Goal: Task Accomplishment & Management: Manage account settings

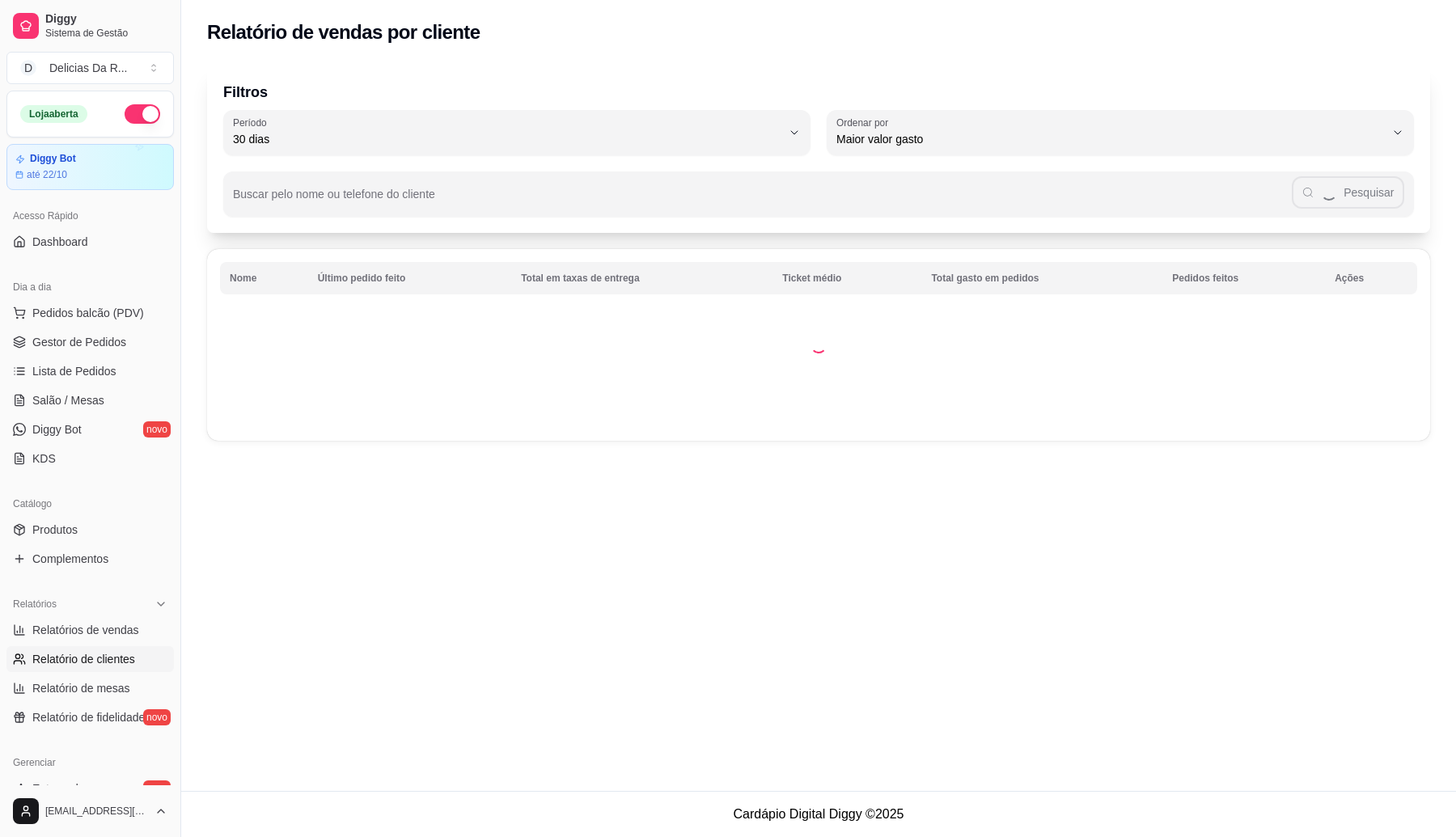
select select "30"
select select "HIGHEST_TOTAL_SPENT_WITH_ORDERS"
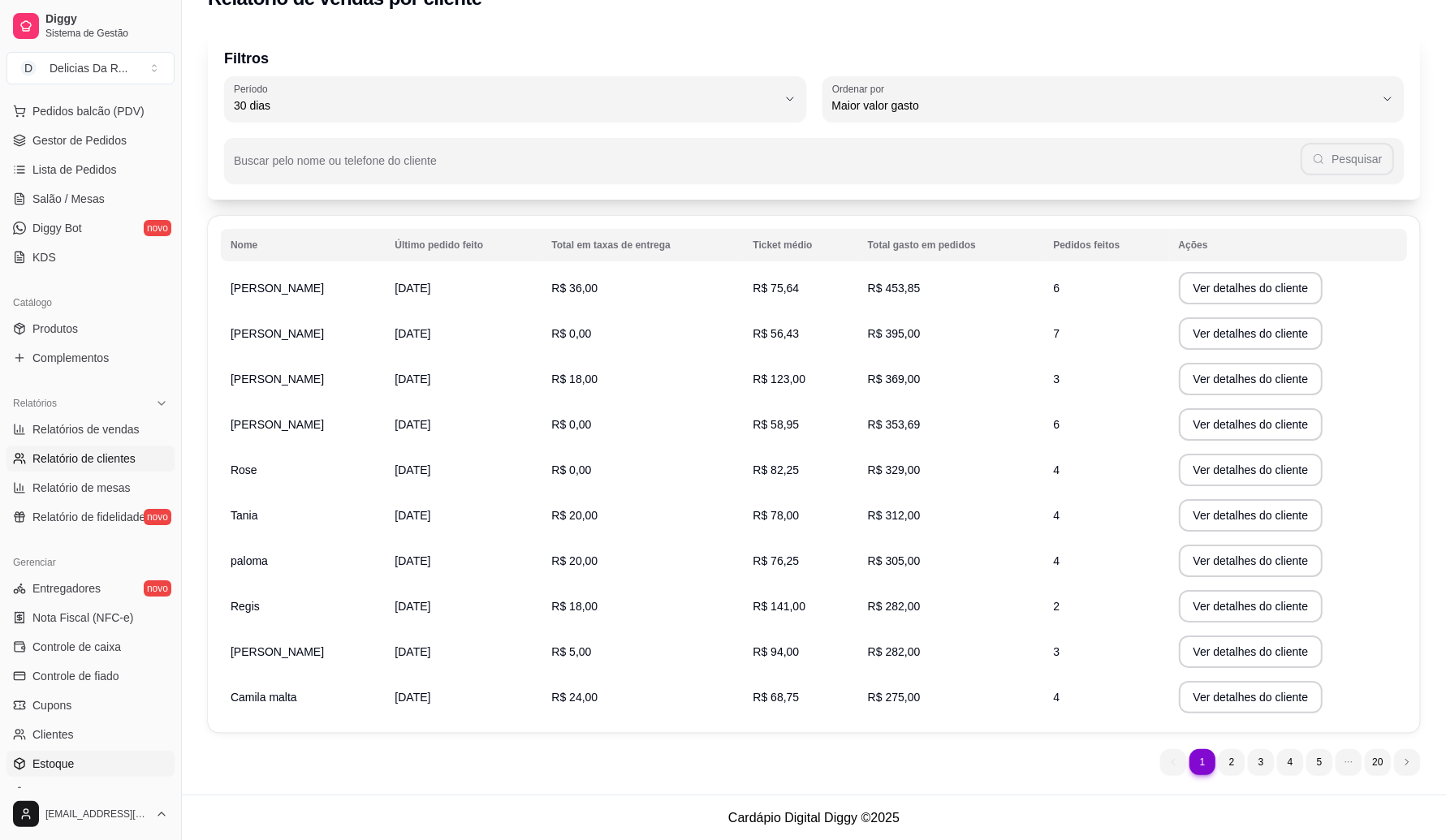
scroll to position [304, 0]
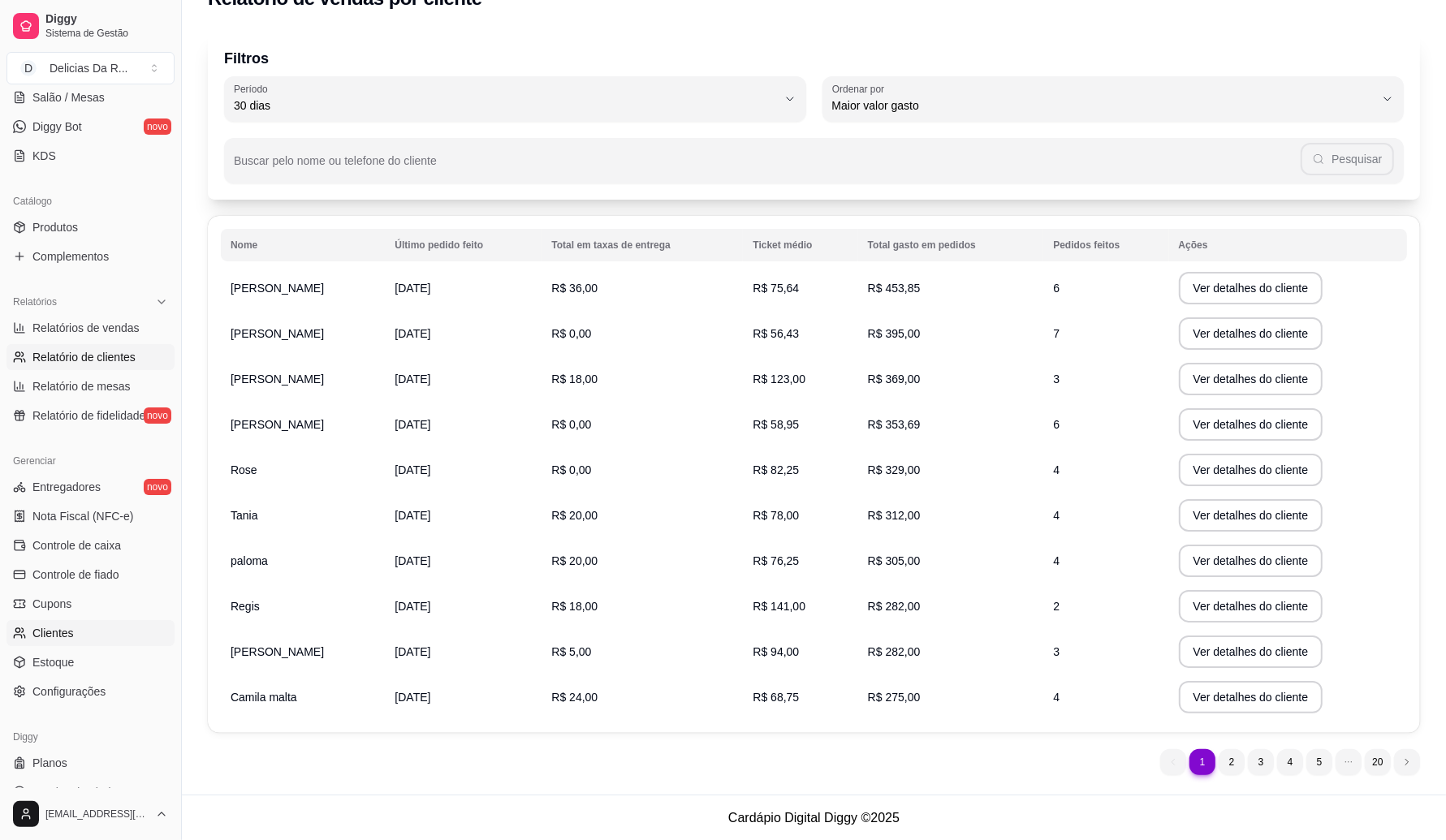
click at [55, 644] on link "Clientes" at bounding box center [90, 632] width 168 height 26
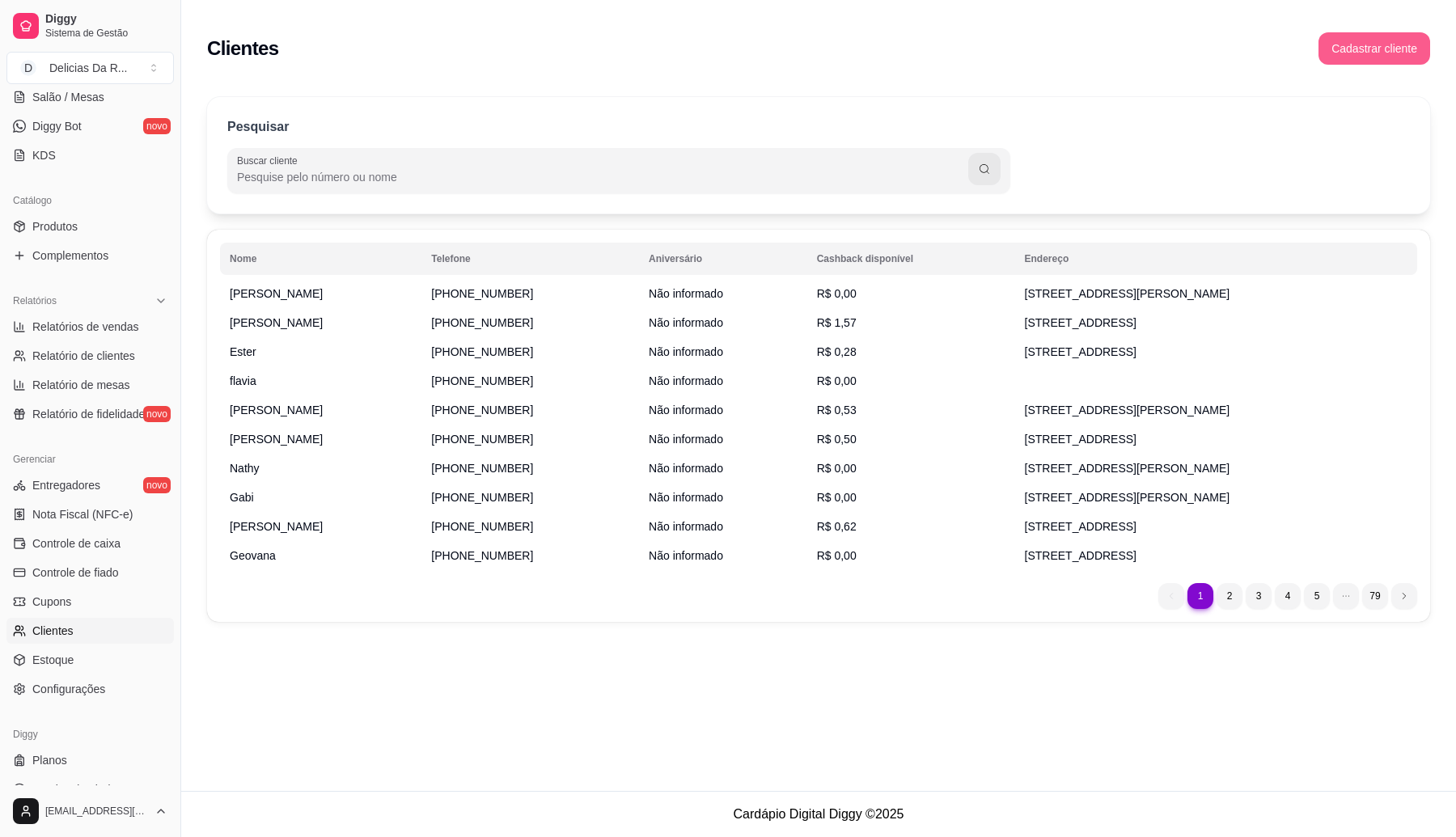
click at [1343, 57] on button "Cadastrar cliente" at bounding box center [1373, 48] width 111 height 32
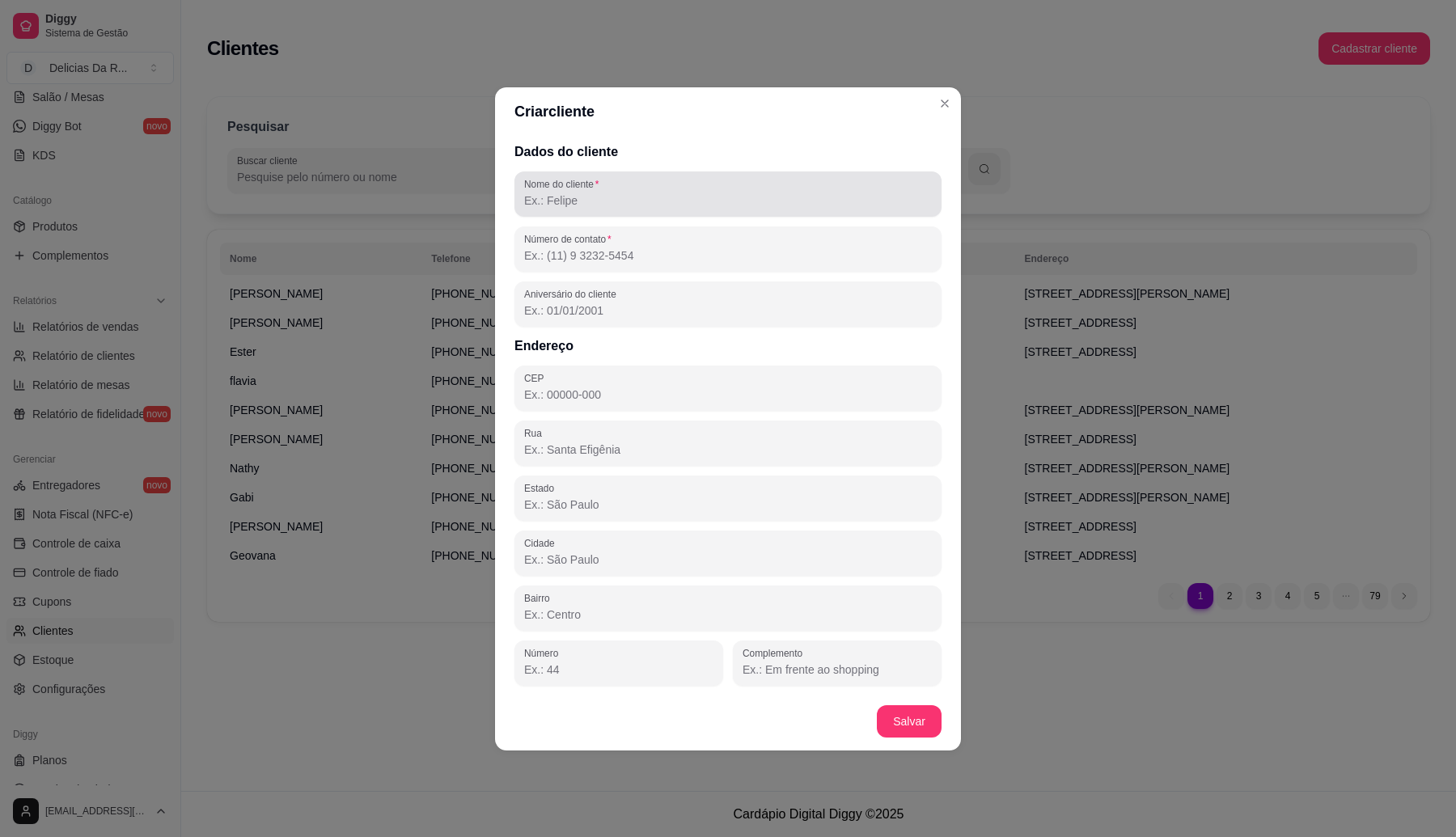
click at [599, 191] on div at bounding box center [727, 194] width 407 height 32
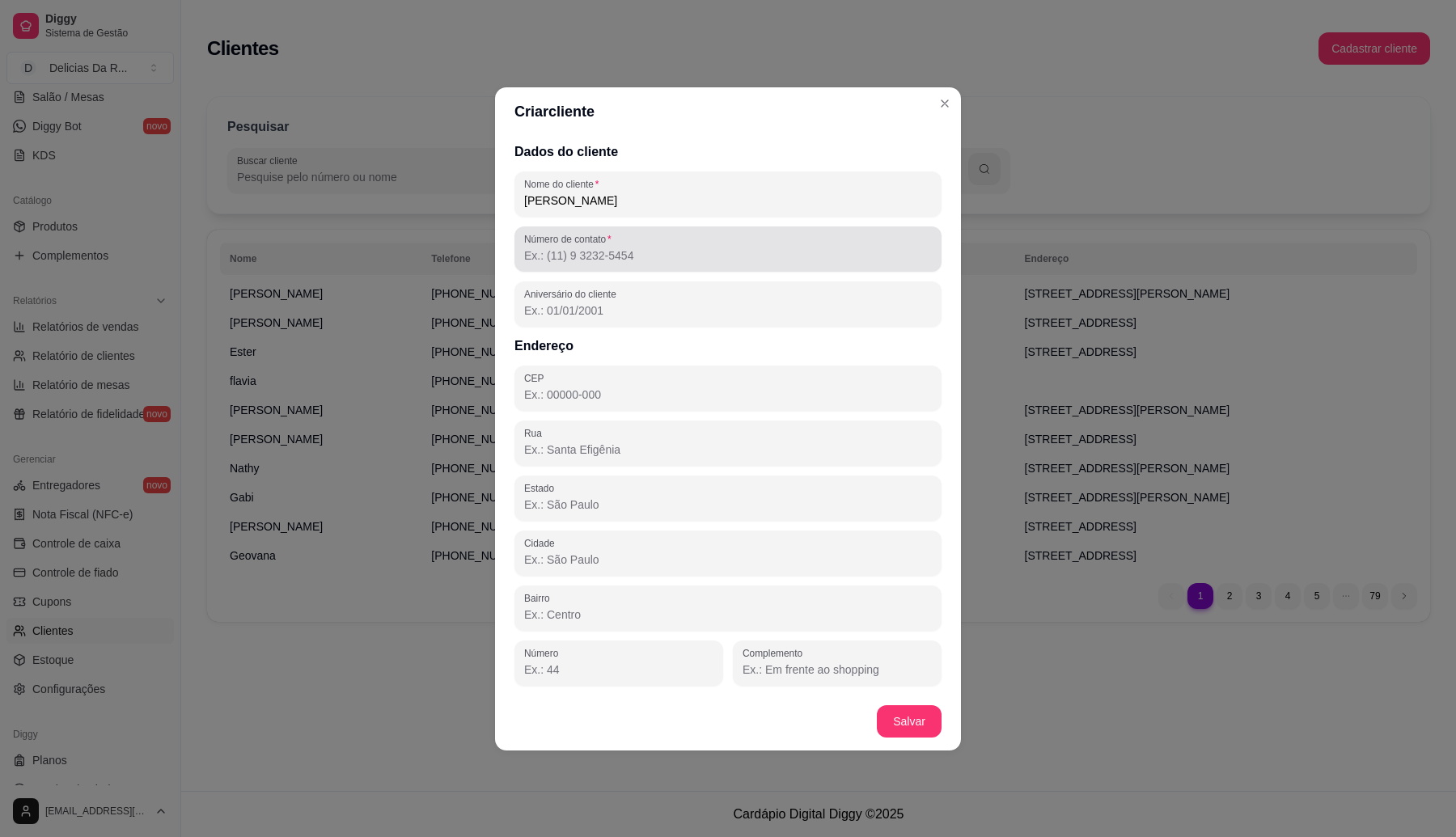
type input "[PERSON_NAME]"
click at [651, 243] on div at bounding box center [727, 249] width 407 height 32
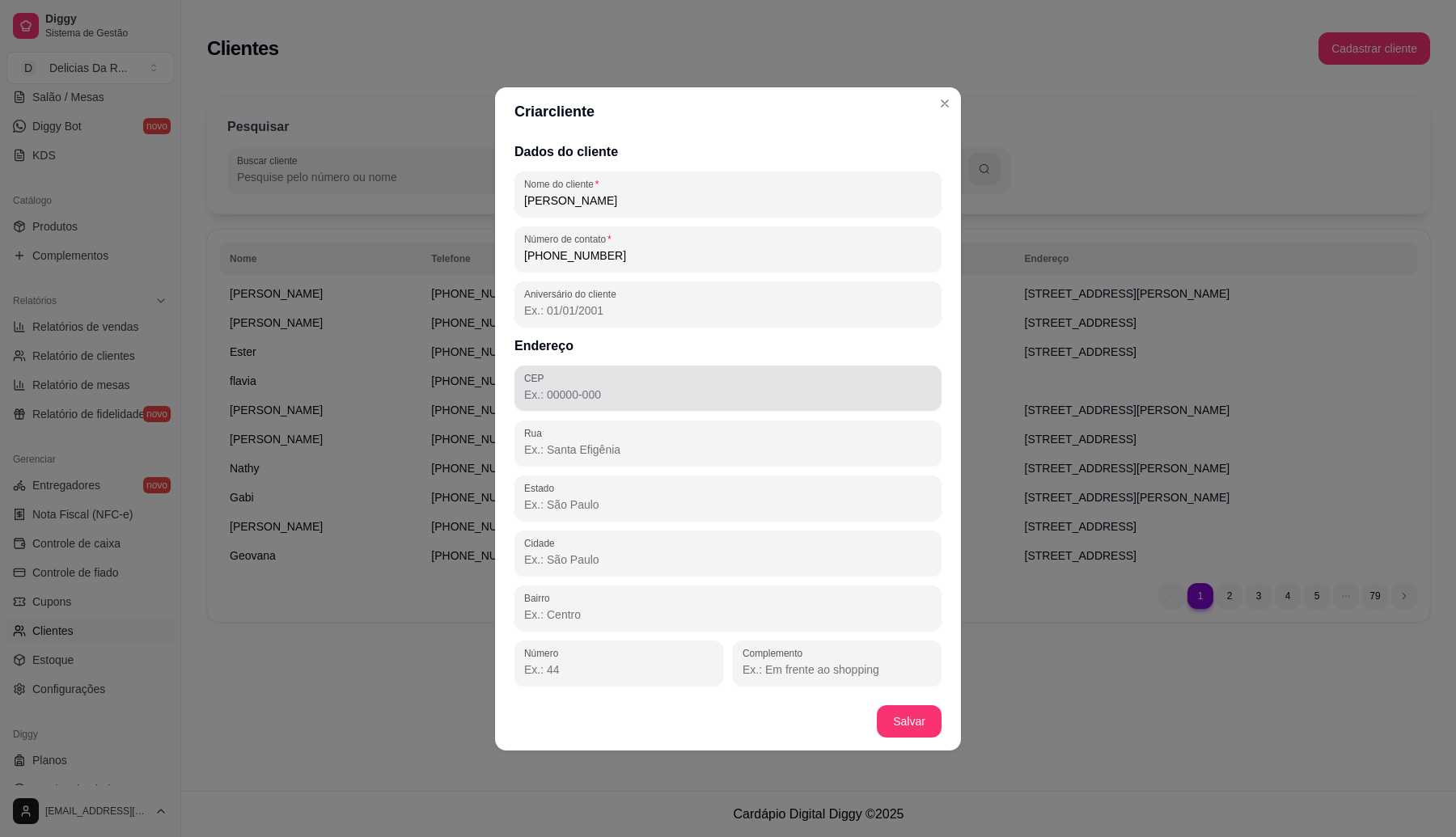
type input "[PHONE_NUMBER]"
click at [603, 398] on input "CEP" at bounding box center [727, 395] width 407 height 16
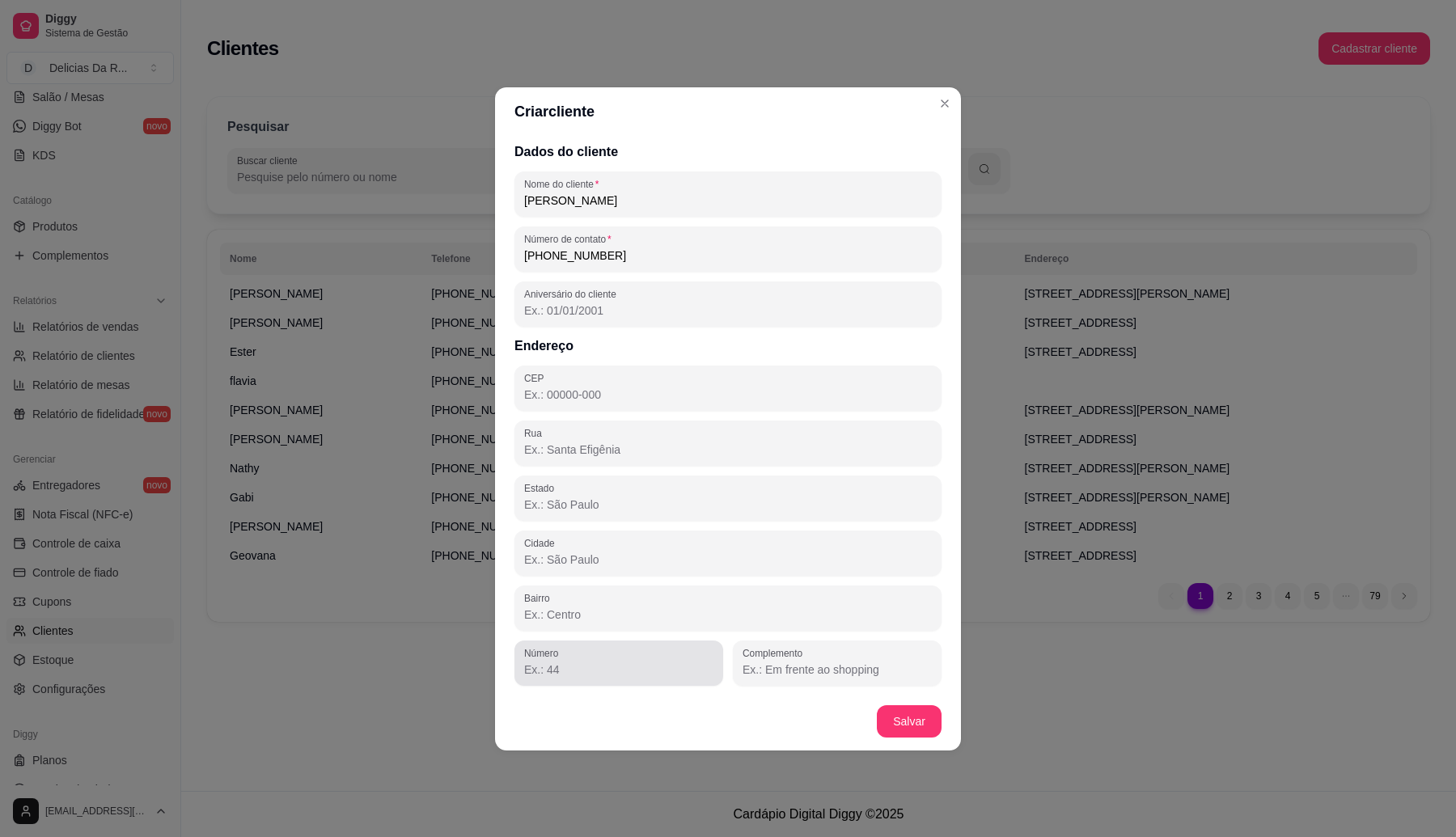
paste input "08130-000"
type input "08130-000"
type input "Rua Desembargador [PERSON_NAME]"
type input "SP"
type input "[GEOGRAPHIC_DATA]"
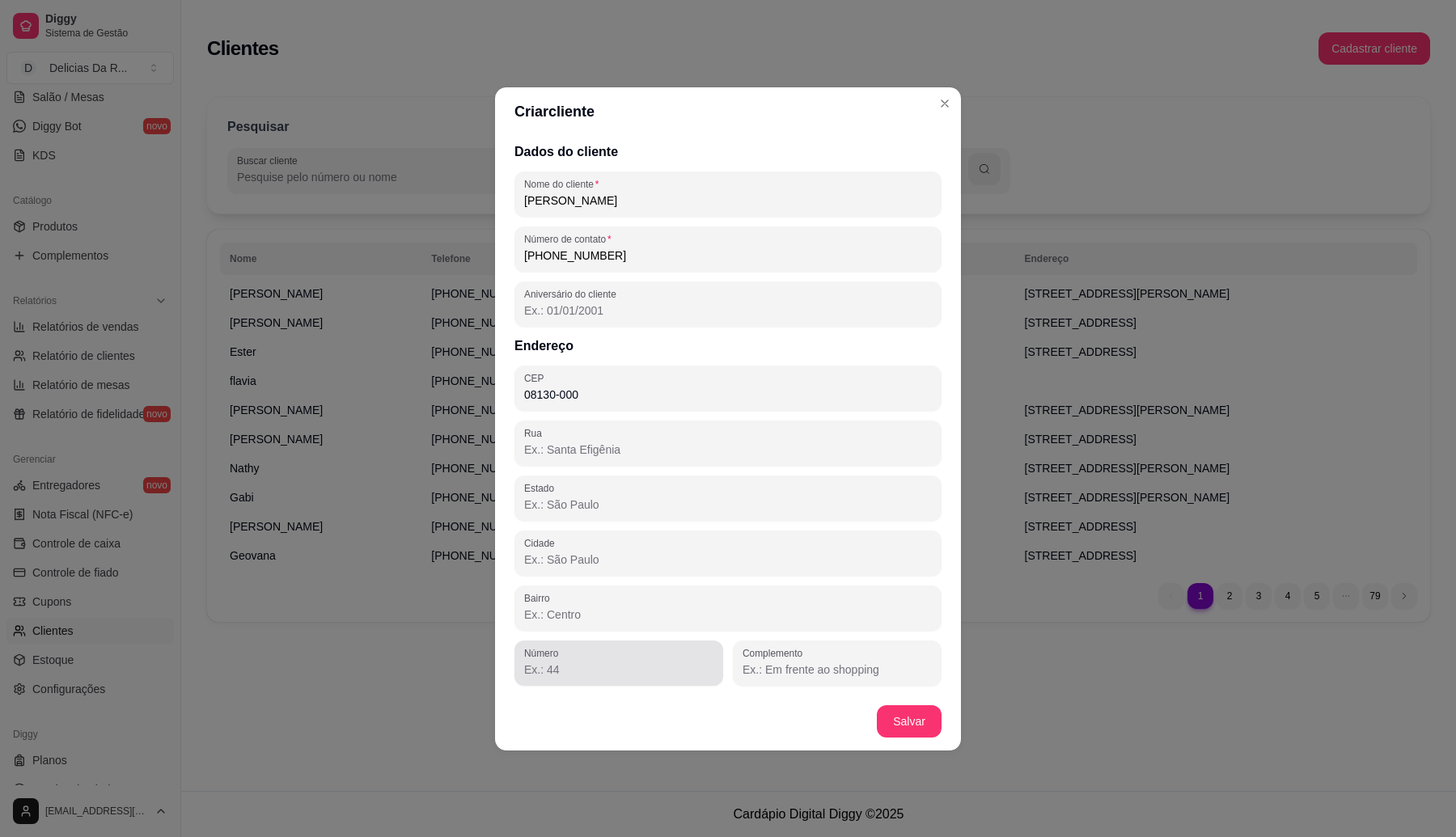
type input "[GEOGRAPHIC_DATA]"
type input "08130-000"
click at [592, 664] on input "Número" at bounding box center [618, 669] width 189 height 16
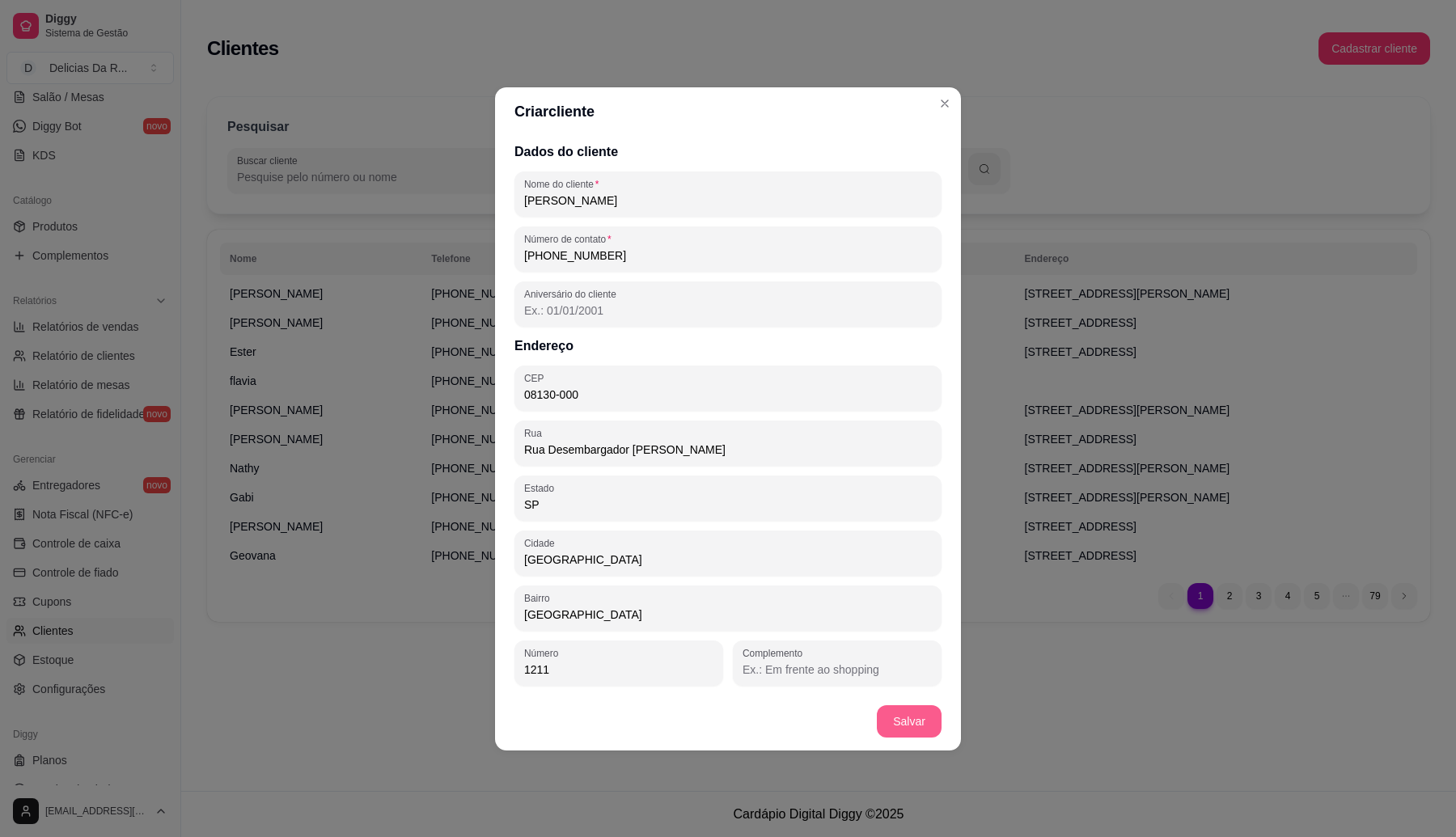
type input "1211"
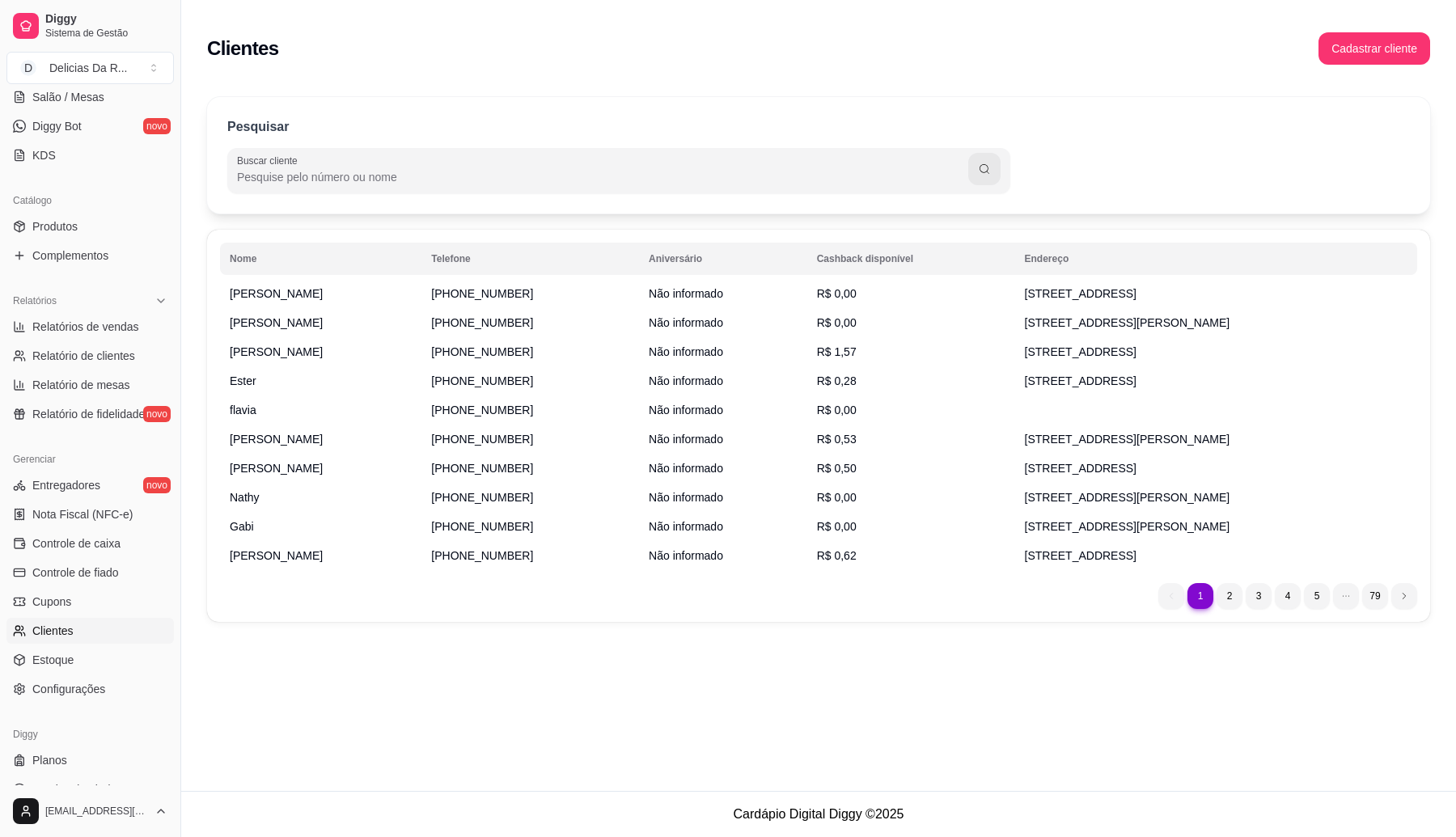
click at [356, 199] on div "Pesquisar Buscar cliente" at bounding box center [818, 155] width 1223 height 117
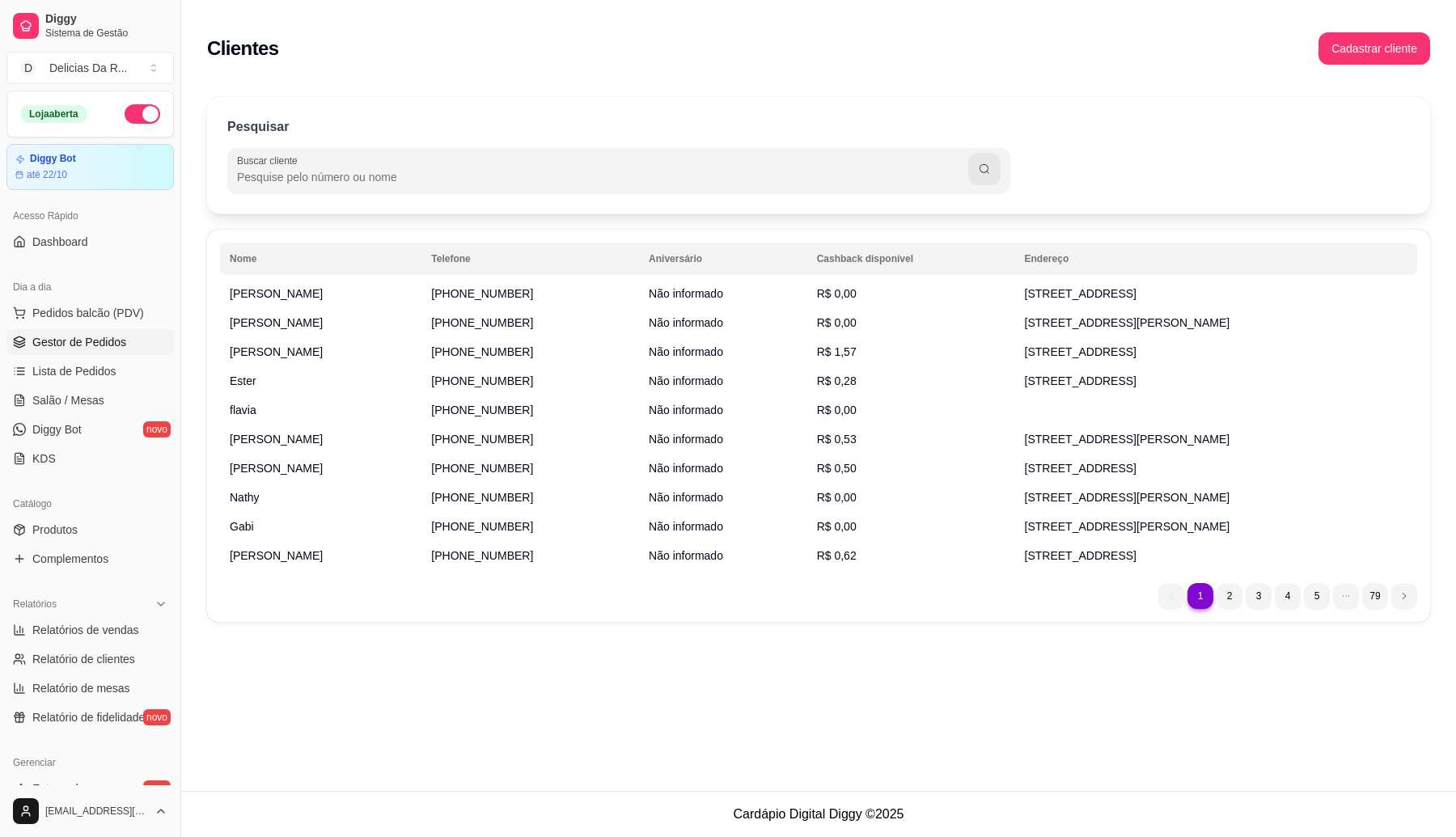
click at [100, 349] on span "Gestor de Pedidos" at bounding box center [78, 342] width 94 height 16
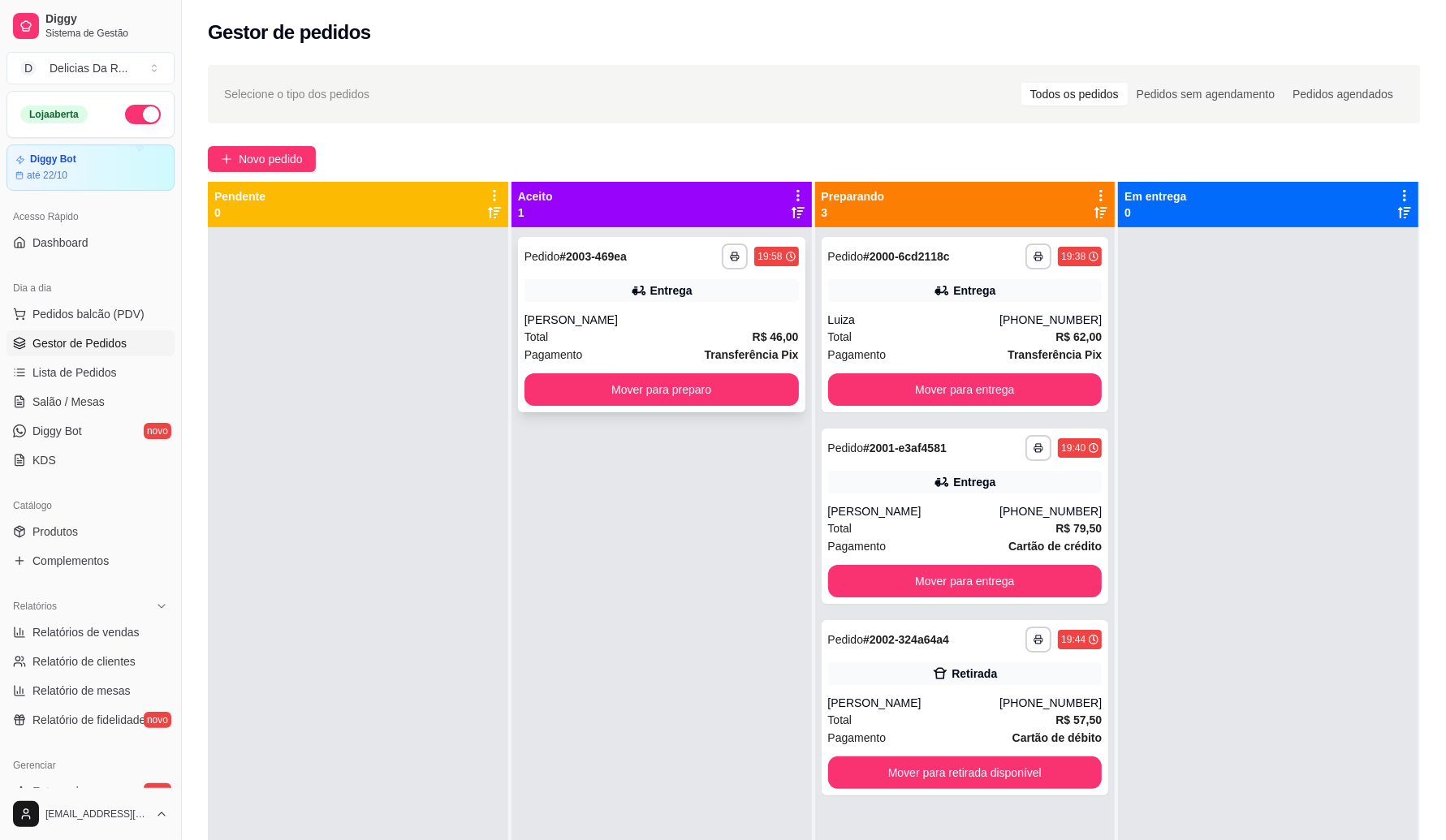
click at [622, 301] on div "Entrega" at bounding box center [661, 290] width 275 height 22
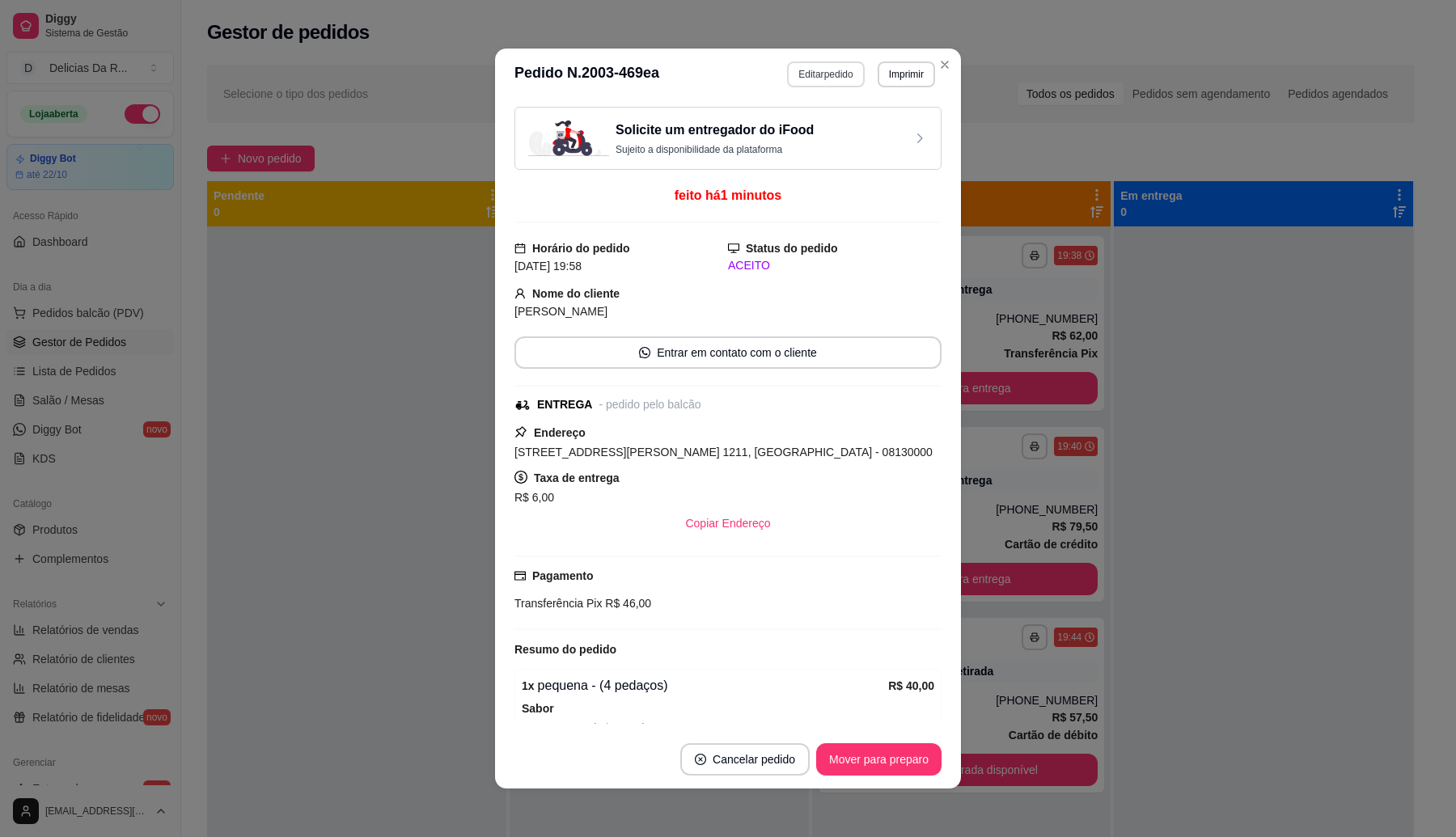
click at [835, 74] on button "Editar pedido" at bounding box center [825, 74] width 77 height 26
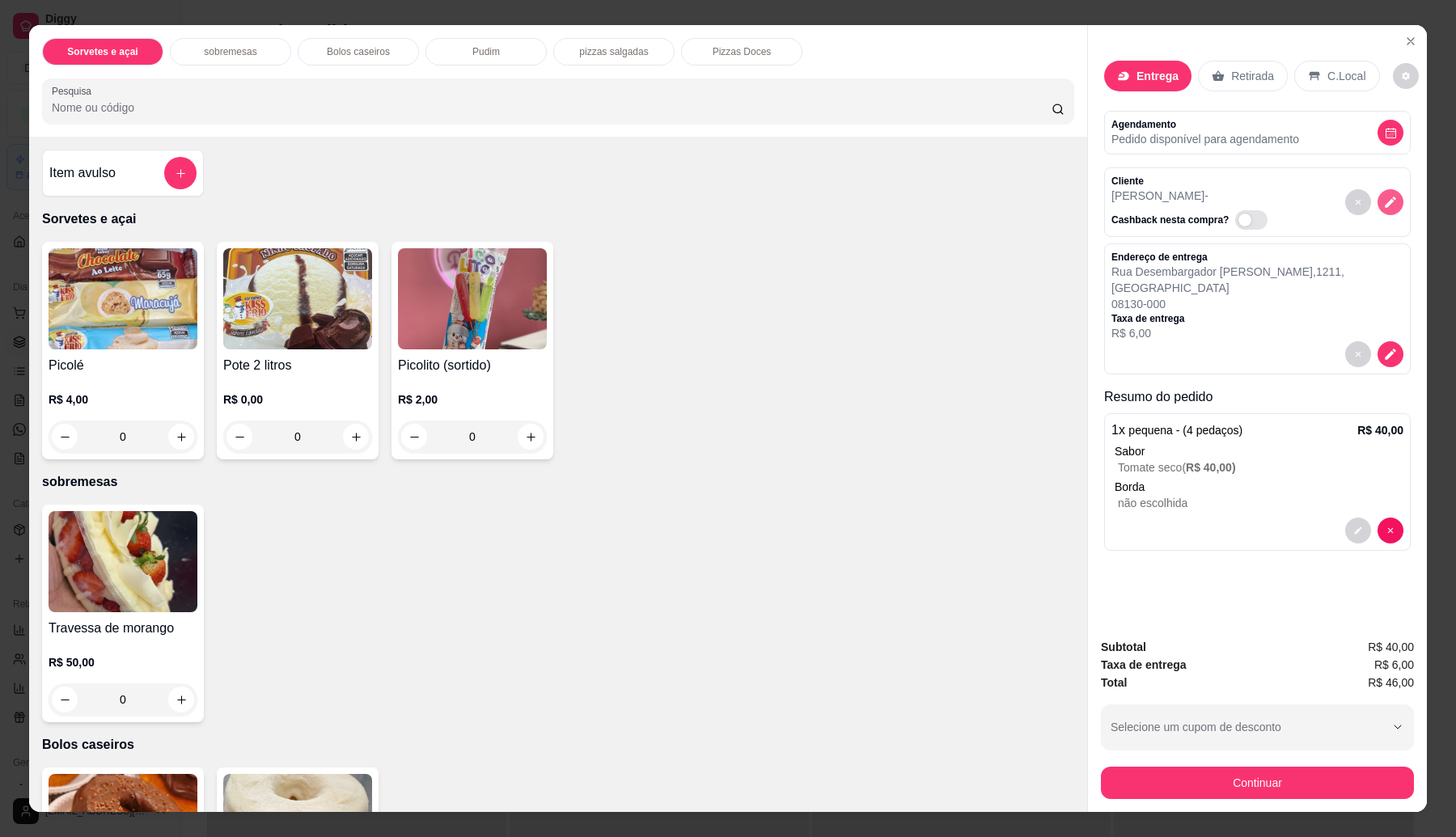
click at [1386, 202] on icon "decrease-product-quantity" at bounding box center [1390, 202] width 14 height 14
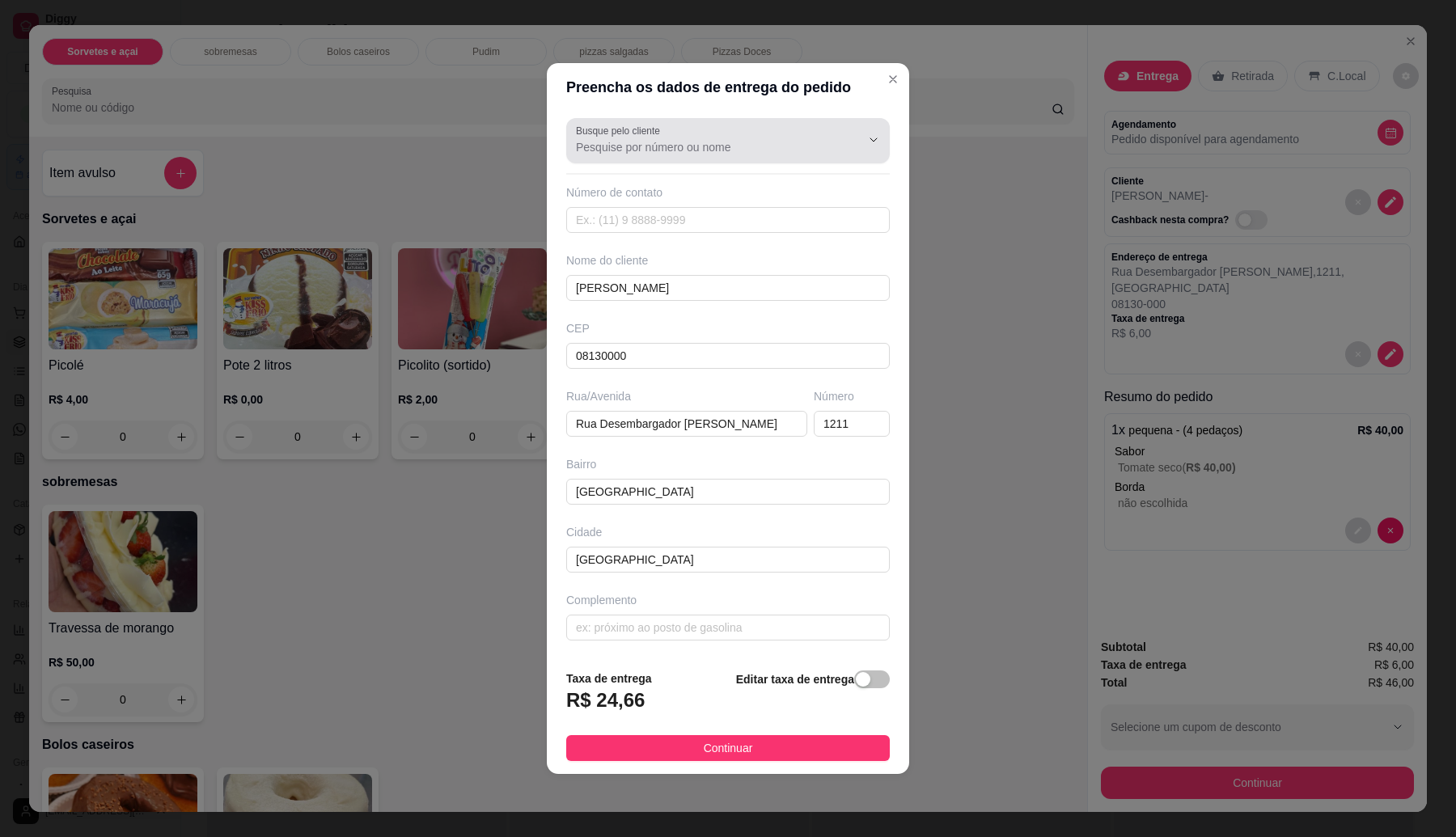
click at [643, 139] on input "Busque pelo cliente" at bounding box center [705, 147] width 258 height 16
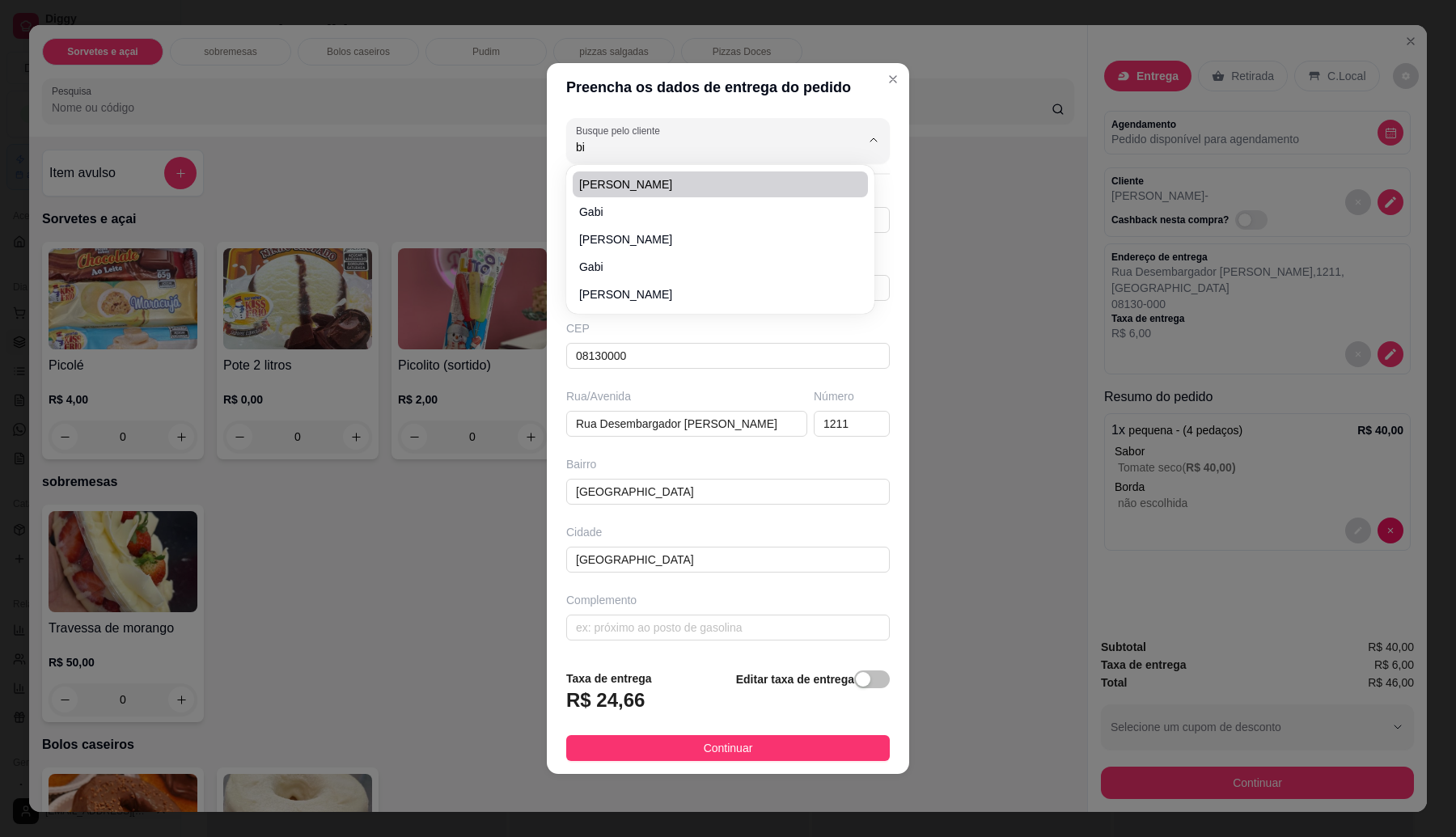
click at [634, 183] on span "[PERSON_NAME]" at bounding box center [712, 185] width 266 height 16
type input "[PERSON_NAME]"
type input "11945330629"
type input "[PERSON_NAME]"
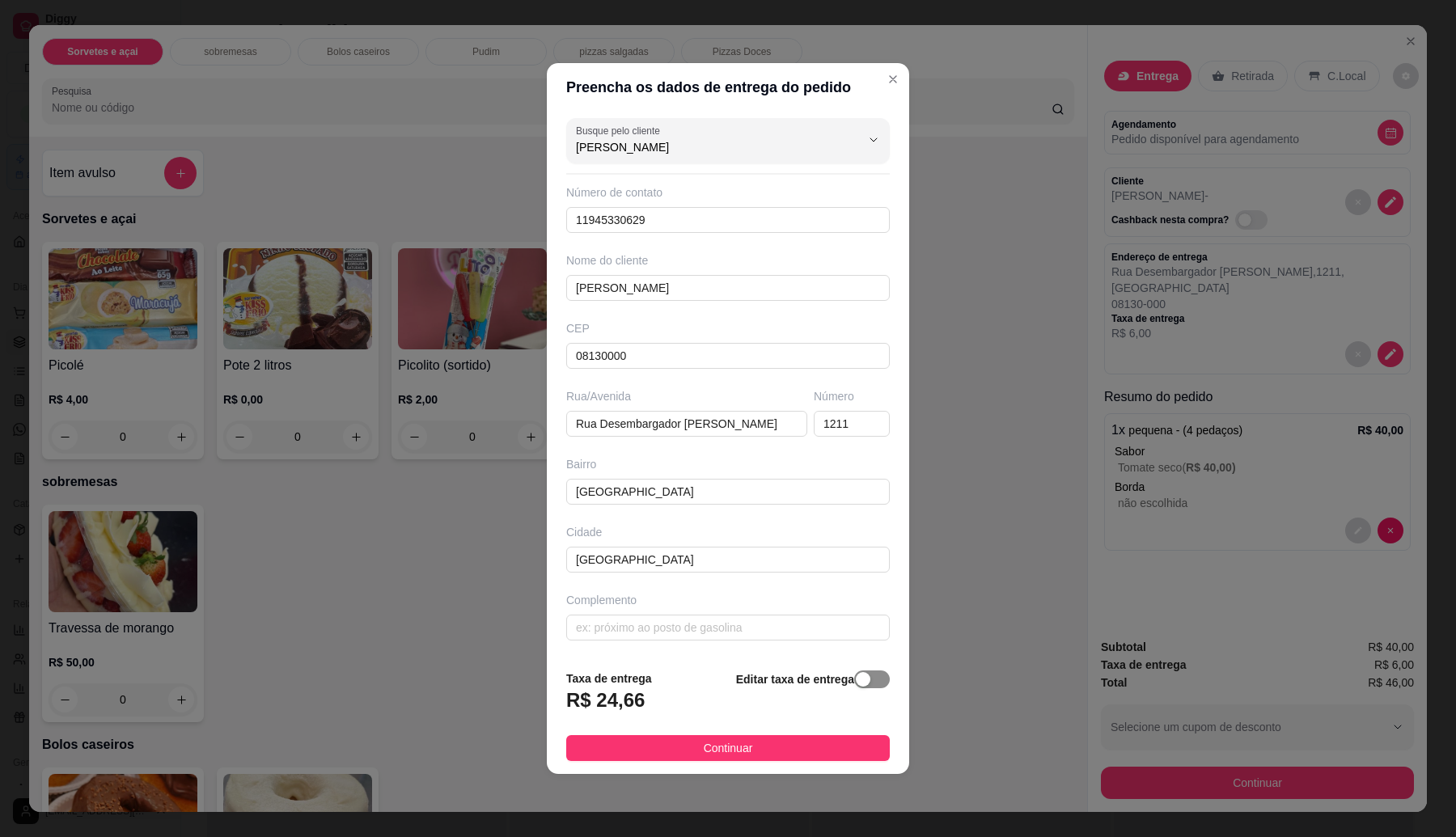
type input "[PERSON_NAME]"
click at [855, 677] on div "button" at bounding box center [863, 679] width 14 height 14
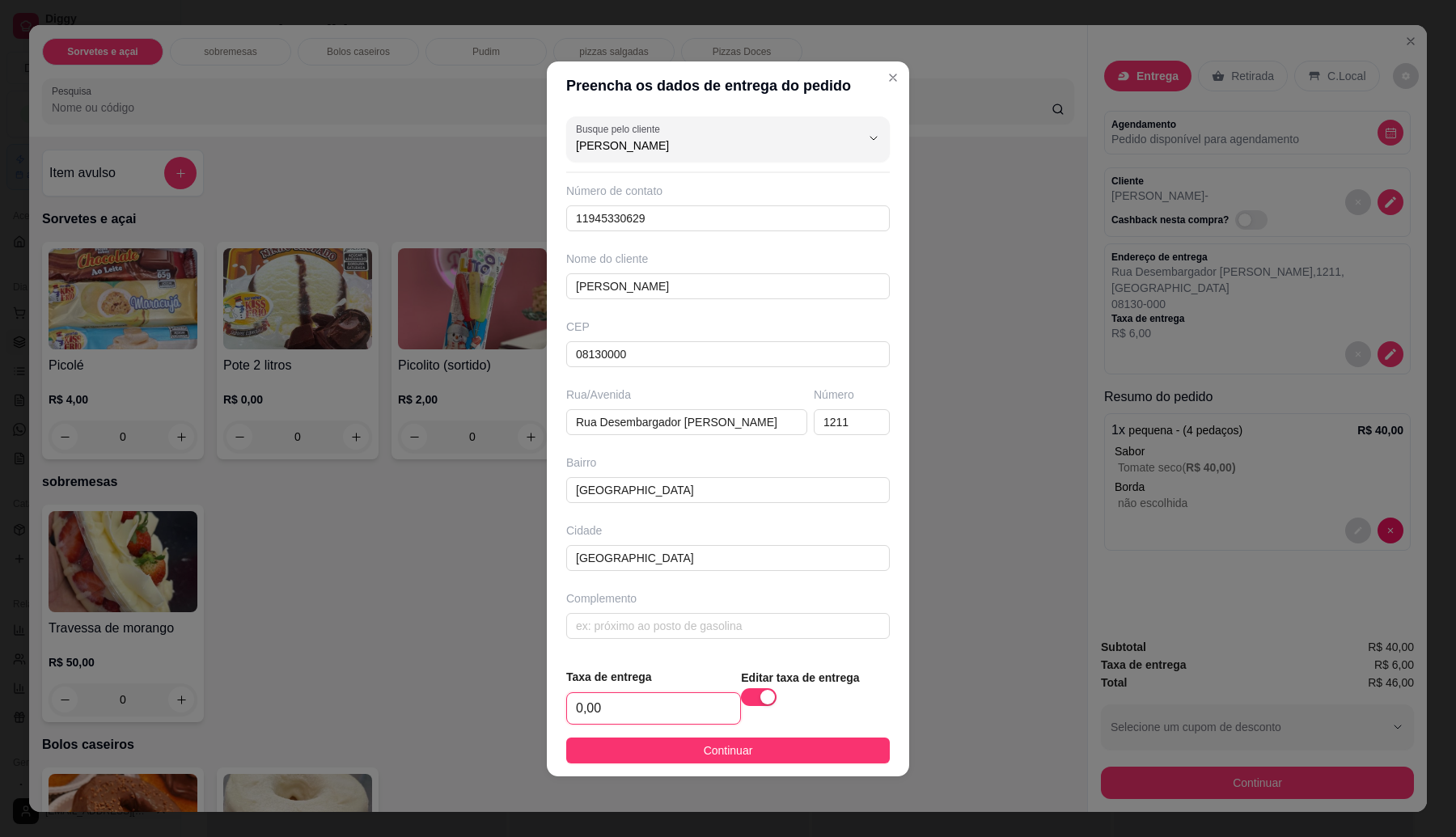
click at [661, 704] on input "0,00" at bounding box center [653, 709] width 173 height 30
type input "6,00"
click at [713, 753] on span "Continuar" at bounding box center [728, 751] width 49 height 18
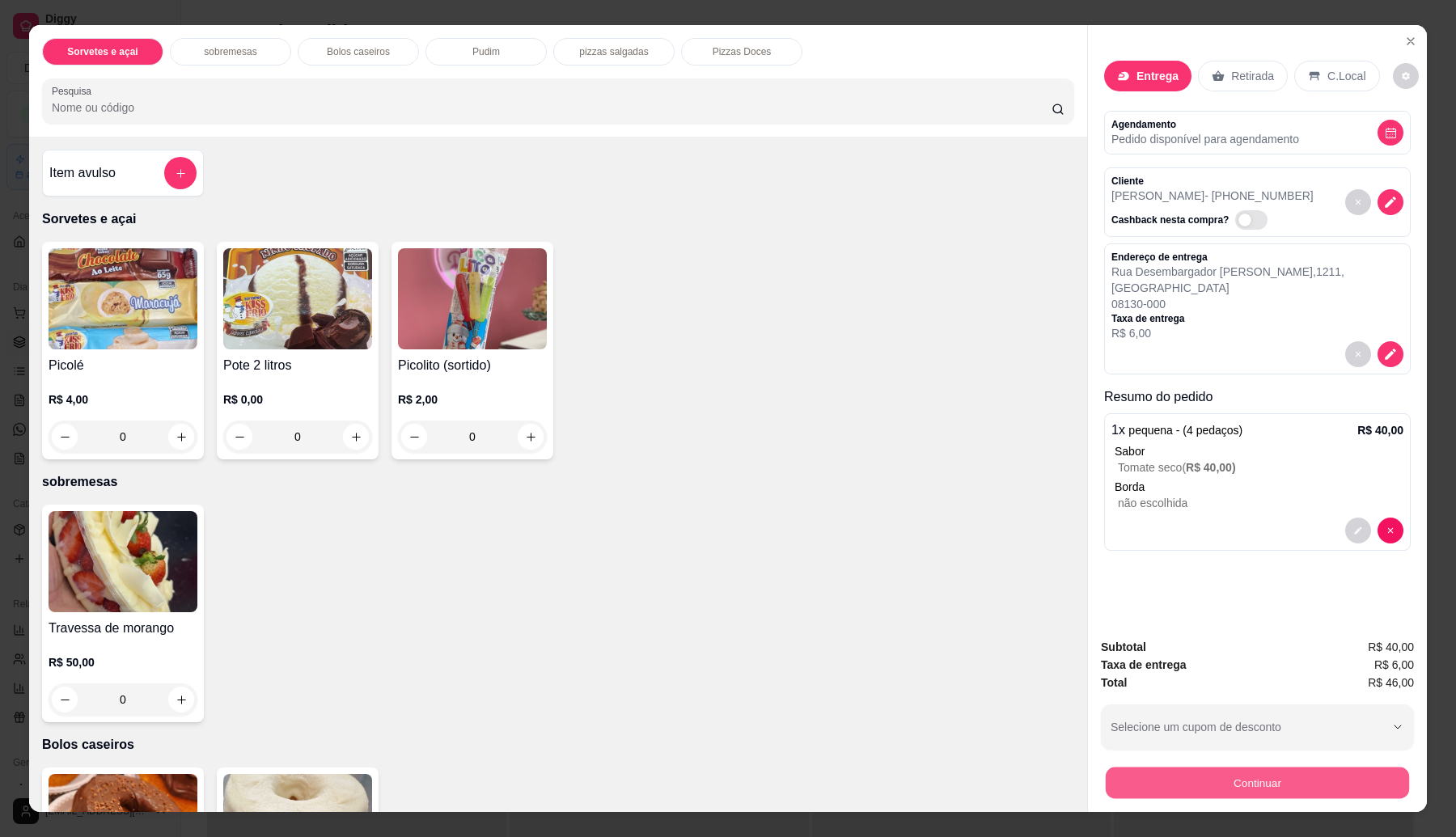
click at [1145, 778] on button "Continuar" at bounding box center [1257, 783] width 303 height 31
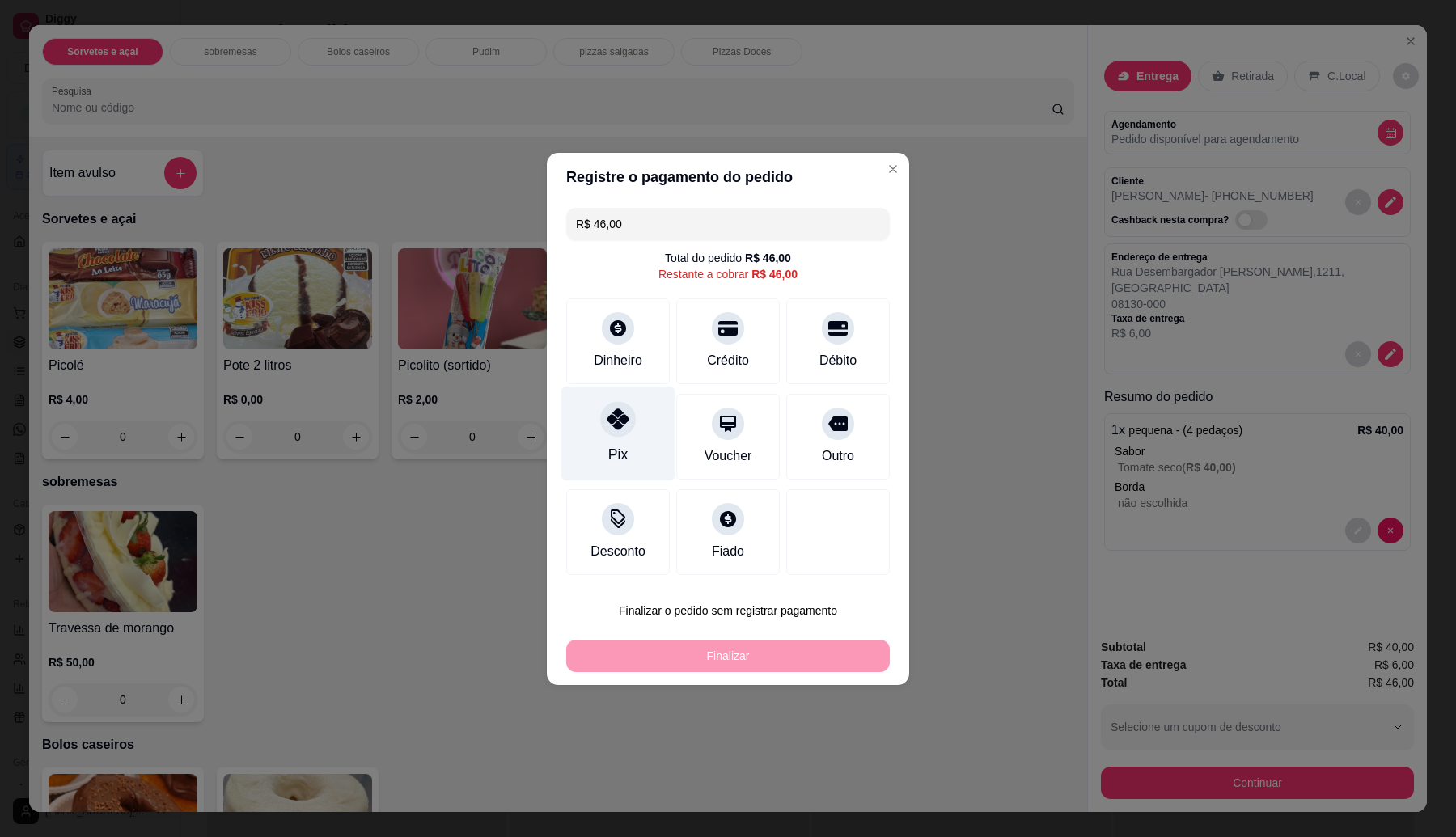
click at [621, 415] on icon at bounding box center [618, 419] width 21 height 21
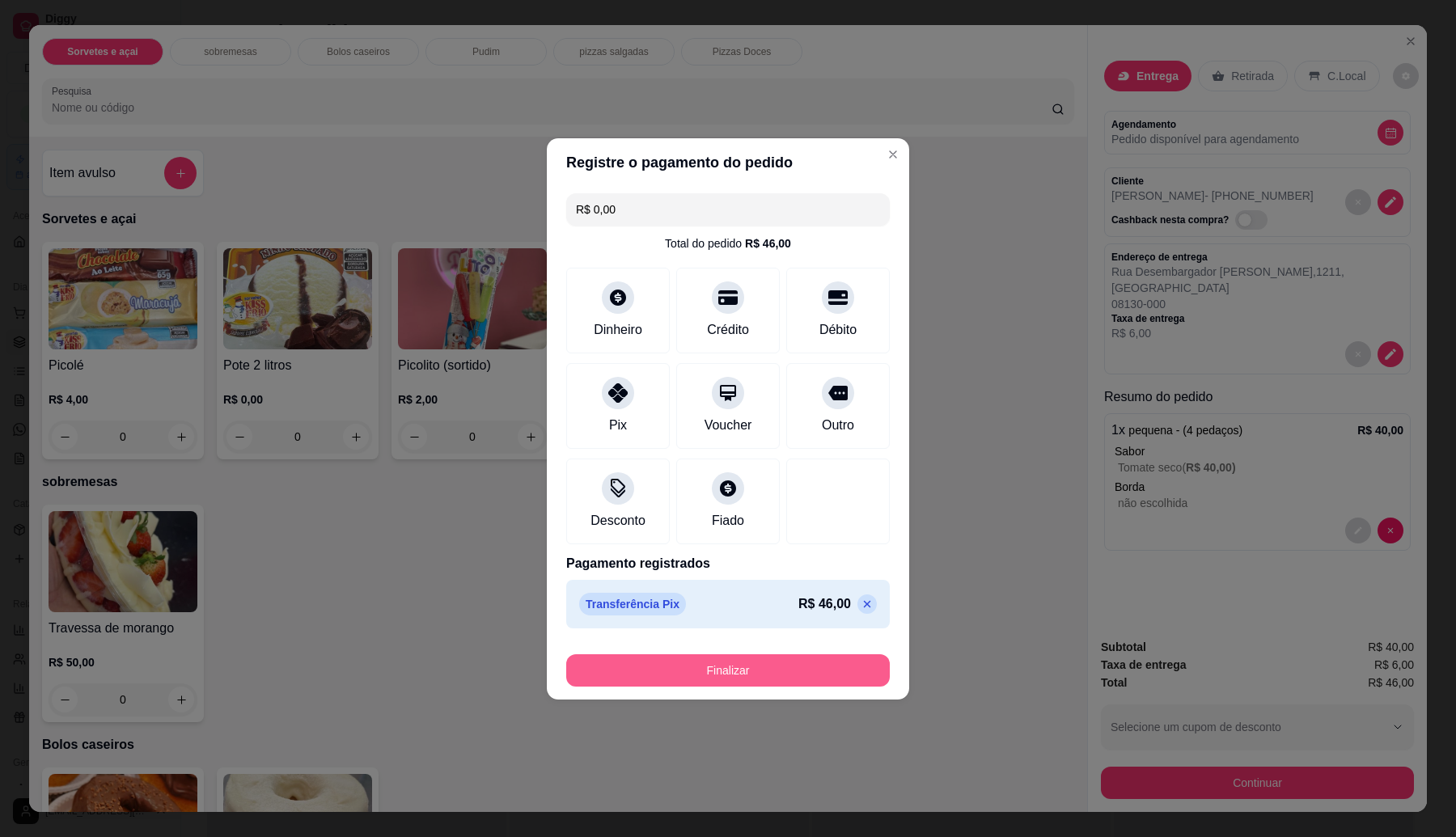
click at [672, 666] on button "Finalizar" at bounding box center [727, 670] width 323 height 32
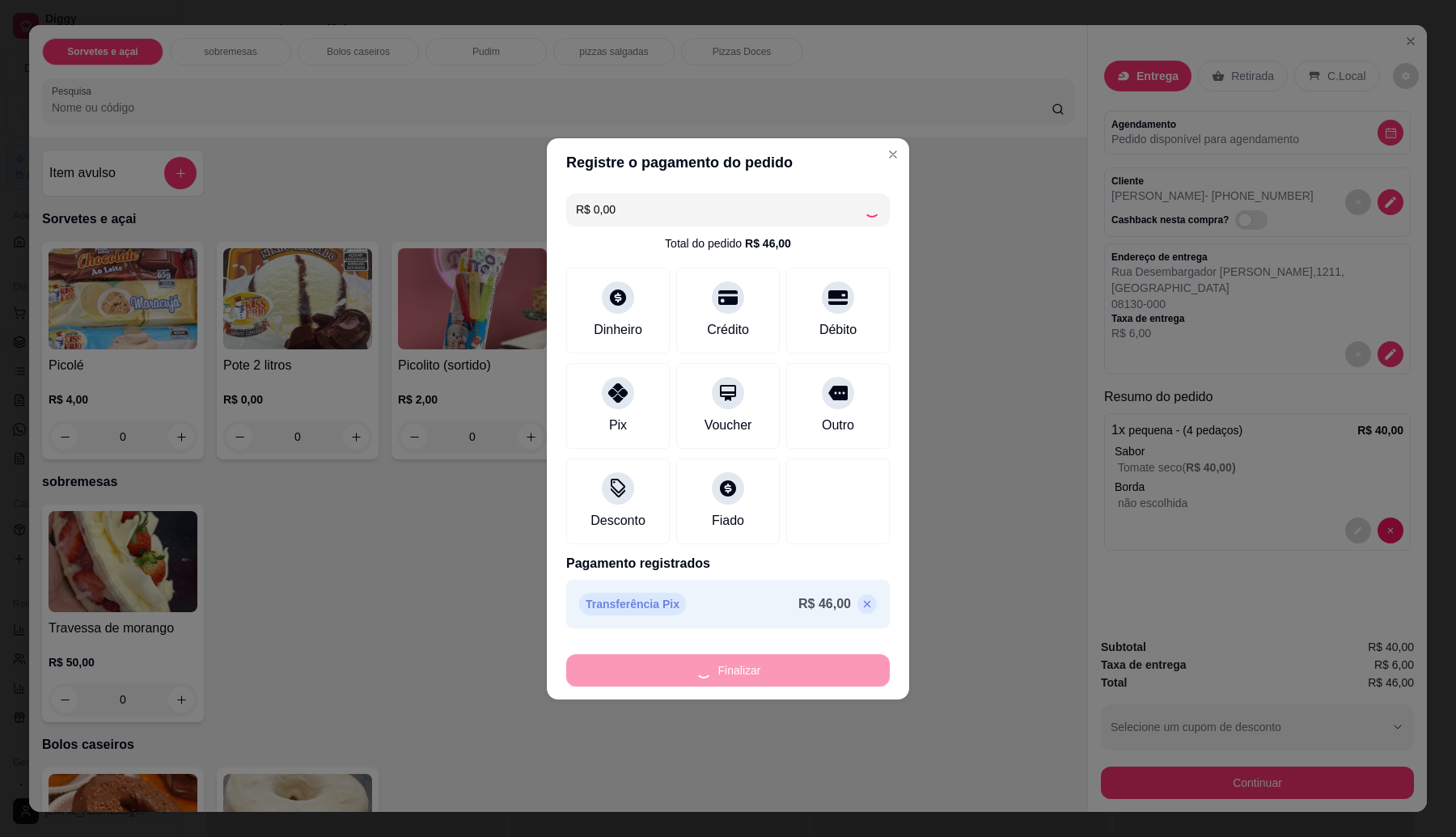
type input "-R$ 46,00"
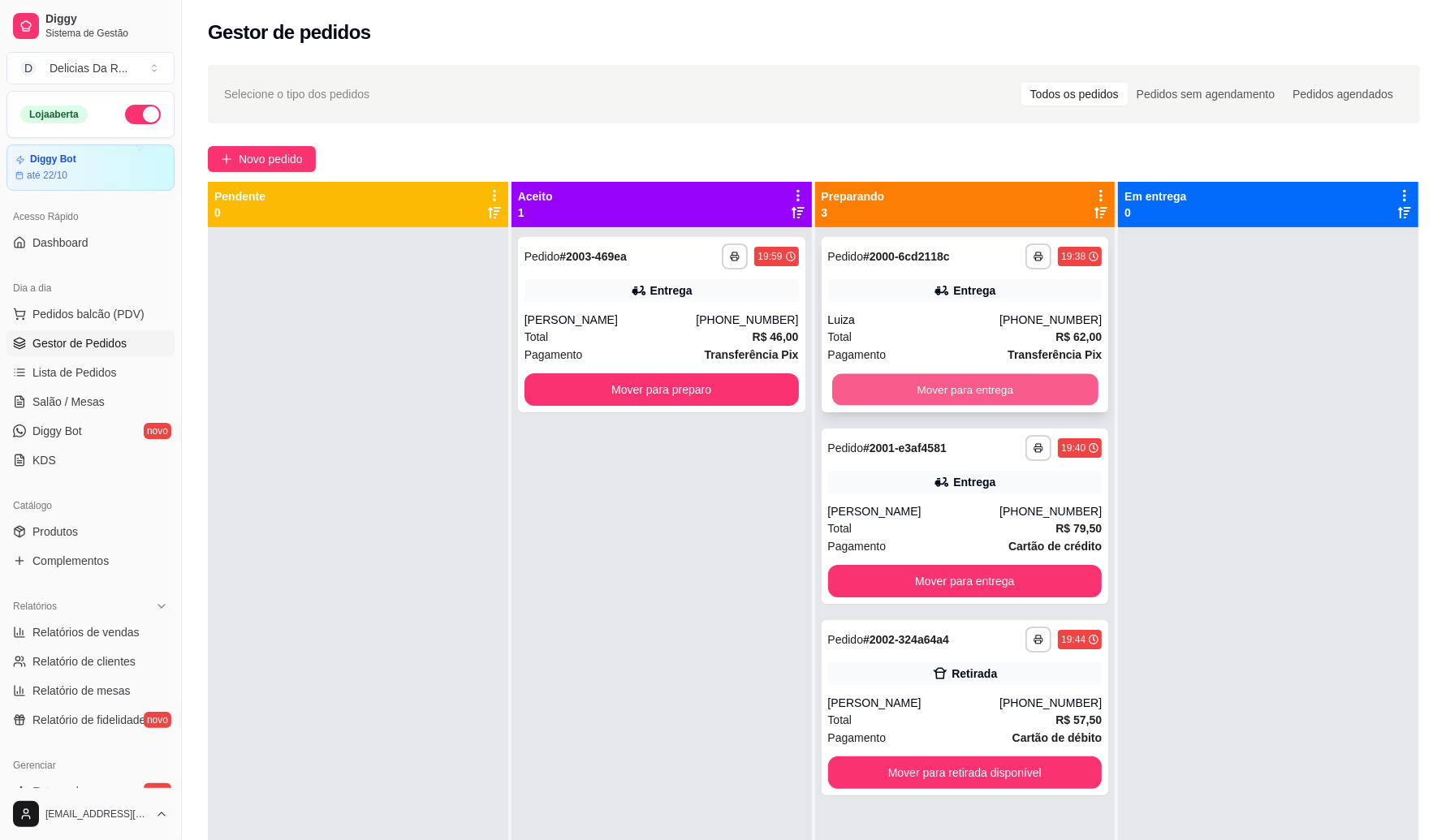
click at [930, 386] on button "Mover para entrega" at bounding box center [965, 389] width 267 height 31
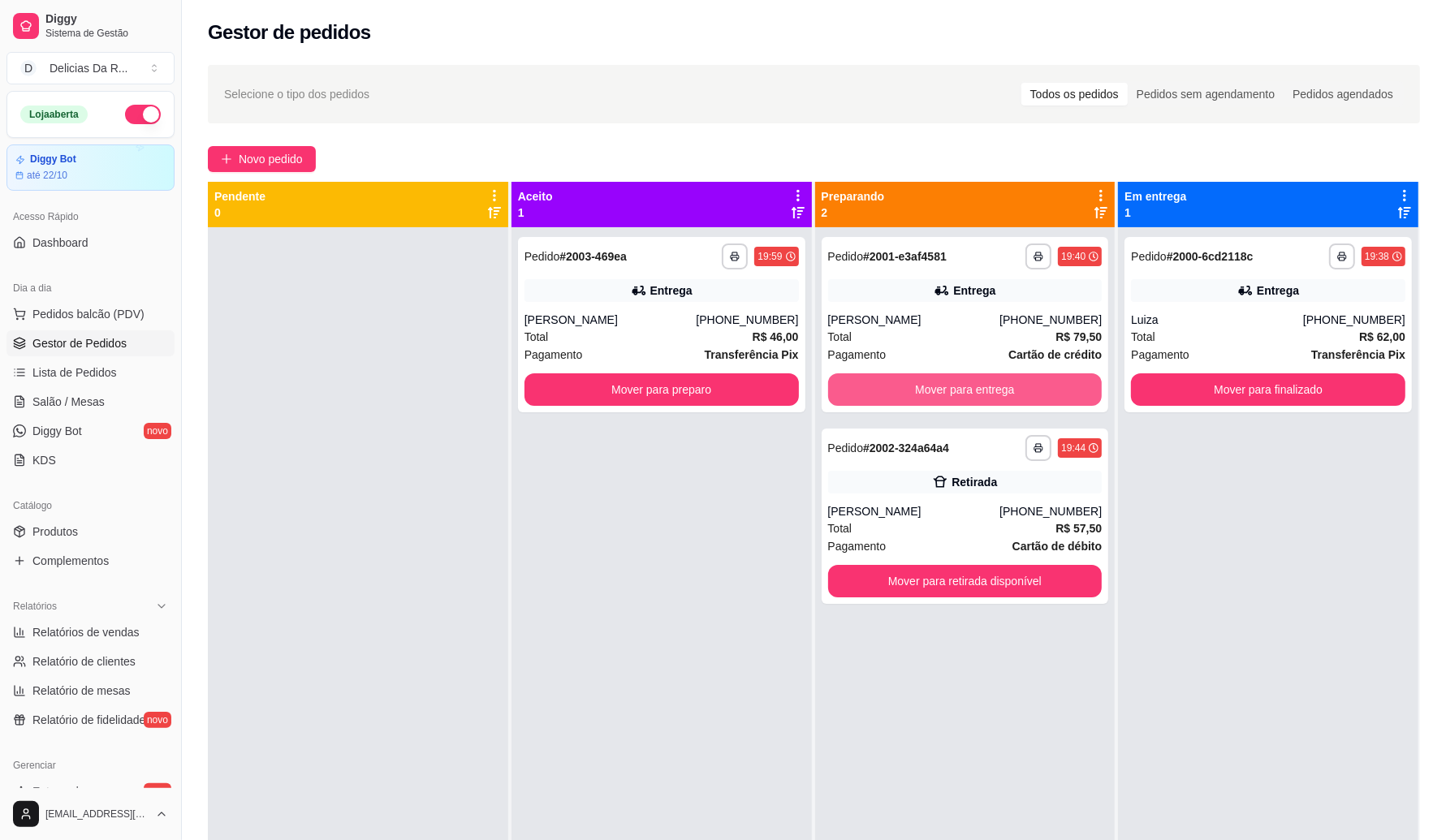
click at [930, 386] on button "Mover para entrega" at bounding box center [965, 389] width 275 height 32
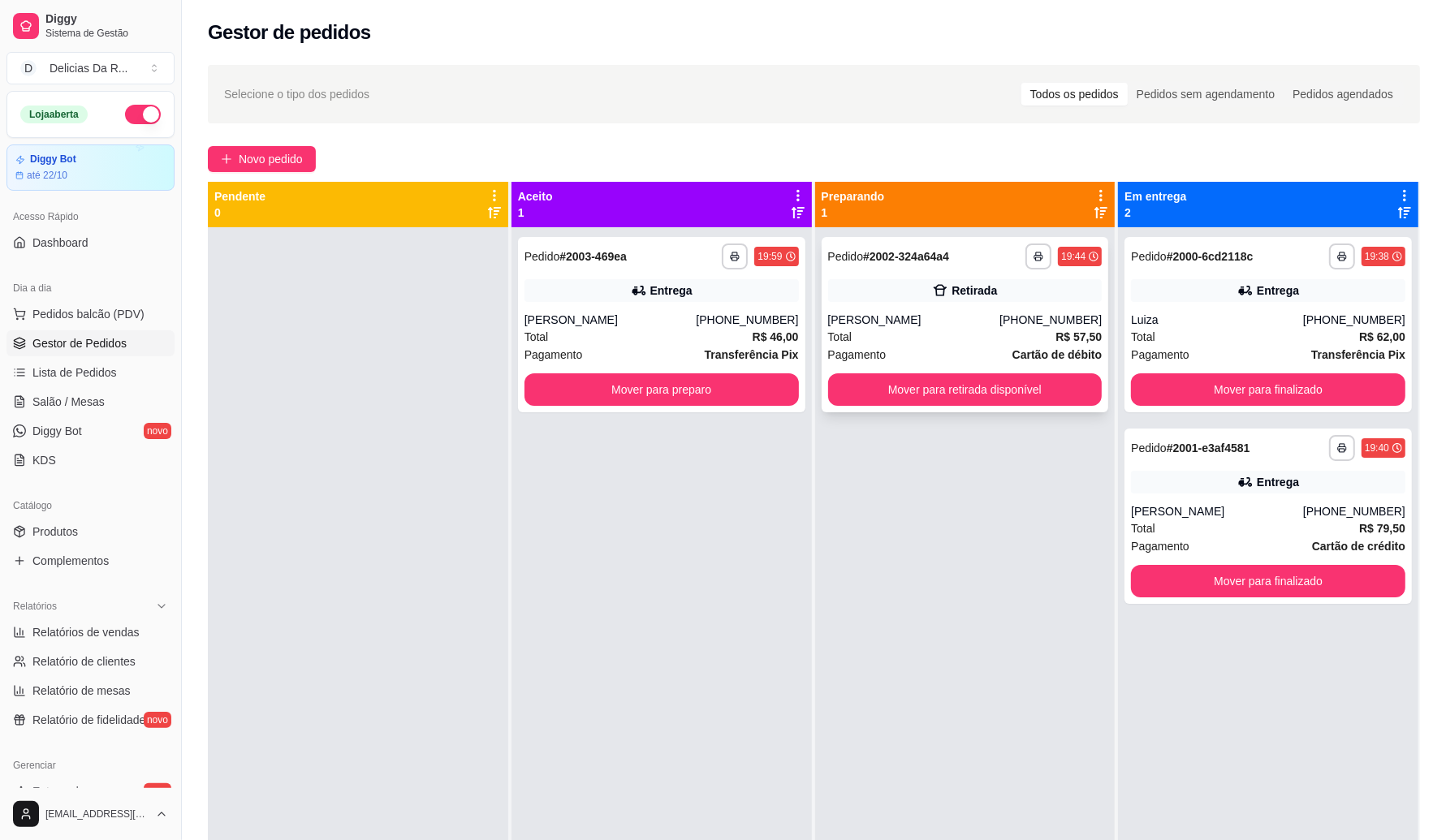
click at [974, 329] on div "Total R$ 57,50" at bounding box center [965, 337] width 275 height 18
click at [1195, 523] on div "Total R$ 79,50" at bounding box center [1268, 529] width 275 height 18
click at [288, 161] on span "Novo pedido" at bounding box center [271, 159] width 64 height 18
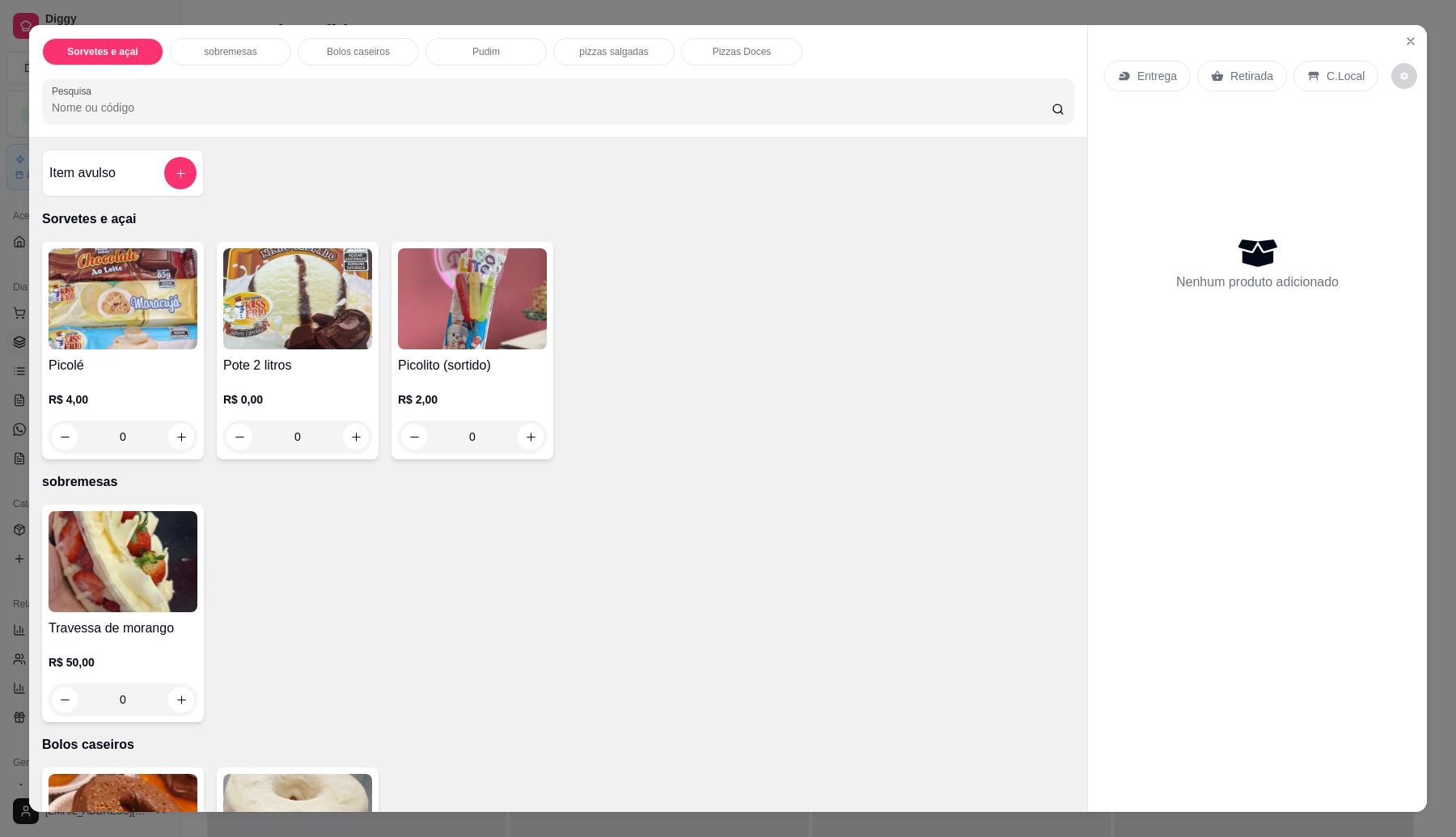
scroll to position [975, 0]
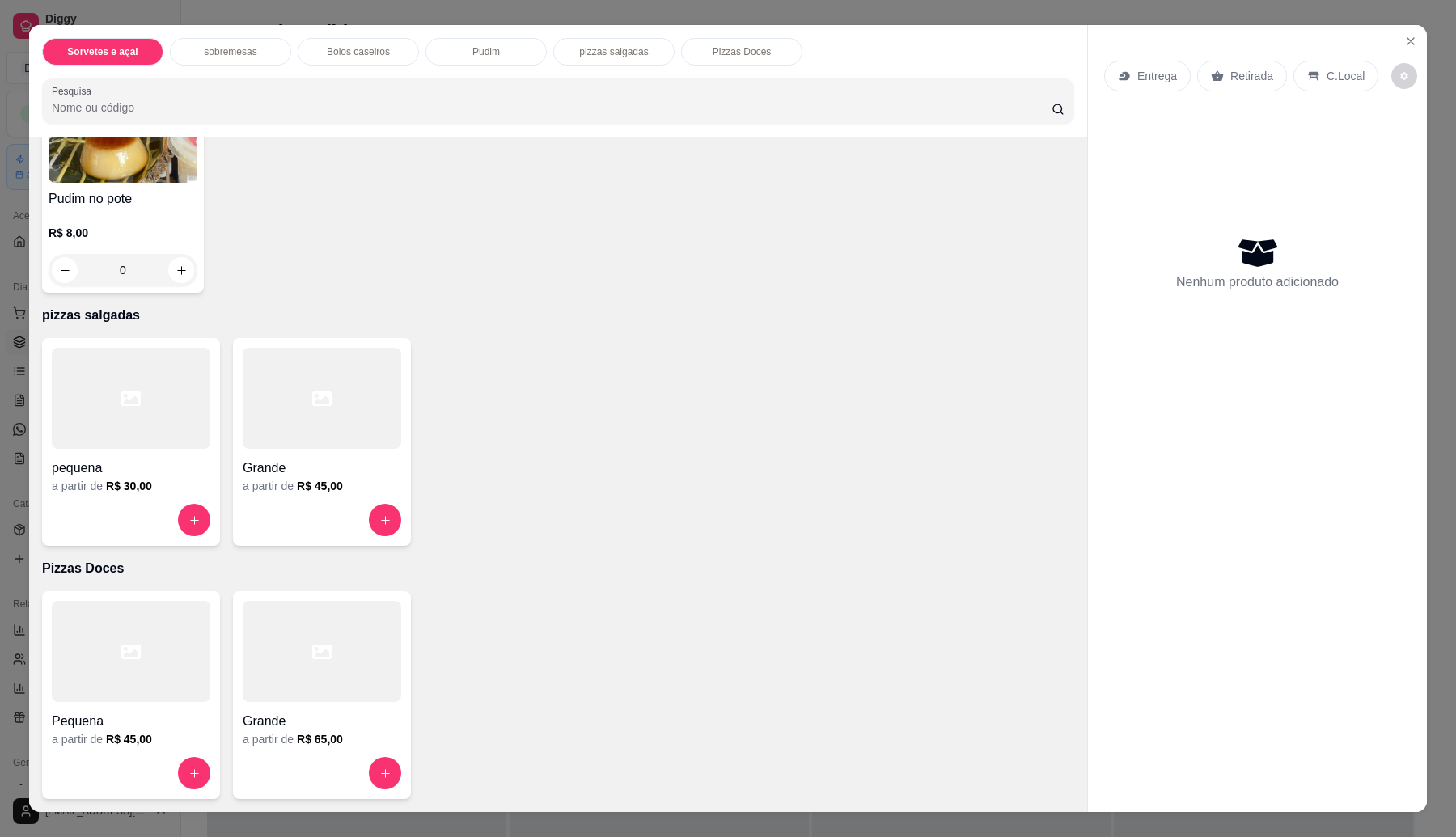
click at [304, 454] on div "Grande" at bounding box center [322, 464] width 159 height 29
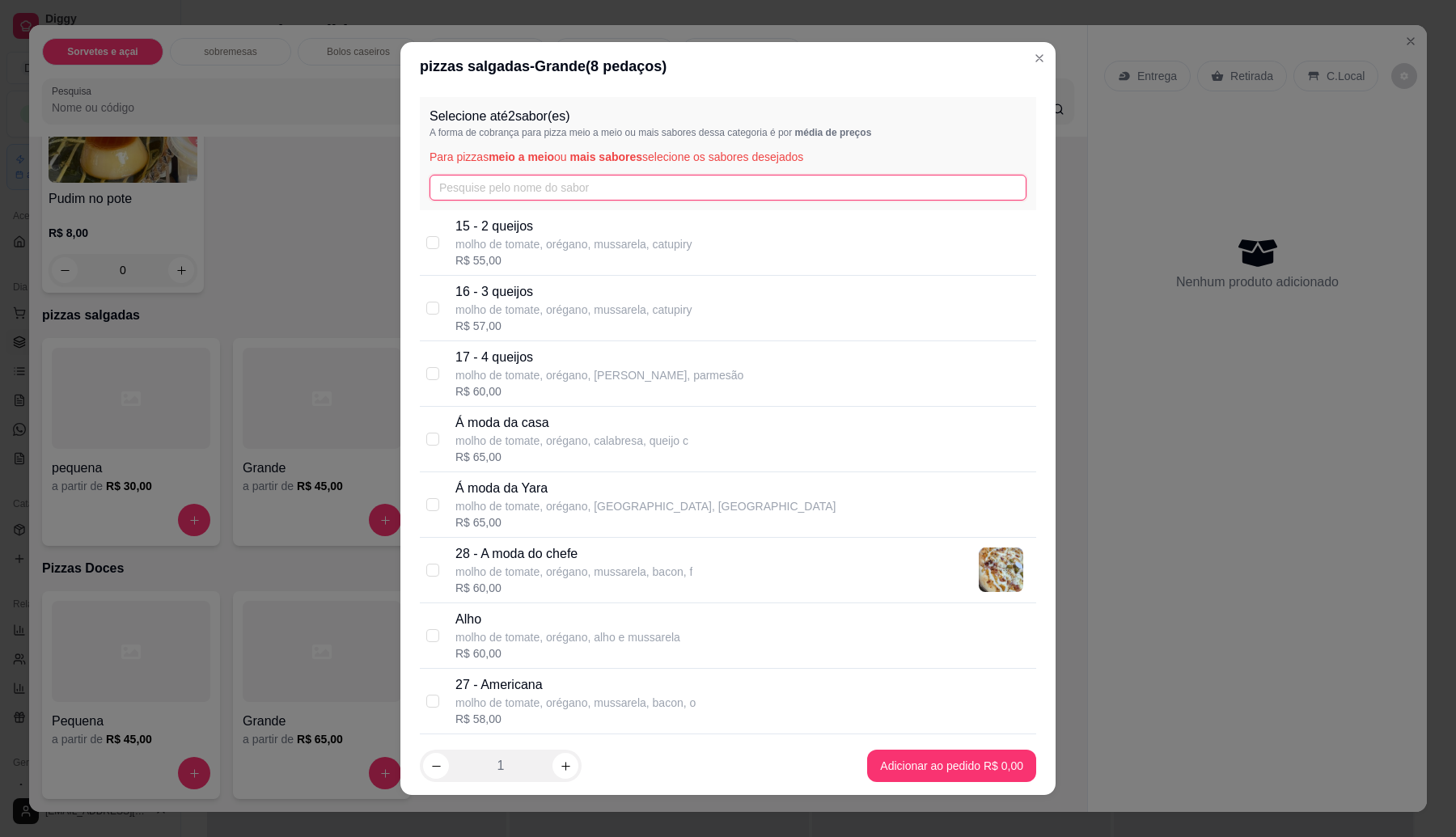
click at [547, 188] on input "text" at bounding box center [728, 187] width 597 height 26
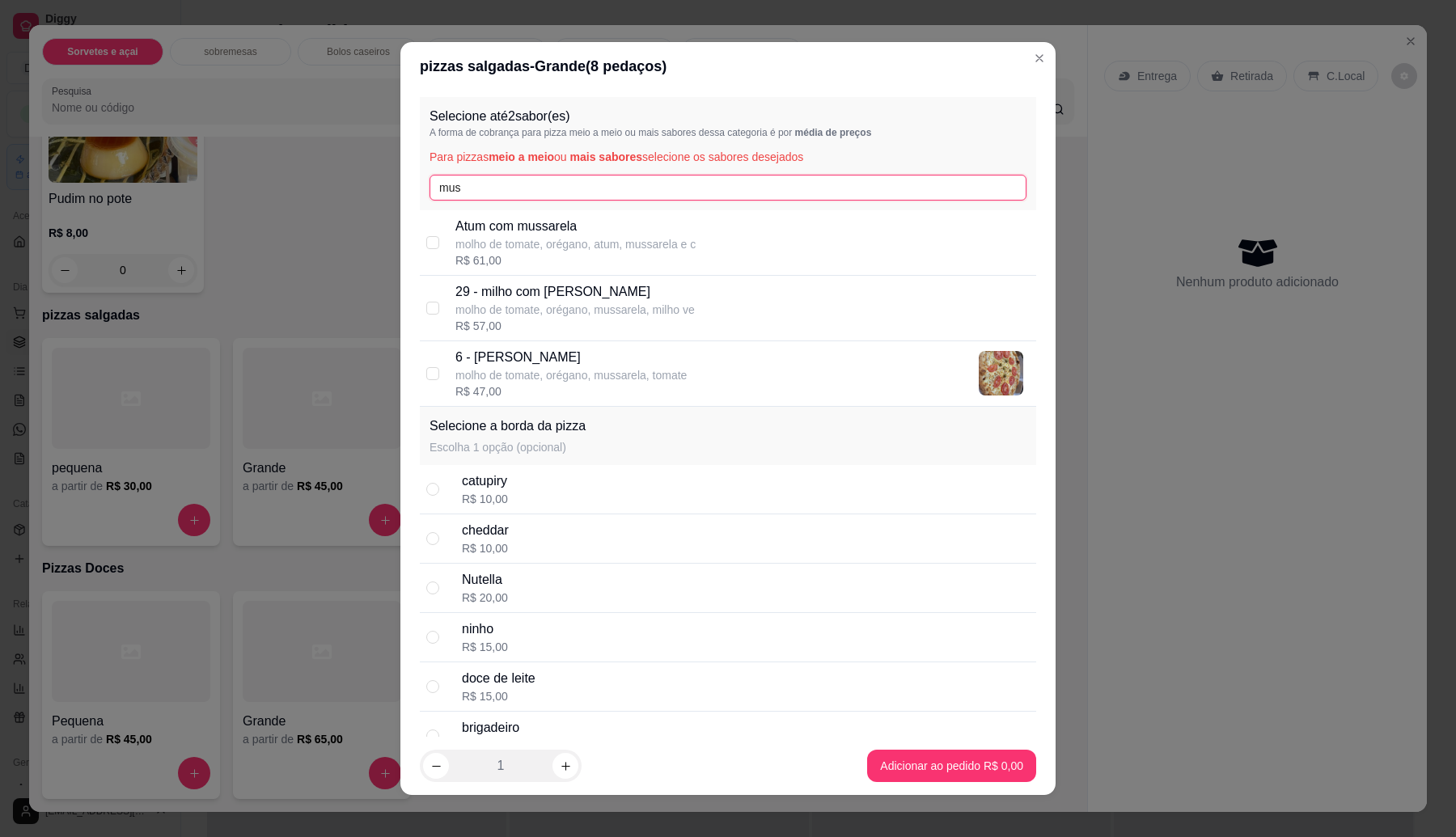
type input "mus"
click at [538, 389] on div "R$ 47,00" at bounding box center [571, 391] width 232 height 16
checkbox input "true"
click at [499, 176] on input "mus" at bounding box center [728, 187] width 597 height 26
type input "m"
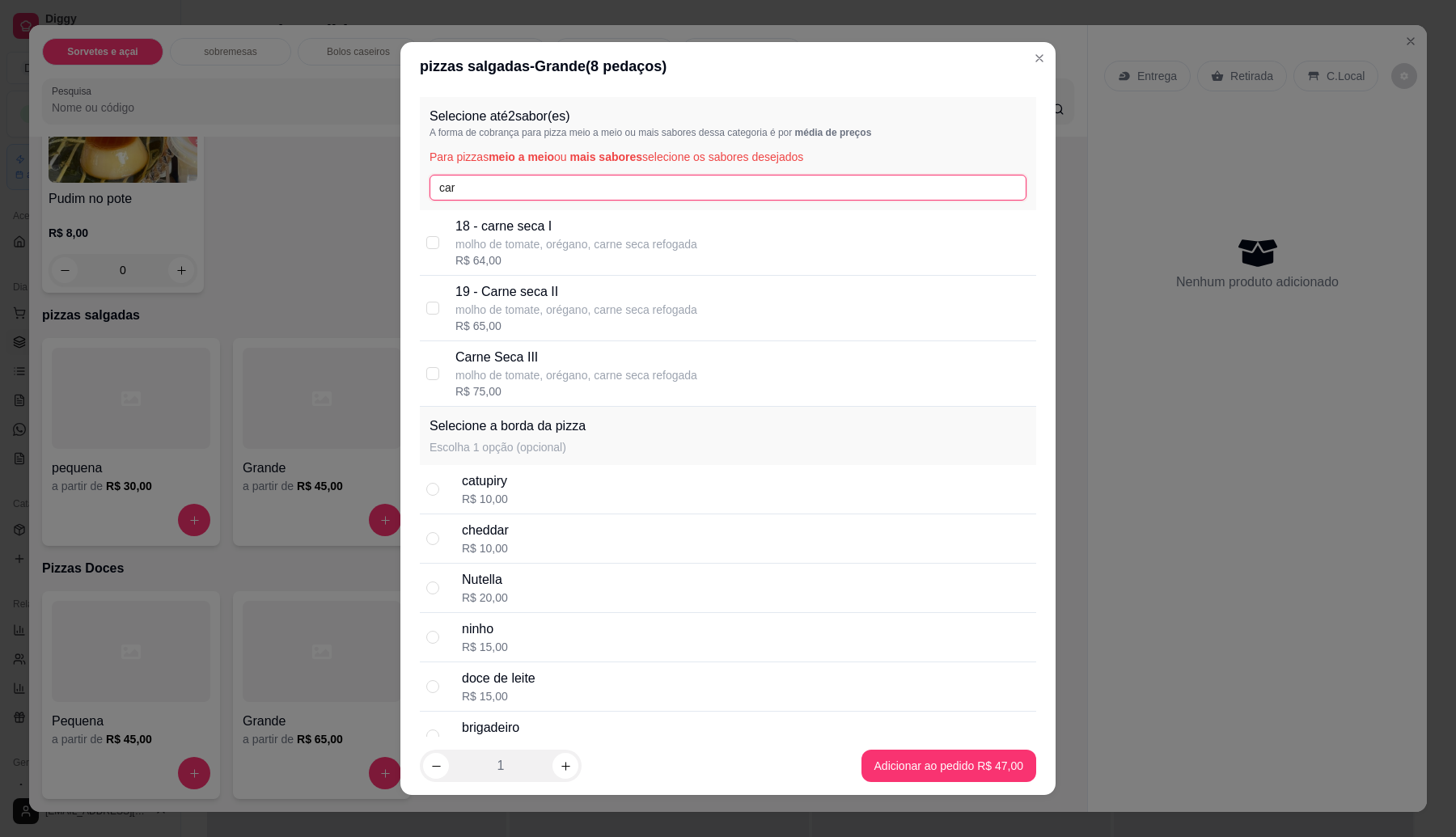
type input "car"
click at [482, 285] on p "19 - Carne seca II" at bounding box center [576, 292] width 241 height 20
checkbox input "true"
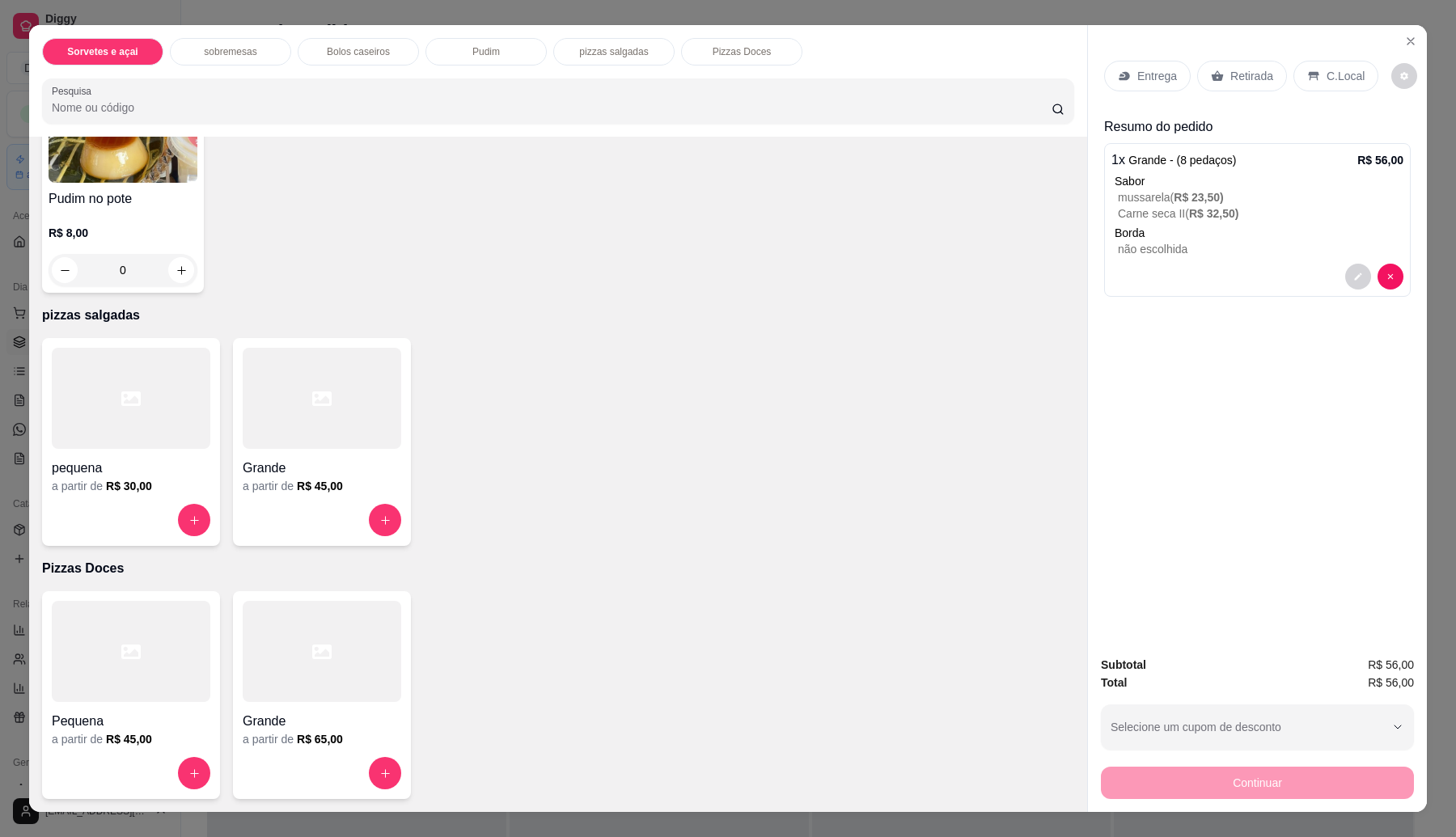
click at [1154, 66] on div "Entrega" at bounding box center [1147, 76] width 86 height 30
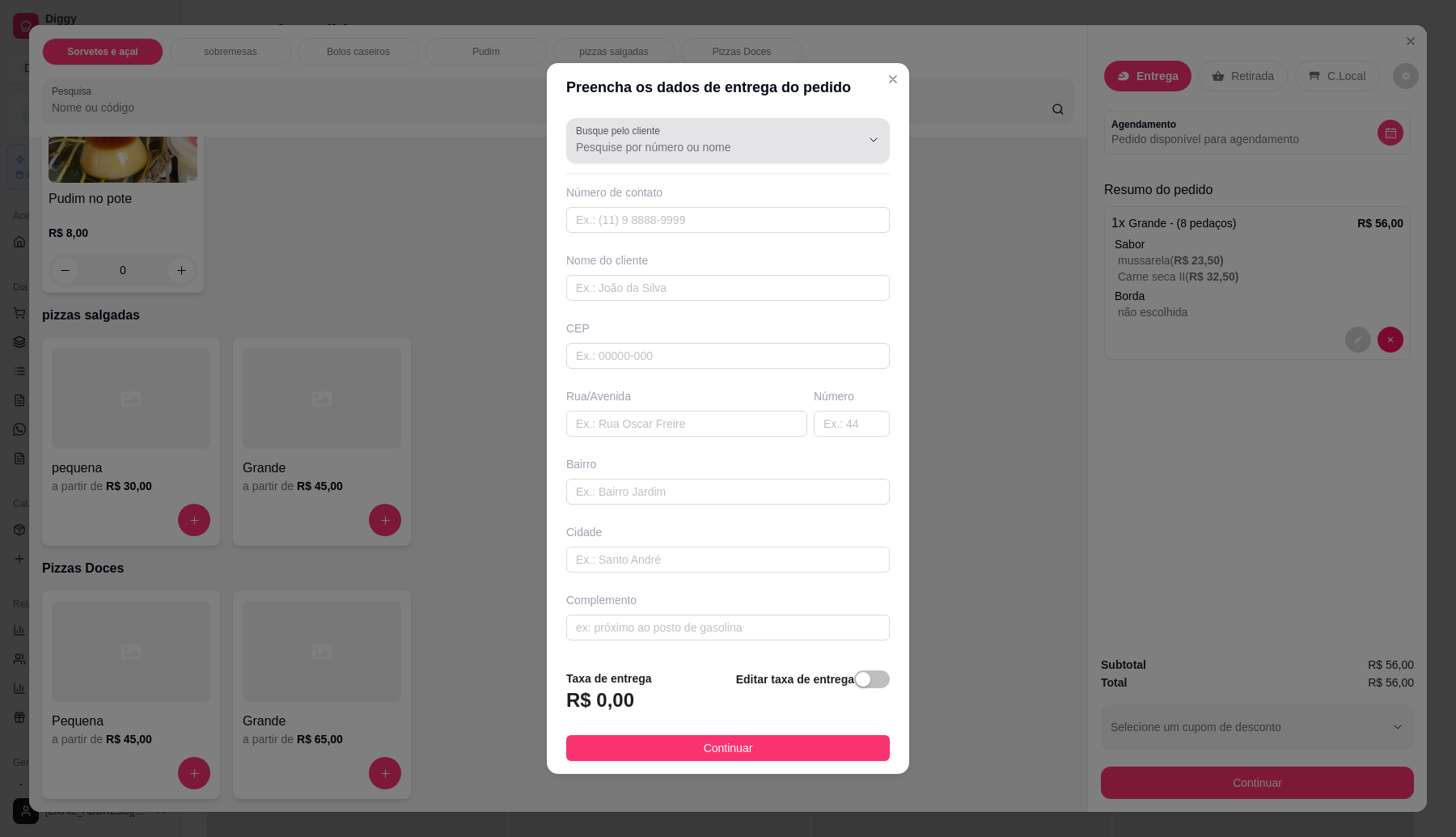
click at [632, 148] on input "Busque pelo cliente" at bounding box center [705, 147] width 258 height 16
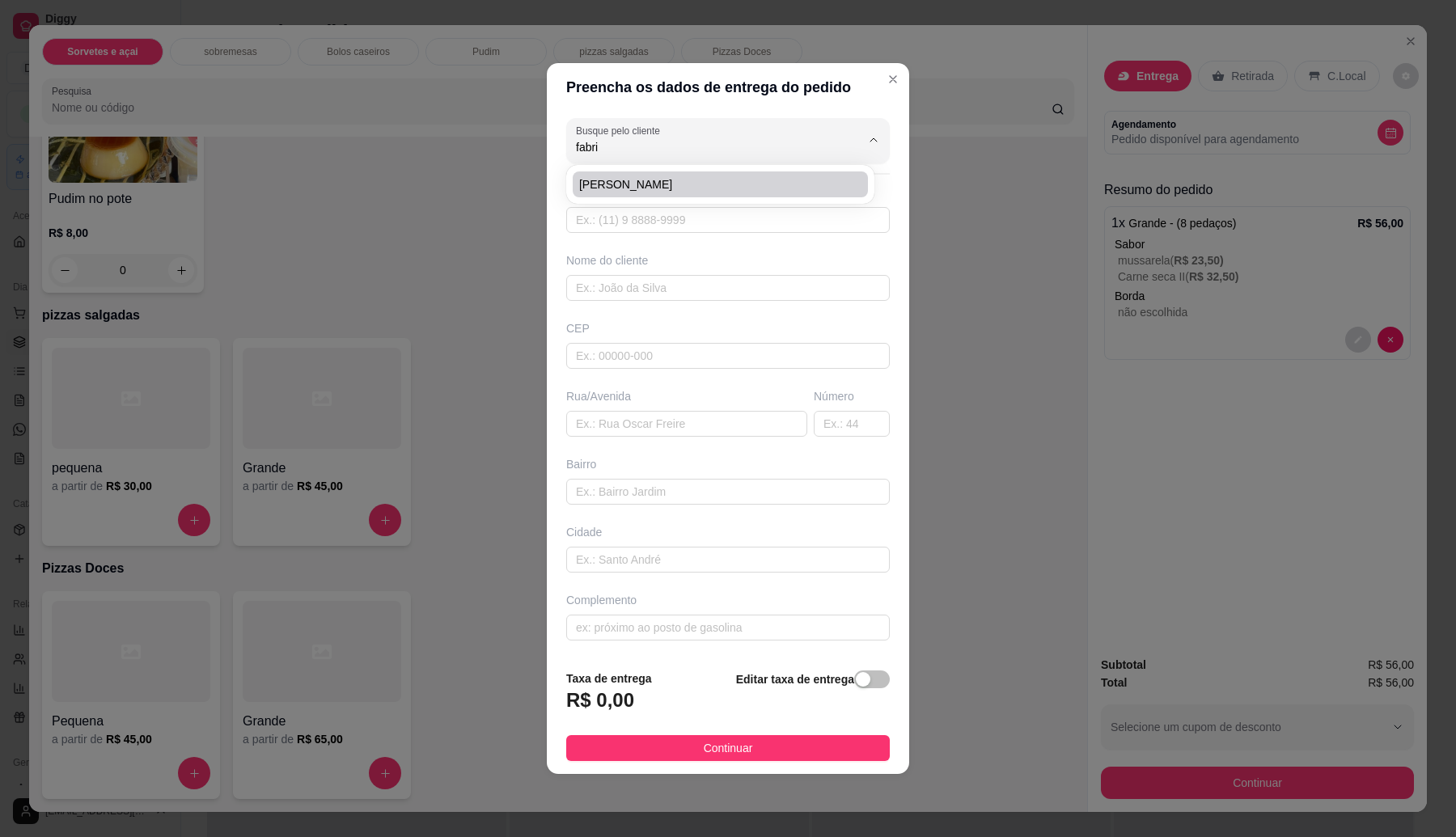
click at [643, 184] on span "[PERSON_NAME]" at bounding box center [712, 185] width 266 height 16
type input "[PERSON_NAME]"
type input "11976529095"
type input "[PERSON_NAME]"
type input "08574000"
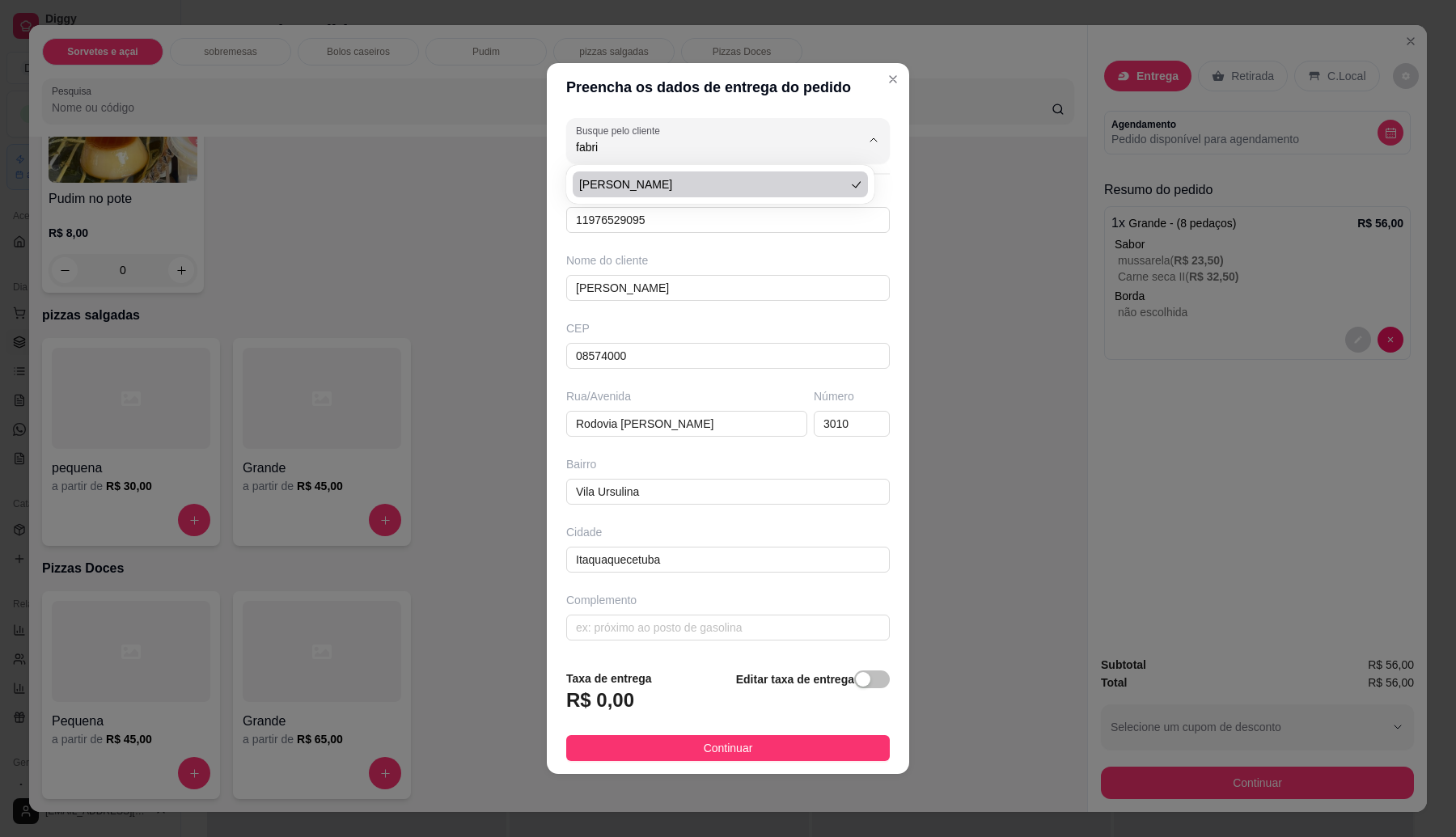
type input "Rodovia [PERSON_NAME]"
type input "3010"
type input "Vila Ursulina"
type input "Itaquaquecetuba"
drag, startPoint x: 653, startPoint y: 144, endPoint x: 572, endPoint y: 144, distance: 81.0
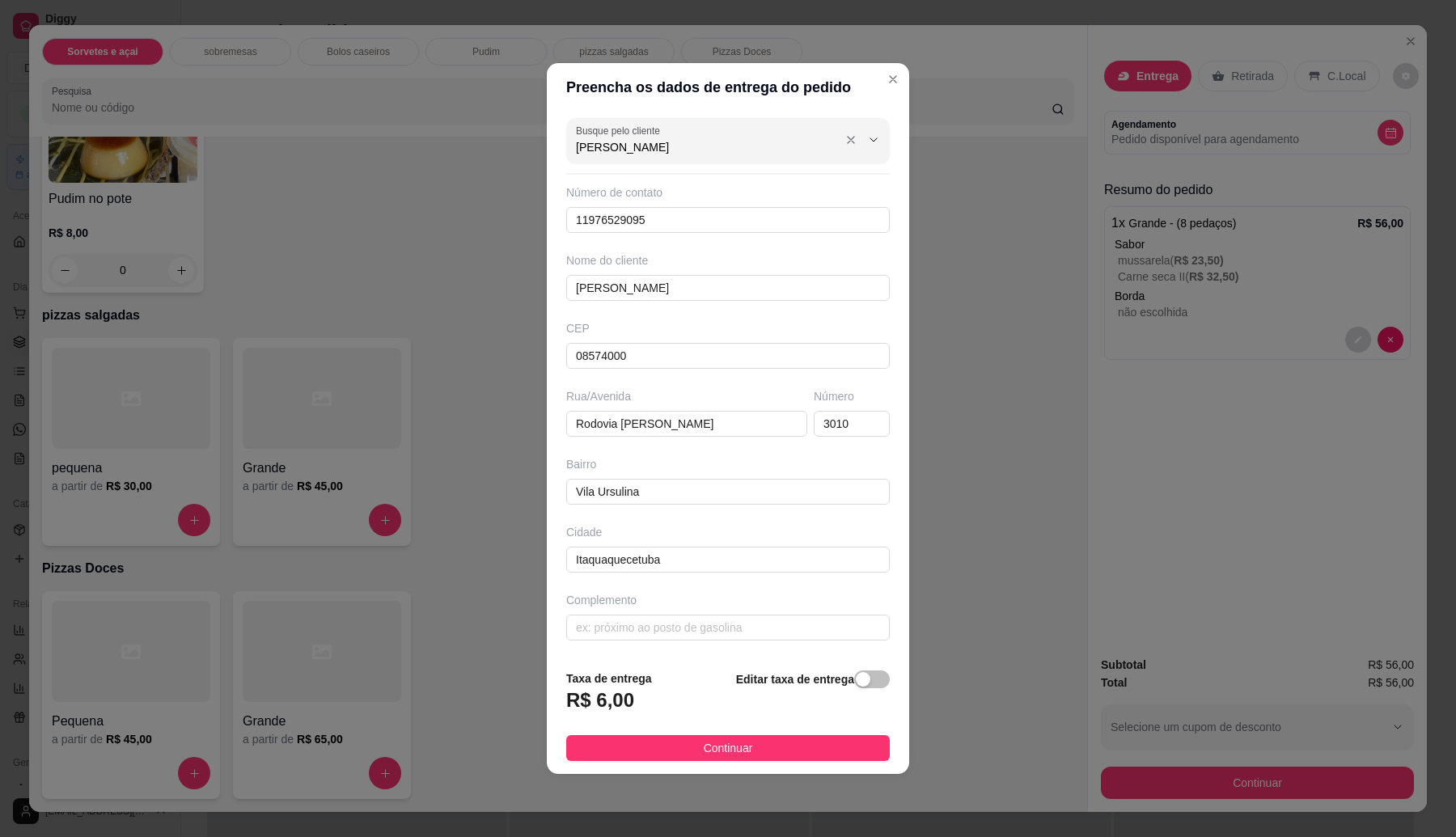
click at [572, 144] on div "Busque pelo cliente [PERSON_NAME]" at bounding box center [727, 141] width 323 height 45
click at [684, 179] on span "Fabrícia" at bounding box center [712, 185] width 266 height 16
type input "Fabrícia"
type input "11941396351"
type input "Fabrícia"
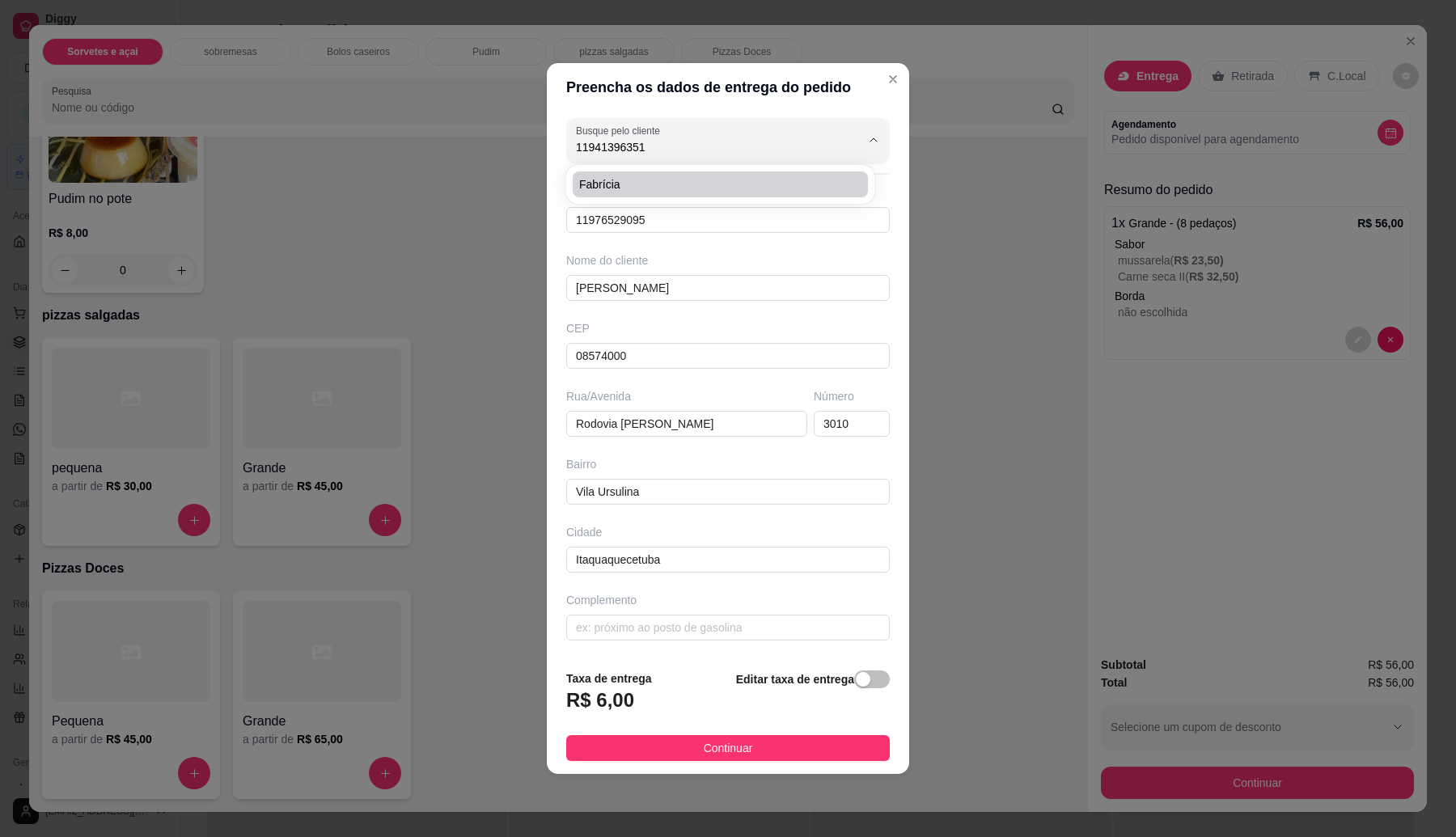
type input "08572230"
type input "[GEOGRAPHIC_DATA]"
type input "39"
type input "[GEOGRAPHIC_DATA]"
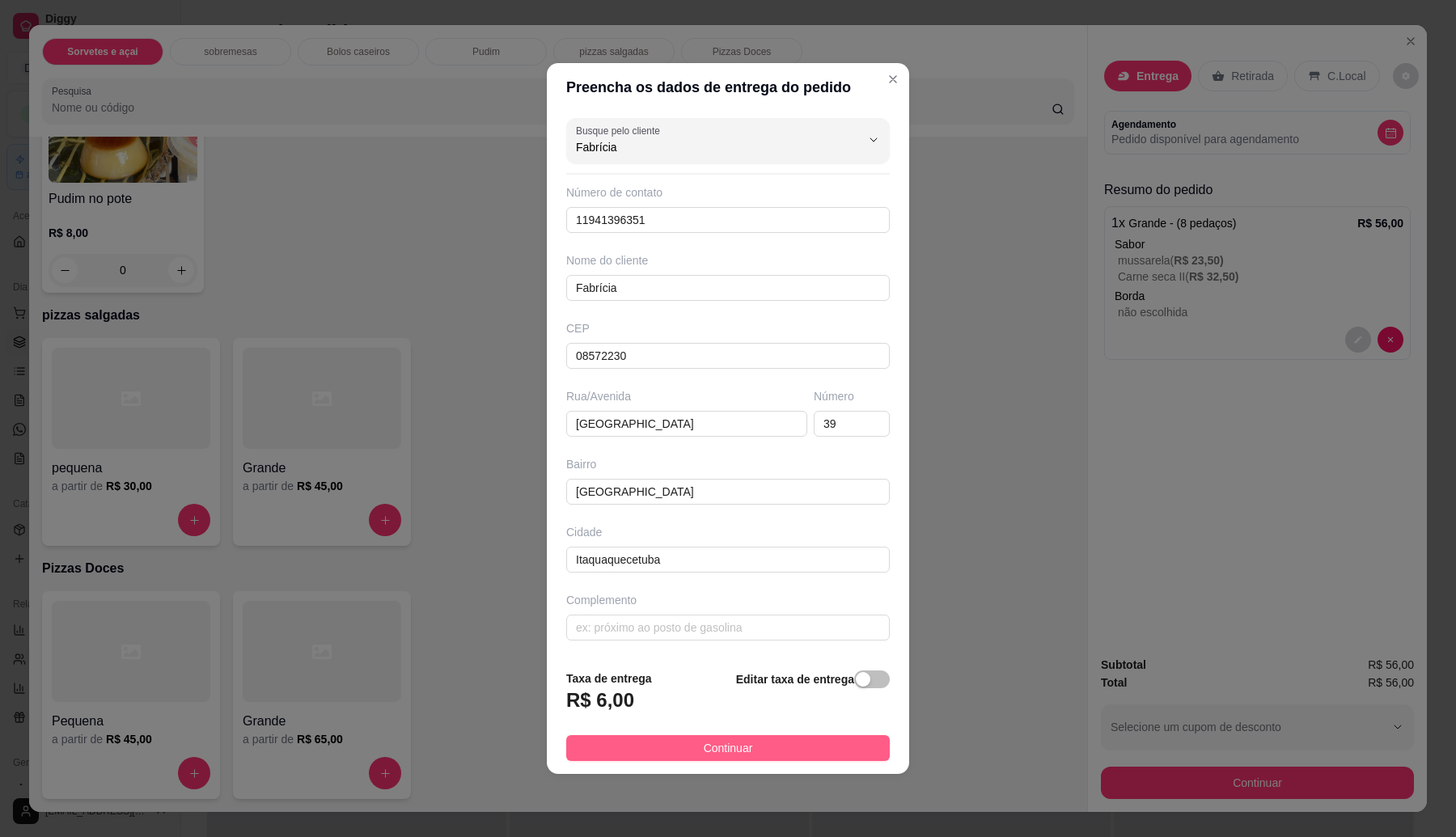
type input "Fabrícia"
click at [683, 757] on button "Continuar" at bounding box center [727, 748] width 323 height 26
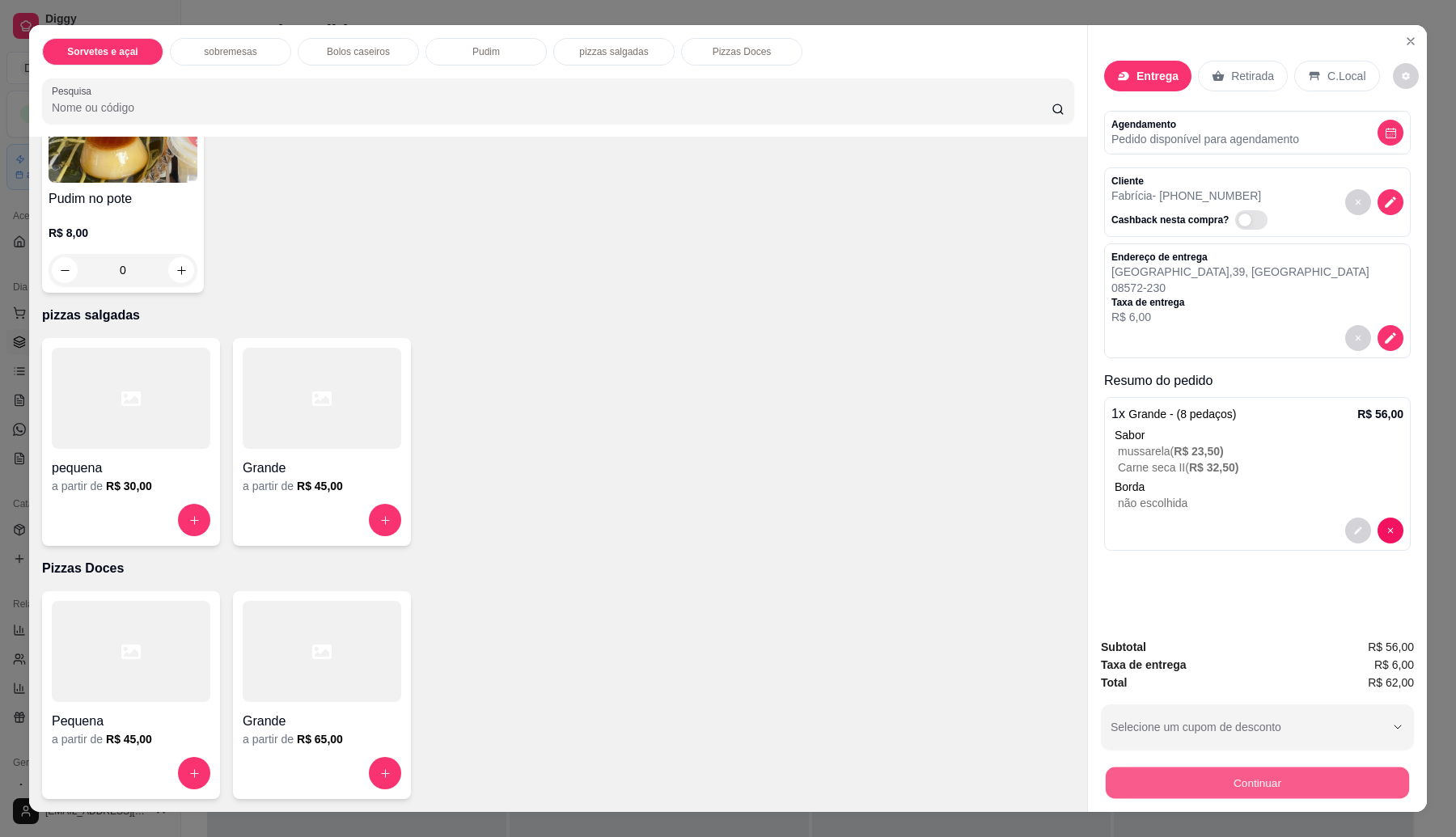
click at [1177, 789] on button "Continuar" at bounding box center [1257, 783] width 303 height 31
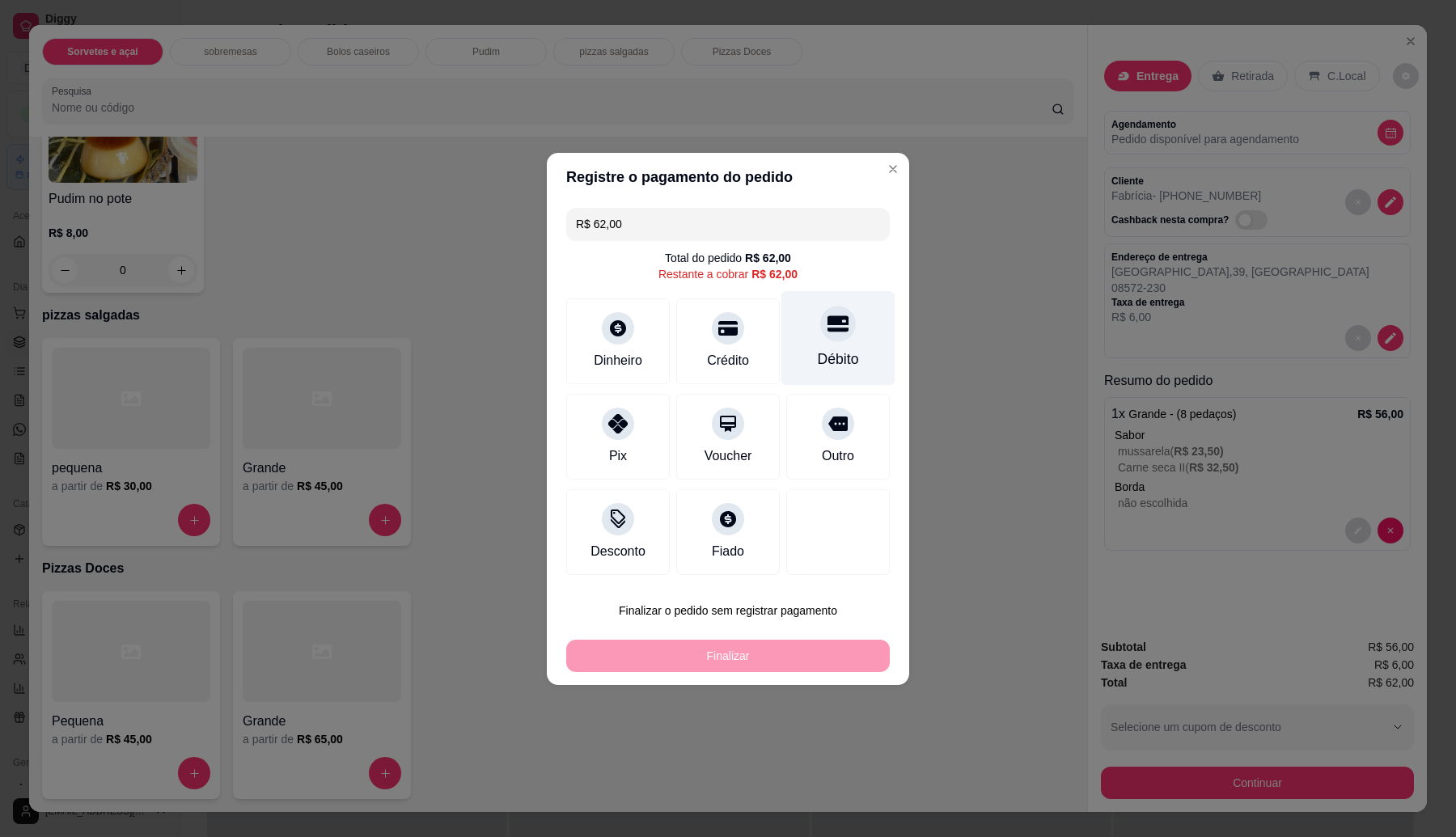
click at [827, 344] on div "Débito" at bounding box center [838, 338] width 114 height 94
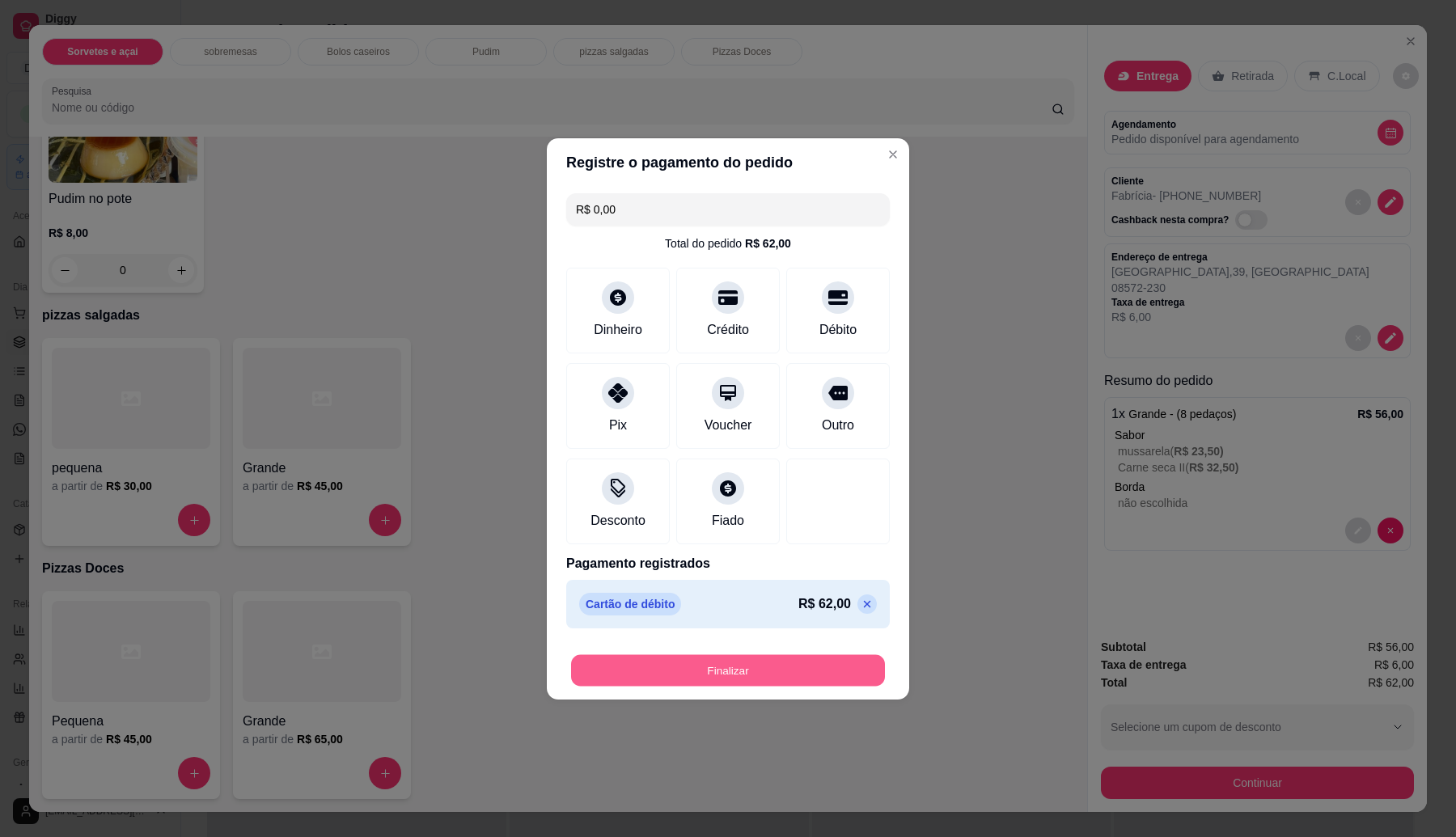
click at [742, 669] on button "Finalizar" at bounding box center [728, 669] width 314 height 31
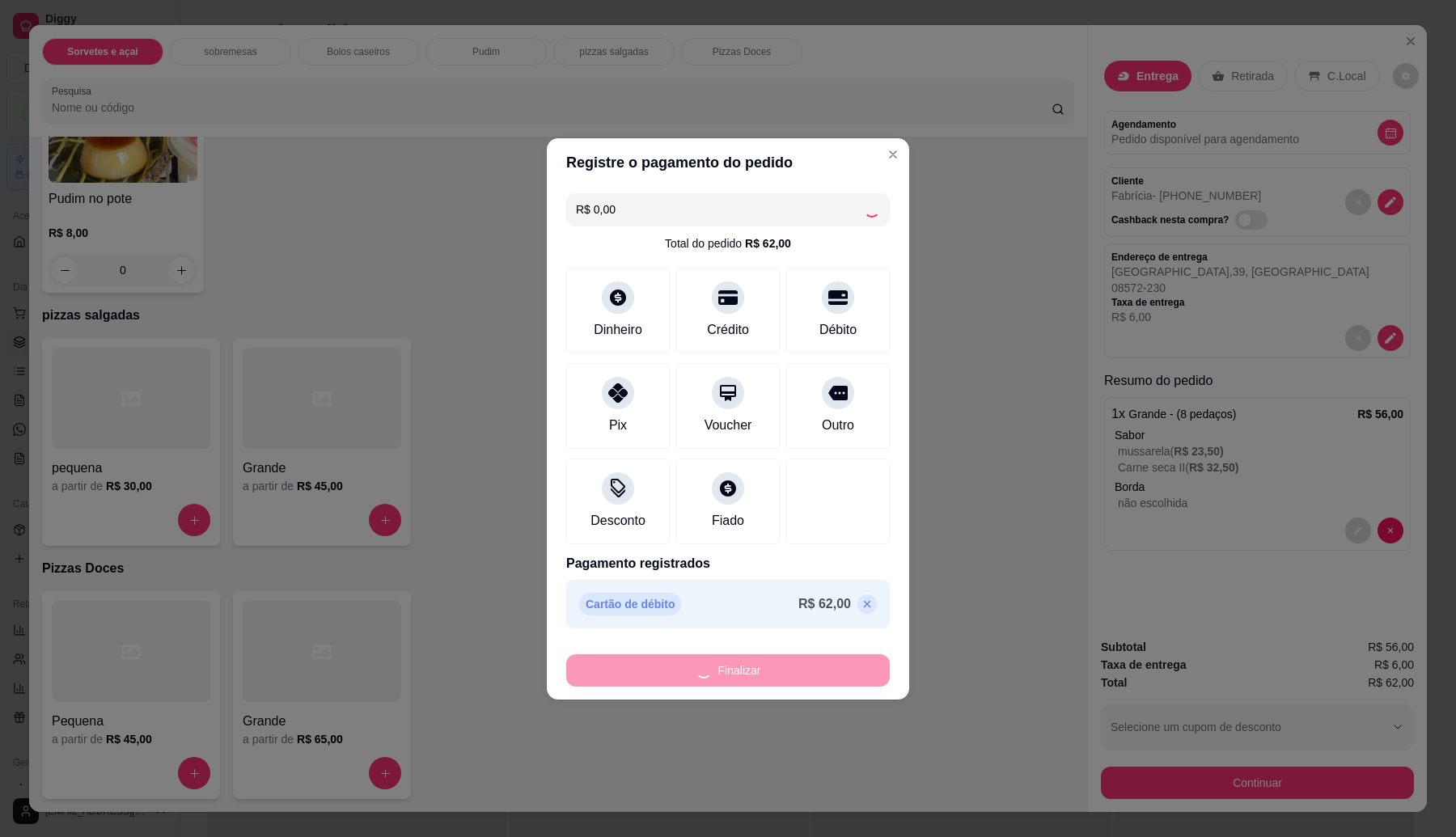
type input "-R$ 62,00"
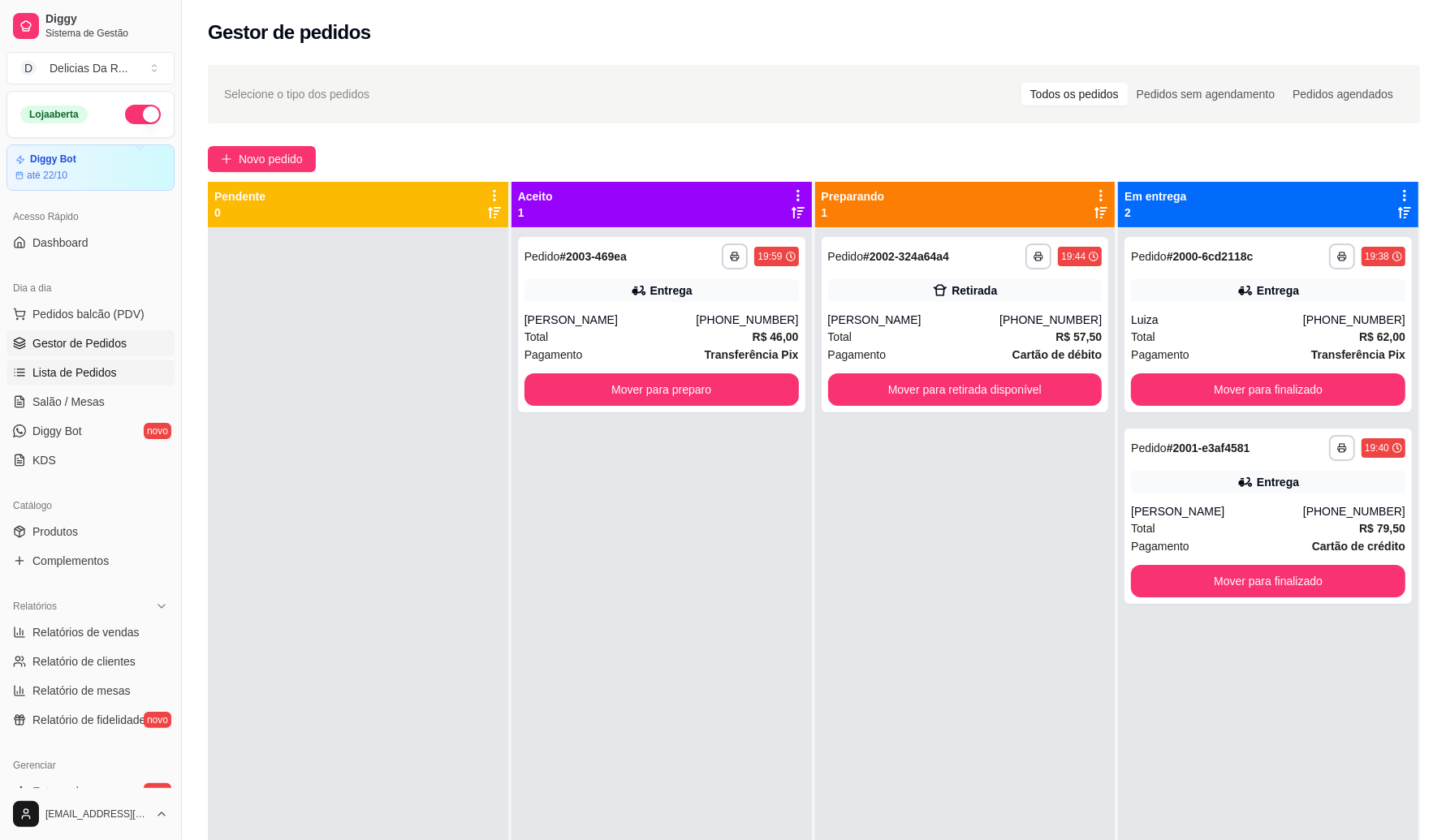
click at [78, 374] on span "Lista de Pedidos" at bounding box center [74, 372] width 84 height 16
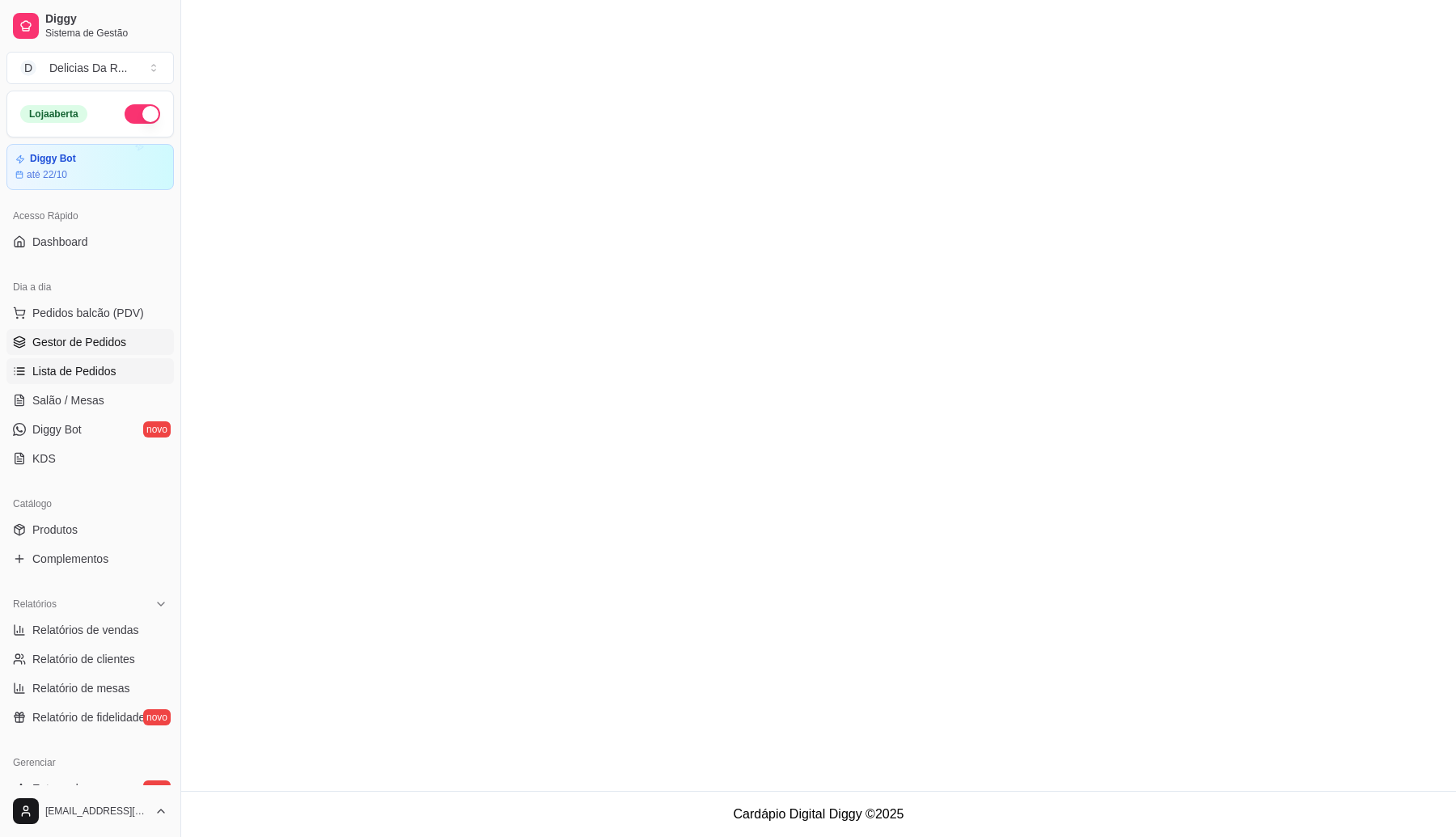
click at [57, 349] on span "Gestor de Pedidos" at bounding box center [78, 342] width 94 height 16
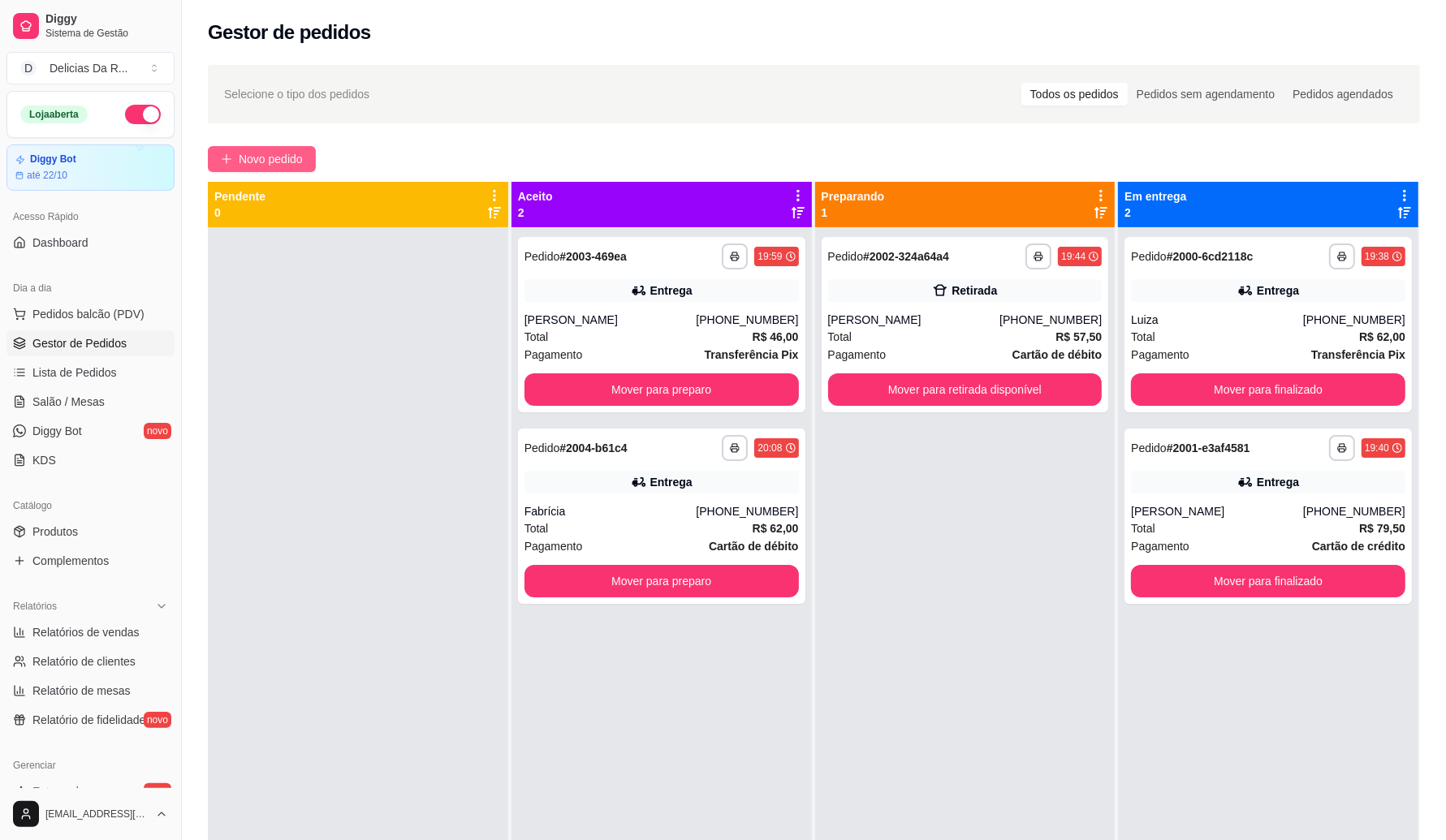
click at [261, 148] on button "Novo pedido" at bounding box center [261, 158] width 108 height 26
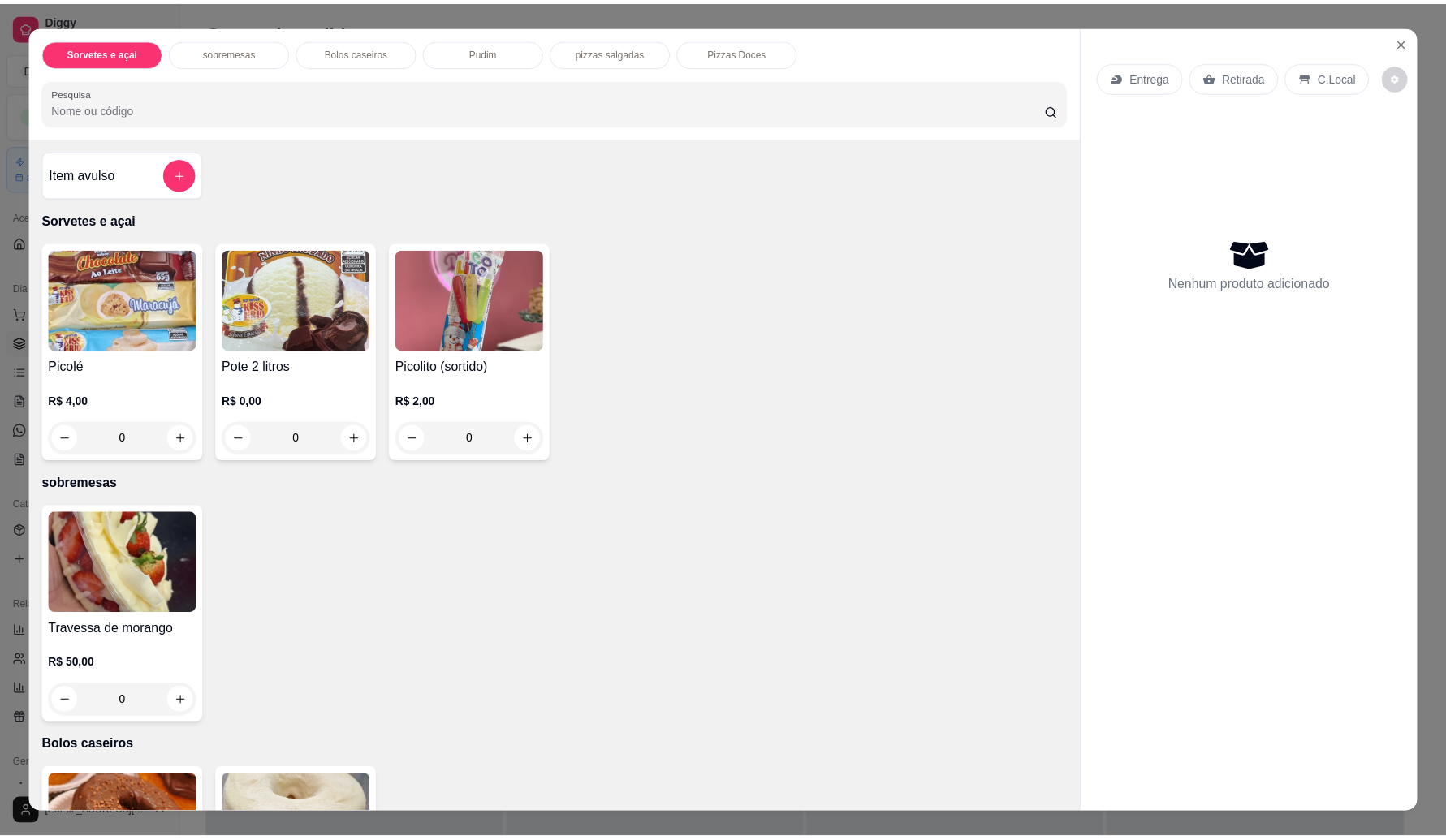
scroll to position [979, 0]
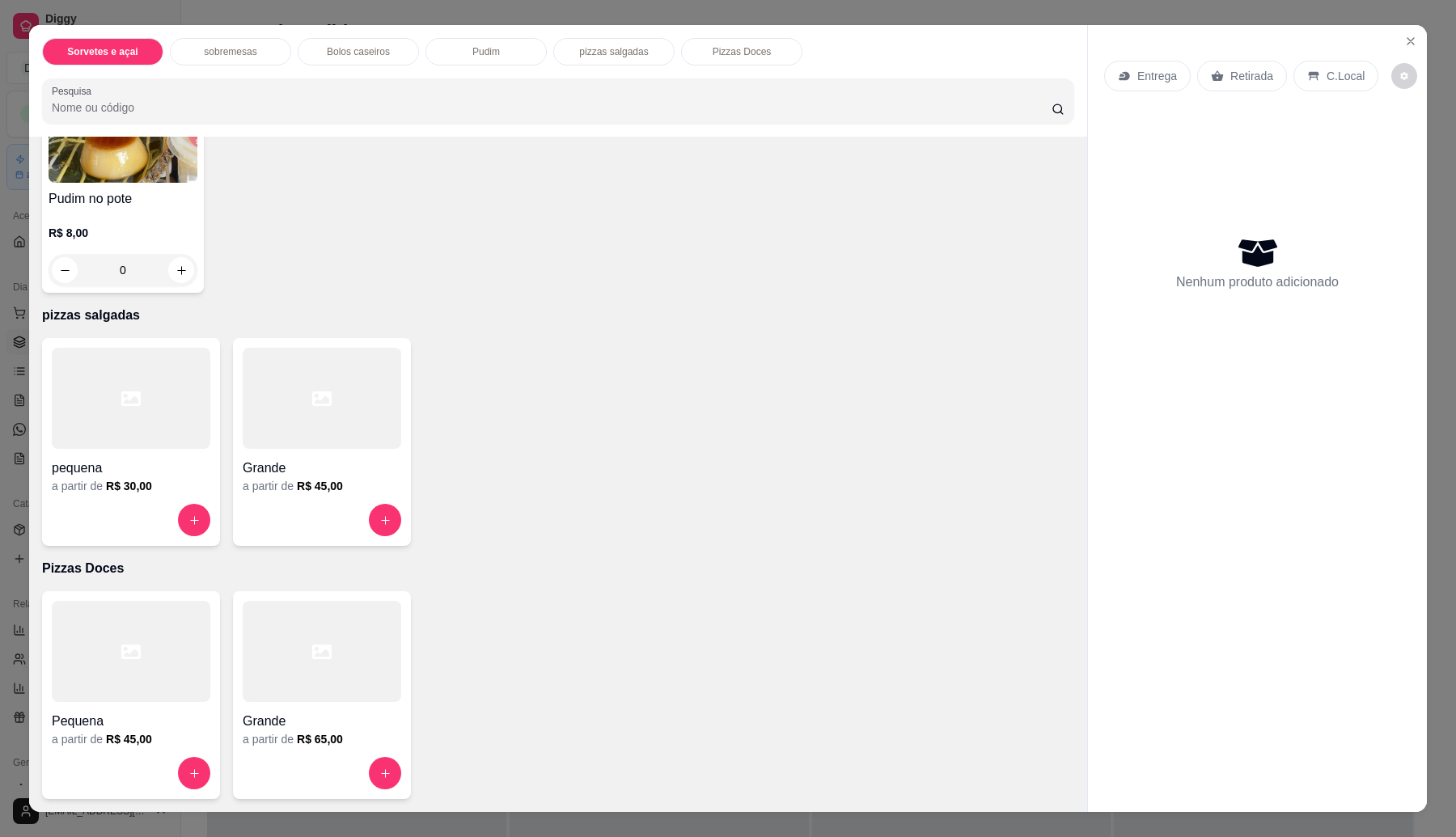
click at [292, 438] on div at bounding box center [322, 398] width 159 height 101
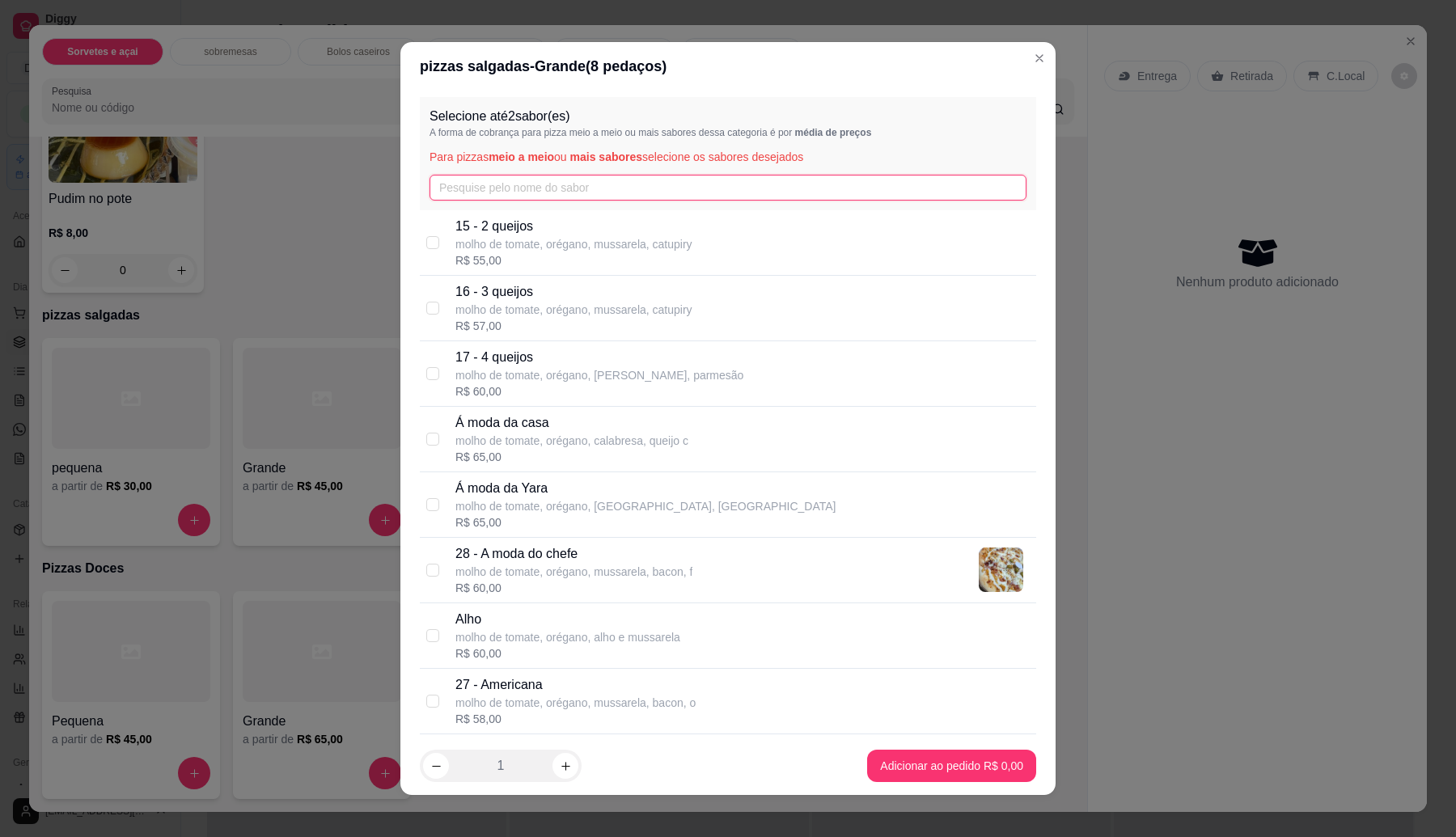
click at [487, 188] on input "text" at bounding box center [728, 187] width 597 height 26
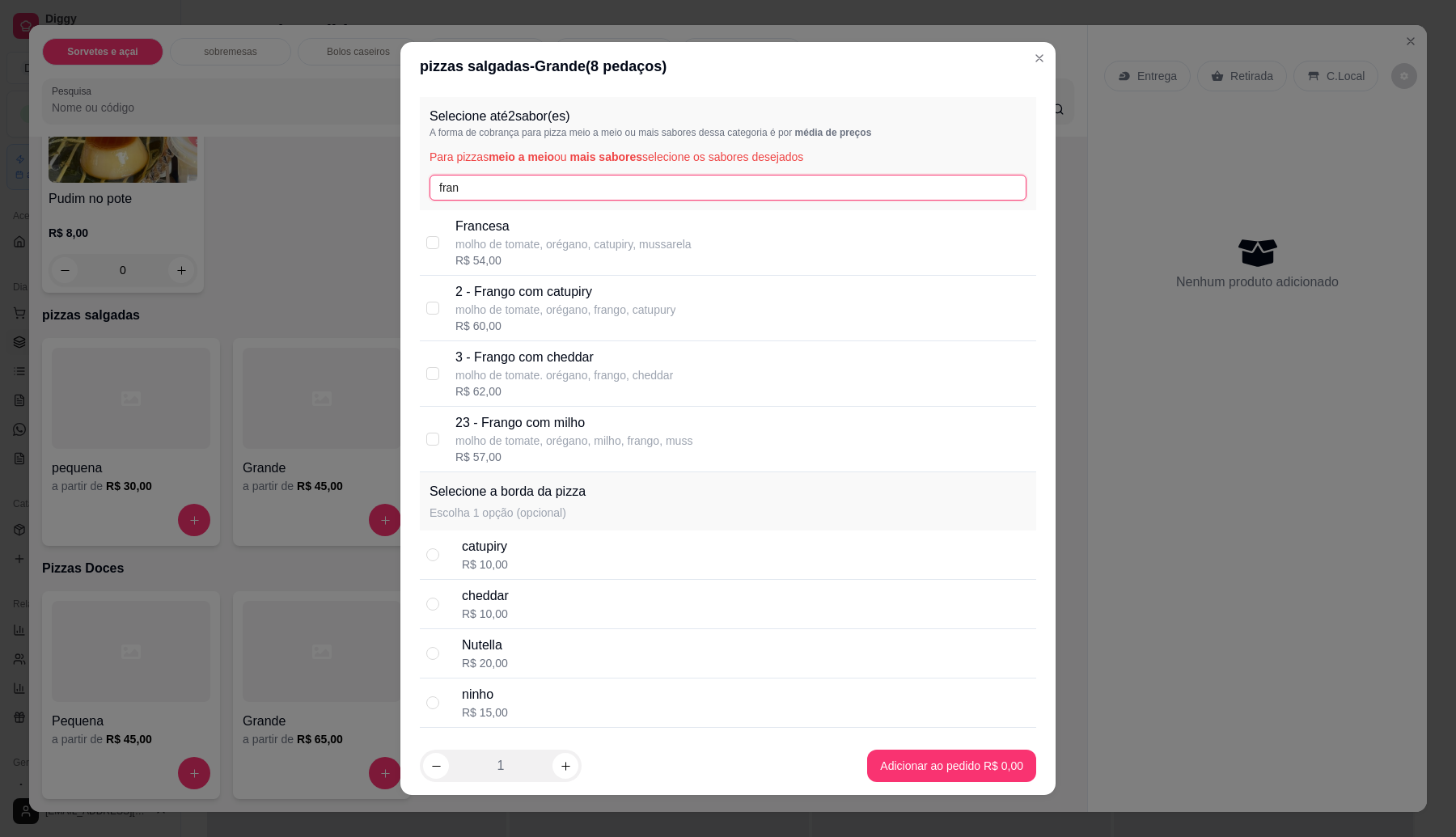
type input "fran"
click at [580, 287] on p "2 - Frango com catupiry" at bounding box center [565, 292] width 220 height 20
checkbox input "true"
click at [489, 185] on input "fran" at bounding box center [728, 187] width 597 height 26
type input "f"
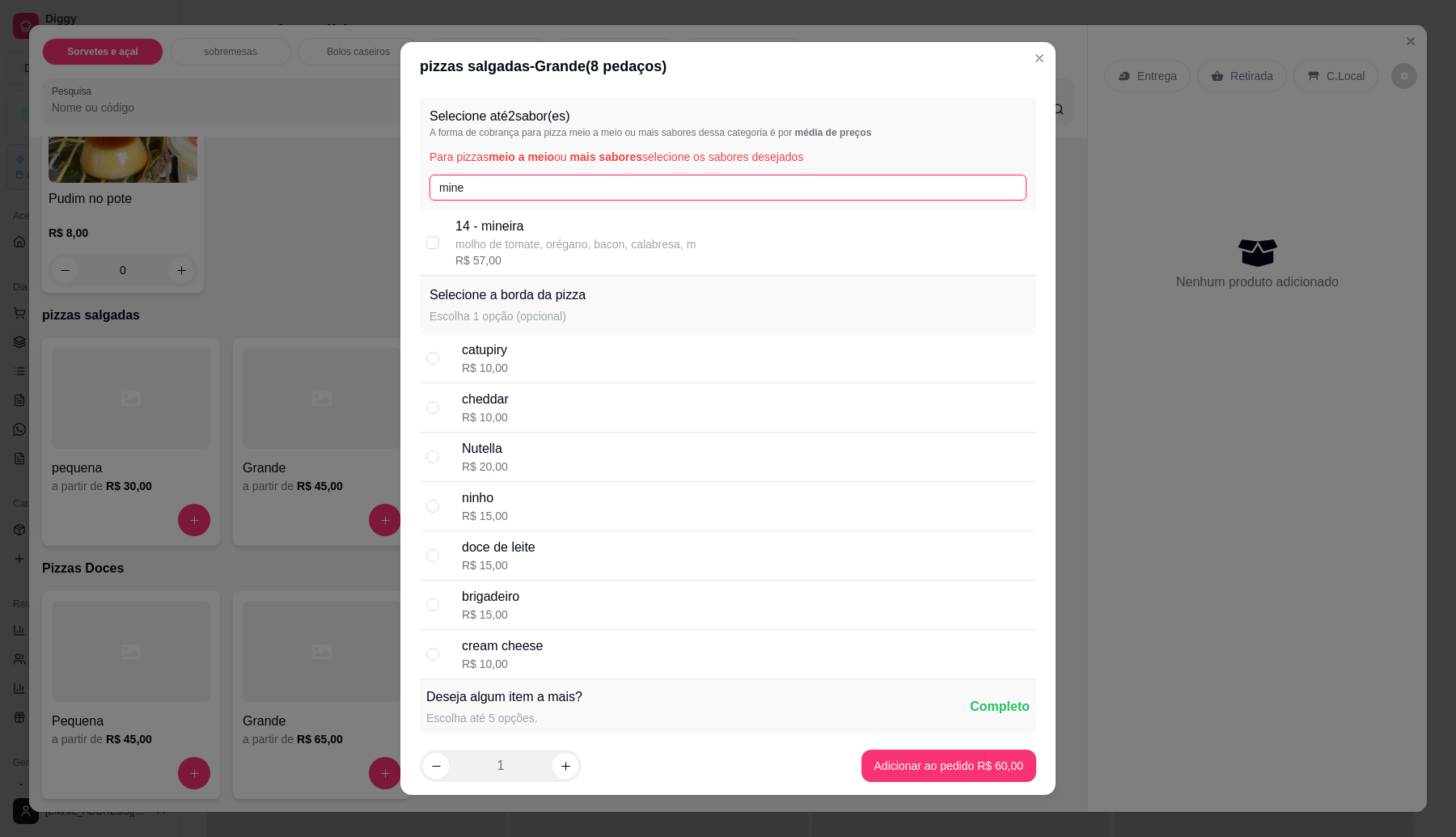
type input "mine"
click at [555, 245] on p "molho de tomate, orégano, bacon, calabresa, m" at bounding box center [576, 244] width 241 height 16
checkbox input "true"
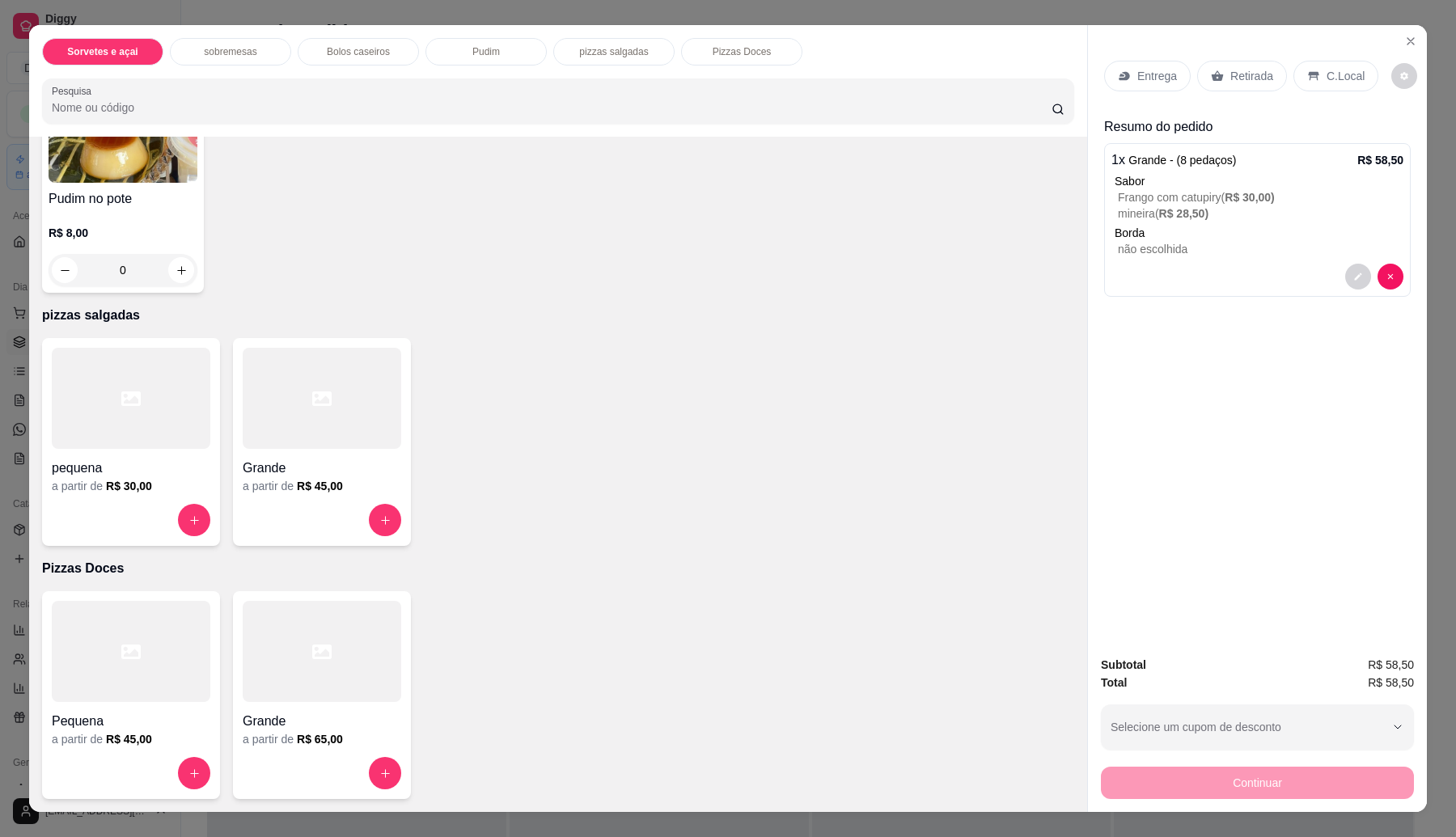
click at [1215, 70] on icon at bounding box center [1217, 76] width 13 height 13
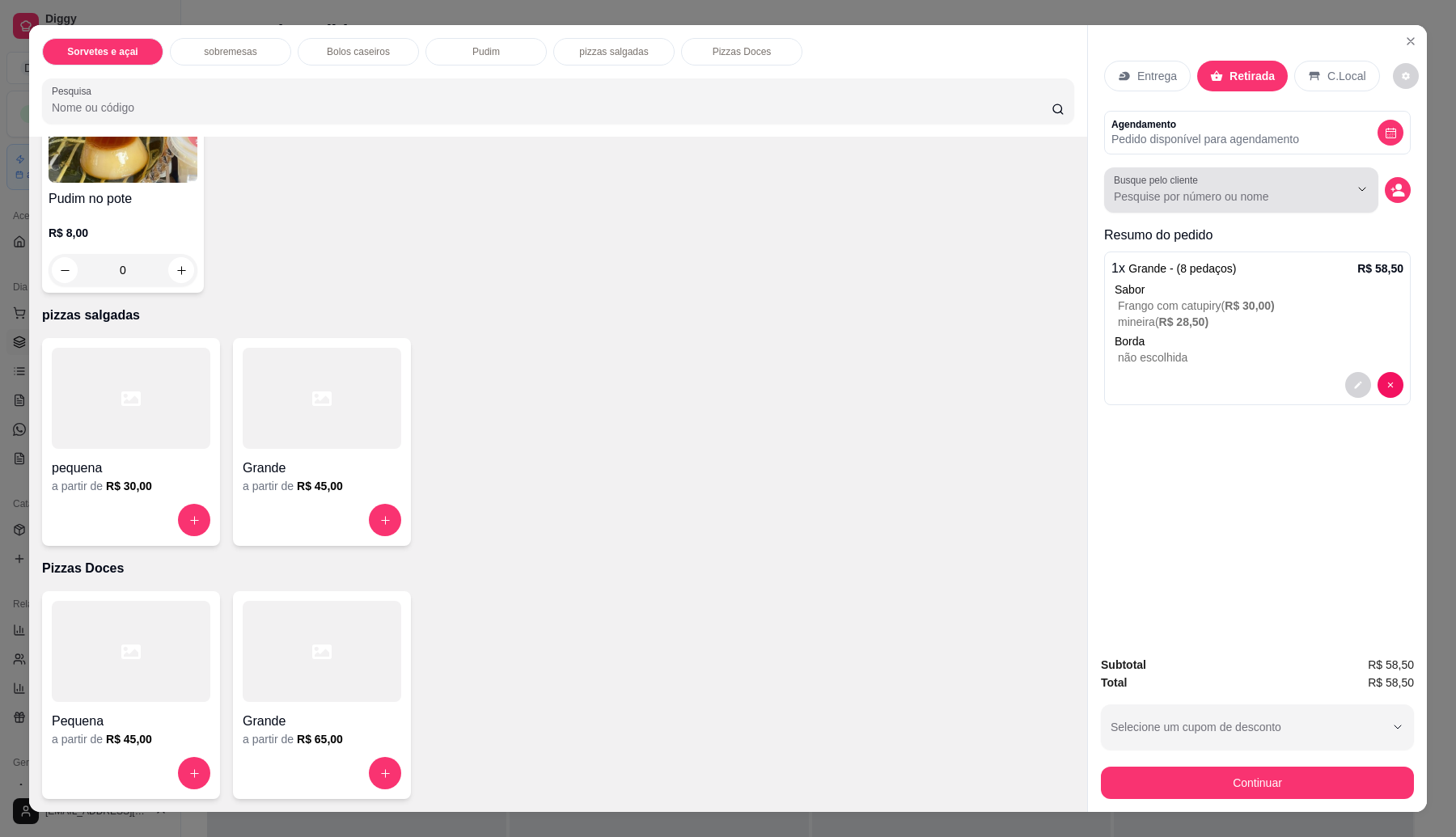
click at [1221, 195] on input "Busque pelo cliente" at bounding box center [1218, 196] width 209 height 16
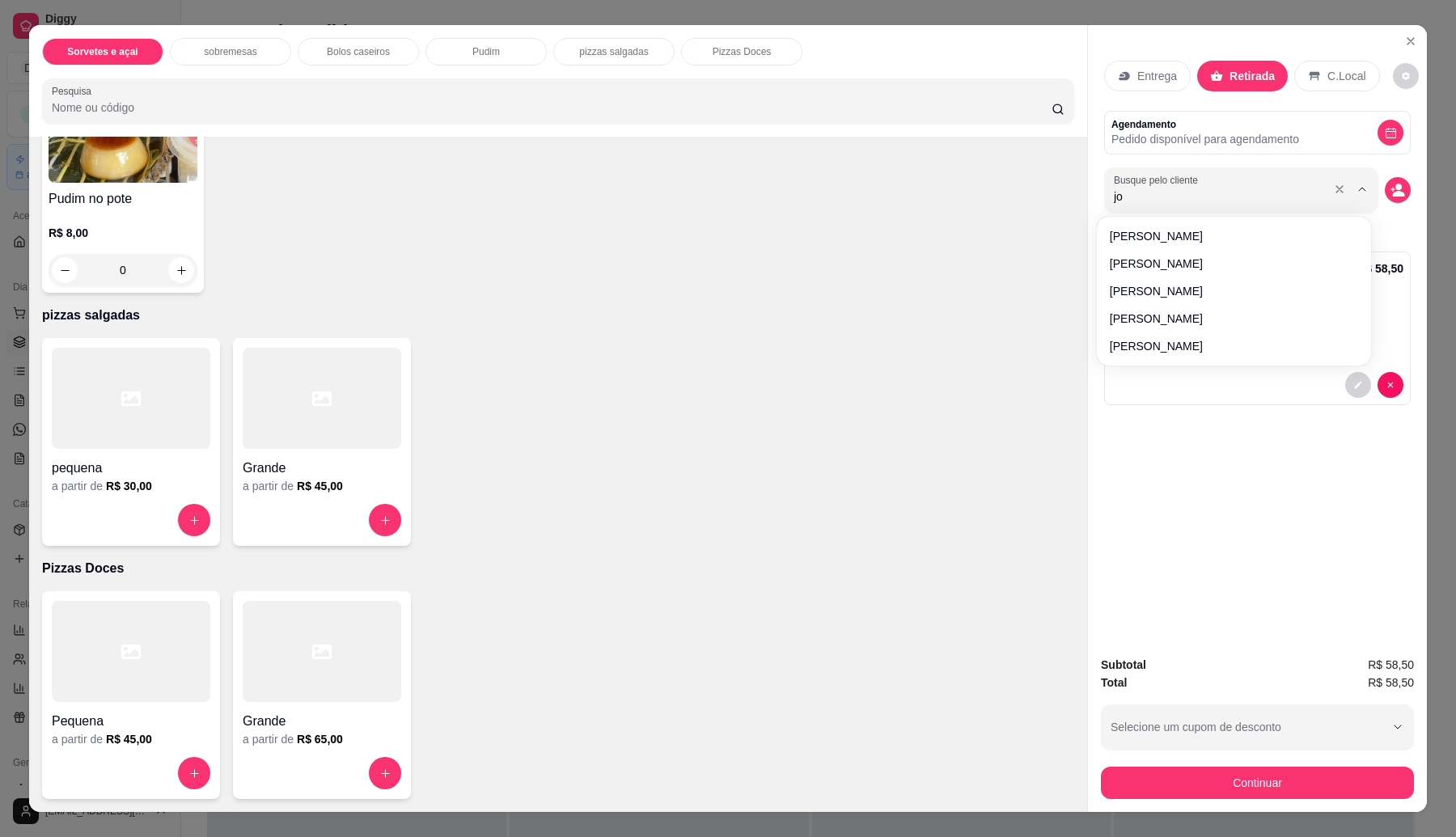
type input "joy"
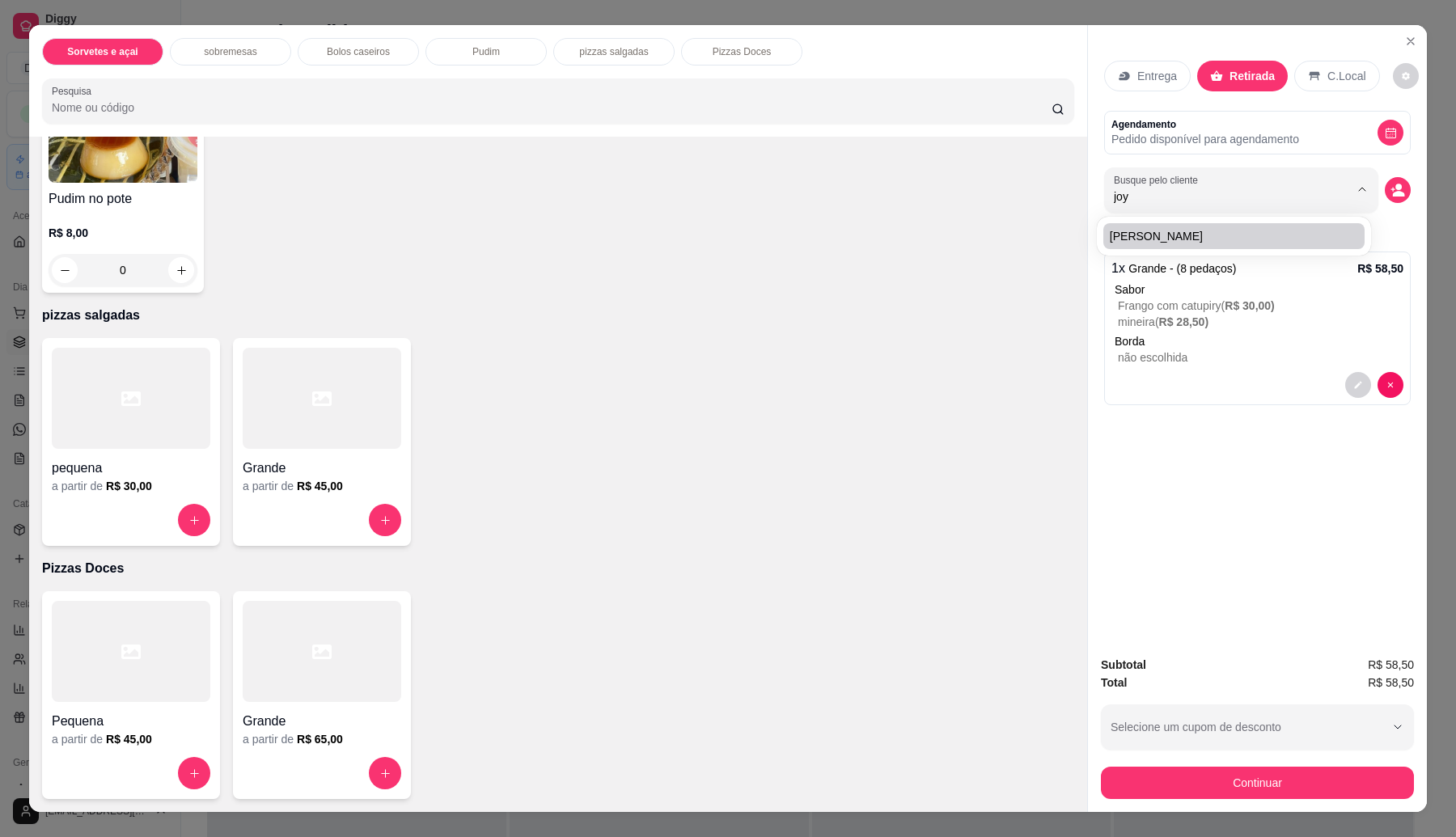
click at [1181, 489] on div "Entrega Retirada C.Local Agendamento Pedido disponível para agendamento Busque …" at bounding box center [1257, 333] width 339 height 618
click at [1389, 199] on button "decrease-product-quantity" at bounding box center [1397, 190] width 26 height 26
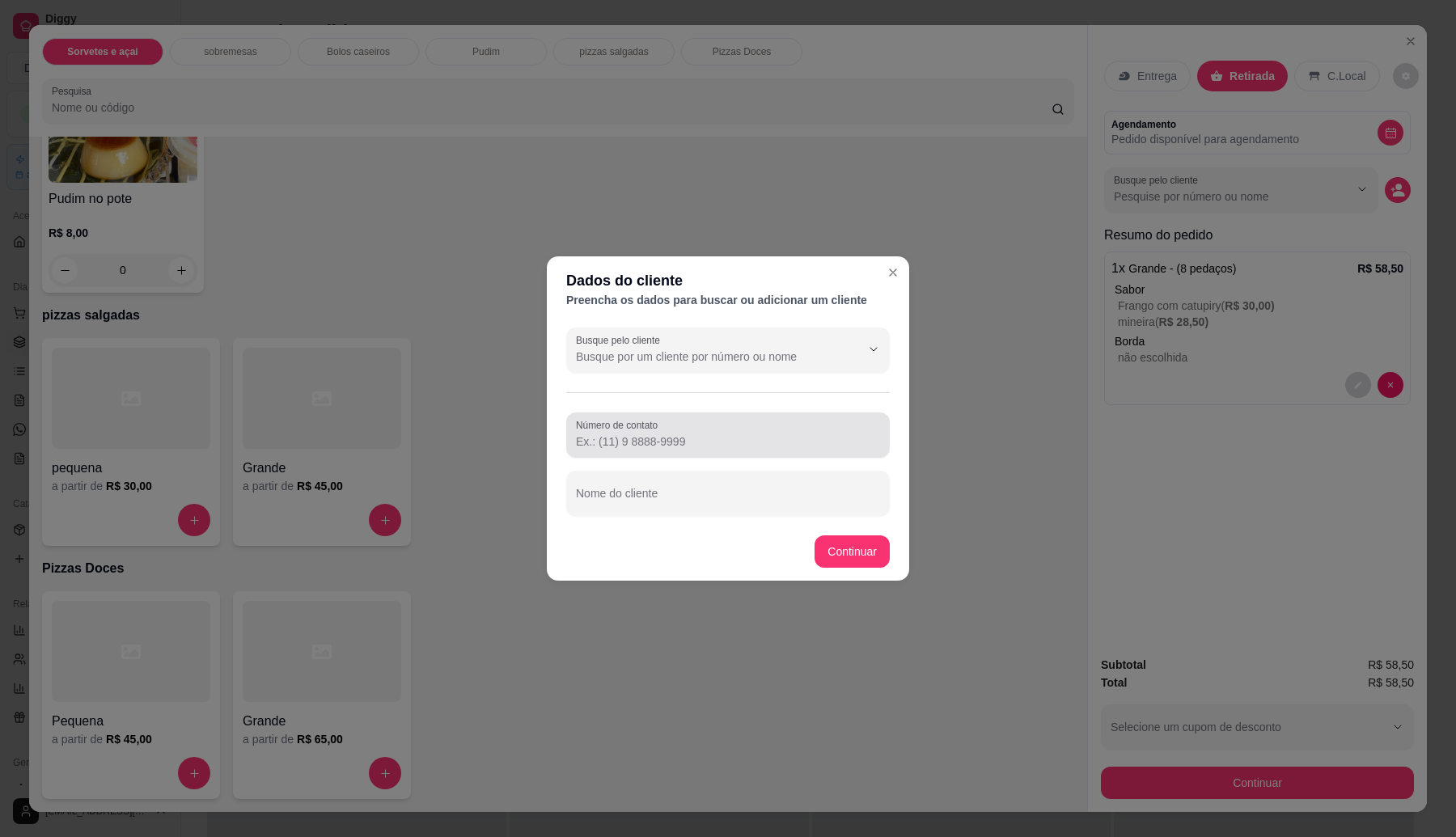
click at [649, 438] on input "Número de contato" at bounding box center [727, 441] width 304 height 16
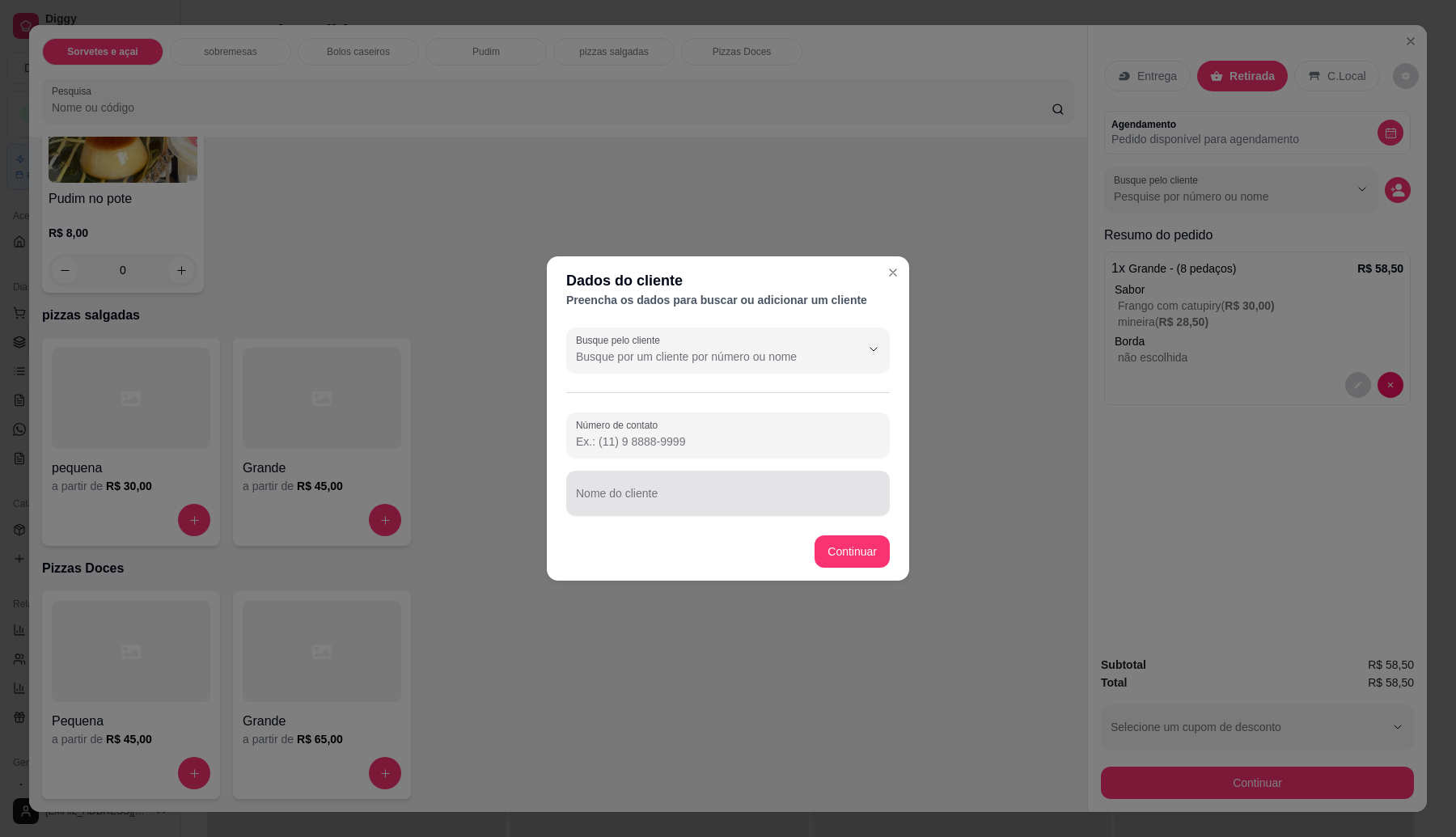
click at [666, 508] on div at bounding box center [727, 493] width 304 height 32
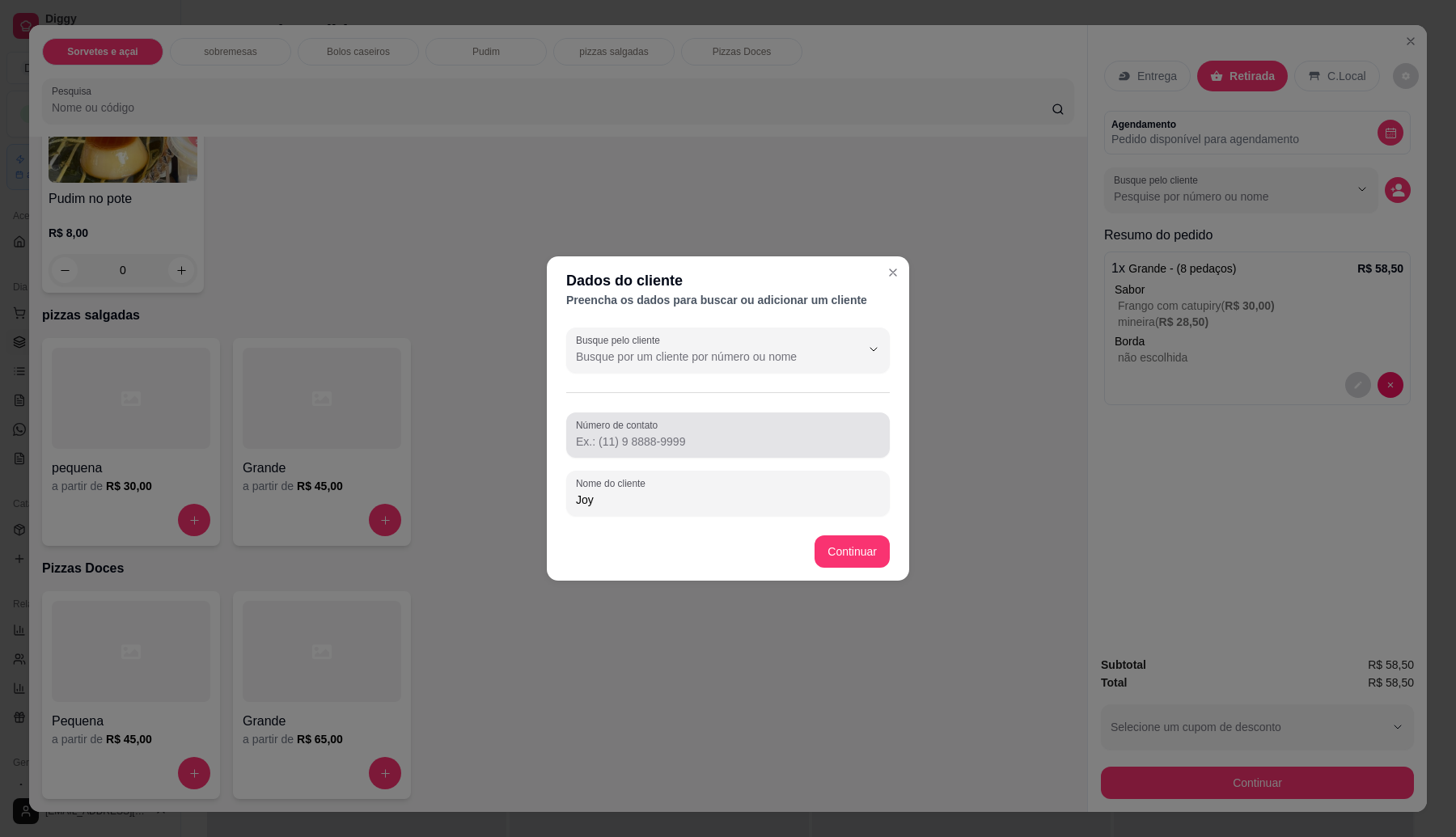
type input "Joy"
click at [657, 443] on input "Número de contato" at bounding box center [727, 441] width 304 height 16
type input "[PHONE_NUMBER]"
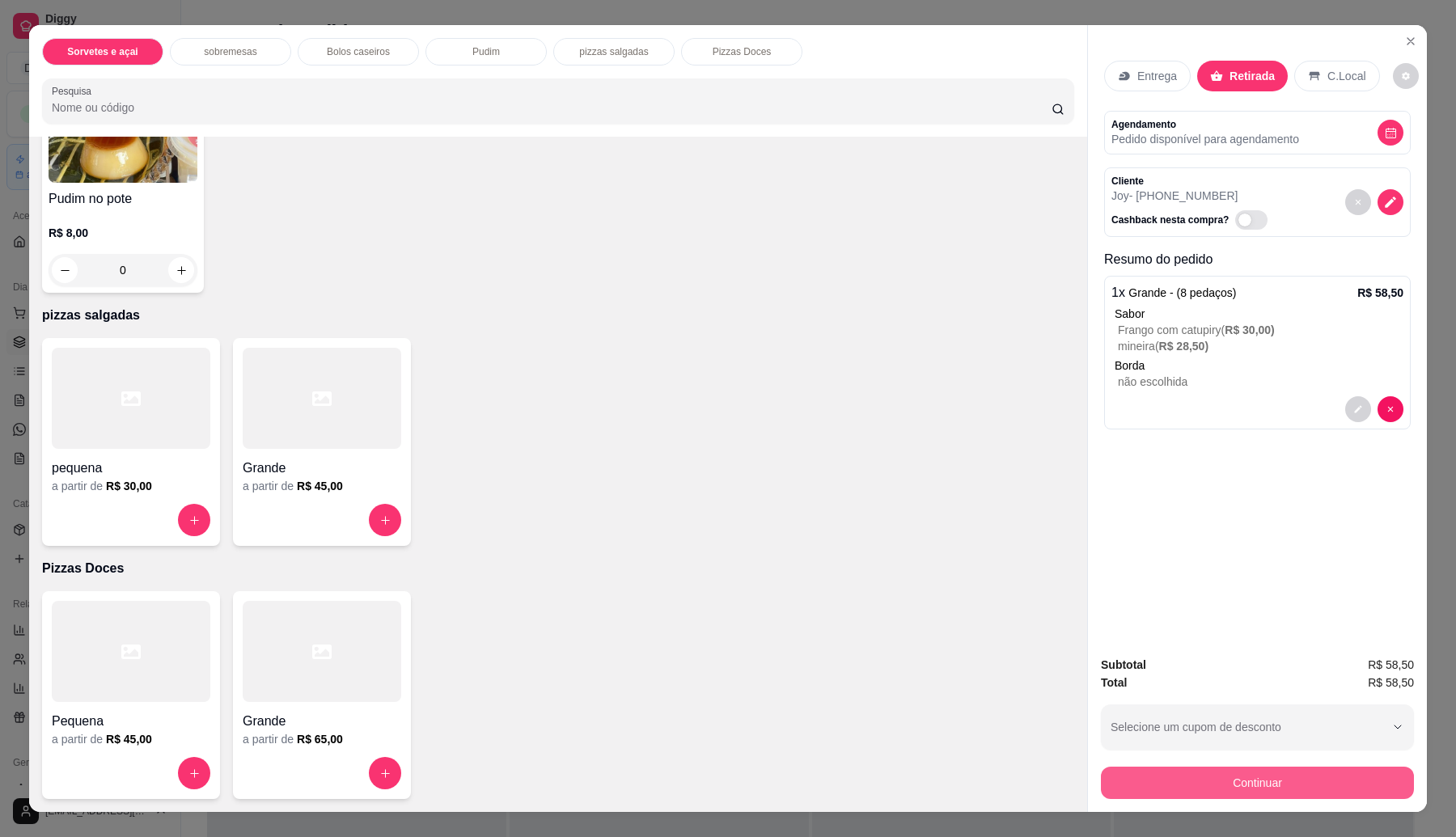
click at [1163, 782] on button "Continuar" at bounding box center [1256, 783] width 313 height 32
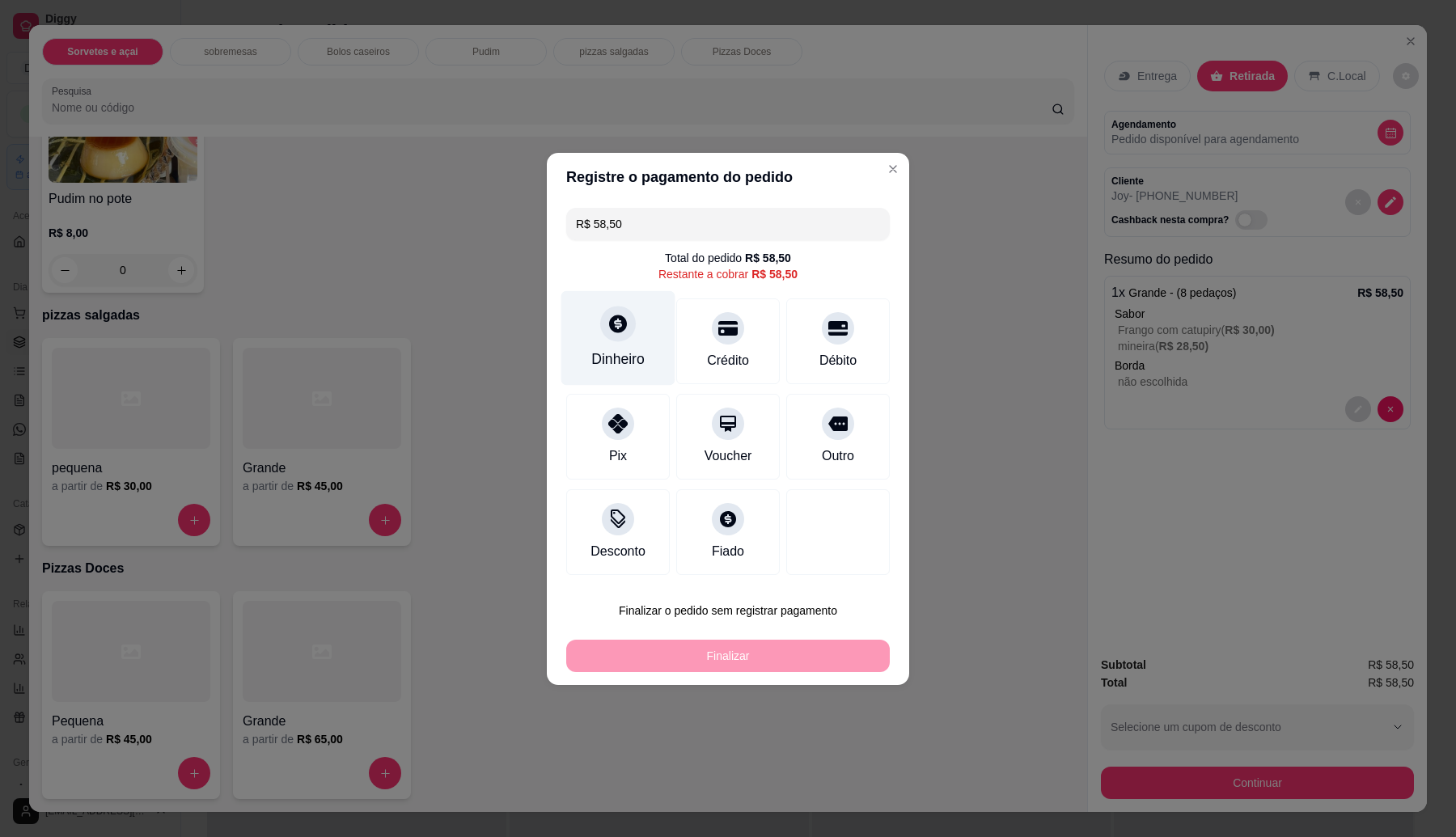
click at [600, 337] on div "Dinheiro" at bounding box center [618, 338] width 114 height 94
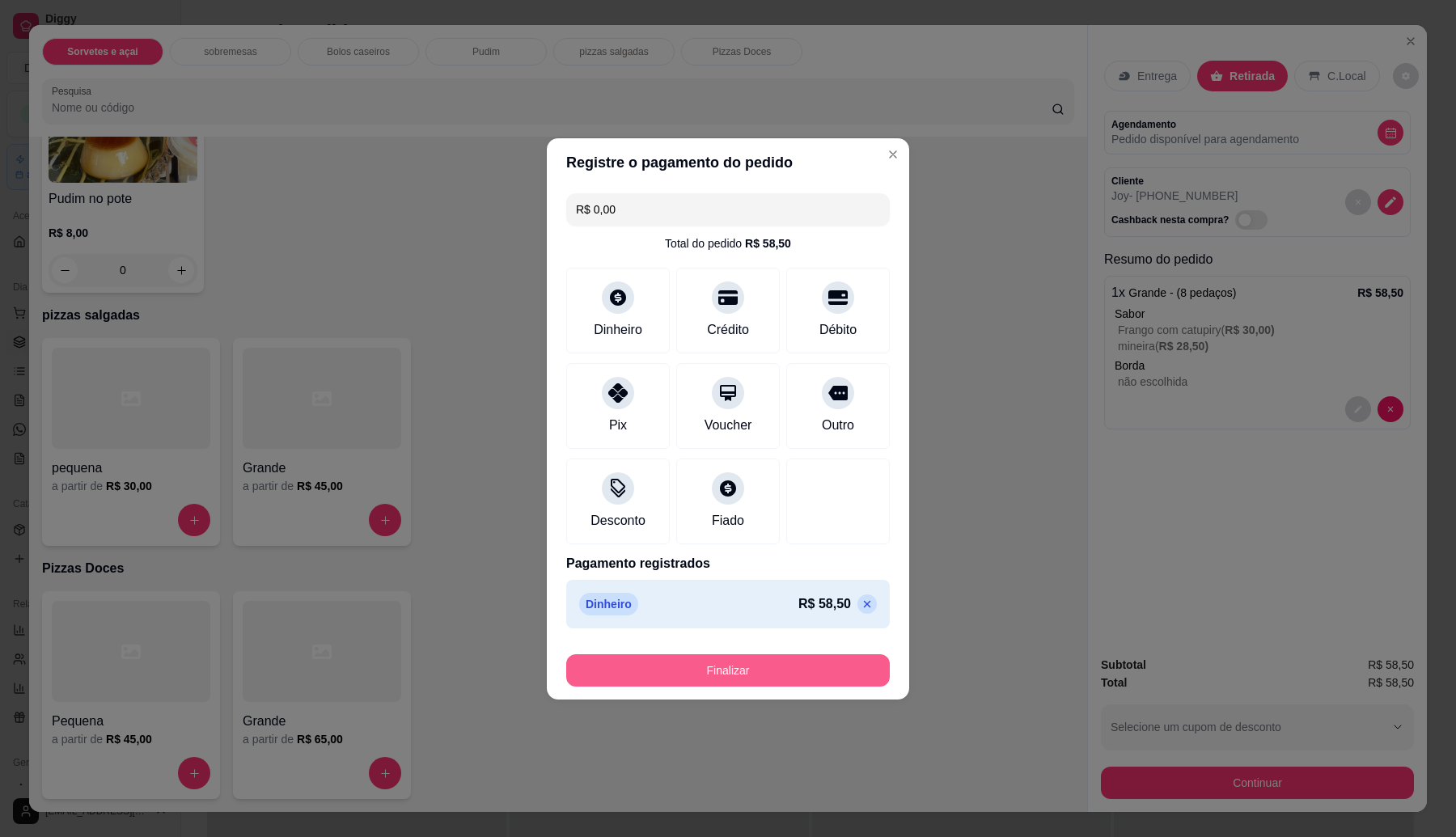
click at [790, 663] on button "Finalizar" at bounding box center [727, 670] width 323 height 32
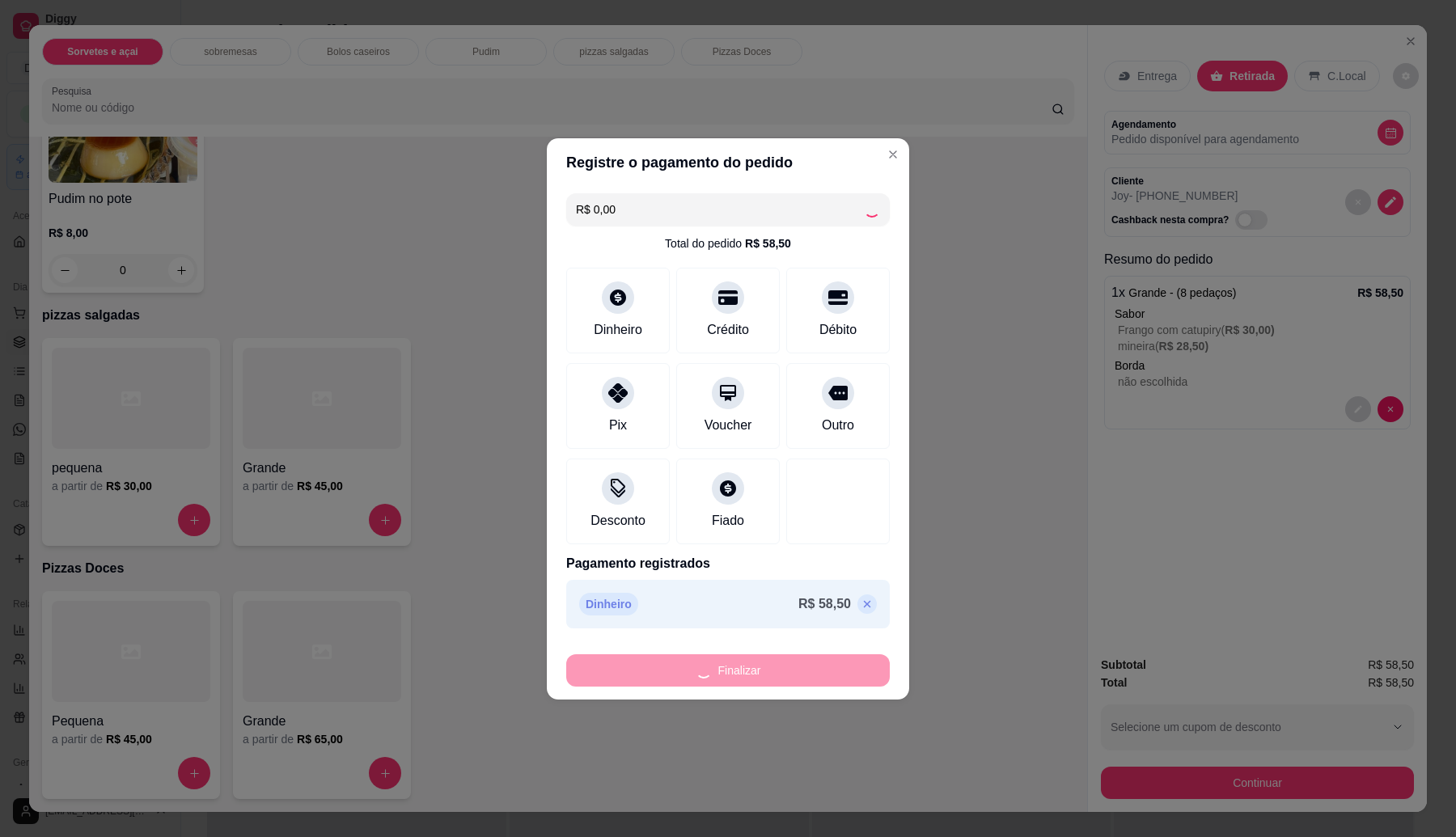
type input "-R$ 58,50"
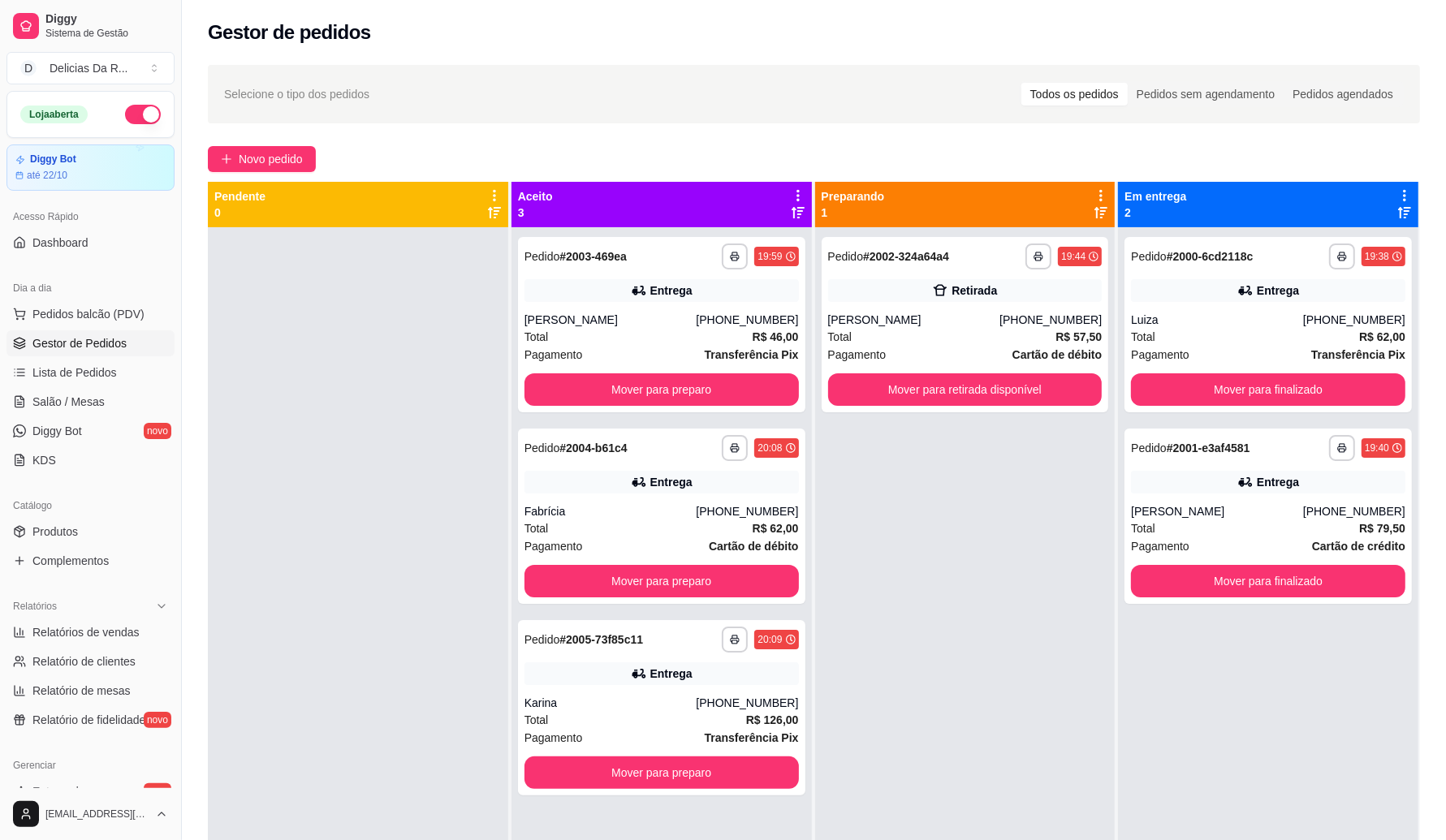
click at [57, 343] on span "Gestor de Pedidos" at bounding box center [79, 344] width 94 height 16
click at [101, 373] on span "Lista de Pedidos" at bounding box center [74, 372] width 84 height 16
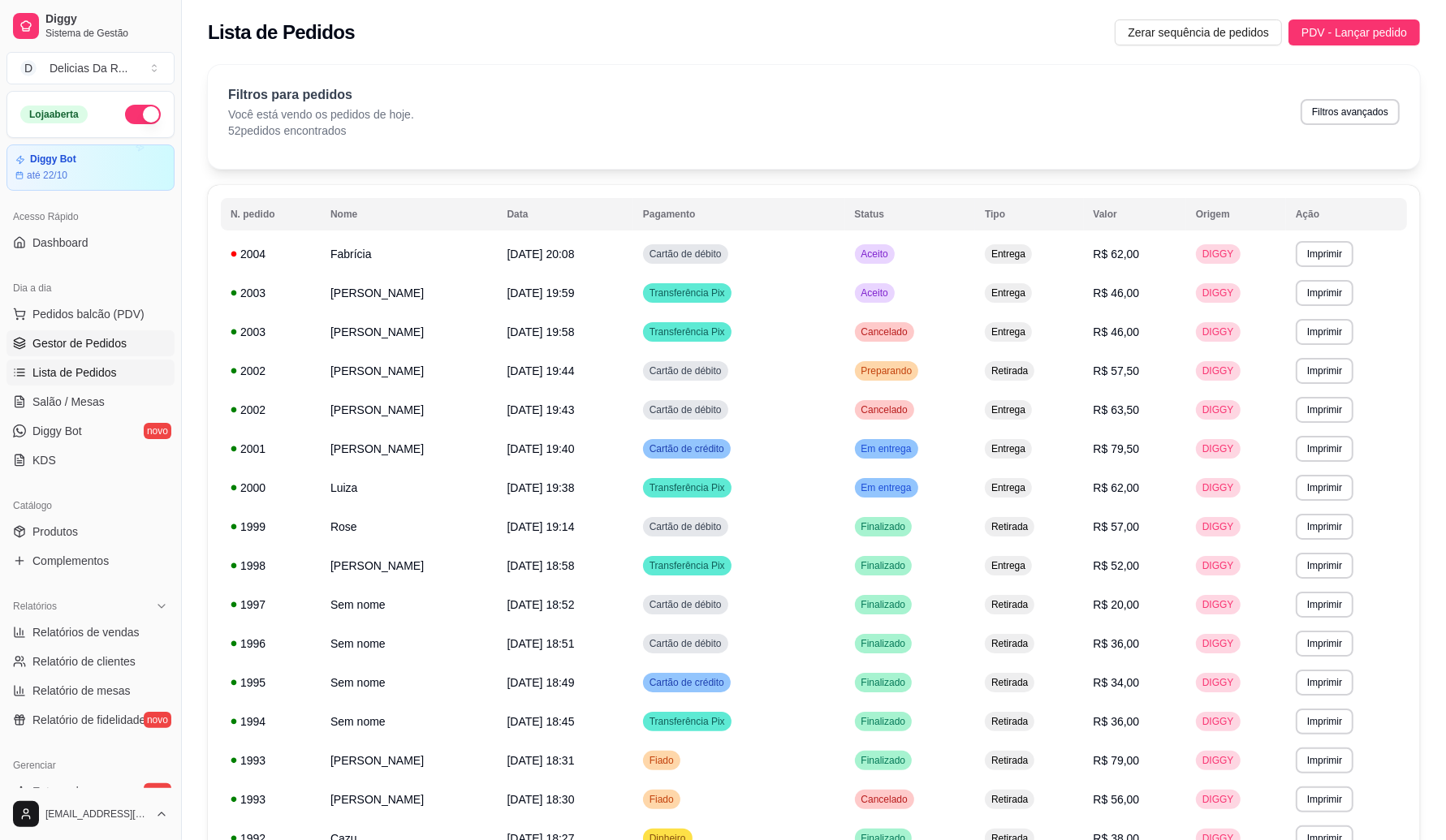
click at [62, 345] on span "Gestor de Pedidos" at bounding box center [79, 344] width 94 height 16
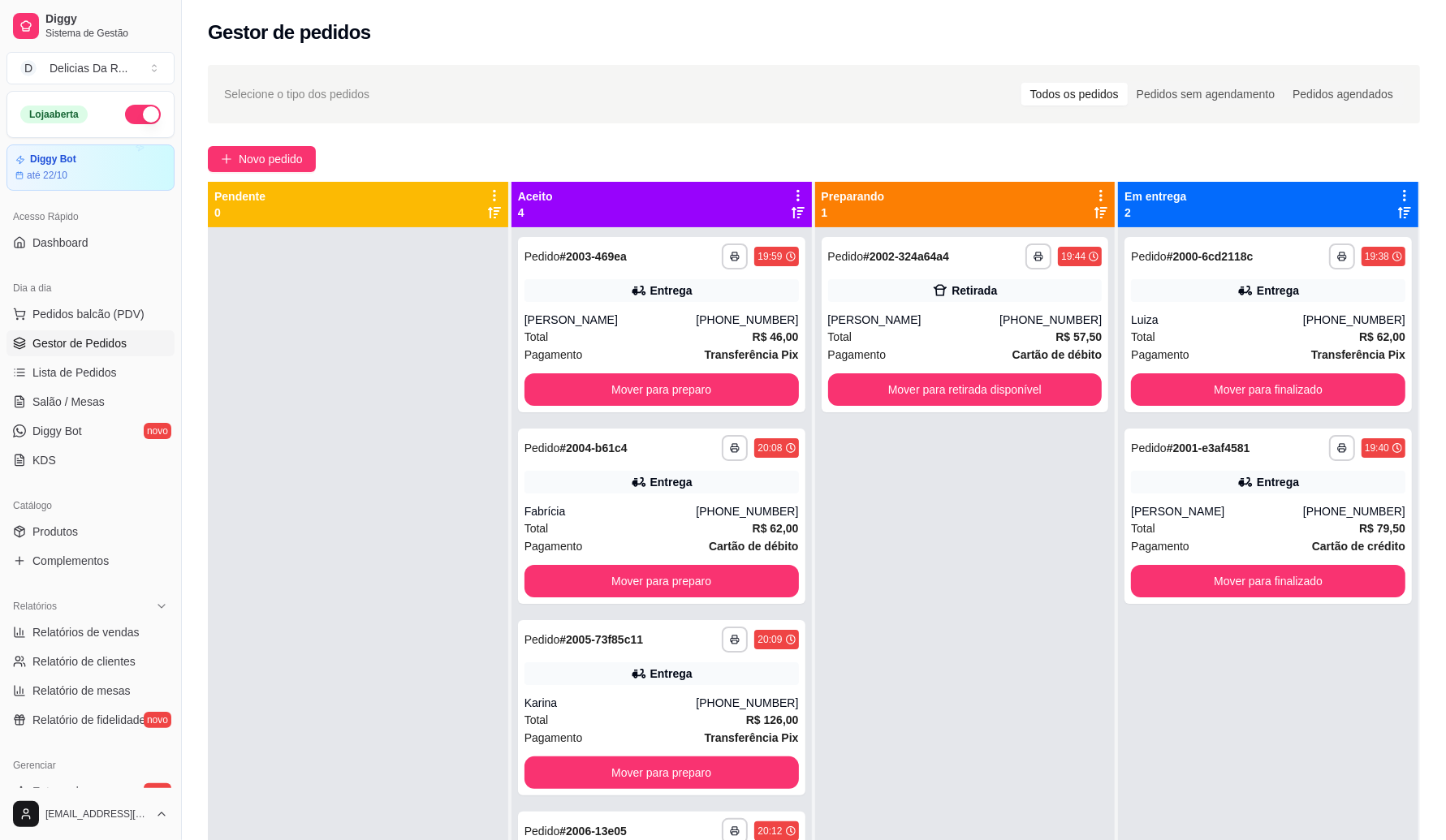
click at [794, 217] on icon at bounding box center [798, 213] width 13 height 13
click at [717, 317] on div "[PHONE_NUMBER]" at bounding box center [747, 319] width 102 height 16
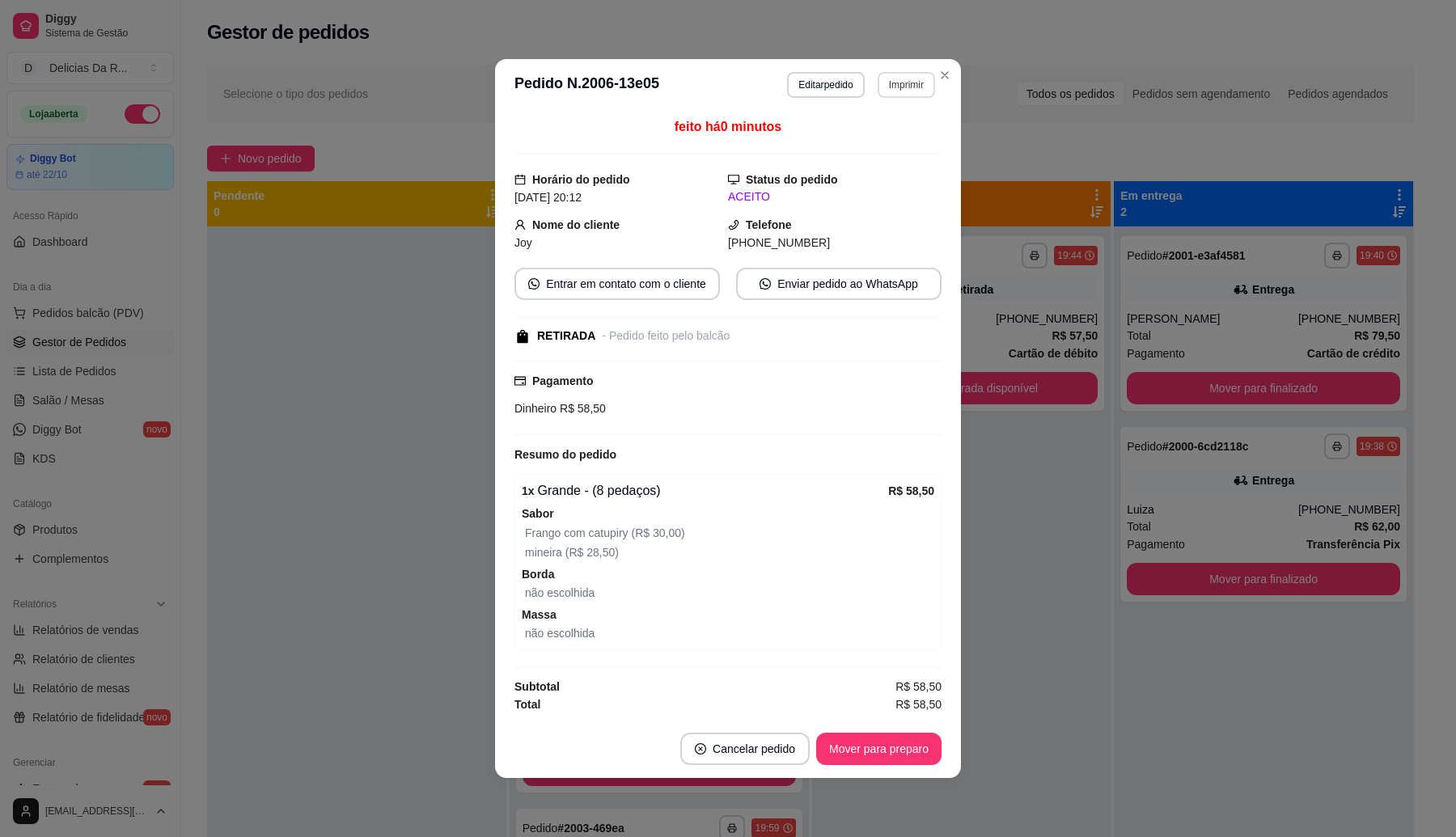
click at [910, 75] on button "Imprimir" at bounding box center [906, 85] width 57 height 26
click at [892, 135] on button "IMPRESSORA" at bounding box center [879, 139] width 118 height 26
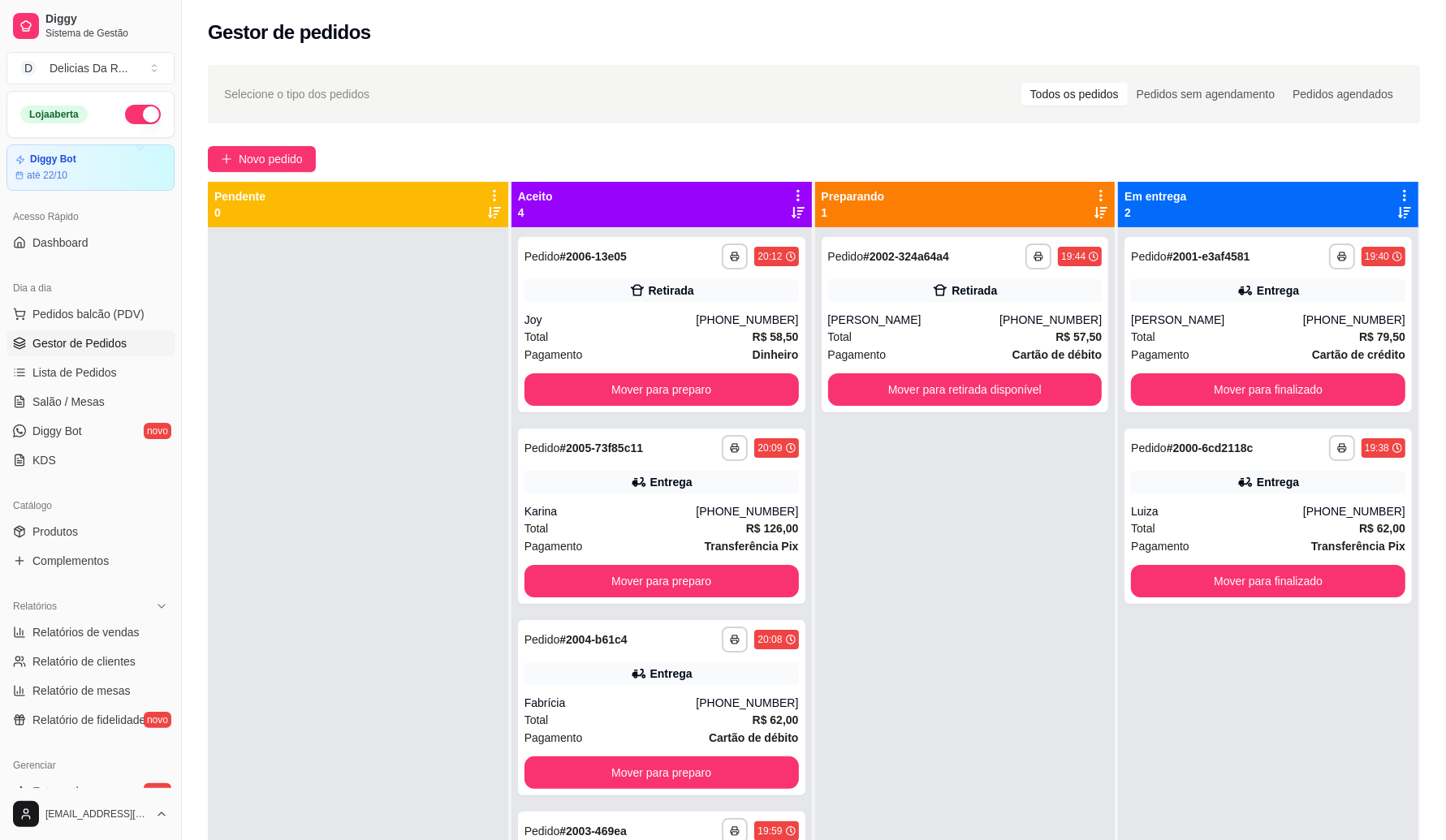
click at [792, 207] on icon at bounding box center [798, 213] width 13 height 13
click at [266, 161] on span "Novo pedido" at bounding box center [271, 159] width 64 height 18
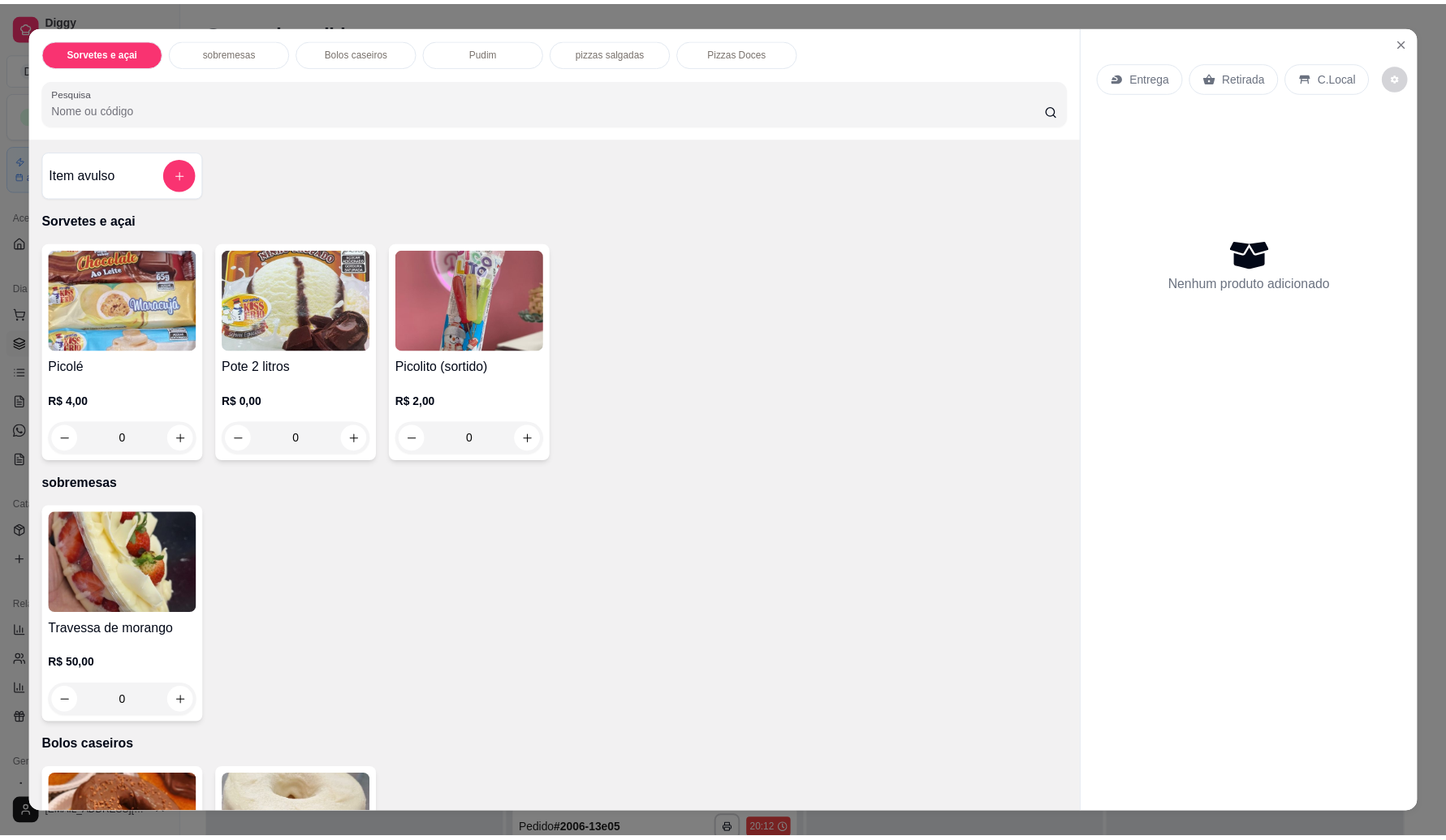
scroll to position [979, 0]
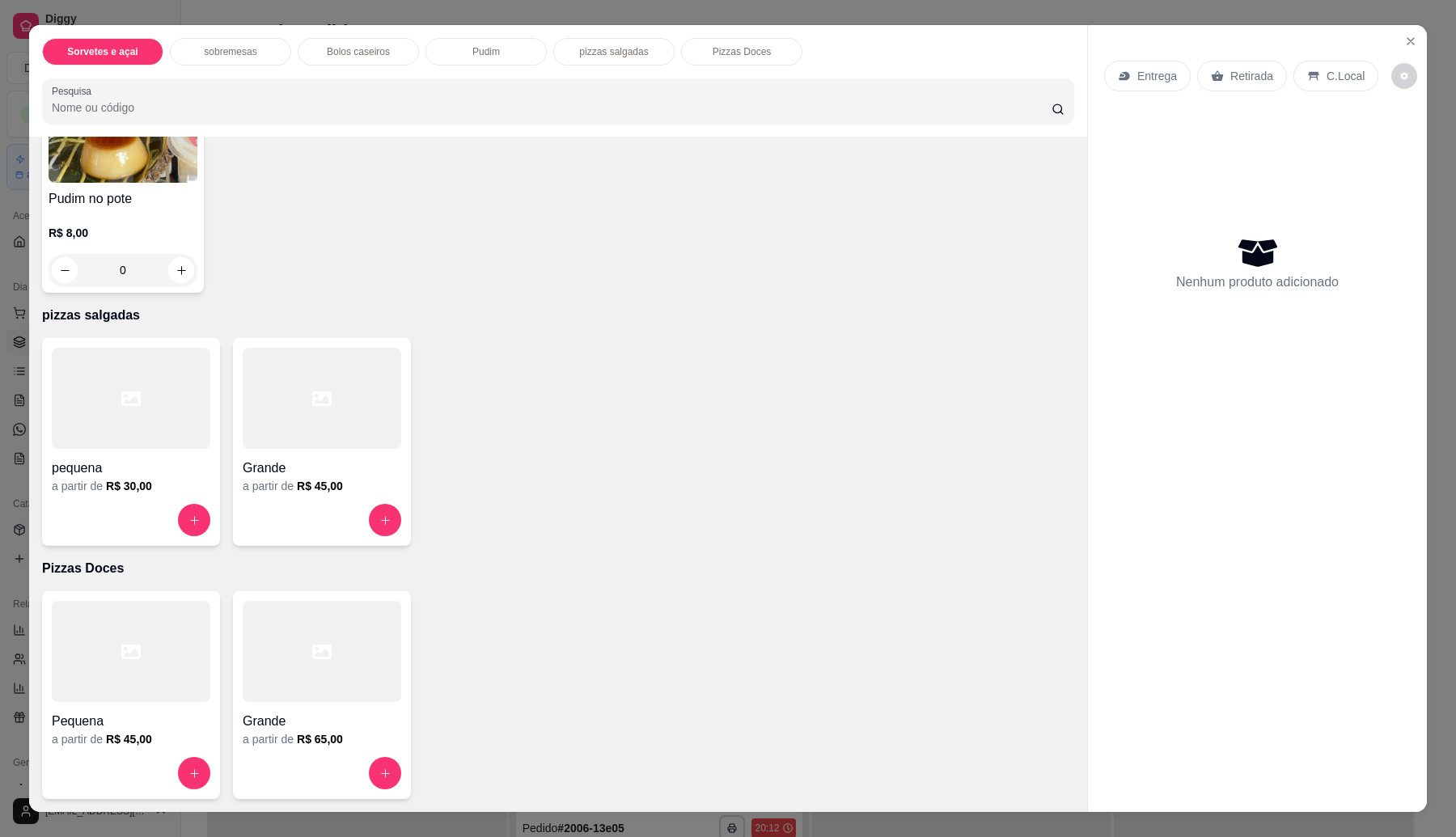
click at [272, 516] on div at bounding box center [322, 520] width 159 height 32
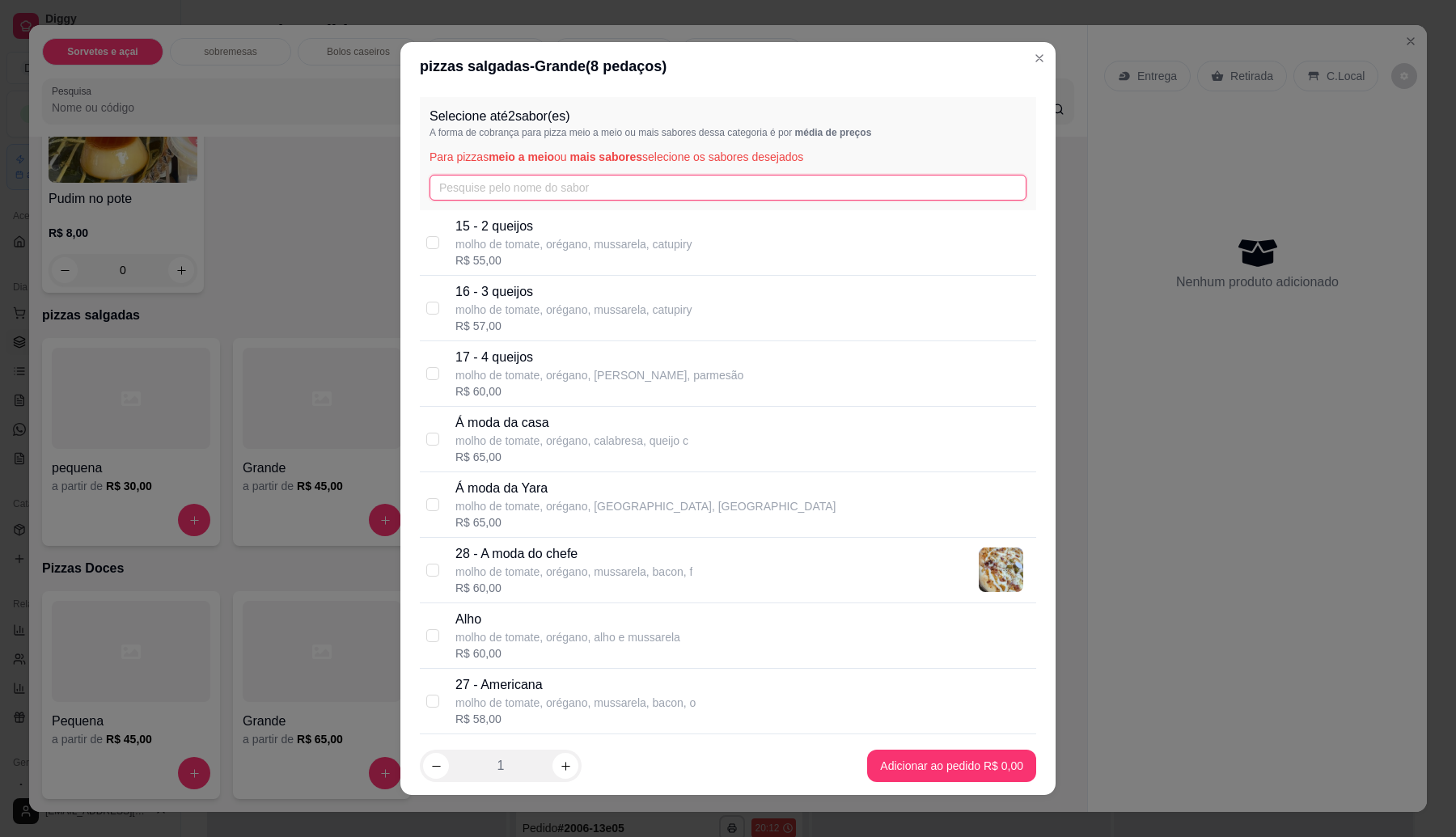
click at [603, 186] on input "text" at bounding box center [728, 187] width 597 height 26
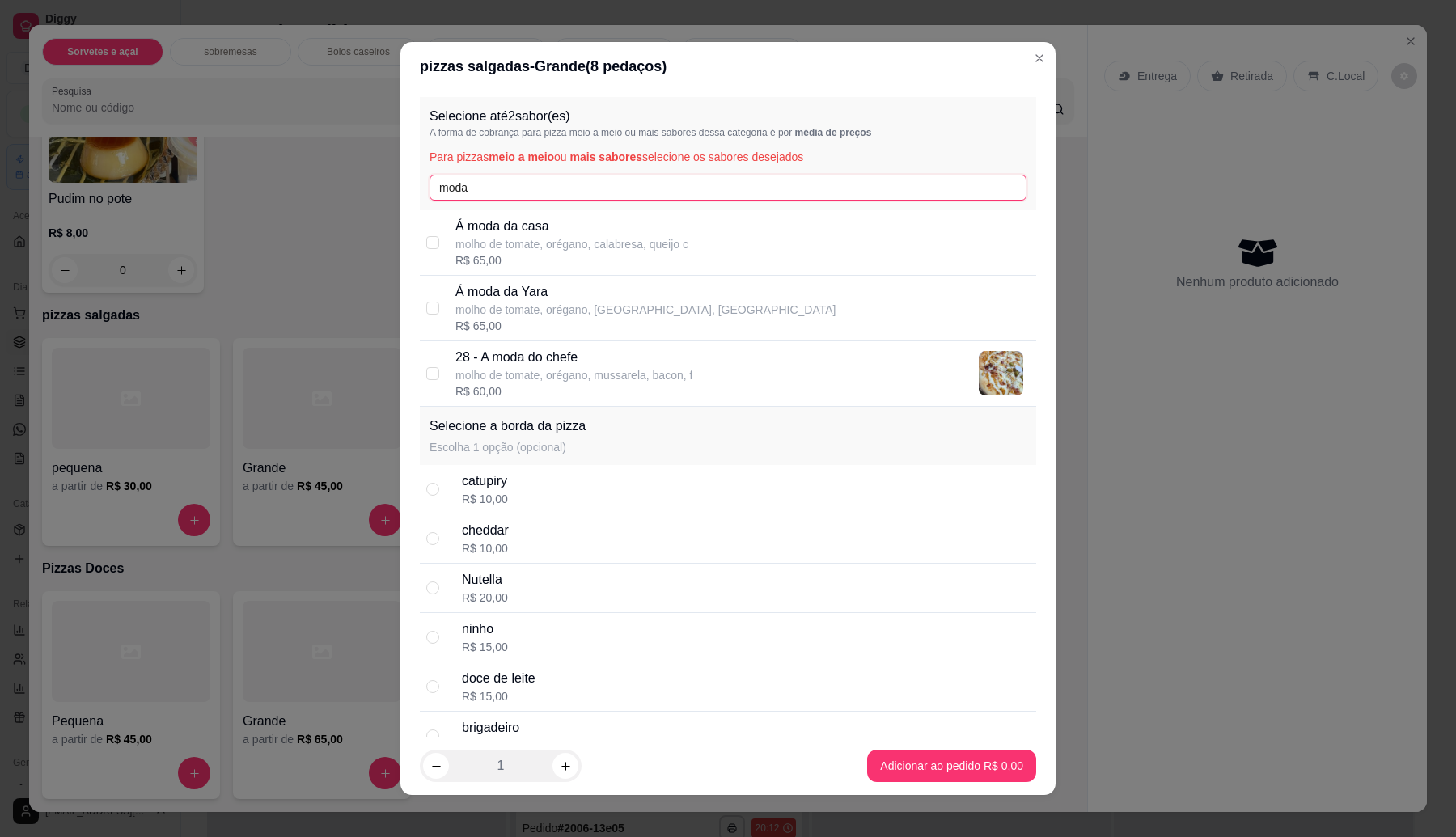
type input "moda"
click at [613, 236] on p "molho de tomate, orégano, calabresa, queijo c" at bounding box center [571, 244] width 233 height 16
checkbox input "true"
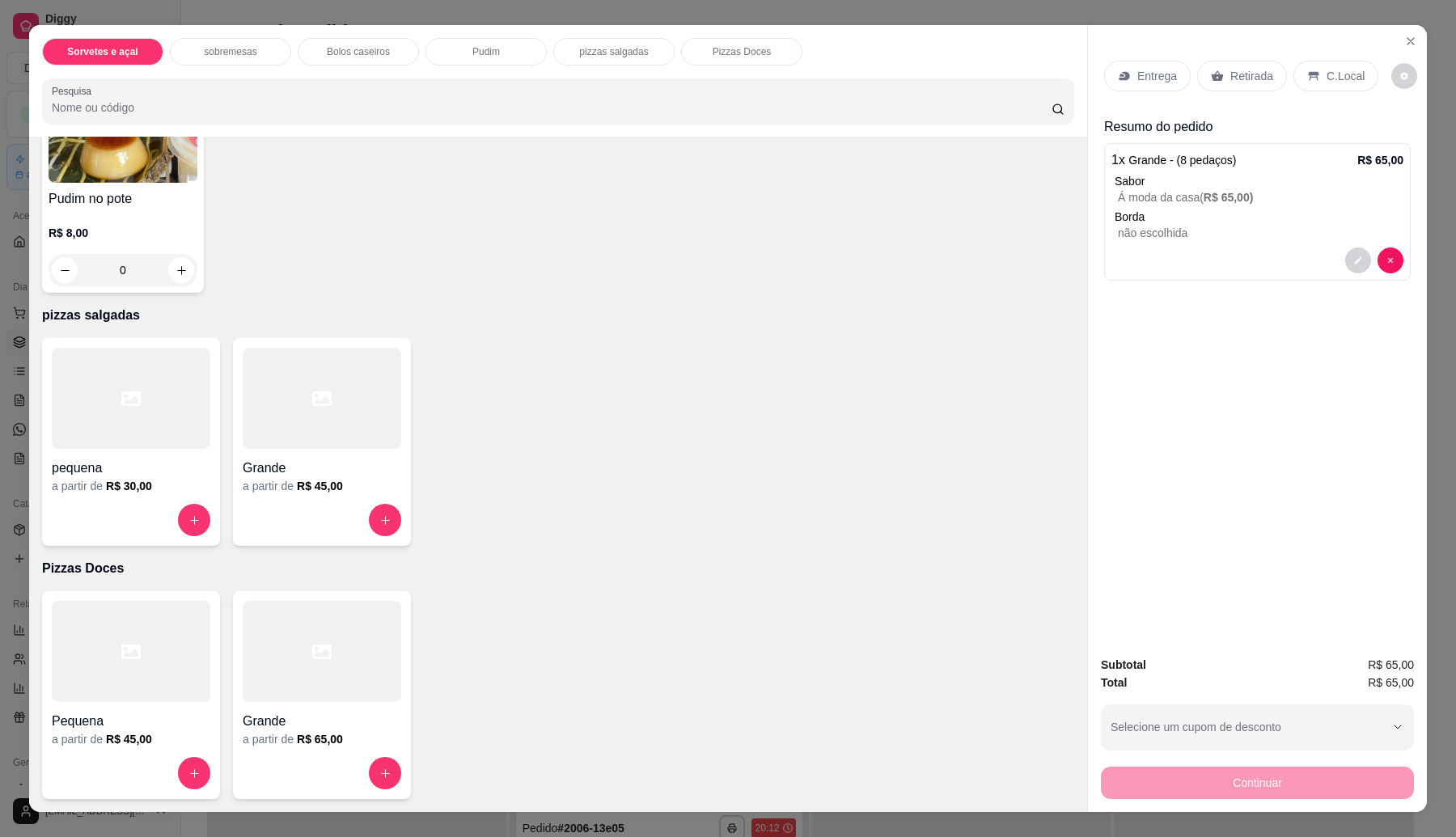
click at [304, 495] on div "Grande a partir de R$ 45,00" at bounding box center [322, 441] width 178 height 208
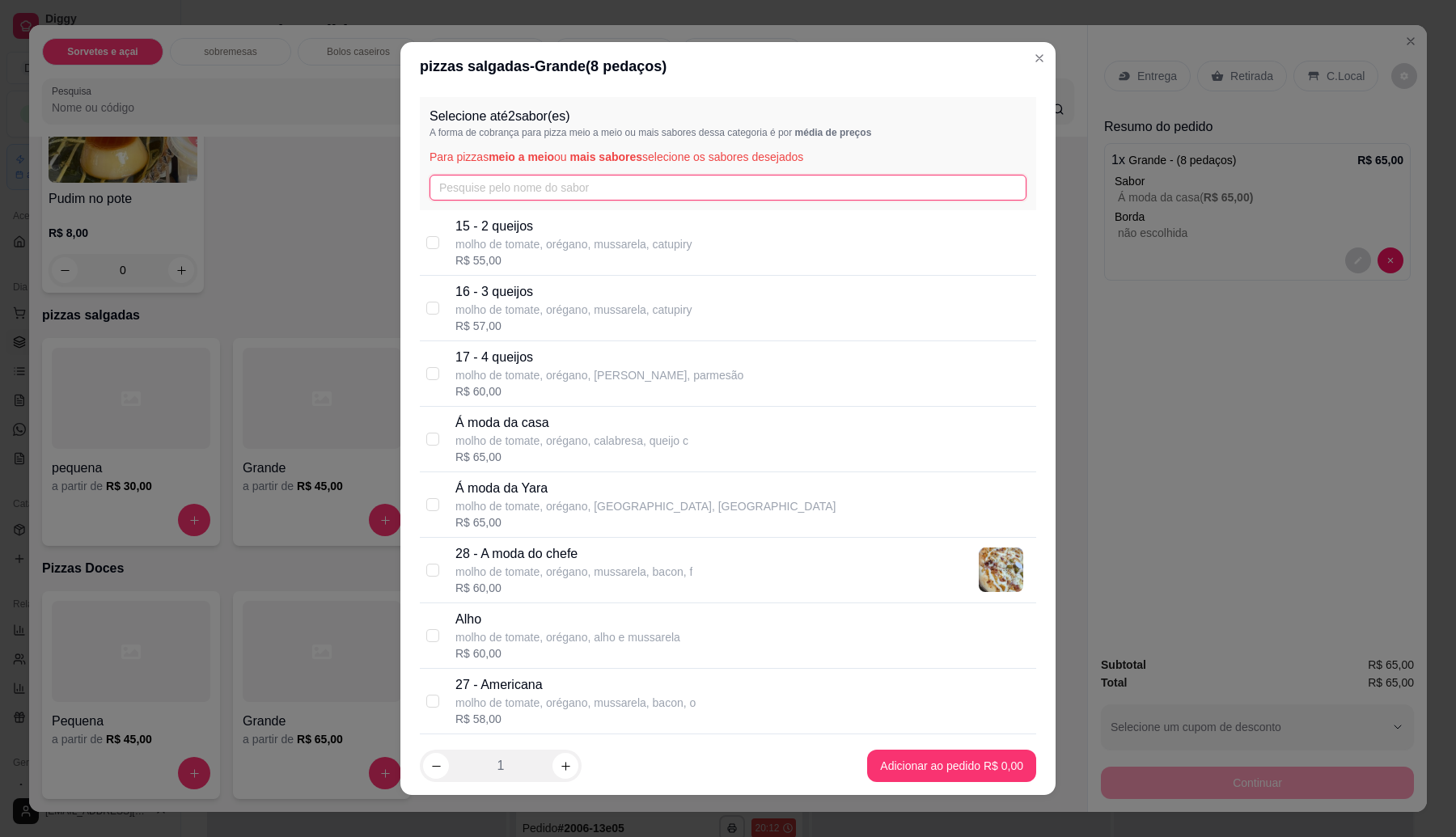
click at [503, 193] on input "text" at bounding box center [728, 187] width 597 height 26
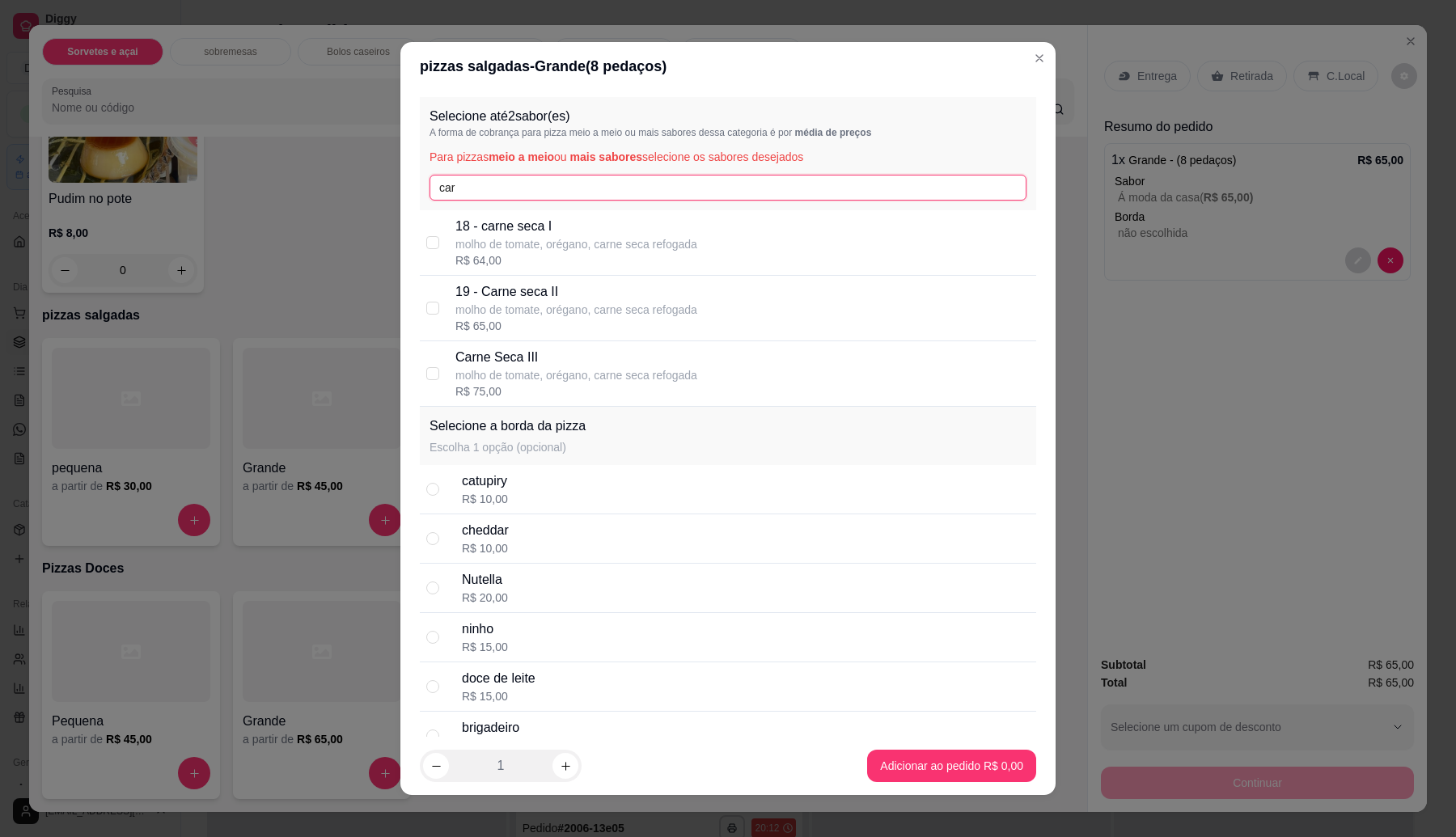
type input "car"
click at [511, 249] on p "molho de tomate, orégano, carne seca refogada" at bounding box center [576, 244] width 241 height 16
checkbox input "true"
click at [462, 178] on input "car" at bounding box center [728, 187] width 597 height 26
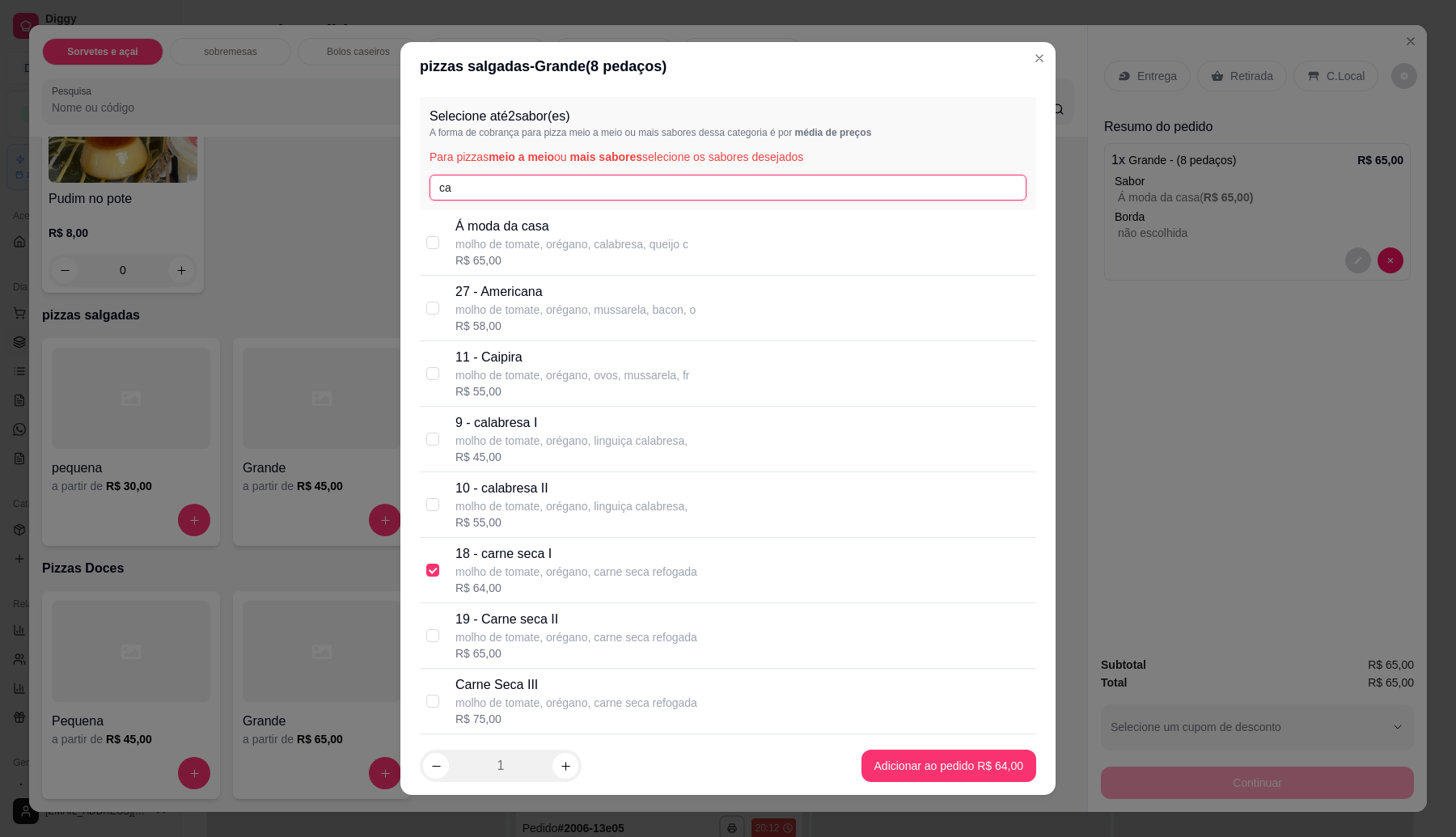
type input "c"
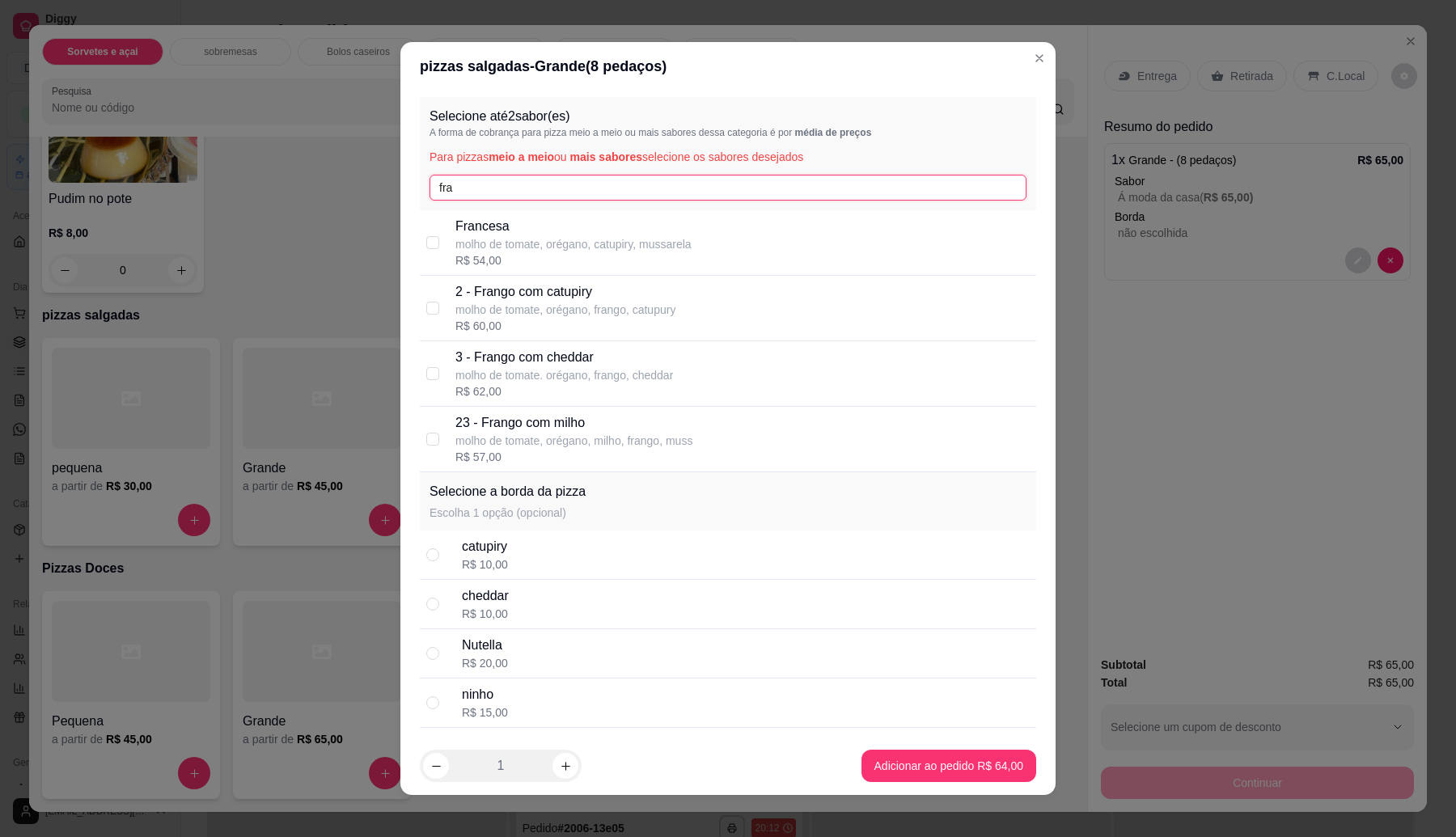
type input "fra"
click at [518, 285] on p "2 - Frango com catupiry" at bounding box center [565, 292] width 220 height 20
checkbox input "true"
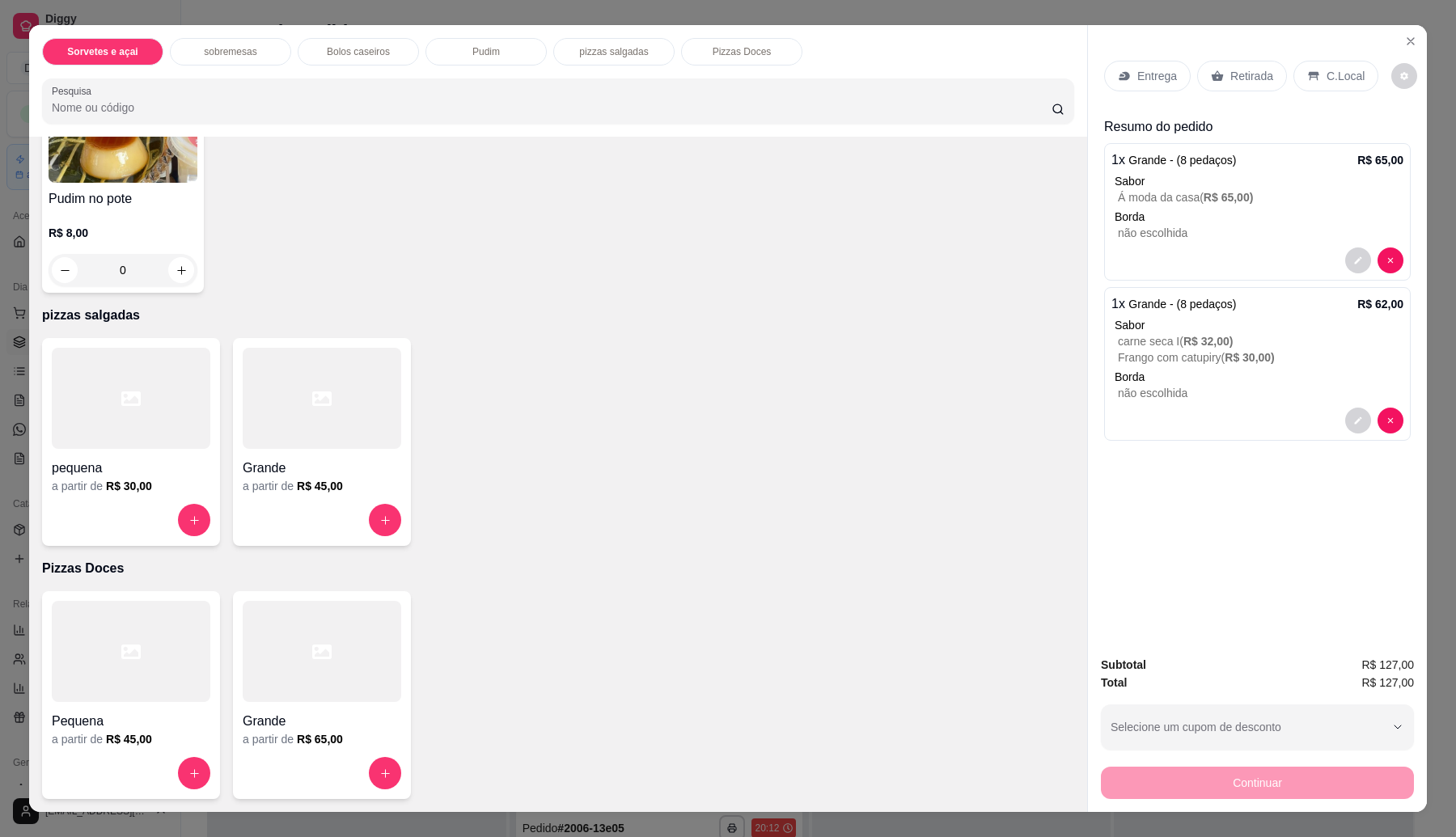
click at [1258, 70] on p "Retirada" at bounding box center [1251, 76] width 43 height 16
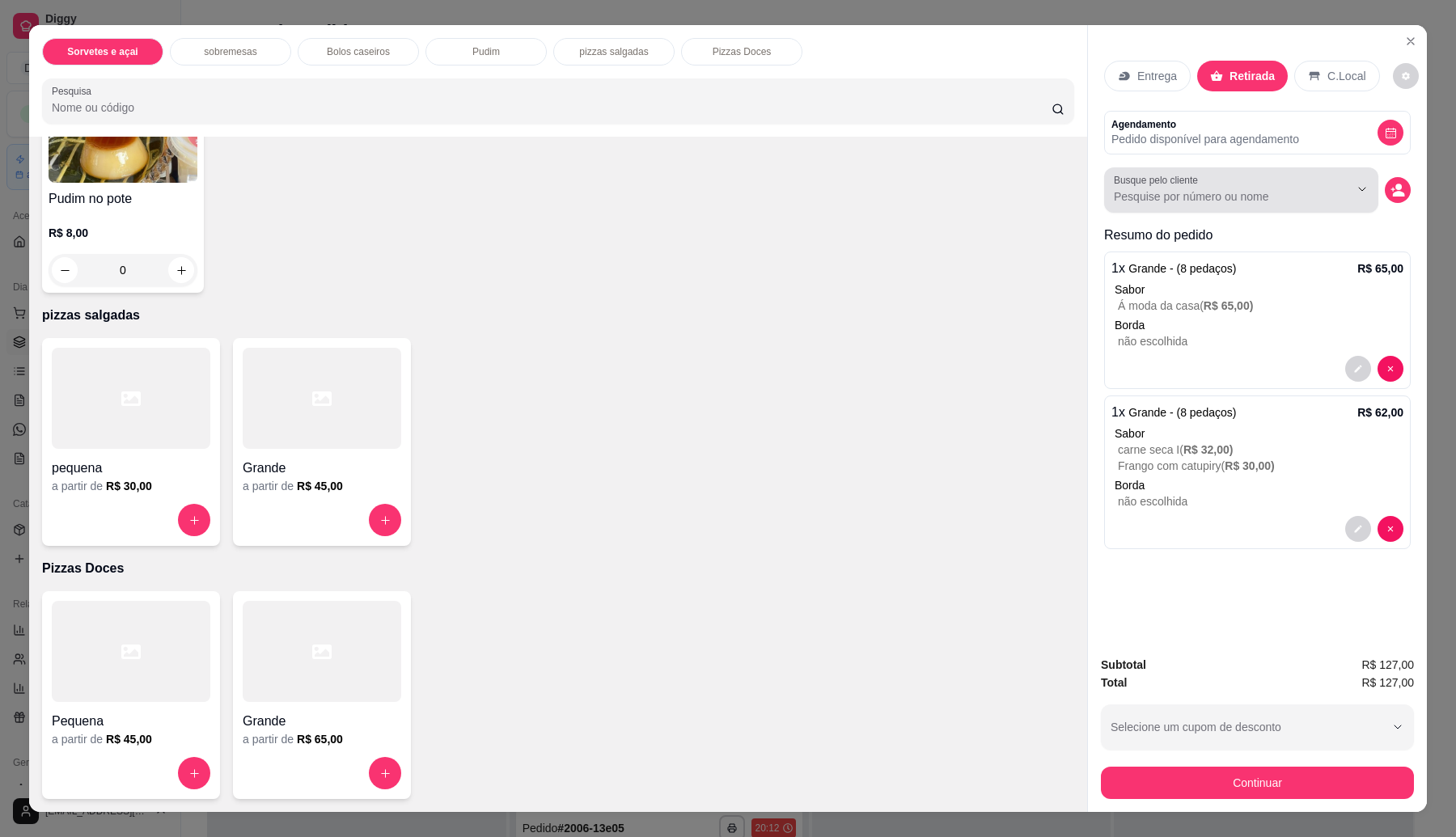
click at [1187, 204] on input "Busque pelo cliente" at bounding box center [1218, 196] width 209 height 16
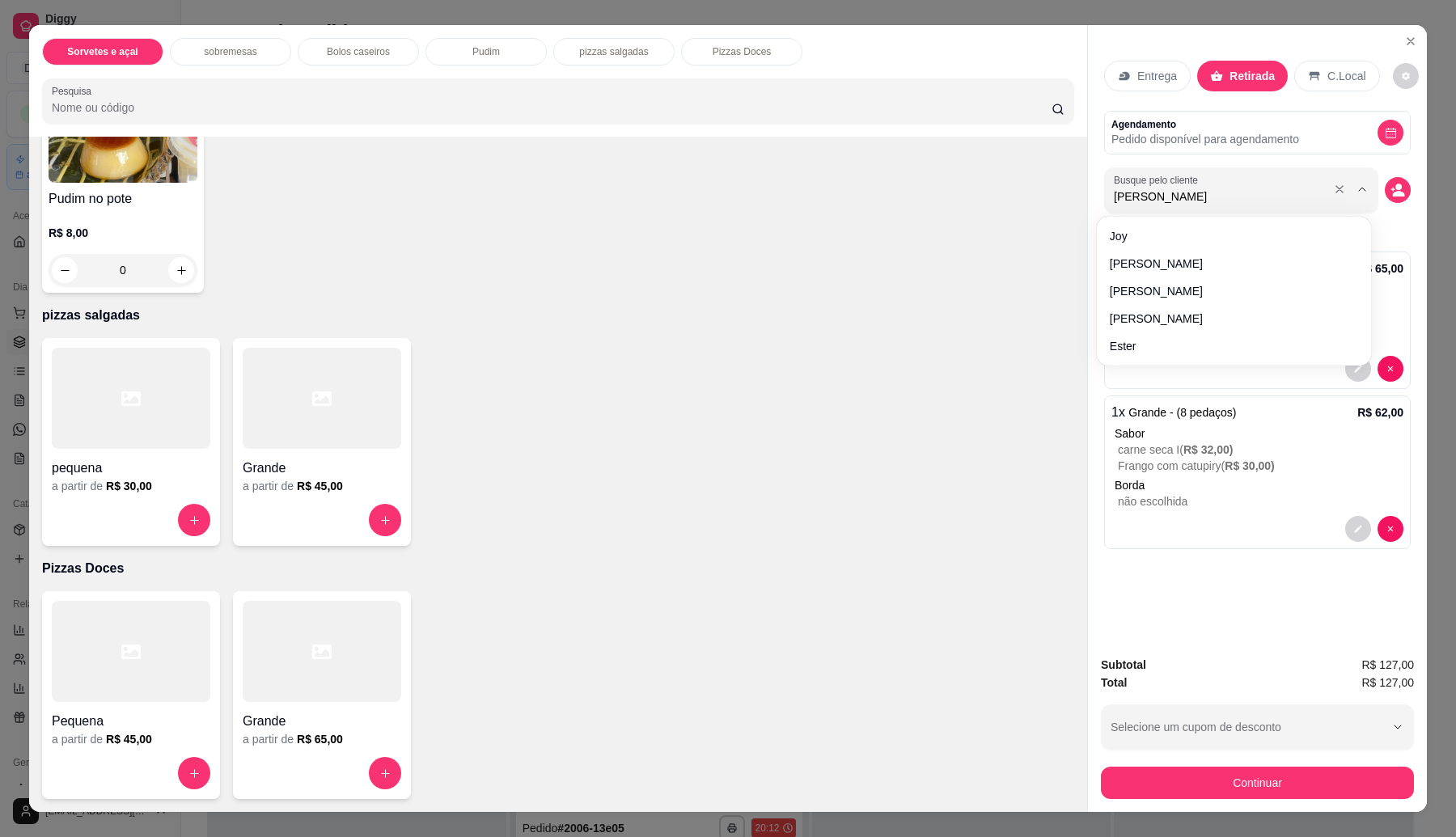
type input "[PERSON_NAME]"
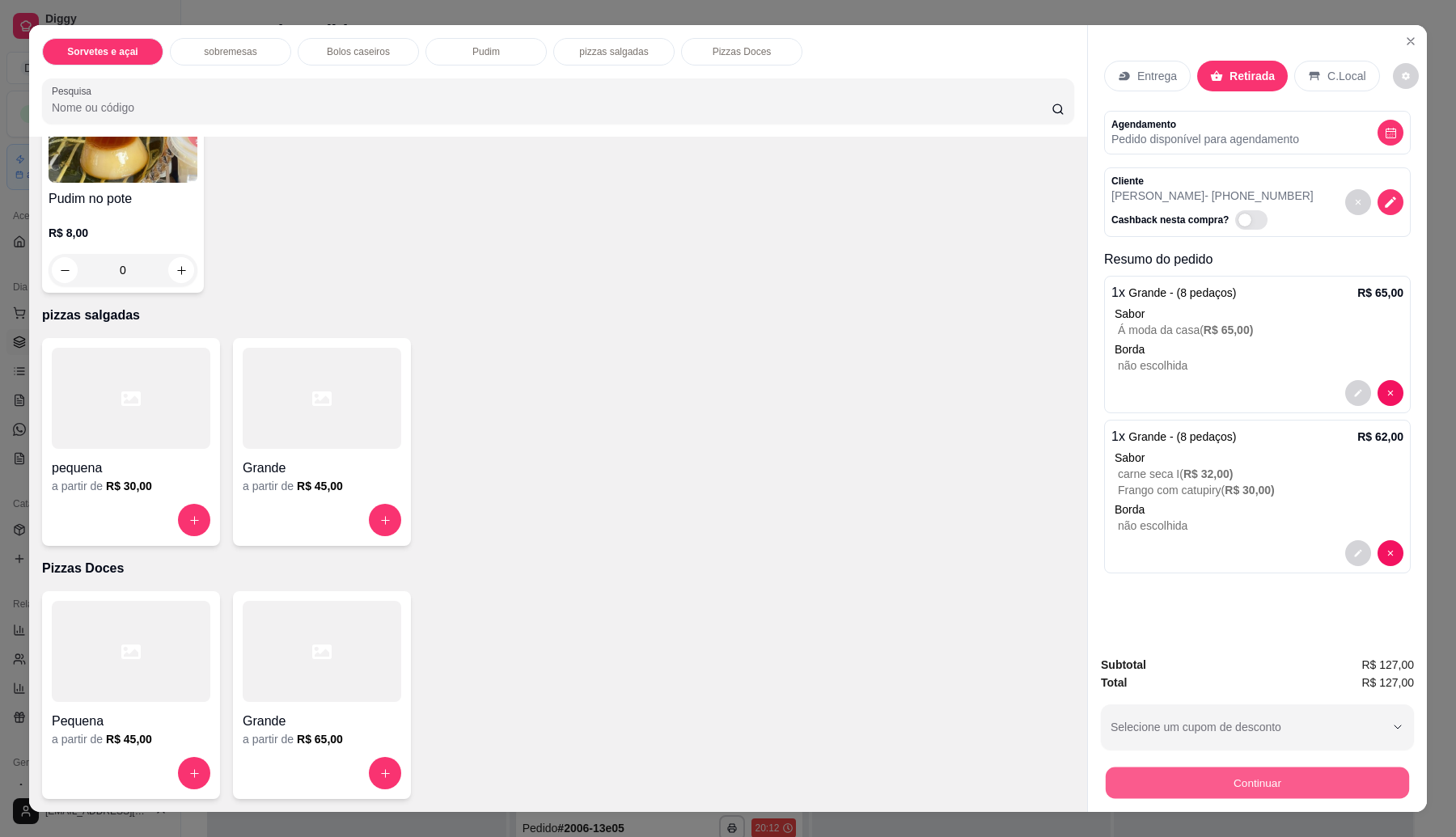
click at [1260, 783] on button "Continuar" at bounding box center [1257, 783] width 303 height 31
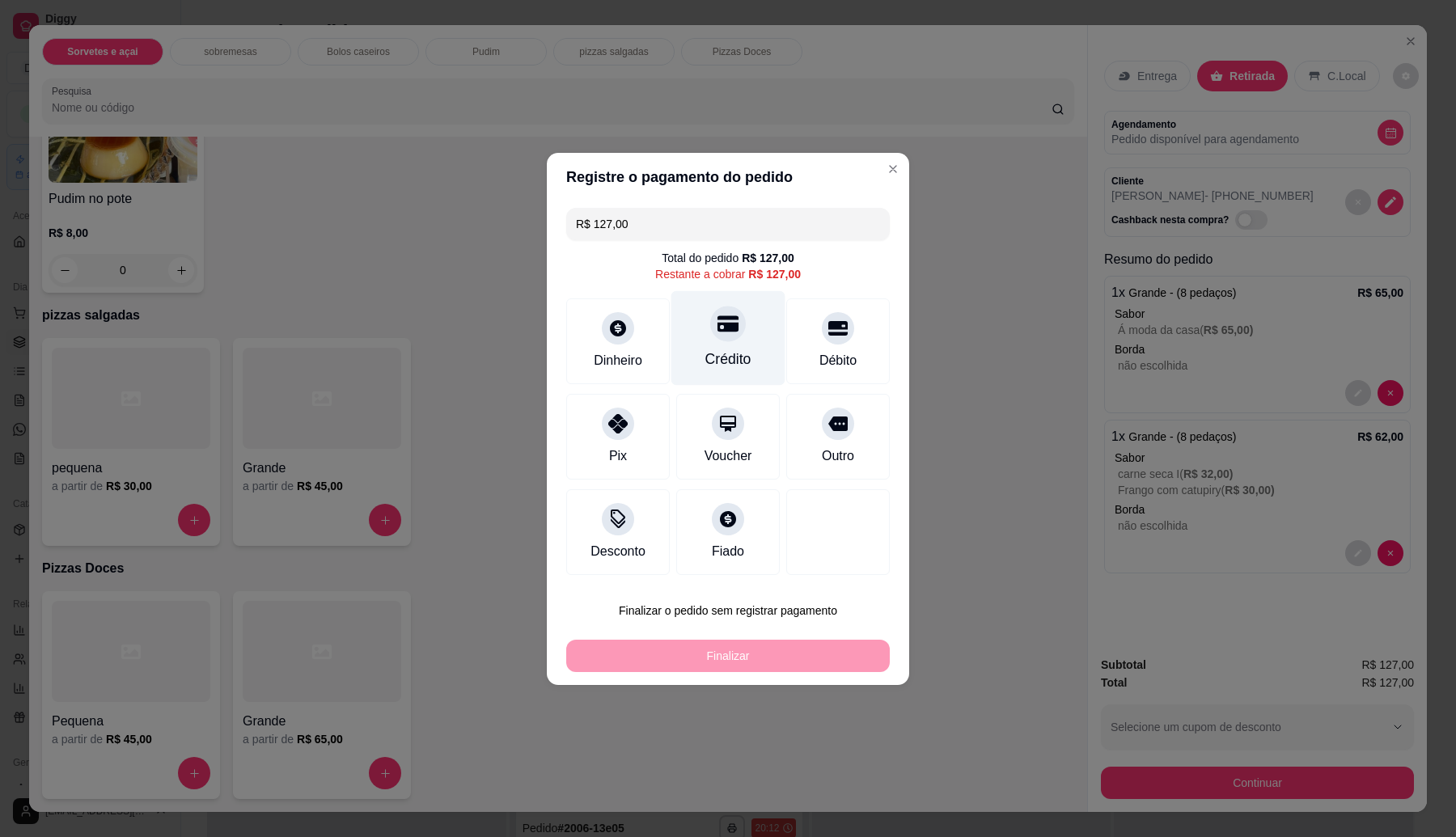
click at [724, 332] on icon at bounding box center [728, 324] width 21 height 21
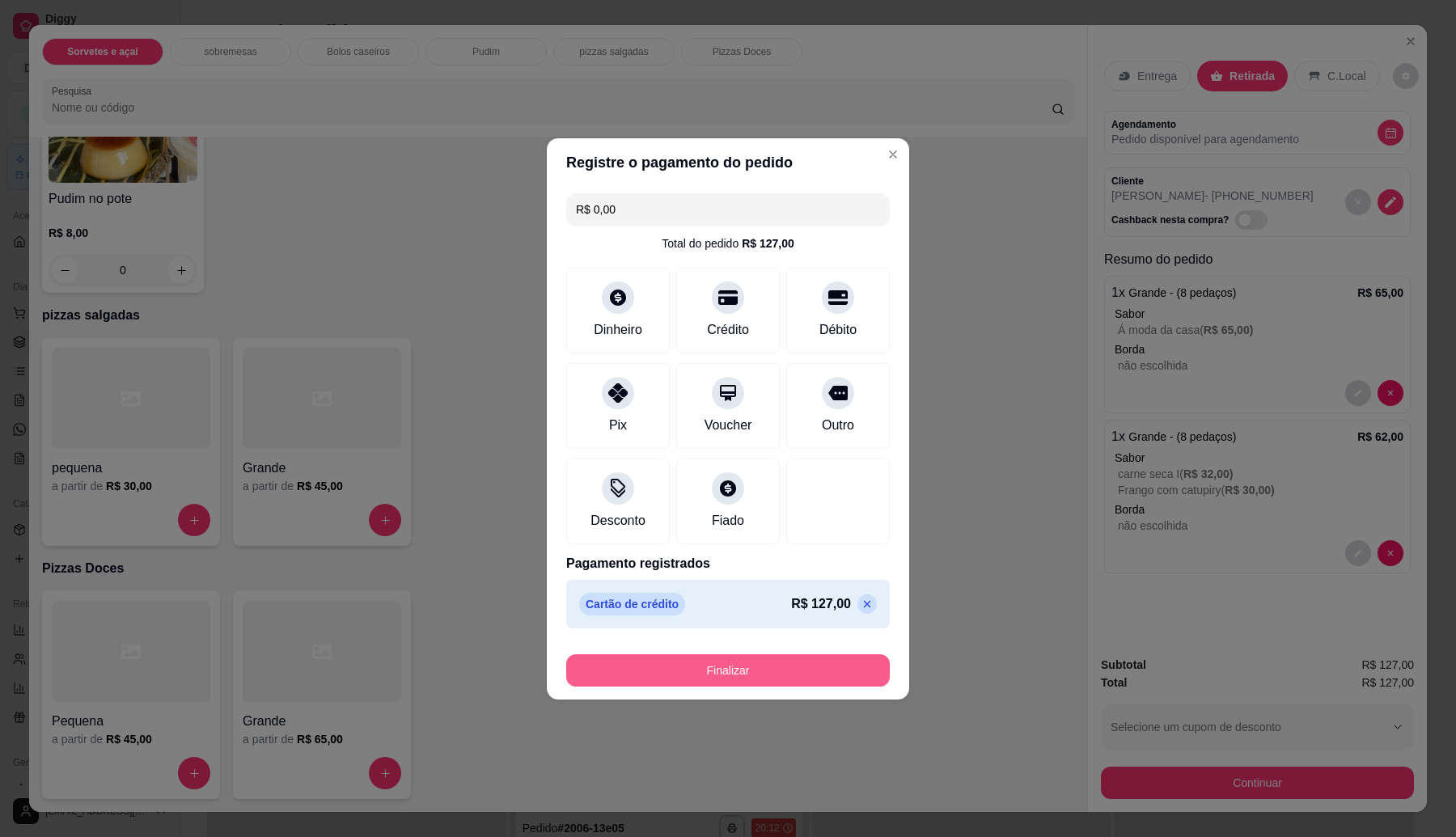
click at [766, 661] on button "Finalizar" at bounding box center [727, 670] width 323 height 32
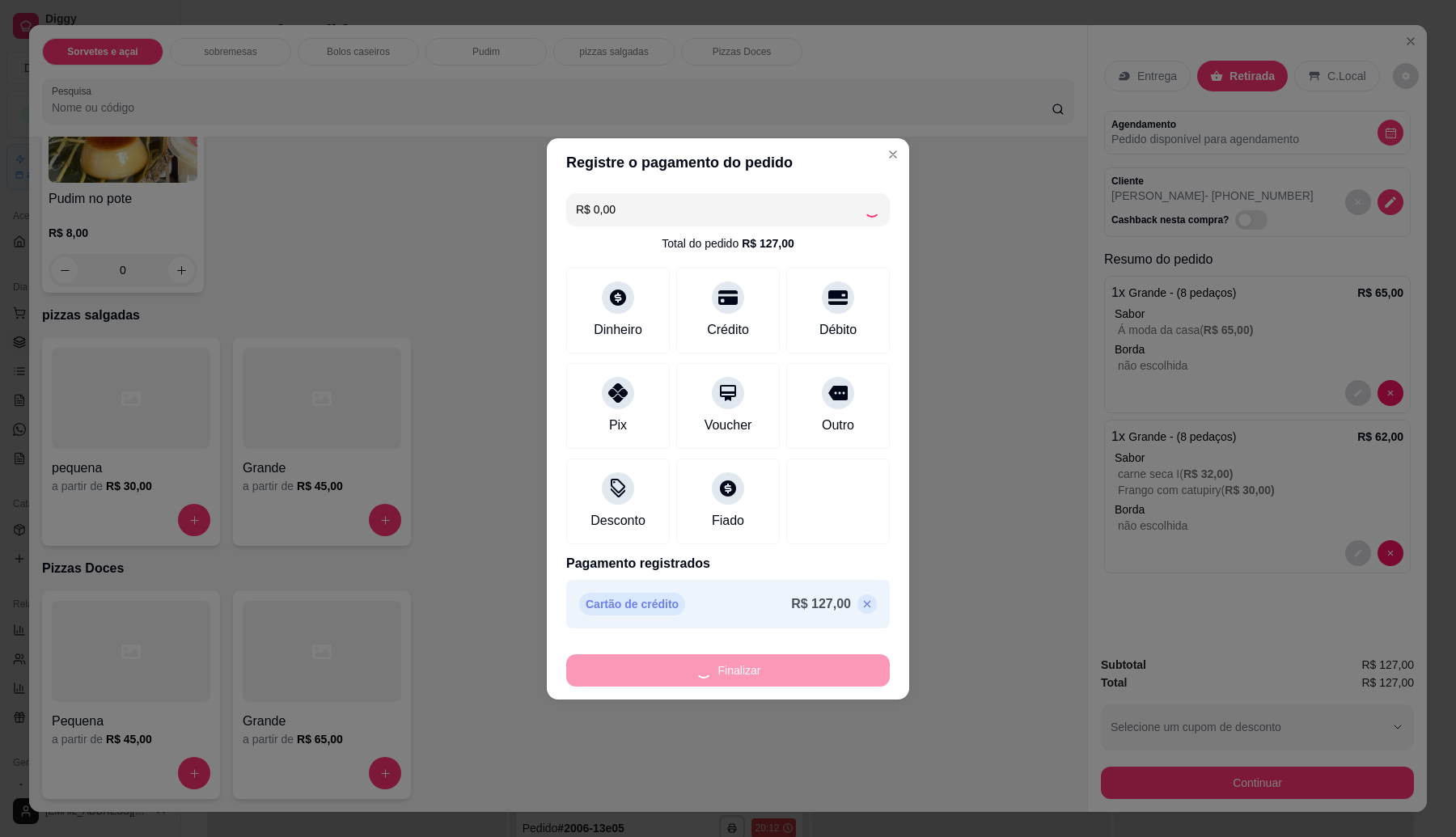
type input "-R$ 127,00"
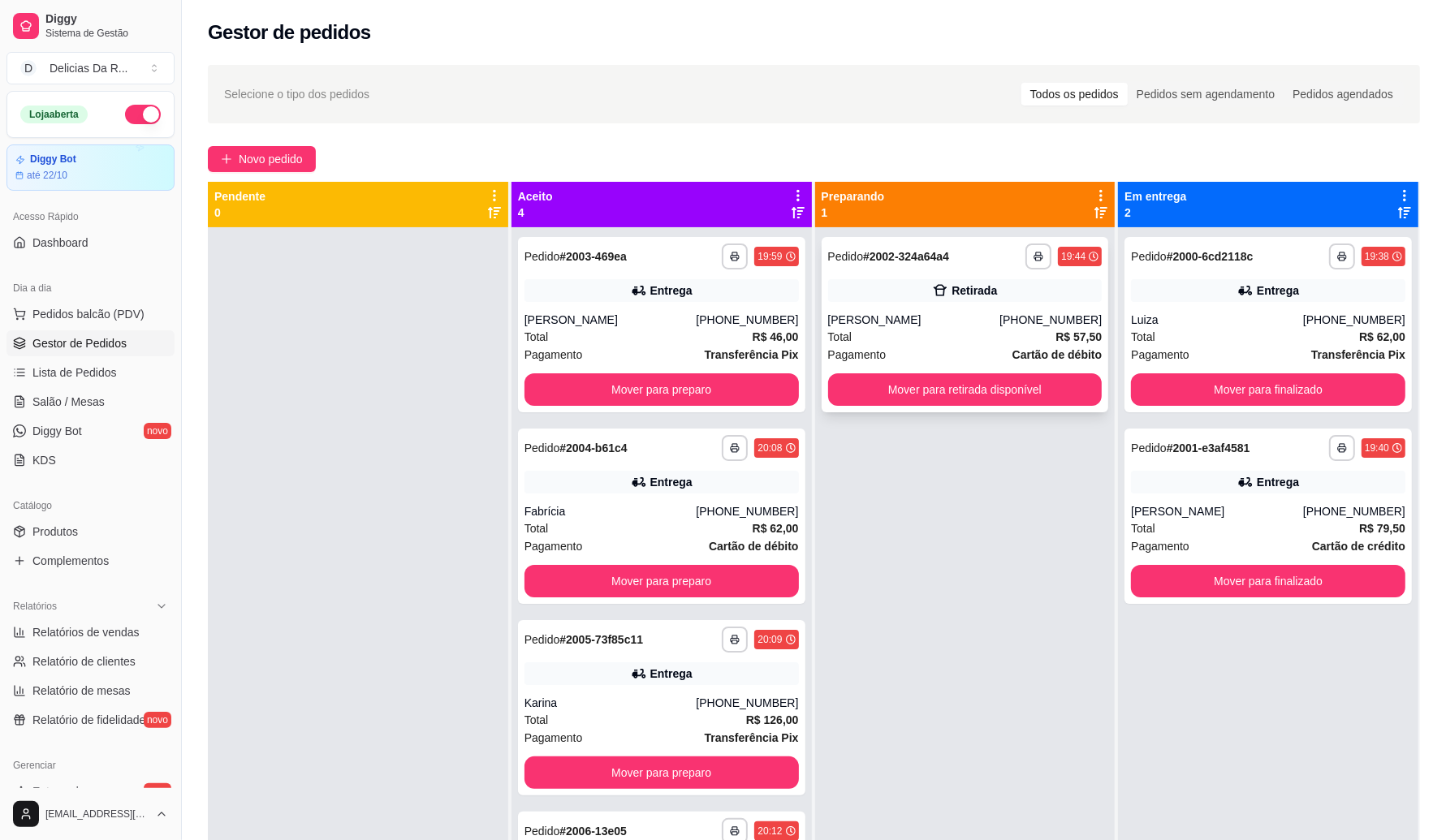
click at [911, 338] on div "Total R$ 57,50" at bounding box center [965, 337] width 275 height 18
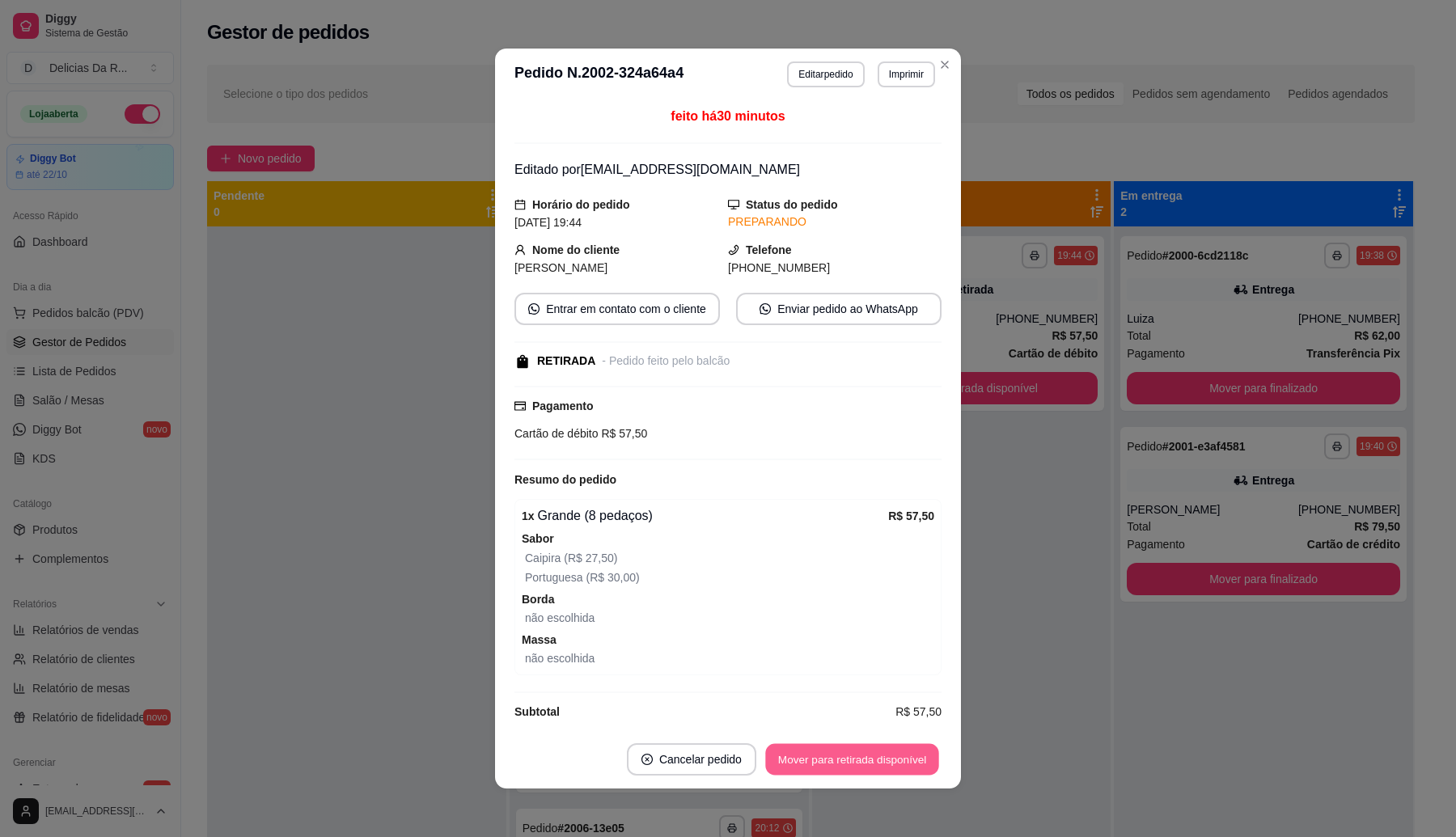
click at [851, 757] on button "Mover para retirada disponível" at bounding box center [852, 759] width 173 height 31
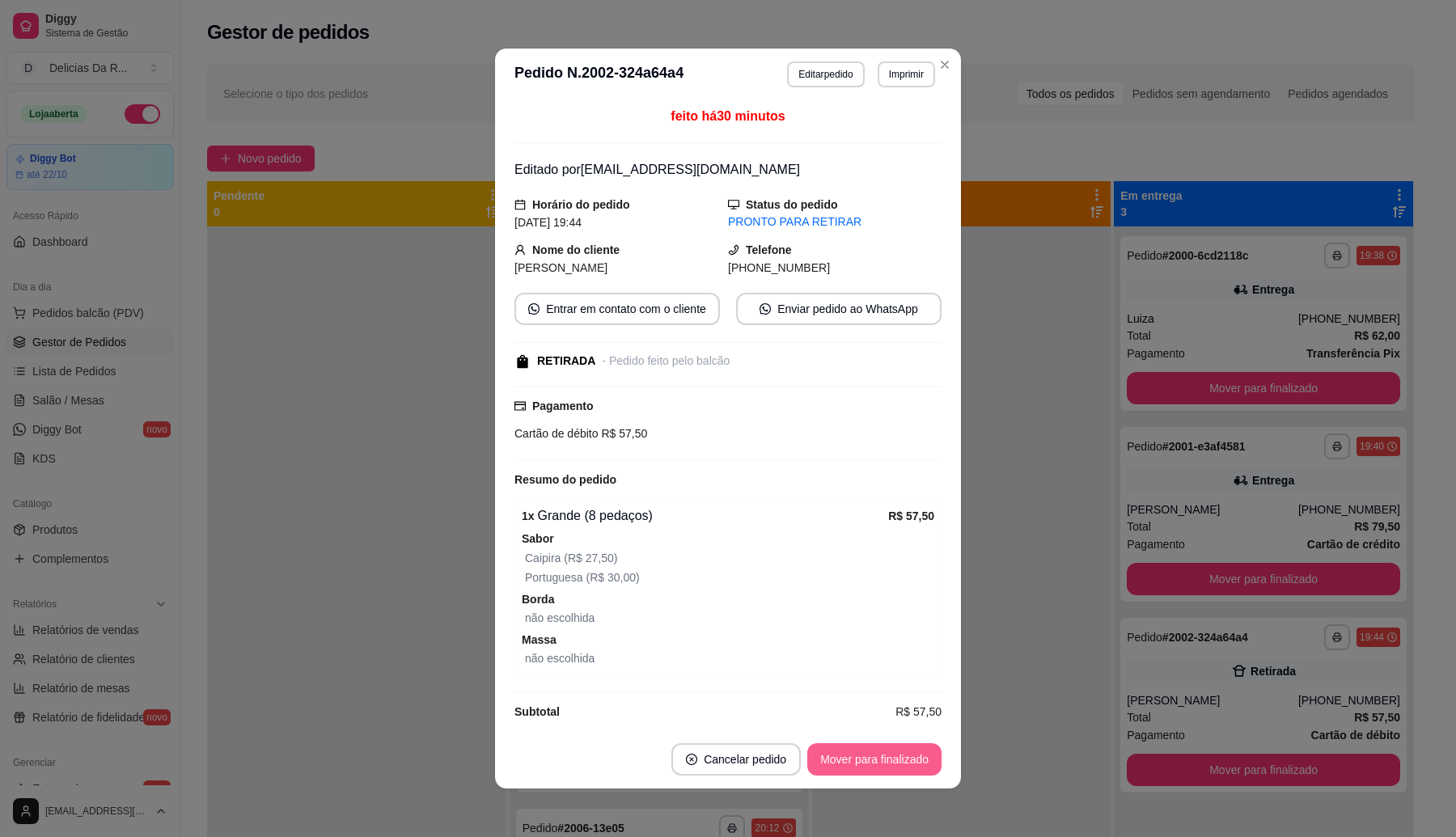
click at [884, 765] on button "Mover para finalizado" at bounding box center [874, 759] width 135 height 32
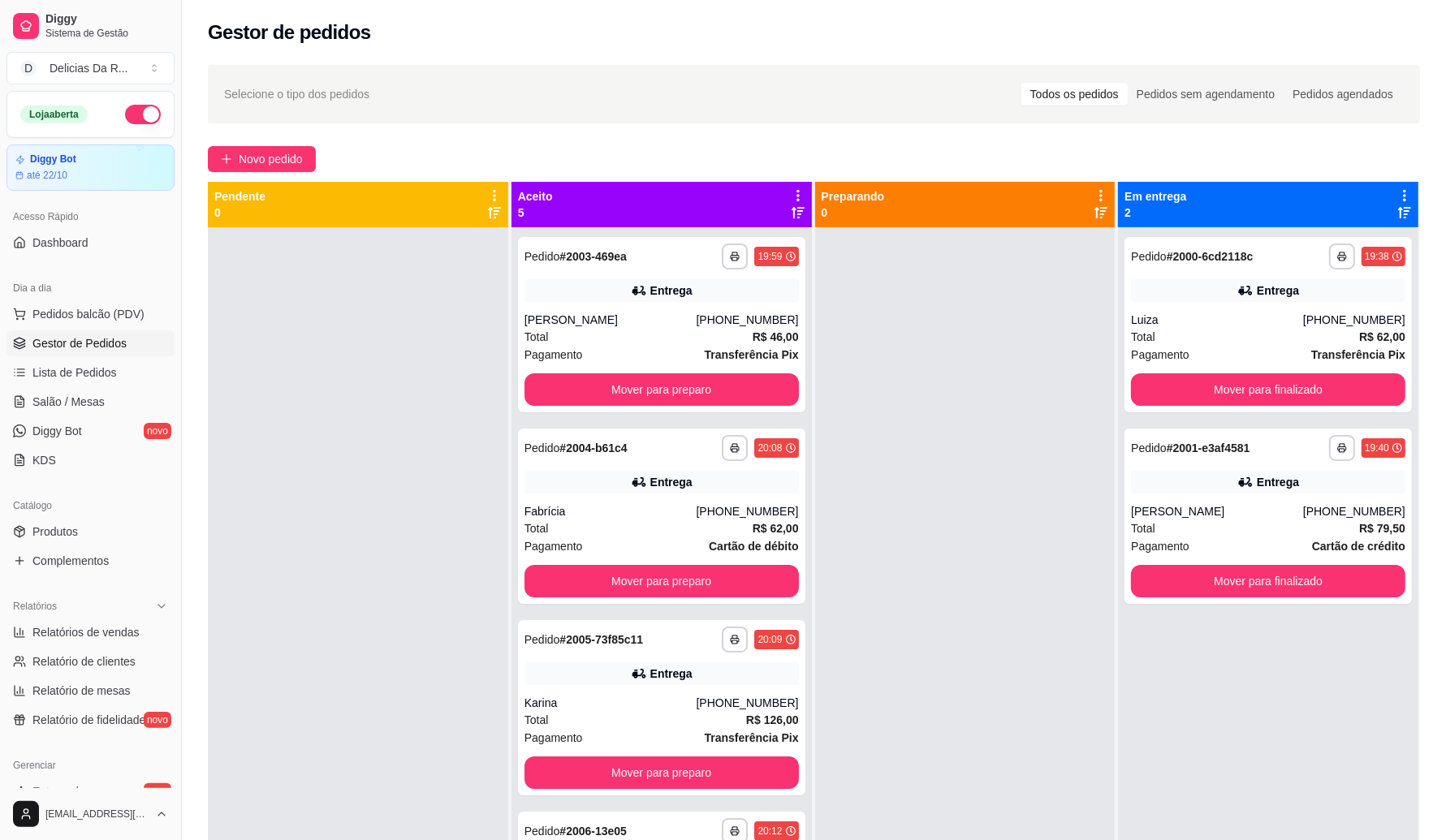
click at [791, 209] on icon at bounding box center [797, 212] width 13 height 12
click at [719, 329] on div "Total R$ 127,00" at bounding box center [661, 337] width 275 height 18
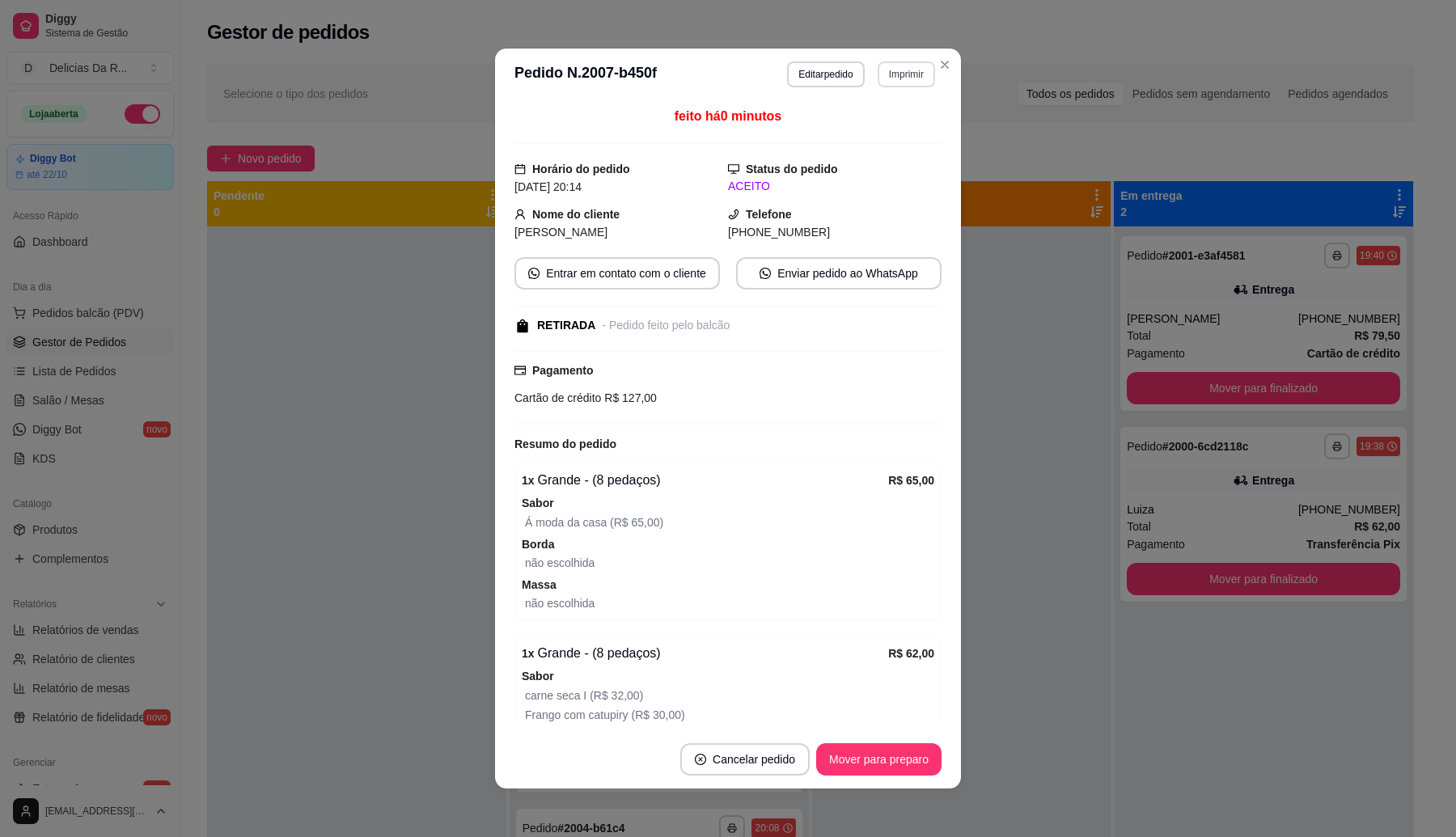
click at [896, 78] on button "Imprimir" at bounding box center [906, 74] width 57 height 26
click at [871, 129] on button "IMPRESSORA" at bounding box center [871, 131] width 118 height 26
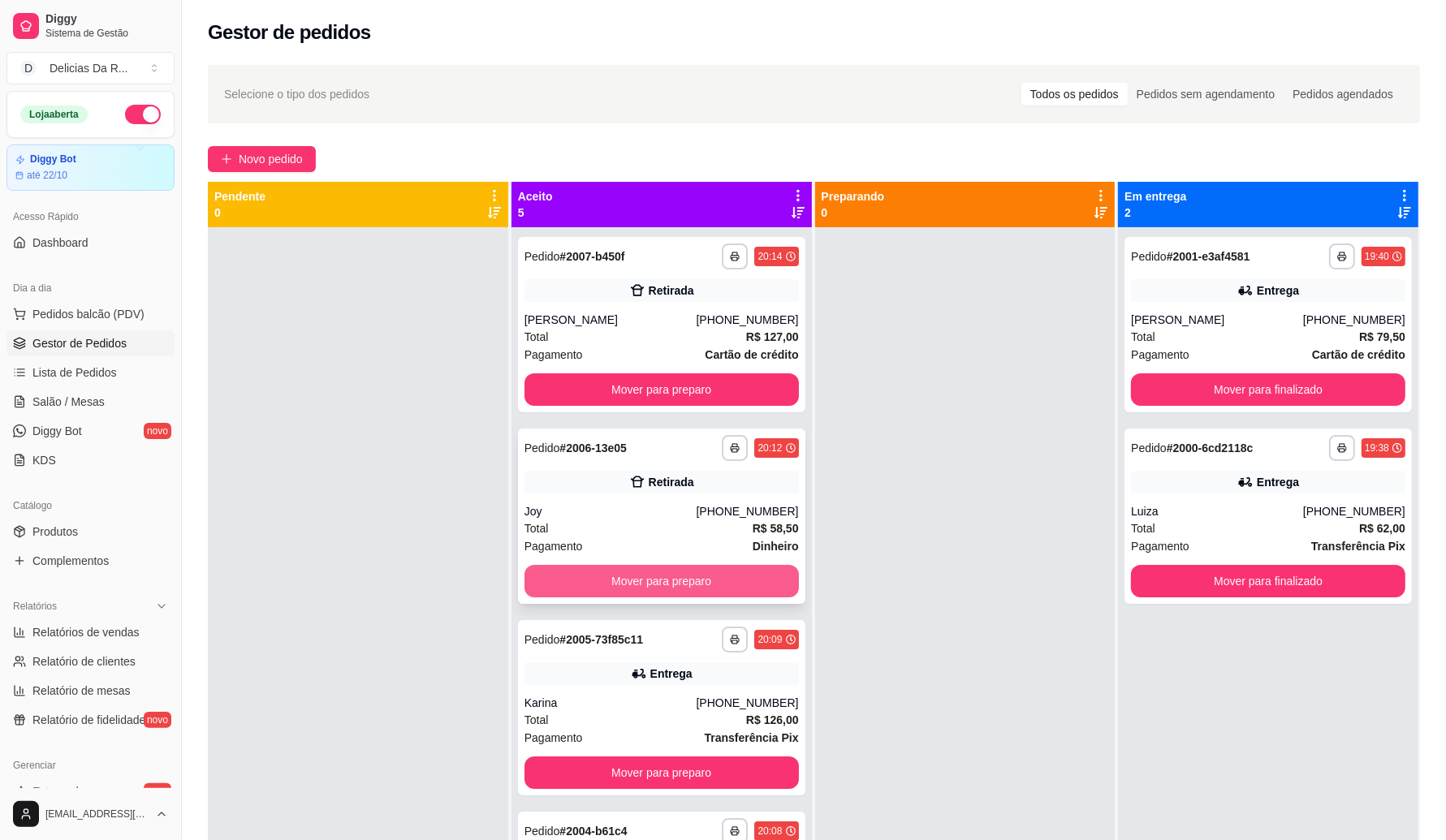
click at [715, 583] on button "Mover para preparo" at bounding box center [661, 581] width 275 height 32
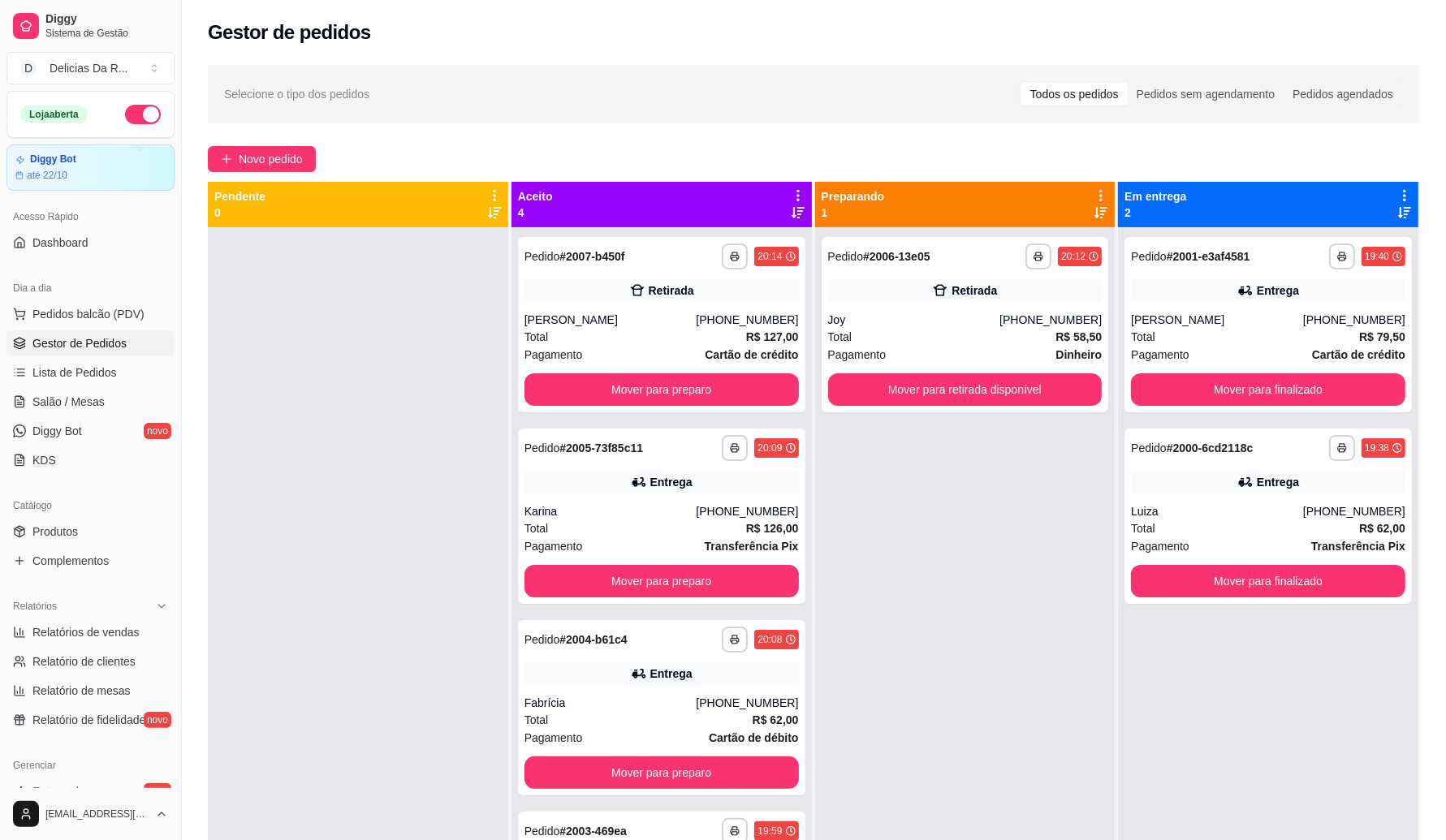
click at [792, 207] on icon at bounding box center [798, 213] width 13 height 13
click at [750, 327] on div "[PHONE_NUMBER]" at bounding box center [747, 319] width 102 height 16
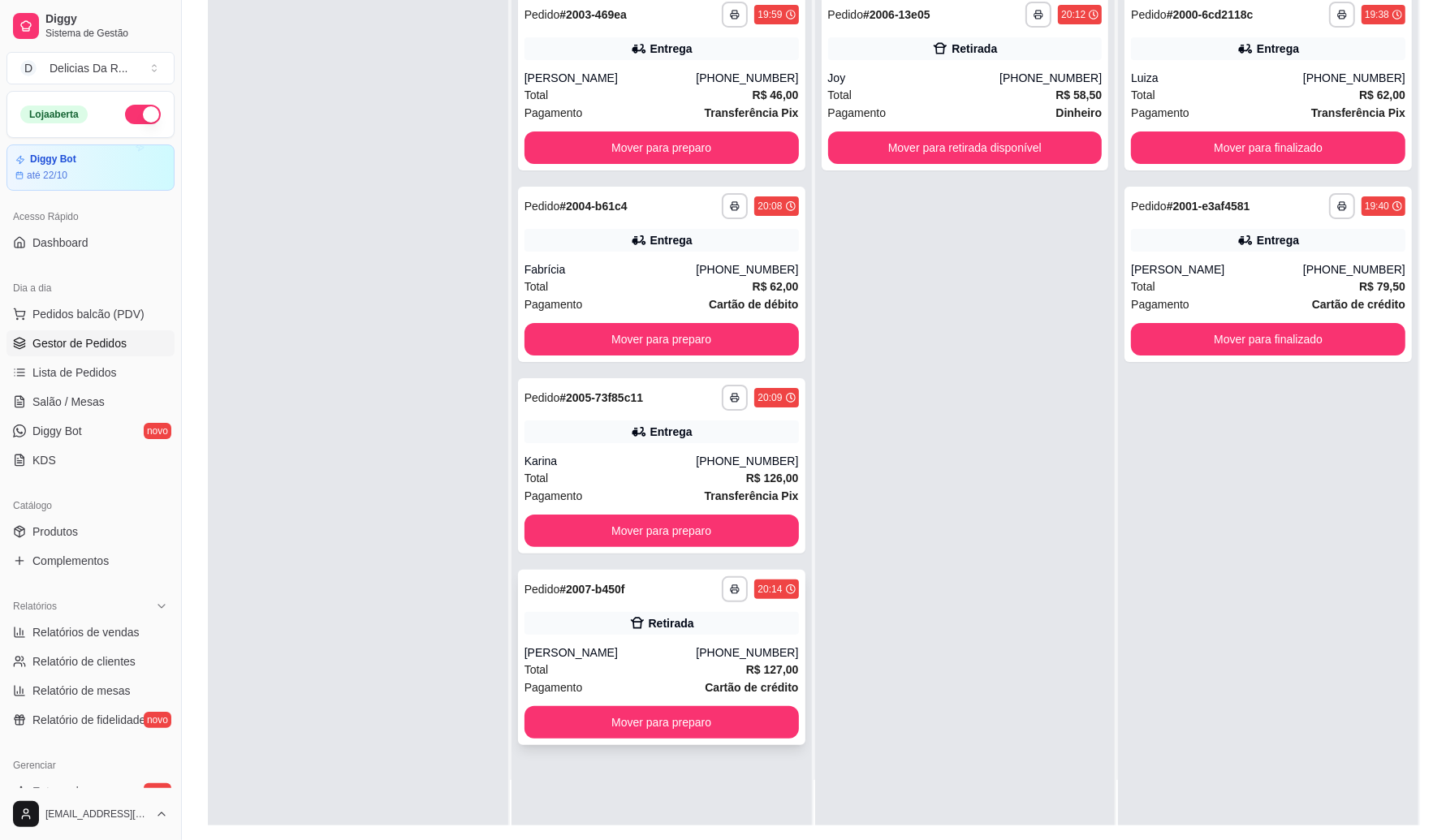
scroll to position [248, 0]
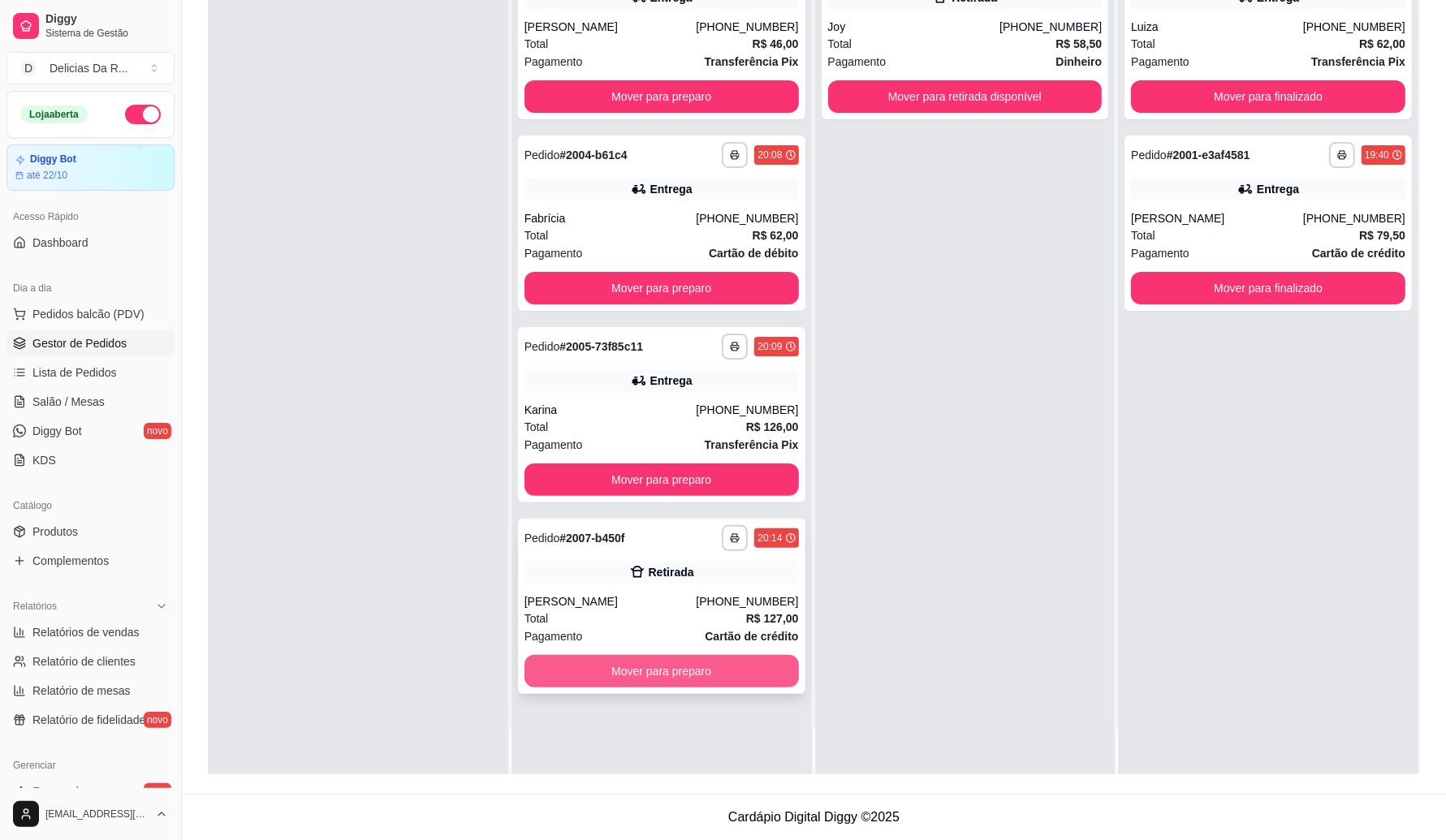
click at [679, 671] on button "Mover para preparo" at bounding box center [661, 671] width 275 height 32
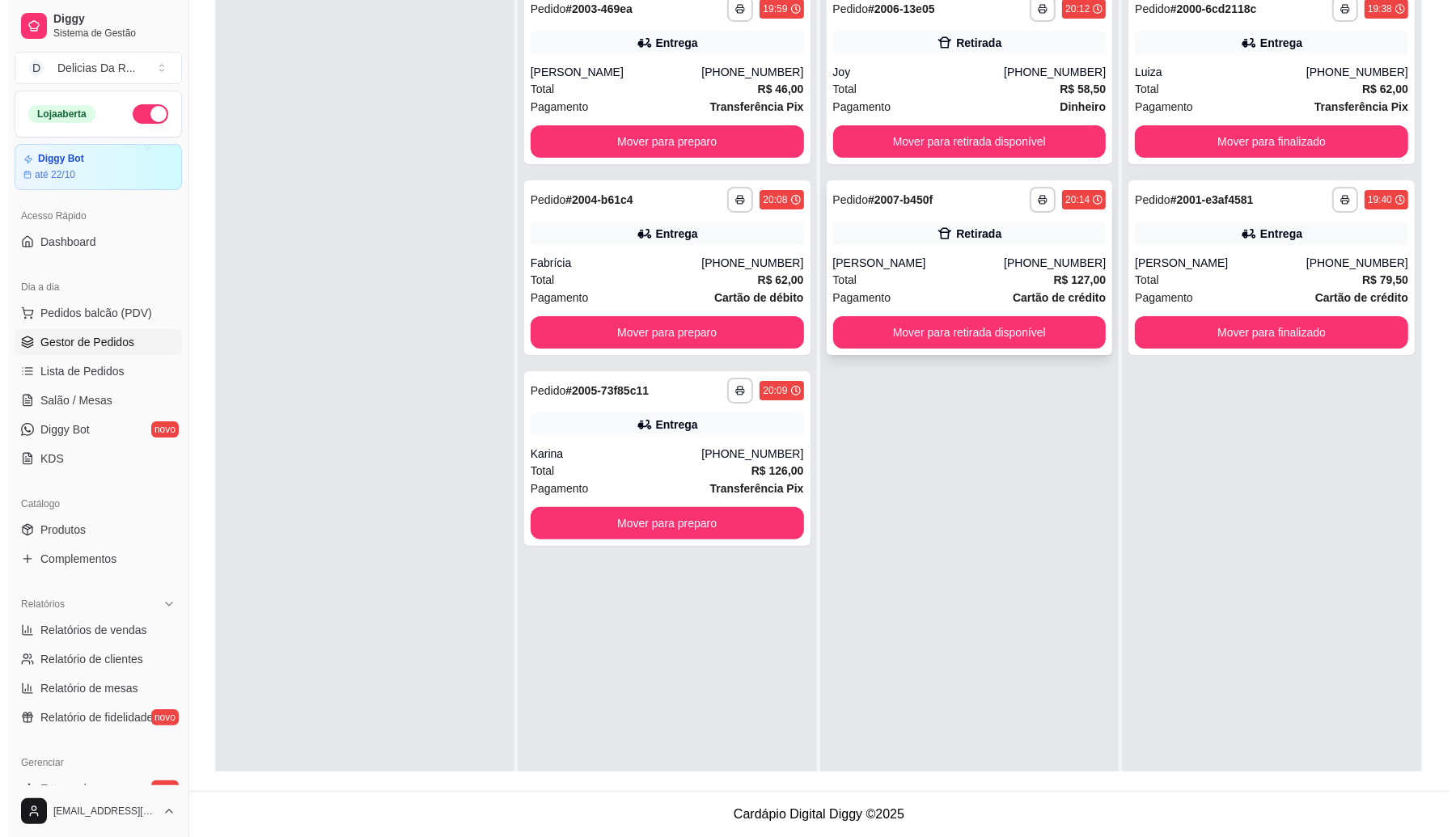
scroll to position [45, 0]
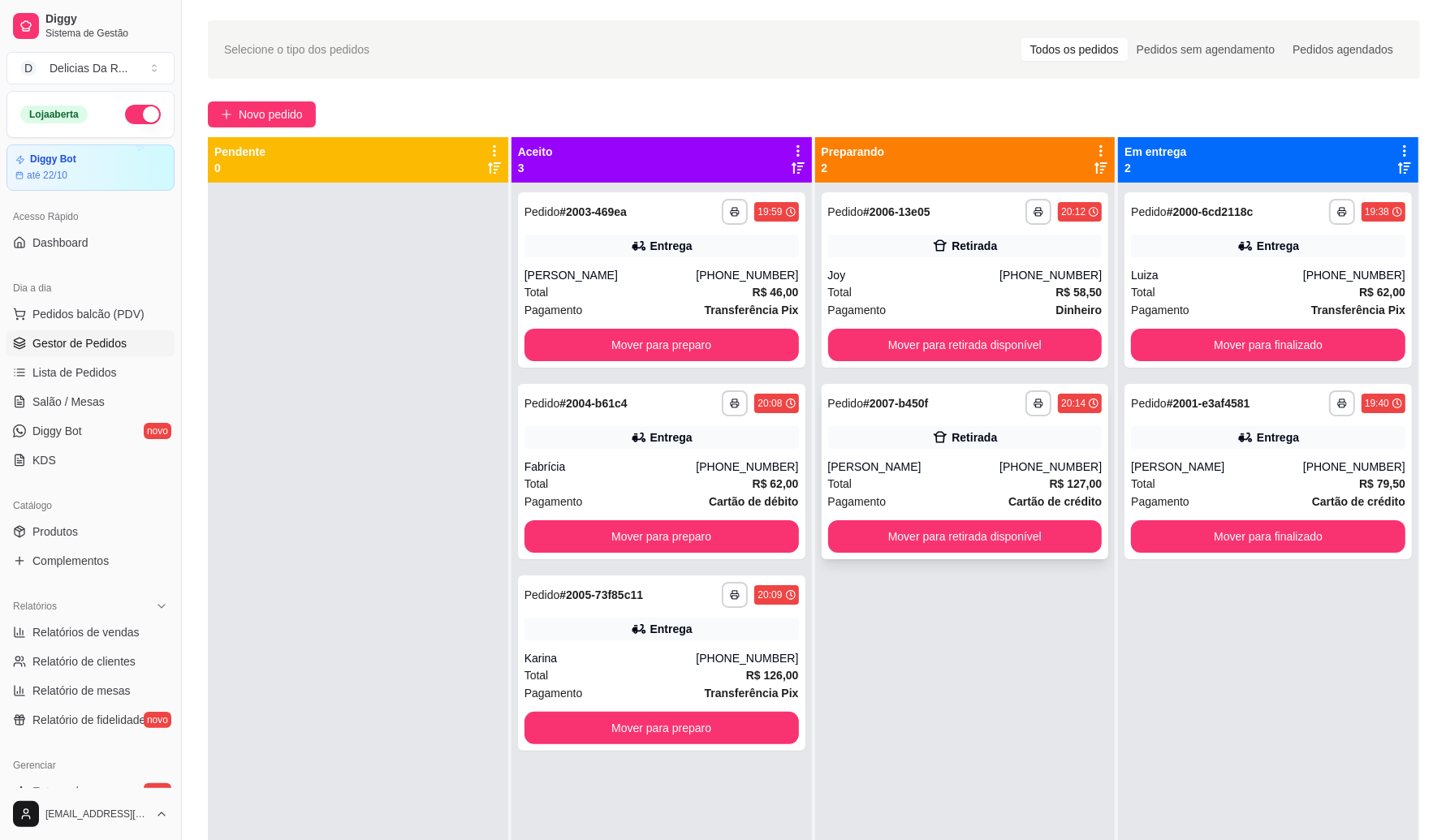
click at [974, 447] on div "Retirada" at bounding box center [965, 437] width 275 height 22
click at [740, 646] on div "**********" at bounding box center [661, 663] width 287 height 175
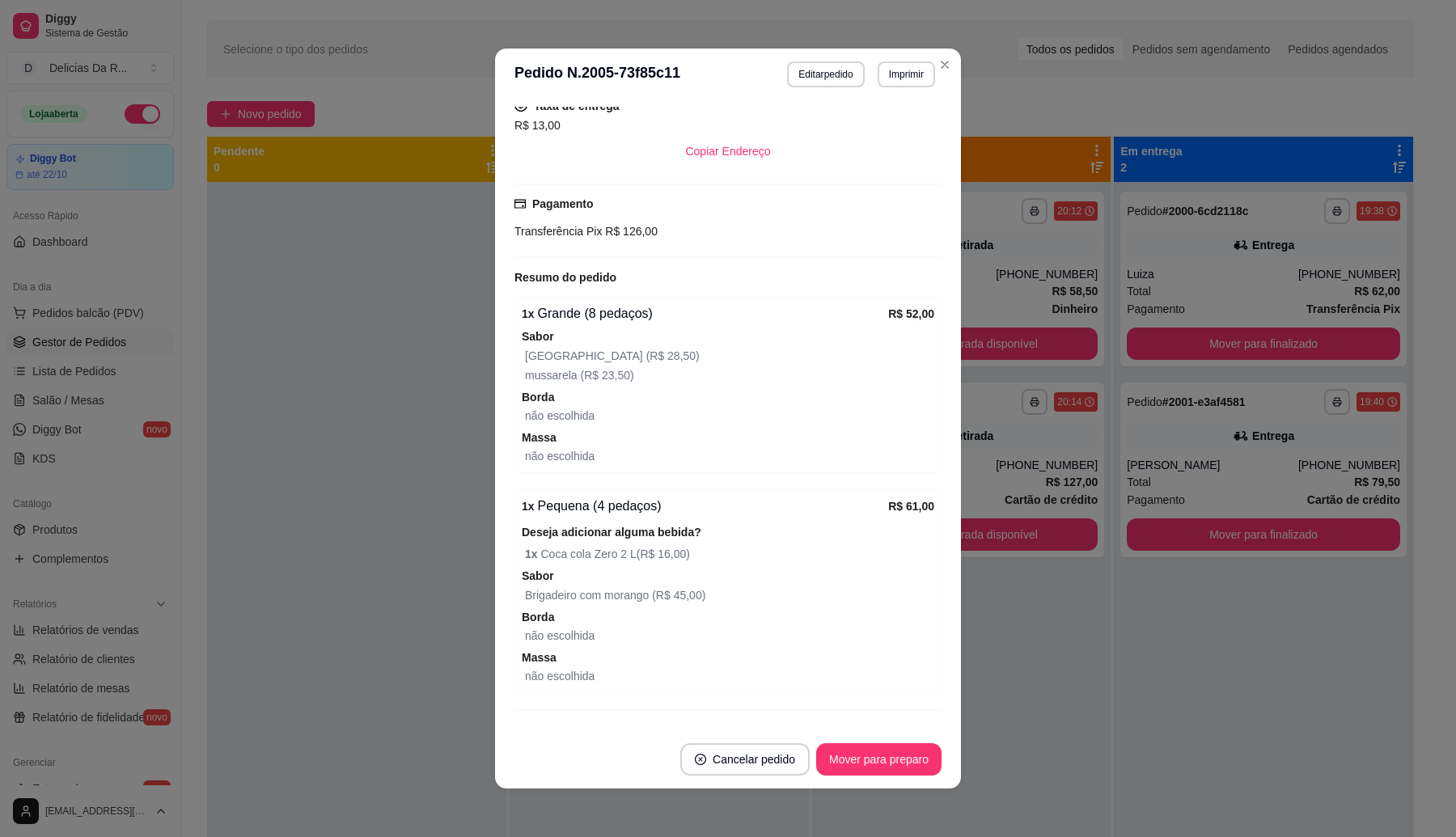
scroll to position [482, 0]
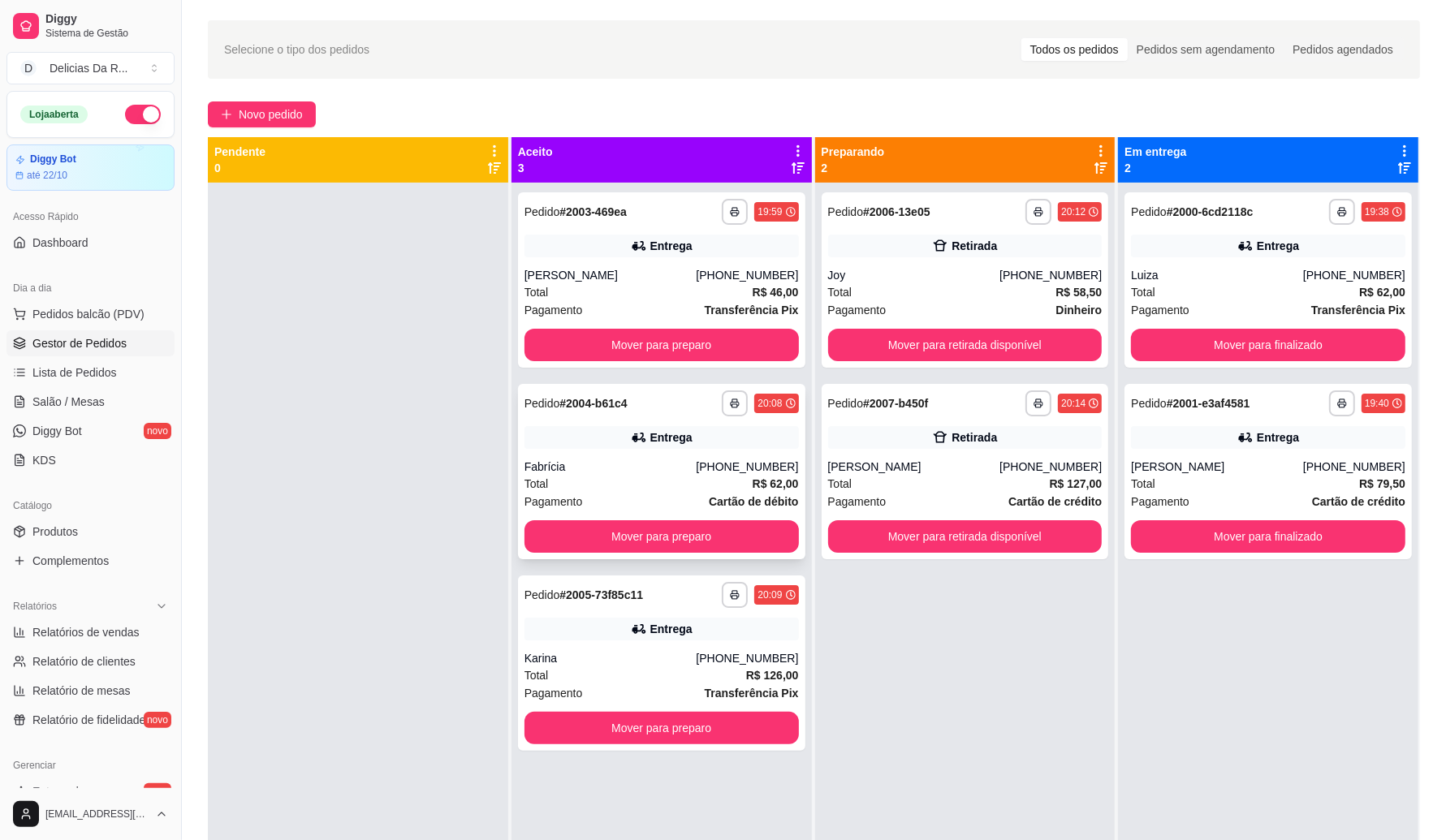
click at [654, 473] on div "Fabrícia" at bounding box center [610, 467] width 172 height 16
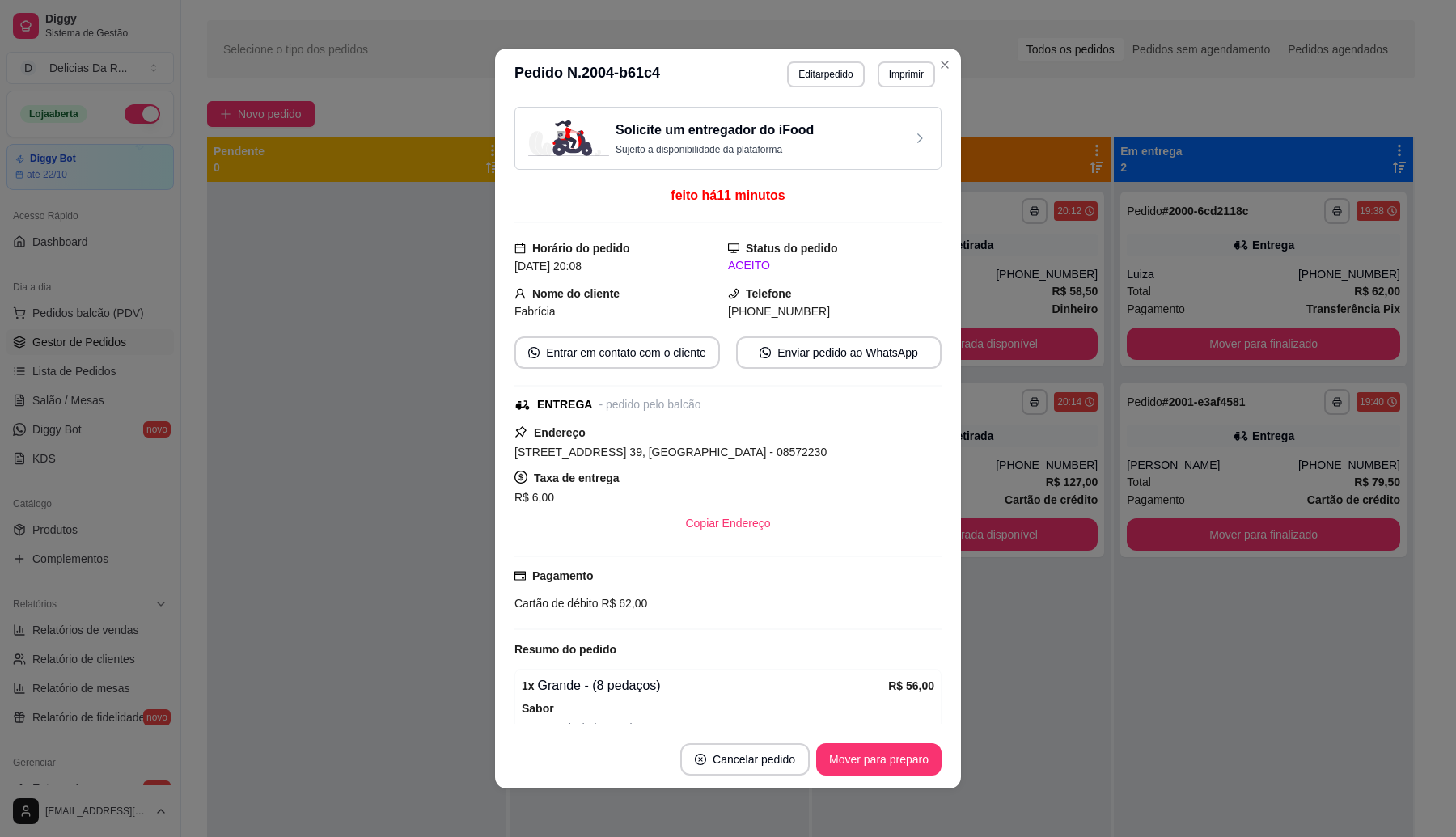
scroll to position [193, 0]
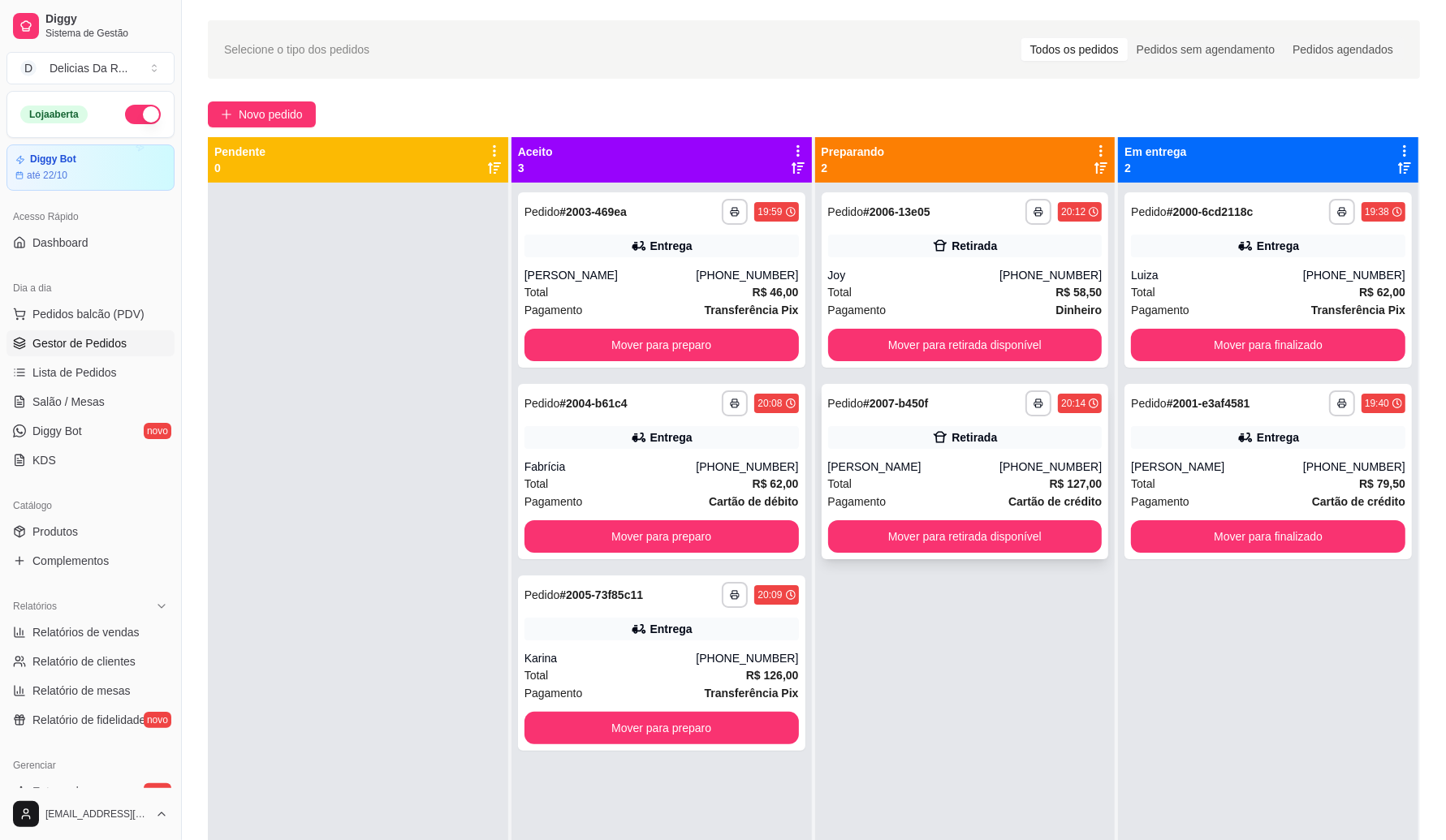
click at [995, 479] on div "Total R$ 127,00" at bounding box center [965, 484] width 275 height 18
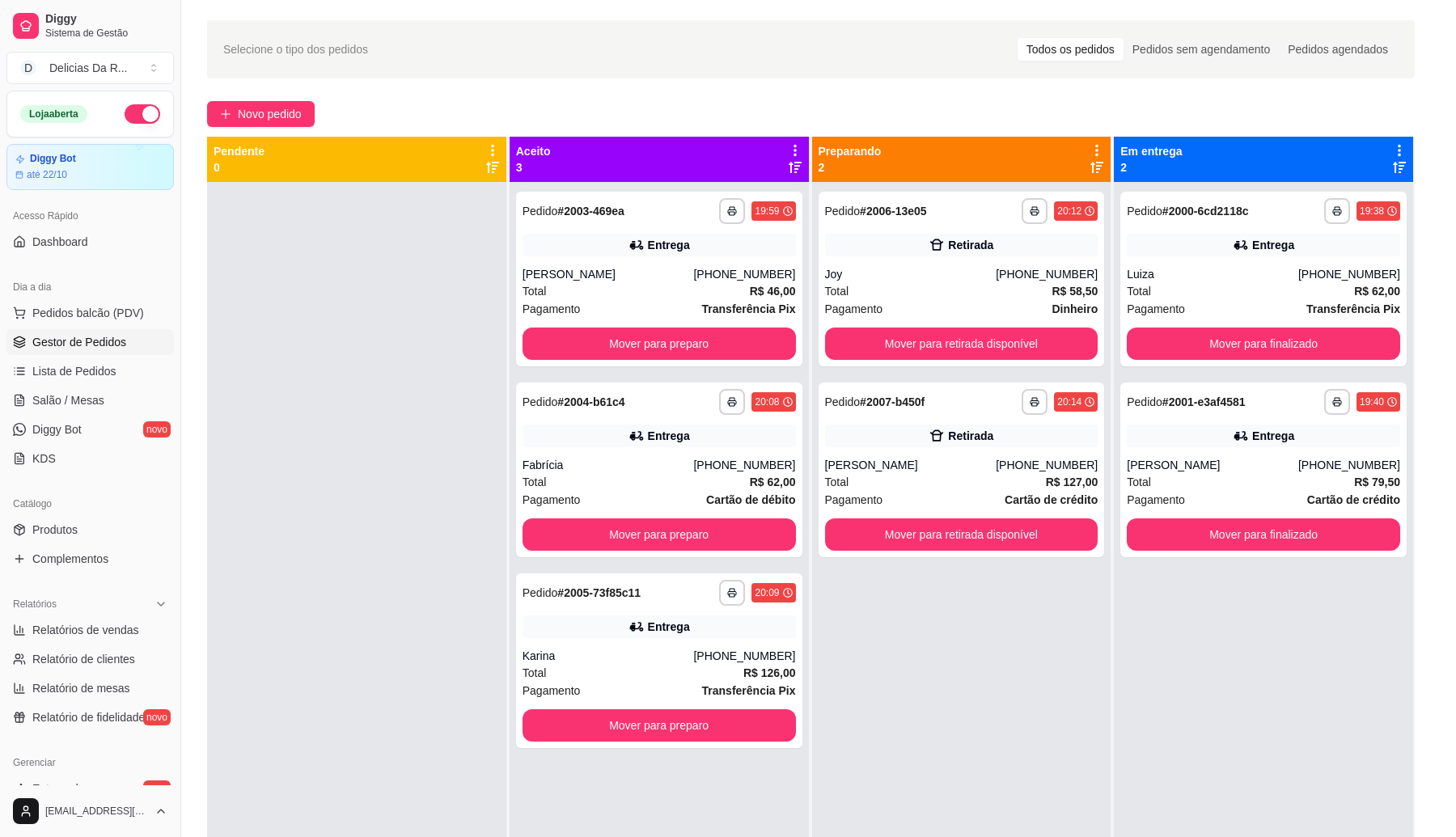
scroll to position [160, 0]
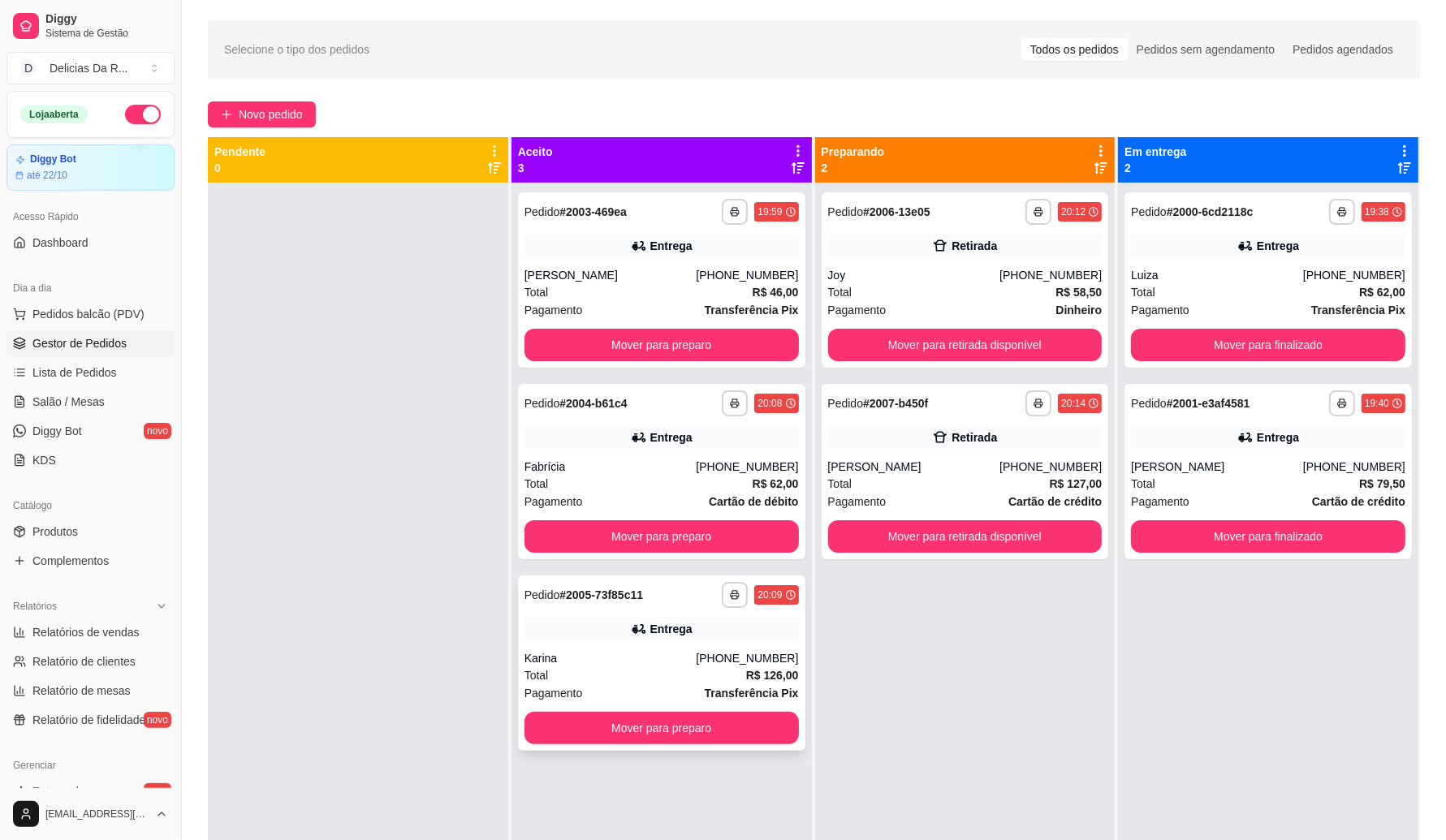
click at [563, 654] on div "Karina" at bounding box center [610, 658] width 172 height 16
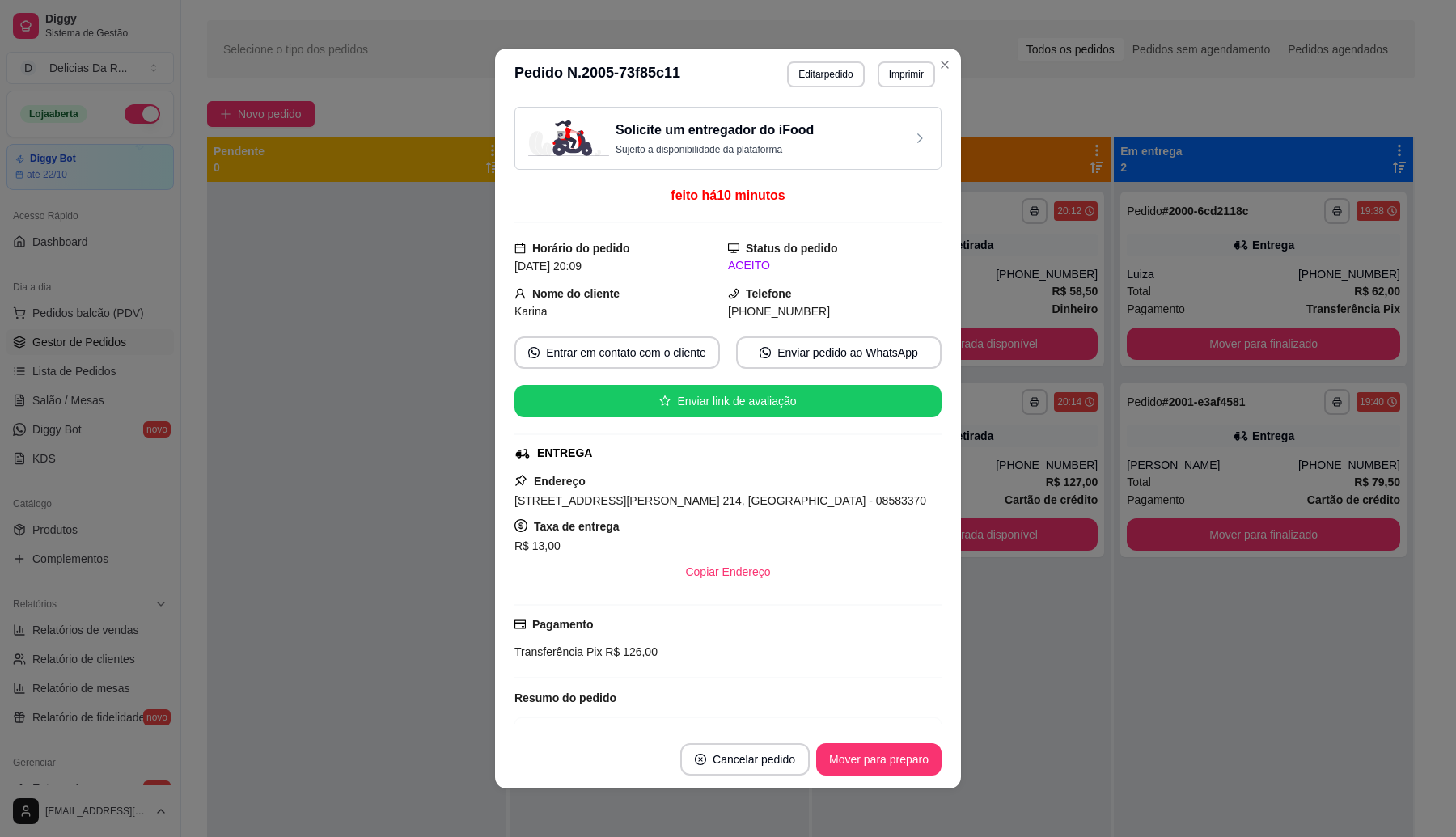
scroll to position [482, 0]
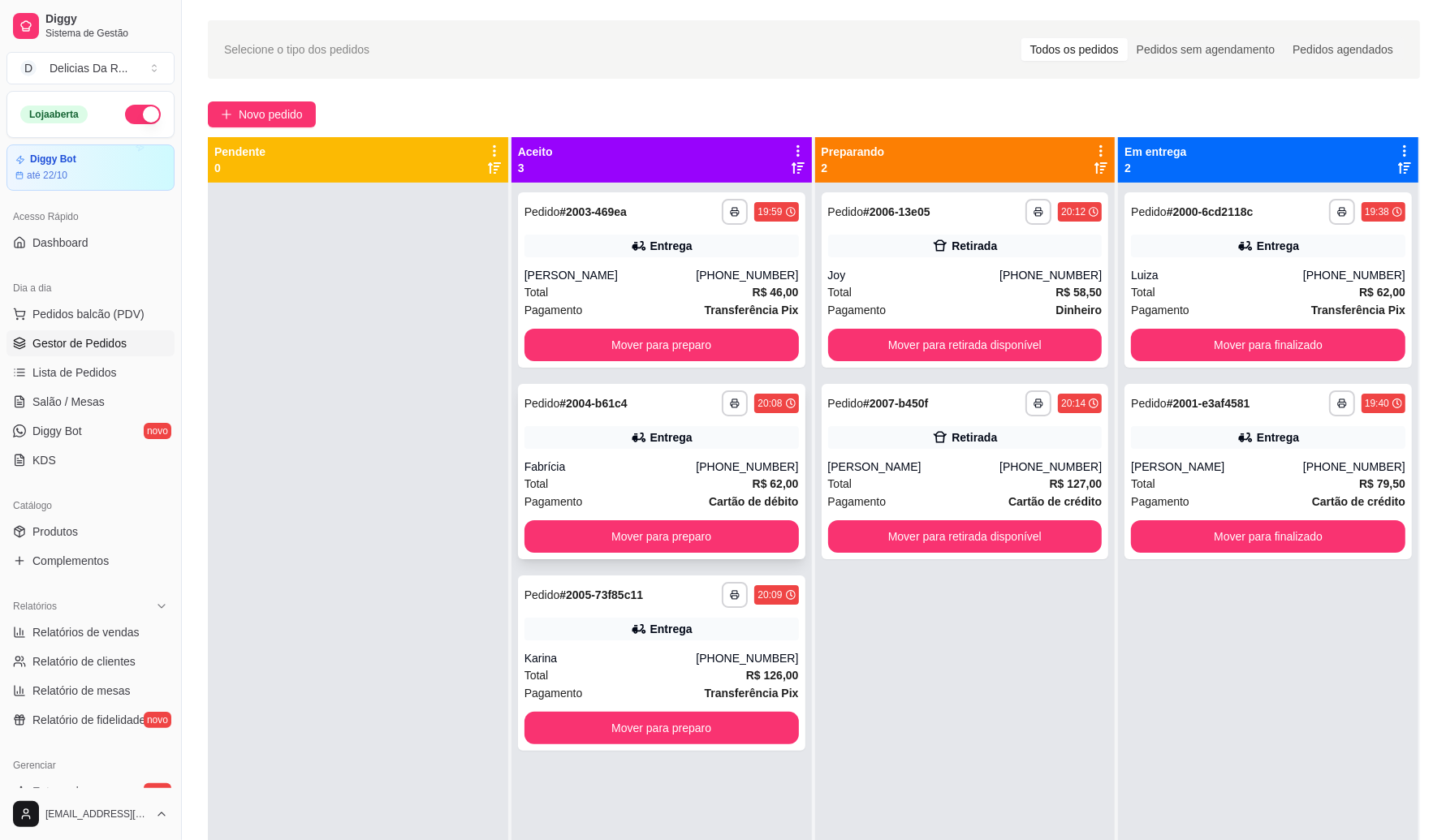
click at [724, 470] on div "[PHONE_NUMBER]" at bounding box center [747, 467] width 102 height 16
click at [426, 634] on div at bounding box center [358, 602] width 301 height 840
click at [296, 104] on button "Novo pedido" at bounding box center [261, 114] width 108 height 26
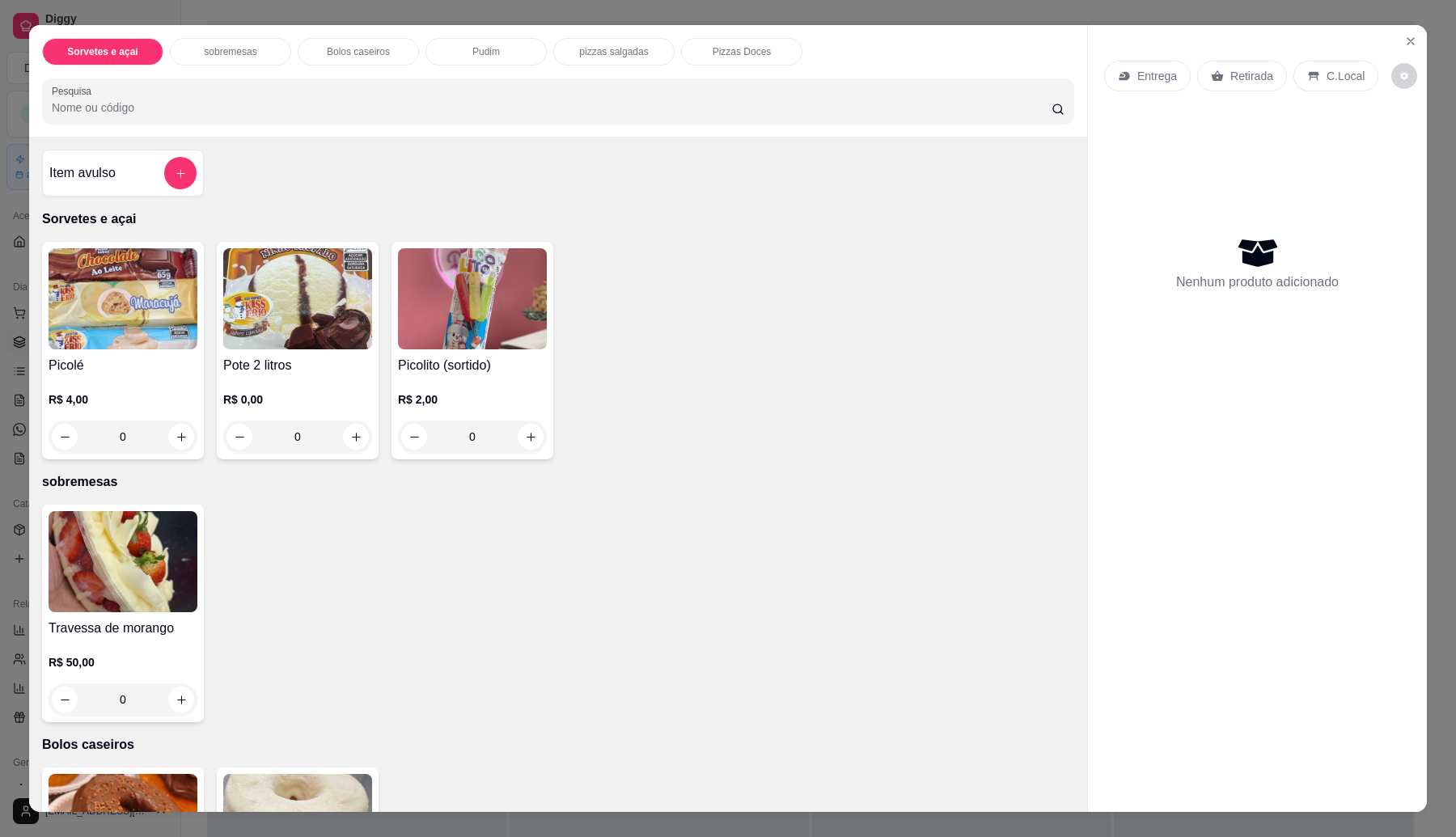
scroll to position [975, 0]
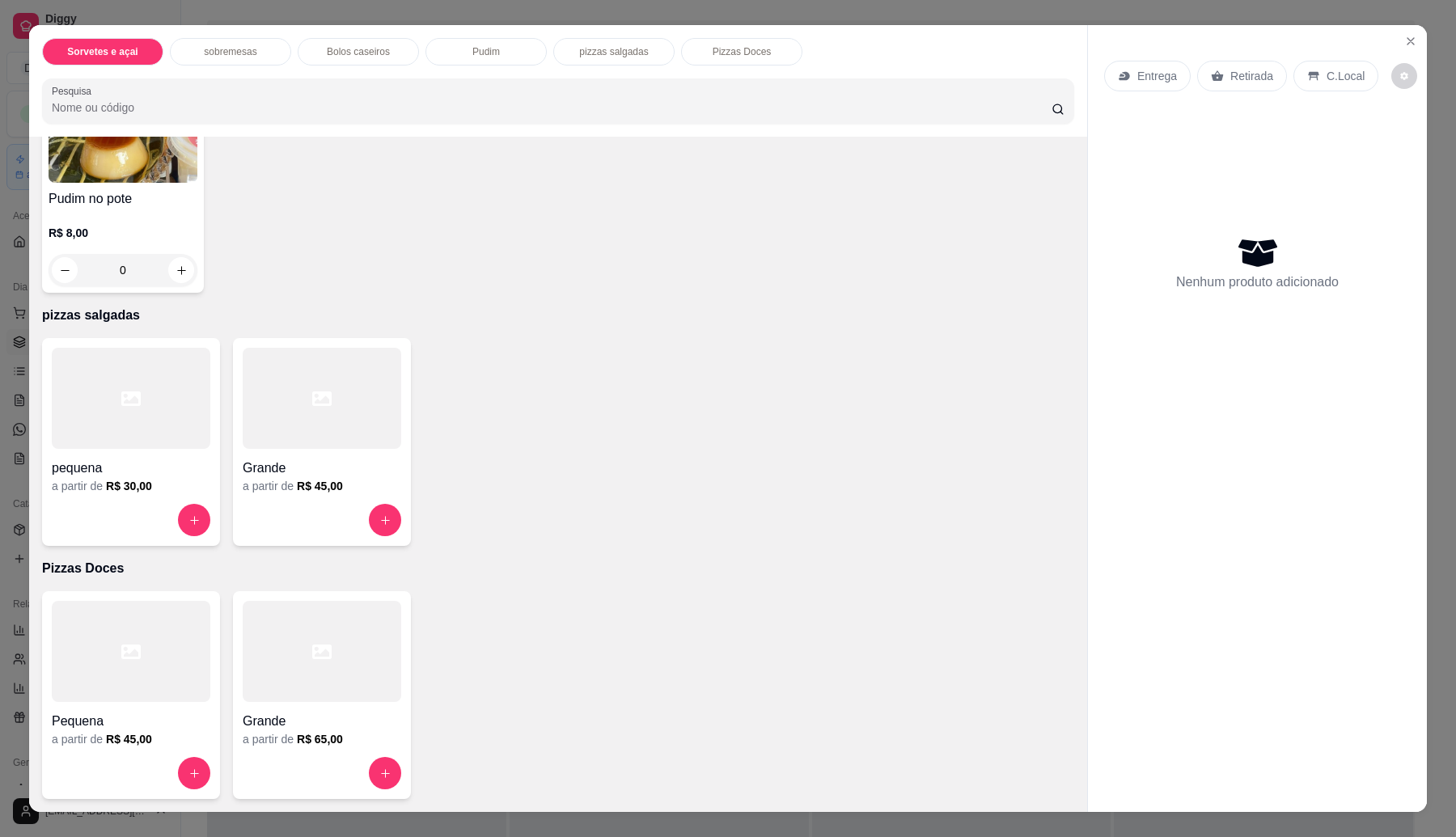
click at [288, 494] on div "a partir de R$ 45,00" at bounding box center [322, 486] width 159 height 16
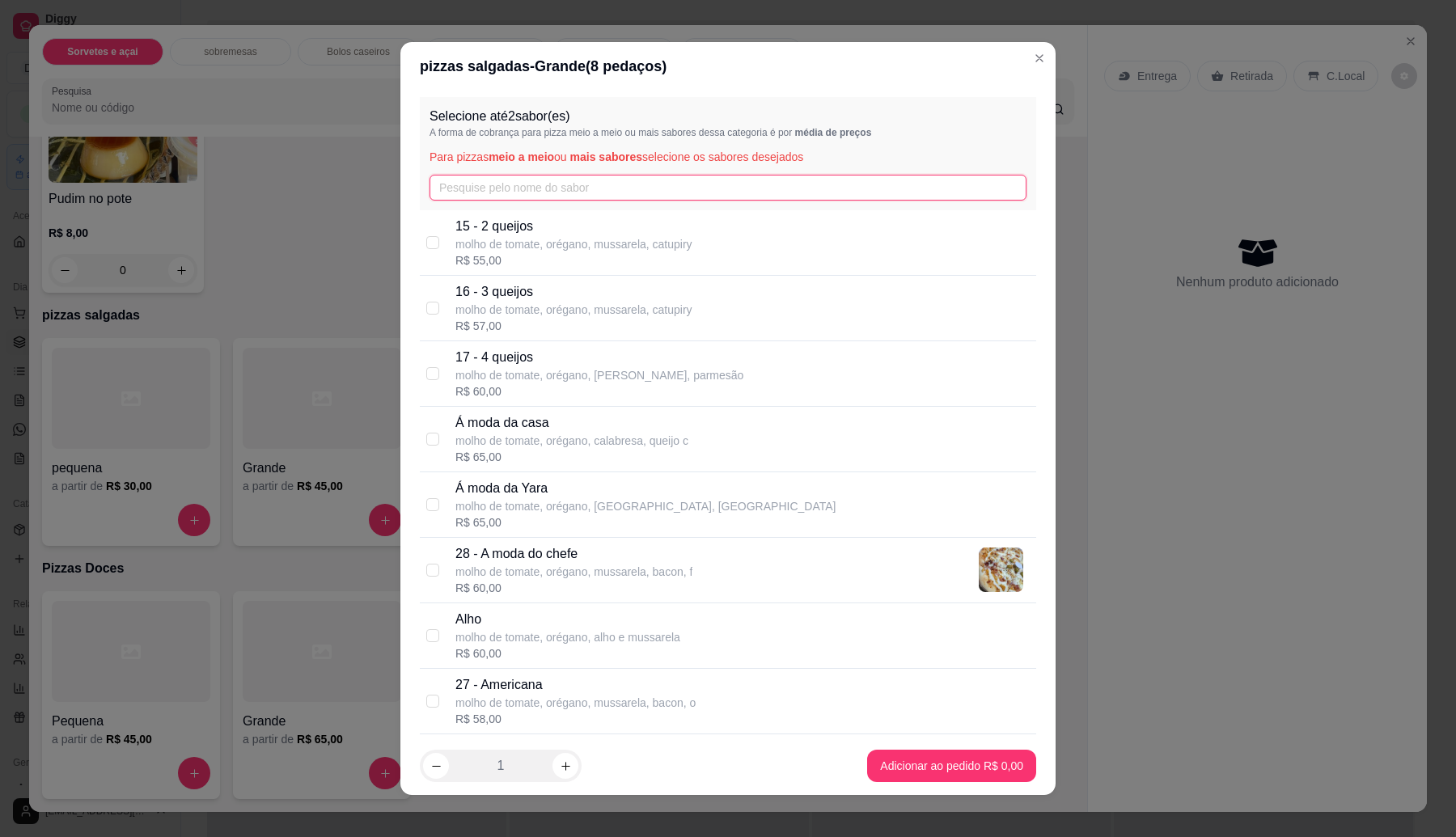
click at [506, 191] on input "text" at bounding box center [728, 187] width 597 height 26
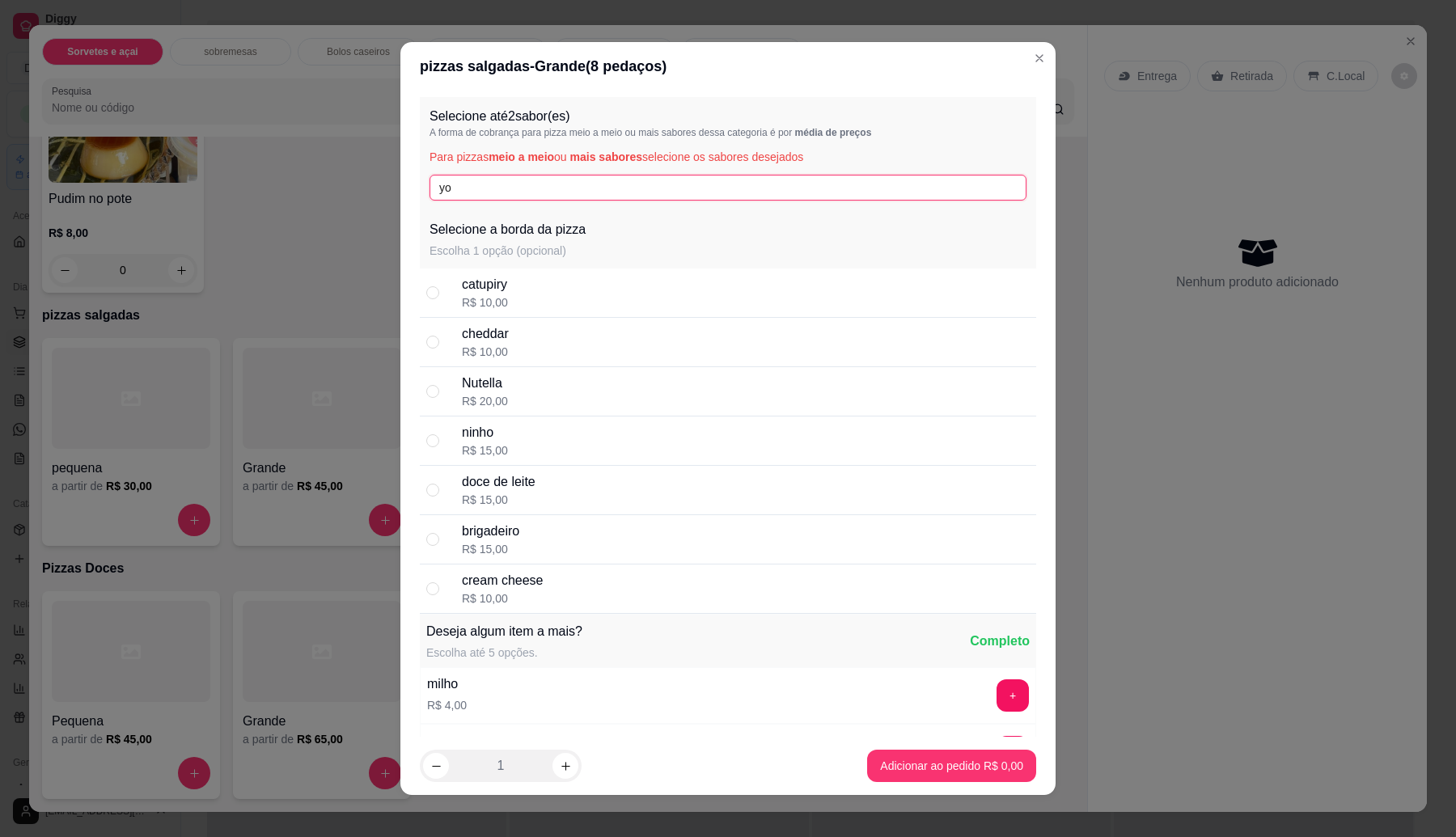
type input "y"
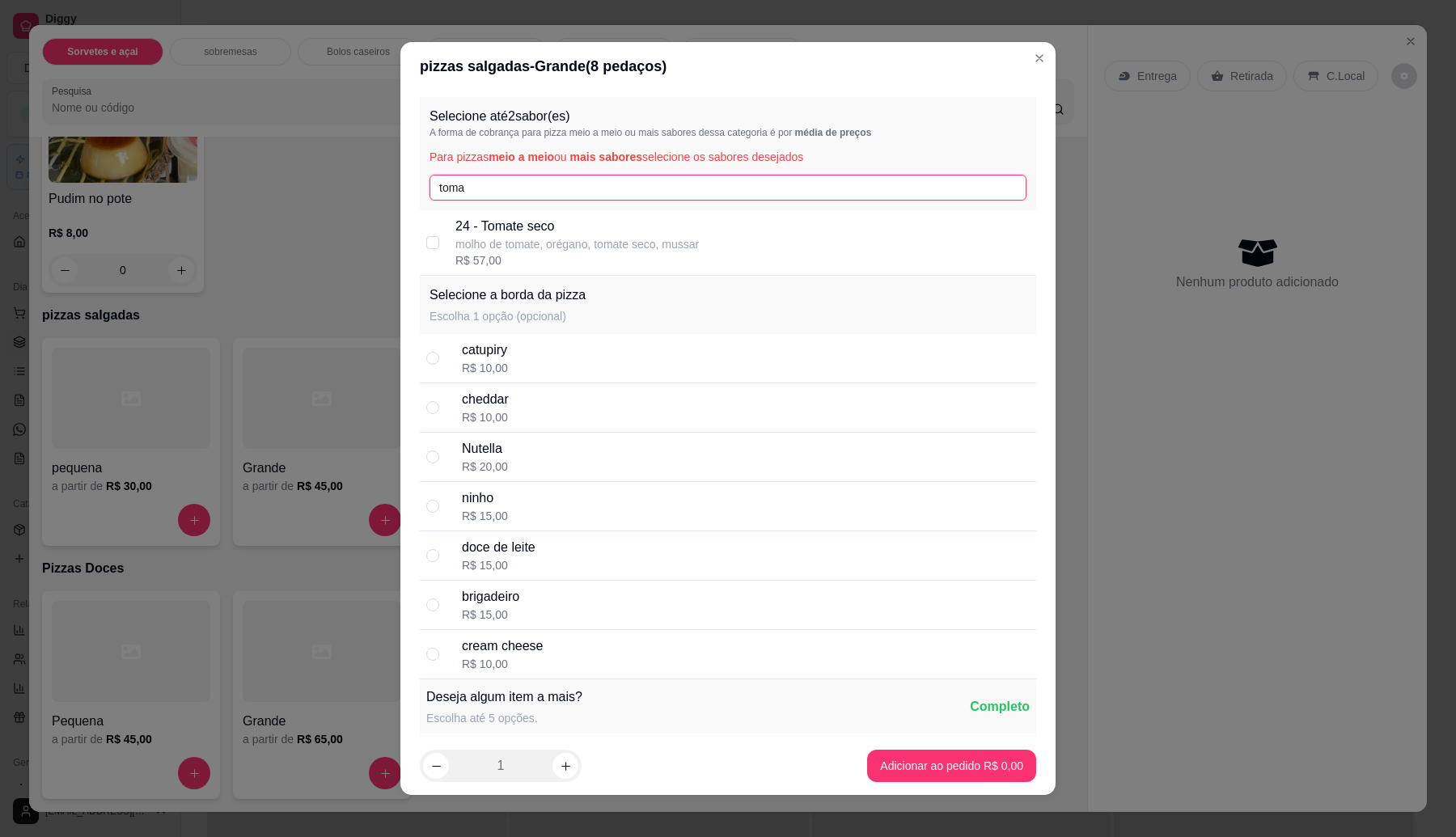
type input "toma"
click at [694, 250] on div "24 - Tomate seco molho de tomate, orégano, tomate seco, mussar R$ 57,00" at bounding box center [742, 242] width 574 height 52
click at [694, 250] on div "24 - Tomate seco molho de tomate, orégano, tomate seco, mussar R$ 57,00" at bounding box center [742, 242] width 574 height 52
checkbox input "false"
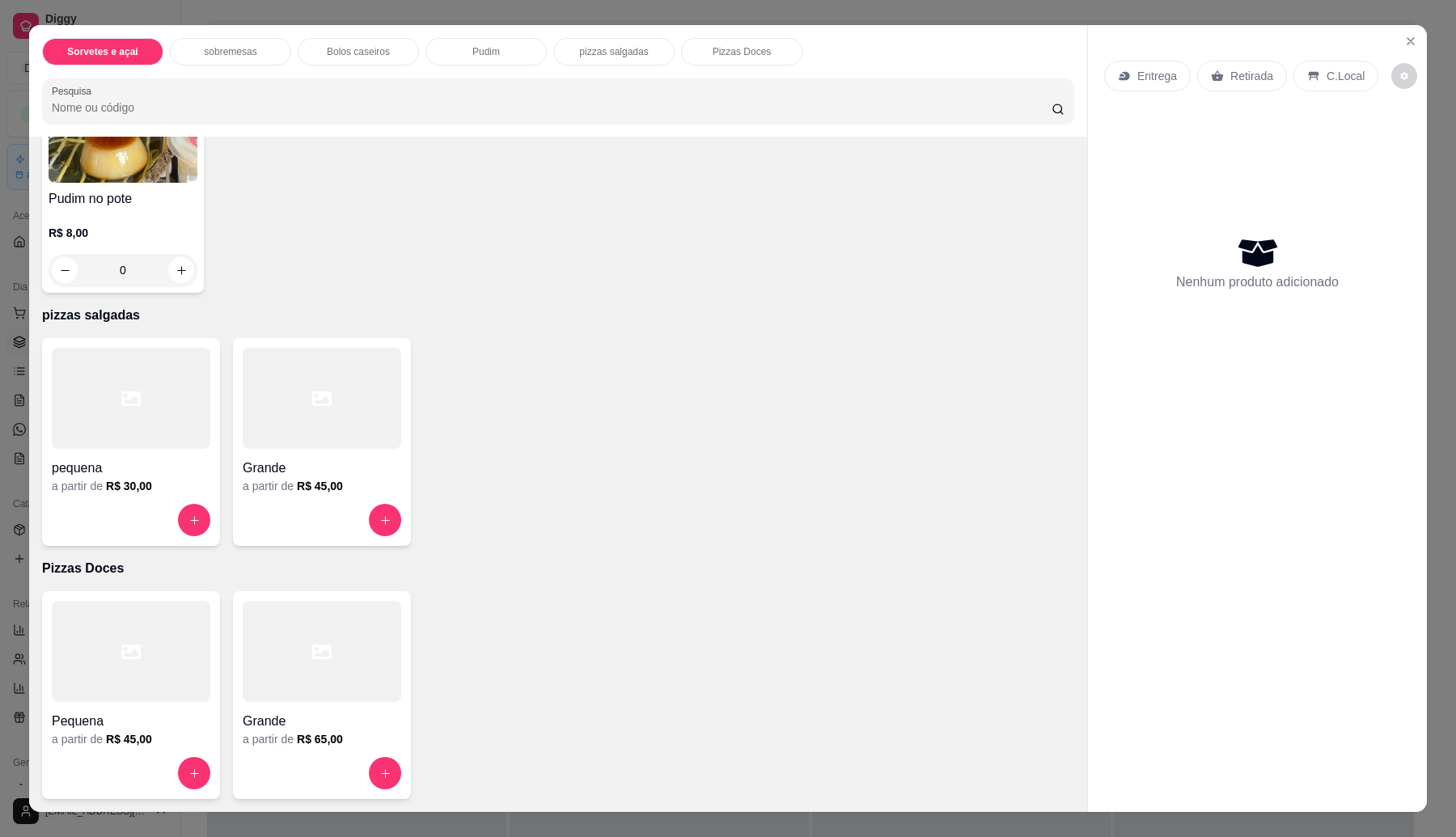
click at [312, 746] on h6 "R$ 65,00" at bounding box center [320, 739] width 46 height 16
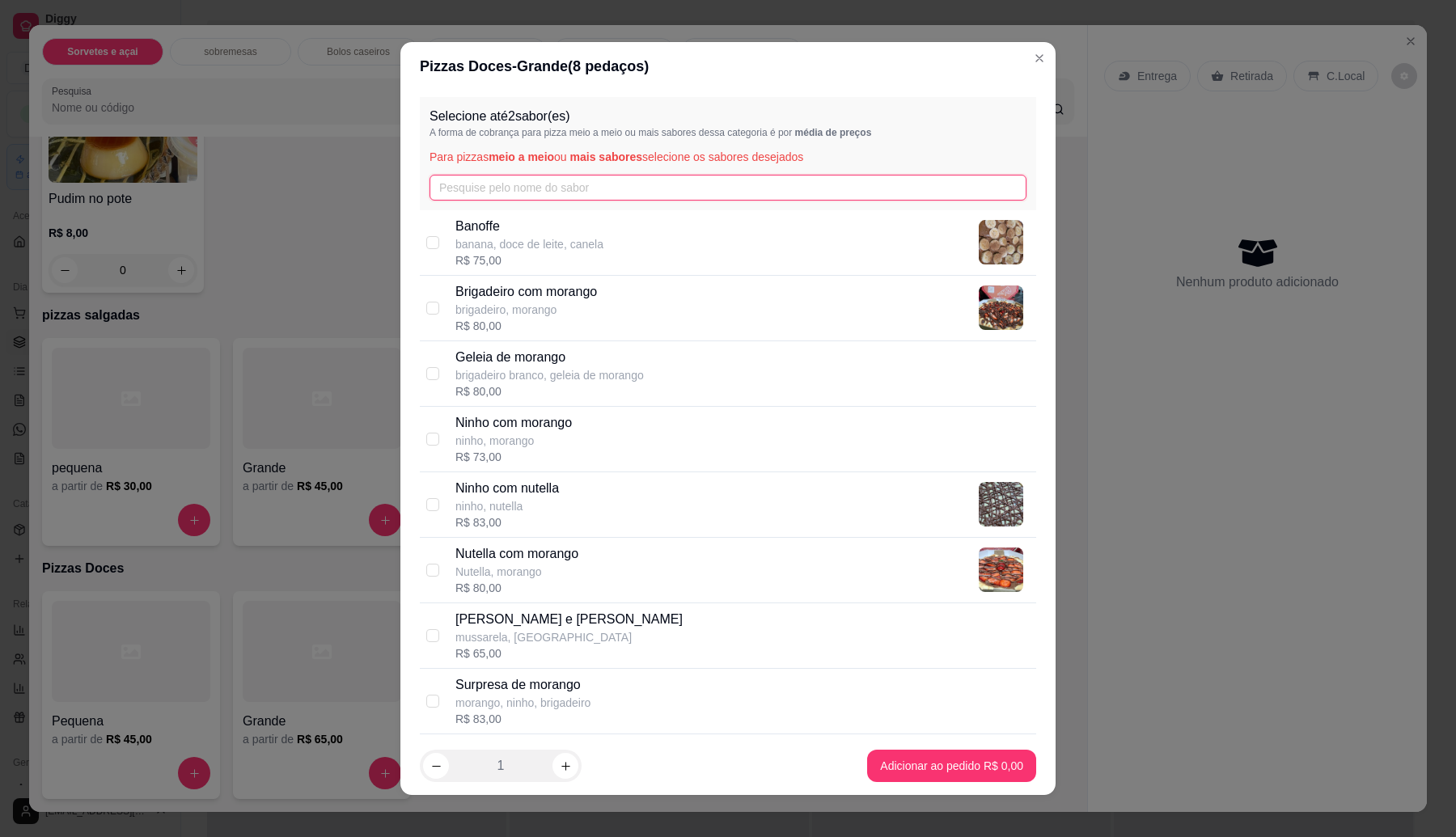
click at [555, 175] on input "text" at bounding box center [728, 187] width 597 height 26
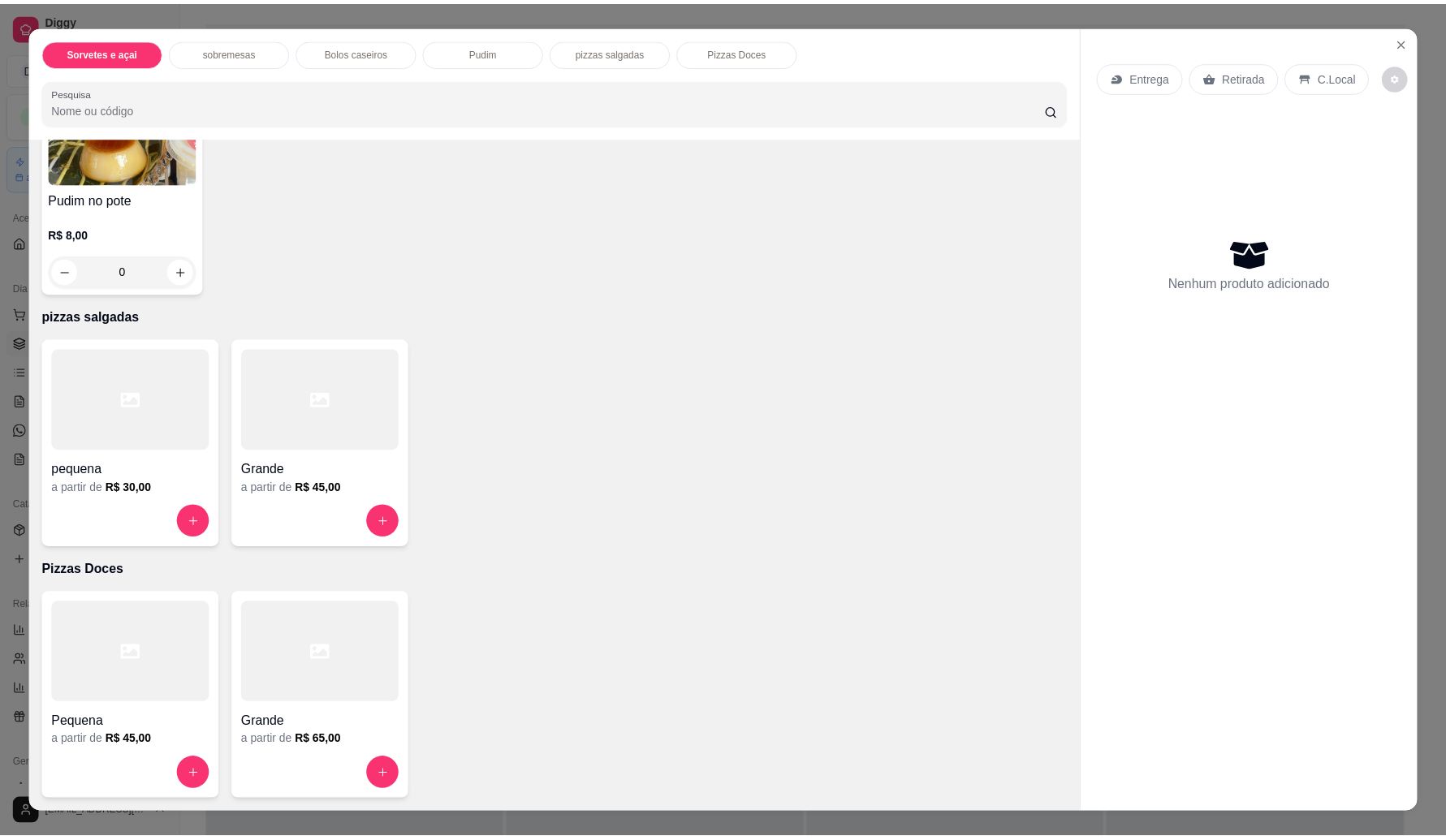
scroll to position [0, 0]
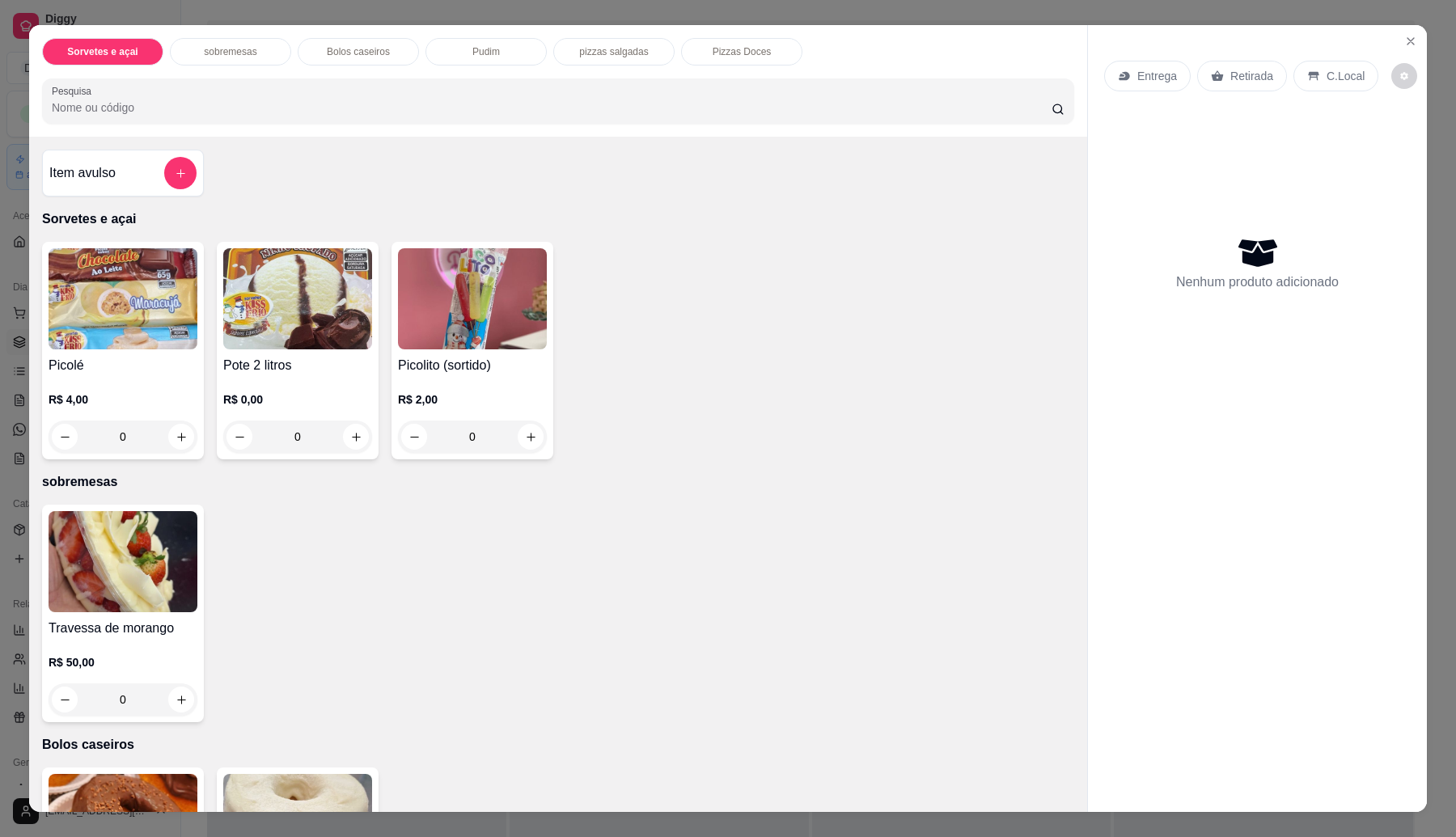
click at [153, 170] on div "Item avulso" at bounding box center [122, 173] width 147 height 32
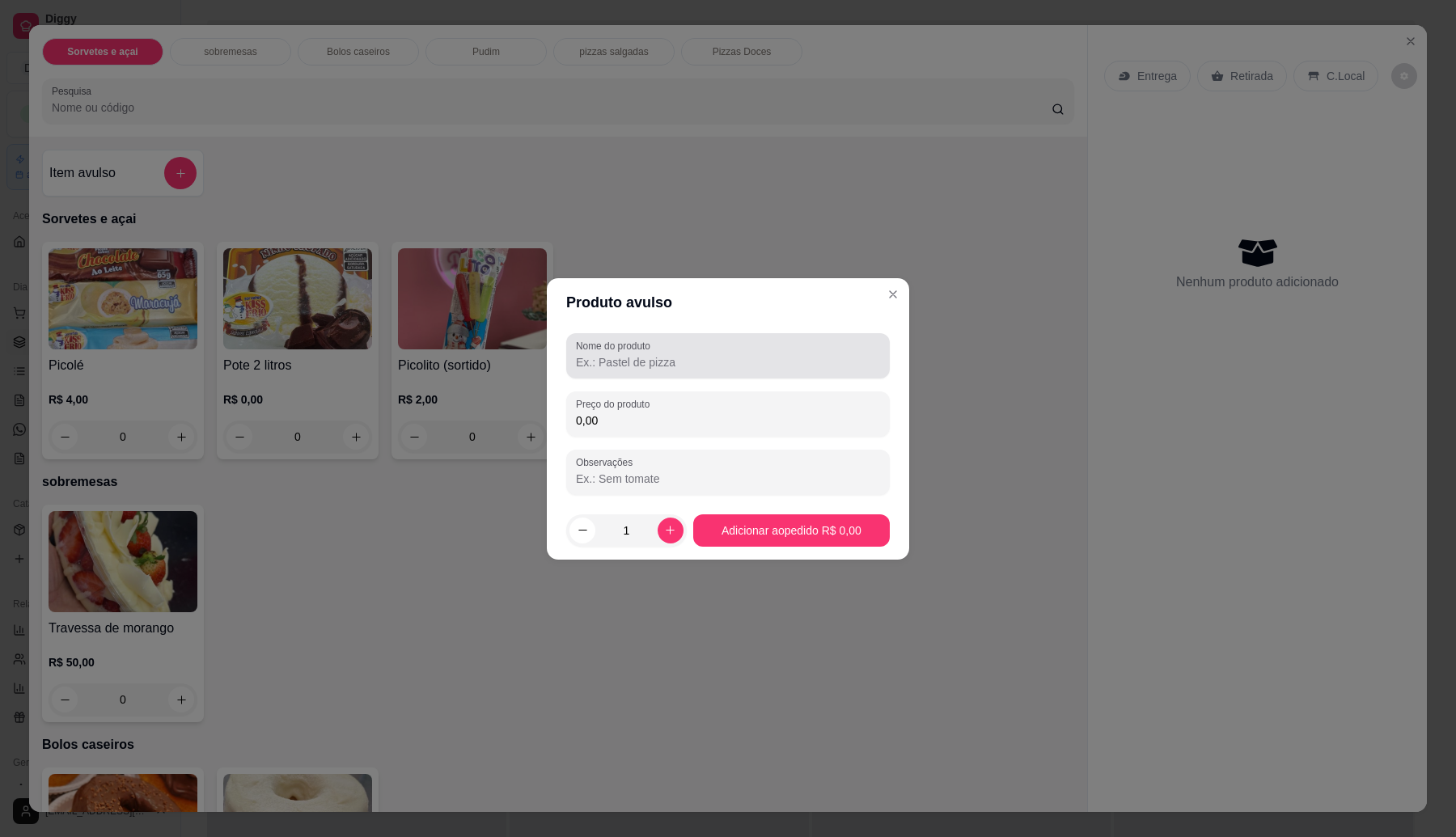
click at [669, 368] on input "Nome do produto" at bounding box center [727, 363] width 304 height 16
click at [610, 365] on input "Pizza G Tomate seco" at bounding box center [727, 363] width 304 height 16
click at [798, 361] on input "Pizza G meia Tomate seco" at bounding box center [727, 363] width 304 height 16
type input "Pizza G meia Tomate seco meia Nutella com morango"
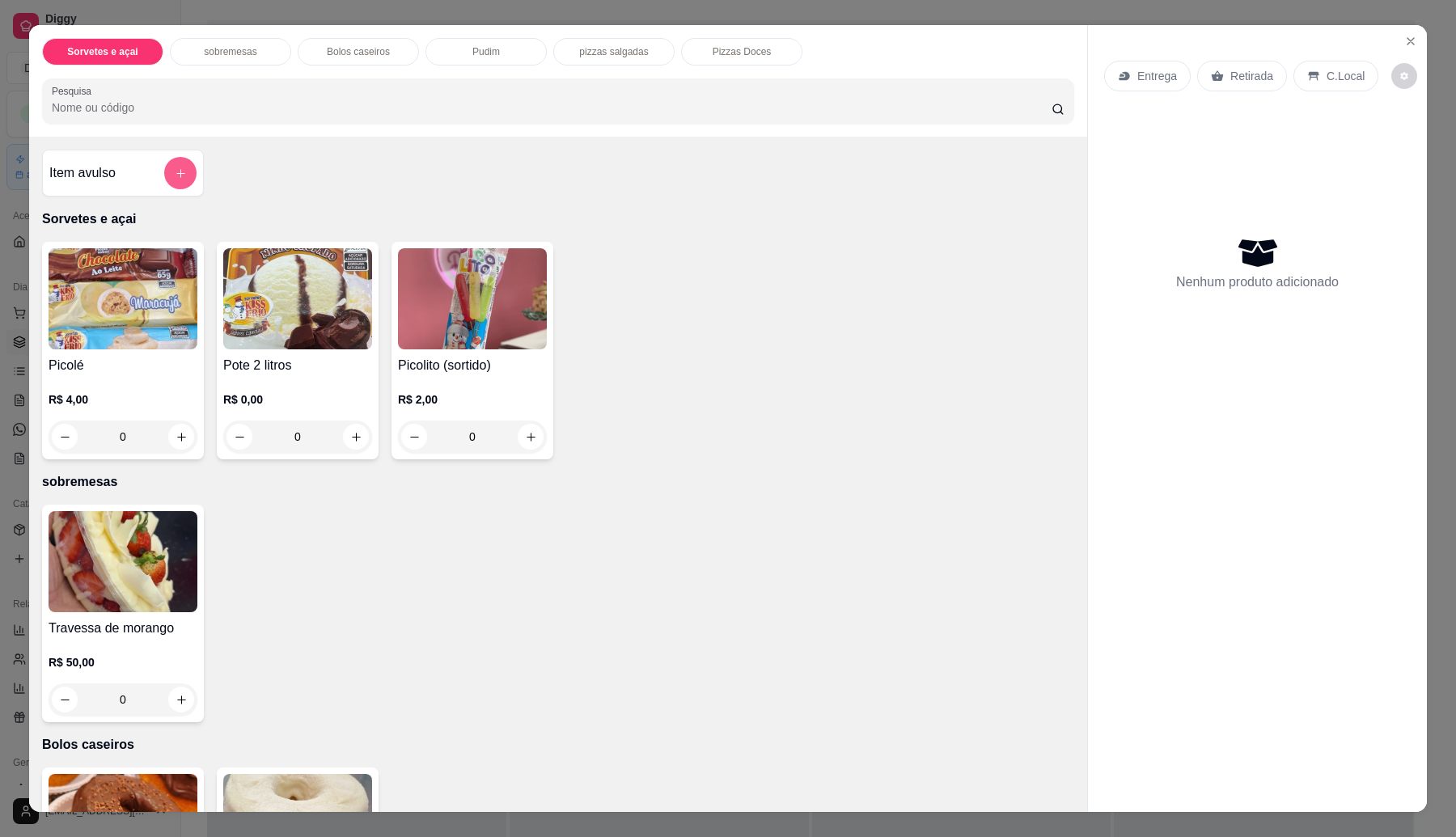
click at [164, 170] on button "add-separate-item" at bounding box center [180, 173] width 32 height 32
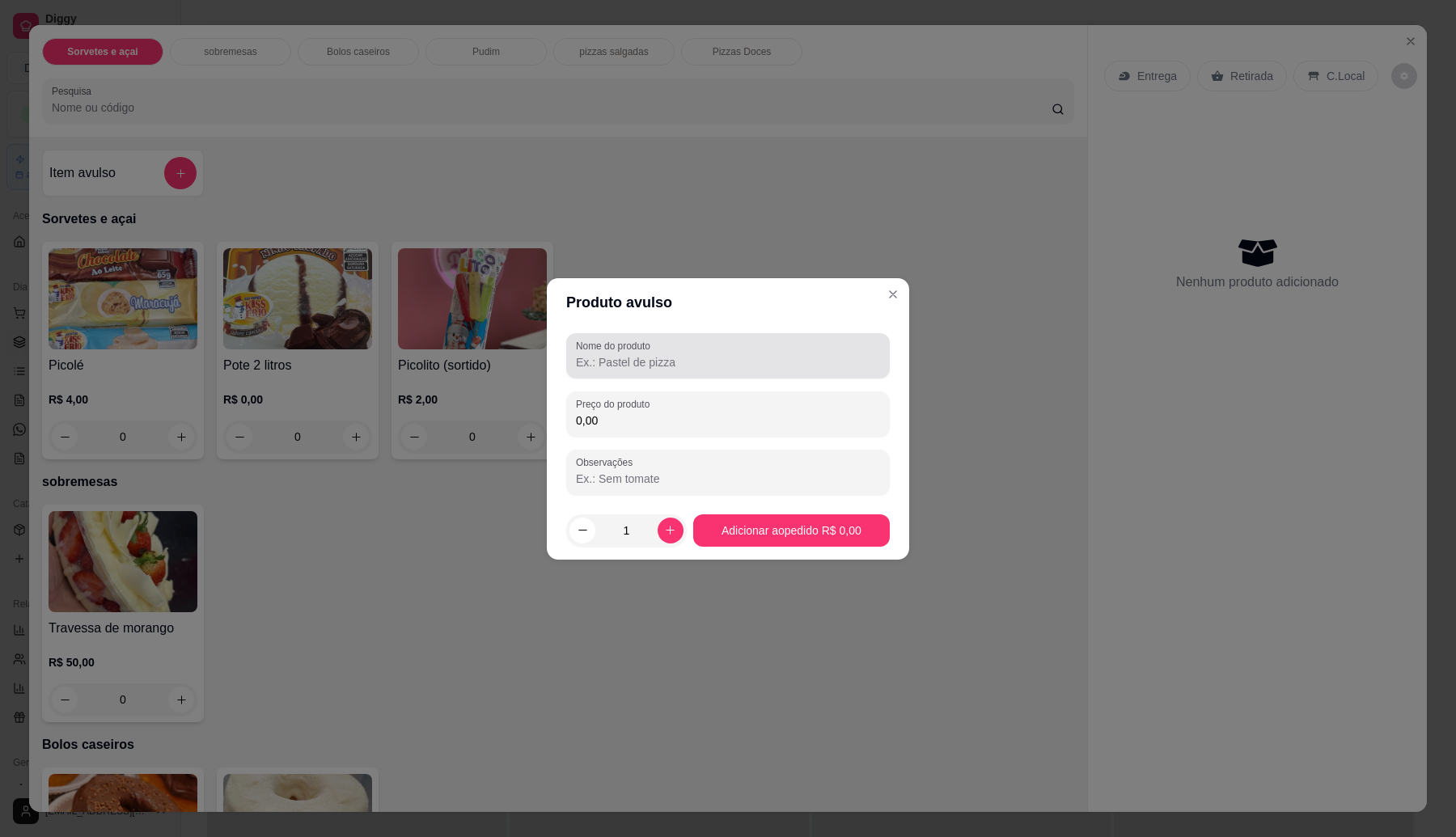
click at [710, 350] on div at bounding box center [727, 356] width 304 height 32
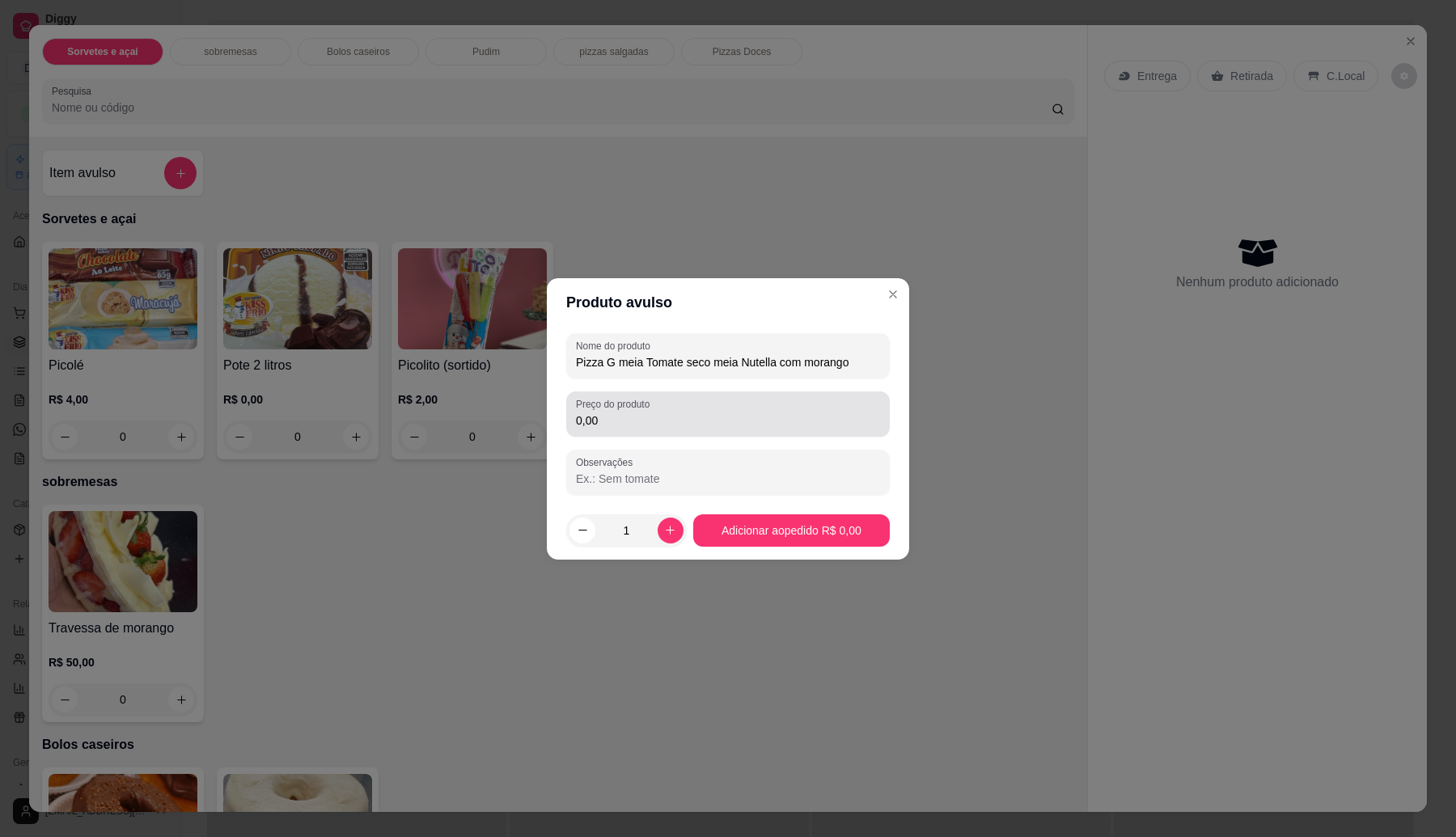
type input "Pizza G meia Tomate seco meia Nutella com morango"
click at [666, 417] on input "0,00" at bounding box center [727, 421] width 304 height 16
type input "68,50"
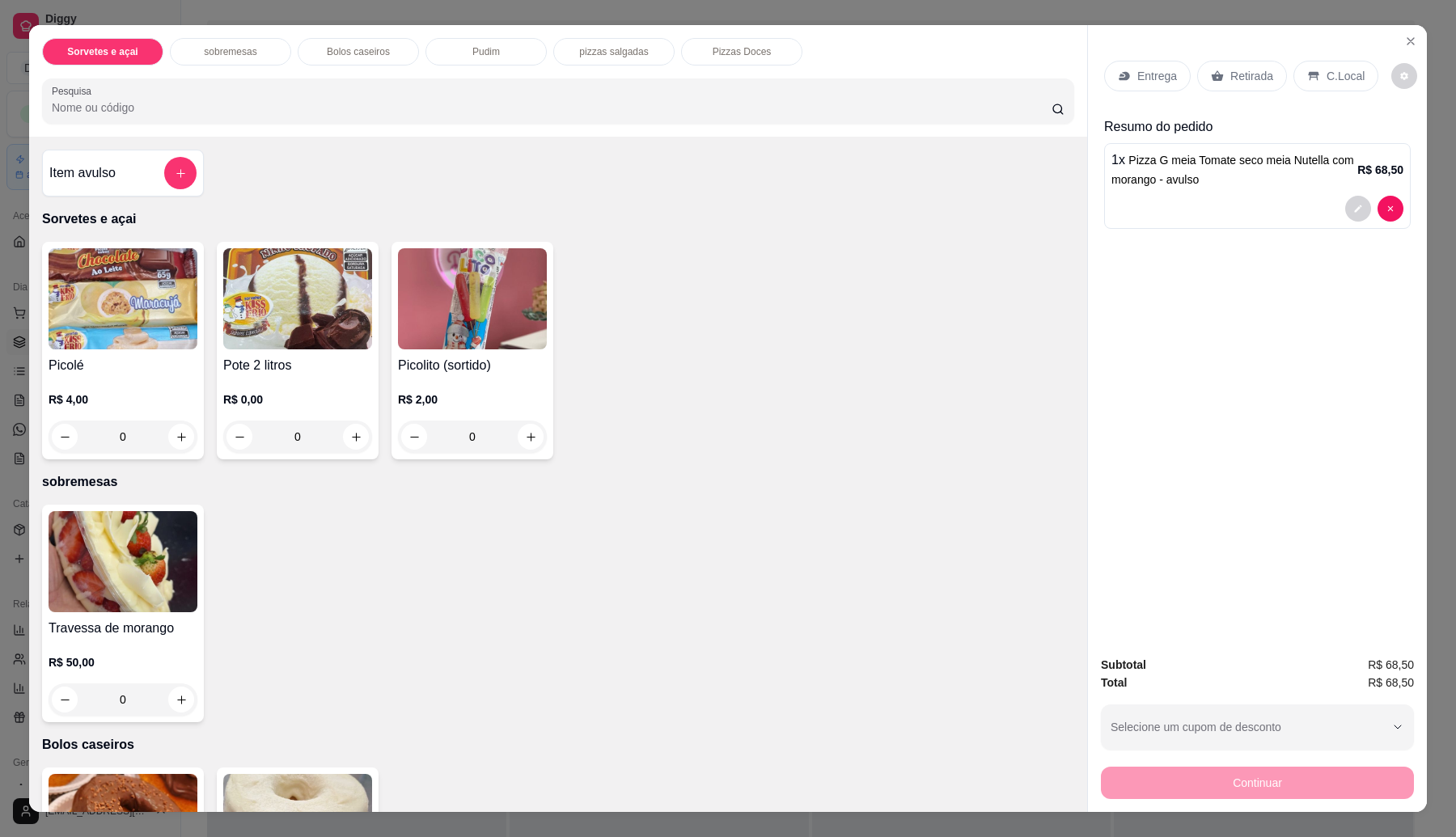
click at [1139, 70] on p "Entrega" at bounding box center [1157, 76] width 39 height 16
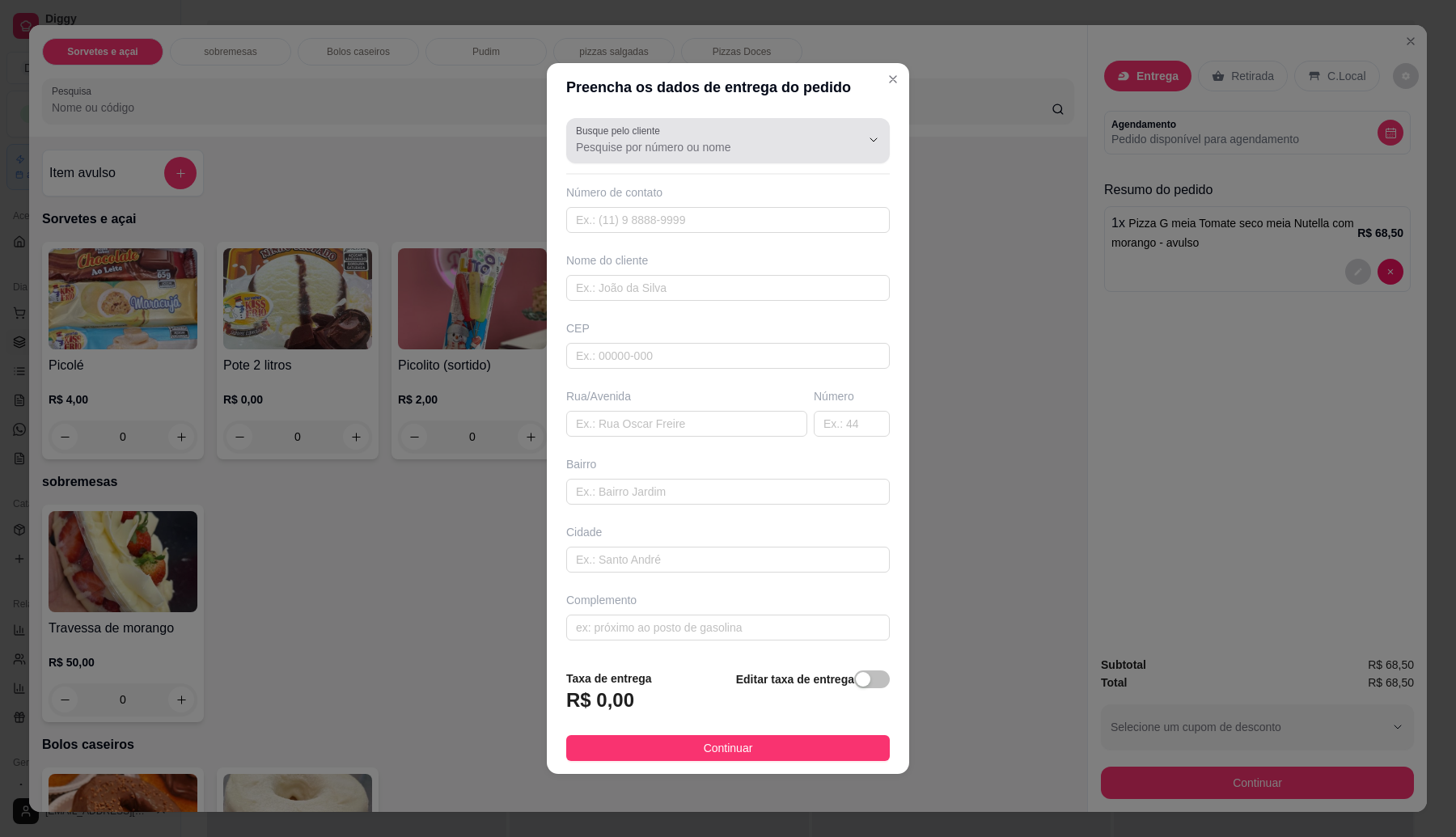
click at [643, 139] on input "Busque pelo cliente" at bounding box center [705, 147] width 258 height 16
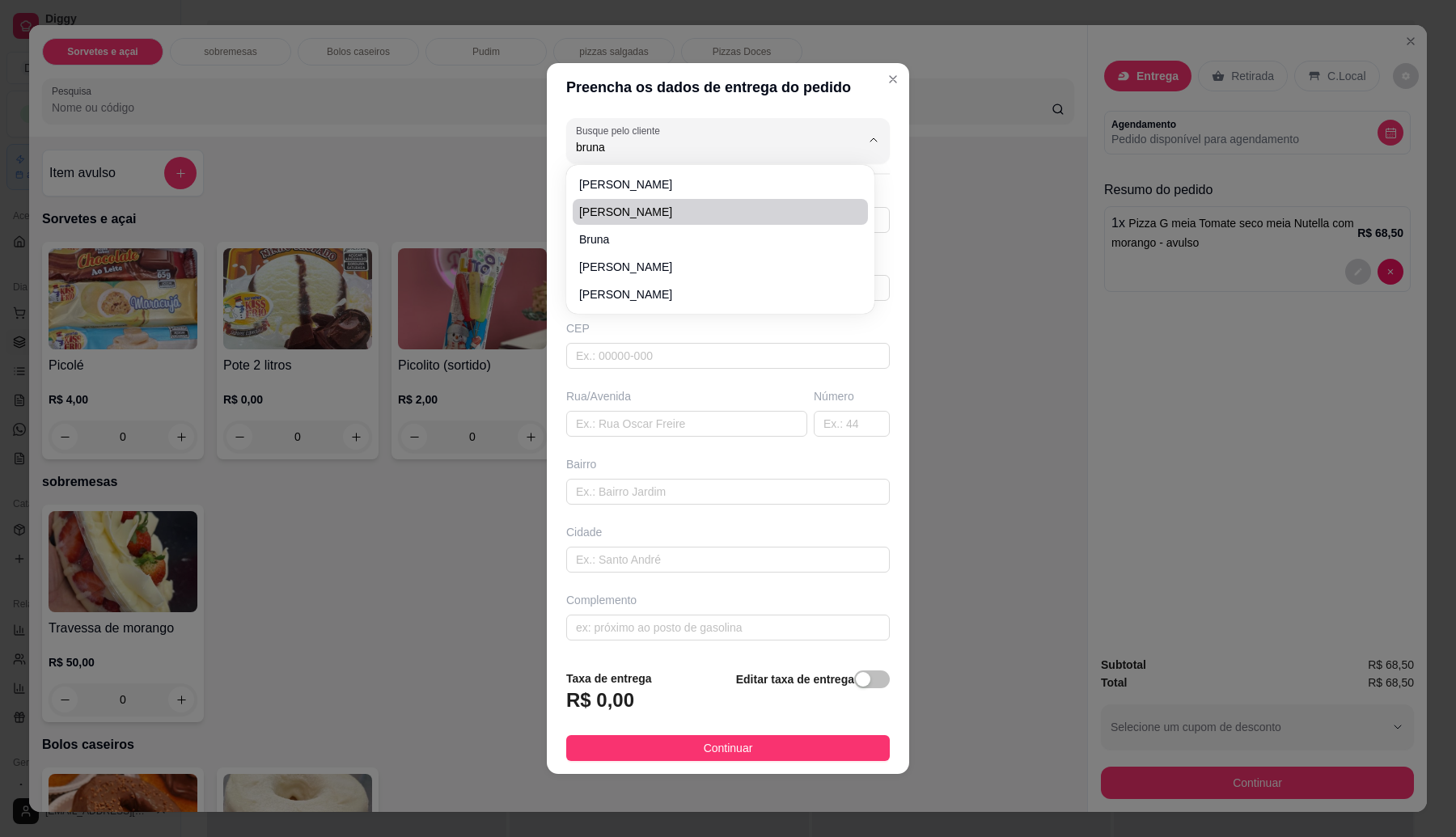
click at [651, 209] on span "[PERSON_NAME]" at bounding box center [712, 212] width 266 height 16
type input "[PERSON_NAME]"
type input "11984313761"
type input "[PERSON_NAME]"
type input "08573280"
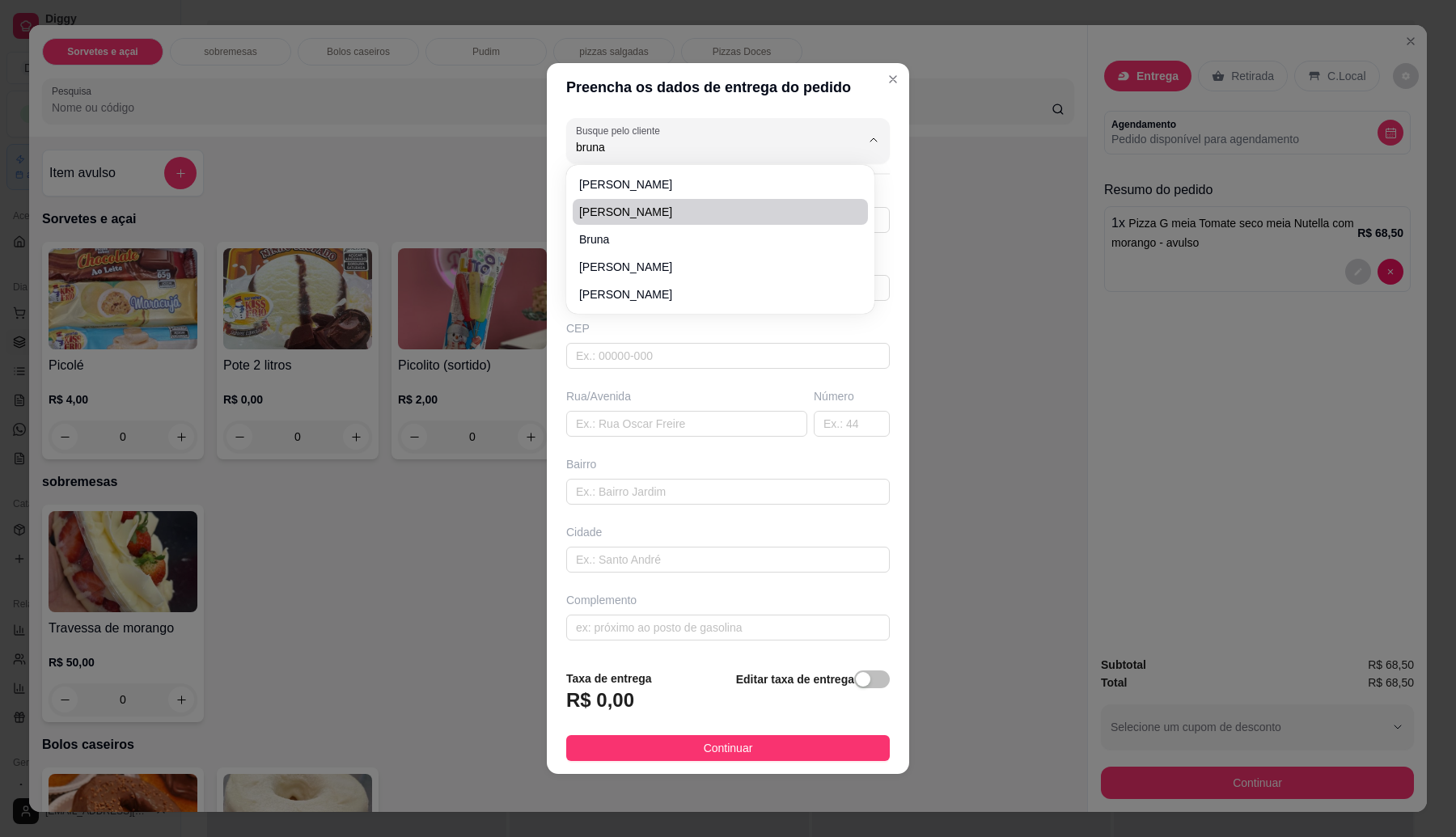
type input "[GEOGRAPHIC_DATA]"
type input "211"
type input "[GEOGRAPHIC_DATA]"
type input "Itaquaquecetuba"
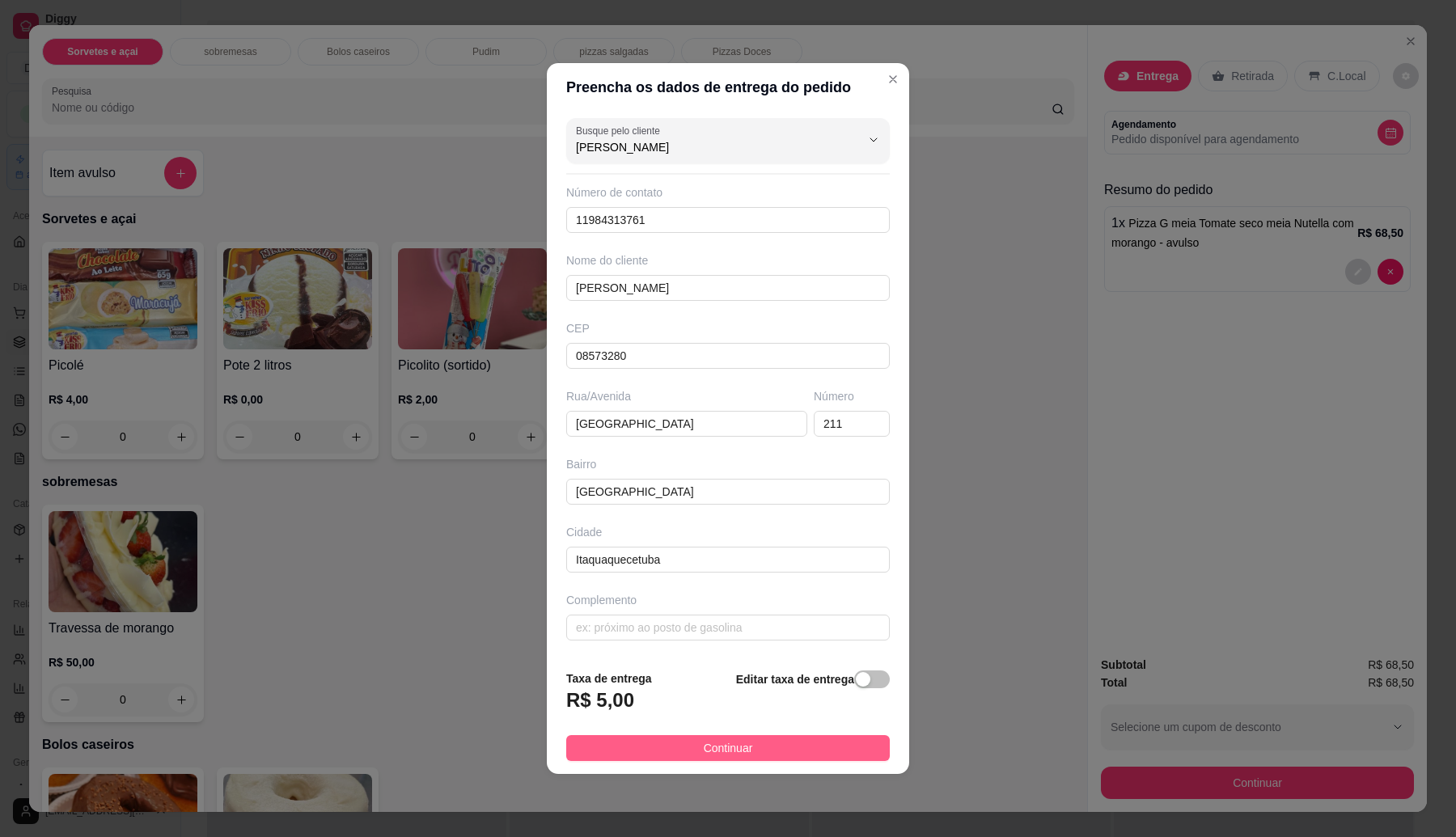
click at [660, 746] on button "Continuar" at bounding box center [727, 748] width 323 height 26
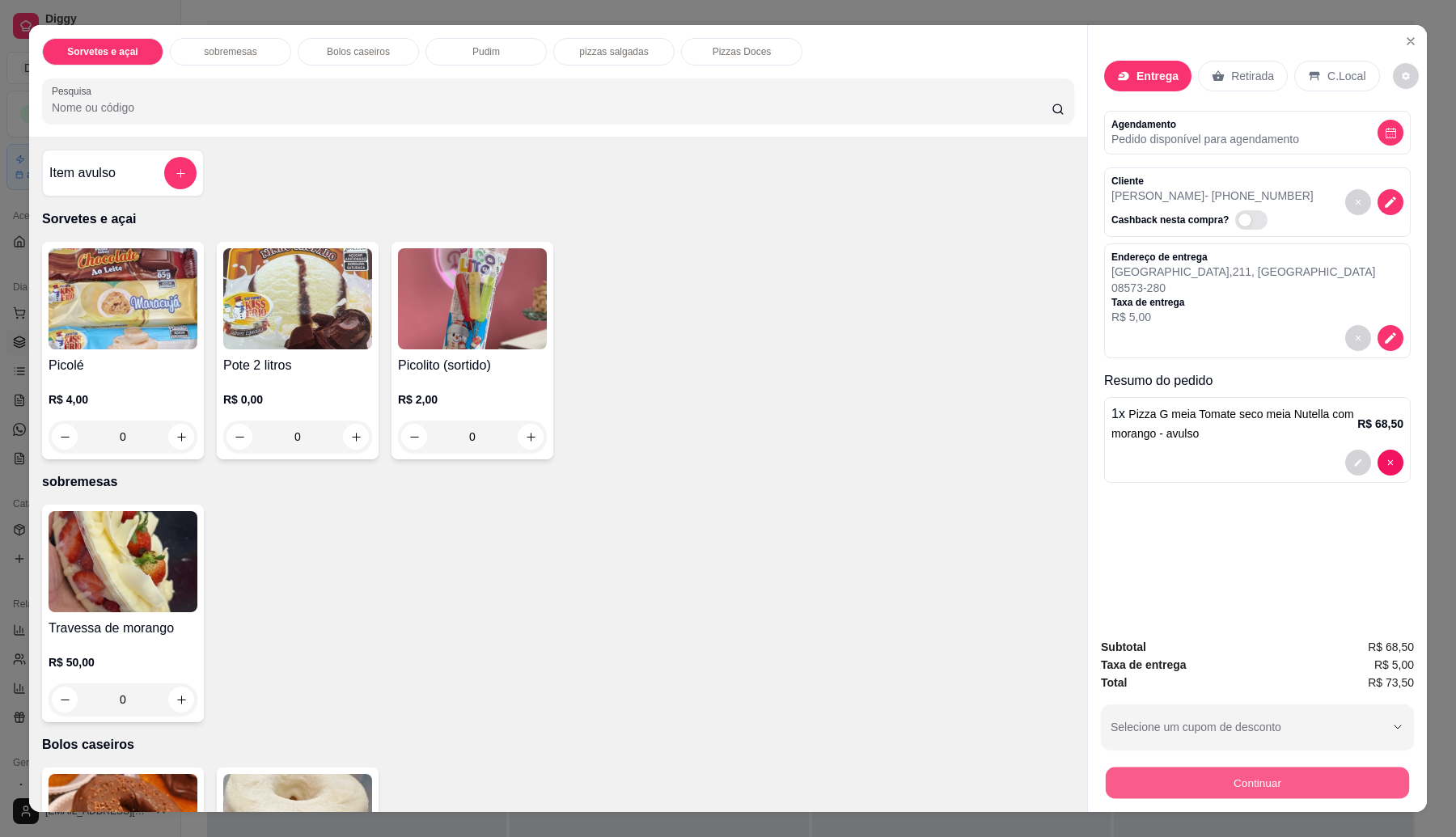
click at [1259, 781] on button "Continuar" at bounding box center [1257, 783] width 303 height 31
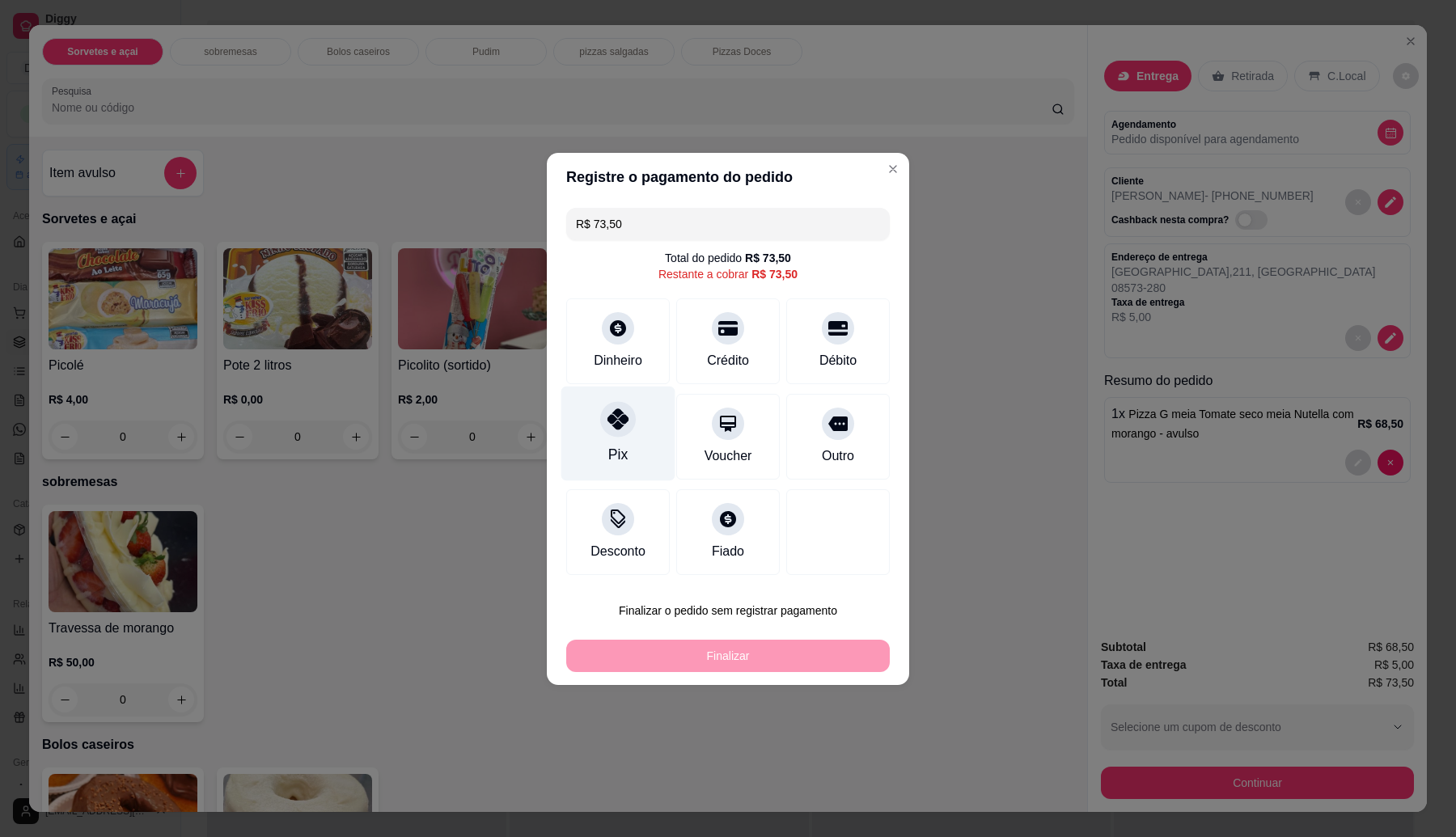
click at [618, 439] on div "Pix" at bounding box center [618, 433] width 114 height 94
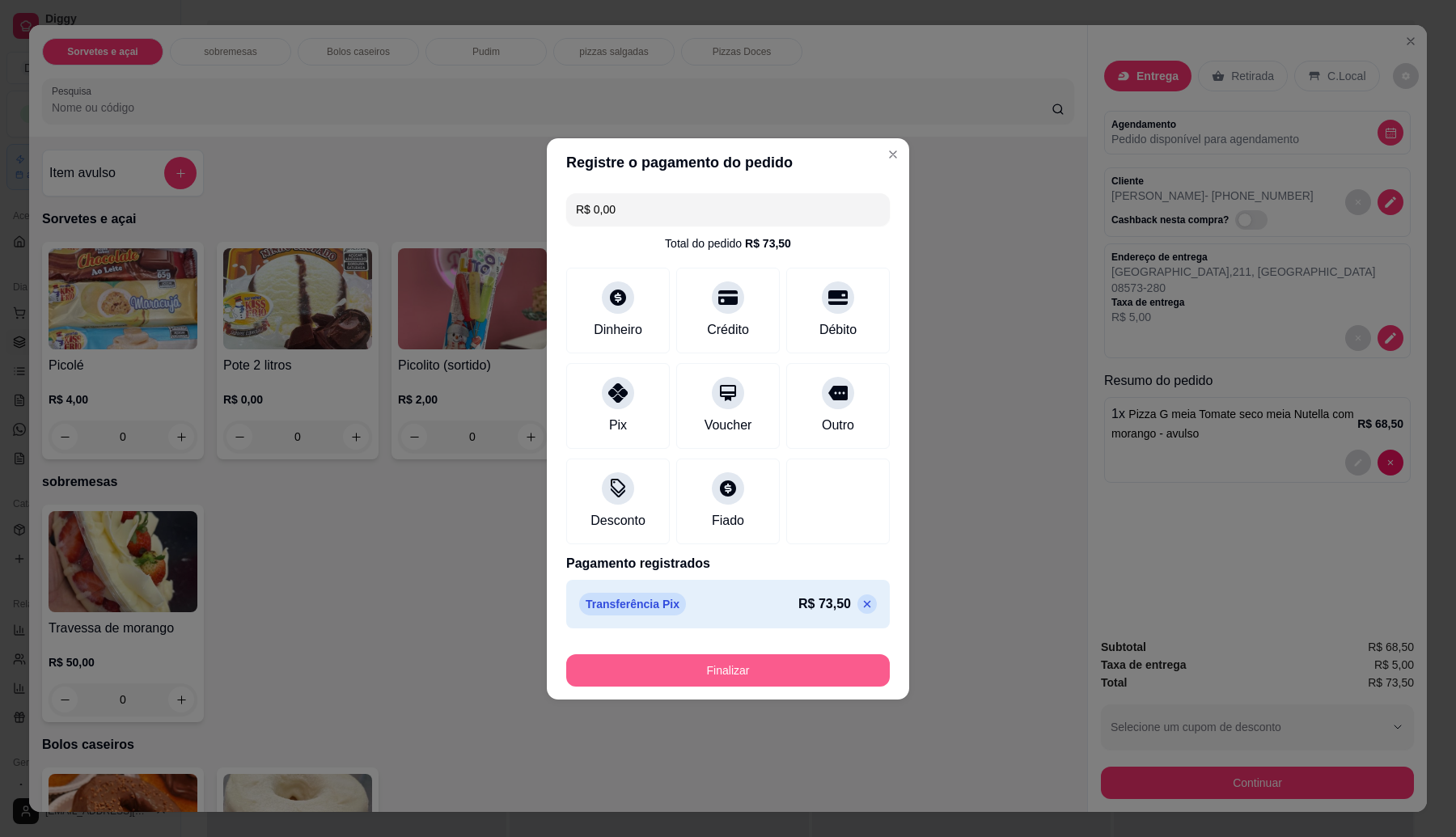
click at [744, 661] on button "Finalizar" at bounding box center [727, 670] width 323 height 32
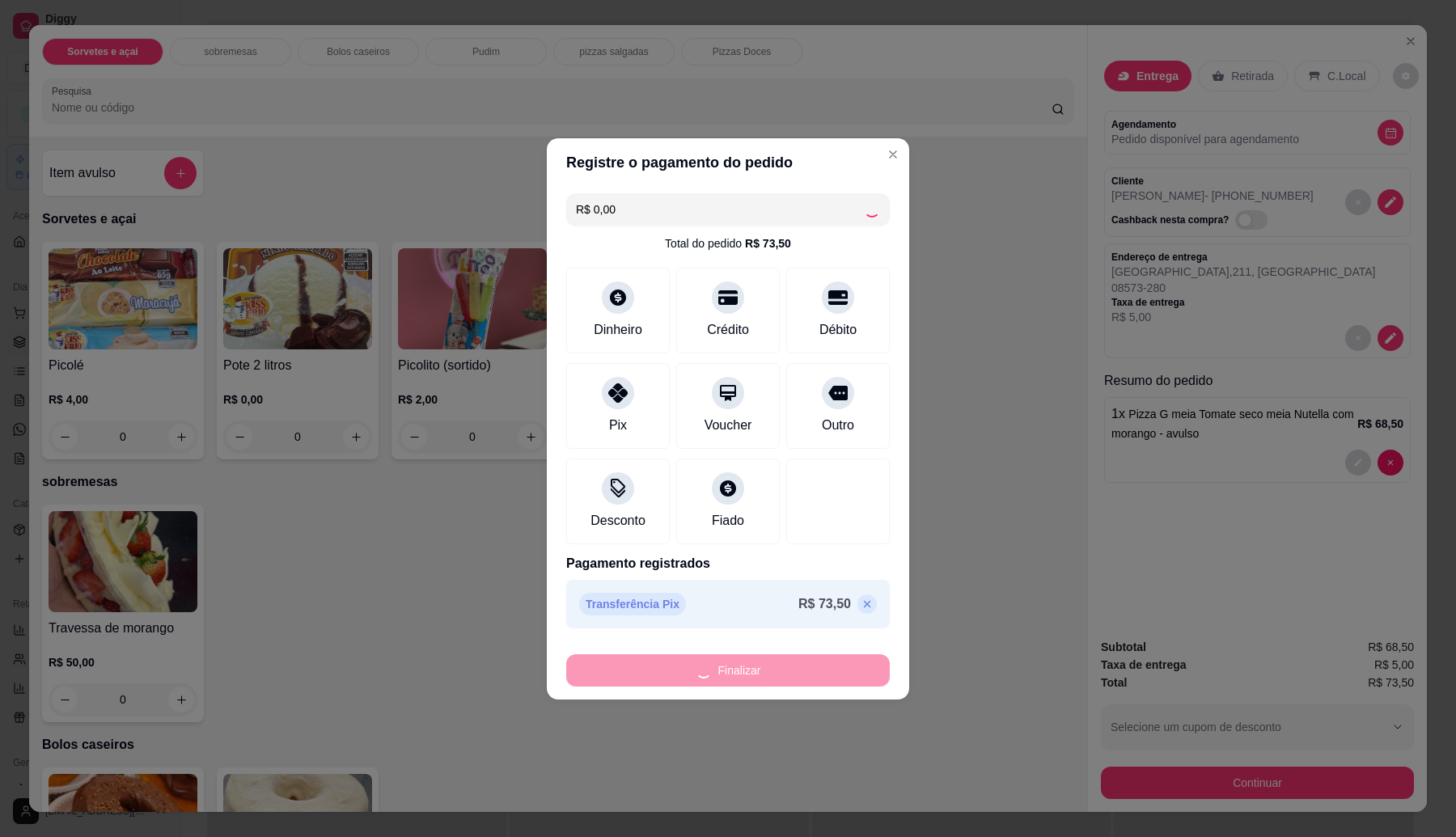
type input "-R$ 73,50"
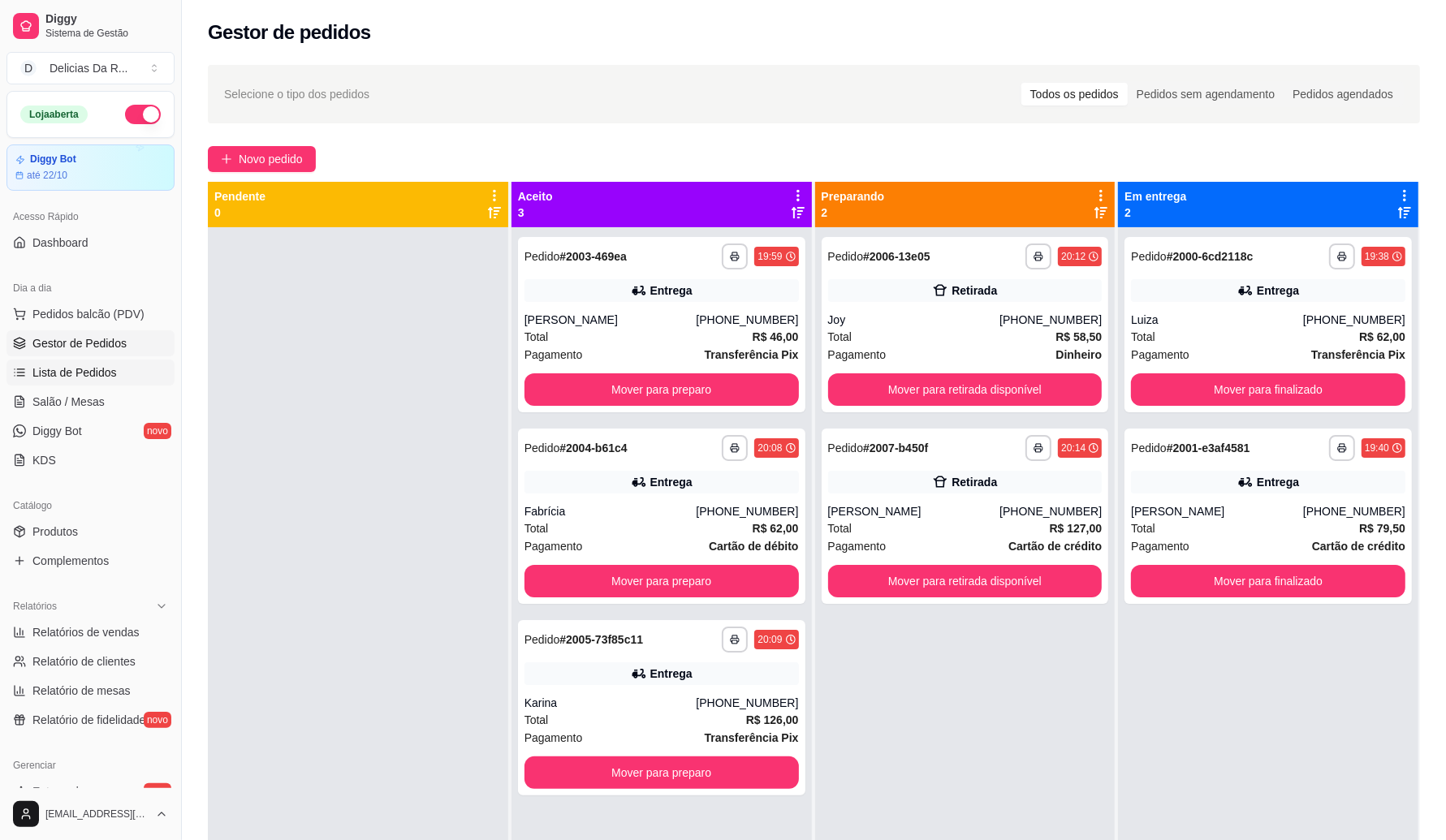
click at [34, 379] on span "Lista de Pedidos" at bounding box center [74, 372] width 84 height 16
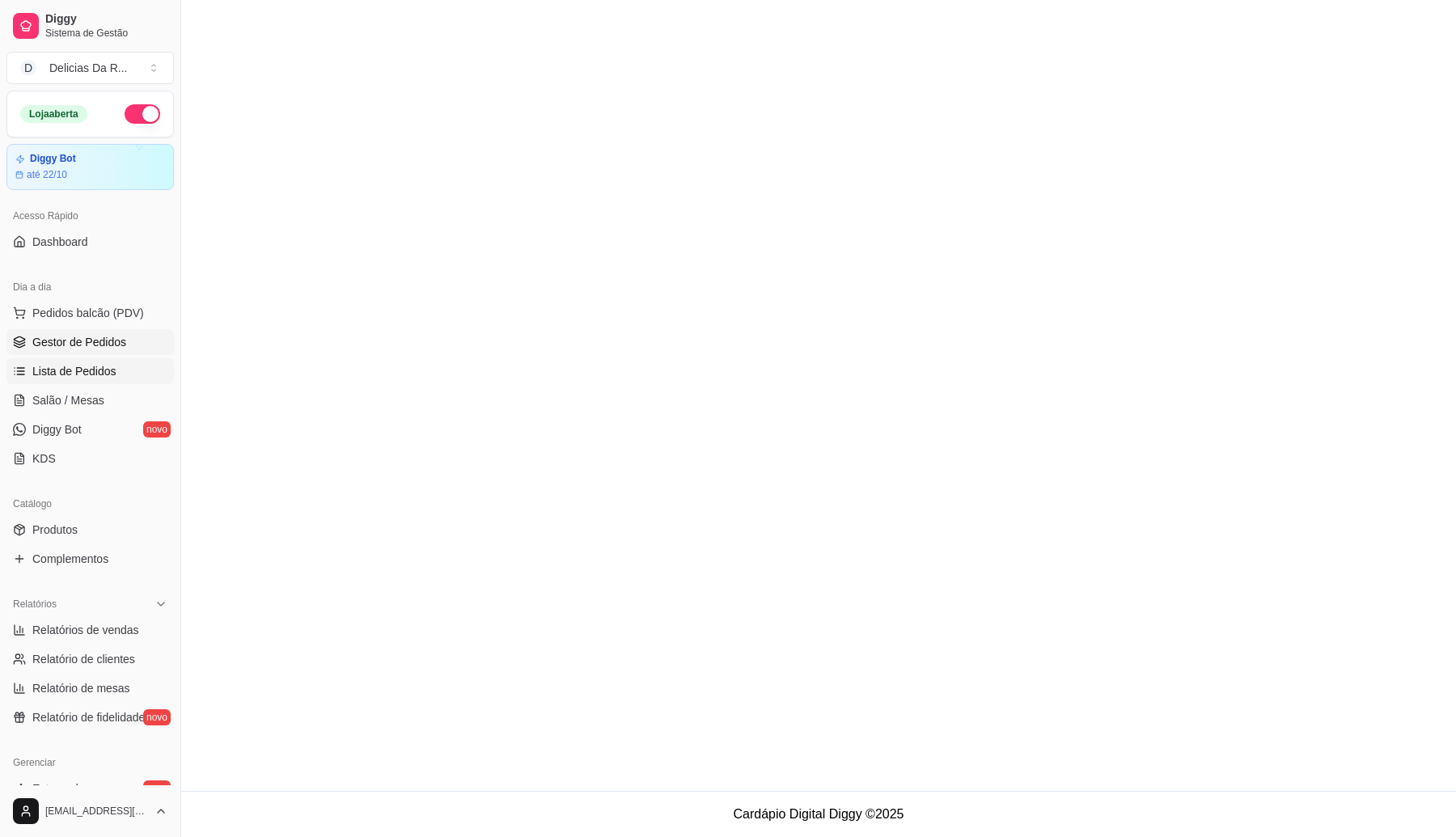
click at [38, 349] on span "Gestor de Pedidos" at bounding box center [78, 342] width 94 height 16
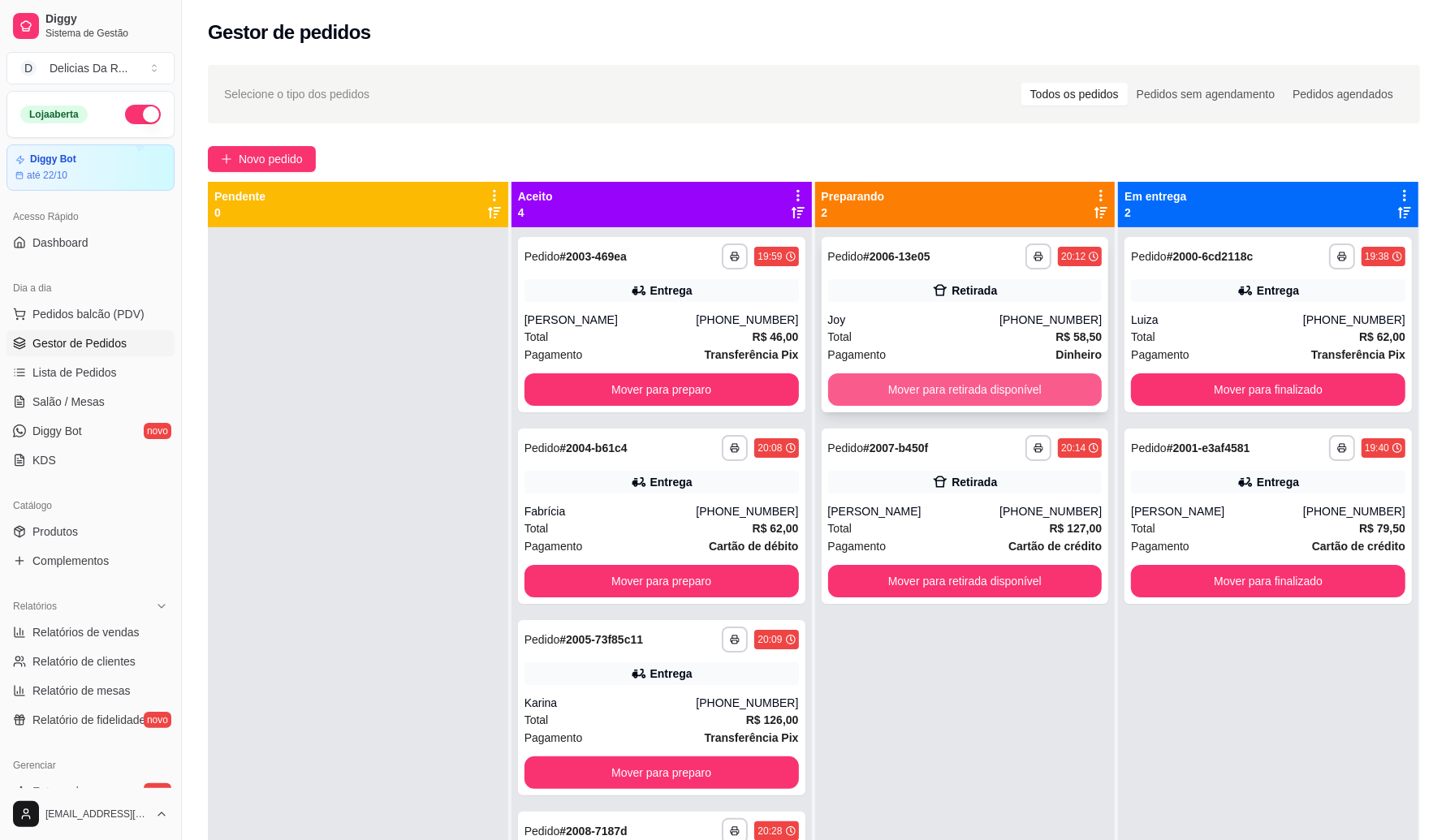
click at [874, 386] on button "Mover para retirada disponível" at bounding box center [965, 389] width 275 height 32
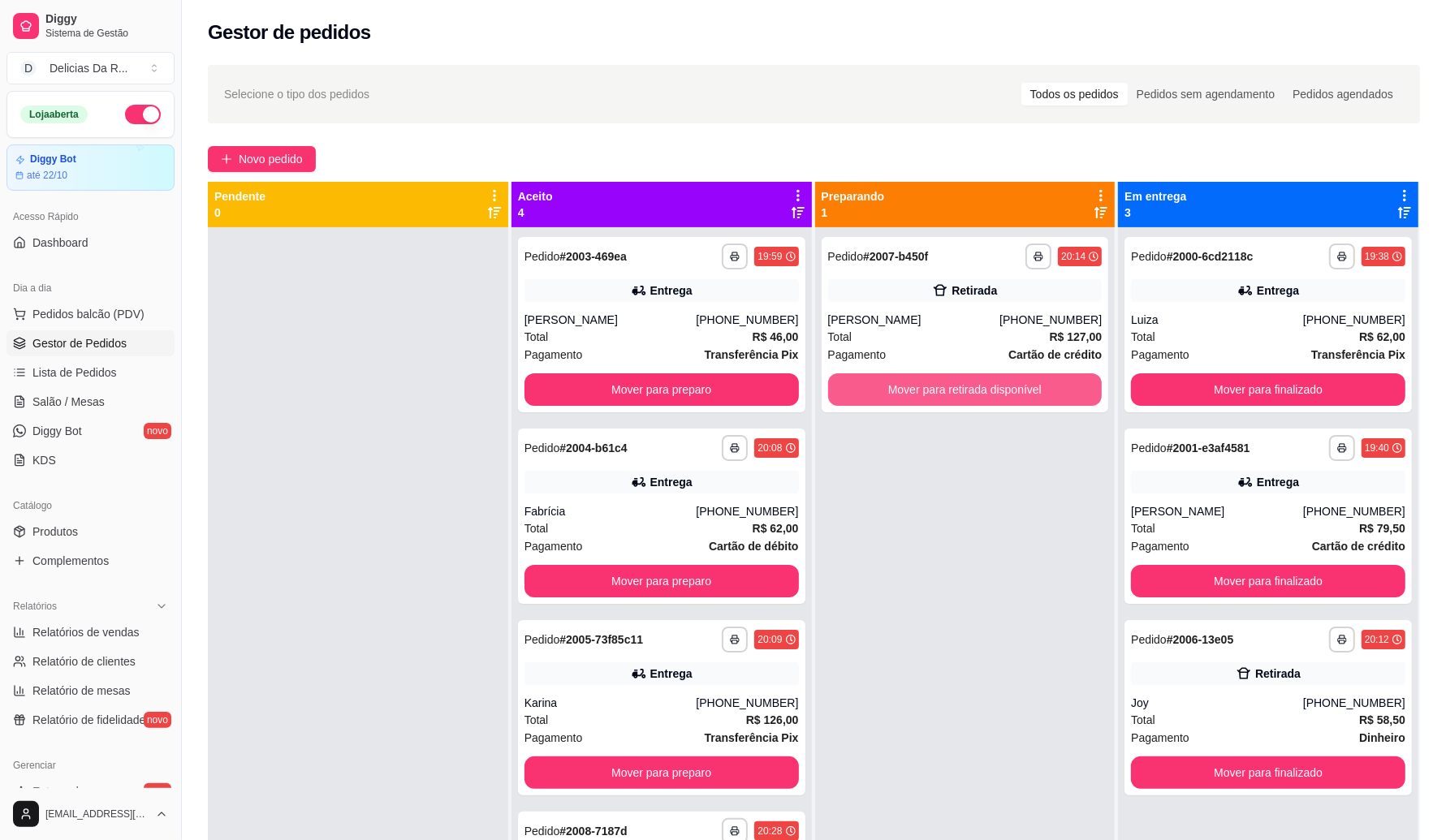
click at [874, 386] on button "Mover para retirada disponível" at bounding box center [965, 389] width 275 height 32
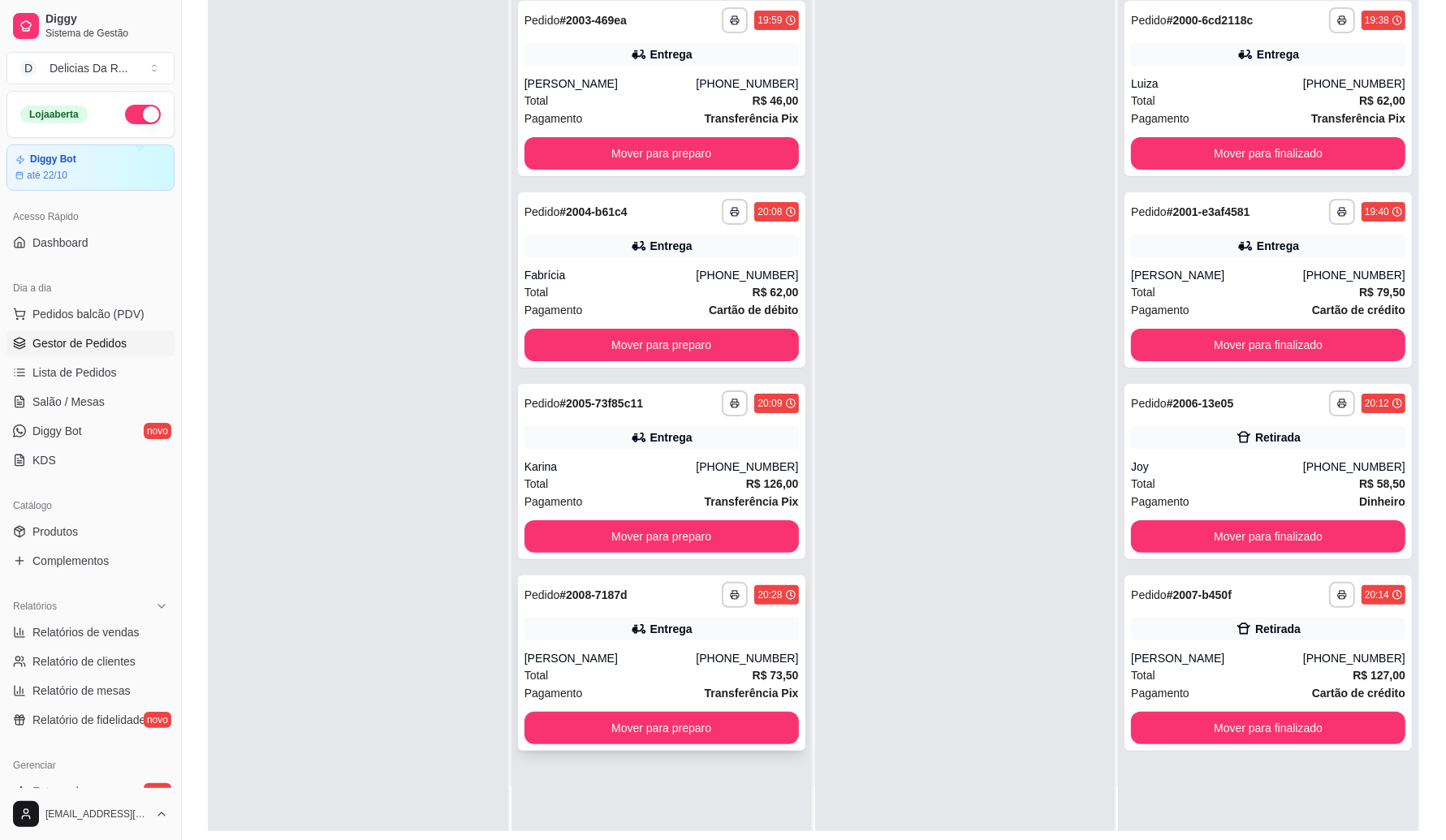
scroll to position [248, 0]
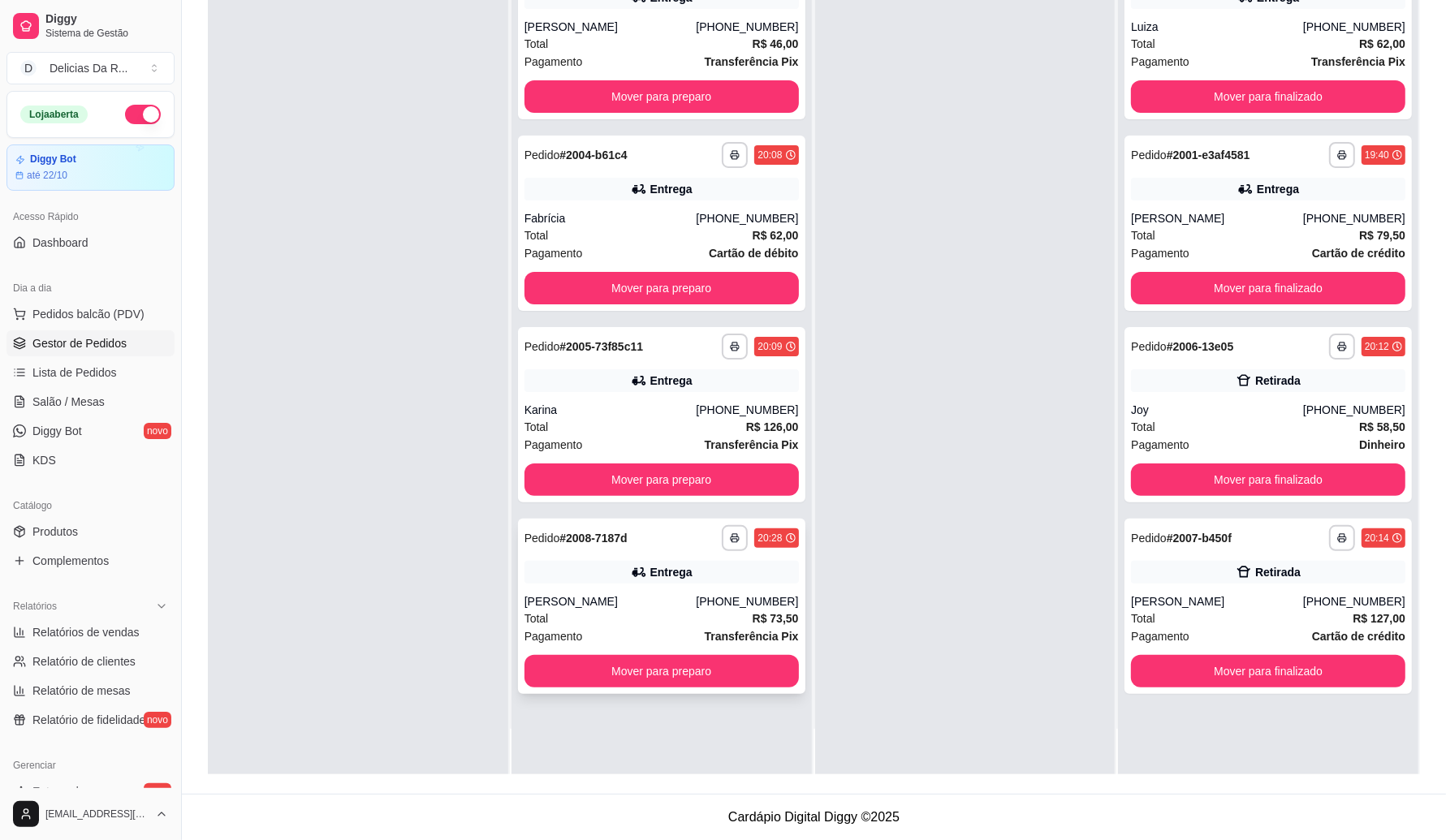
click at [660, 623] on div "Total R$ 73,50" at bounding box center [661, 619] width 275 height 18
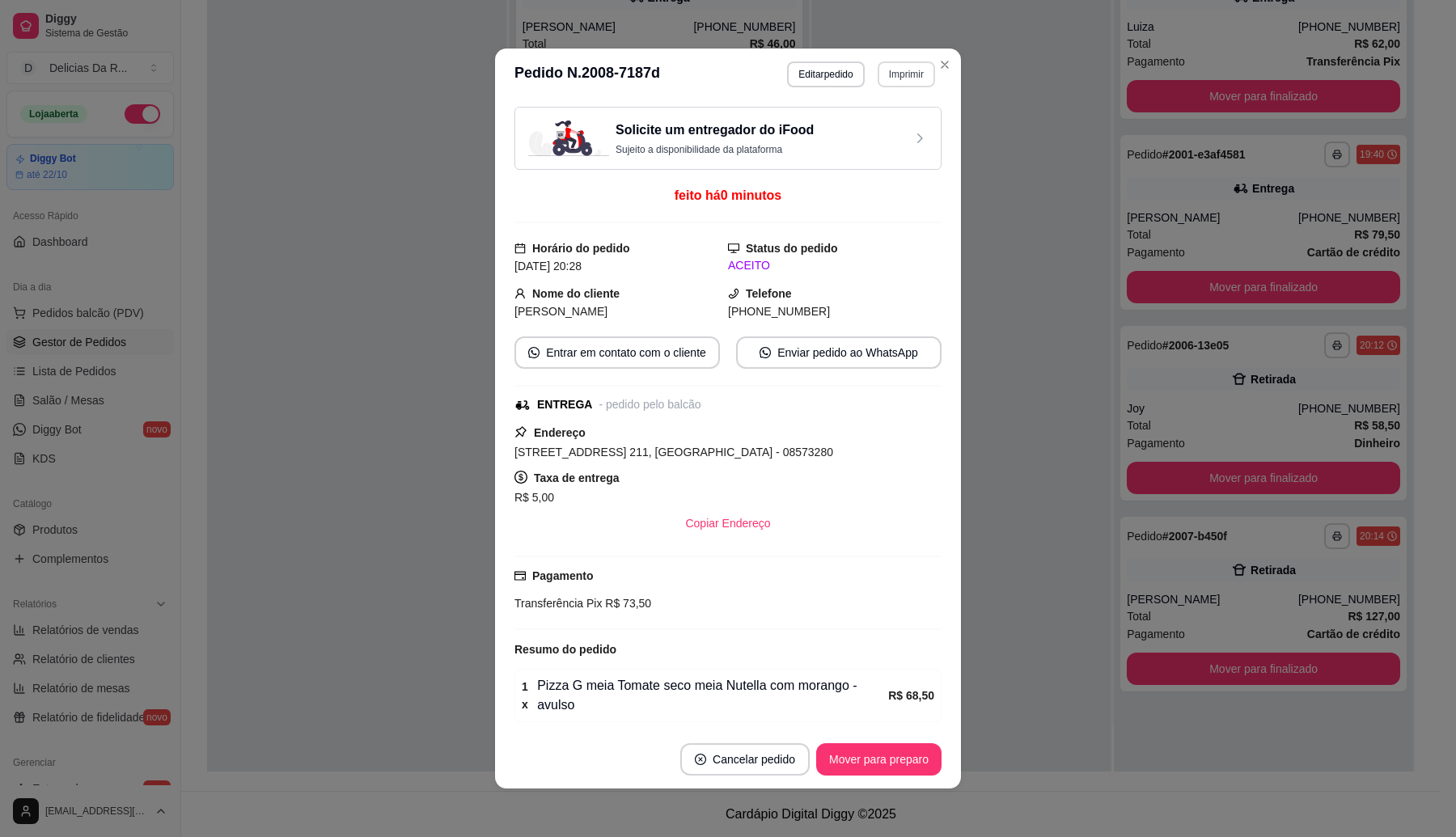
click at [898, 78] on button "Imprimir" at bounding box center [906, 74] width 57 height 26
click at [883, 139] on button "IMPRESSORA" at bounding box center [871, 131] width 118 height 26
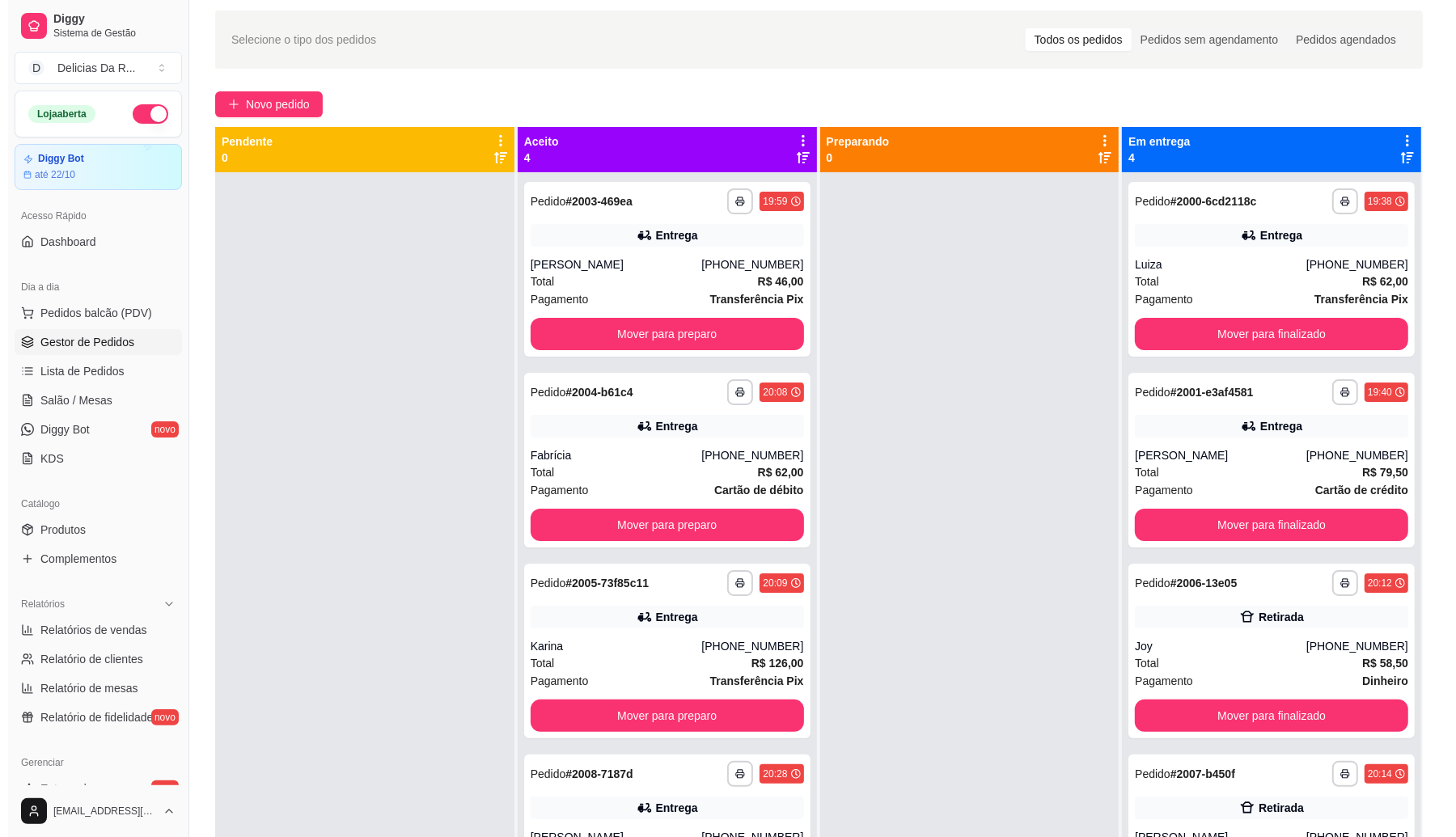
scroll to position [45, 0]
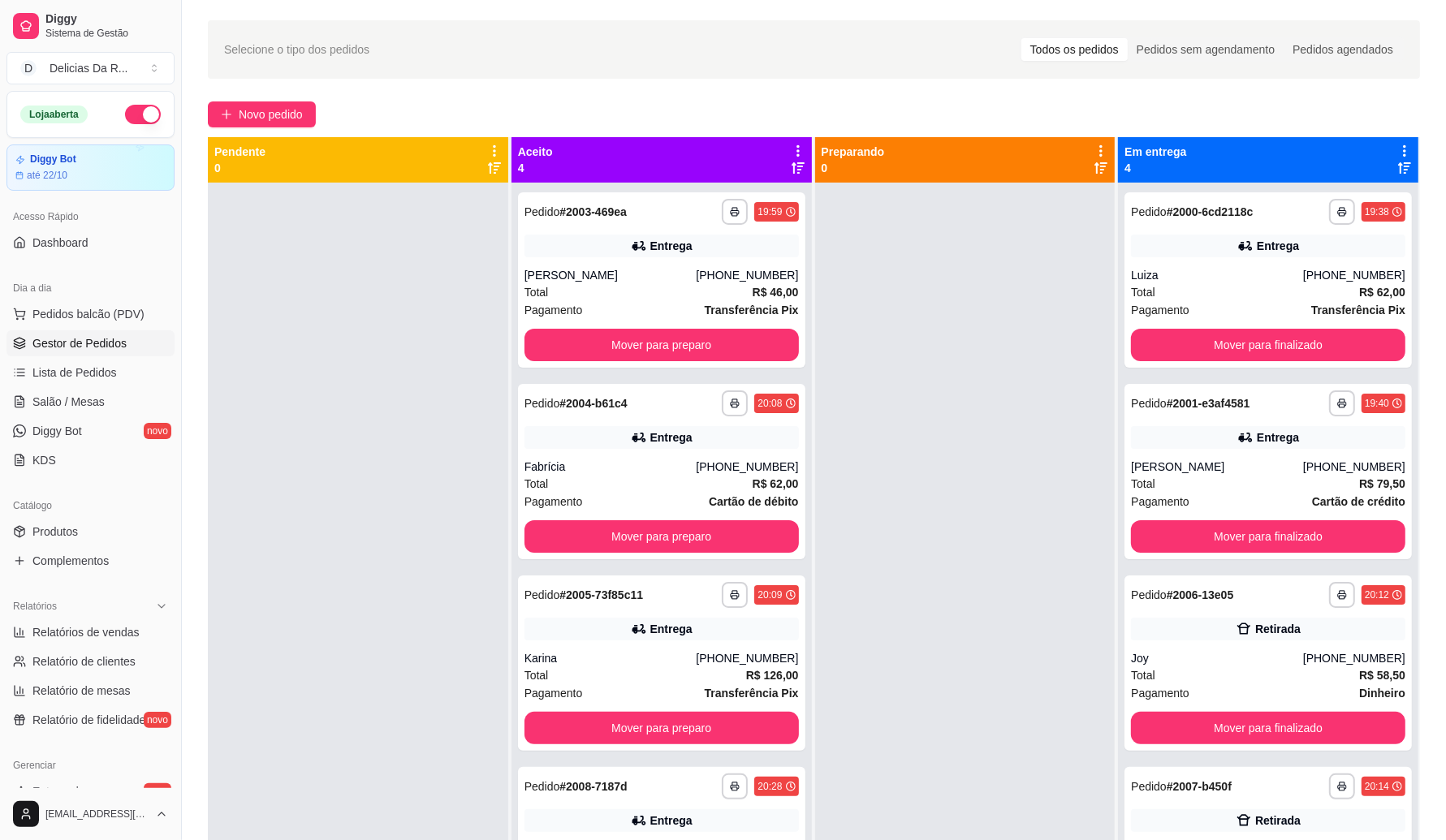
click at [792, 167] on icon at bounding box center [798, 168] width 13 height 13
click at [761, 264] on div "**********" at bounding box center [661, 280] width 287 height 175
click at [709, 338] on button "Mover para preparo" at bounding box center [661, 345] width 275 height 32
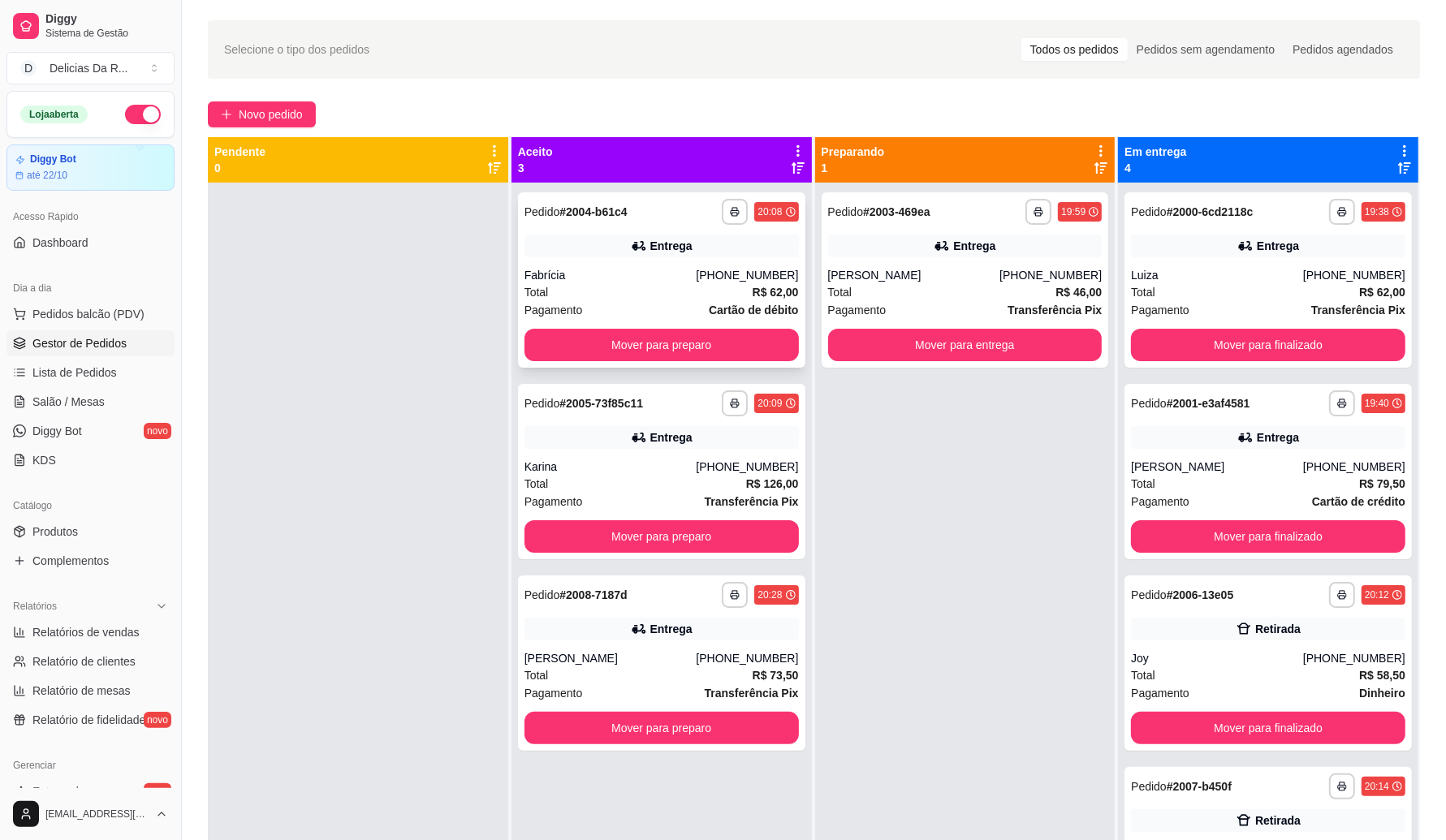
click at [733, 283] on div "[PHONE_NUMBER]" at bounding box center [747, 276] width 102 height 16
click at [766, 267] on div "[PHONE_NUMBER]" at bounding box center [747, 276] width 102 height 16
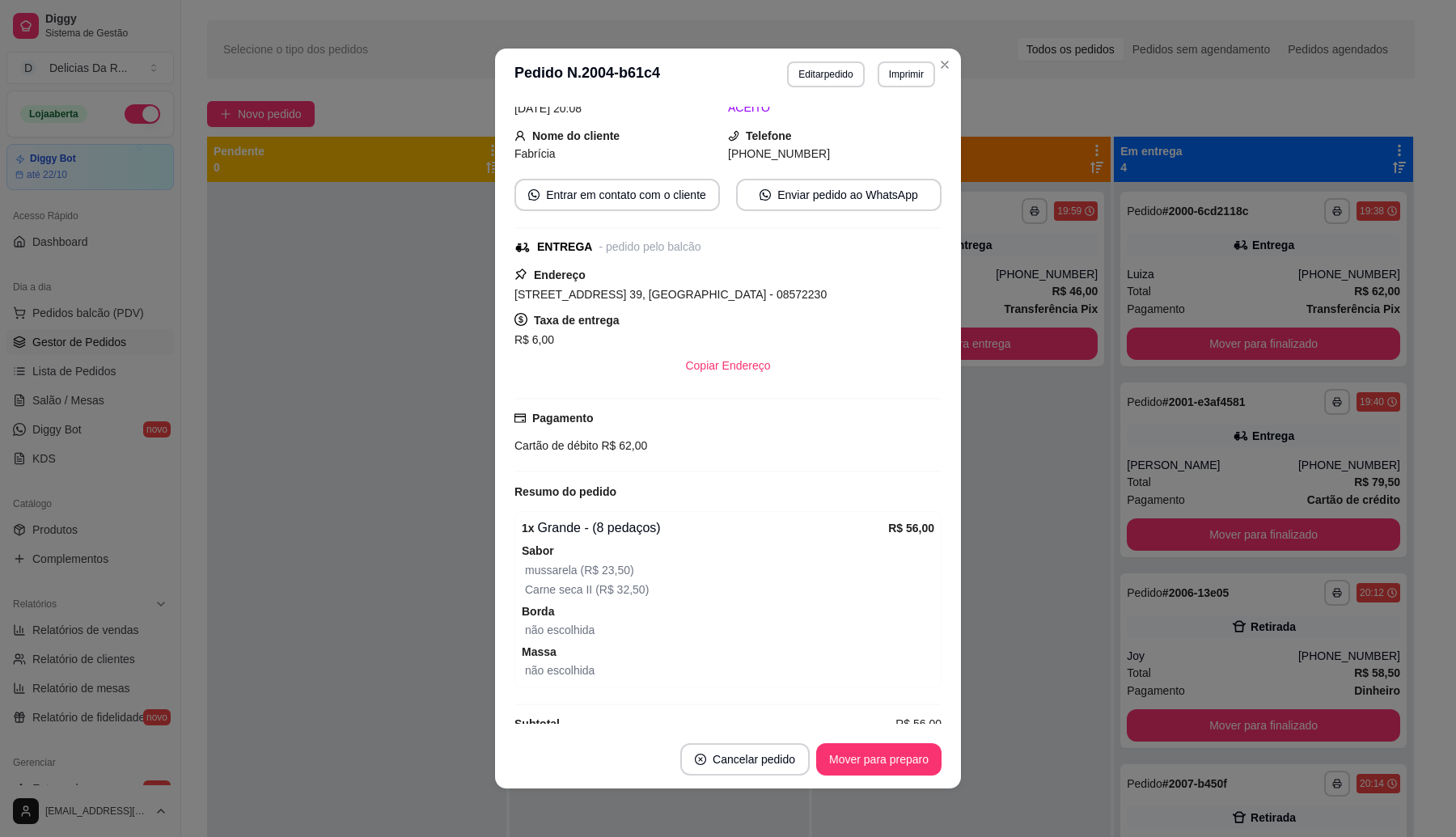
scroll to position [193, 0]
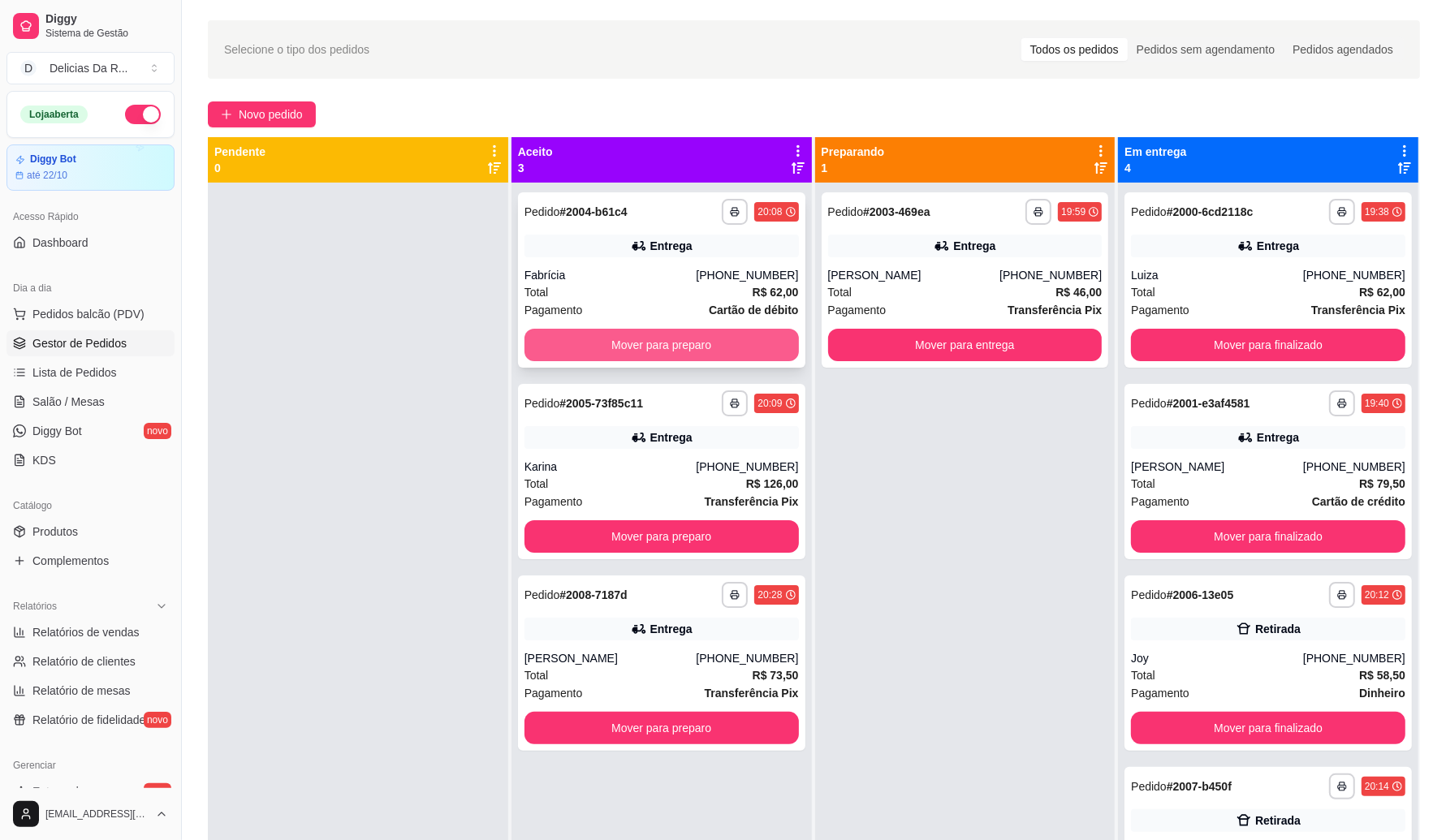
click at [750, 335] on button "Mover para preparo" at bounding box center [661, 345] width 275 height 32
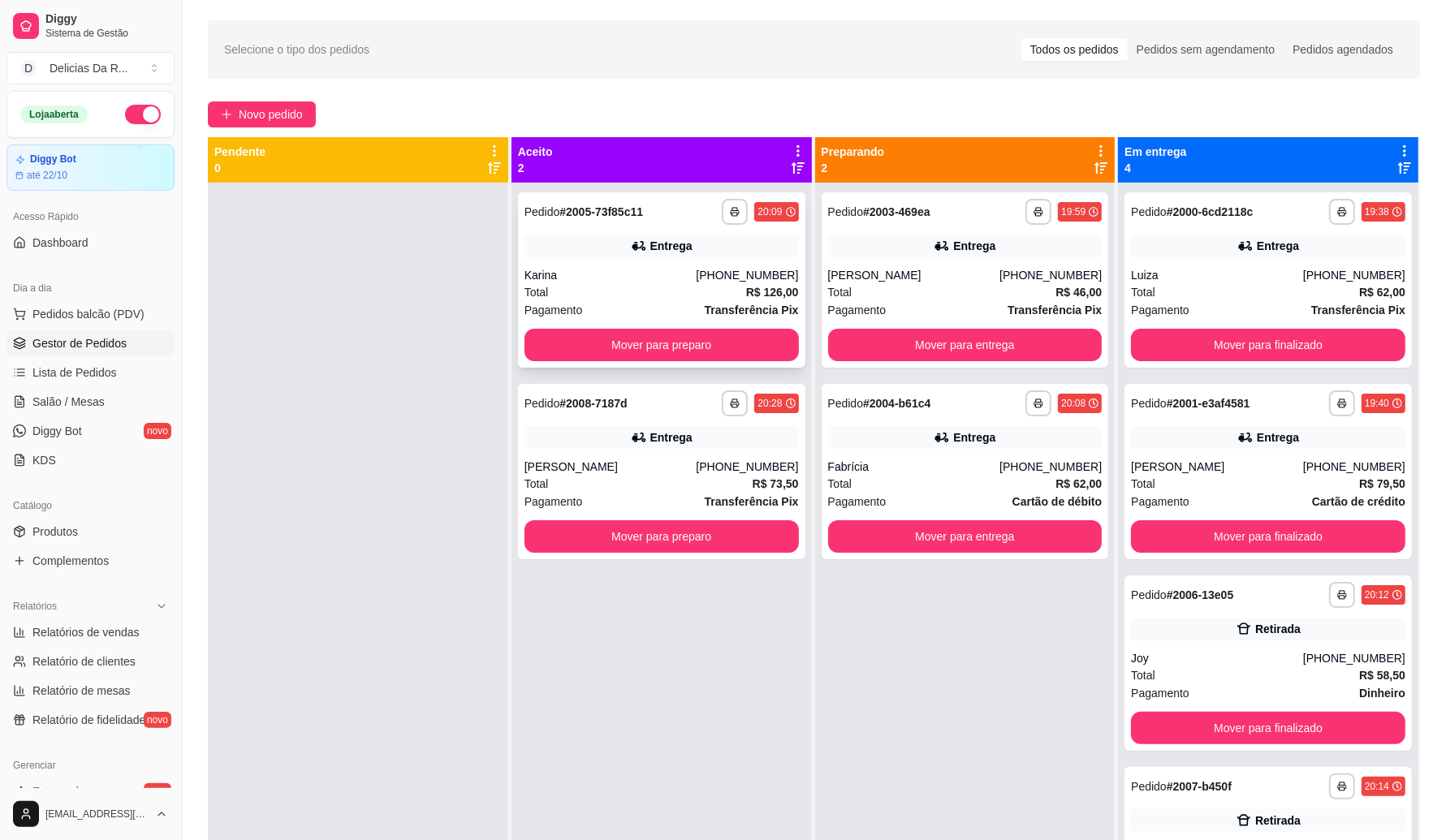
click at [646, 276] on div "Karina" at bounding box center [610, 276] width 172 height 16
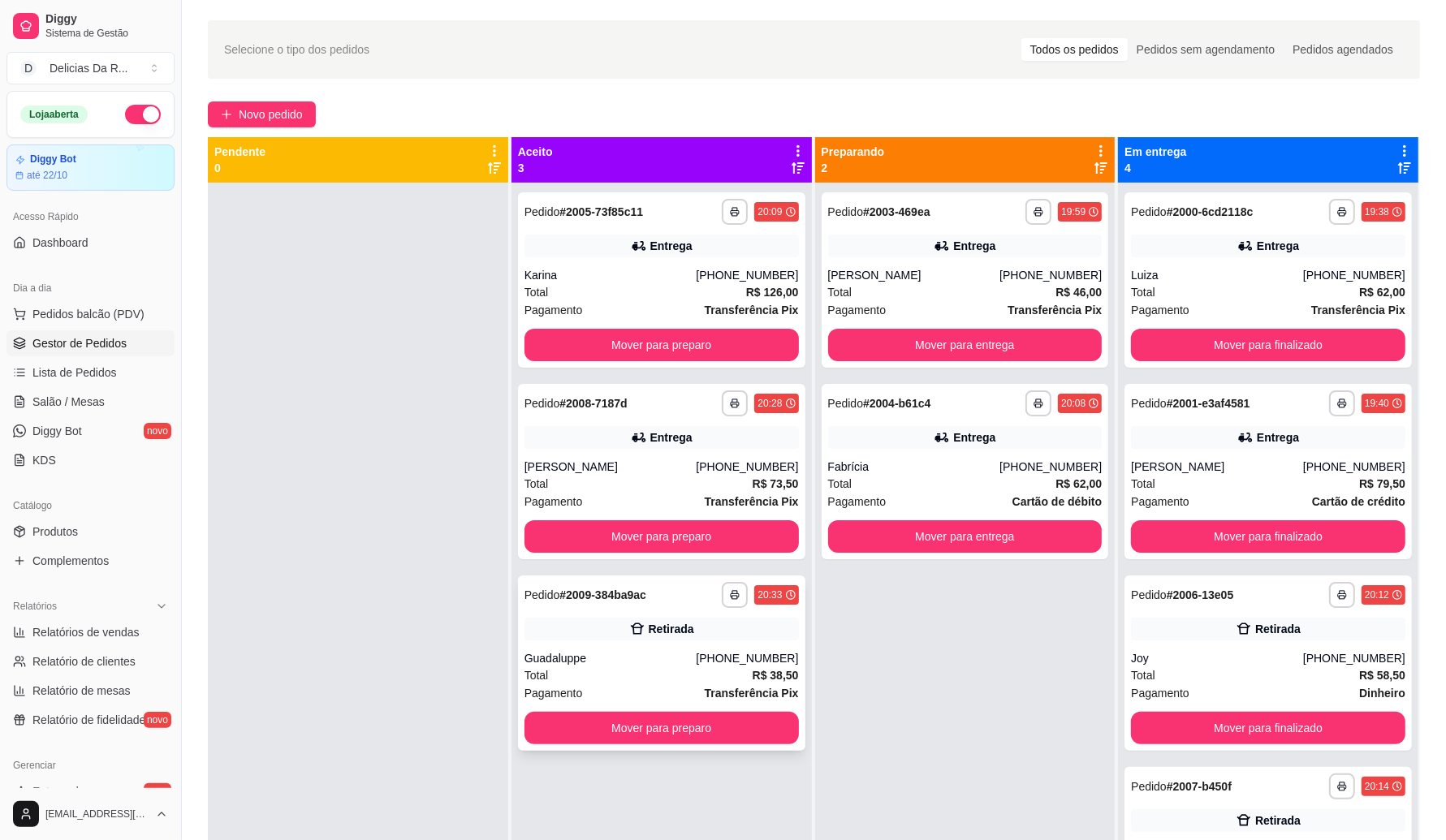
click at [599, 672] on div "Total R$ 38,50" at bounding box center [661, 675] width 275 height 18
click at [1212, 361] on div "**********" at bounding box center [1268, 280] width 287 height 175
click at [1199, 349] on button "Mover para finalizado" at bounding box center [1268, 345] width 275 height 32
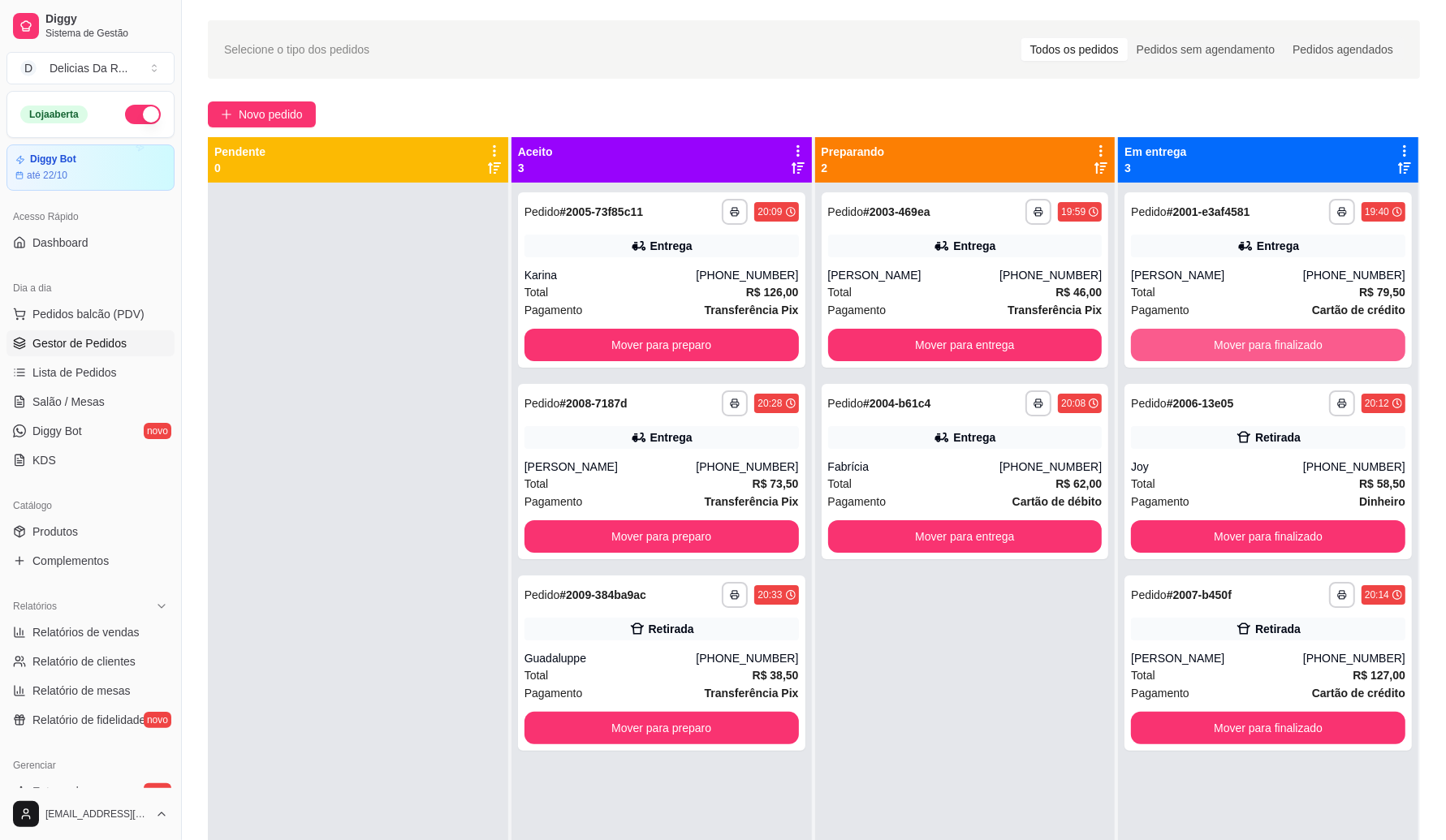
click at [1199, 349] on button "Mover para finalizado" at bounding box center [1268, 345] width 275 height 32
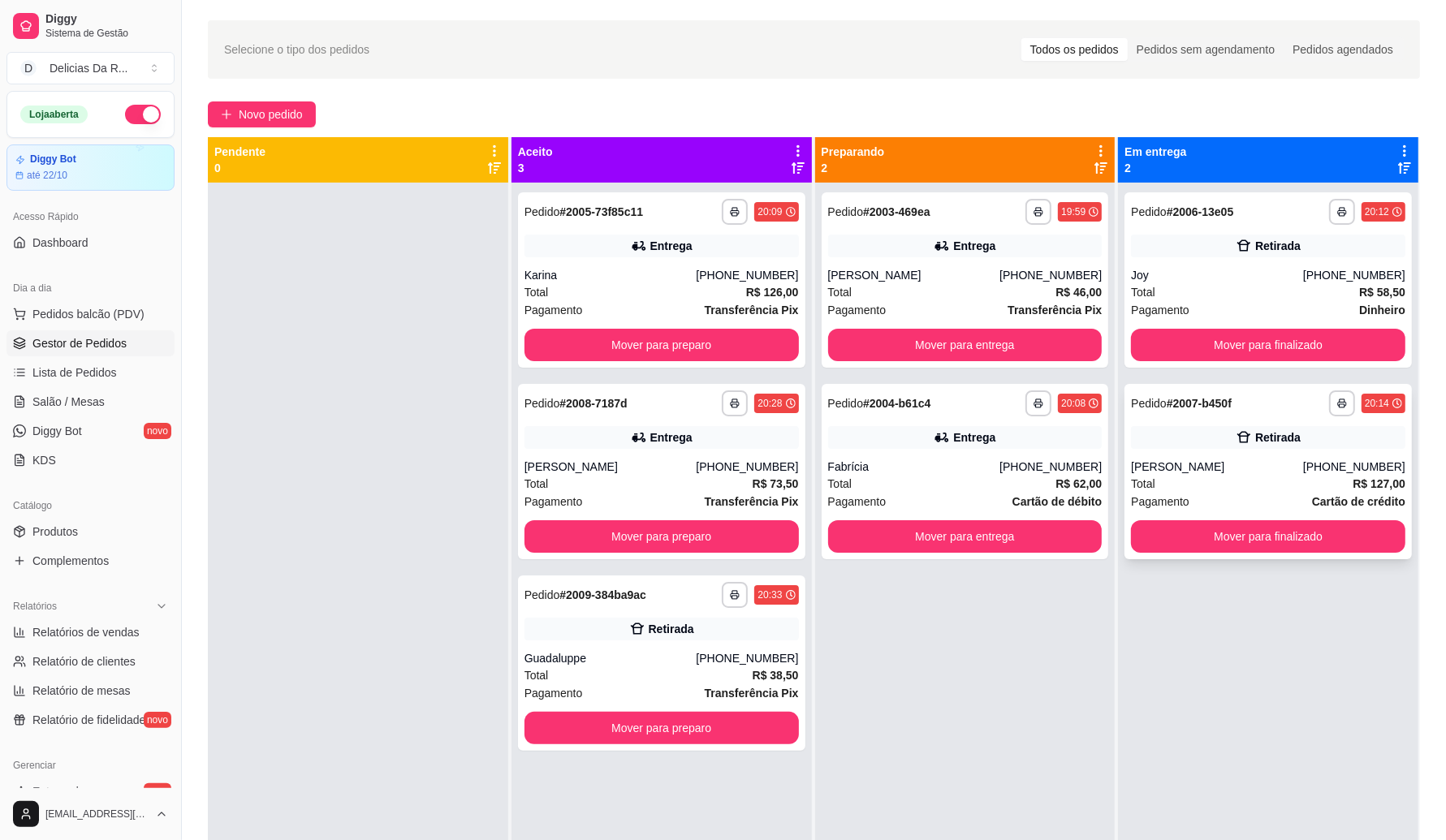
click at [1181, 477] on div "Total R$ 127,00" at bounding box center [1268, 484] width 275 height 18
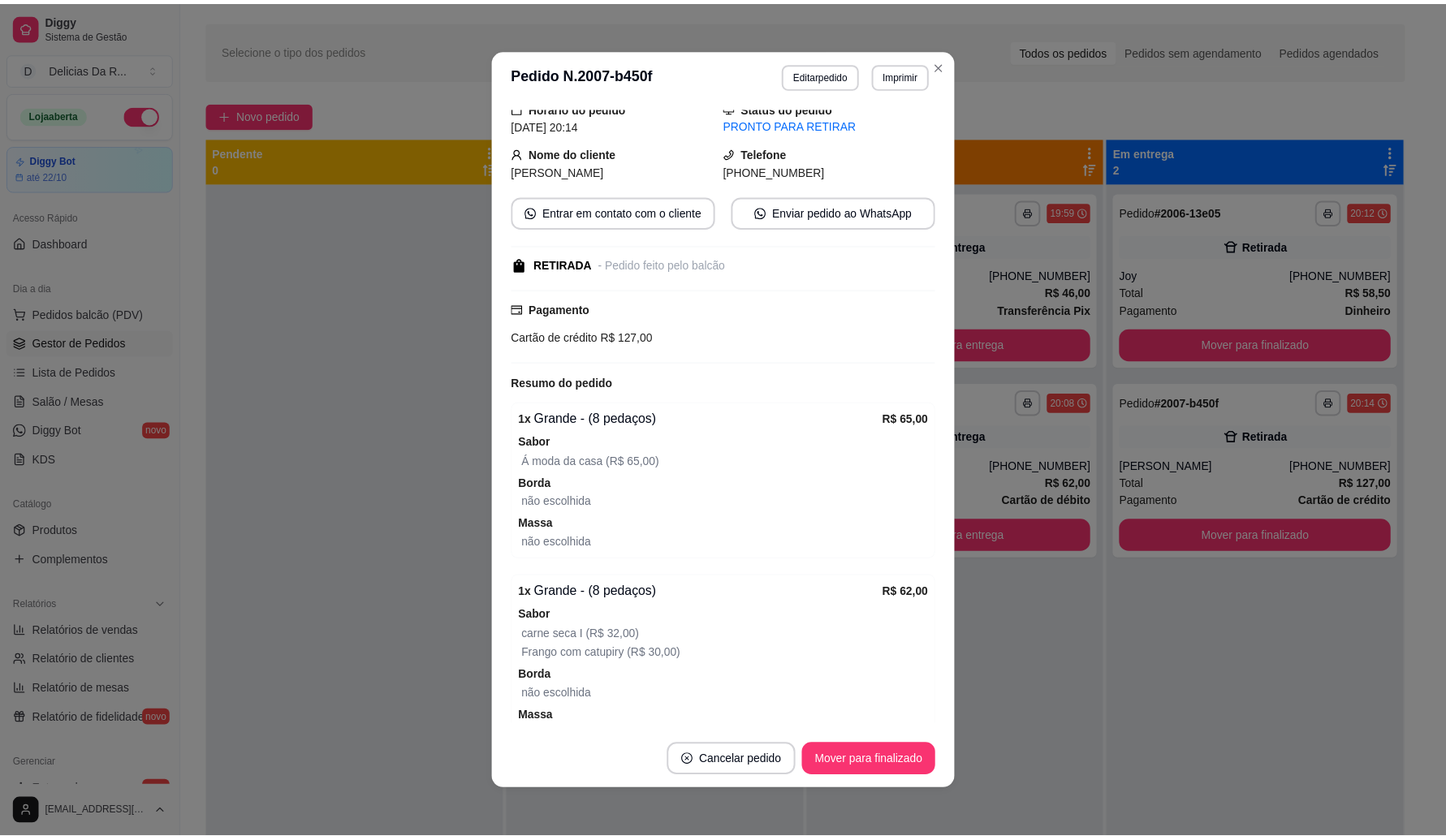
scroll to position [161, 0]
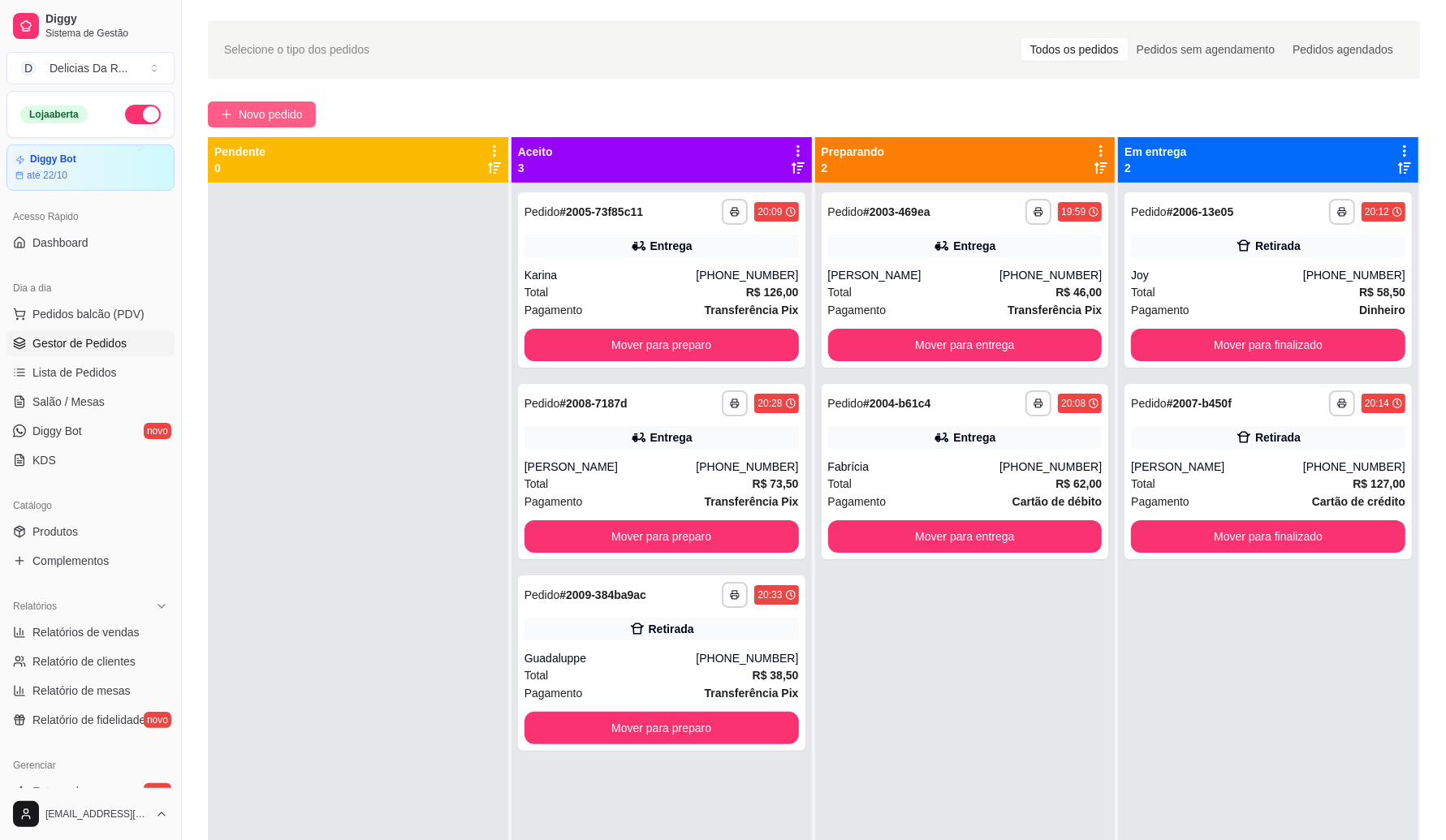
click at [267, 118] on span "Novo pedido" at bounding box center [271, 115] width 64 height 18
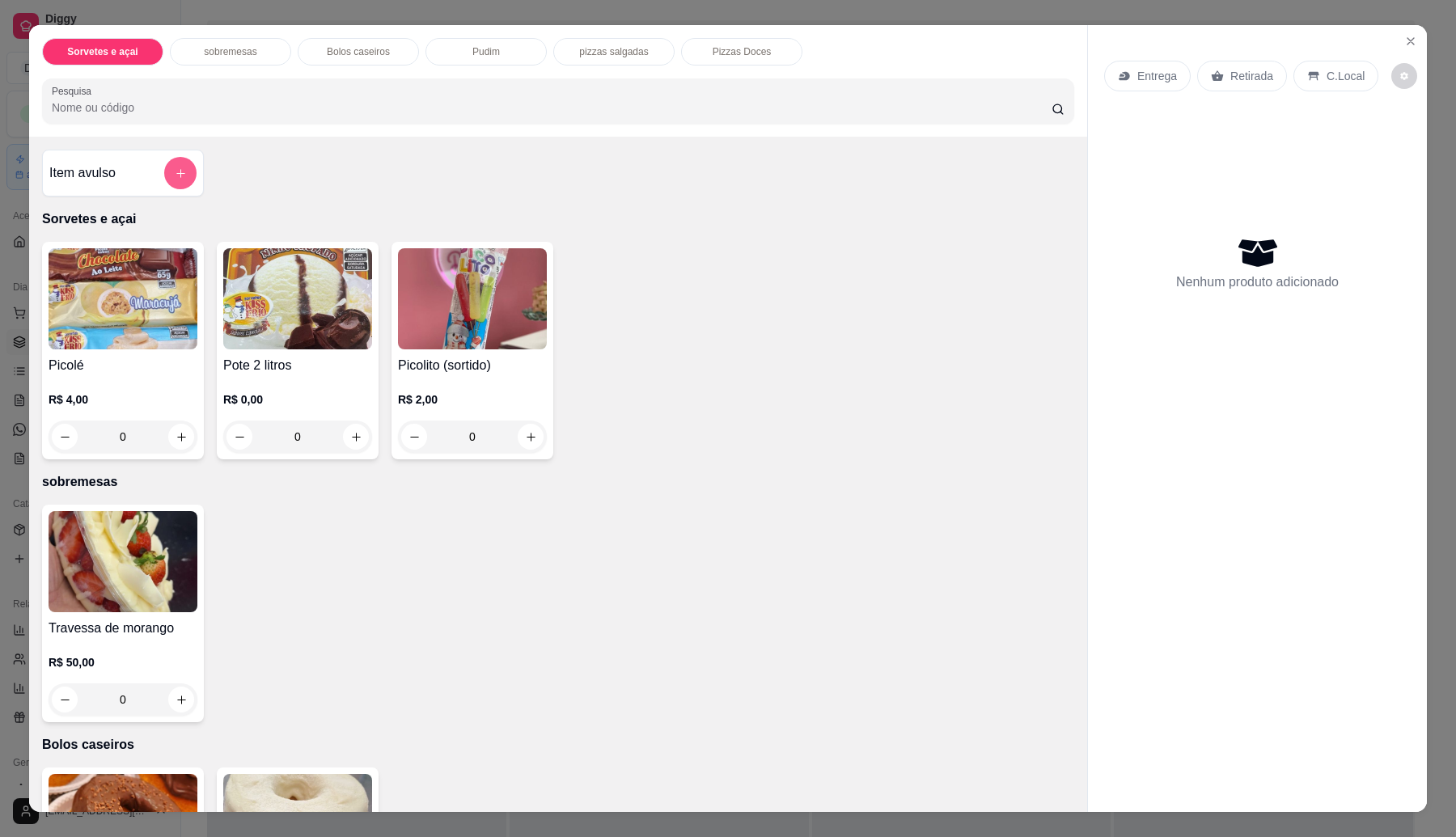
click at [164, 170] on button "add-separate-item" at bounding box center [180, 173] width 32 height 32
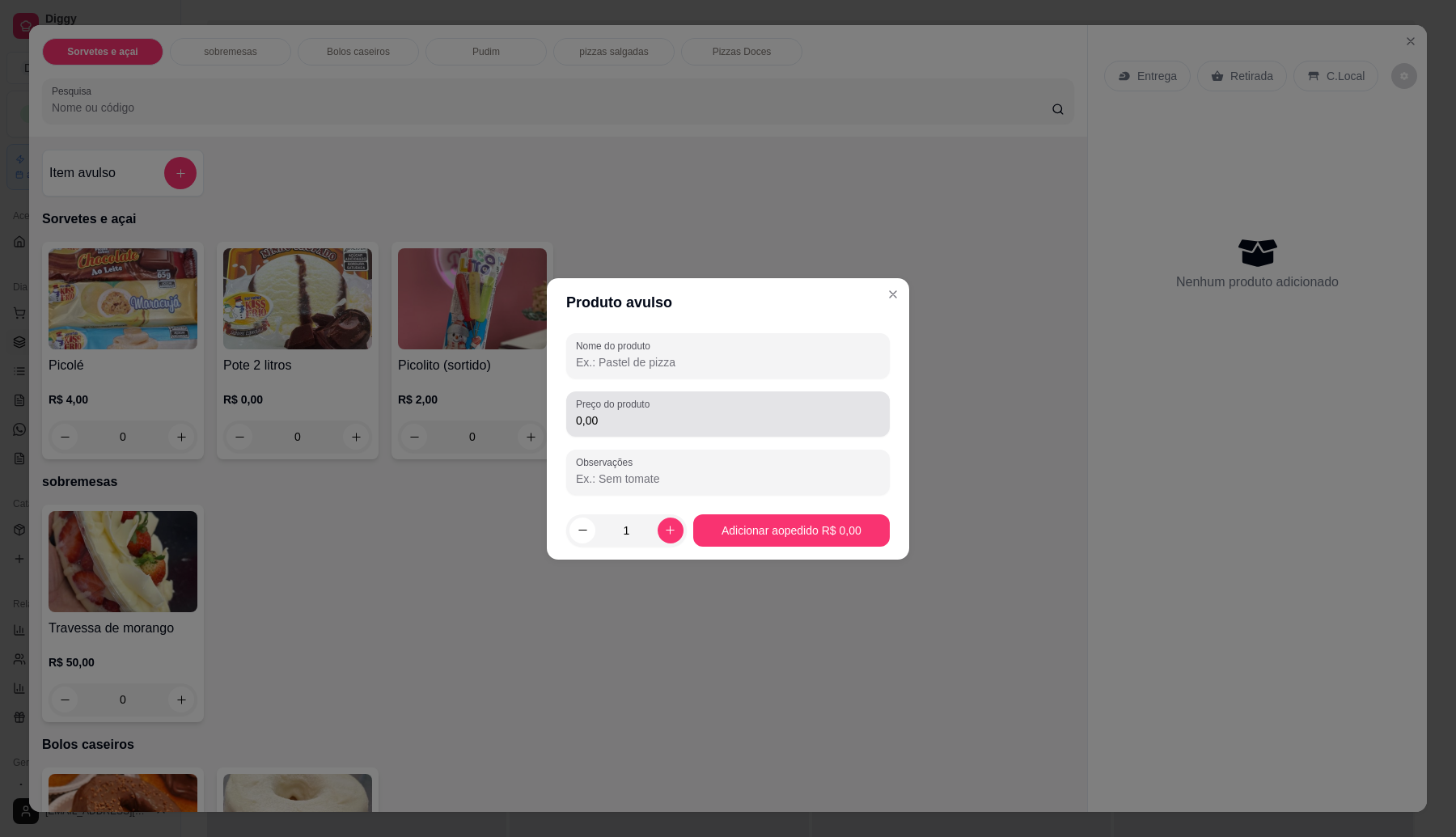
click at [658, 416] on input "0,00" at bounding box center [727, 421] width 304 height 16
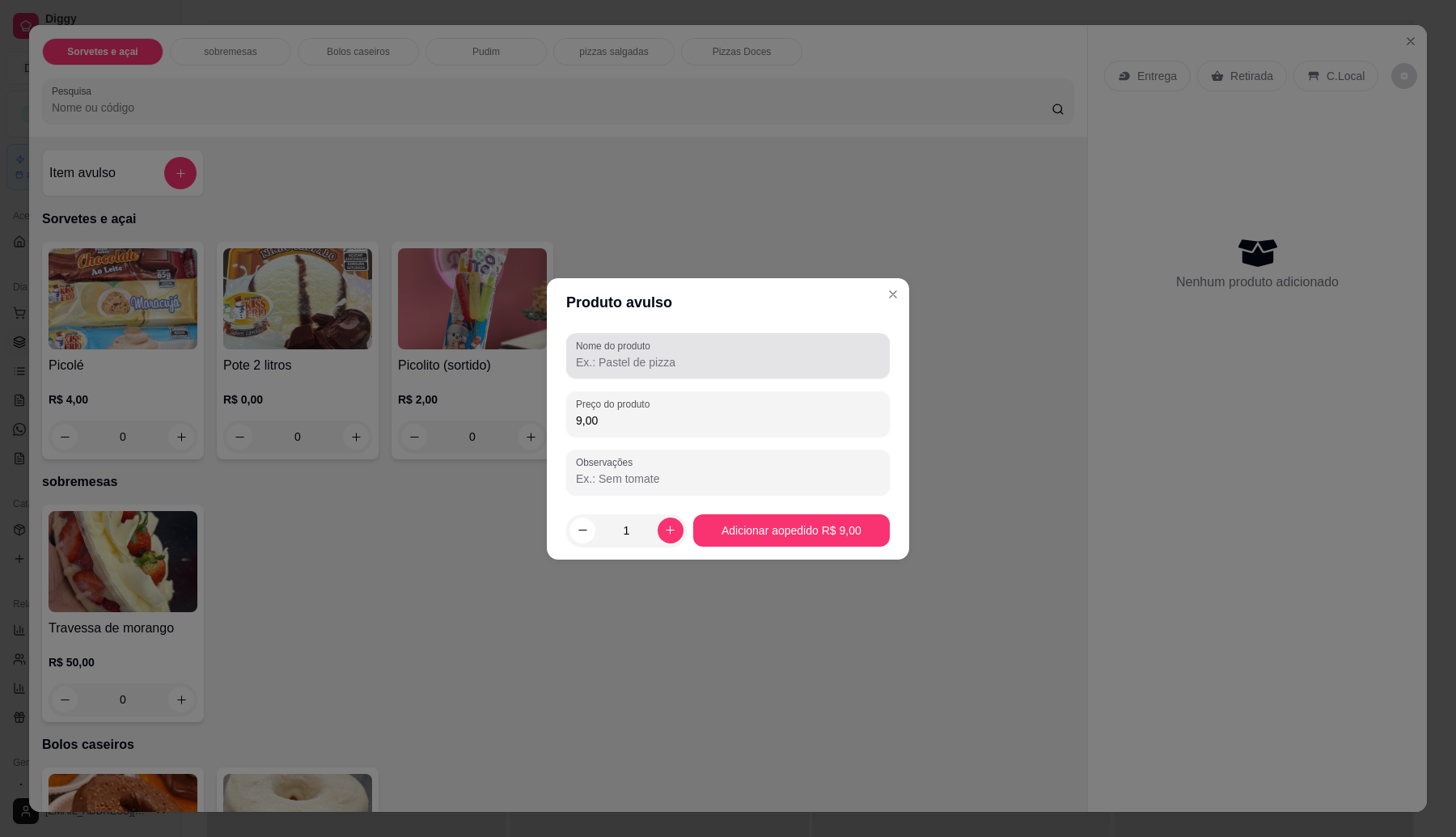
type input "9,00"
click at [658, 361] on input "Nome do produto" at bounding box center [727, 363] width 304 height 16
type input "coca retornavel"
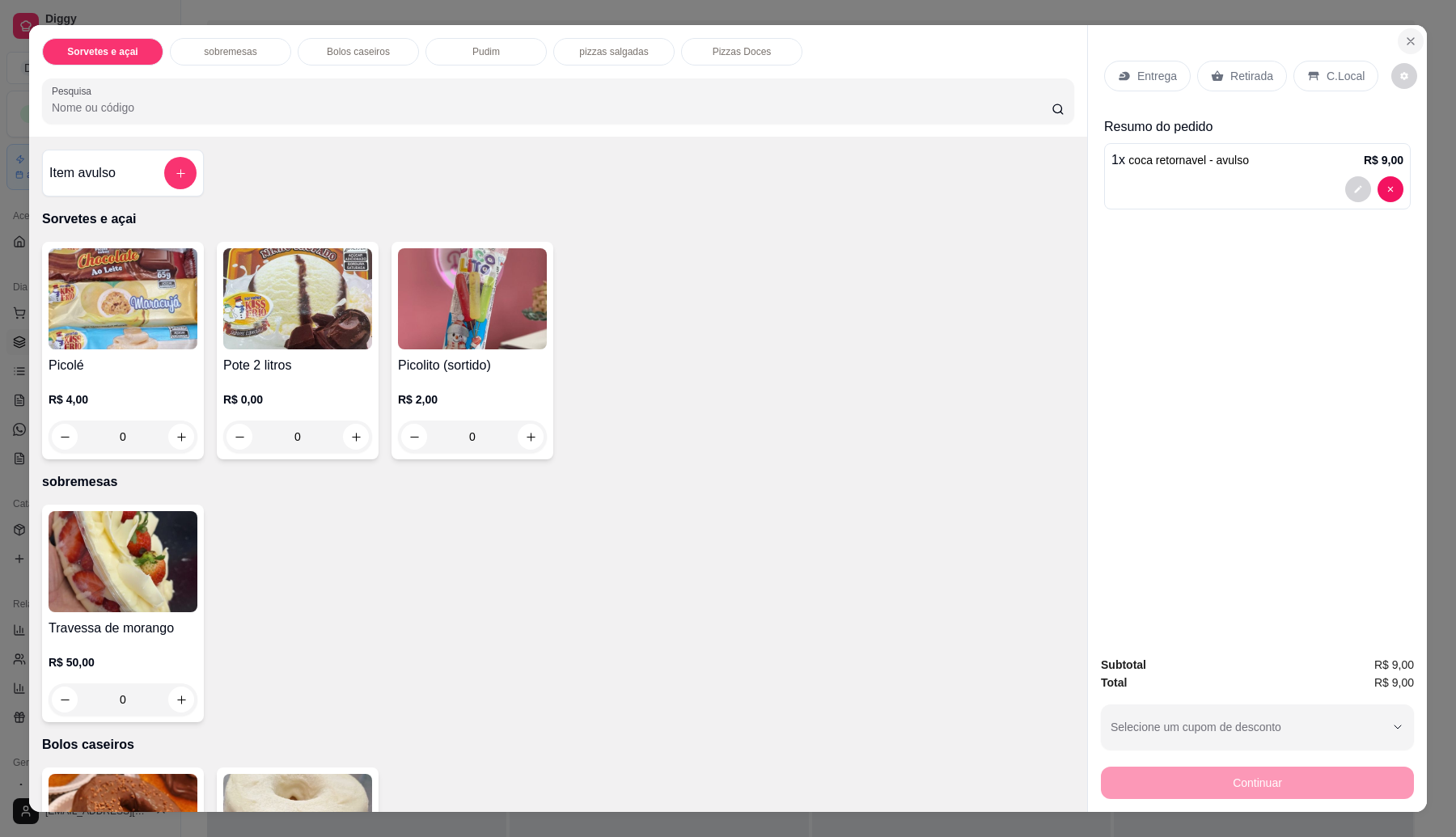
click at [1405, 39] on icon "Close" at bounding box center [1410, 41] width 13 height 13
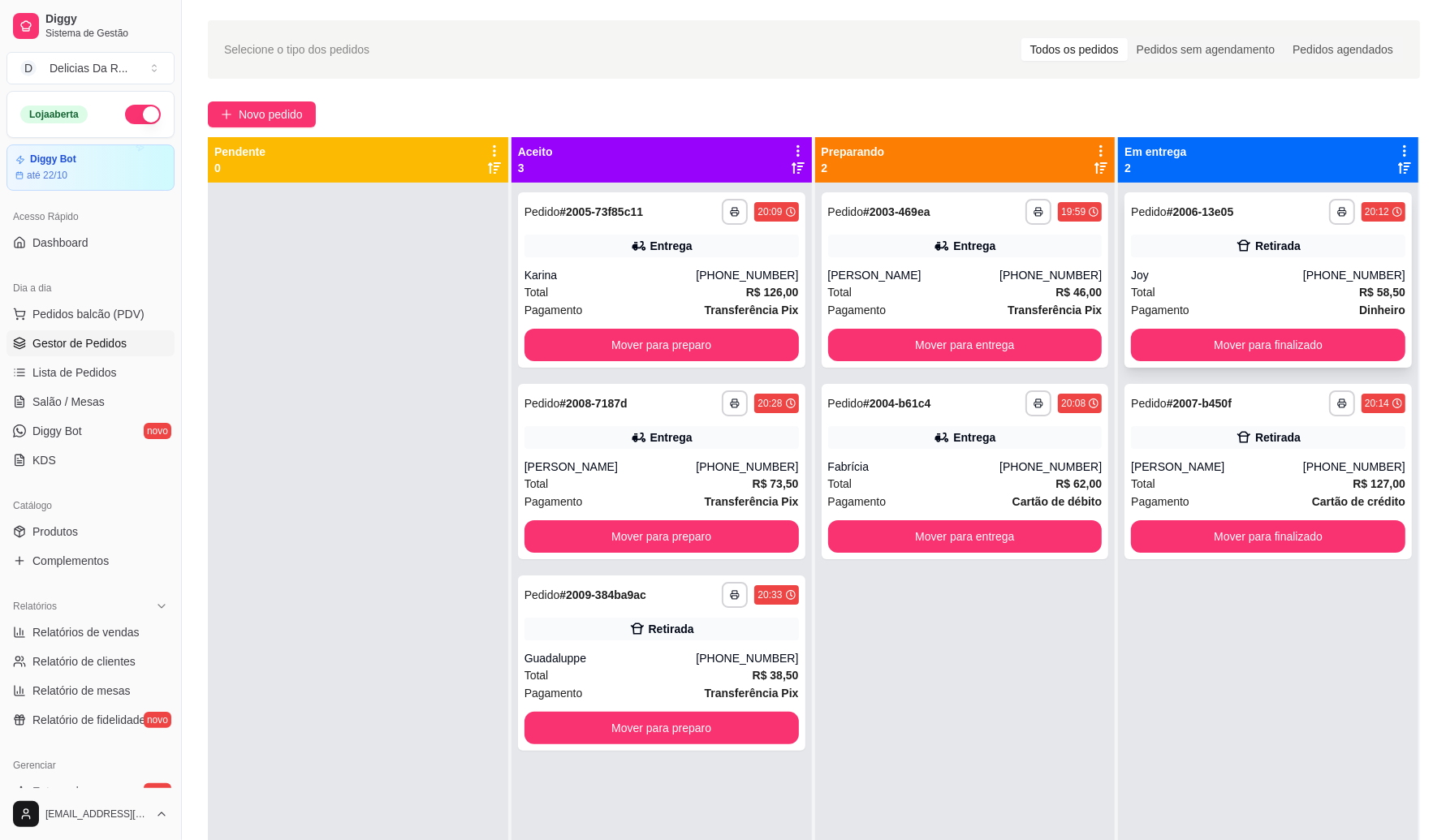
click at [1152, 274] on div "Joy" at bounding box center [1217, 276] width 172 height 16
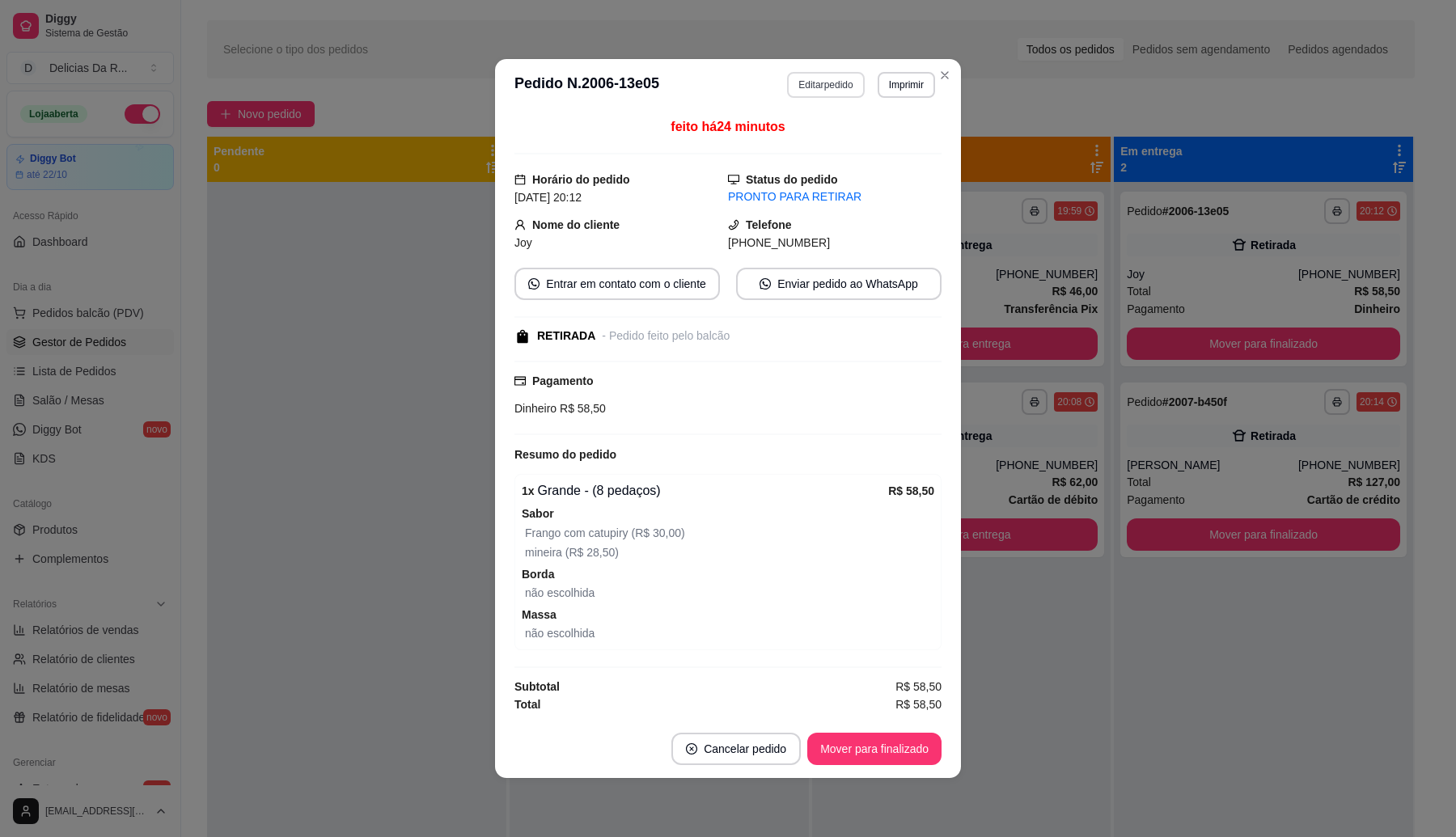
click at [835, 83] on button "Editar pedido" at bounding box center [825, 85] width 77 height 26
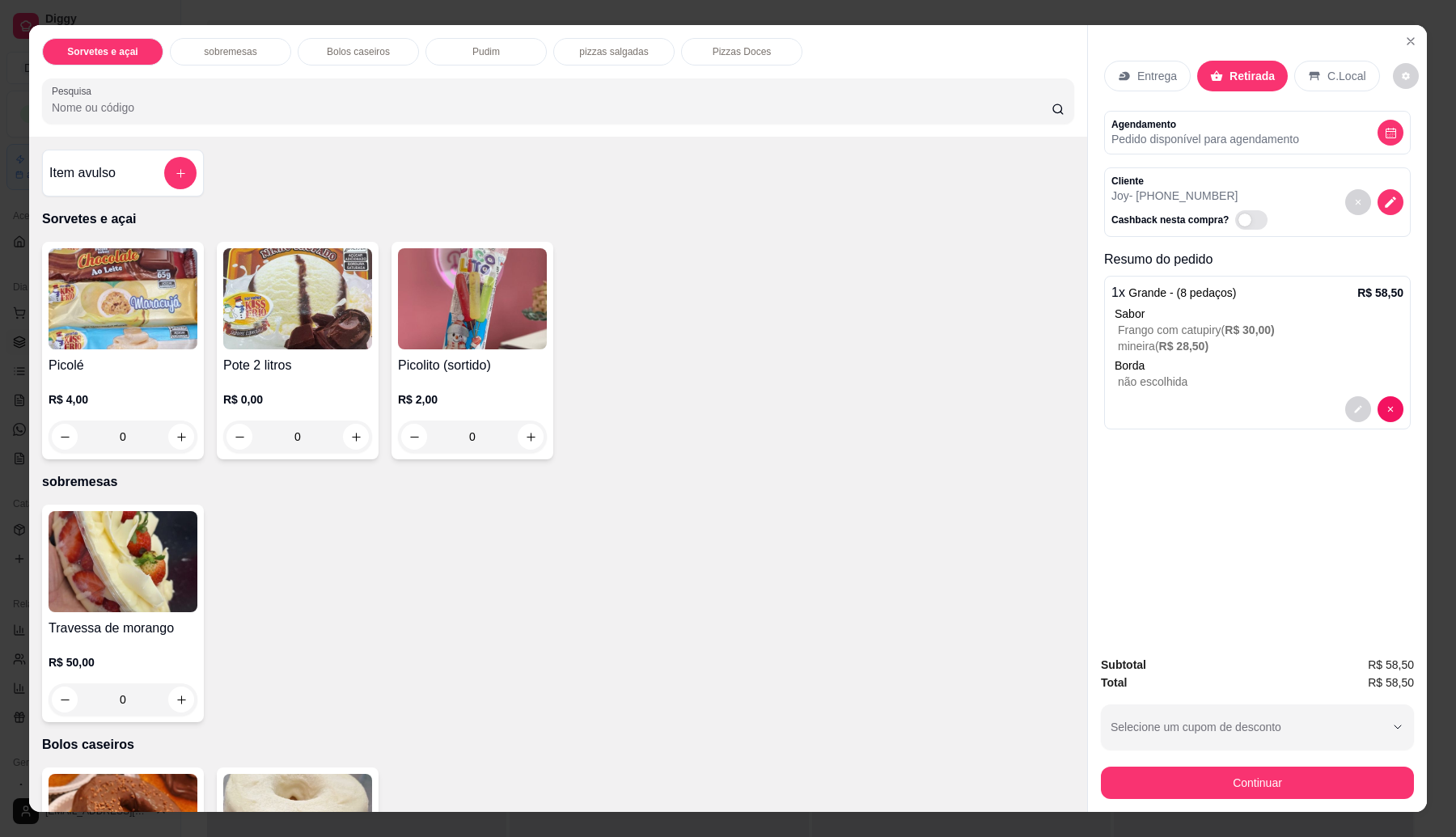
click at [175, 186] on button "add-separate-item" at bounding box center [180, 173] width 32 height 32
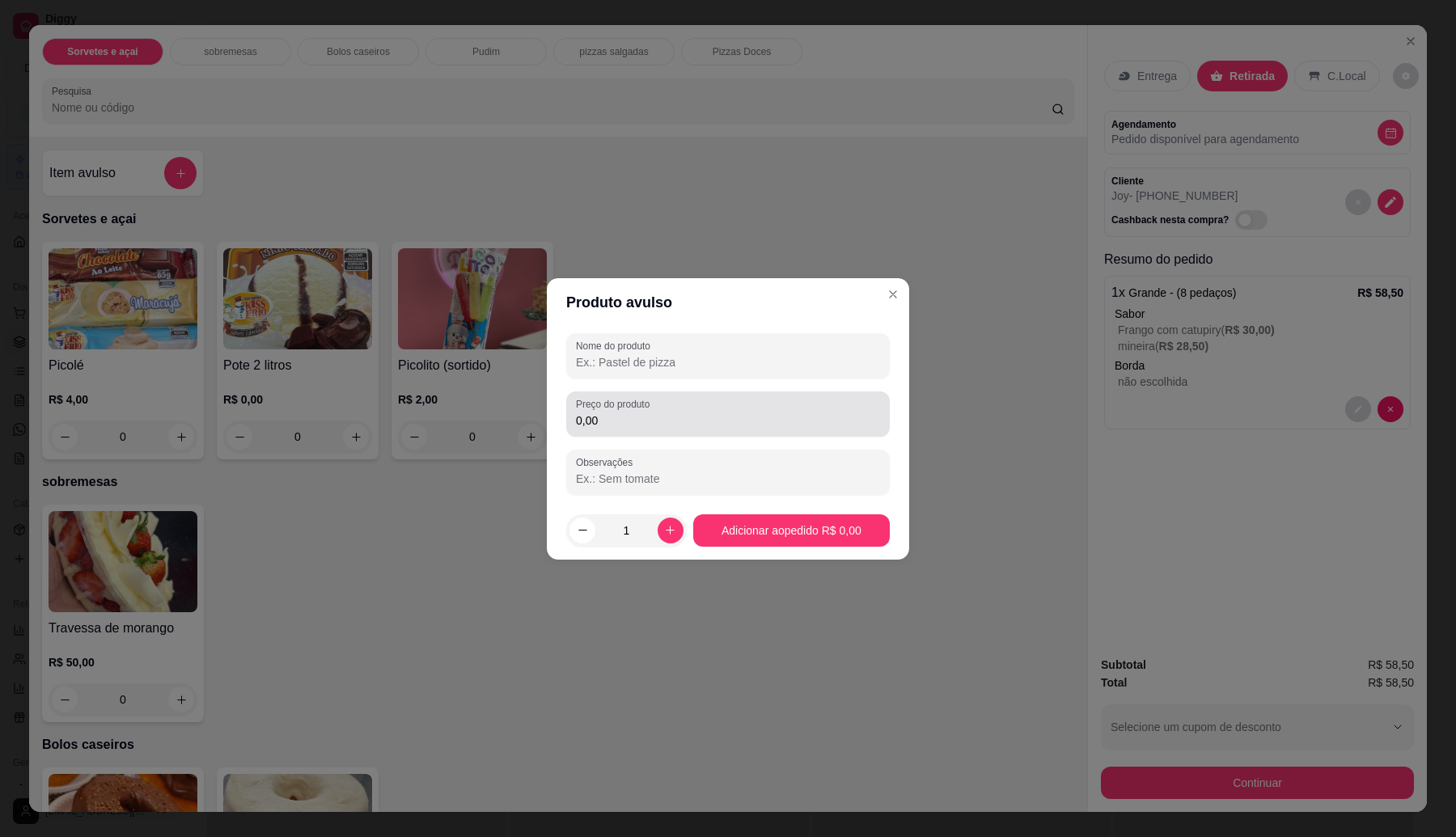
click at [736, 426] on input "0,00" at bounding box center [727, 421] width 304 height 16
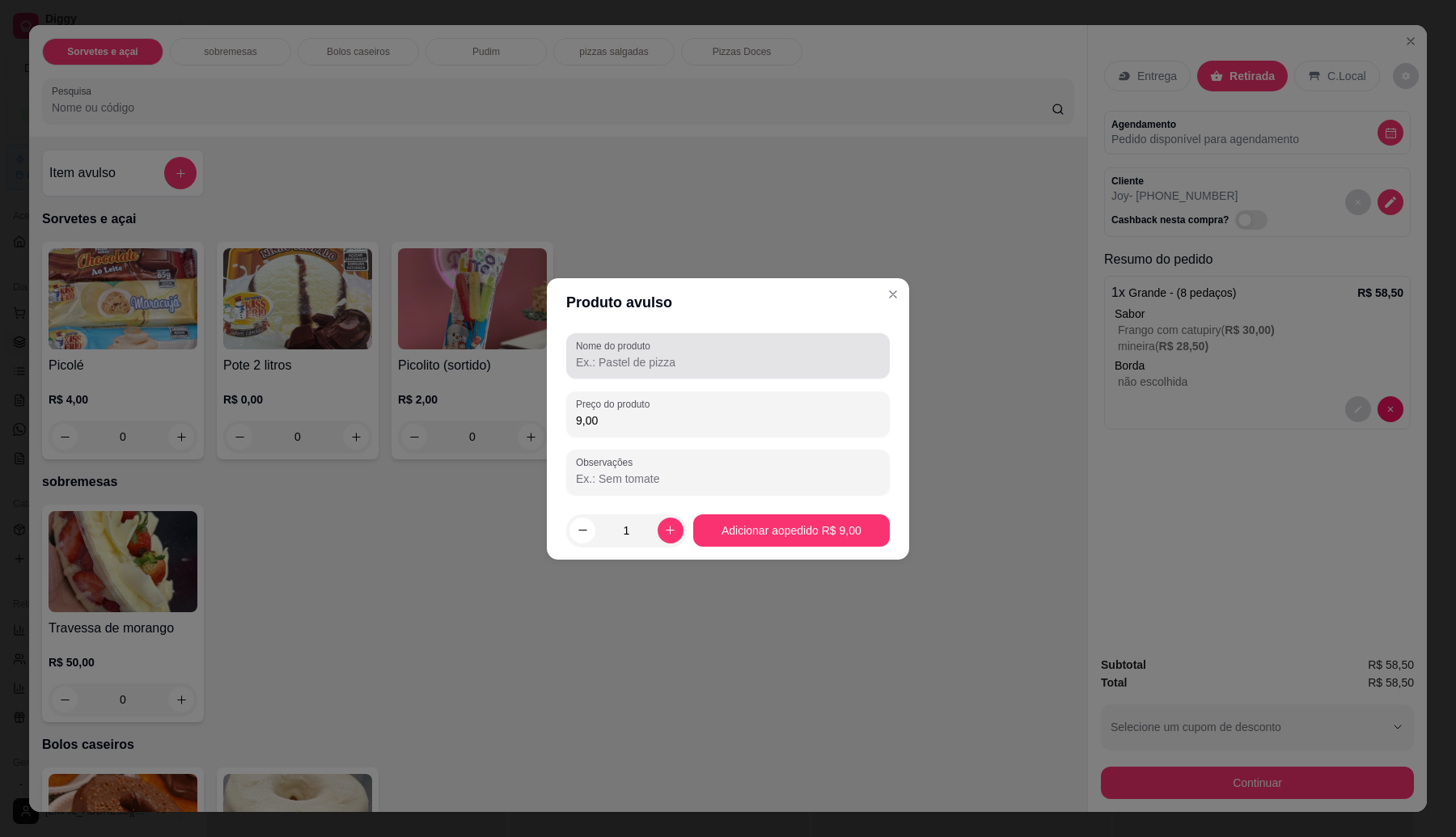
type input "9,00"
click at [656, 352] on label "Nome do produto" at bounding box center [616, 345] width 80 height 13
click at [657, 355] on input "Nome do produto" at bounding box center [727, 363] width 304 height 16
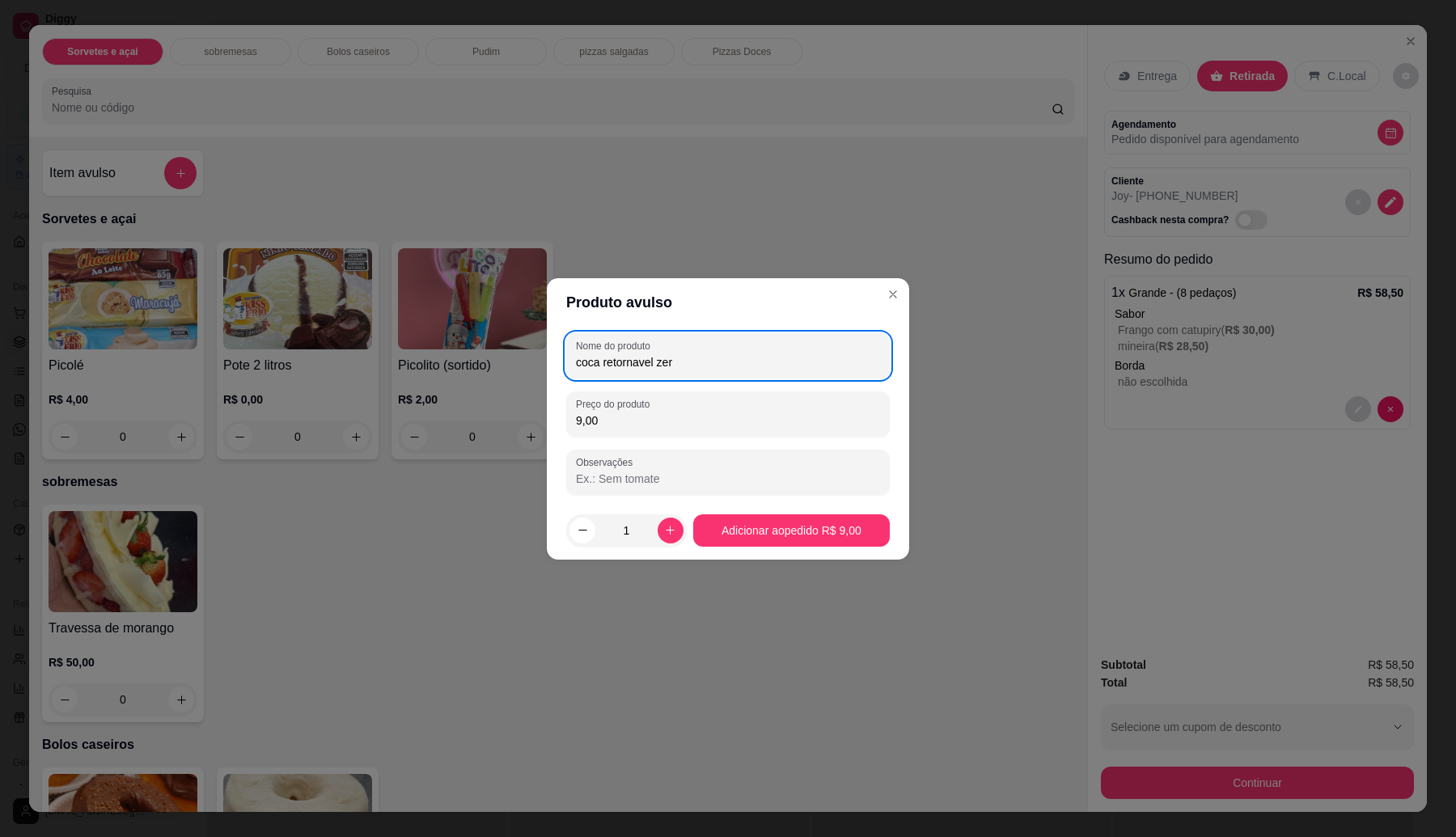
type input "coca retornavel zero"
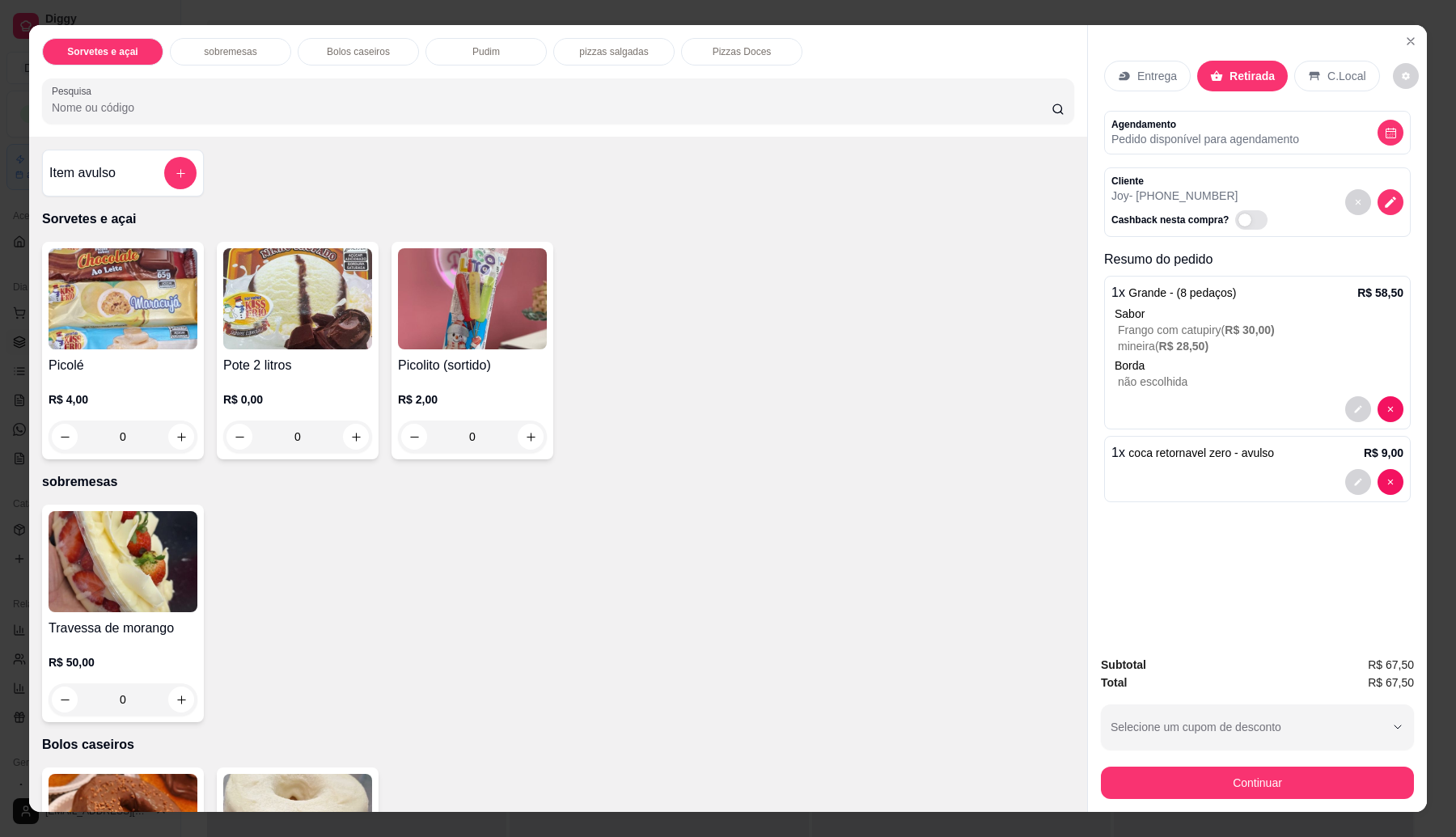
click at [1167, 790] on button "Continuar" at bounding box center [1256, 783] width 313 height 32
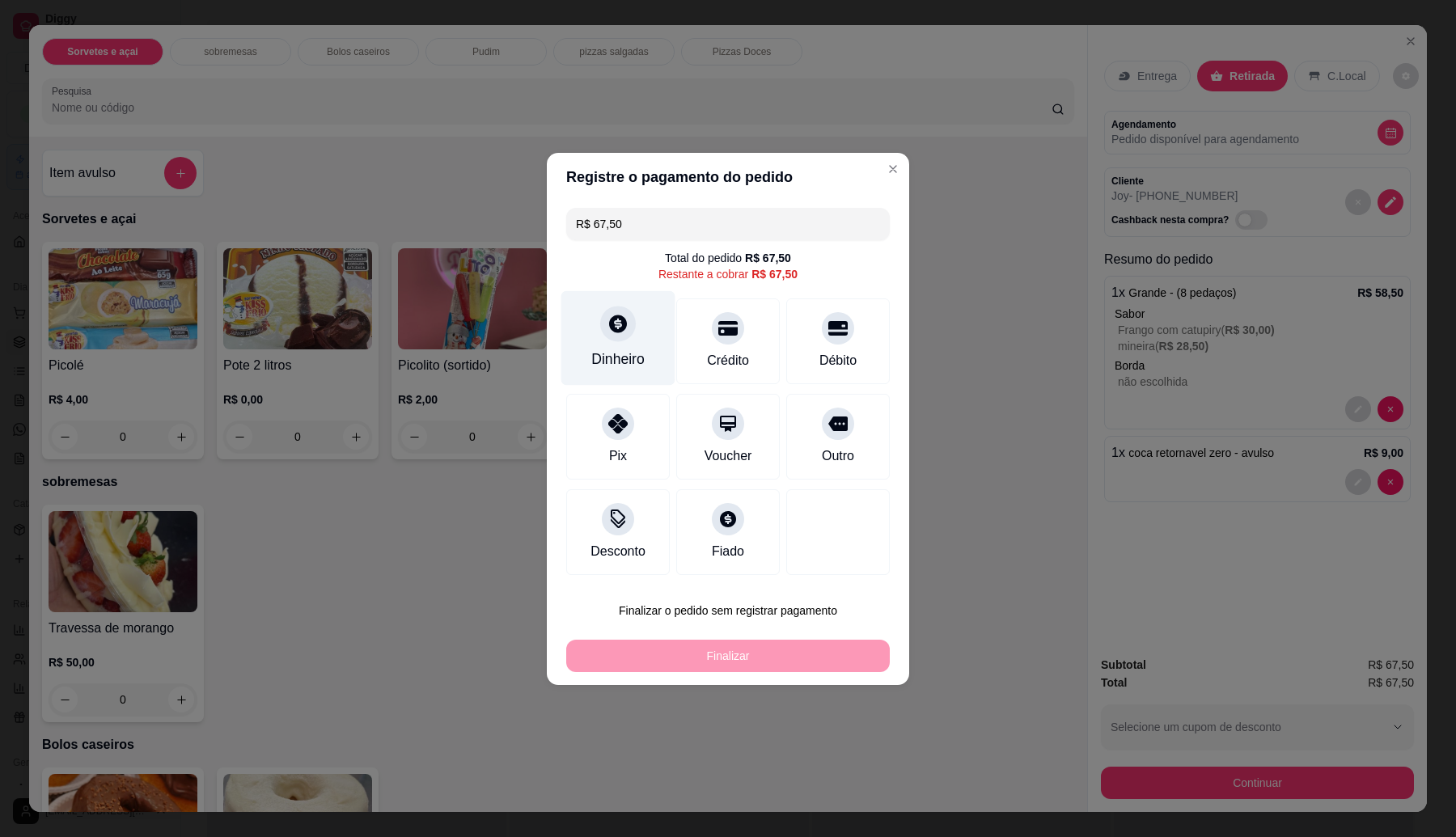
click at [616, 334] on div at bounding box center [618, 324] width 36 height 36
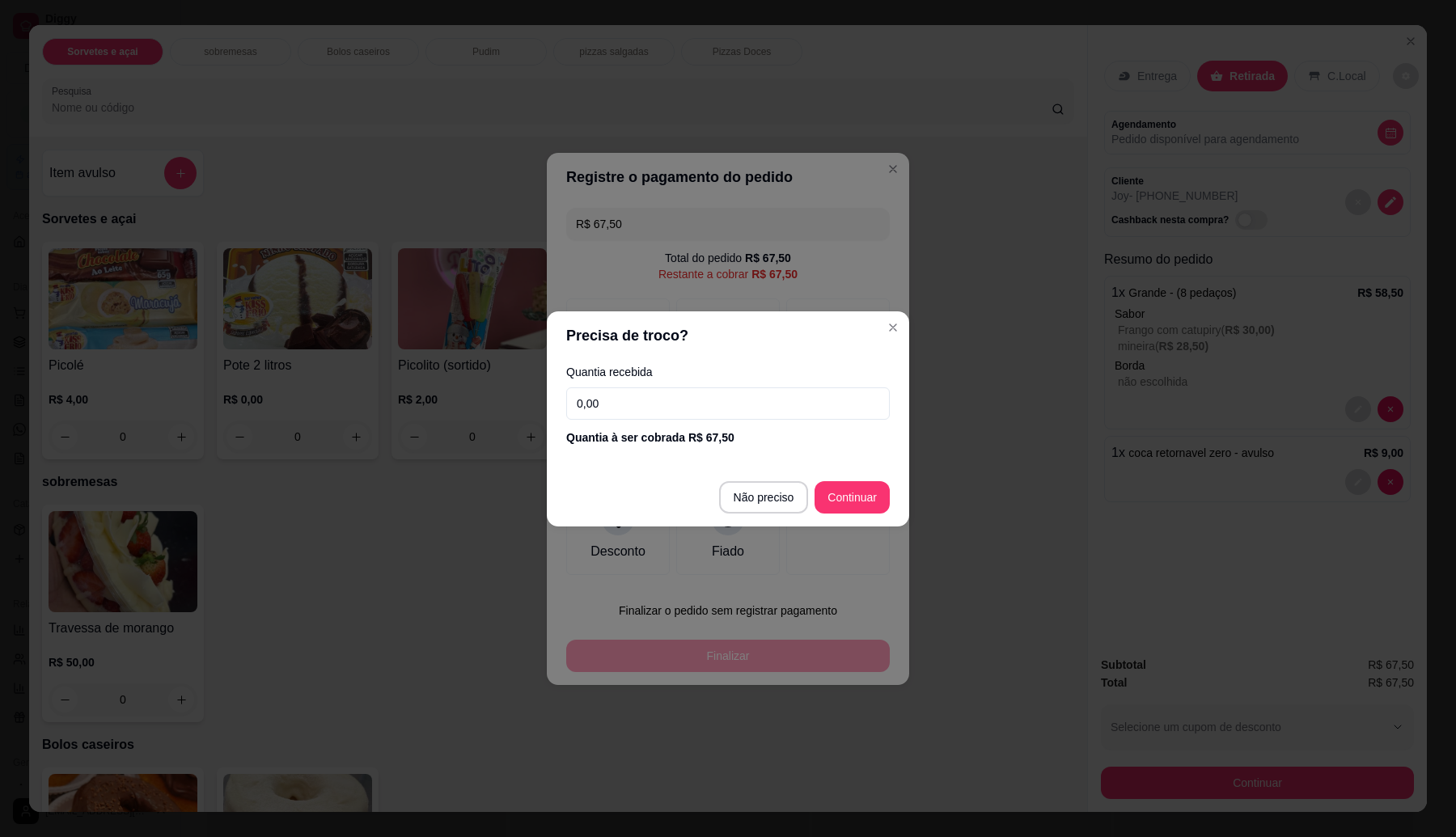
click at [671, 406] on input "0,00" at bounding box center [727, 404] width 323 height 32
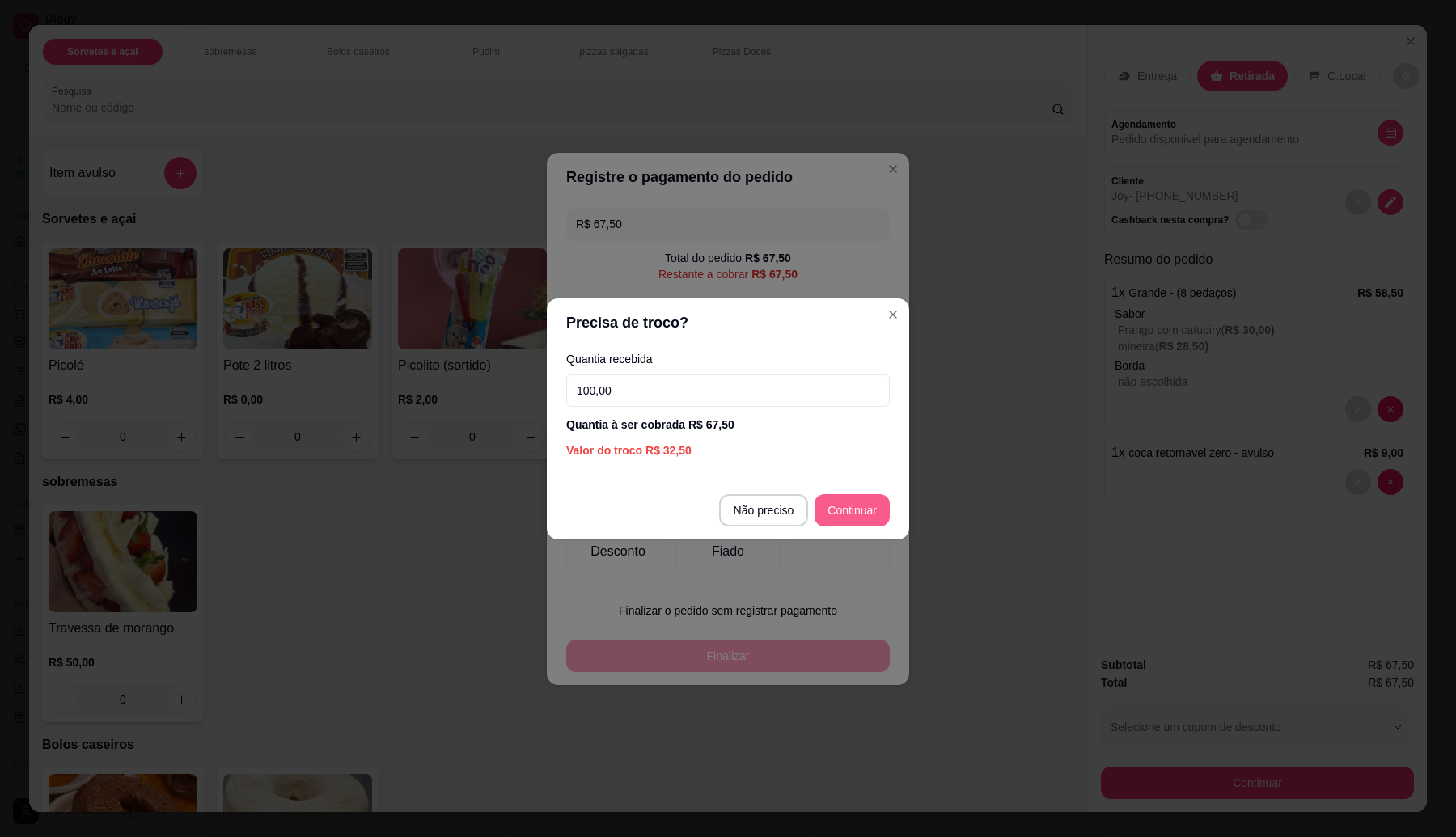
type input "100,00"
click at [847, 492] on footer "Não preciso Continuar" at bounding box center [727, 510] width 363 height 58
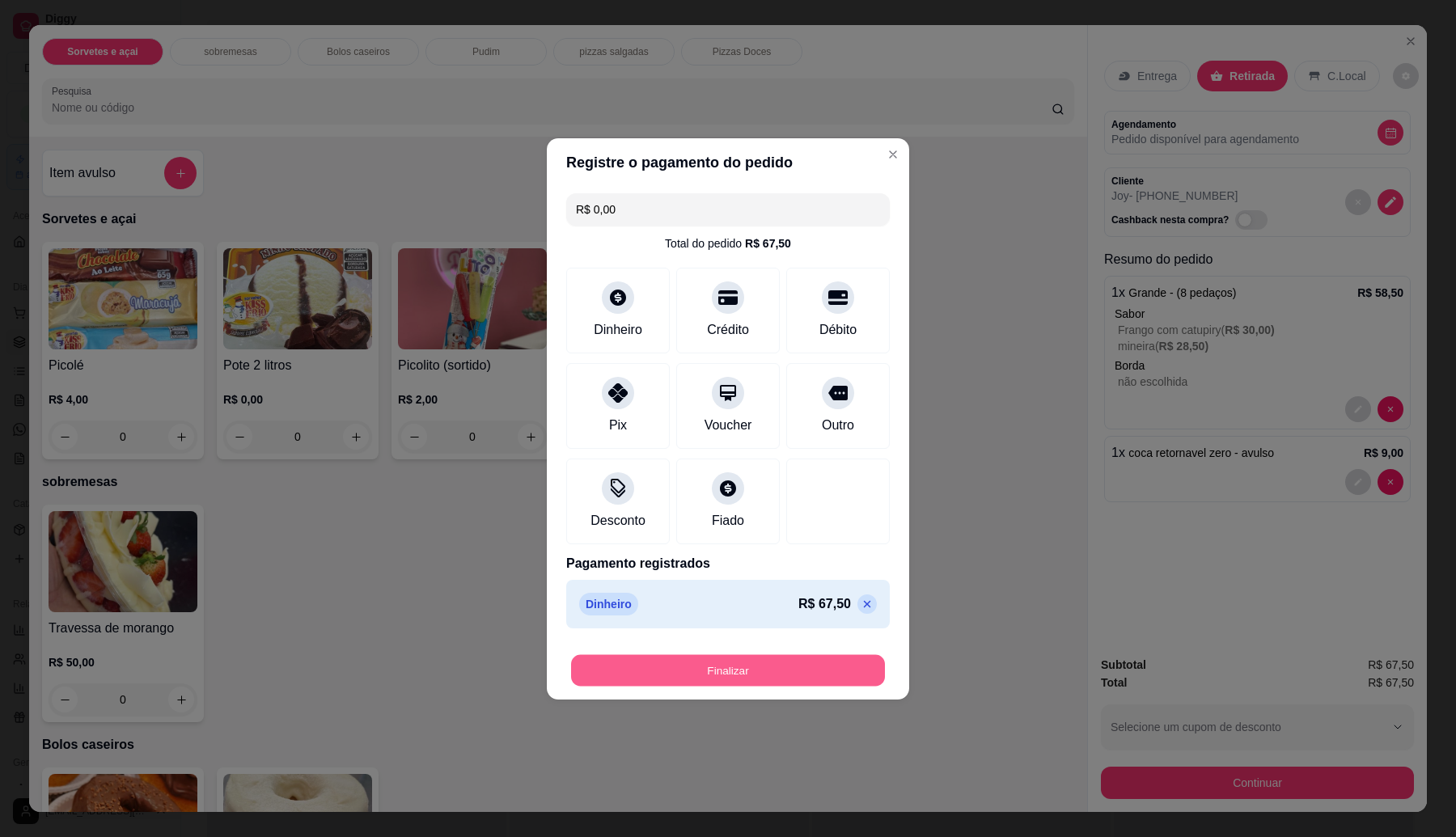
click at [683, 669] on button "Finalizar" at bounding box center [728, 669] width 314 height 31
type input "-R$ 67,50"
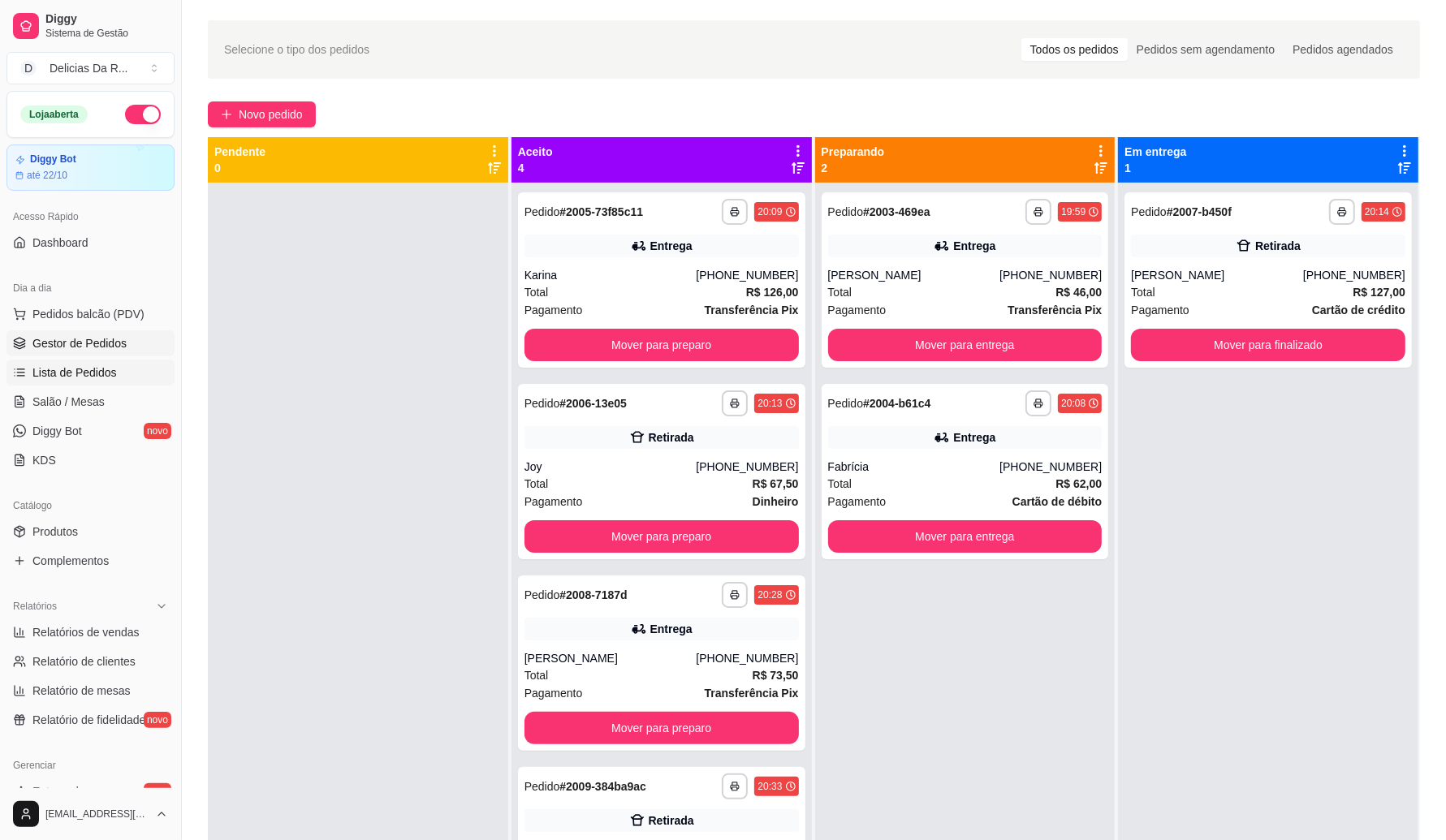
click at [67, 373] on span "Lista de Pedidos" at bounding box center [74, 372] width 84 height 16
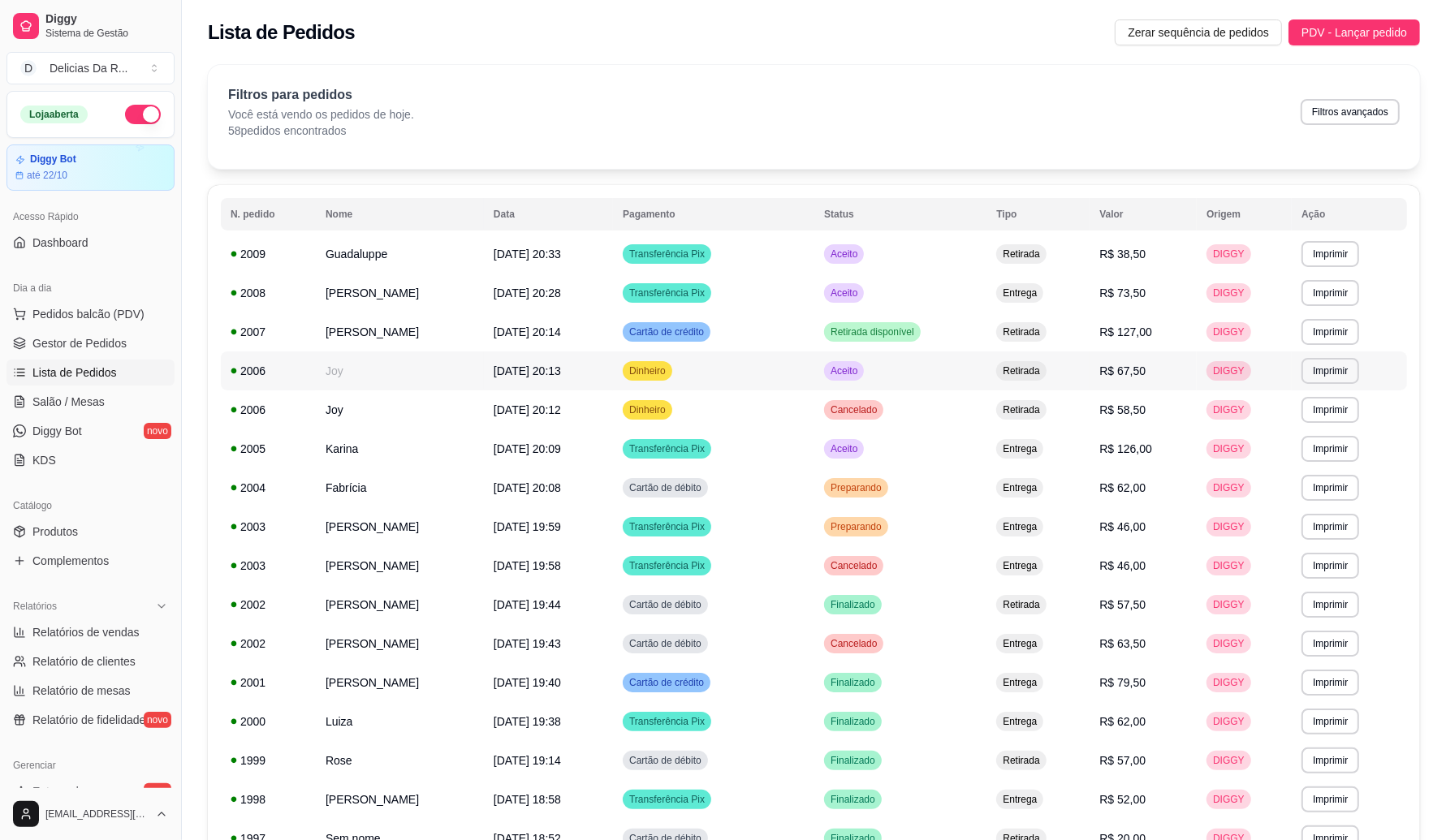
click at [777, 375] on td "Dinheiro" at bounding box center [713, 371] width 201 height 39
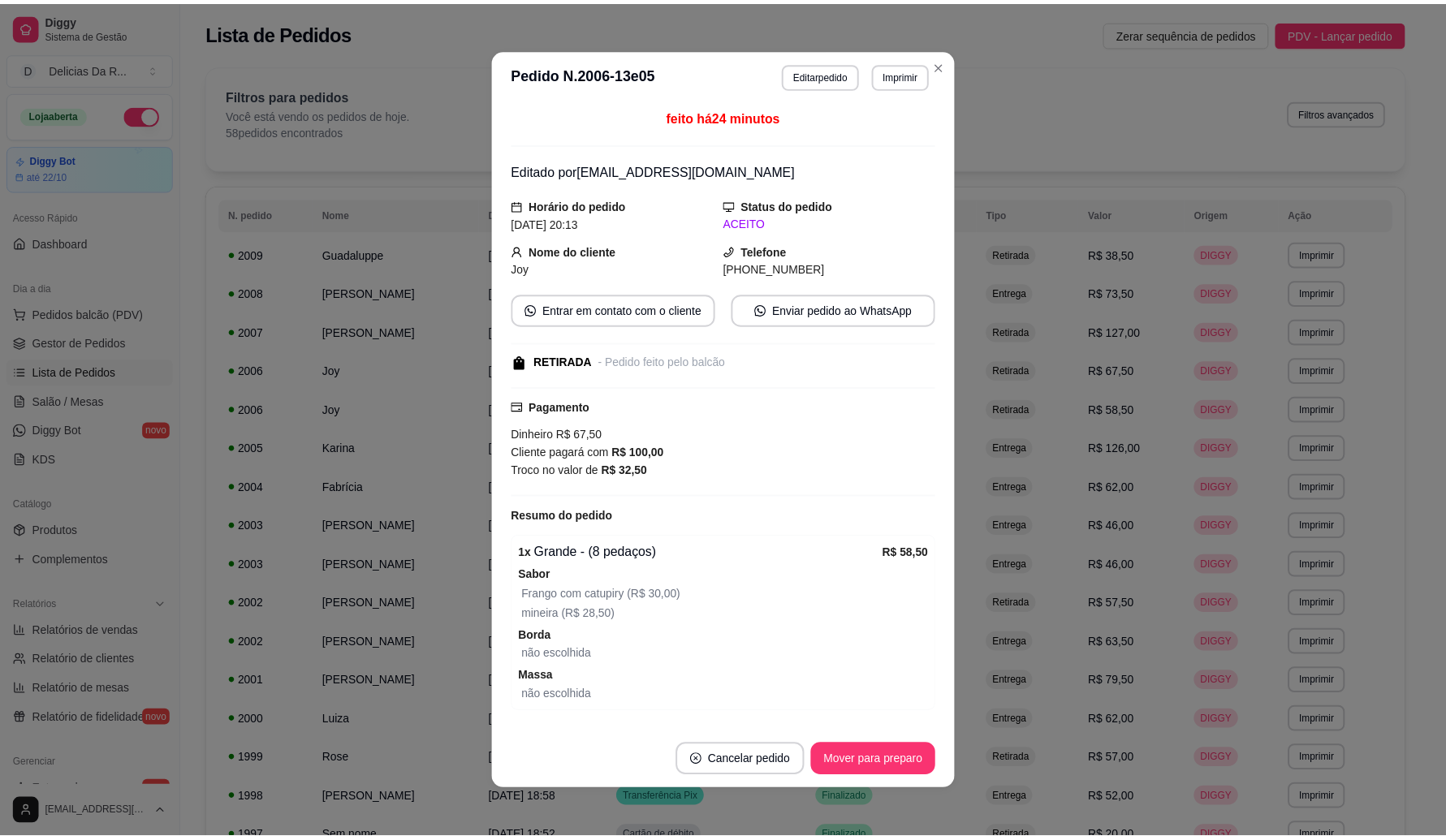
scroll to position [108, 0]
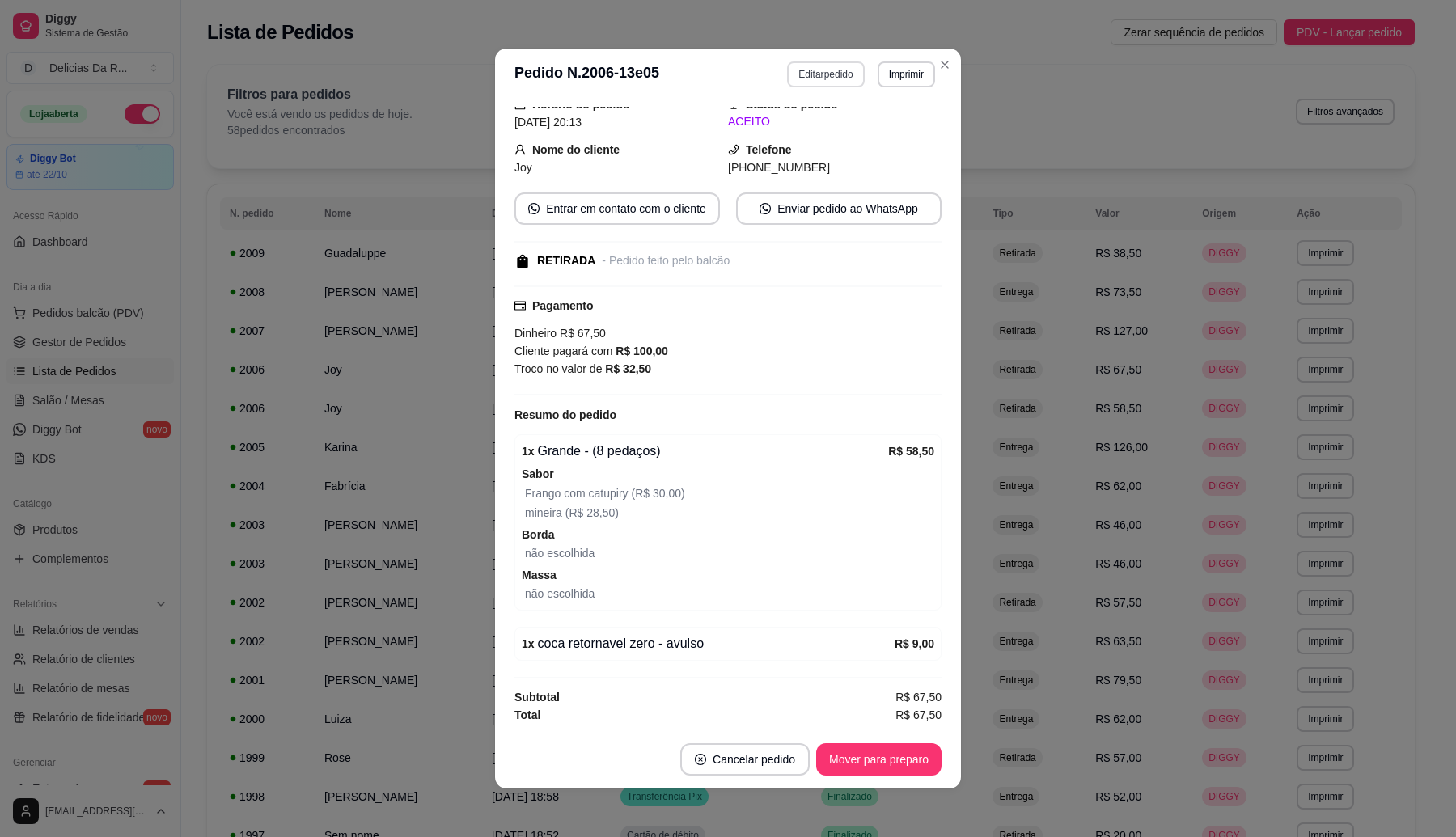
click at [833, 77] on button "Editar pedido" at bounding box center [825, 74] width 77 height 26
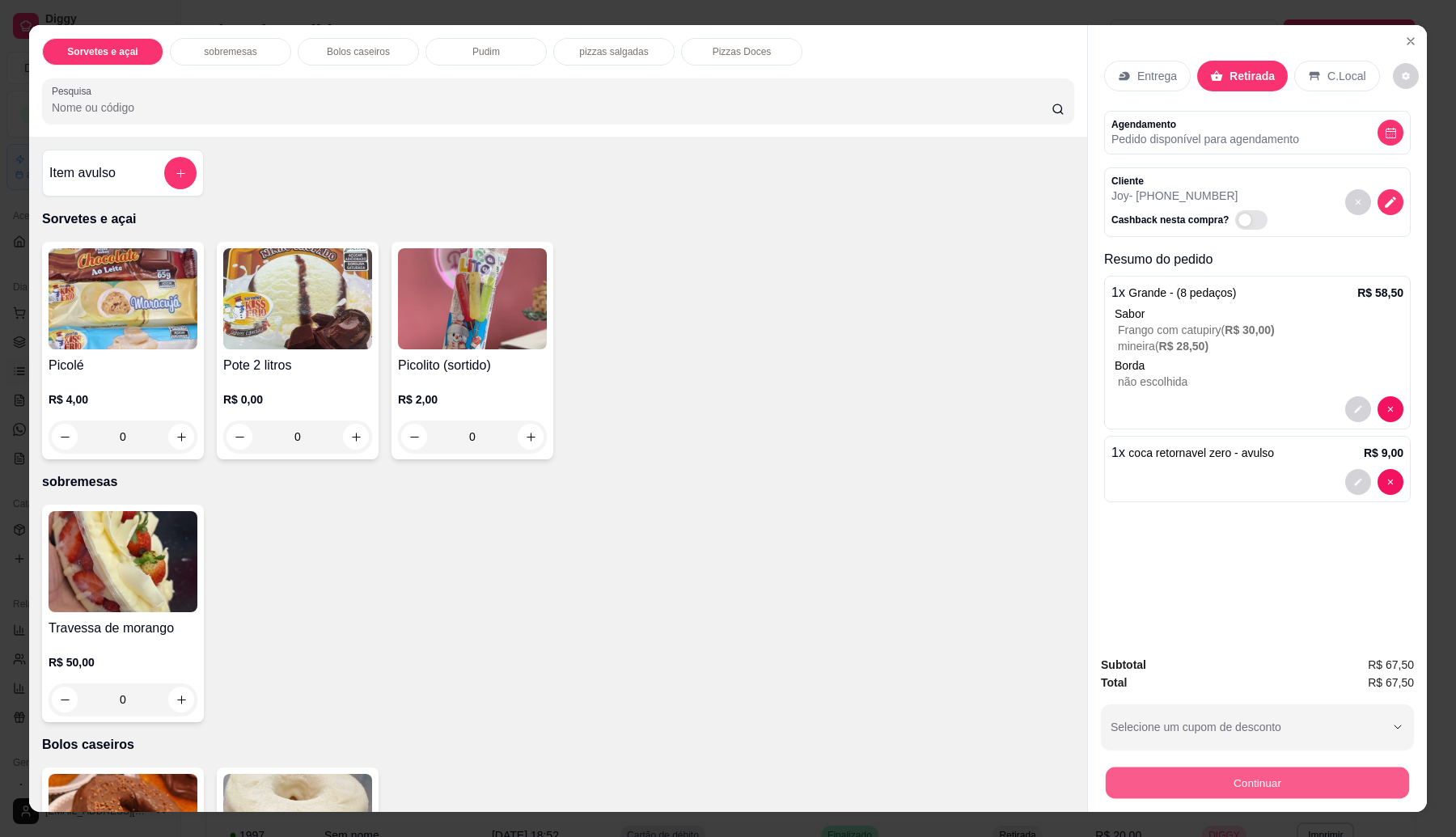
click at [1238, 784] on button "Continuar" at bounding box center [1257, 783] width 303 height 31
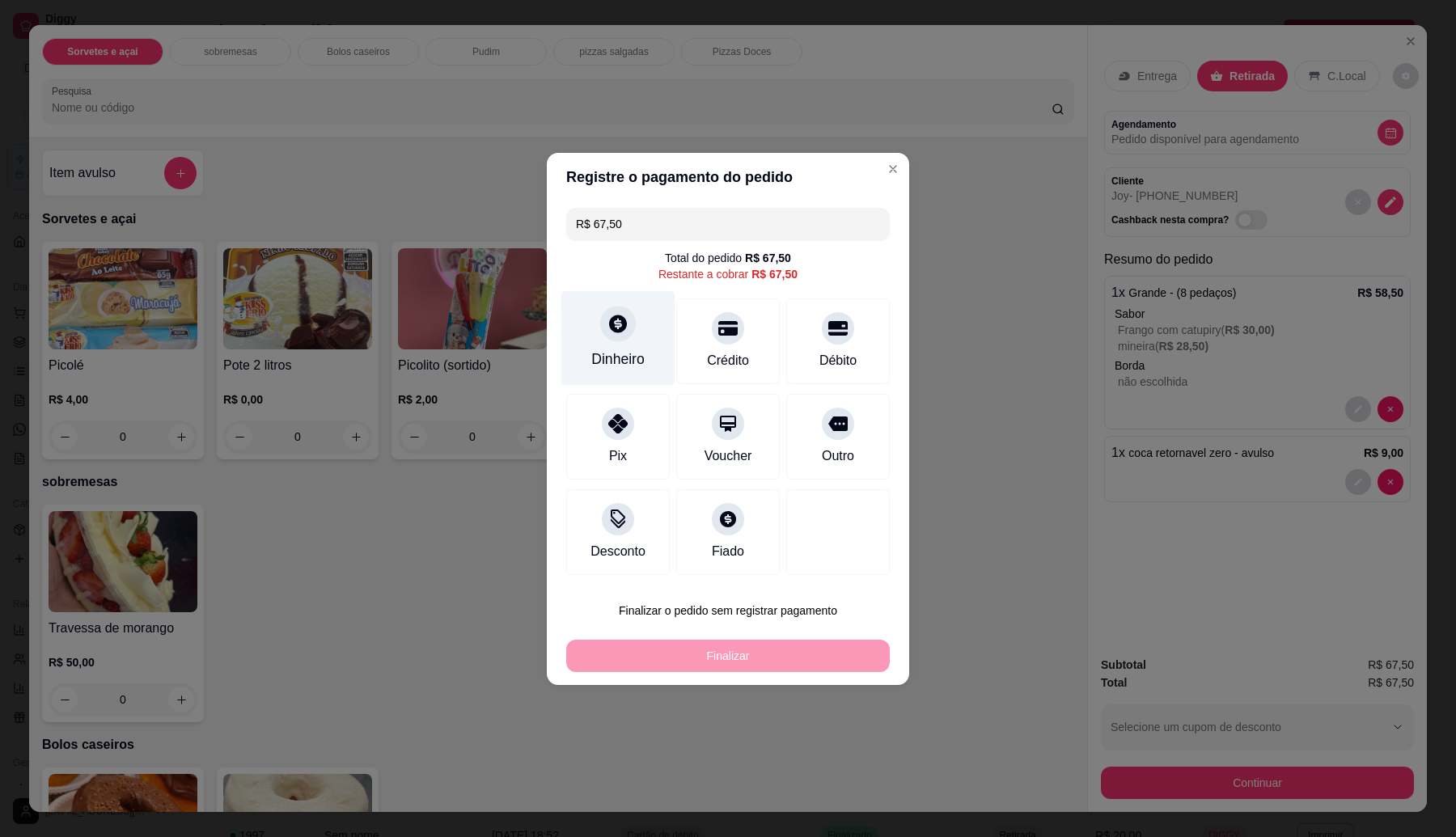
click at [615, 332] on icon at bounding box center [618, 324] width 18 height 18
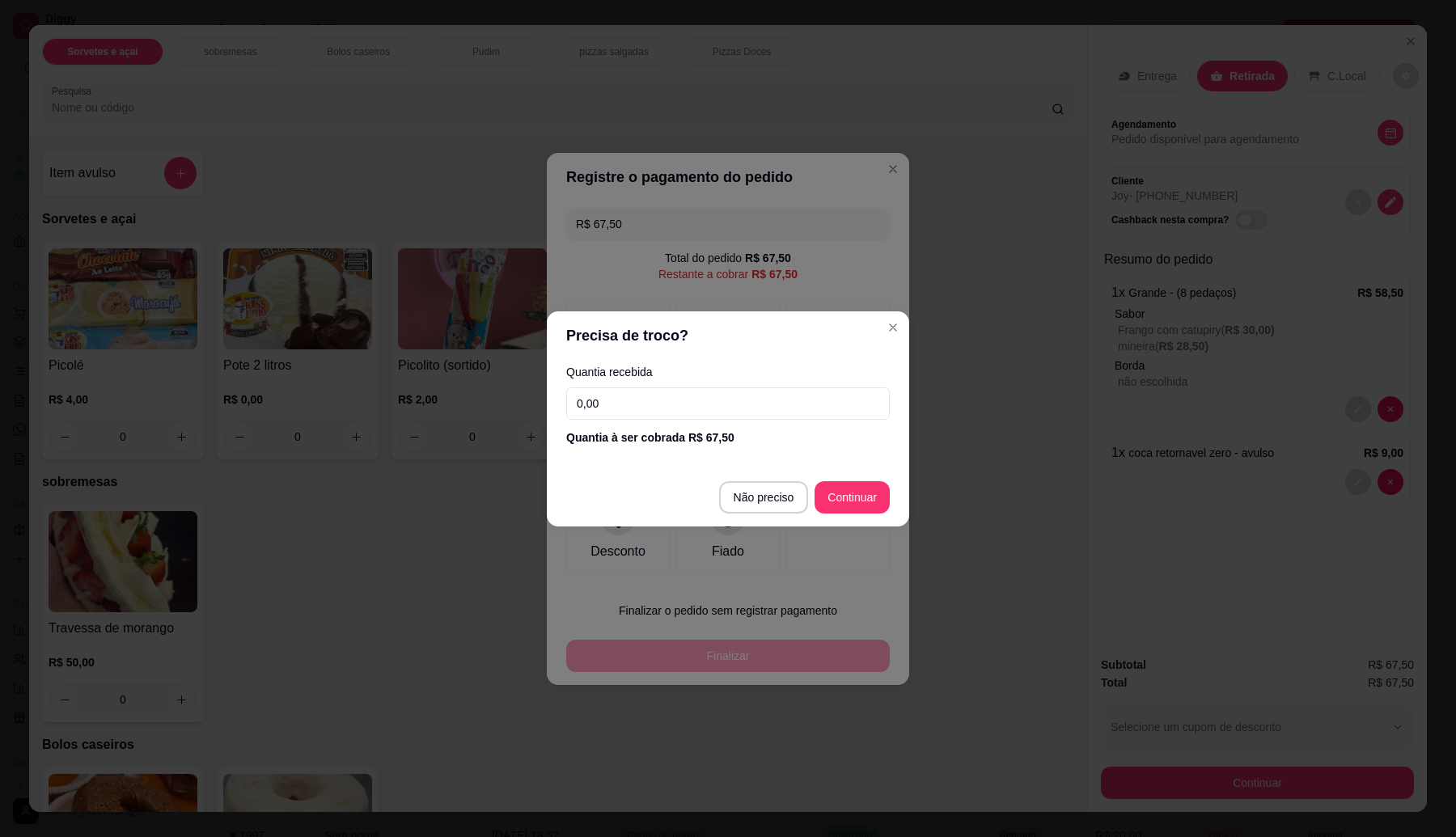
click at [658, 409] on input "0,00" at bounding box center [727, 404] width 323 height 32
type input "100,00"
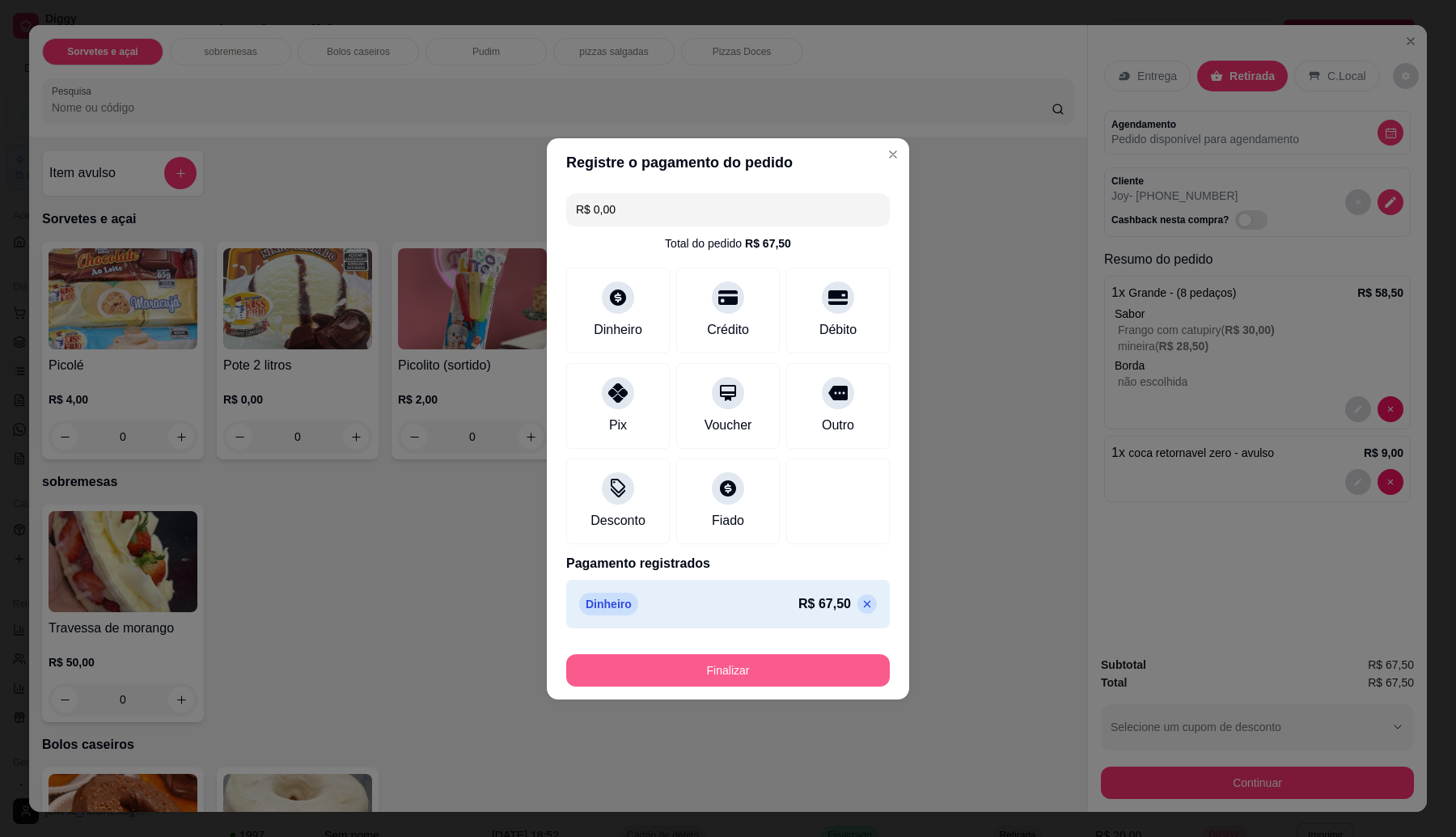
click at [810, 661] on button "Finalizar" at bounding box center [727, 670] width 323 height 32
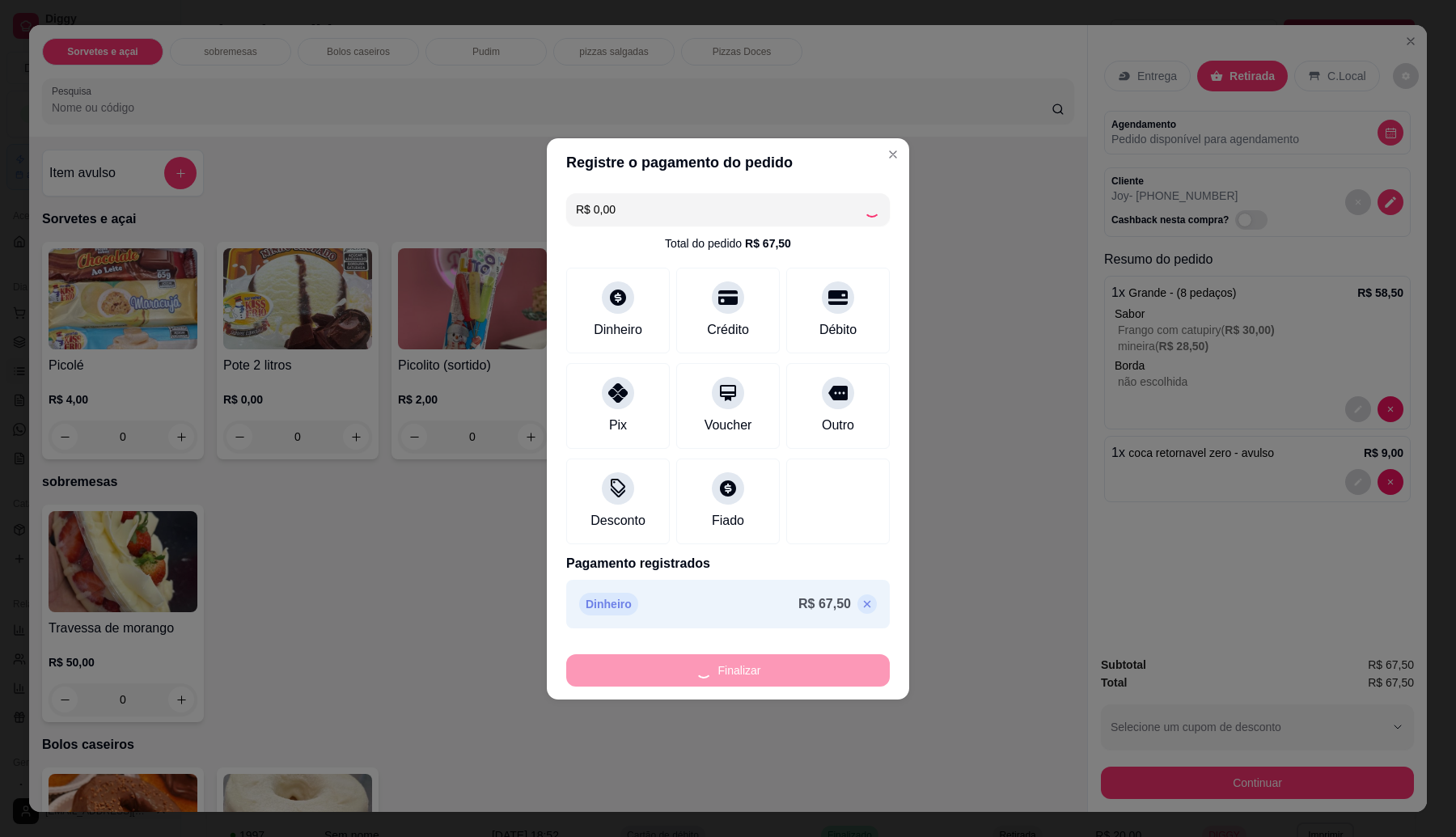
type input "-R$ 67,50"
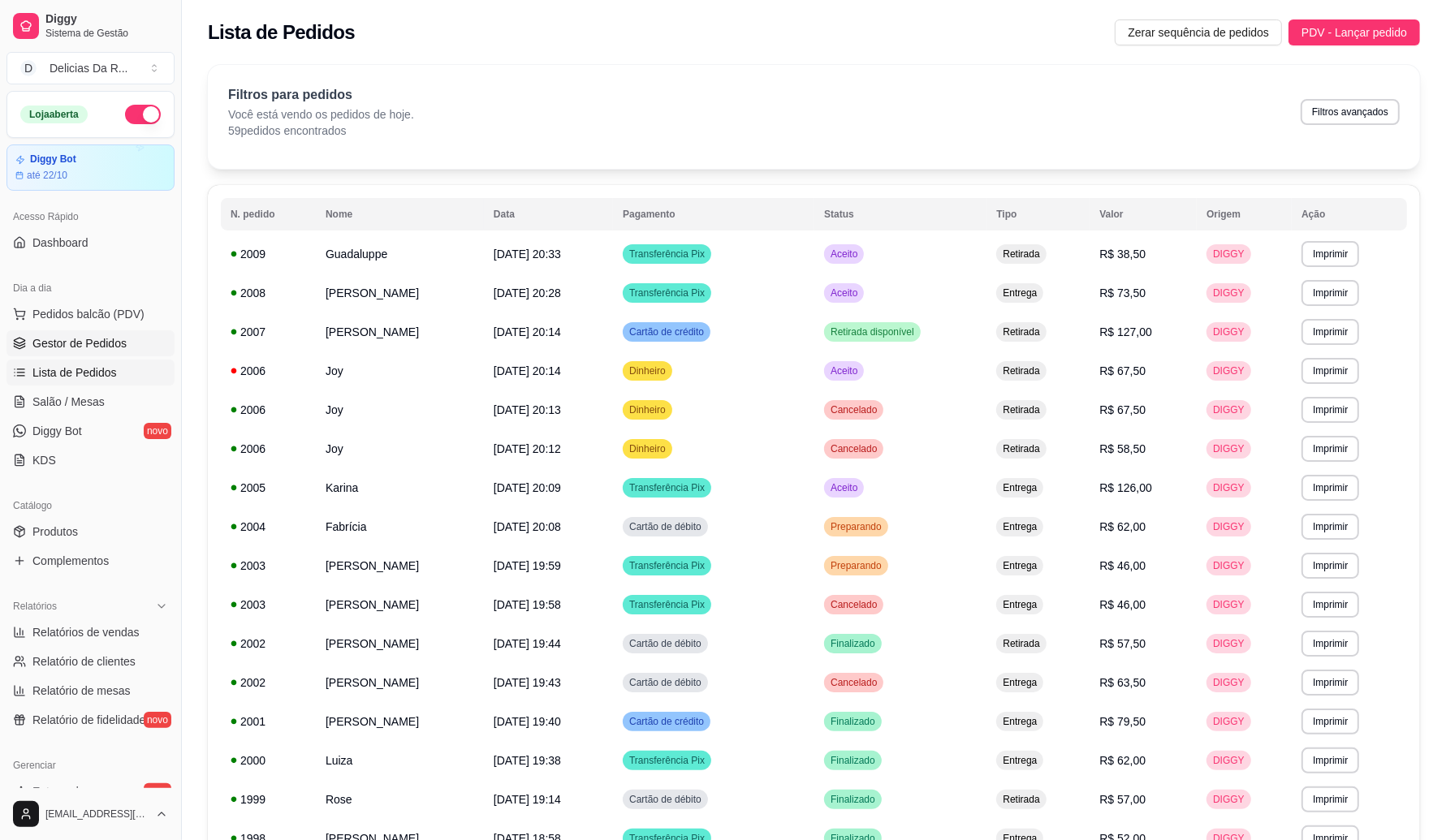
click at [40, 344] on span "Gestor de Pedidos" at bounding box center [79, 344] width 94 height 16
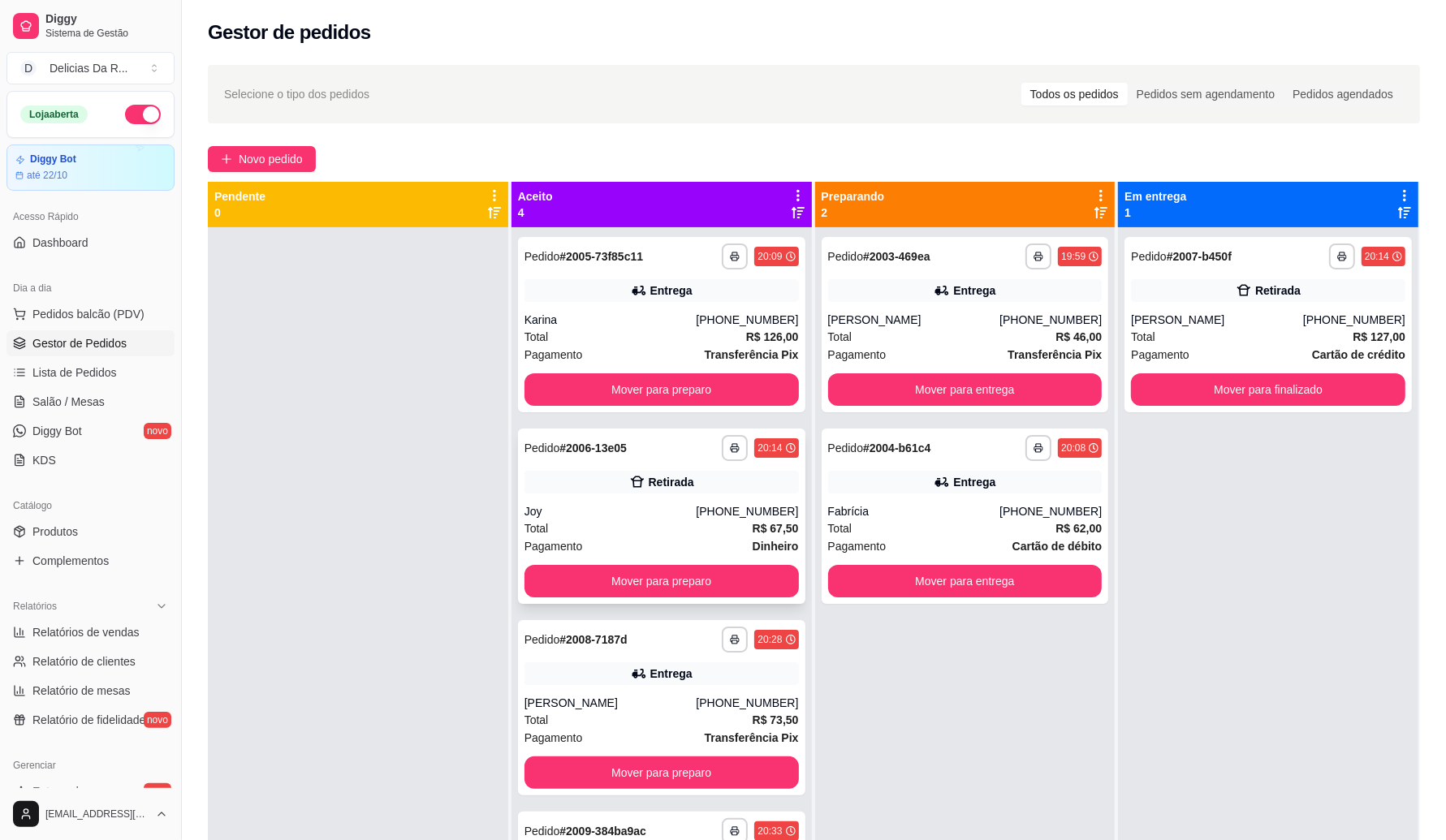
click at [611, 504] on div "Joy" at bounding box center [610, 512] width 172 height 16
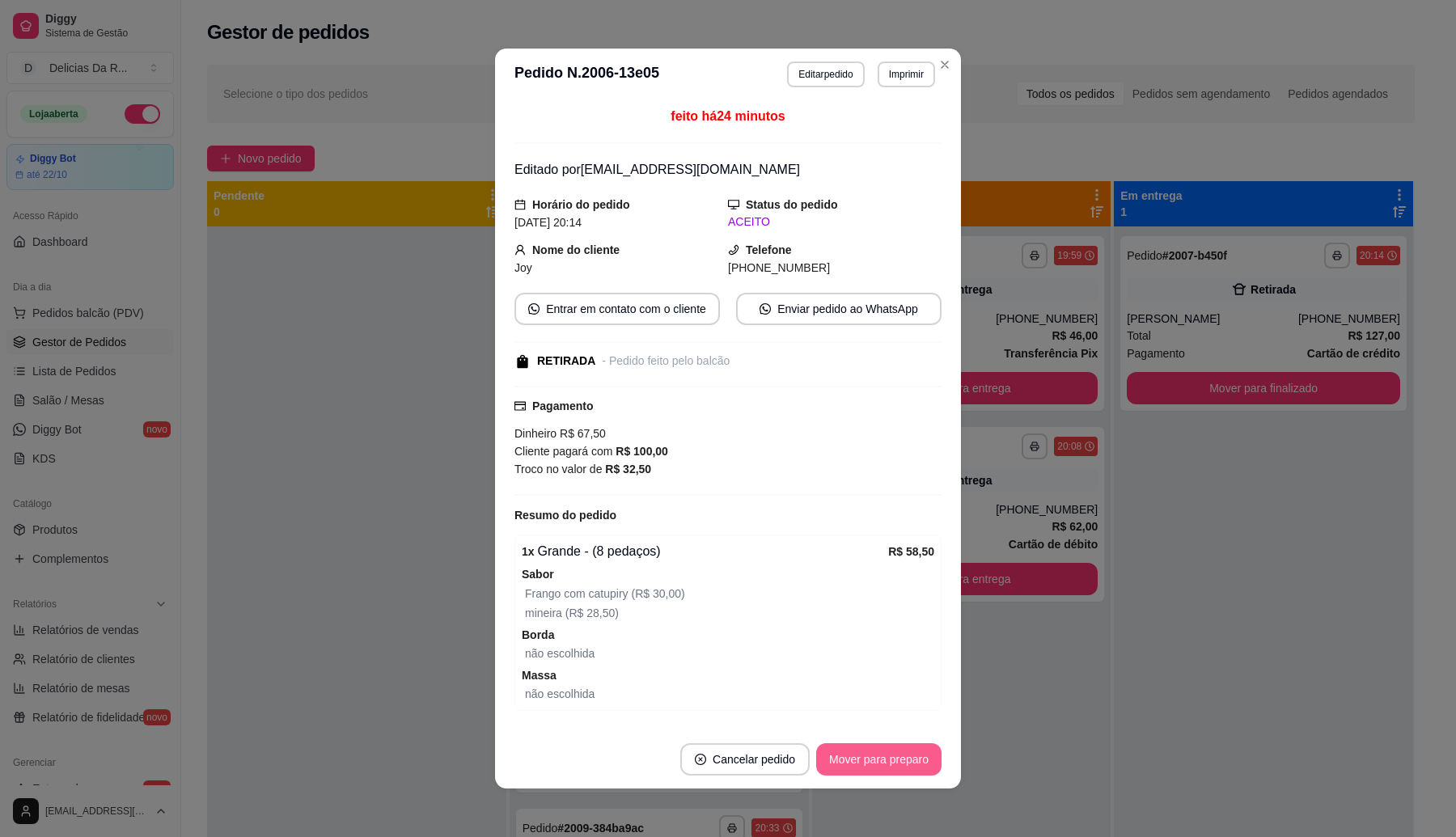
click at [899, 759] on button "Mover para preparo" at bounding box center [879, 759] width 126 height 32
click at [900, 759] on div "Mover para preparo" at bounding box center [867, 759] width 148 height 32
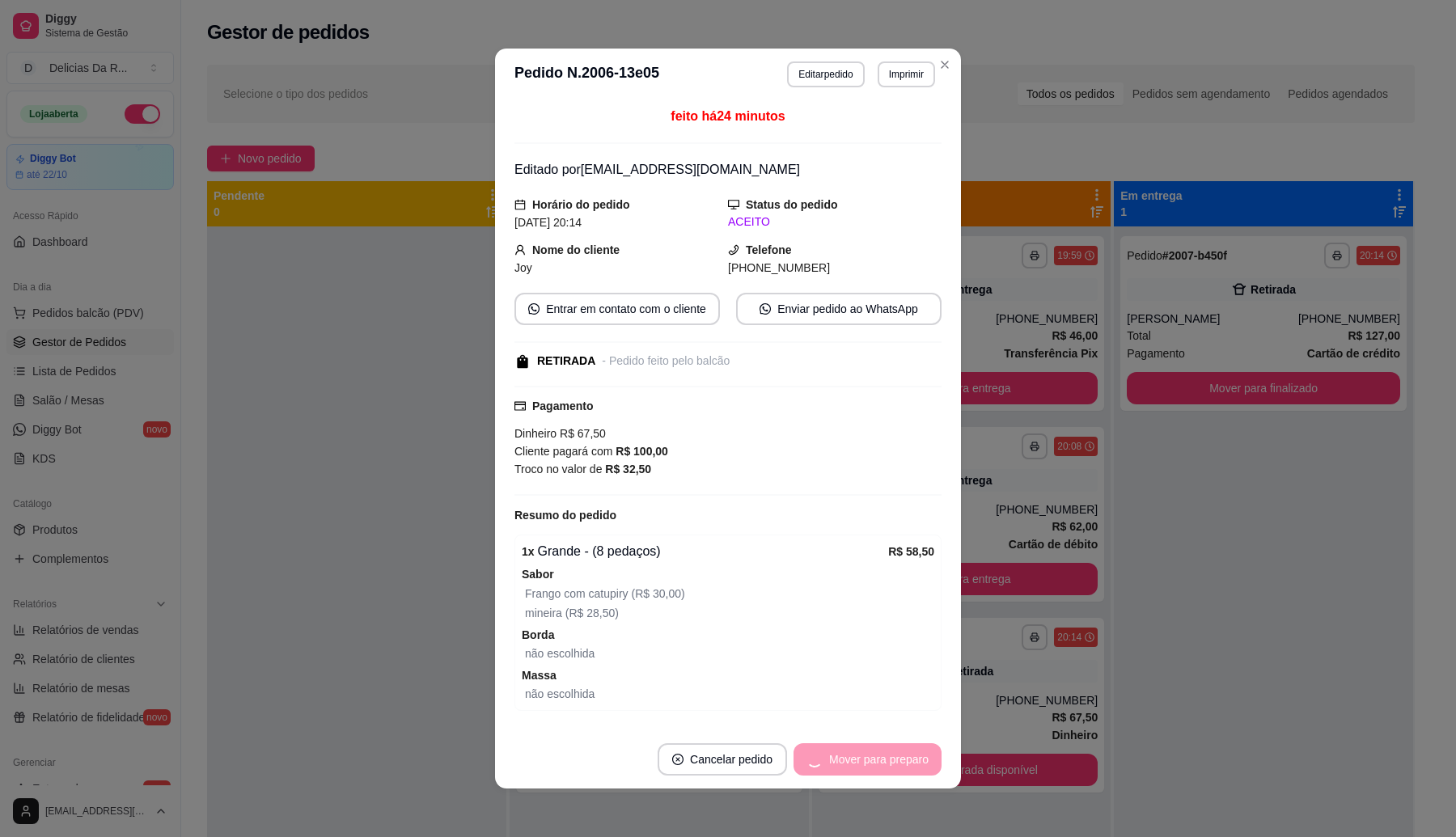
click at [902, 759] on div "Mover para preparo" at bounding box center [867, 759] width 148 height 32
click at [903, 760] on button "Mover para retirada disponível" at bounding box center [852, 759] width 179 height 32
click at [903, 760] on div "Mover para retirada disponível" at bounding box center [840, 759] width 201 height 32
click at [903, 760] on button "Mover para retirada disponível" at bounding box center [840, 759] width 201 height 32
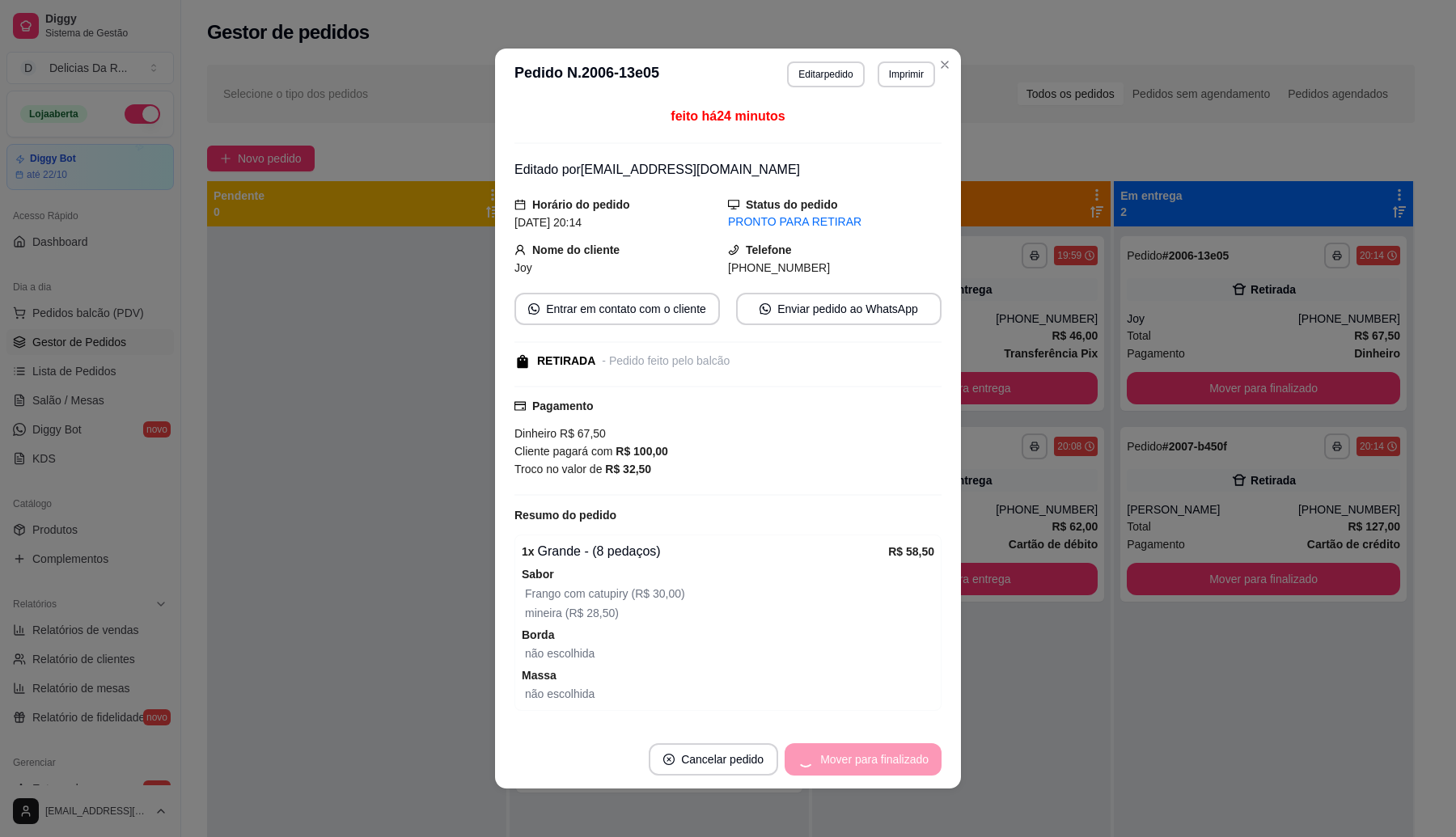
click at [903, 760] on div "Mover para finalizado" at bounding box center [863, 759] width 157 height 32
click at [903, 760] on button "Mover para finalizado" at bounding box center [874, 759] width 130 height 31
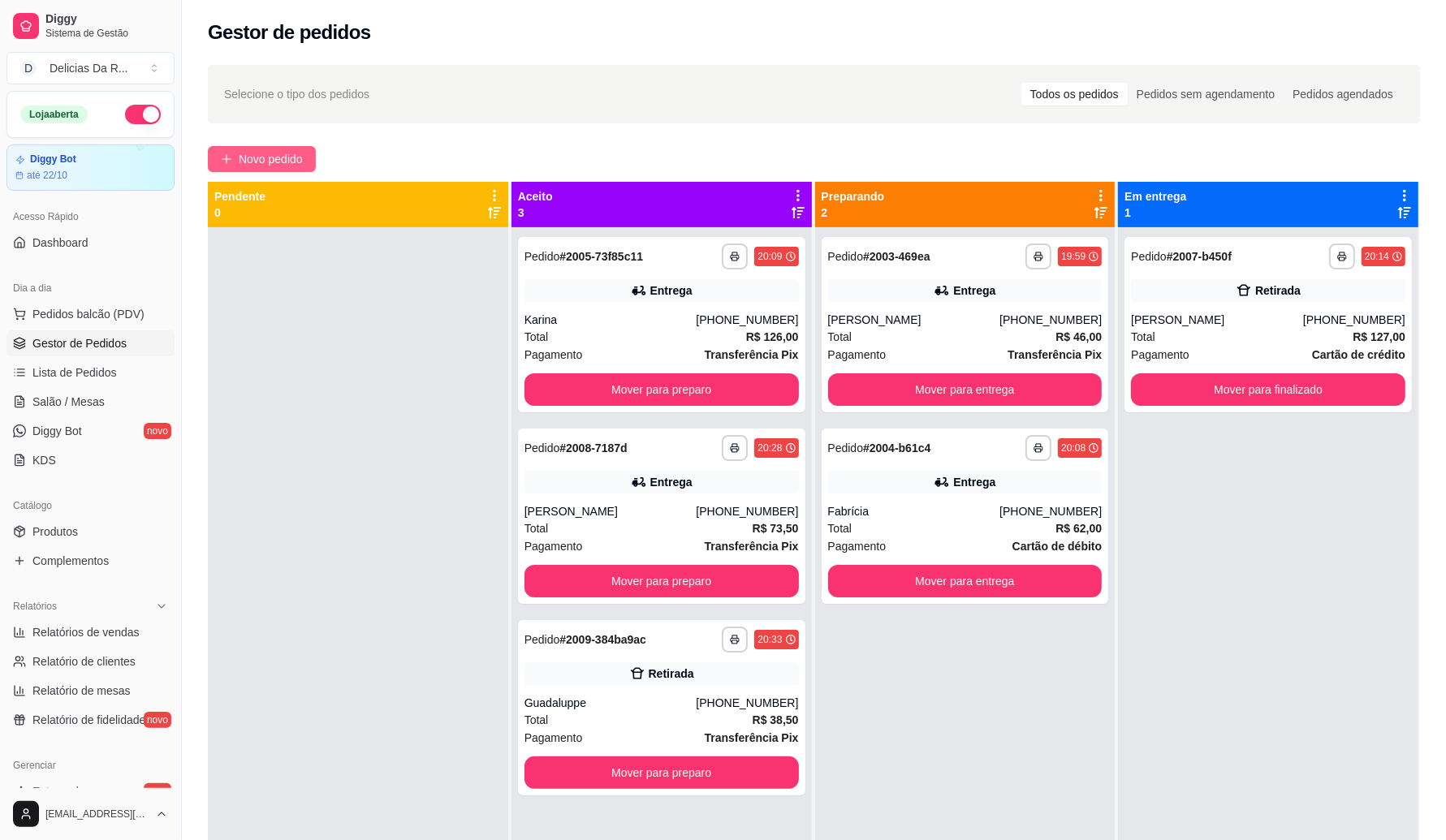
click at [306, 150] on button "Novo pedido" at bounding box center [261, 158] width 108 height 26
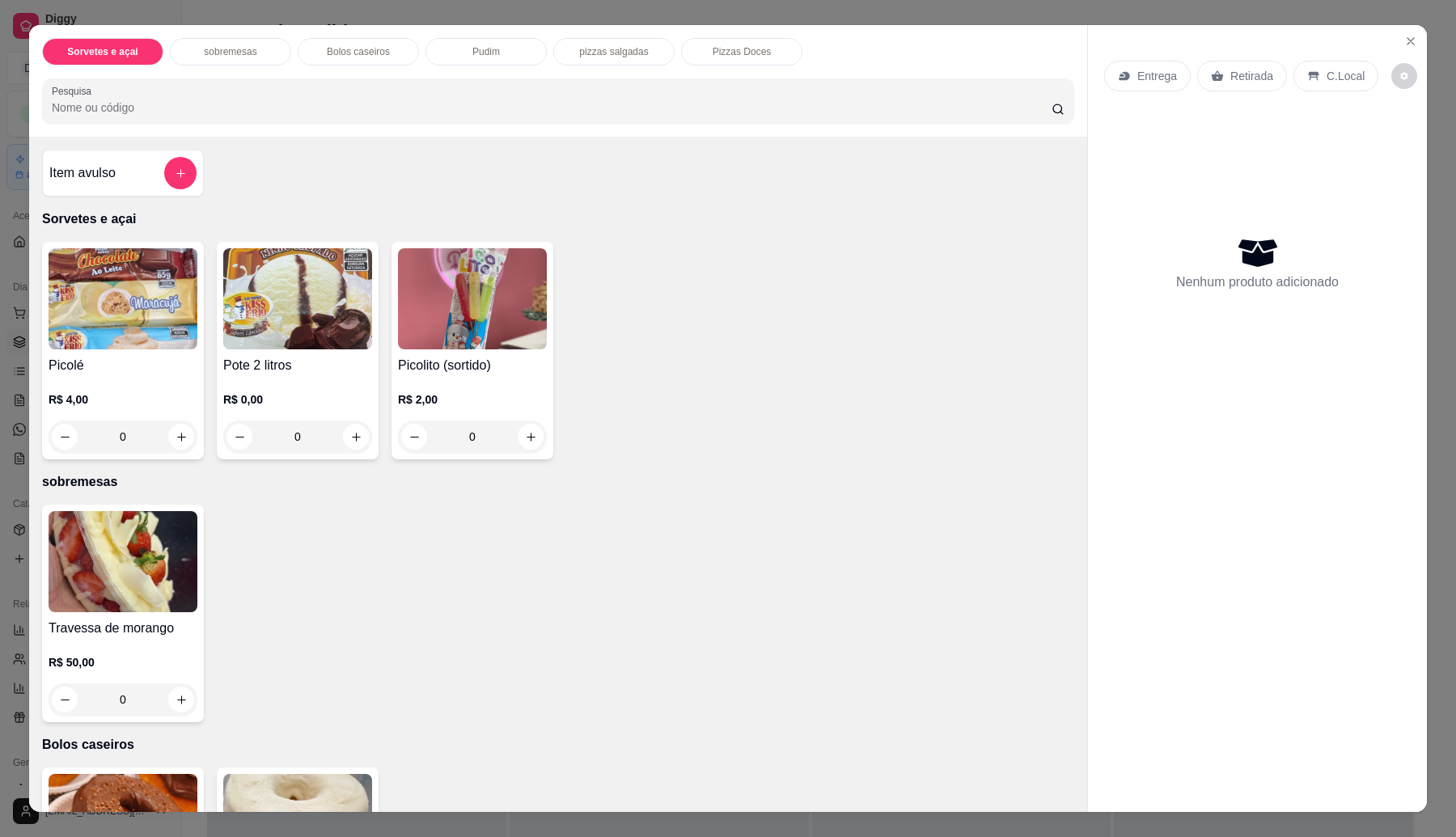
scroll to position [975, 0]
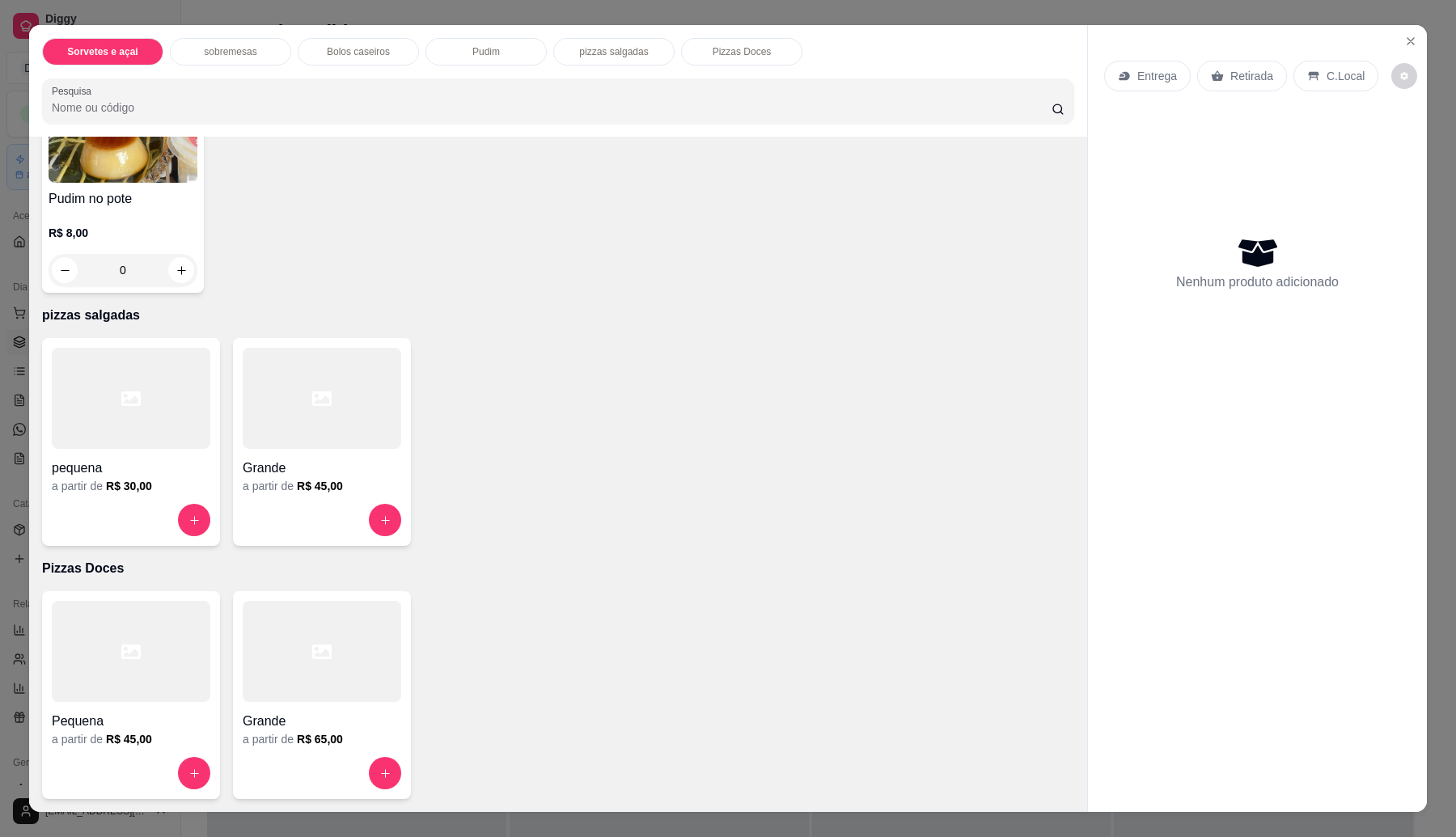
click at [272, 504] on div at bounding box center [322, 520] width 159 height 32
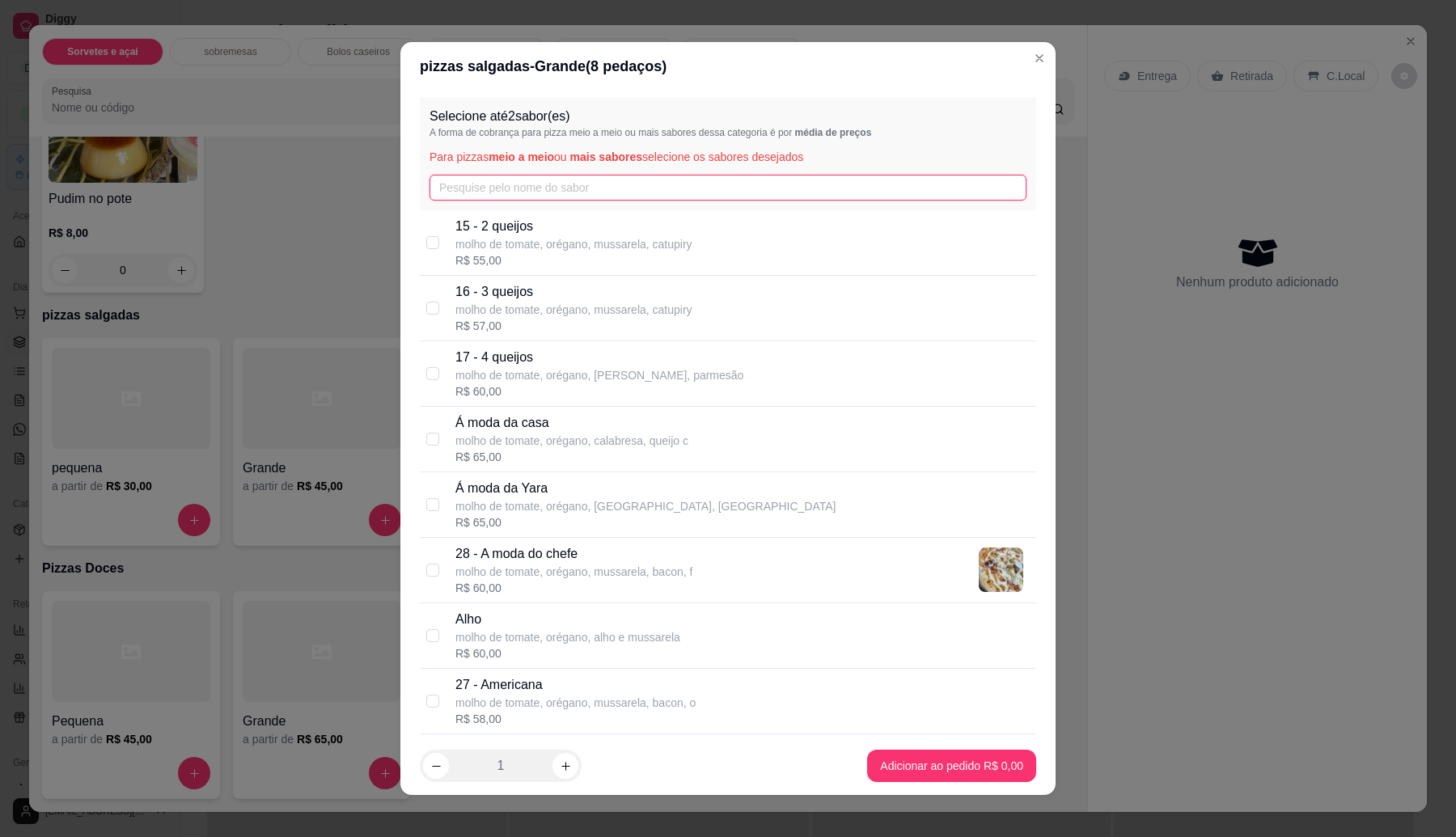
click at [663, 193] on input "text" at bounding box center [728, 187] width 597 height 26
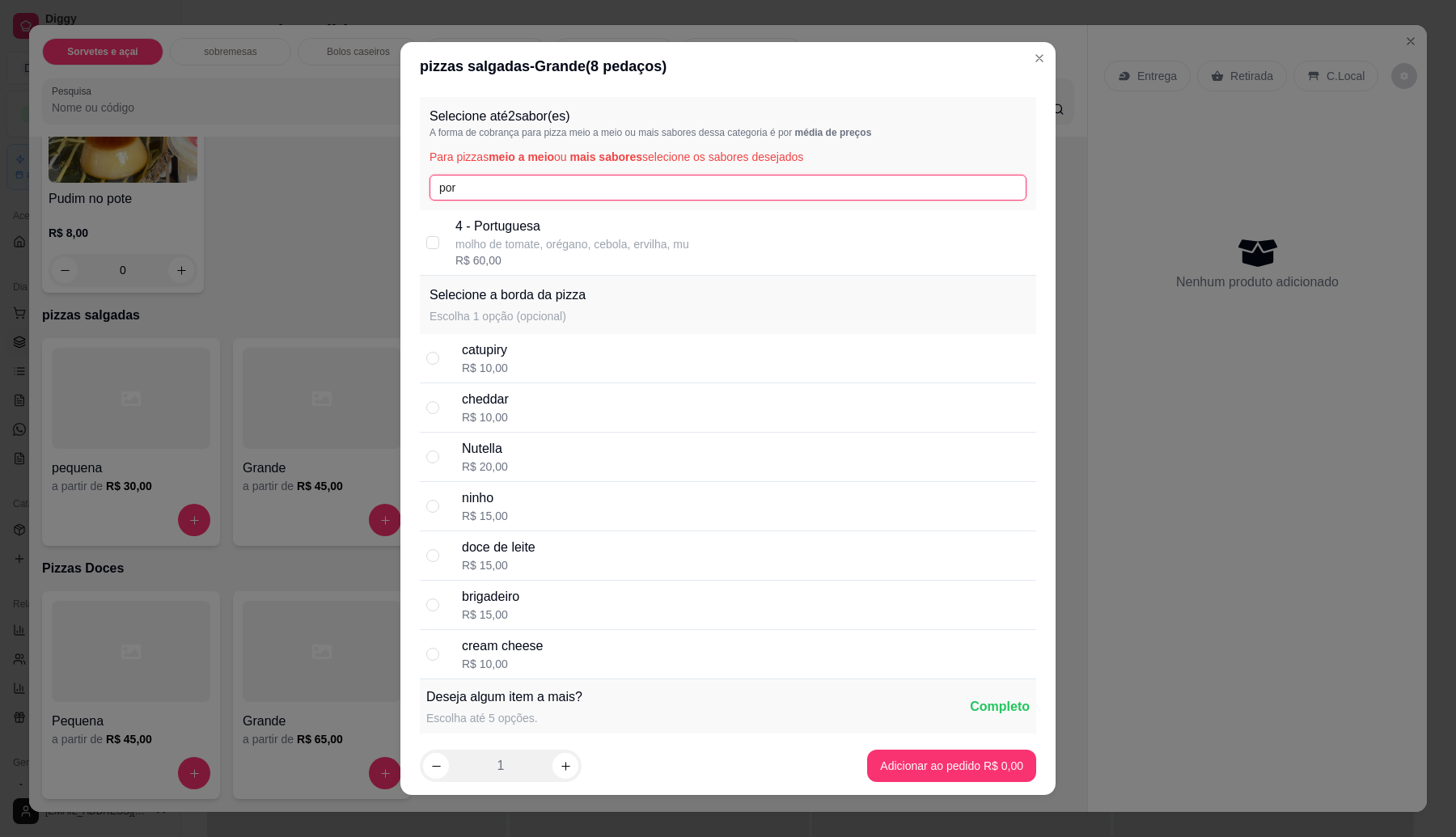
type input "port"
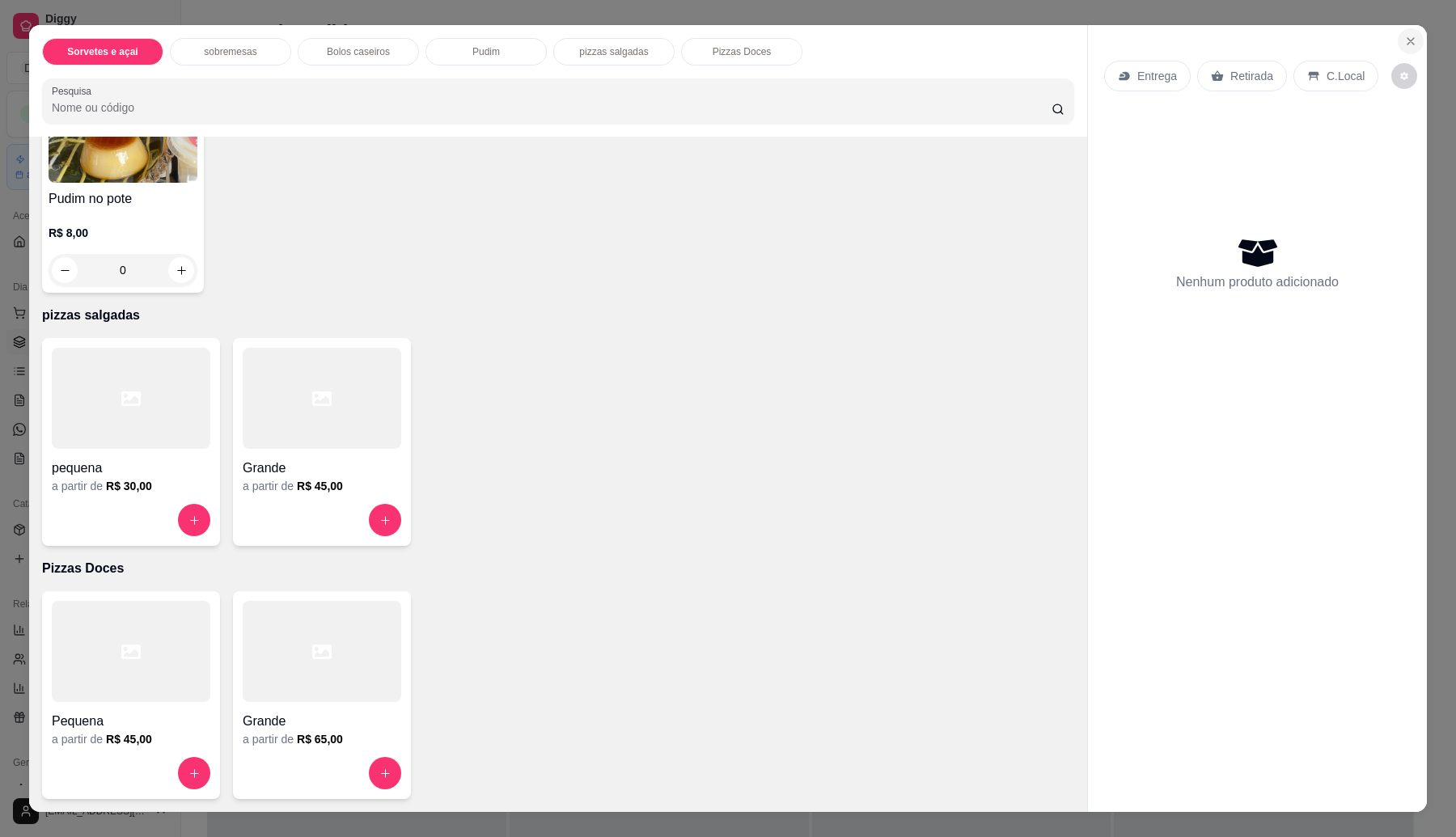
click at [1407, 39] on icon "Close" at bounding box center [1410, 41] width 6 height 6
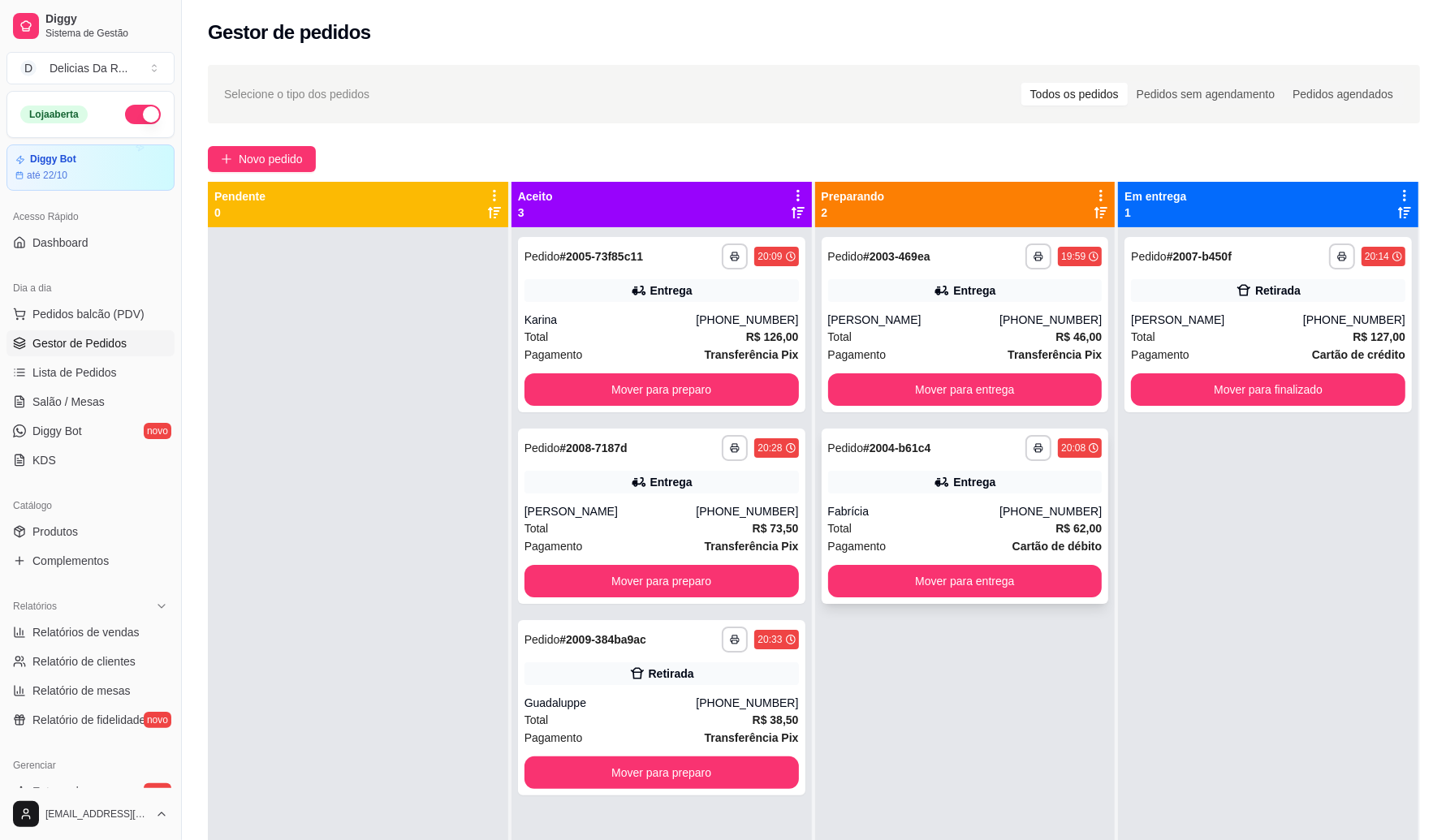
click at [979, 510] on div "Fabrícia" at bounding box center [914, 512] width 172 height 16
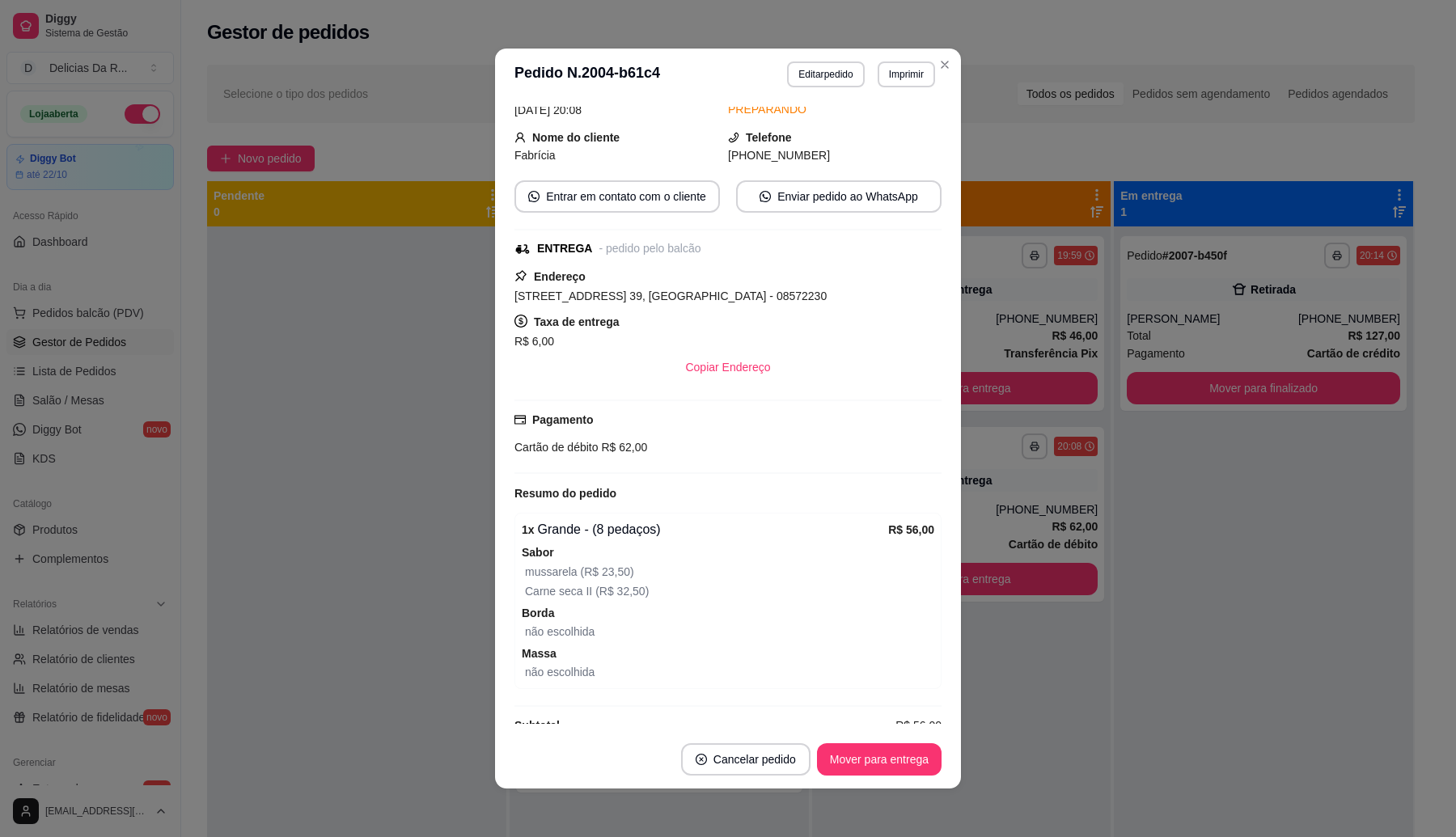
scroll to position [193, 0]
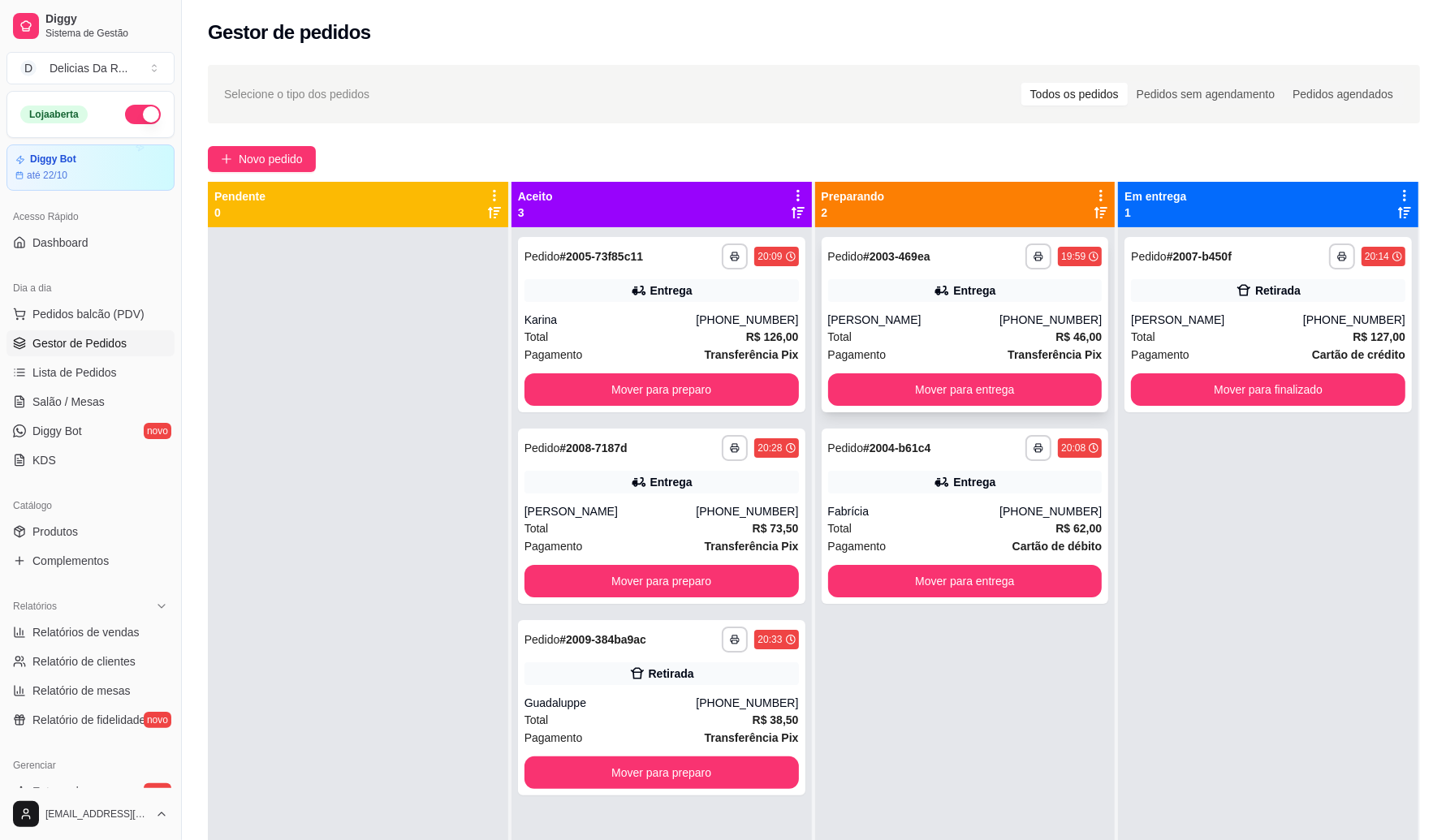
click at [947, 329] on div "Total R$ 46,00" at bounding box center [965, 337] width 275 height 18
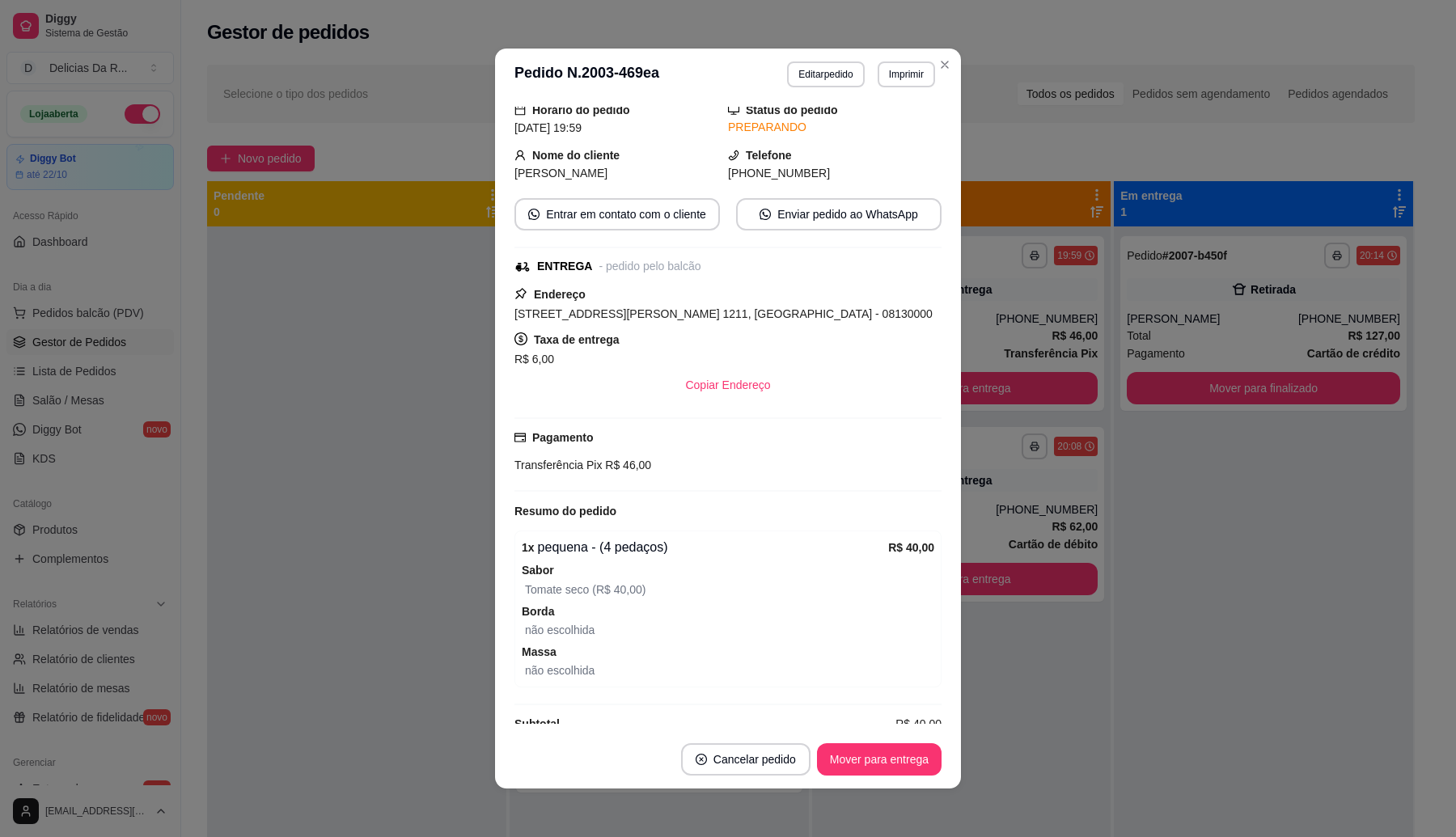
scroll to position [209, 0]
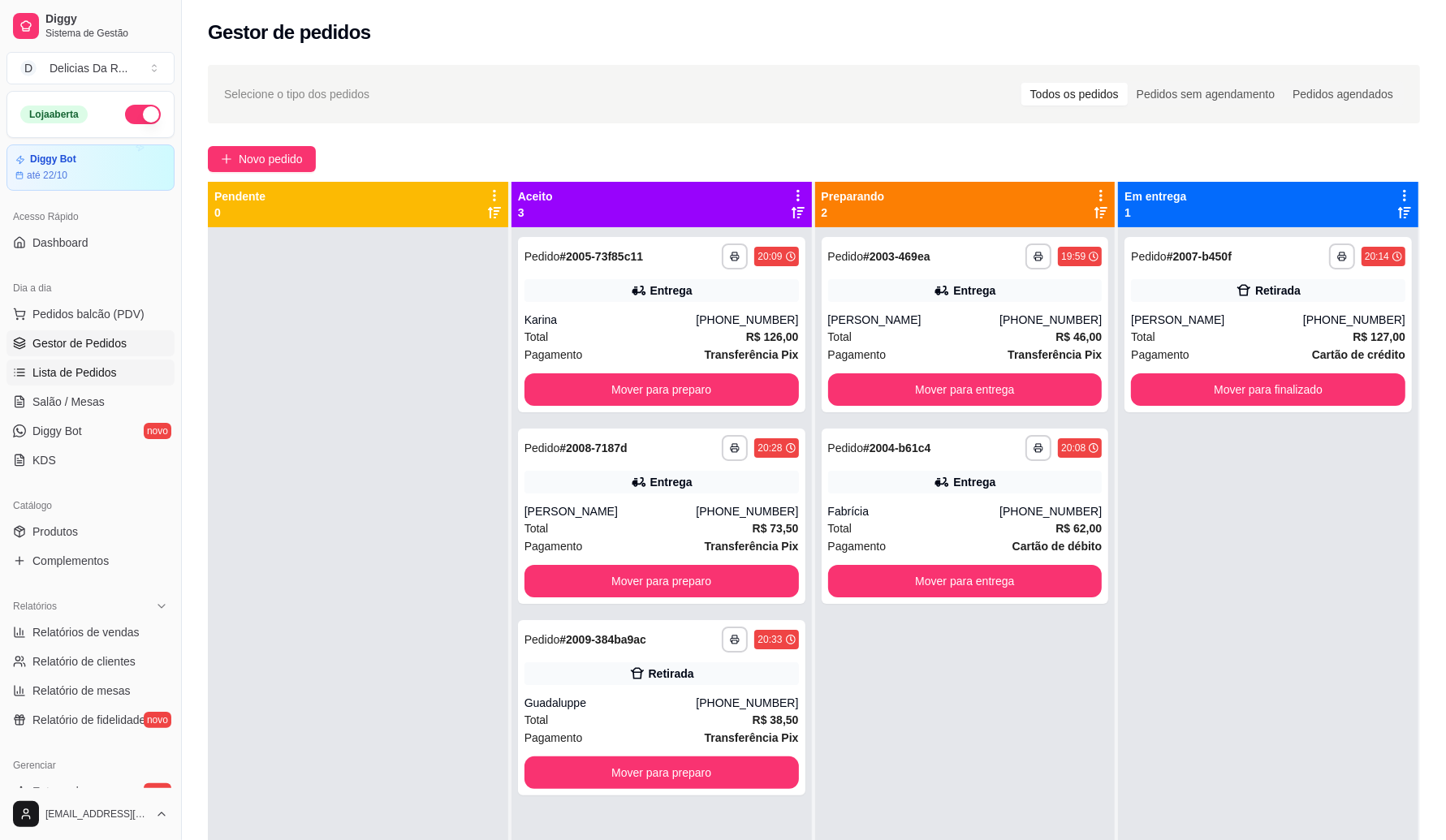
click at [100, 376] on span "Lista de Pedidos" at bounding box center [74, 372] width 84 height 16
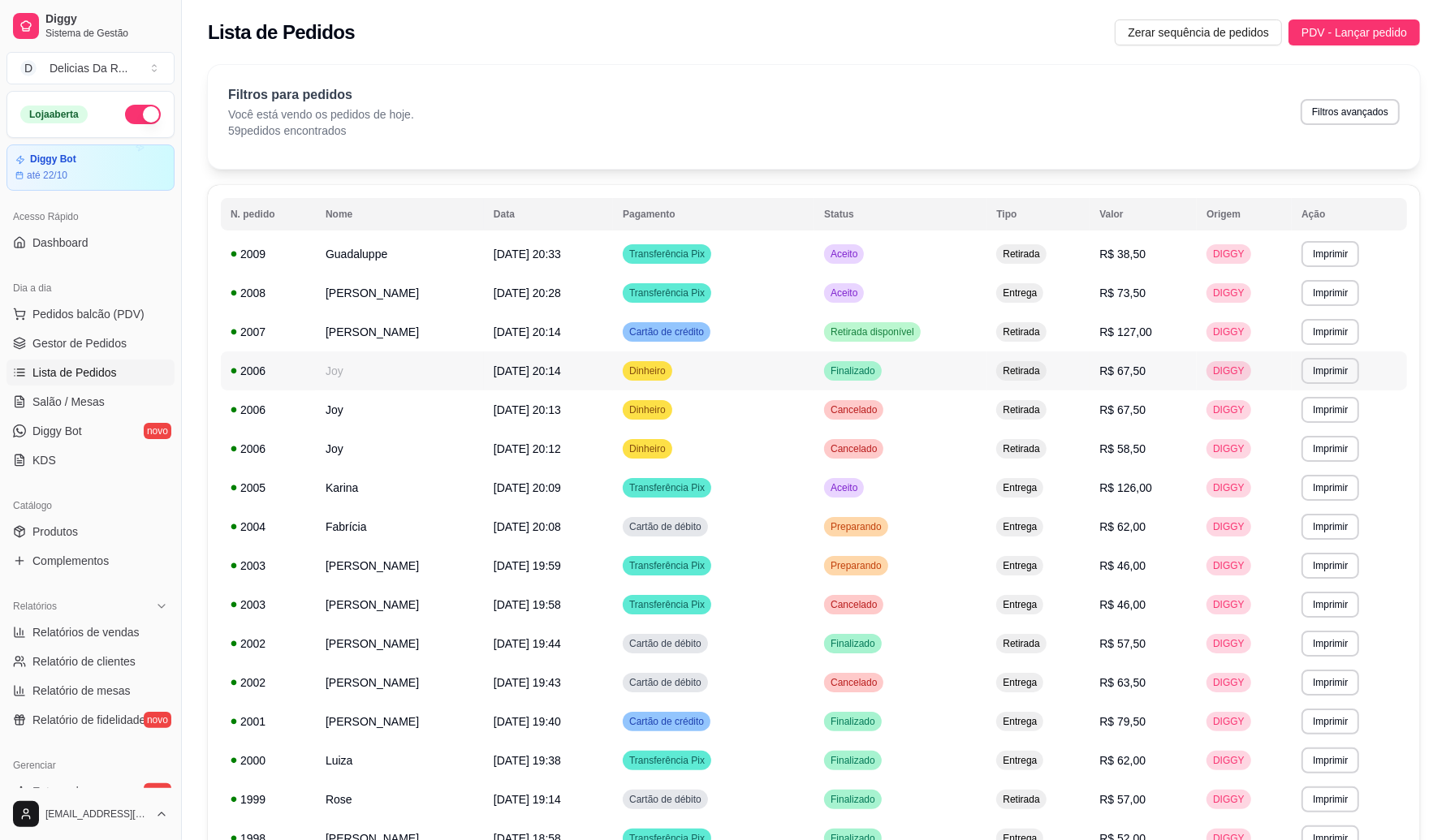
click at [436, 368] on td "Joy" at bounding box center [400, 371] width 168 height 39
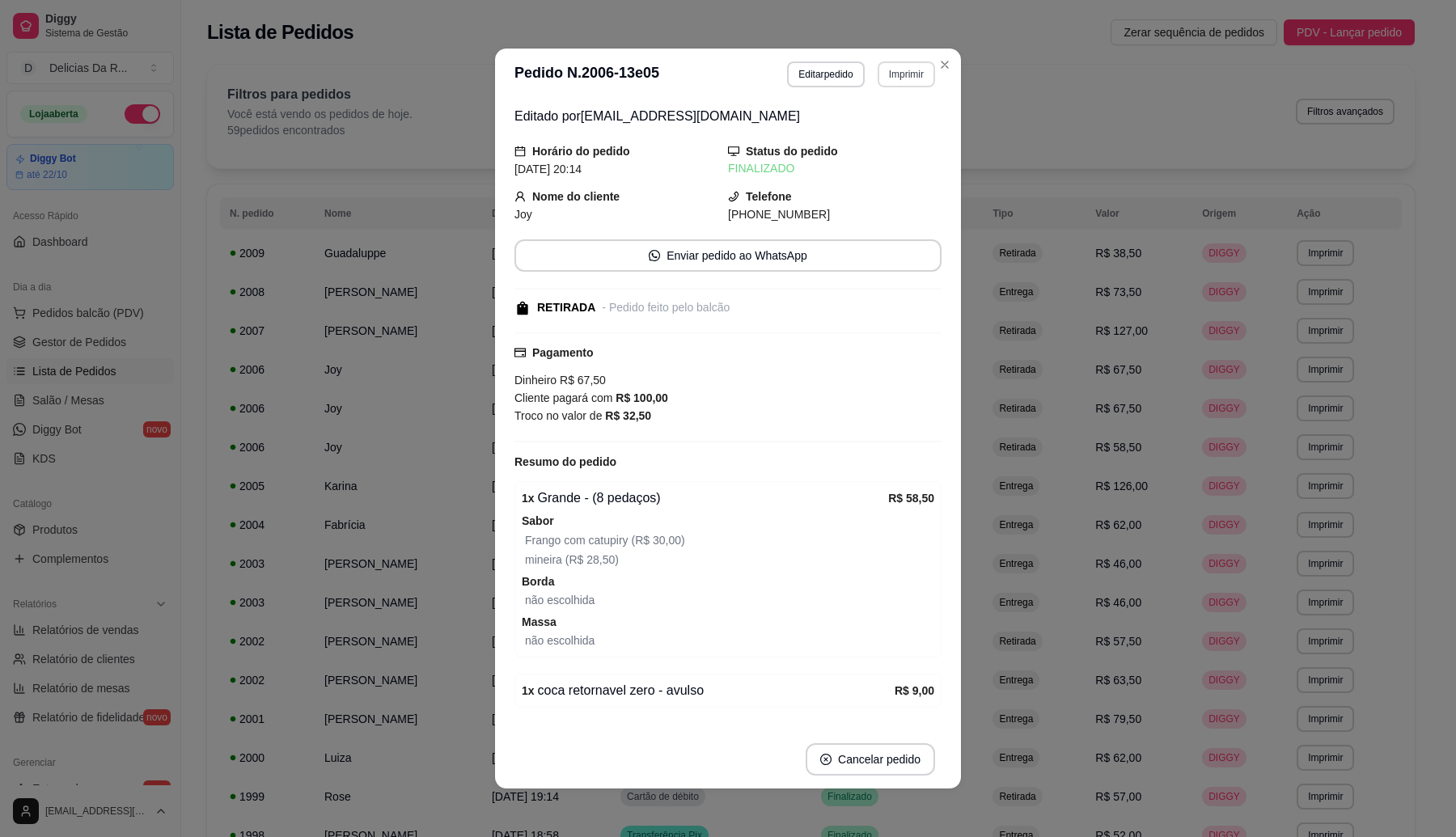
click at [900, 83] on button "Imprimir" at bounding box center [906, 74] width 57 height 26
click at [889, 140] on button "IMPRESSORA" at bounding box center [871, 131] width 118 height 26
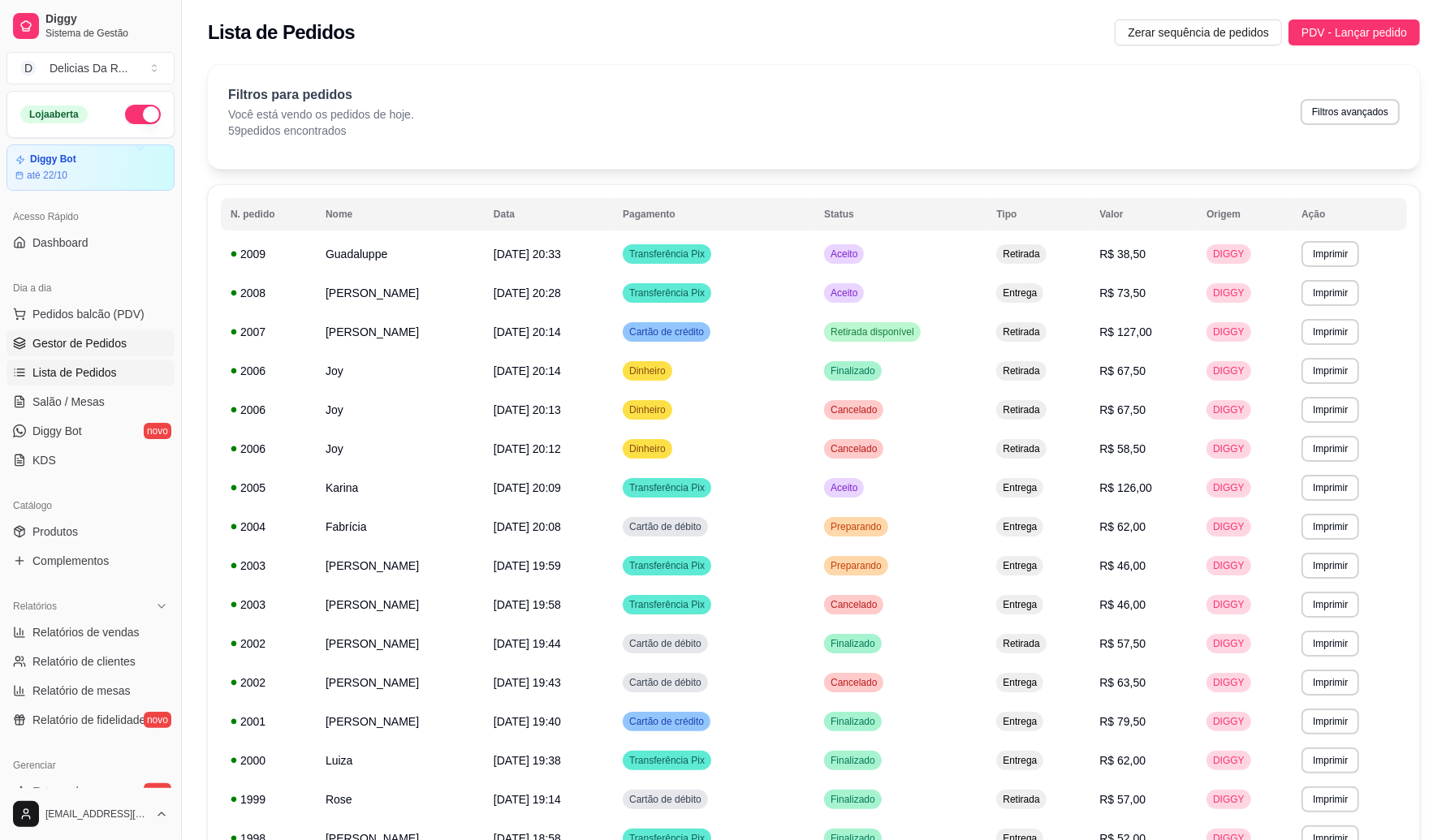
click at [86, 344] on span "Gestor de Pedidos" at bounding box center [79, 344] width 94 height 16
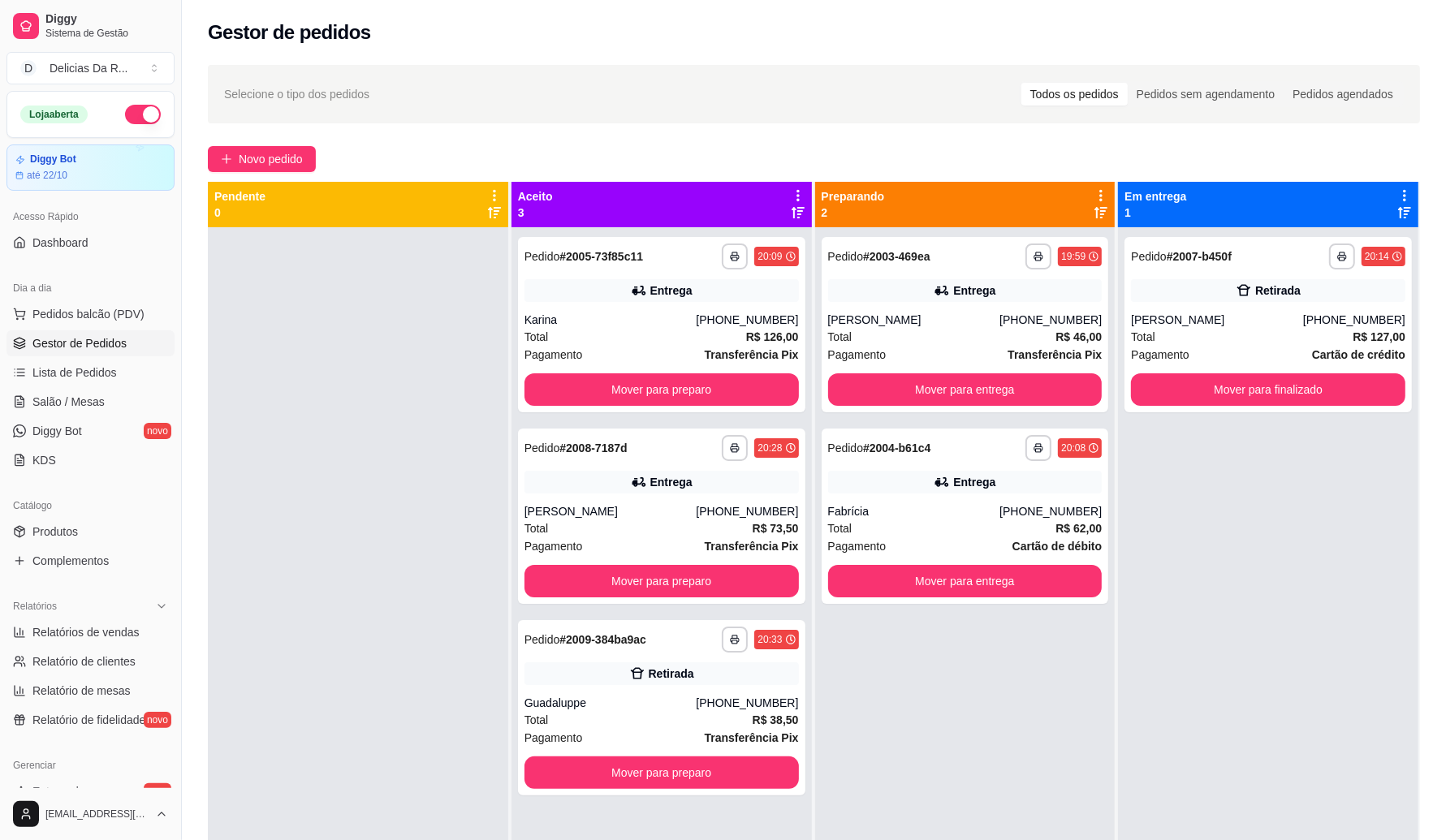
click at [277, 142] on div "**********" at bounding box center [813, 548] width 1264 height 987
click at [277, 159] on span "Novo pedido" at bounding box center [271, 159] width 64 height 18
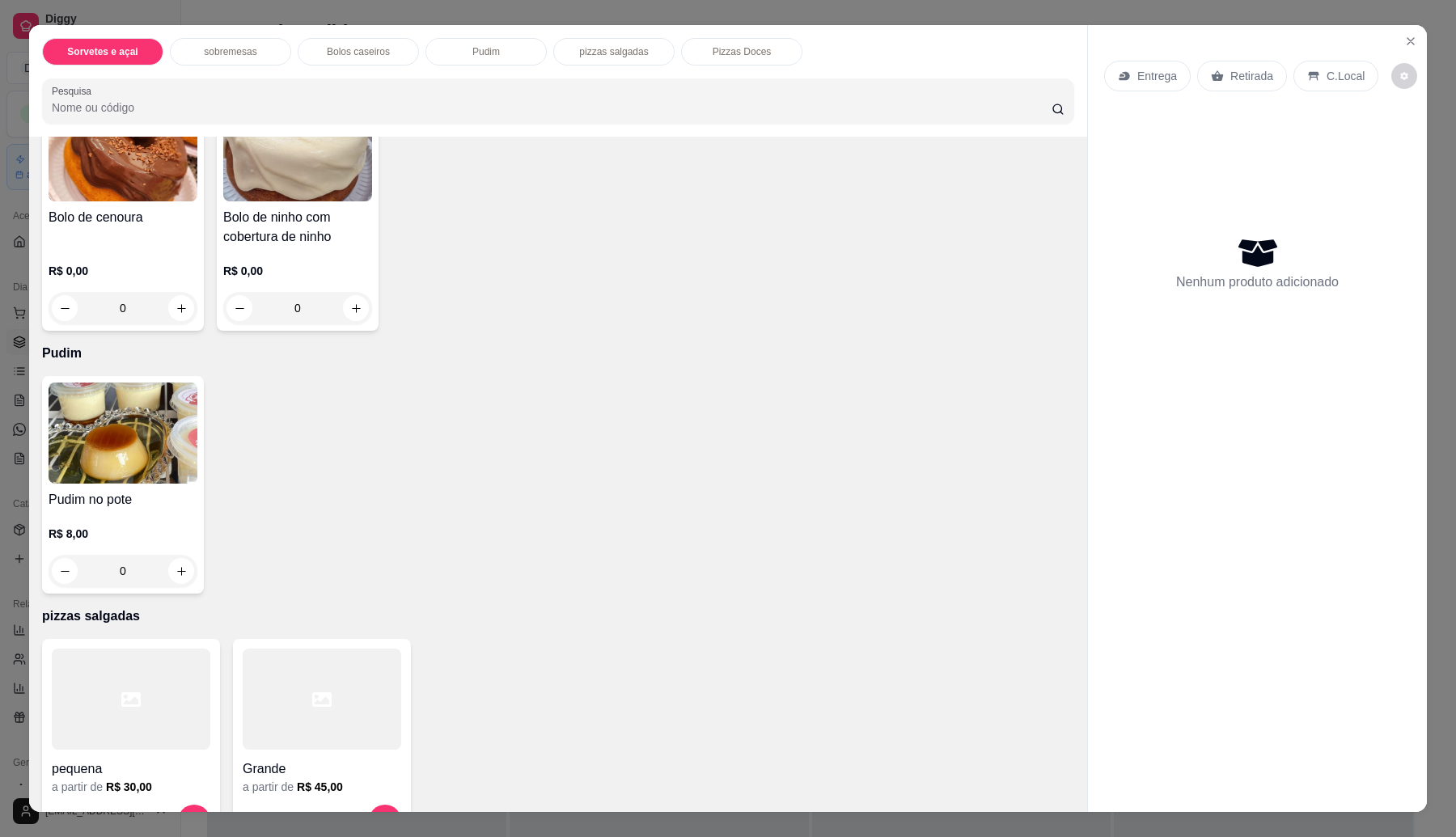
scroll to position [876, 0]
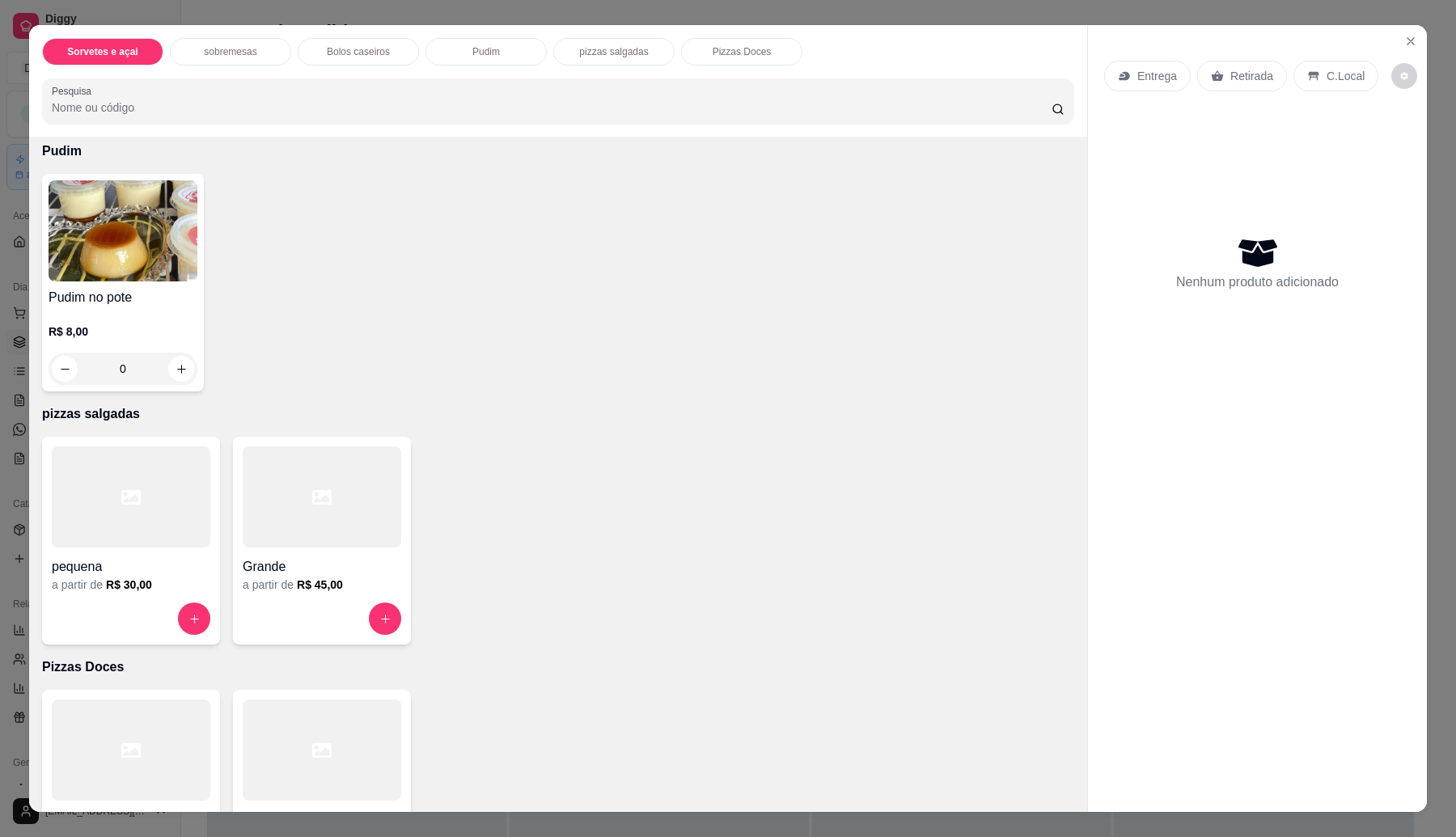
click at [258, 587] on div "a partir de R$ 45,00" at bounding box center [322, 585] width 159 height 16
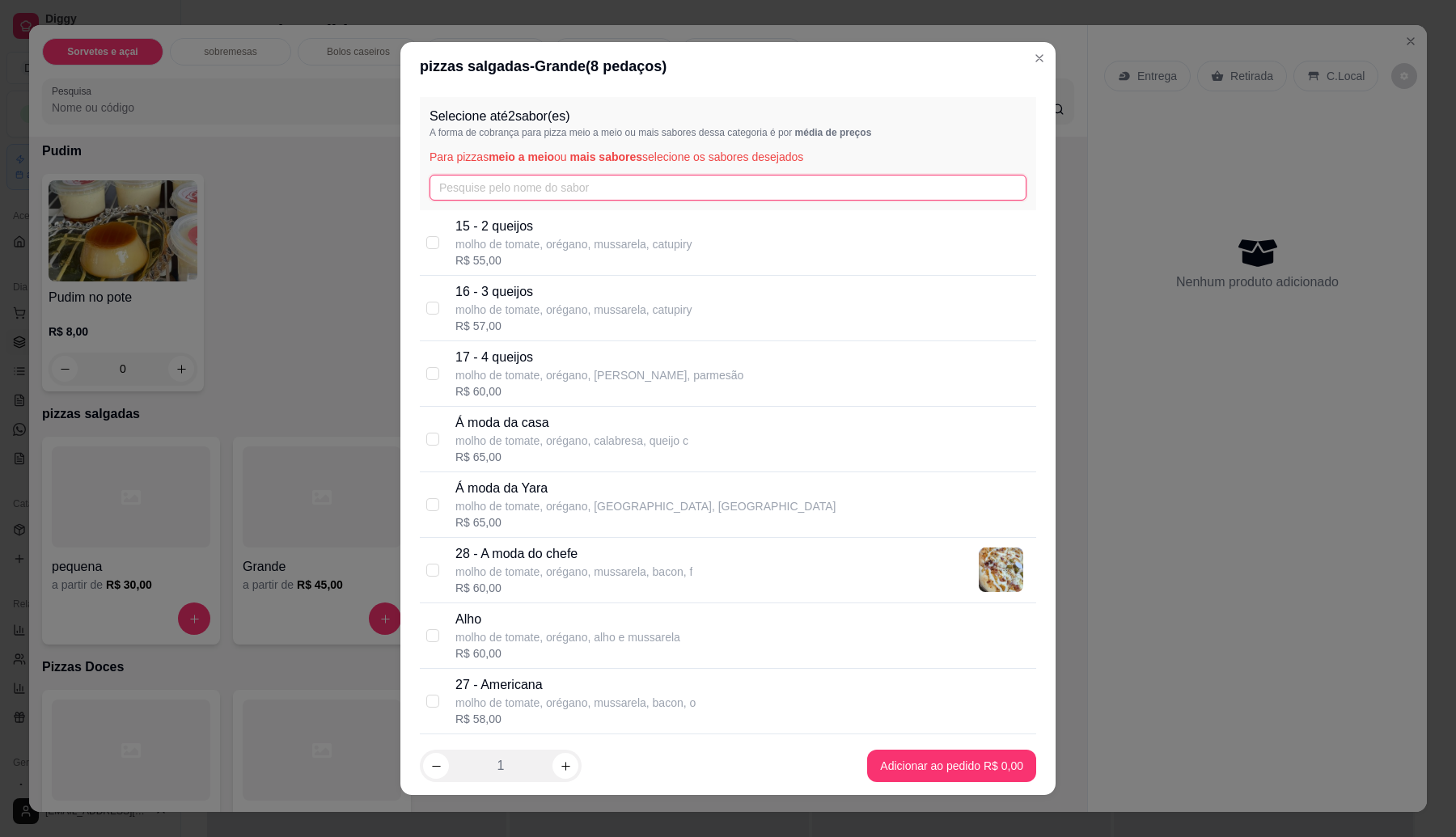
click at [503, 193] on input "text" at bounding box center [728, 187] width 597 height 26
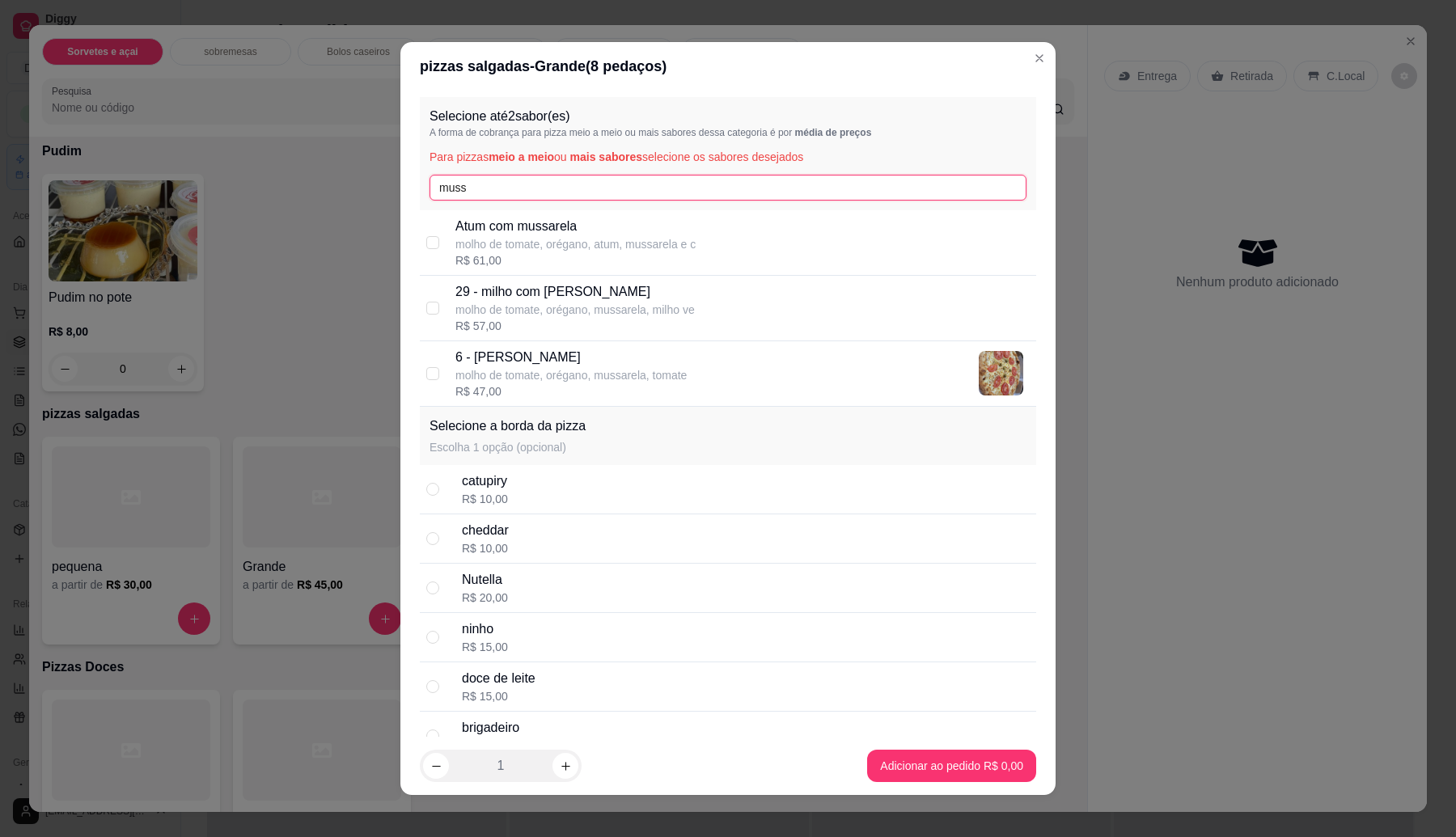
type input "muss"
click at [566, 371] on p "molho de tomate, orégano, mussarela, tomate" at bounding box center [571, 375] width 232 height 16
checkbox input "true"
click at [495, 180] on input "muss" at bounding box center [728, 187] width 597 height 26
type input "m"
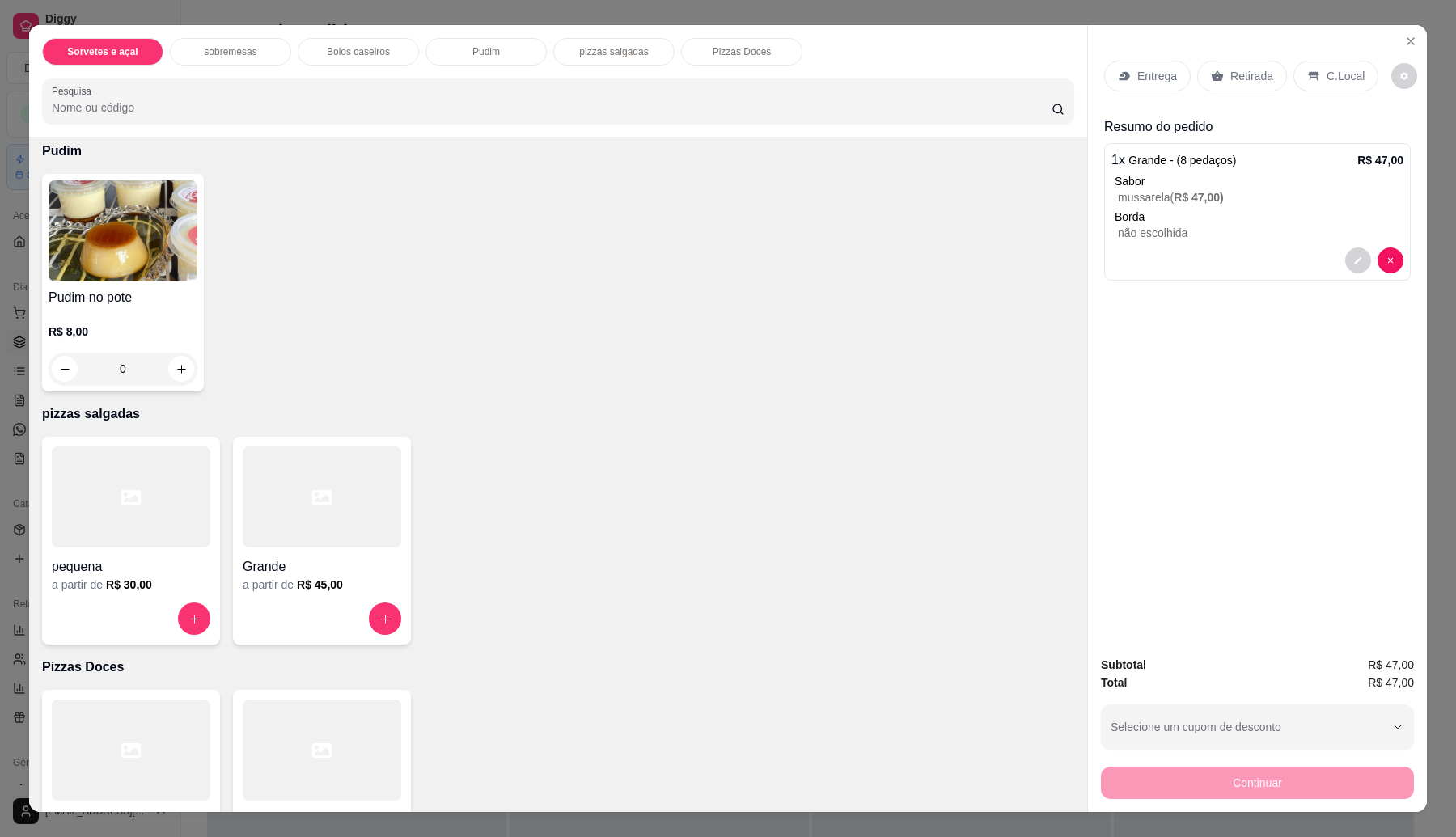
click at [301, 600] on div "Grande a partir de R$ 45,00" at bounding box center [322, 540] width 178 height 208
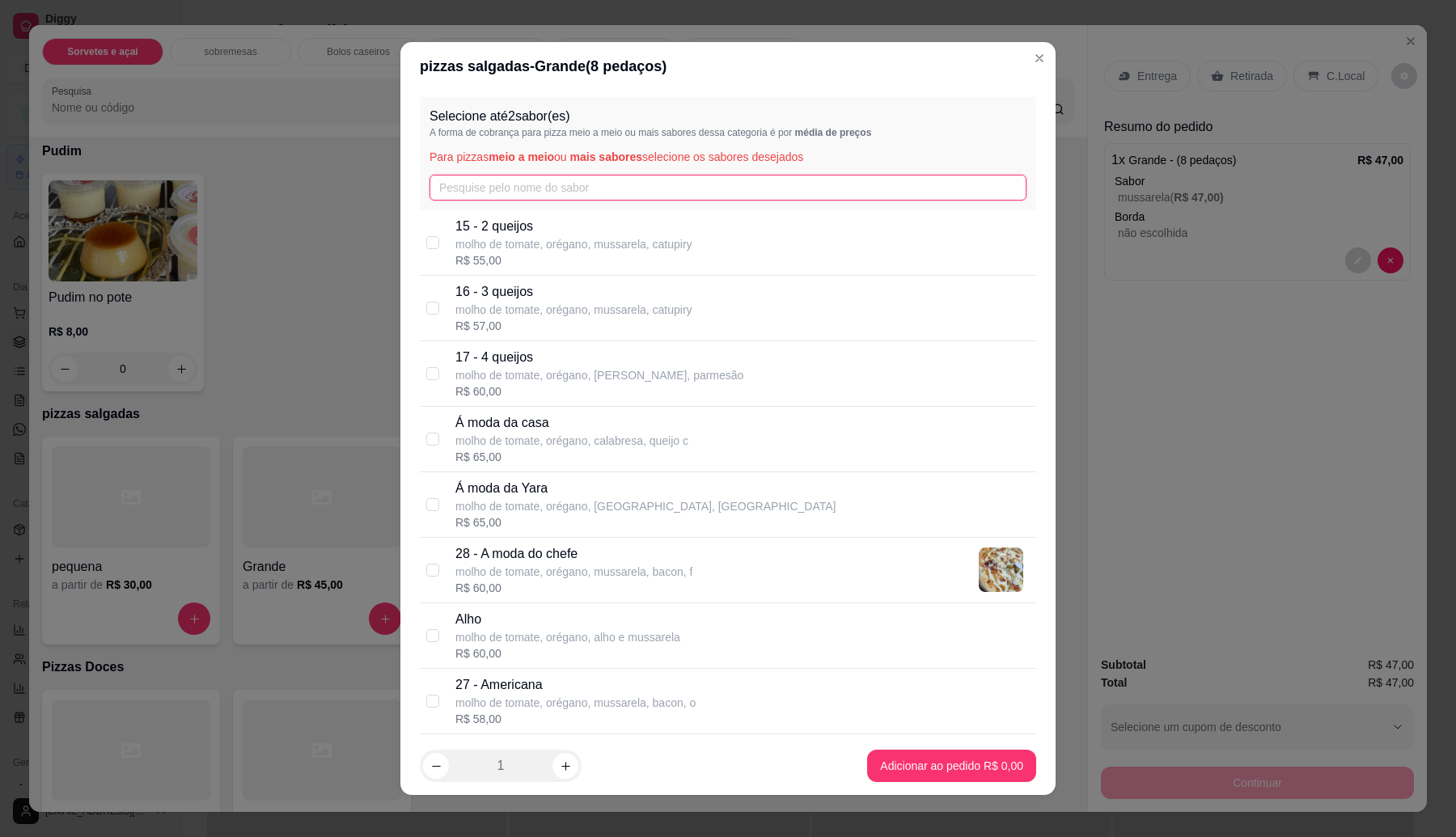
click at [531, 195] on input "text" at bounding box center [728, 187] width 597 height 26
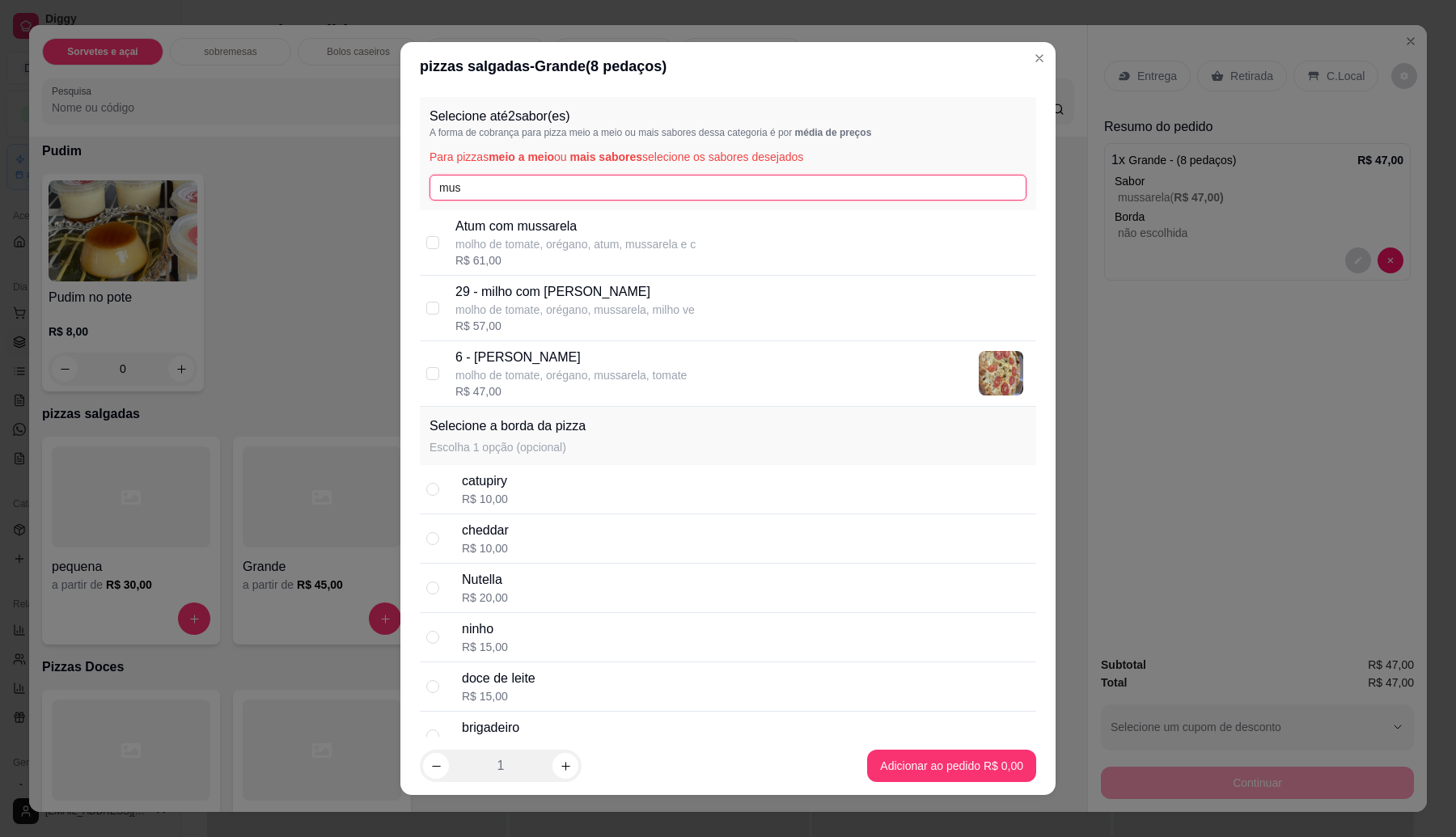
type input "mus"
click at [532, 389] on div "R$ 47,00" at bounding box center [571, 391] width 232 height 16
checkbox input "true"
click at [466, 179] on input "mus" at bounding box center [728, 187] width 597 height 26
type input "m"
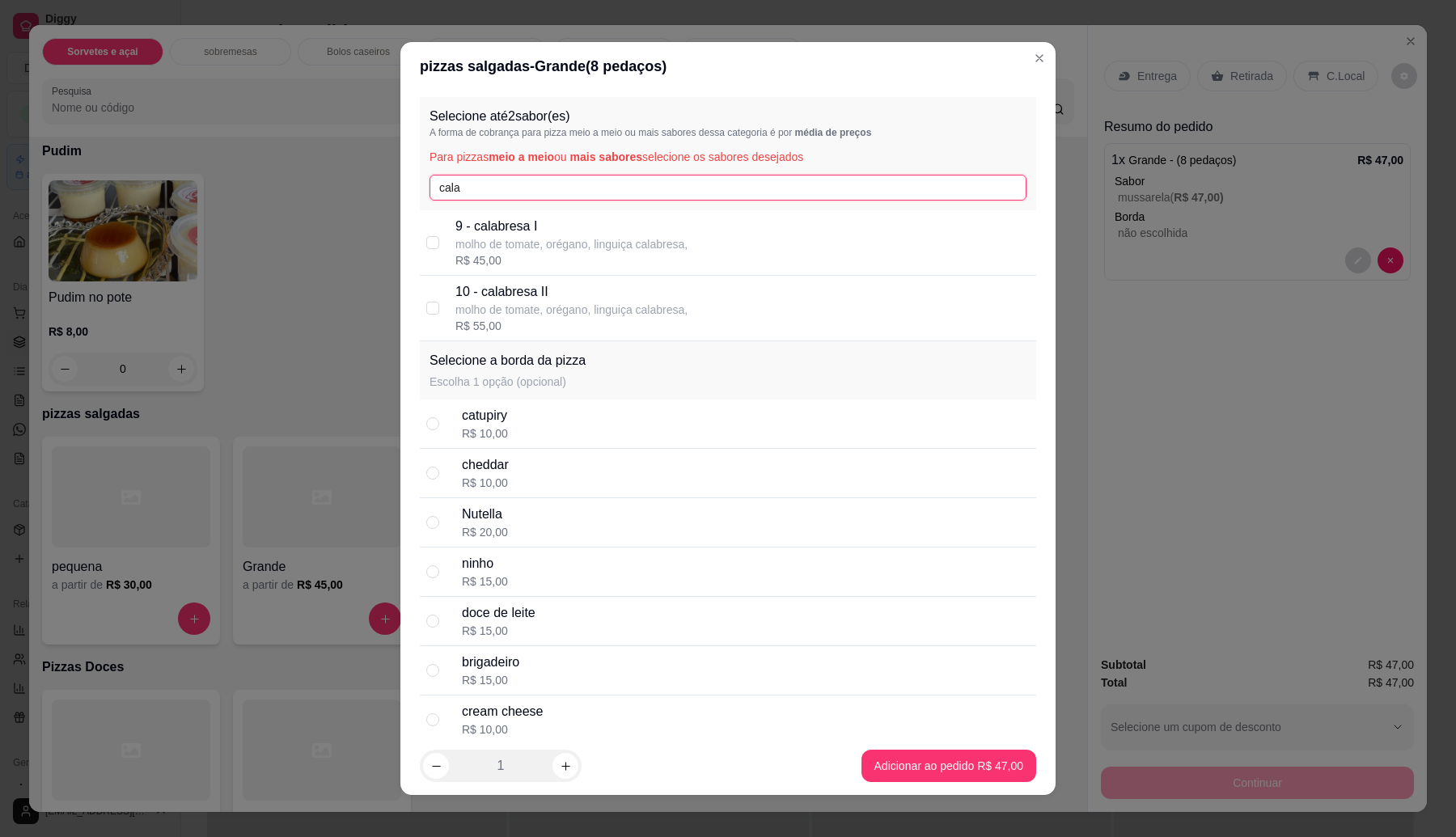
type input "cala"
click at [520, 236] on p "molho de tomate, orégano, linguiça calabresa," at bounding box center [571, 244] width 232 height 16
checkbox input "true"
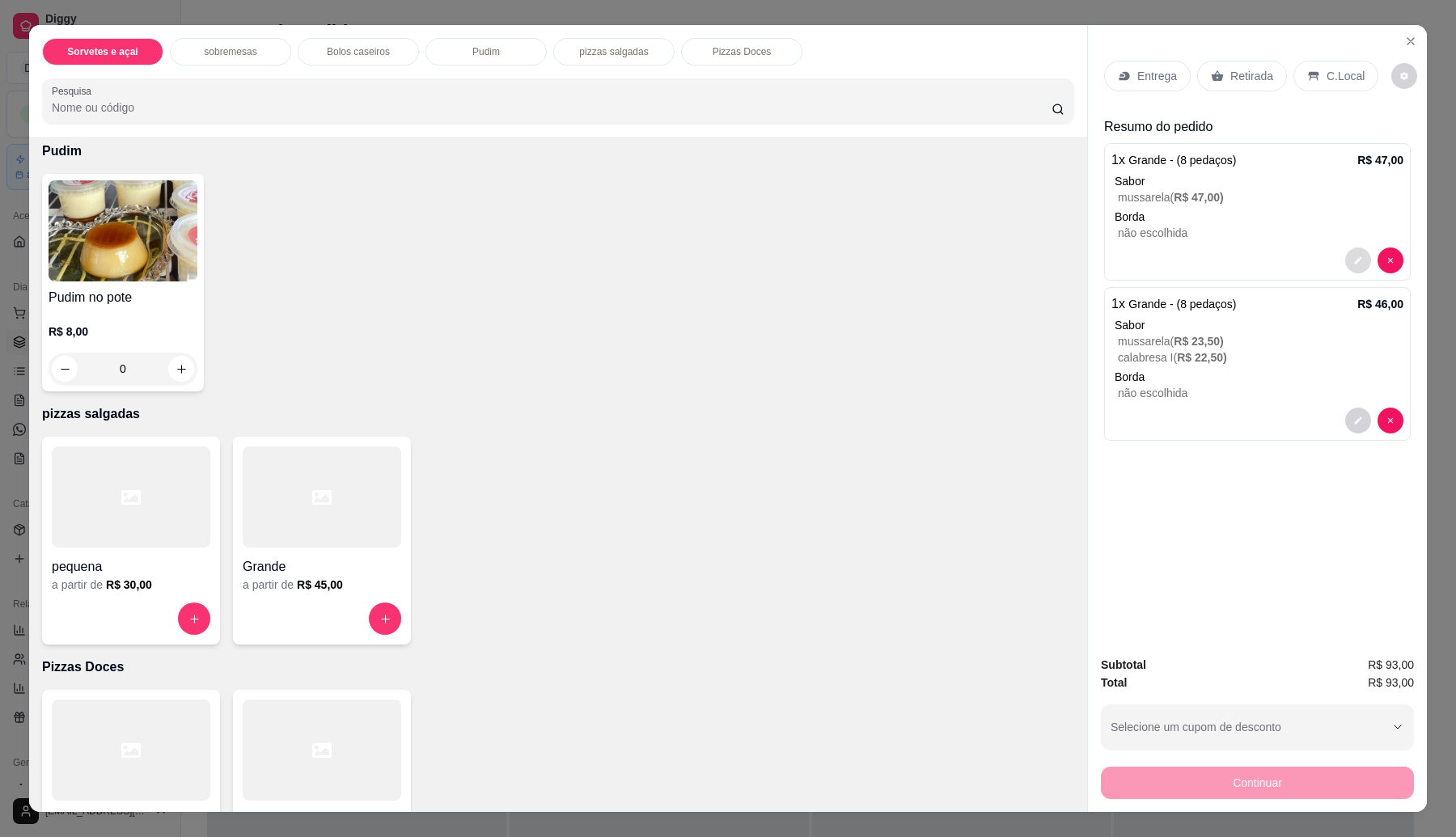
click at [1345, 263] on button "decrease-product-quantity" at bounding box center [1357, 260] width 26 height 26
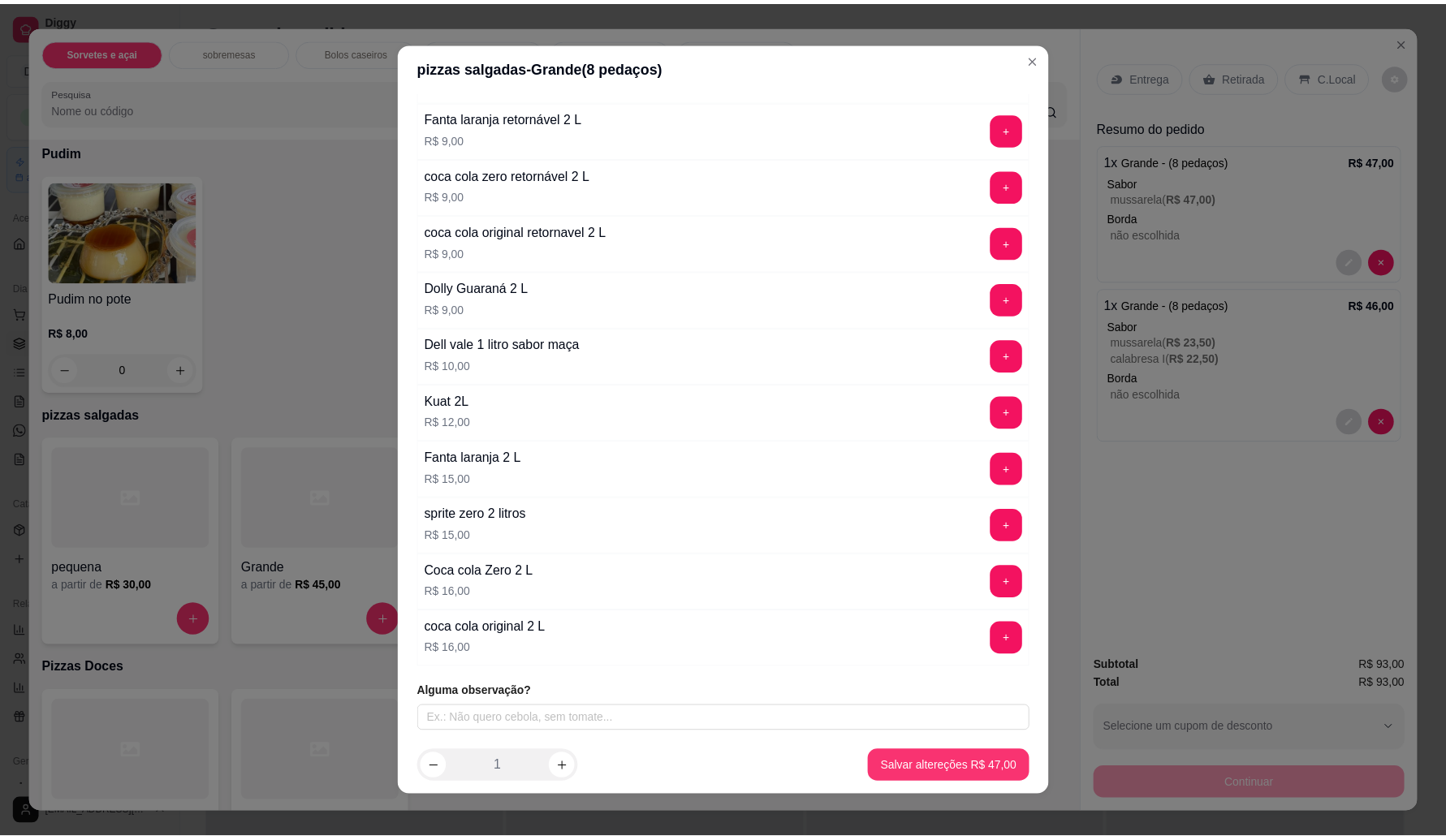
scroll to position [4236, 0]
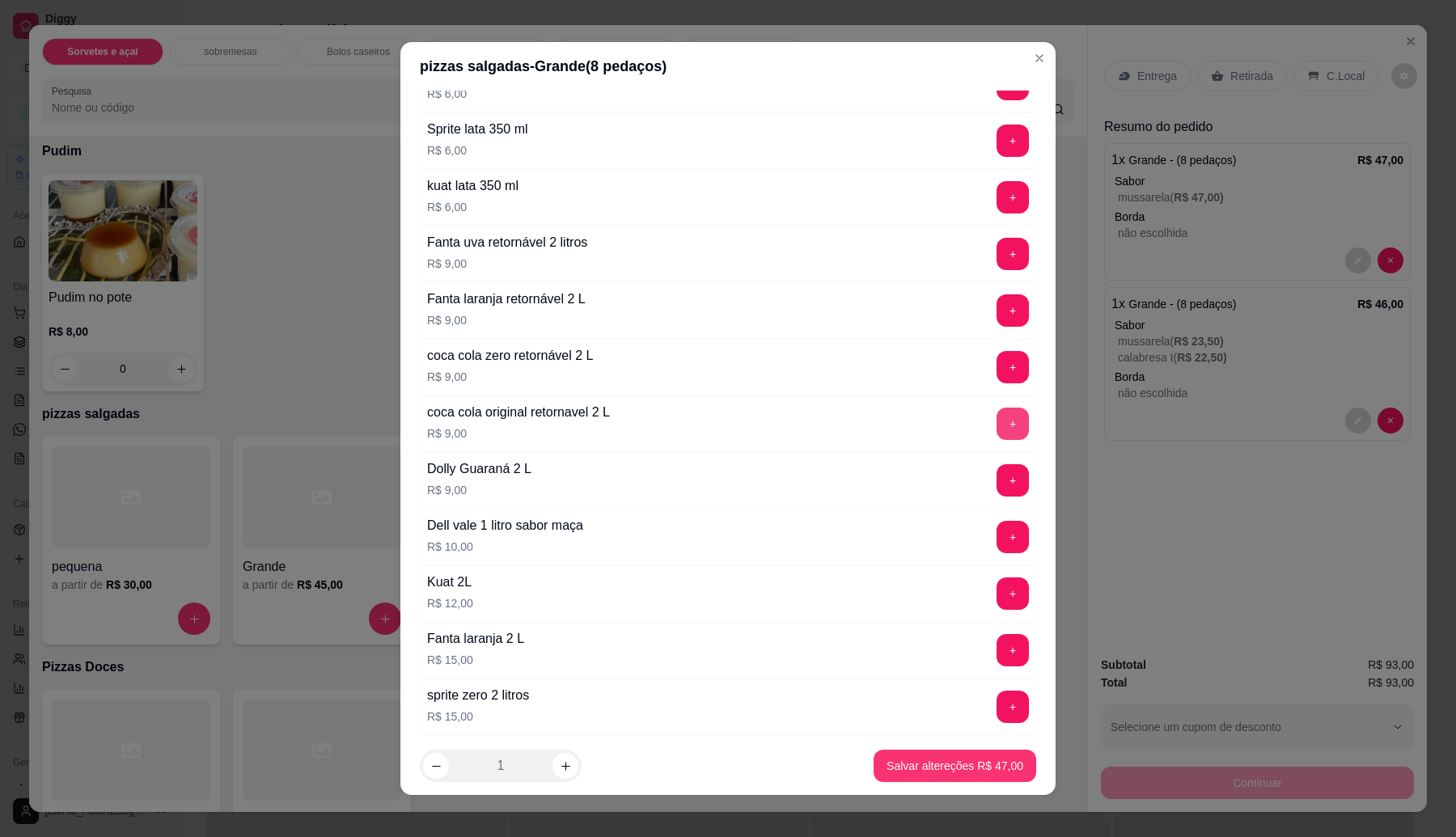
click at [996, 440] on button "+" at bounding box center [1012, 423] width 32 height 32
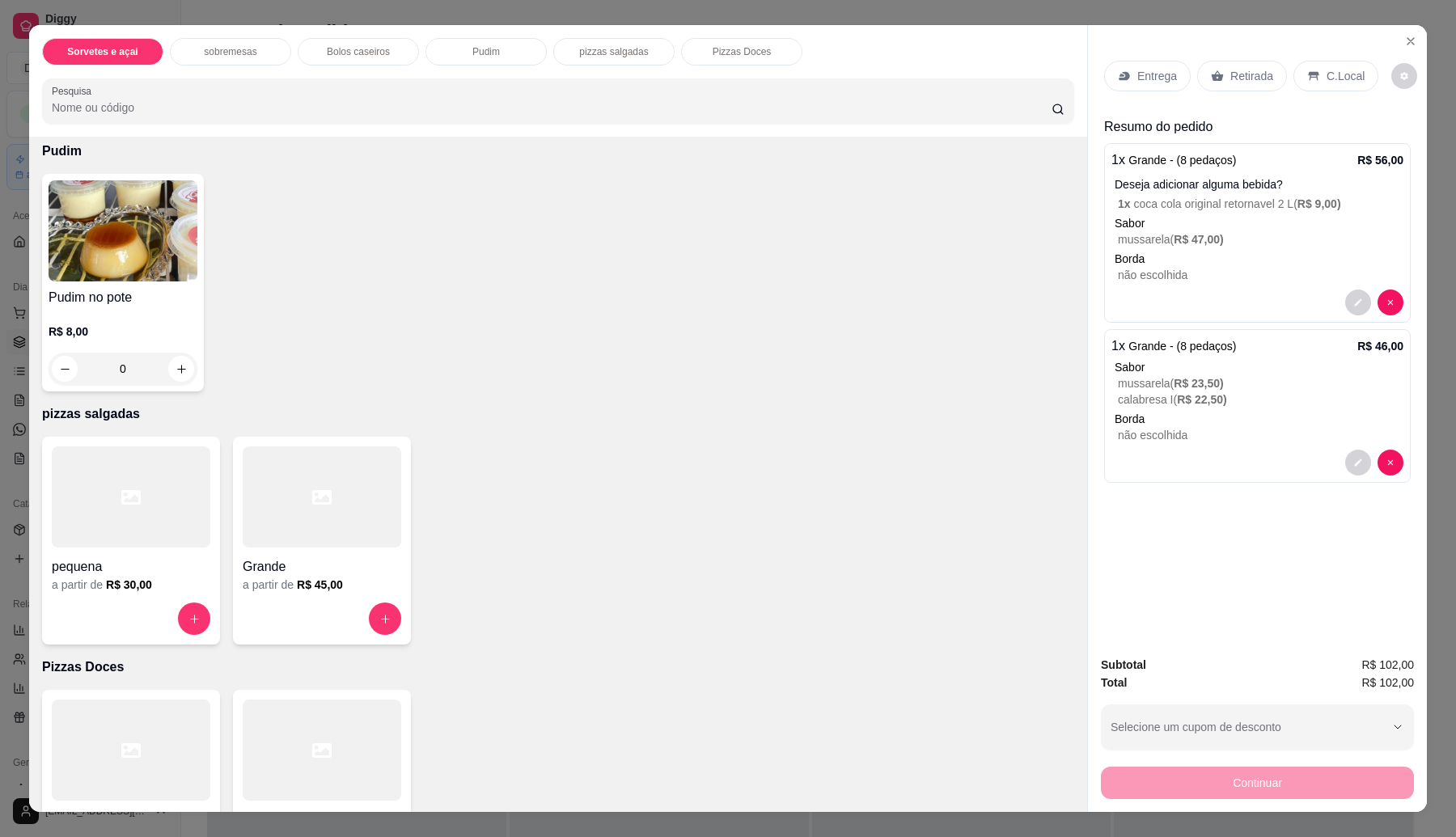
click at [1235, 78] on p "Retirada" at bounding box center [1251, 76] width 43 height 16
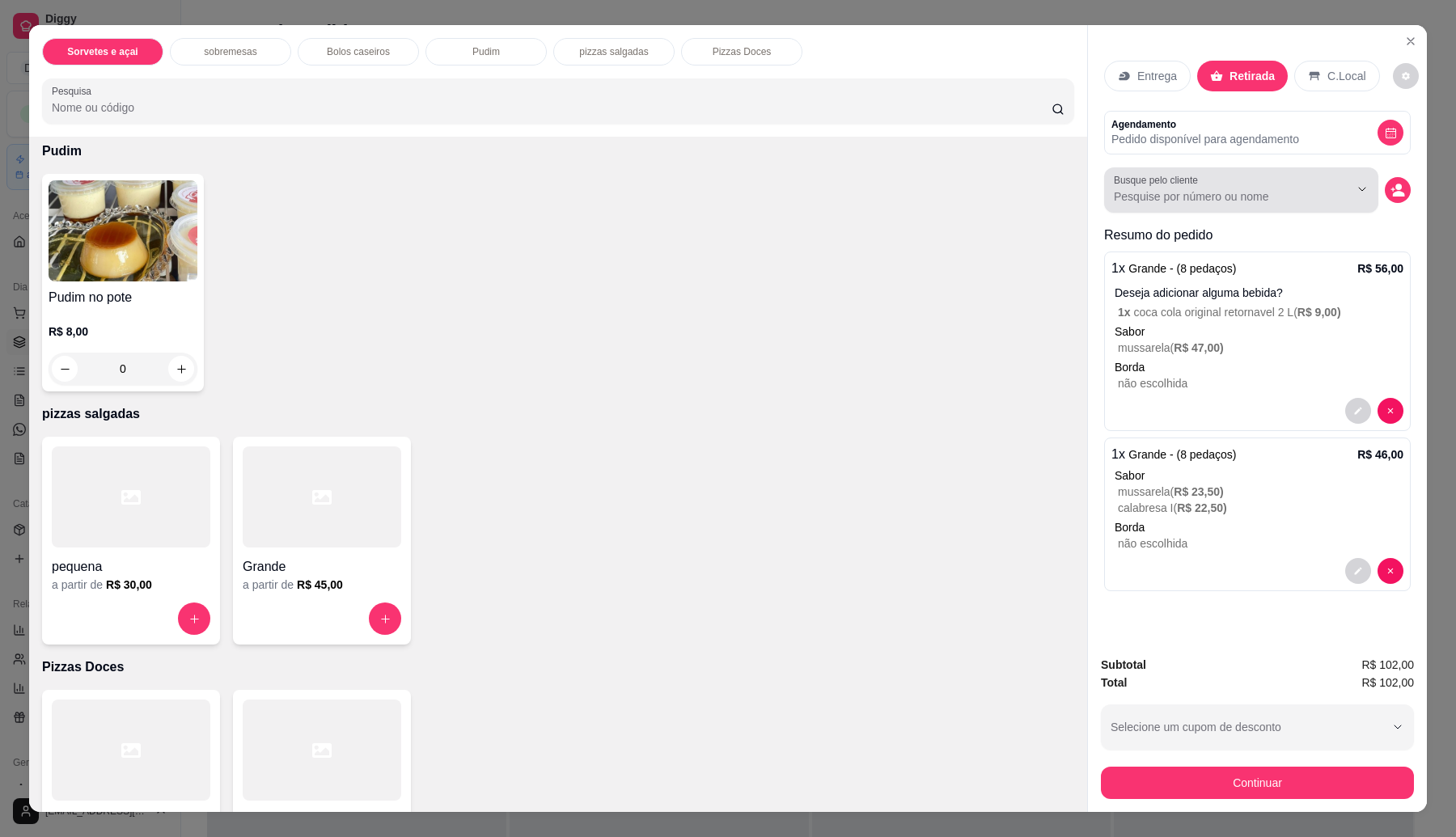
click at [1173, 202] on input "Busque pelo cliente" at bounding box center [1218, 196] width 209 height 16
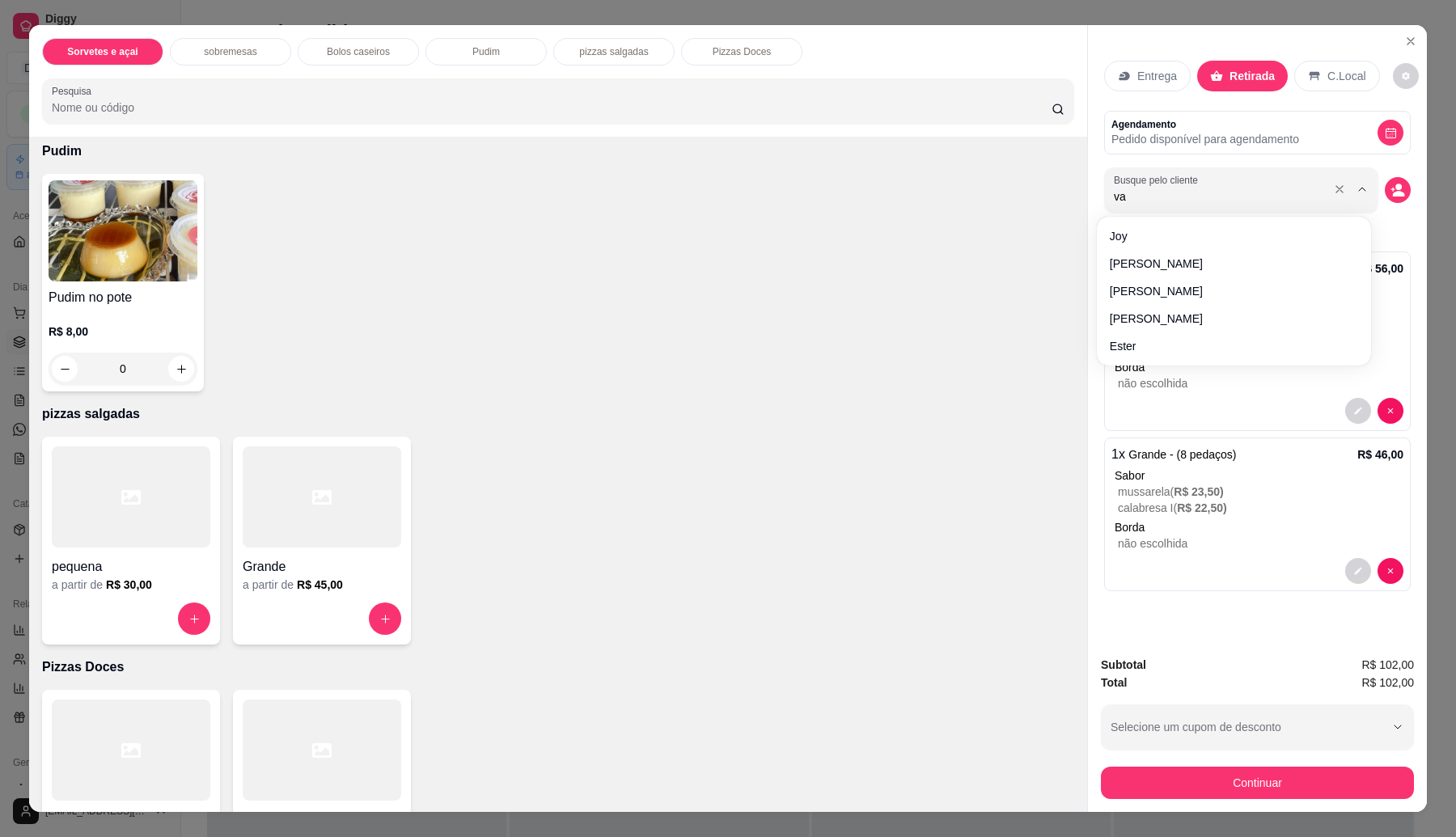
type input "val"
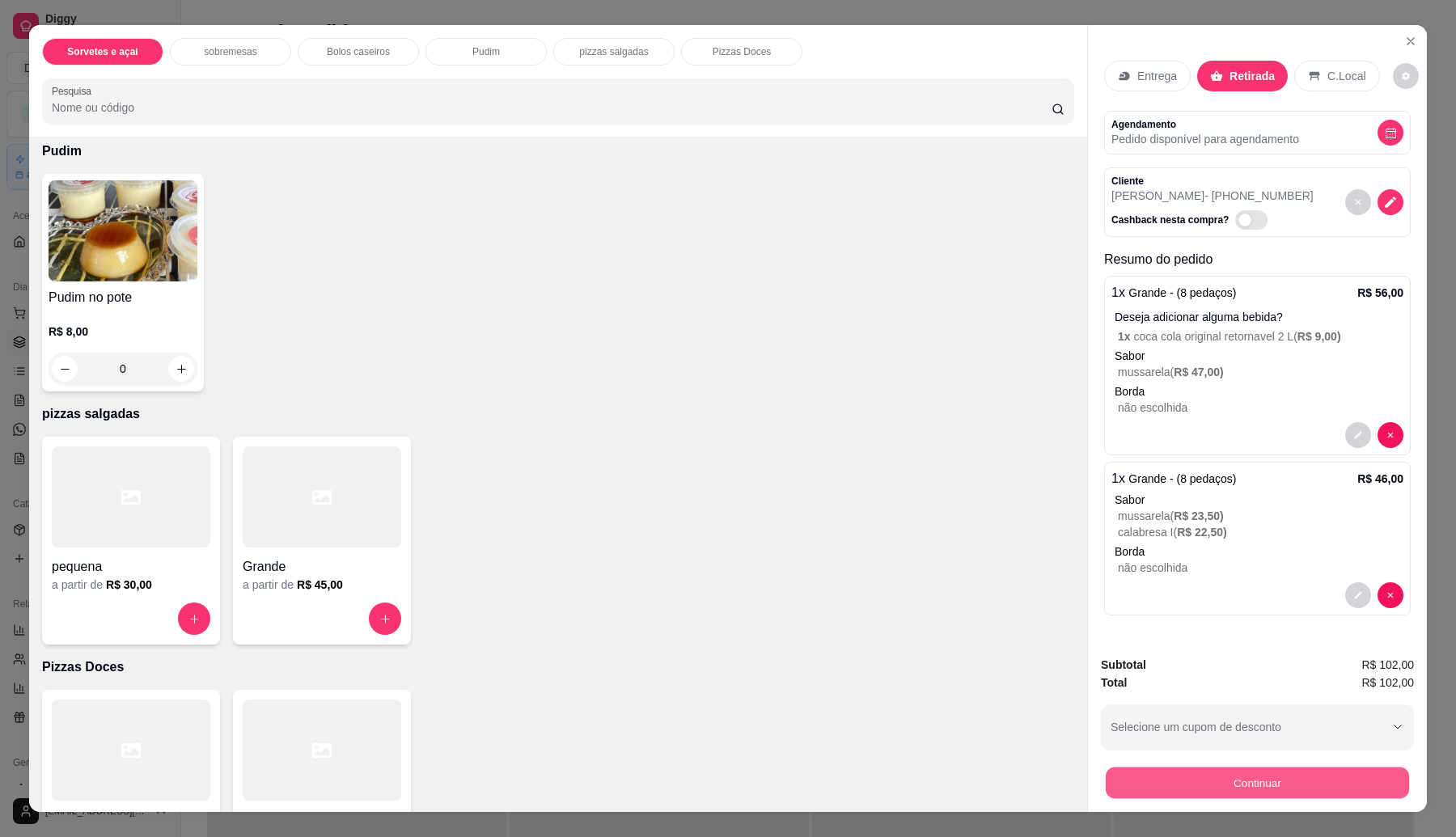
click at [1294, 791] on button "Continuar" at bounding box center [1257, 783] width 303 height 31
click at [1343, 778] on button "Continuar" at bounding box center [1256, 783] width 313 height 32
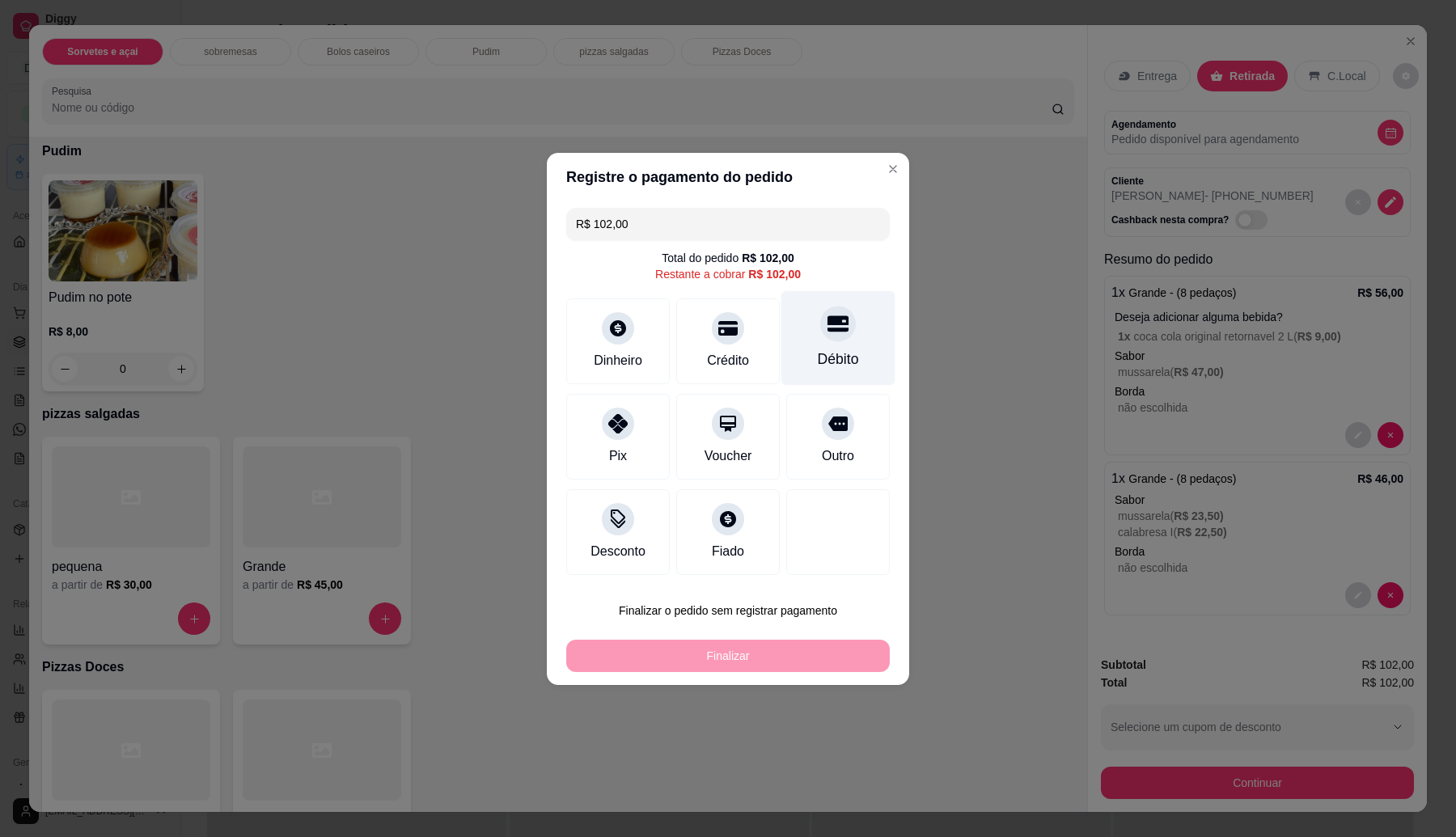
click at [820, 338] on div at bounding box center [838, 324] width 36 height 36
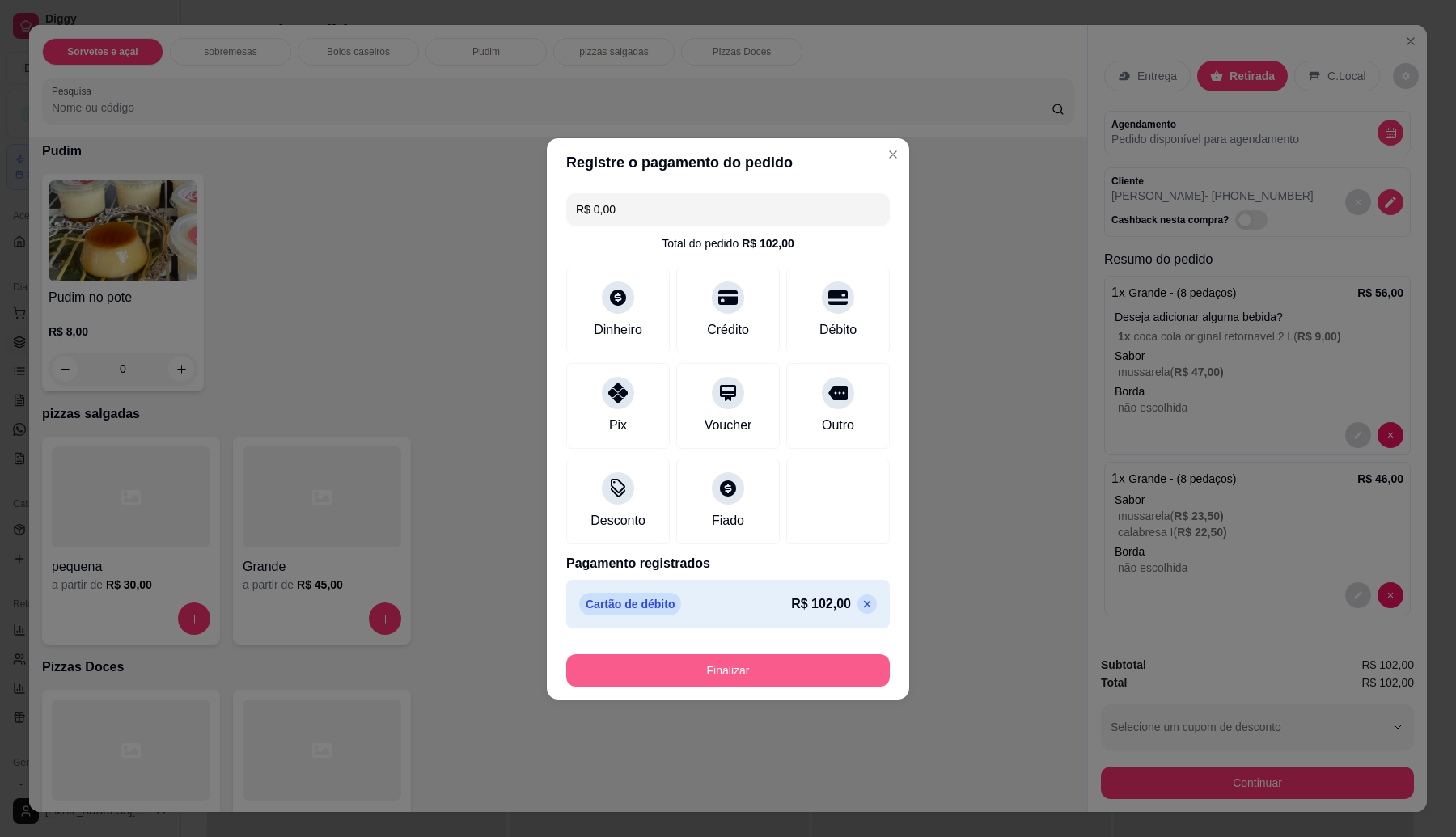
click at [810, 661] on button "Finalizar" at bounding box center [727, 670] width 323 height 32
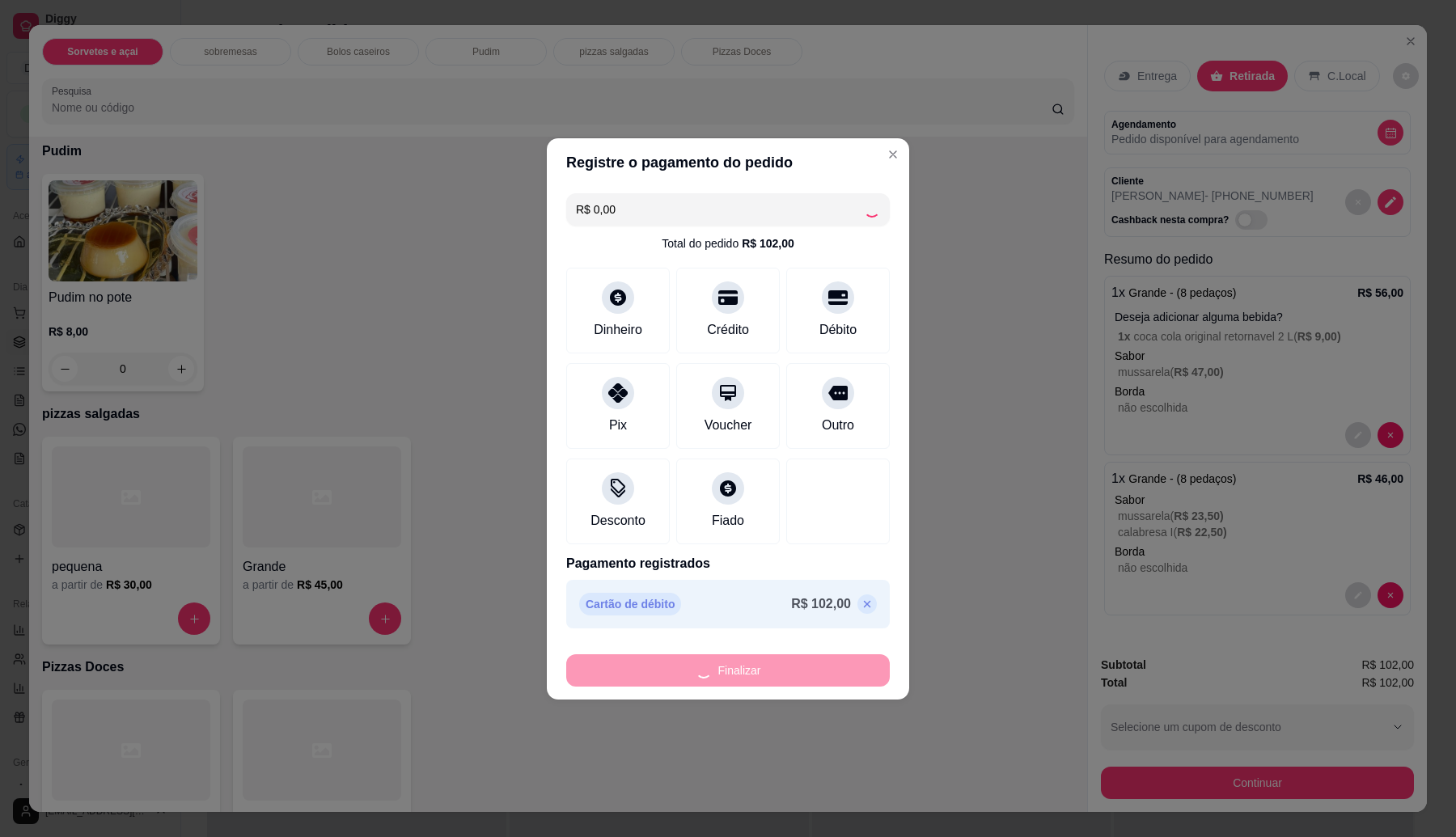
type input "-R$ 102,00"
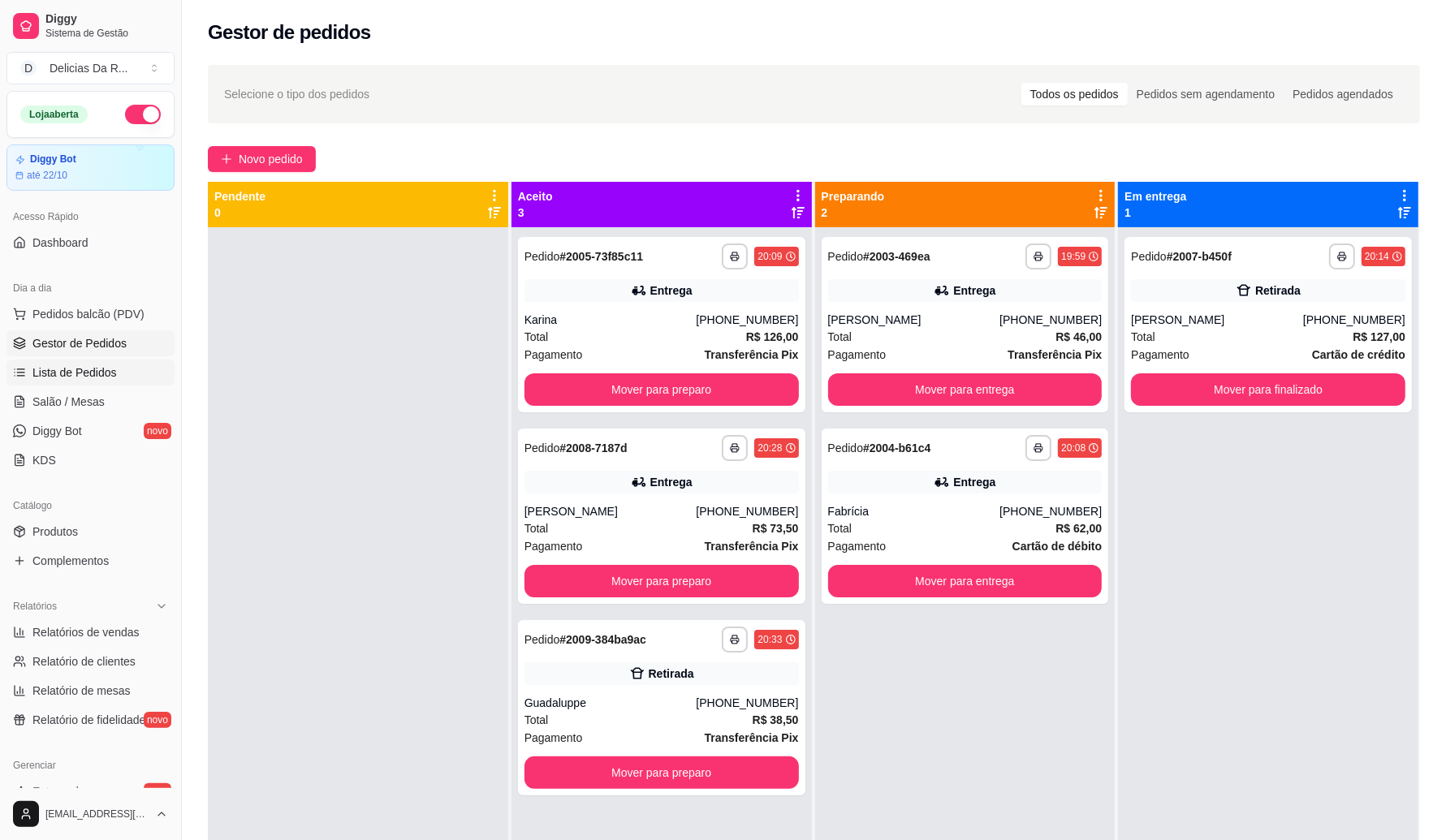
click at [83, 371] on span "Lista de Pedidos" at bounding box center [74, 372] width 84 height 16
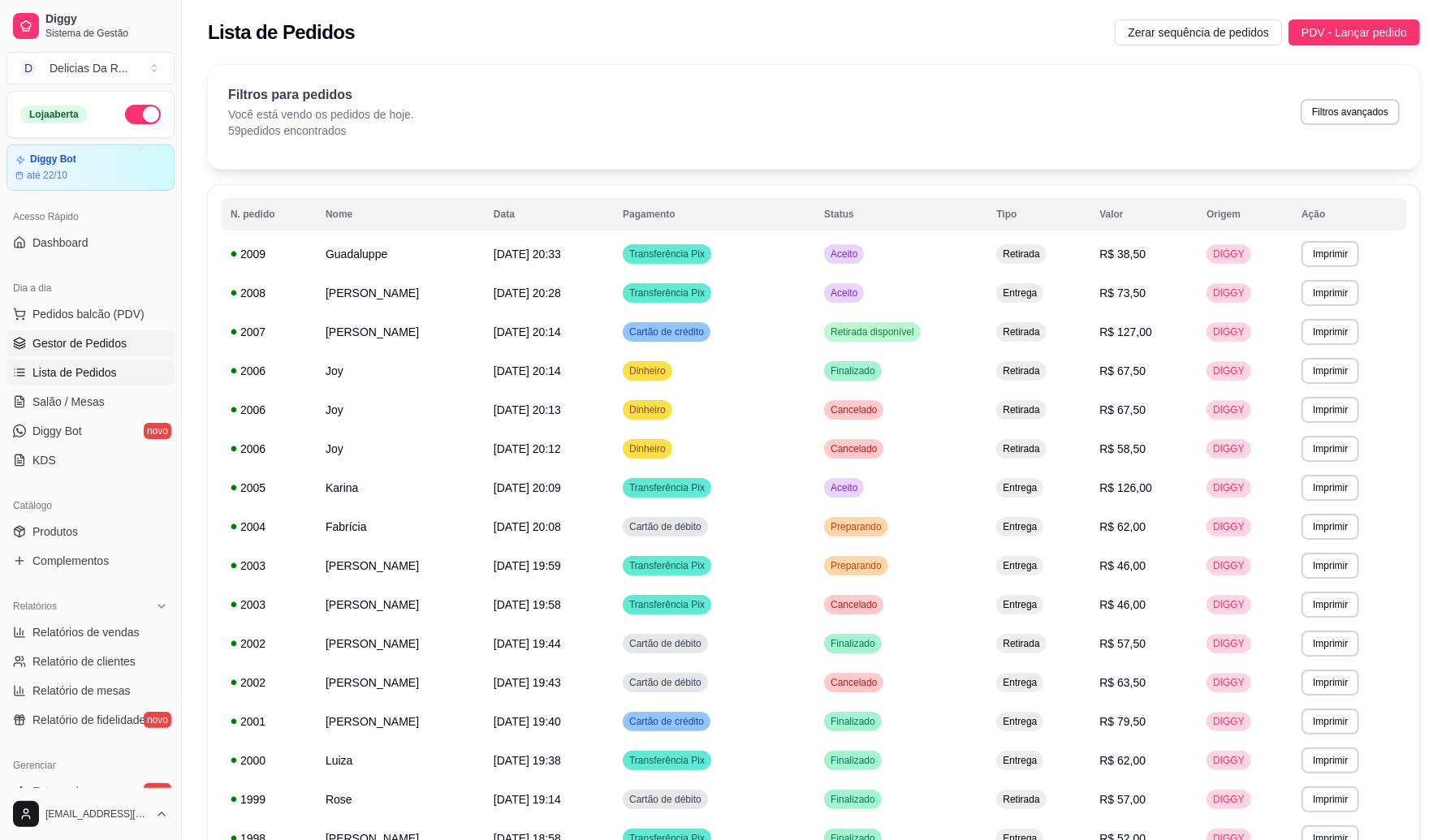
click at [59, 344] on span "Gestor de Pedidos" at bounding box center [79, 344] width 94 height 16
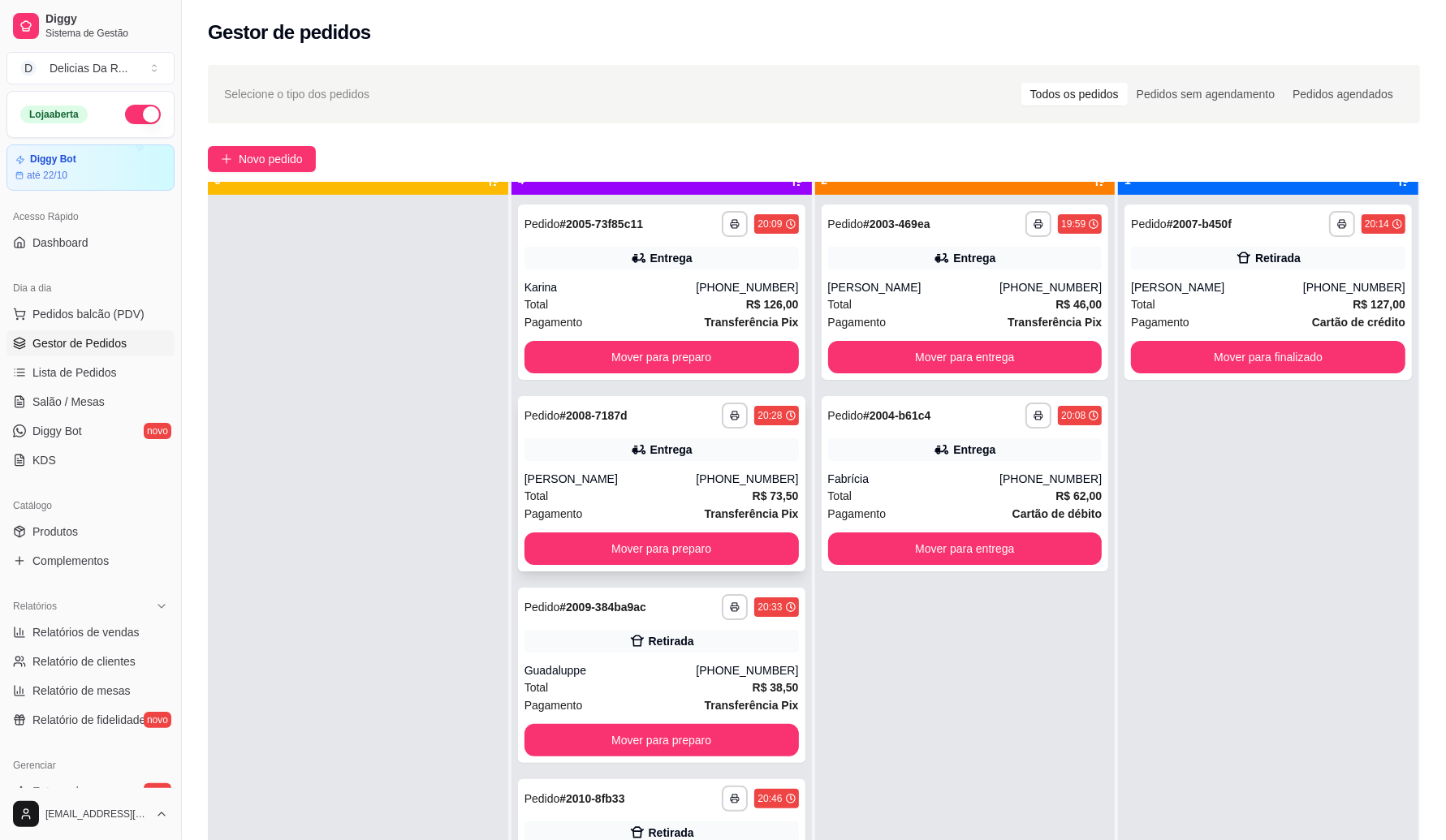
scroll to position [46, 0]
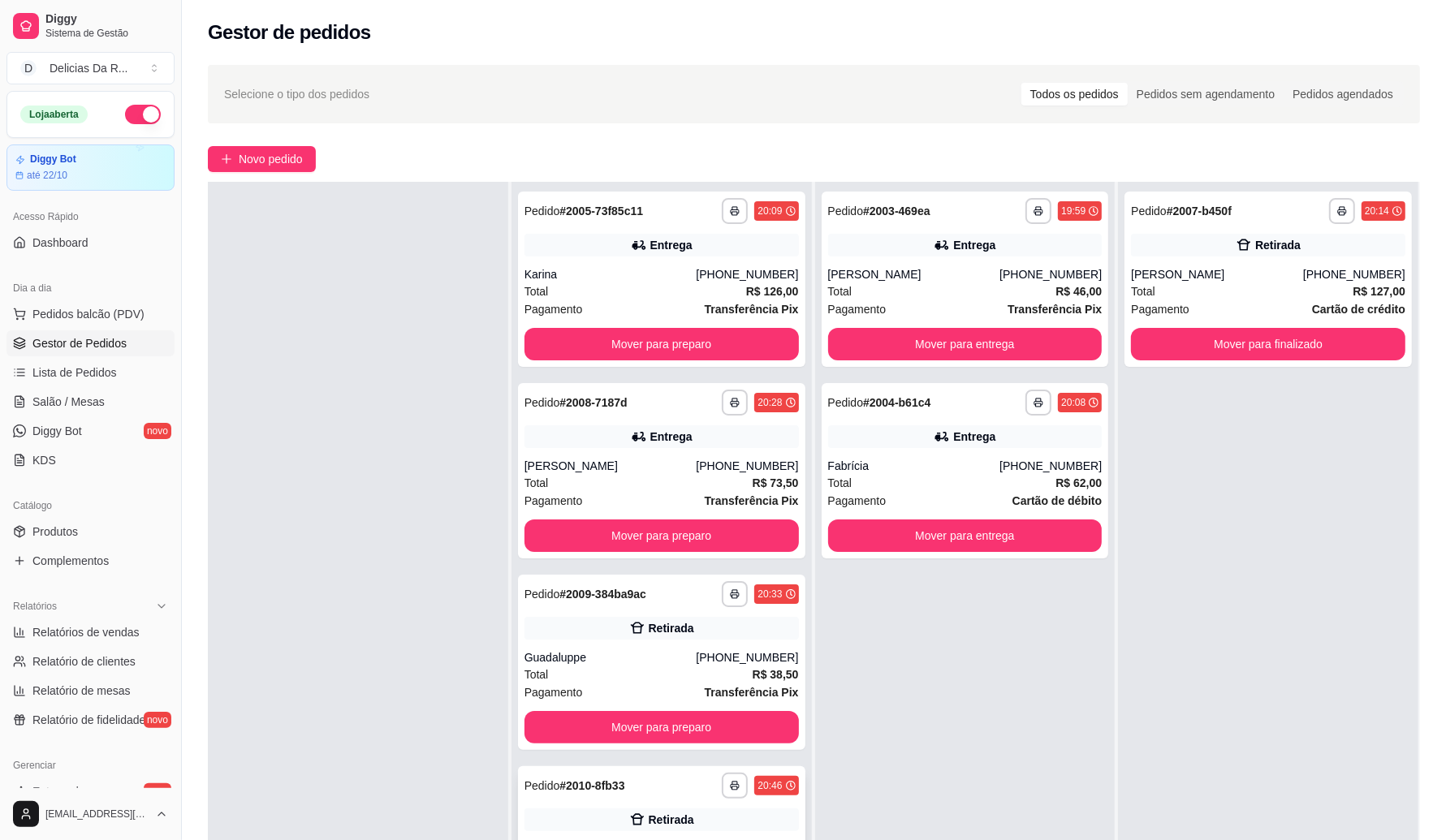
click at [579, 826] on div "Retirada" at bounding box center [661, 819] width 275 height 22
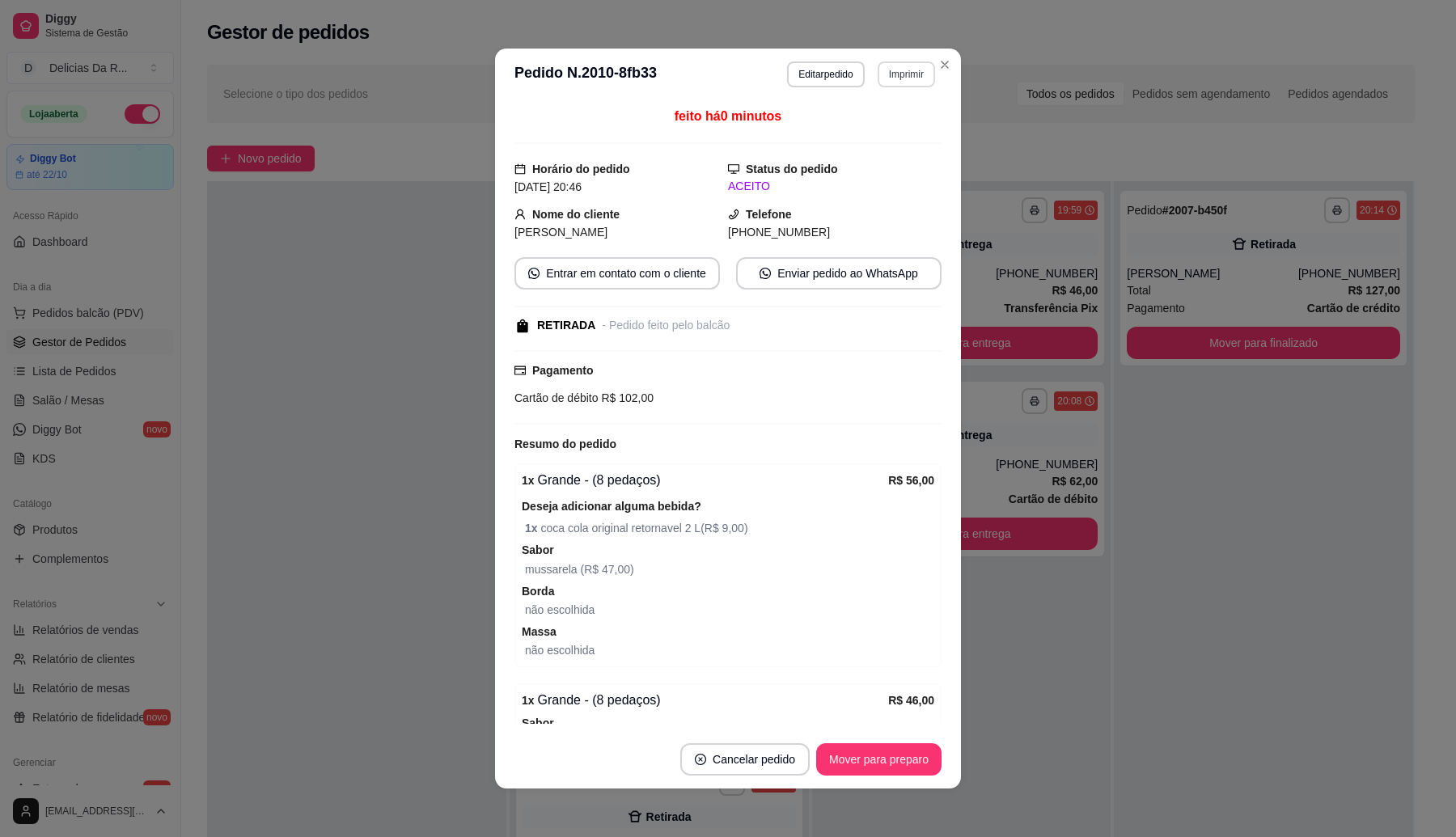
click at [914, 78] on button "Imprimir" at bounding box center [906, 74] width 57 height 26
click at [873, 135] on button "IMPRESSORA" at bounding box center [871, 131] width 118 height 26
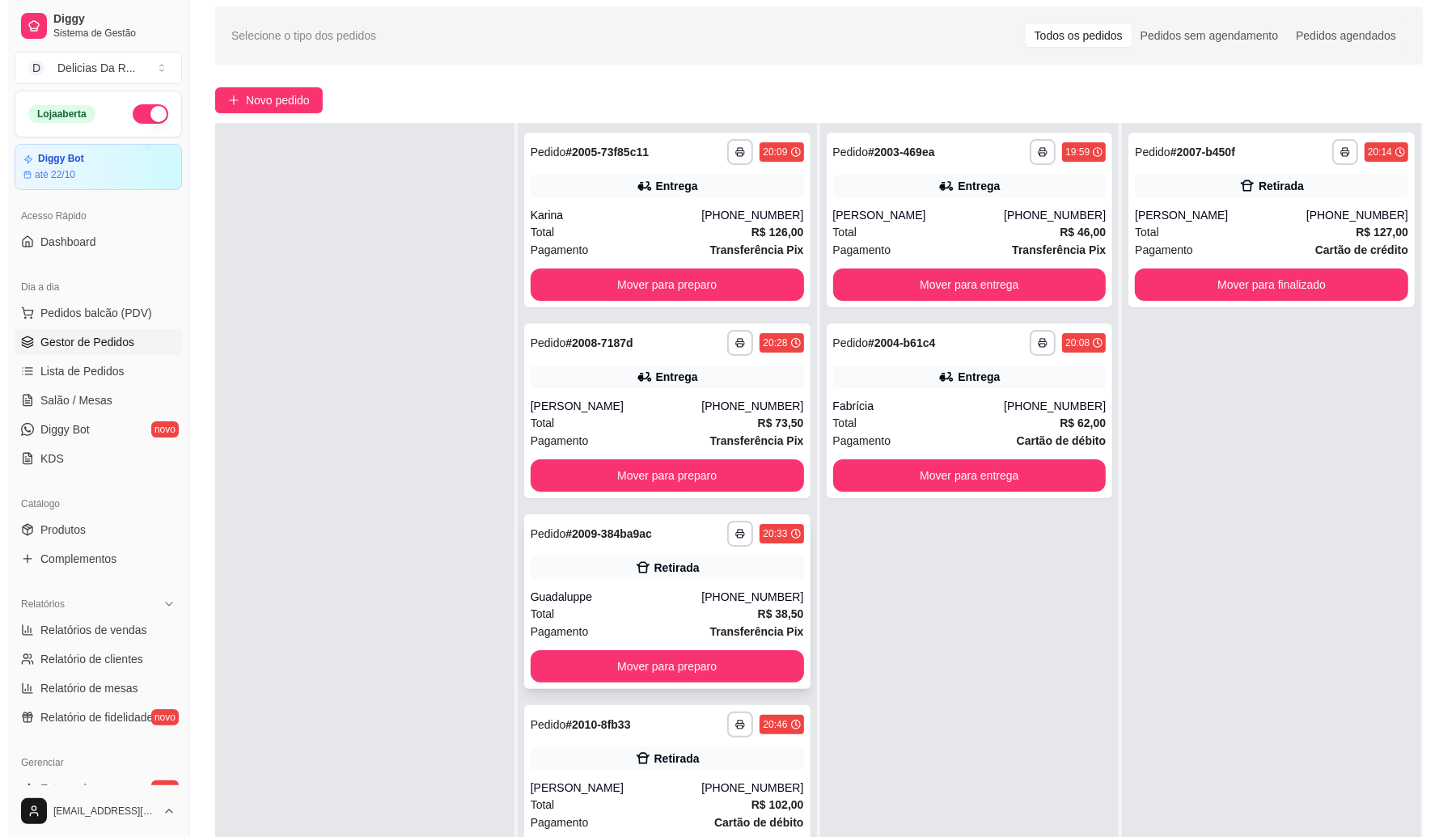
scroll to position [0, 0]
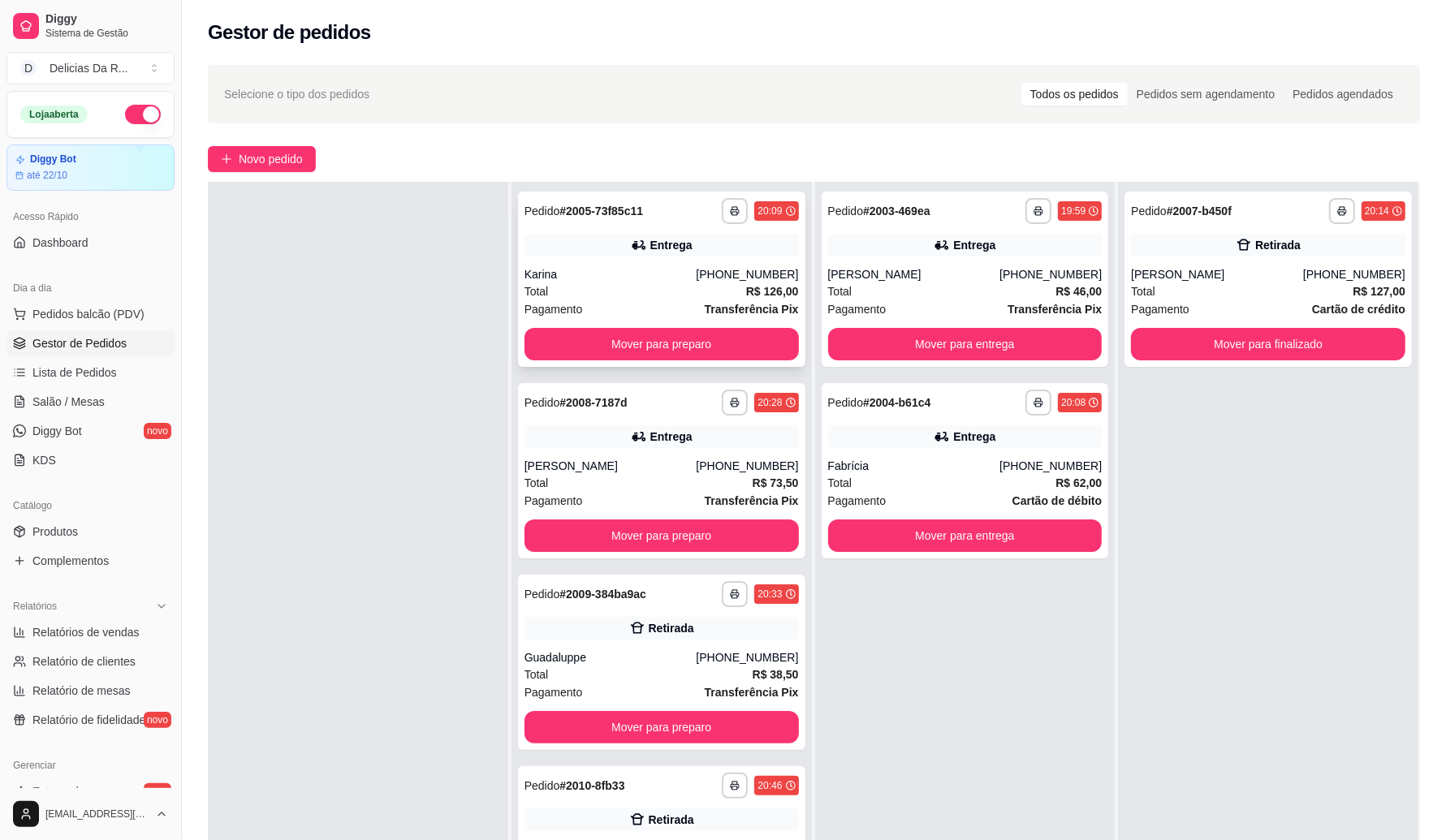
click at [725, 289] on div "Total R$ 126,00" at bounding box center [661, 292] width 275 height 18
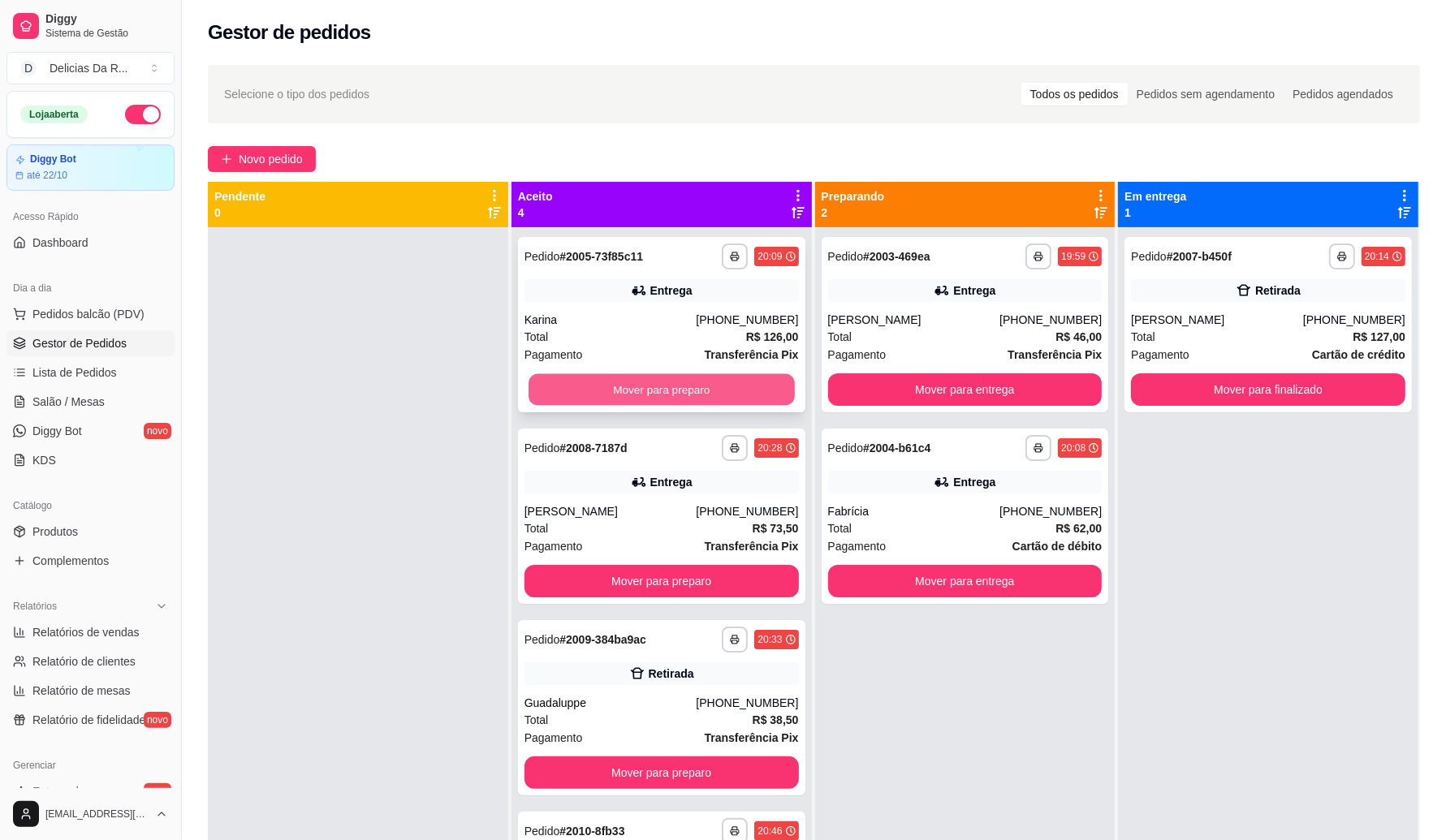
click at [606, 390] on button "Mover para preparo" at bounding box center [662, 389] width 267 height 31
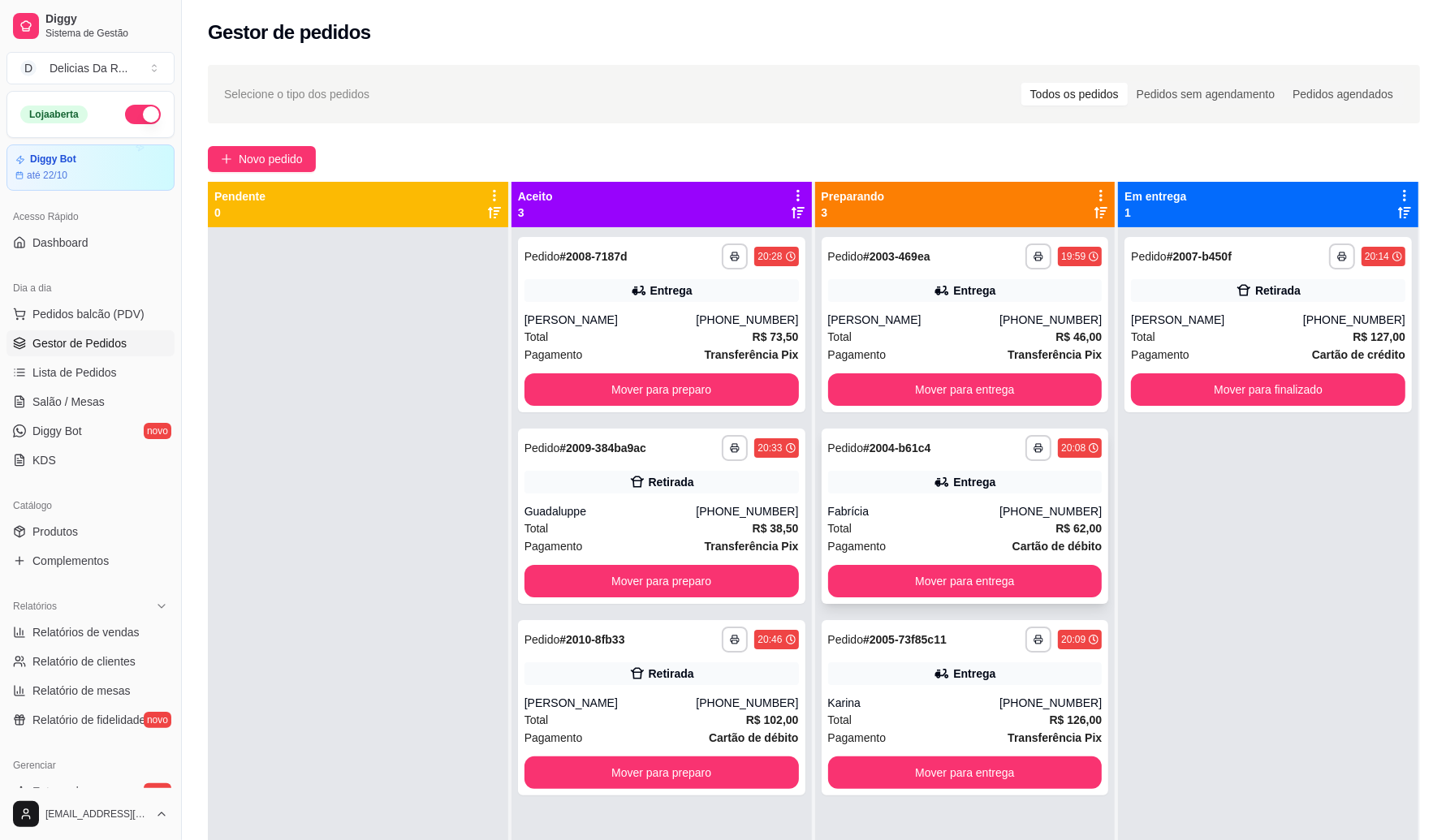
click at [874, 488] on div "Entrega" at bounding box center [965, 481] width 275 height 22
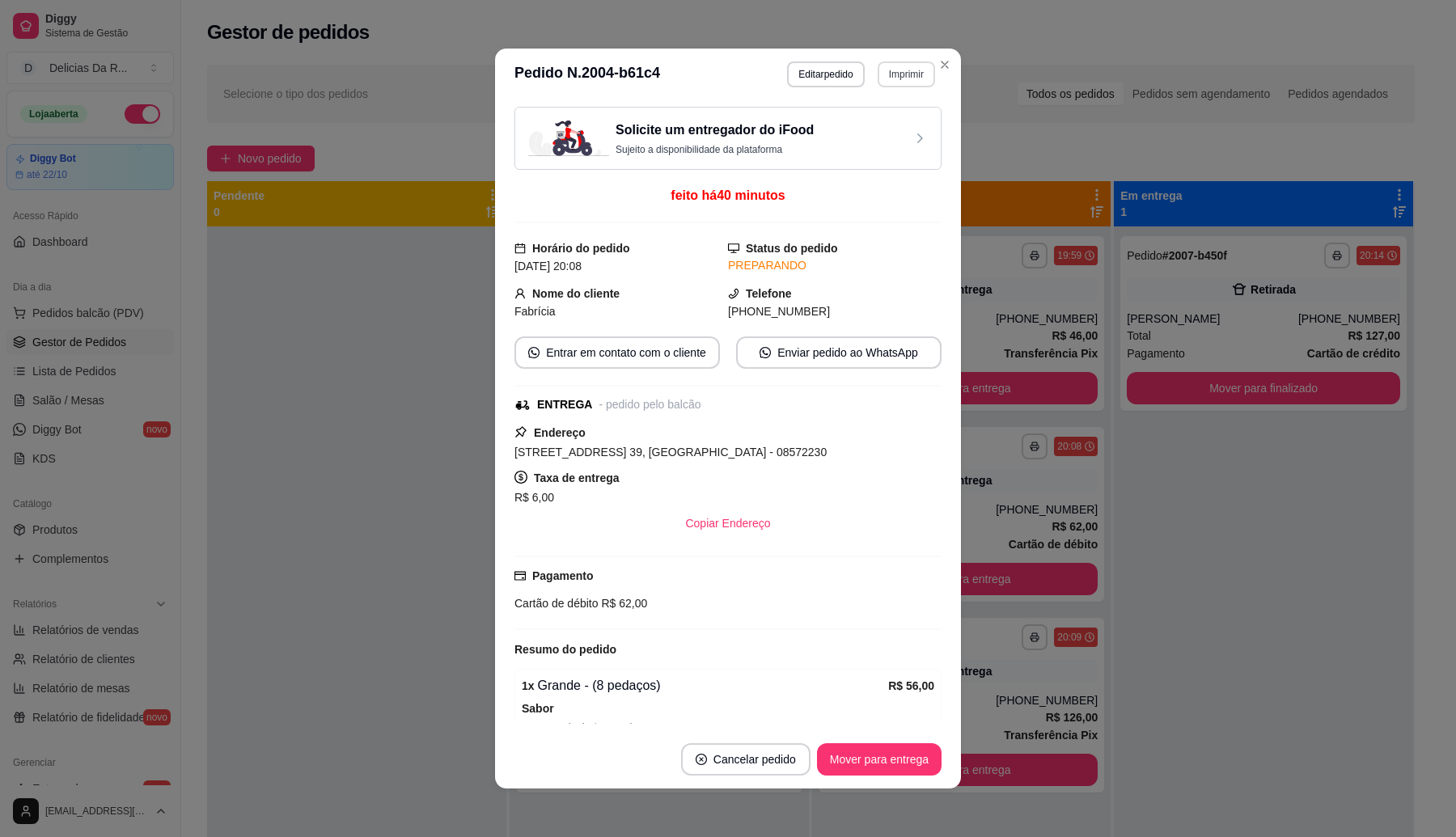
click at [897, 70] on button "Imprimir" at bounding box center [906, 74] width 57 height 26
click at [897, 132] on button "IMPRESSORA" at bounding box center [871, 131] width 118 height 26
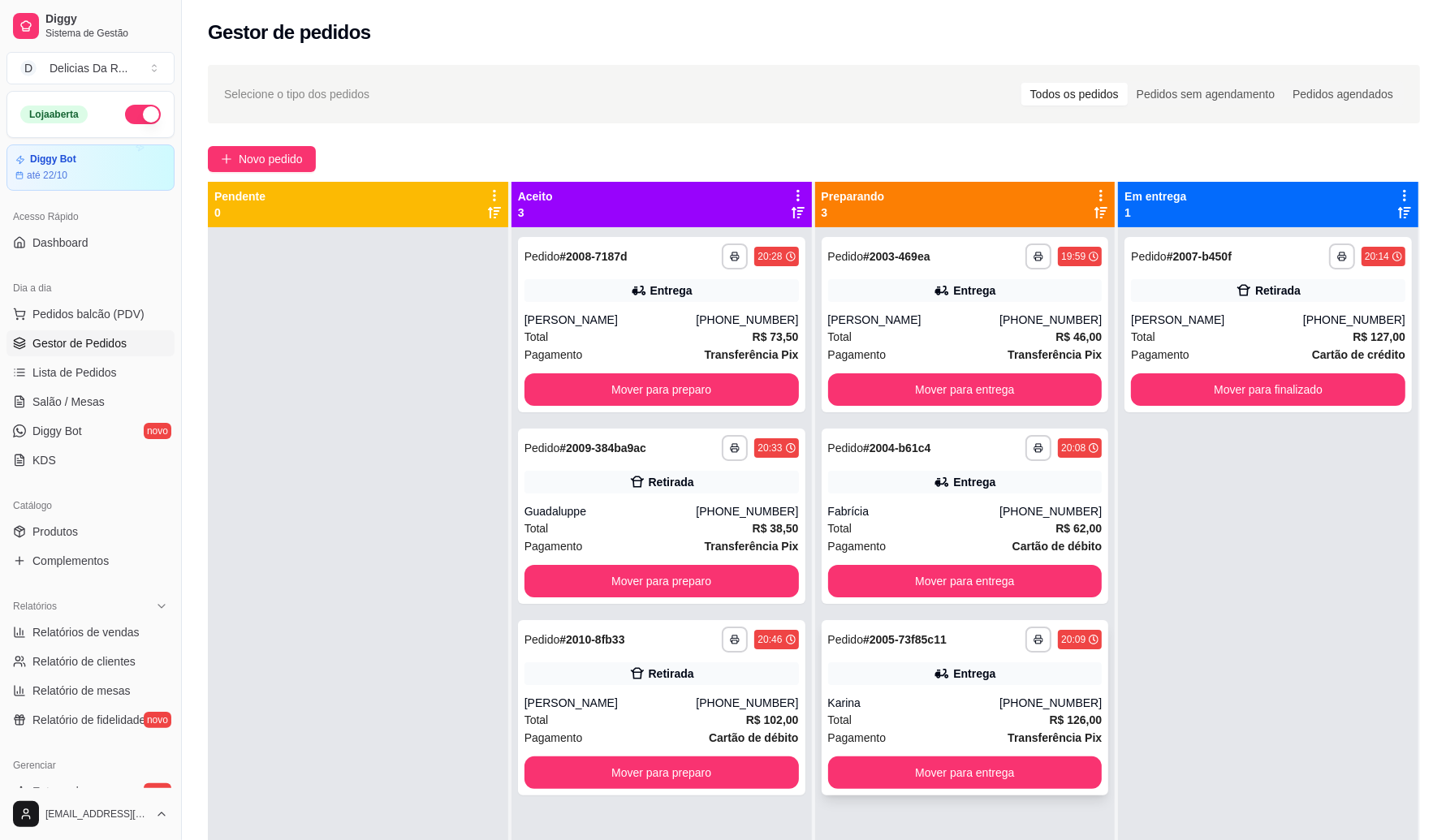
click at [1061, 702] on div "[PHONE_NUMBER]" at bounding box center [1050, 703] width 102 height 16
click at [999, 699] on div "Karina" at bounding box center [914, 703] width 172 height 16
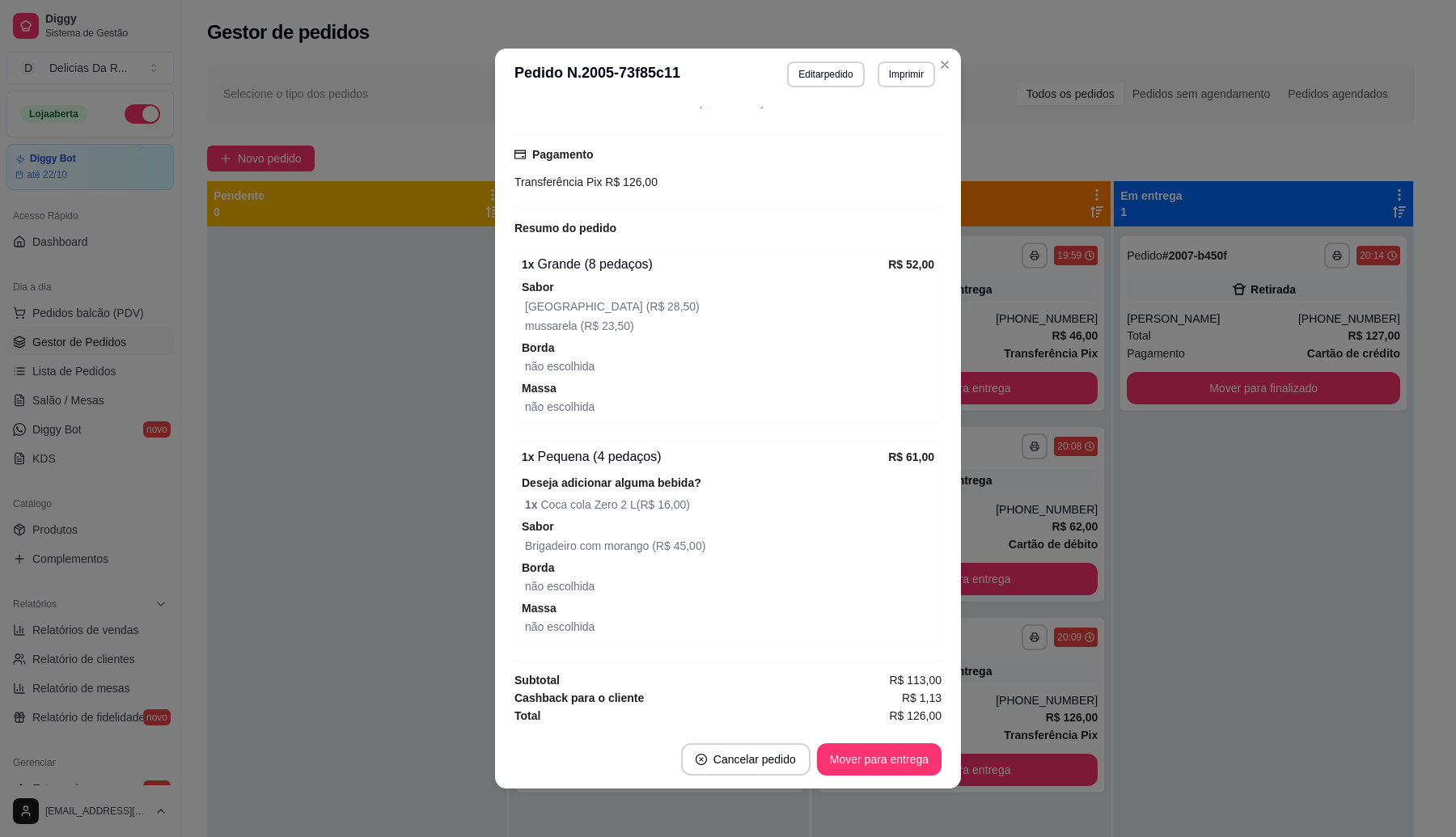
scroll to position [482, 0]
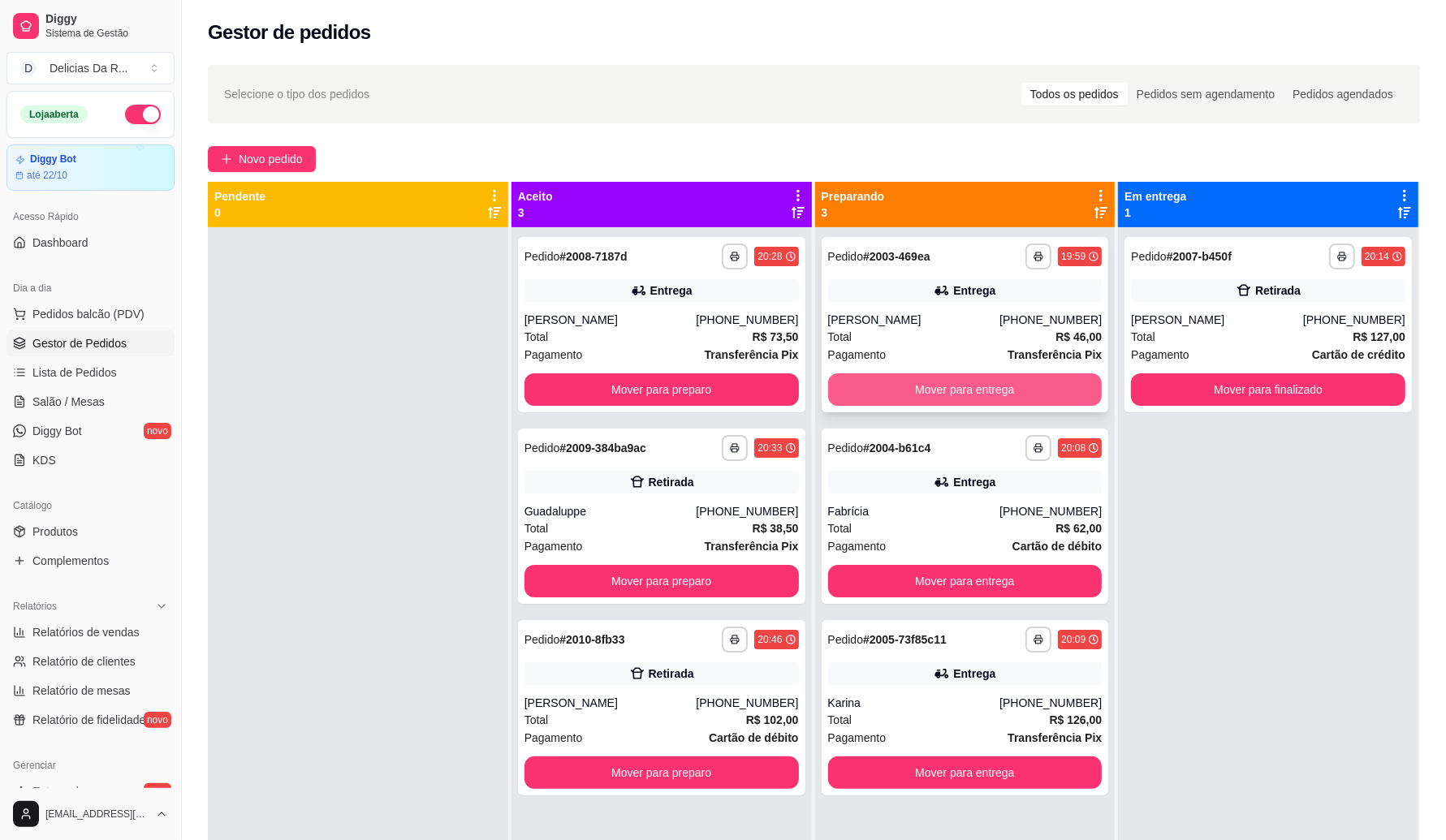
click at [958, 387] on button "Mover para entrega" at bounding box center [965, 389] width 275 height 32
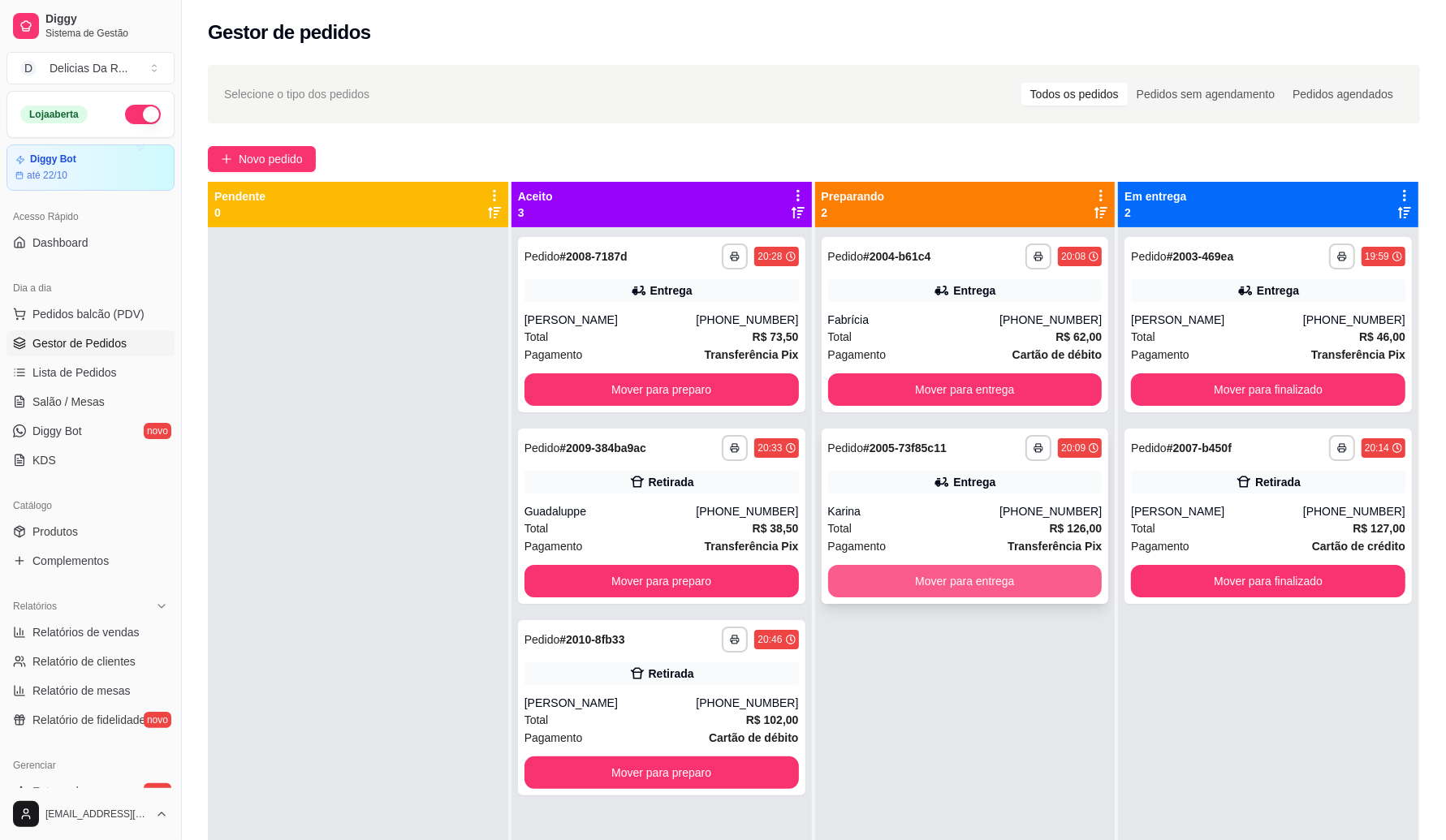
click at [958, 581] on button "Mover para entrega" at bounding box center [965, 581] width 275 height 32
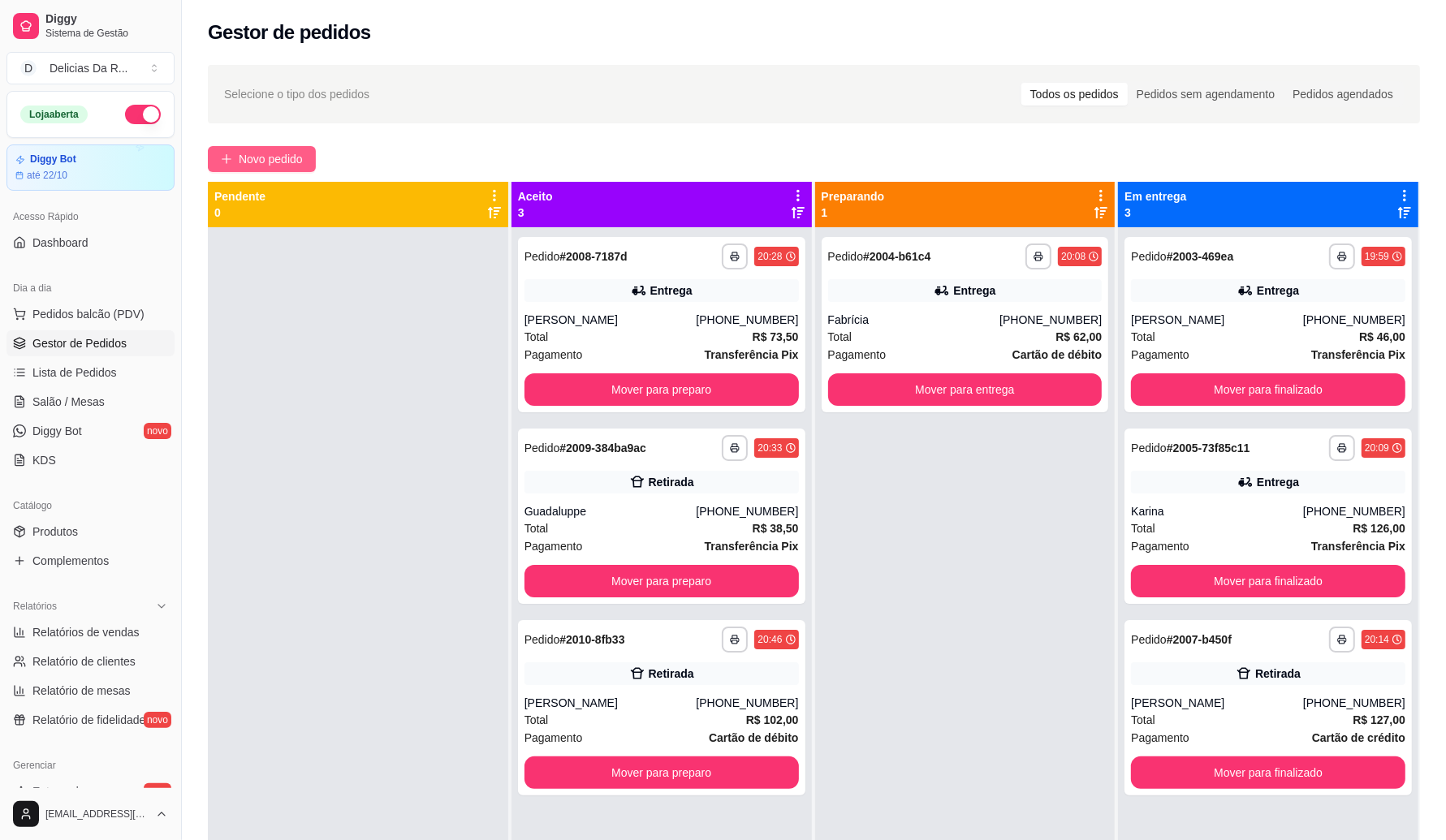
click at [246, 154] on span "Novo pedido" at bounding box center [271, 159] width 64 height 18
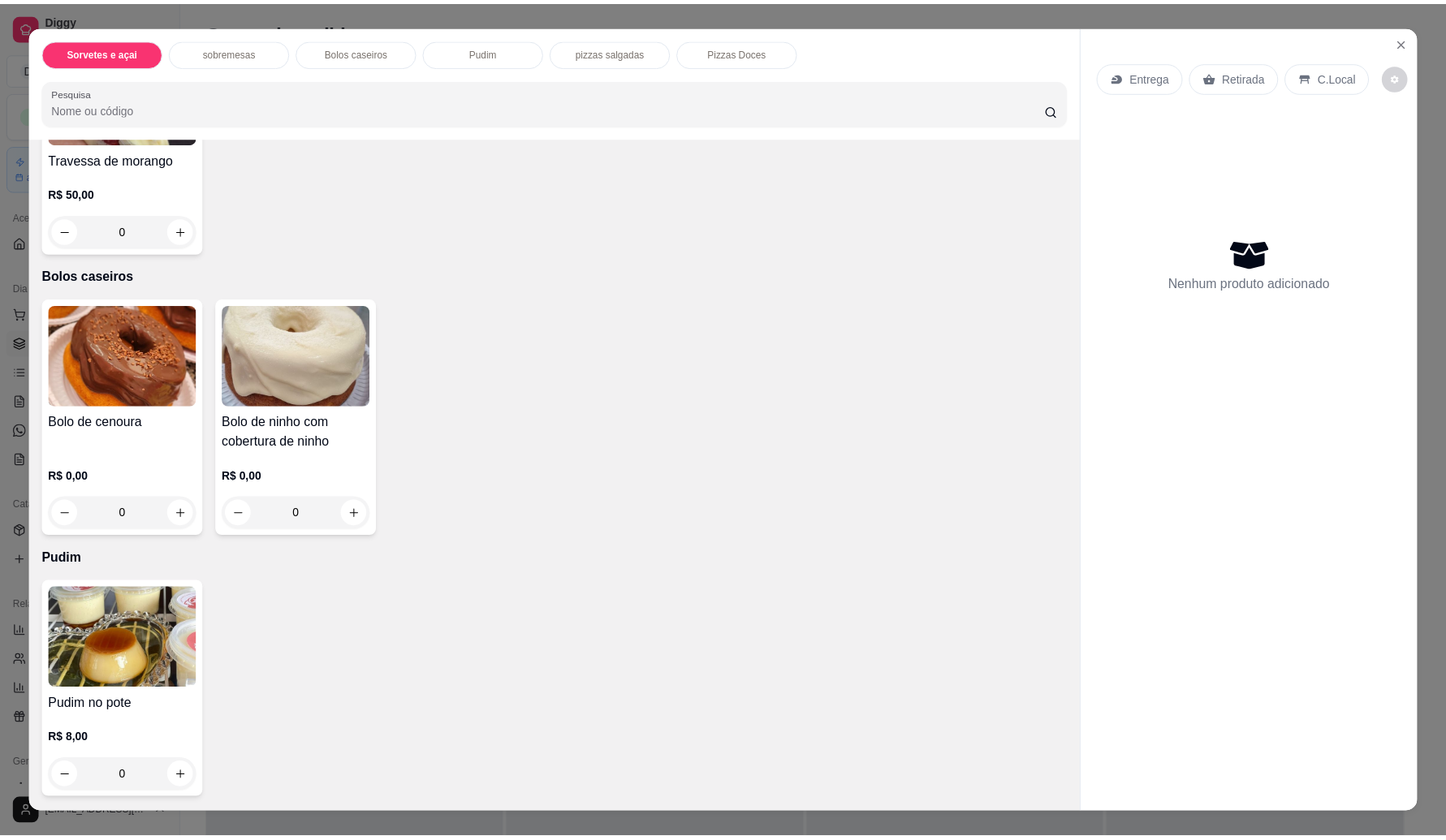
scroll to position [979, 0]
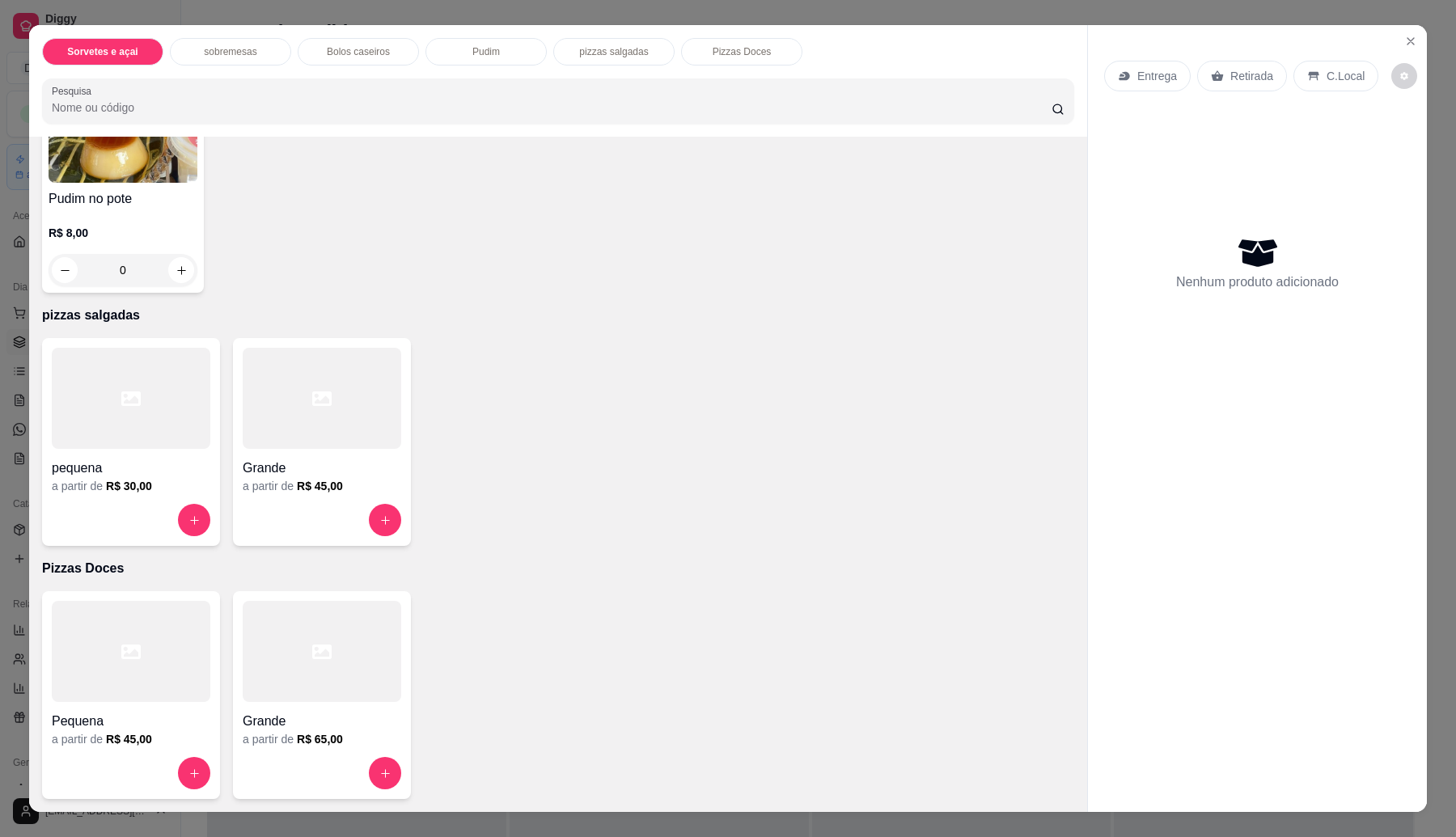
click at [293, 469] on h4 "Grande" at bounding box center [322, 469] width 159 height 20
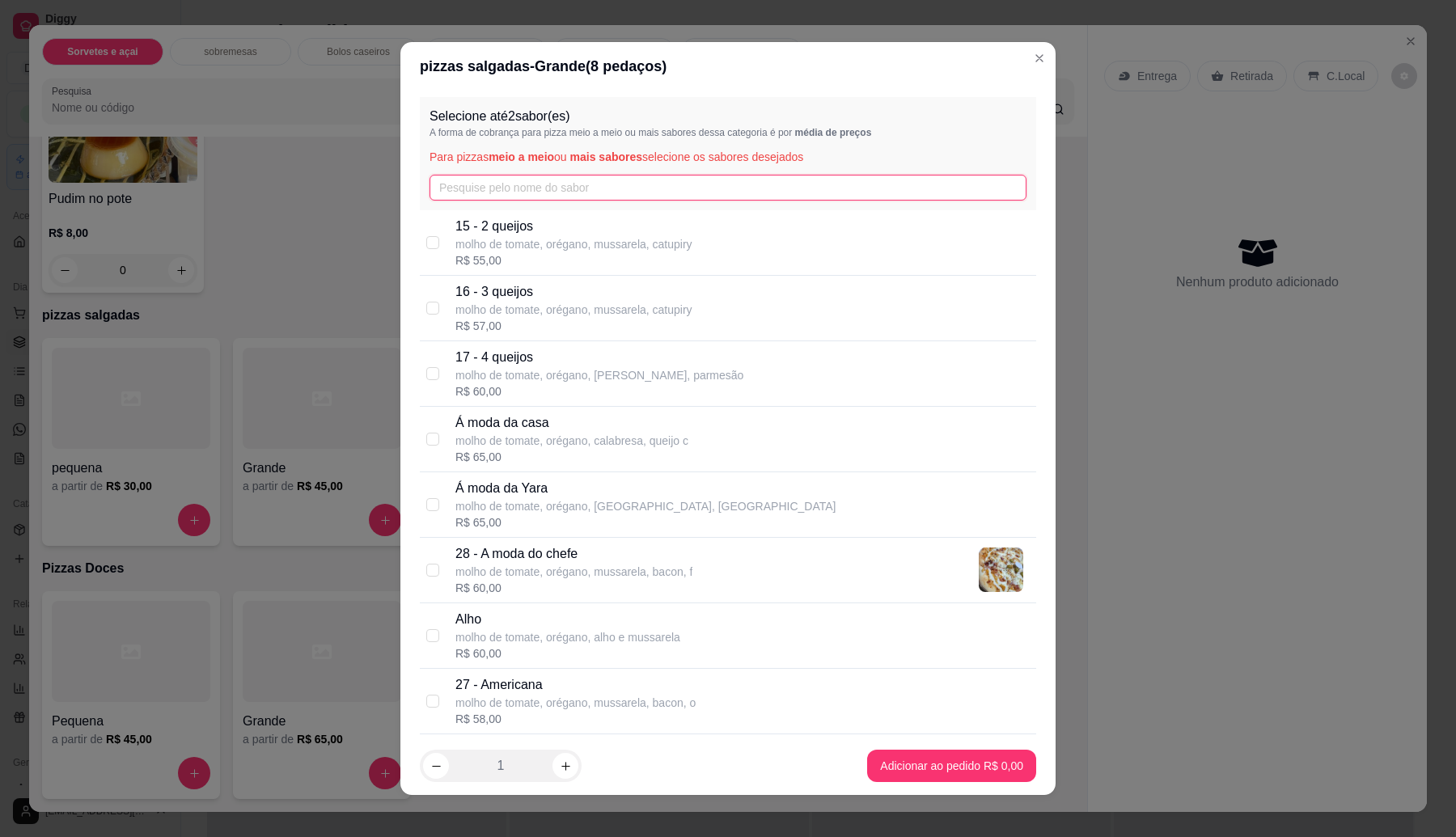
click at [559, 178] on input "text" at bounding box center [728, 187] width 597 height 26
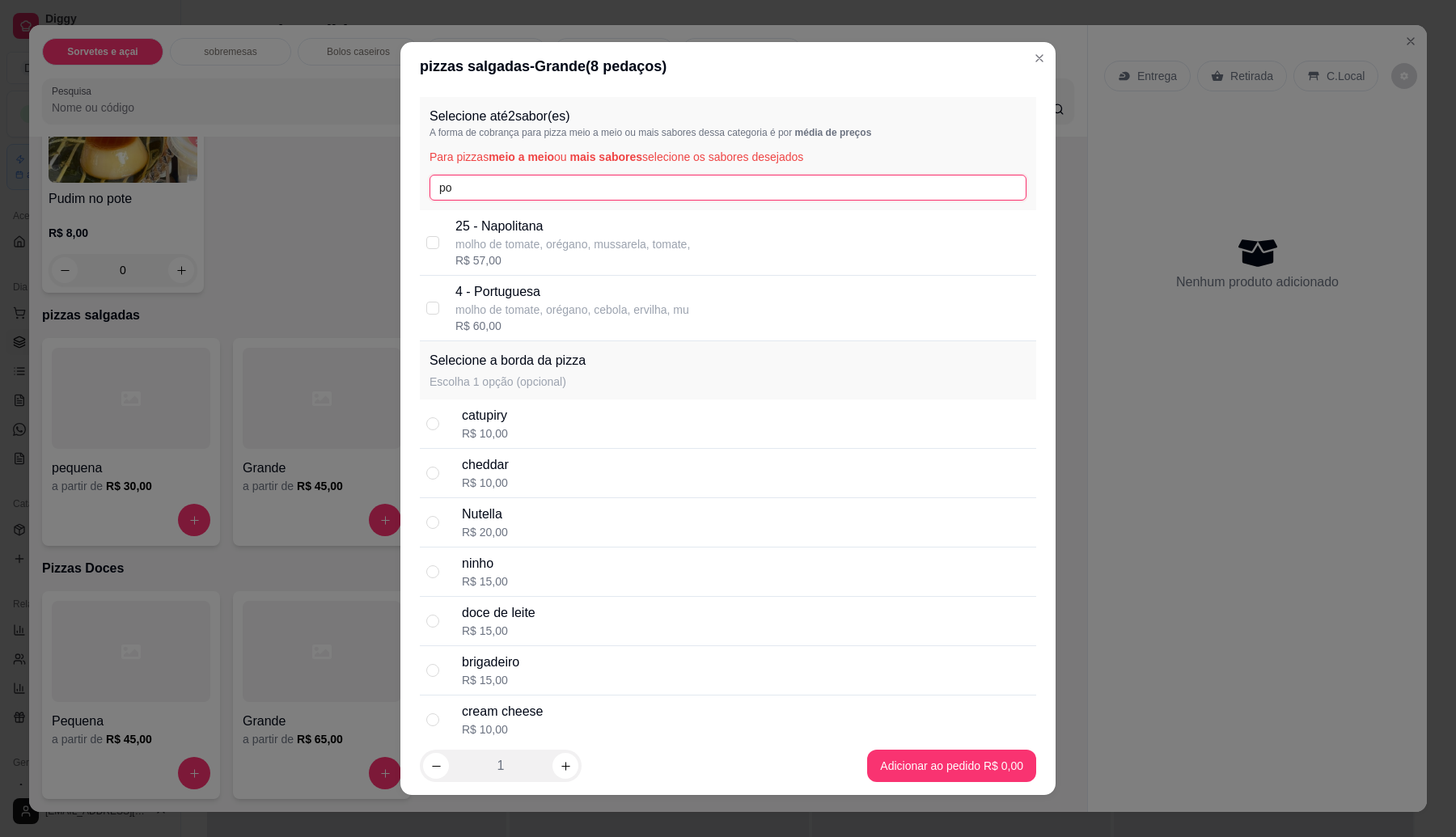
type input "po"
click at [577, 292] on p "4 - Portuguesa" at bounding box center [572, 292] width 233 height 20
checkbox input "true"
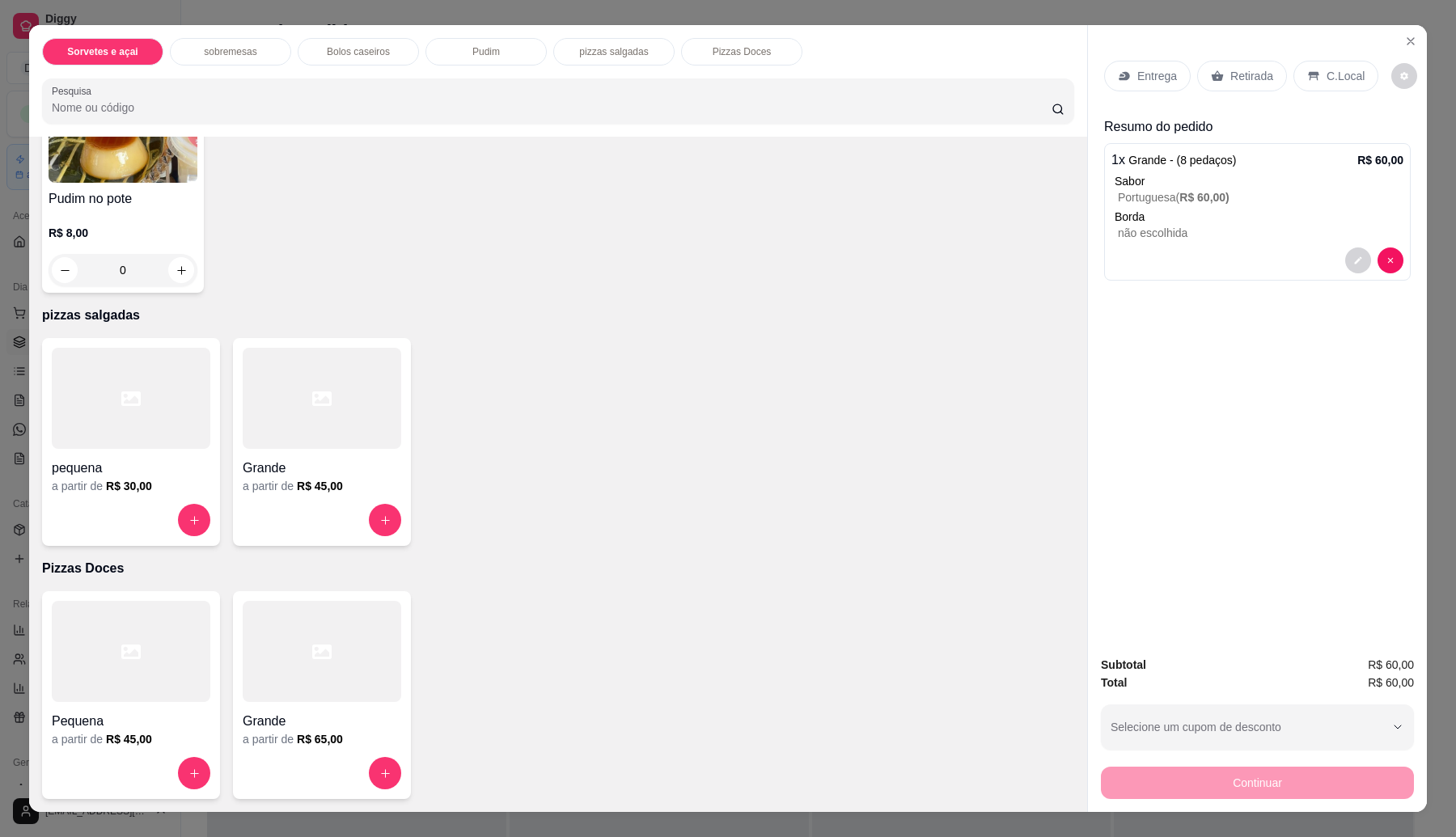
click at [1255, 74] on p "Retirada" at bounding box center [1251, 76] width 43 height 16
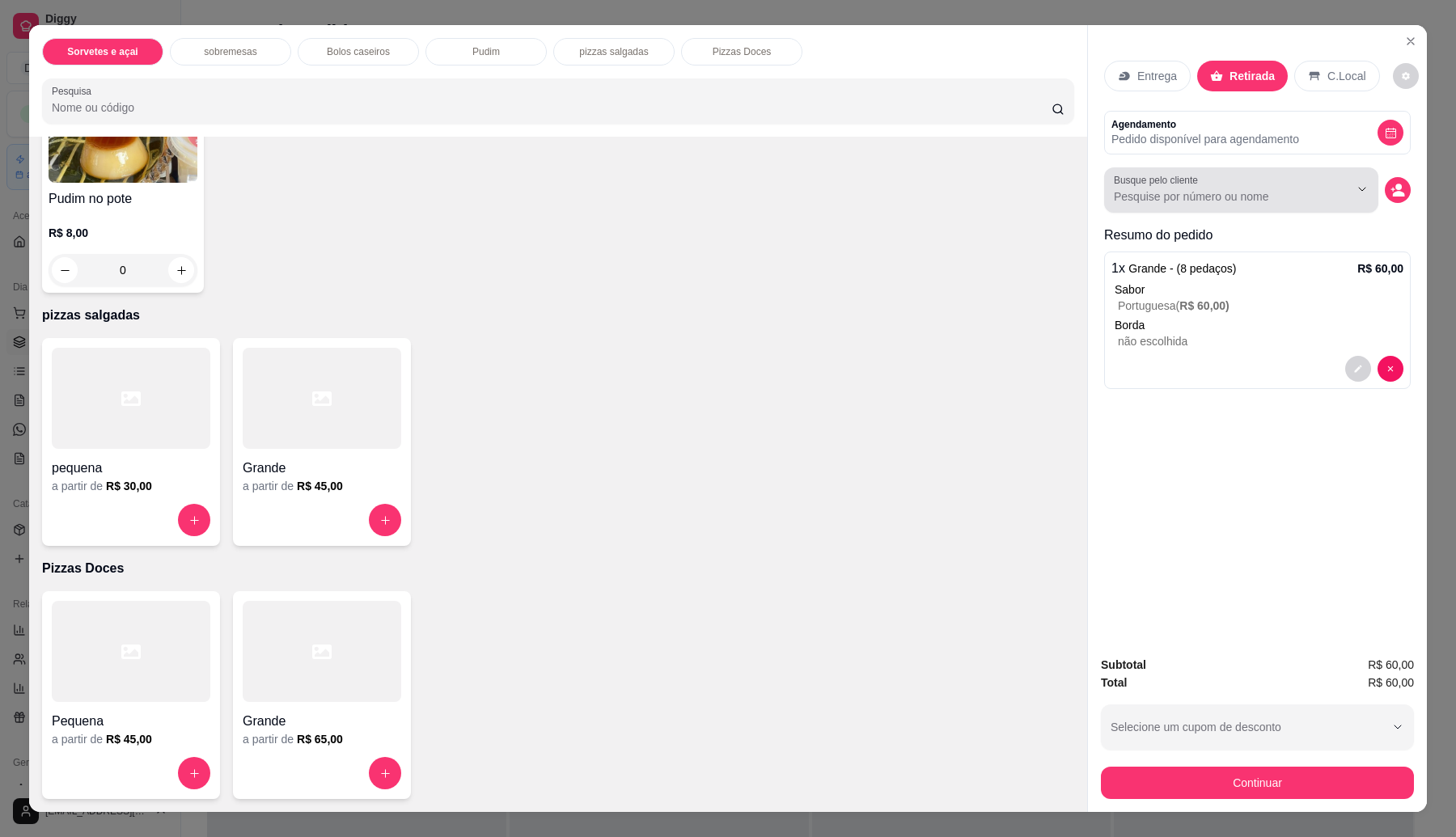
click at [1141, 196] on input "Busque pelo cliente" at bounding box center [1218, 196] width 209 height 16
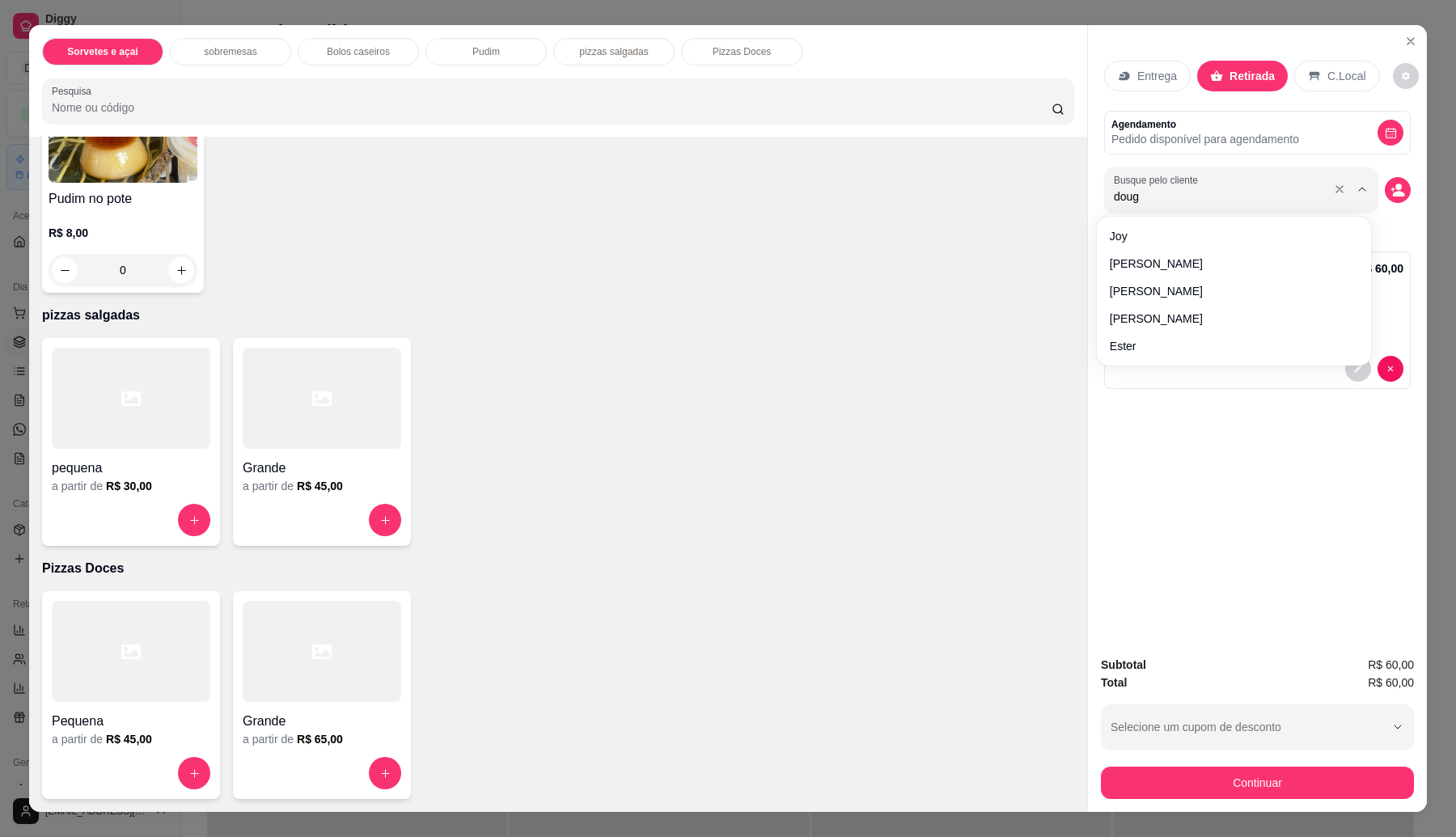
type input "dougl"
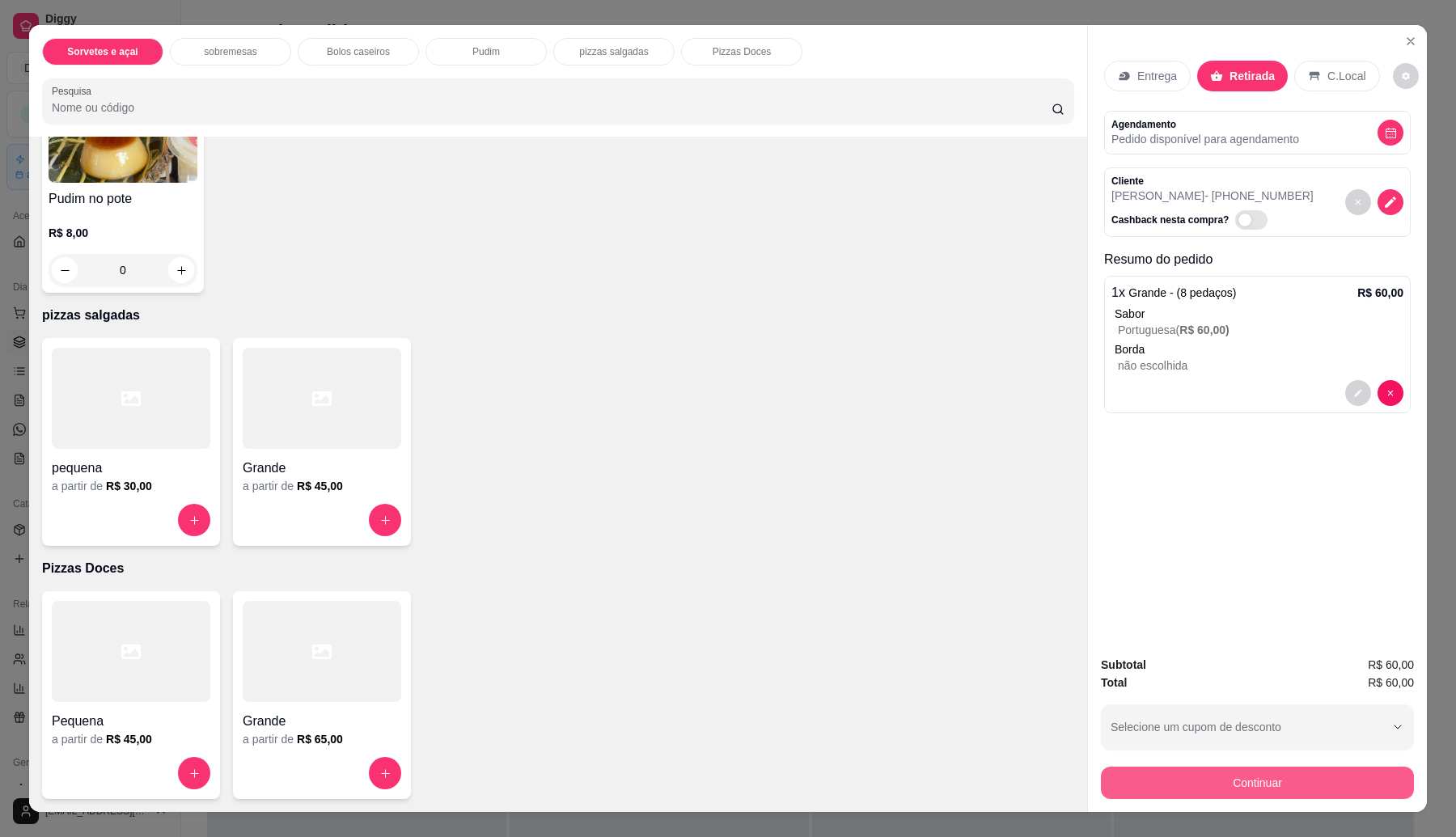
click at [1211, 773] on button "Continuar" at bounding box center [1256, 783] width 313 height 32
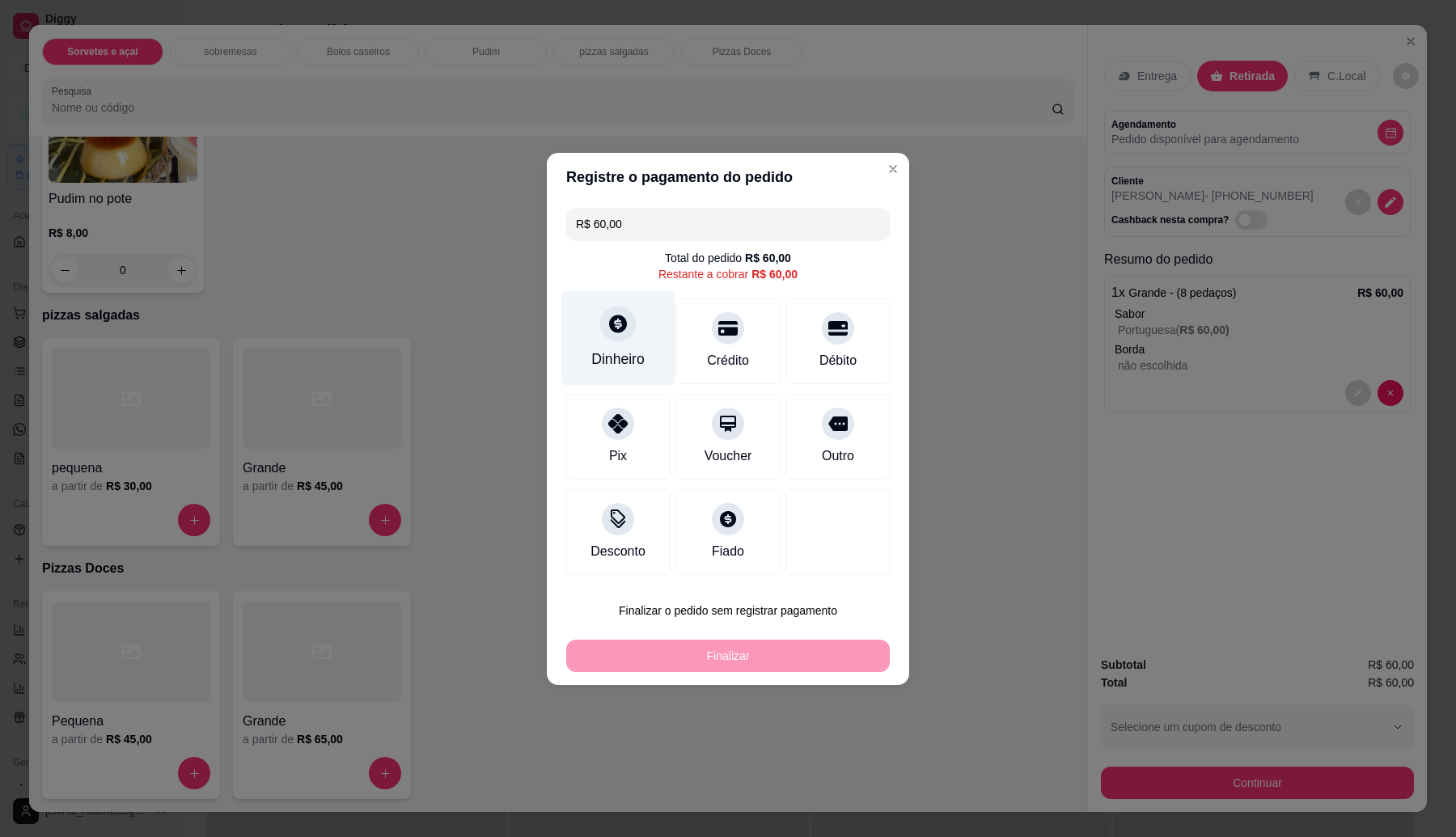
click at [613, 341] on div at bounding box center [618, 324] width 36 height 36
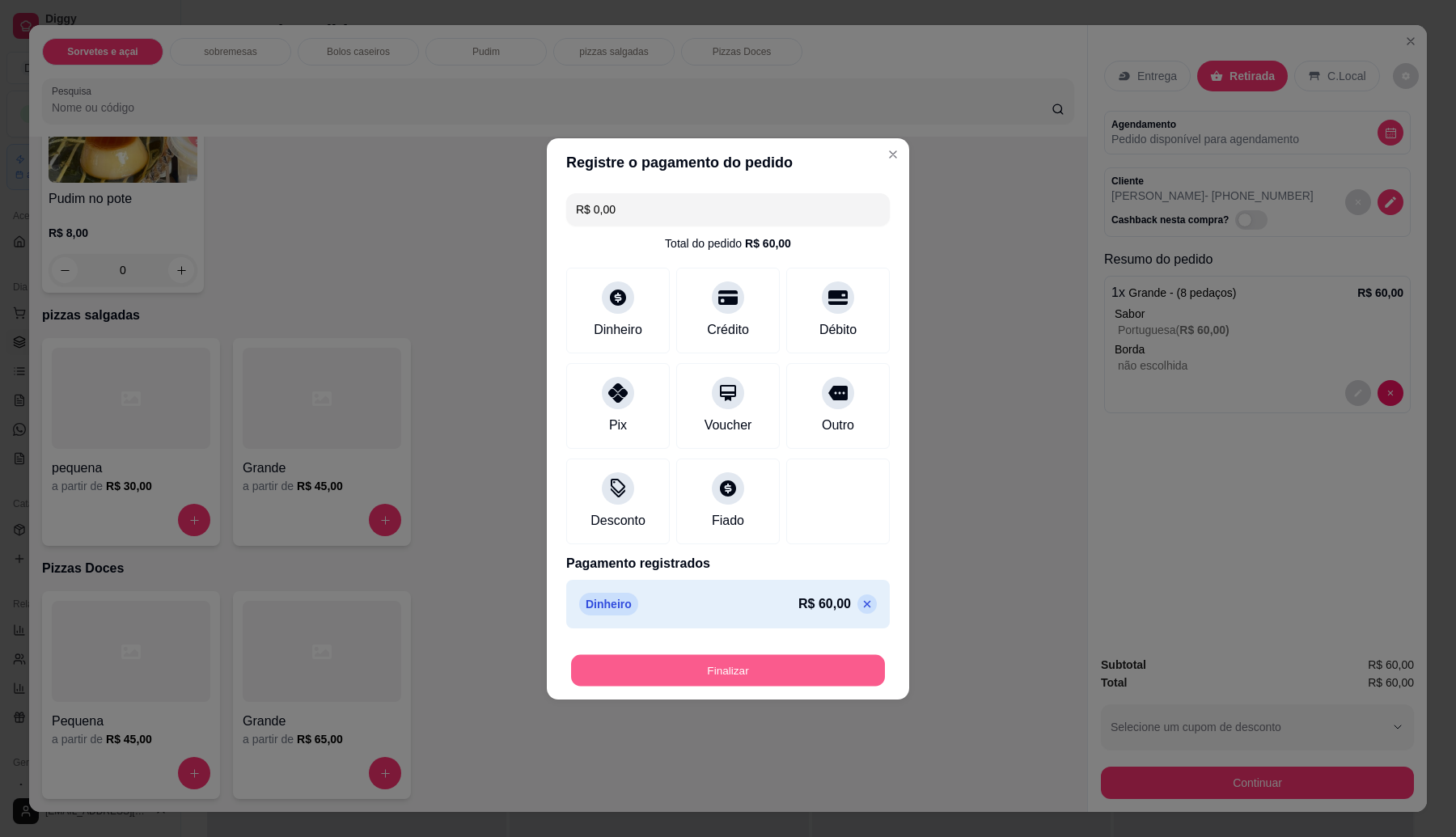
click at [755, 669] on button "Finalizar" at bounding box center [728, 669] width 314 height 31
type input "-R$ 60,00"
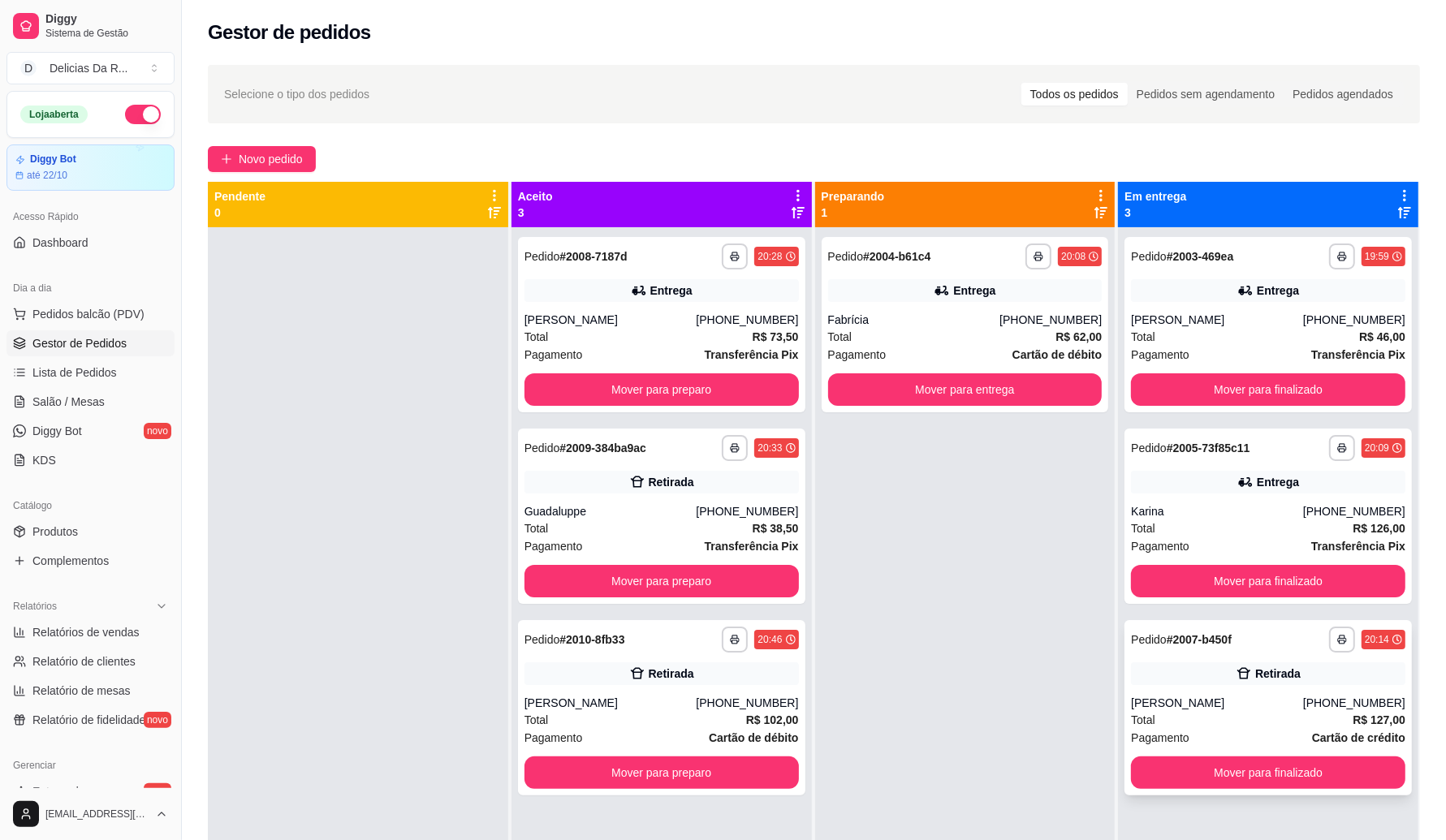
click at [1214, 718] on div "Total R$ 127,00" at bounding box center [1268, 720] width 275 height 18
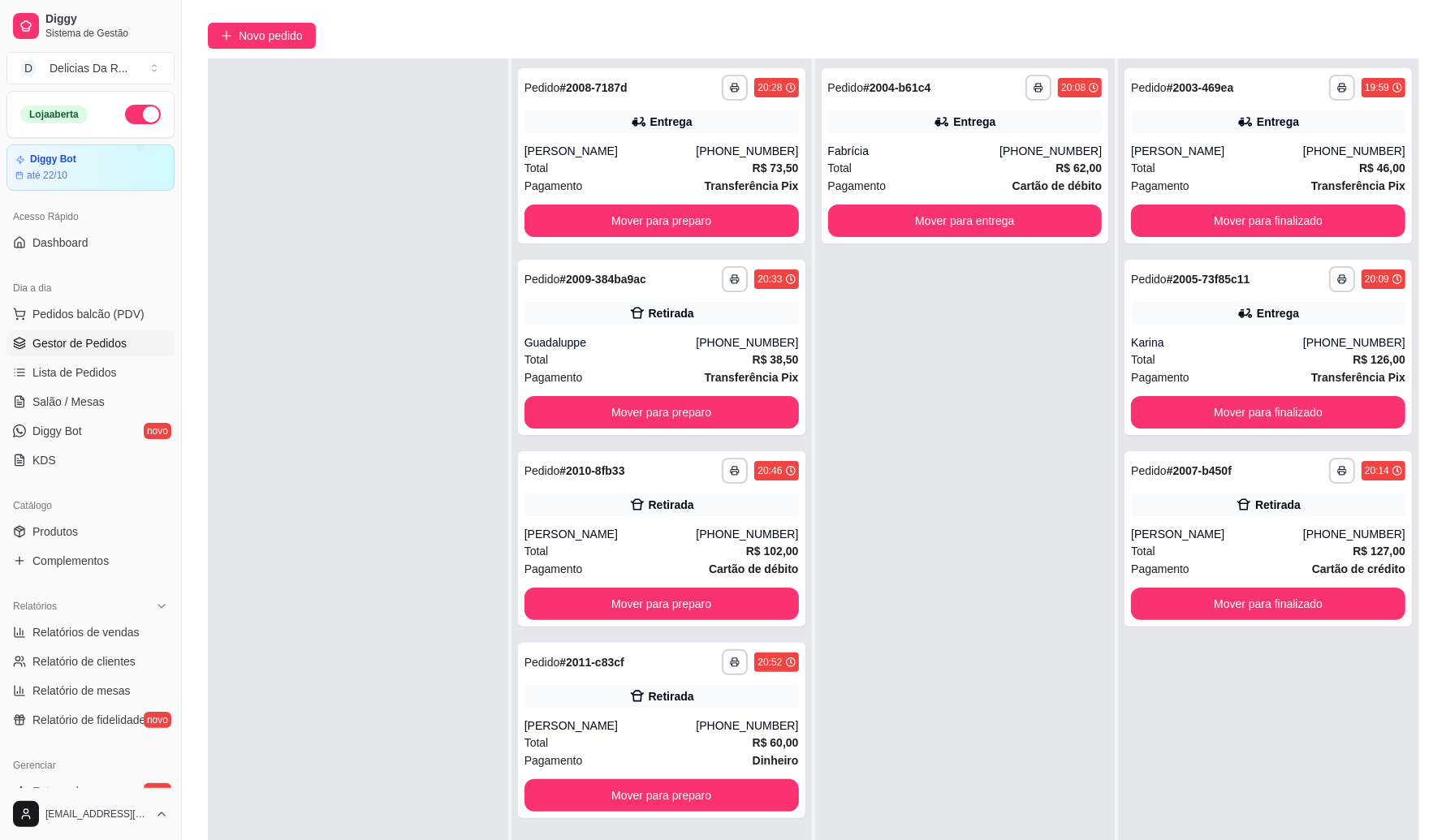
scroll to position [248, 0]
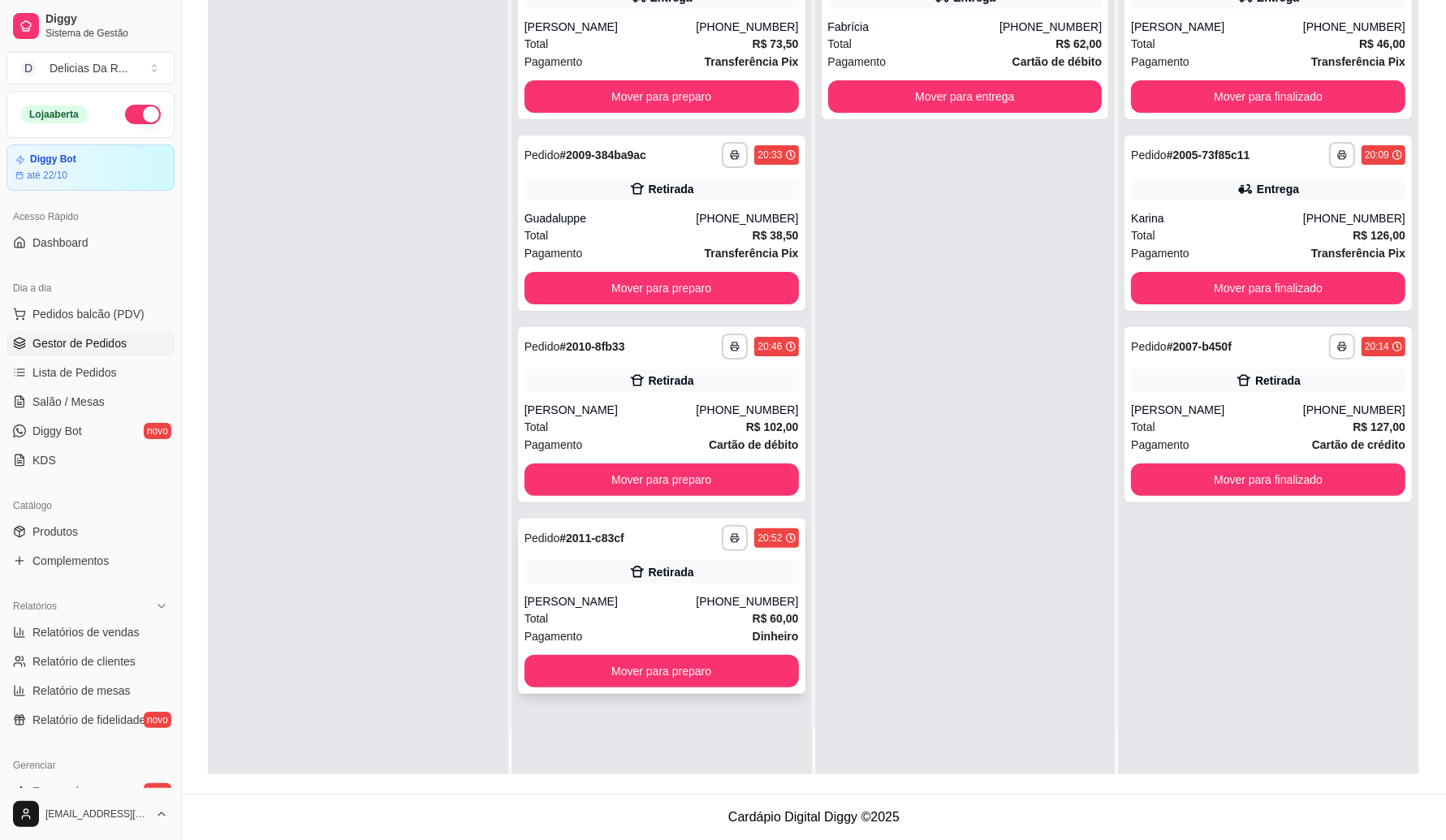
click at [597, 602] on div "[PERSON_NAME]" at bounding box center [610, 601] width 172 height 16
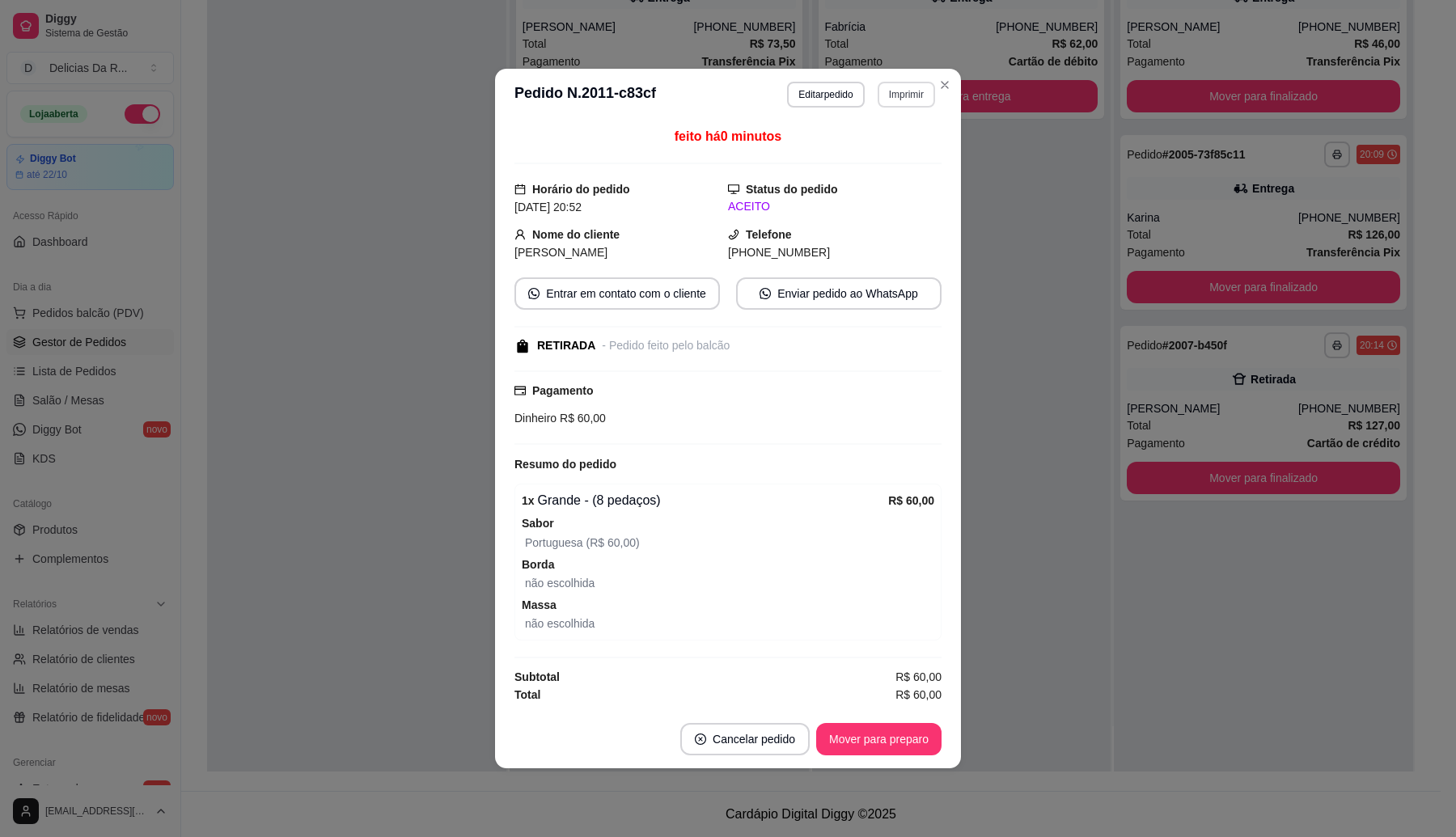
click at [894, 85] on button "Imprimir" at bounding box center [906, 94] width 57 height 26
click at [897, 155] on button "IMPRESSORA" at bounding box center [878, 148] width 118 height 26
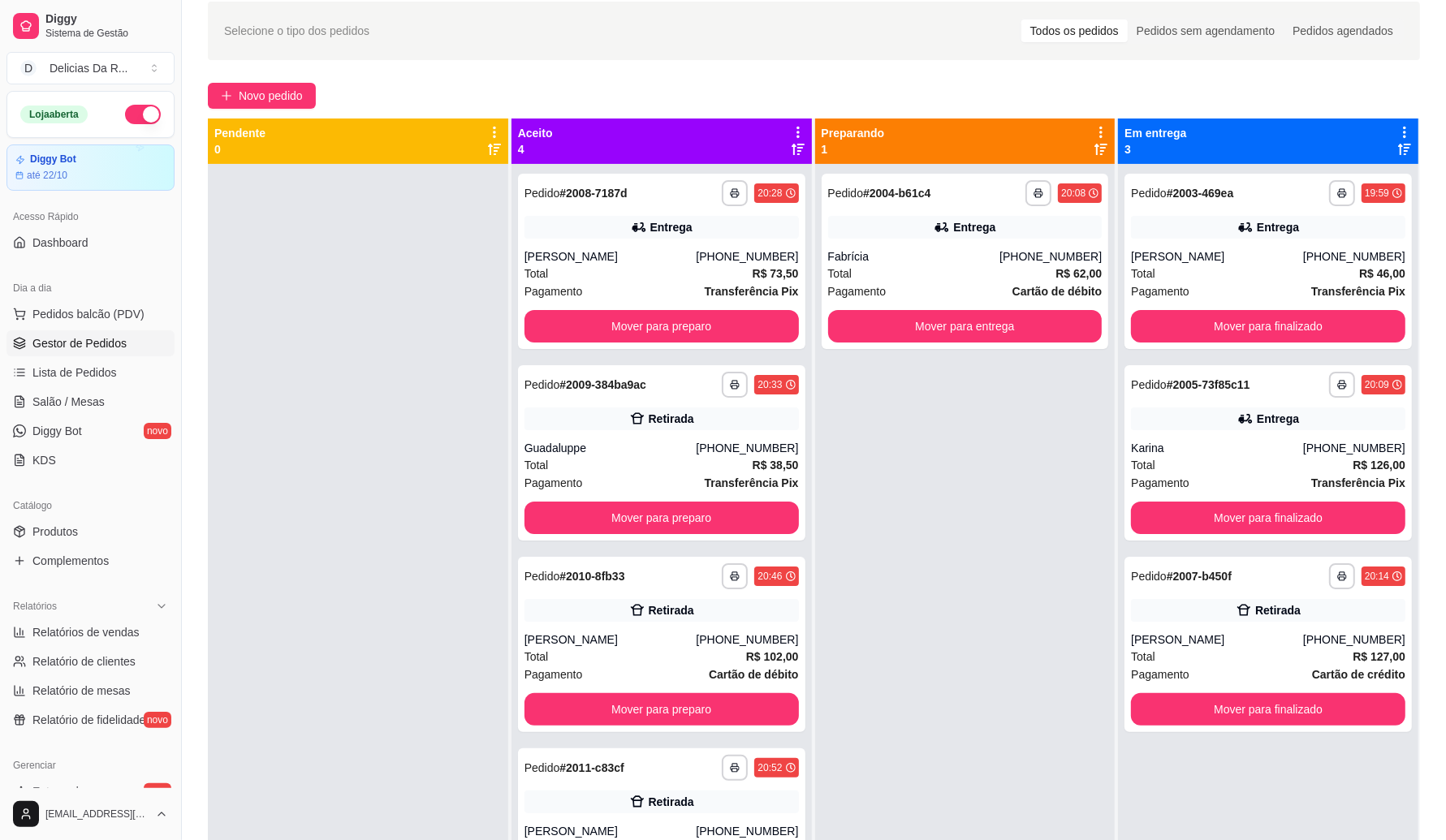
scroll to position [45, 0]
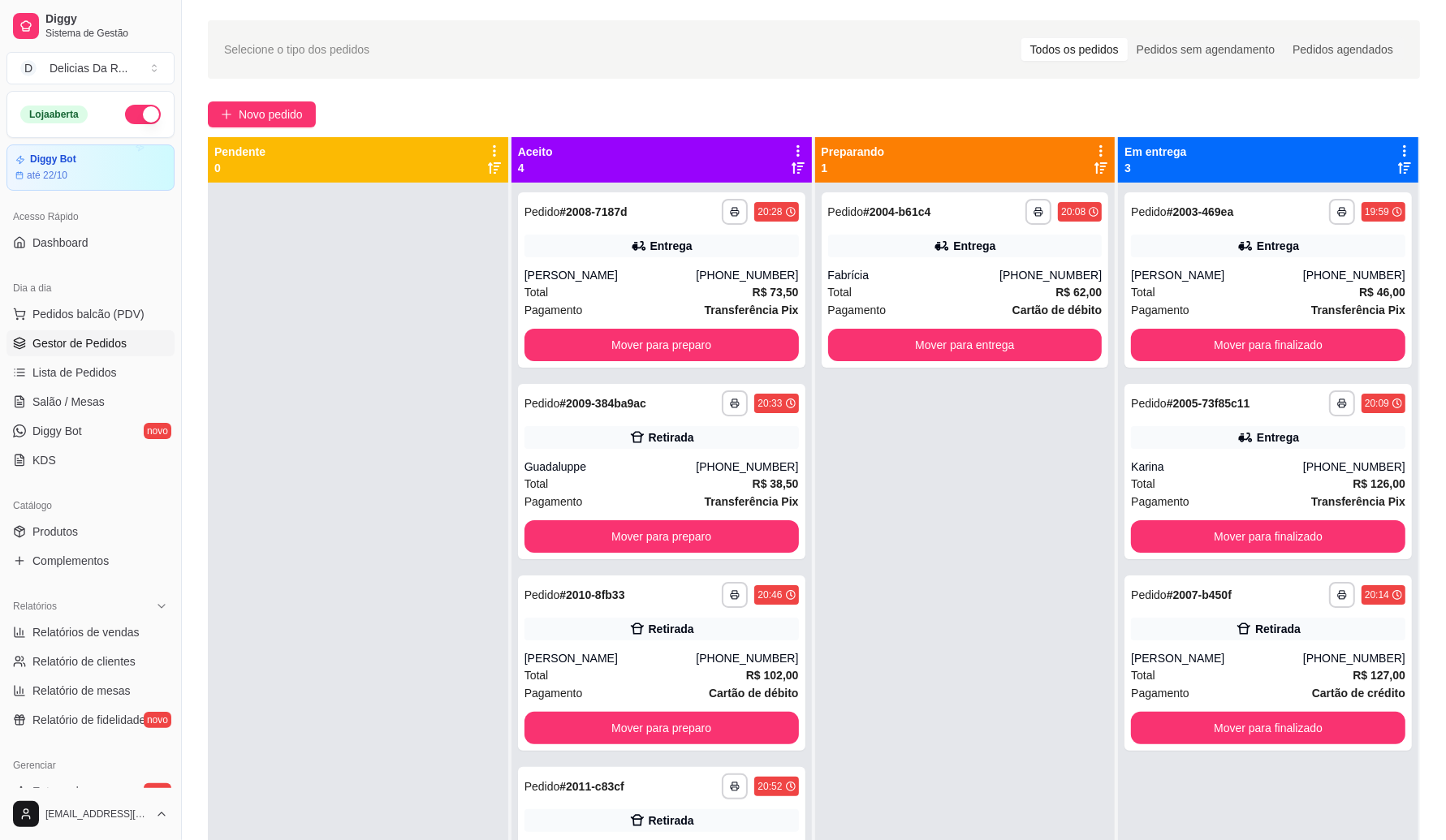
click at [795, 158] on div at bounding box center [798, 159] width 14 height 30
click at [796, 171] on icon at bounding box center [798, 168] width 13 height 13
click at [795, 171] on icon at bounding box center [798, 168] width 13 height 13
click at [1157, 727] on button "Mover para finalizado" at bounding box center [1268, 728] width 275 height 32
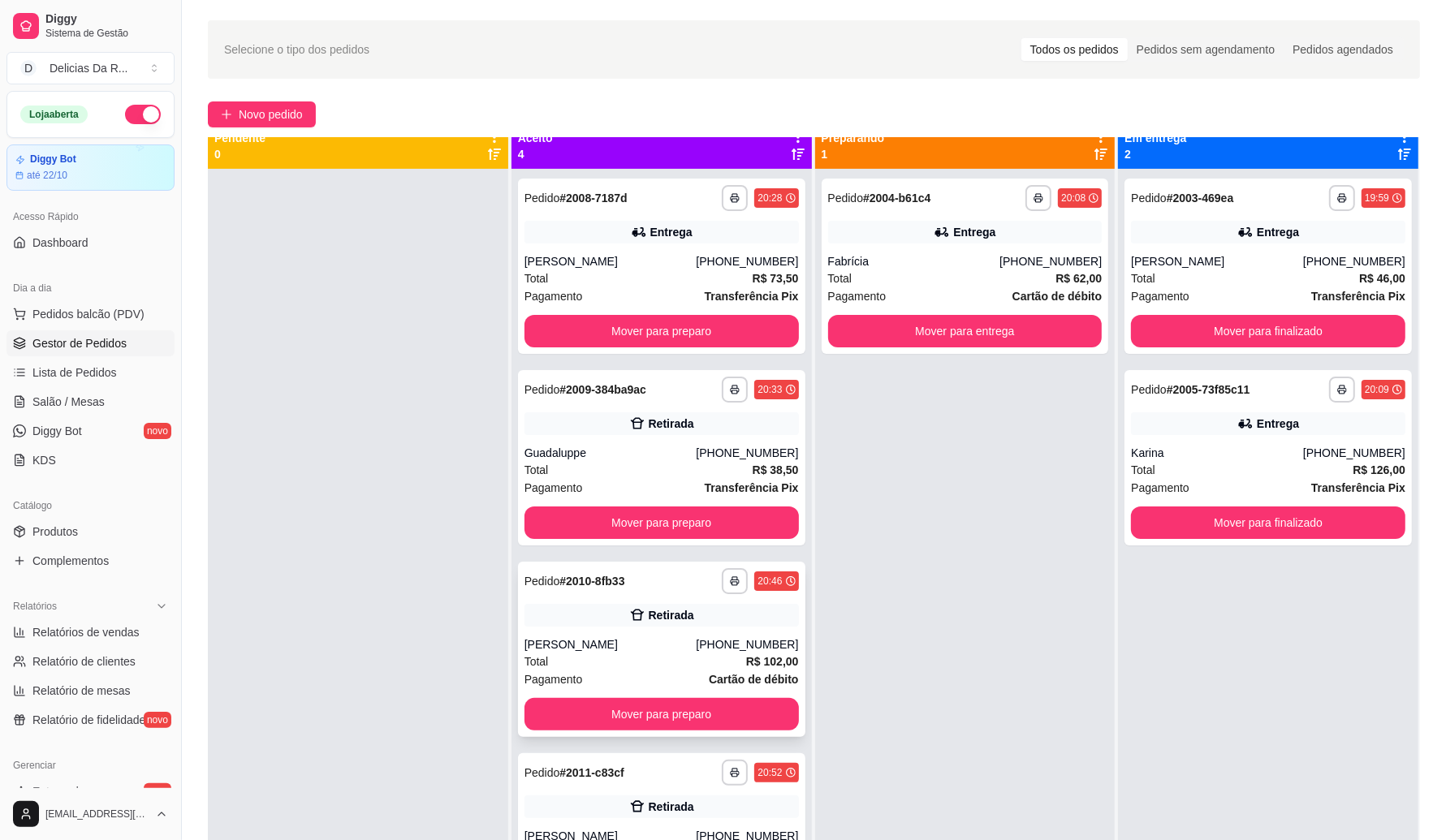
scroll to position [46, 0]
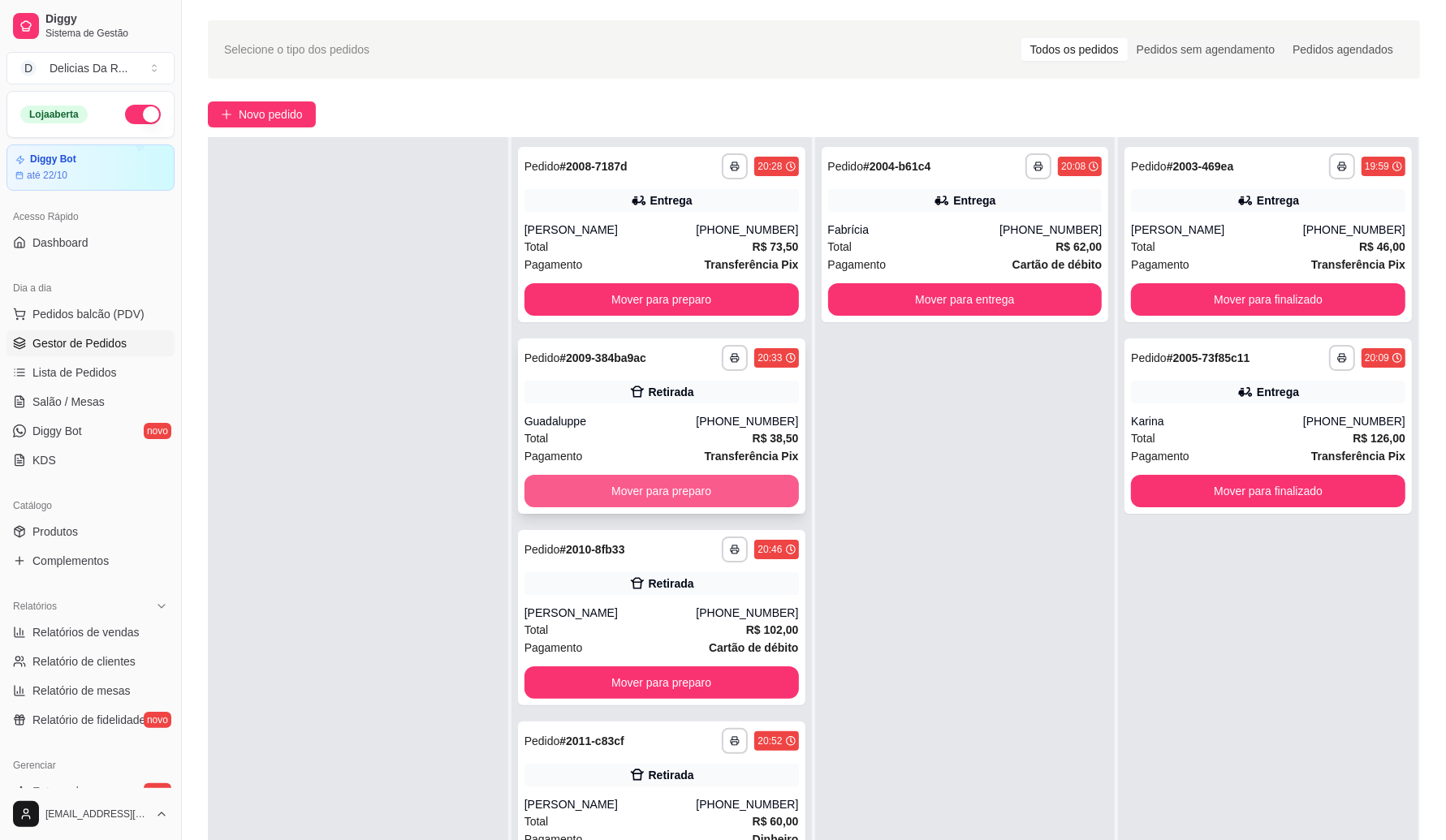
click at [597, 488] on button "Mover para preparo" at bounding box center [661, 491] width 275 height 32
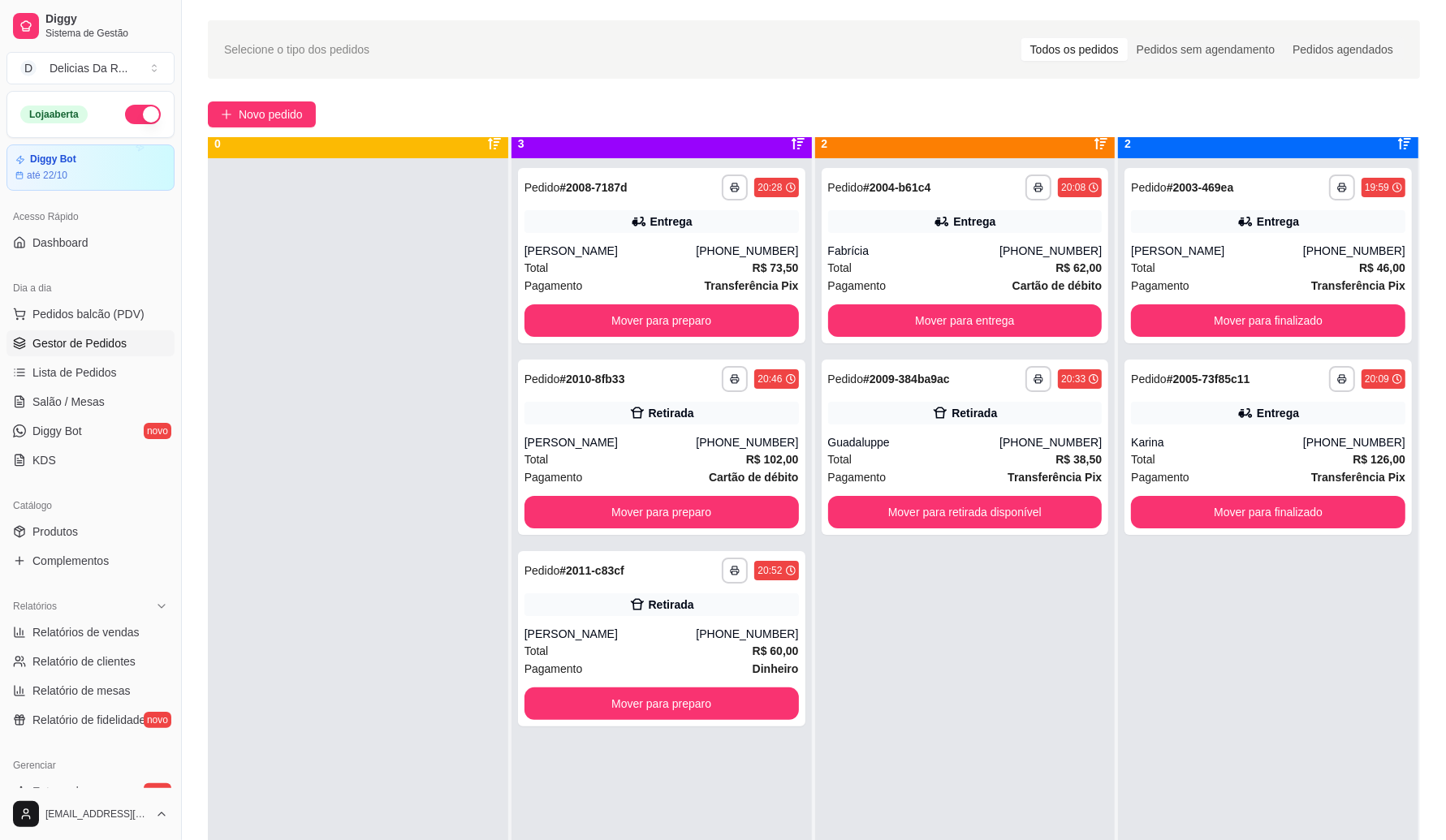
scroll to position [0, 0]
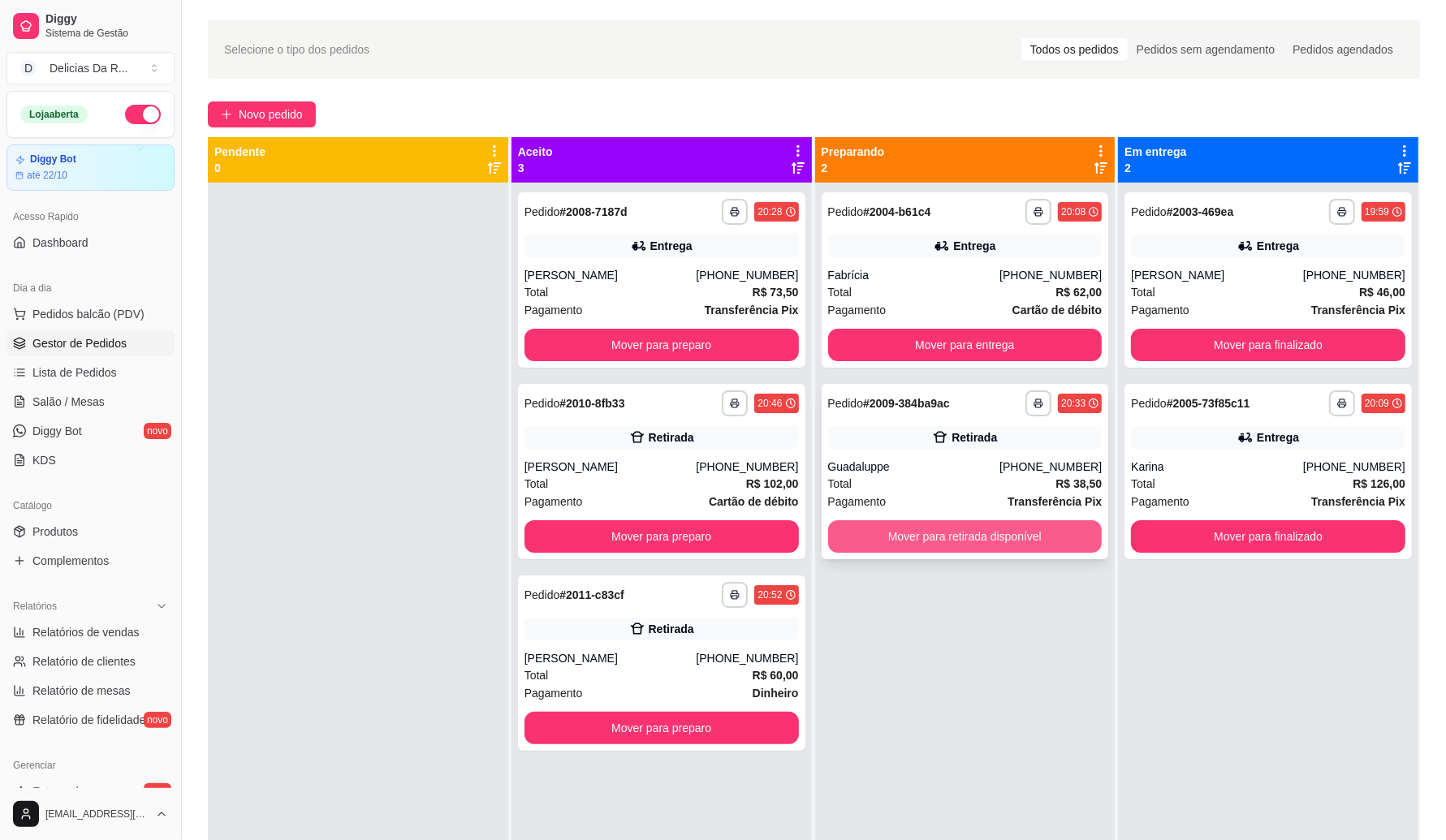
click at [957, 530] on button "Mover para retirada disponível" at bounding box center [965, 537] width 275 height 32
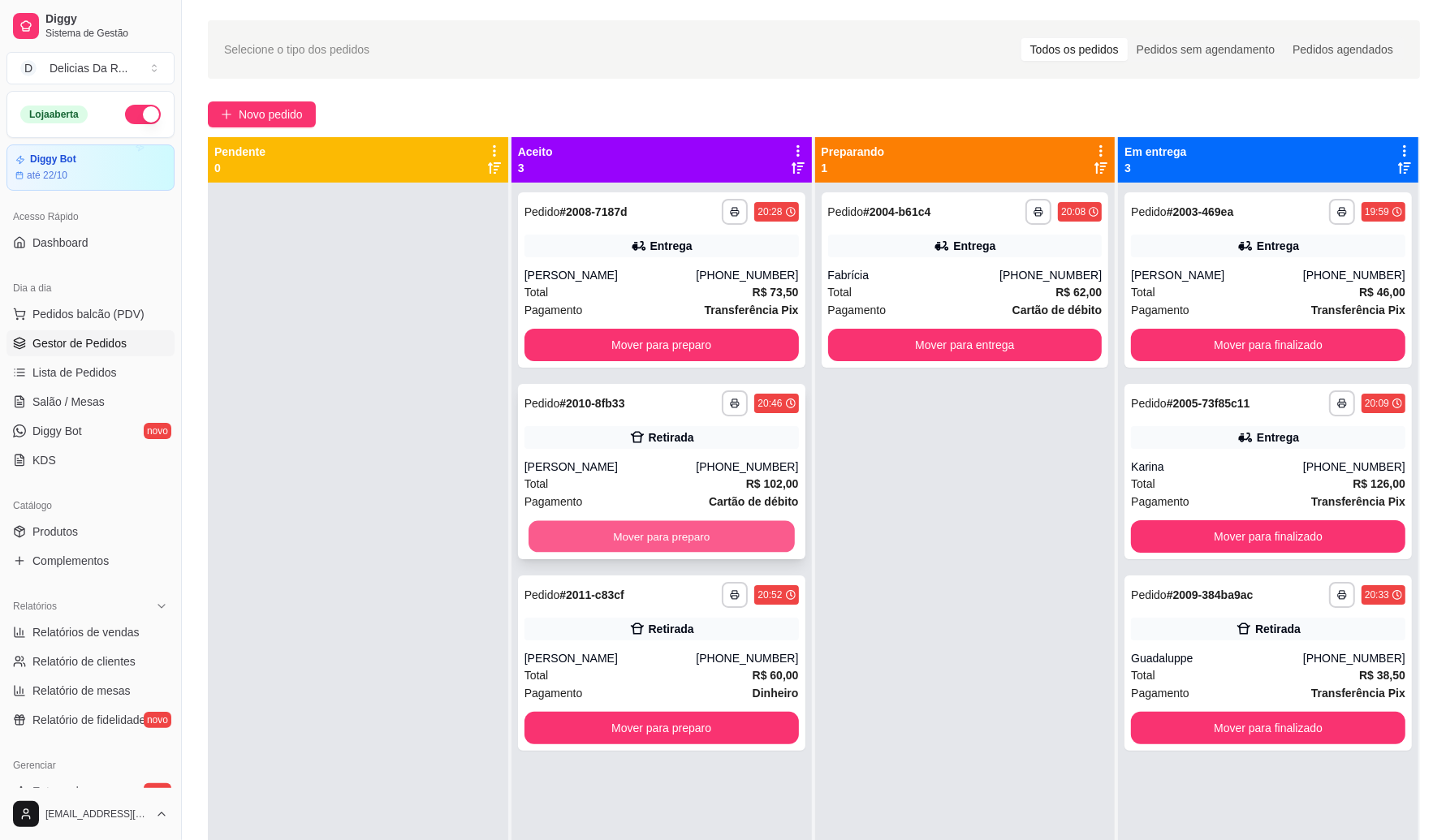
click at [663, 544] on button "Mover para preparo" at bounding box center [662, 537] width 267 height 31
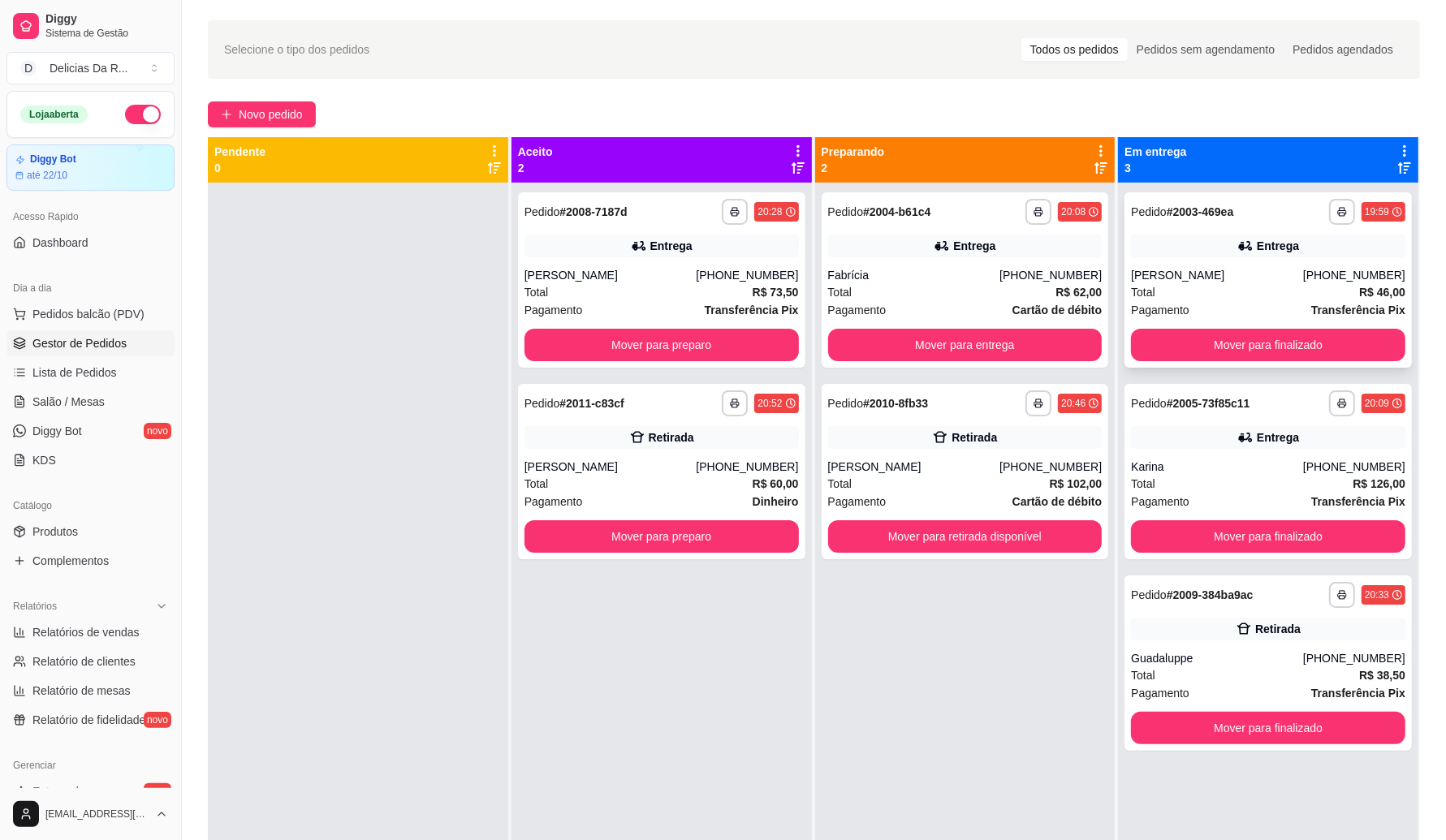
click at [1190, 267] on div "[PERSON_NAME]" at bounding box center [1217, 276] width 172 height 16
click at [1211, 494] on div "Pagamento Transferência Pix" at bounding box center [1268, 502] width 275 height 18
click at [616, 479] on div "Total R$ 60,00" at bounding box center [661, 484] width 275 height 18
click at [695, 534] on button "Mover para preparo" at bounding box center [661, 537] width 275 height 32
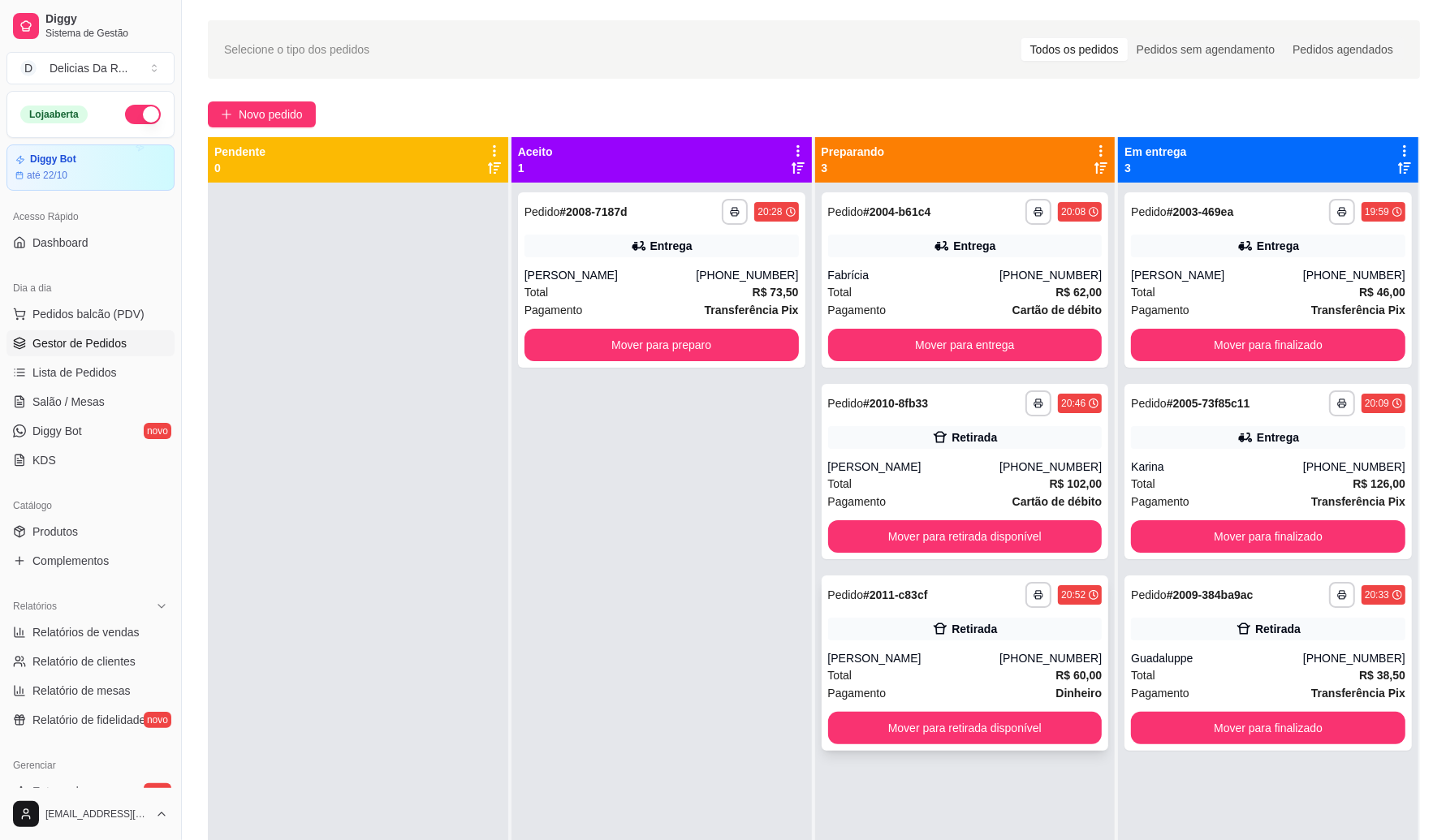
click at [854, 644] on div "**********" at bounding box center [965, 663] width 287 height 175
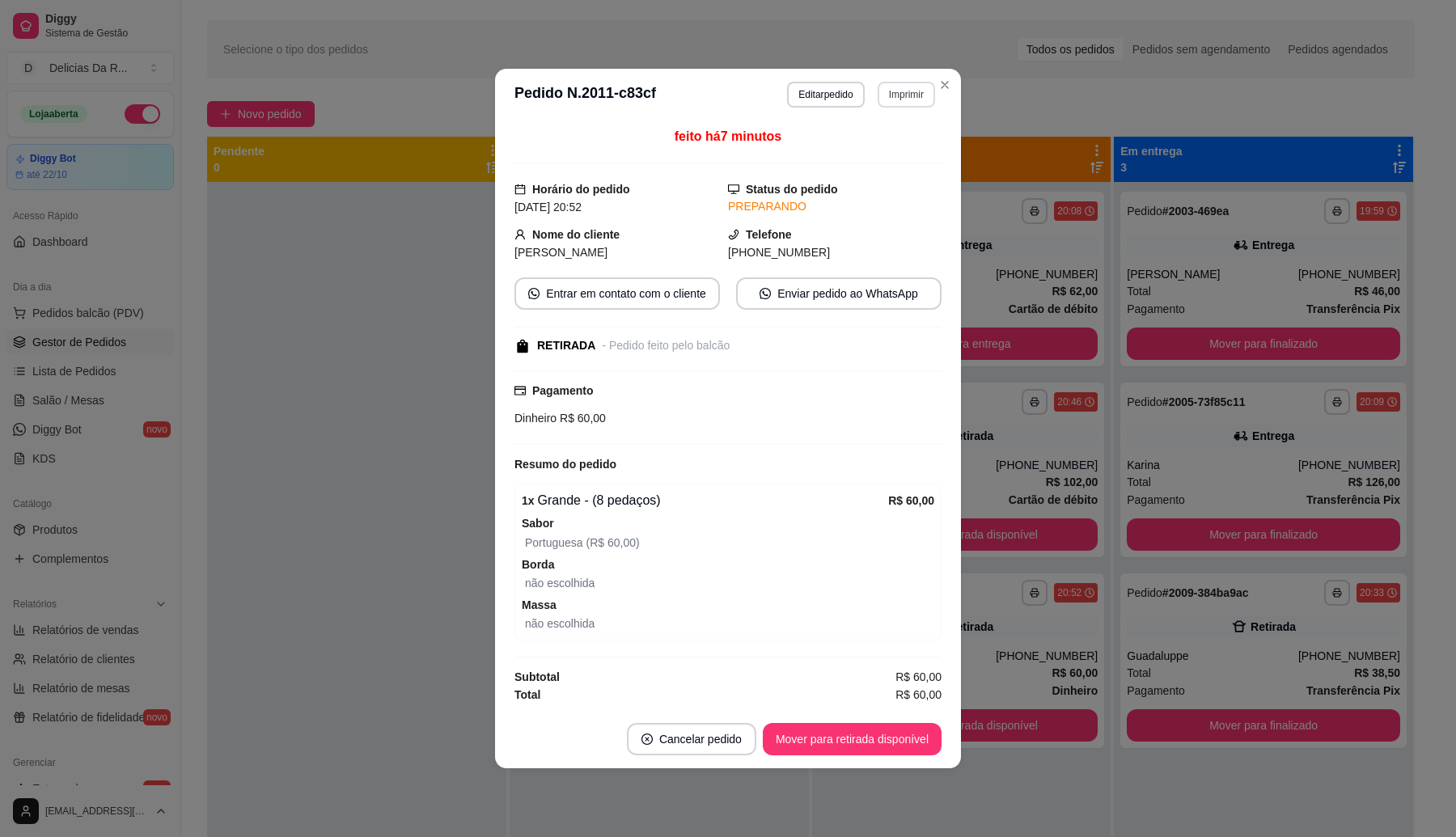
click at [892, 100] on button "Imprimir" at bounding box center [906, 94] width 57 height 26
click at [815, 89] on button "Editar pedido" at bounding box center [825, 94] width 77 height 26
click at [833, 94] on button "Editar pedido" at bounding box center [825, 94] width 77 height 26
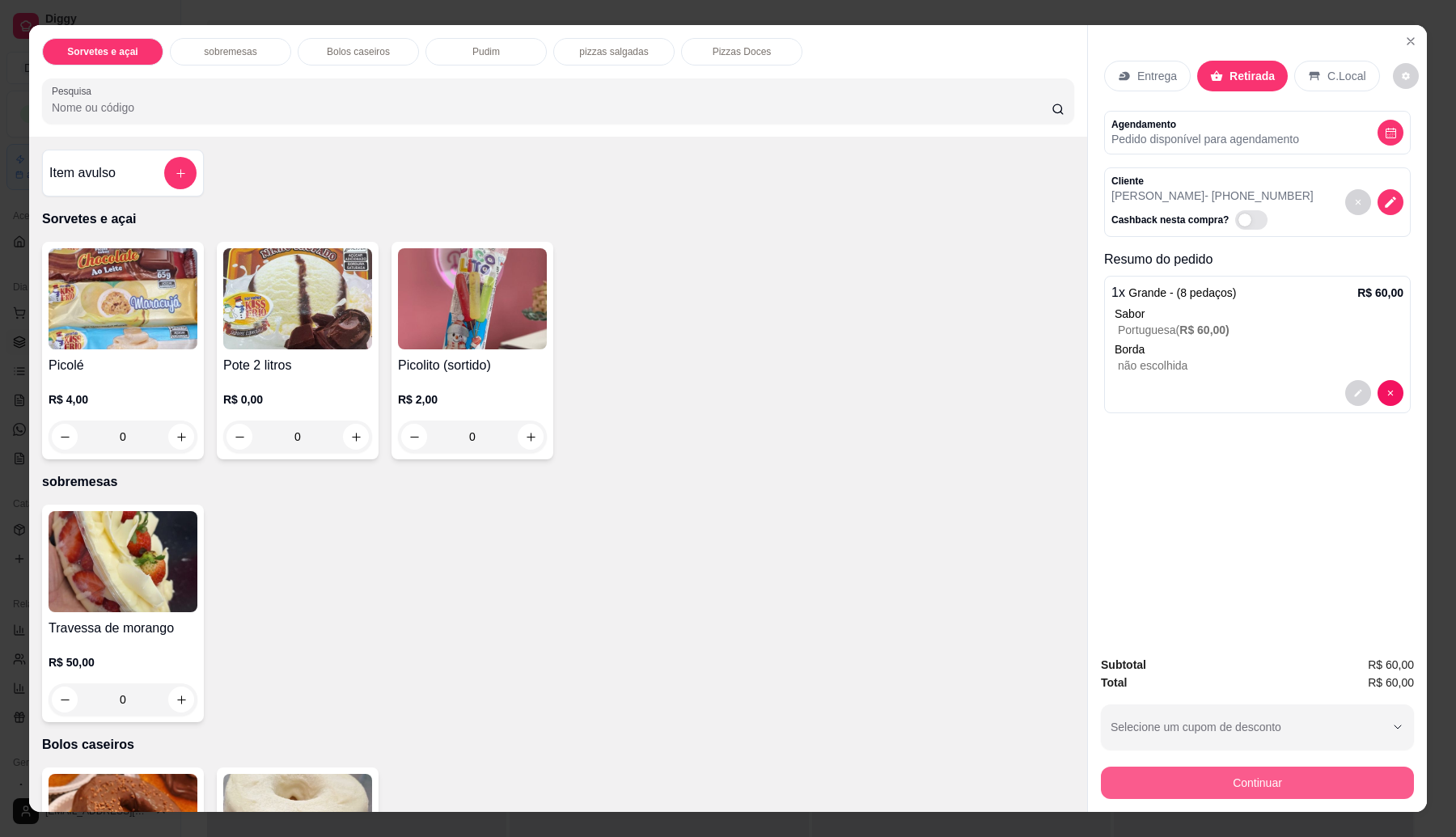
click at [1195, 790] on button "Continuar" at bounding box center [1256, 783] width 313 height 32
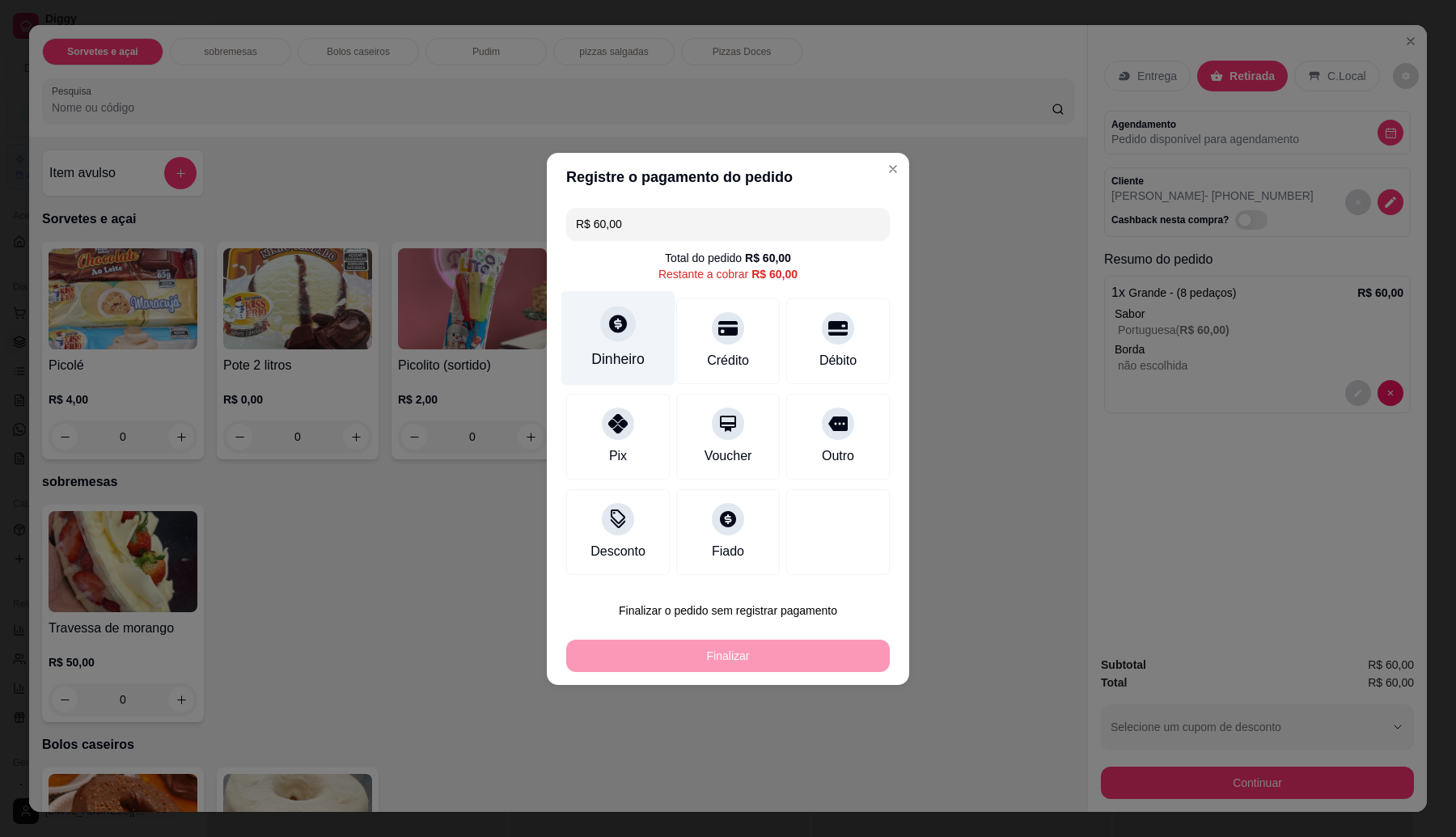
click at [620, 337] on div at bounding box center [618, 324] width 36 height 36
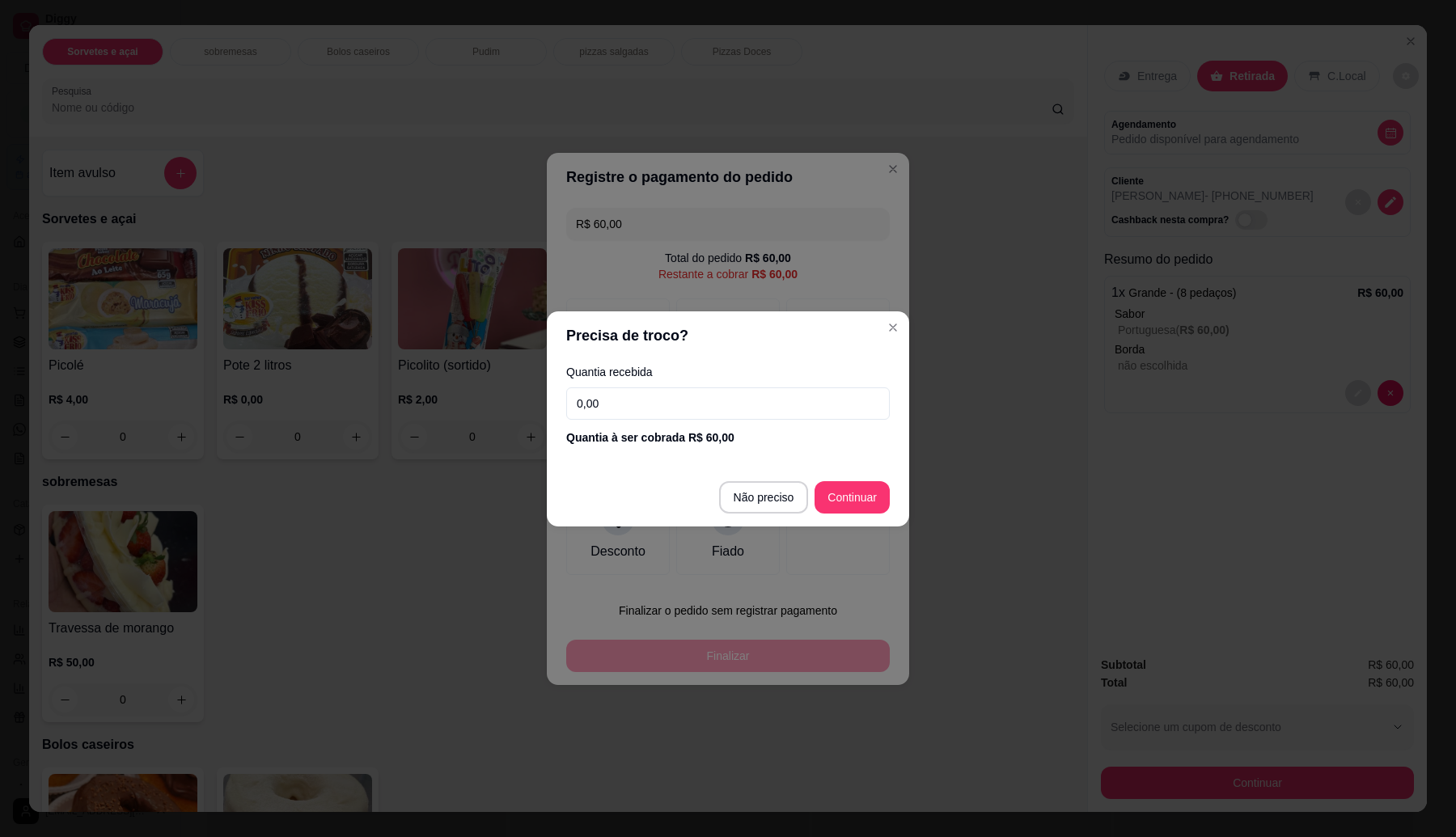
click at [716, 398] on input "0,00" at bounding box center [727, 404] width 323 height 32
type input "61,00"
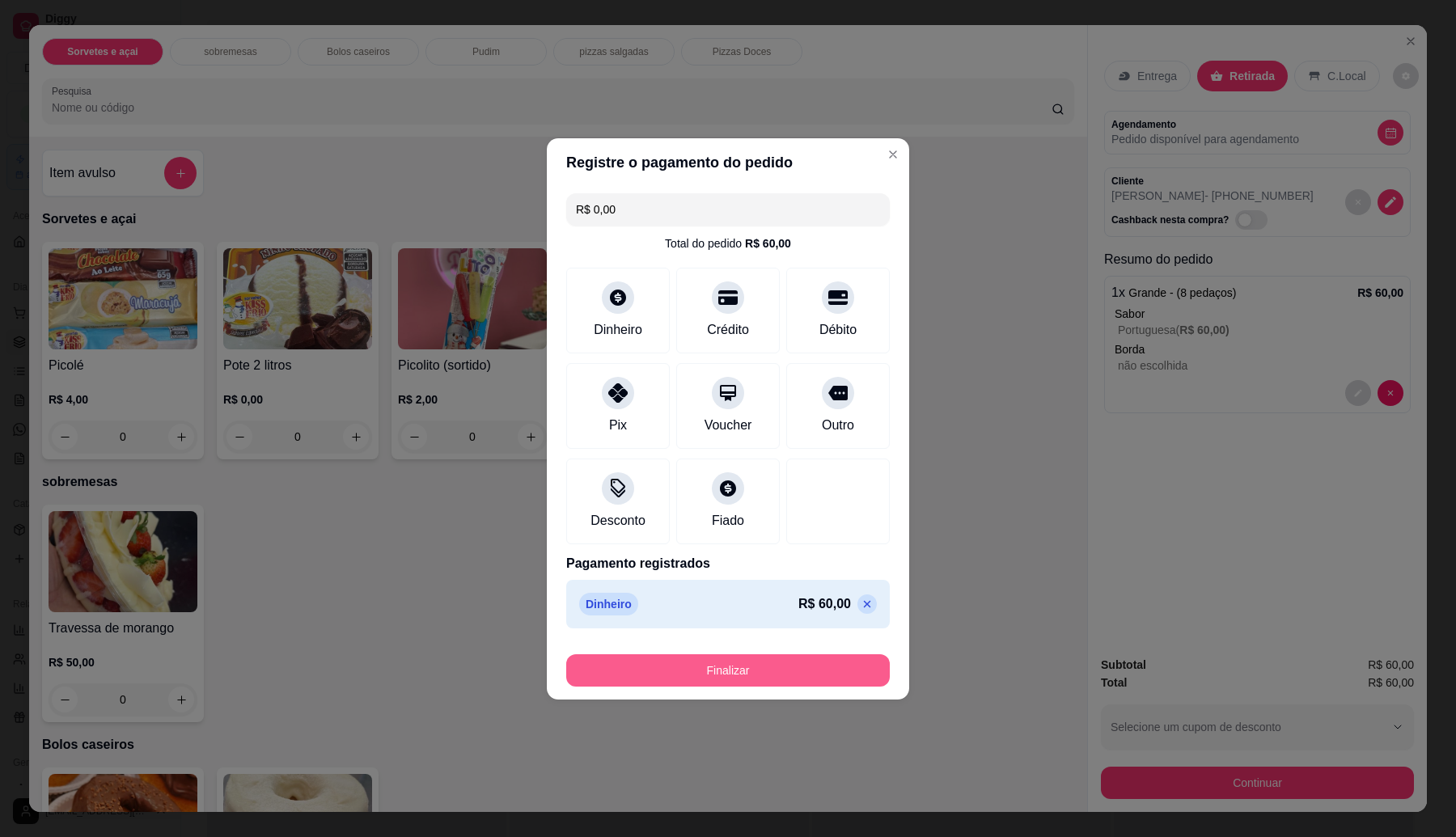
click at [757, 661] on button "Finalizar" at bounding box center [727, 670] width 323 height 32
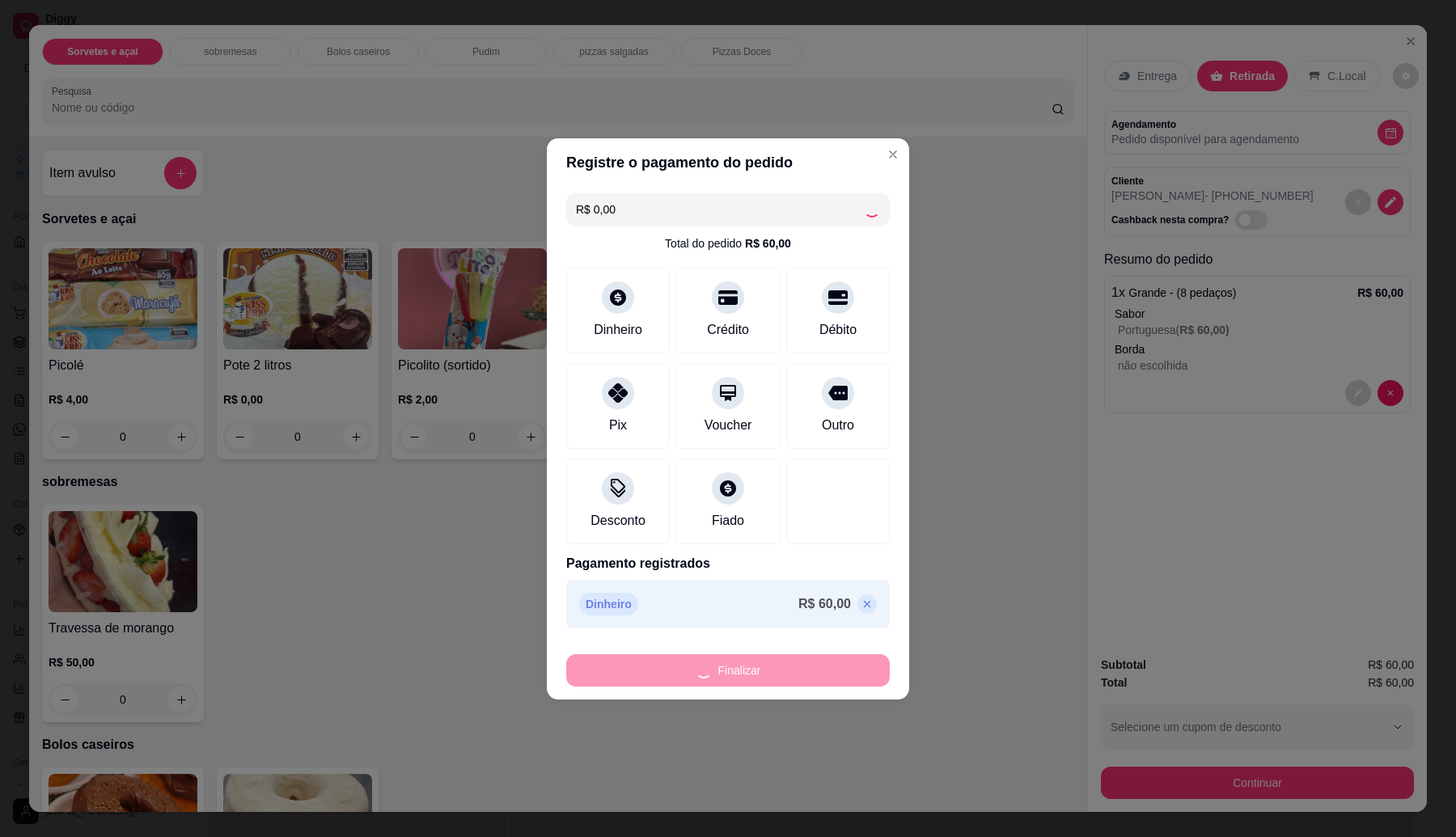
type input "-R$ 60,00"
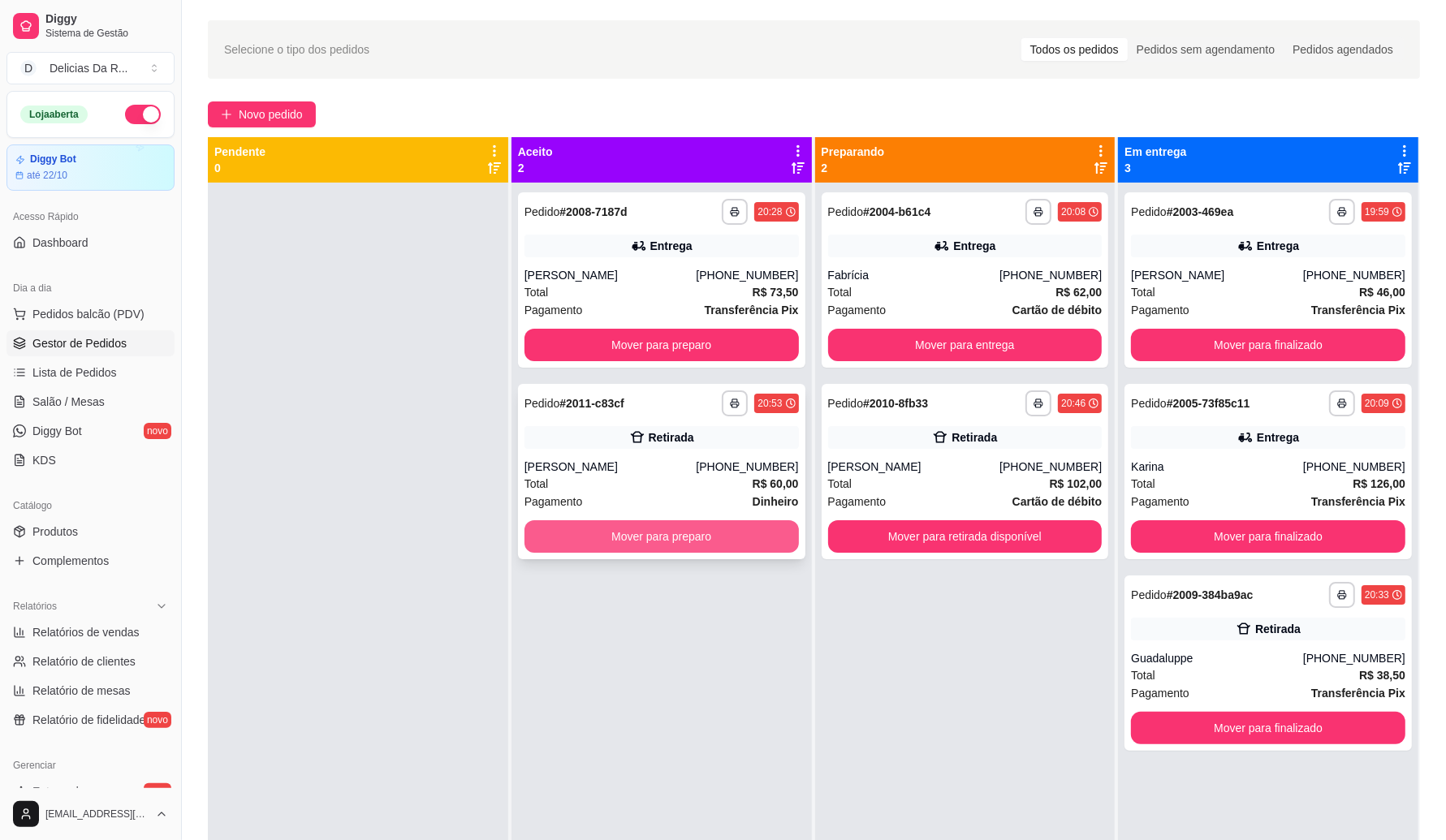
click at [638, 545] on button "Mover para preparo" at bounding box center [661, 537] width 275 height 32
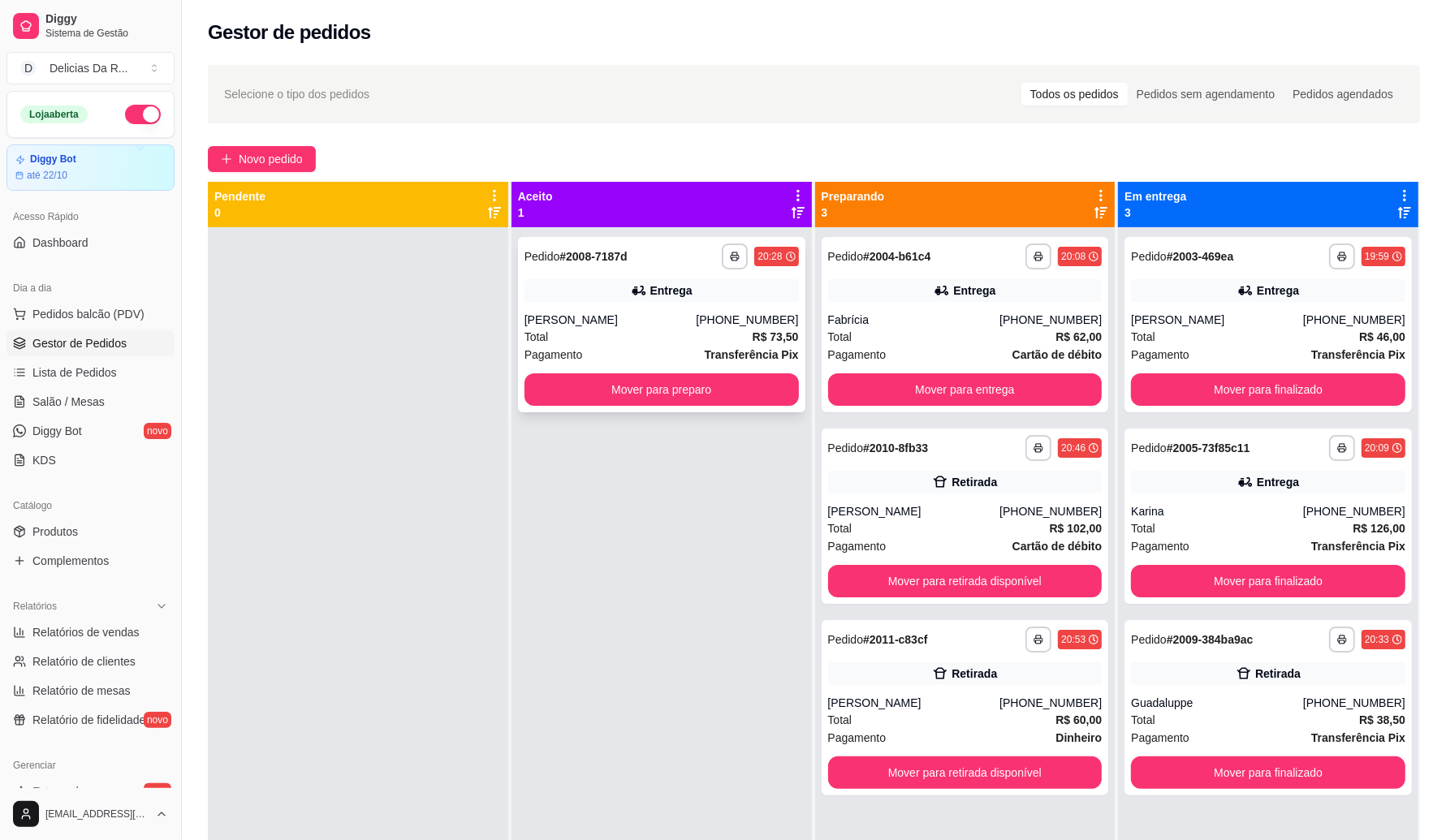
click at [689, 329] on div "Total R$ 73,50" at bounding box center [661, 337] width 275 height 18
click at [1204, 773] on button "Mover para finalizado" at bounding box center [1269, 773] width 267 height 31
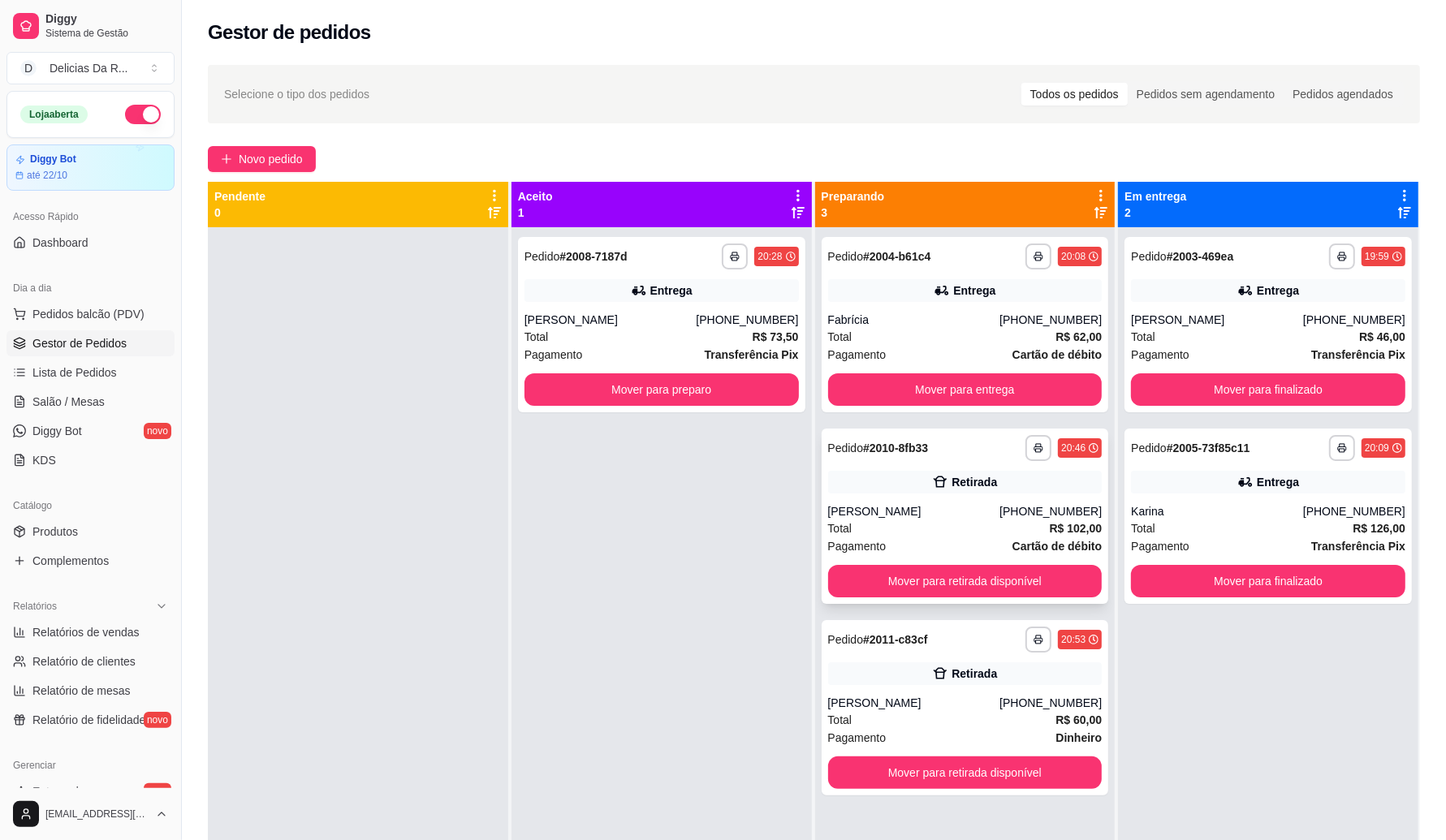
click at [900, 489] on div "Retirada" at bounding box center [965, 481] width 275 height 22
click at [1044, 566] on button "Mover para retirada disponível" at bounding box center [965, 581] width 267 height 31
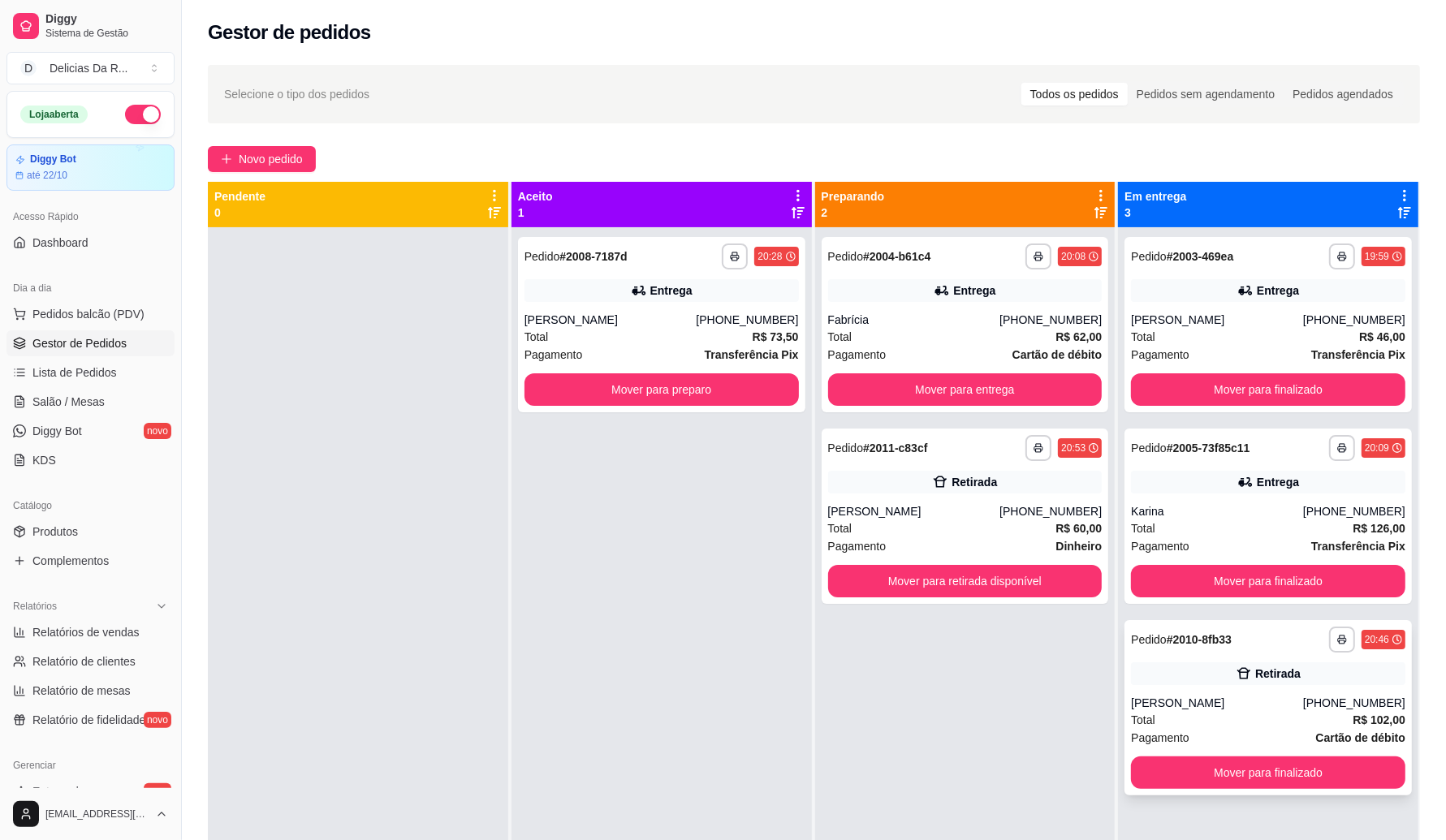
click at [1218, 734] on div "Pagamento Cartão de débito" at bounding box center [1268, 738] width 275 height 18
click at [1199, 699] on div "[PERSON_NAME]" at bounding box center [1217, 703] width 172 height 16
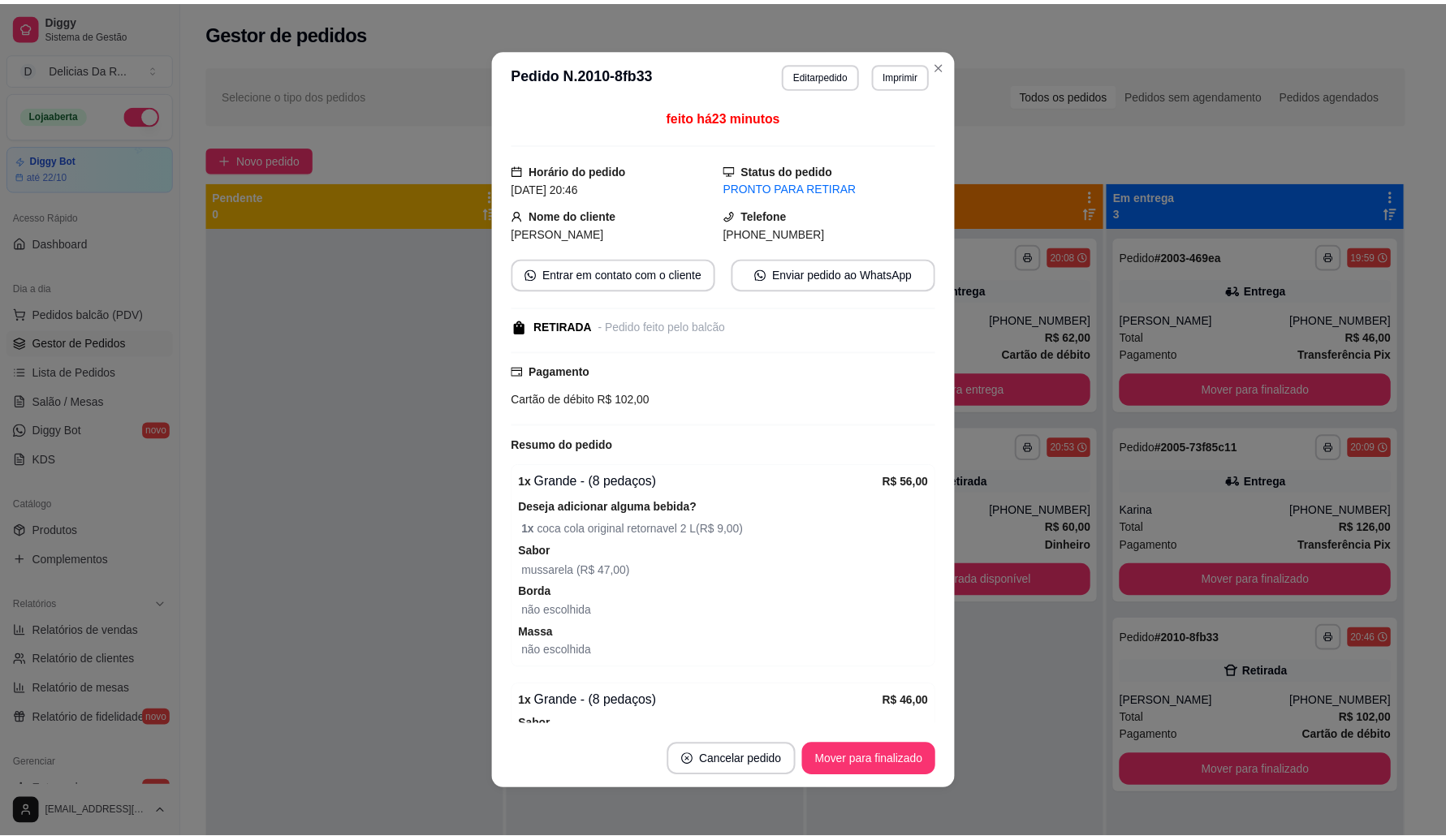
scroll to position [208, 0]
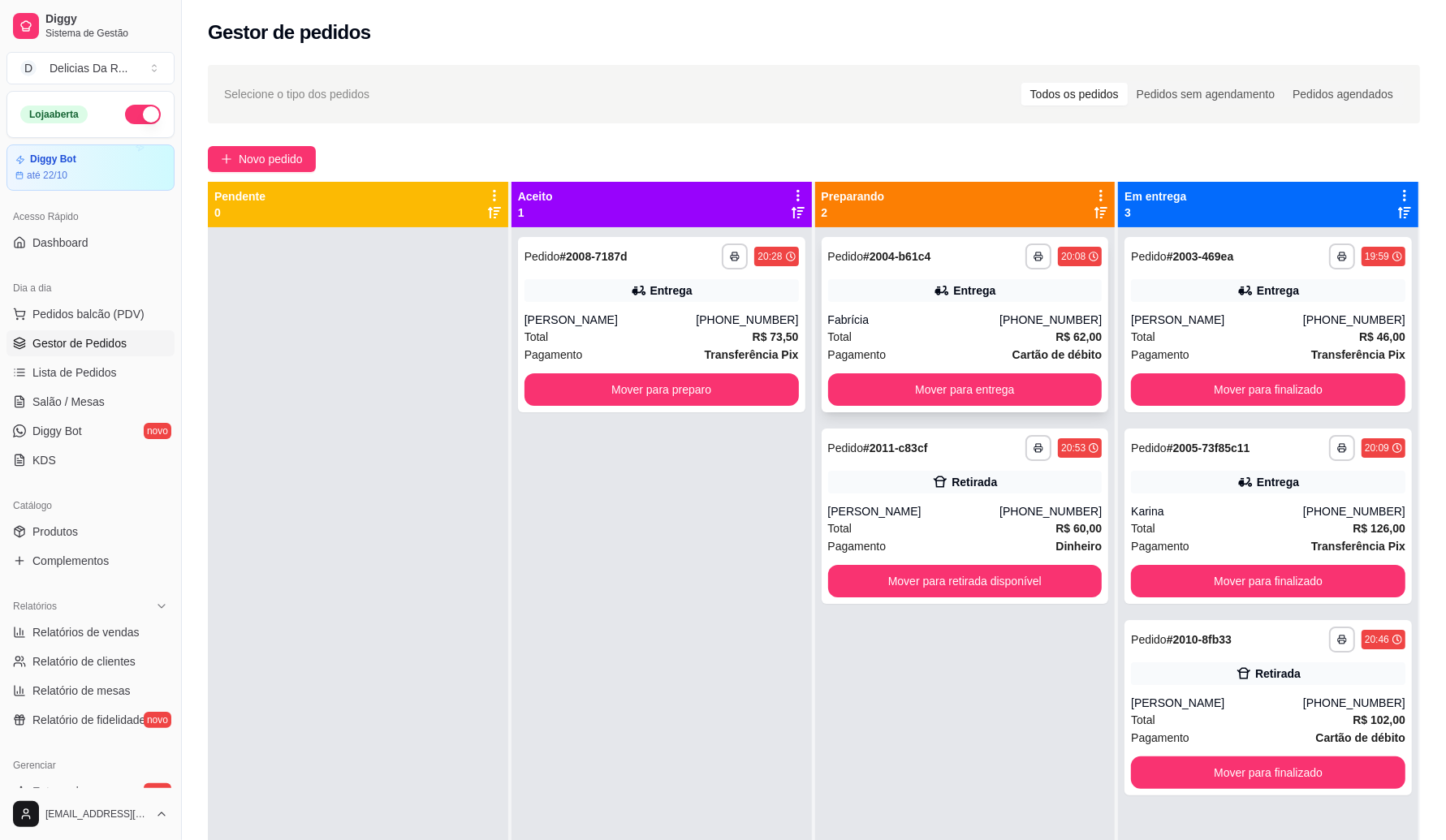
click at [1009, 327] on div "[PHONE_NUMBER]" at bounding box center [1050, 319] width 102 height 16
click at [885, 320] on div "Fabrícia" at bounding box center [914, 319] width 172 height 16
click at [705, 283] on div "Entrega" at bounding box center [661, 290] width 275 height 22
click at [1032, 590] on button "Mover para retirada disponível" at bounding box center [965, 581] width 275 height 32
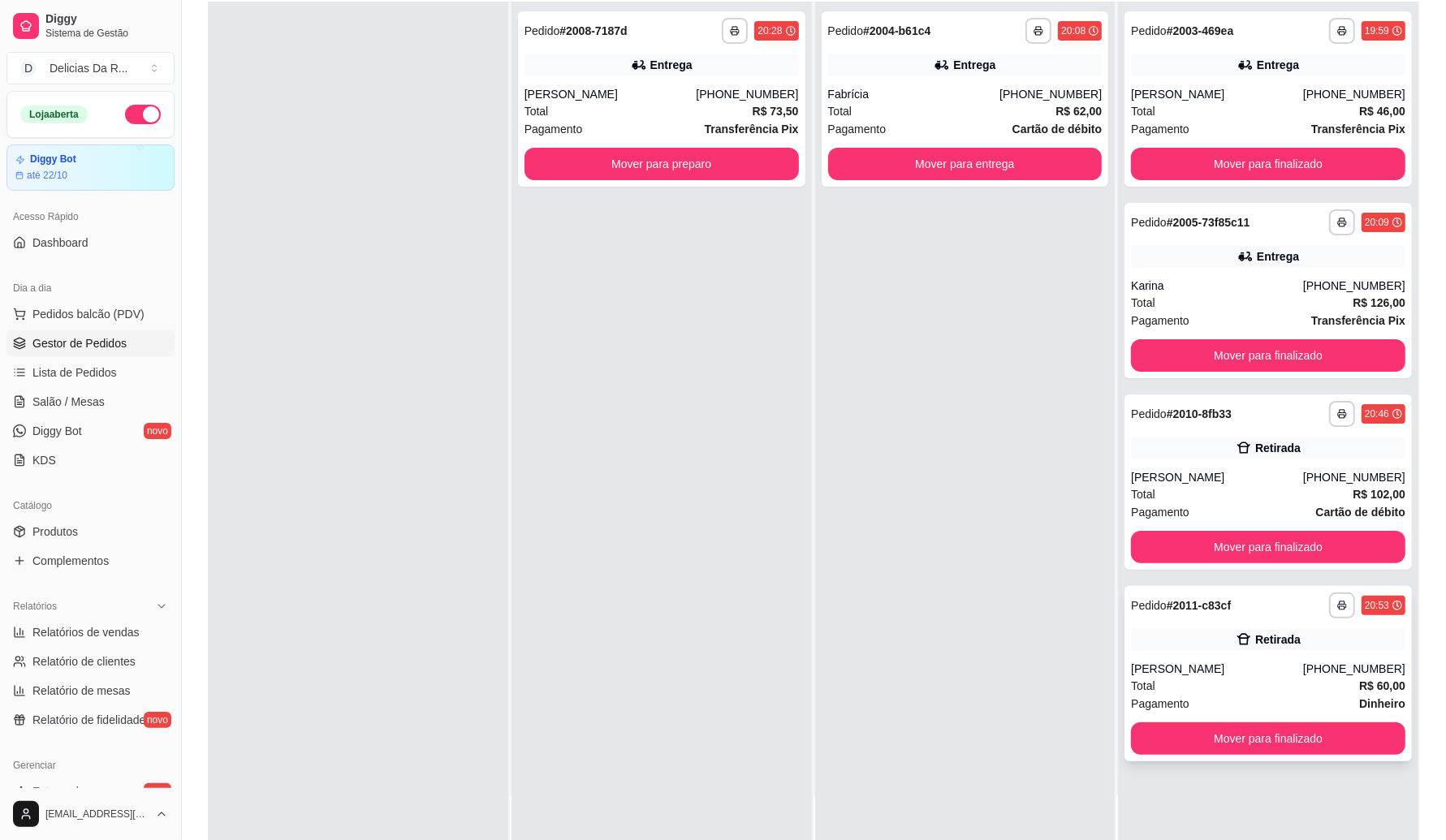
scroll to position [203, 0]
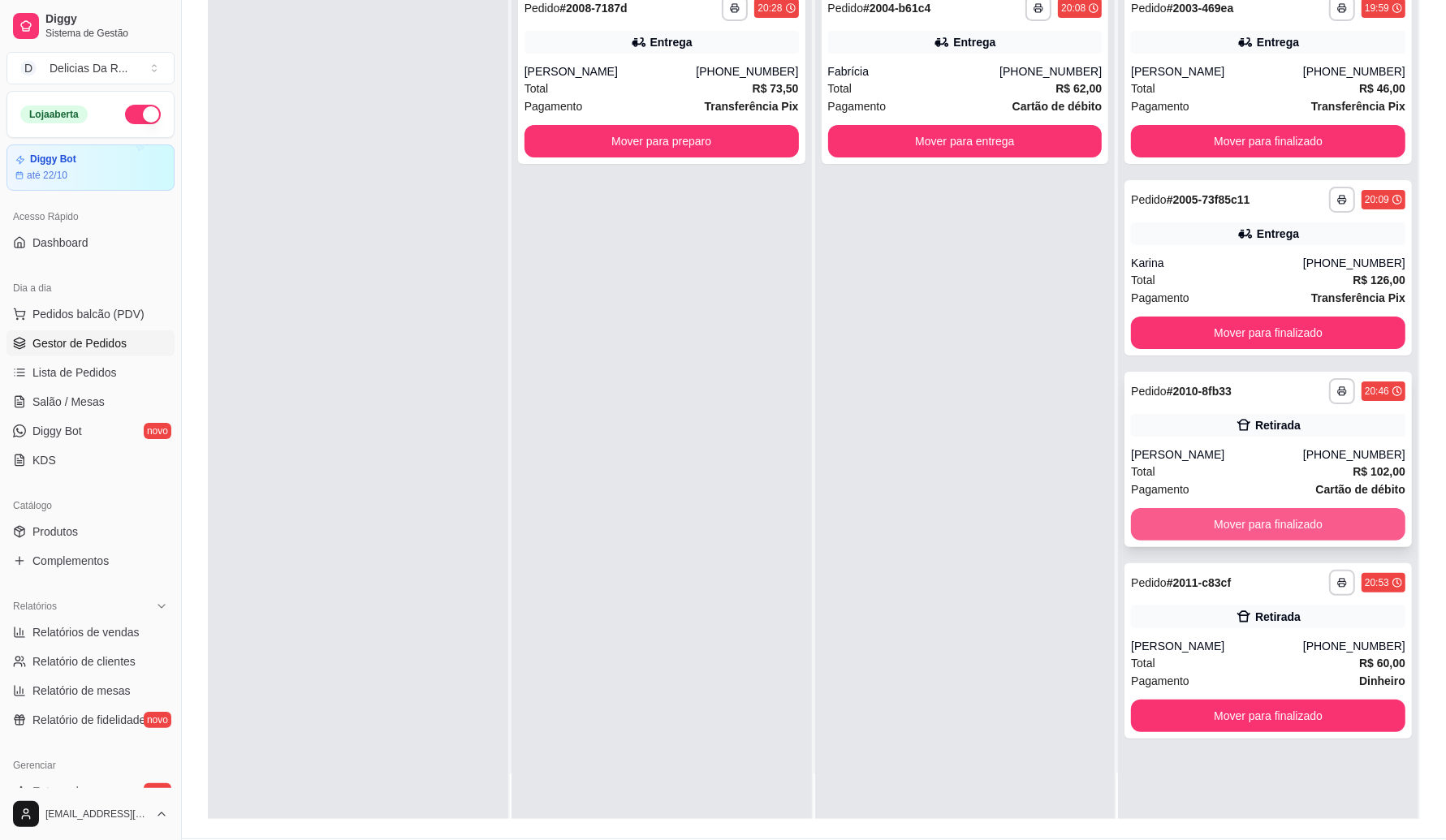
click at [1187, 529] on button "Mover para finalizado" at bounding box center [1268, 524] width 275 height 32
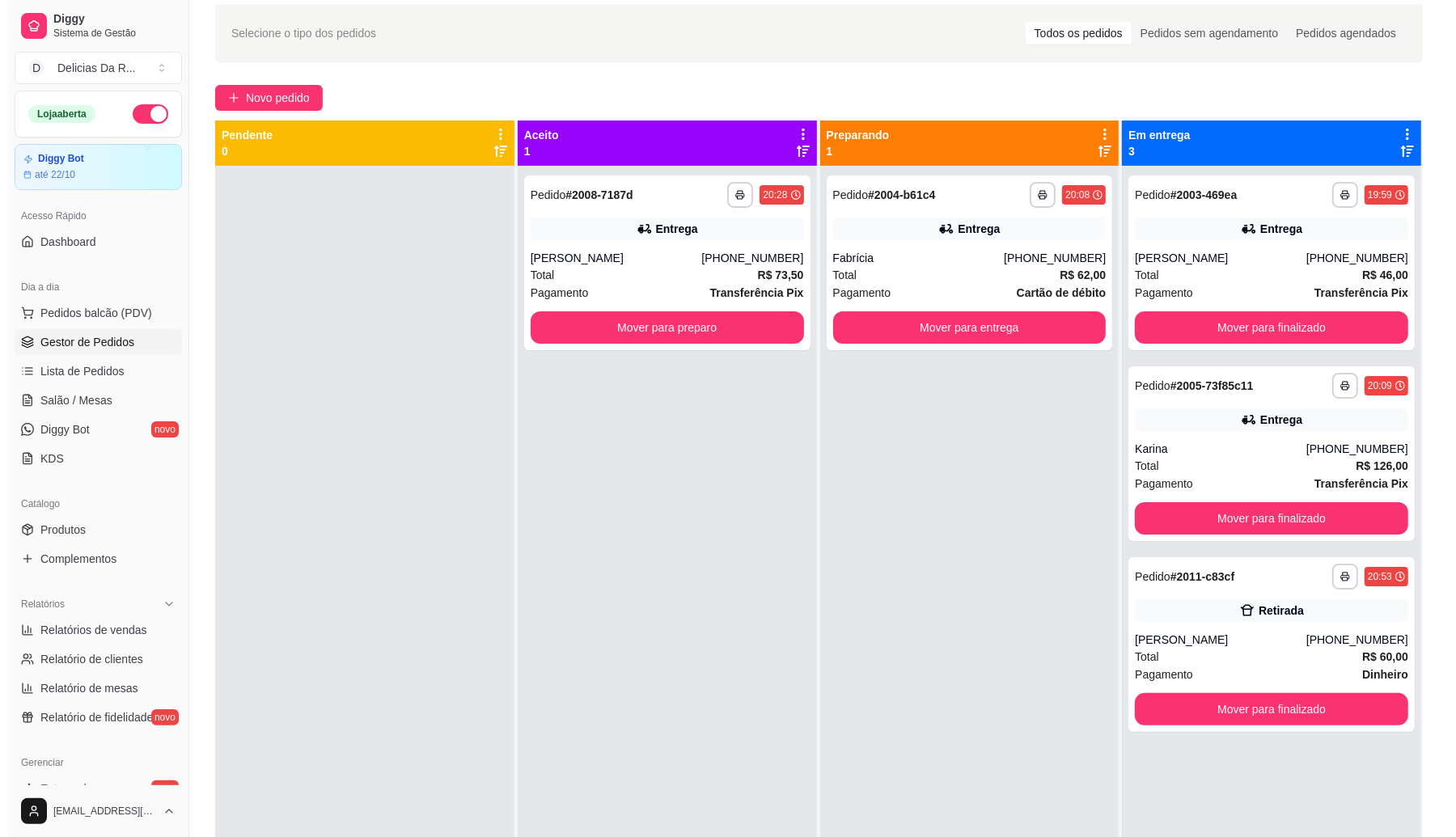
scroll to position [0, 0]
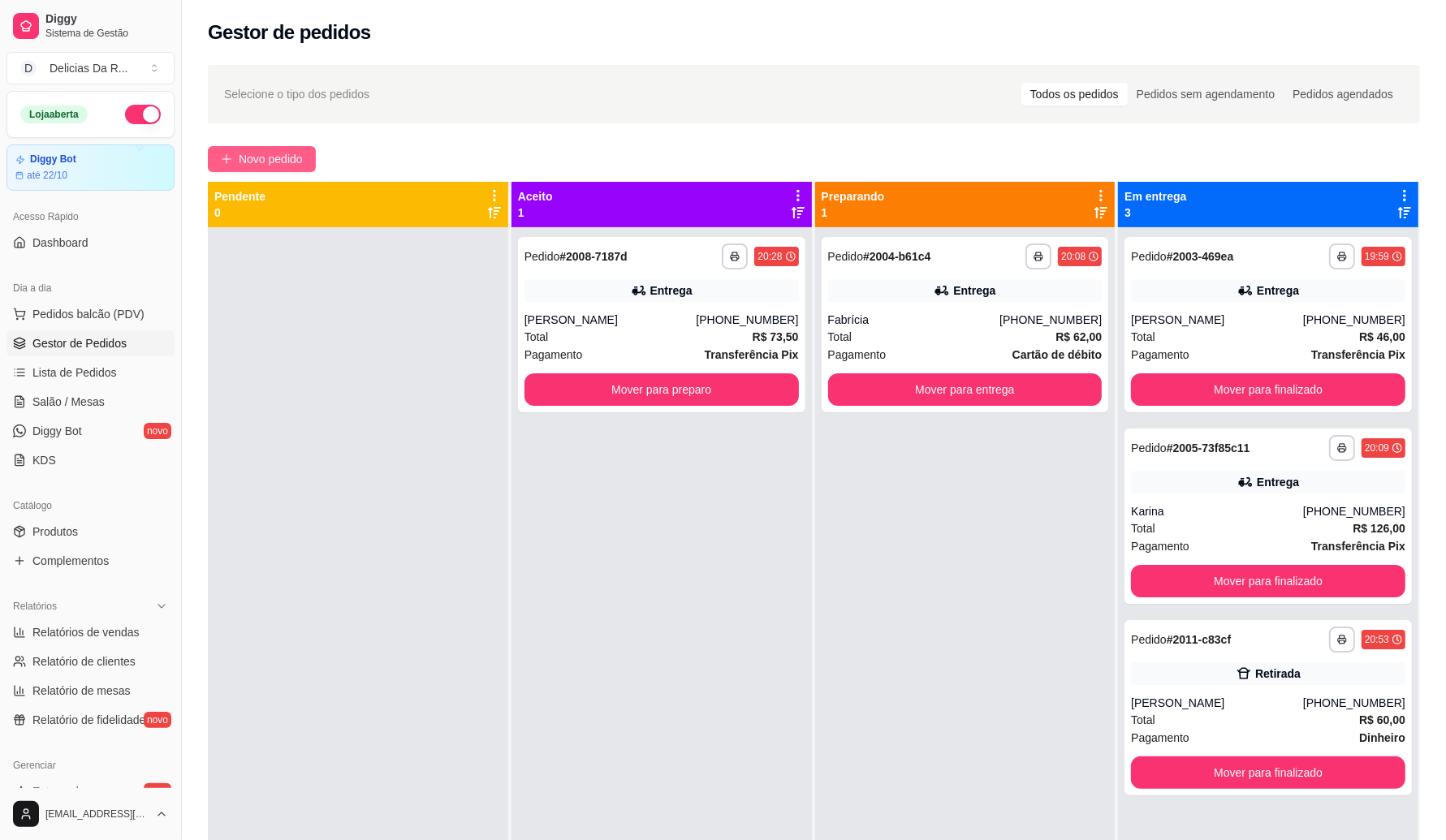
click at [293, 151] on button "Novo pedido" at bounding box center [261, 158] width 108 height 26
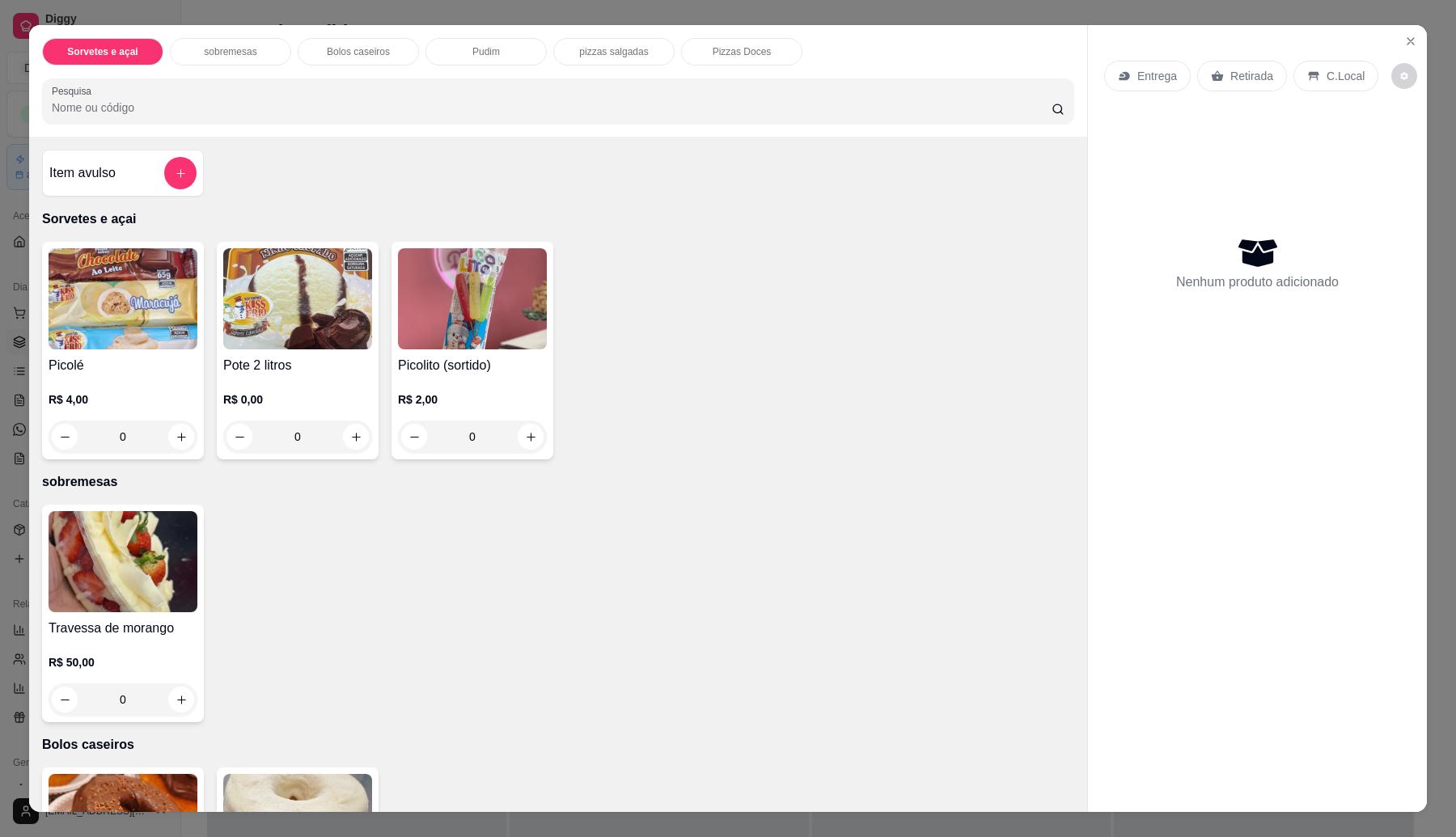
scroll to position [975, 0]
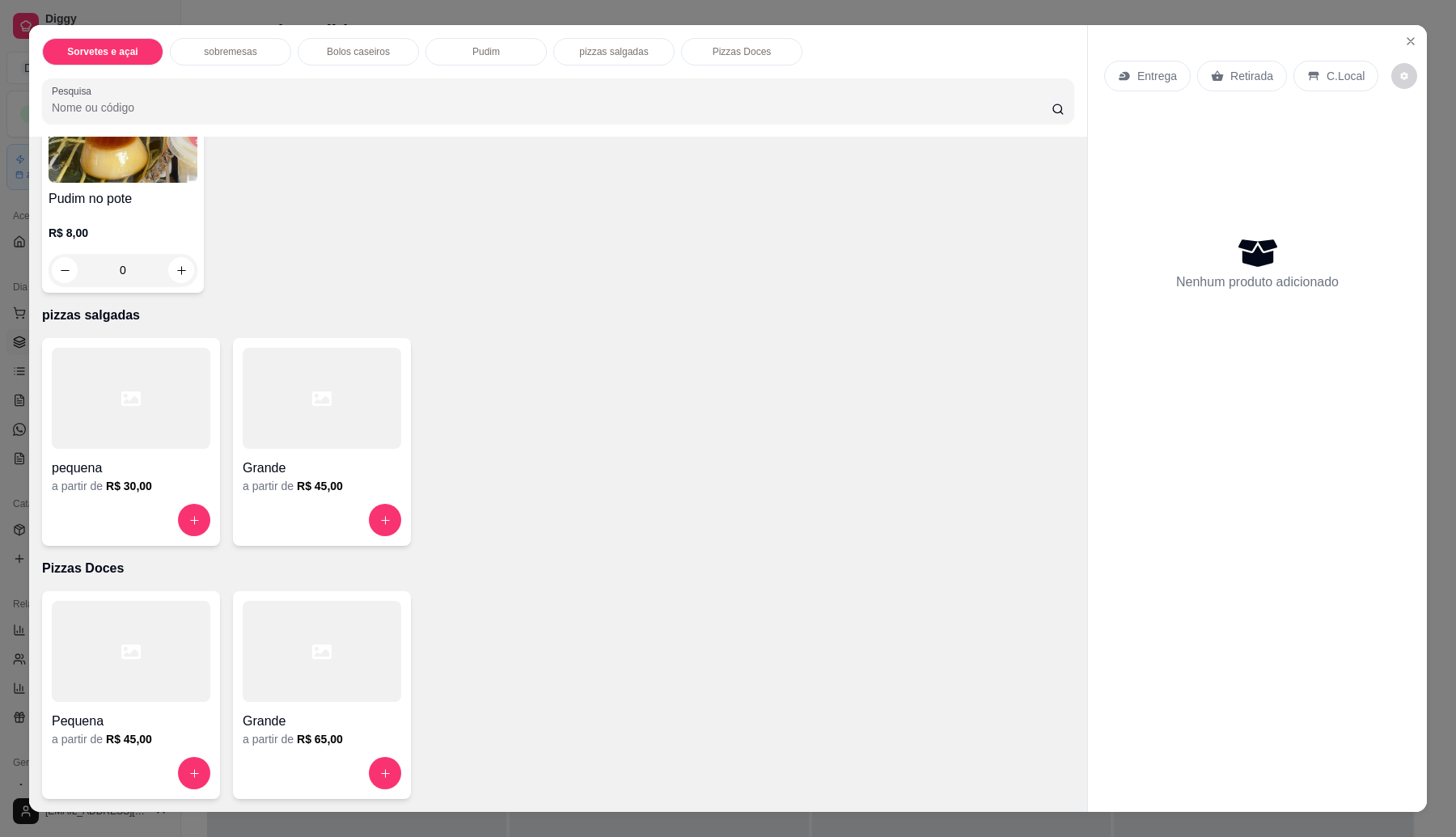
click at [322, 508] on div at bounding box center [322, 520] width 159 height 32
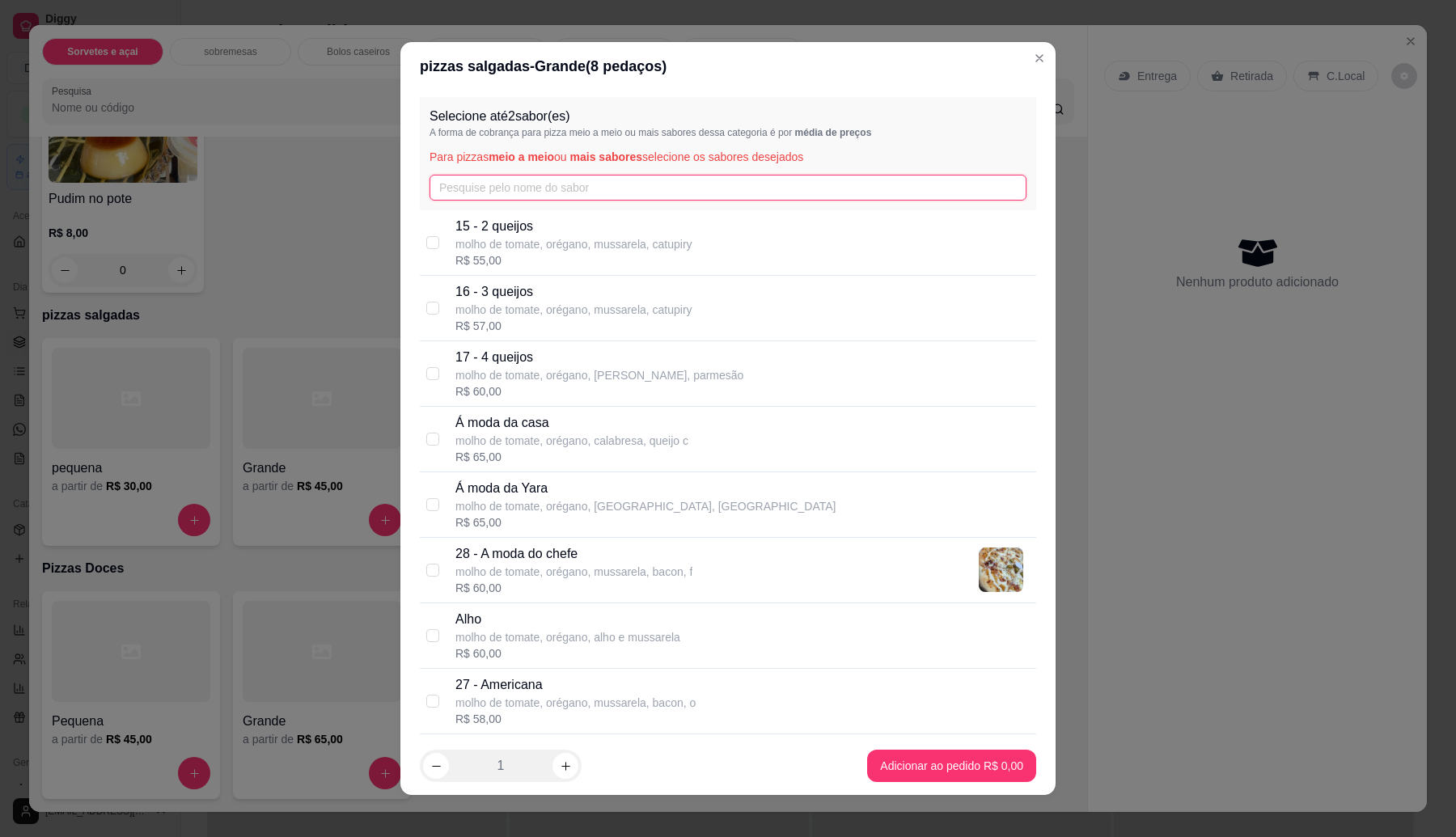
click at [526, 186] on input "text" at bounding box center [728, 187] width 597 height 26
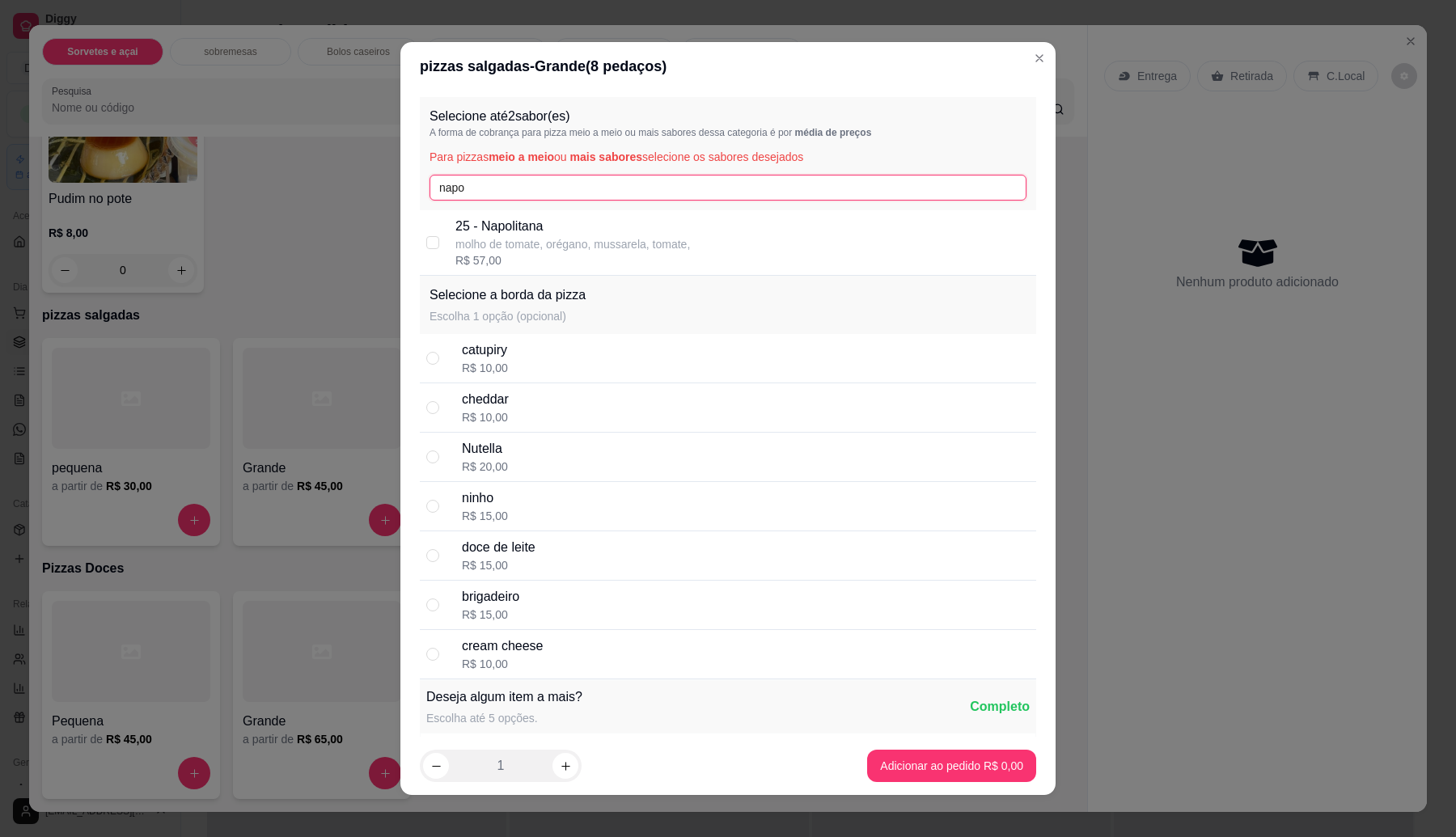
click at [503, 186] on input "napo" at bounding box center [728, 187] width 597 height 26
type input "napo"
click at [475, 257] on div "R$ 57,00" at bounding box center [572, 260] width 234 height 16
checkbox input "true"
click at [534, 198] on input "napo" at bounding box center [728, 187] width 597 height 26
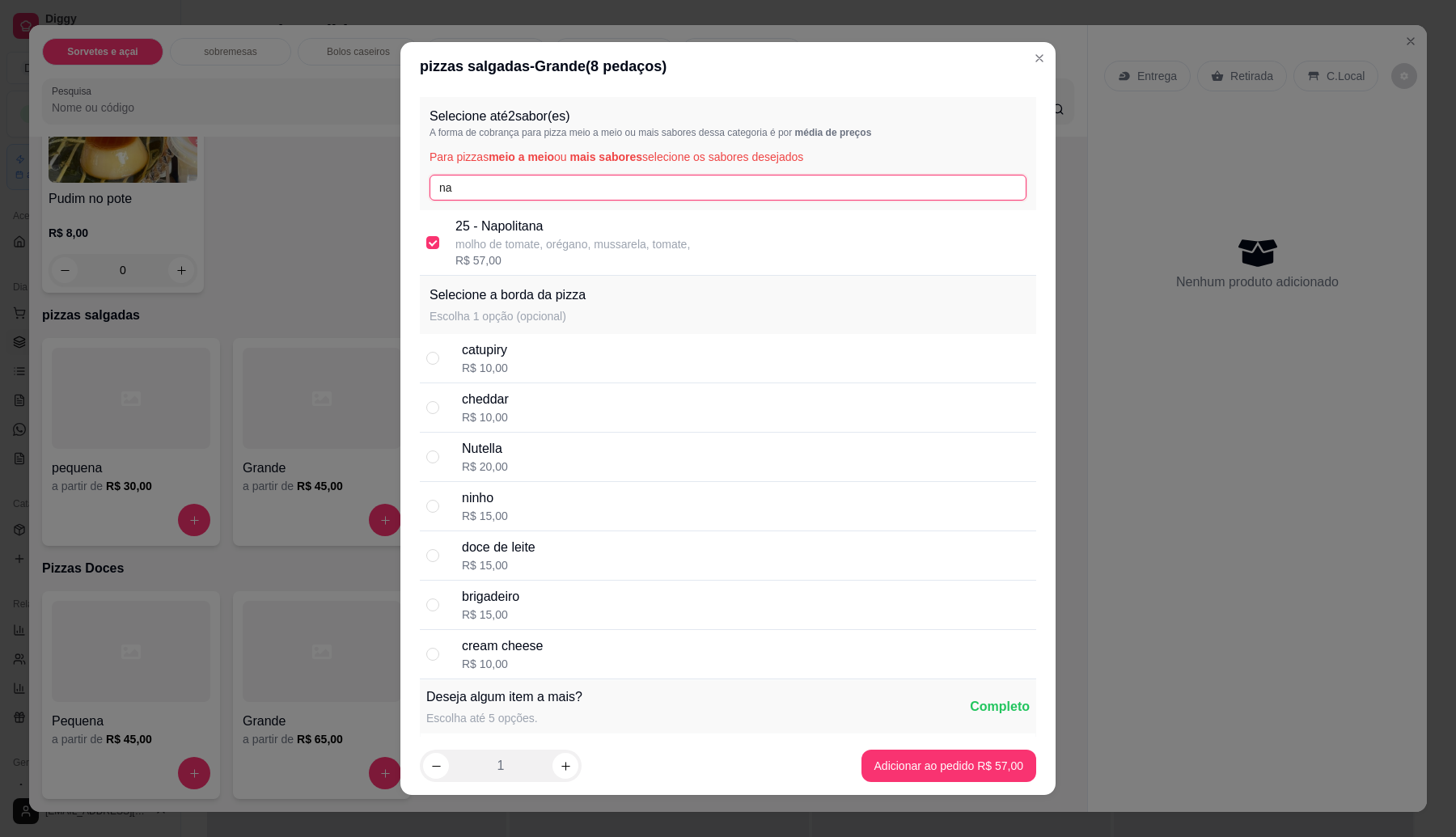
type input "n"
type input "ya"
click at [563, 220] on p "Á moda da Yara" at bounding box center [645, 226] width 380 height 20
checkbox input "true"
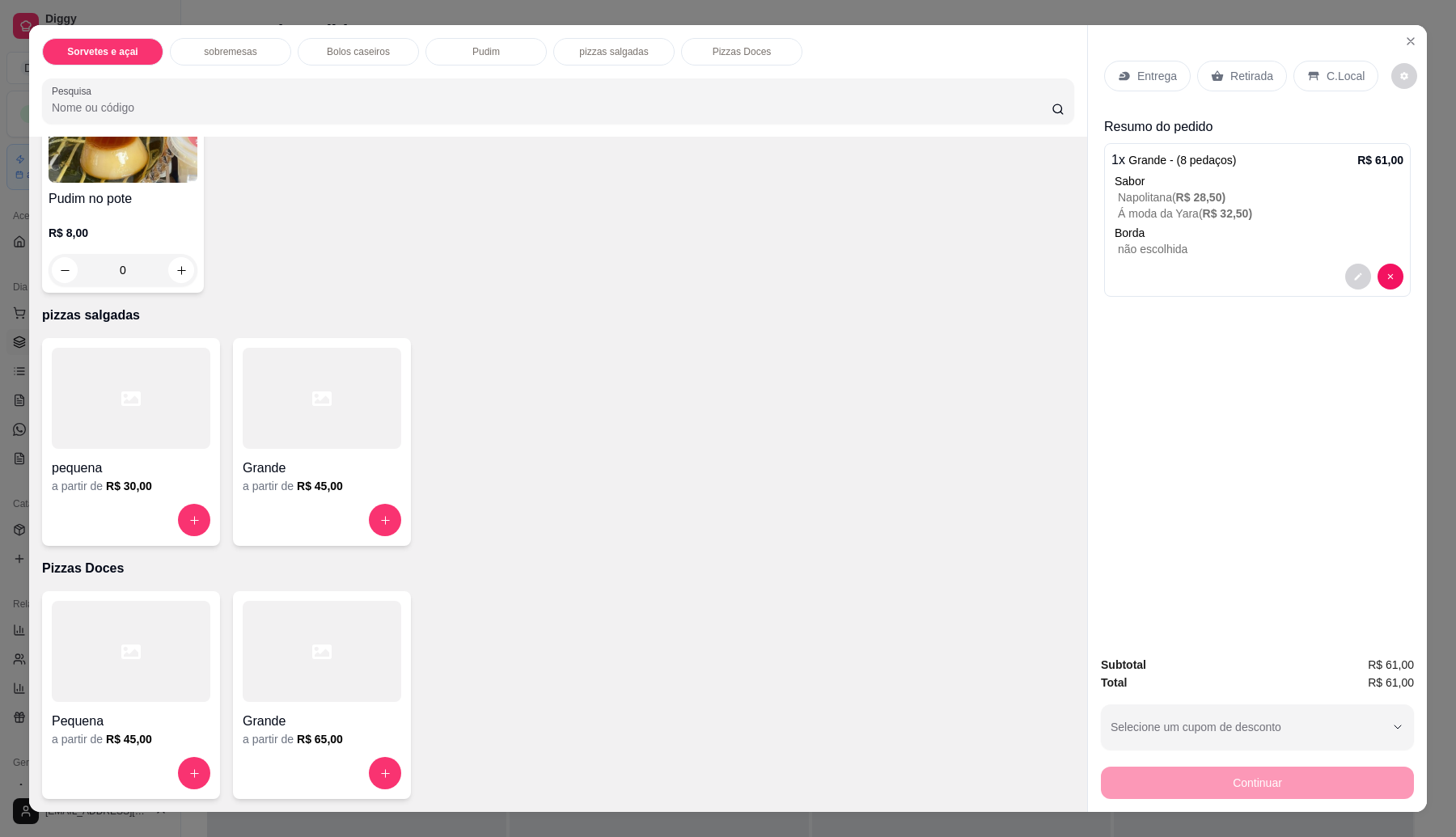
click at [1138, 73] on p "Entrega" at bounding box center [1157, 76] width 39 height 16
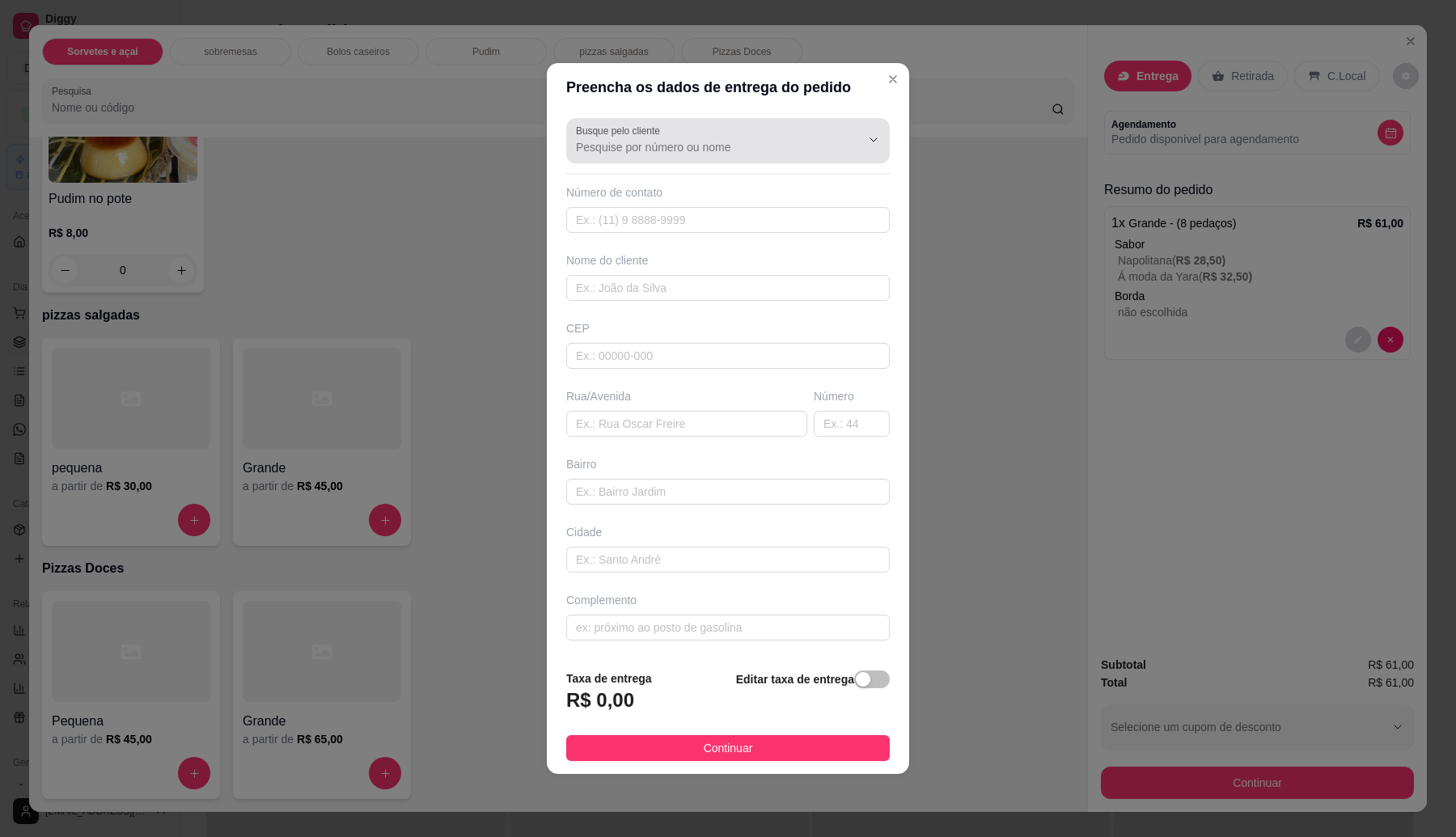
click at [594, 139] on input "Busque pelo cliente" at bounding box center [705, 147] width 258 height 16
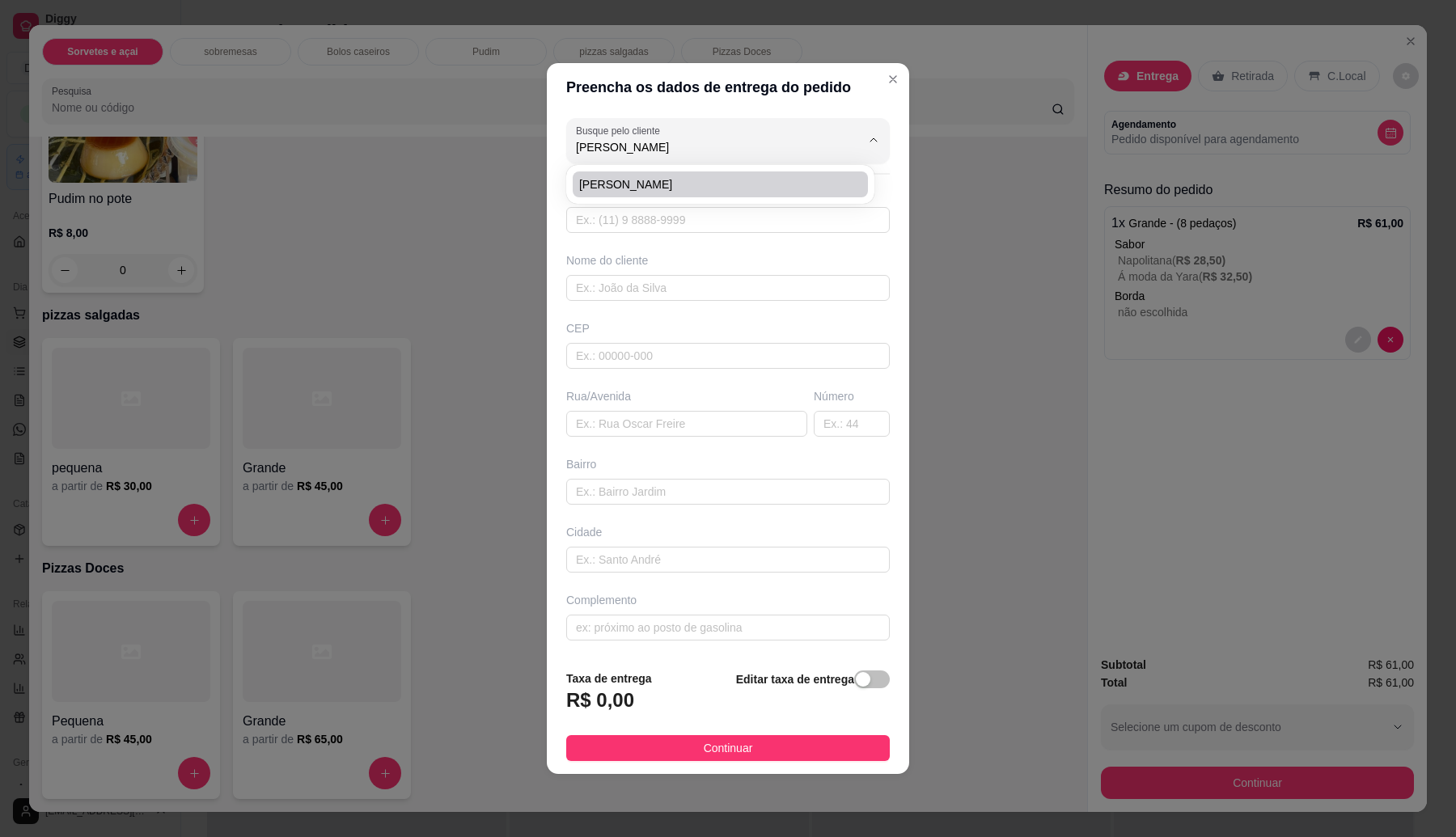
click at [665, 180] on span "[PERSON_NAME]" at bounding box center [712, 185] width 266 height 16
type input "[PERSON_NAME]"
type input "11987817001"
type input "[PERSON_NAME]"
type input "08573070"
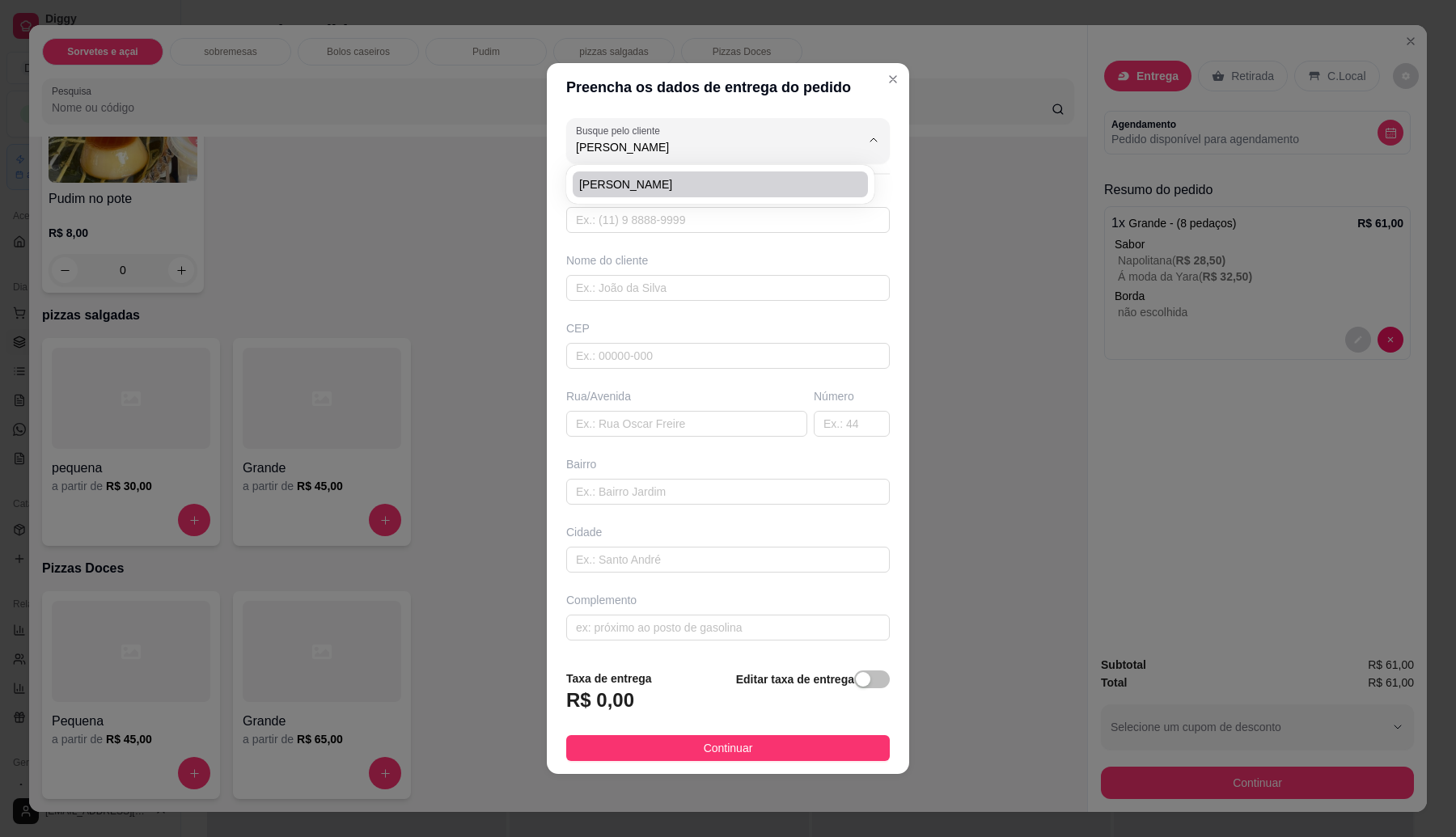
type input "[GEOGRAPHIC_DATA]"
type input "720"
type input "[GEOGRAPHIC_DATA]"
type input "Itaquaquecetuba"
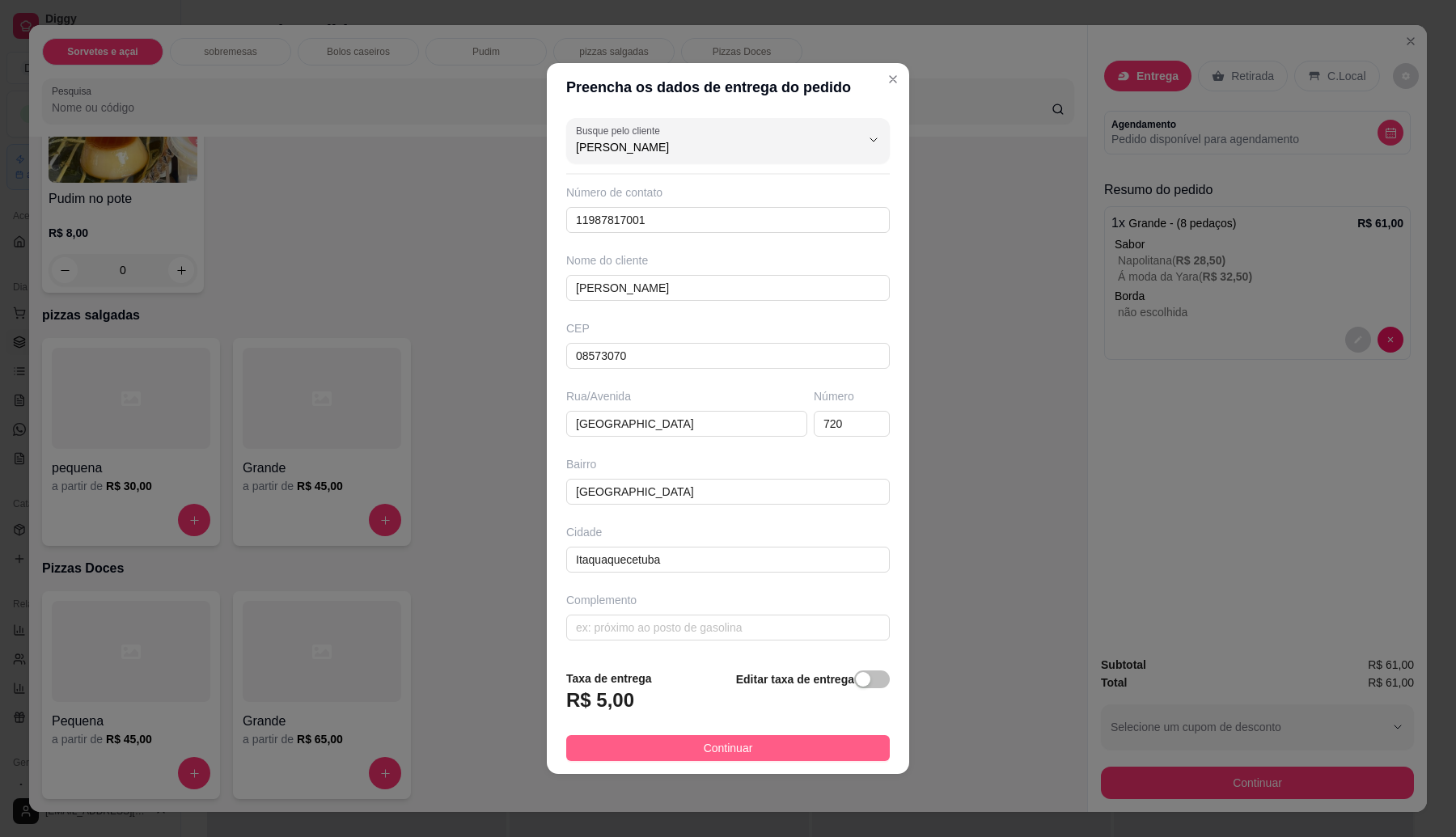
click at [704, 751] on span "Continuar" at bounding box center [728, 748] width 49 height 18
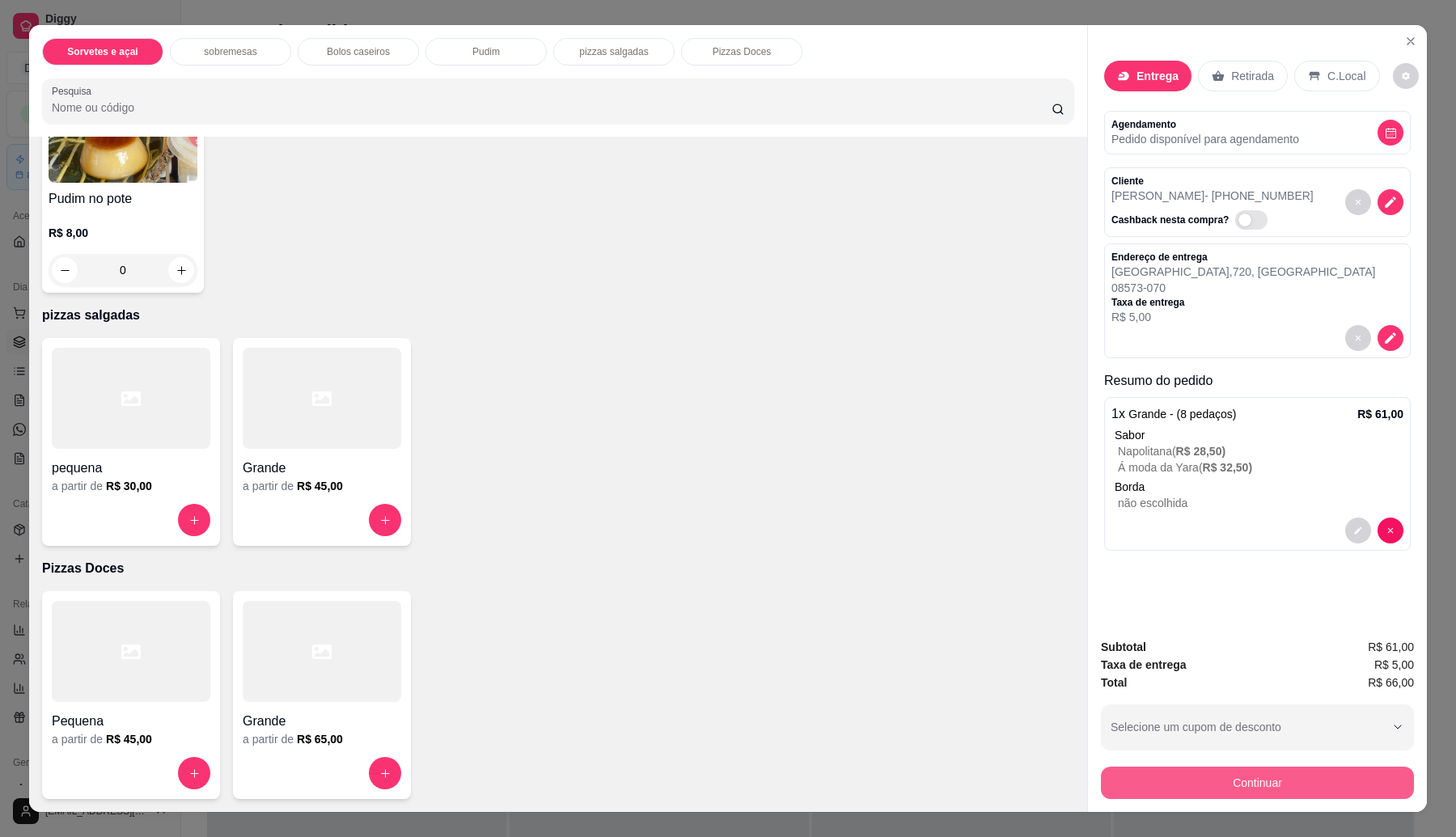
click at [1185, 786] on button "Continuar" at bounding box center [1256, 783] width 313 height 32
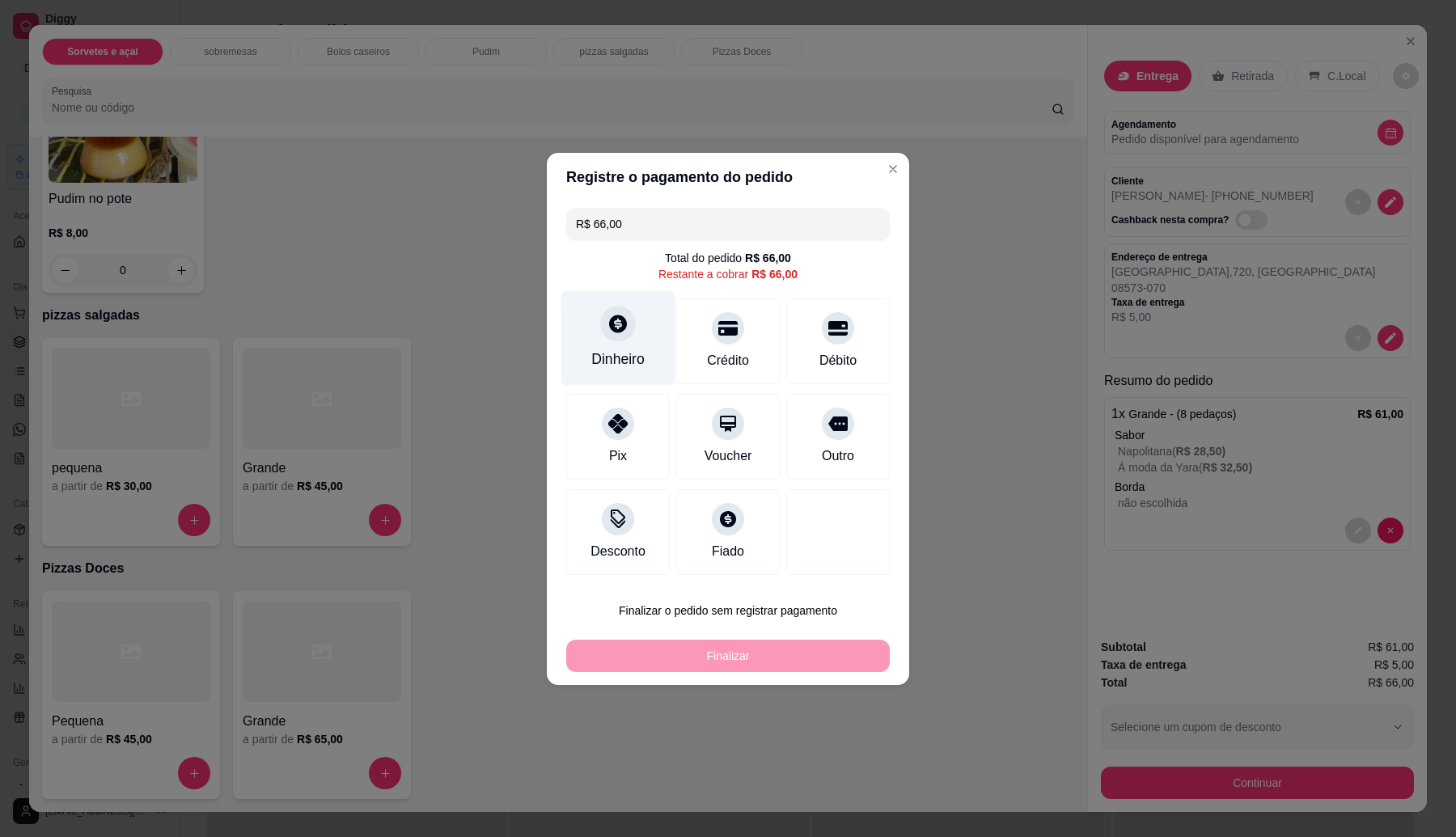
click at [609, 320] on icon at bounding box center [618, 324] width 18 height 18
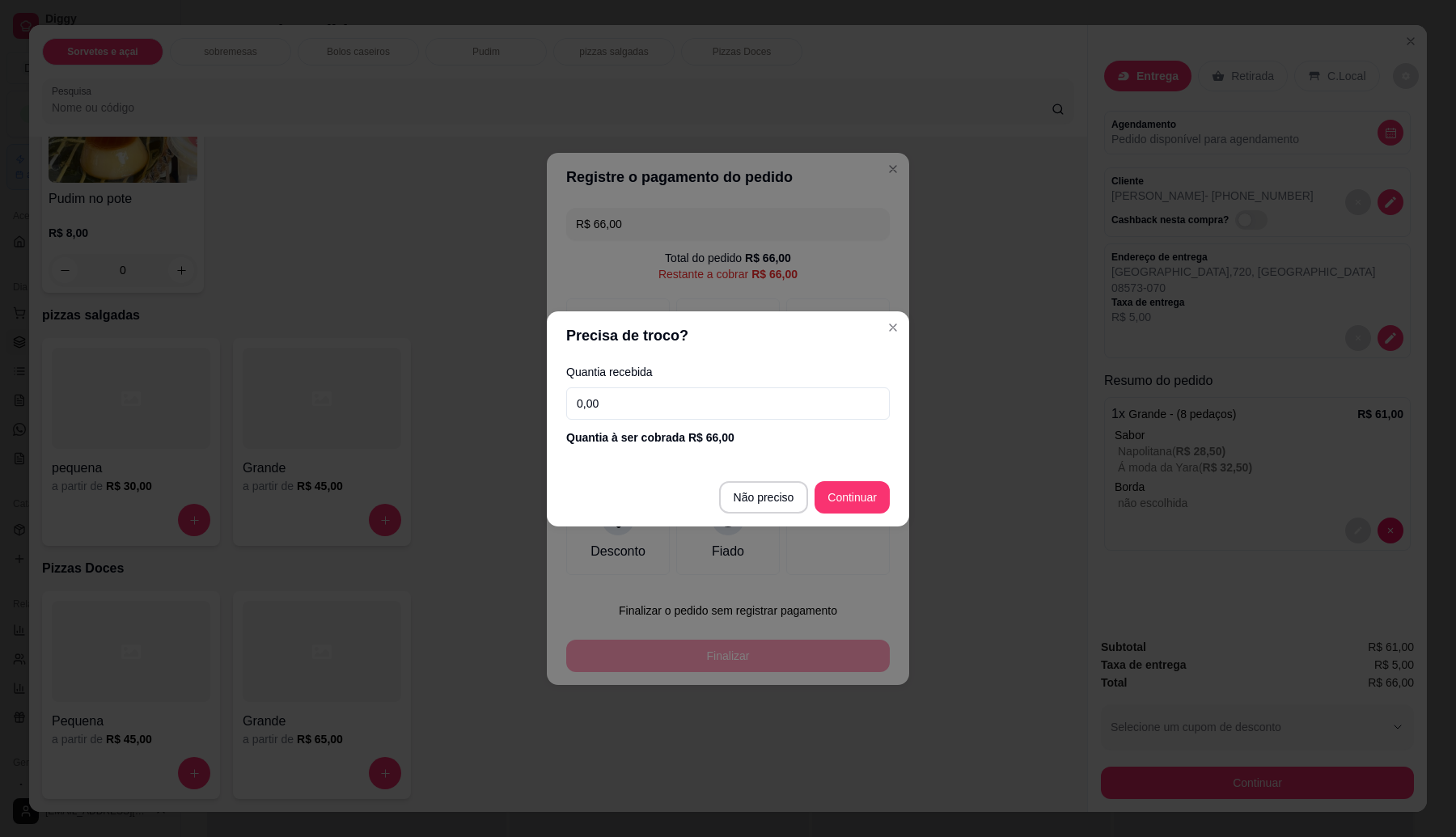
click at [653, 410] on input "0,00" at bounding box center [727, 404] width 323 height 32
type input "70,00"
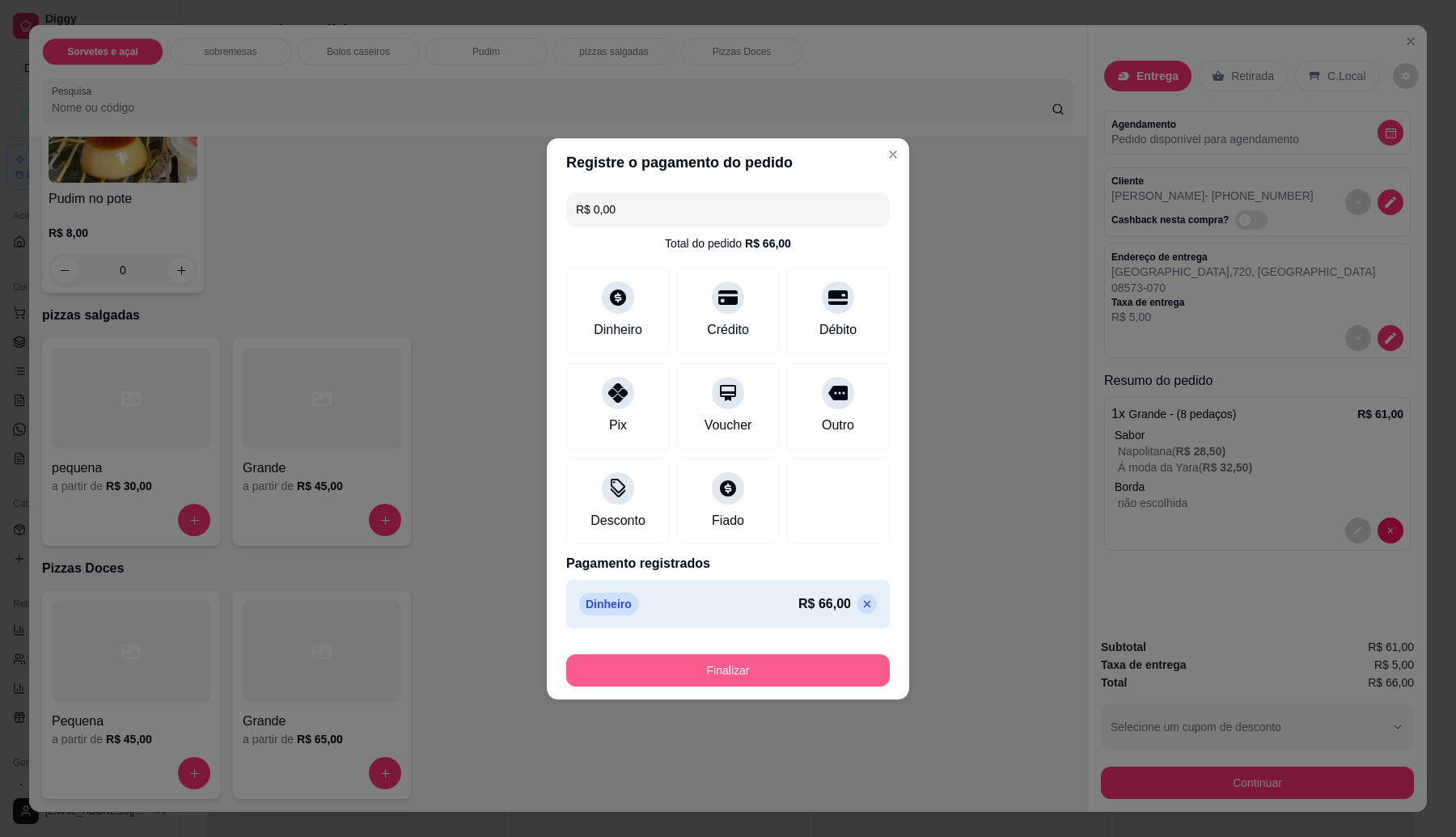
click at [774, 681] on button "Finalizar" at bounding box center [727, 670] width 323 height 32
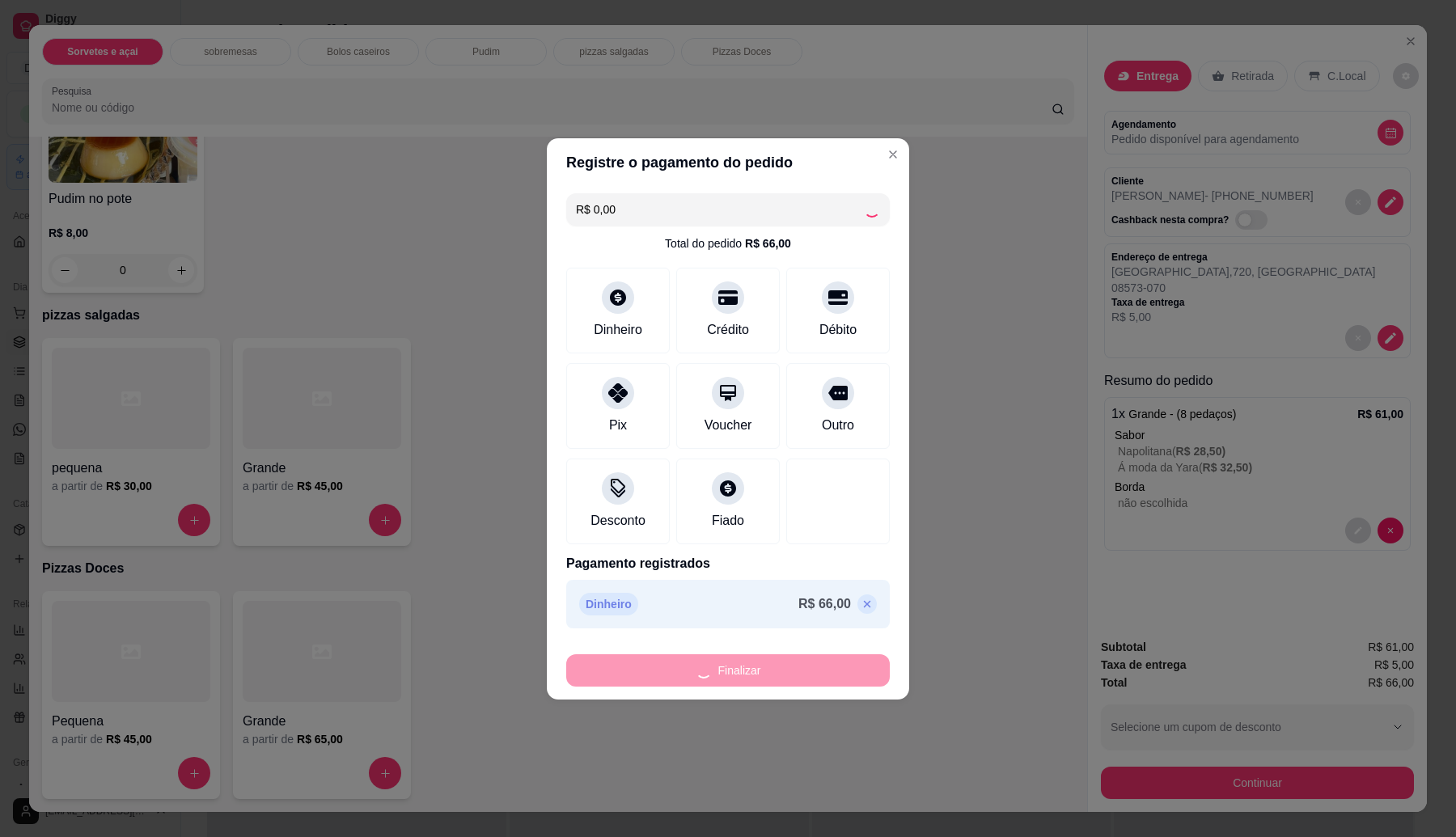
type input "-R$ 66,00"
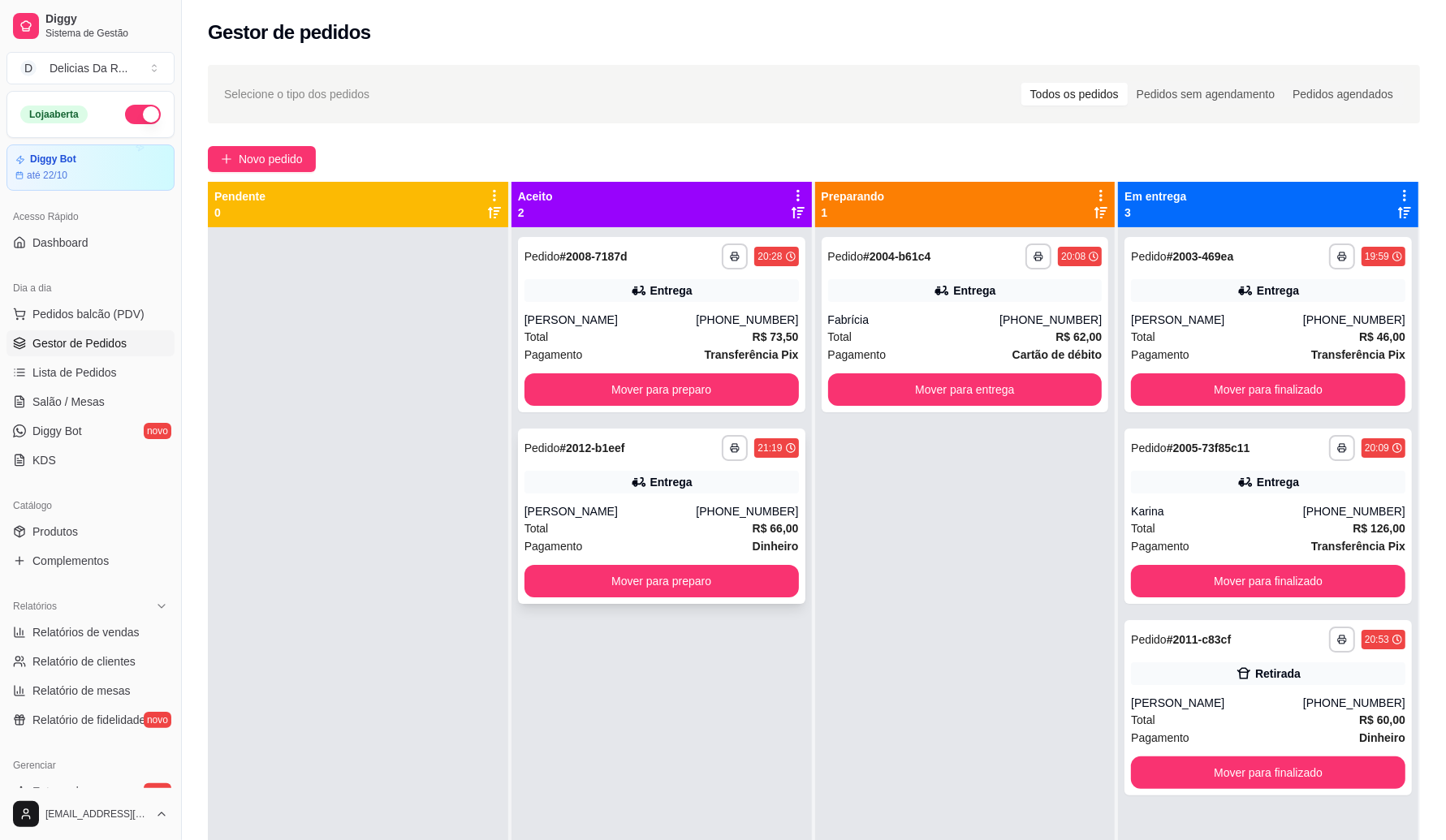
click at [723, 531] on div "Total R$ 66,00" at bounding box center [661, 529] width 275 height 18
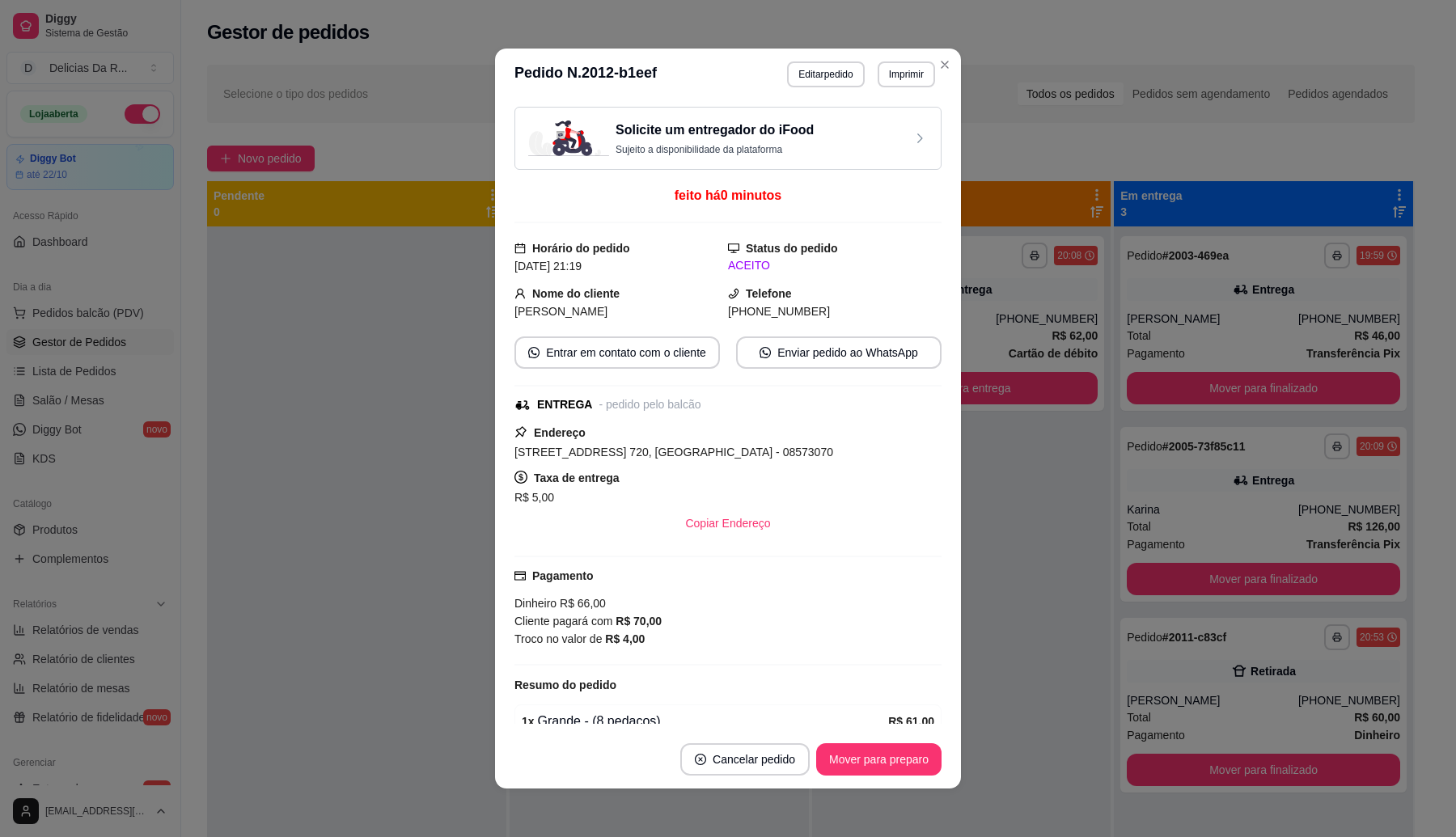
click at [894, 83] on button "Imprimir" at bounding box center [906, 74] width 57 height 26
click at [889, 135] on button "IMPRESSORA" at bounding box center [883, 125] width 94 height 21
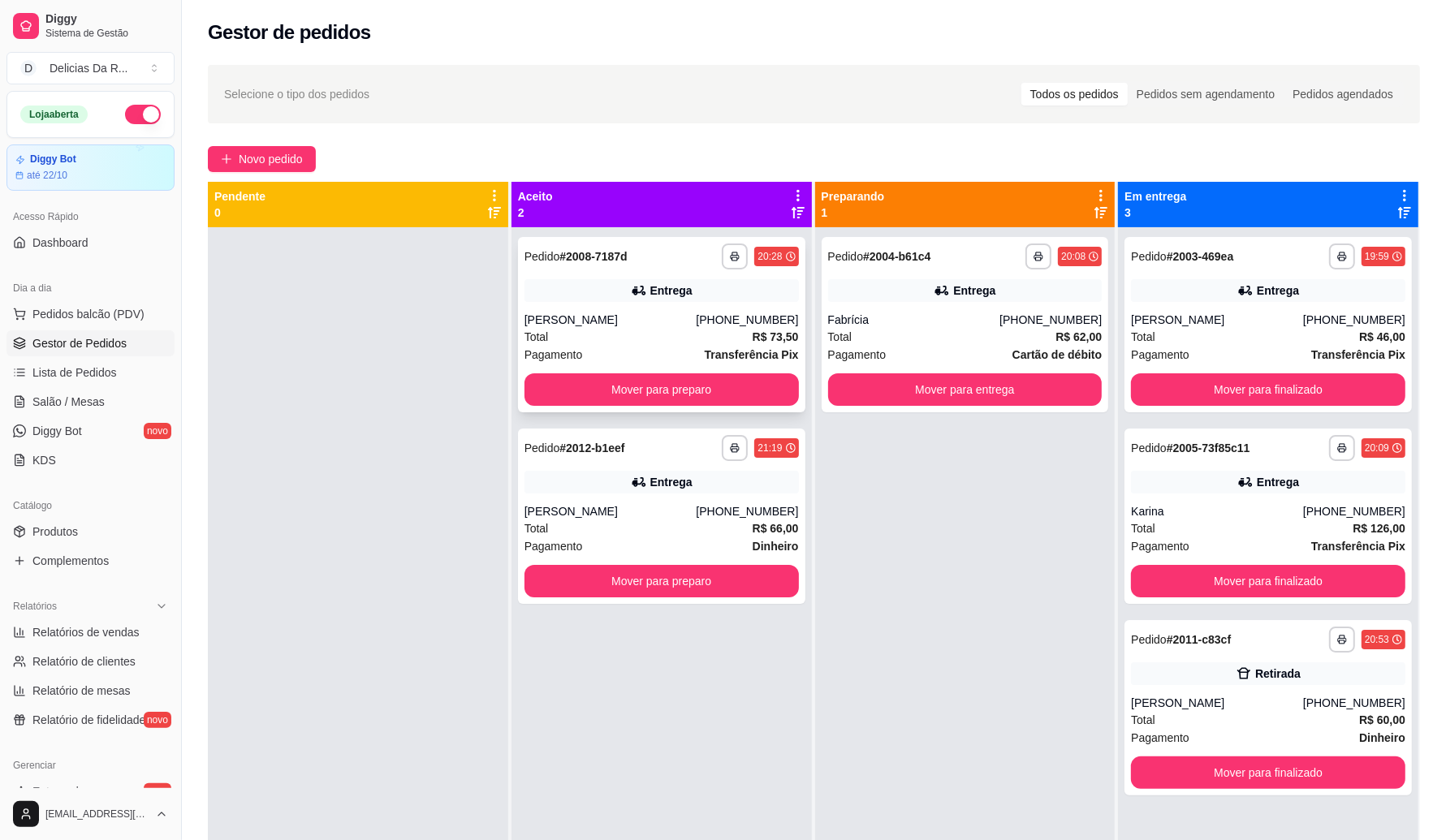
click at [745, 318] on div "[PHONE_NUMBER]" at bounding box center [747, 319] width 102 height 16
click at [563, 384] on button "Mover para preparo" at bounding box center [661, 389] width 275 height 32
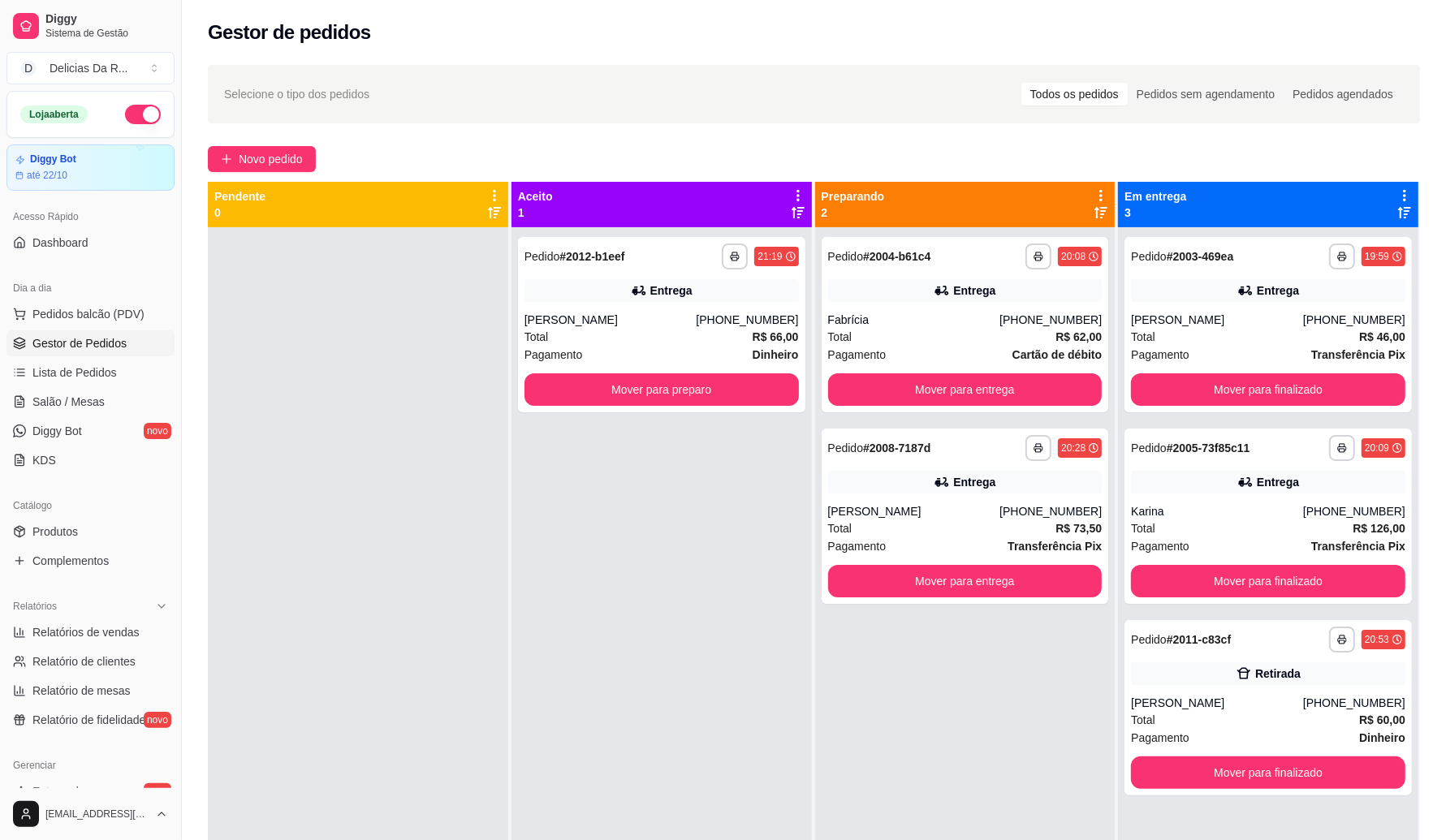
click at [395, 386] on div at bounding box center [358, 647] width 301 height 840
click at [1329, 777] on button "Mover para finalizado" at bounding box center [1269, 773] width 267 height 31
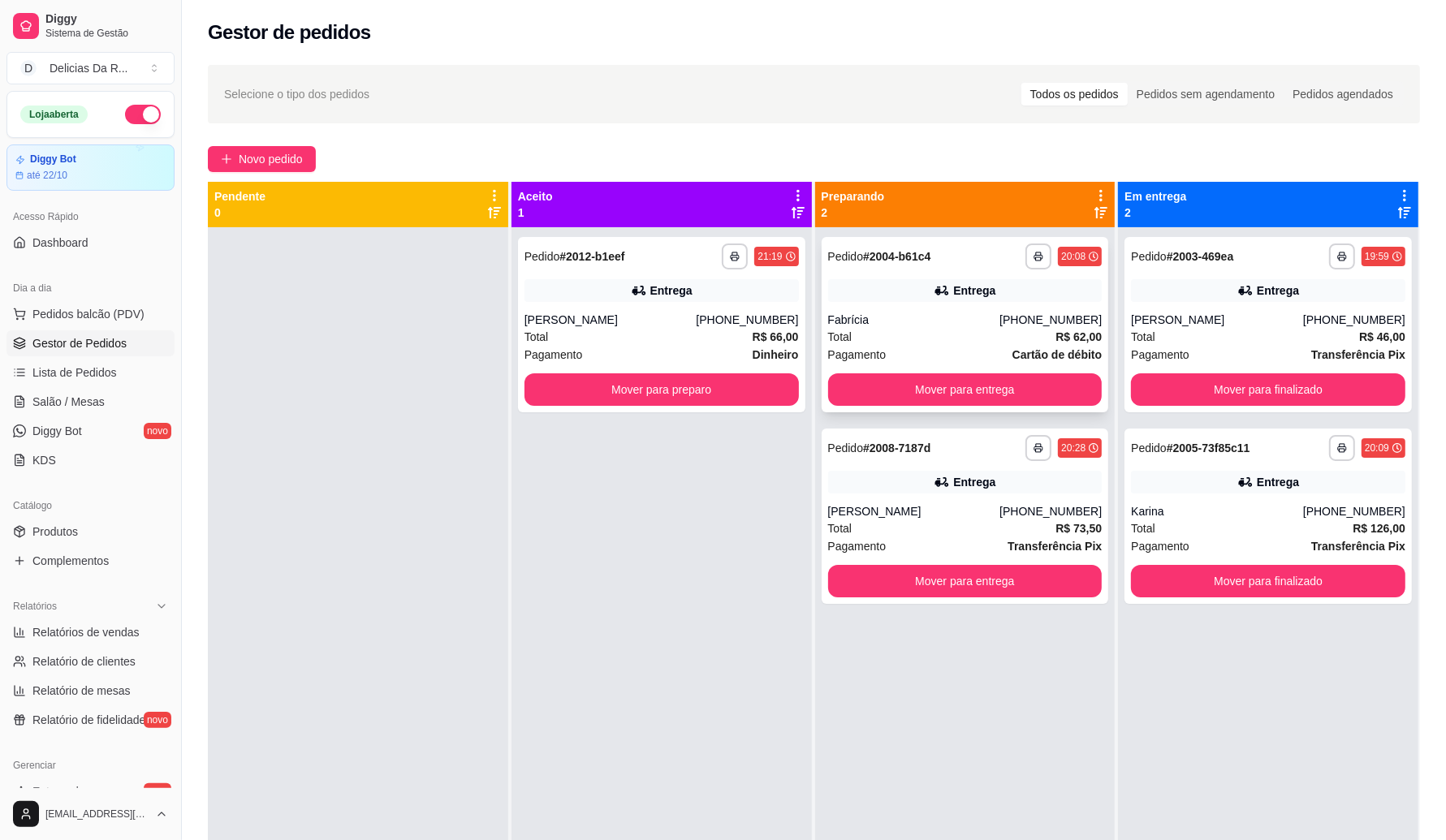
click at [1032, 341] on div "Total R$ 62,00" at bounding box center [965, 337] width 275 height 18
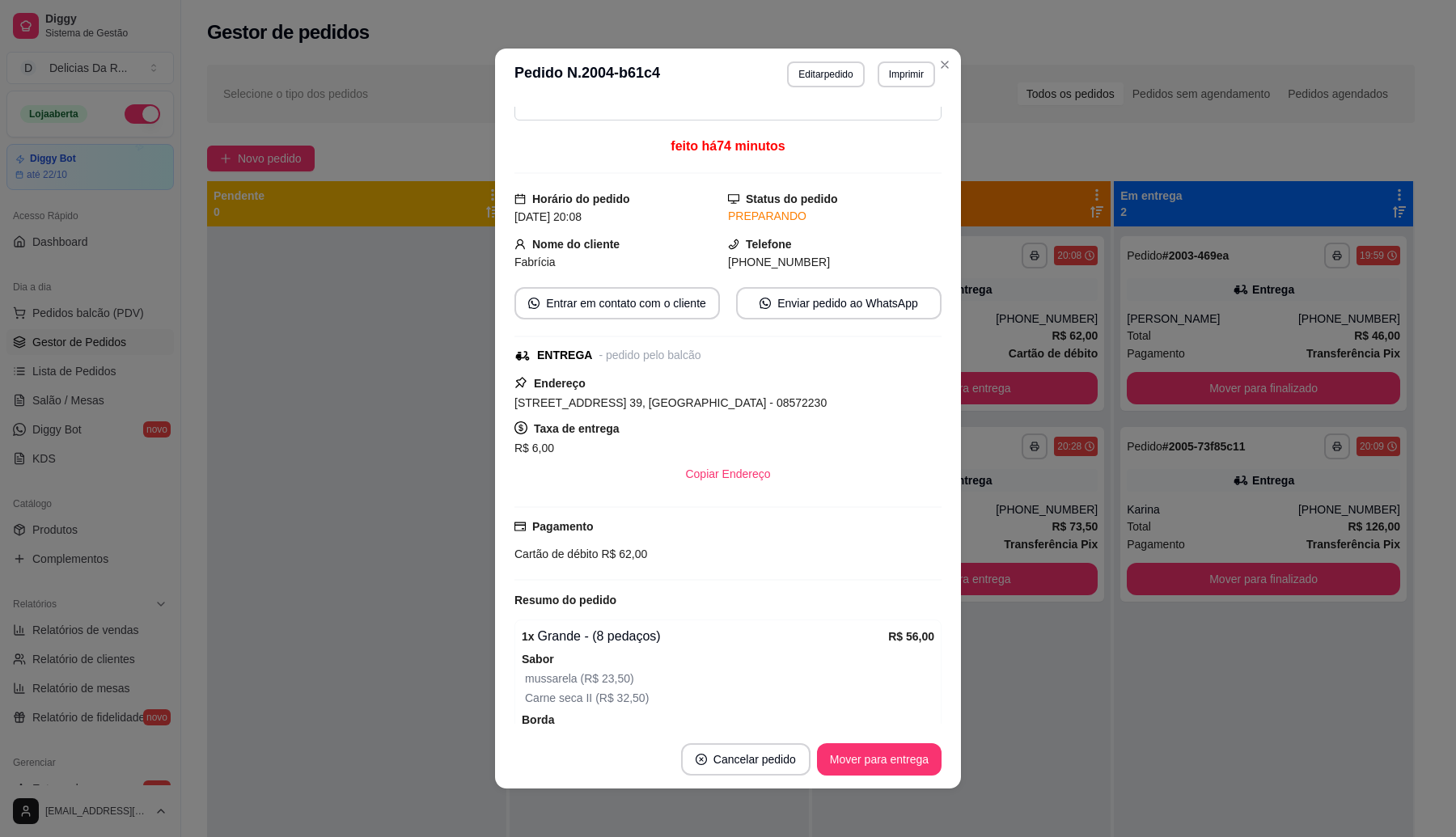
scroll to position [193, 0]
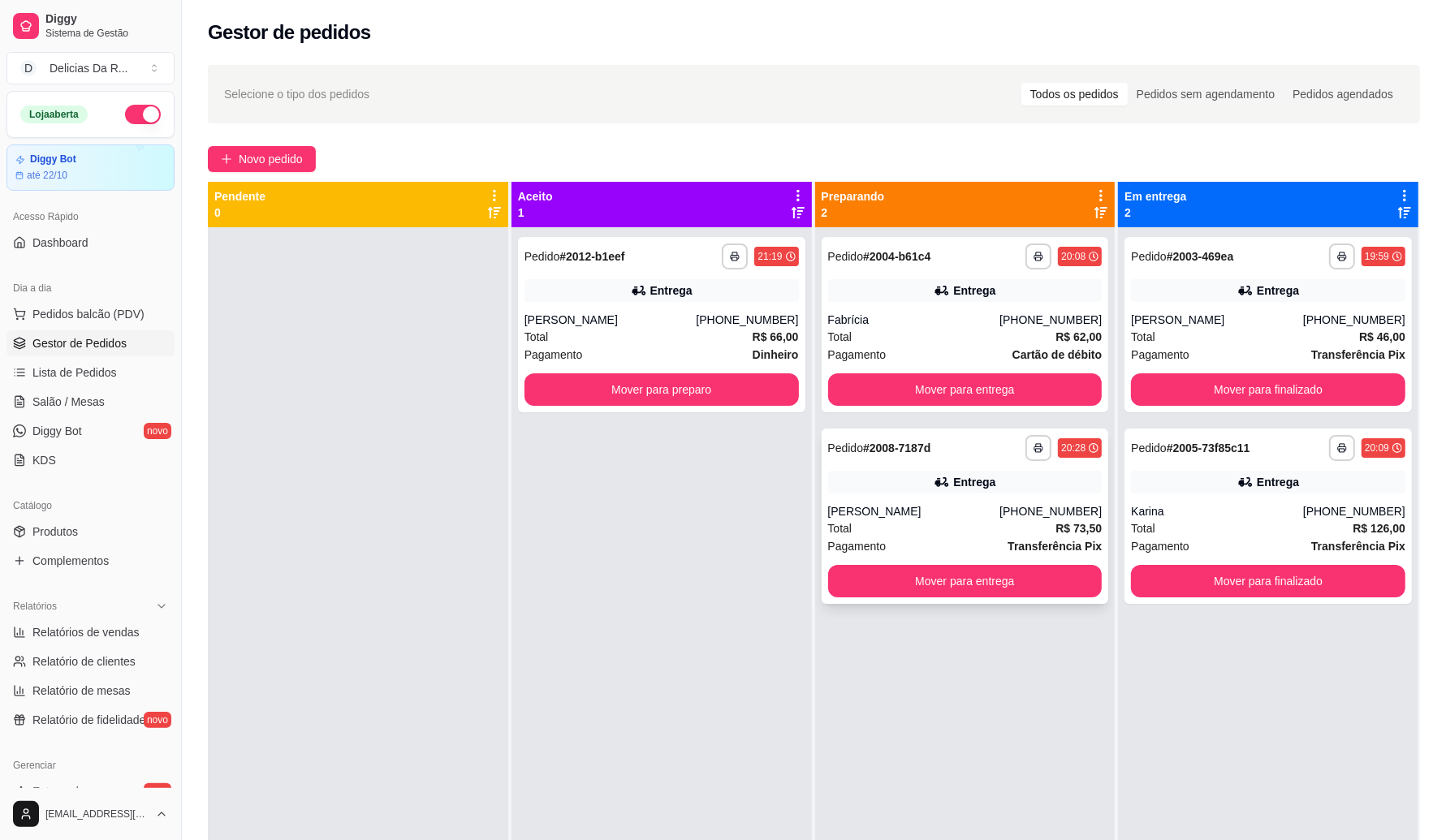
click at [967, 501] on div "**********" at bounding box center [965, 516] width 287 height 175
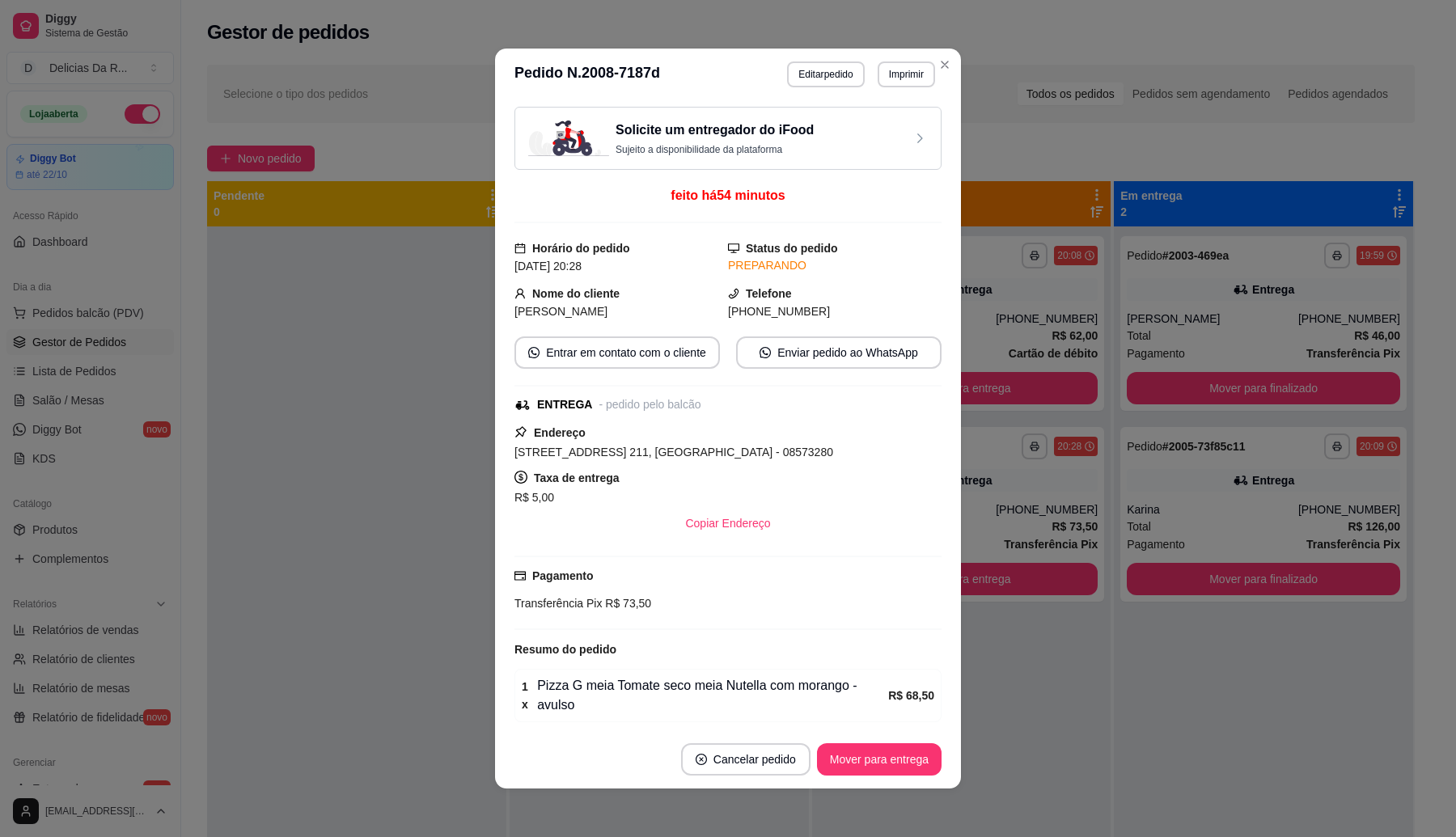
scroll to position [67, 0]
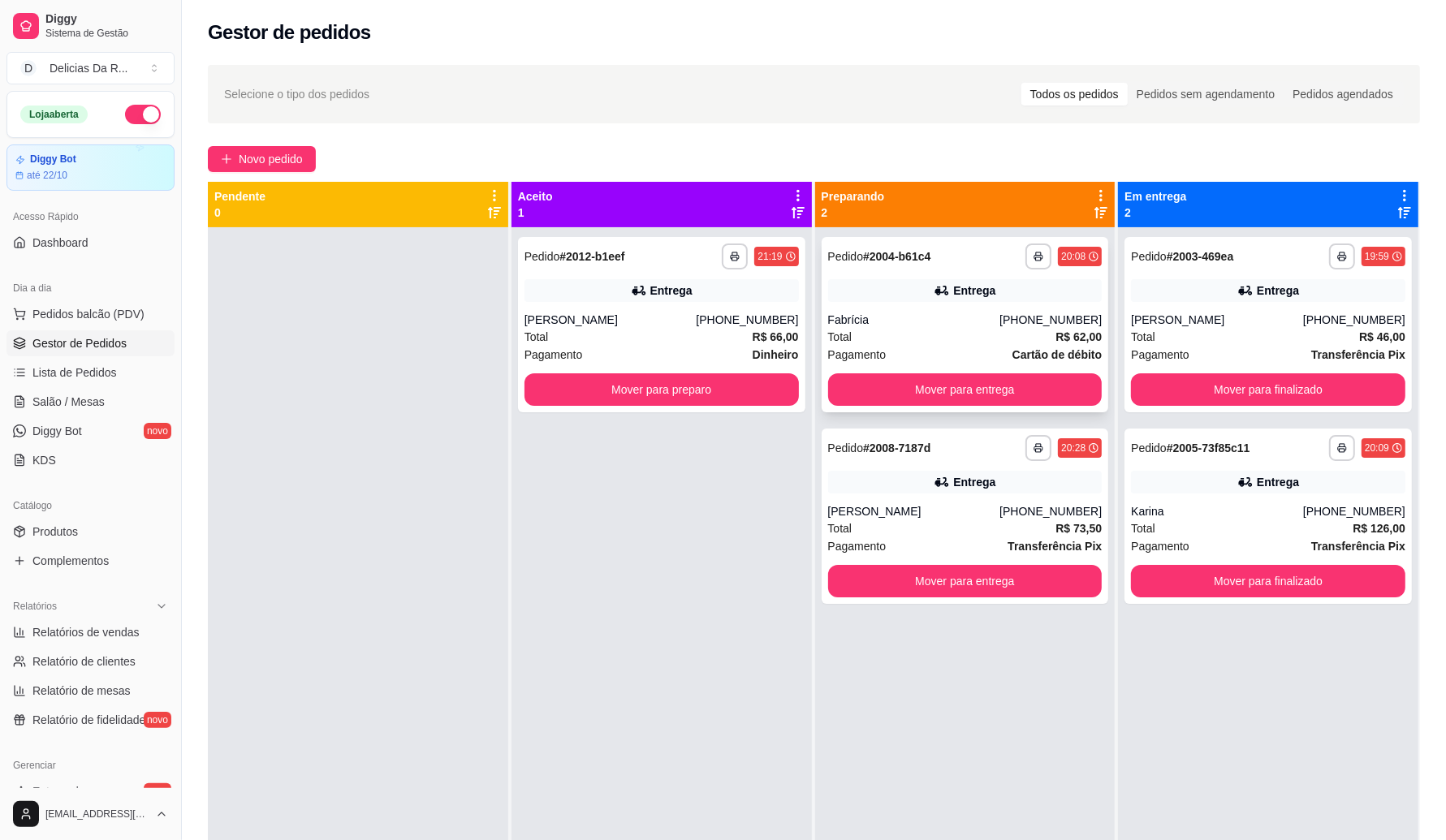
click at [977, 315] on div "Fabrícia" at bounding box center [914, 319] width 172 height 16
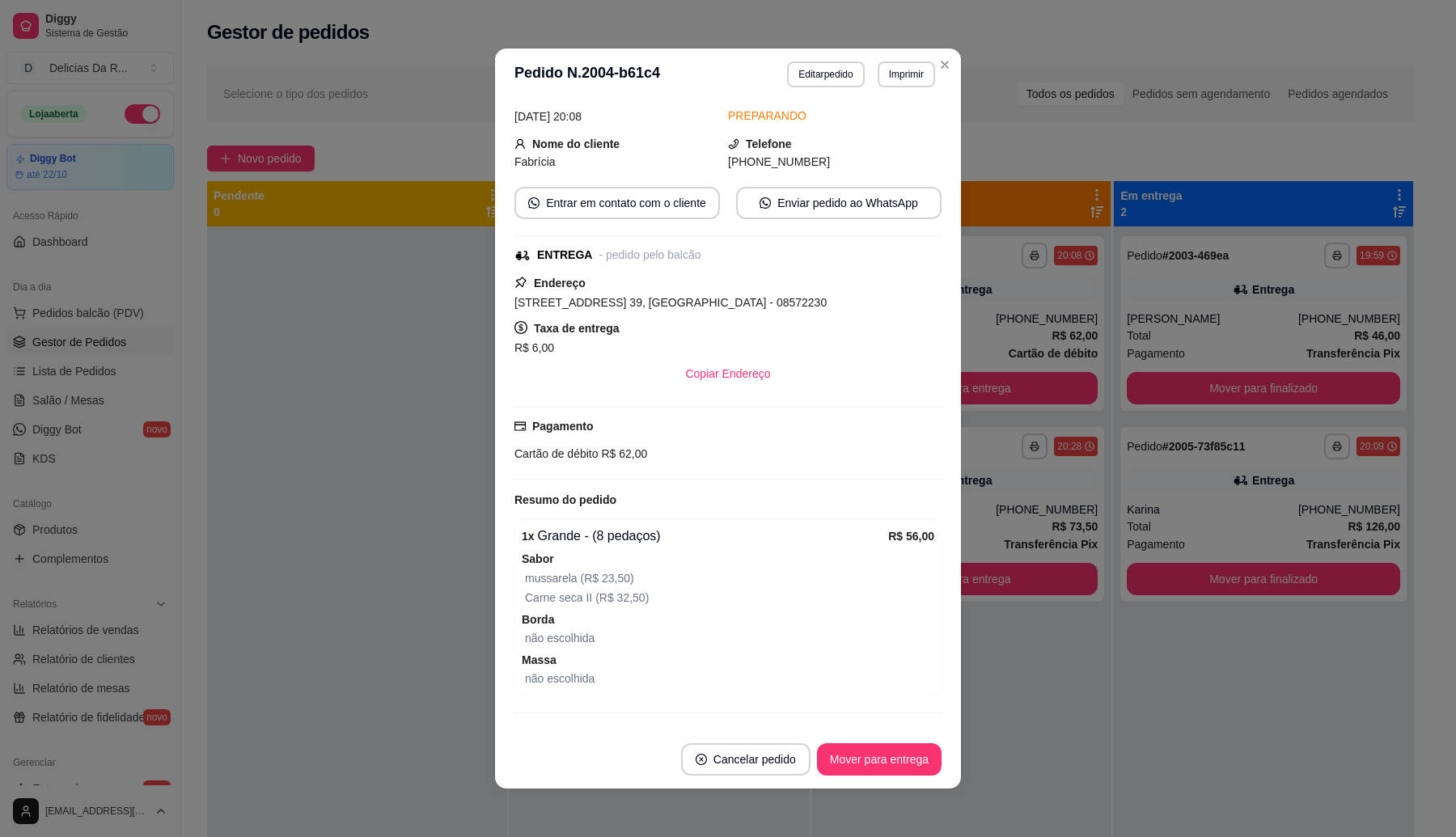
scroll to position [193, 0]
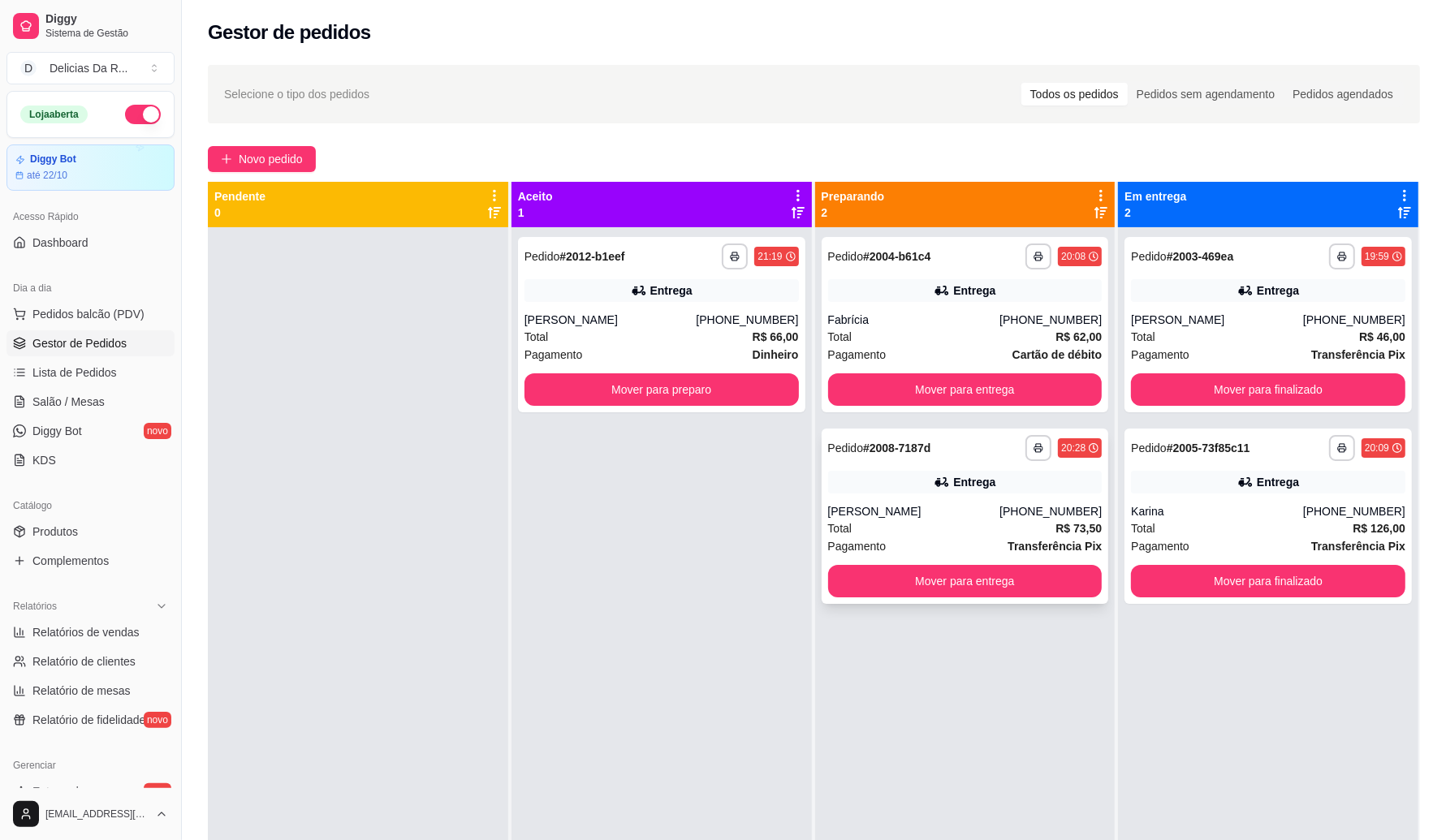
click at [944, 512] on div "[PERSON_NAME]" at bounding box center [914, 512] width 172 height 16
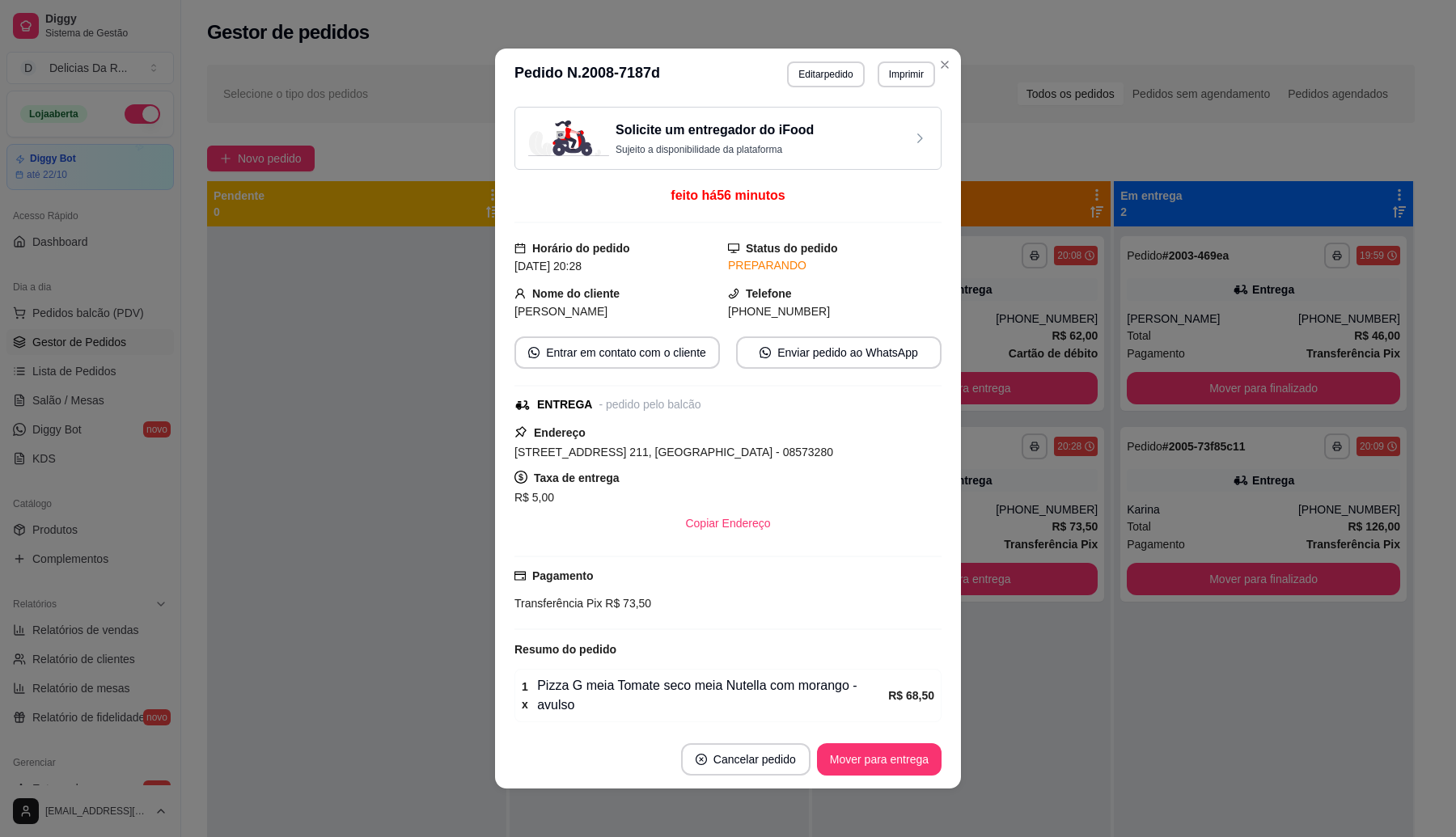
scroll to position [67, 0]
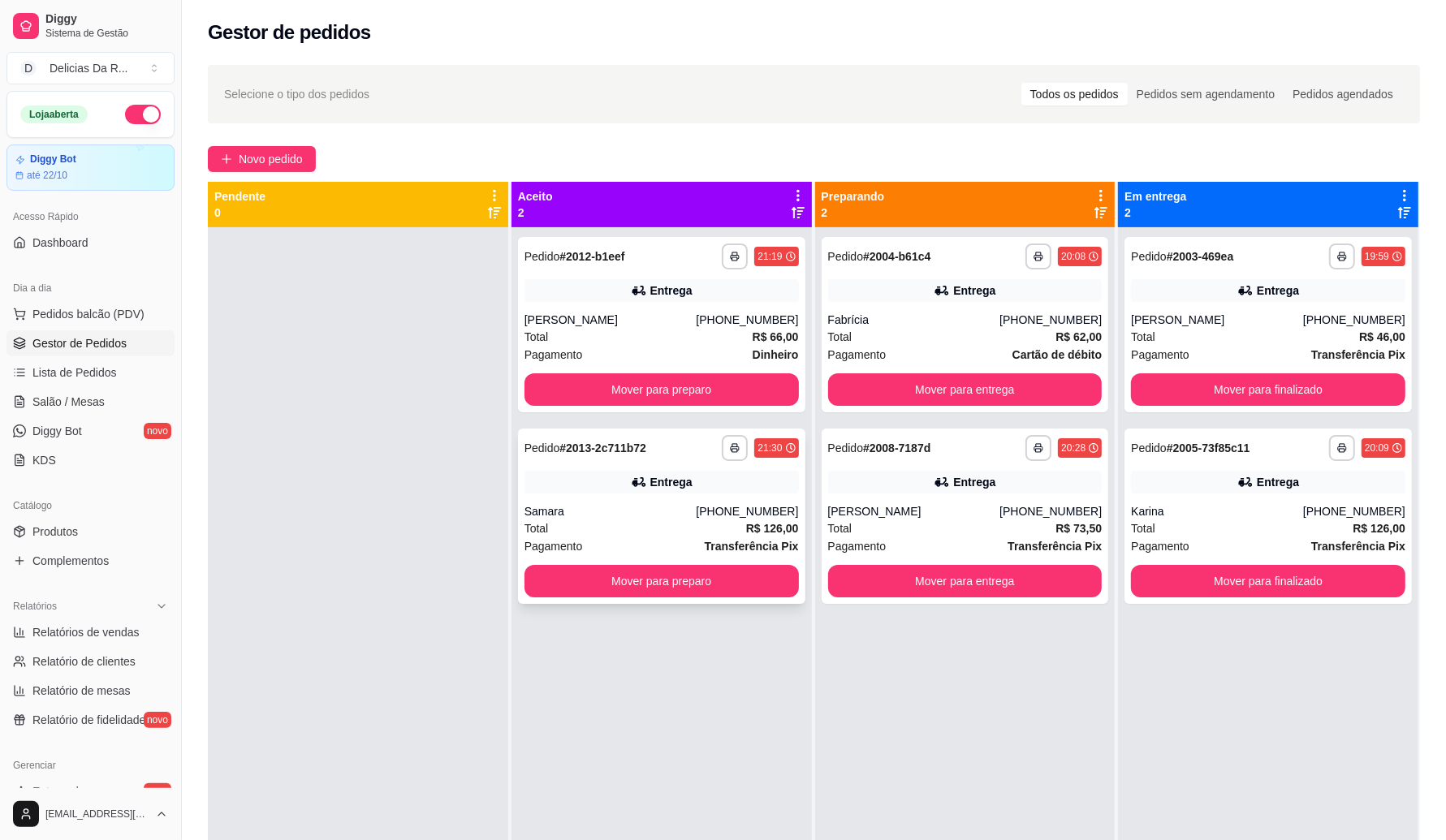
click at [552, 512] on div "Samara" at bounding box center [610, 512] width 172 height 16
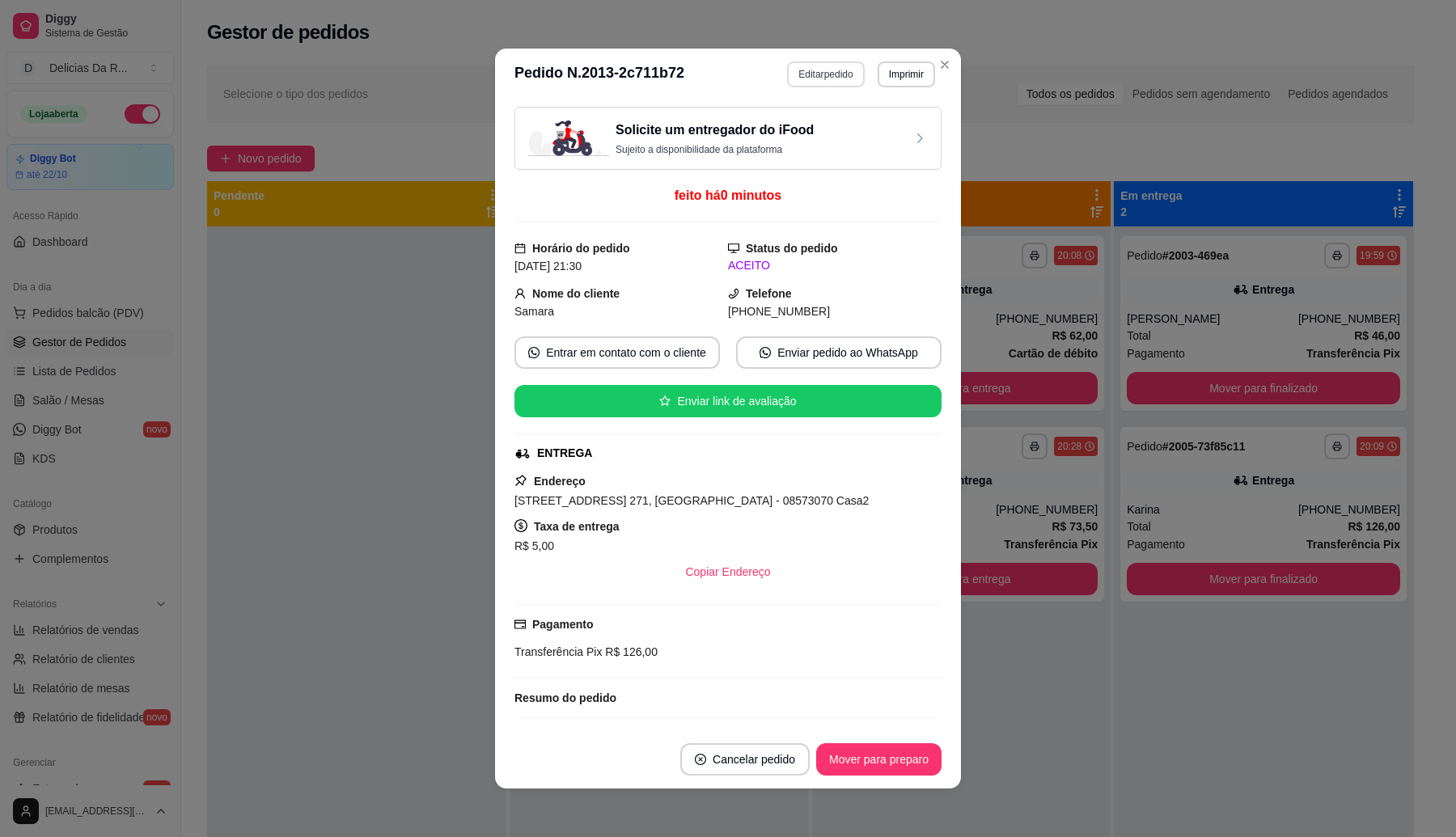
click at [830, 78] on button "Editar pedido" at bounding box center [825, 74] width 77 height 26
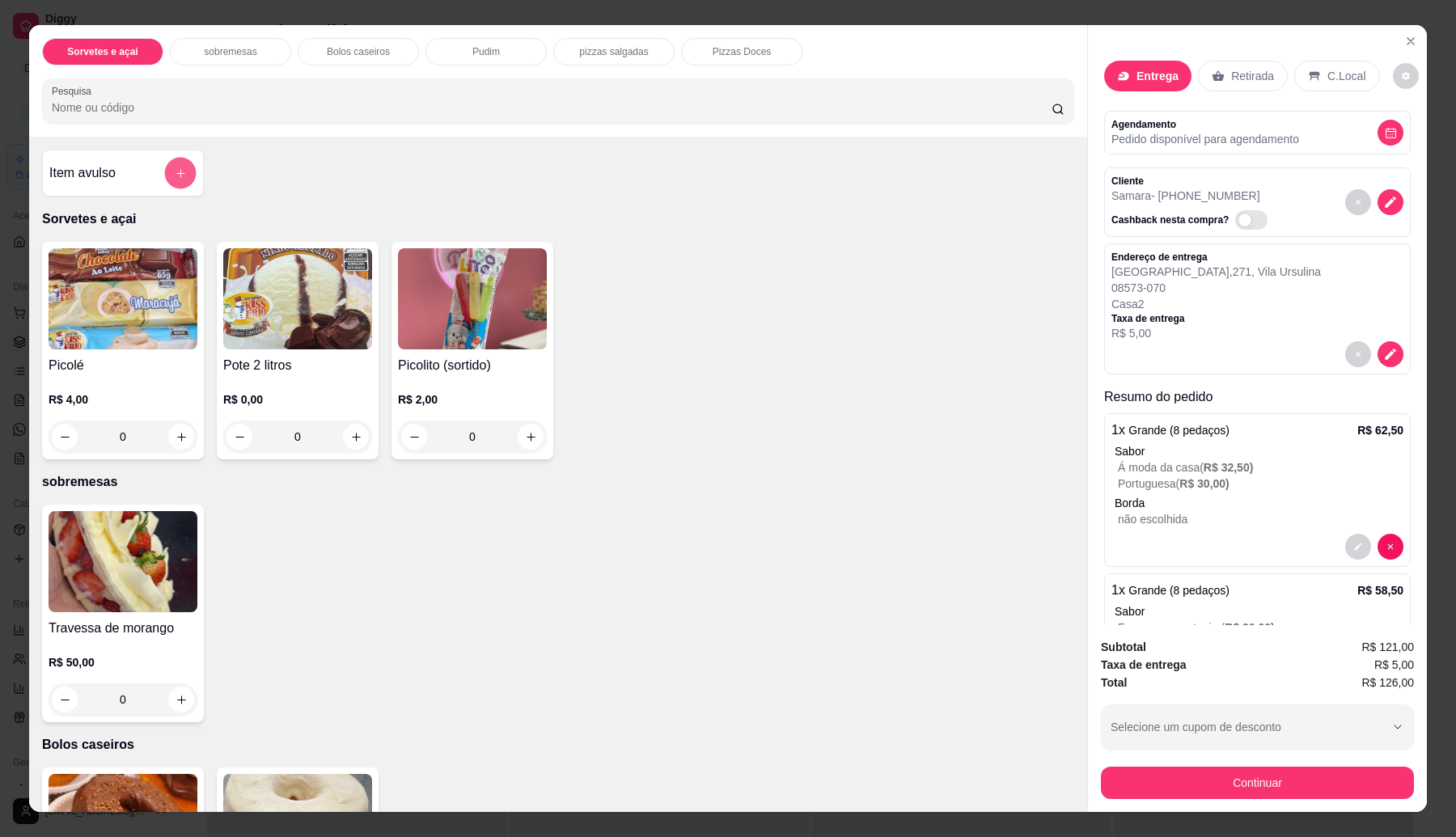
click at [171, 167] on button "add-separate-item" at bounding box center [180, 173] width 31 height 31
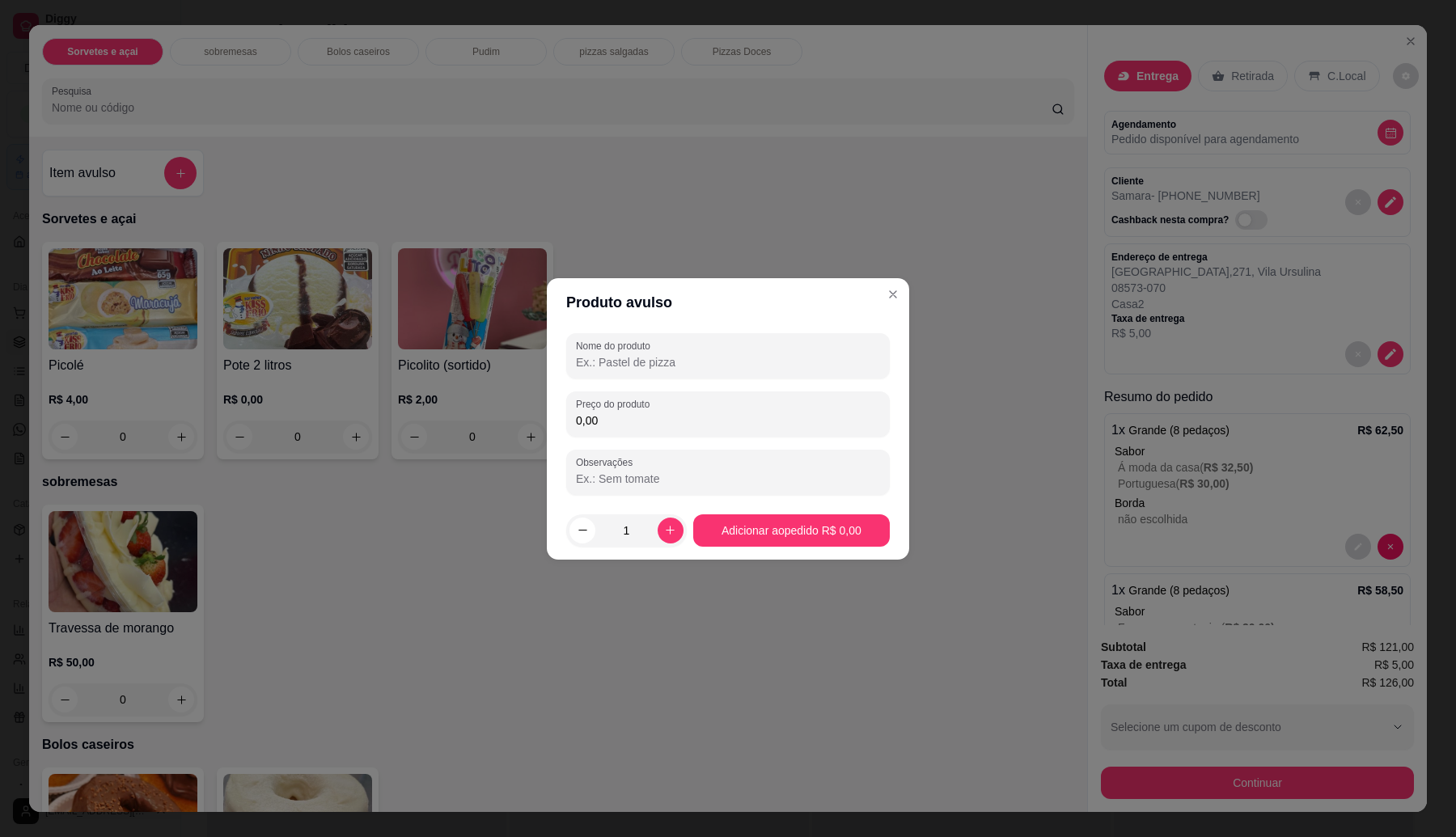
click at [617, 363] on input "Nome do produto" at bounding box center [727, 363] width 304 height 16
type input "coca retornavel"
click at [648, 419] on input "0,00" at bounding box center [727, 421] width 304 height 16
type input "9,00"
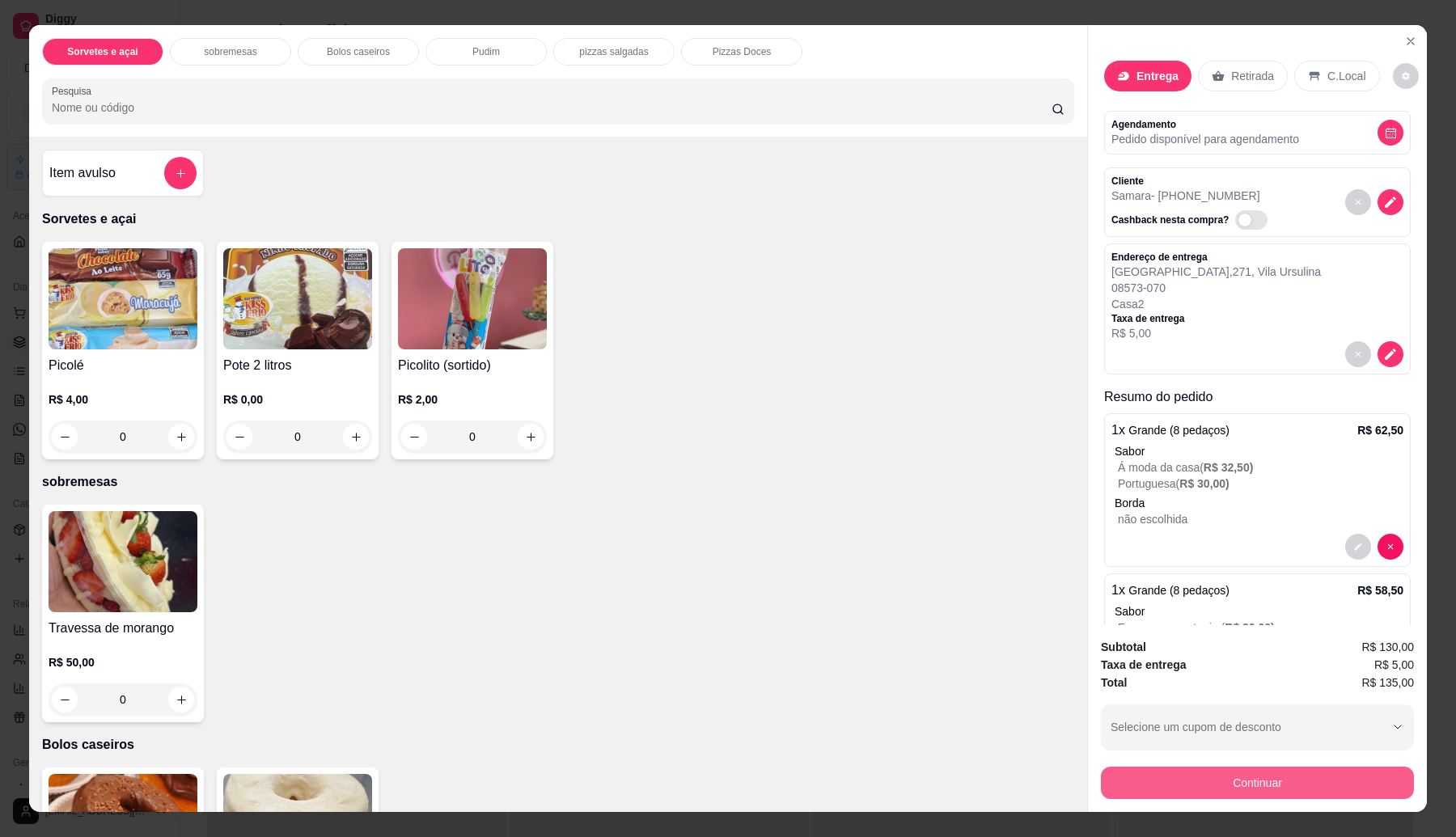
click at [1194, 781] on button "Continuar" at bounding box center [1256, 783] width 313 height 32
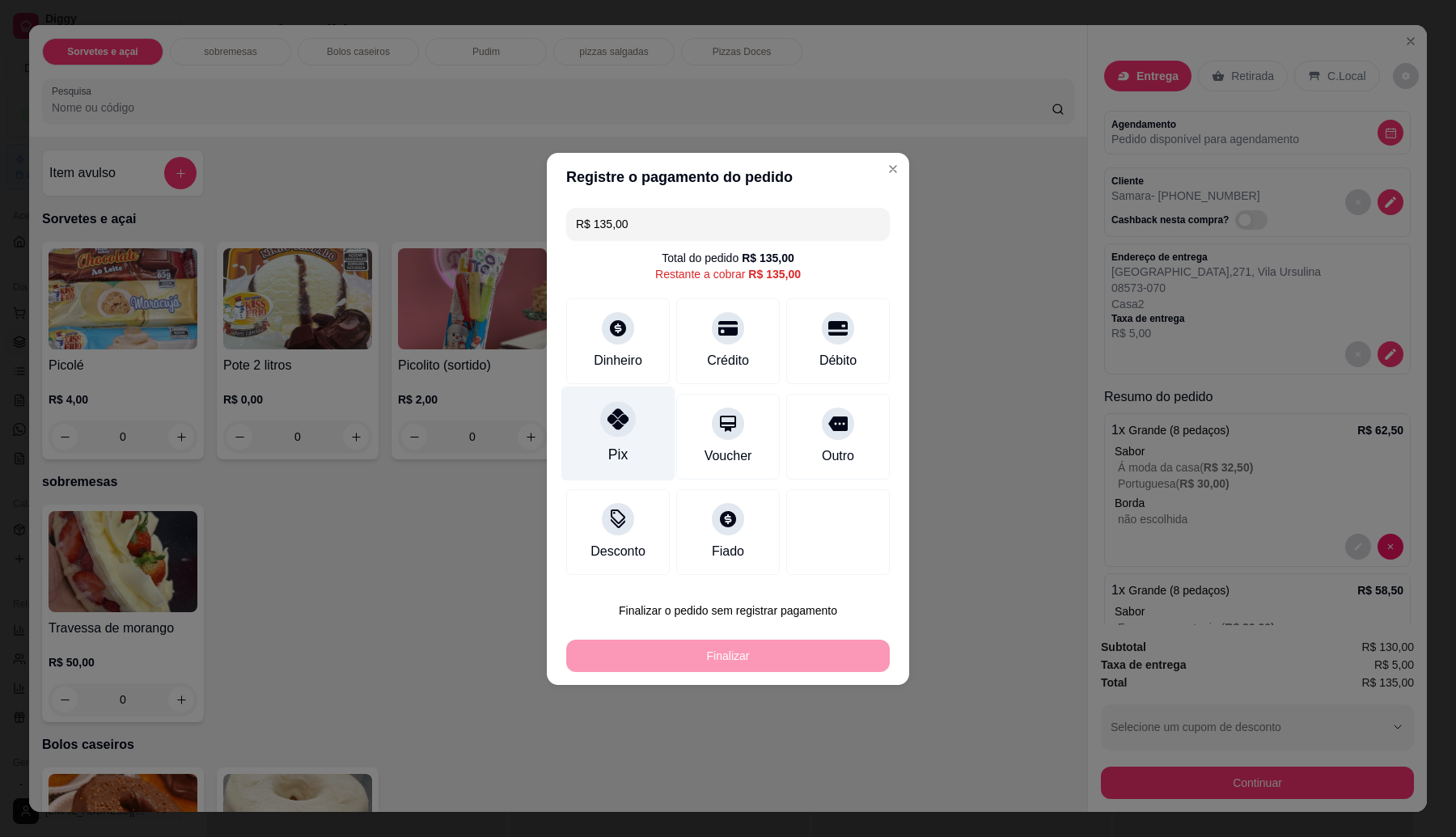
click at [620, 430] on icon at bounding box center [618, 419] width 21 height 21
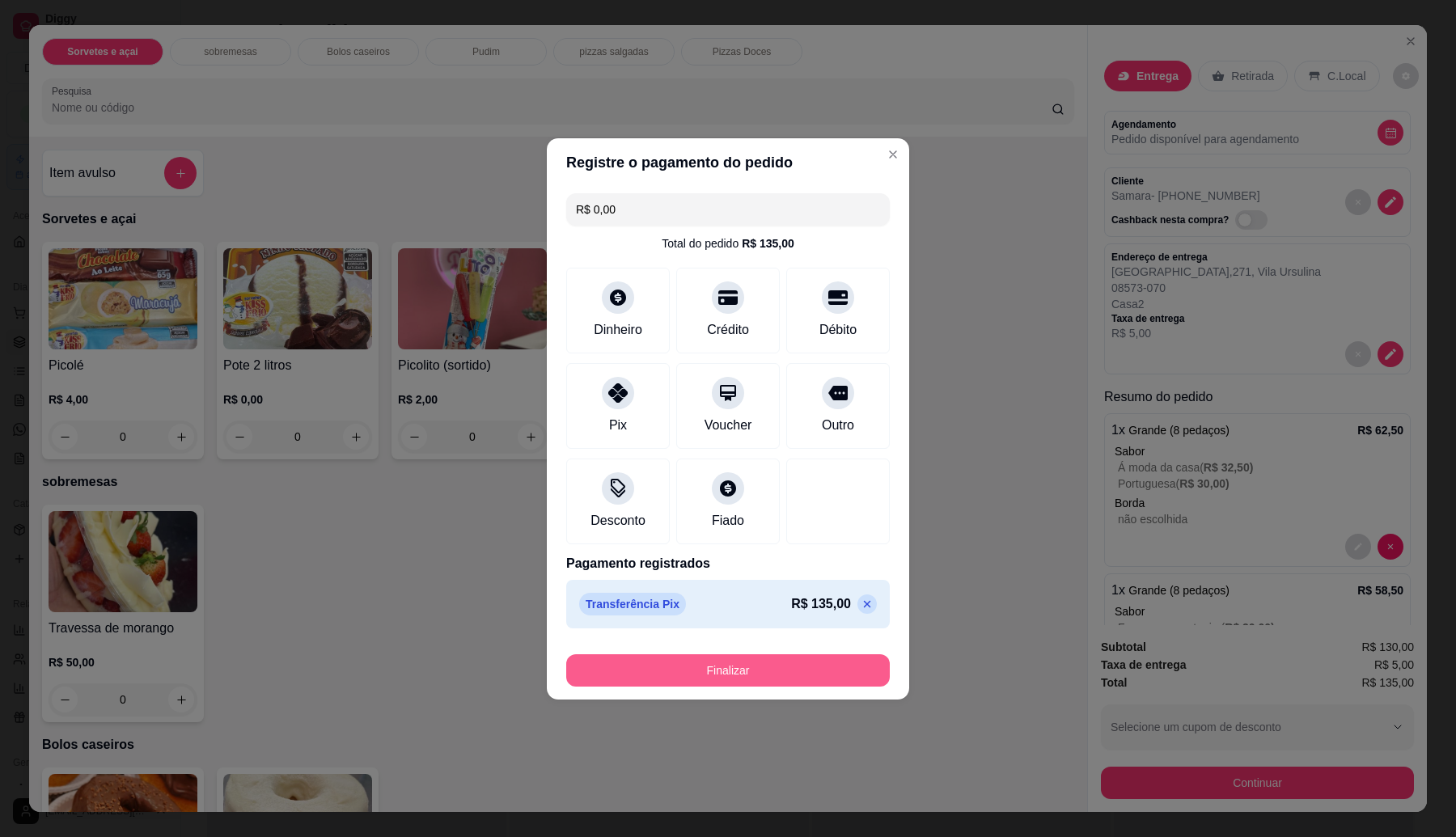
click at [699, 660] on button "Finalizar" at bounding box center [727, 670] width 323 height 32
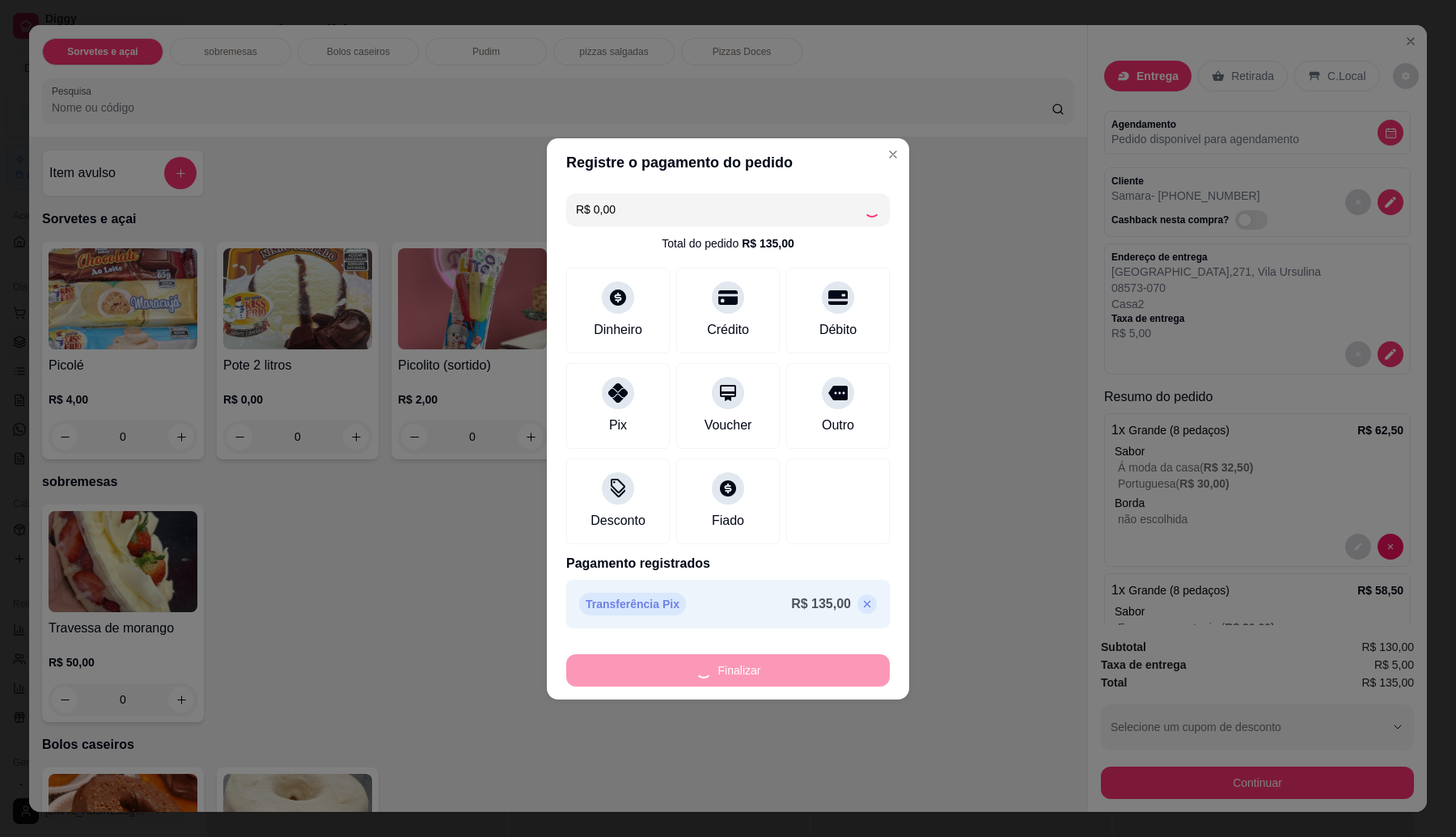
type input "-R$ 135,00"
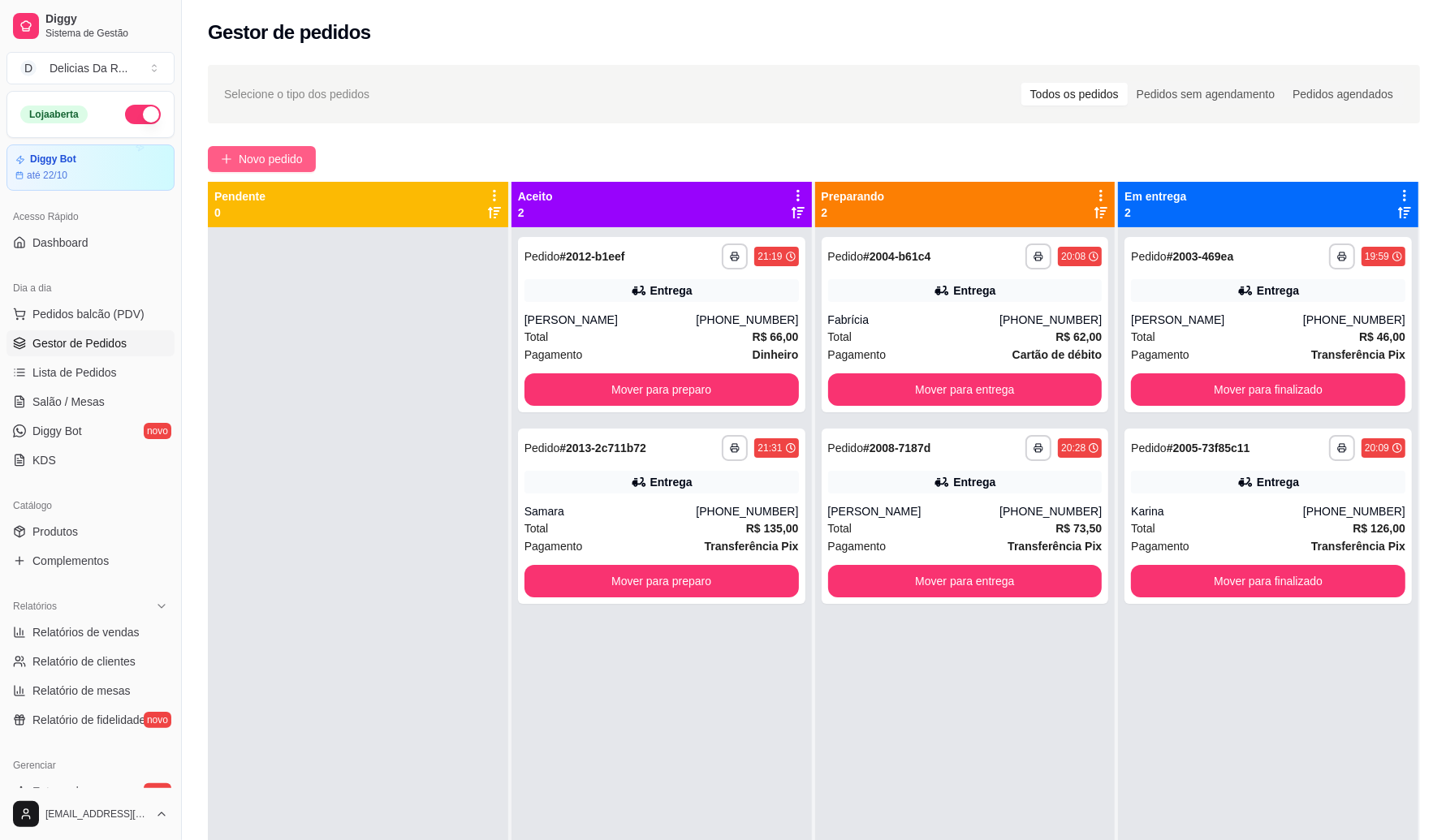
click at [262, 163] on span "Novo pedido" at bounding box center [271, 159] width 64 height 18
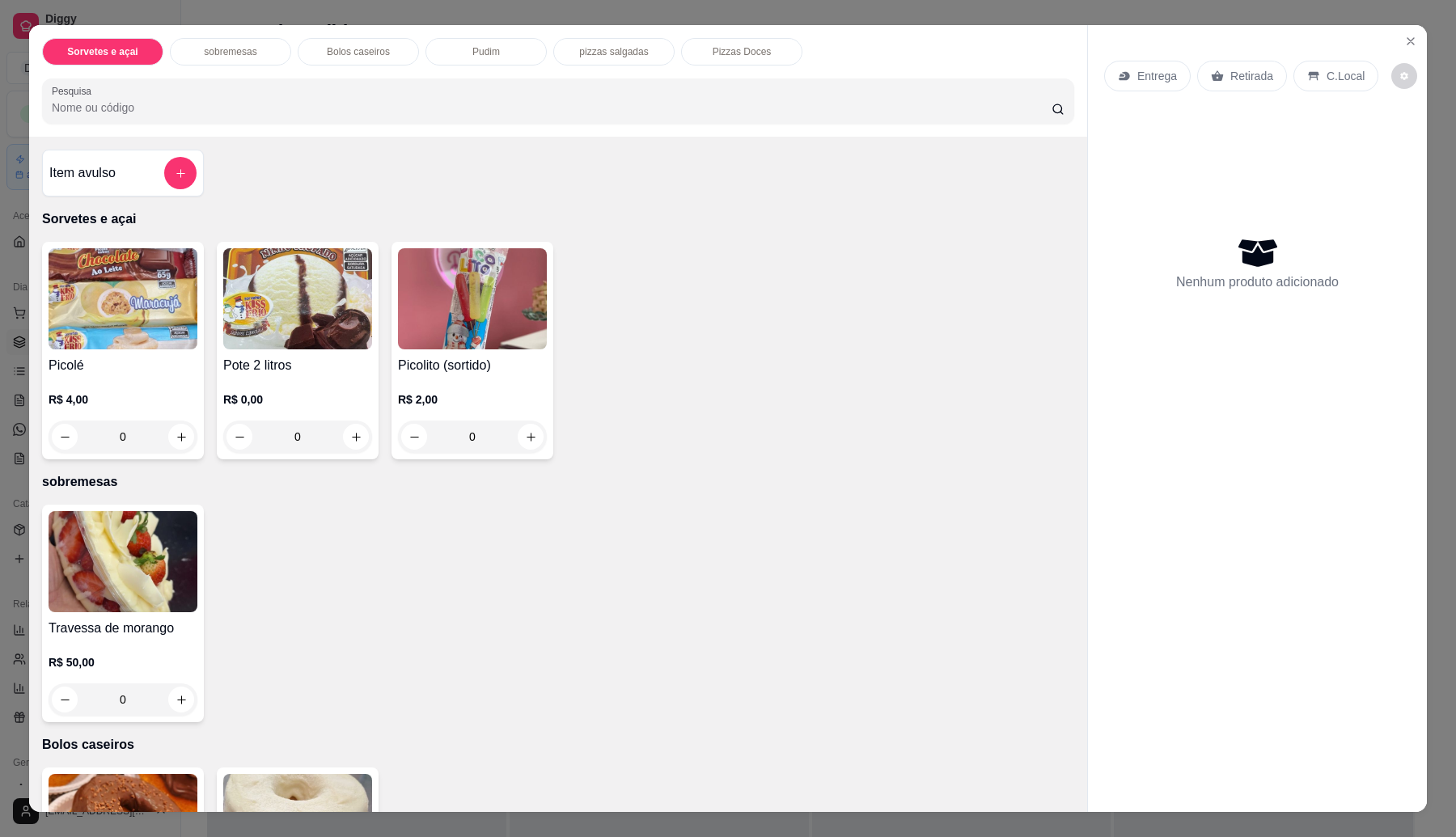
scroll to position [975, 0]
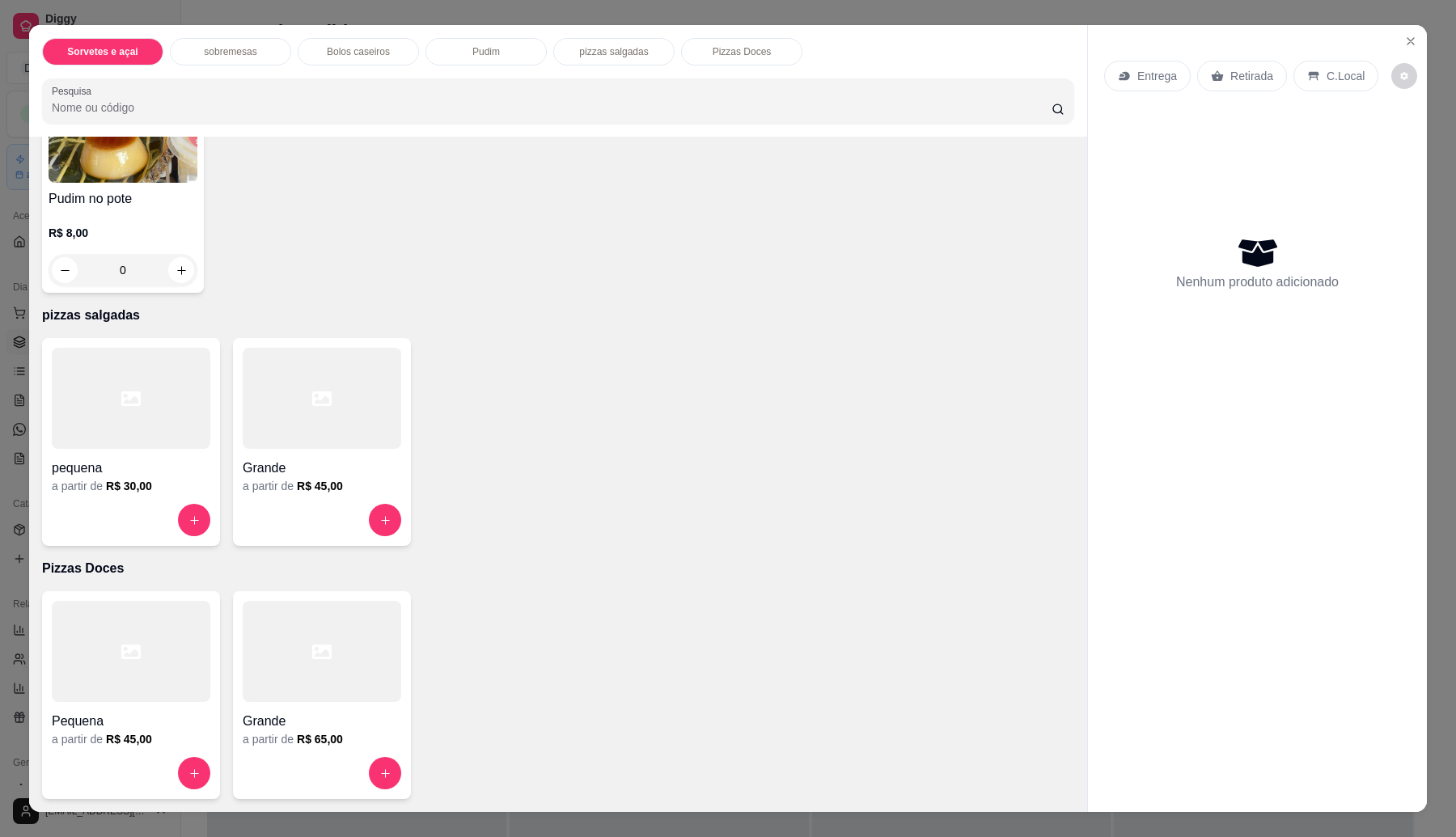
click at [275, 441] on div at bounding box center [322, 398] width 159 height 101
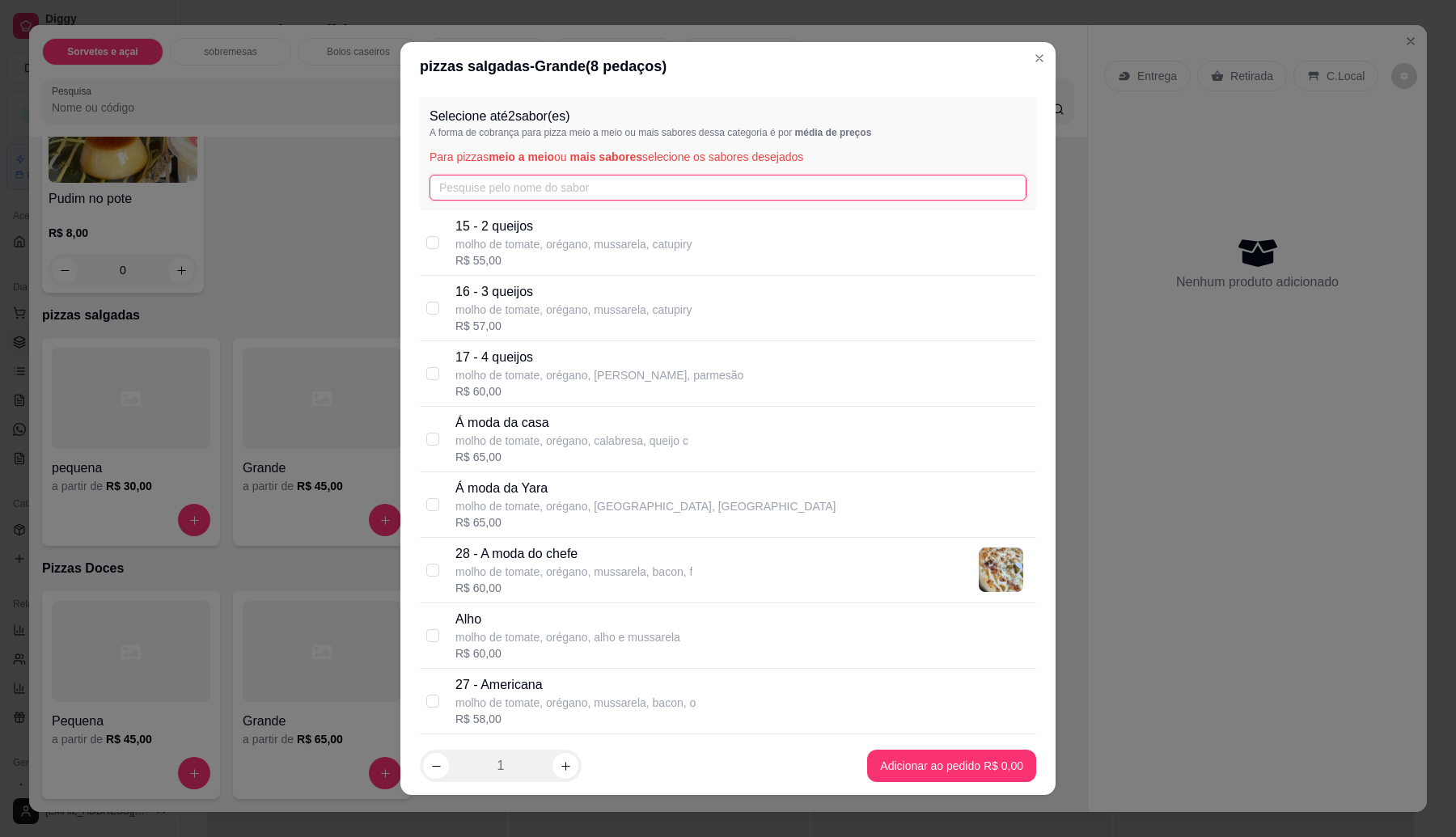
click at [610, 195] on input "text" at bounding box center [728, 187] width 597 height 26
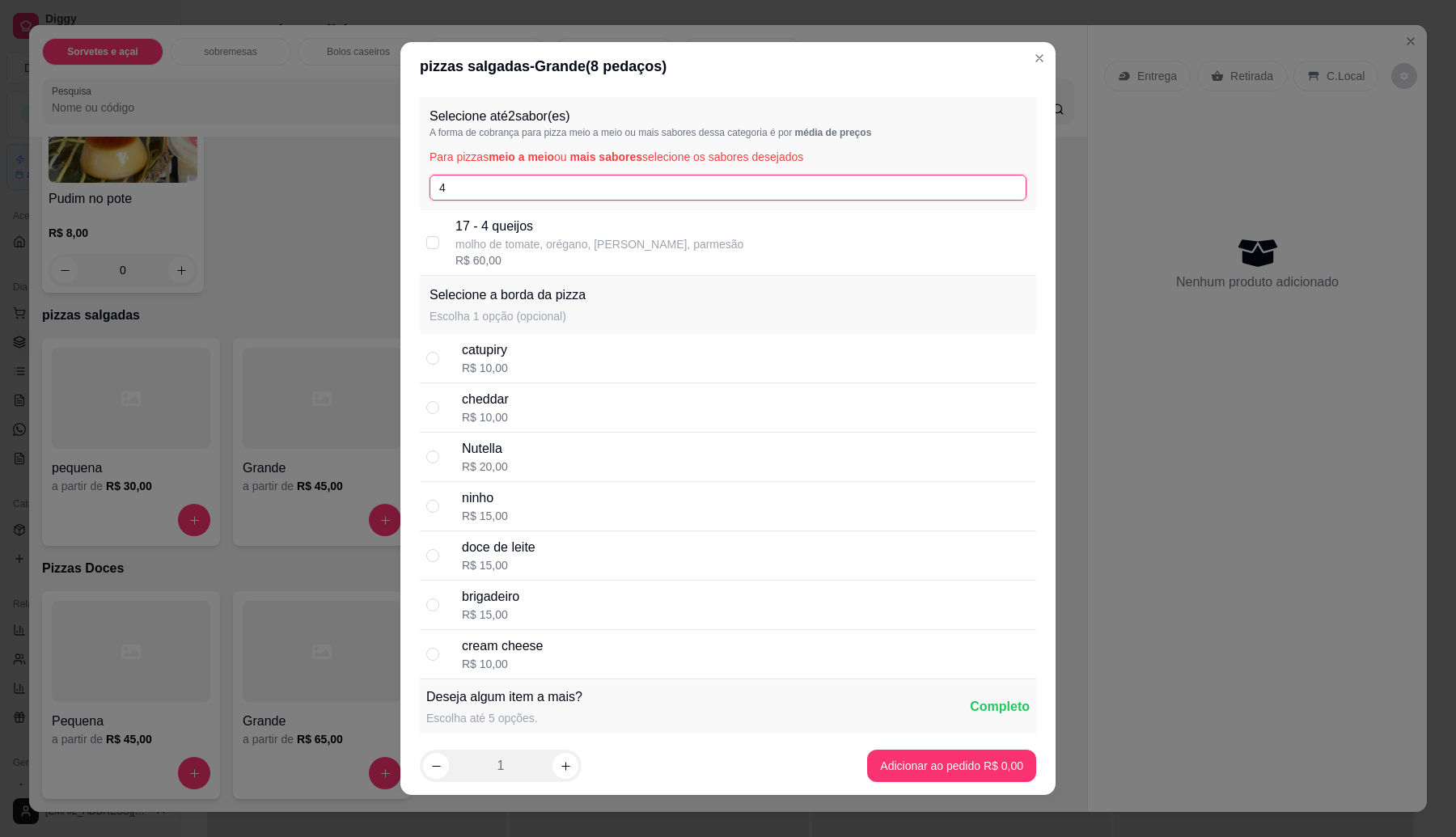
type input "4"
click at [555, 243] on p "molho de tomate, orégano, [PERSON_NAME], parmesão" at bounding box center [599, 244] width 288 height 16
checkbox input "true"
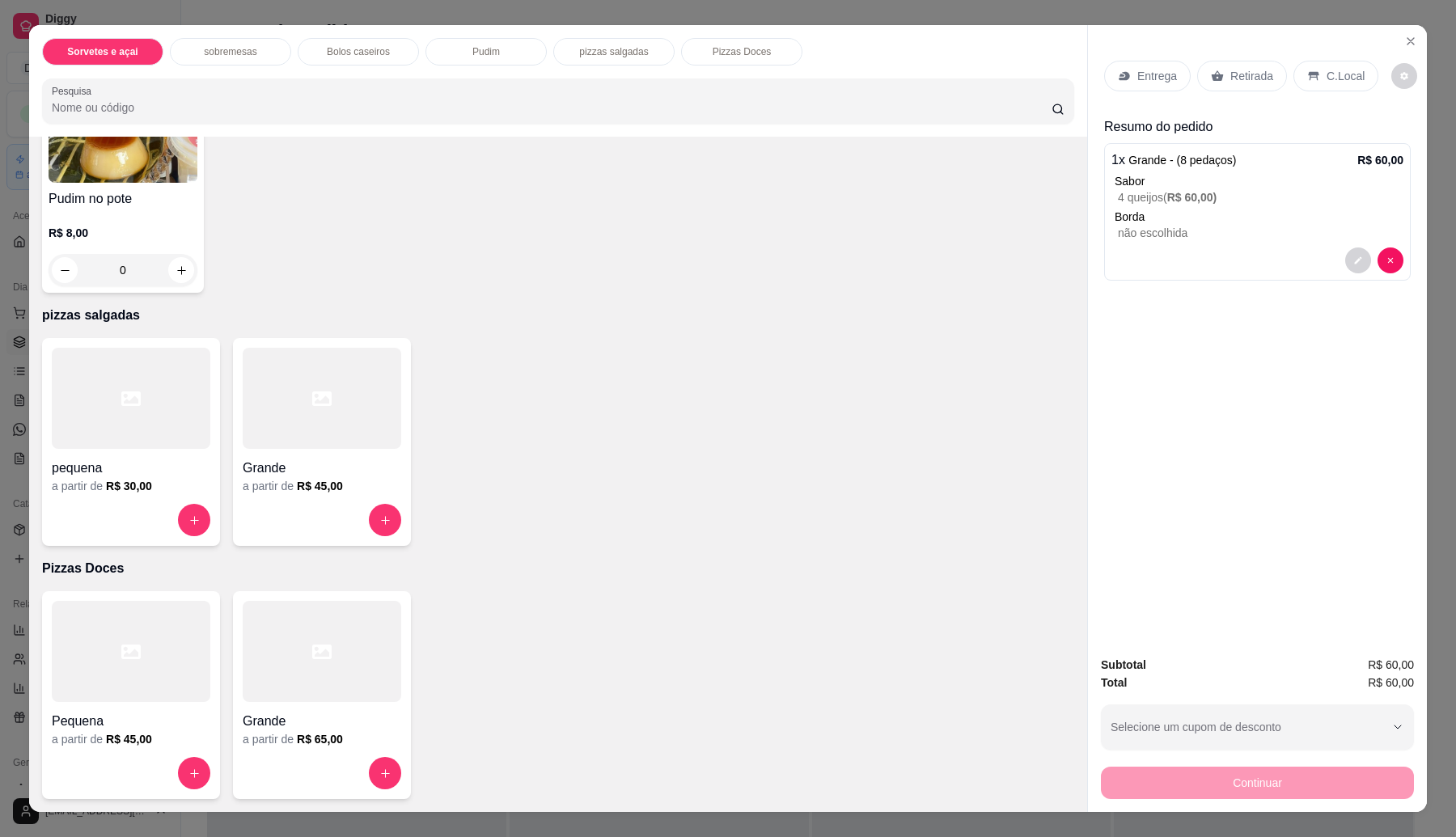
click at [258, 476] on h4 "Grande" at bounding box center [322, 469] width 159 height 20
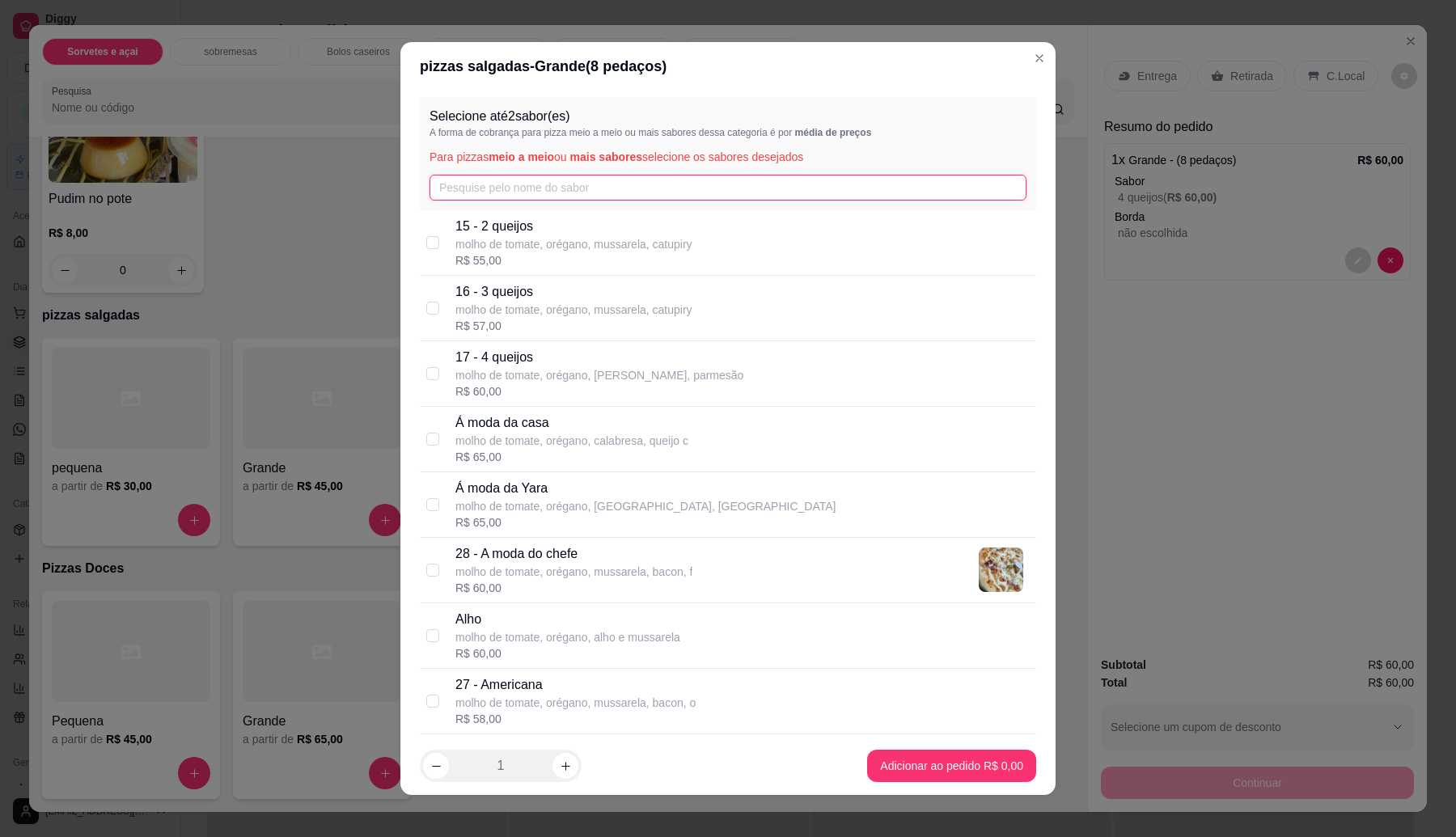
click at [516, 185] on input "text" at bounding box center [728, 187] width 597 height 26
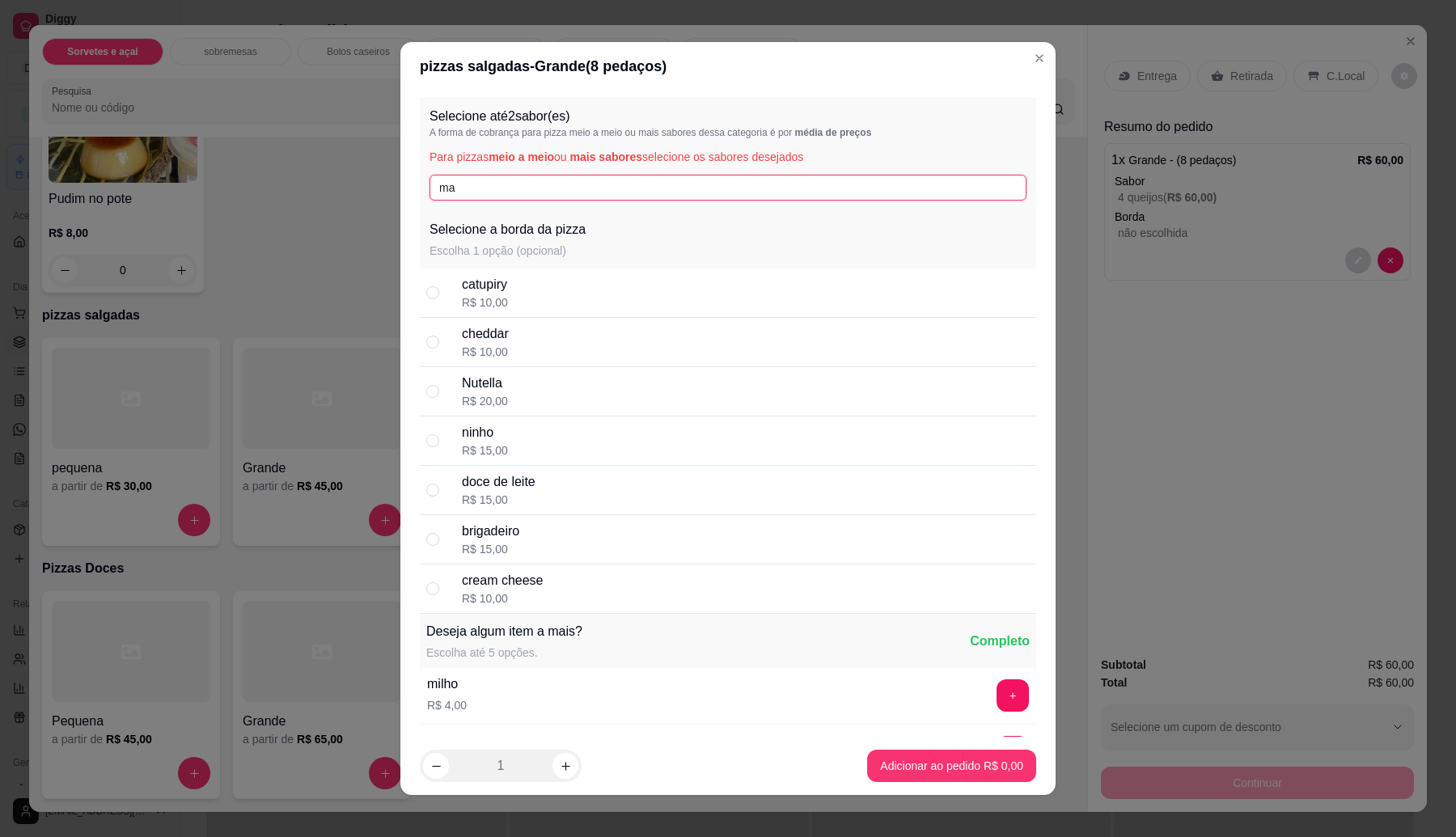
type input "m"
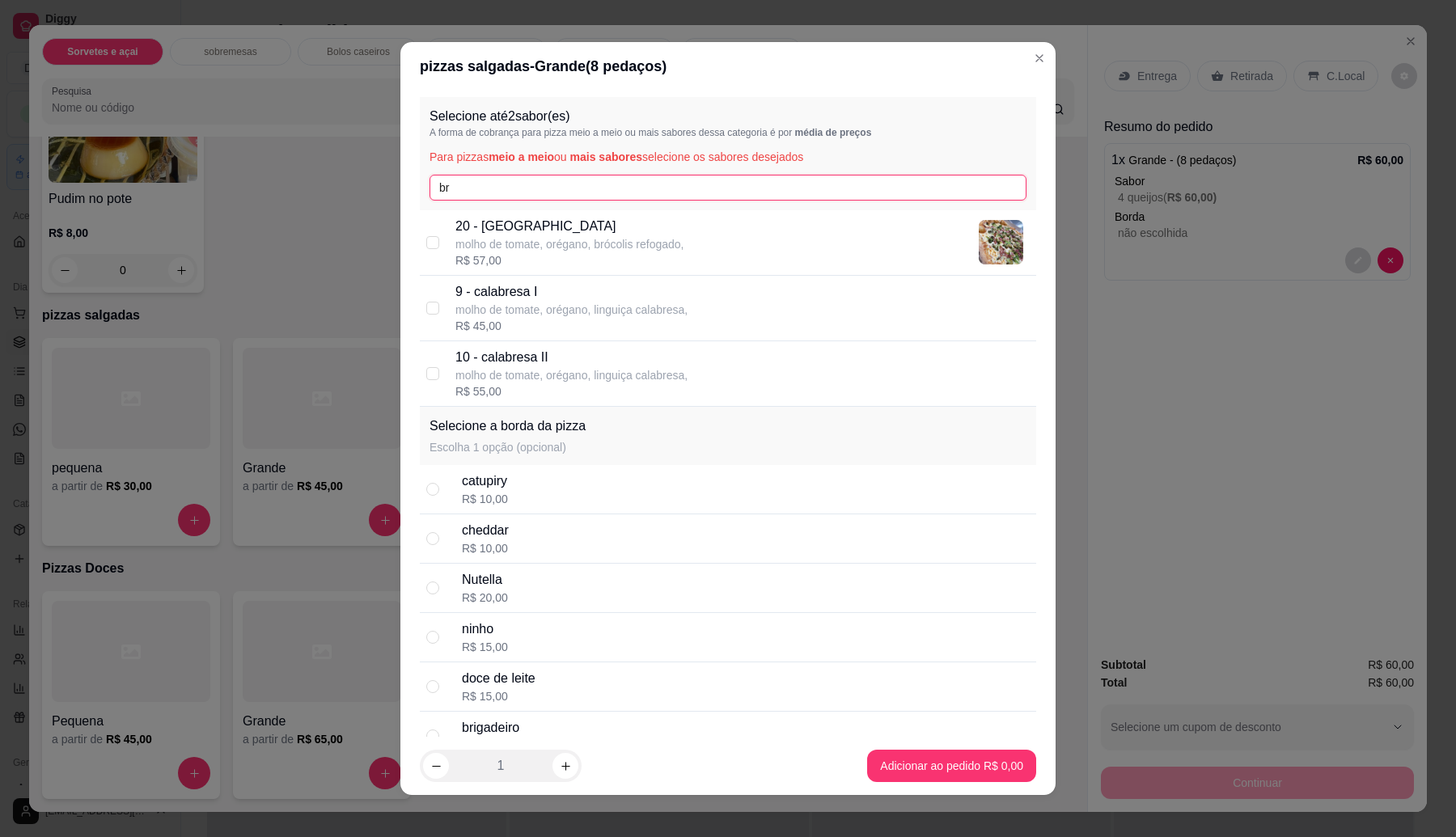
type input "br"
click at [574, 232] on p "20 - [GEOGRAPHIC_DATA]" at bounding box center [569, 226] width 229 height 20
checkbox input "true"
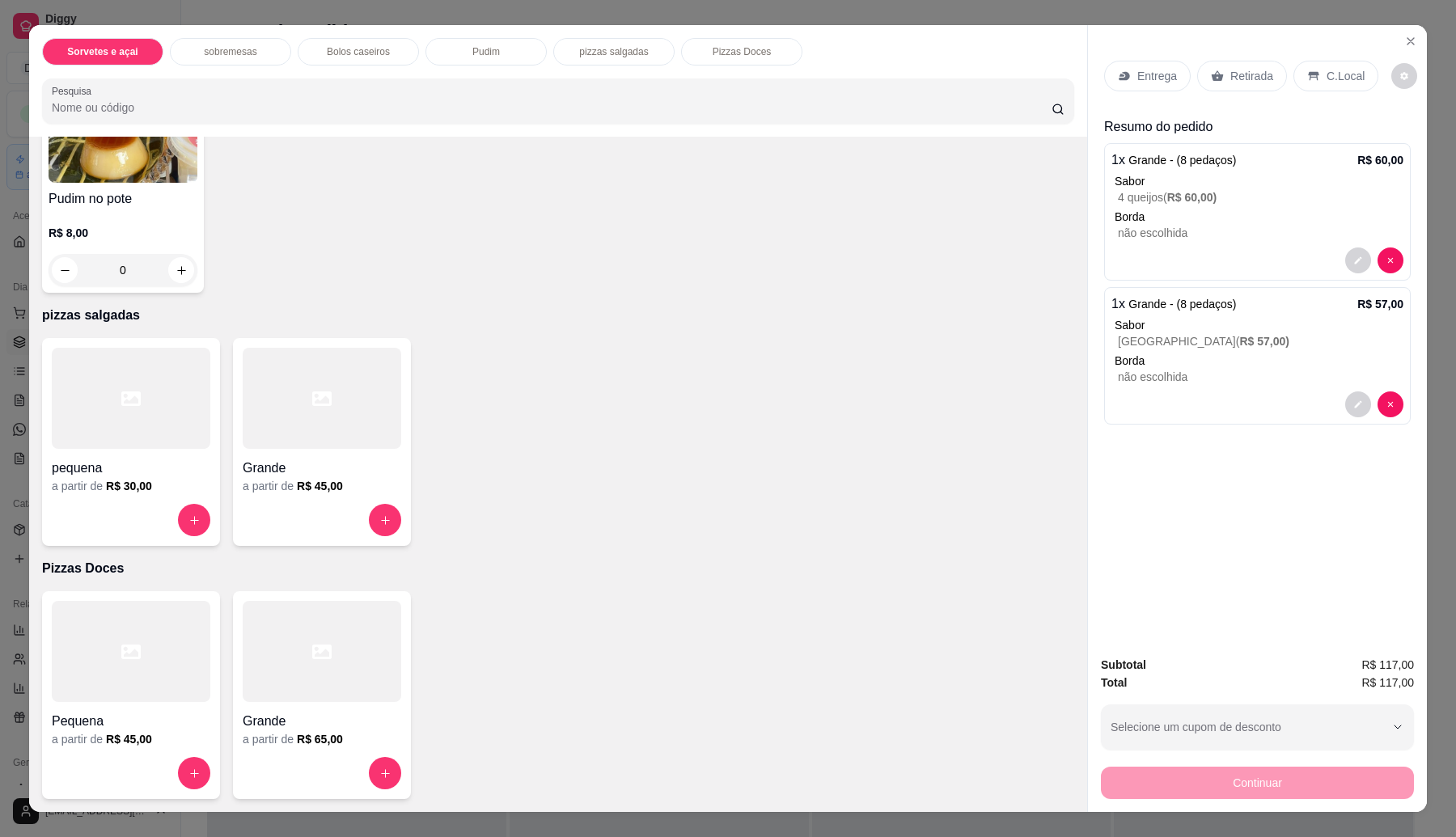
click at [291, 521] on div at bounding box center [322, 520] width 159 height 32
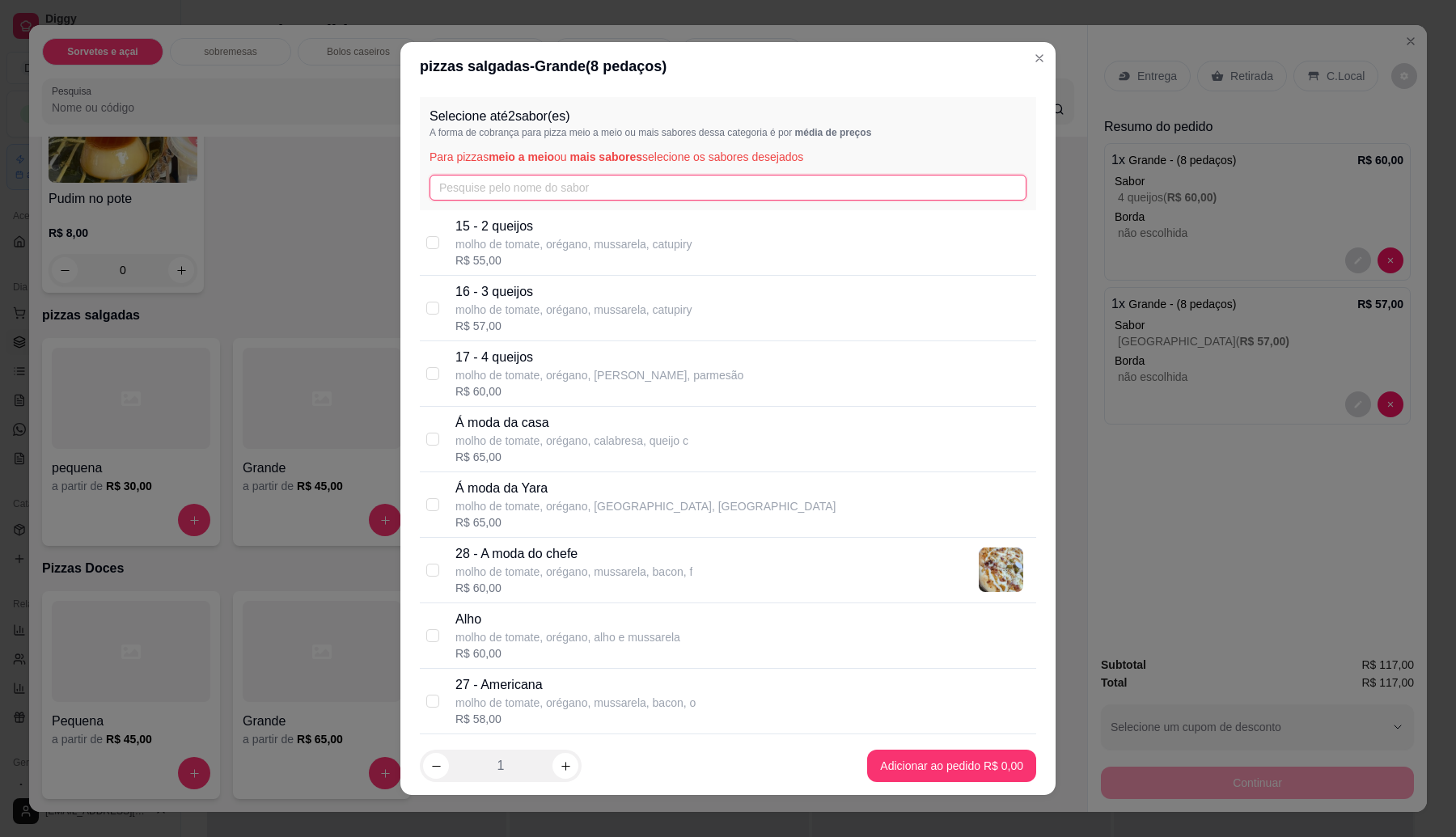
click at [482, 178] on input "text" at bounding box center [728, 187] width 597 height 26
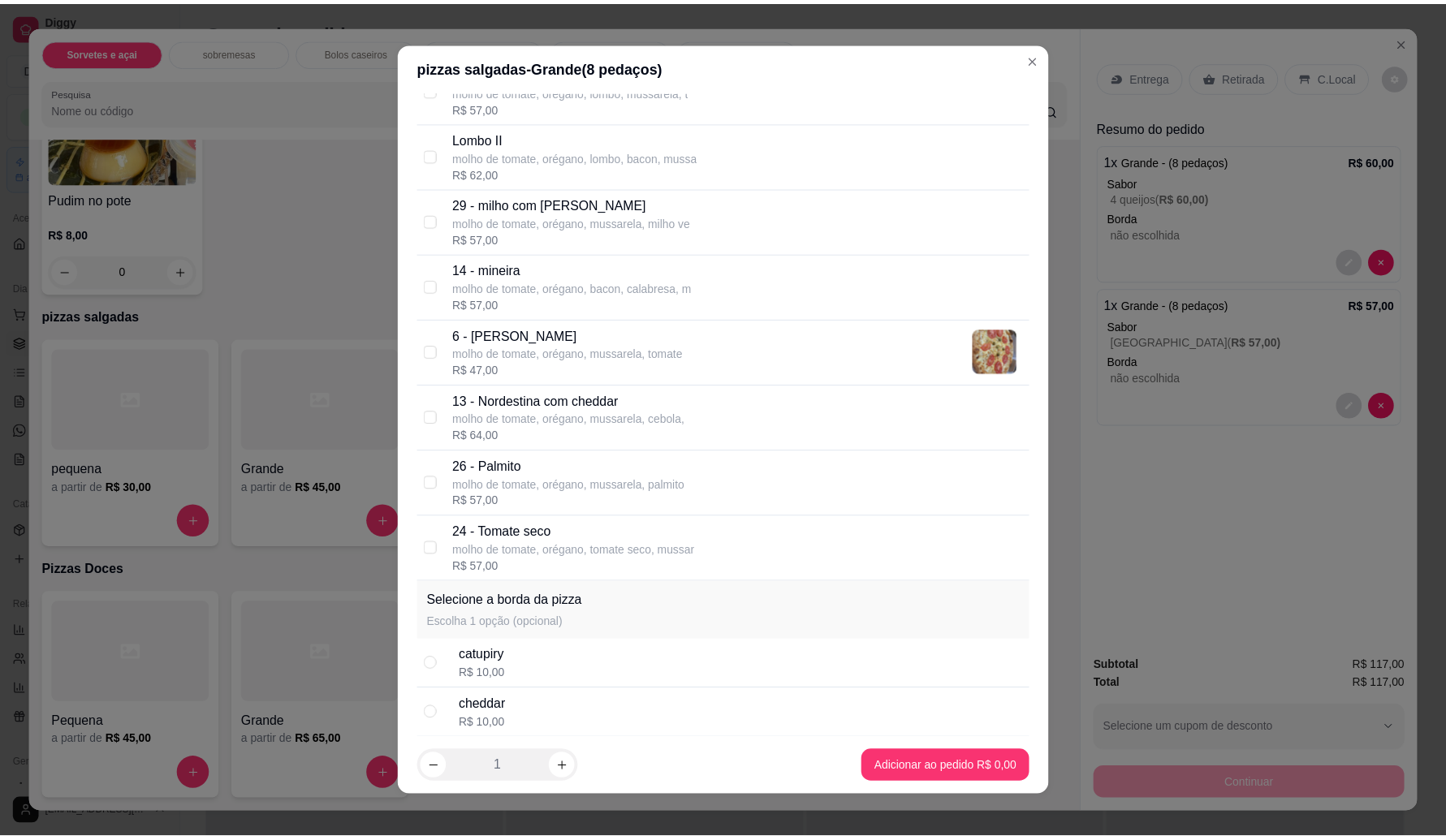
scroll to position [0, 0]
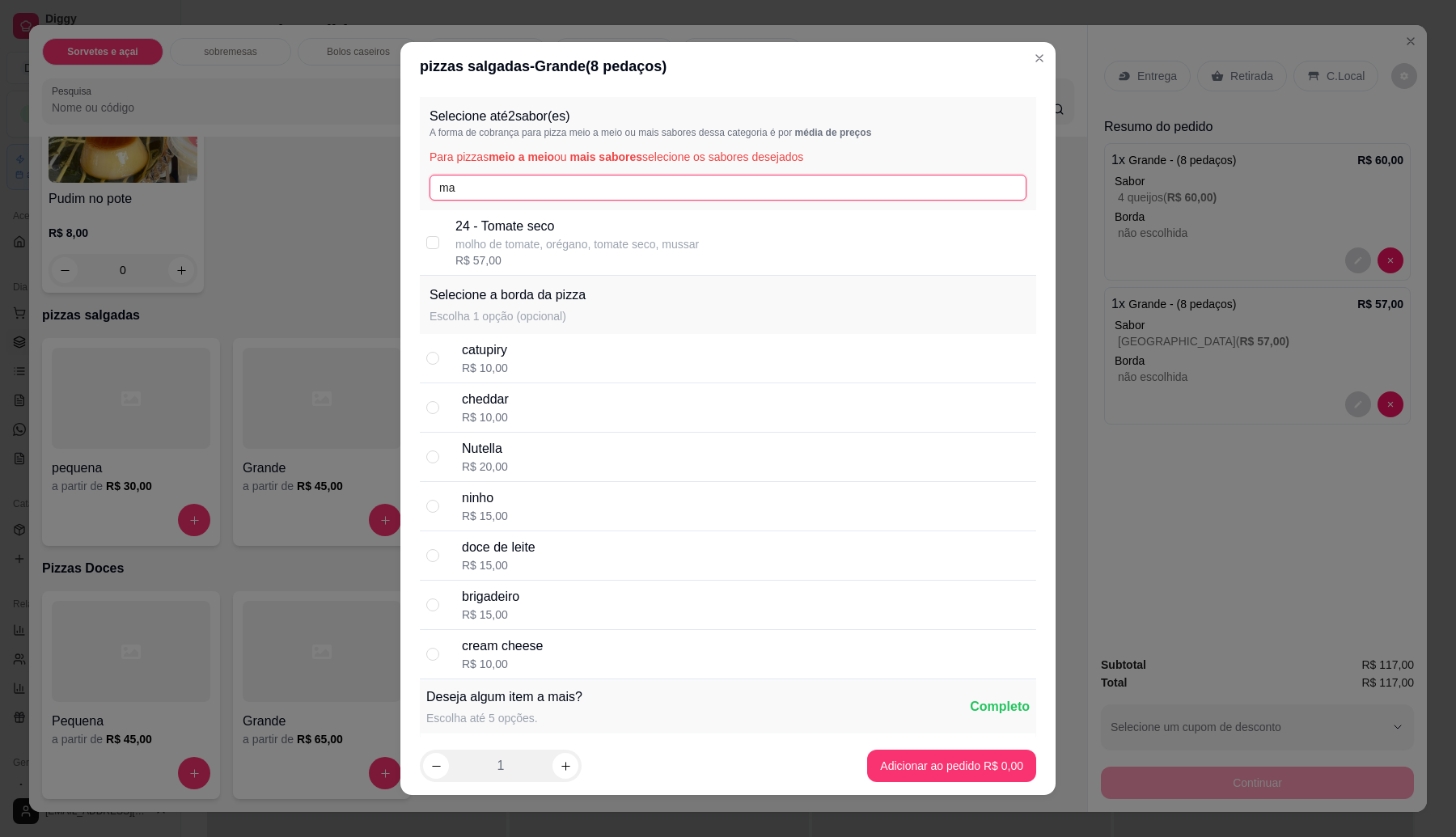
type input "mar"
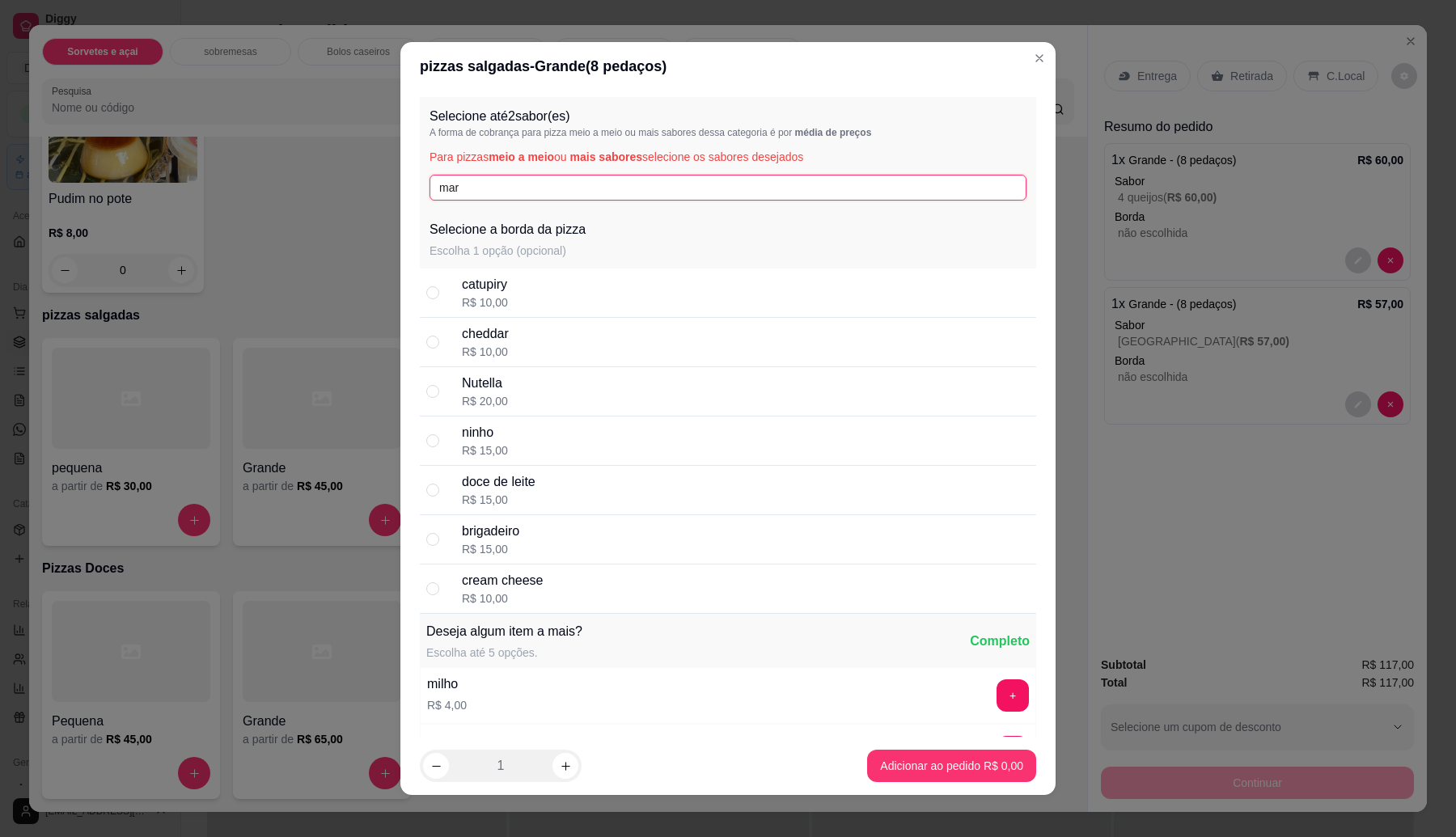
drag, startPoint x: 500, startPoint y: 188, endPoint x: 423, endPoint y: 195, distance: 77.3
click at [429, 195] on input "mar" at bounding box center [728, 187] width 597 height 26
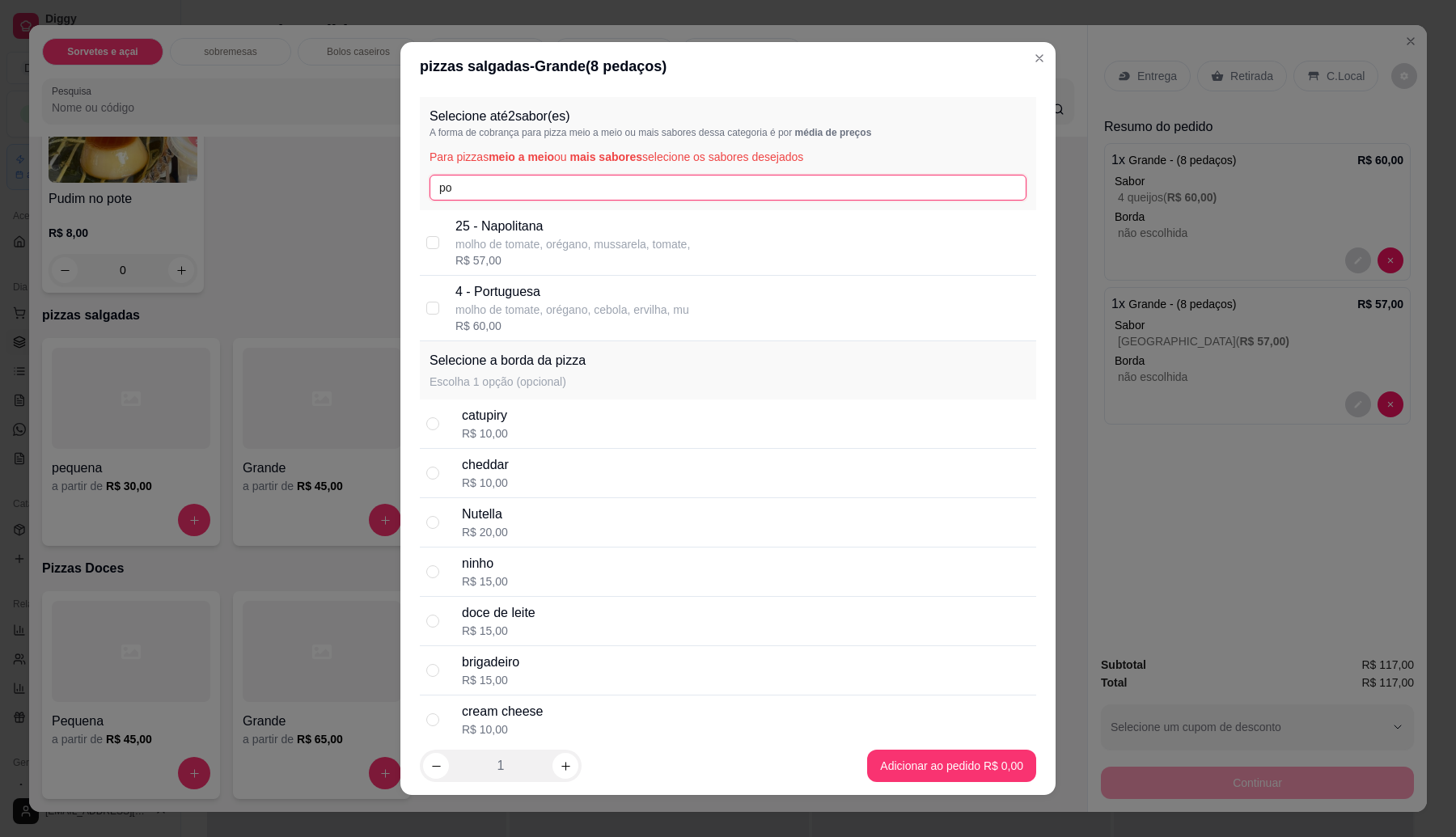
type input "po"
click at [672, 309] on p "molho de tomate, orégano, cebola, ervilha, mu" at bounding box center [572, 310] width 233 height 16
checkbox input "true"
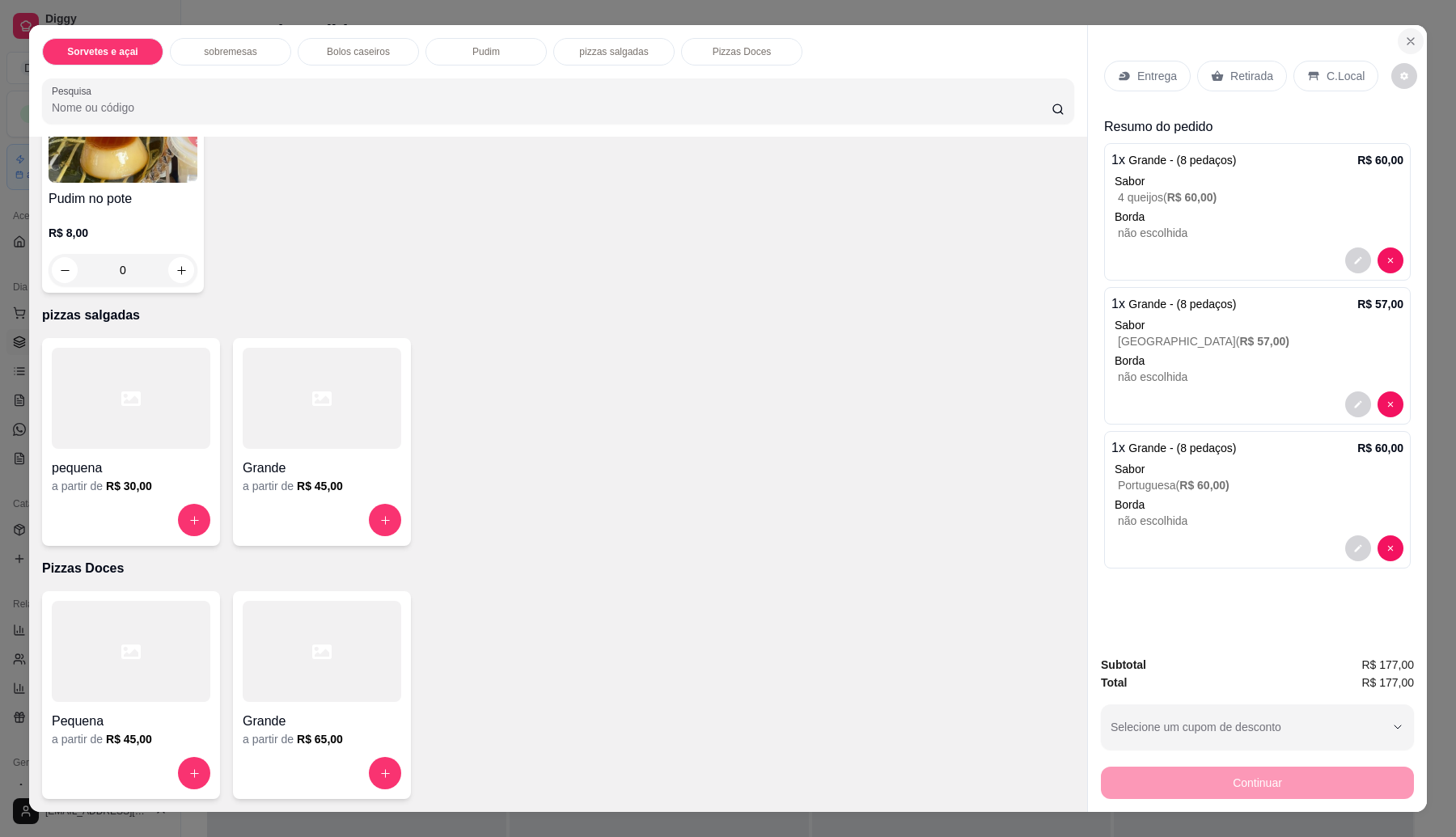
click at [1403, 49] on button "Close" at bounding box center [1410, 41] width 26 height 26
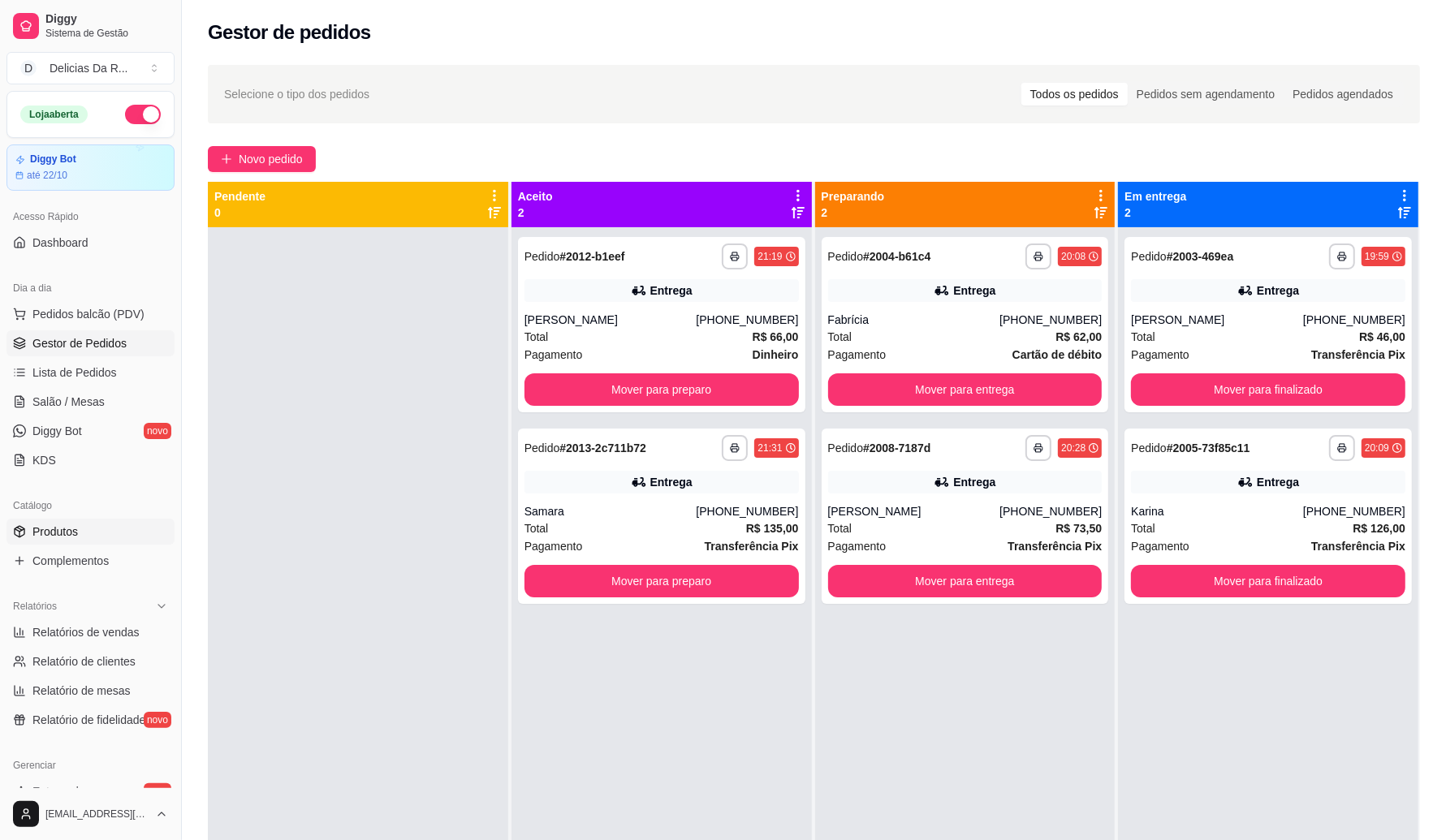
click at [62, 526] on span "Produtos" at bounding box center [55, 531] width 46 height 16
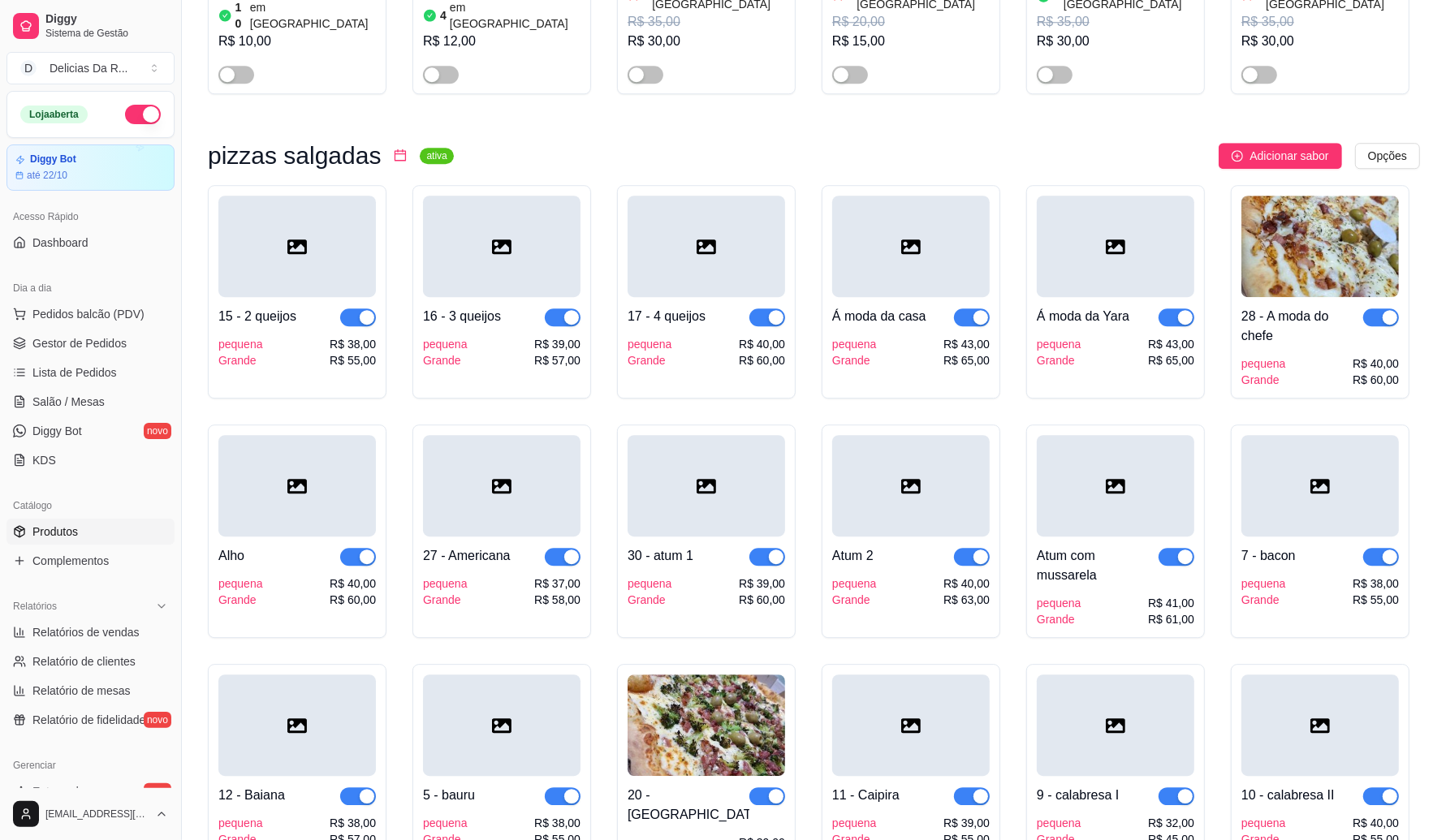
scroll to position [15932, 0]
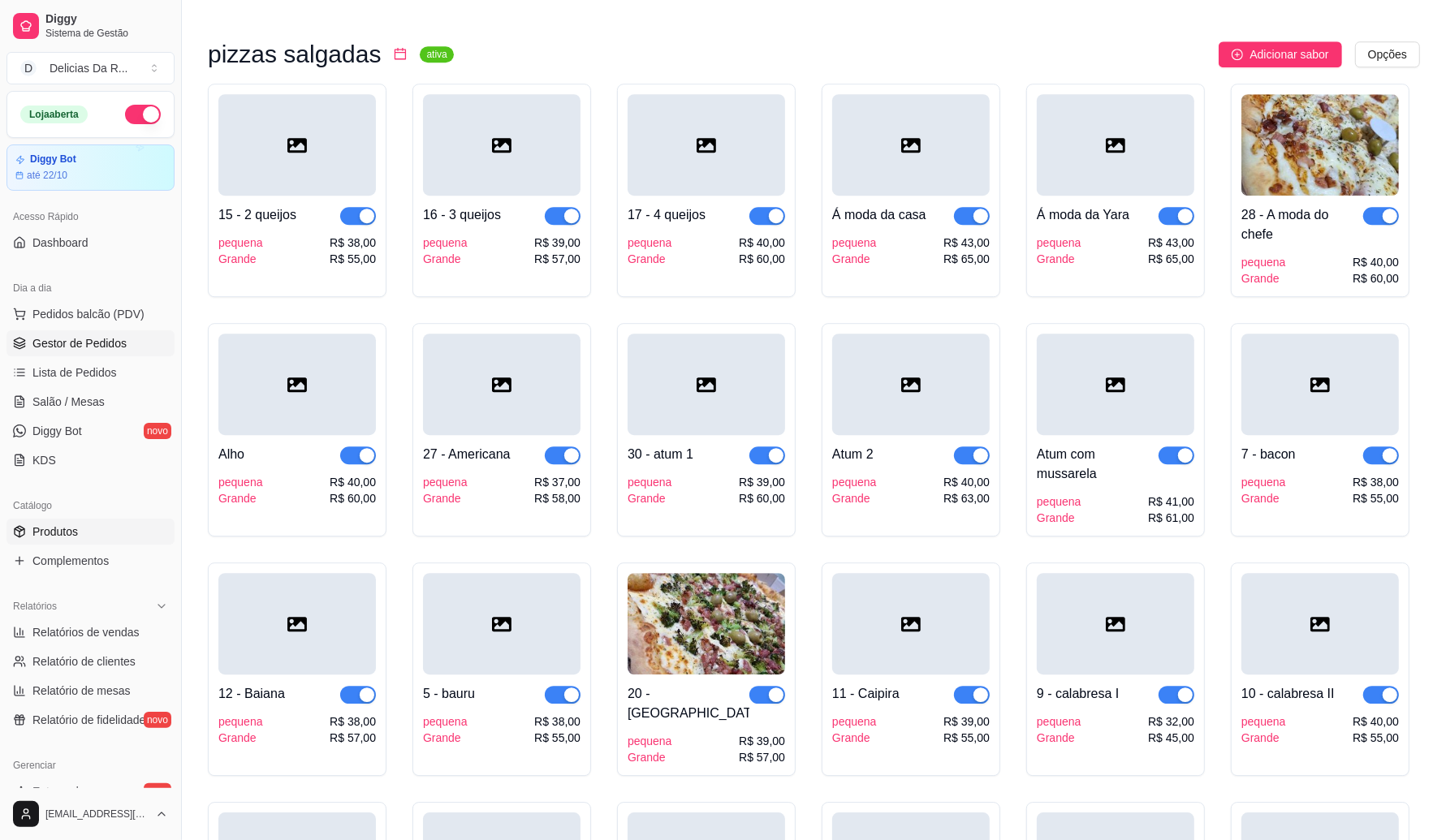
click at [65, 342] on span "Gestor de Pedidos" at bounding box center [79, 344] width 94 height 16
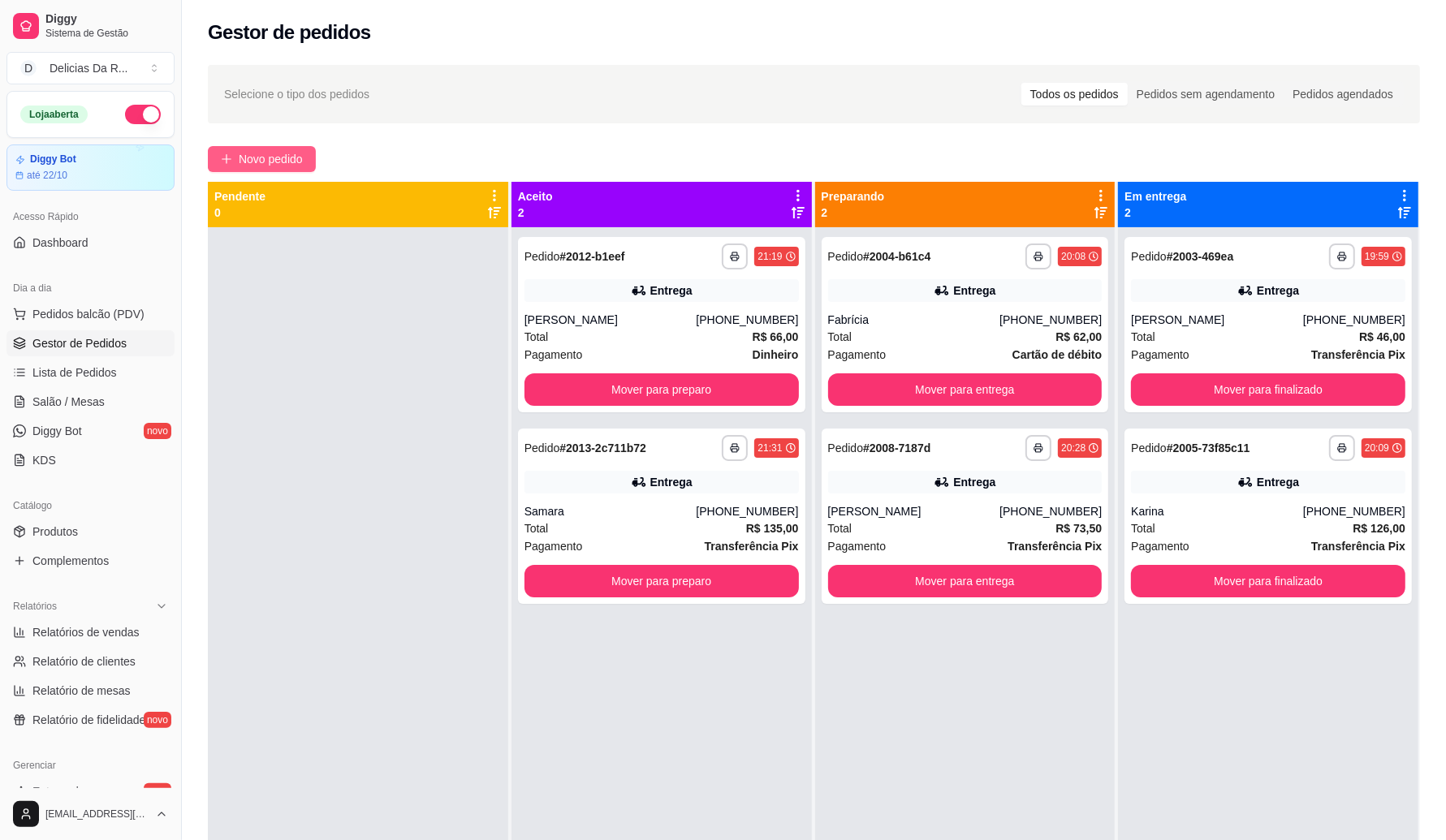
click at [285, 153] on span "Novo pedido" at bounding box center [271, 159] width 64 height 18
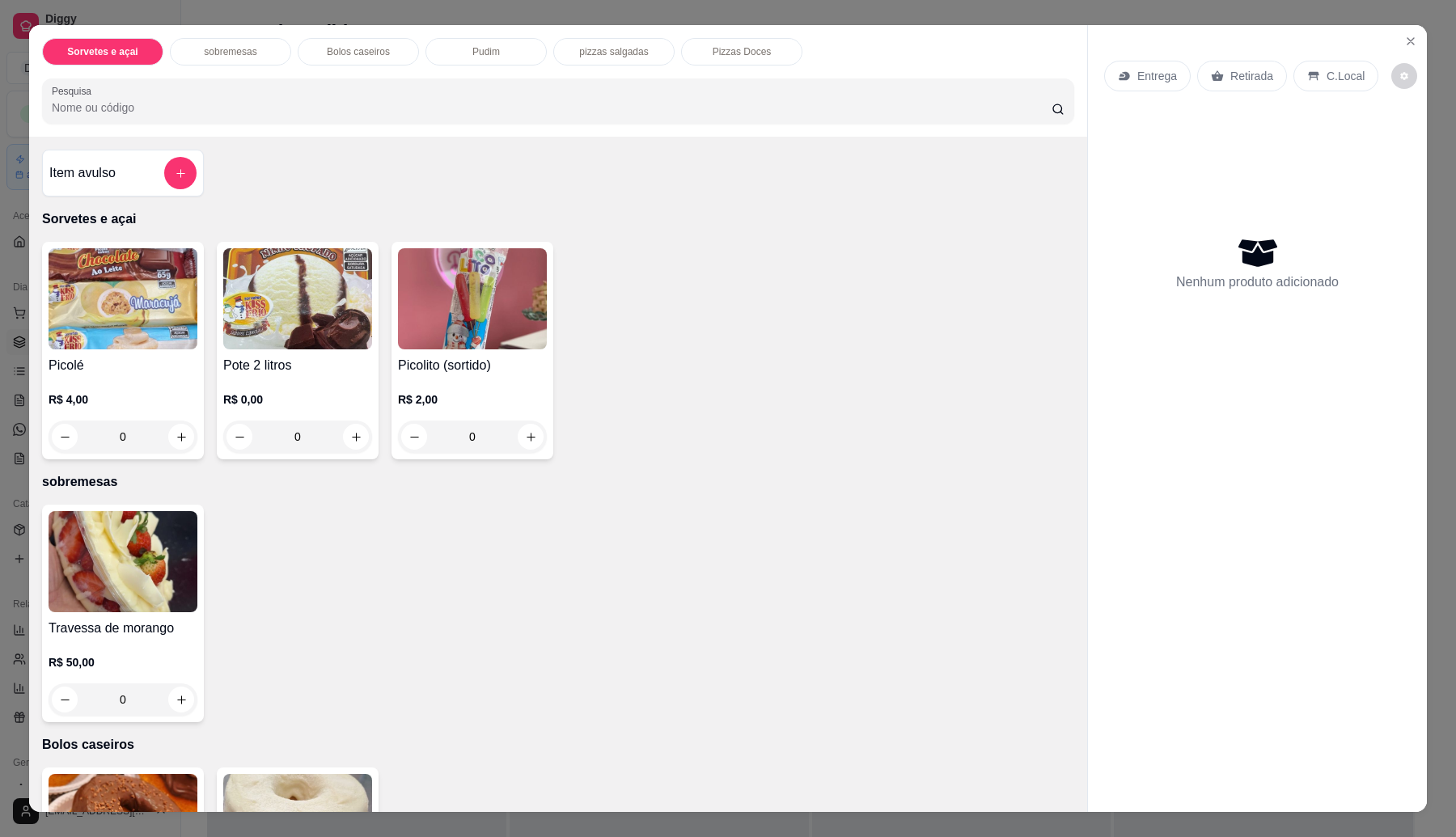
scroll to position [975, 0]
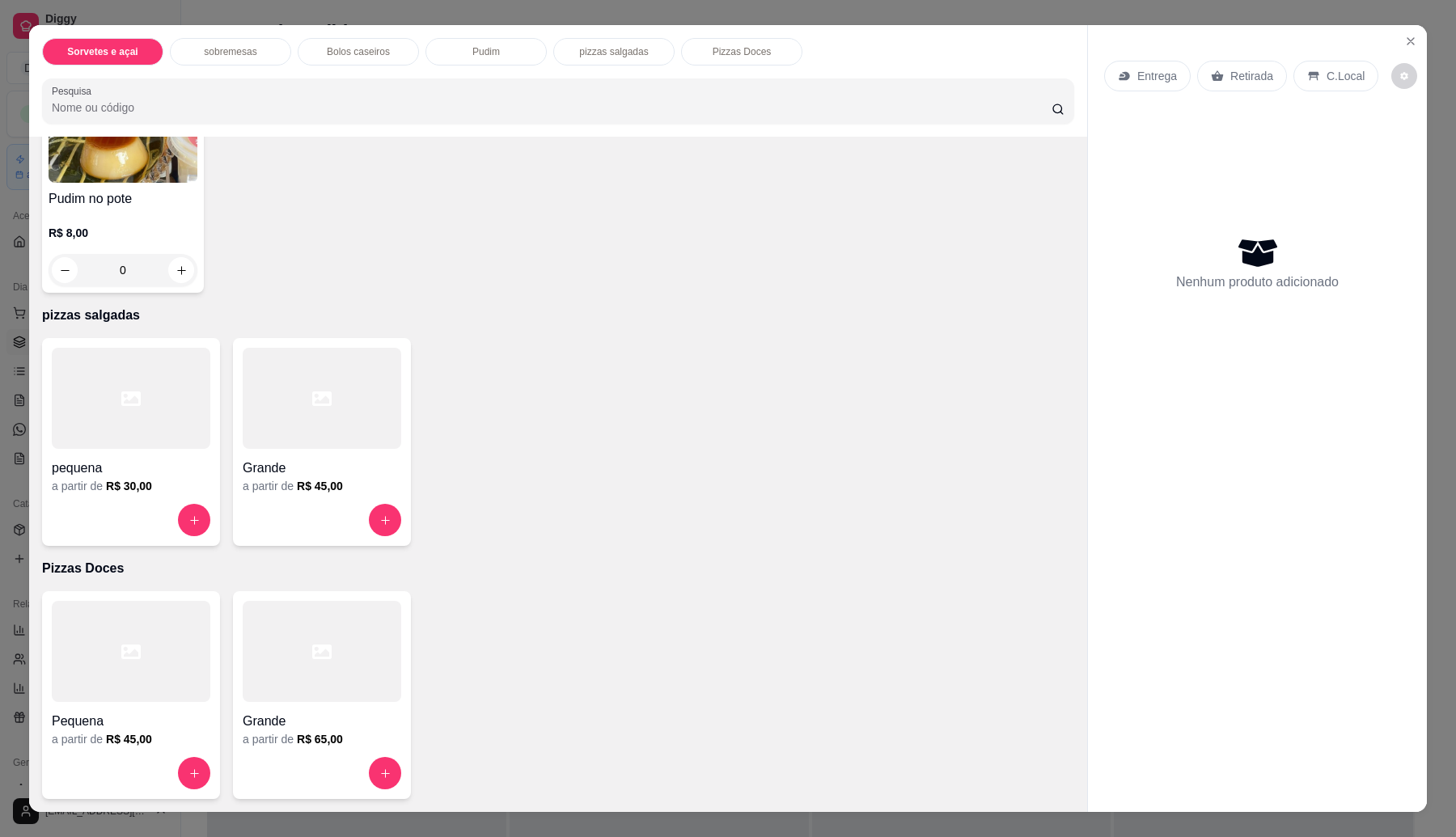
click at [370, 459] on h4 "Grande" at bounding box center [322, 469] width 159 height 20
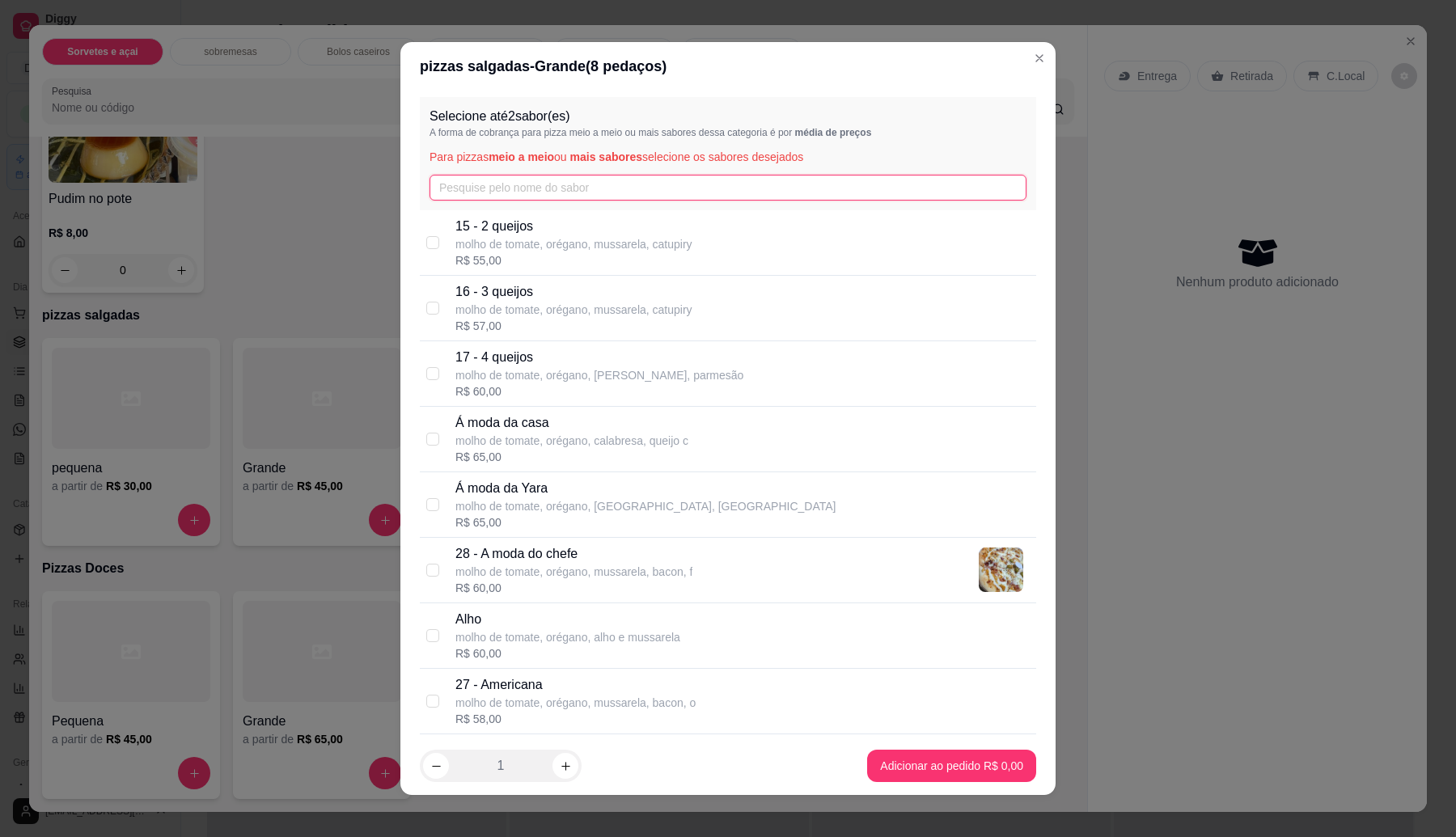
click at [518, 183] on input "text" at bounding box center [728, 187] width 597 height 26
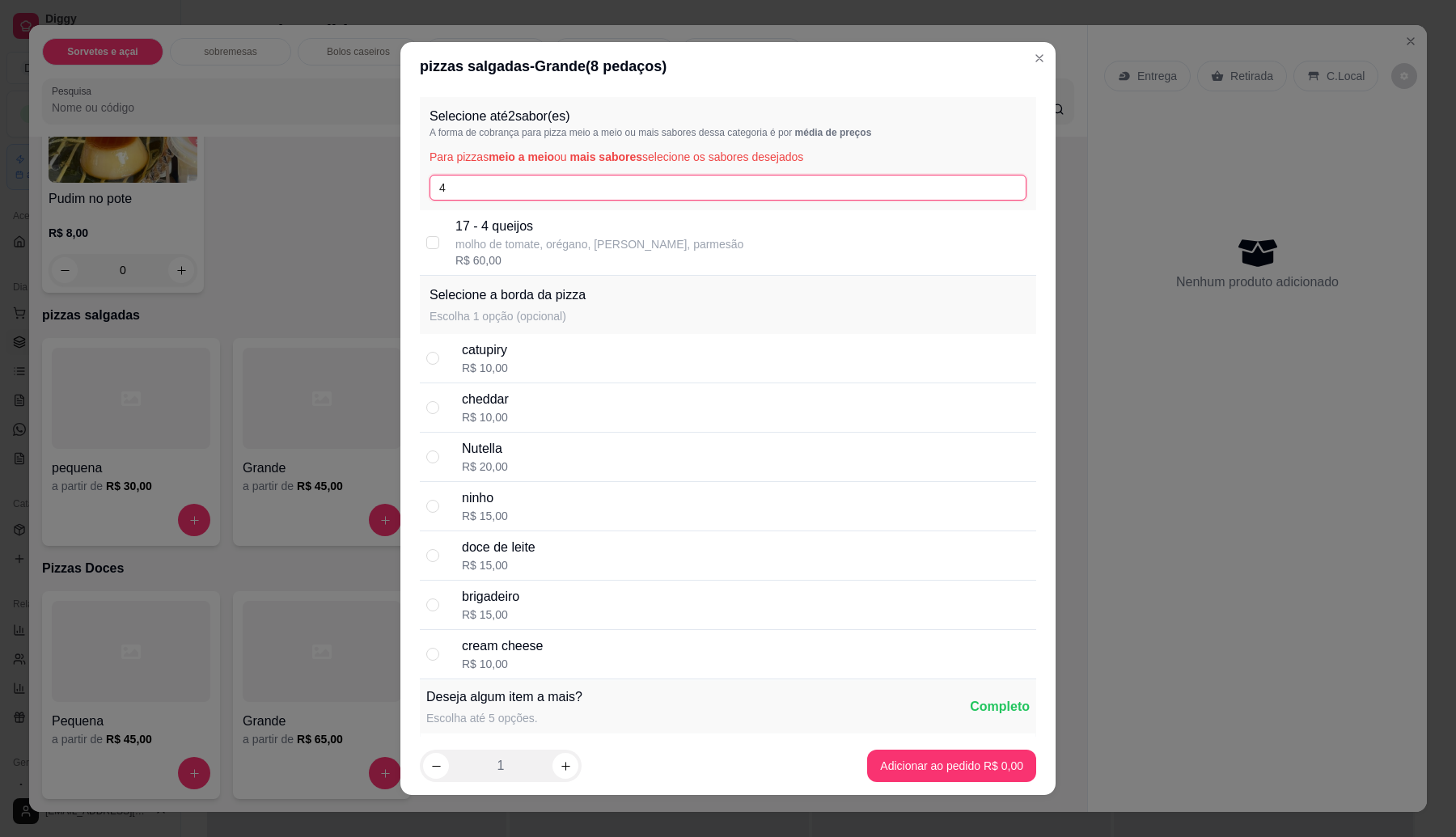
type input "4"
click at [495, 233] on p "17 - 4 queijos" at bounding box center [599, 226] width 288 height 20
checkbox input "true"
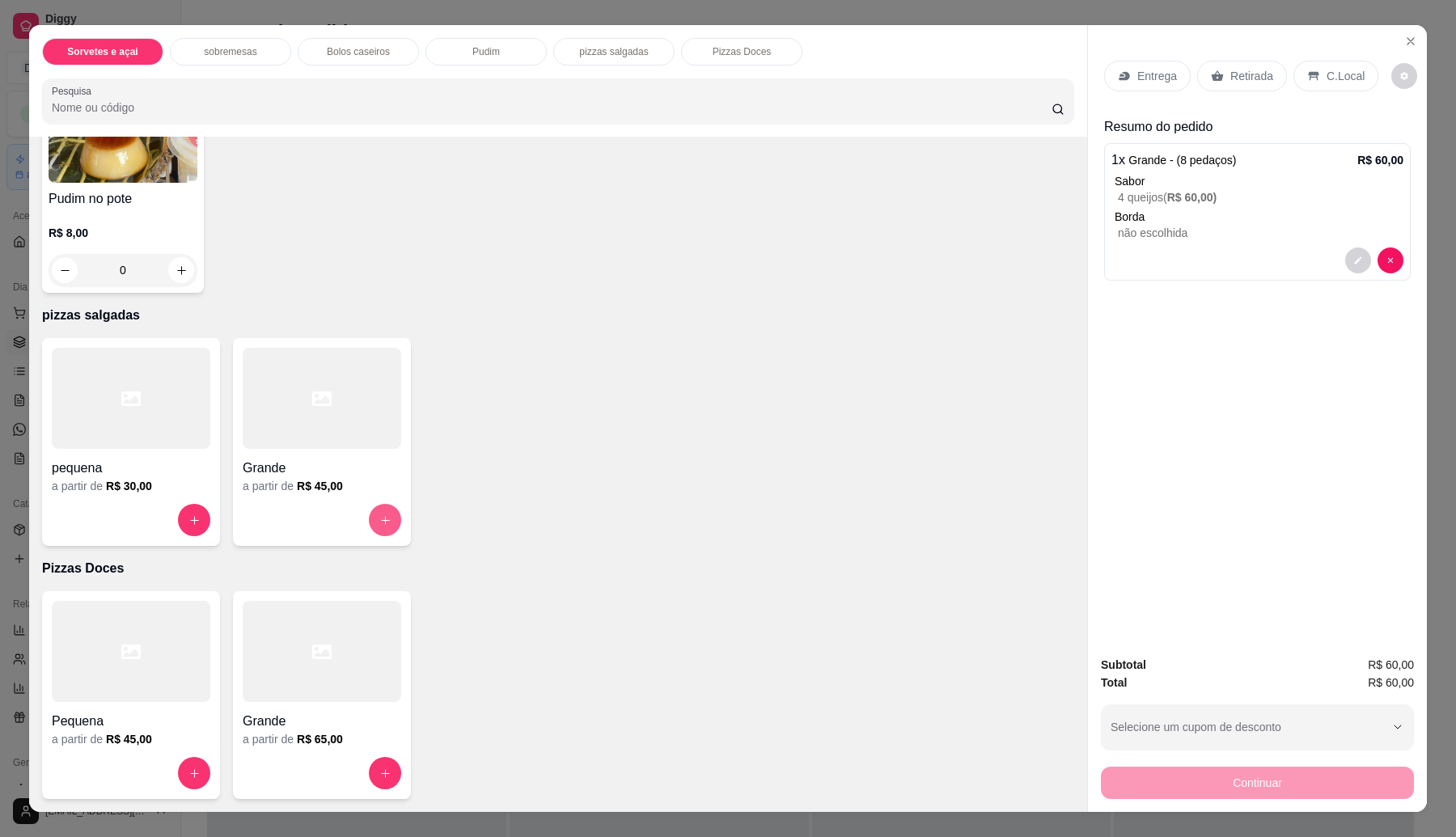
click at [331, 481] on h6 "R$ 45,00" at bounding box center [320, 486] width 46 height 16
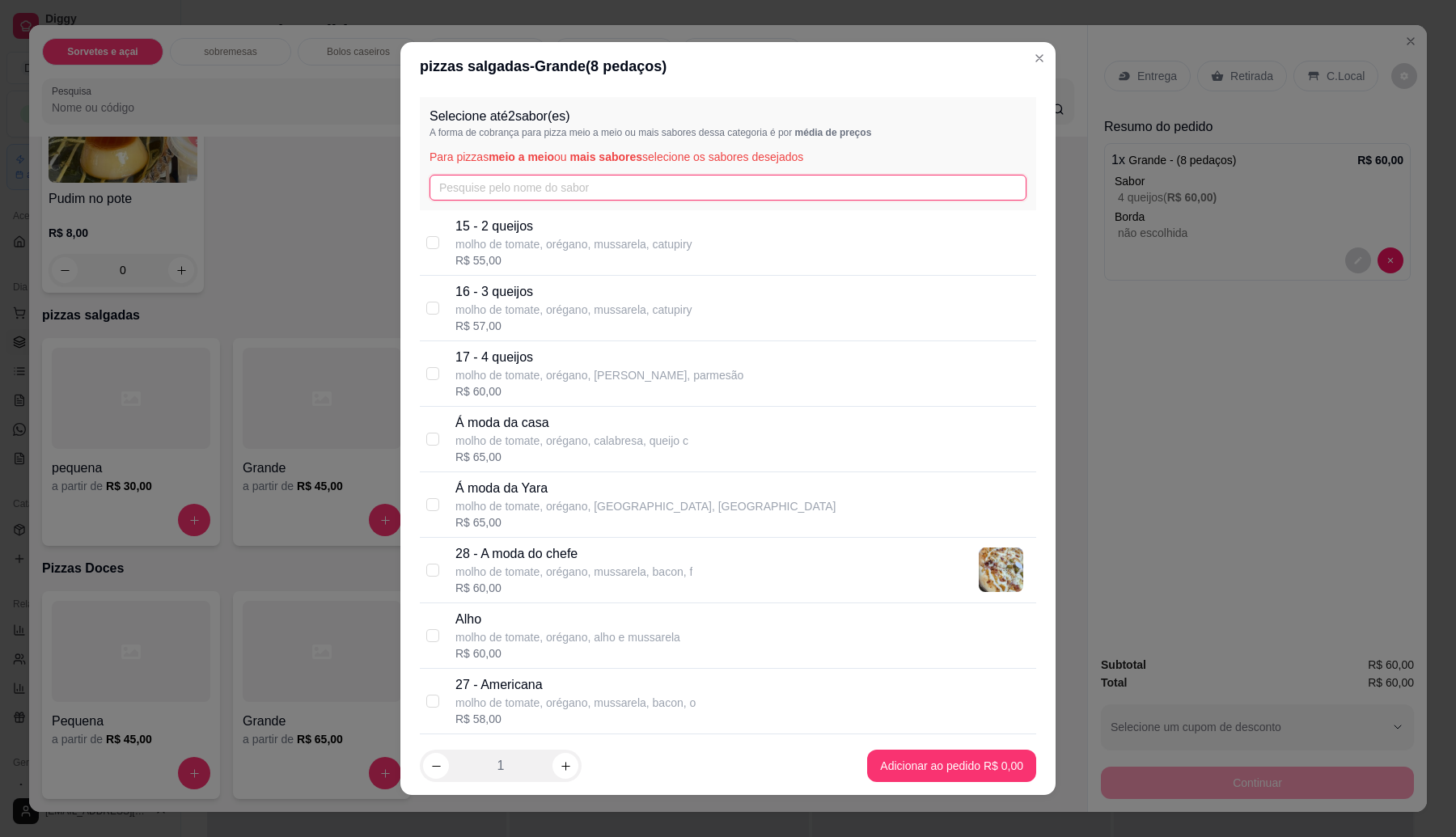
click at [534, 188] on input "text" at bounding box center [728, 187] width 597 height 26
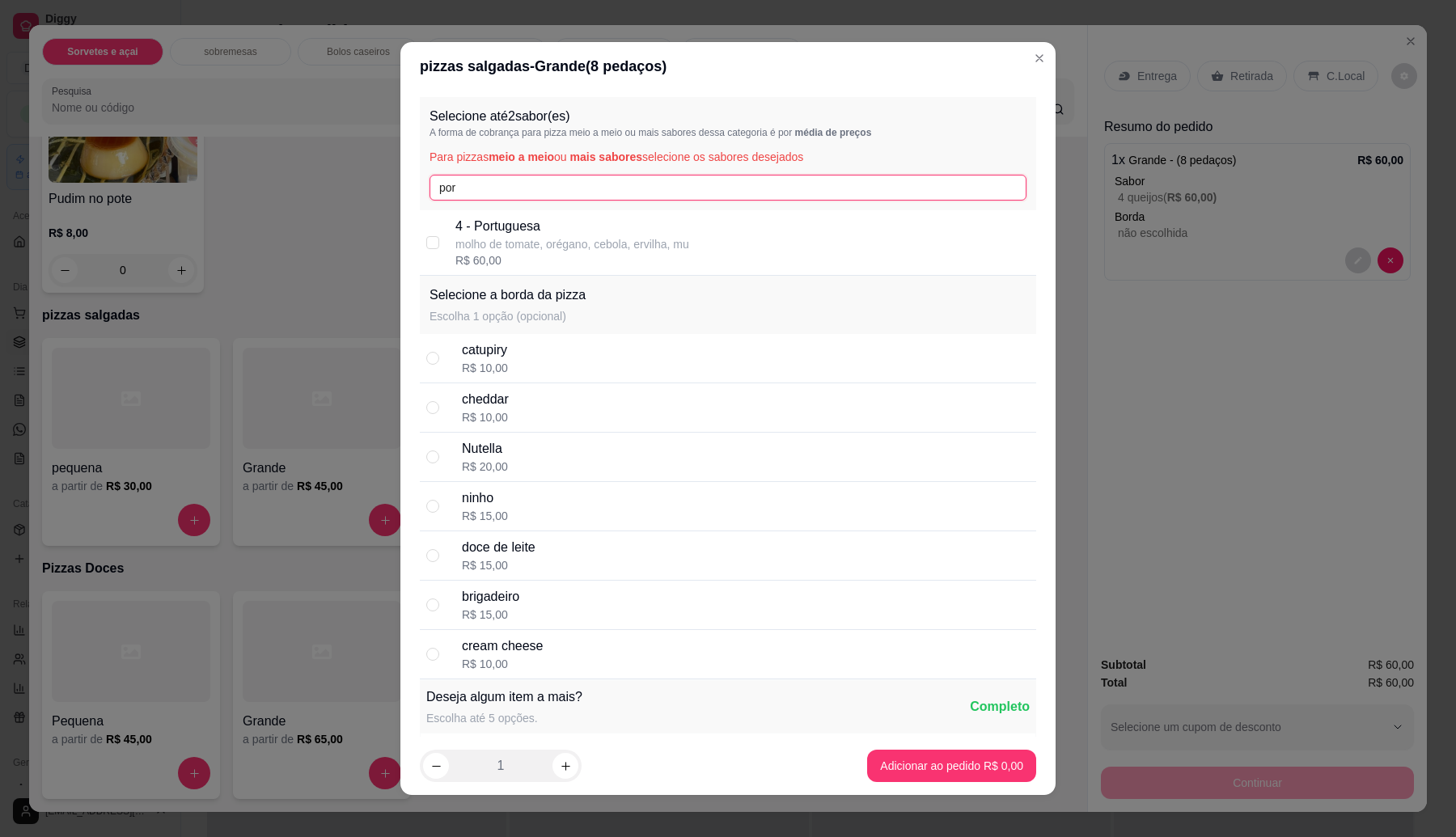
type input "por"
click at [563, 231] on p "4 - Portuguesa" at bounding box center [572, 226] width 233 height 20
checkbox input "true"
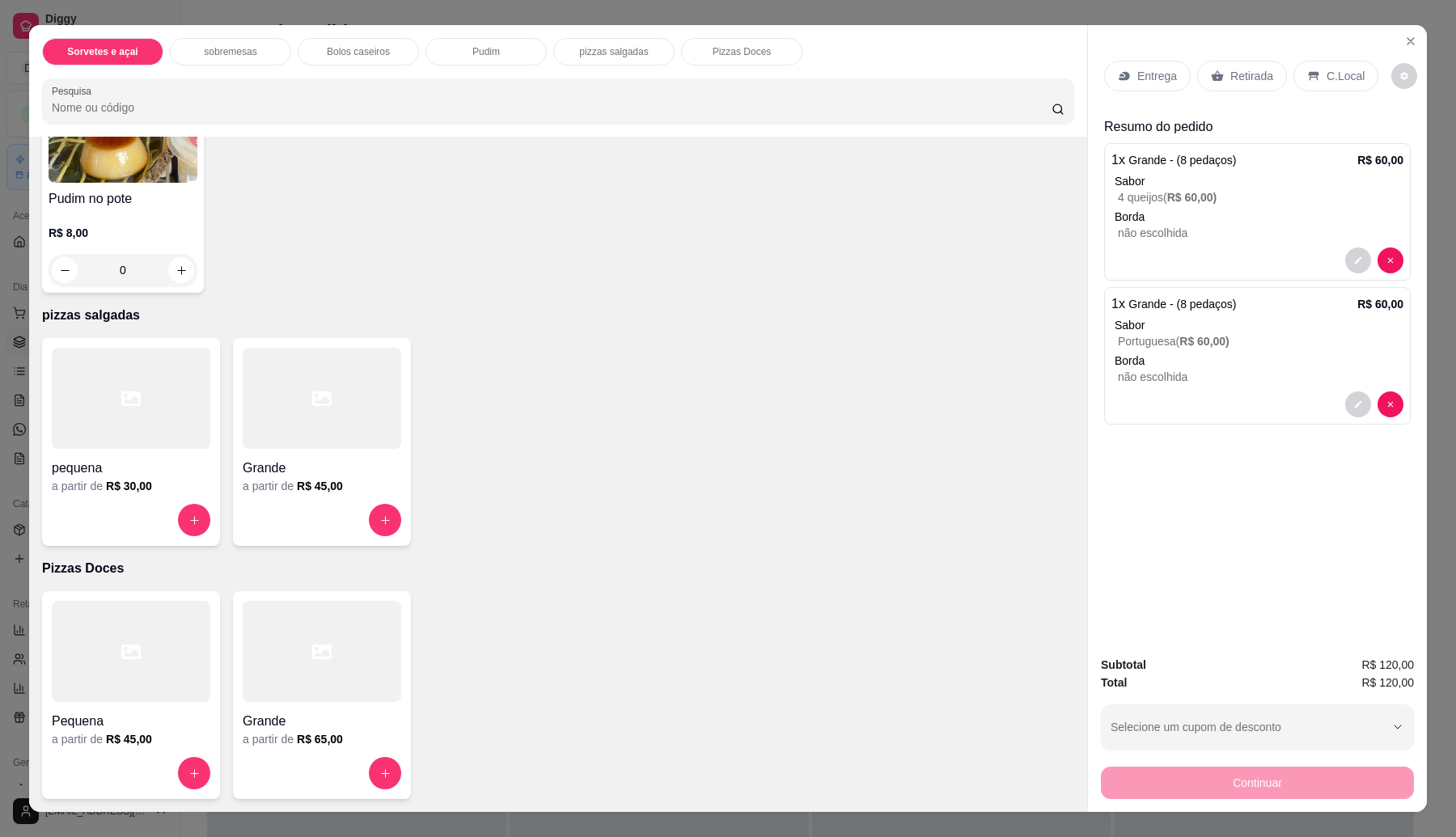
click at [346, 486] on div "a partir de R$ 45,00" at bounding box center [322, 486] width 159 height 16
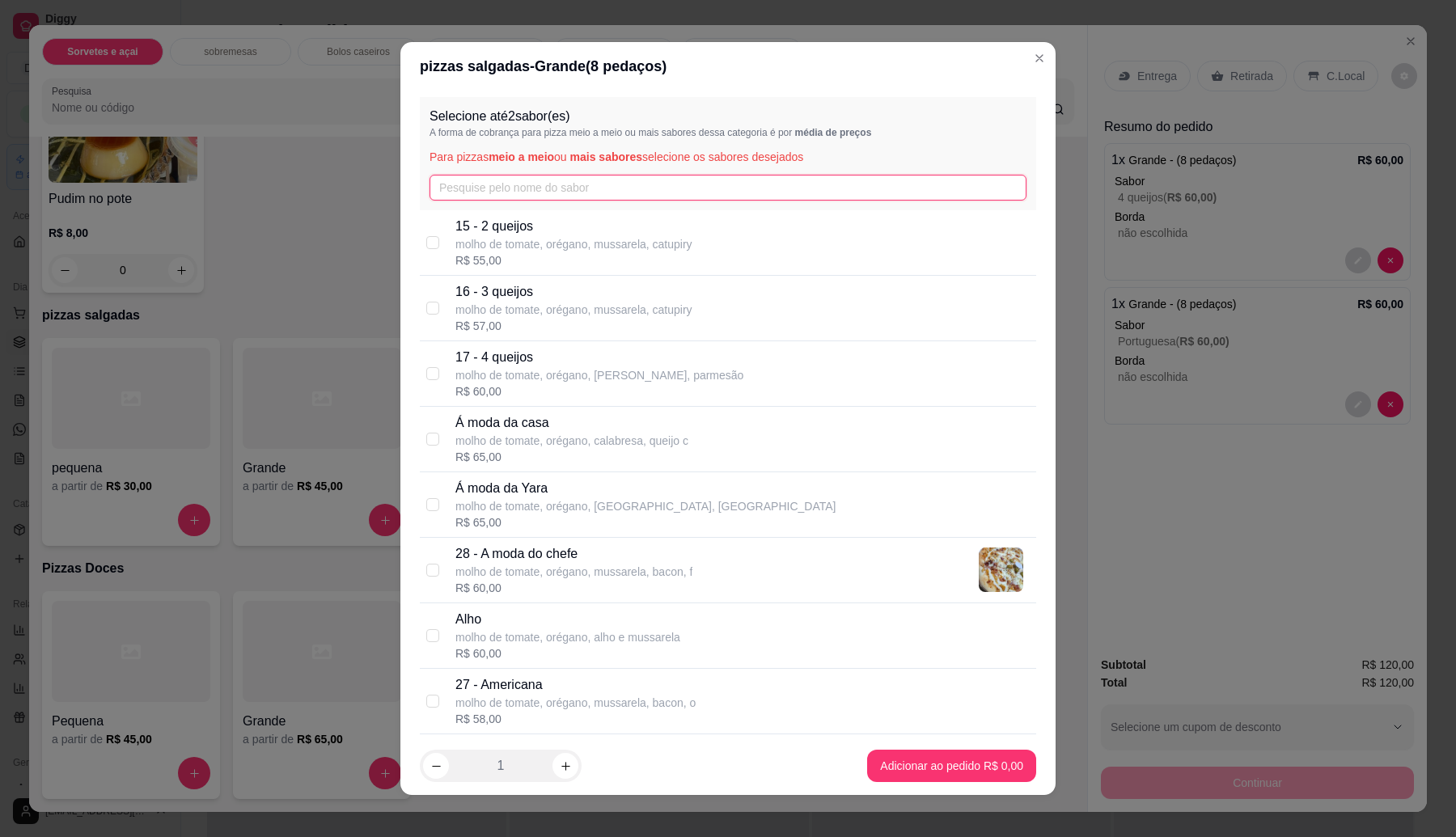
click at [495, 187] on input "text" at bounding box center [728, 187] width 597 height 26
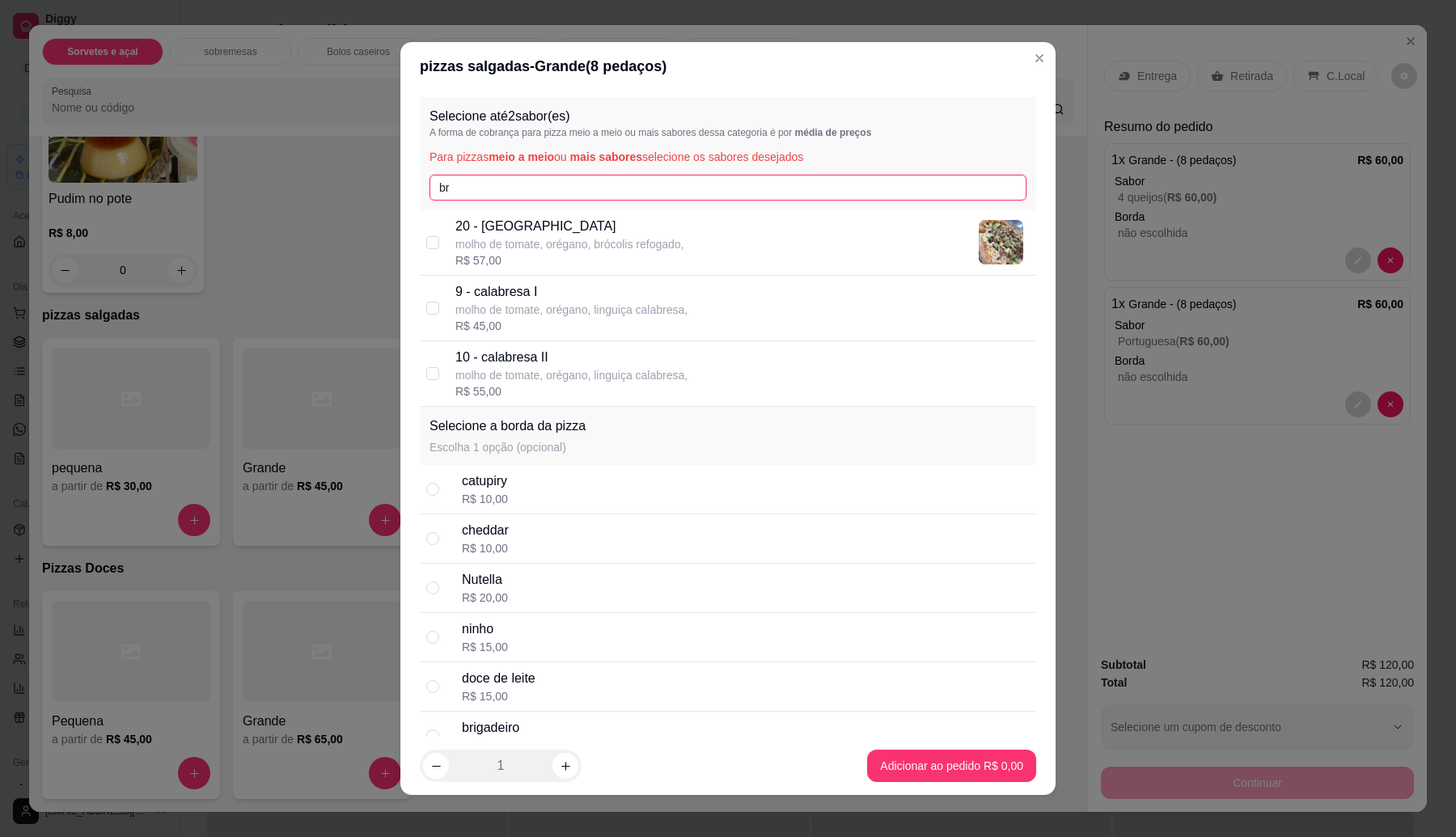
type input "br"
click at [507, 225] on p "20 - [GEOGRAPHIC_DATA]" at bounding box center [569, 226] width 229 height 20
checkbox input "true"
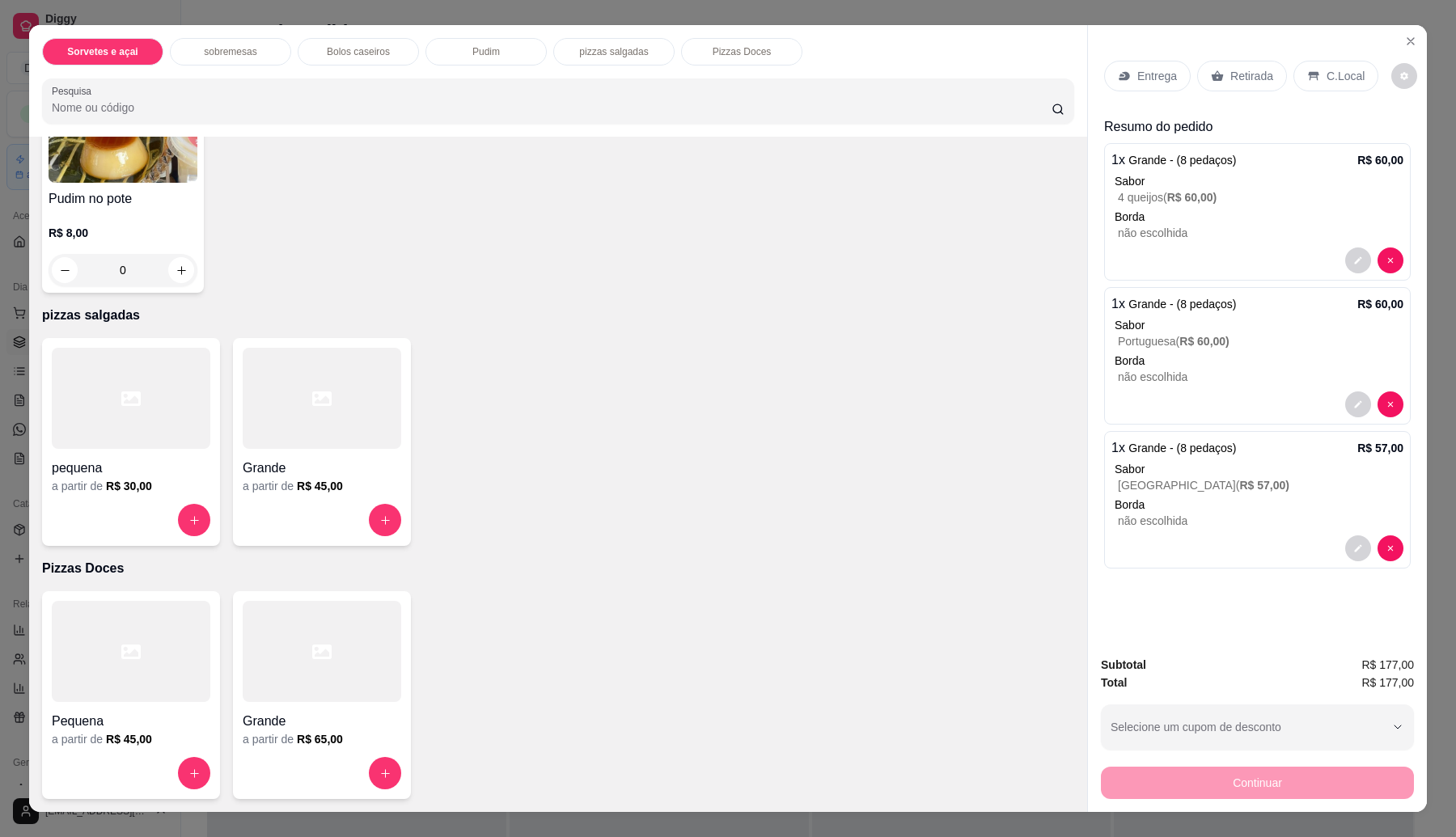
click at [274, 486] on div "a partir de R$ 45,00" at bounding box center [322, 486] width 159 height 16
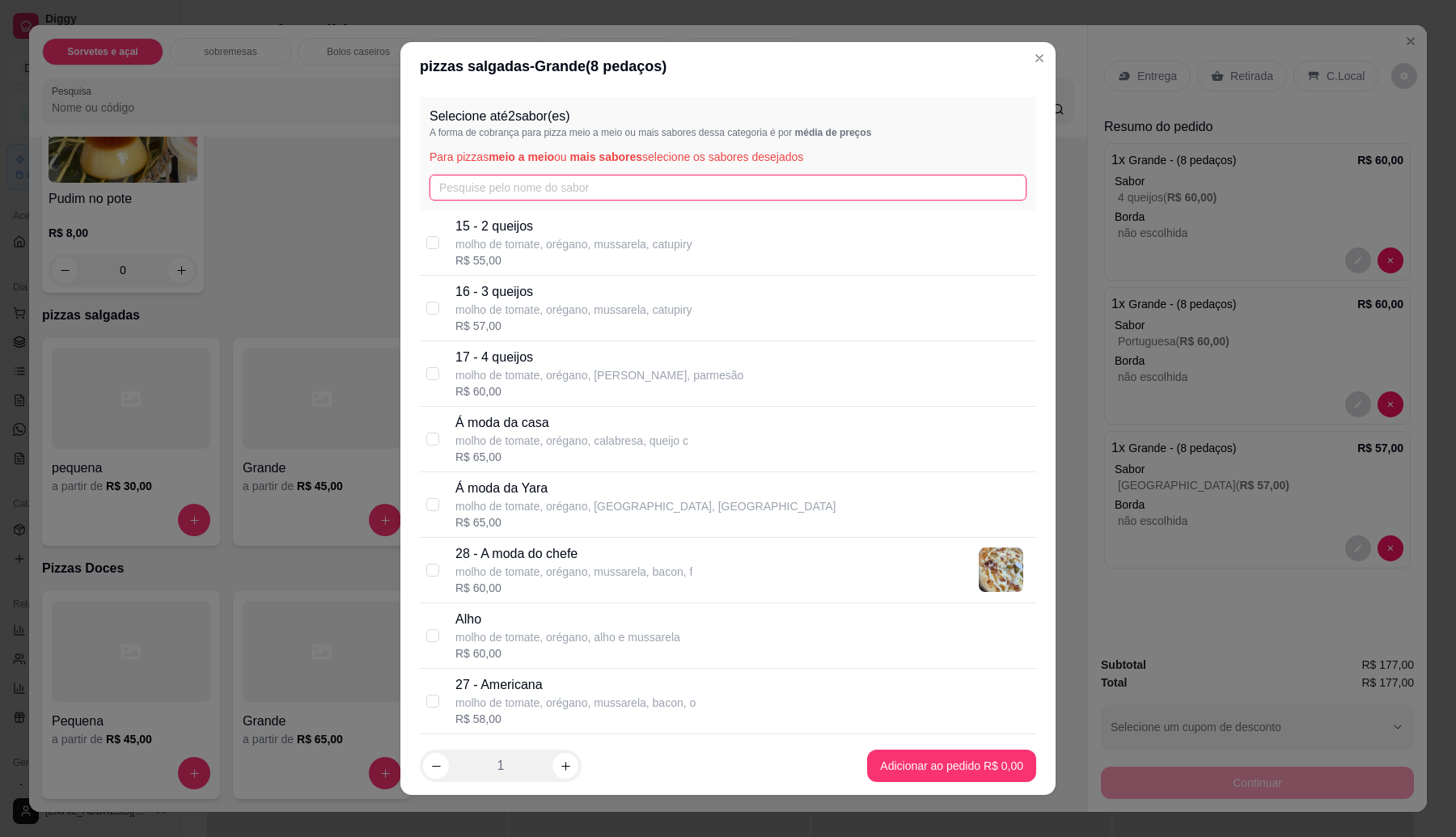
click at [495, 180] on input "text" at bounding box center [728, 187] width 597 height 26
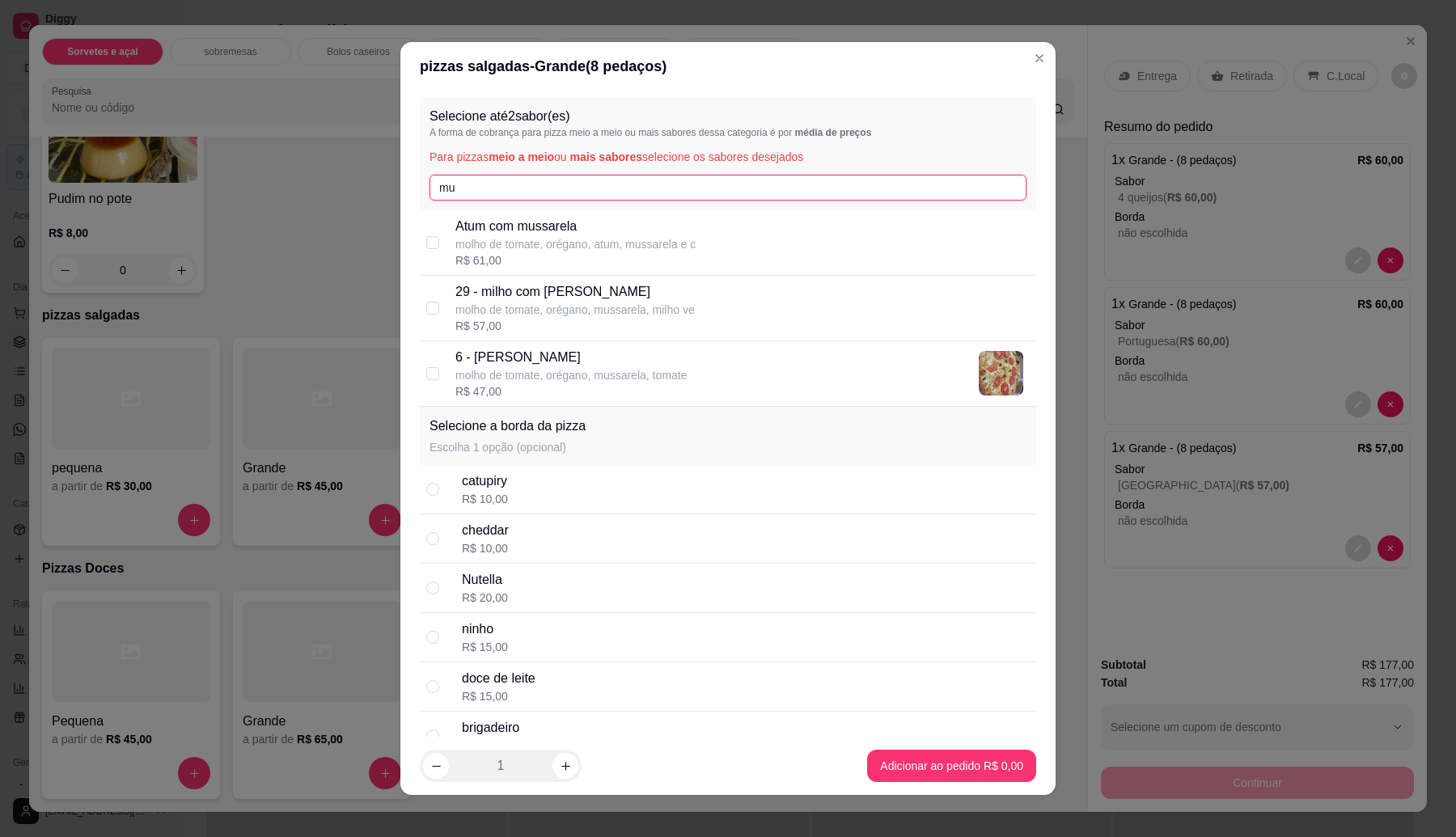
type input "mu"
click at [518, 377] on p "molho de tomate, orégano, mussarela, tomate" at bounding box center [571, 375] width 232 height 16
checkbox input "true"
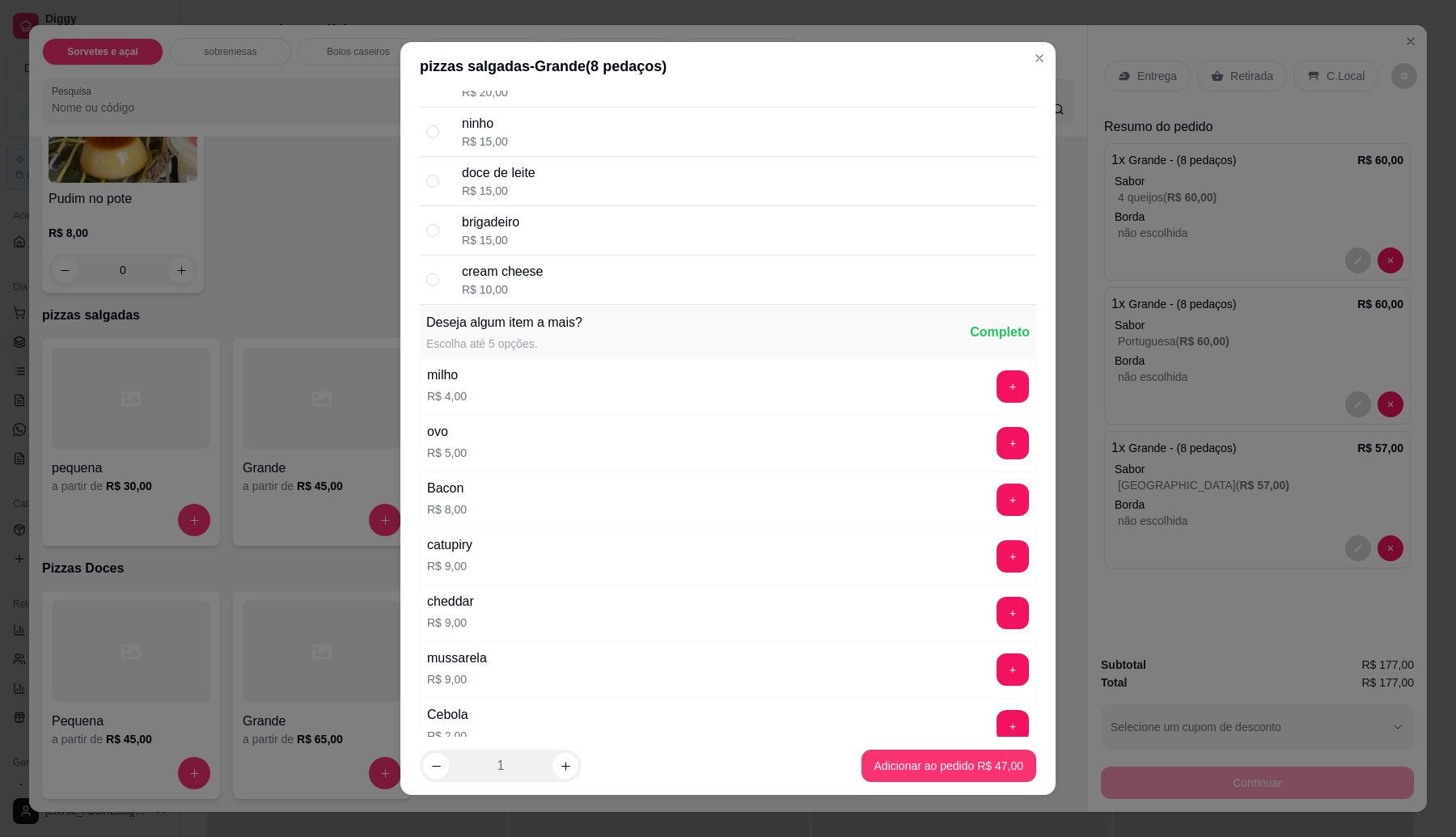
scroll to position [809, 0]
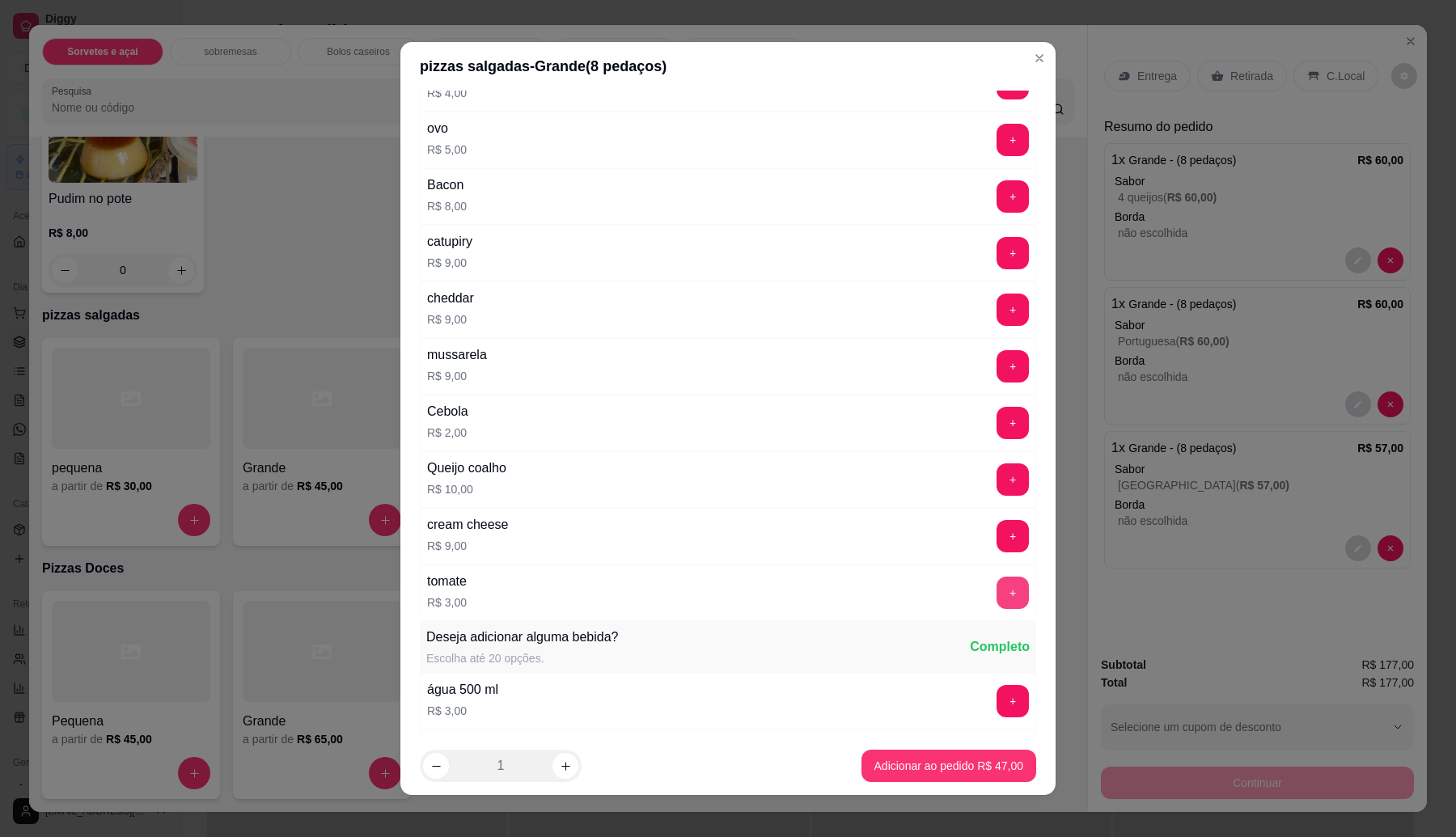
click at [996, 603] on button "+" at bounding box center [1012, 593] width 32 height 32
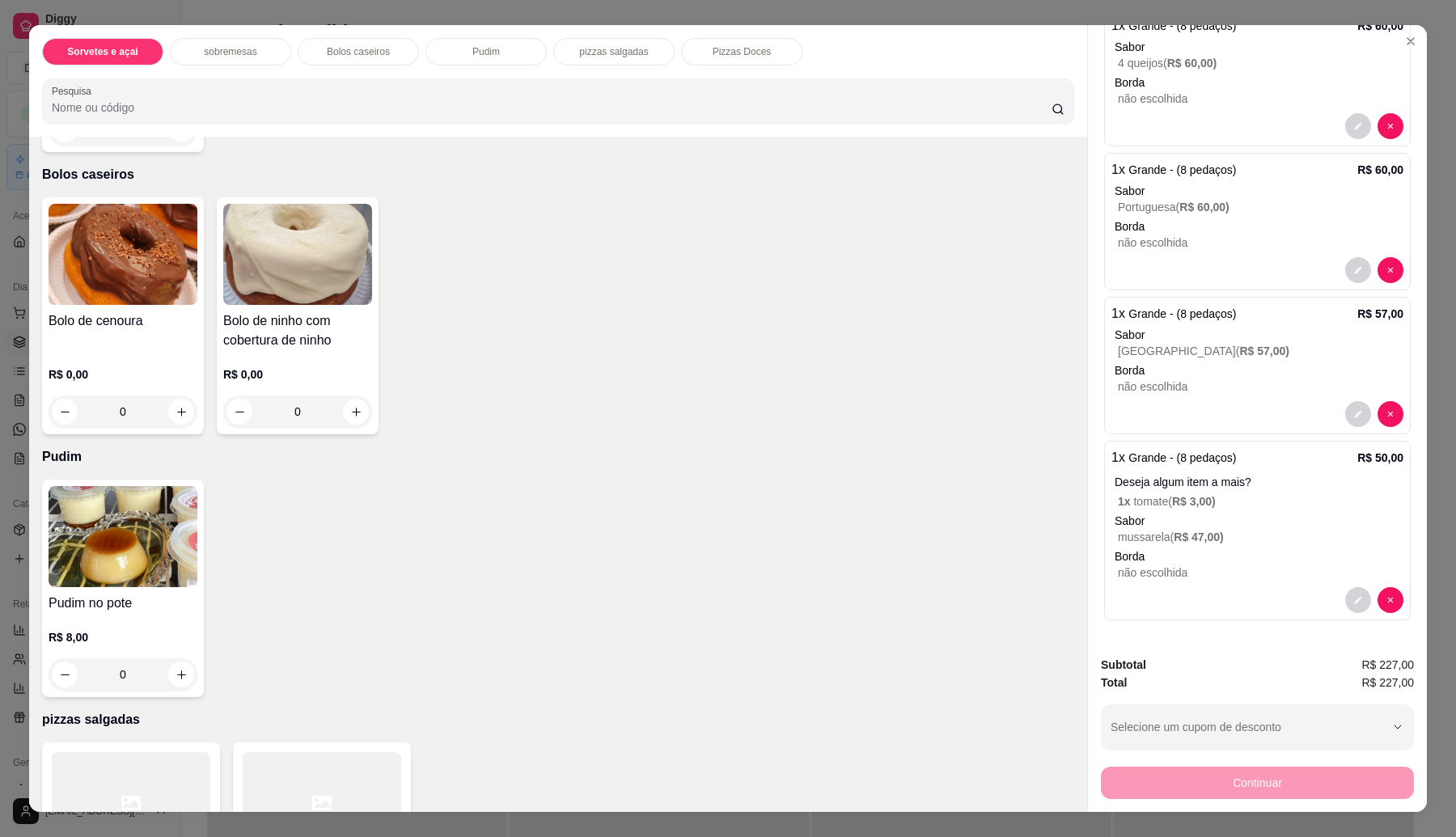
scroll to position [0, 0]
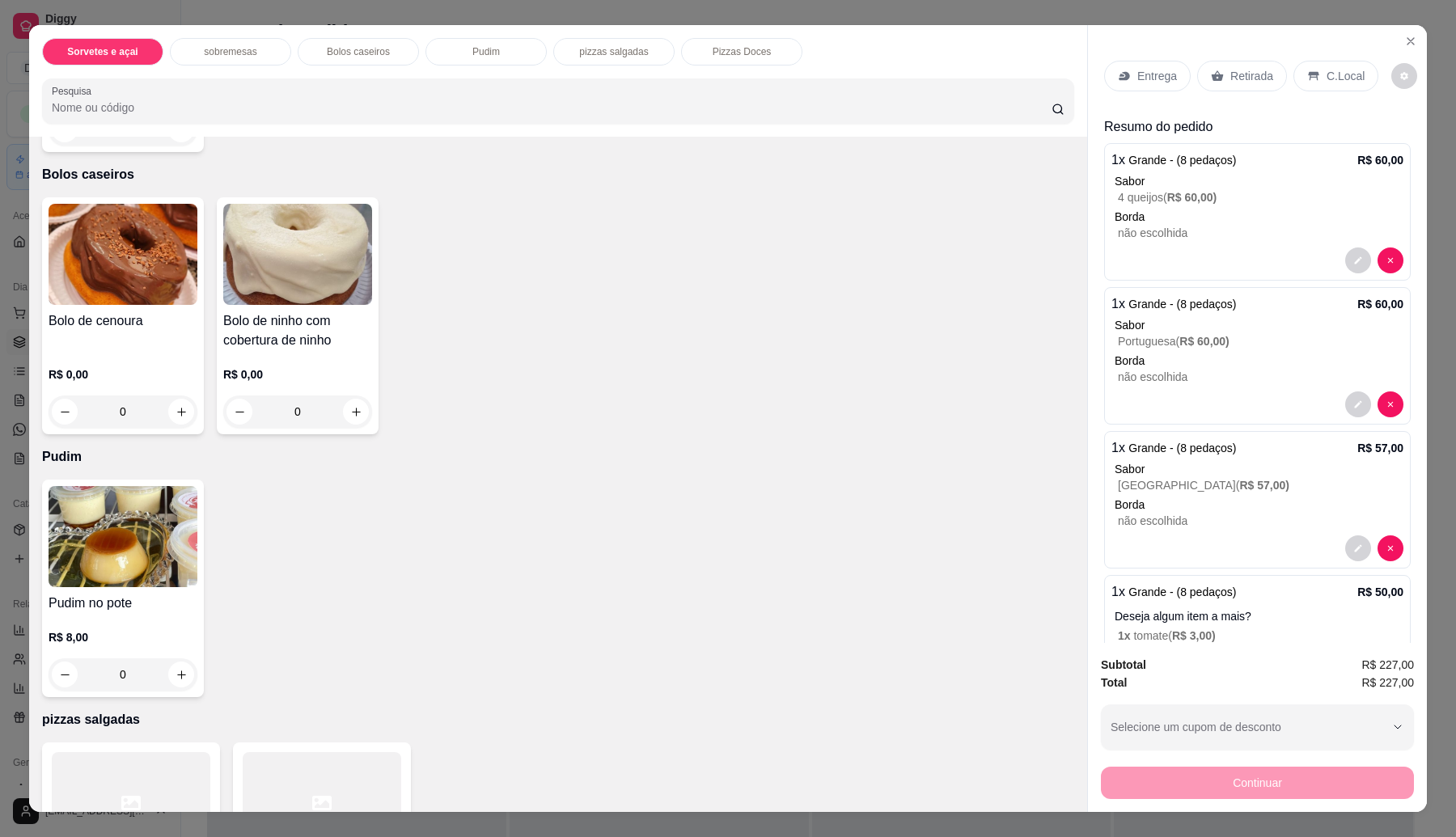
click at [1230, 78] on p "Retirada" at bounding box center [1251, 76] width 43 height 16
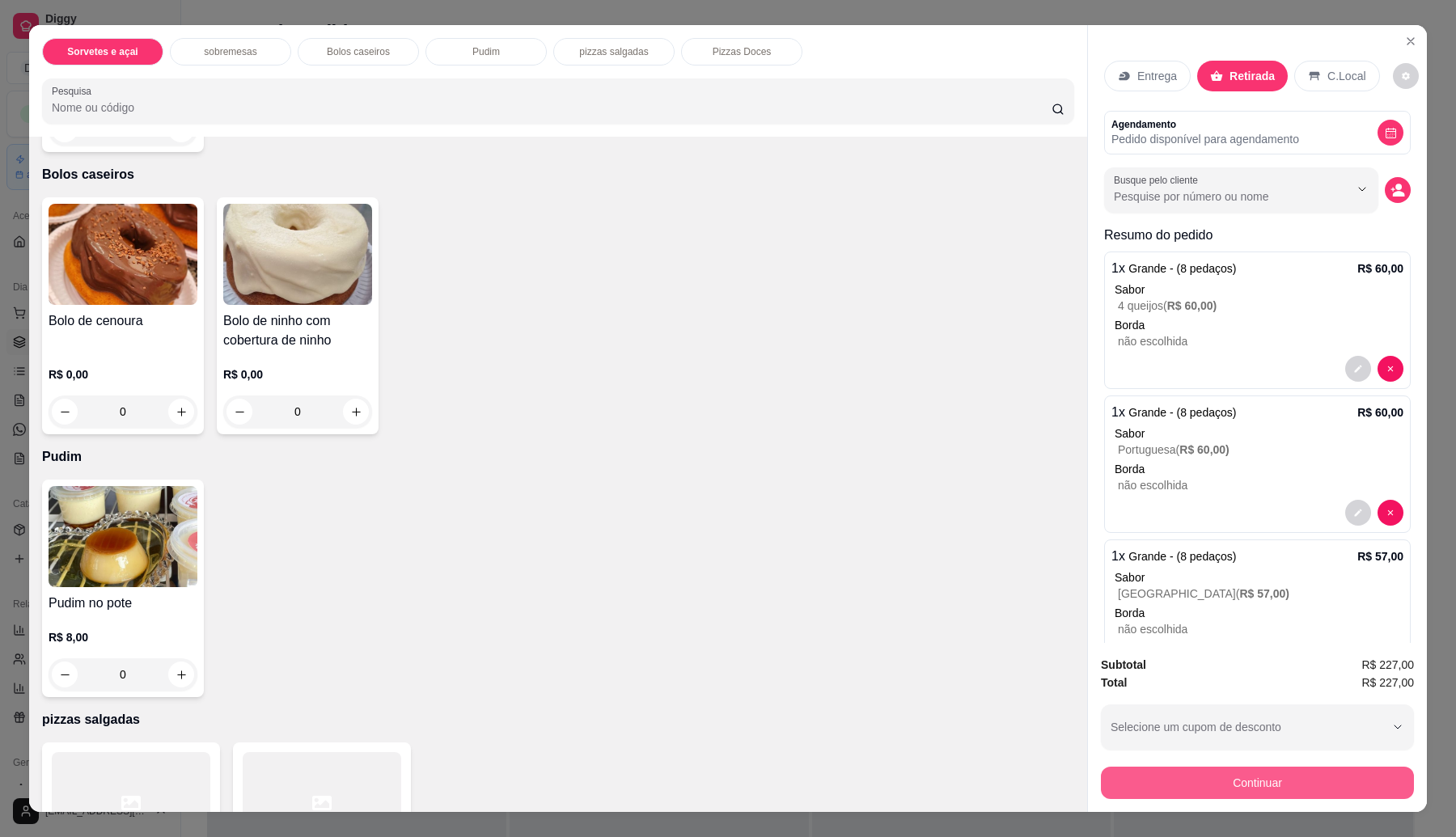
click at [1168, 784] on button "Continuar" at bounding box center [1256, 783] width 313 height 32
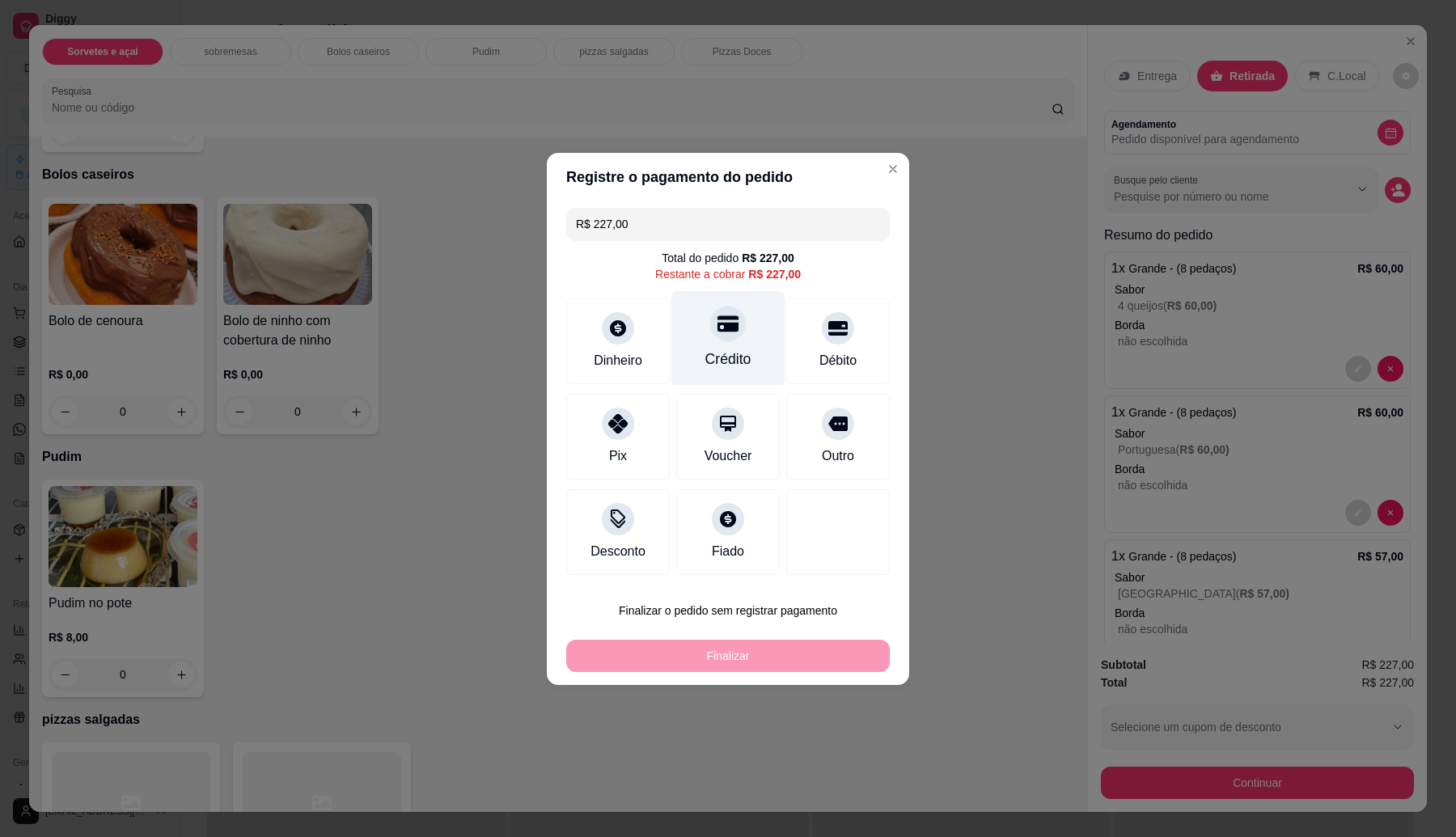
click at [717, 318] on icon at bounding box center [728, 324] width 21 height 16
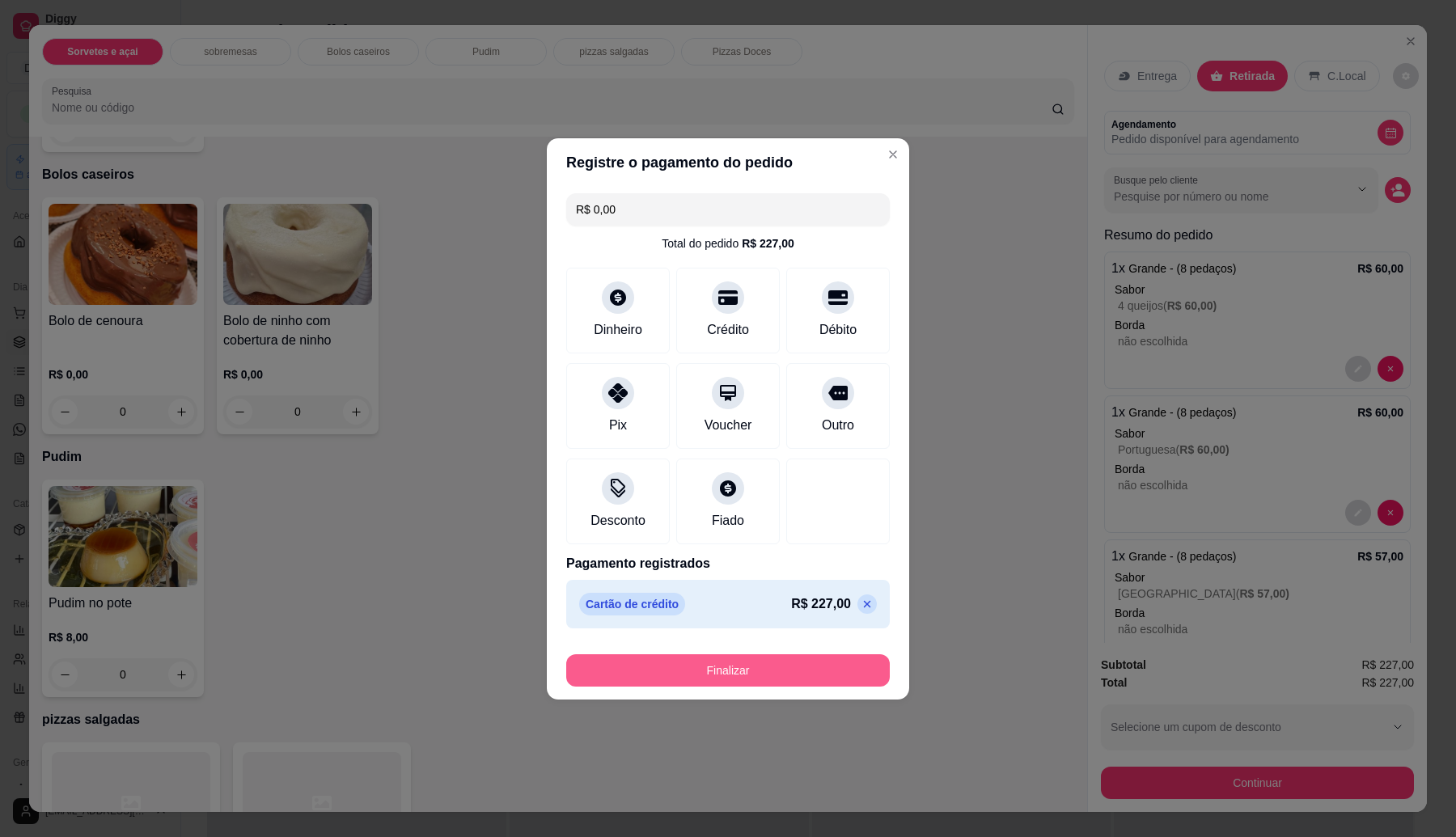
click at [806, 661] on button "Finalizar" at bounding box center [727, 670] width 323 height 32
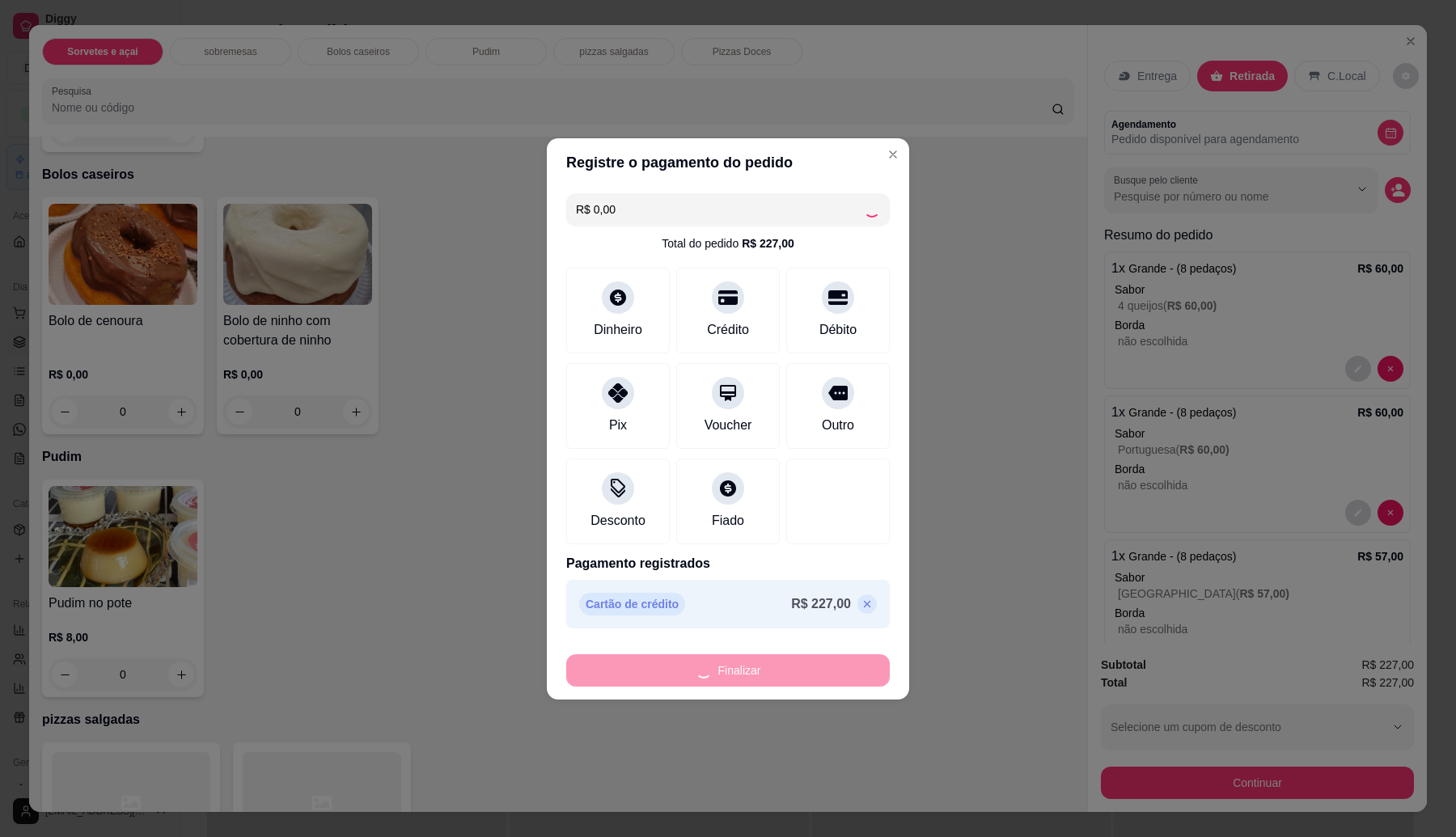
type input "-R$ 227,00"
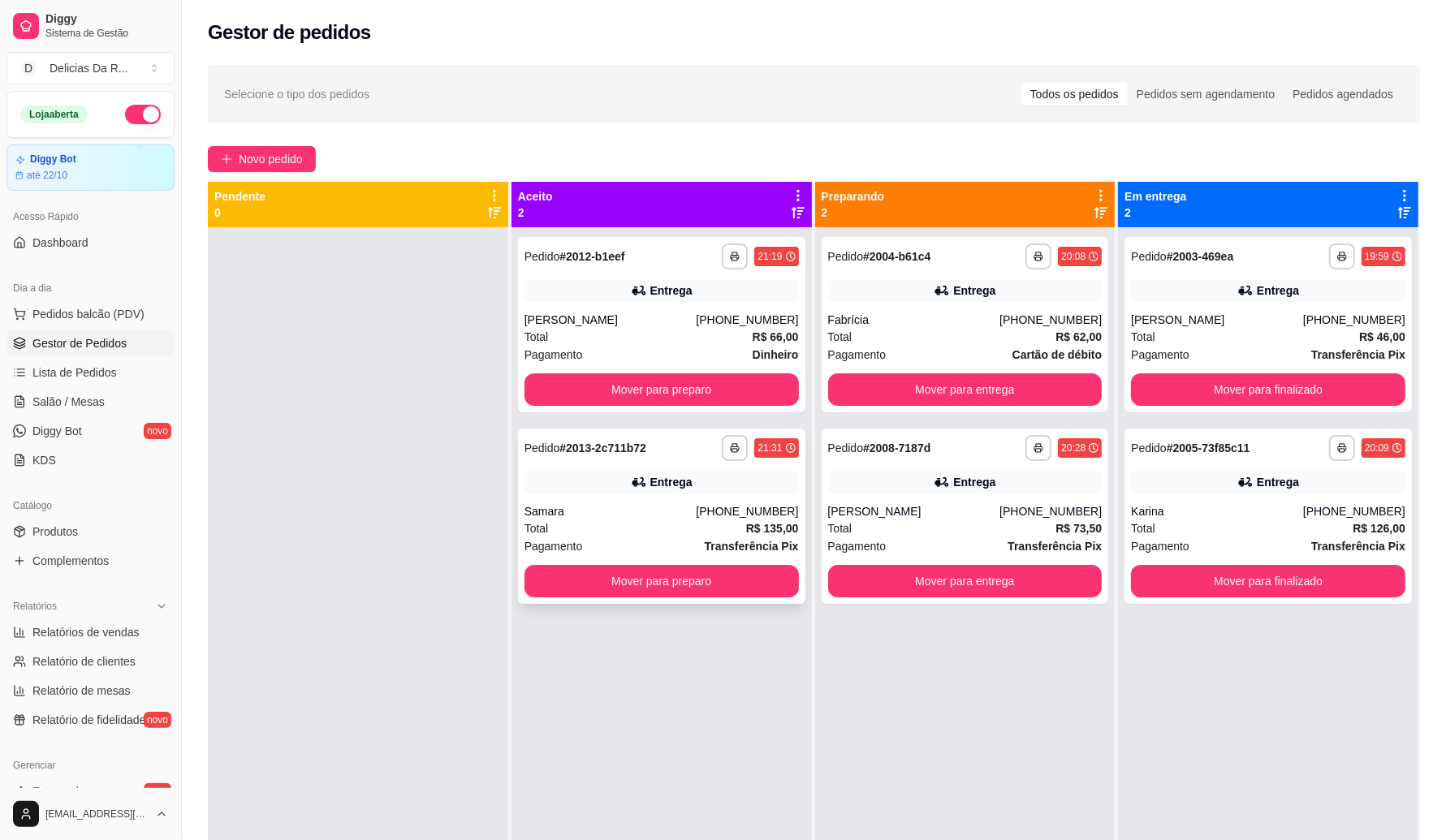
click at [581, 531] on div "Total R$ 135,00" at bounding box center [661, 529] width 275 height 18
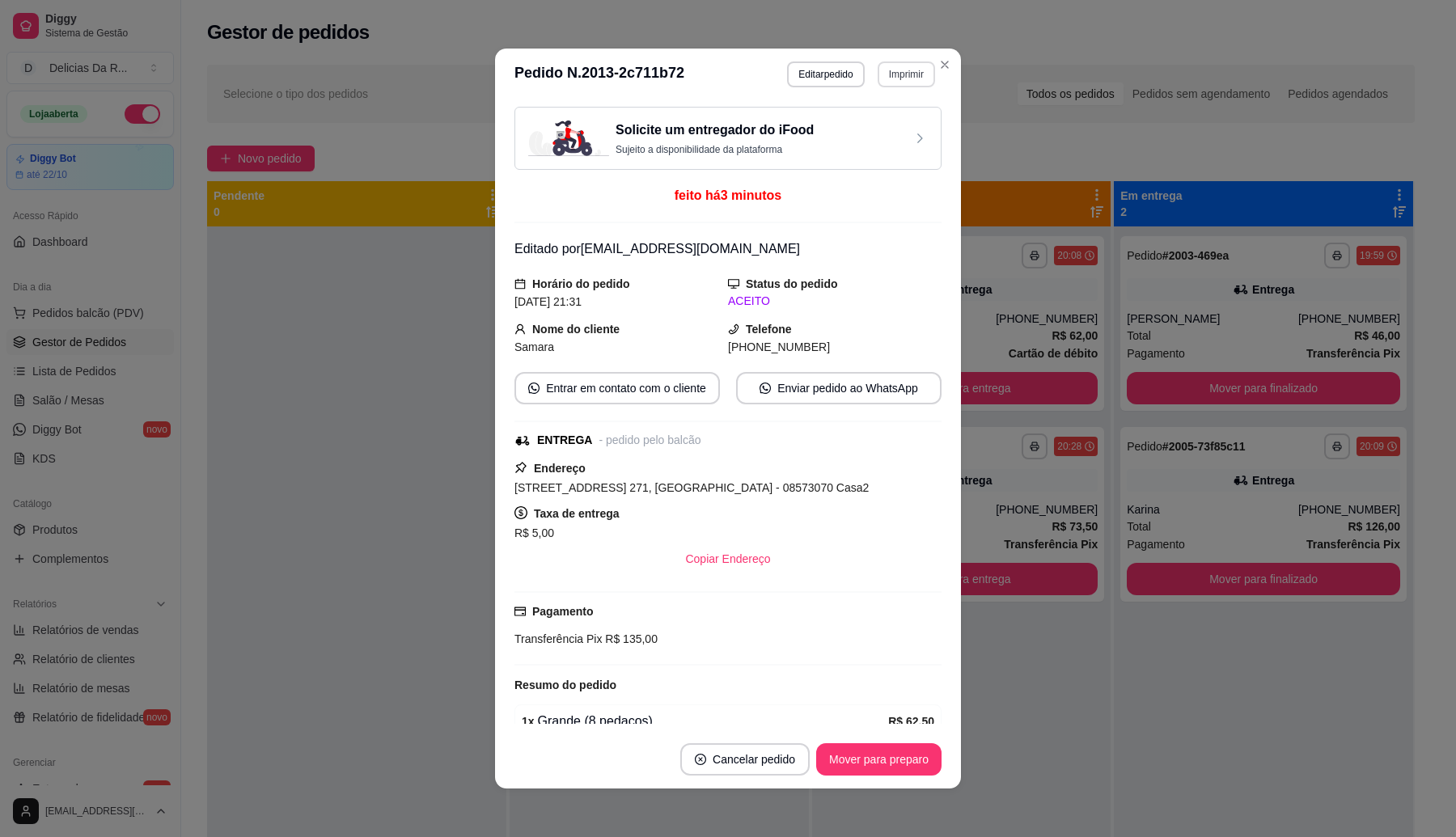
click at [900, 70] on button "Imprimir" at bounding box center [906, 74] width 57 height 26
click at [906, 137] on button "IMPRESSORA" at bounding box center [871, 131] width 118 height 26
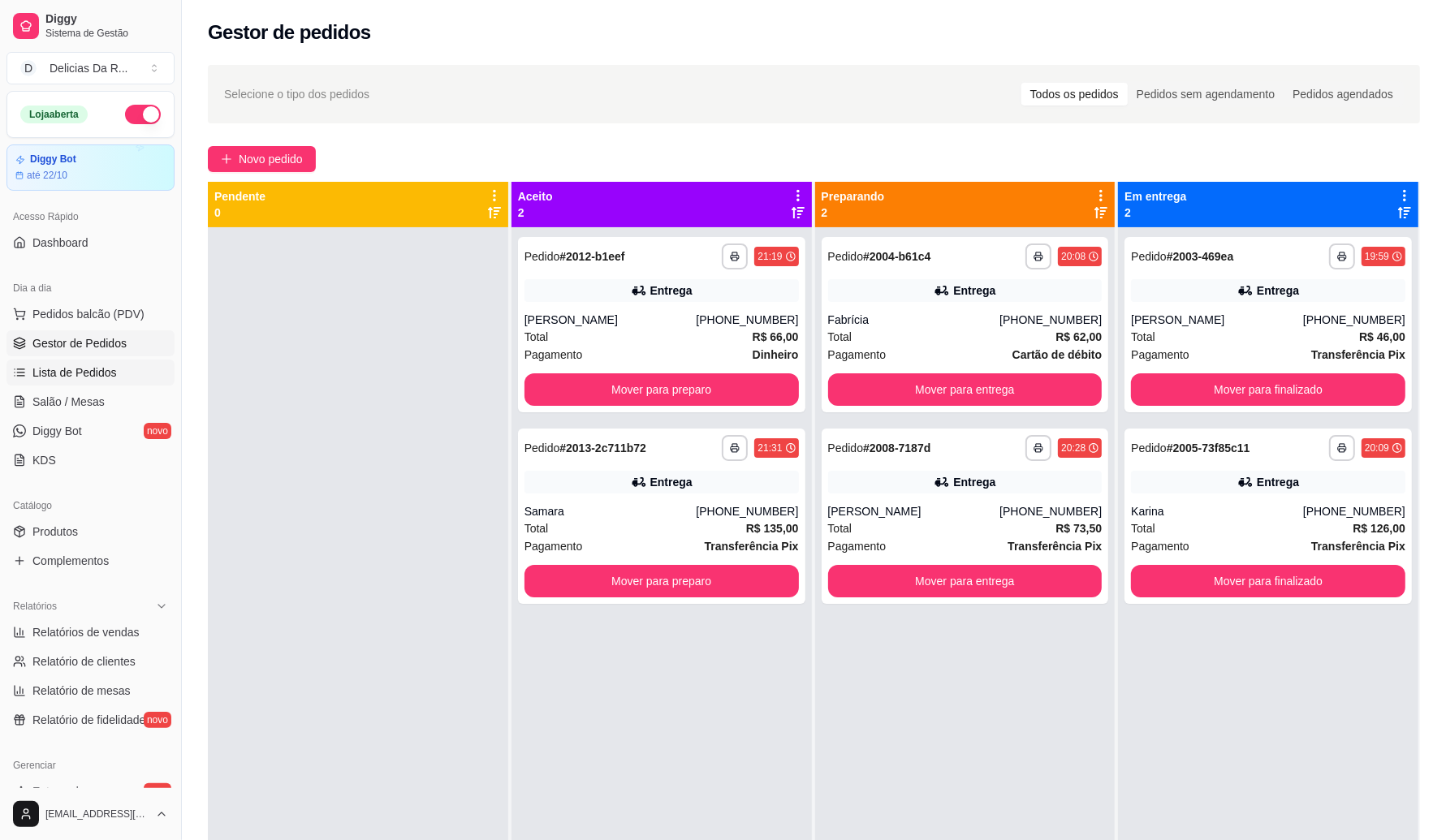
click at [61, 378] on span "Lista de Pedidos" at bounding box center [74, 372] width 84 height 16
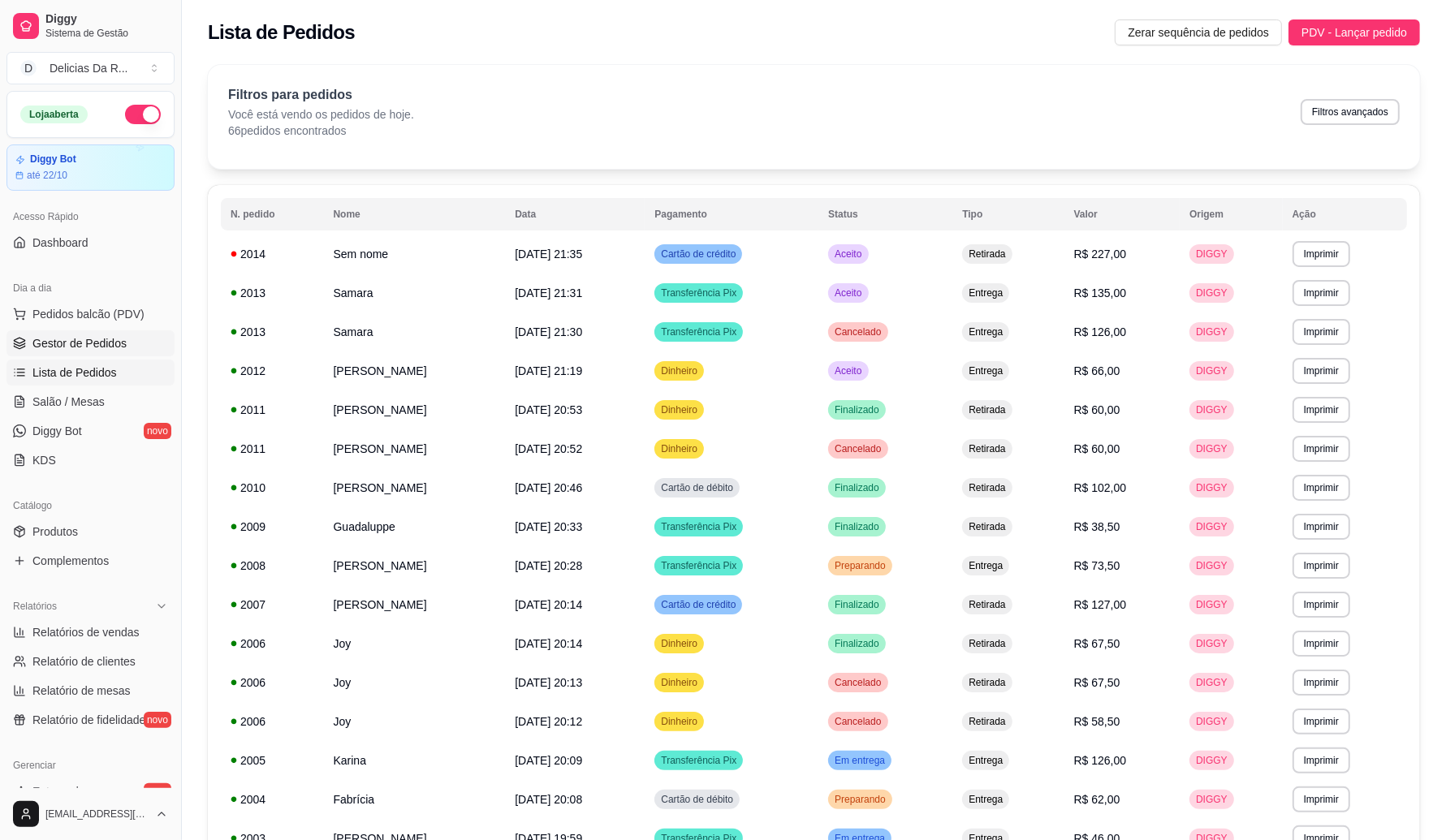
click at [73, 345] on span "Gestor de Pedidos" at bounding box center [79, 344] width 94 height 16
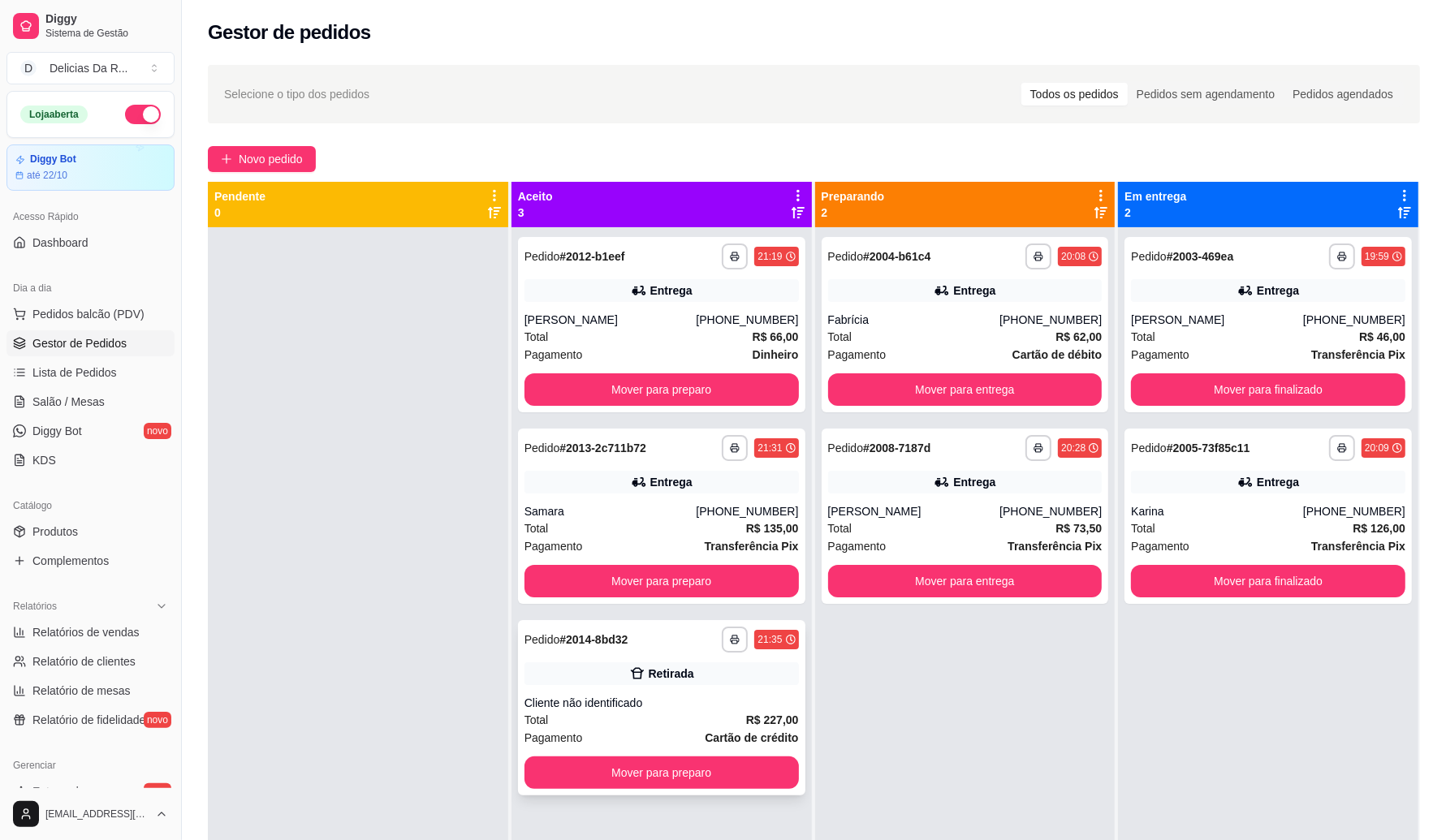
click at [589, 732] on div "Pagamento Cartão de crédito" at bounding box center [661, 738] width 275 height 18
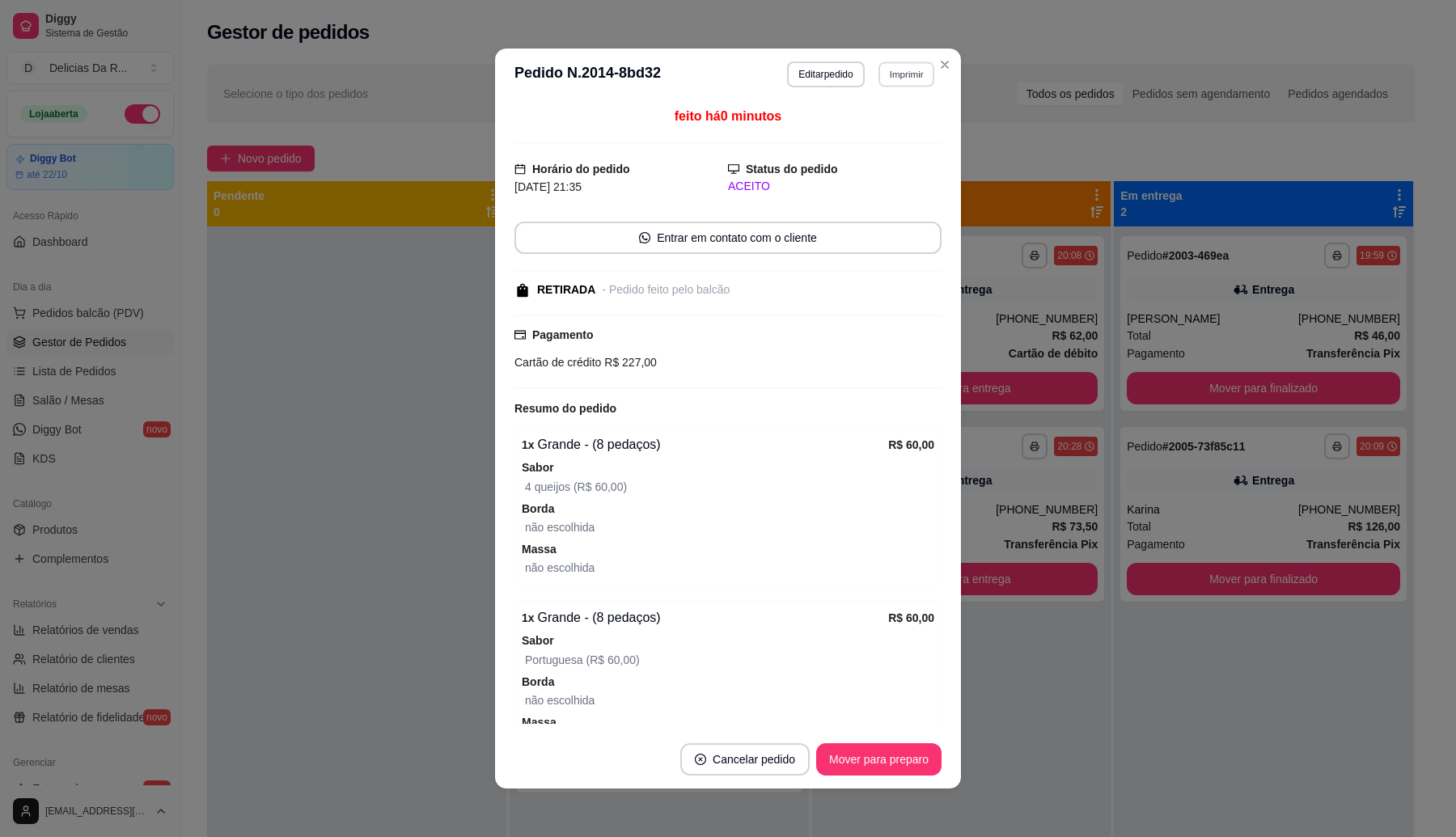
click at [887, 81] on button "Imprimir" at bounding box center [906, 74] width 56 height 25
click at [908, 140] on button "IMPRESSORA" at bounding box center [871, 131] width 118 height 26
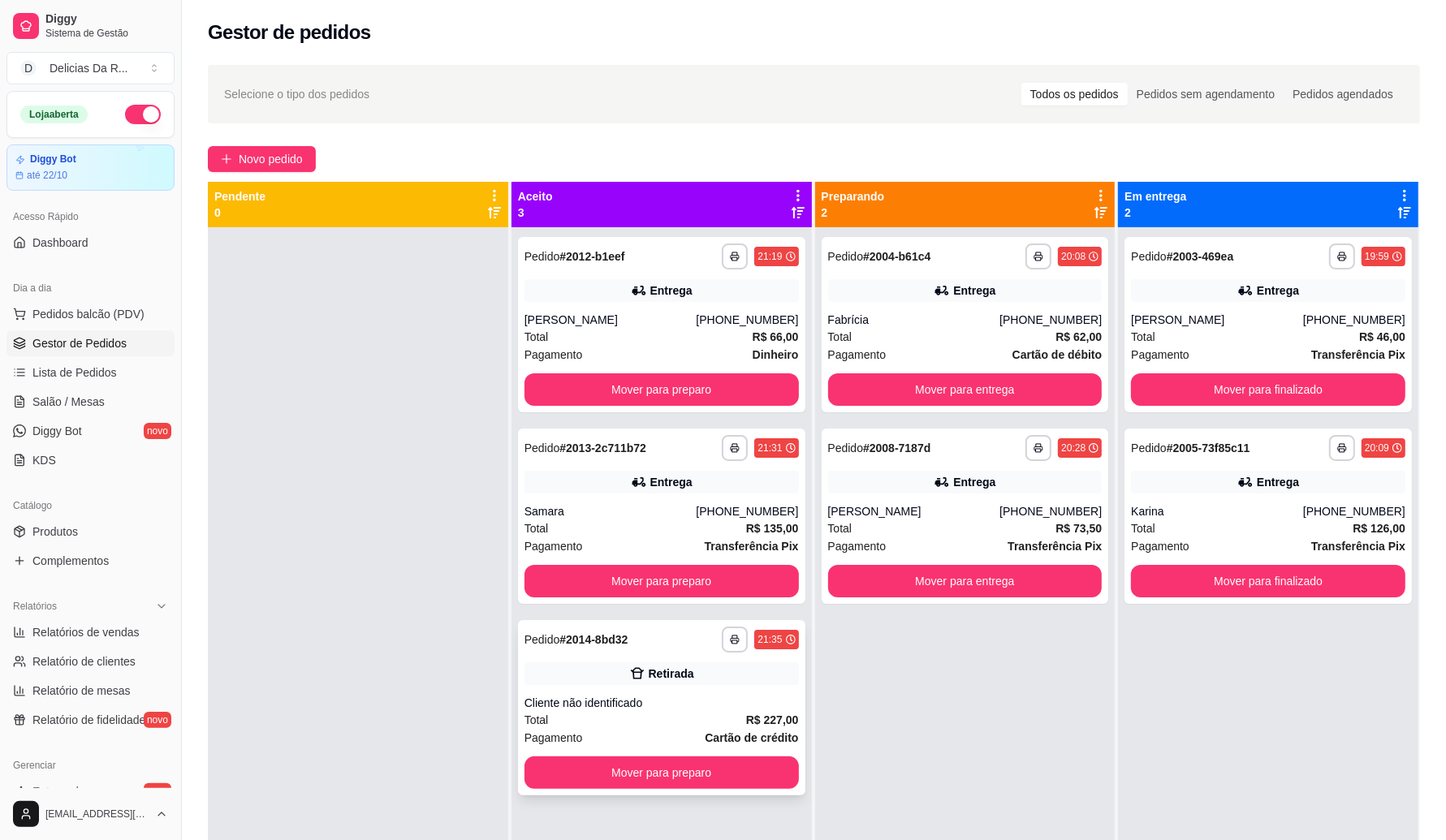
click at [772, 777] on button "Mover para preparo" at bounding box center [661, 773] width 275 height 32
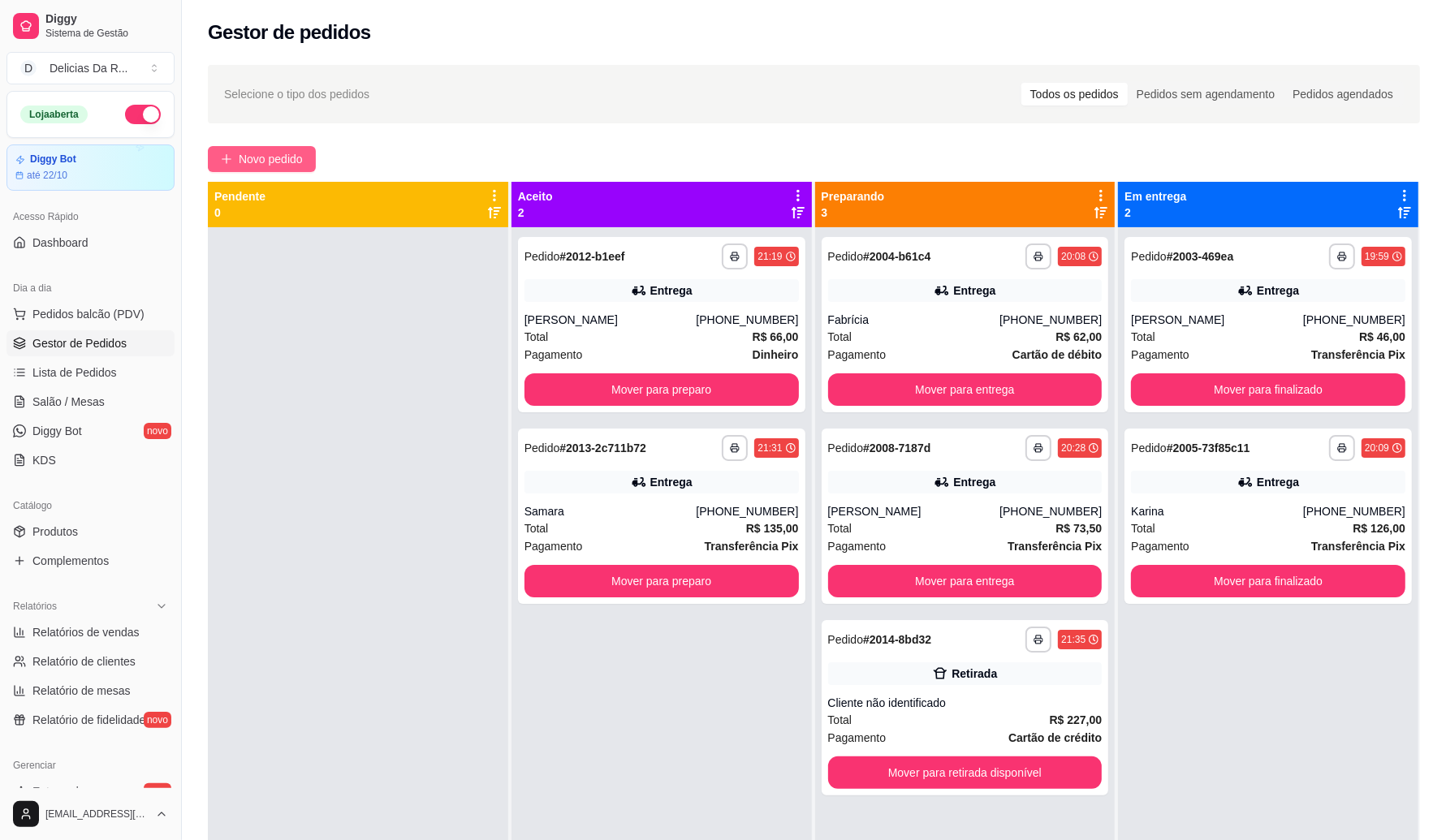
click at [268, 152] on span "Novo pedido" at bounding box center [271, 159] width 64 height 18
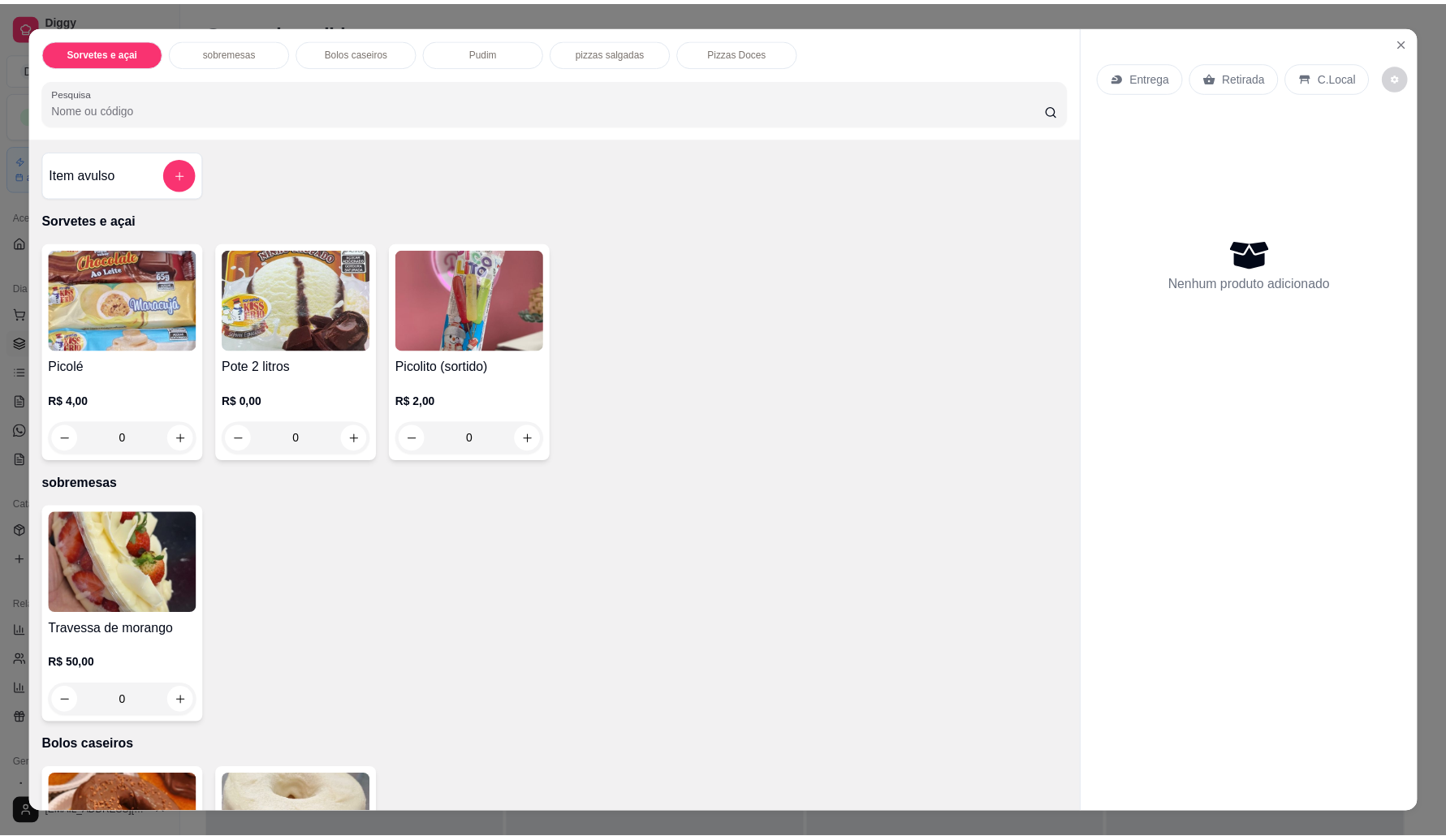
scroll to position [979, 0]
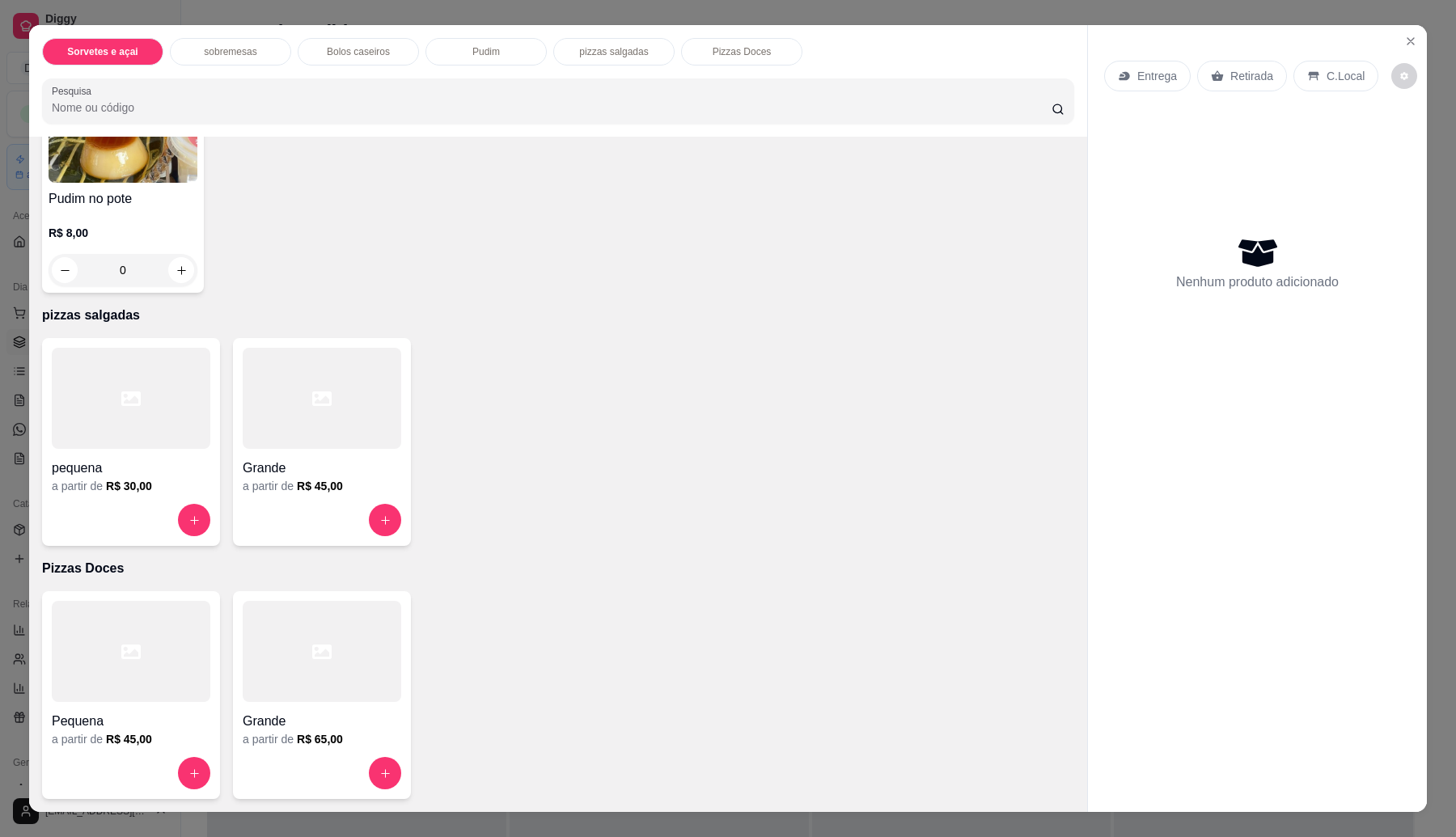
click at [242, 505] on div at bounding box center [322, 520] width 159 height 32
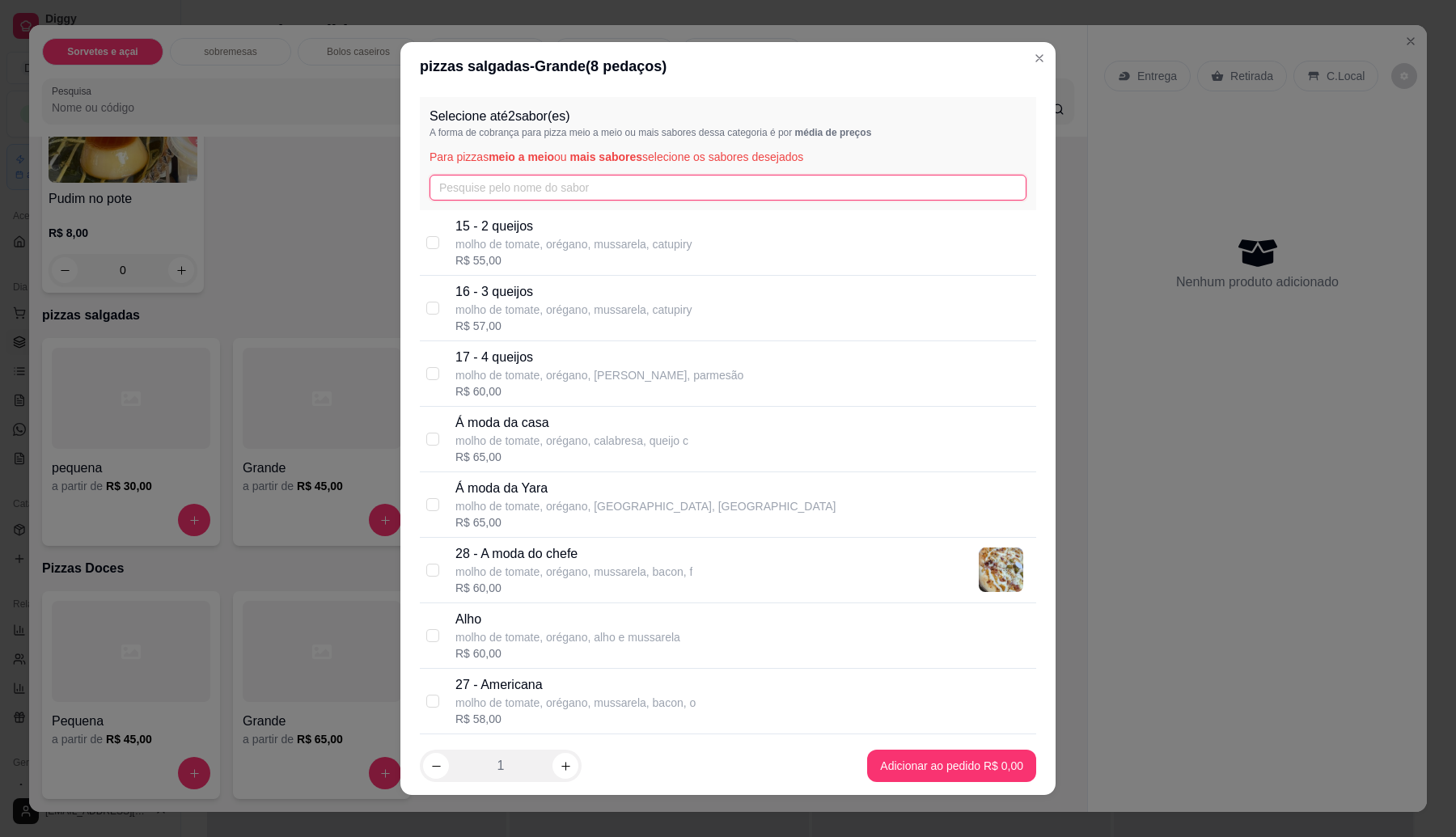
click at [535, 184] on input "text" at bounding box center [728, 187] width 597 height 26
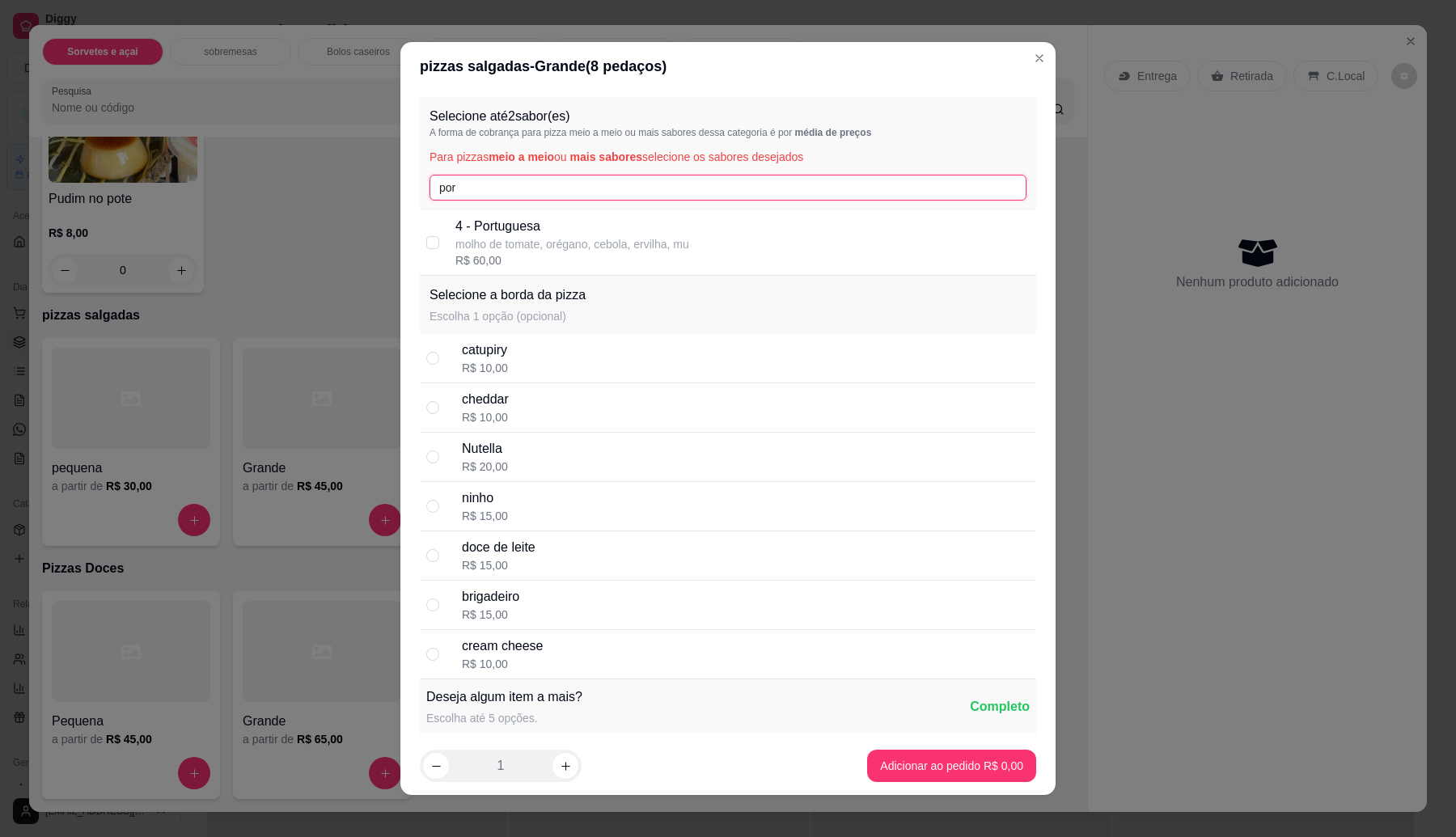
type input "por"
click at [563, 245] on p "molho de tomate, orégano, cebola, ervilha, mu" at bounding box center [572, 244] width 233 height 16
checkbox input "true"
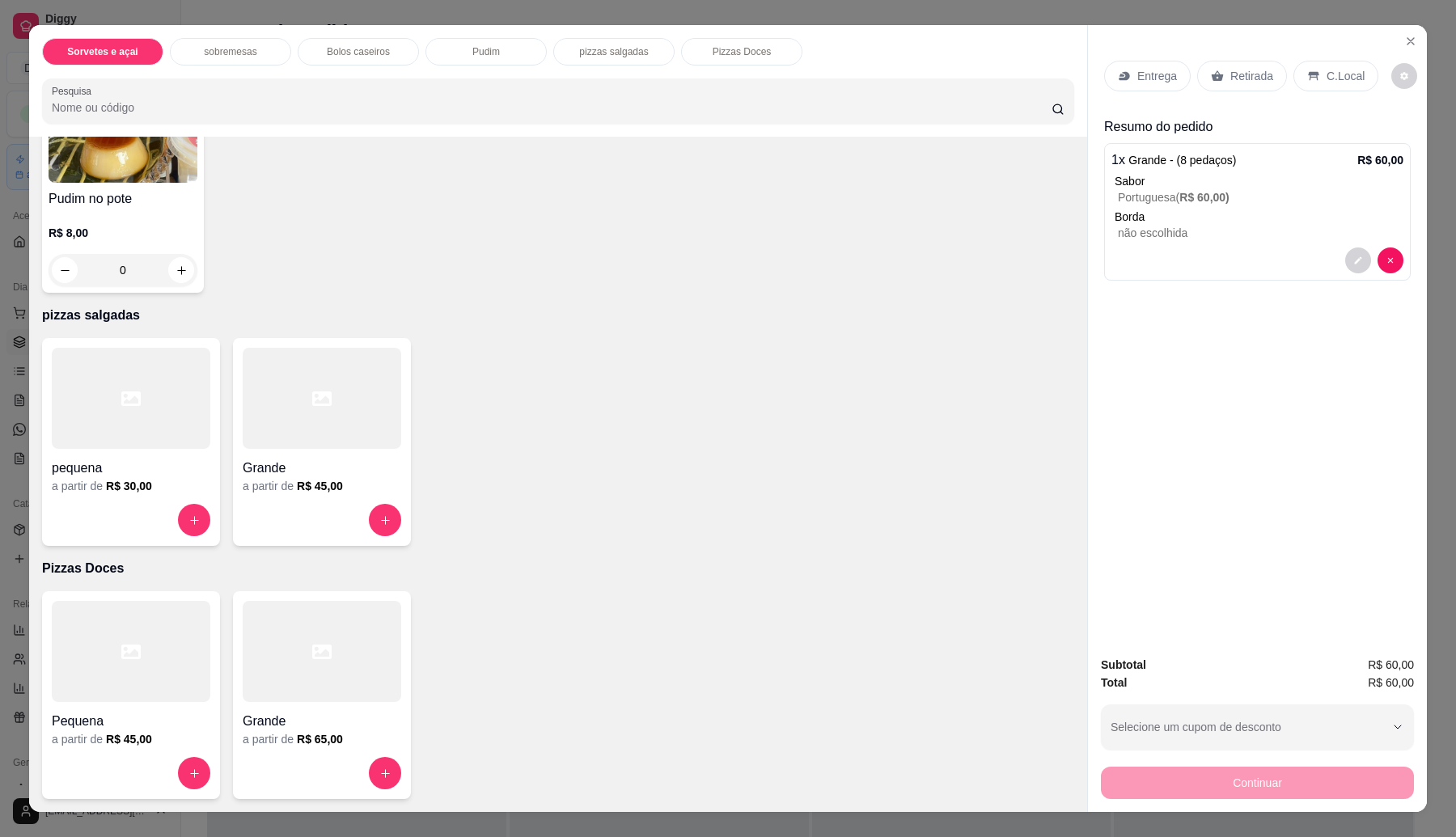
click at [1239, 70] on p "Retirada" at bounding box center [1251, 76] width 43 height 16
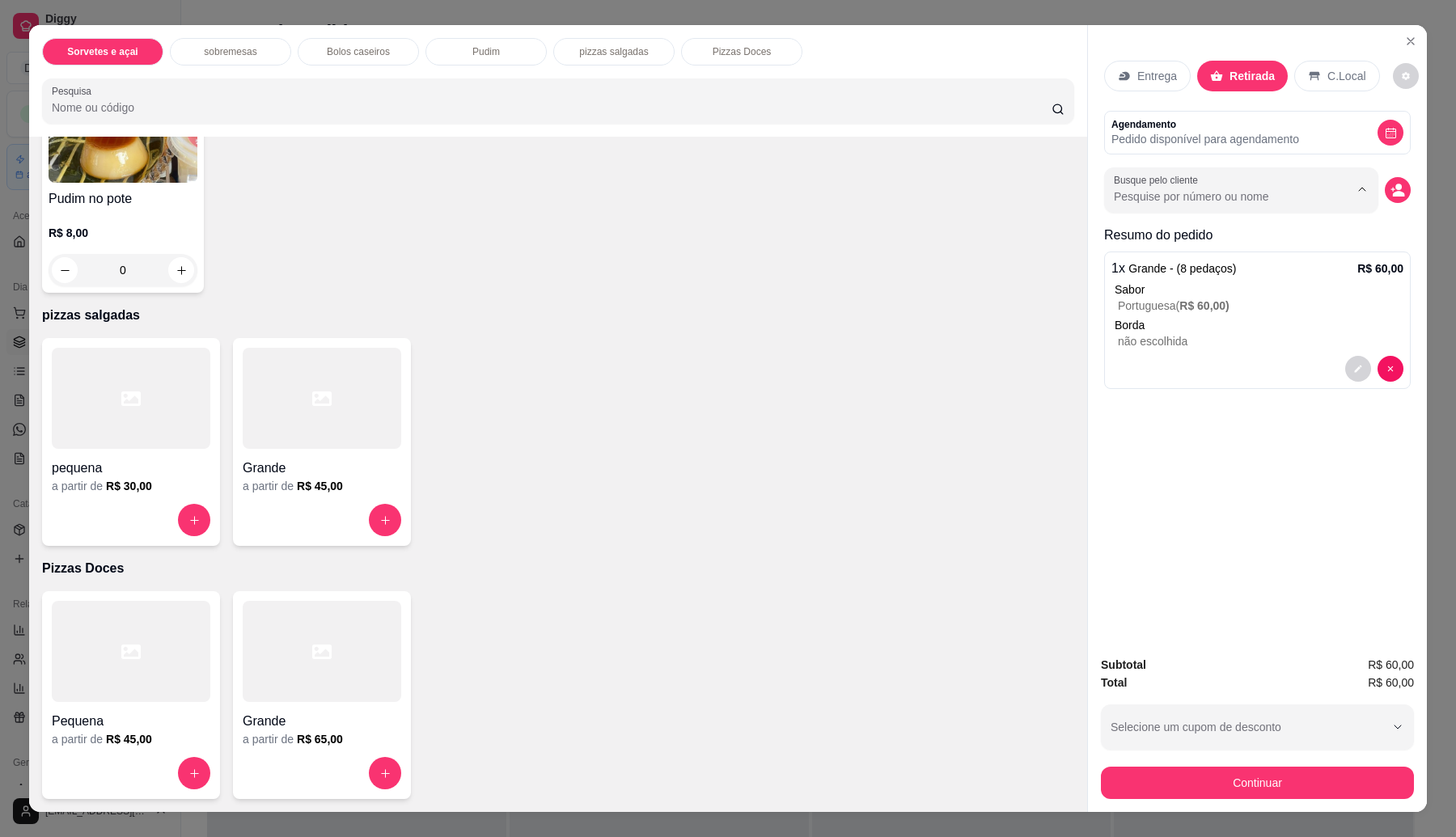
click at [1197, 201] on input "Busque pelo cliente" at bounding box center [1218, 196] width 209 height 16
type input "graça"
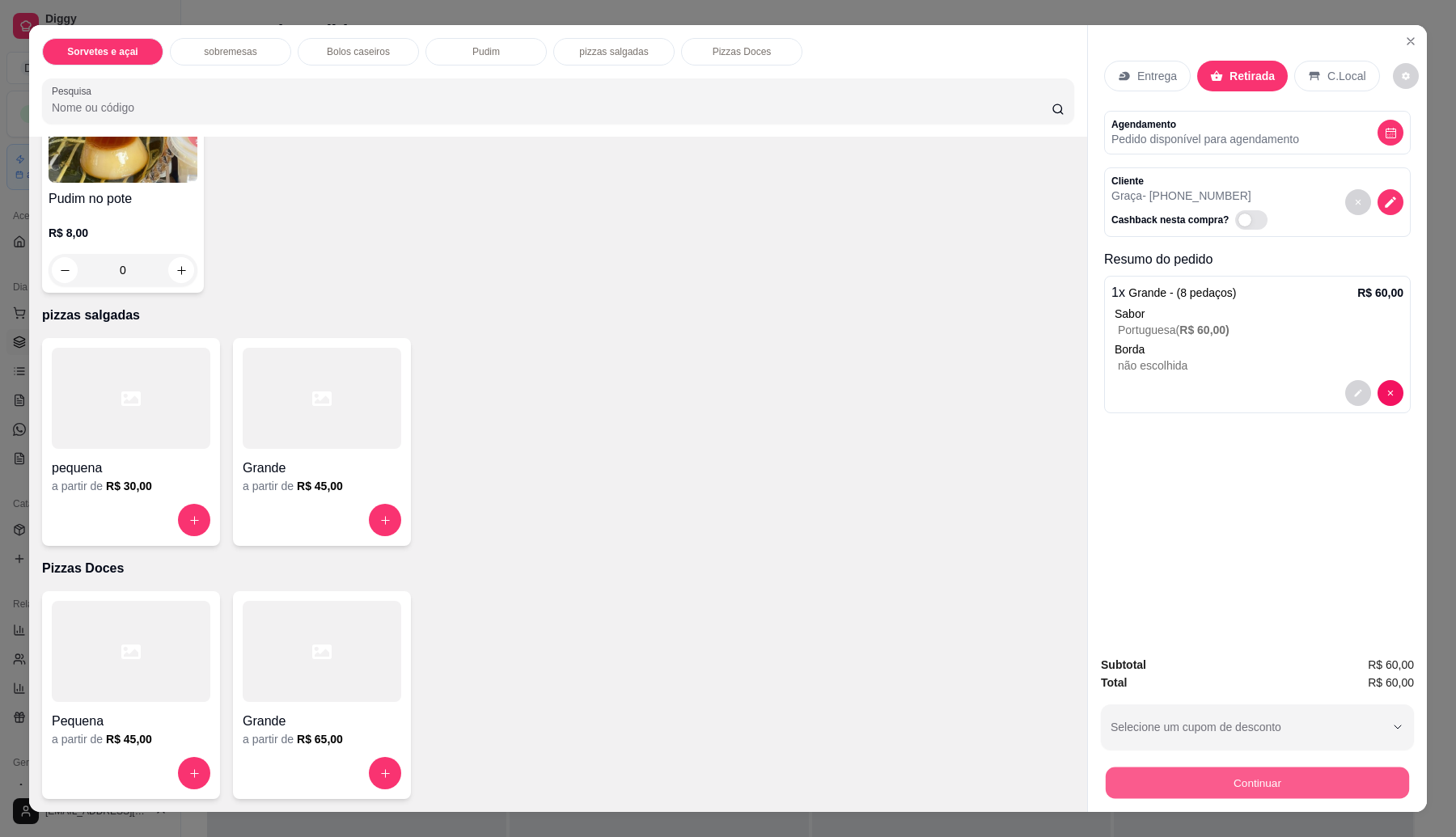
click at [1160, 787] on button "Continuar" at bounding box center [1257, 783] width 303 height 31
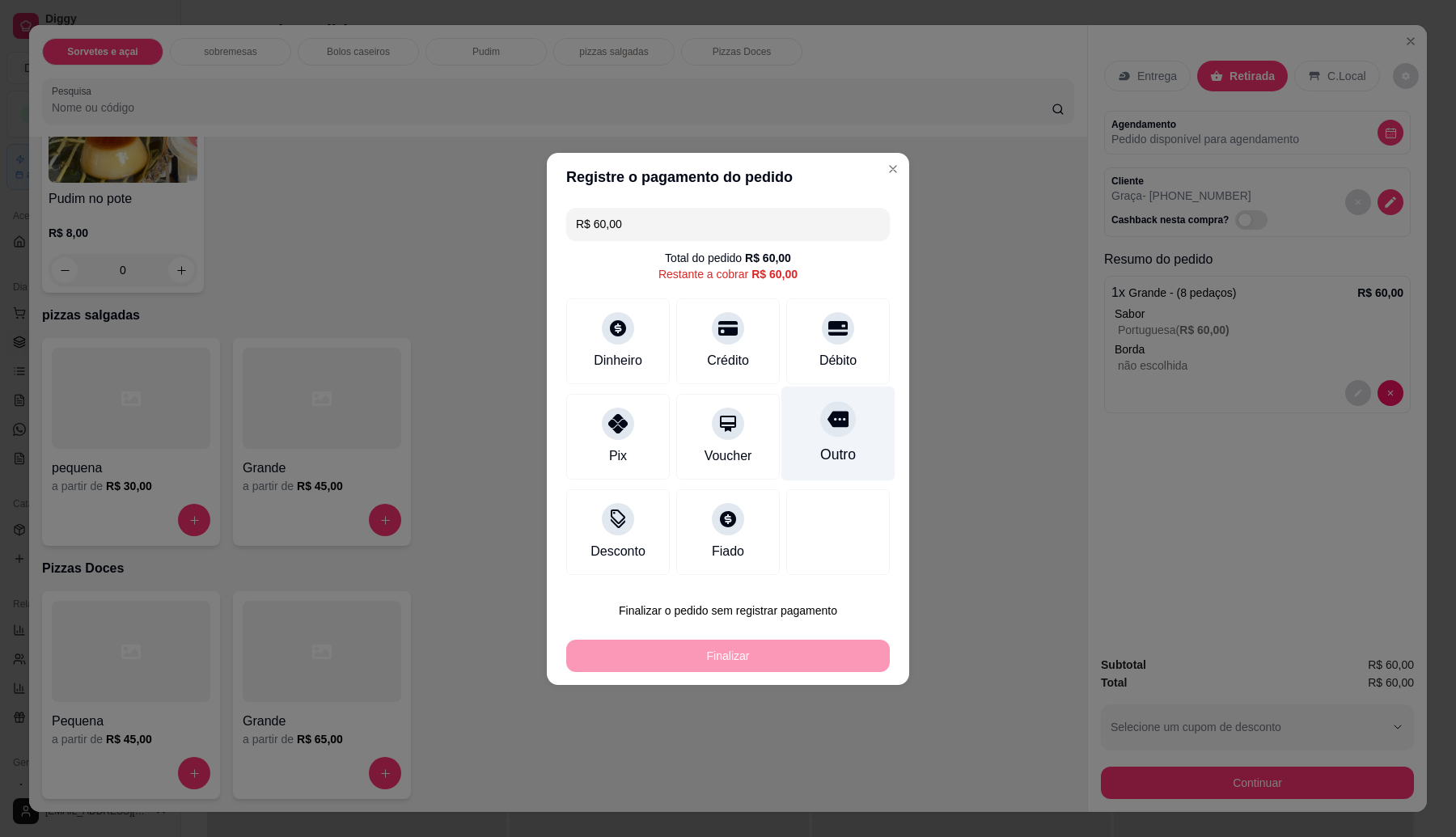
click at [829, 419] on icon at bounding box center [838, 419] width 21 height 16
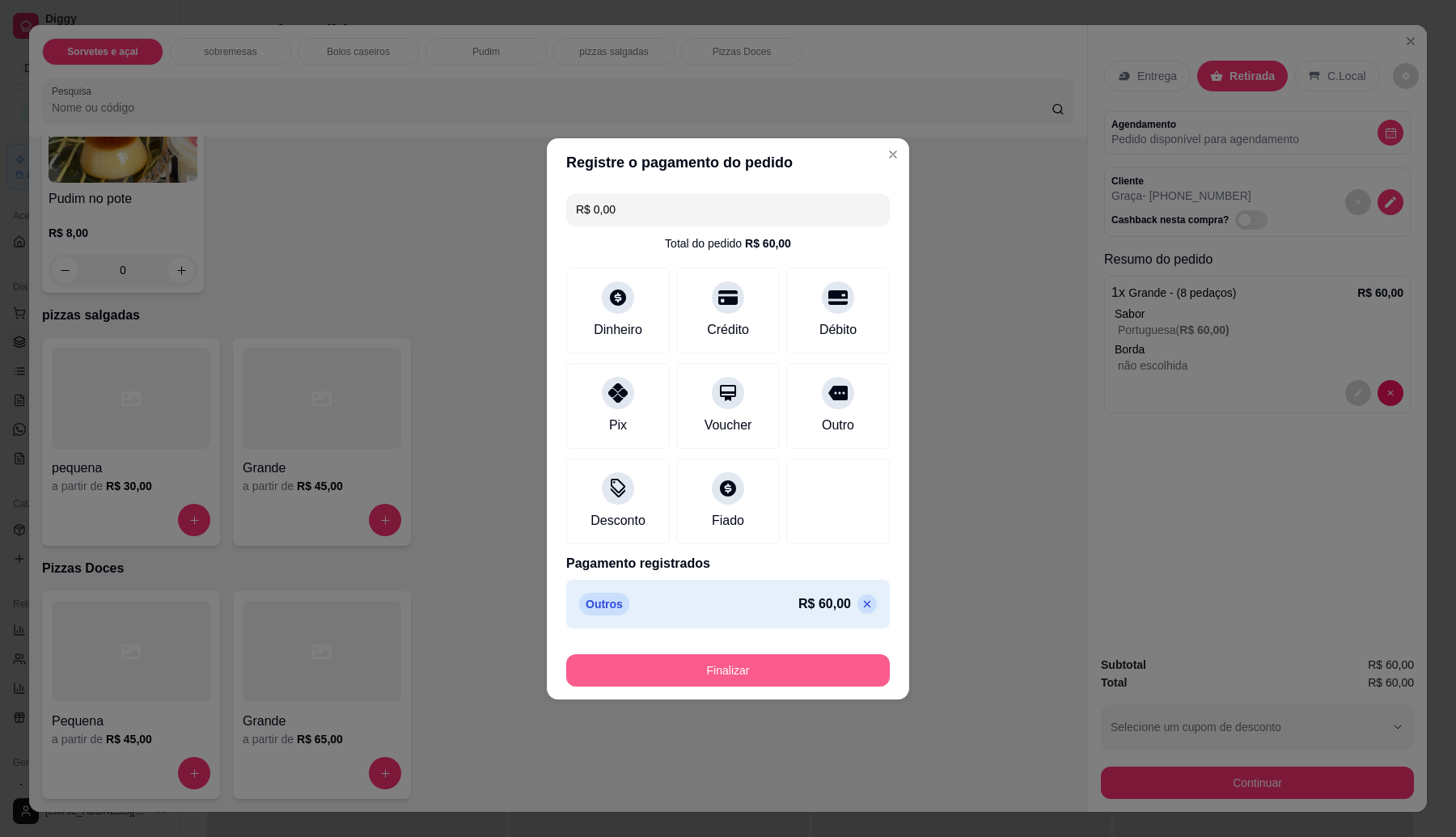
click at [800, 672] on button "Finalizar" at bounding box center [727, 670] width 323 height 32
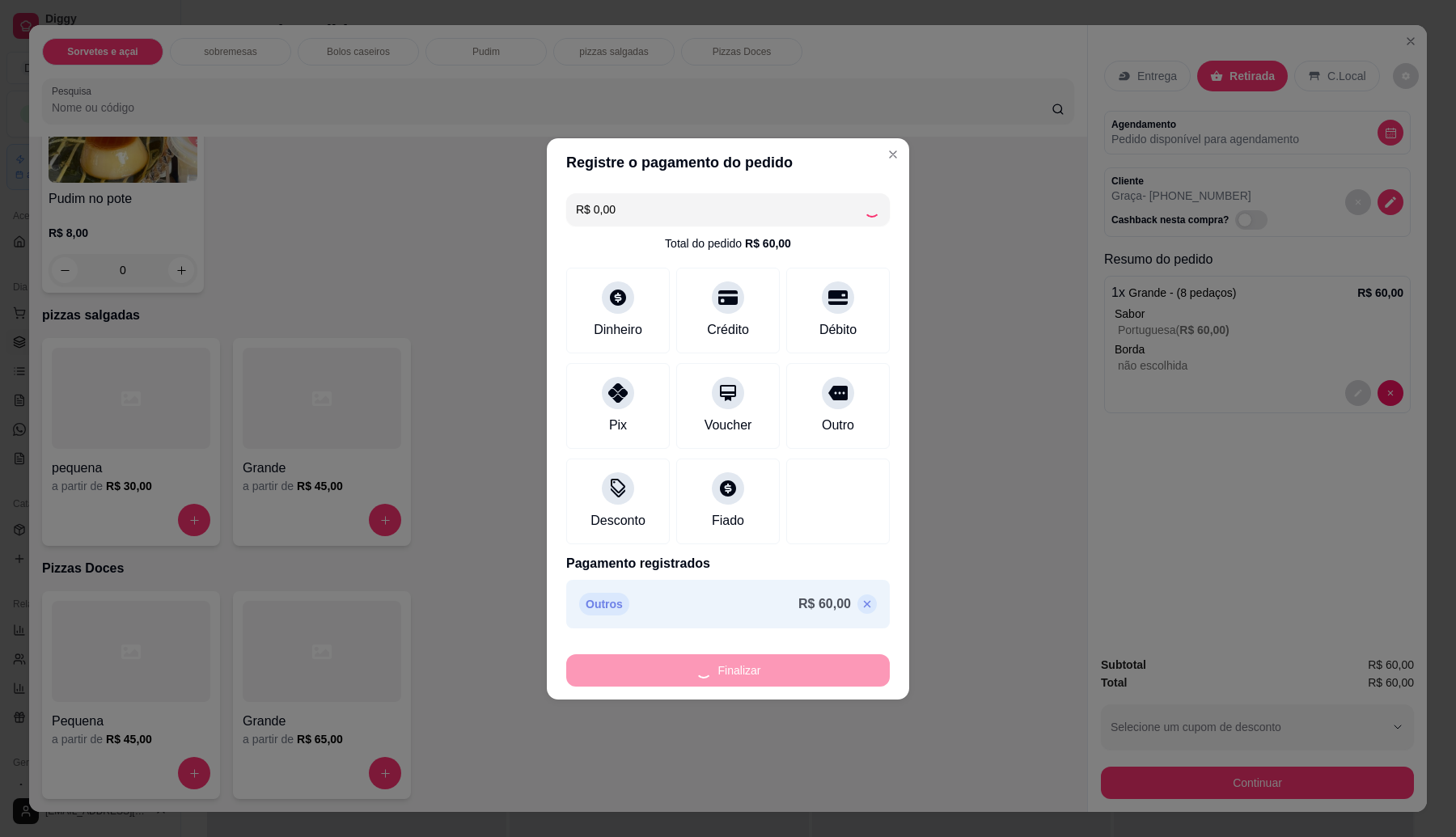
type input "-R$ 60,00"
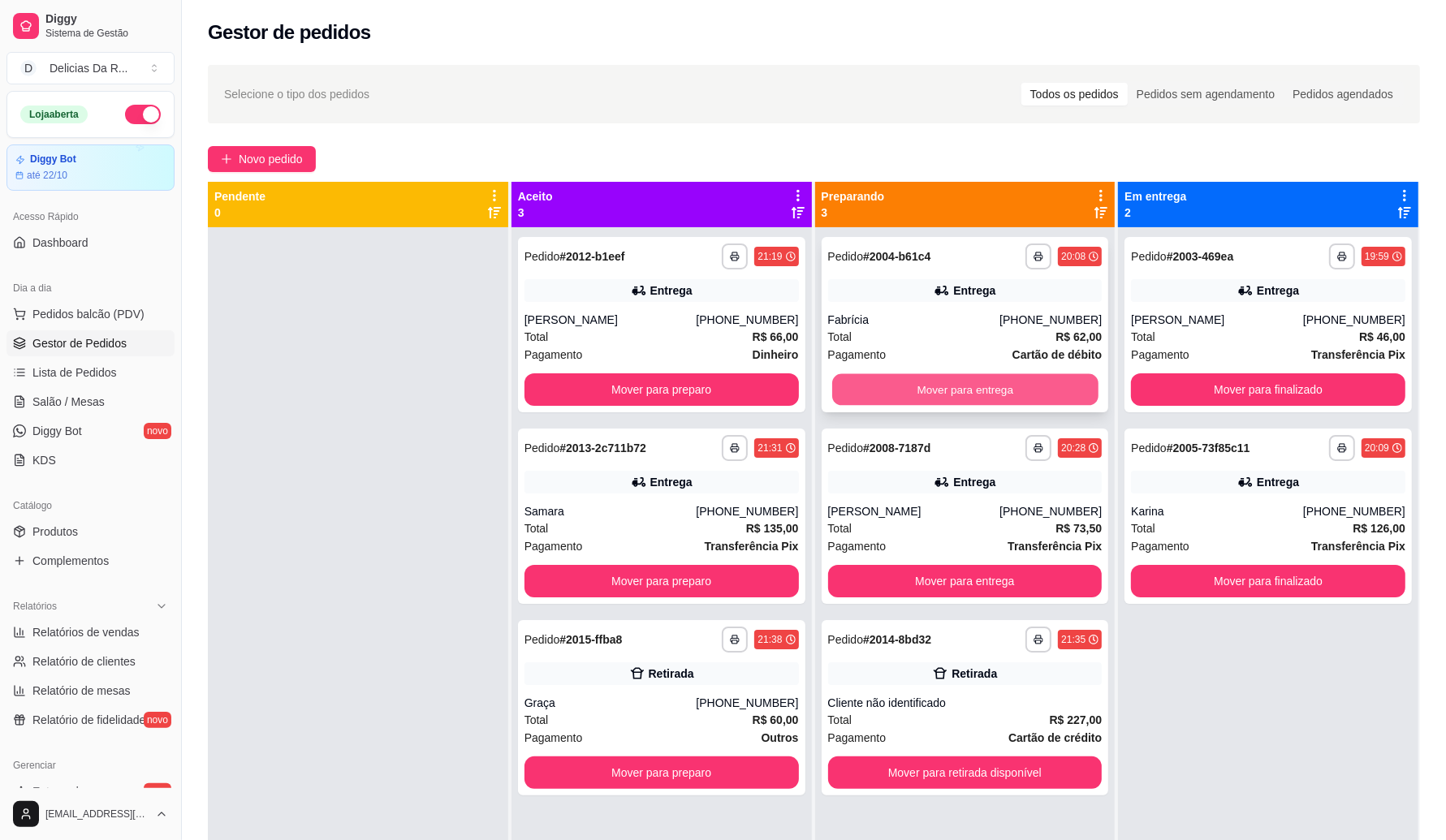
click at [960, 390] on button "Mover para entrega" at bounding box center [965, 389] width 267 height 31
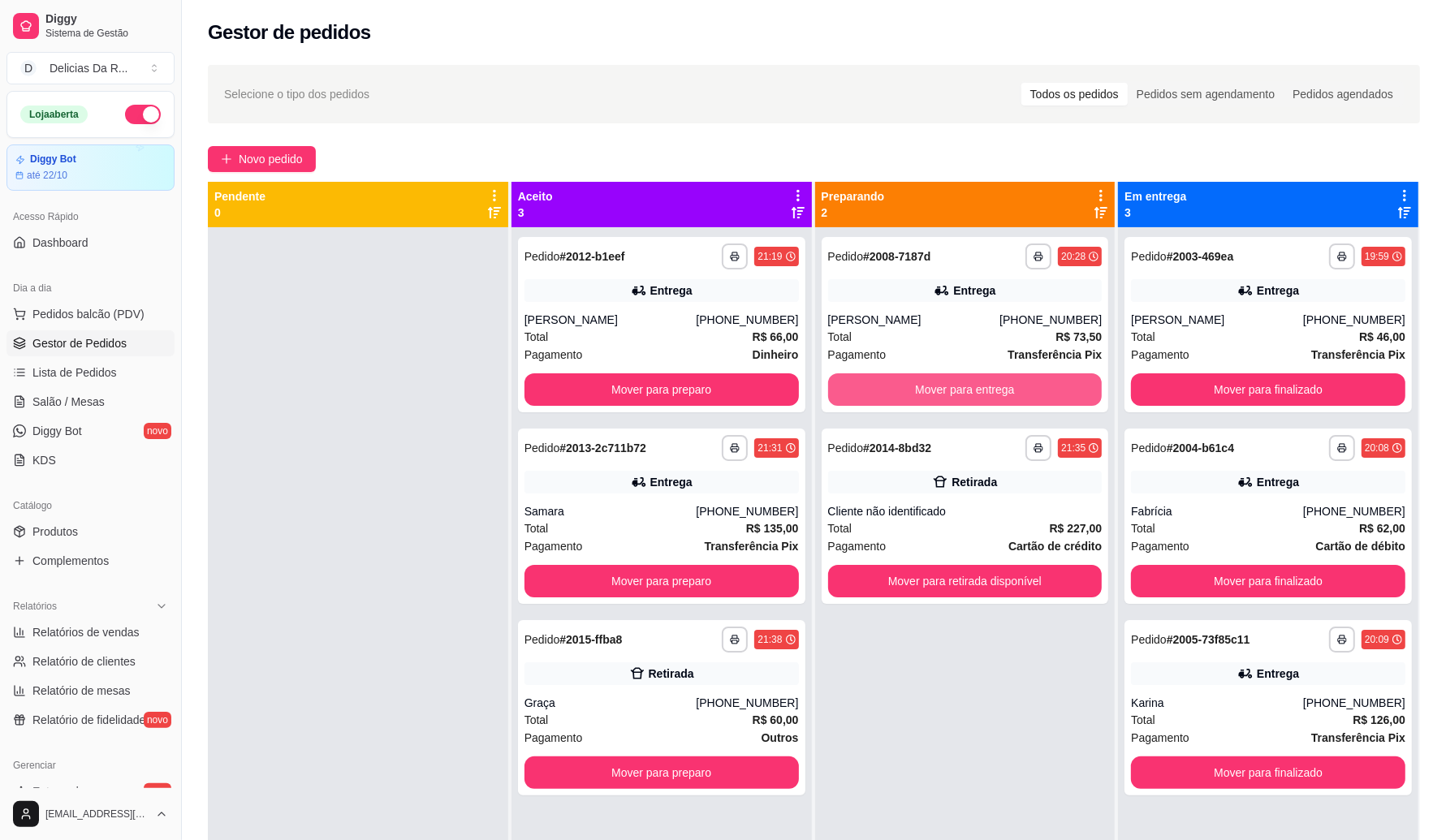
click at [960, 390] on button "Mover para entrega" at bounding box center [965, 389] width 275 height 32
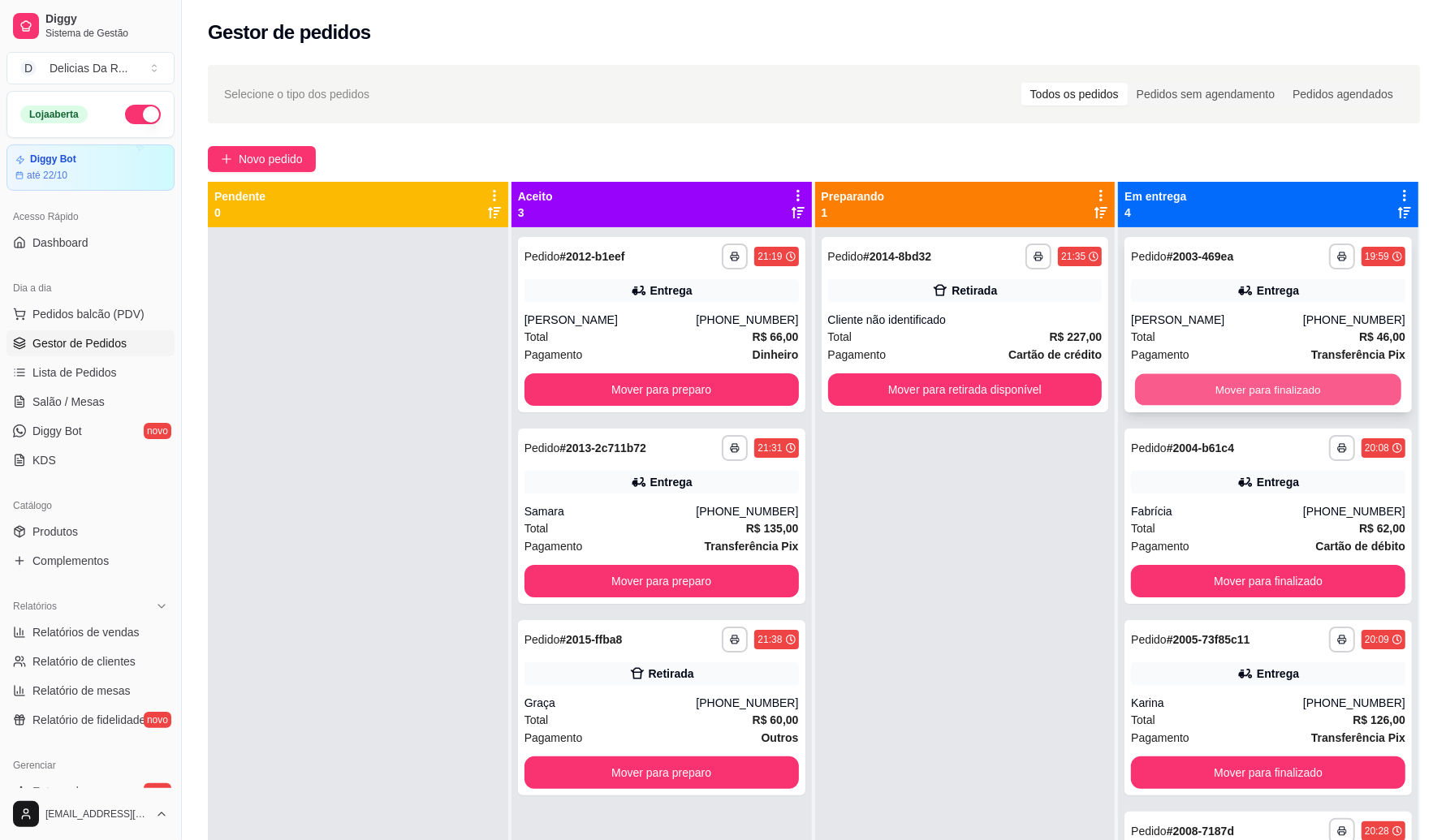
click at [1179, 400] on button "Mover para finalizado" at bounding box center [1269, 389] width 267 height 31
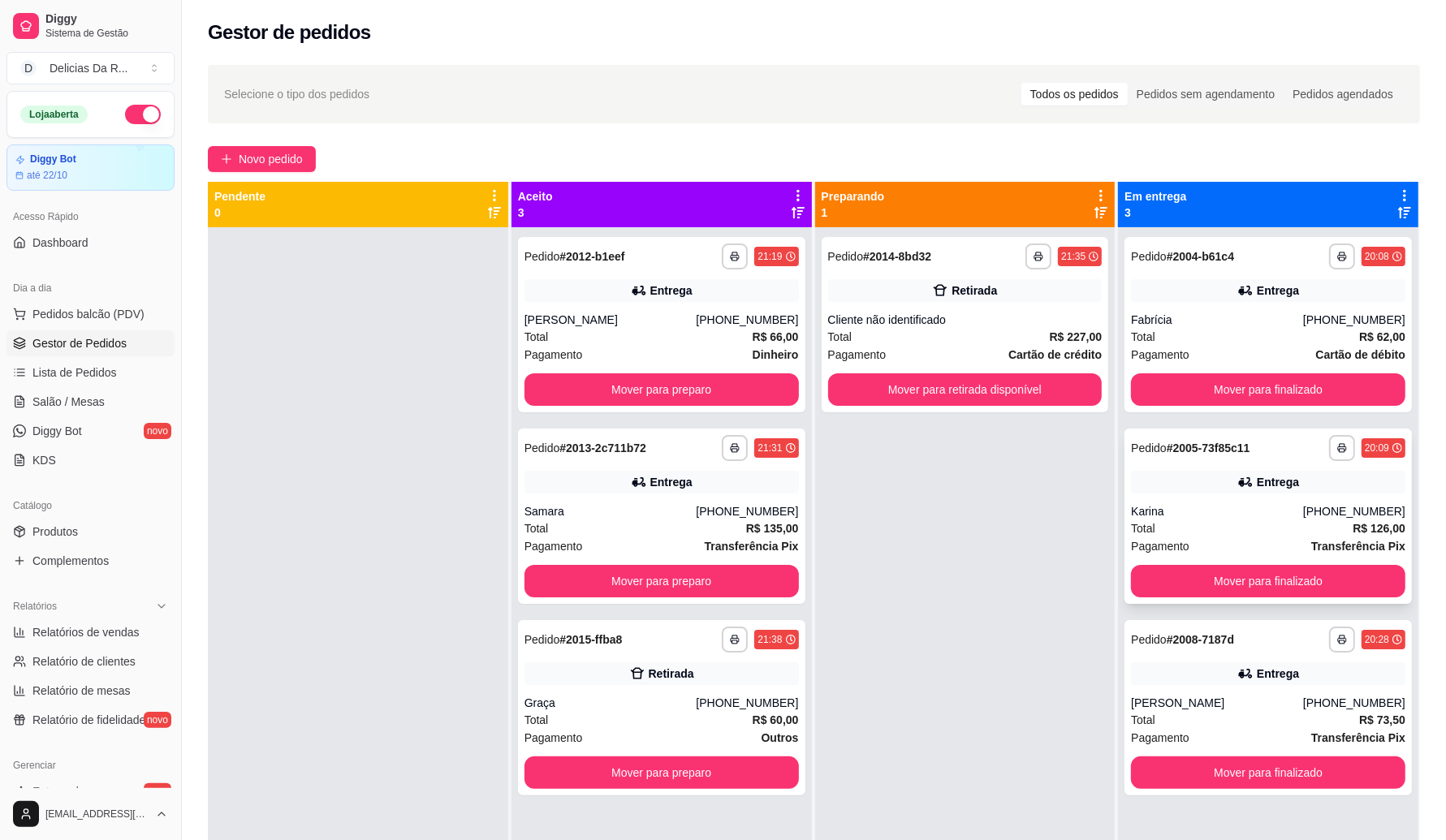
scroll to position [46, 0]
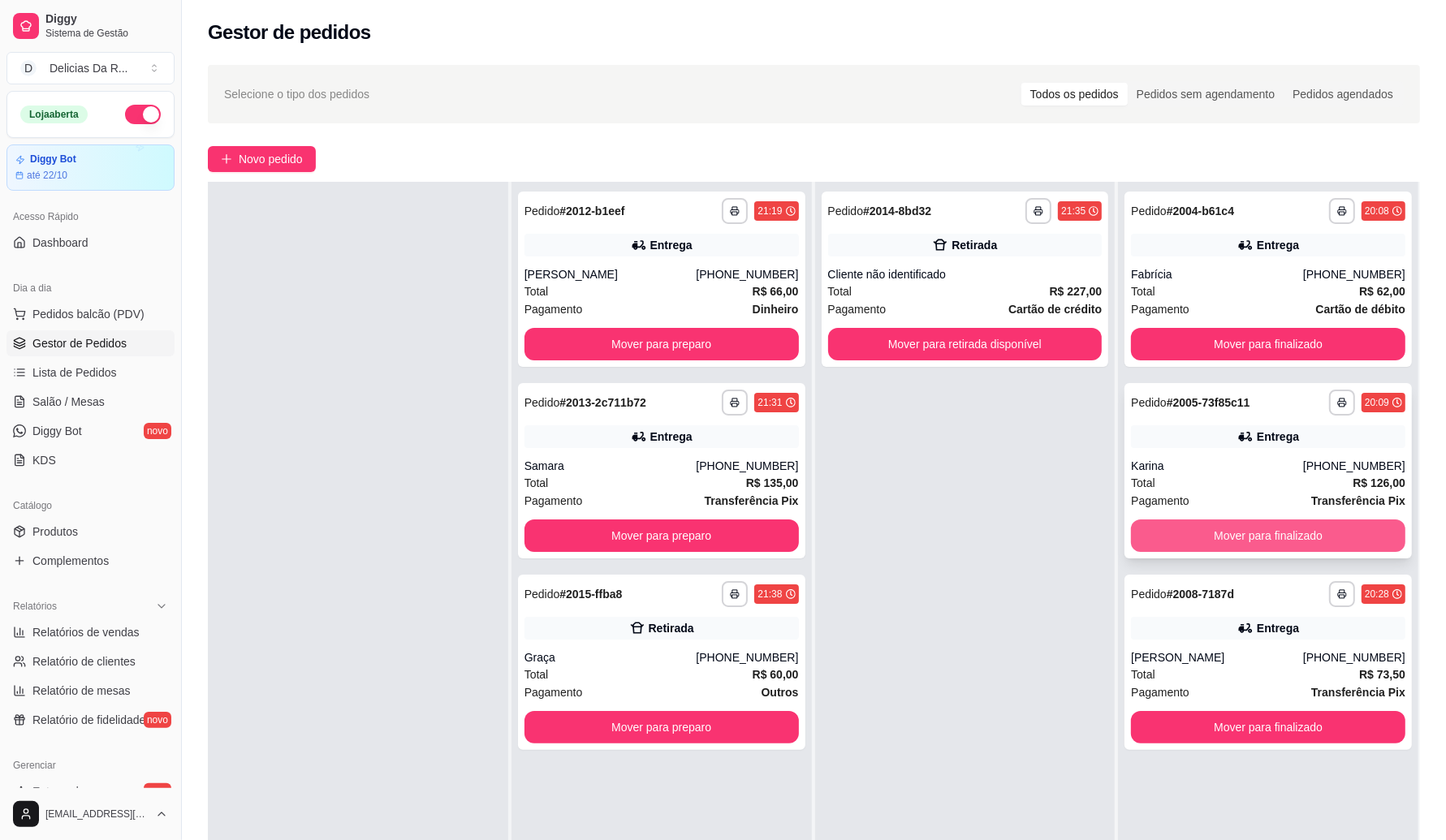
click at [1210, 540] on button "Mover para finalizado" at bounding box center [1268, 536] width 275 height 32
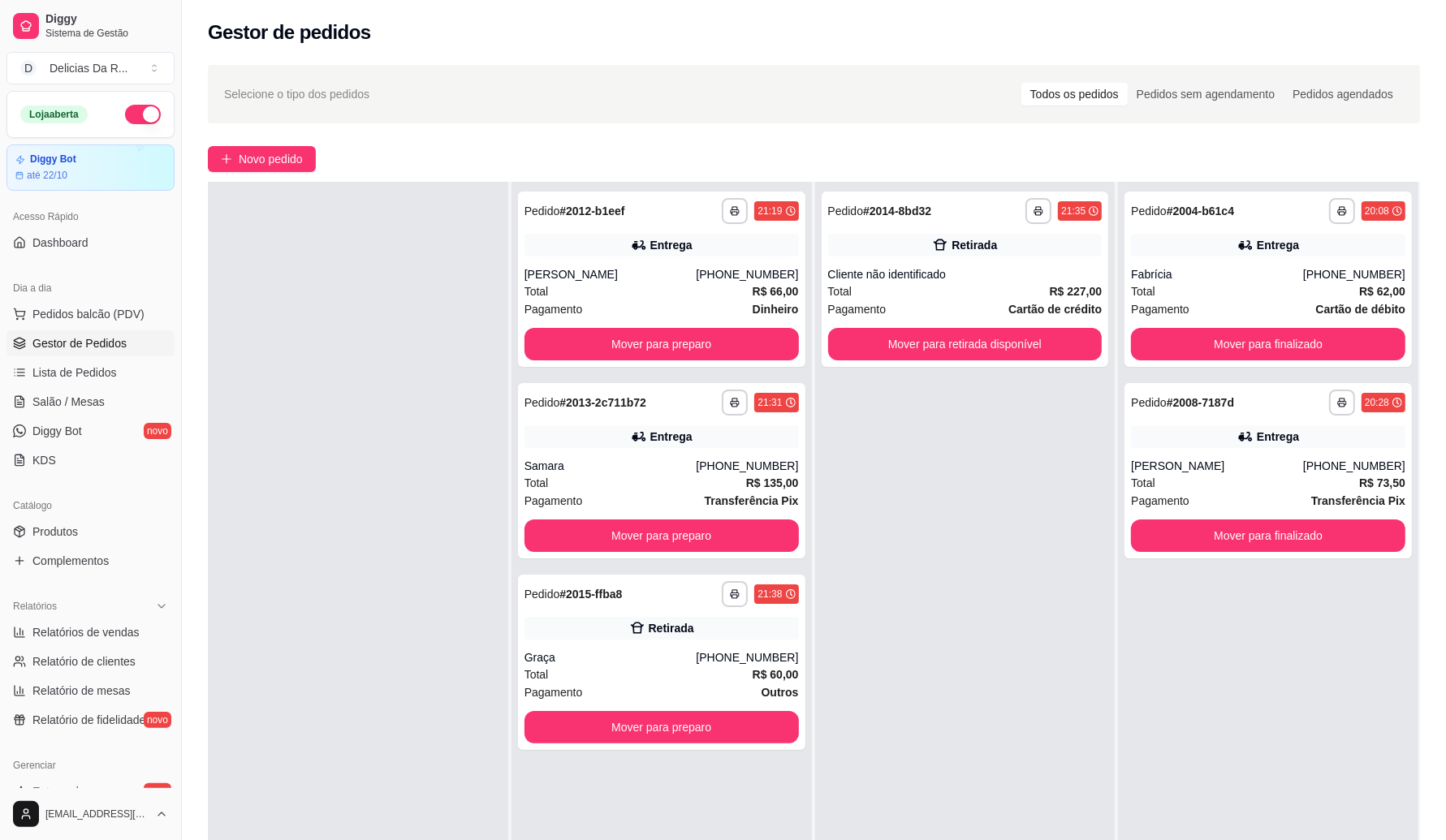
click at [1037, 575] on div "**********" at bounding box center [965, 601] width 301 height 840
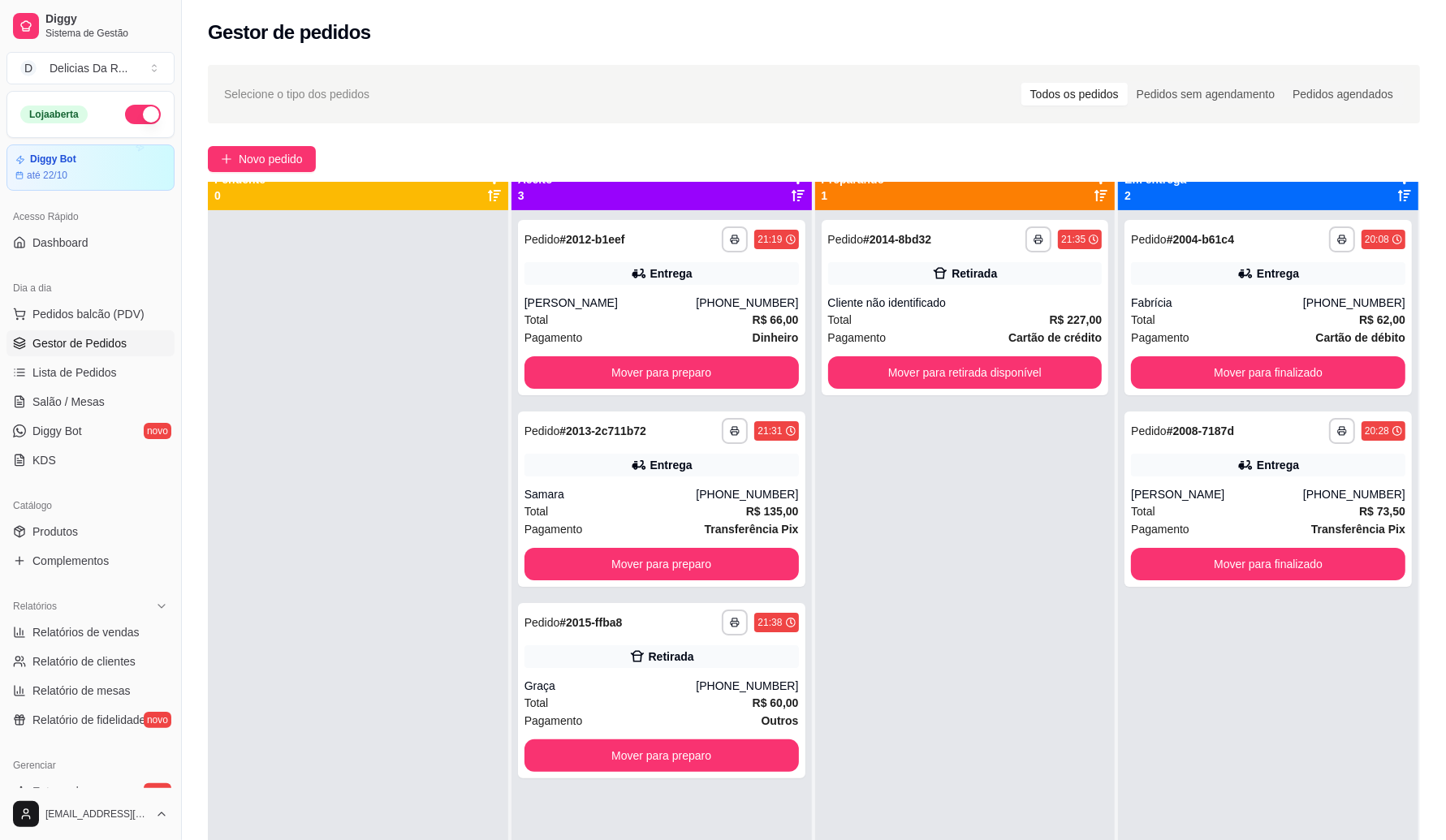
scroll to position [0, 0]
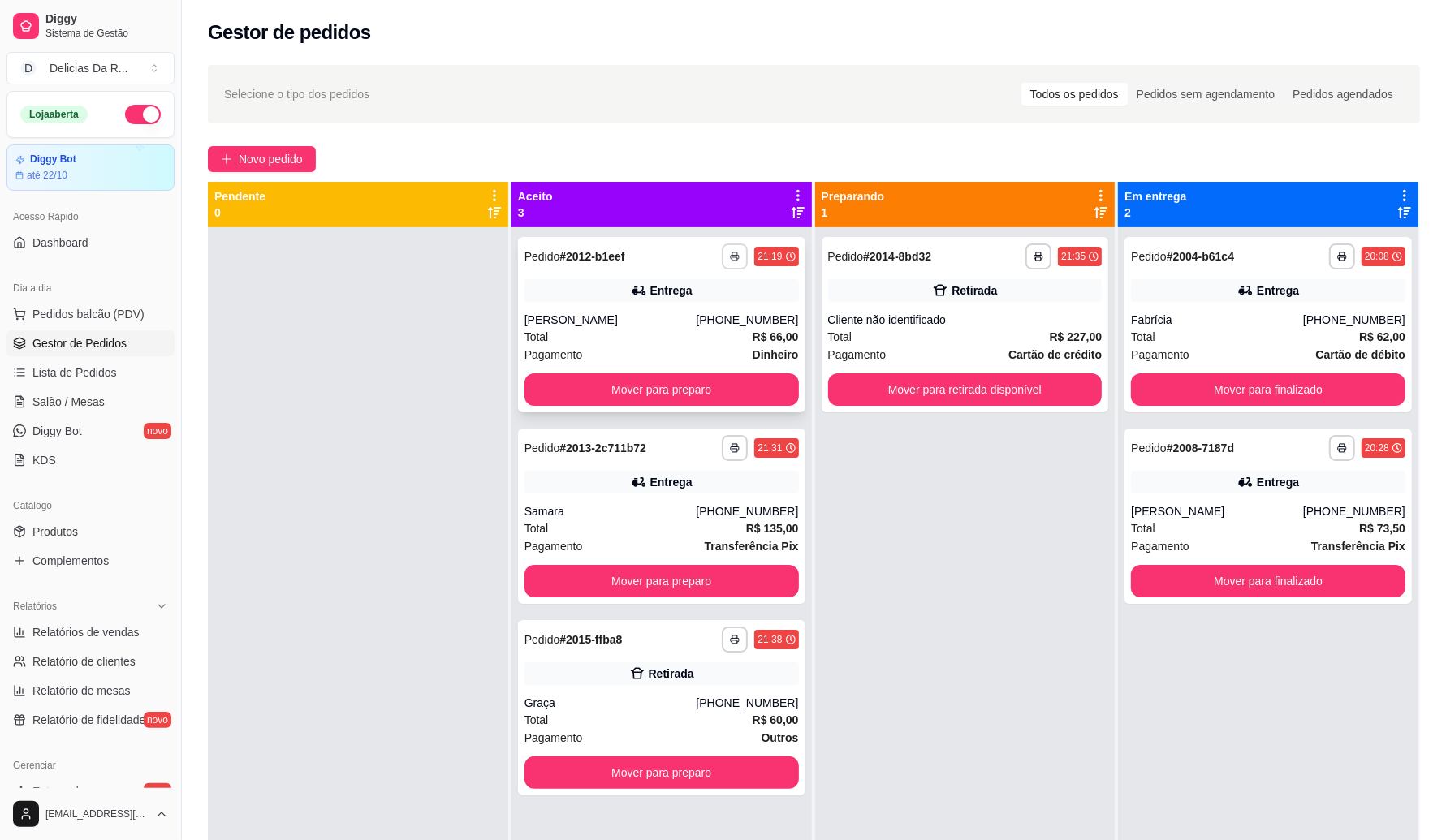
click at [741, 293] on div "Entrega" at bounding box center [661, 290] width 275 height 22
click at [1190, 327] on div "Fabrícia" at bounding box center [1217, 319] width 172 height 16
click at [760, 522] on strong "R$ 135,00" at bounding box center [772, 529] width 53 height 13
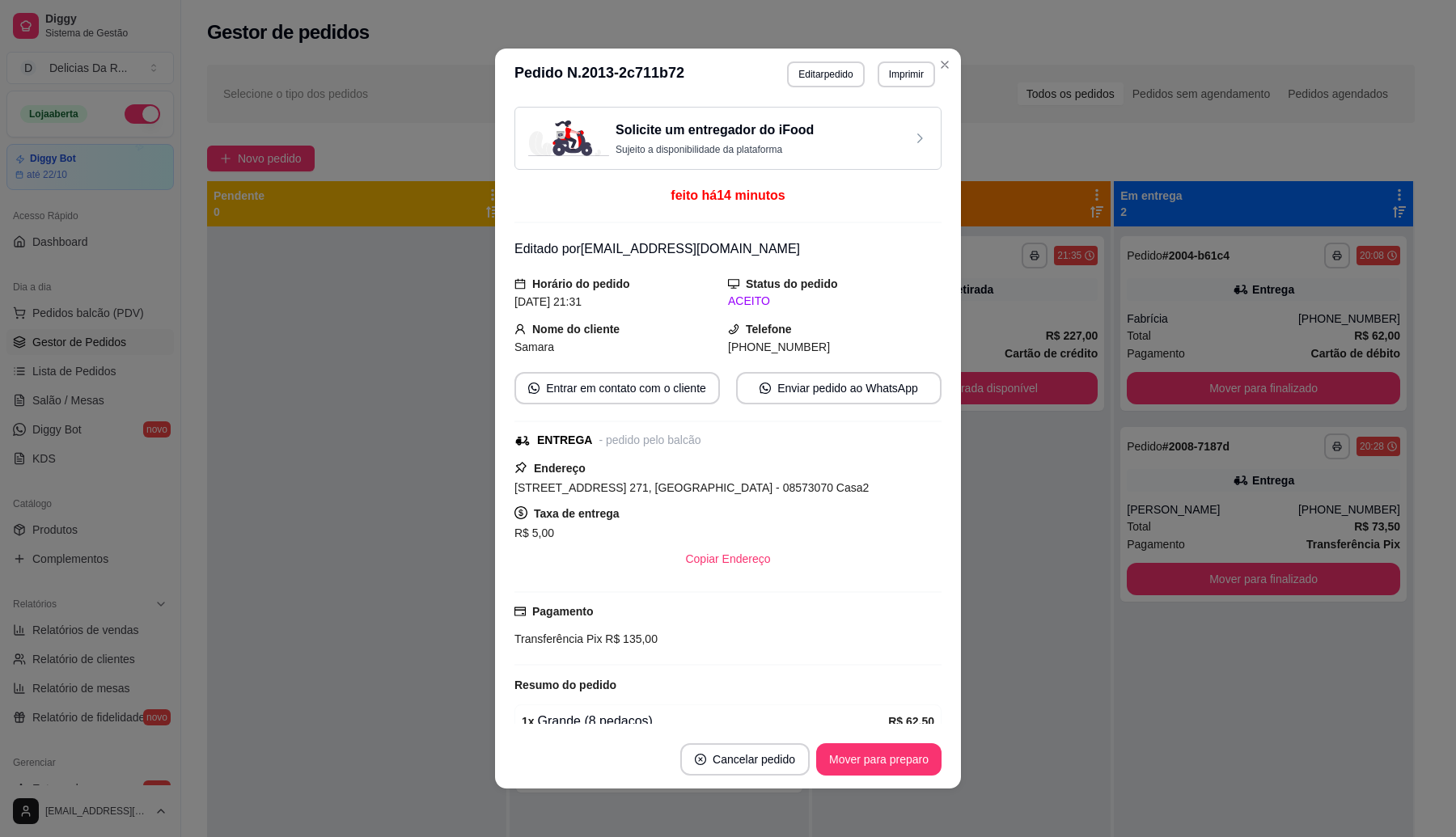
scroll to position [475, 0]
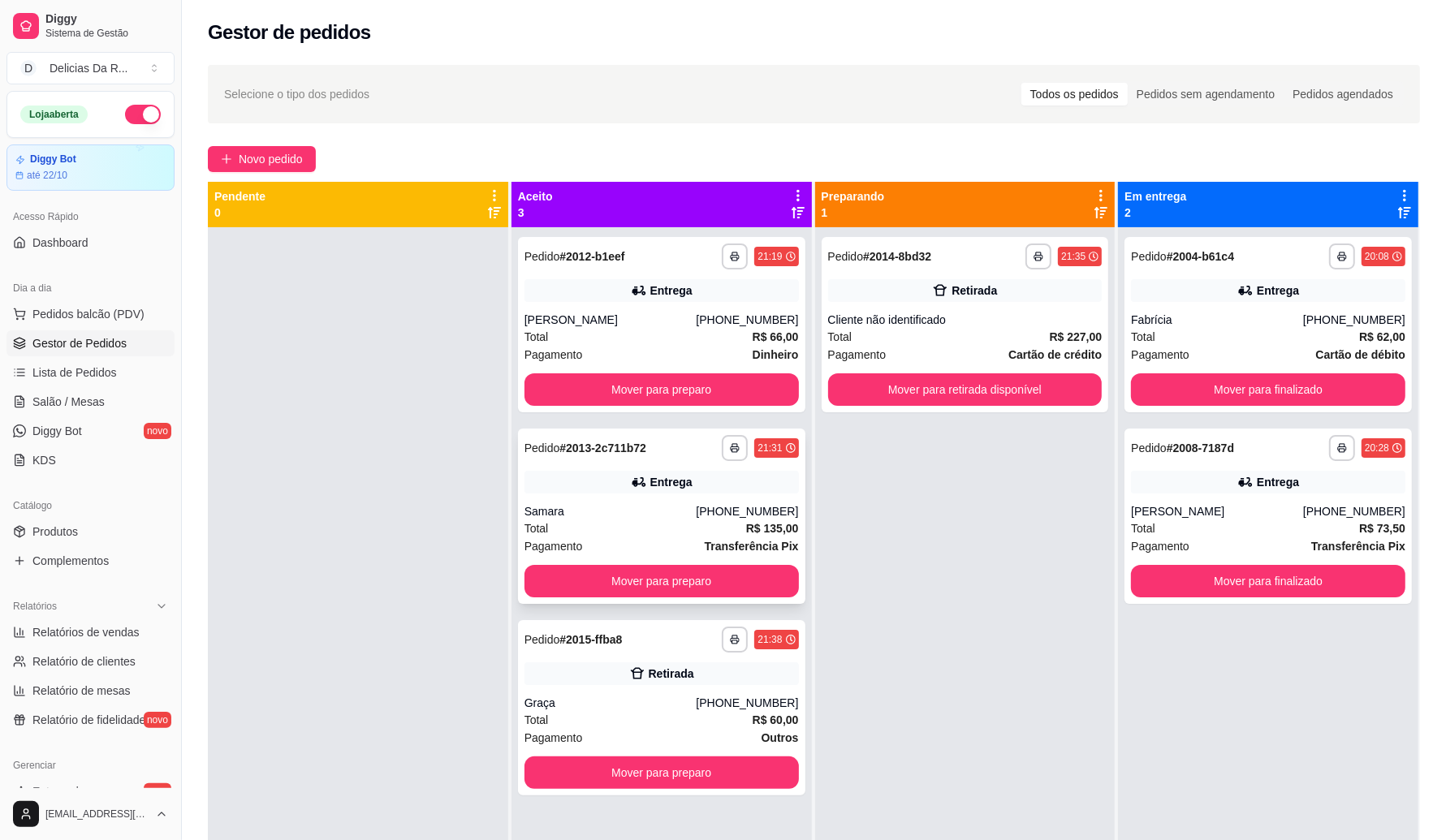
click at [595, 517] on div "Samara" at bounding box center [610, 512] width 172 height 16
click at [275, 148] on button "Novo pedido" at bounding box center [261, 158] width 108 height 26
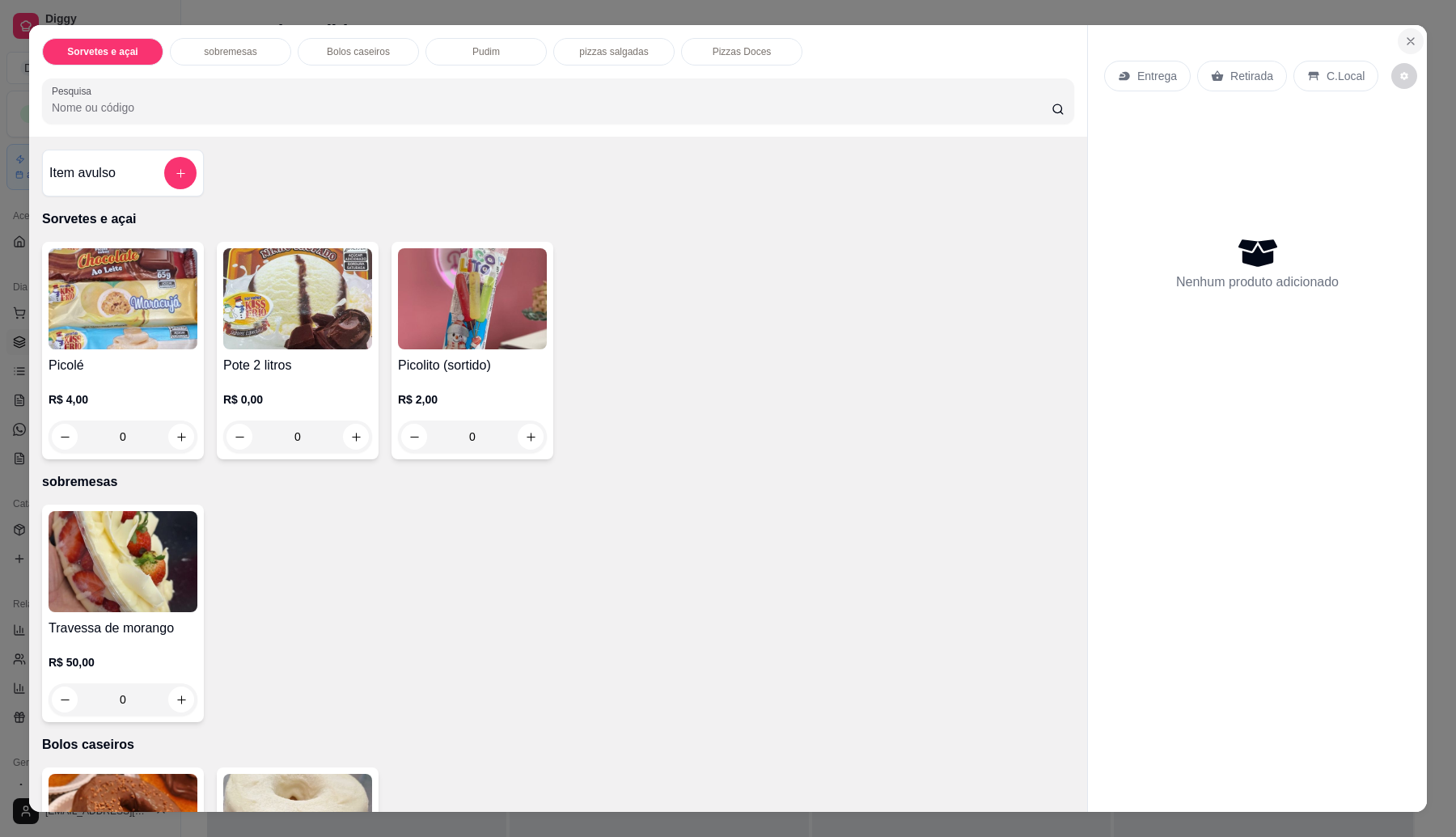
click at [1403, 39] on icon "Close" at bounding box center [1410, 41] width 13 height 13
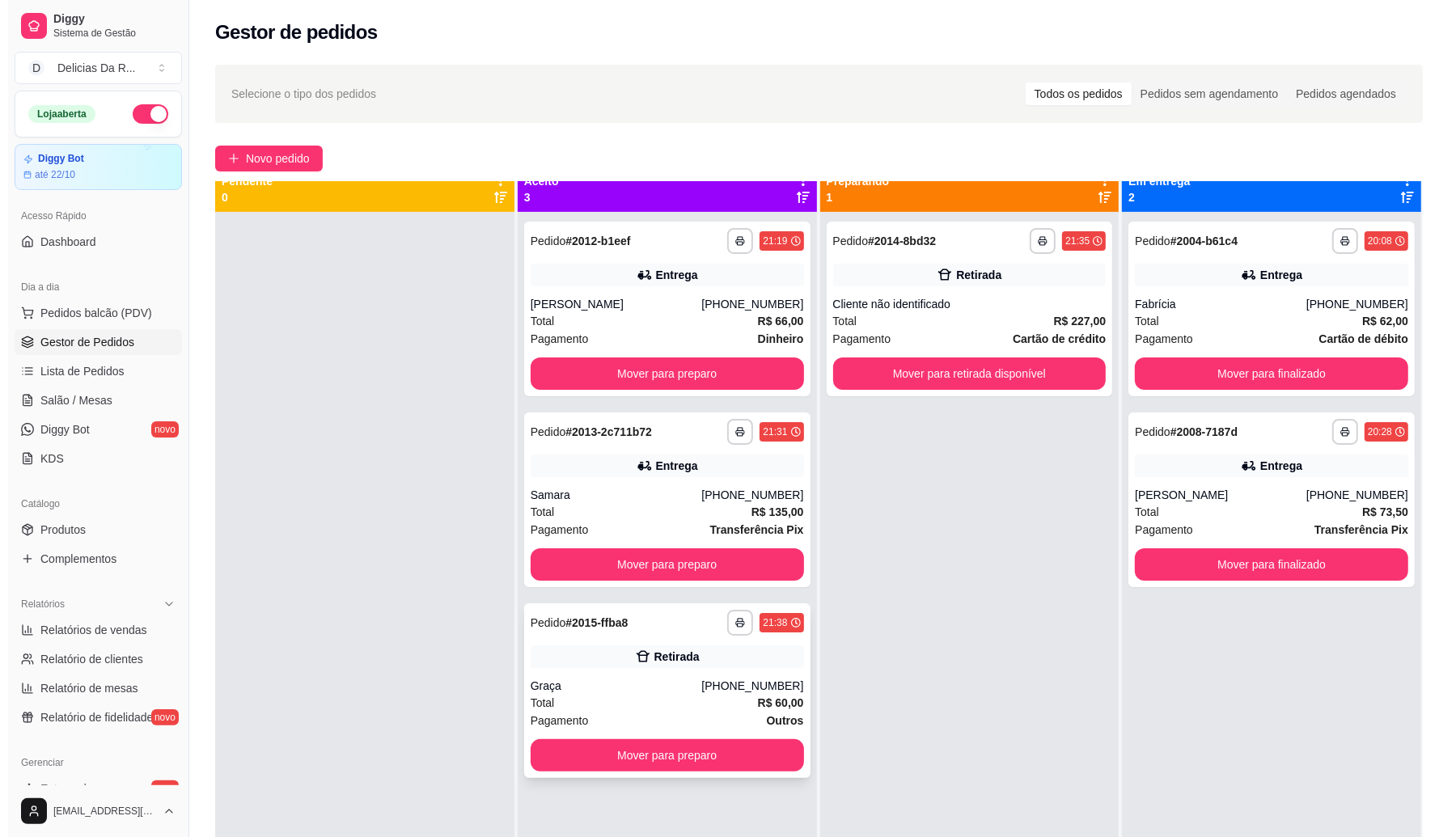
scroll to position [45, 0]
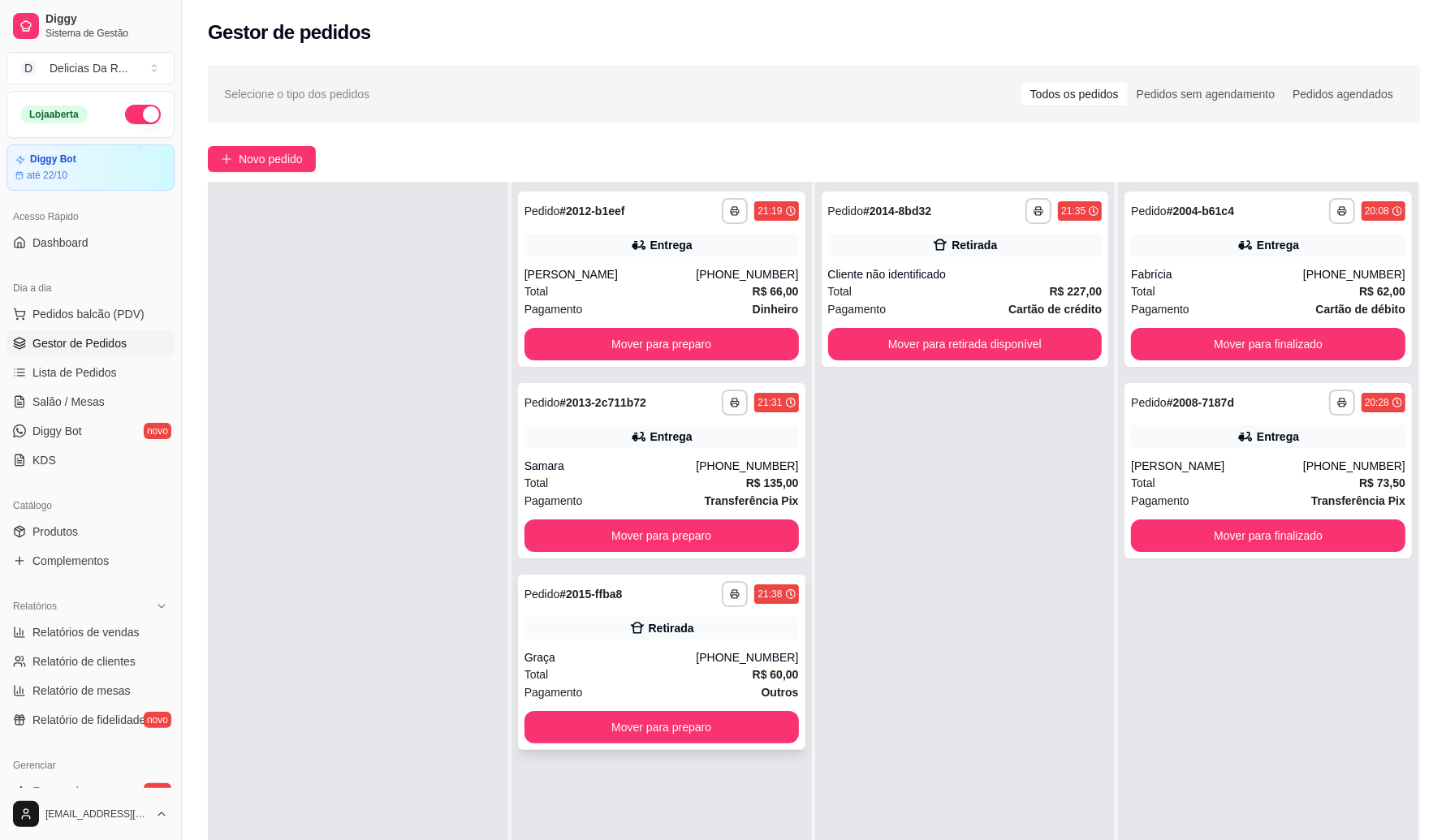
click at [713, 641] on div "**********" at bounding box center [661, 663] width 287 height 175
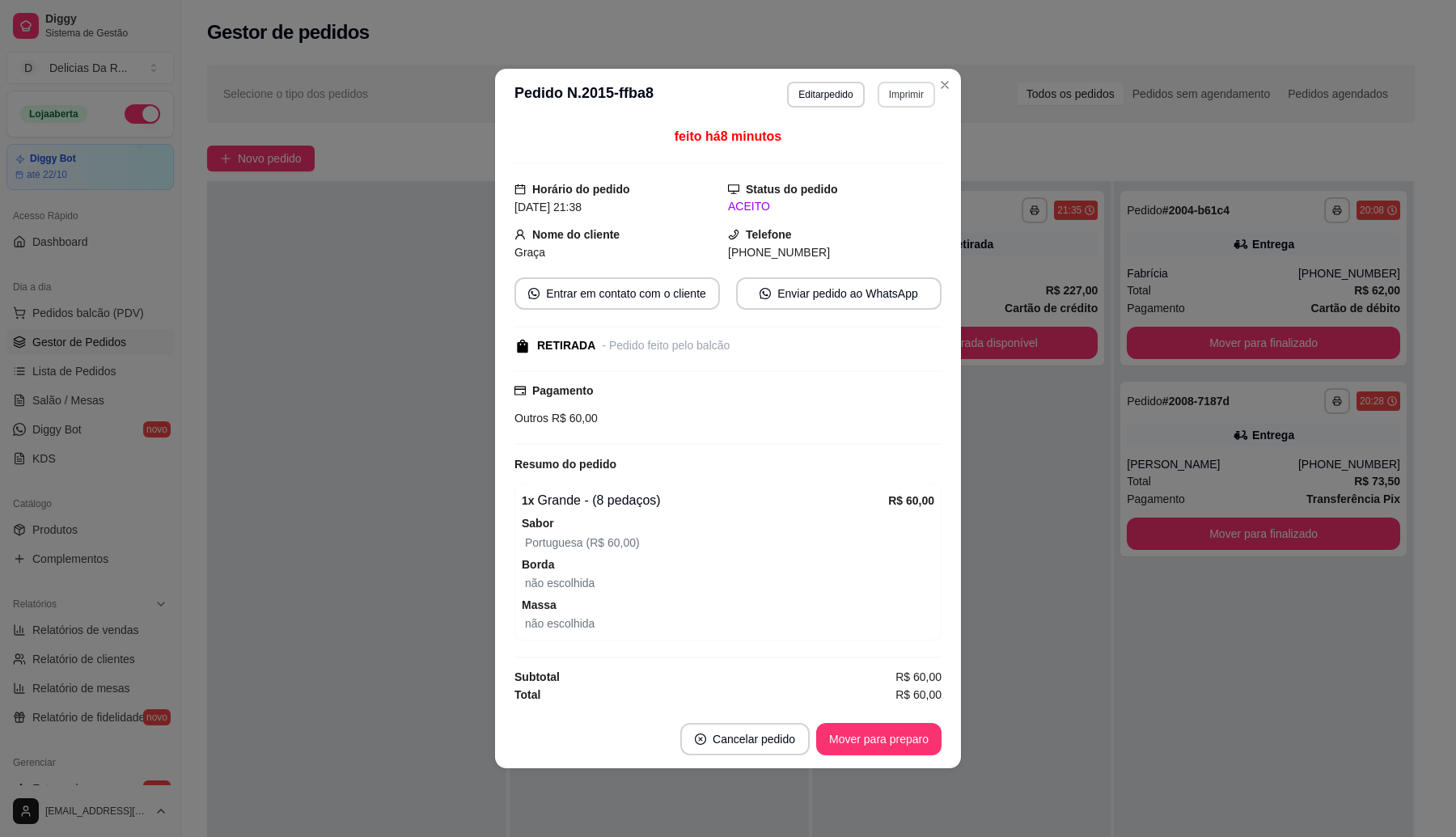
click at [903, 97] on button "Imprimir" at bounding box center [906, 94] width 57 height 26
click at [878, 156] on button "IMPRESSORA" at bounding box center [877, 148] width 113 height 25
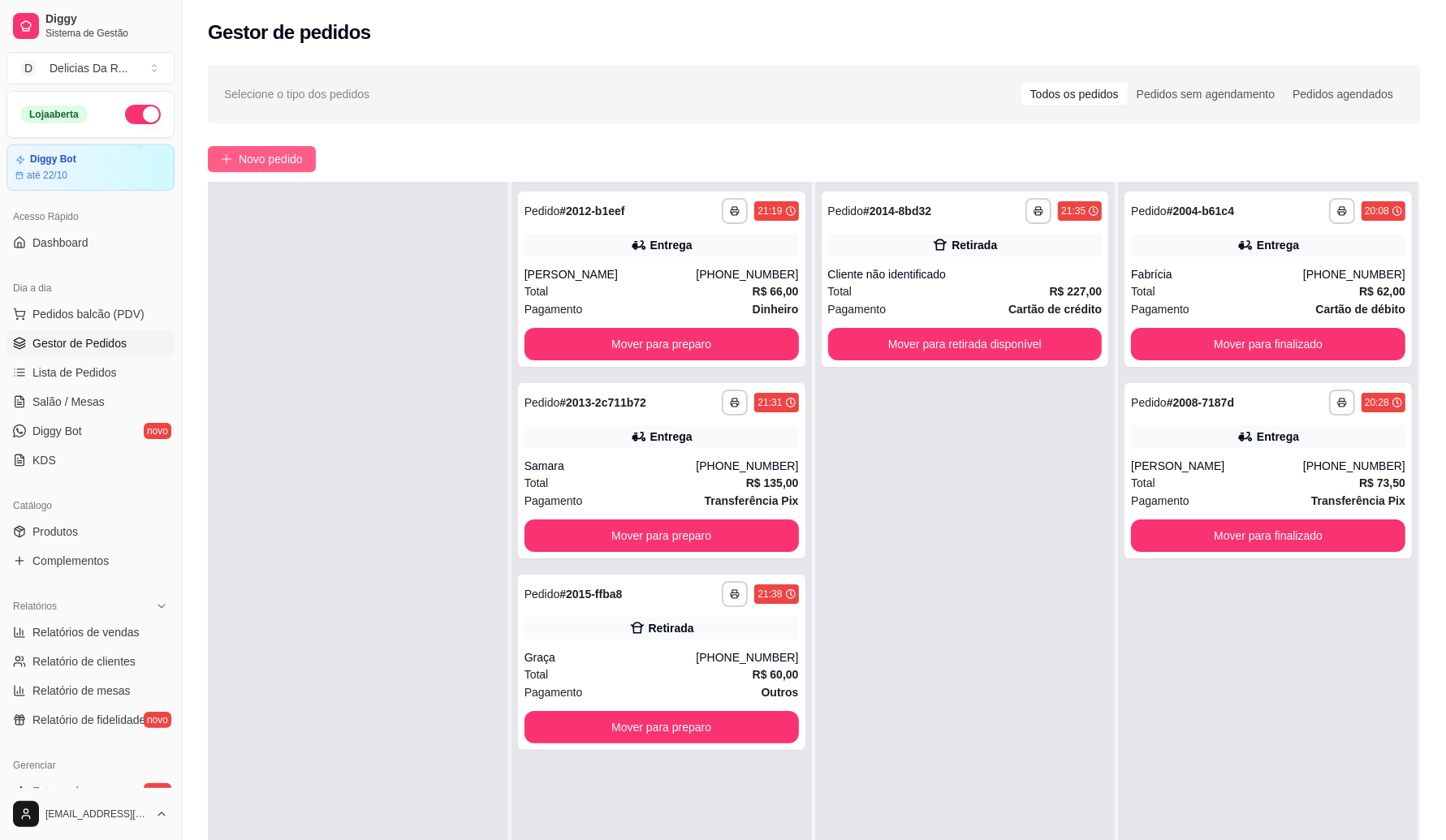
click at [293, 156] on span "Novo pedido" at bounding box center [271, 159] width 64 height 18
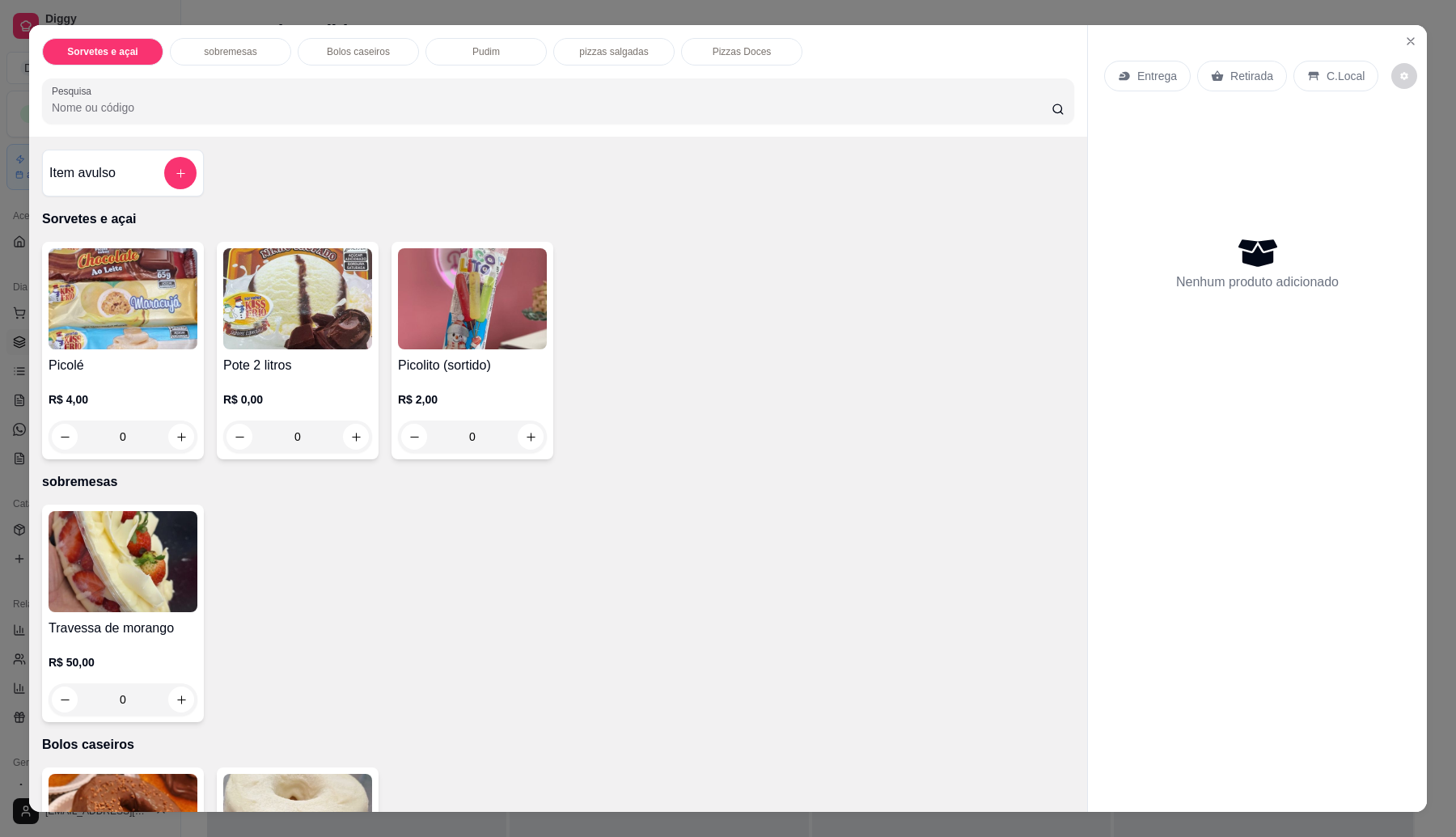
scroll to position [975, 0]
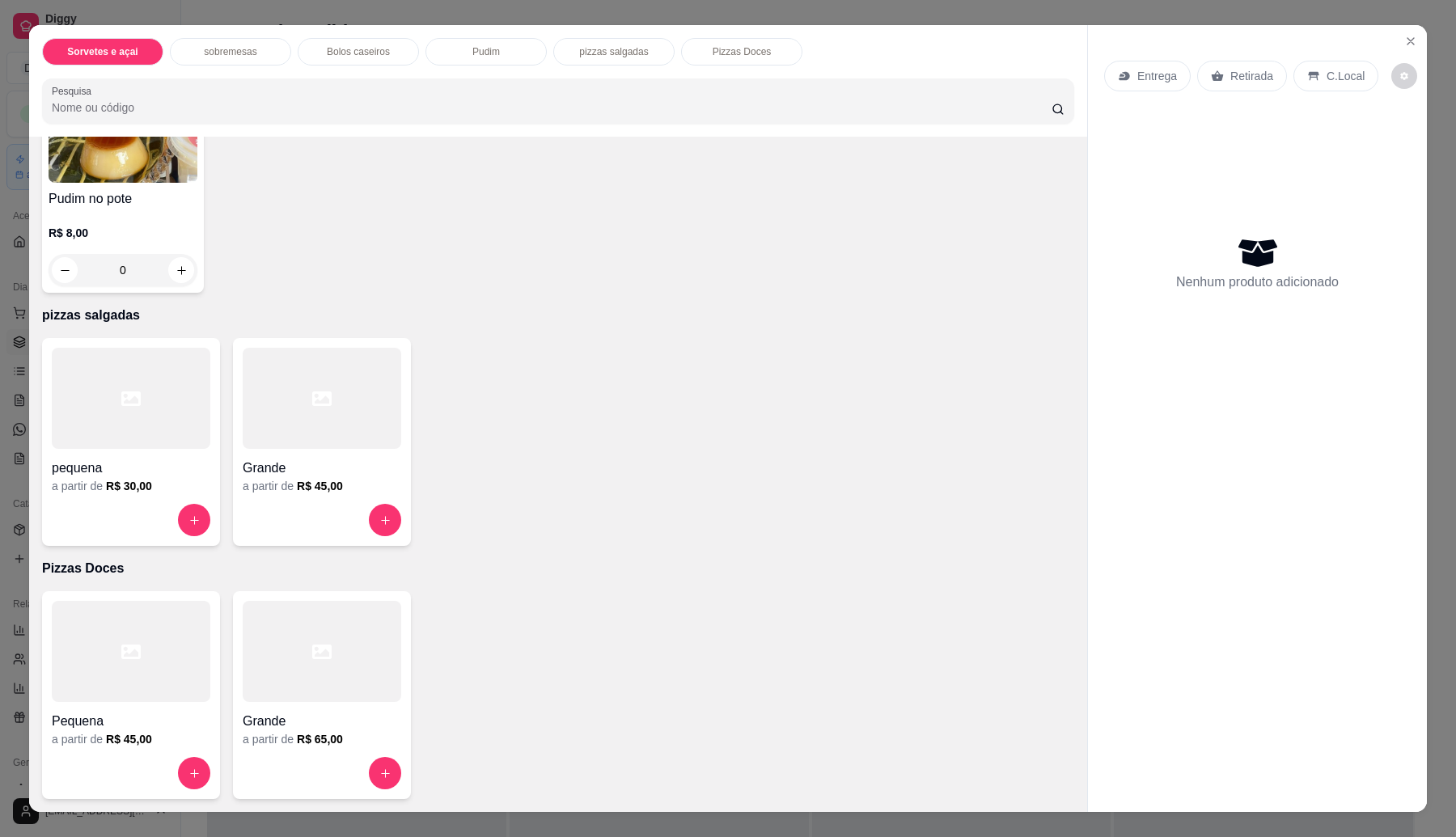
click at [306, 469] on h4 "Grande" at bounding box center [322, 469] width 159 height 20
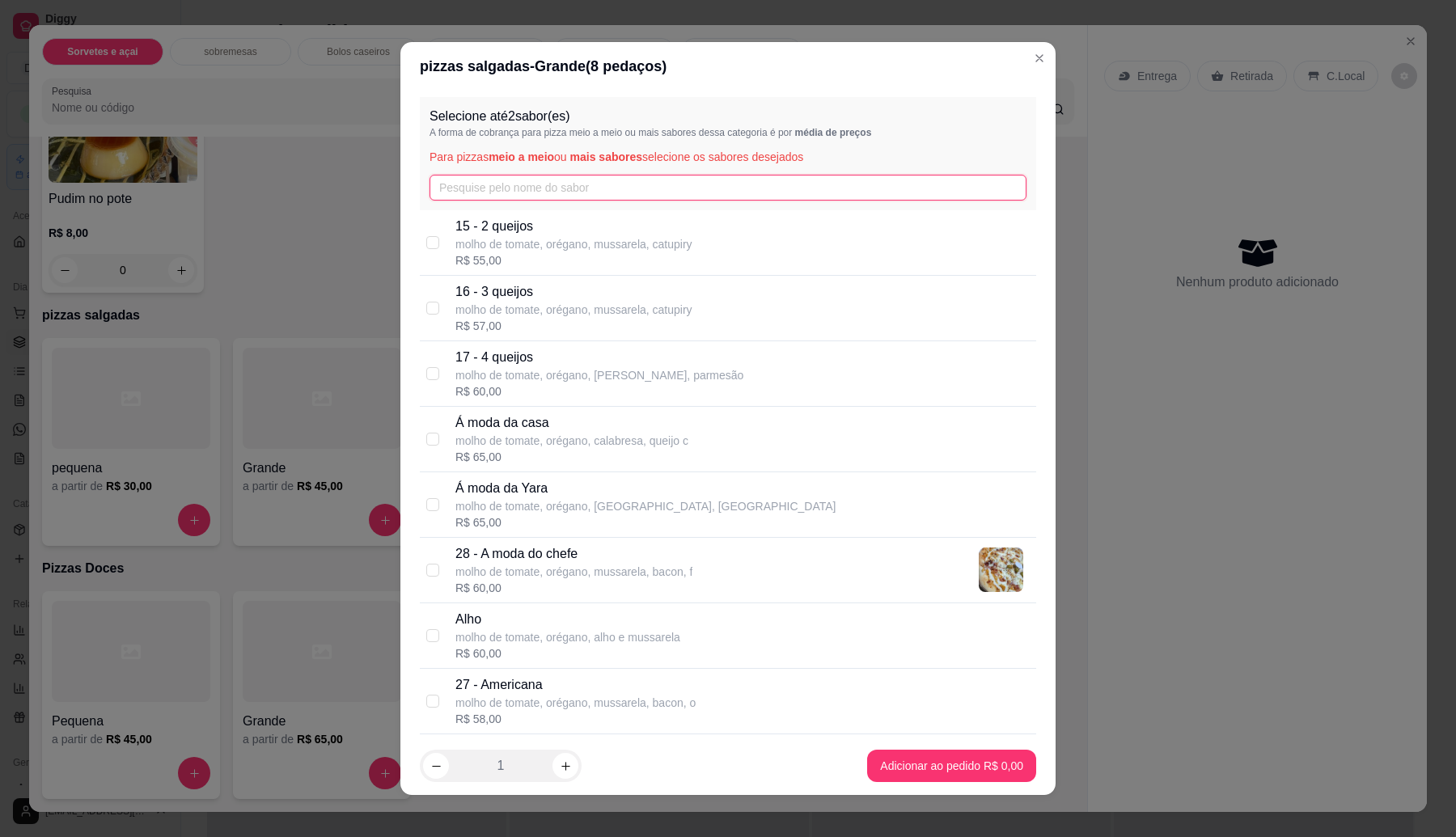
click at [531, 185] on input "text" at bounding box center [728, 187] width 597 height 26
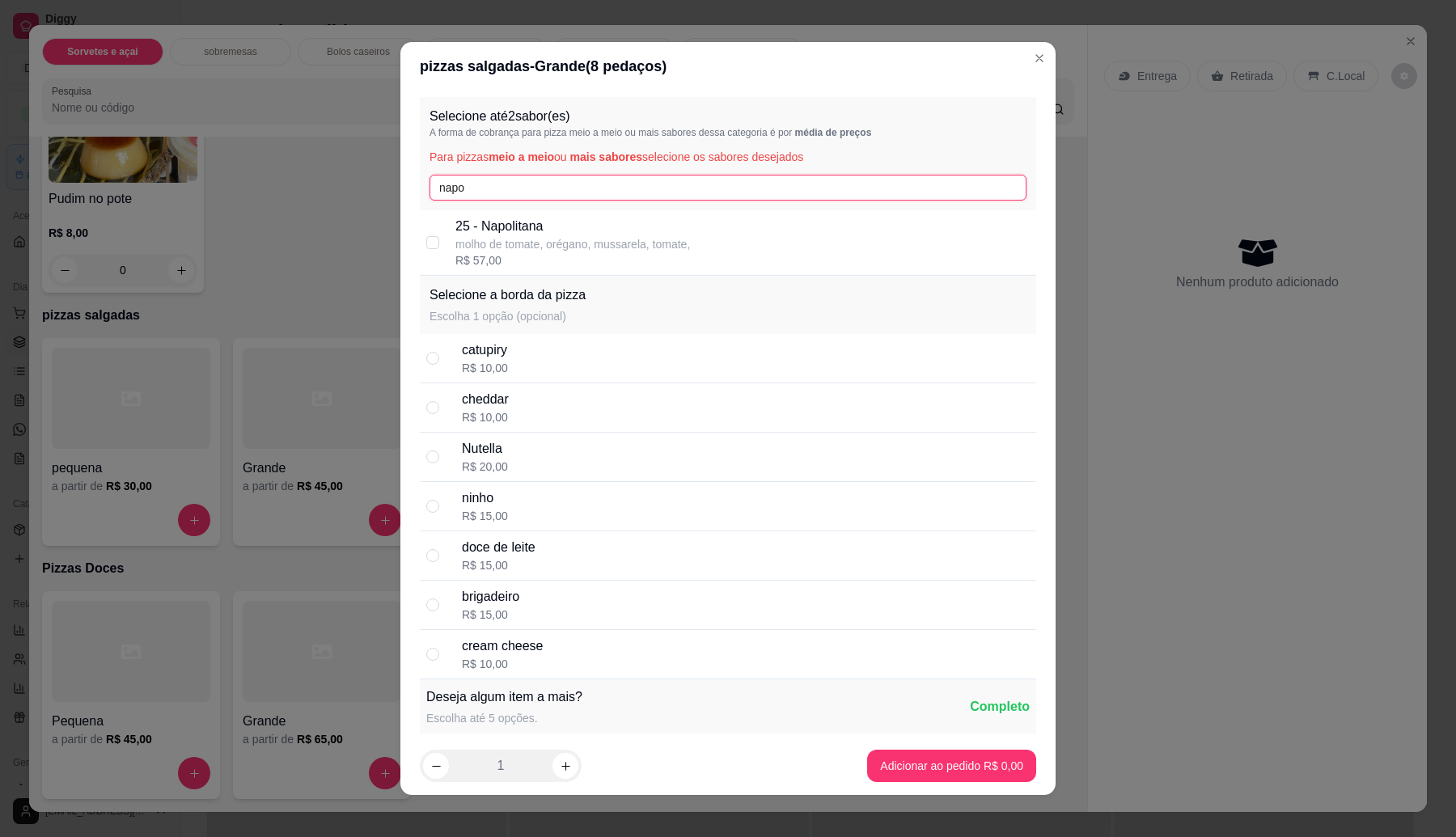
type input "napo"
click at [536, 225] on p "25 - Napolitana" at bounding box center [572, 226] width 234 height 20
checkbox input "true"
drag, startPoint x: 511, startPoint y: 185, endPoint x: 415, endPoint y: 187, distance: 96.0
click at [420, 187] on div "Selecione até 2 sabor(es) A forma de cobrança para pizza meio a meio ou mais sa…" at bounding box center [728, 153] width 617 height 113
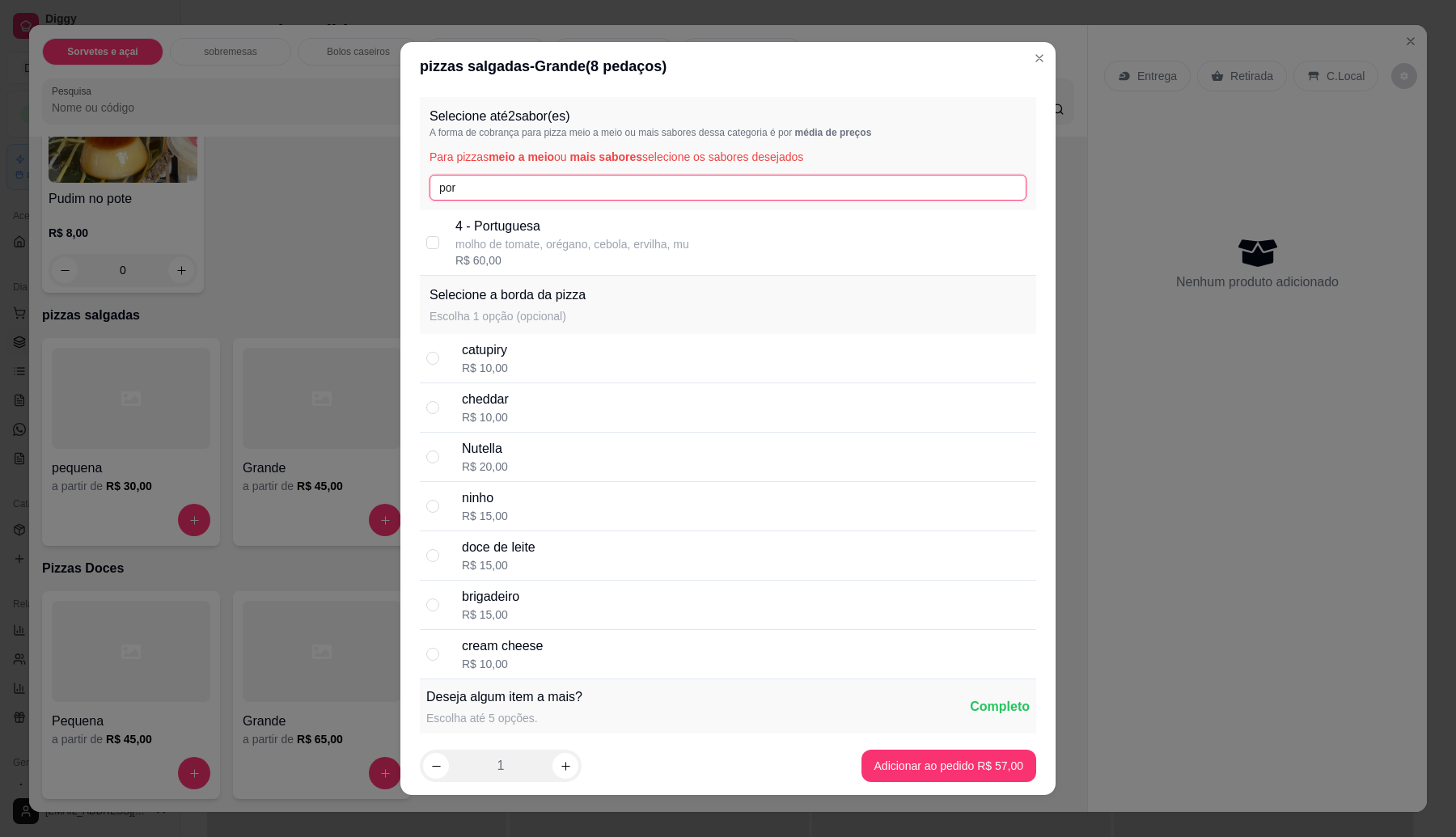
type input "por"
click at [476, 240] on p "molho de tomate, orégano, cebola, ervilha, mu" at bounding box center [572, 244] width 233 height 16
checkbox input "true"
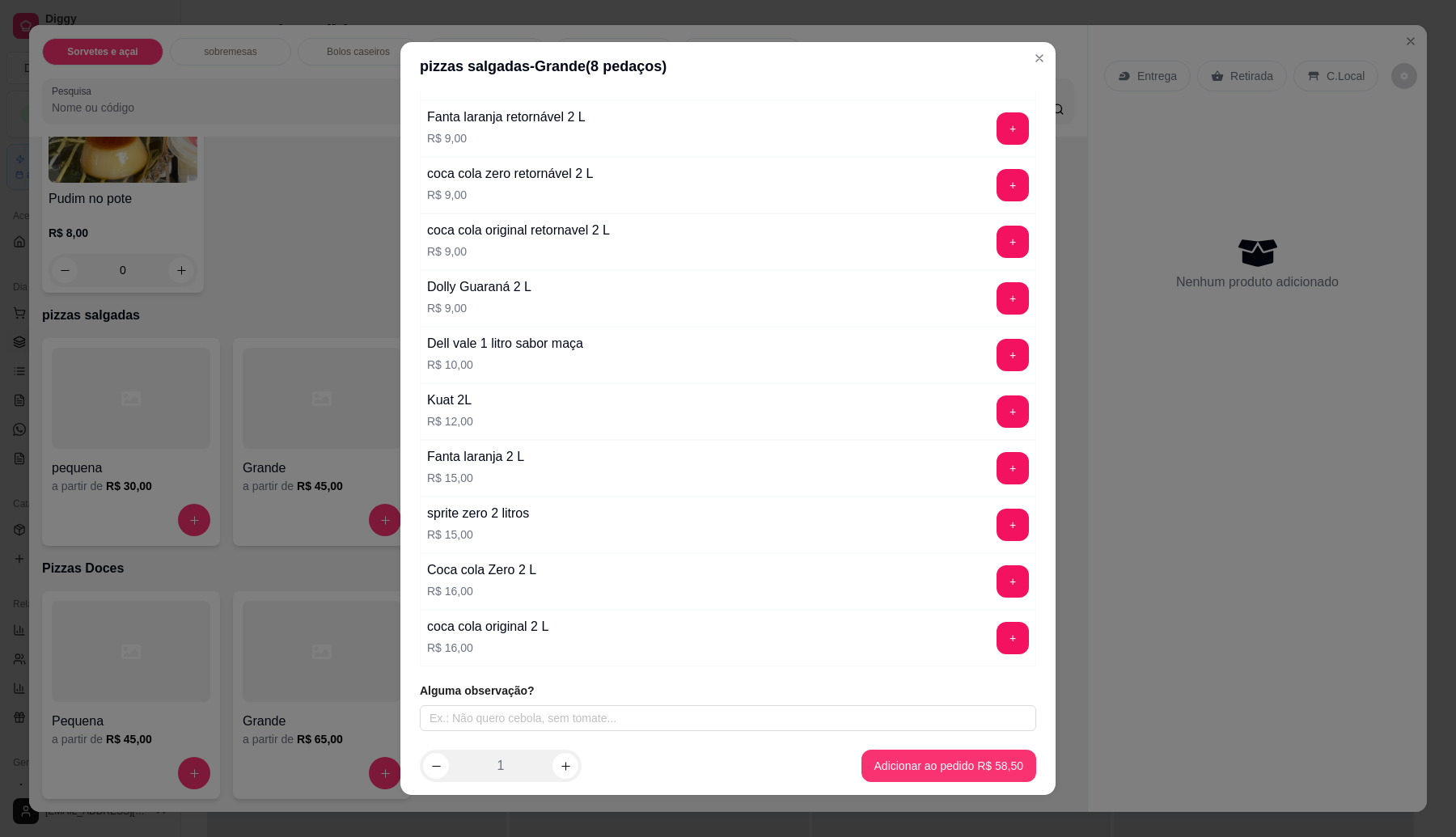
scroll to position [10, 0]
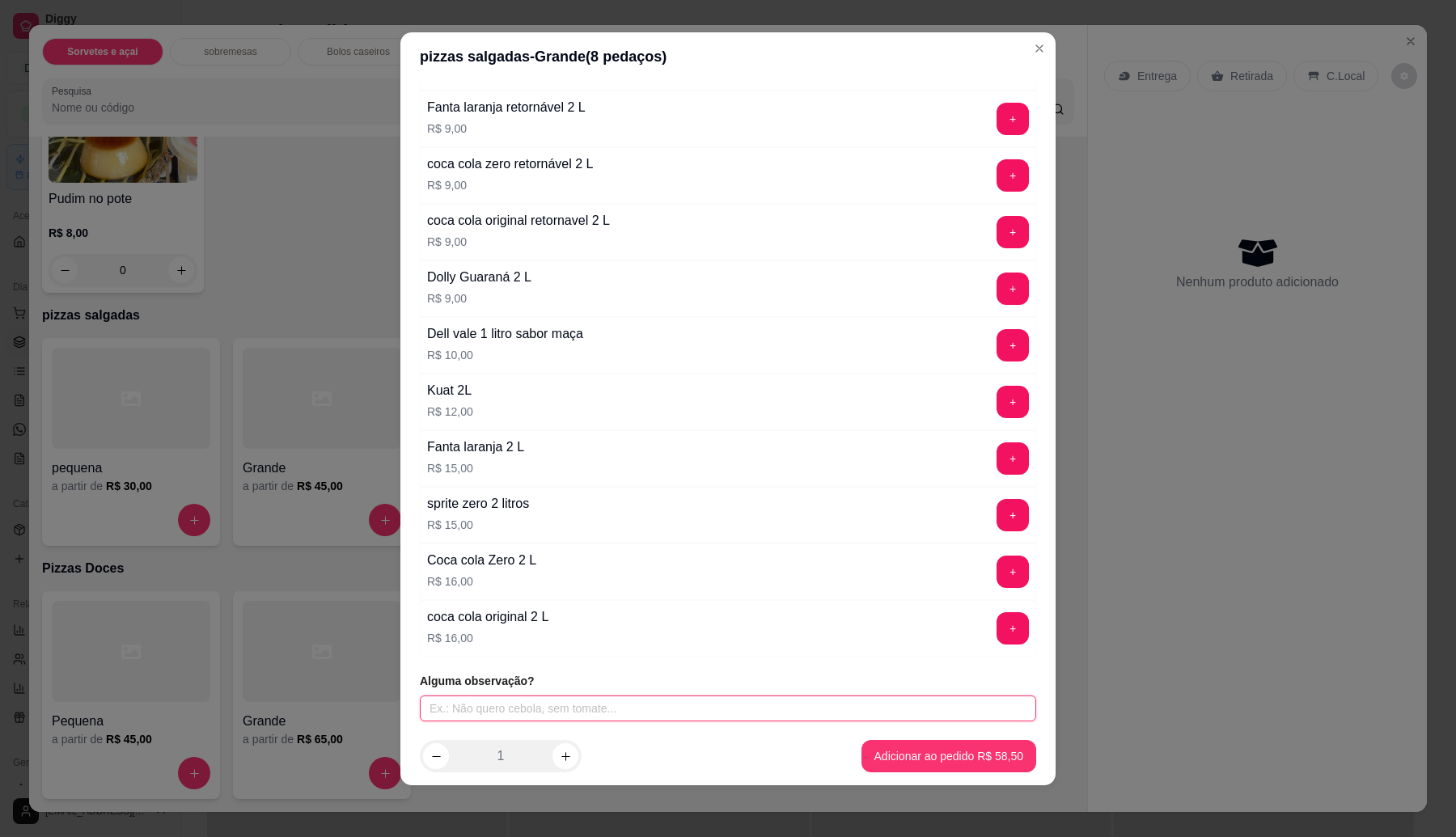
click at [682, 702] on input "text" at bounding box center [728, 708] width 617 height 26
type input "Palmito na portuguesa"
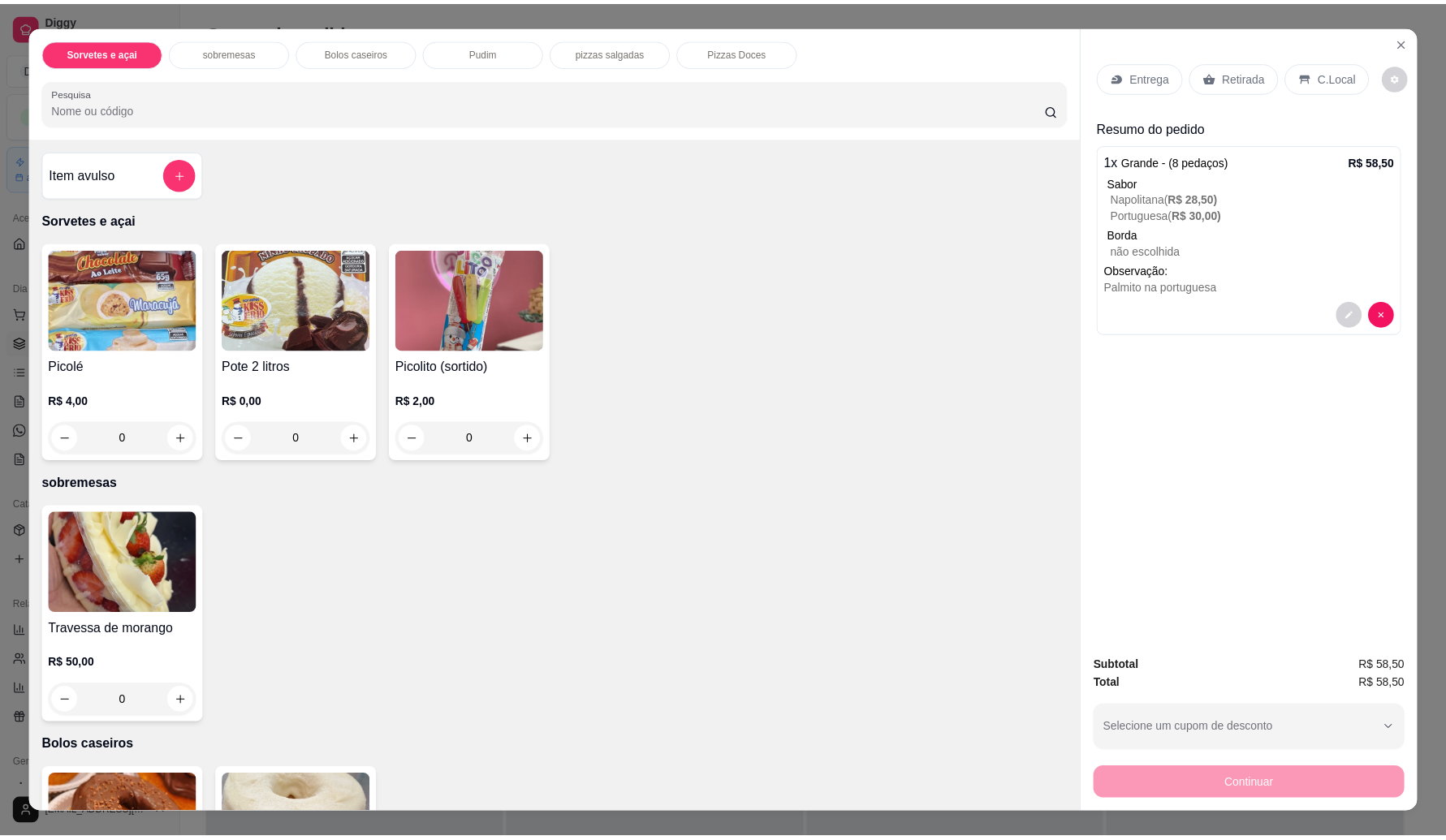
scroll to position [0, 0]
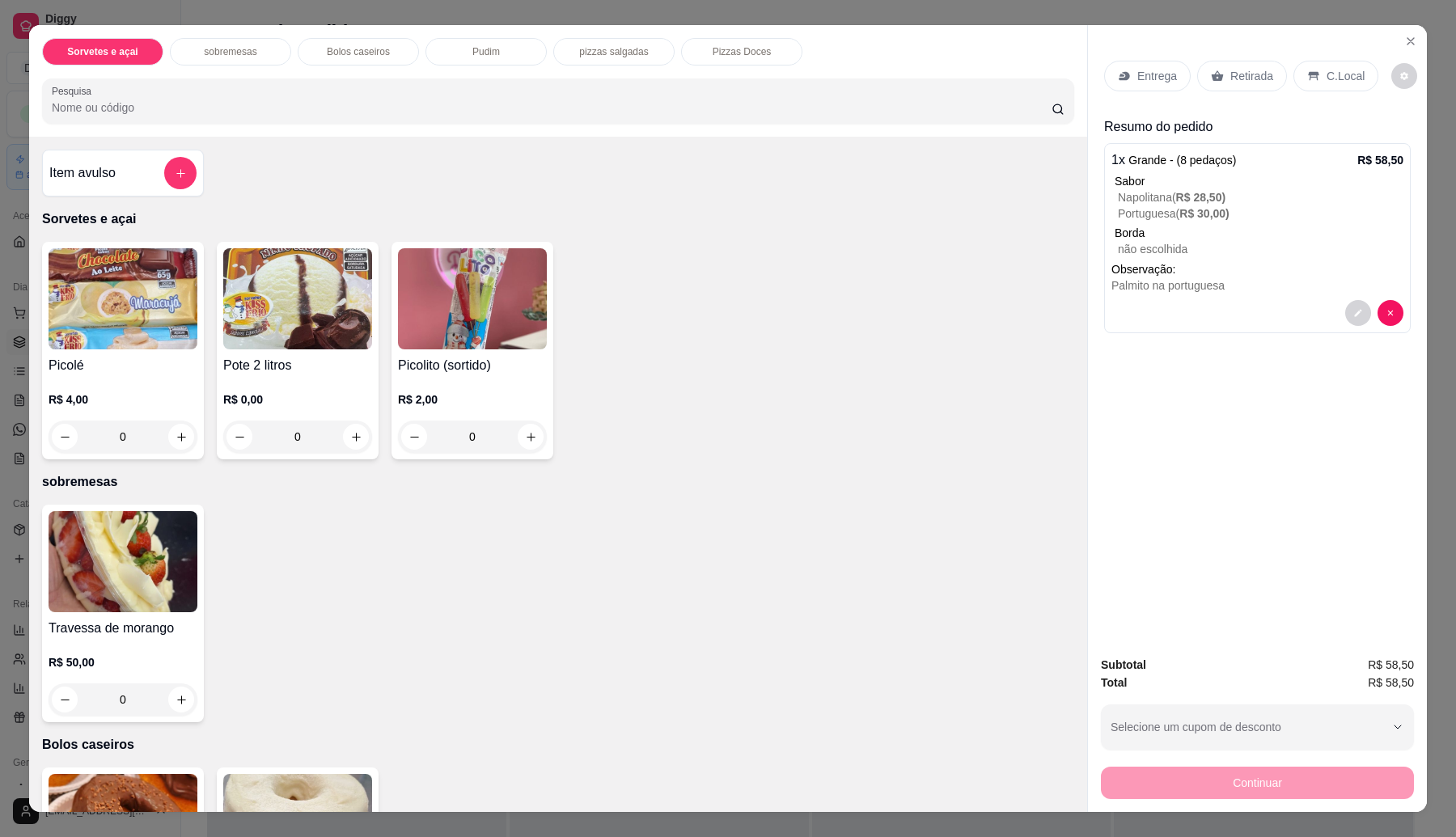
click at [164, 179] on div at bounding box center [180, 173] width 32 height 32
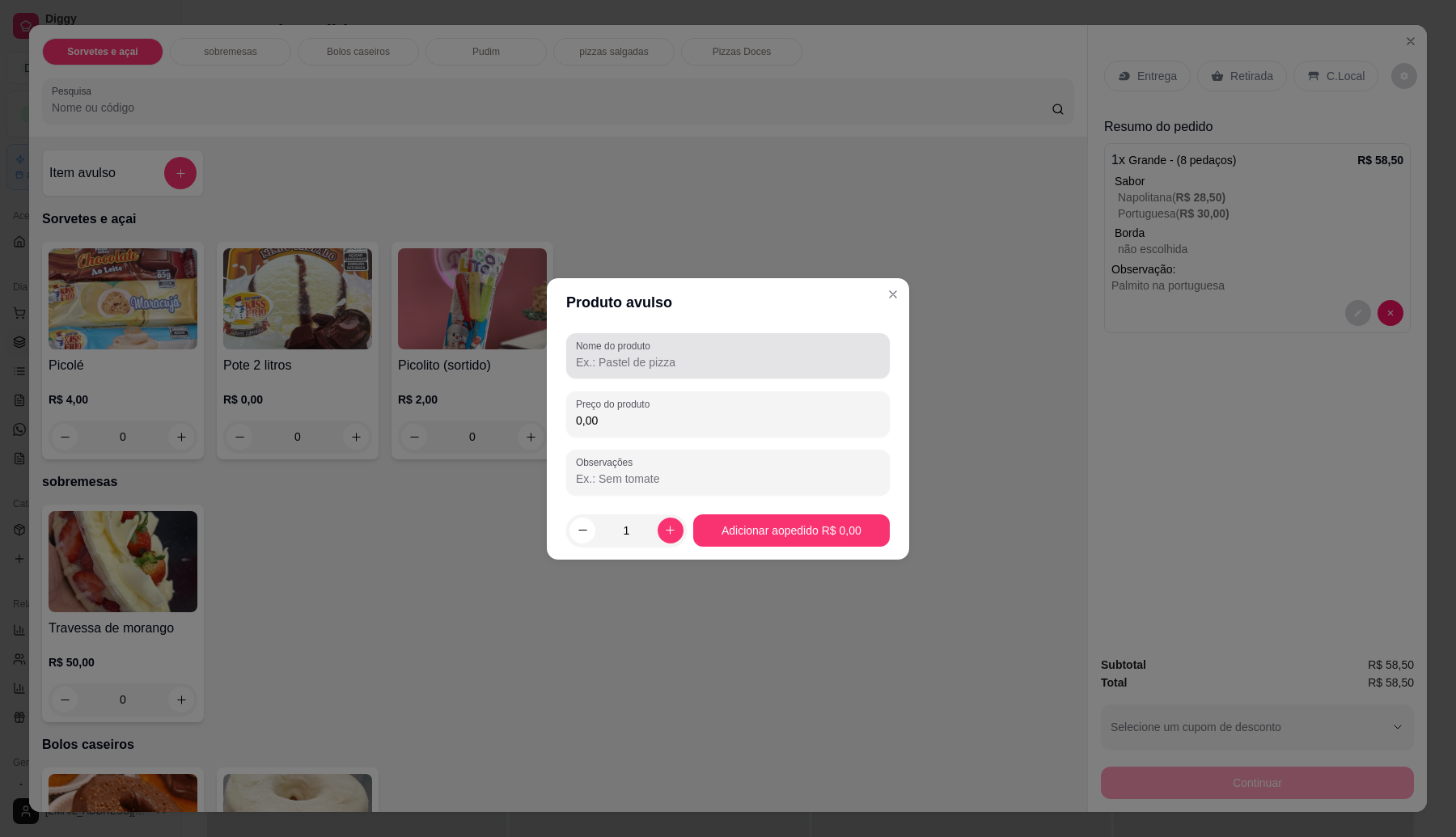
click at [612, 365] on input "Nome do produto" at bounding box center [727, 363] width 304 height 16
click at [580, 361] on input "Palmito" at bounding box center [727, 363] width 304 height 16
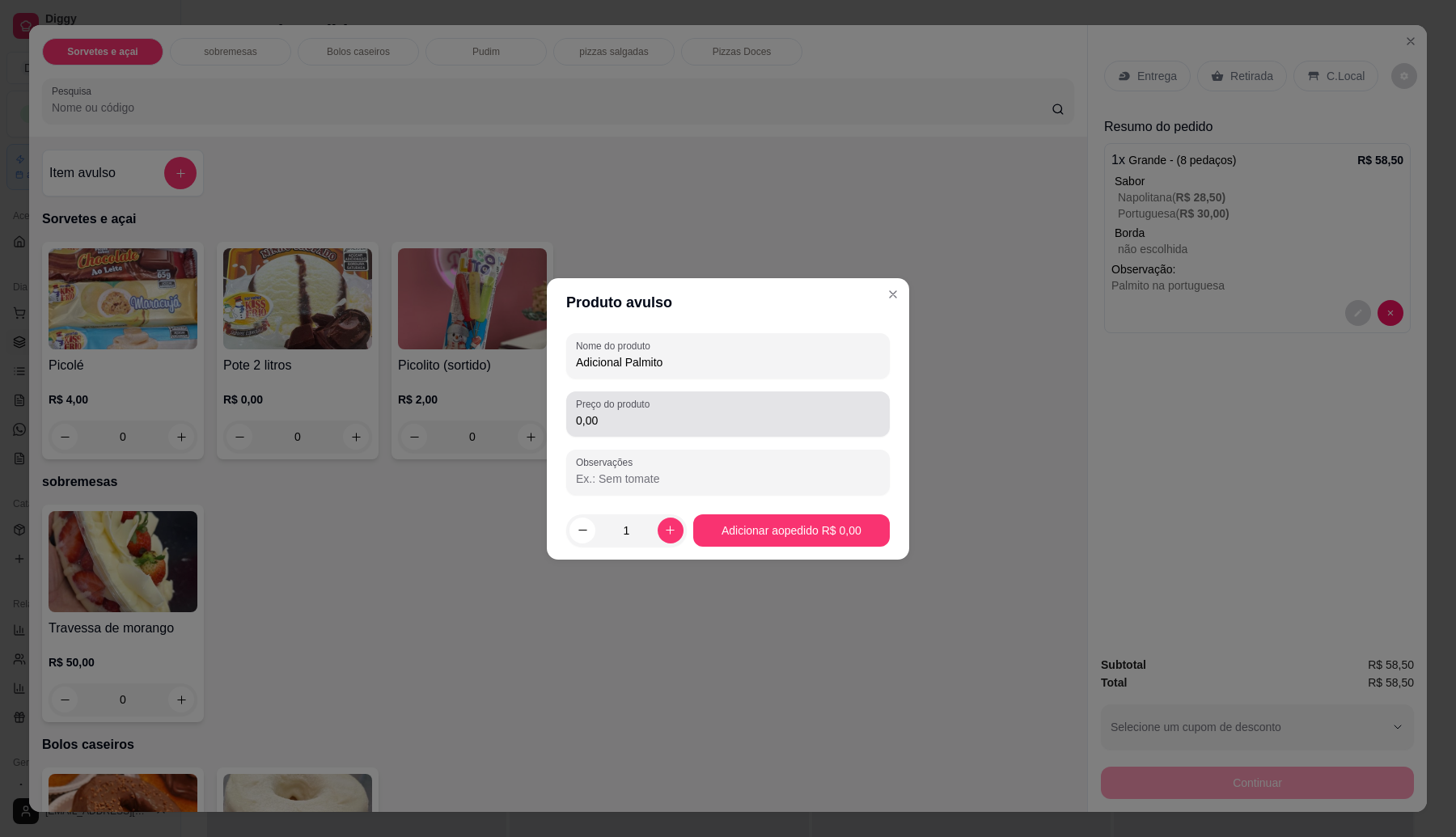
type input "Adicional Palmito"
click at [704, 397] on div "Preço do produto 0,00" at bounding box center [727, 414] width 323 height 45
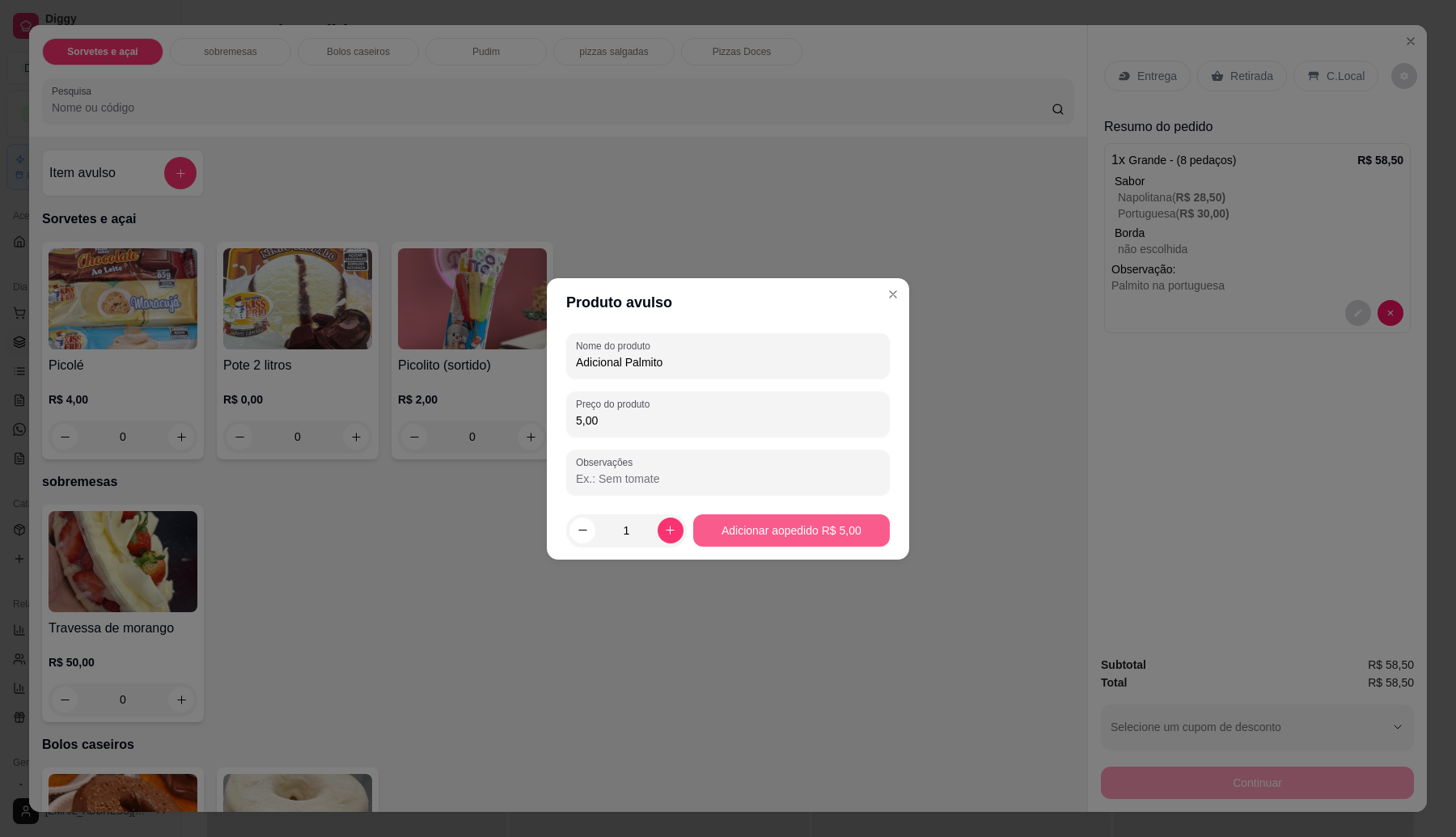
type input "5,00"
click at [817, 514] on button "Adicionar ao pedido R$ 5,00" at bounding box center [791, 530] width 197 height 32
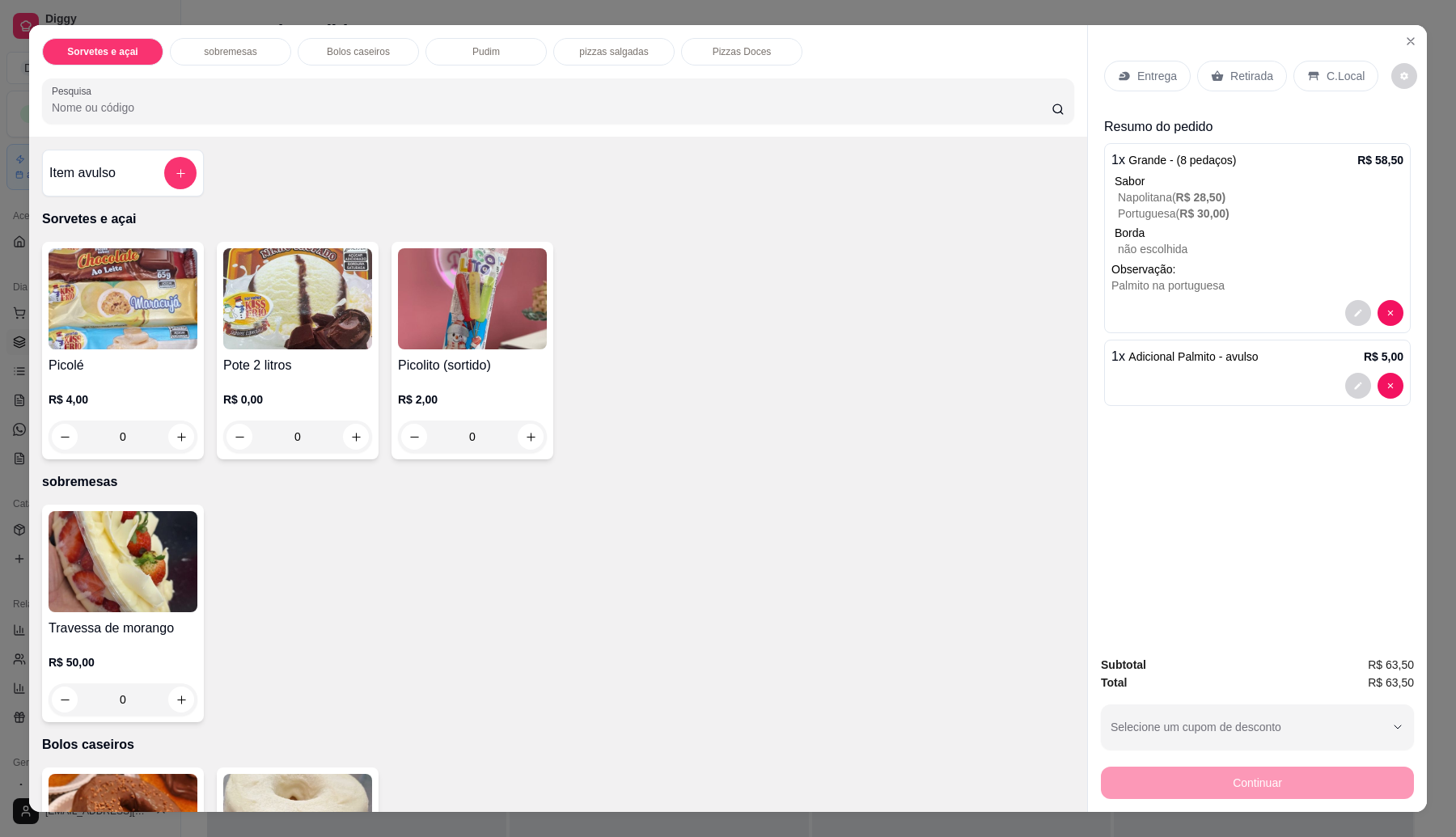
click at [1229, 85] on div "Retirada" at bounding box center [1241, 76] width 90 height 30
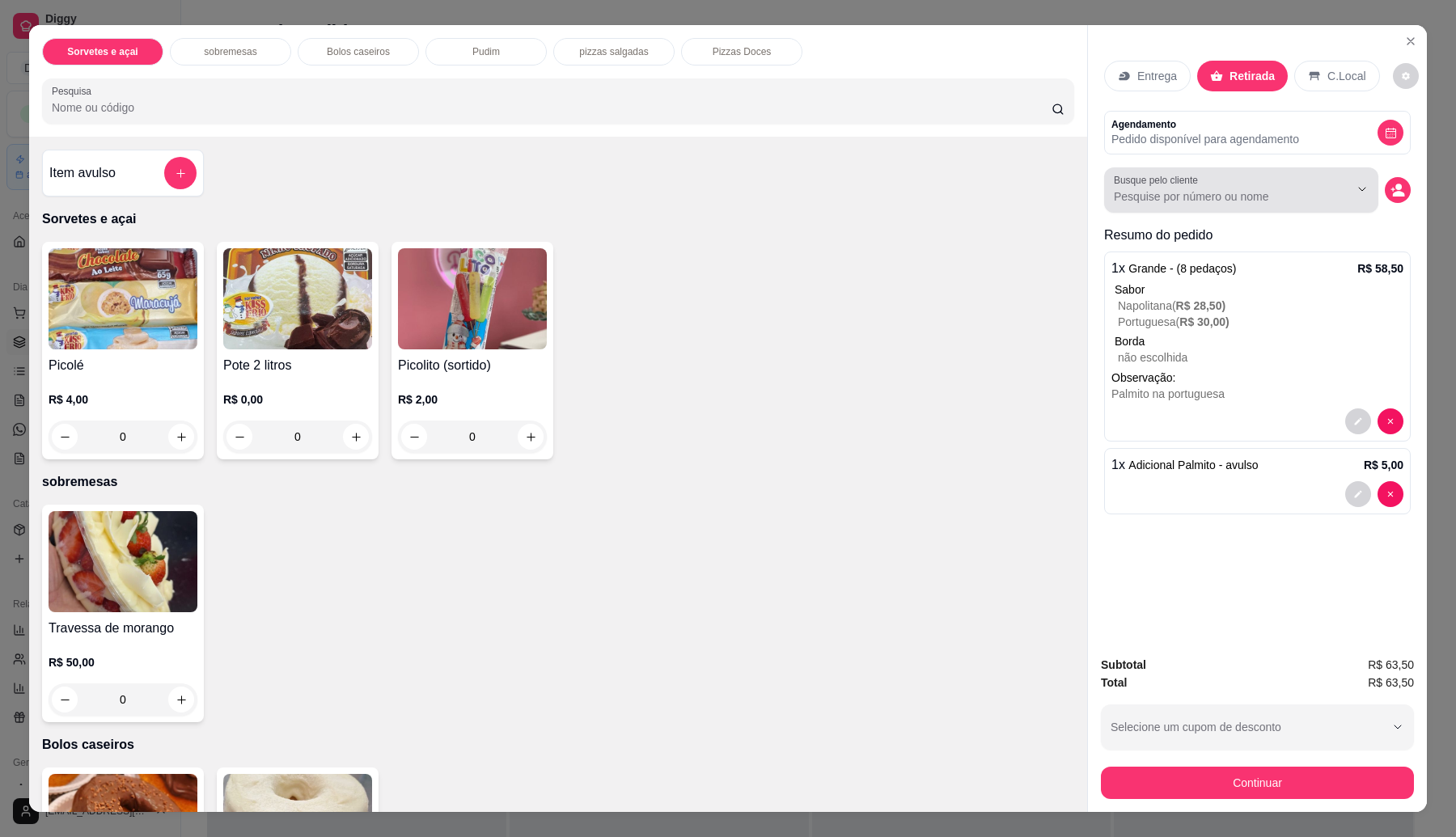
click at [1197, 179] on div at bounding box center [1241, 190] width 255 height 32
type input "[PERSON_NAME]"
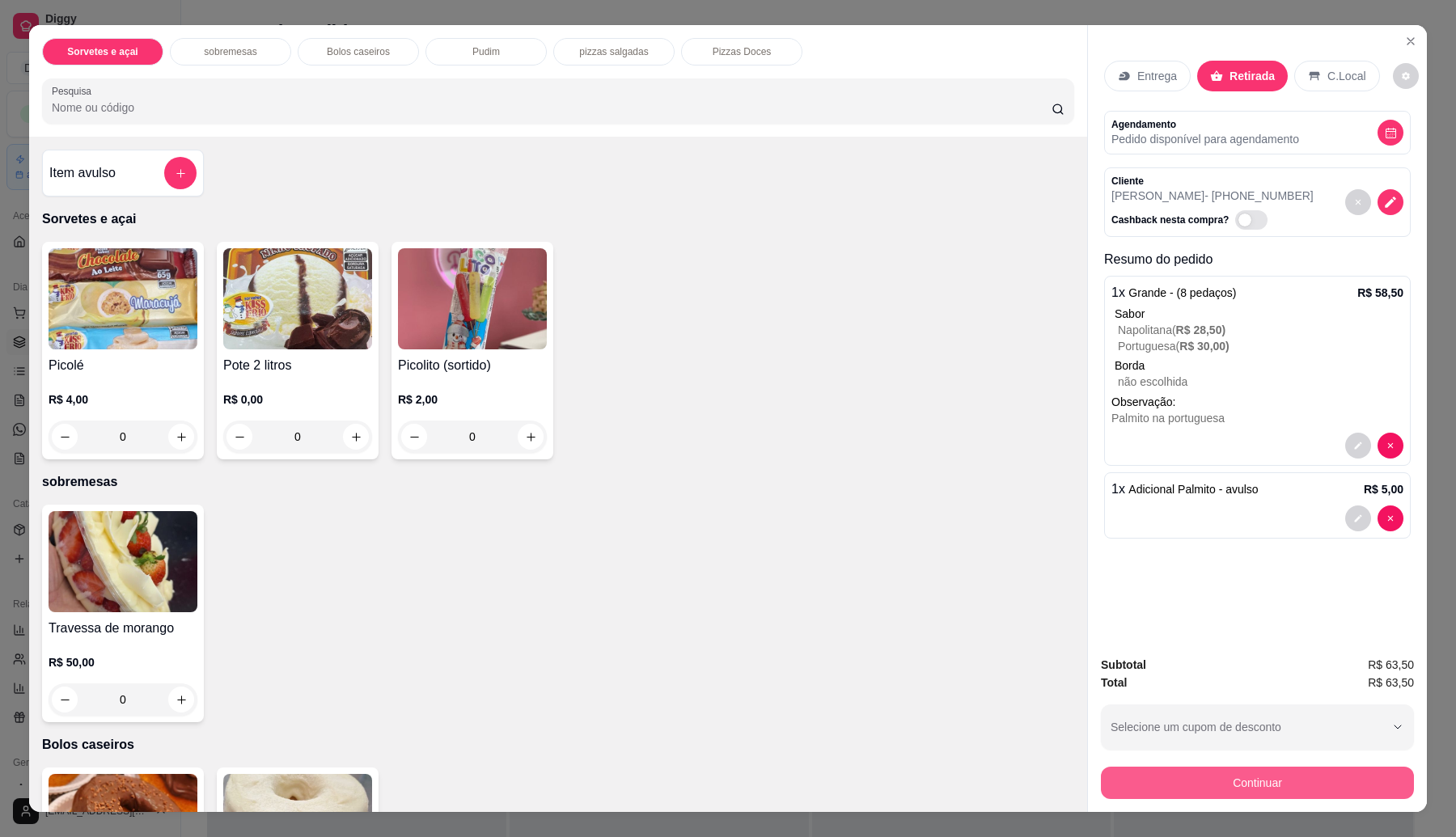
click at [1158, 778] on button "Continuar" at bounding box center [1256, 783] width 313 height 32
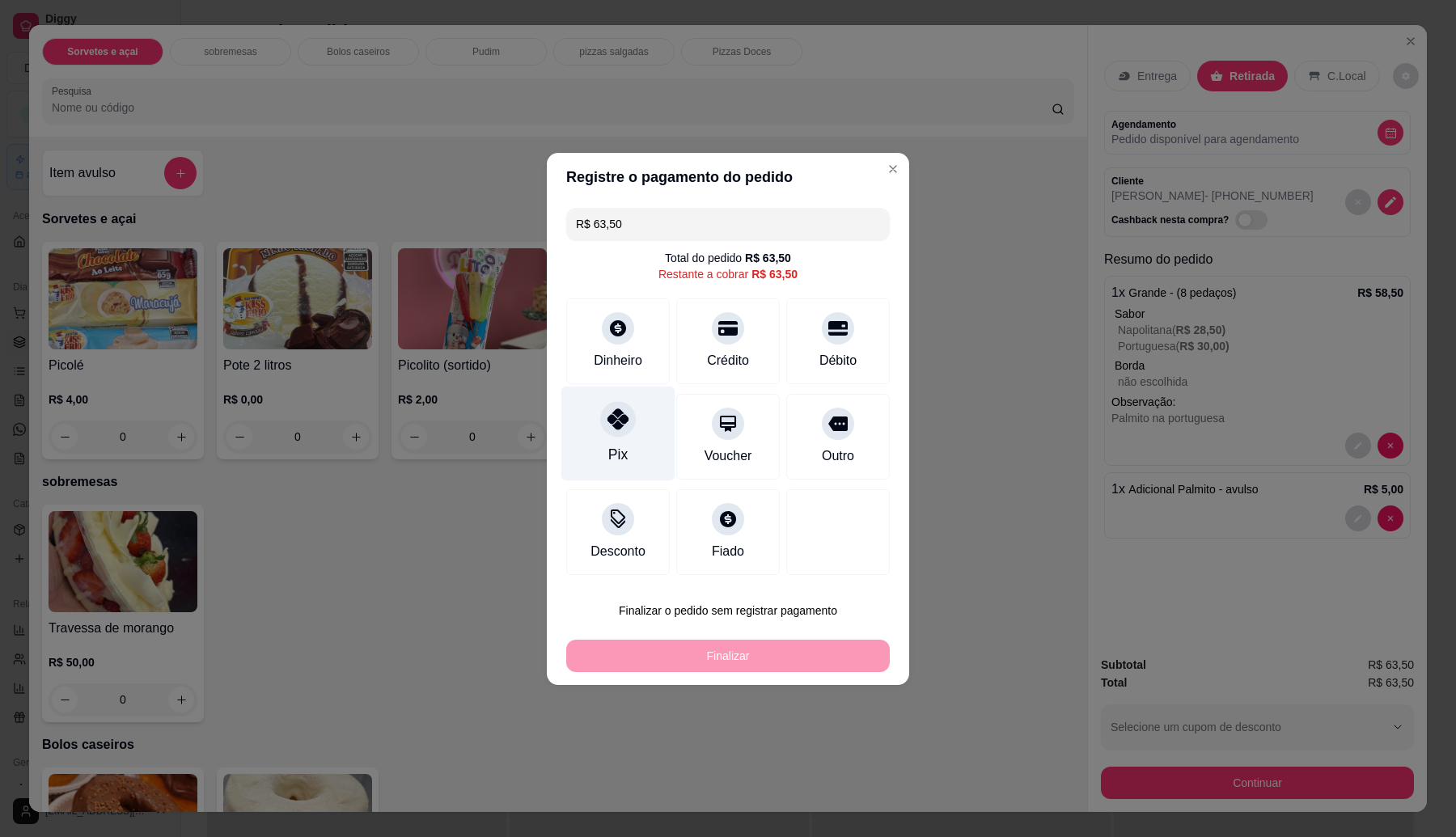
click at [600, 414] on div at bounding box center [618, 419] width 36 height 36
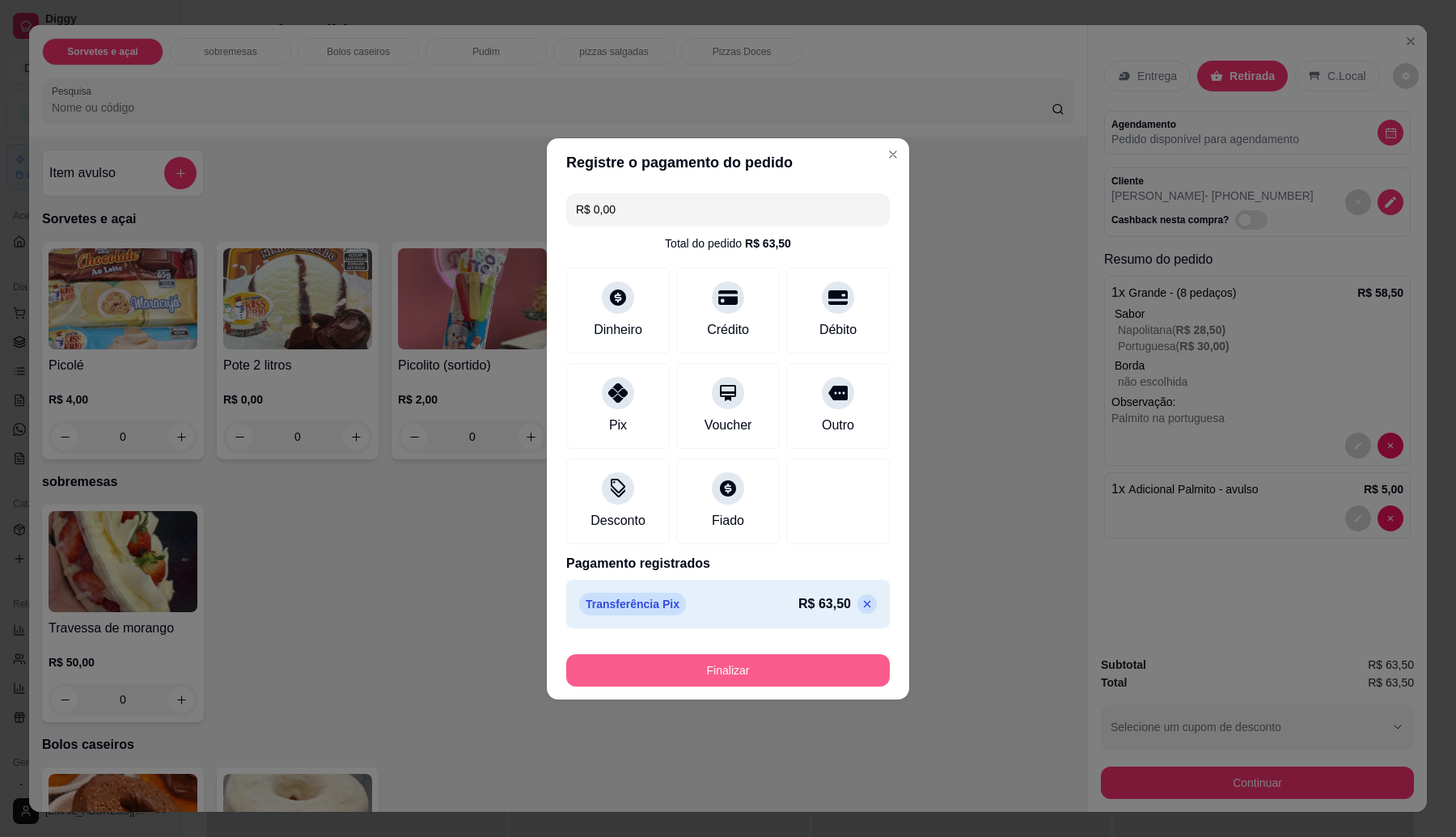
click at [732, 657] on button "Finalizar" at bounding box center [727, 670] width 323 height 32
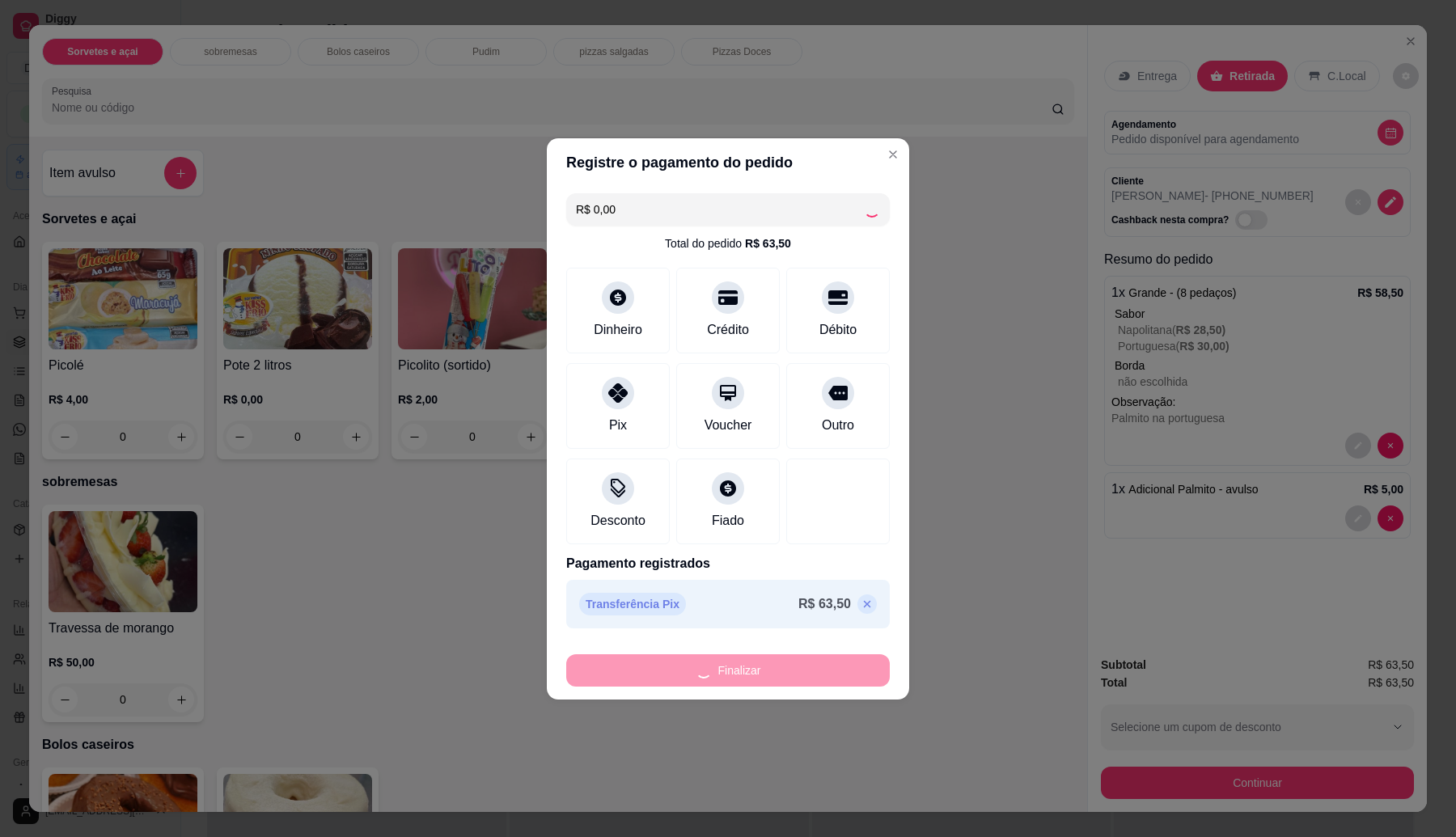
type input "-R$ 63,50"
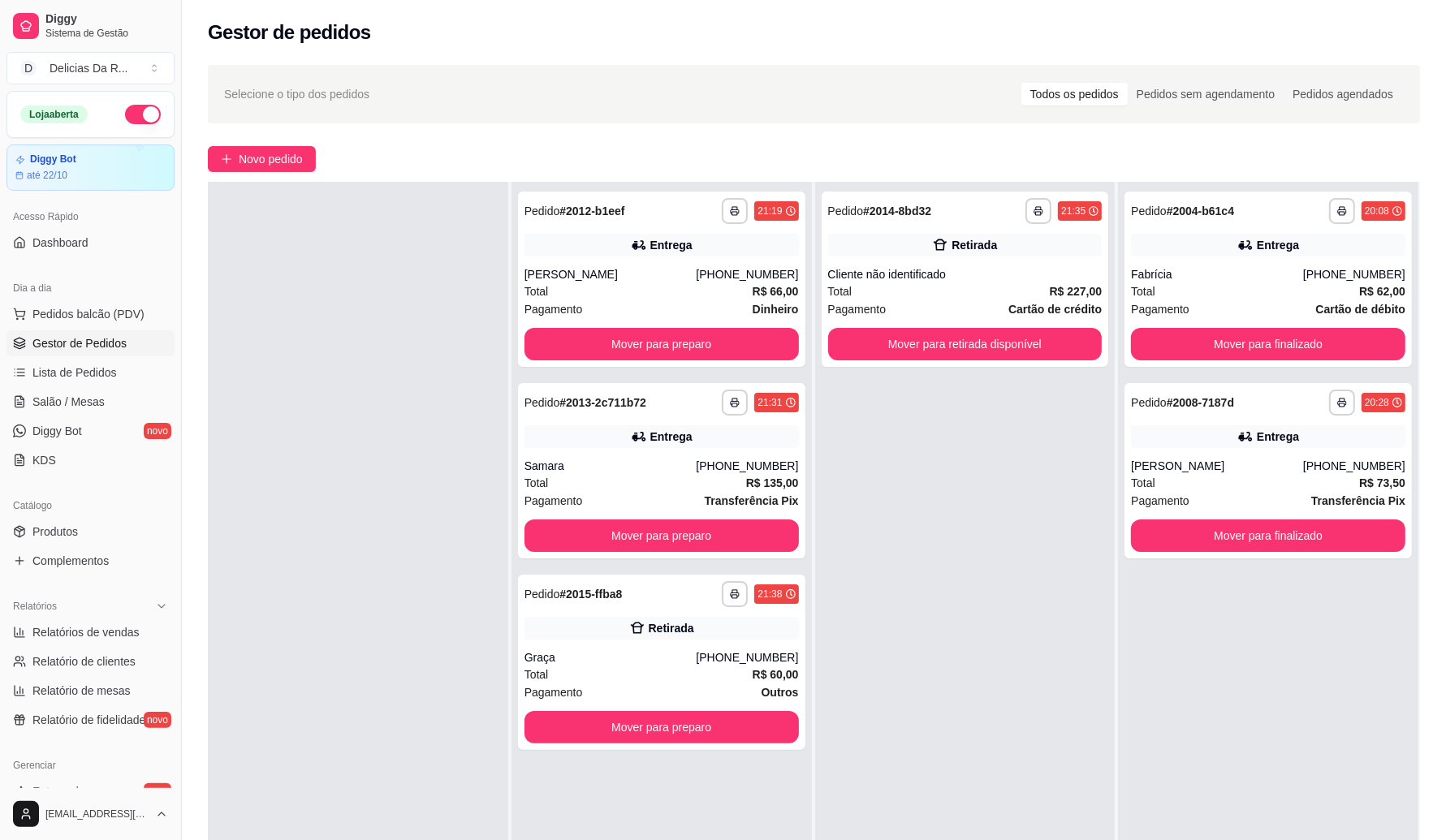
click at [903, 675] on div "**********" at bounding box center [965, 601] width 301 height 840
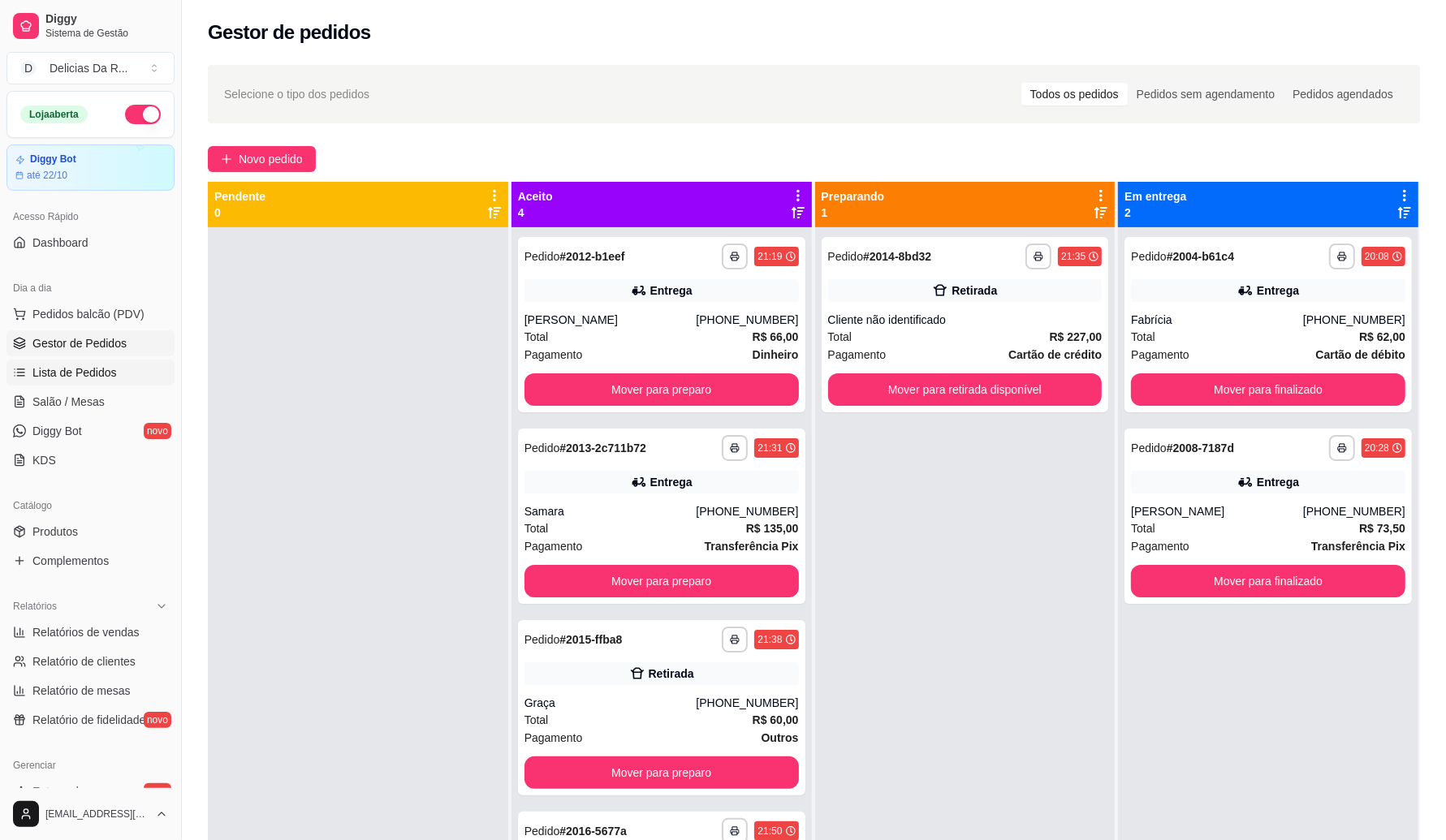
click at [89, 369] on span "Lista de Pedidos" at bounding box center [74, 372] width 84 height 16
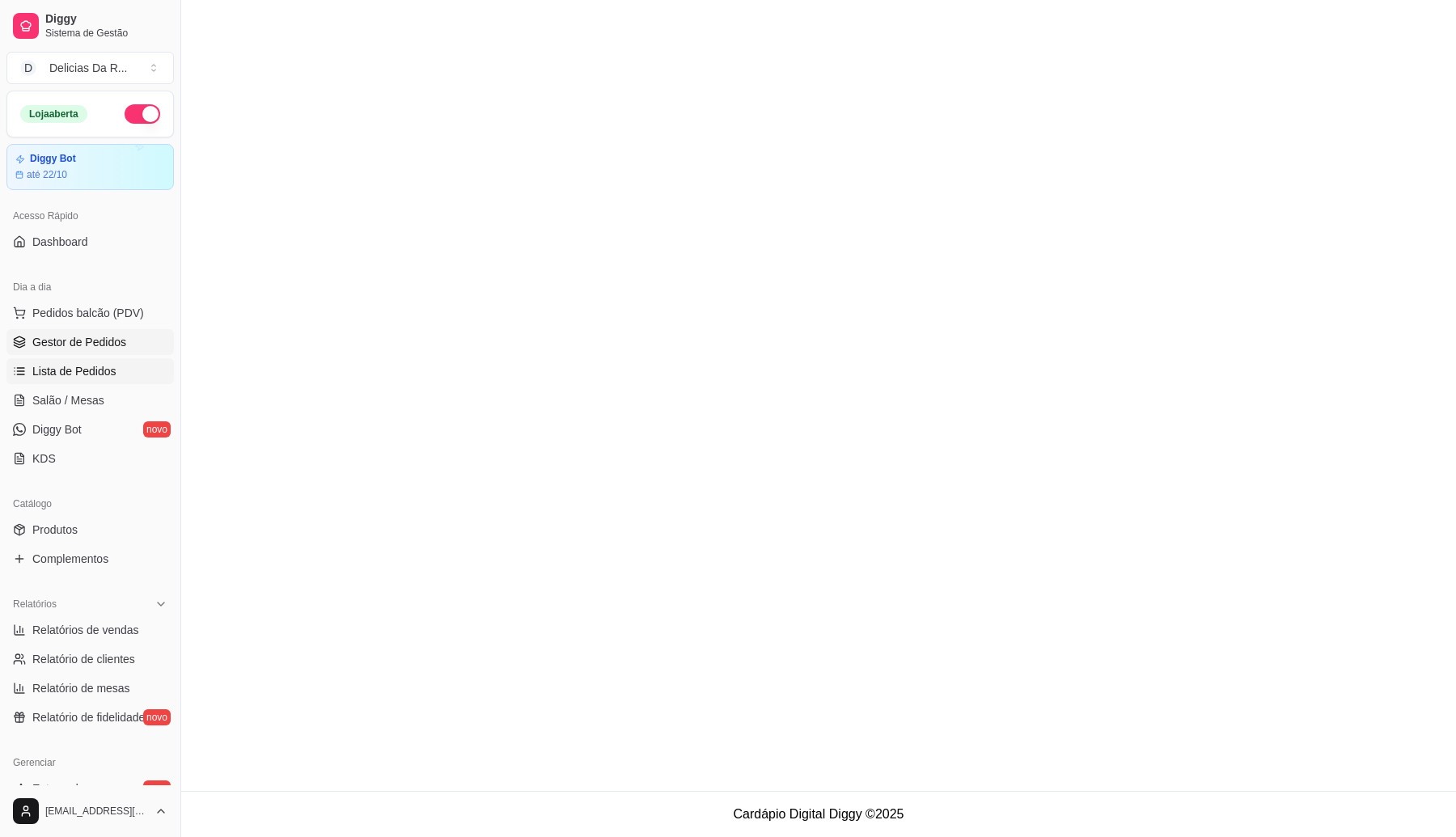
click at [92, 344] on span "Gestor de Pedidos" at bounding box center [78, 342] width 94 height 16
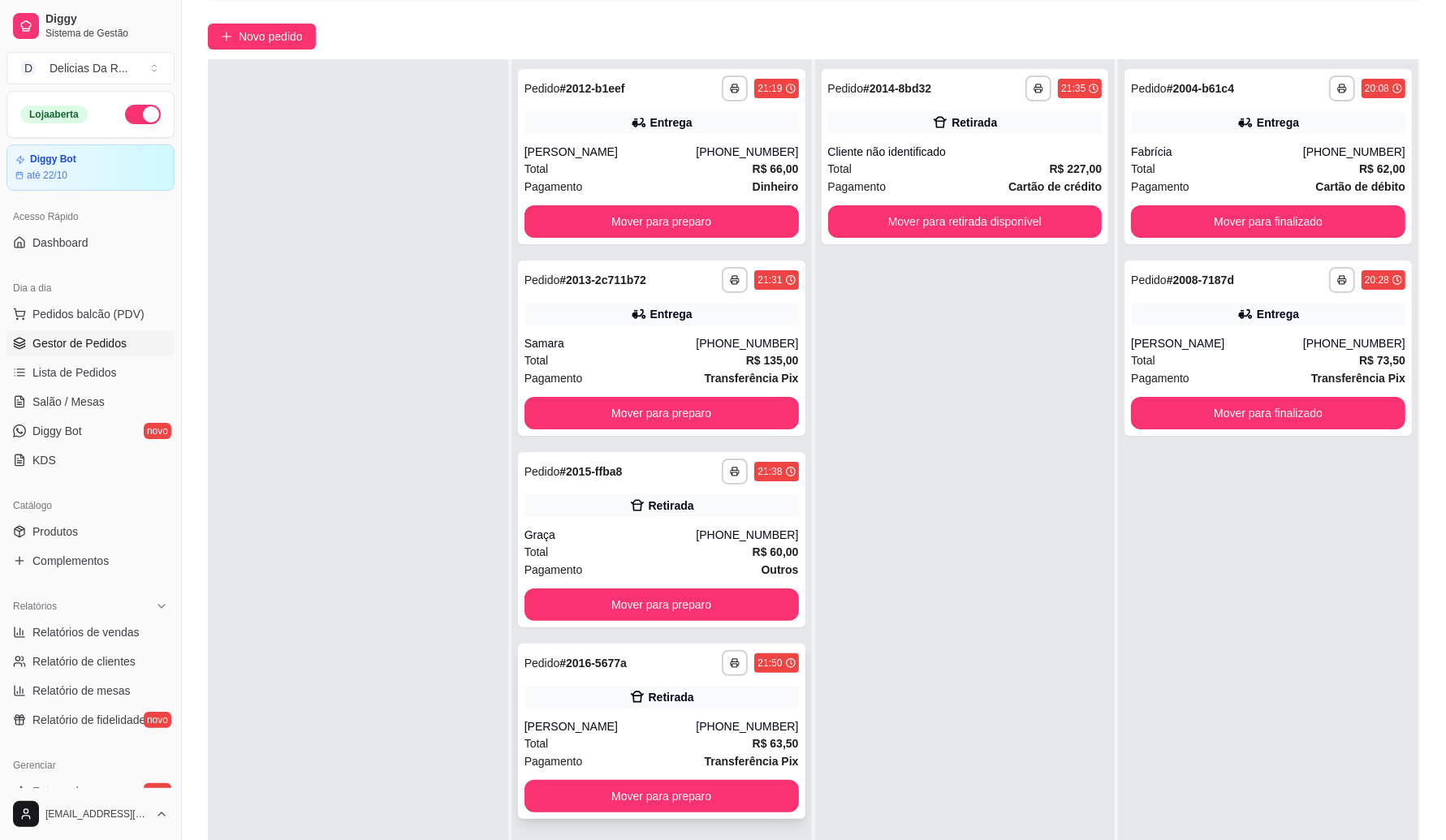
scroll to position [248, 0]
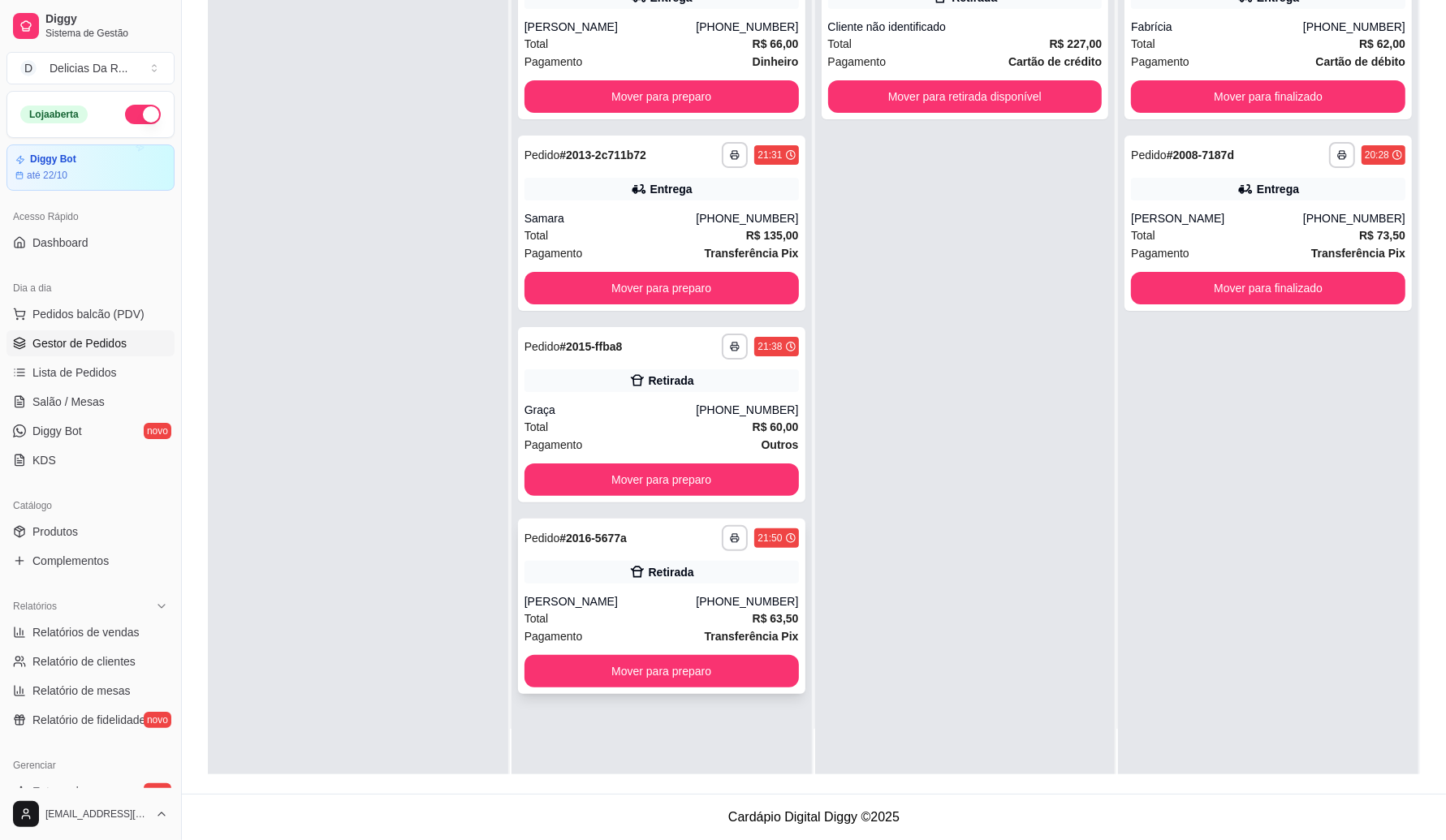
click at [533, 605] on div "[PERSON_NAME]" at bounding box center [610, 601] width 172 height 16
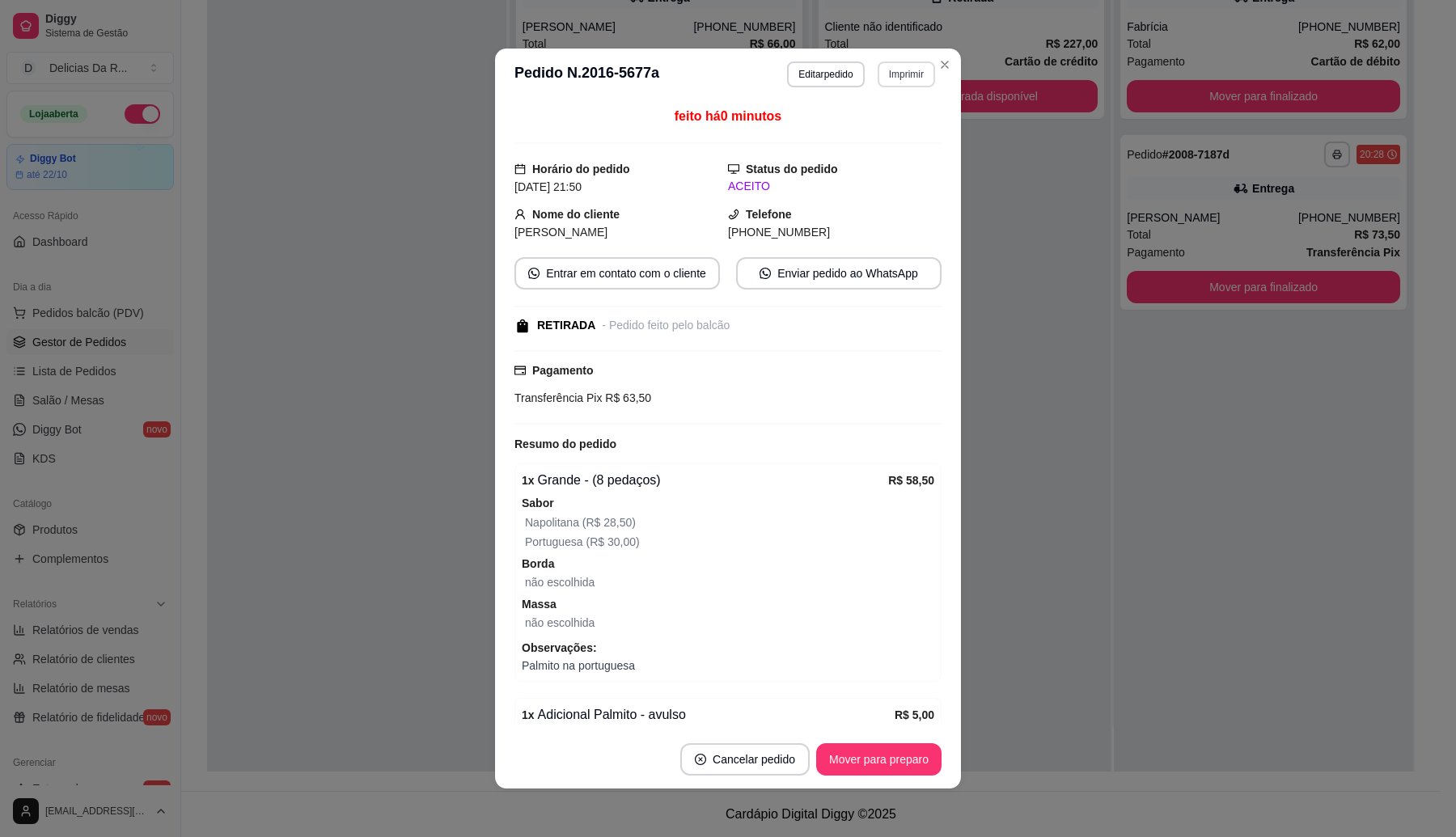
click at [888, 78] on button "Imprimir" at bounding box center [906, 74] width 57 height 26
click at [902, 135] on button "IMPRESSORA" at bounding box center [871, 131] width 118 height 26
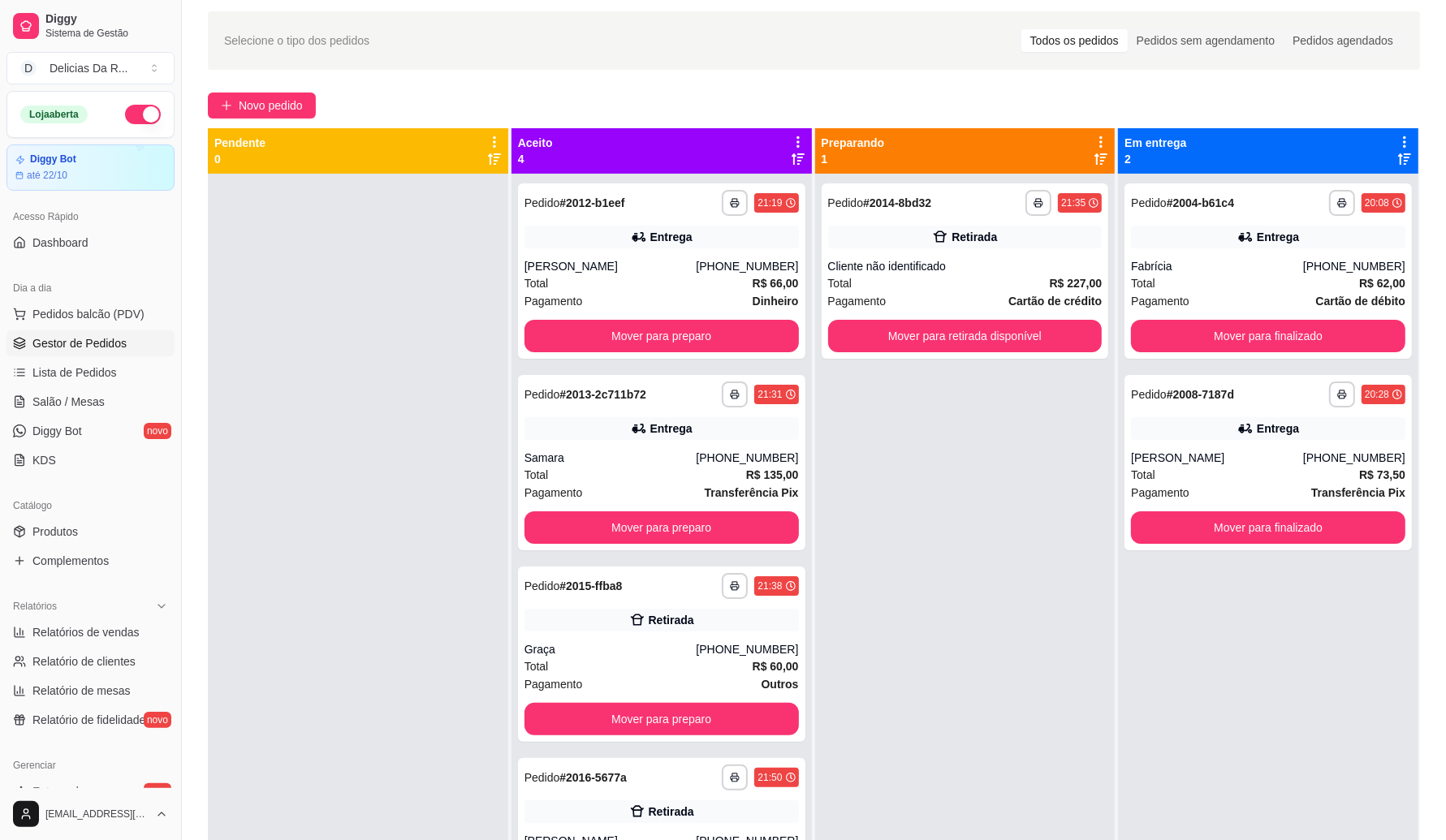
scroll to position [0, 0]
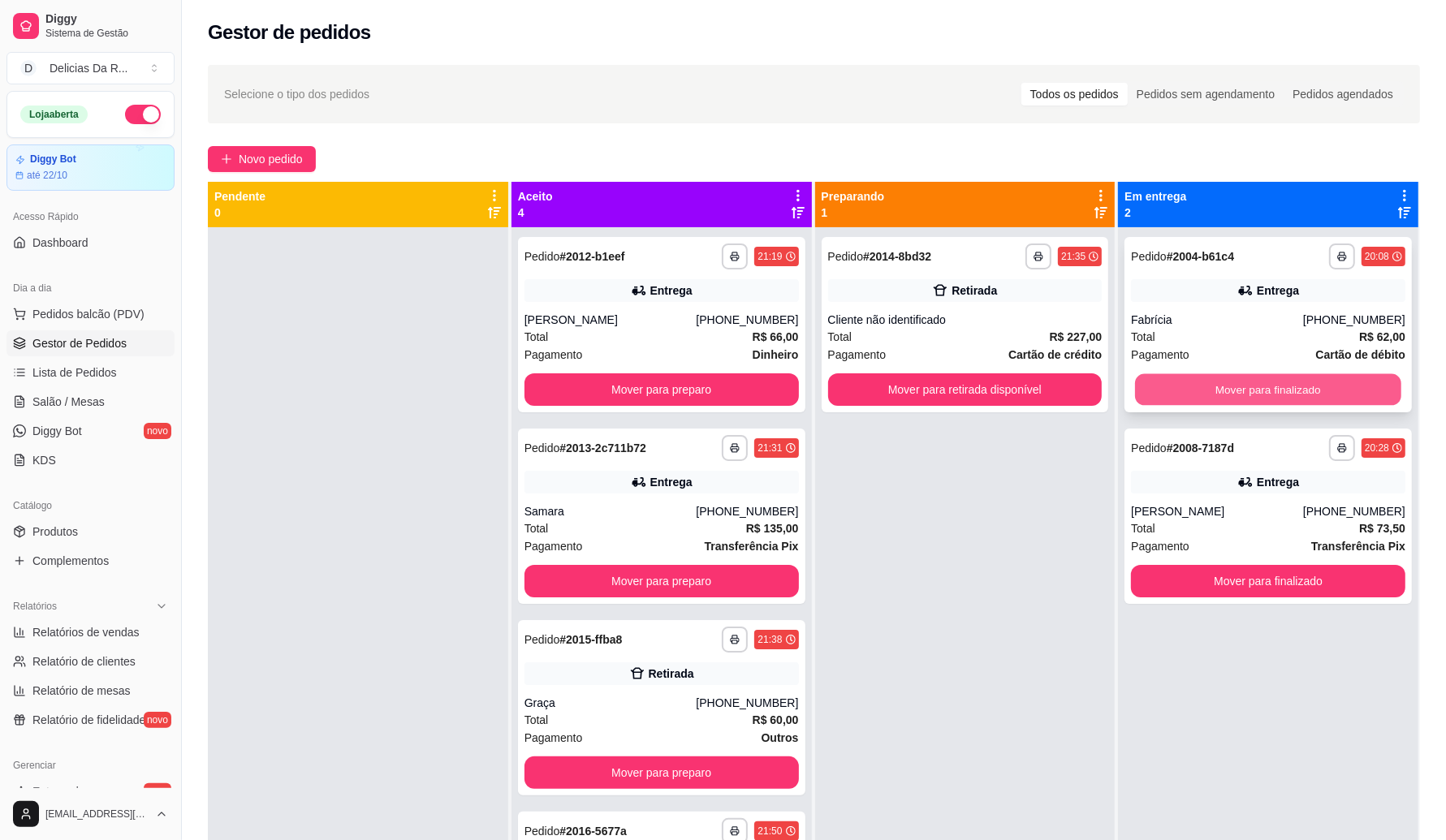
click at [1272, 384] on button "Mover para finalizado" at bounding box center [1269, 389] width 267 height 31
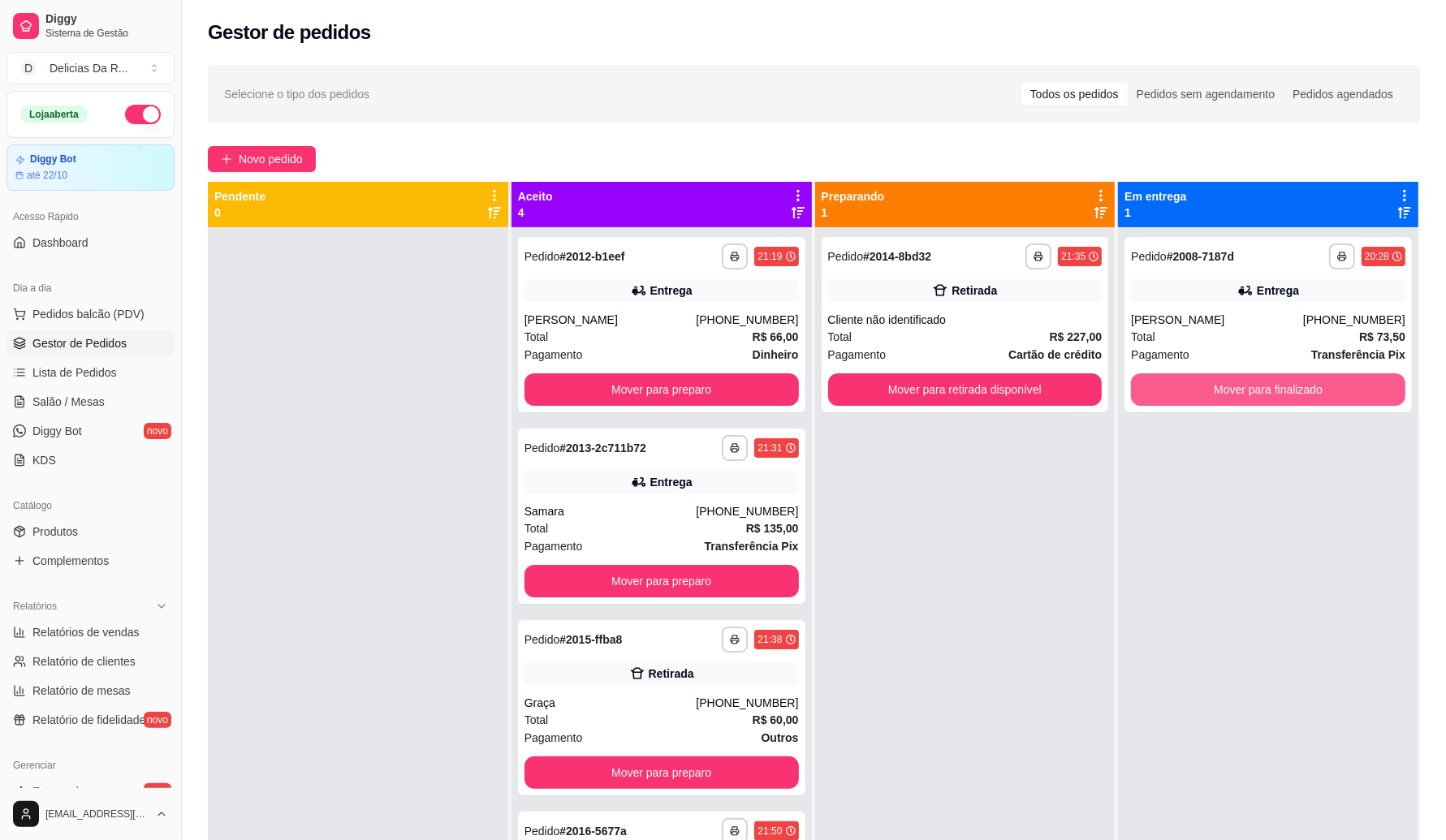
click at [1272, 384] on button "Mover para finalizado" at bounding box center [1268, 389] width 275 height 32
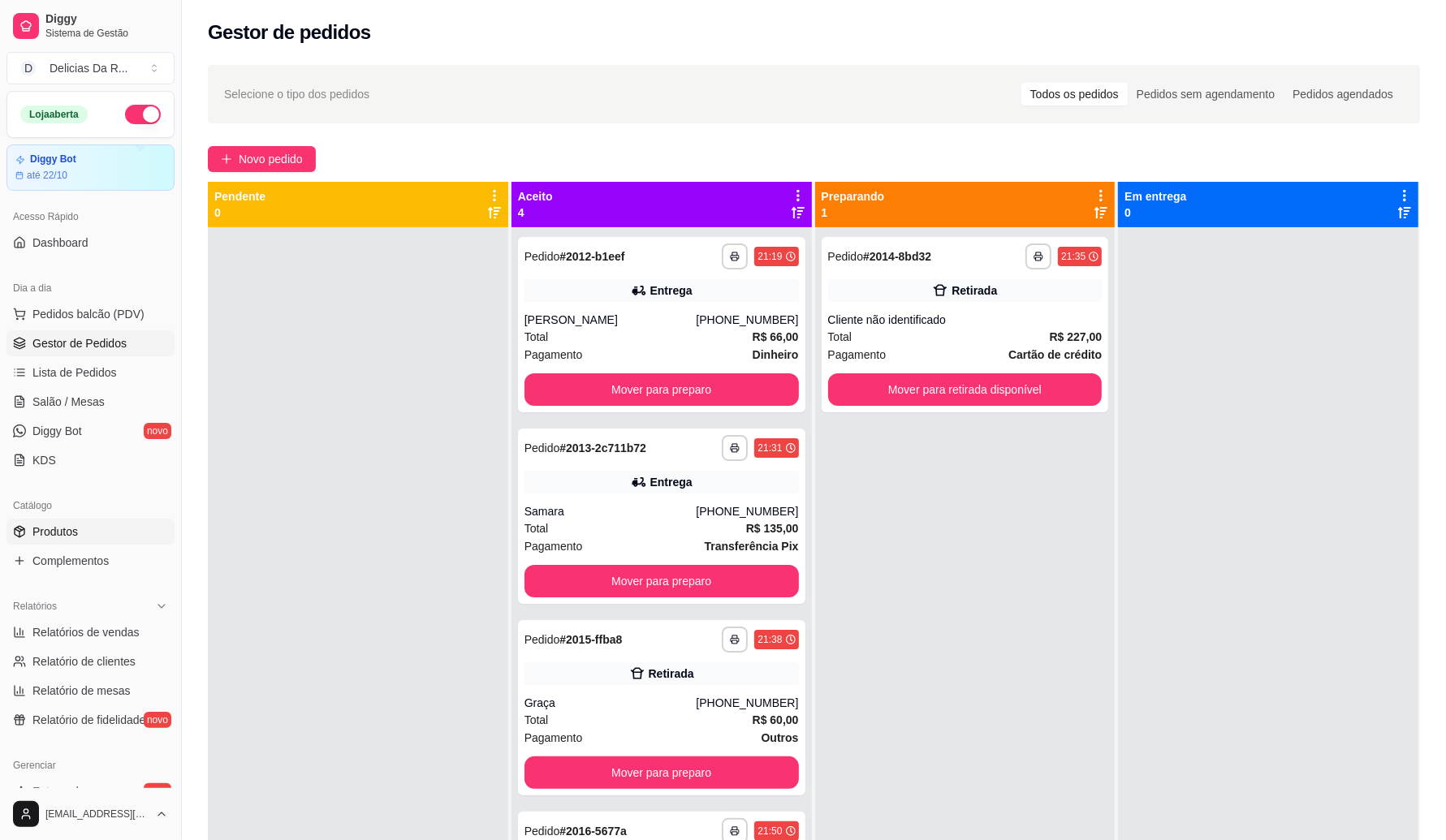
click at [49, 521] on link "Produtos" at bounding box center [90, 531] width 168 height 26
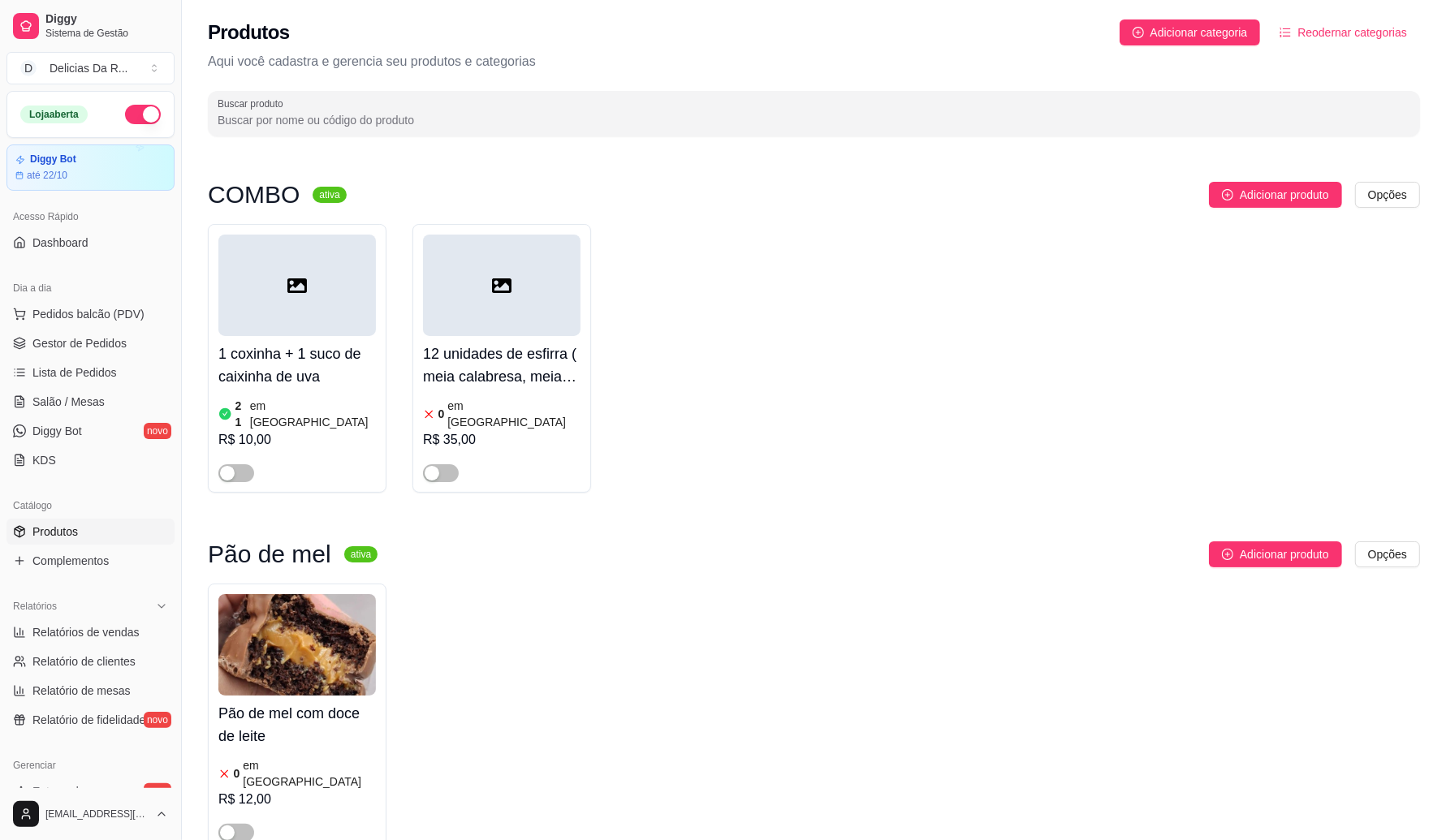
click at [48, 524] on span "Produtos" at bounding box center [55, 531] width 46 height 16
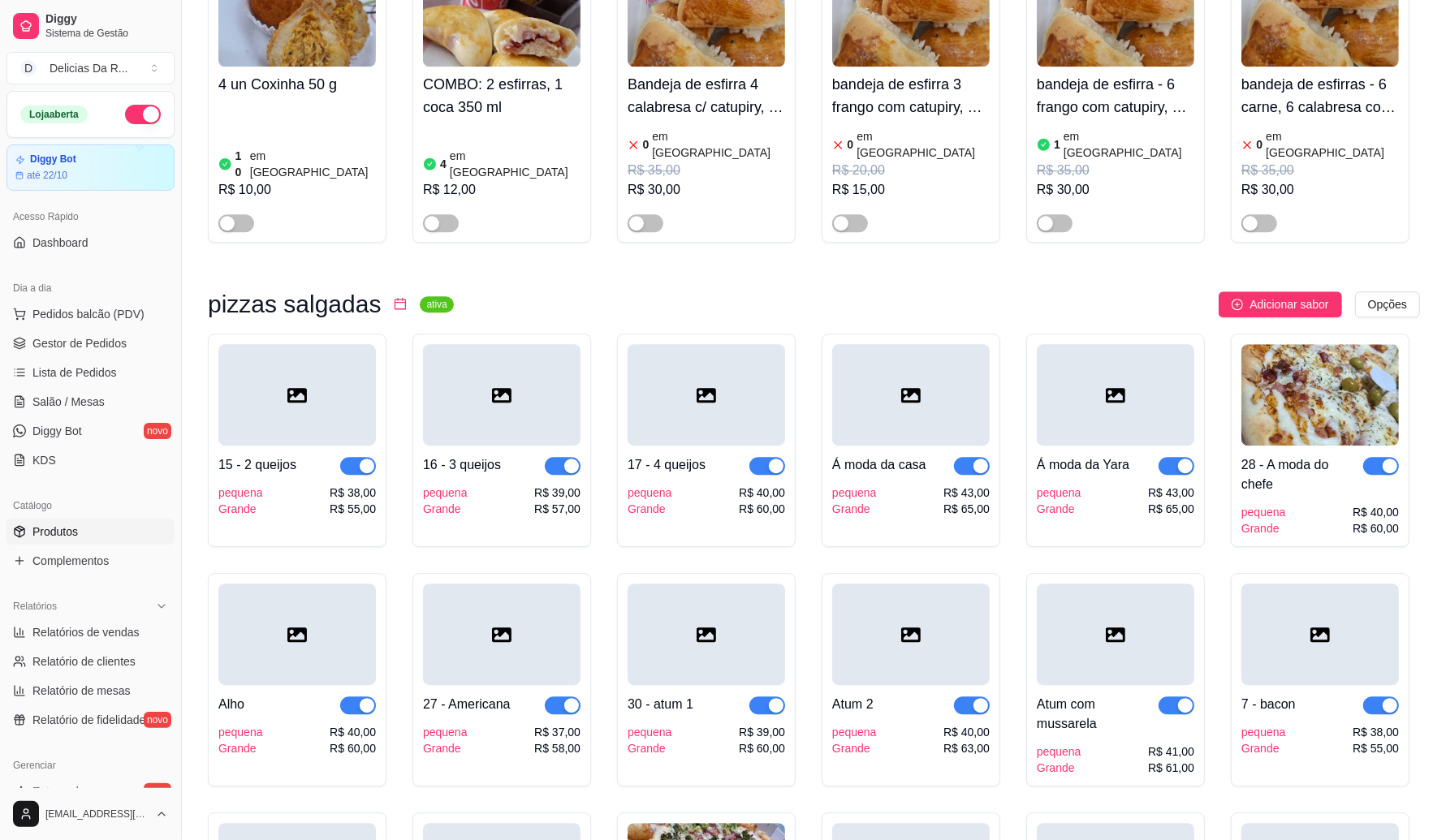
scroll to position [15628, 0]
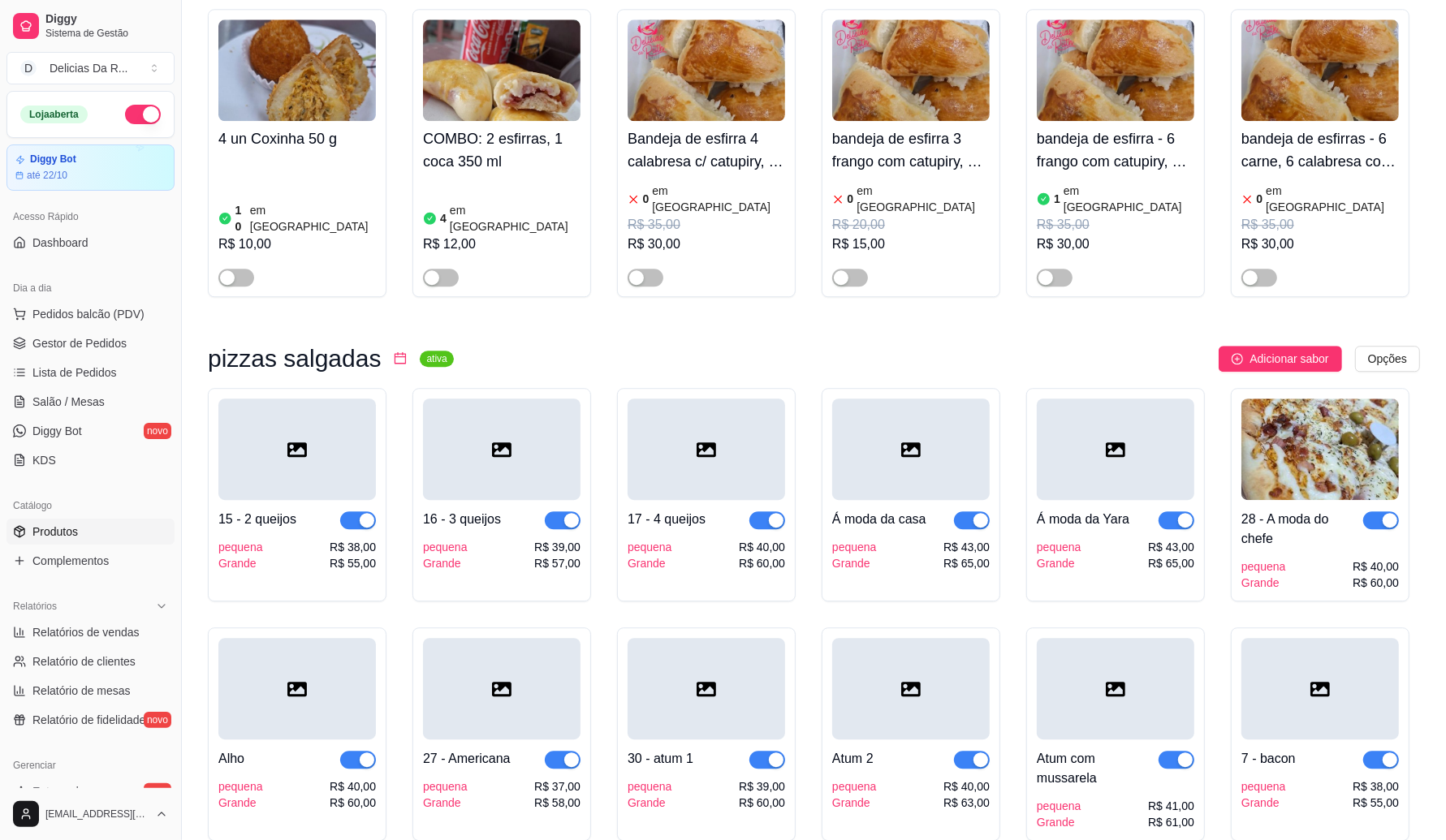
click at [96, 338] on span "Gestor de Pedidos" at bounding box center [79, 344] width 94 height 16
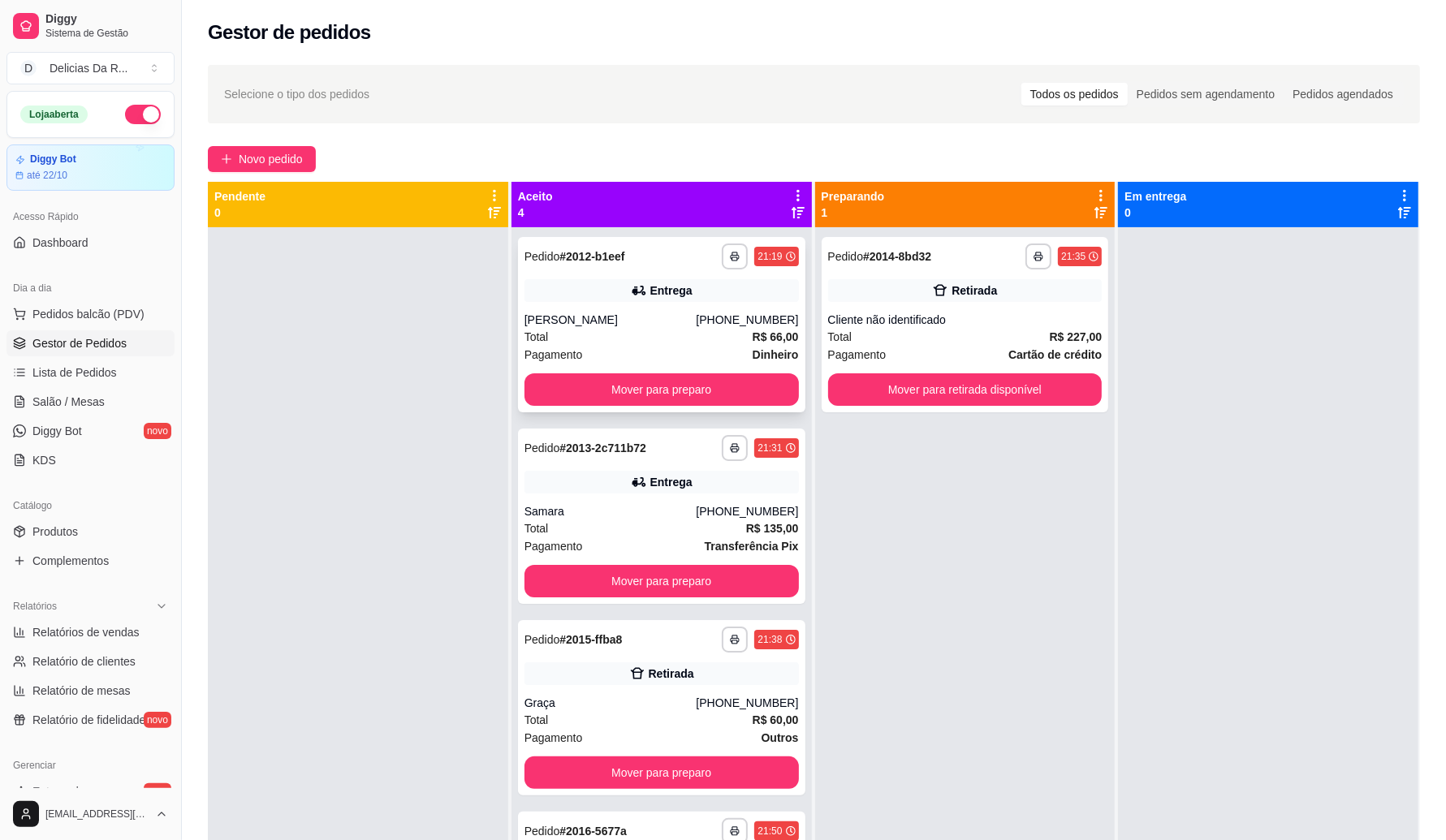
click at [684, 285] on div "Entrega" at bounding box center [671, 291] width 42 height 16
click at [916, 331] on div "Total R$ 227,00" at bounding box center [965, 337] width 275 height 18
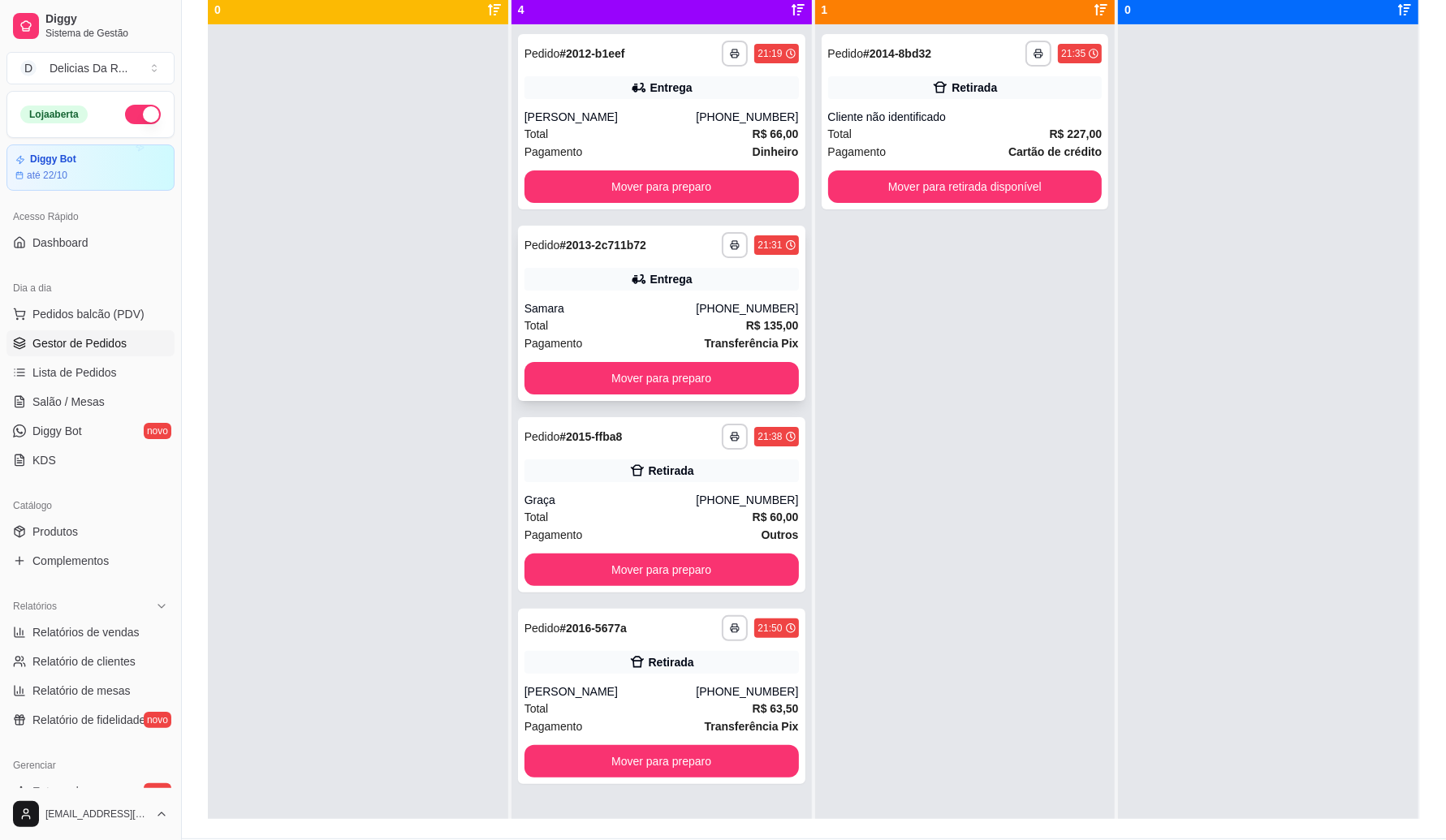
click at [746, 323] on strong "R$ 135,00" at bounding box center [772, 326] width 53 height 13
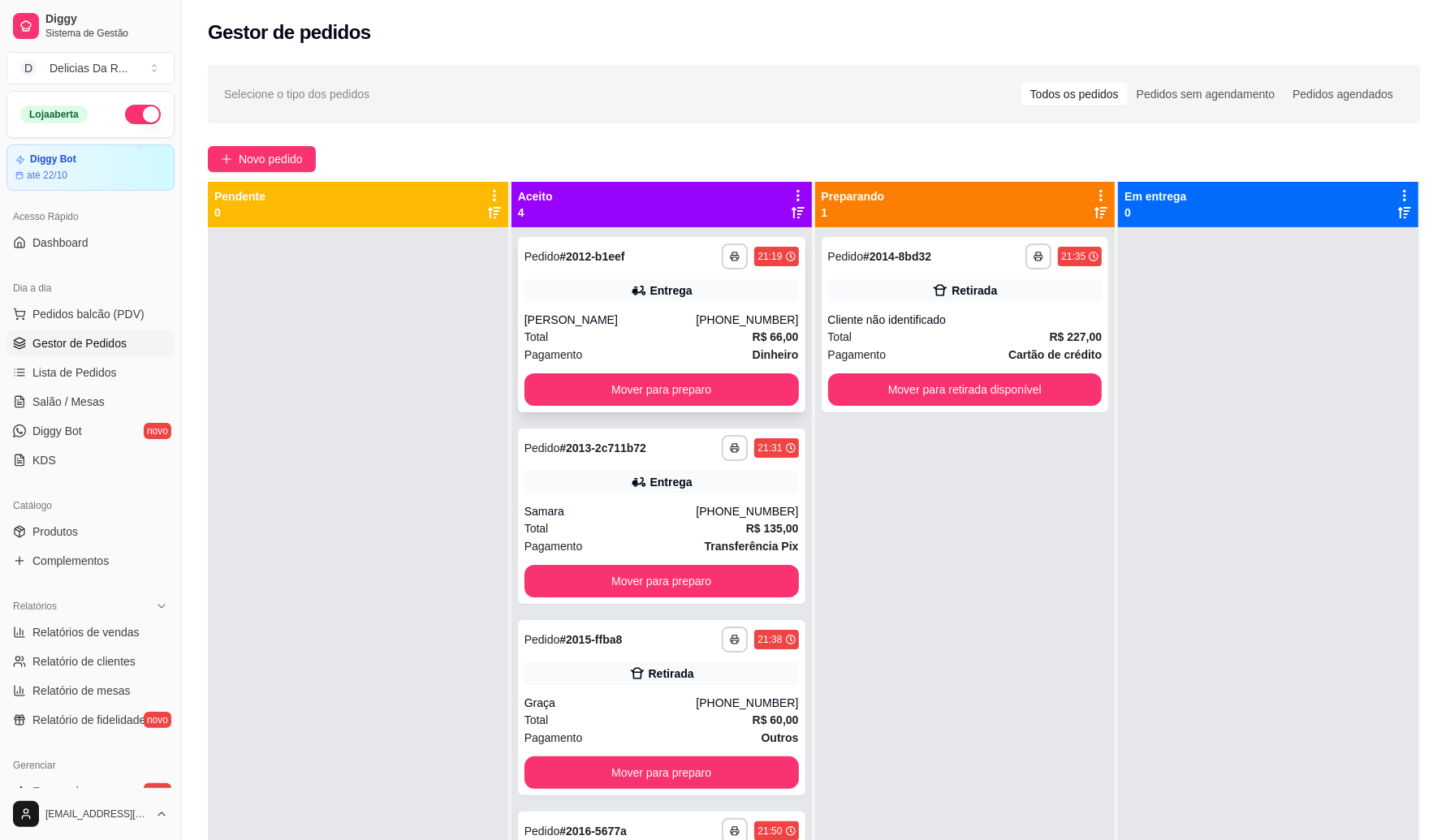
click at [683, 323] on div "[PERSON_NAME]" at bounding box center [610, 319] width 172 height 16
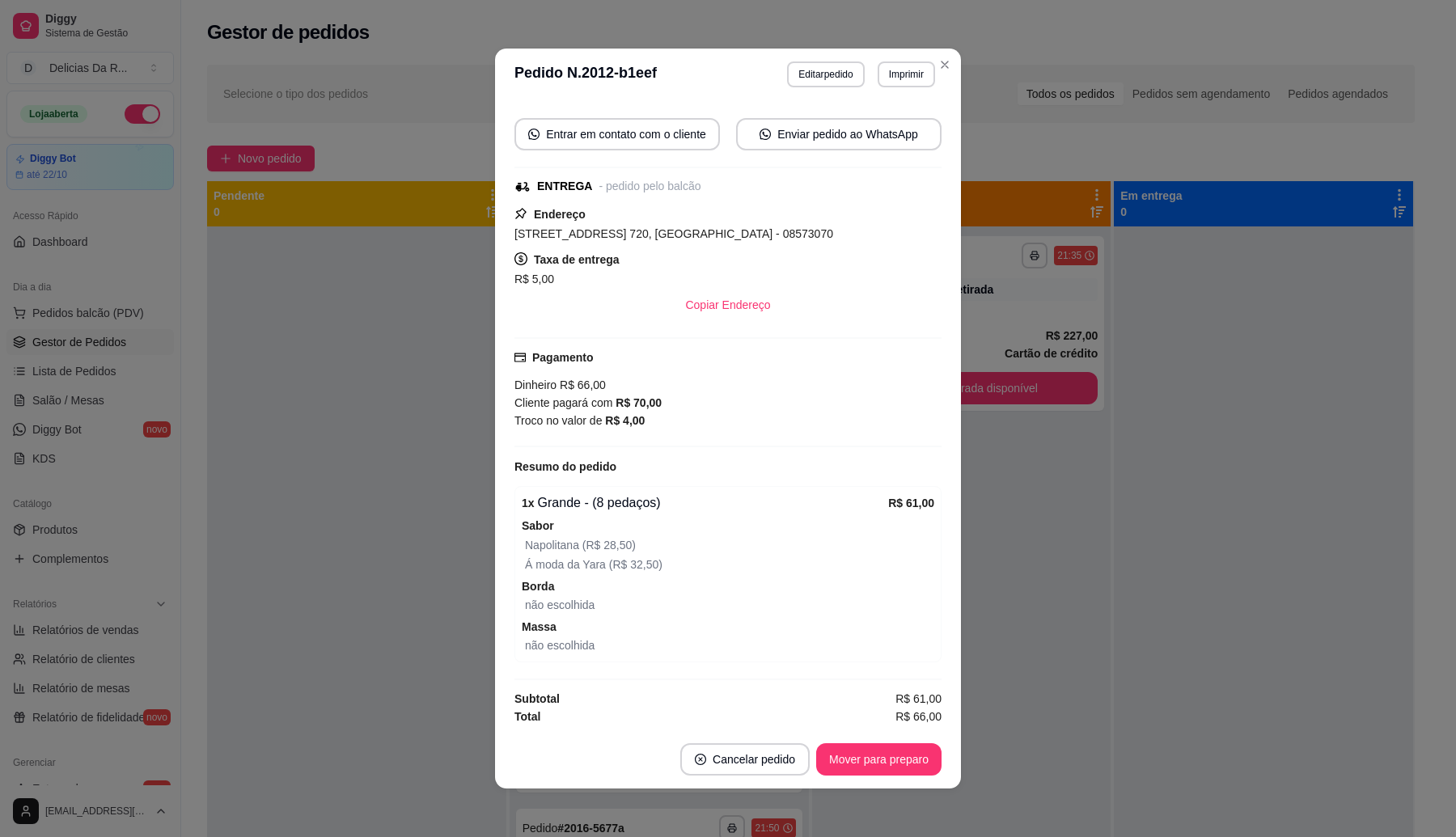
scroll to position [229, 0]
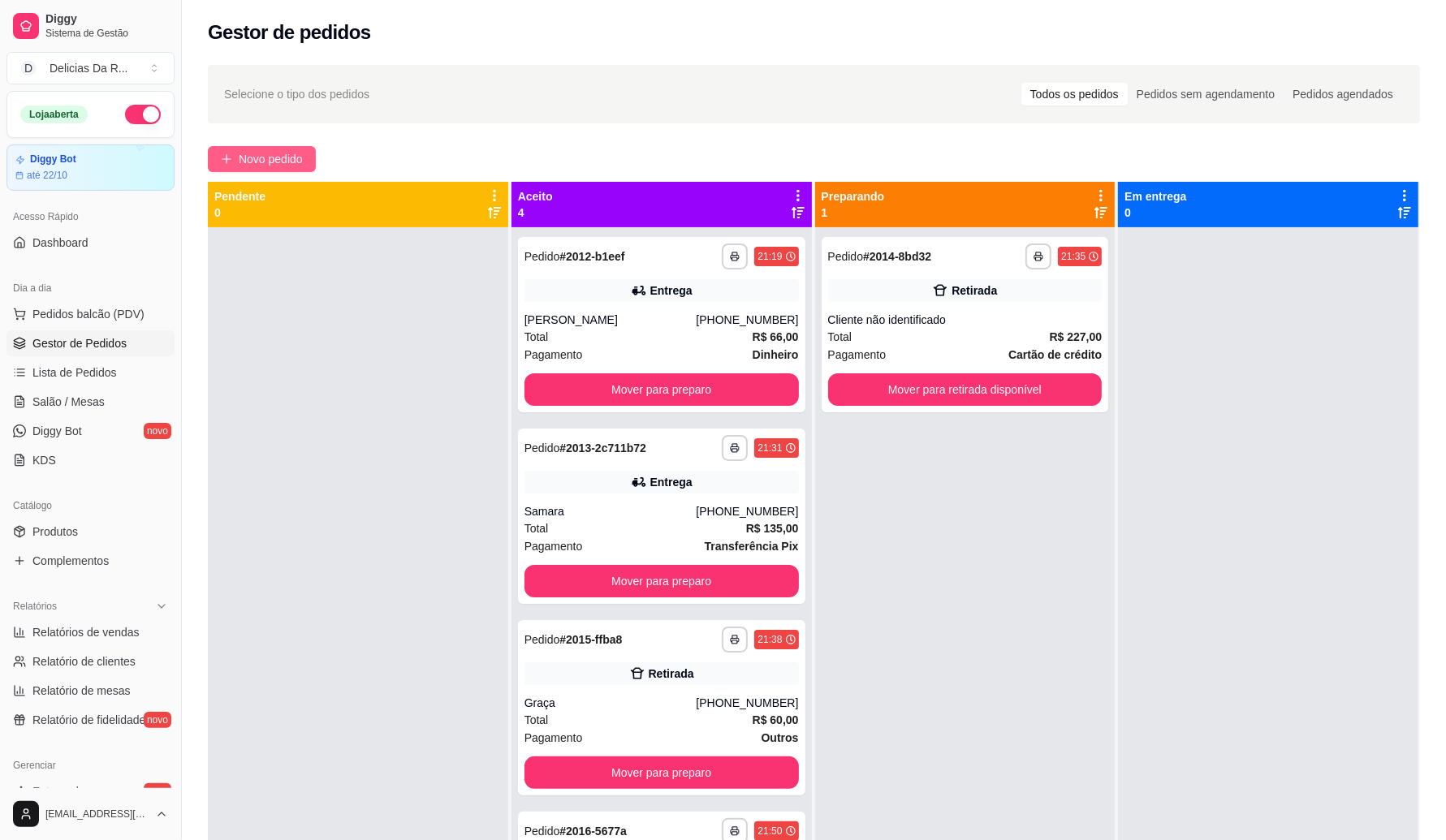
drag, startPoint x: 267, startPoint y: 136, endPoint x: 265, endPoint y: 148, distance: 12.2
click at [268, 136] on div "**********" at bounding box center [813, 548] width 1264 height 987
click at [269, 160] on span "Novo pedido" at bounding box center [271, 159] width 64 height 18
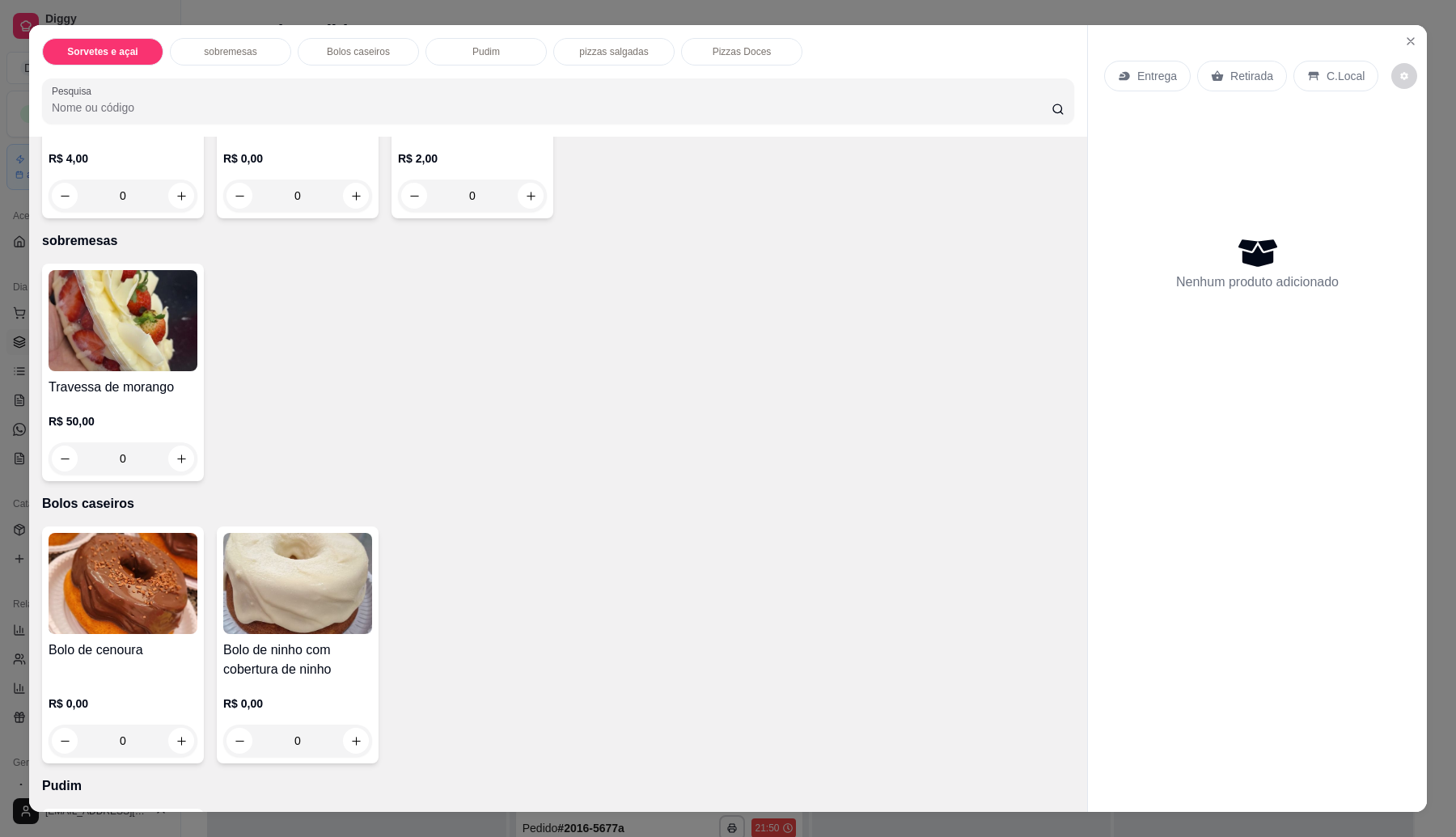
scroll to position [303, 0]
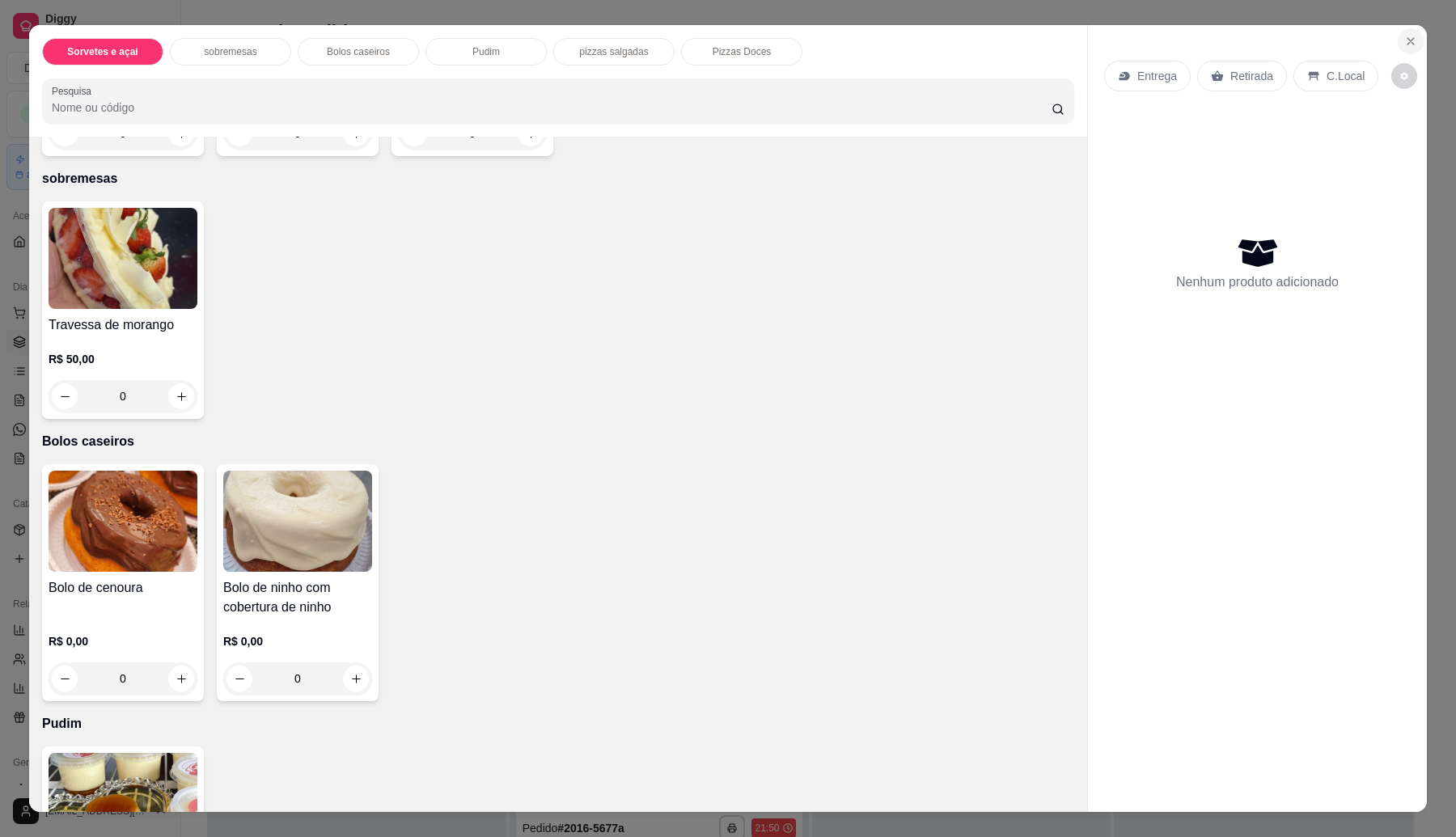
click at [1403, 39] on icon "Close" at bounding box center [1410, 41] width 13 height 13
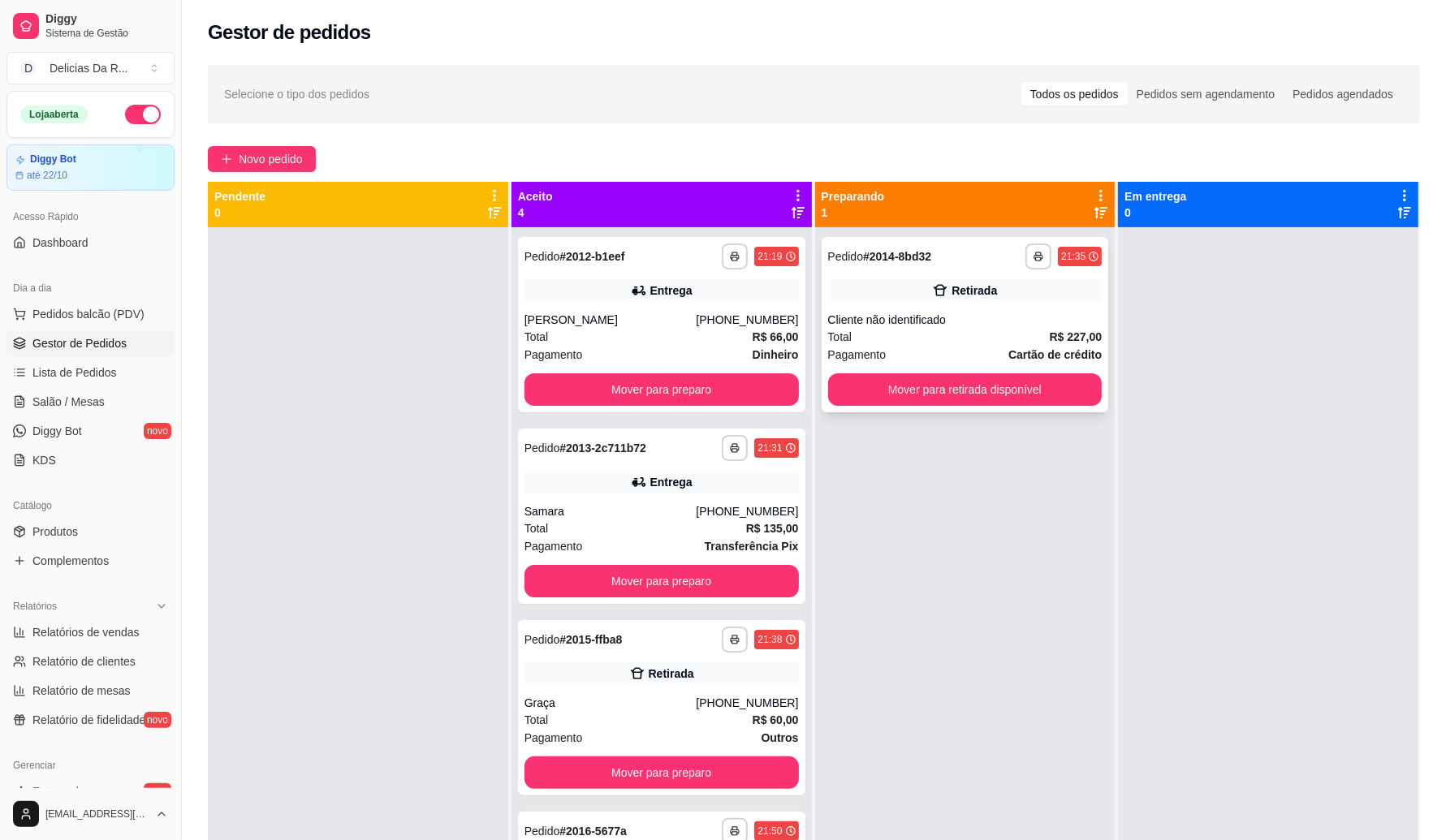
click at [952, 298] on div "Retirada" at bounding box center [974, 291] width 46 height 16
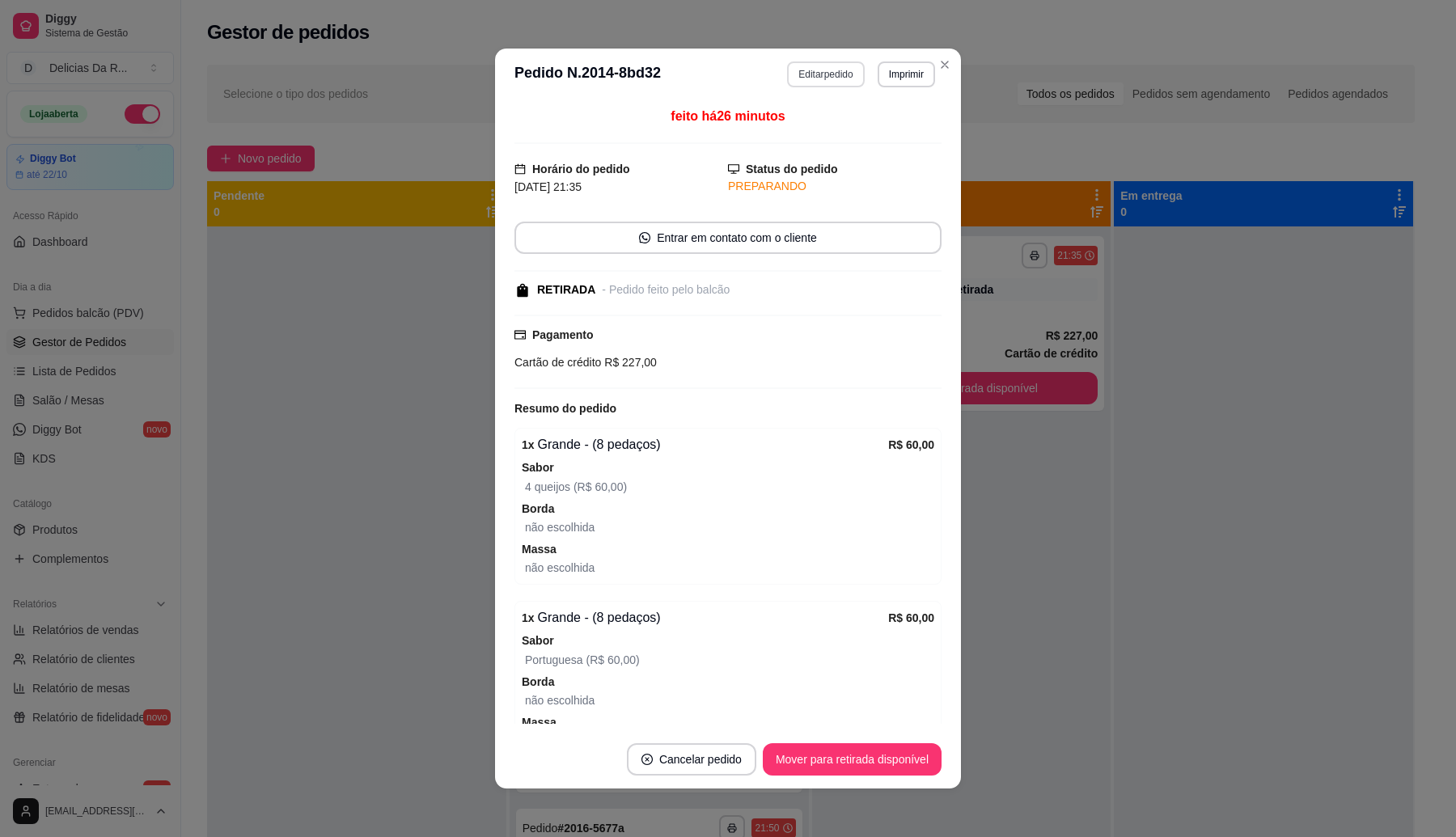
click at [831, 81] on button "Editar pedido" at bounding box center [825, 74] width 77 height 26
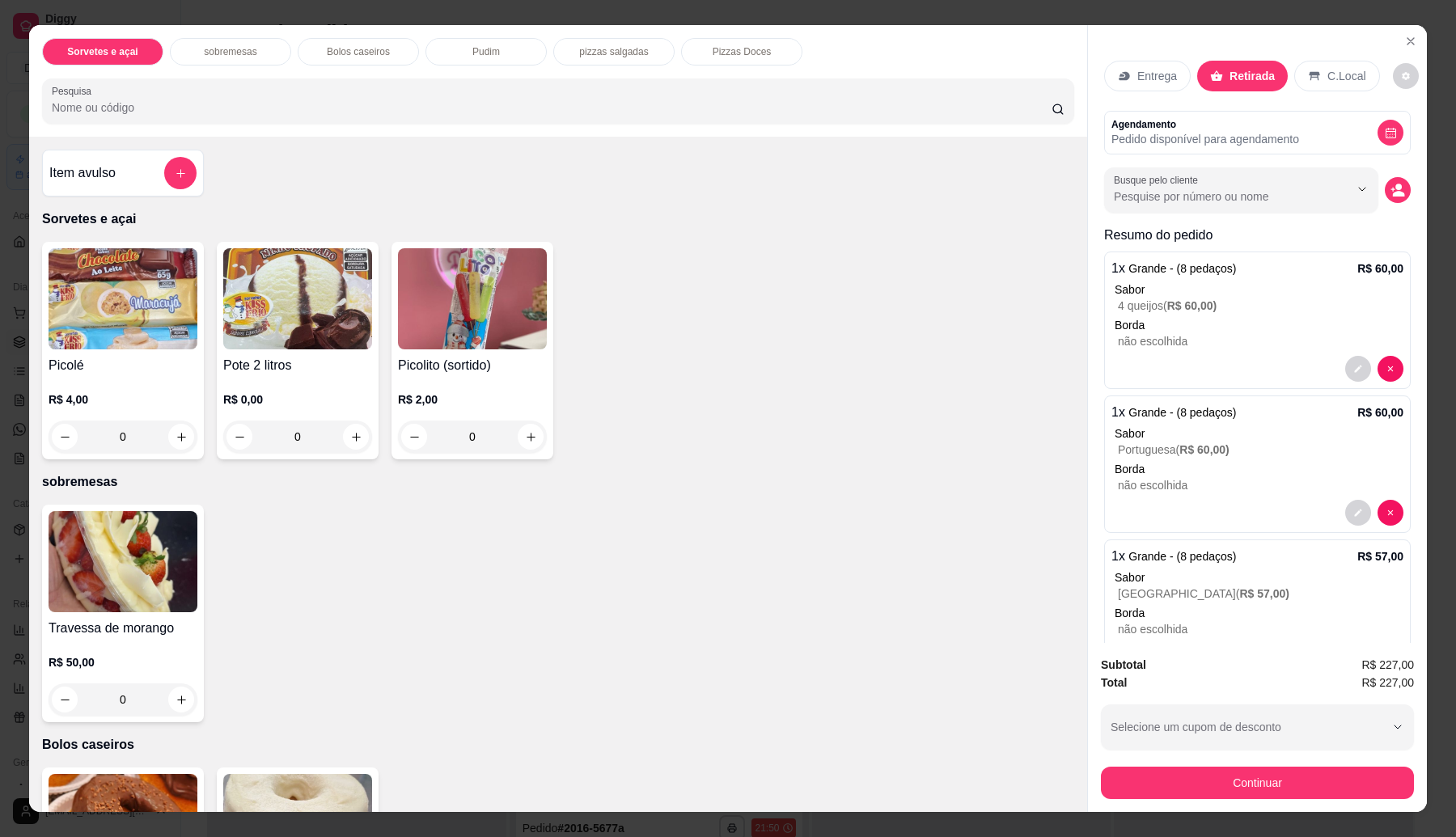
scroll to position [975, 0]
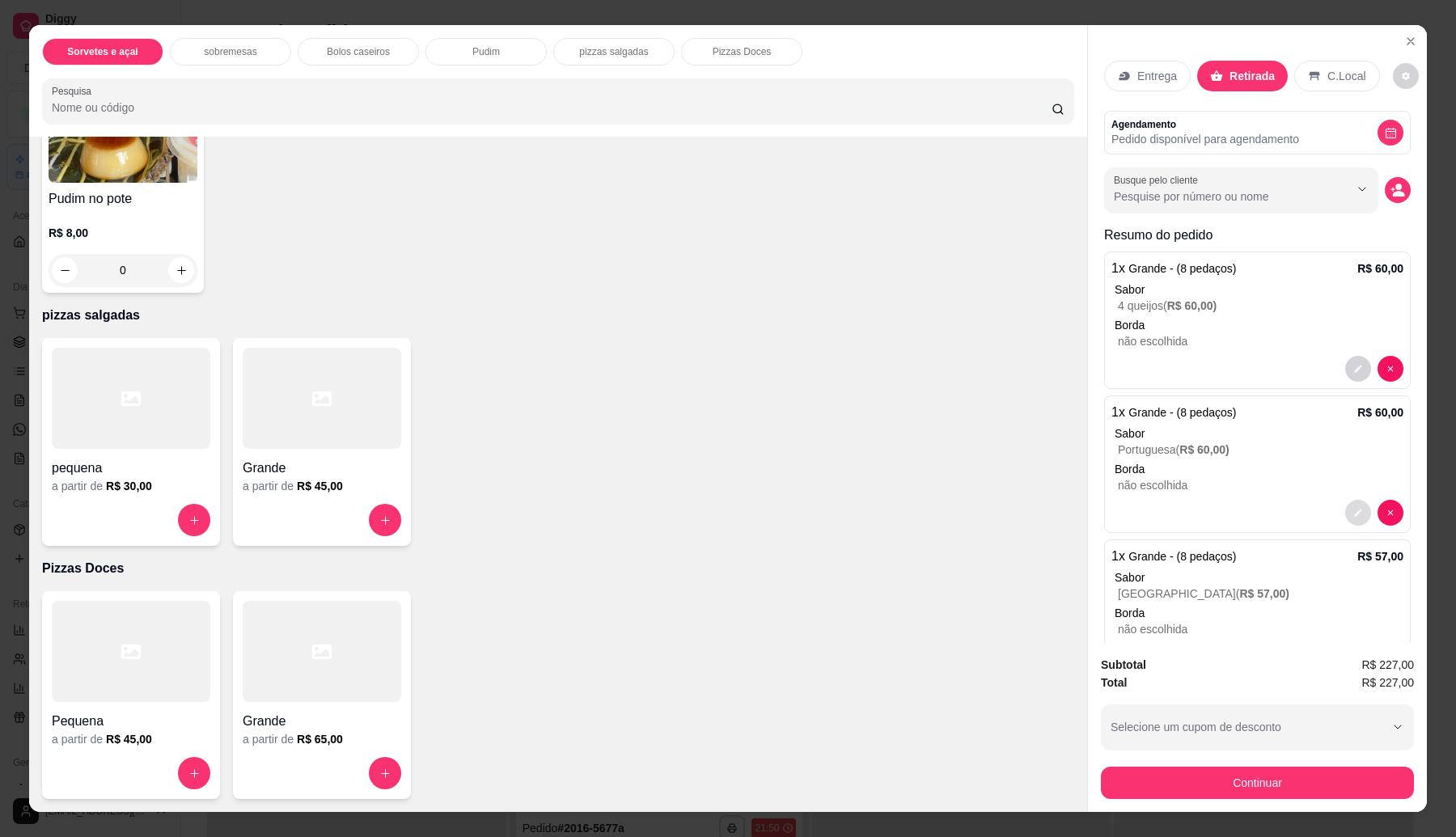
click at [1354, 512] on icon "decrease-product-quantity" at bounding box center [1358, 513] width 7 height 7
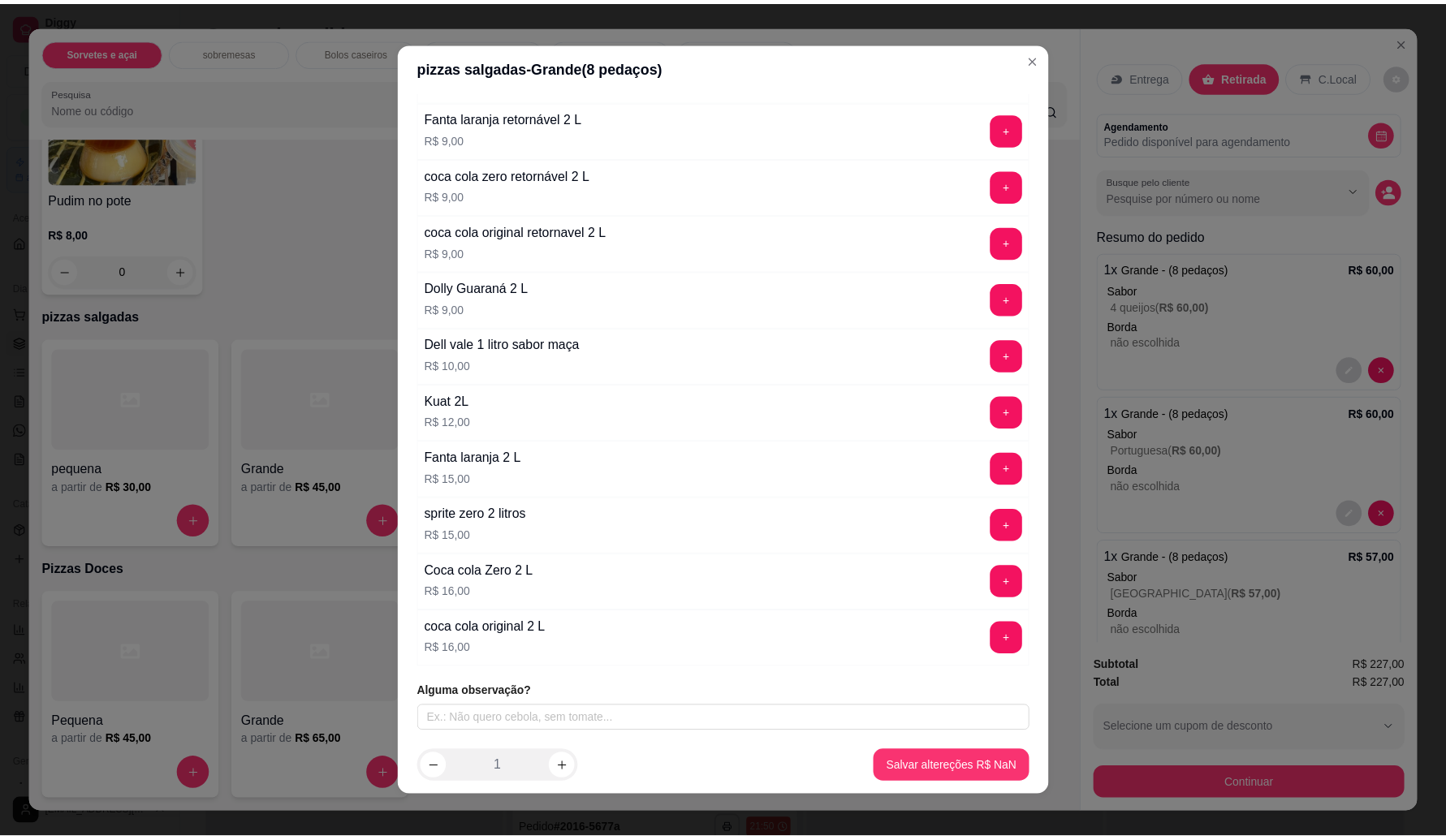
scroll to position [4373, 0]
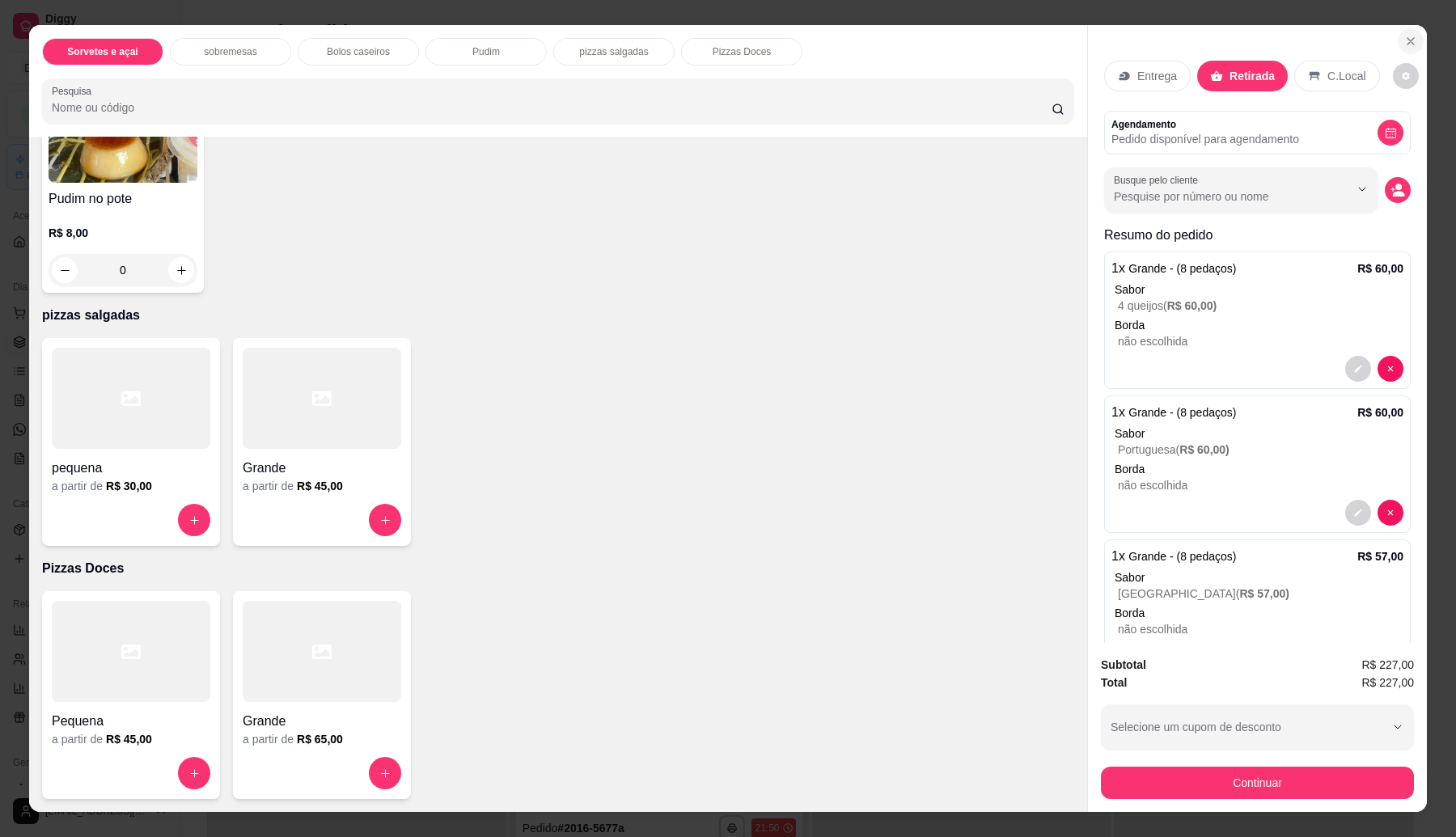
click at [1407, 37] on icon "Close" at bounding box center [1410, 41] width 13 height 13
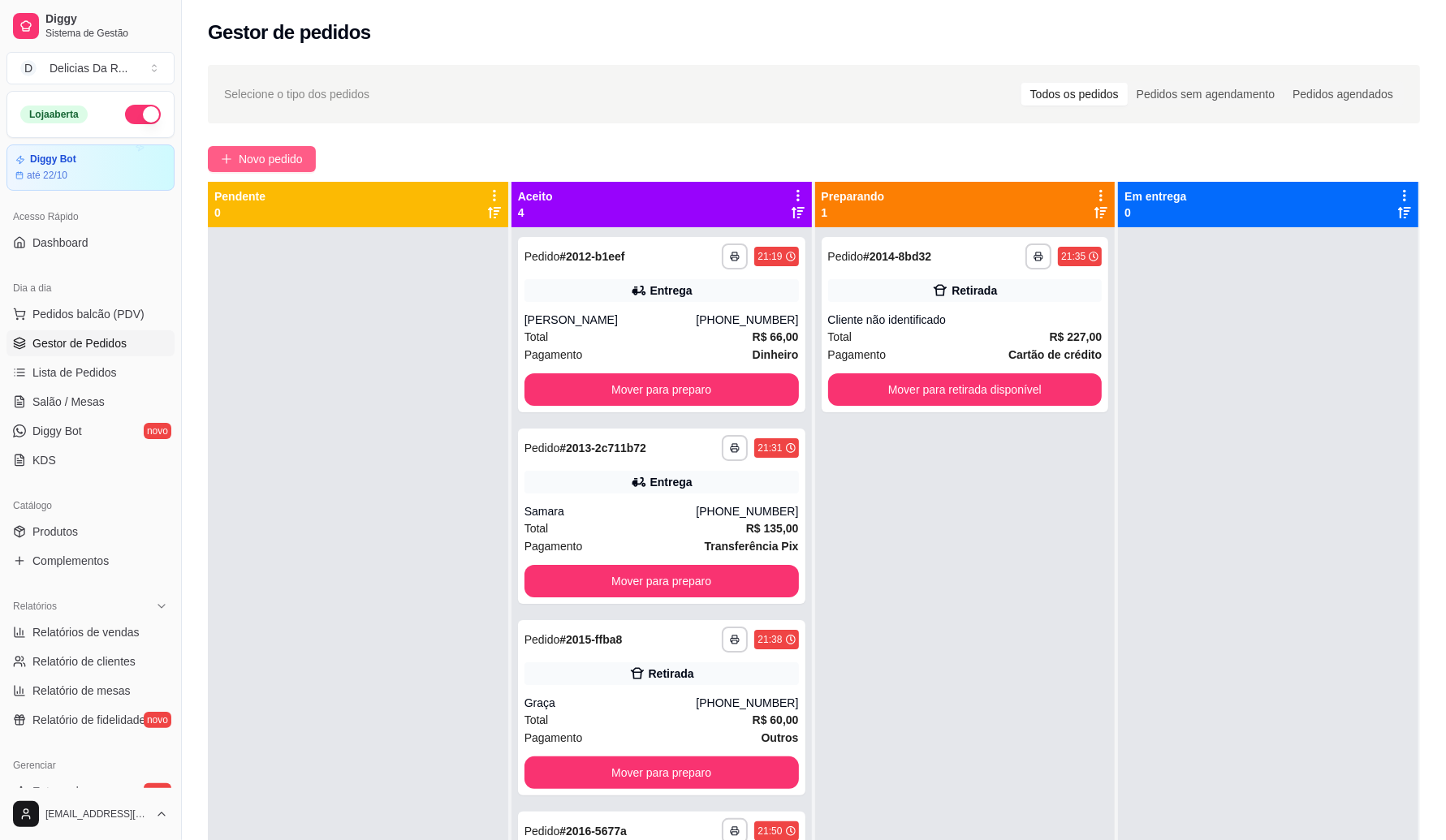
click at [291, 164] on span "Novo pedido" at bounding box center [271, 159] width 64 height 18
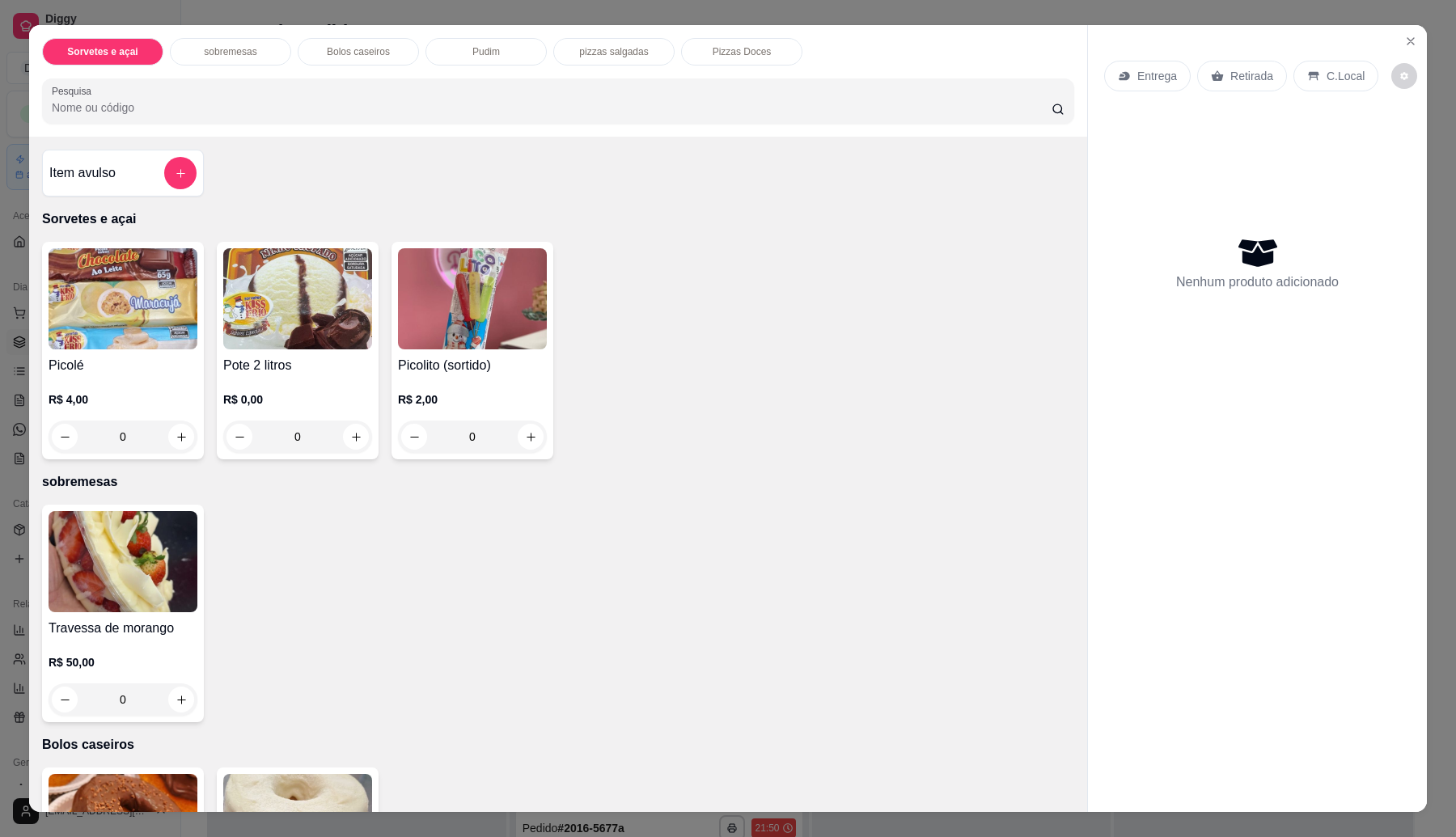
click at [187, 182] on div at bounding box center [180, 173] width 32 height 32
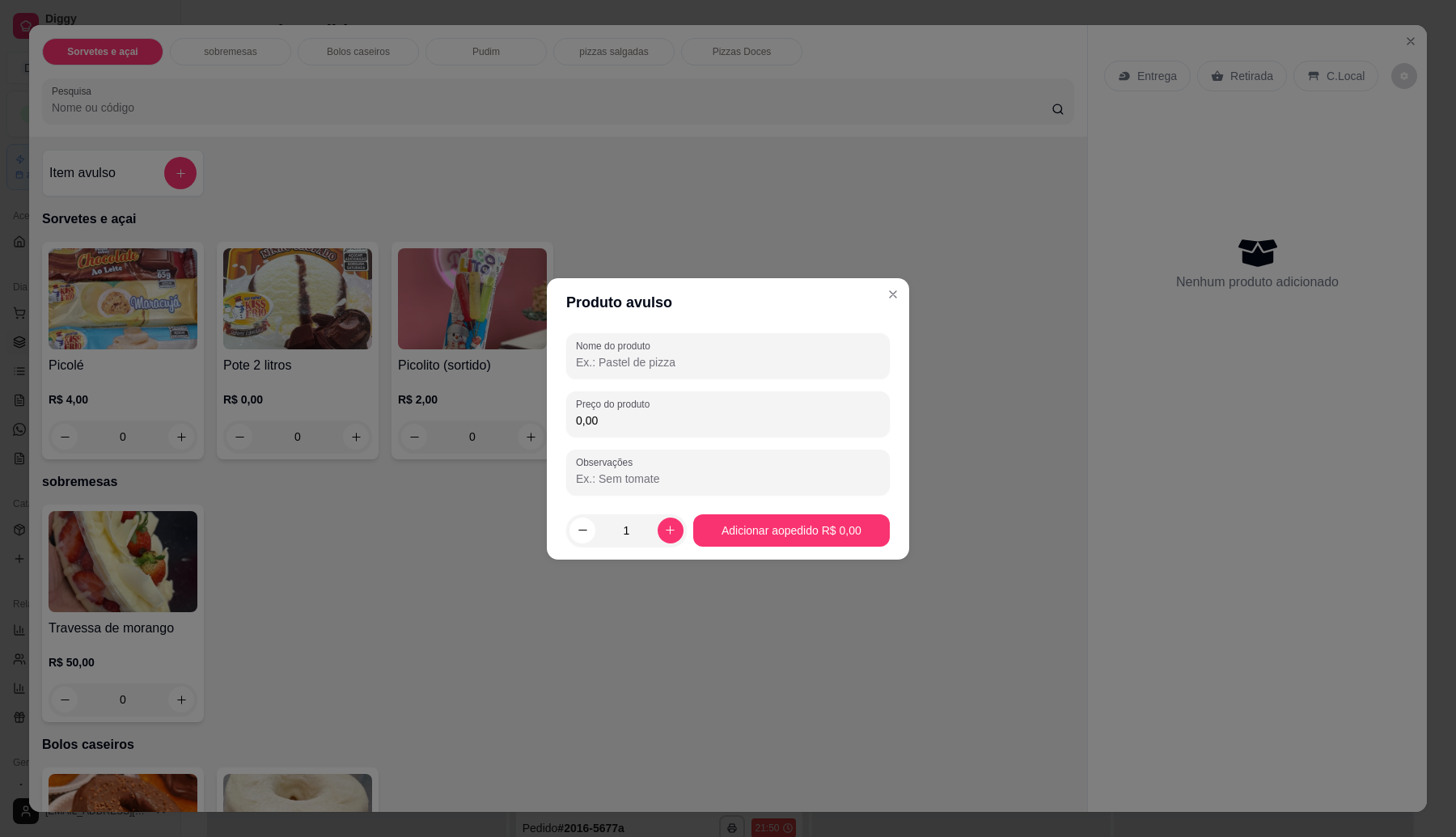
click at [642, 417] on input "0,00" at bounding box center [727, 421] width 304 height 16
type input "16,00"
click at [616, 365] on input "Nome do produto" at bounding box center [727, 363] width 304 height 16
type input "coca 2L"
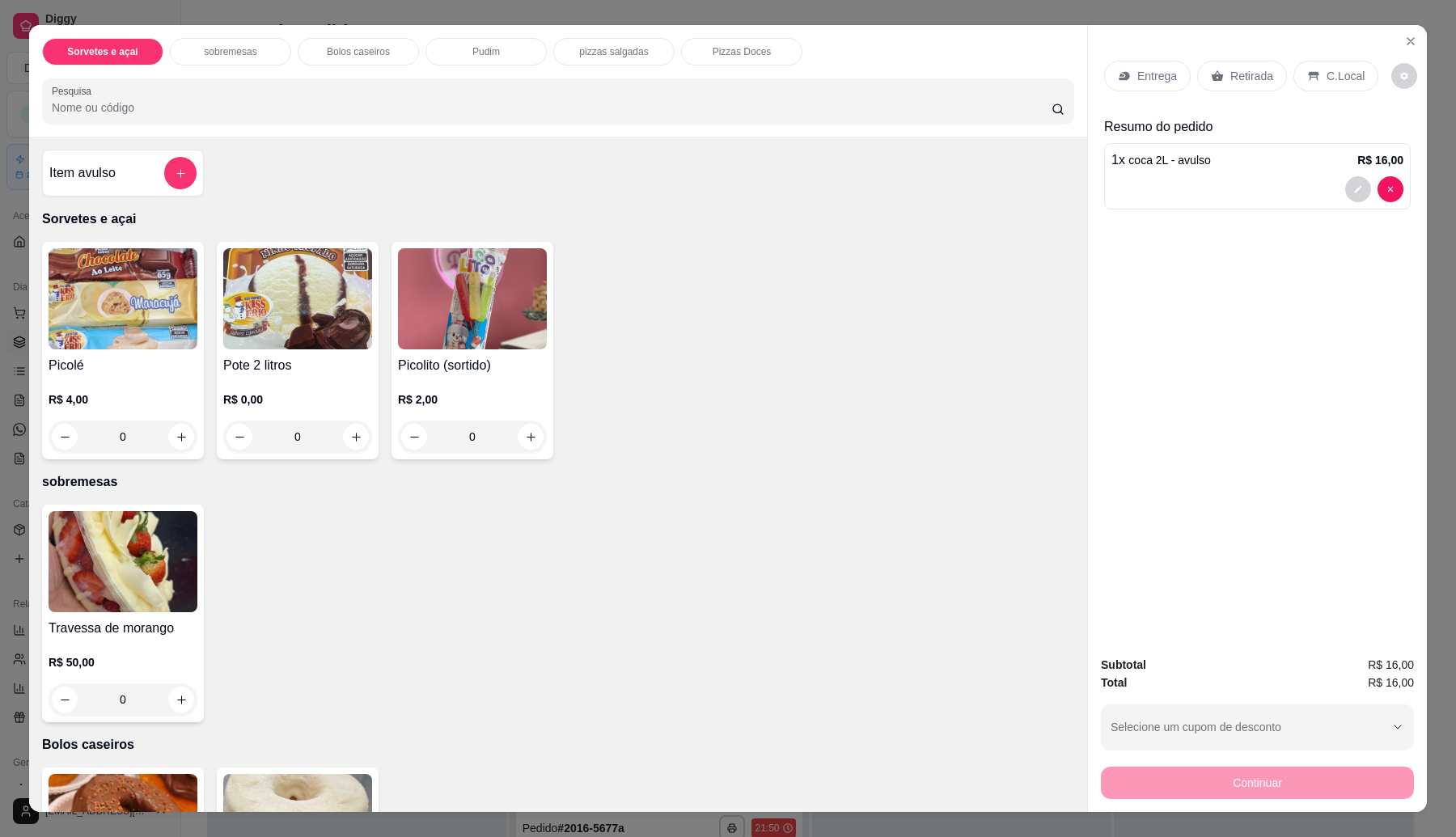
click at [1234, 63] on div "Retirada" at bounding box center [1241, 76] width 90 height 30
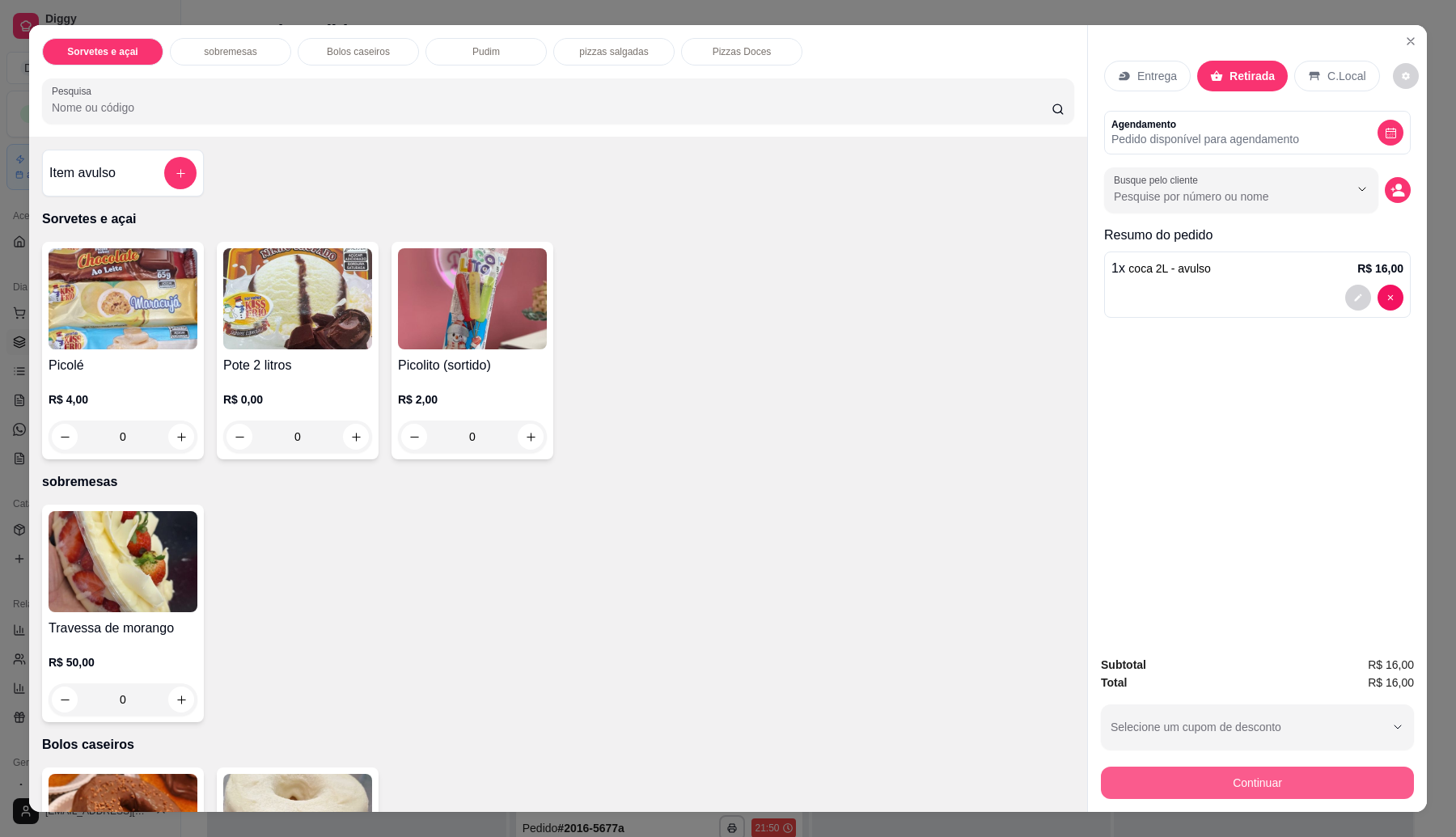
click at [1203, 785] on button "Continuar" at bounding box center [1256, 783] width 313 height 32
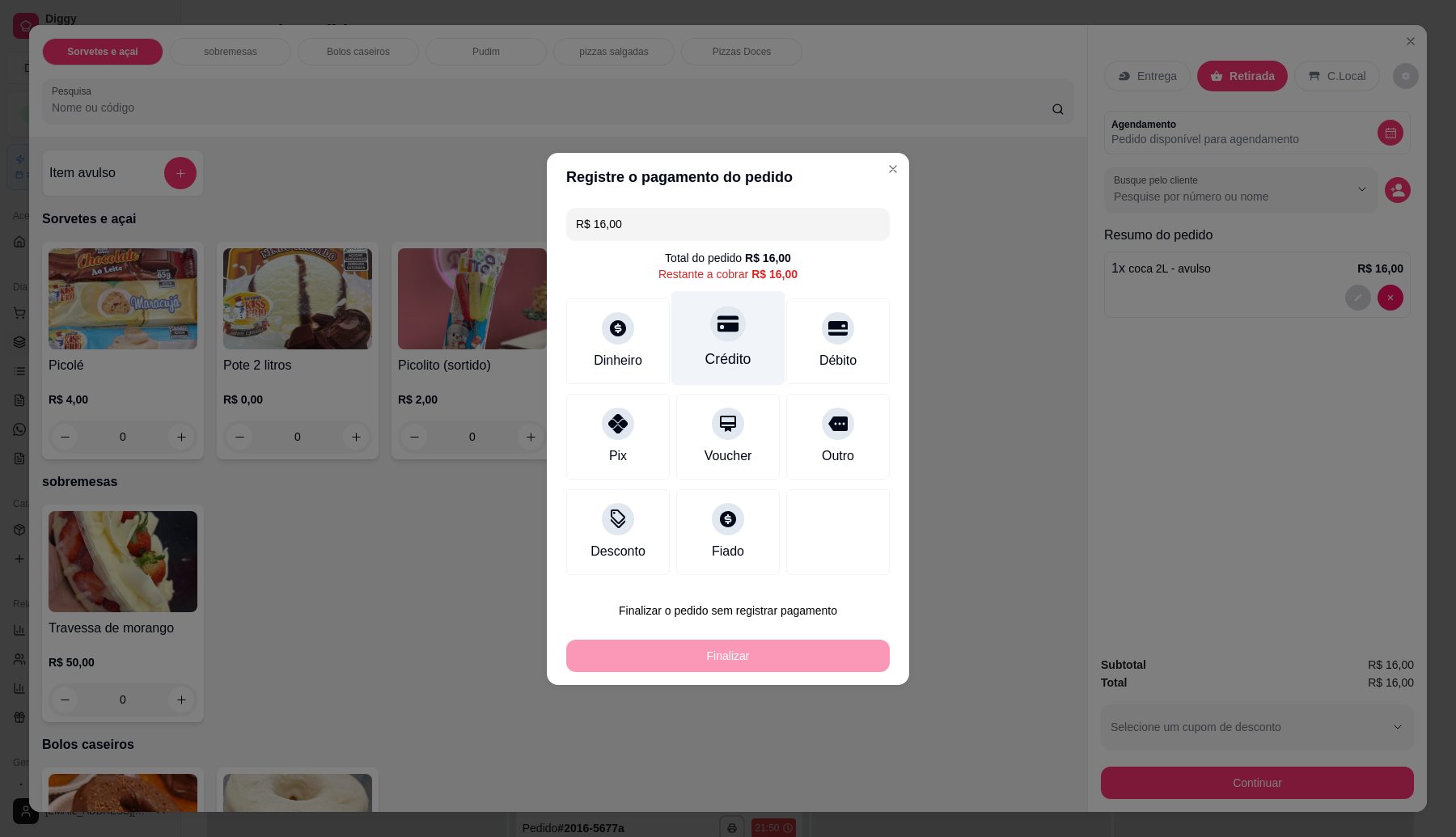
click at [736, 322] on div at bounding box center [728, 324] width 36 height 36
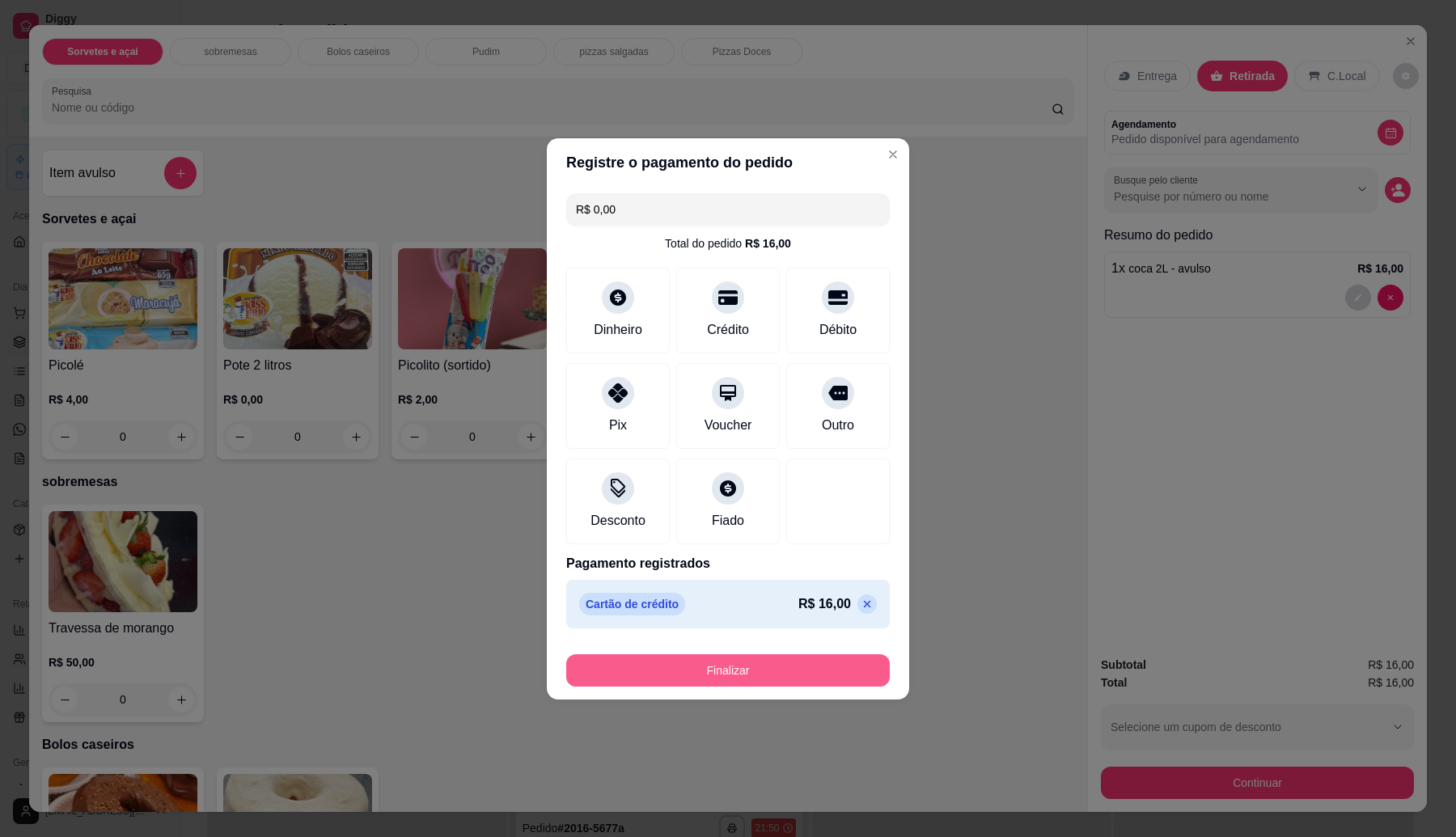
click at [741, 674] on button "Finalizar" at bounding box center [727, 670] width 323 height 32
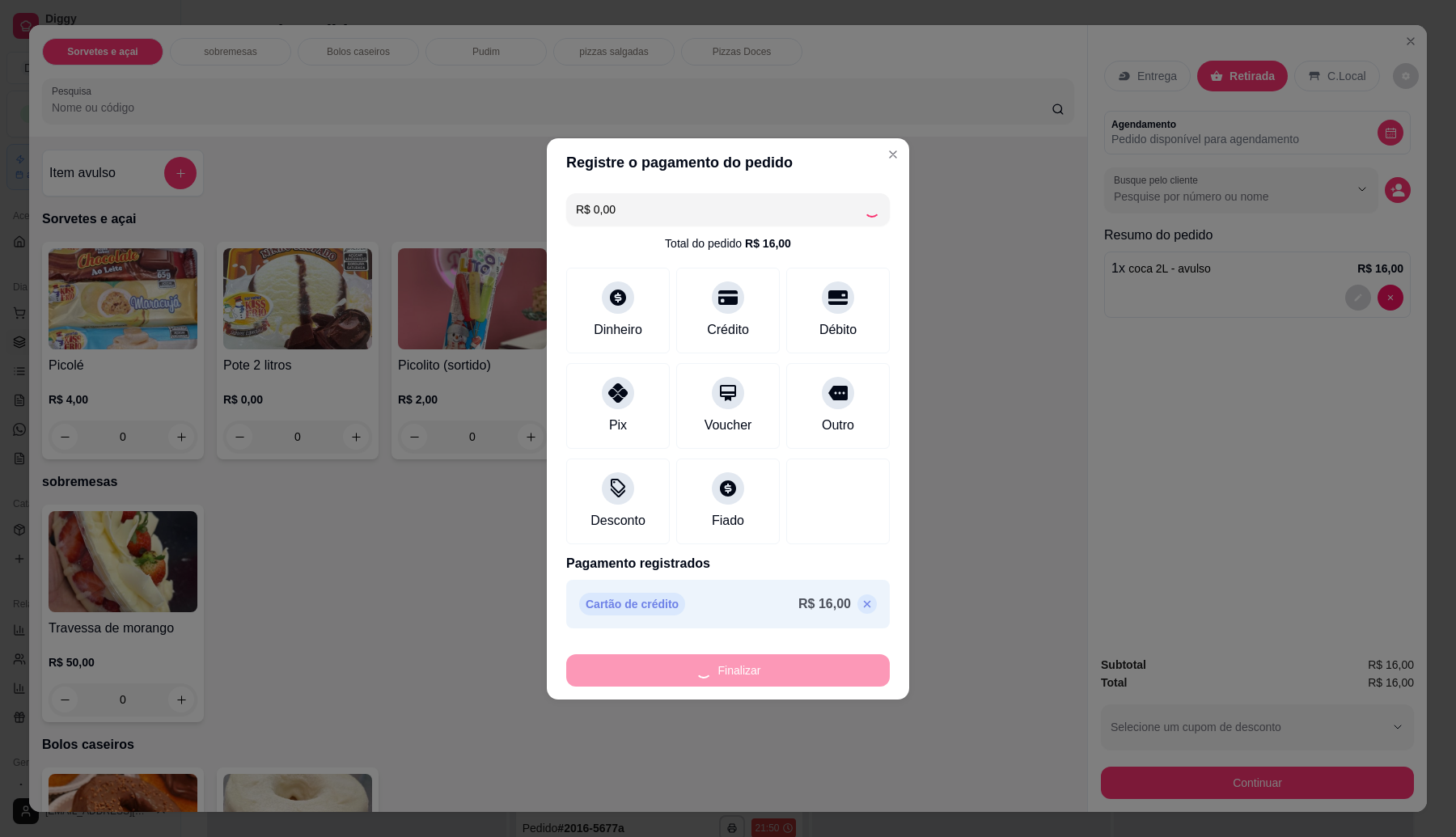
type input "-R$ 16,00"
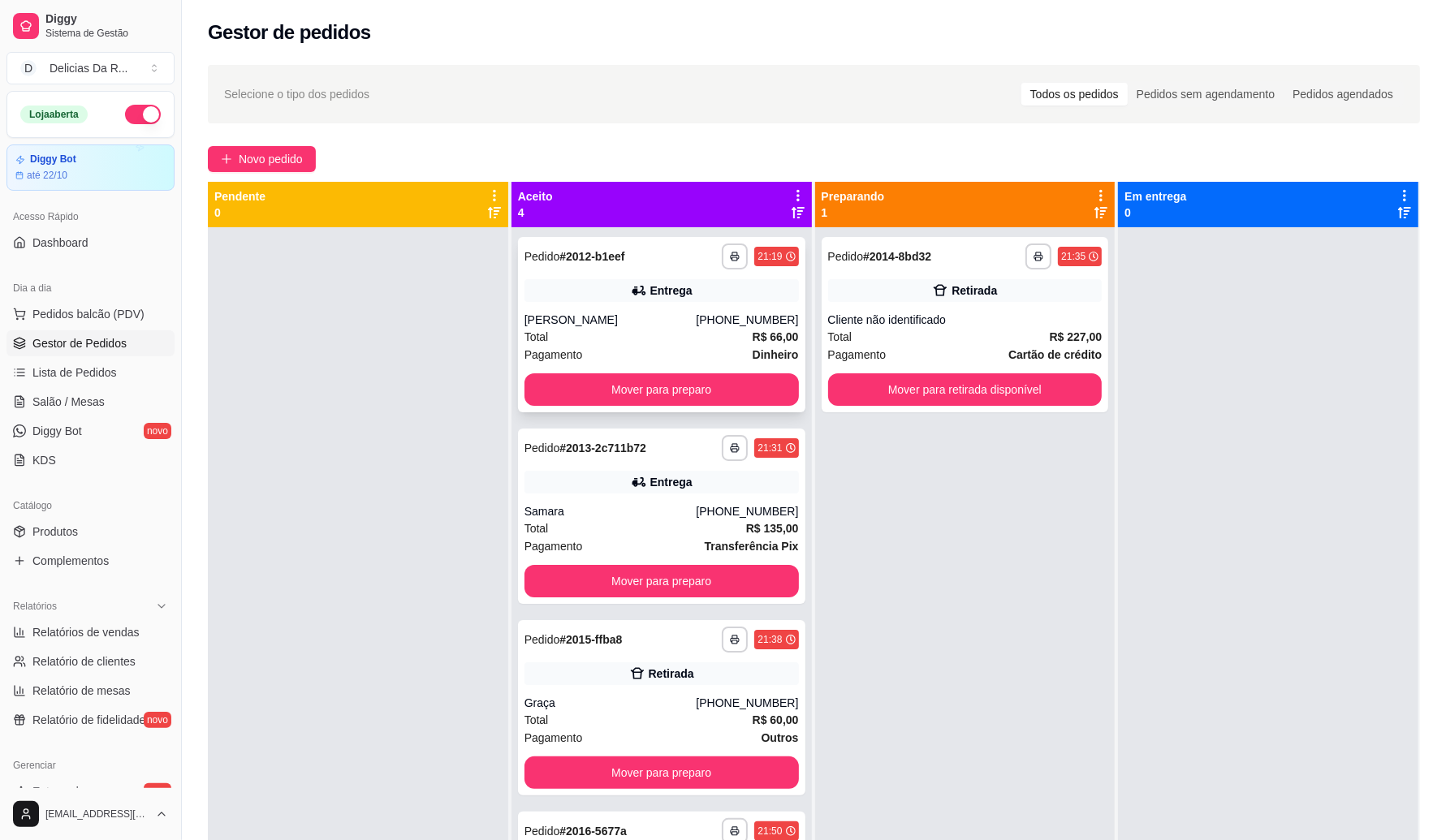
click at [662, 337] on div "Total R$ 66,00" at bounding box center [661, 337] width 275 height 18
click at [940, 392] on button "Mover para retirada disponível" at bounding box center [965, 389] width 275 height 32
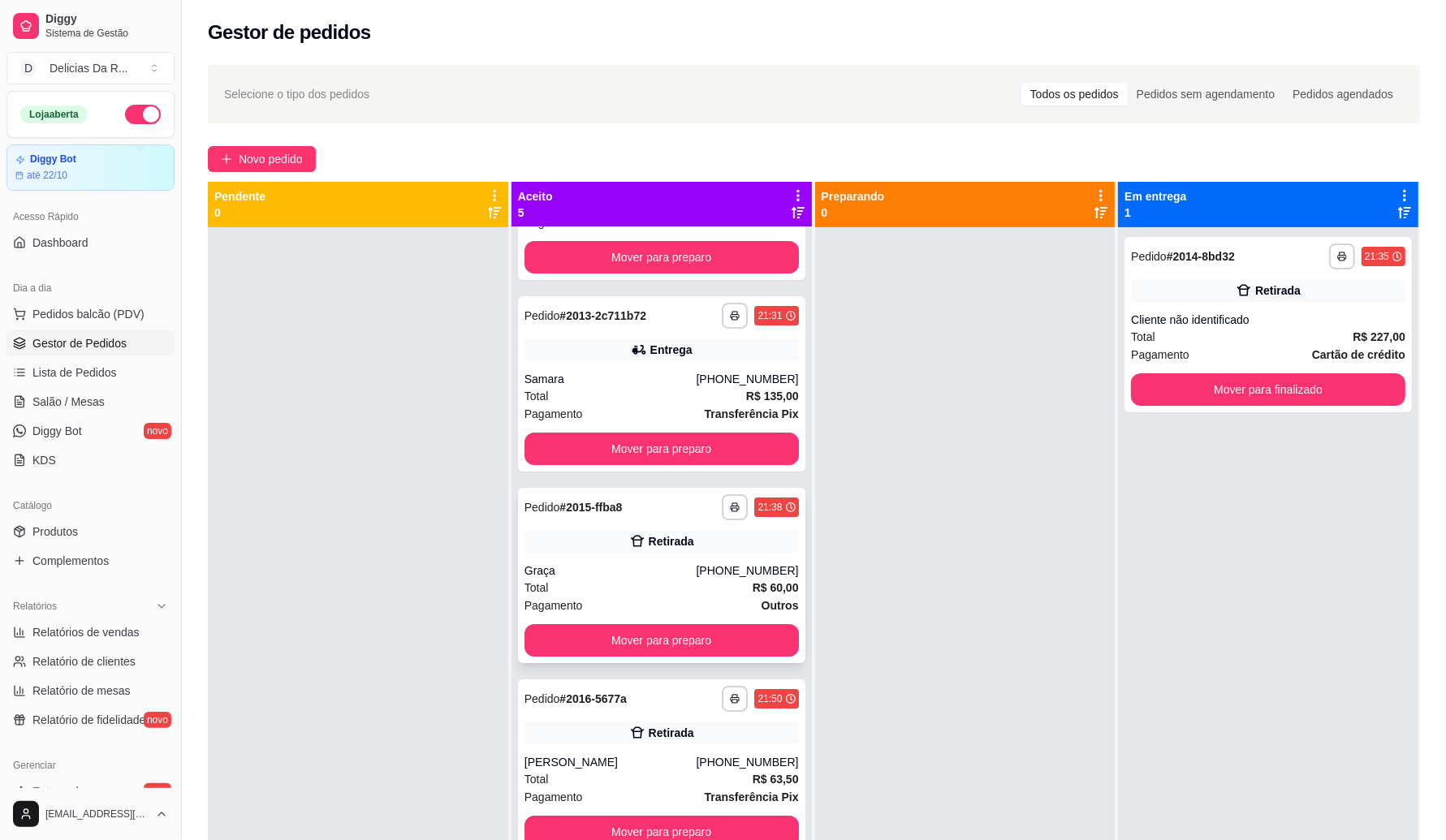
scroll to position [46, 0]
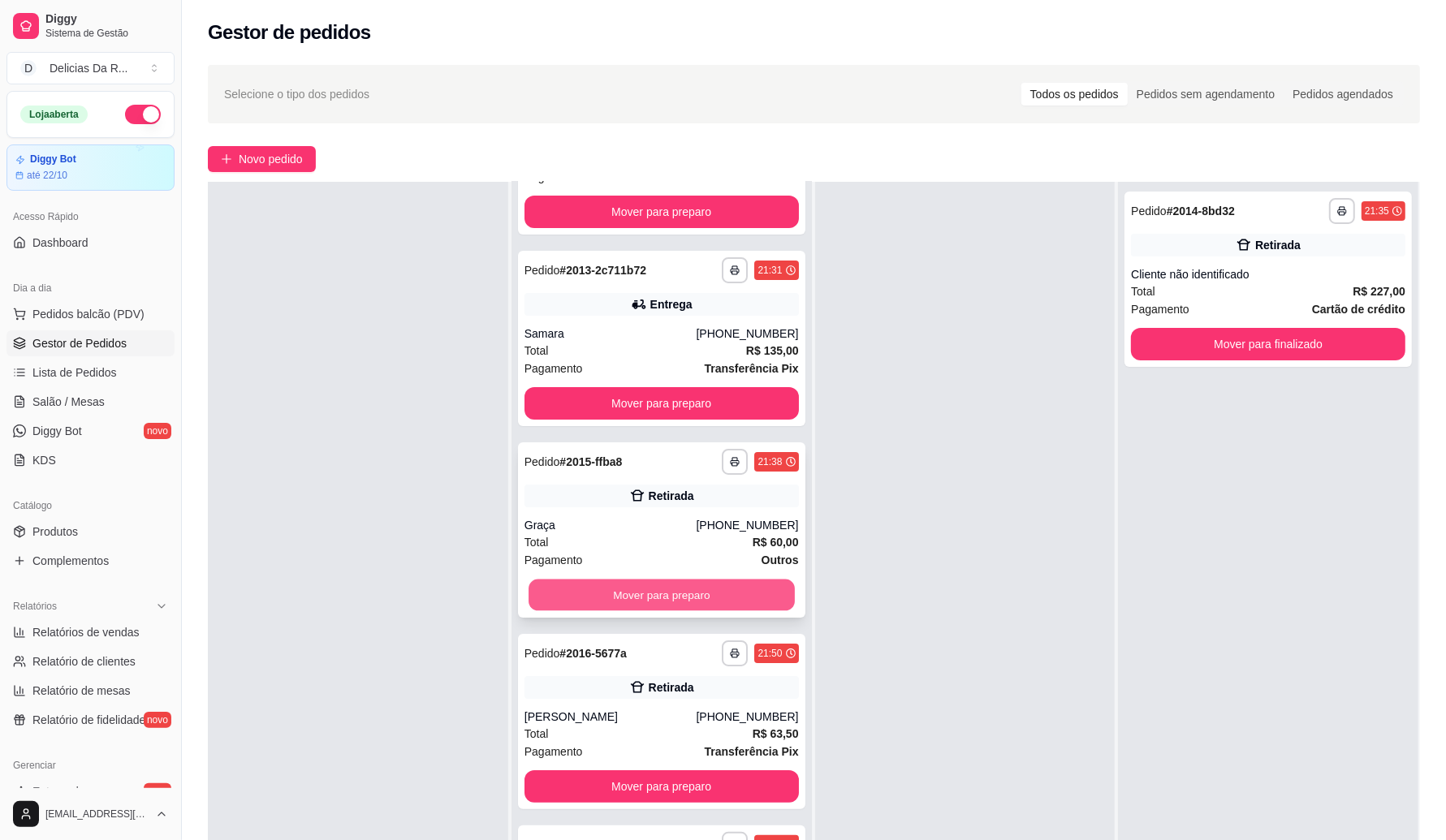
click at [623, 593] on button "Mover para preparo" at bounding box center [662, 595] width 267 height 31
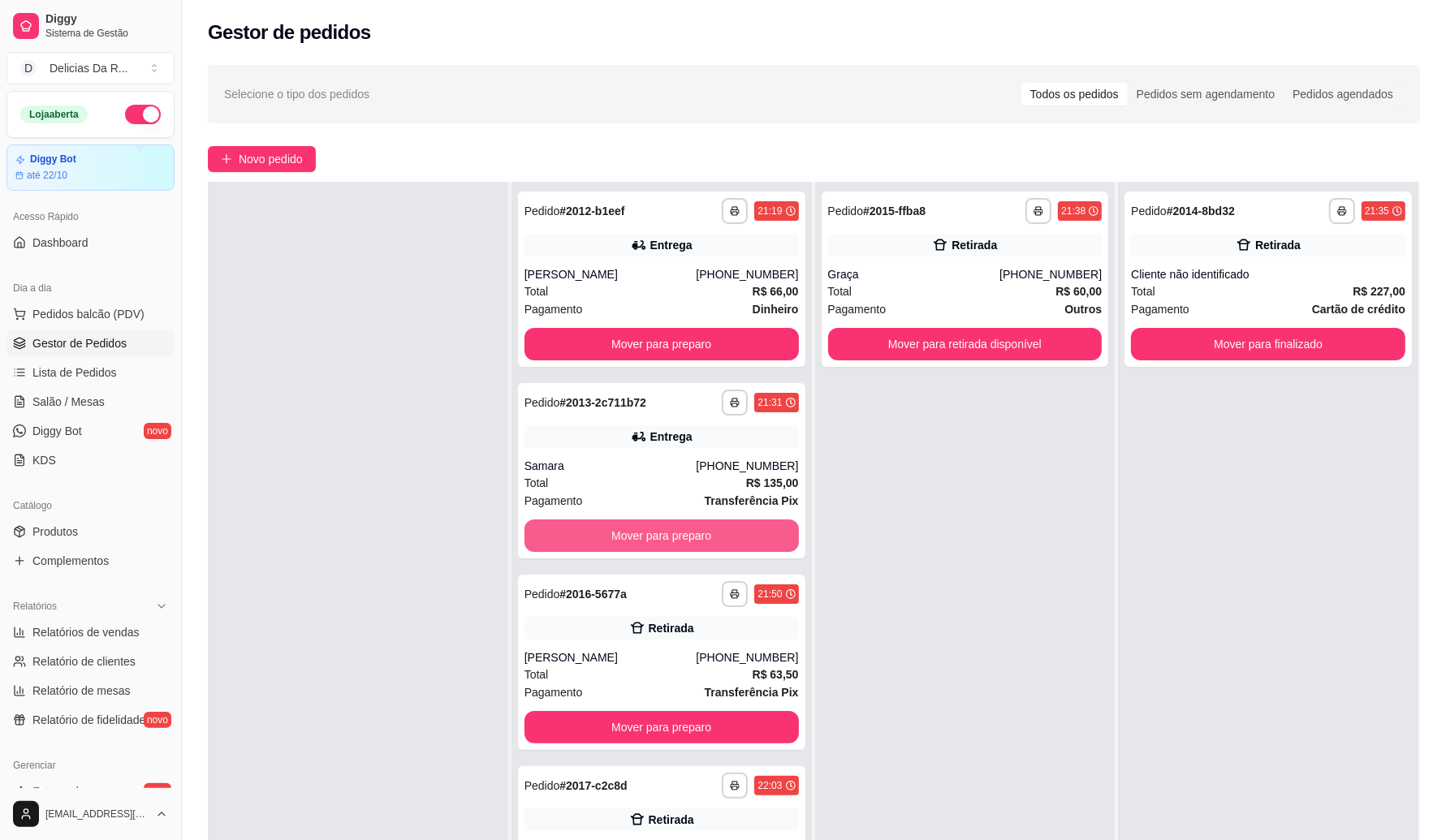
scroll to position [0, 0]
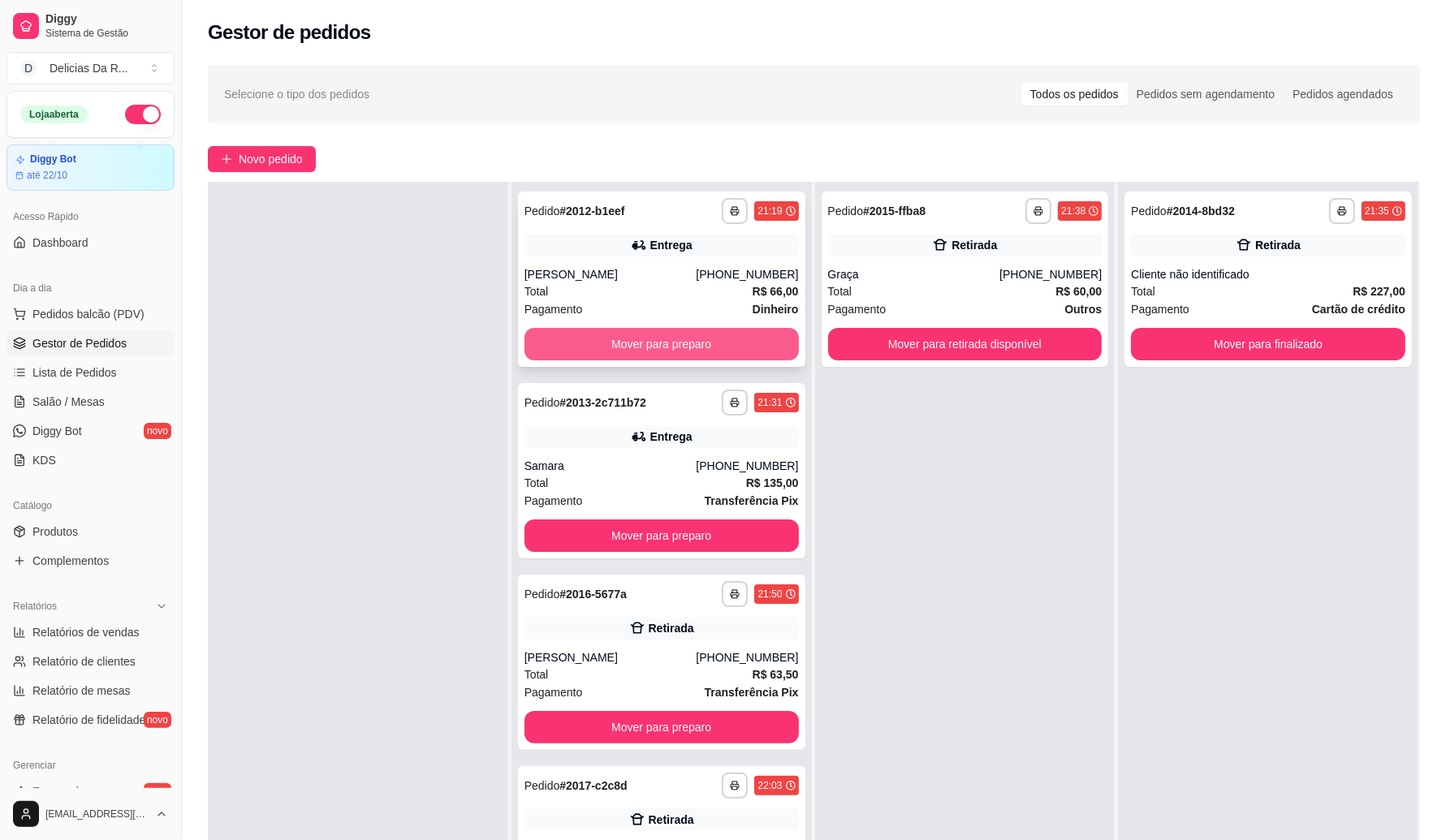
click at [654, 338] on button "Mover para preparo" at bounding box center [661, 344] width 275 height 32
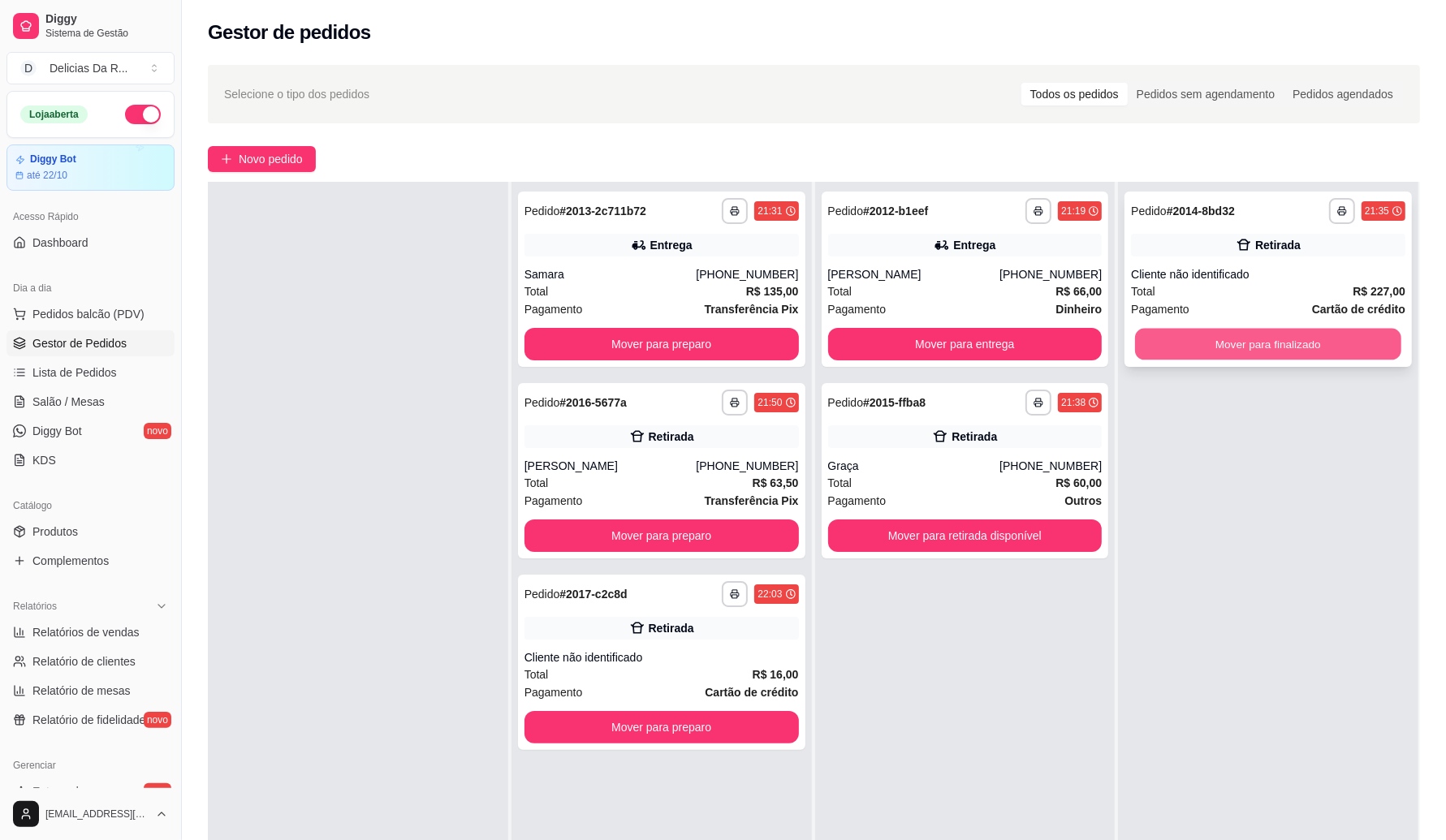
click at [1265, 338] on button "Mover para finalizado" at bounding box center [1269, 344] width 267 height 31
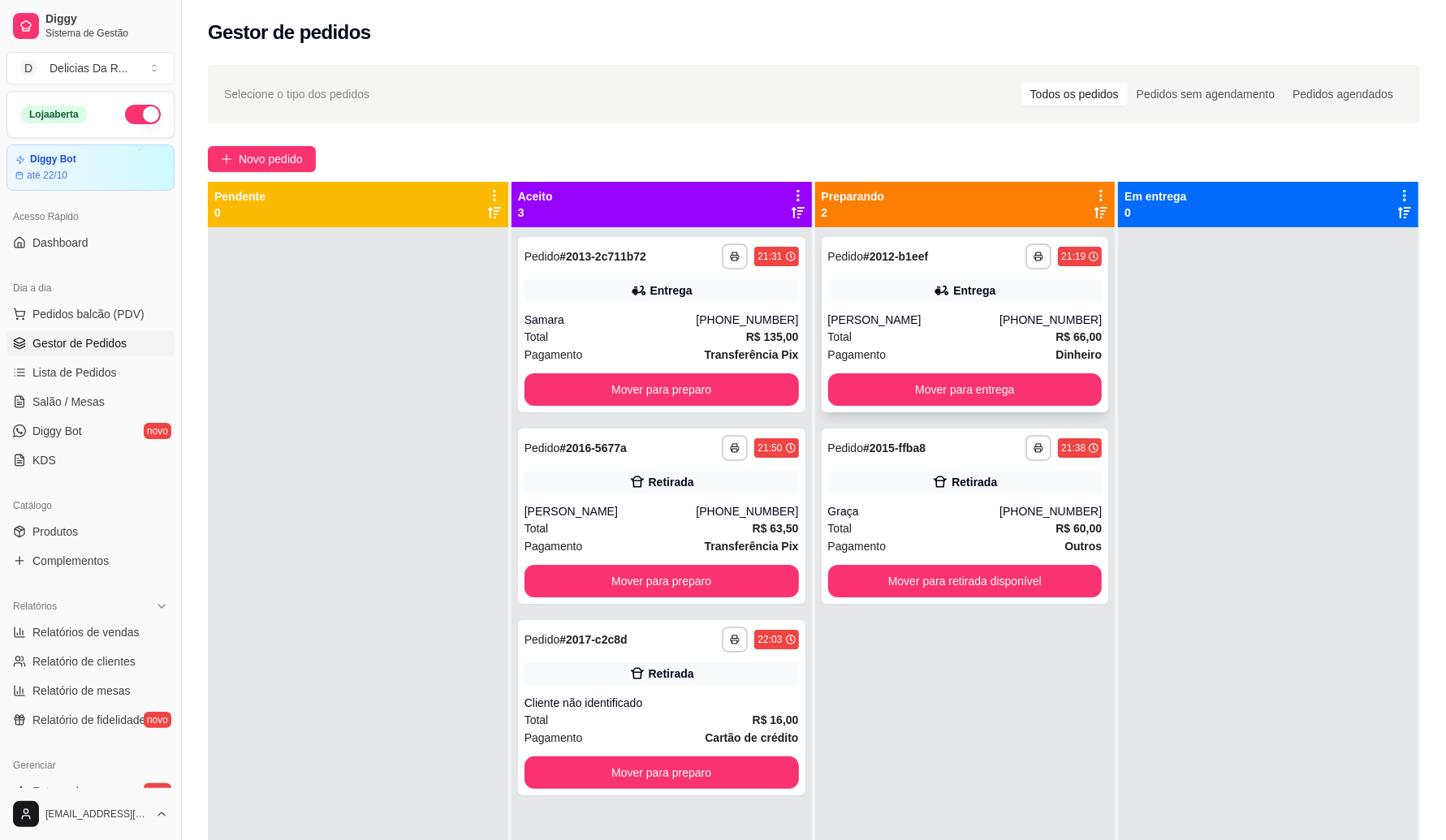
click at [1048, 349] on div "Pagamento Dinheiro" at bounding box center [965, 355] width 275 height 18
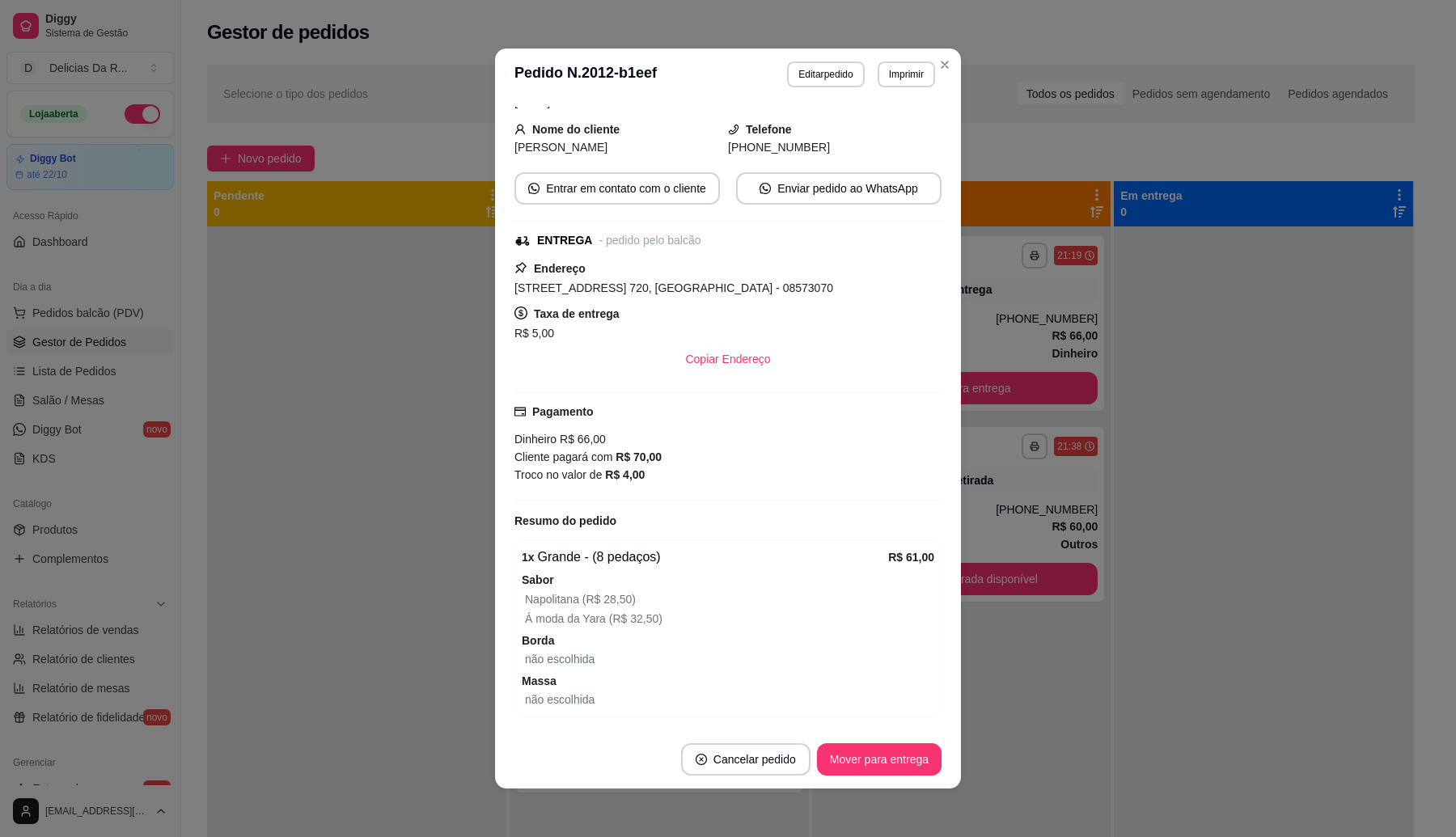
scroll to position [229, 0]
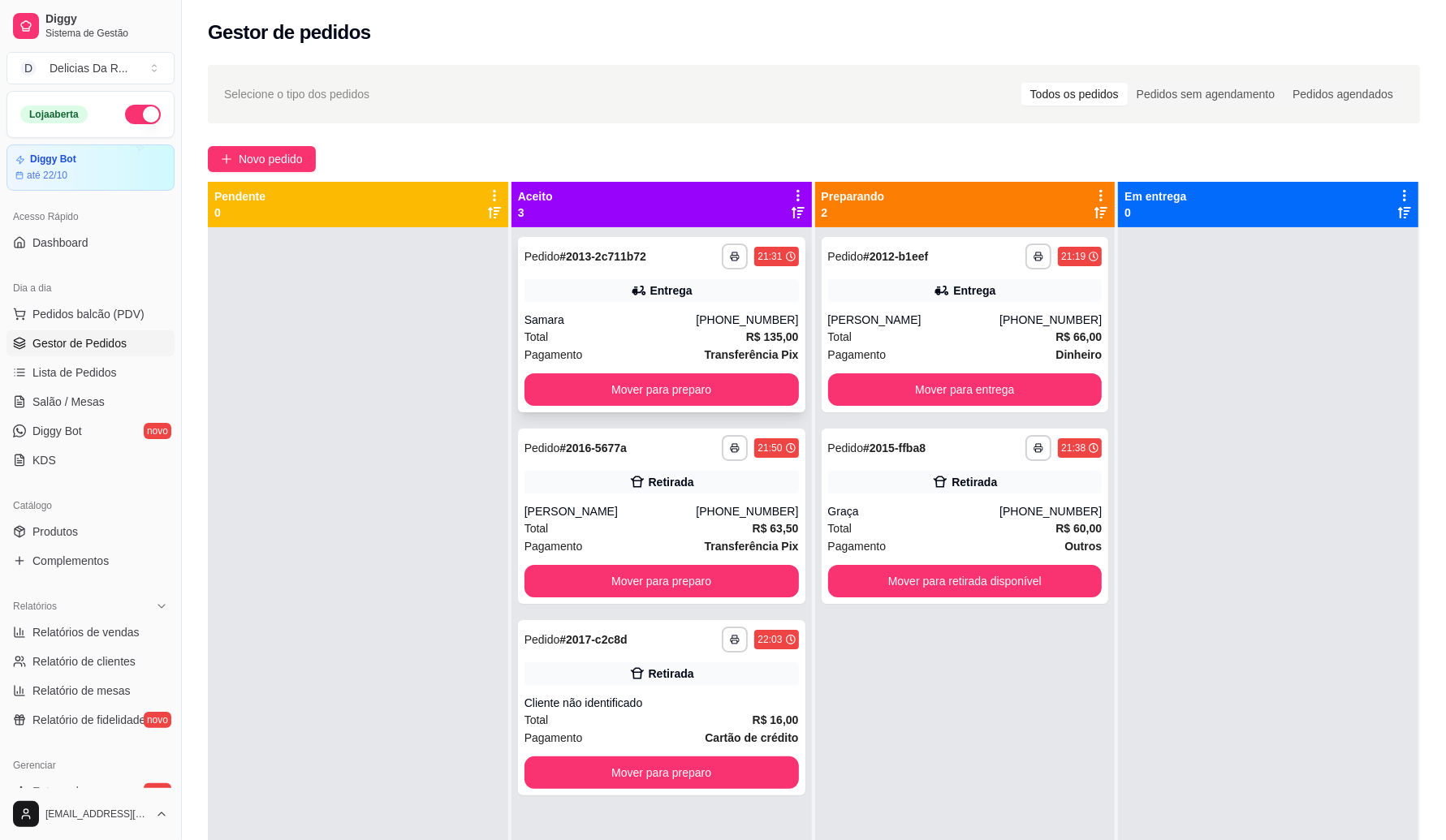
click at [593, 309] on div "**********" at bounding box center [661, 325] width 287 height 175
click at [266, 152] on span "Novo pedido" at bounding box center [271, 159] width 64 height 18
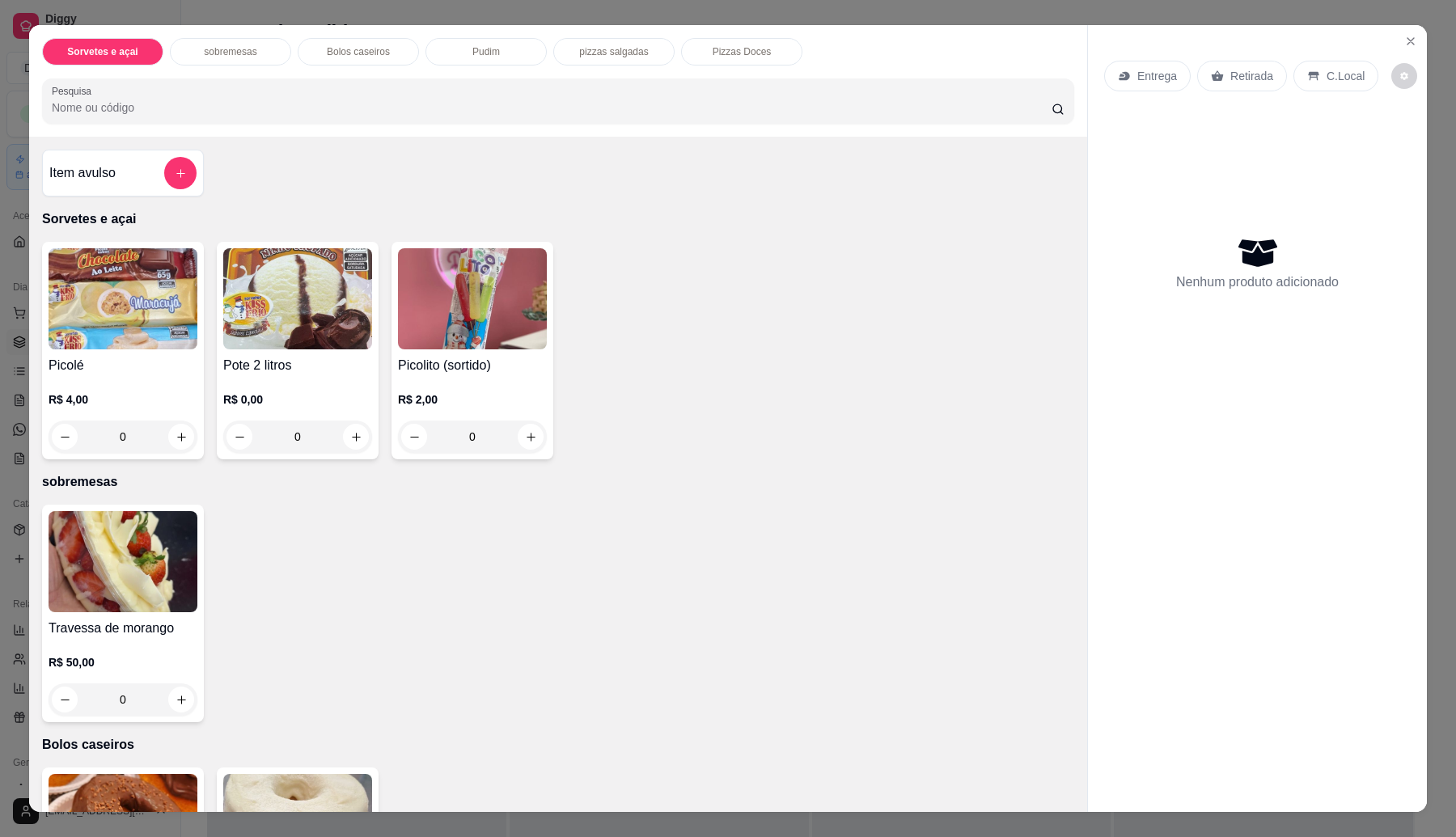
scroll to position [975, 0]
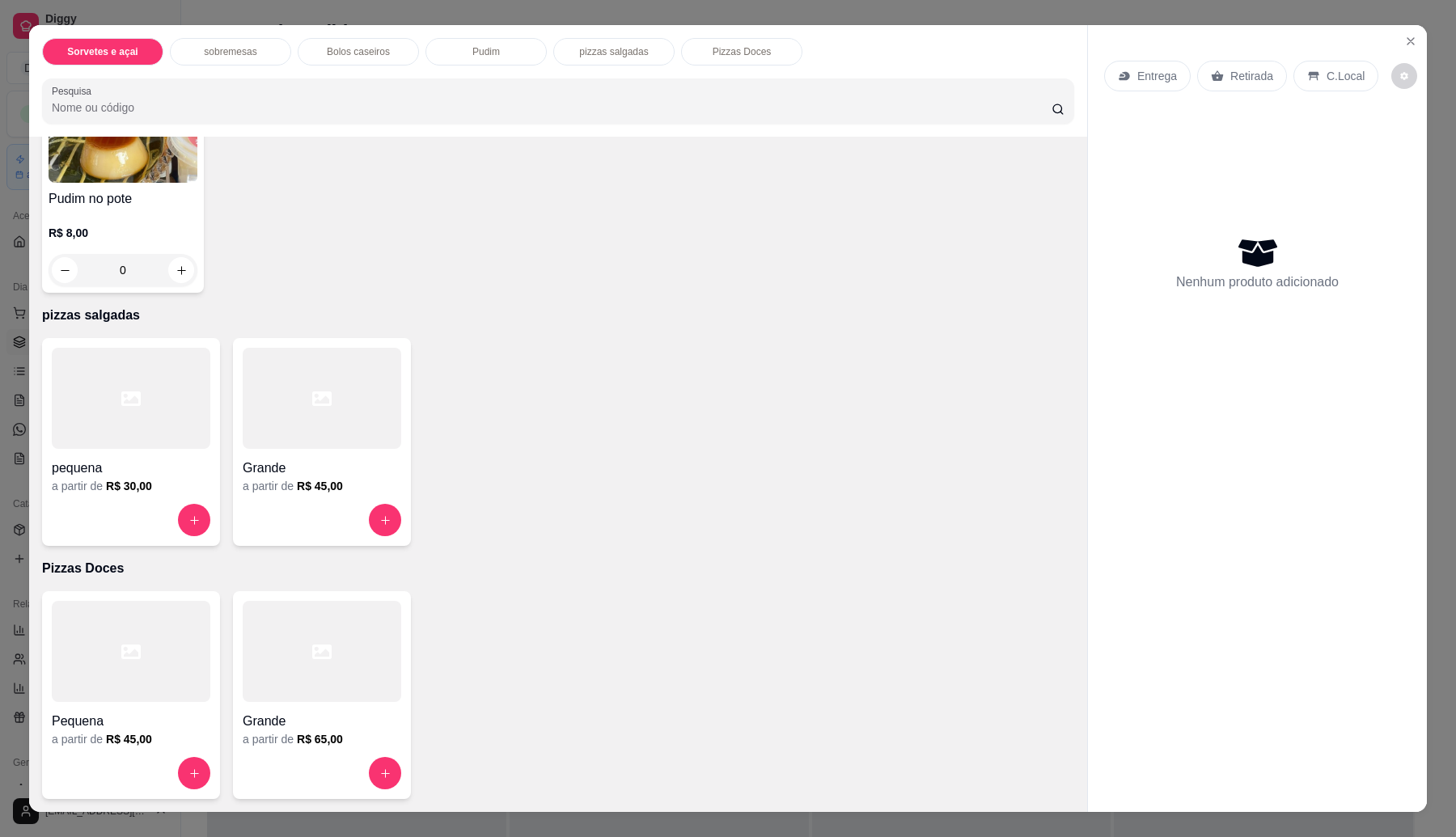
click at [302, 470] on h4 "Grande" at bounding box center [322, 469] width 159 height 20
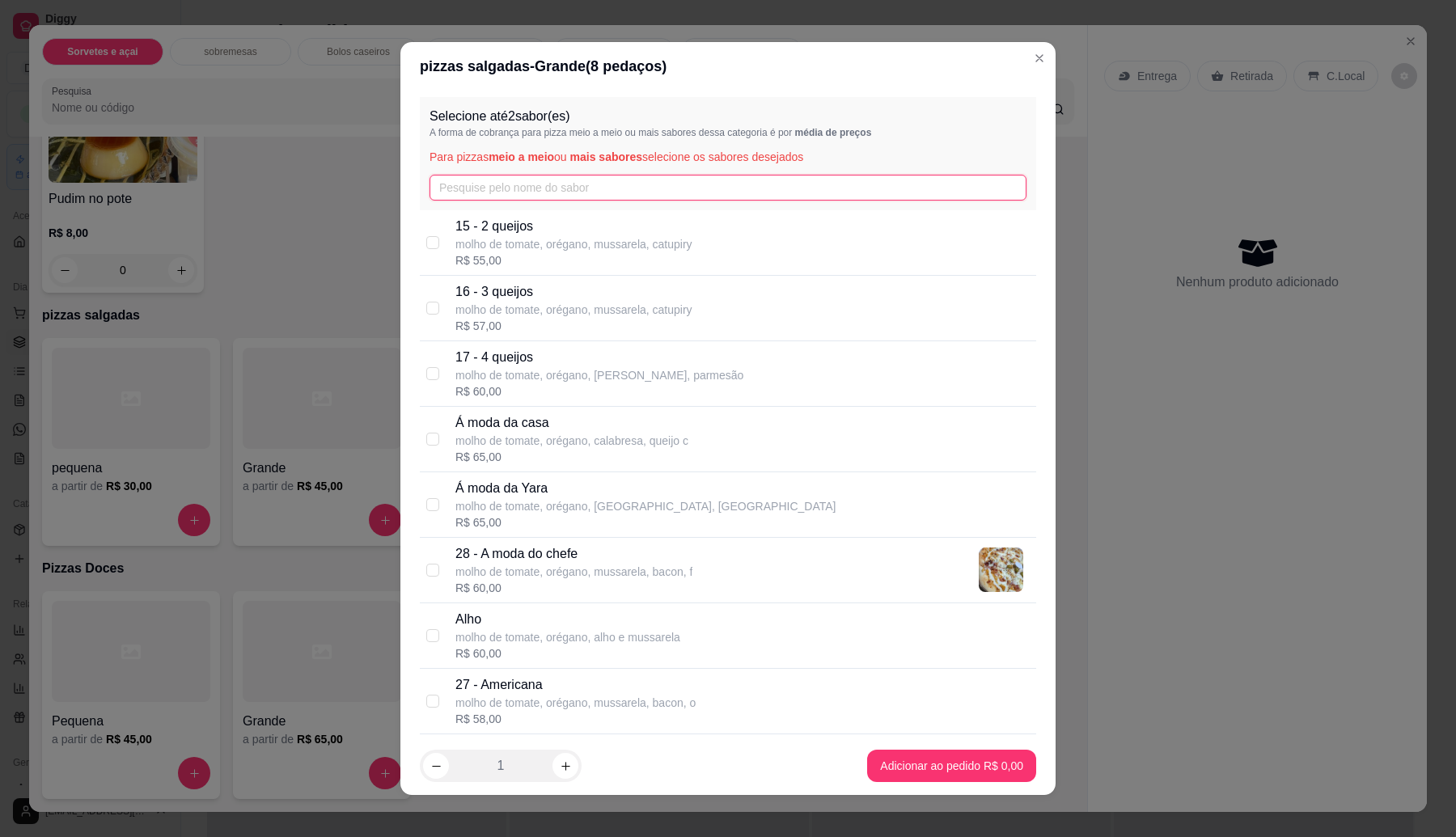
click at [555, 194] on input "text" at bounding box center [728, 187] width 597 height 26
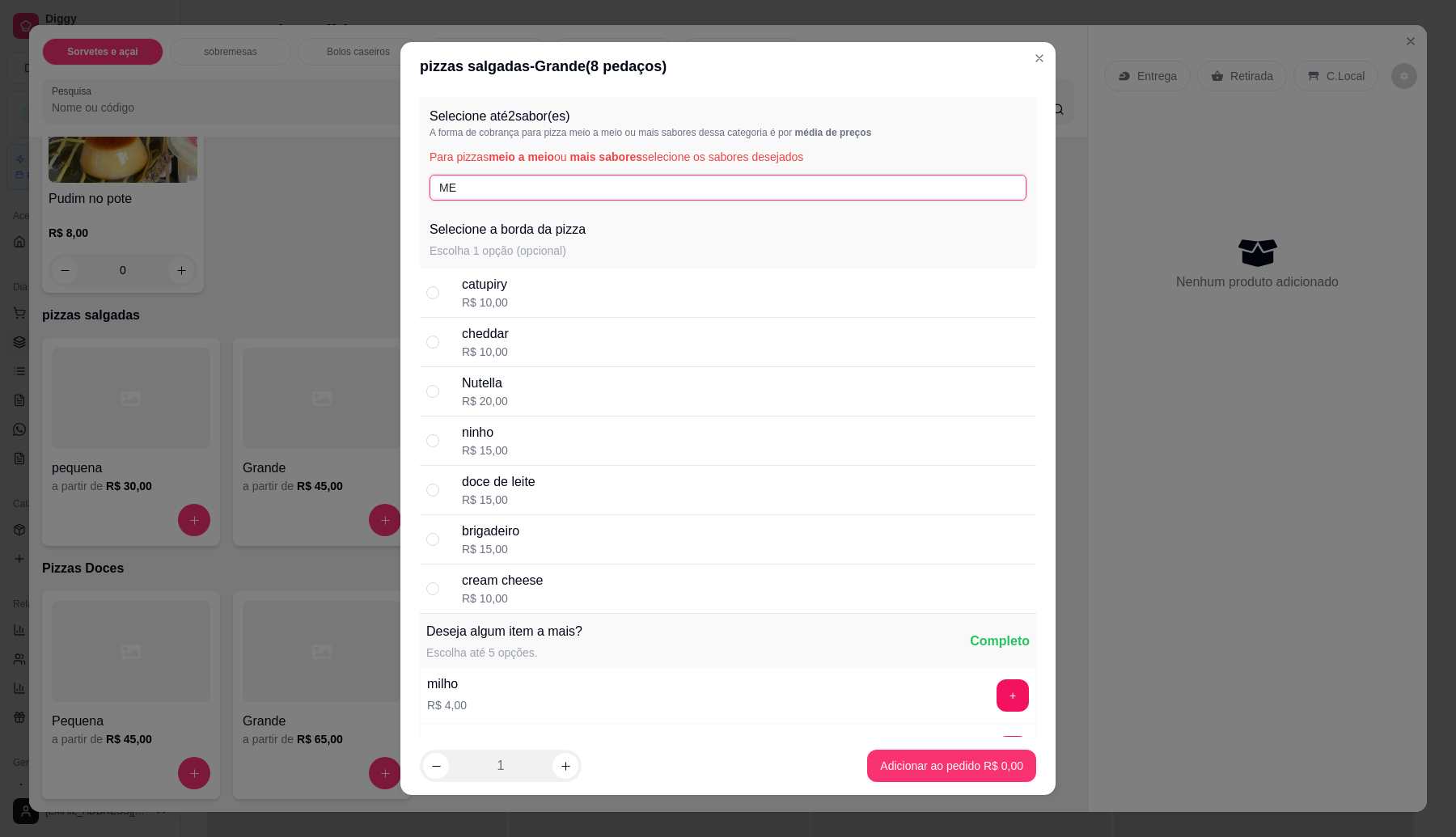
type input "M"
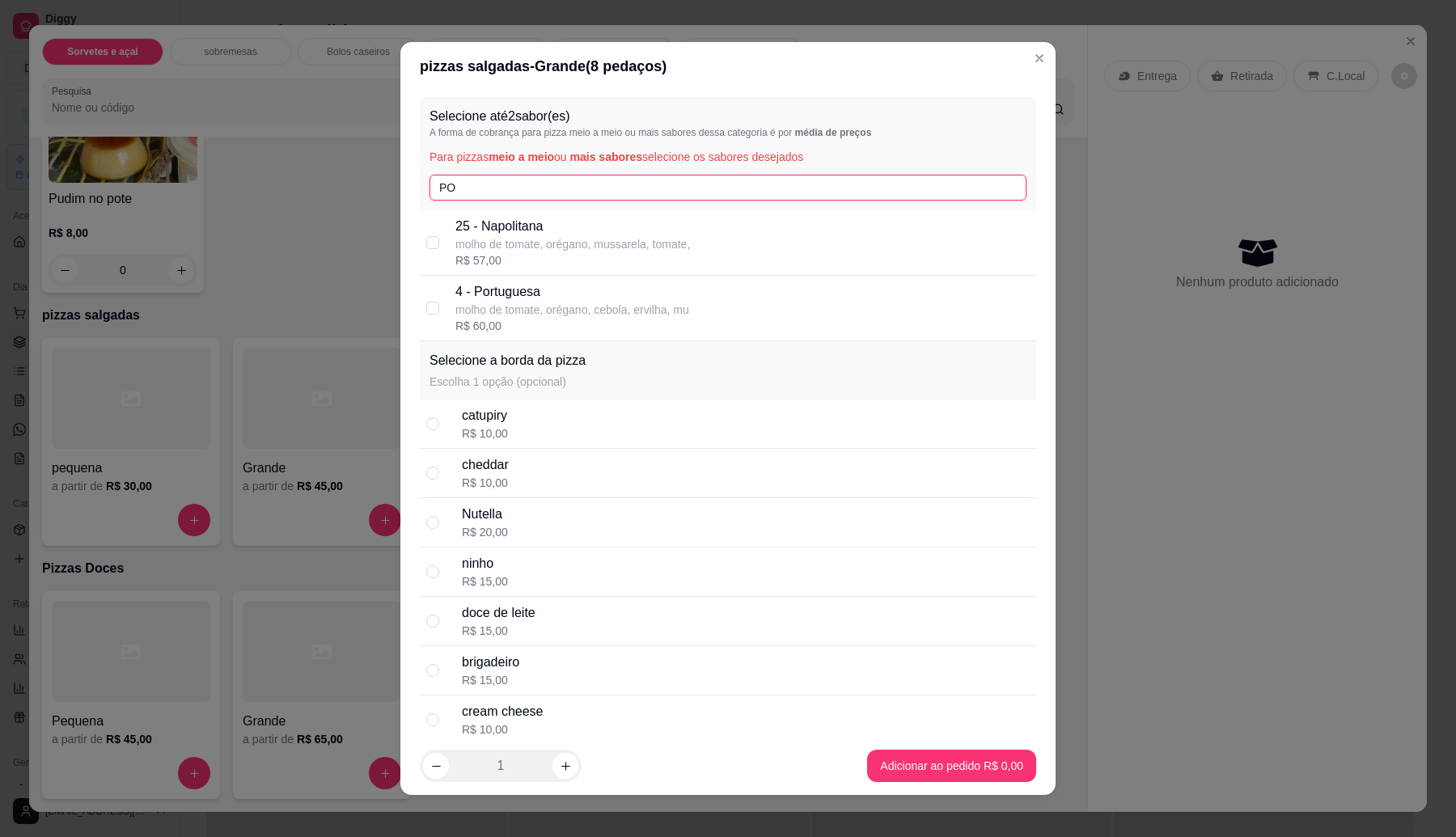
type input "PO"
click at [522, 313] on p "molho de tomate, orégano, cebola, ervilha, mu" at bounding box center [572, 310] width 233 height 16
checkbox input "true"
click at [453, 187] on input "PO" at bounding box center [728, 187] width 597 height 26
type input "P"
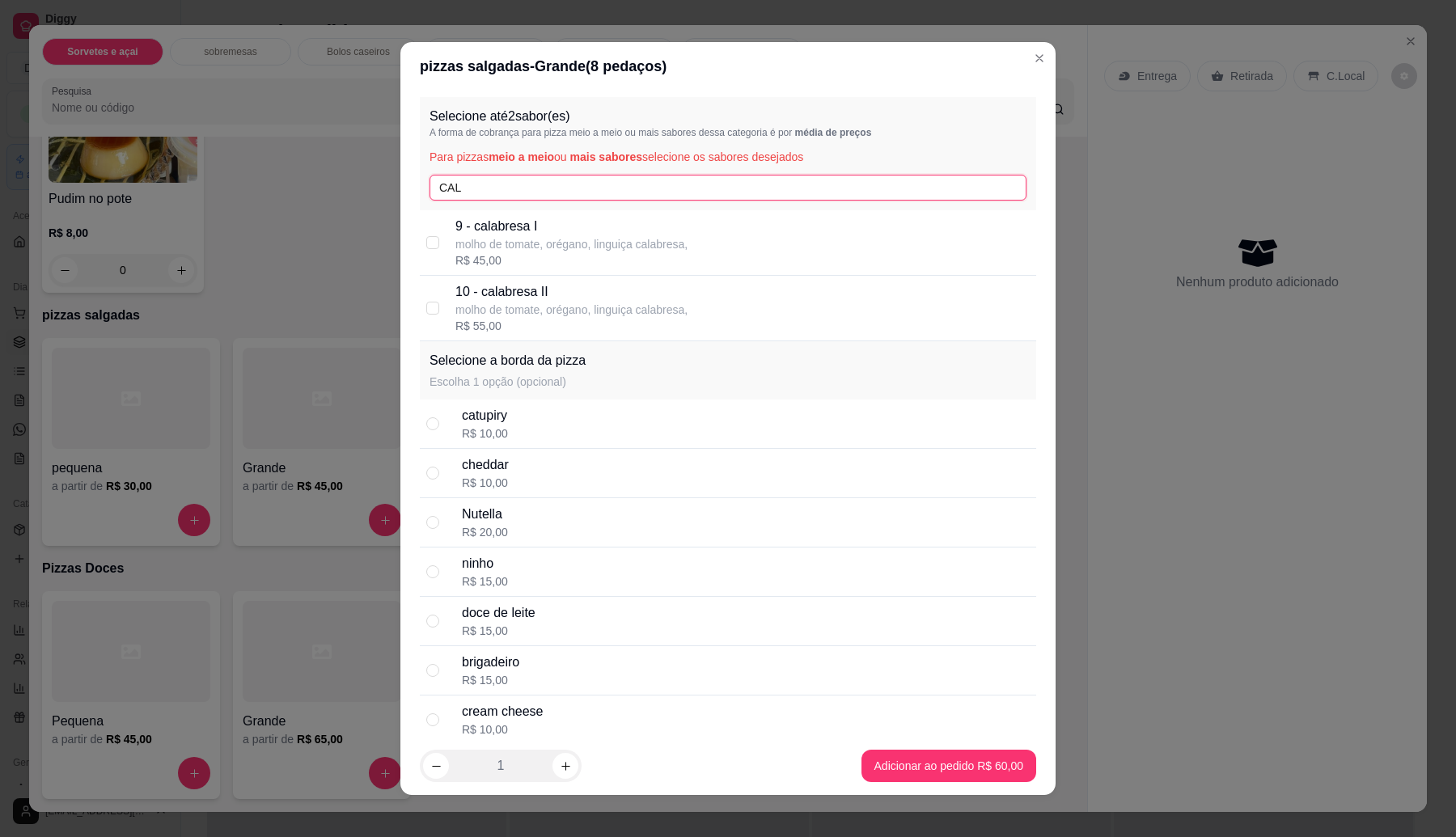
type input "CAL"
click at [511, 252] on div "R$ 45,00" at bounding box center [571, 260] width 232 height 16
checkbox input "true"
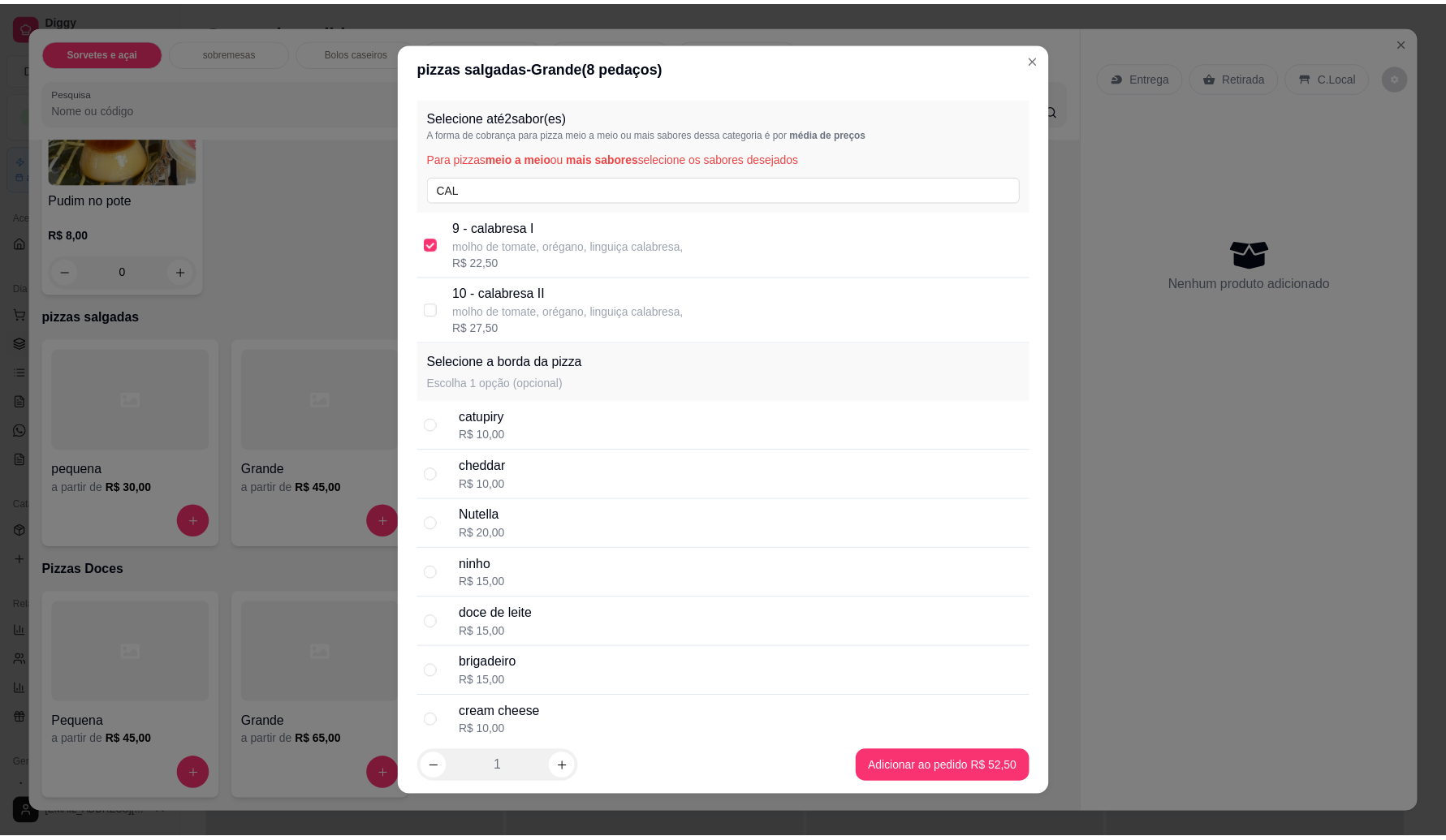
scroll to position [2131, 0]
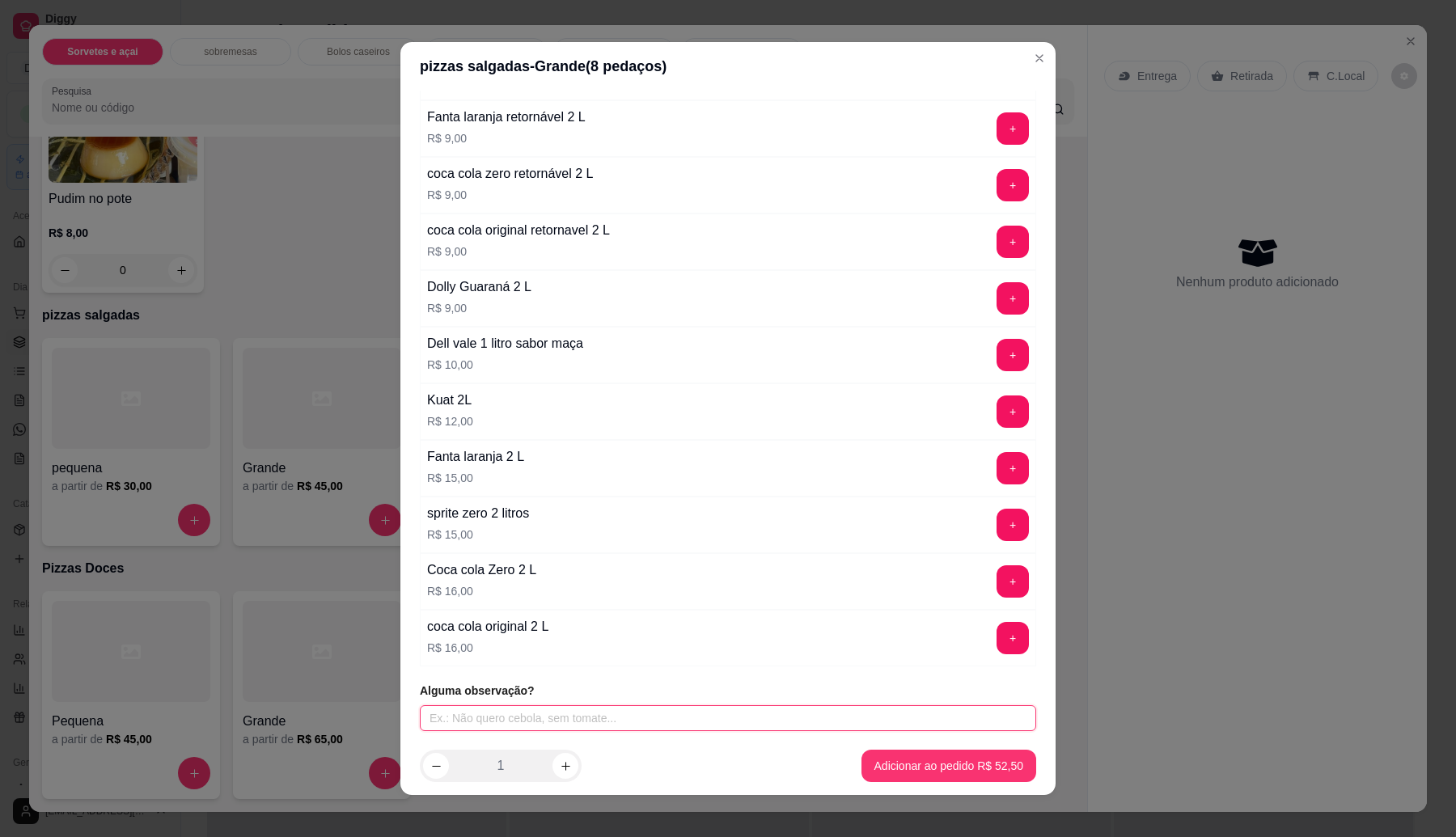
click at [492, 721] on input "text" at bounding box center [728, 718] width 617 height 26
type input "SEM ERVILHA E SEM CEBOLA"
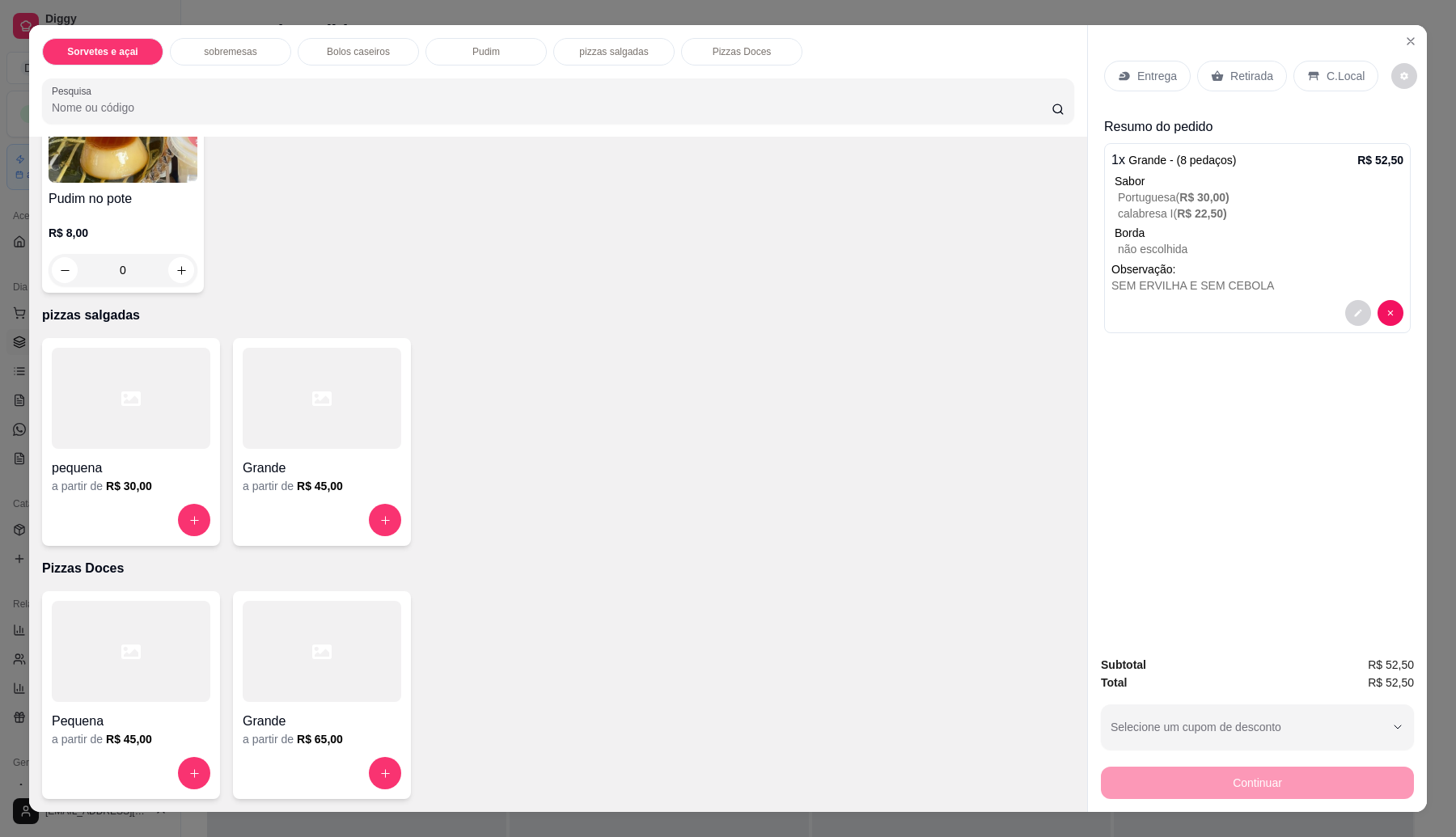
click at [1128, 82] on div "Entrega" at bounding box center [1147, 76] width 86 height 30
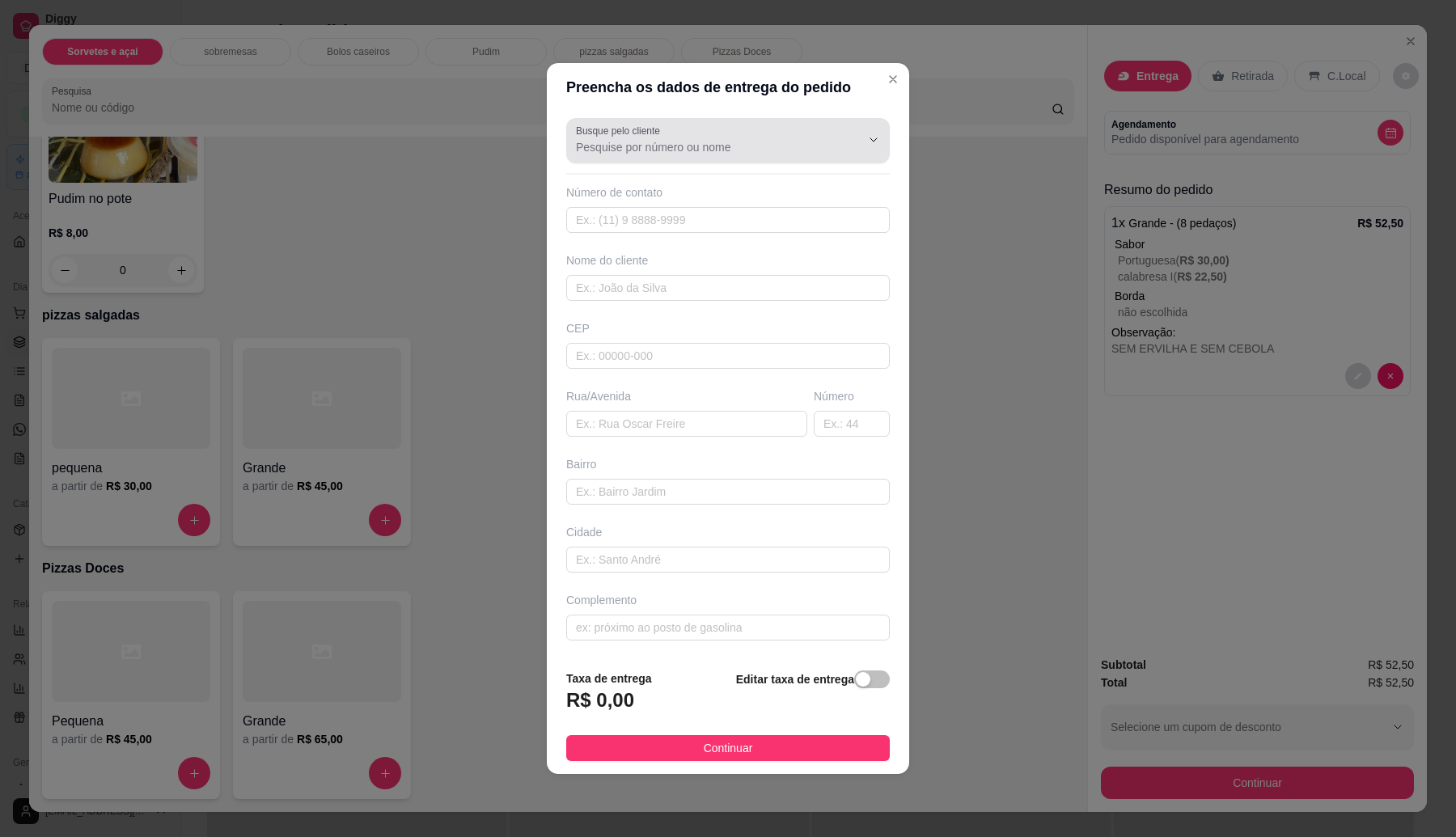
click at [748, 135] on div at bounding box center [727, 141] width 304 height 32
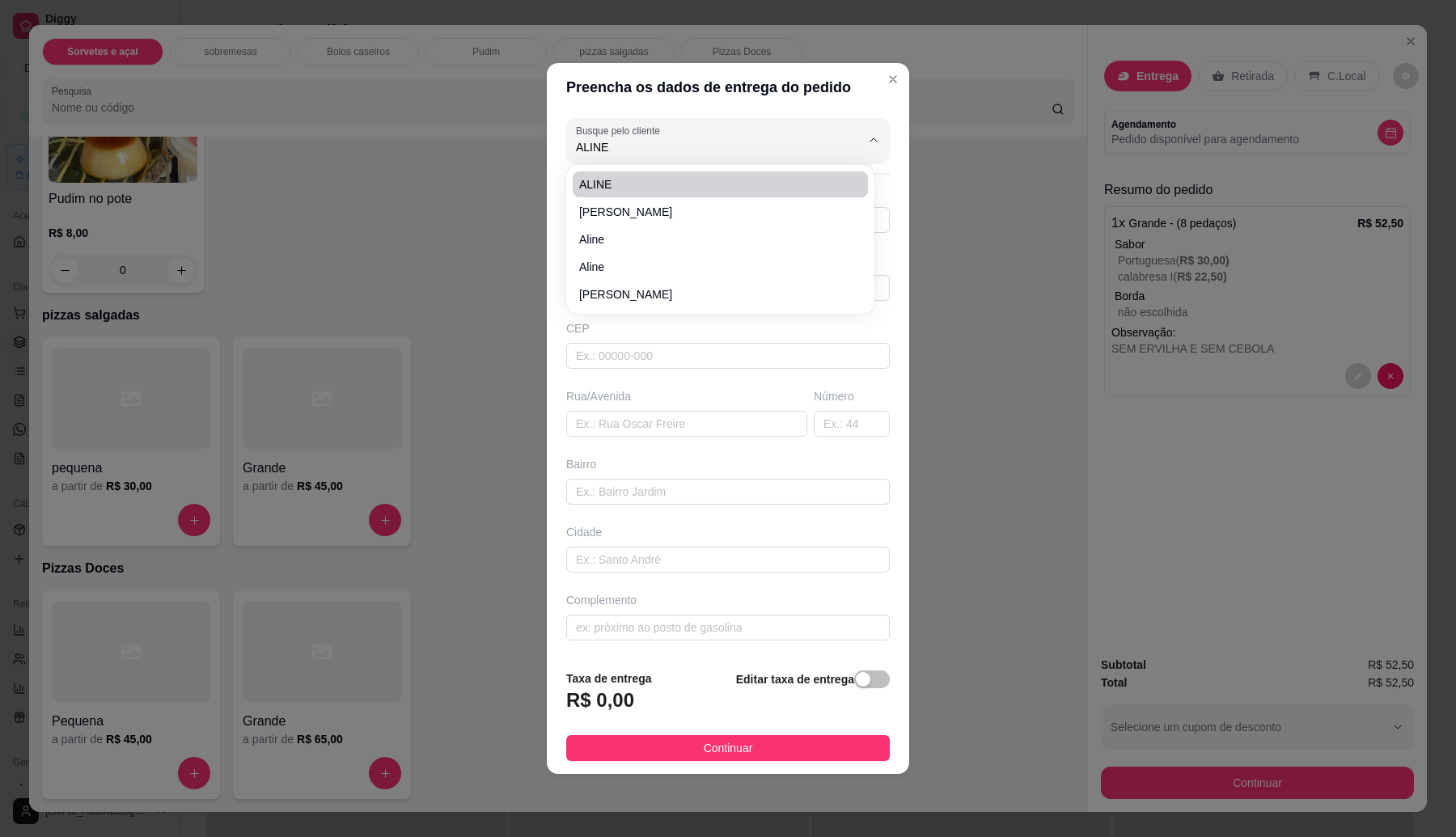
click at [611, 183] on span "ALINE" at bounding box center [712, 185] width 266 height 16
type input "ALINE"
type input "11967222564"
type input "ALINE"
type input "08576140"
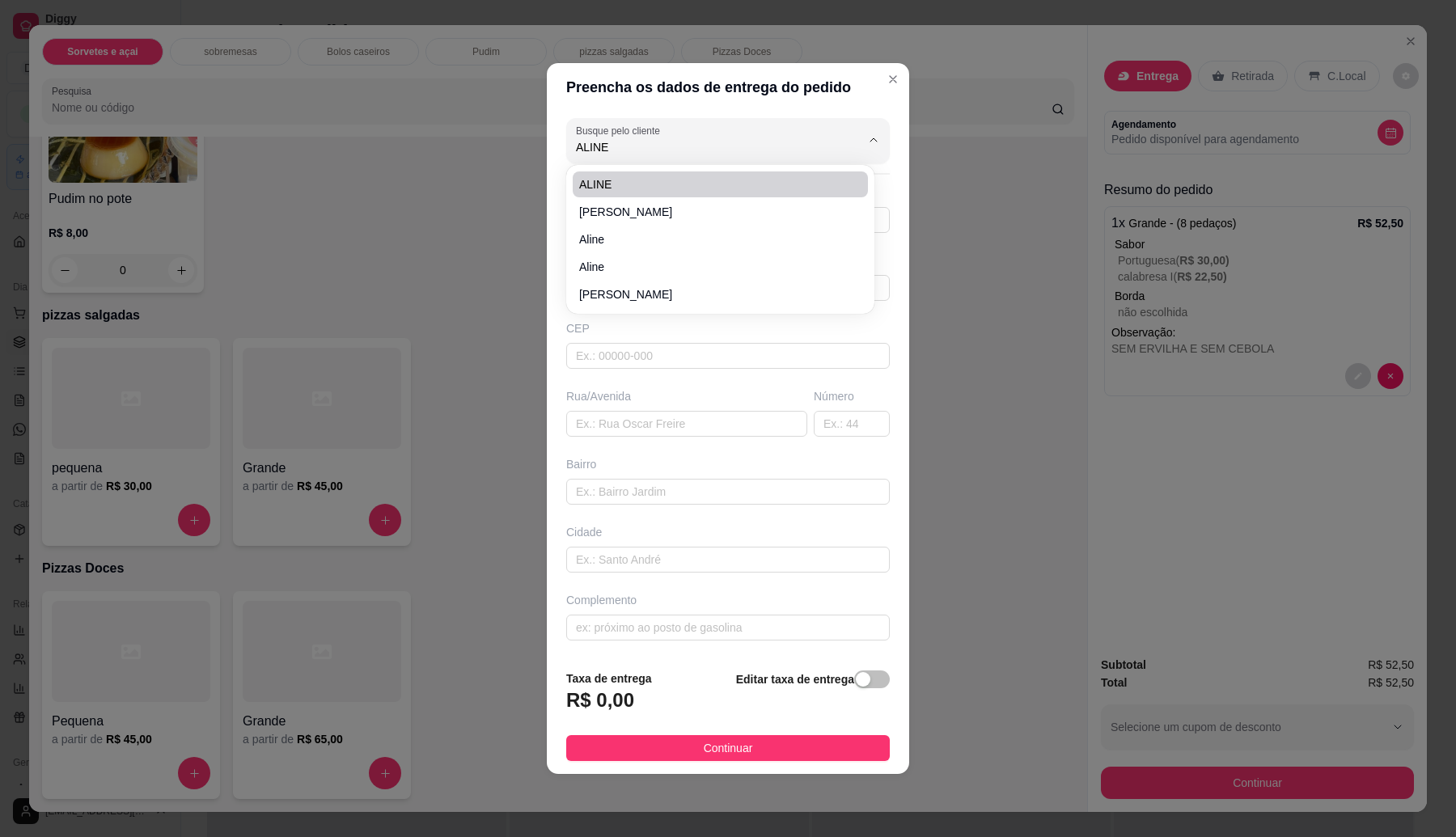
type input "Rua Capão Bonito"
type input "525"
type input "[GEOGRAPHIC_DATA]"
type input "Itaquaquecetuba"
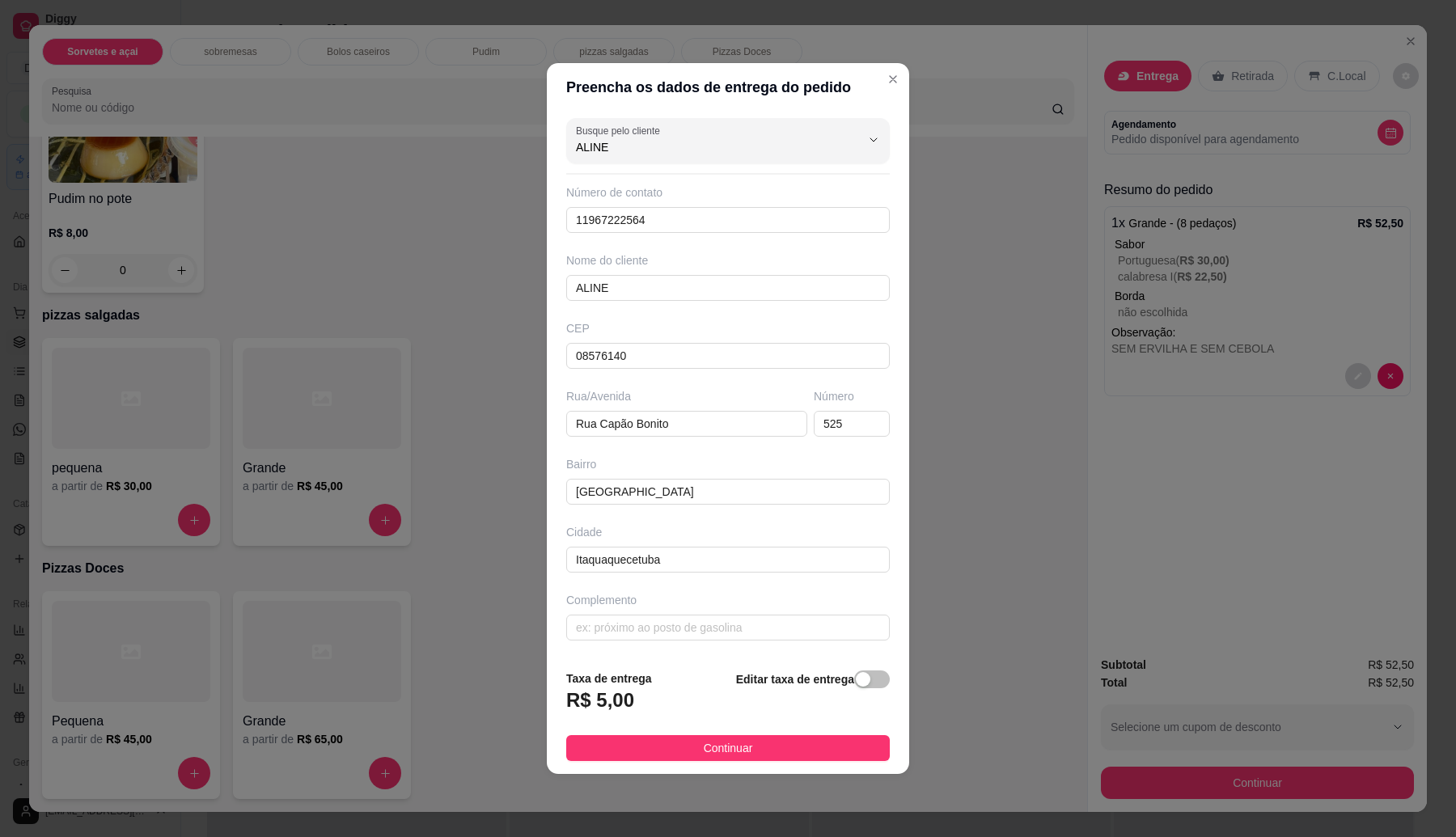
drag, startPoint x: 631, startPoint y: 135, endPoint x: 538, endPoint y: 138, distance: 93.0
click at [538, 138] on div "Preencha os dados de entrega do pedido Busque pelo cliente ALINE Número de cont…" at bounding box center [728, 418] width 1456 height 837
click at [592, 176] on span "ALINE" at bounding box center [712, 185] width 266 height 16
type input "ALINE"
type input "11966524067"
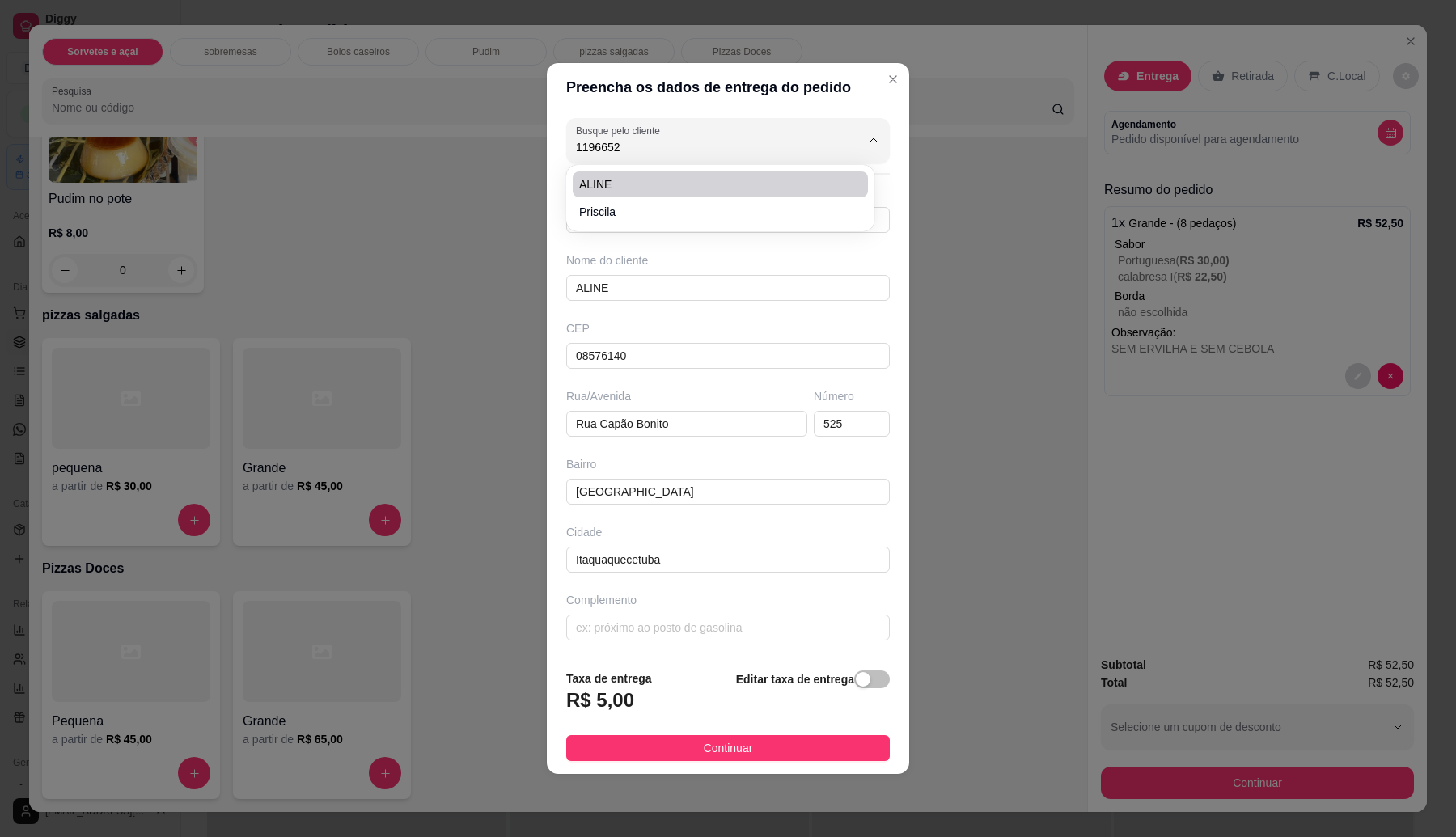
type input "08553700"
type input "[GEOGRAPHIC_DATA][PERSON_NAME]"
type input "51"
type input "[GEOGRAPHIC_DATA]"
type input "Poá"
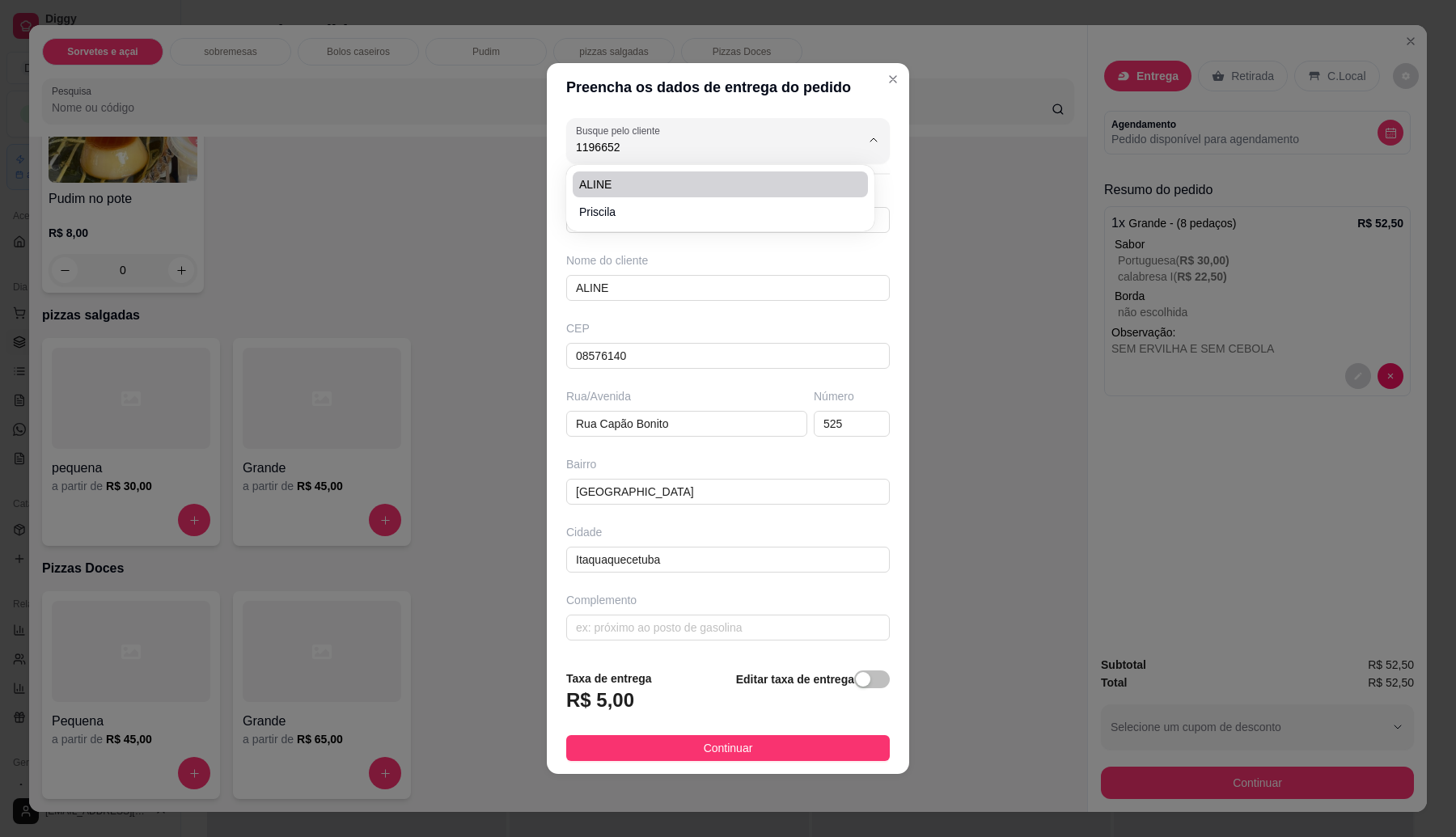
type input "Casa 29"
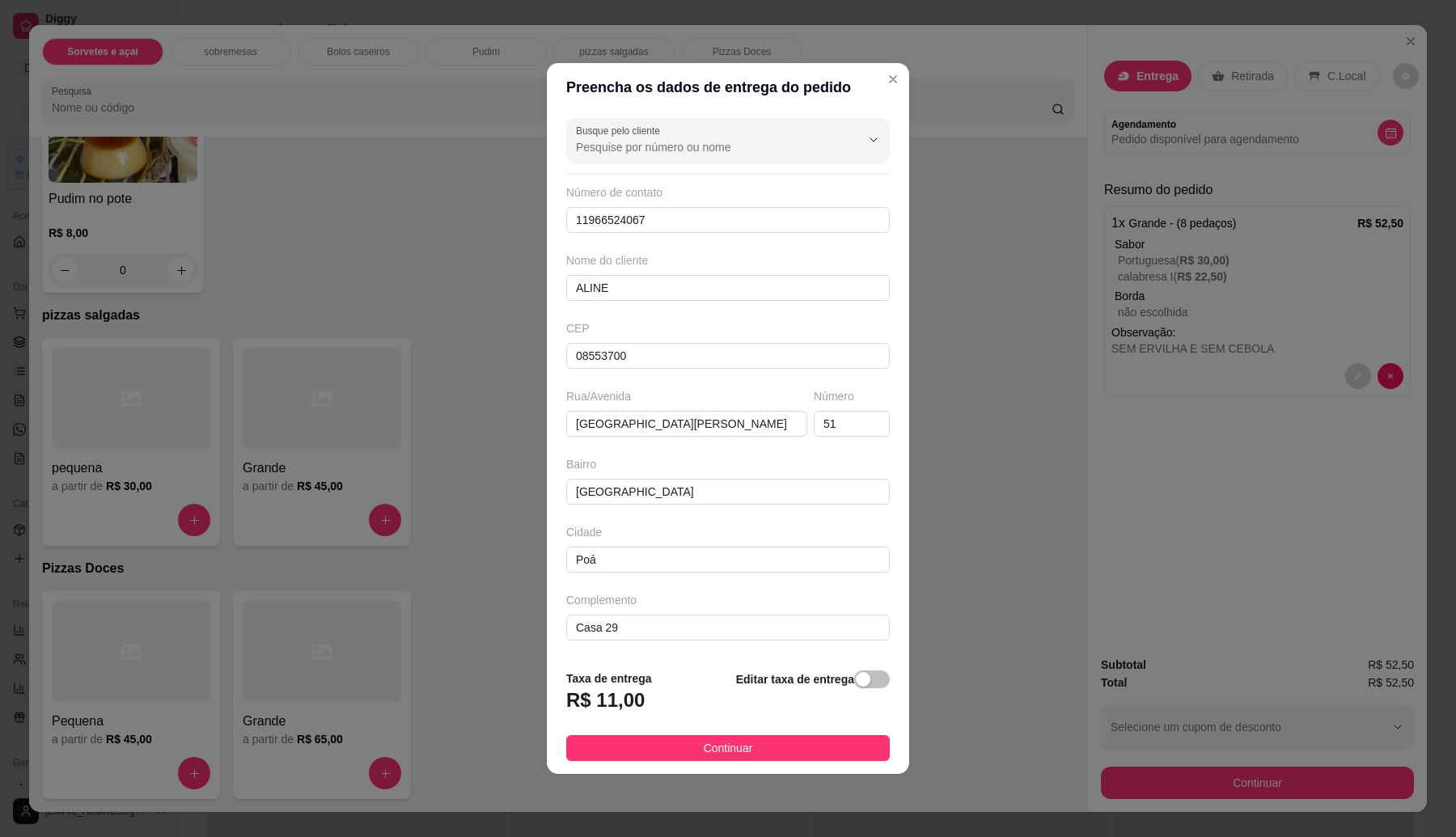
click at [668, 758] on button "Continuar" at bounding box center [727, 748] width 323 height 26
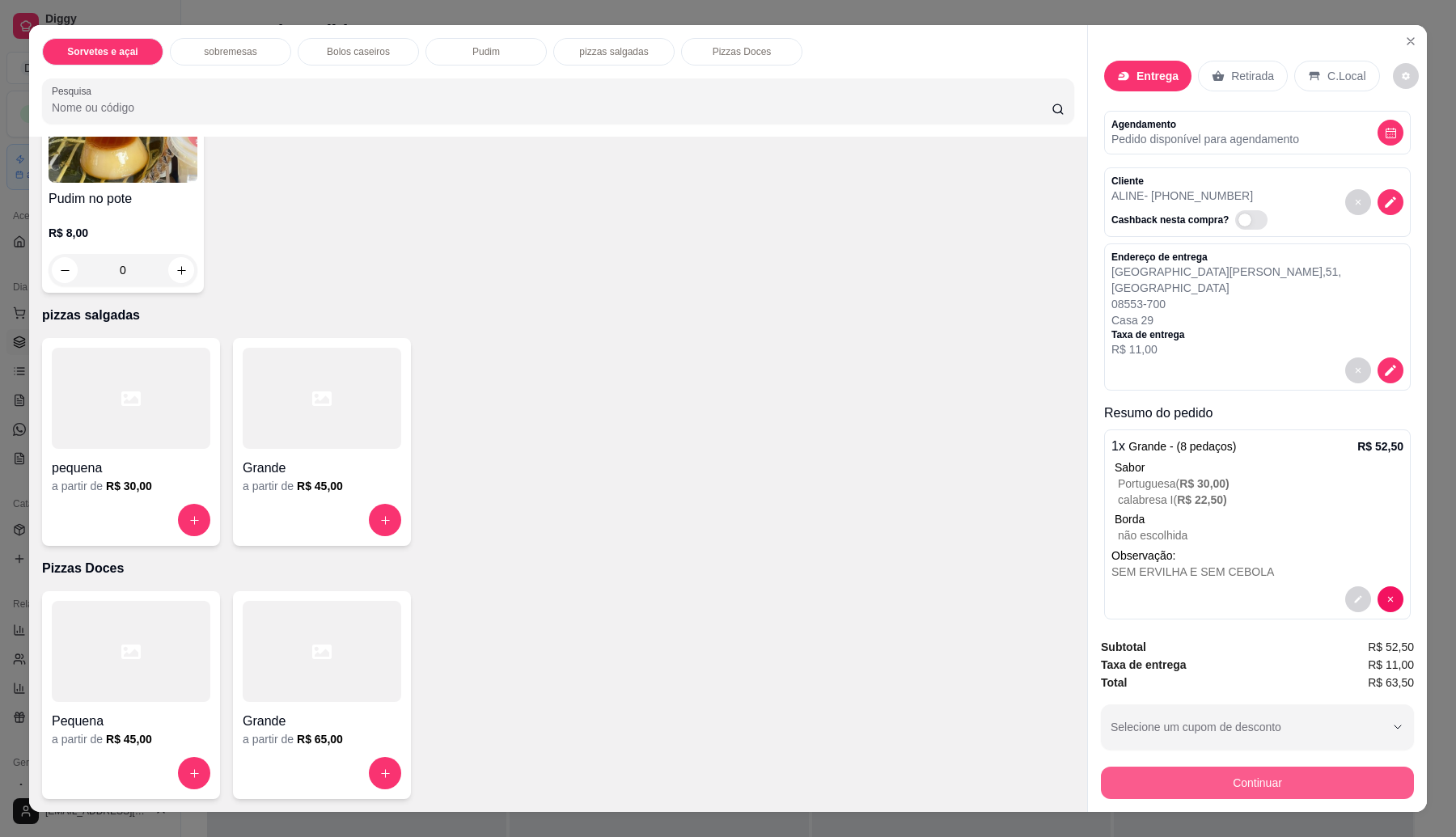
click at [1206, 769] on button "Continuar" at bounding box center [1256, 783] width 313 height 32
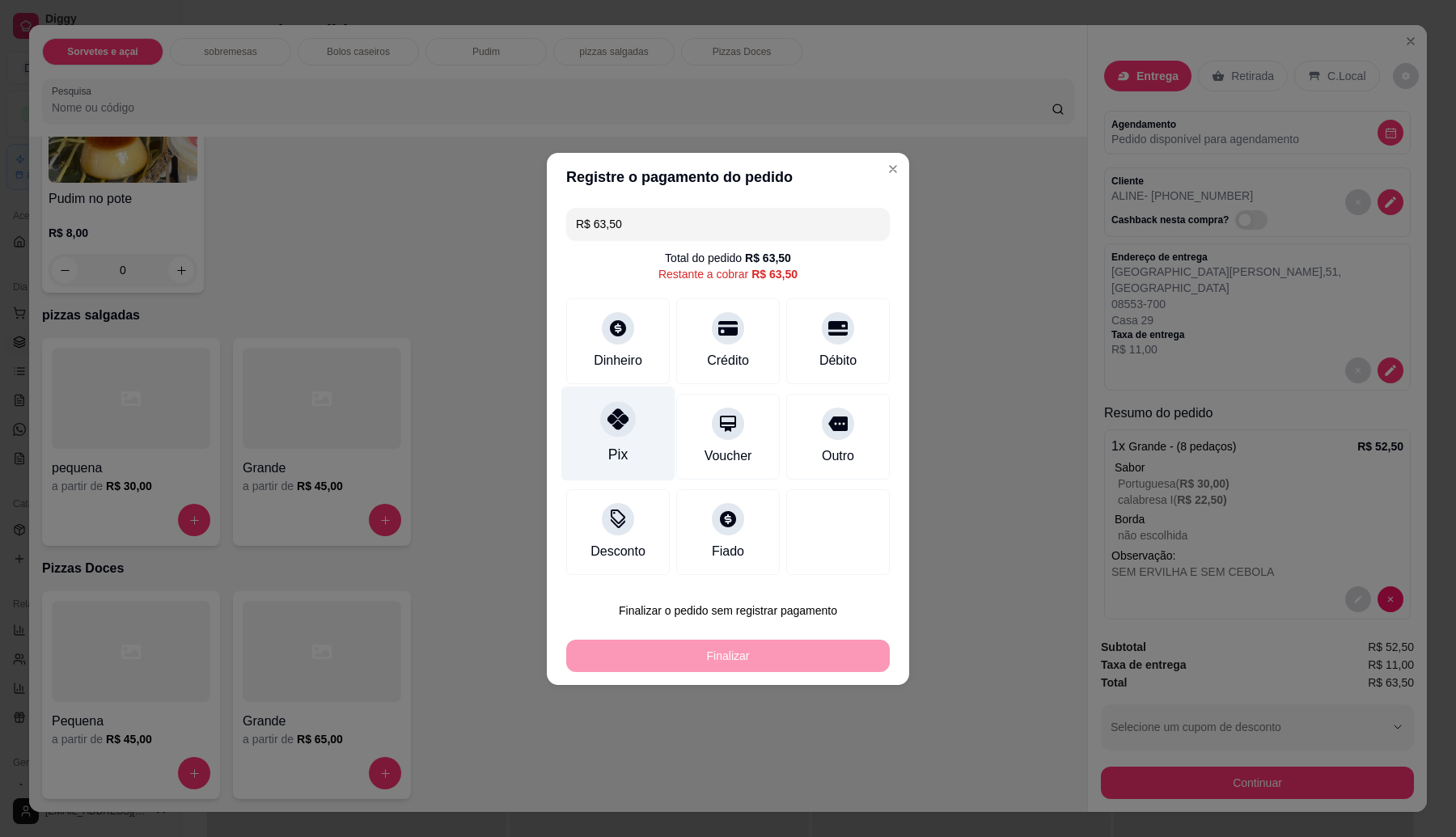
click at [617, 430] on icon at bounding box center [618, 419] width 21 height 21
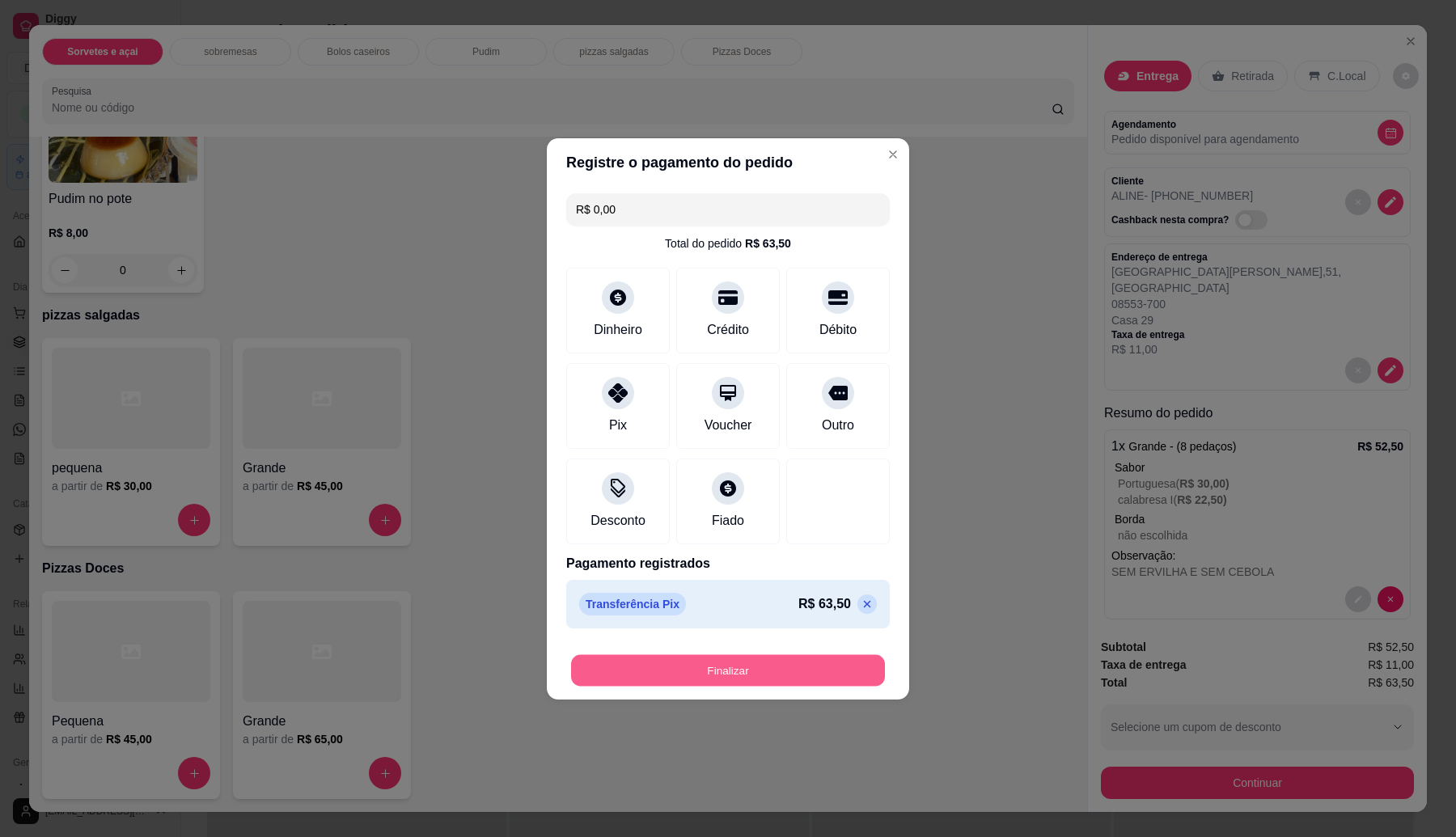
click at [722, 669] on button "Finalizar" at bounding box center [728, 669] width 314 height 31
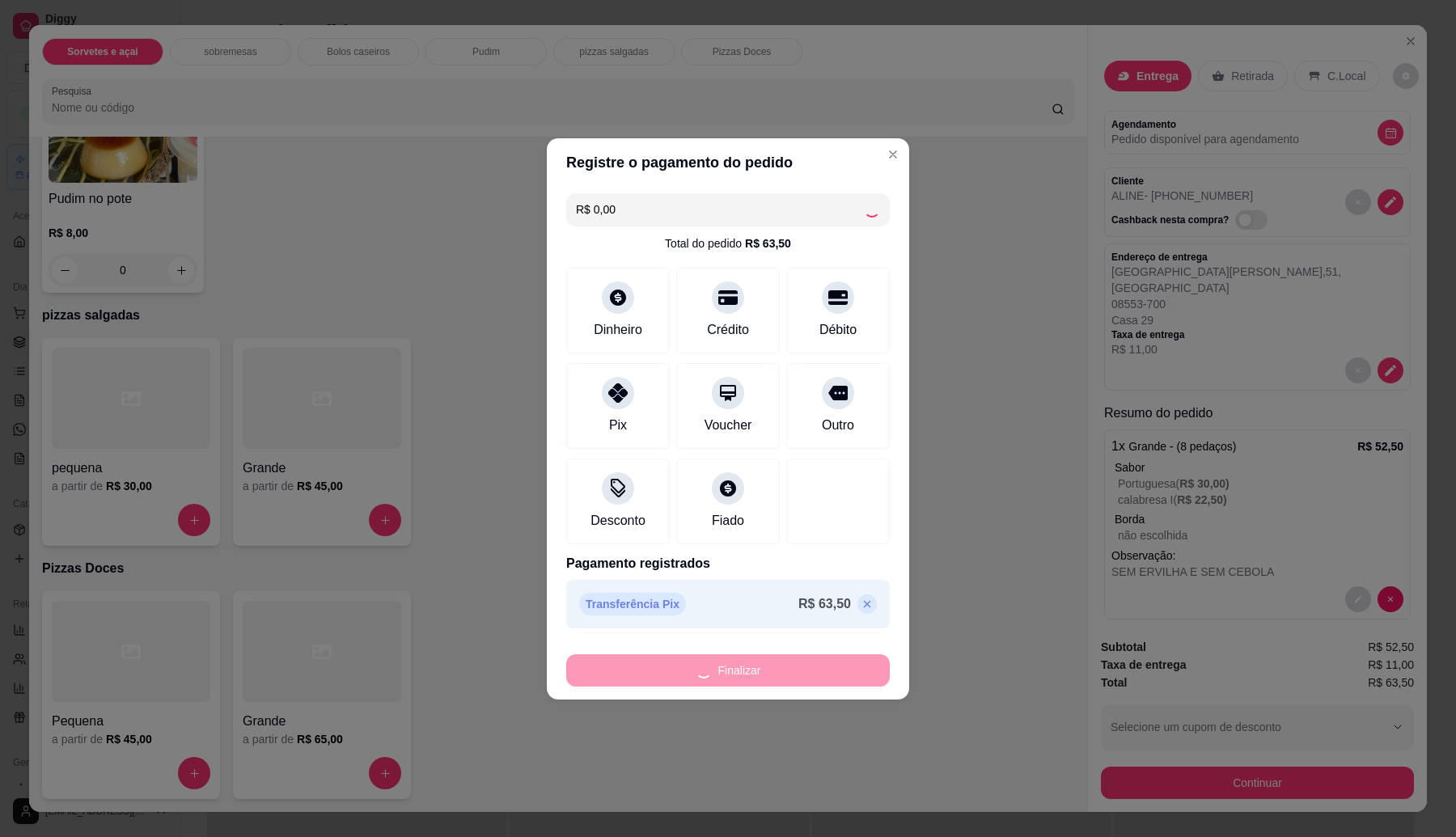
type input "-R$ 63,50"
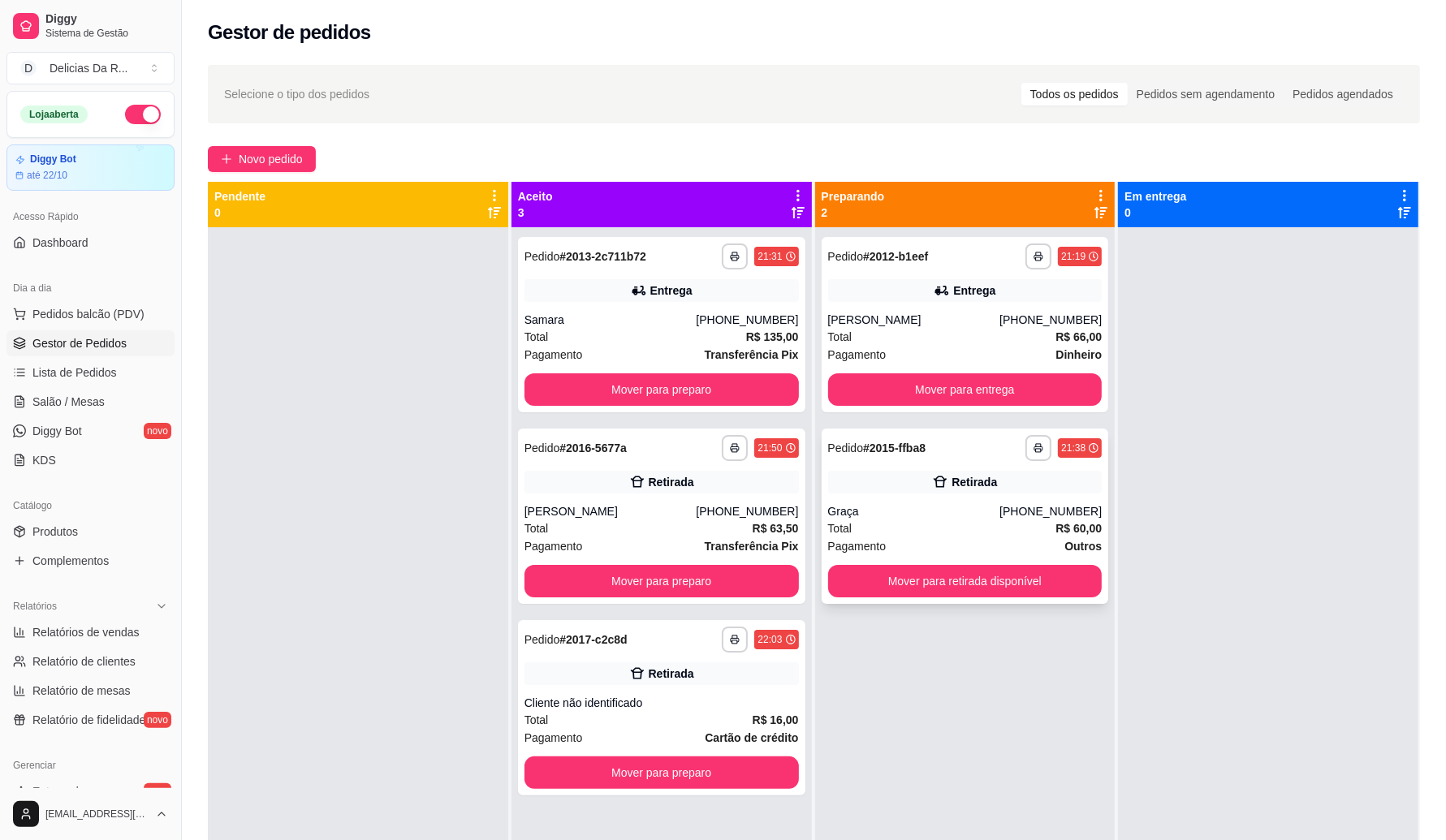
click at [987, 526] on div "Total R$ 60,00" at bounding box center [965, 529] width 275 height 18
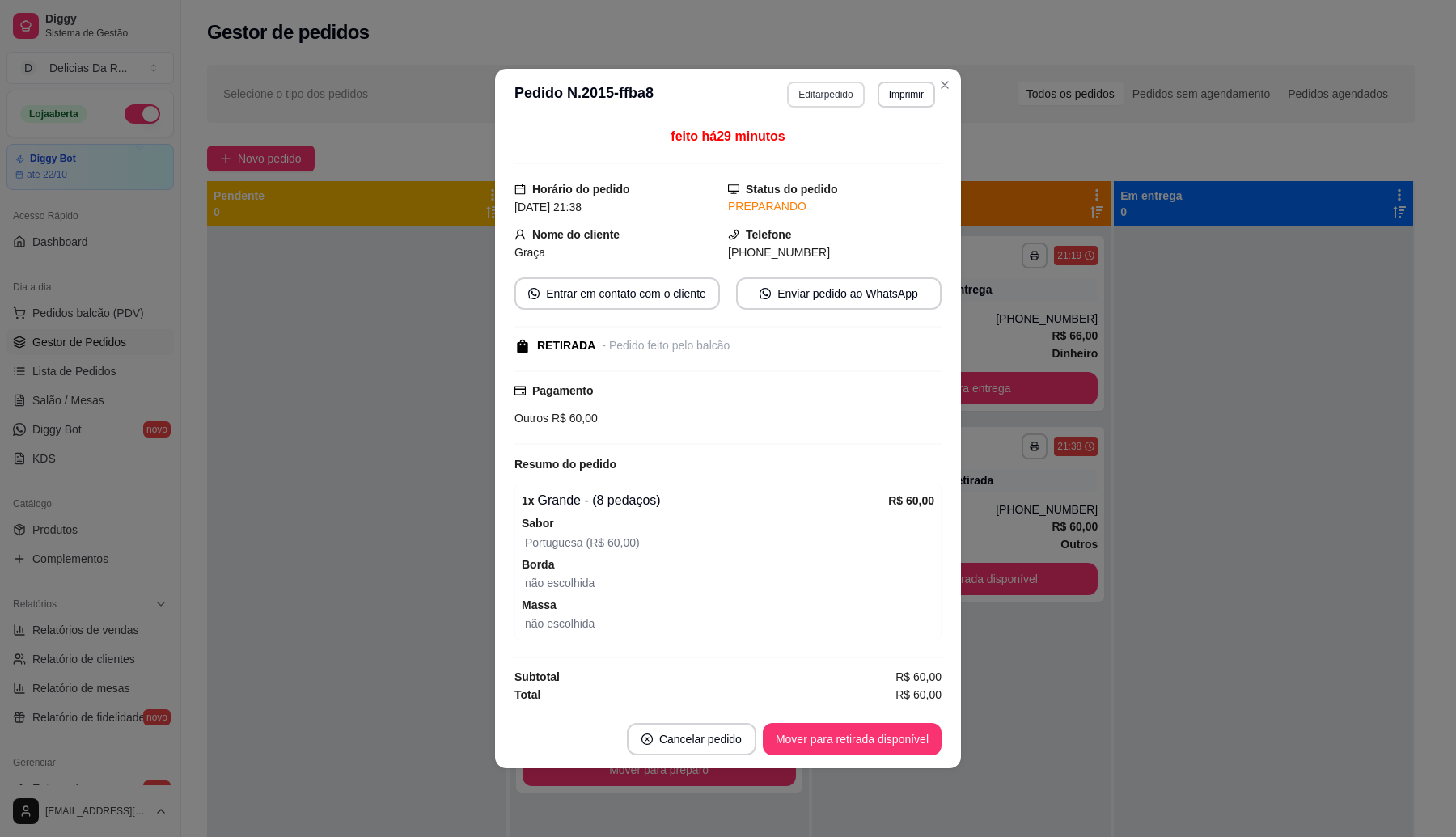
click at [845, 100] on button "Editar pedido" at bounding box center [825, 94] width 77 height 26
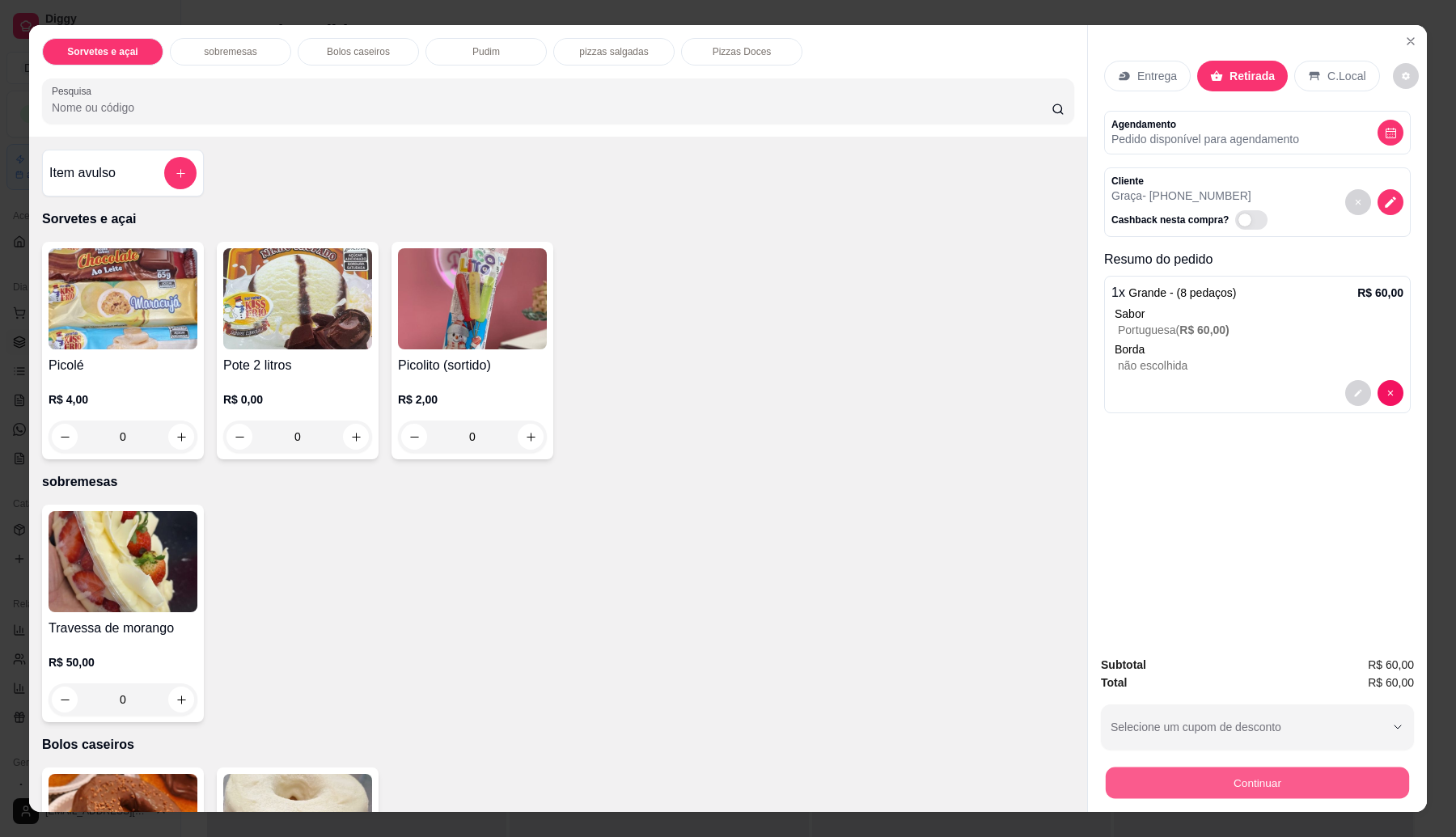
click at [1215, 792] on button "Continuar" at bounding box center [1257, 783] width 303 height 31
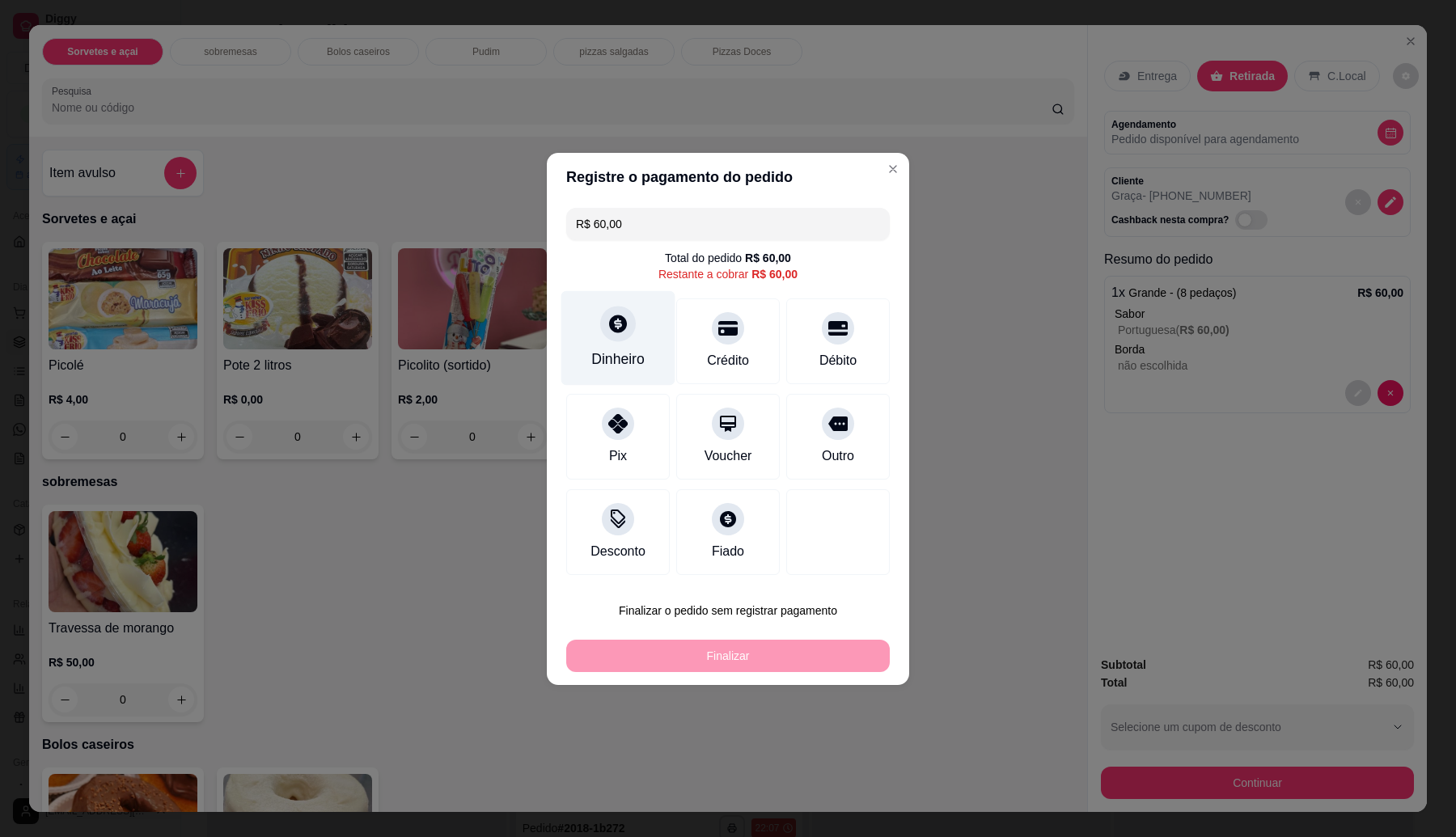
click at [617, 322] on icon at bounding box center [618, 324] width 21 height 21
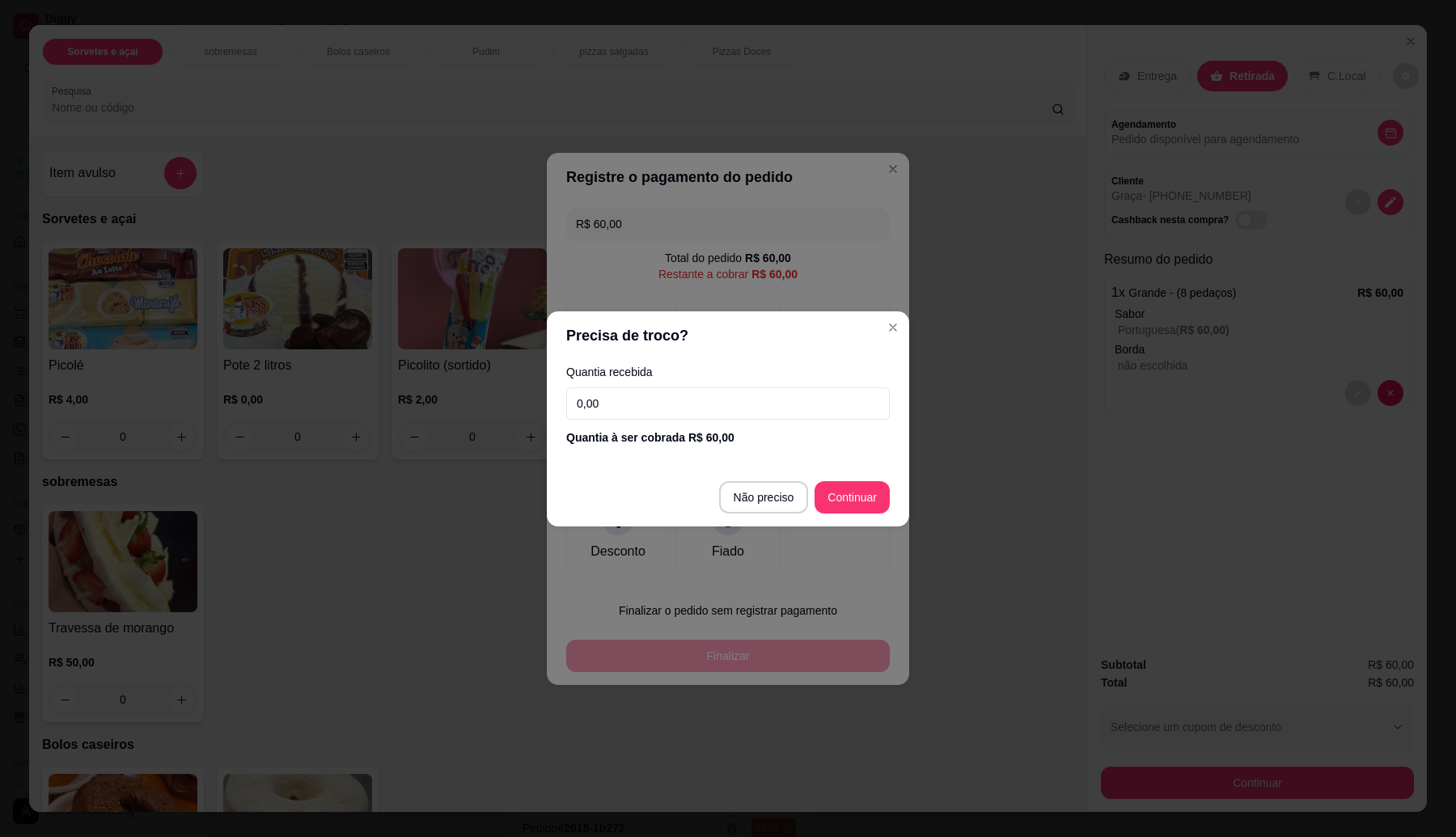
click at [704, 398] on input "0,00" at bounding box center [727, 404] width 323 height 32
type input "100,00"
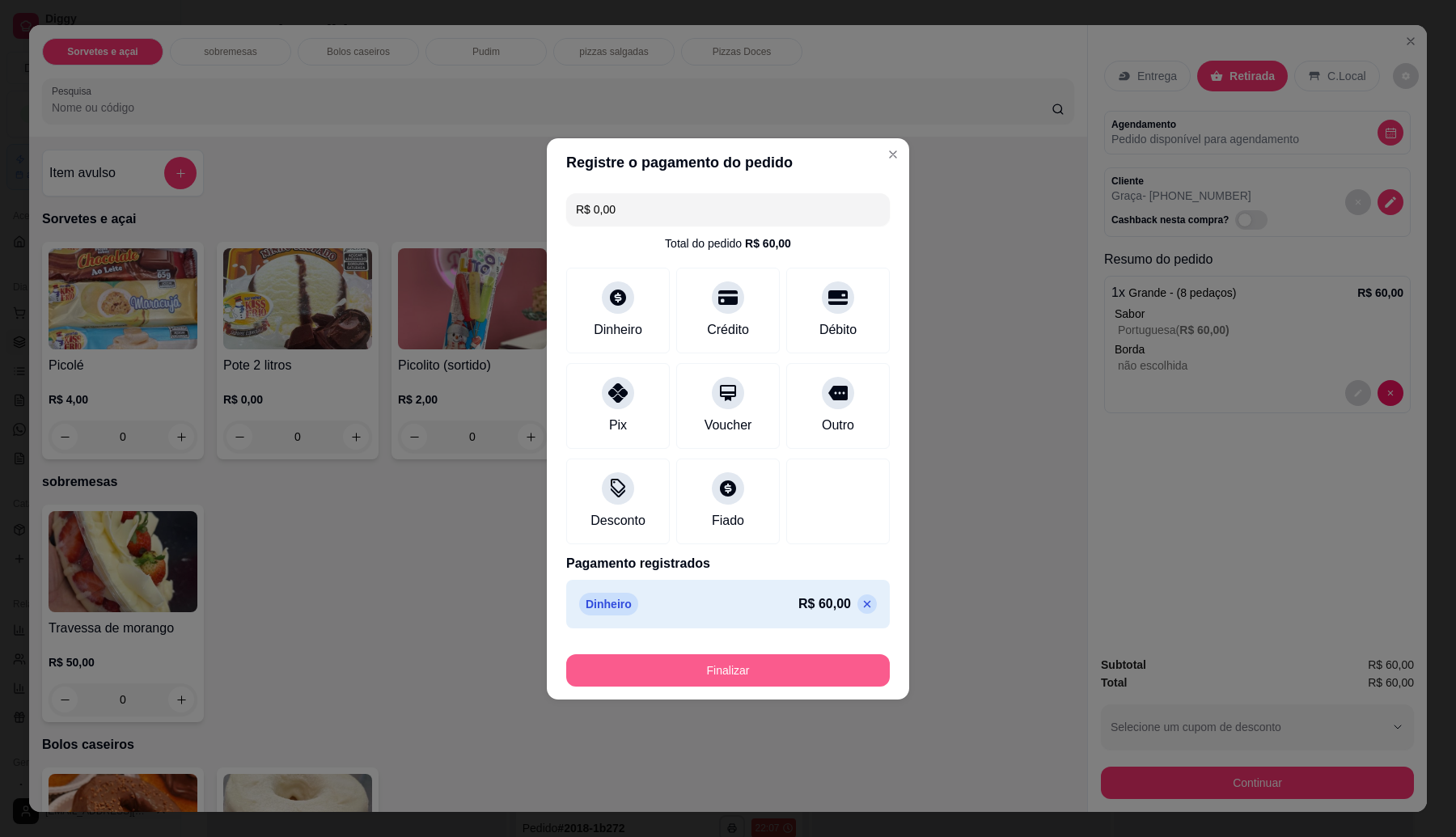
click at [802, 671] on button "Finalizar" at bounding box center [727, 670] width 323 height 32
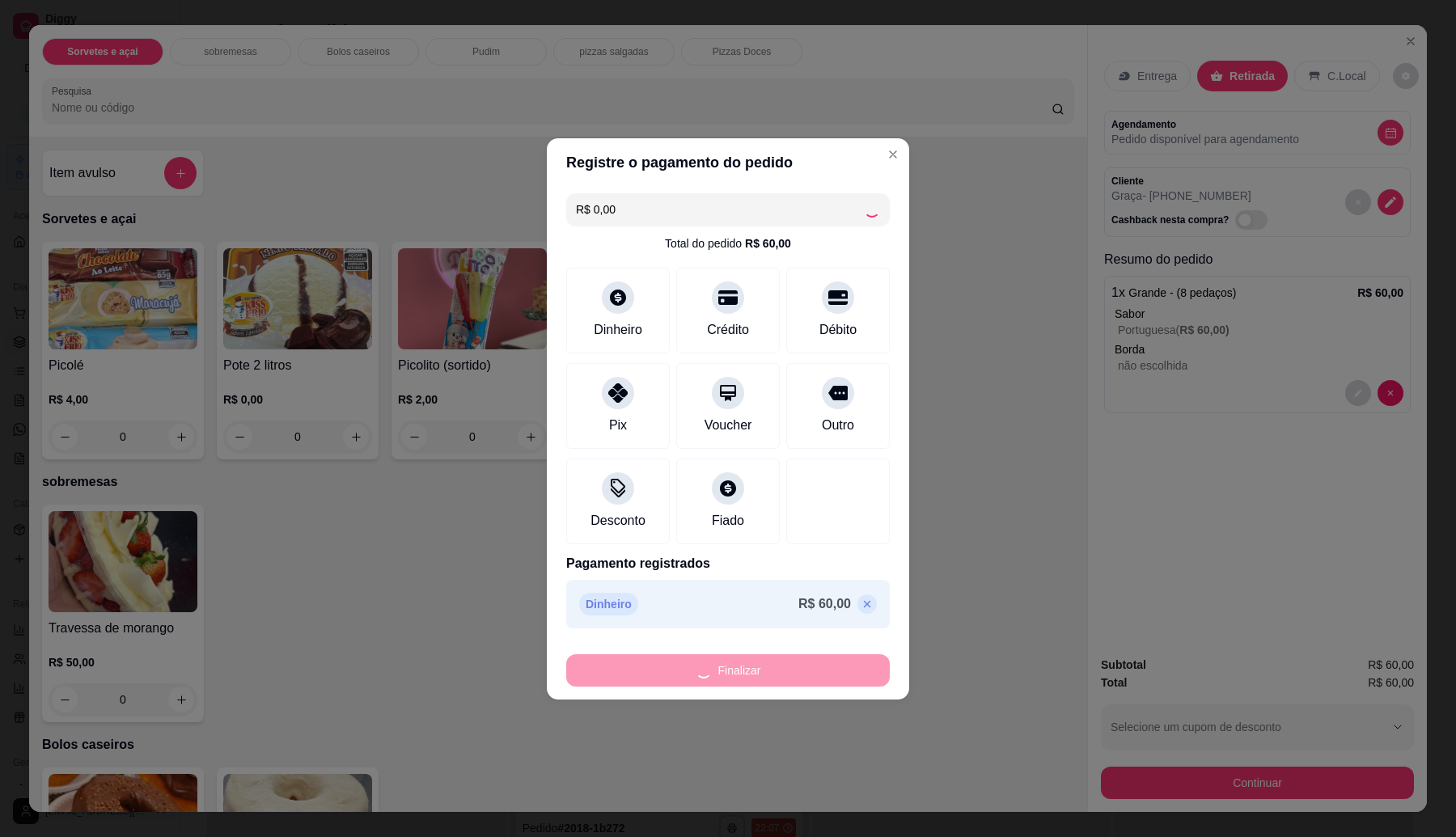
type input "-R$ 60,00"
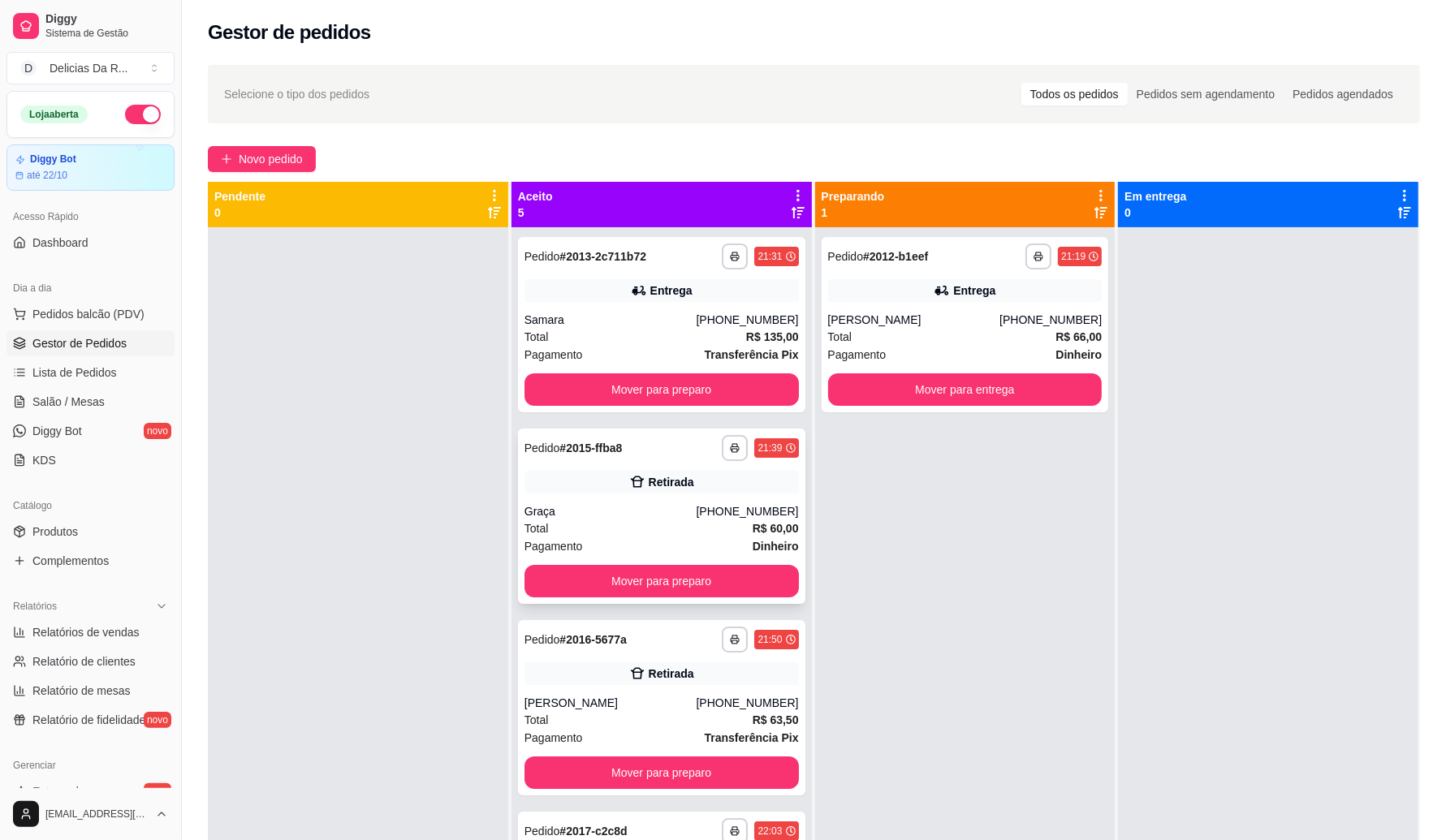
click at [611, 510] on div "Graça" at bounding box center [610, 512] width 172 height 16
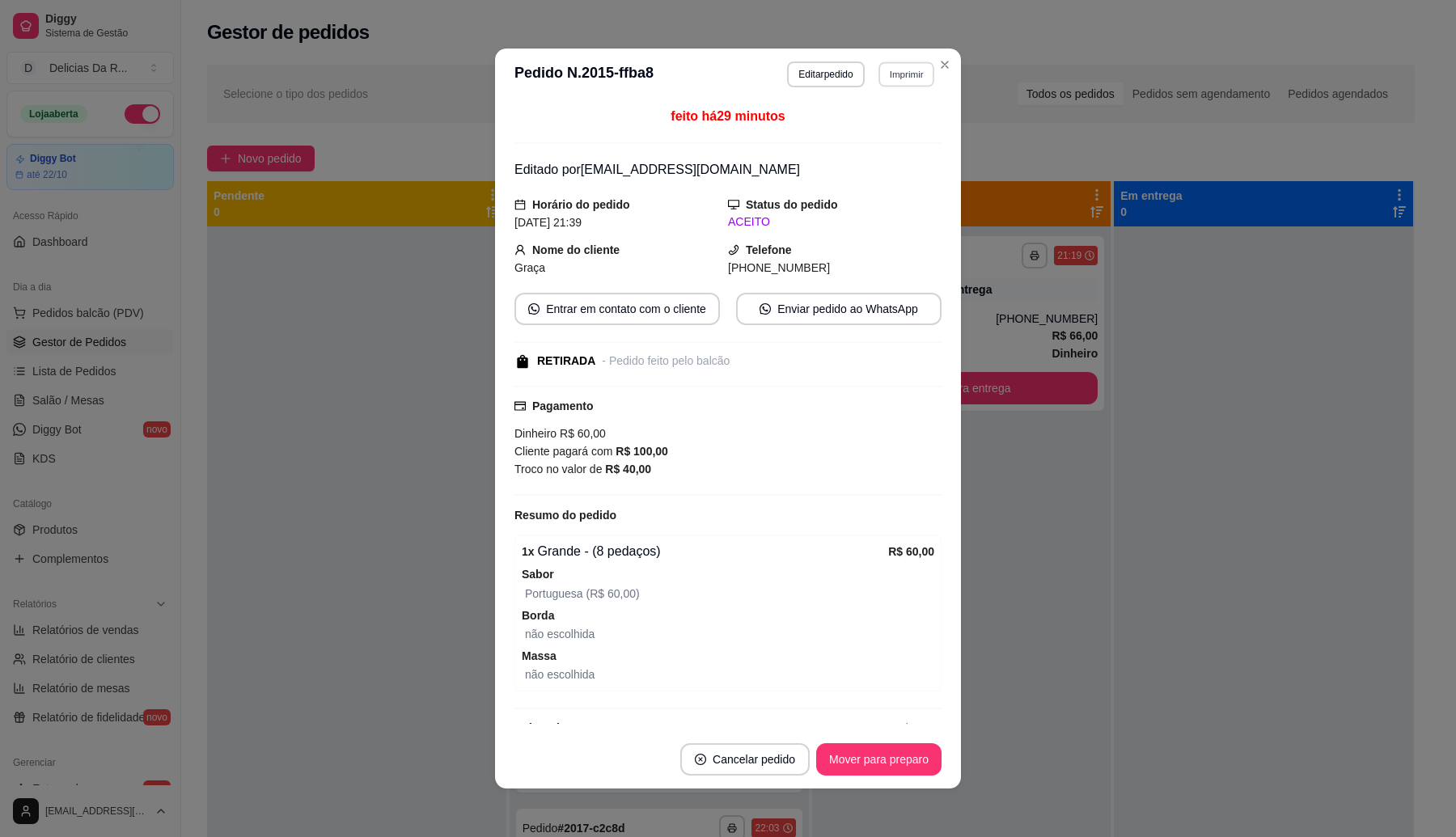
click at [889, 79] on button "Imprimir" at bounding box center [906, 74] width 56 height 25
click at [894, 119] on div "Escolha a impressora IMPRESSORA" at bounding box center [871, 120] width 134 height 55
click at [887, 135] on button "IMPRESSORA" at bounding box center [870, 131] width 113 height 25
click at [915, 757] on button "Mover para preparo" at bounding box center [879, 759] width 126 height 32
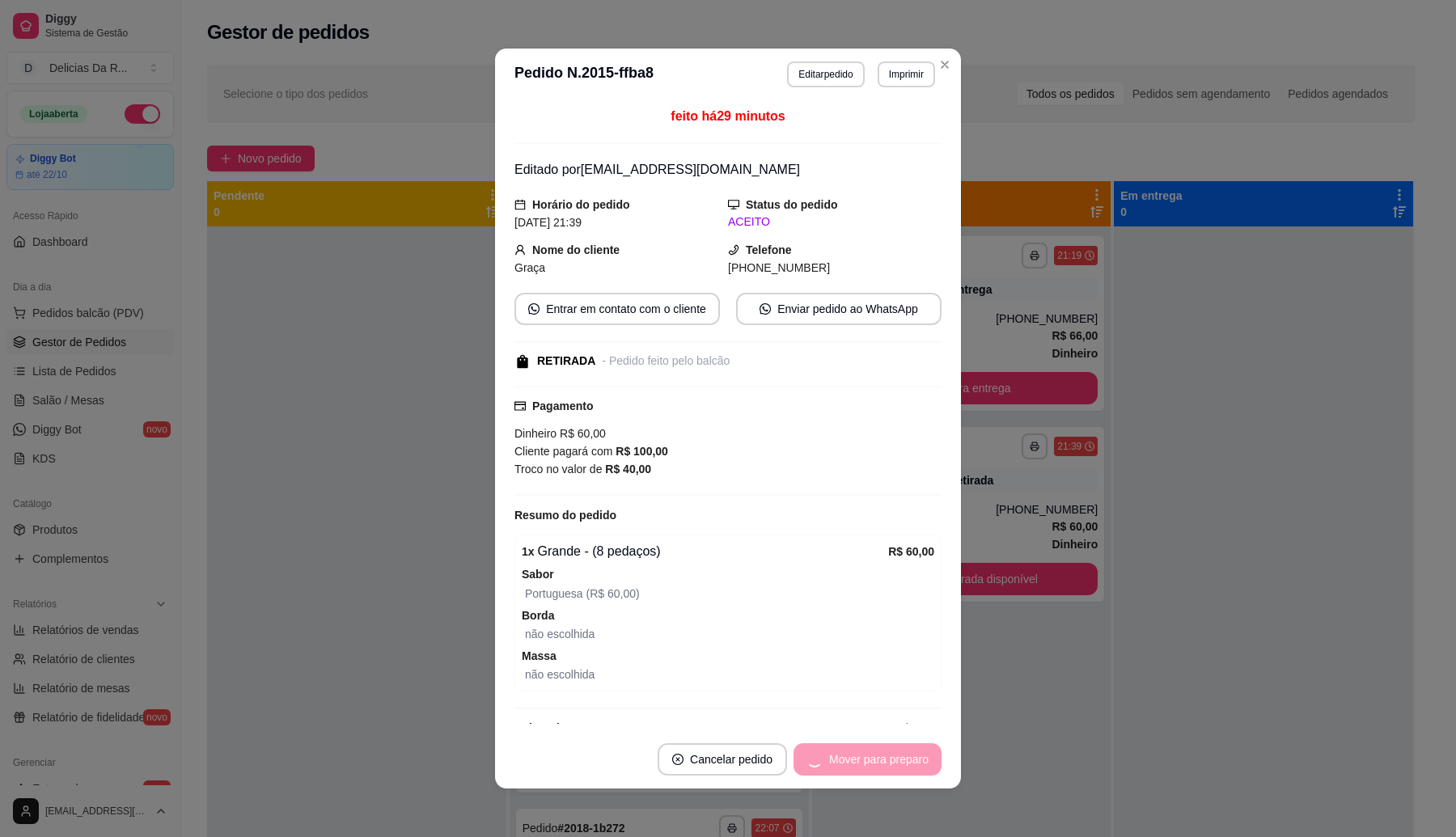
click at [915, 757] on div "Mover para preparo" at bounding box center [867, 759] width 148 height 32
click at [915, 757] on button "Mover para preparo" at bounding box center [867, 759] width 148 height 32
click at [915, 757] on div "Mover para retirada disponível" at bounding box center [840, 759] width 201 height 32
click at [915, 757] on button "Mover para retirada disponível" at bounding box center [840, 759] width 201 height 32
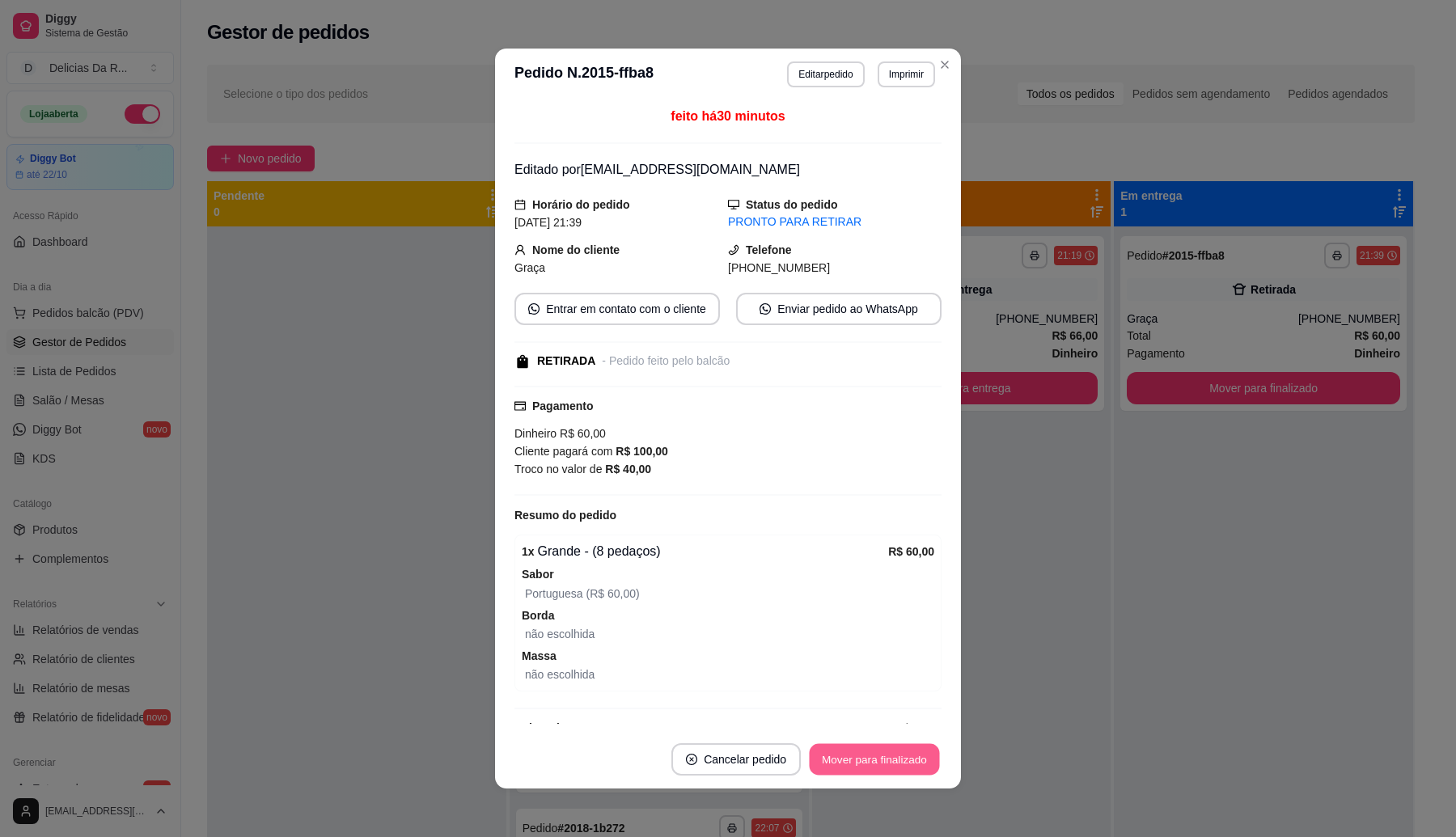
click at [915, 757] on button "Mover para finalizado" at bounding box center [874, 759] width 130 height 31
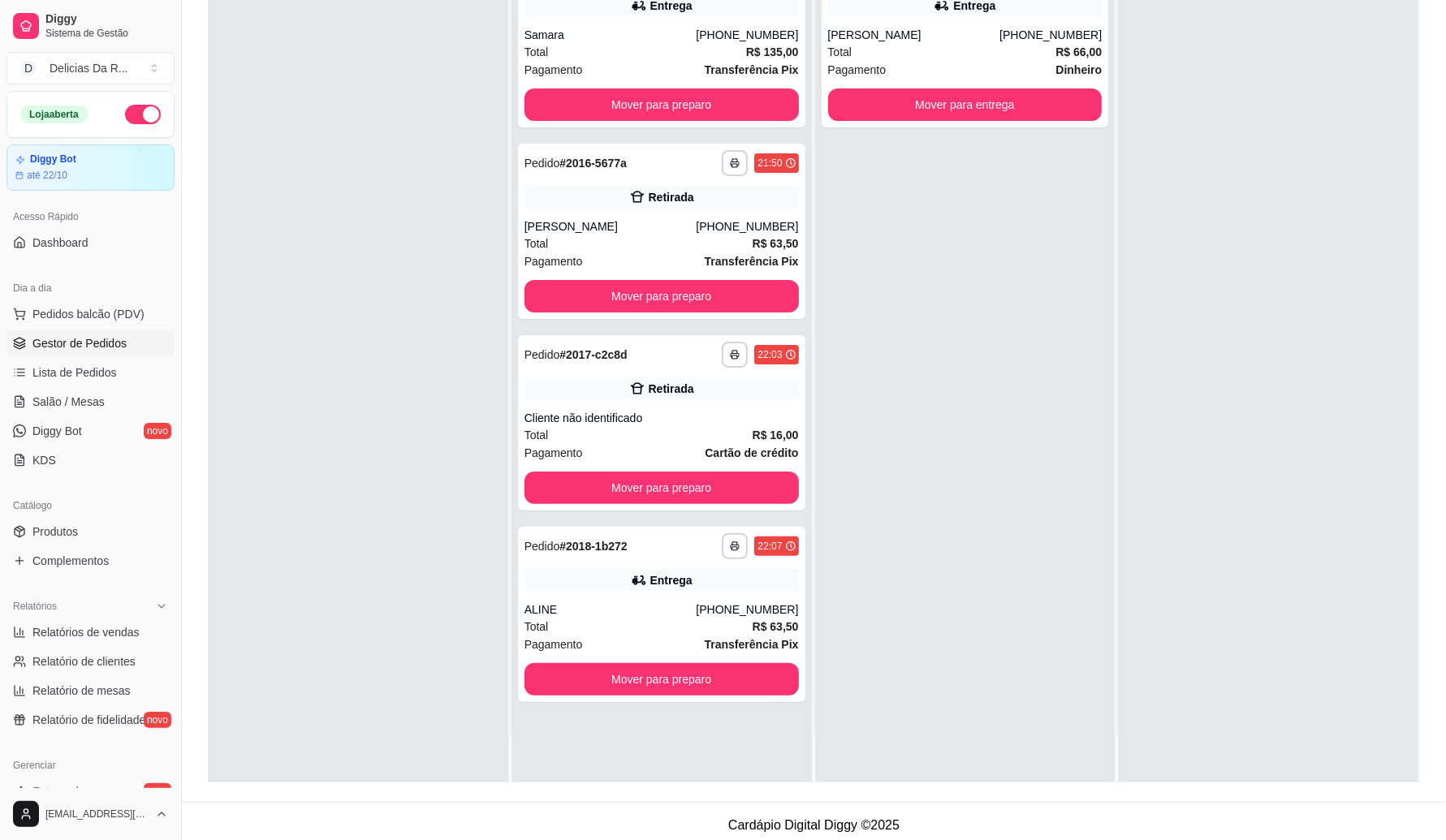
scroll to position [248, 0]
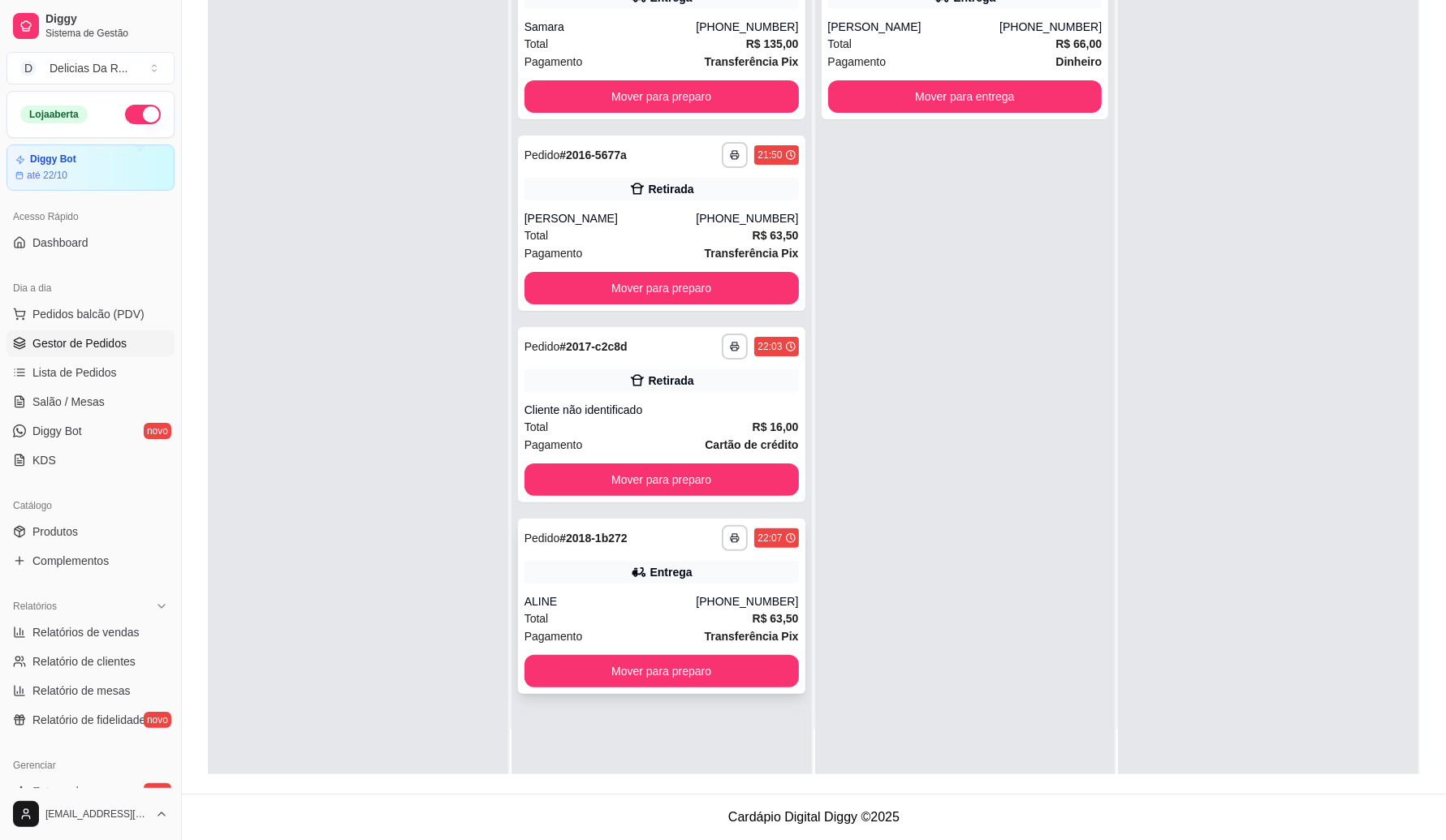
click at [583, 609] on div "ALINE" at bounding box center [610, 601] width 172 height 16
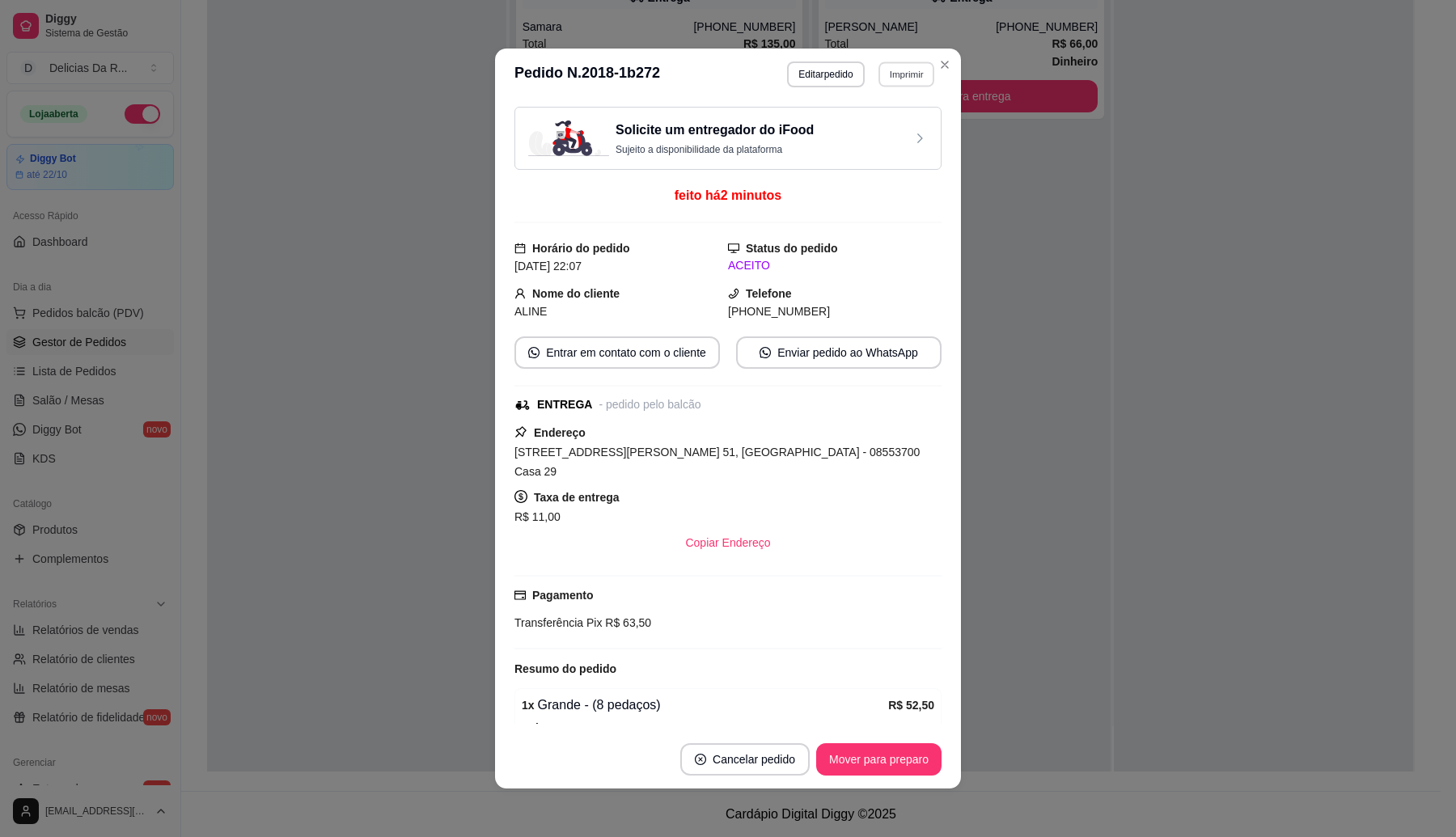
click at [899, 83] on button "Imprimir" at bounding box center [906, 74] width 56 height 25
click at [891, 131] on button "IMPRESSORA" at bounding box center [871, 131] width 118 height 26
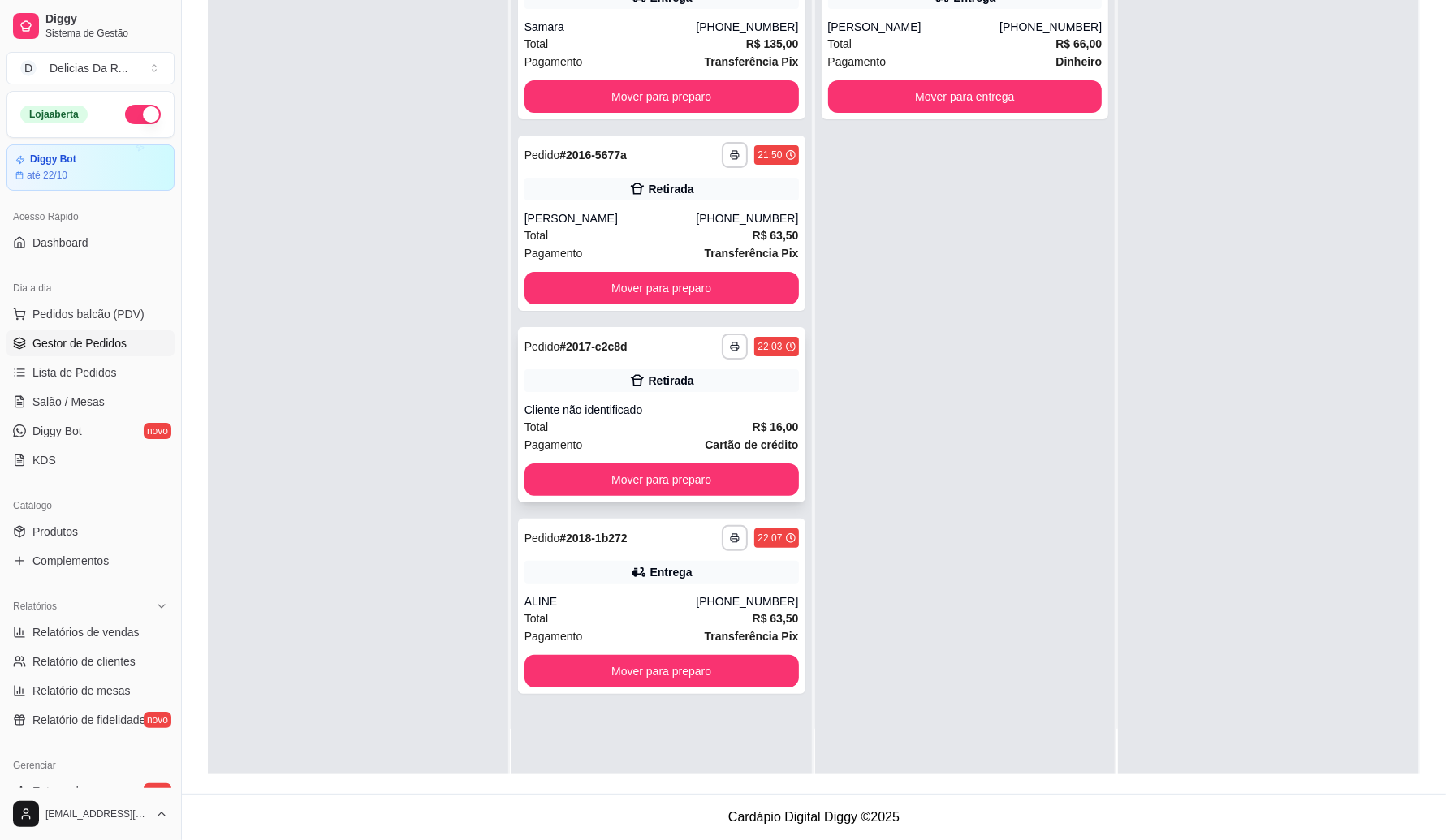
click at [654, 432] on div "Total R$ 16,00" at bounding box center [661, 427] width 275 height 18
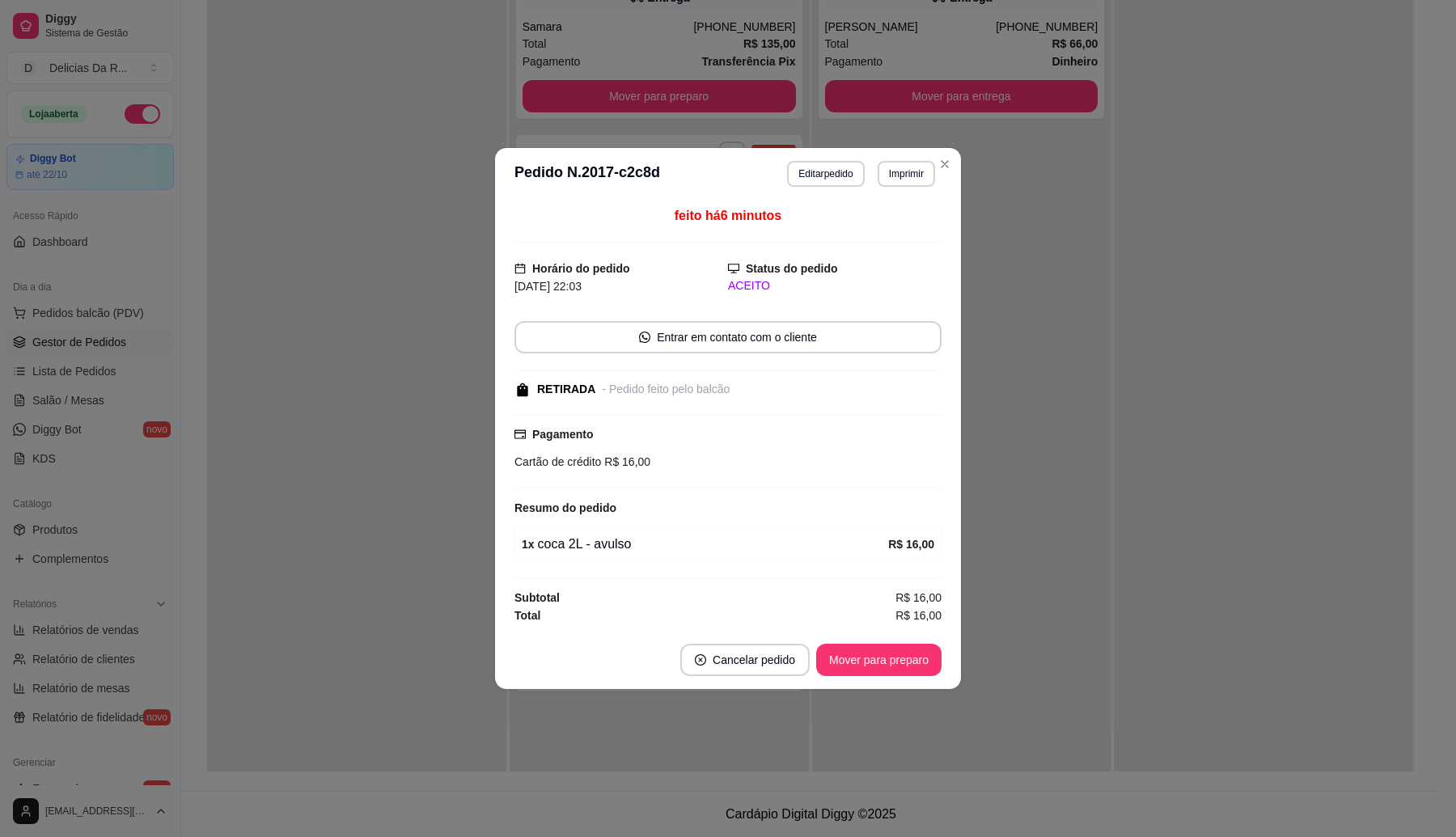
click at [915, 665] on button "Mover para preparo" at bounding box center [879, 660] width 126 height 32
click at [912, 665] on div "Mover para preparo" at bounding box center [867, 660] width 148 height 32
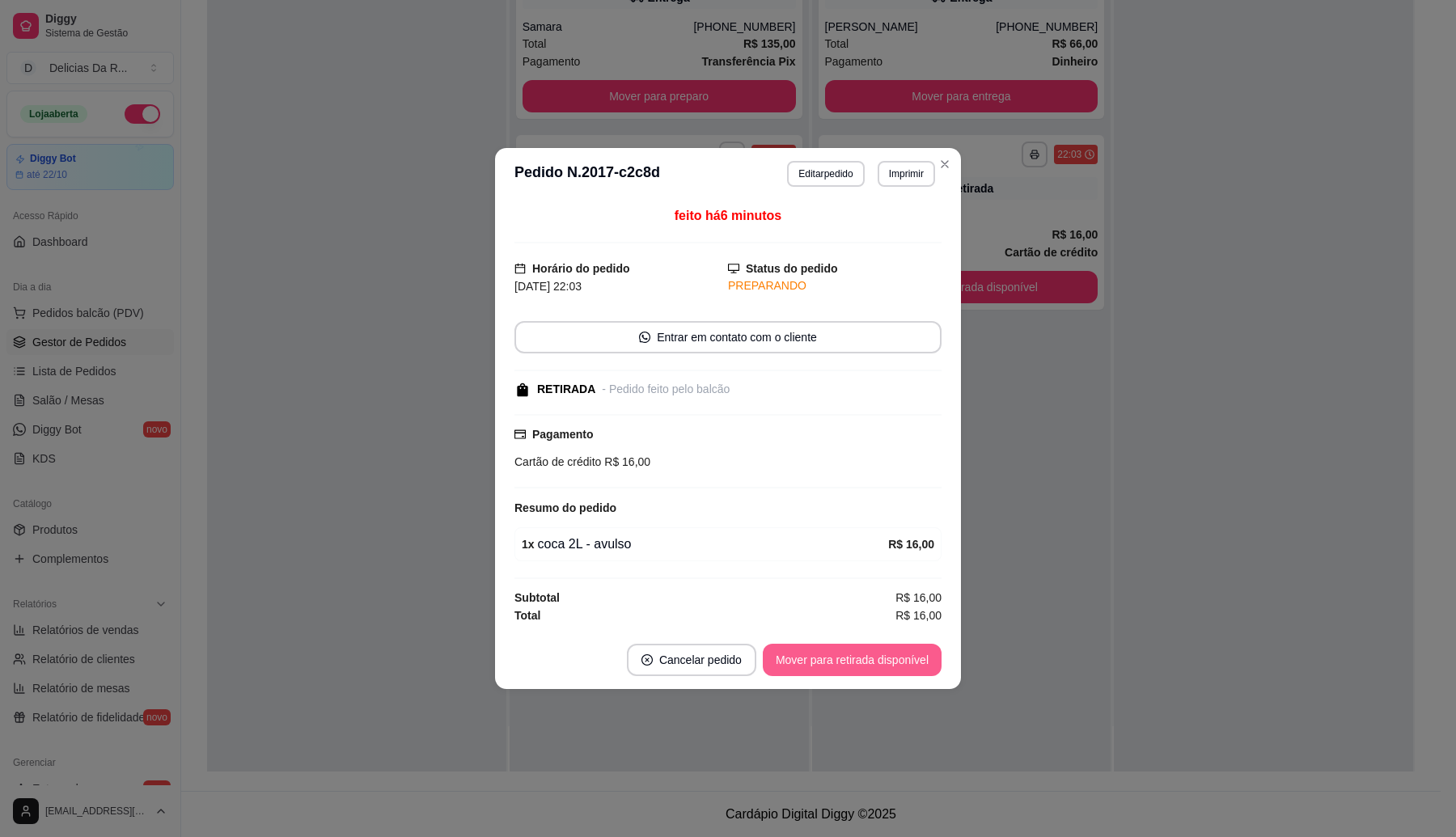
click at [912, 665] on button "Mover para retirada disponível" at bounding box center [852, 660] width 179 height 32
click at [912, 665] on div "Mover para retirada disponível" at bounding box center [840, 660] width 201 height 32
click at [912, 666] on div "Mover para retirada disponível" at bounding box center [840, 660] width 201 height 32
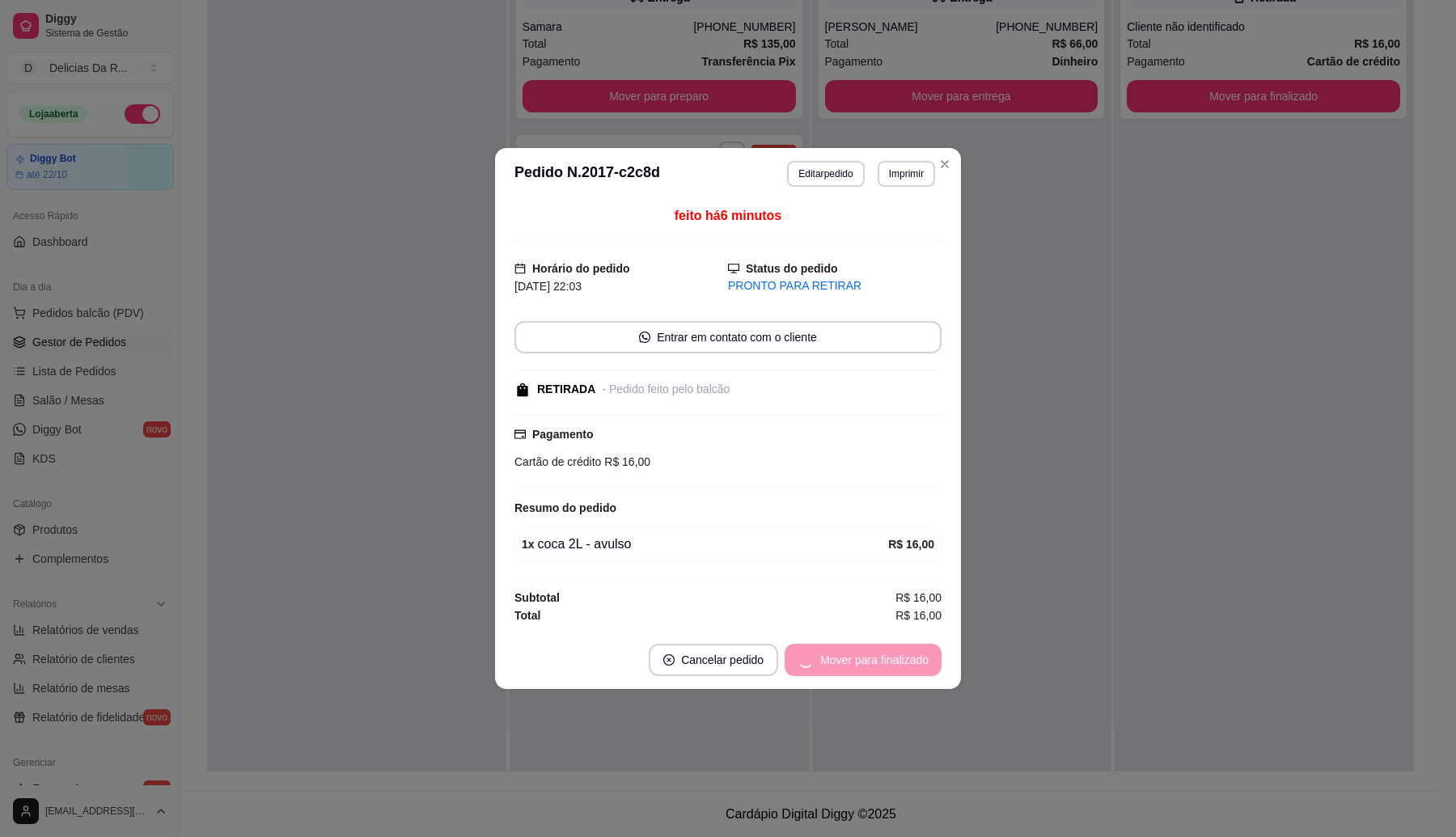
click at [910, 666] on div "Mover para finalizado" at bounding box center [863, 660] width 157 height 32
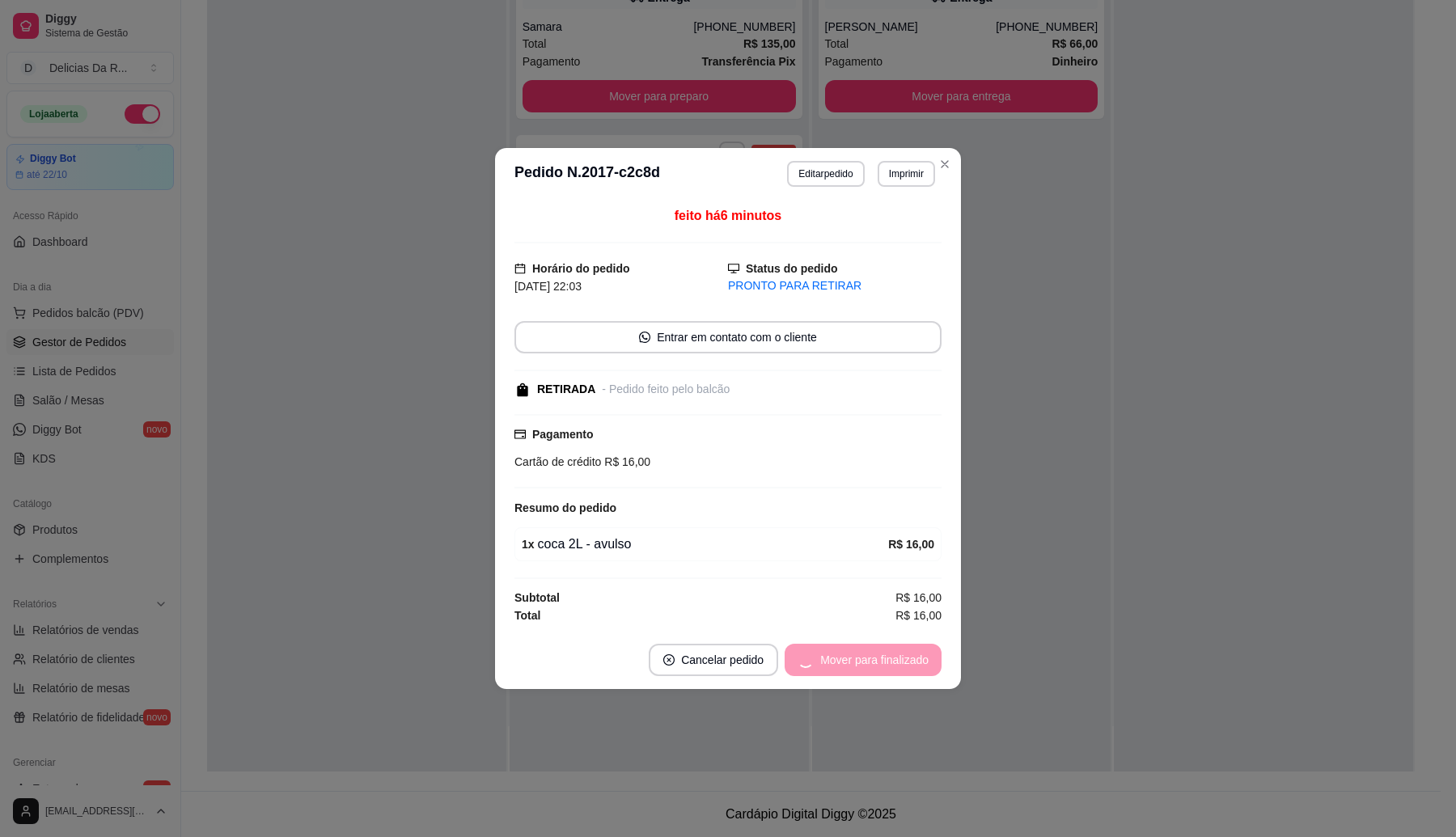
click at [908, 669] on div "Mover para finalizado" at bounding box center [863, 660] width 157 height 32
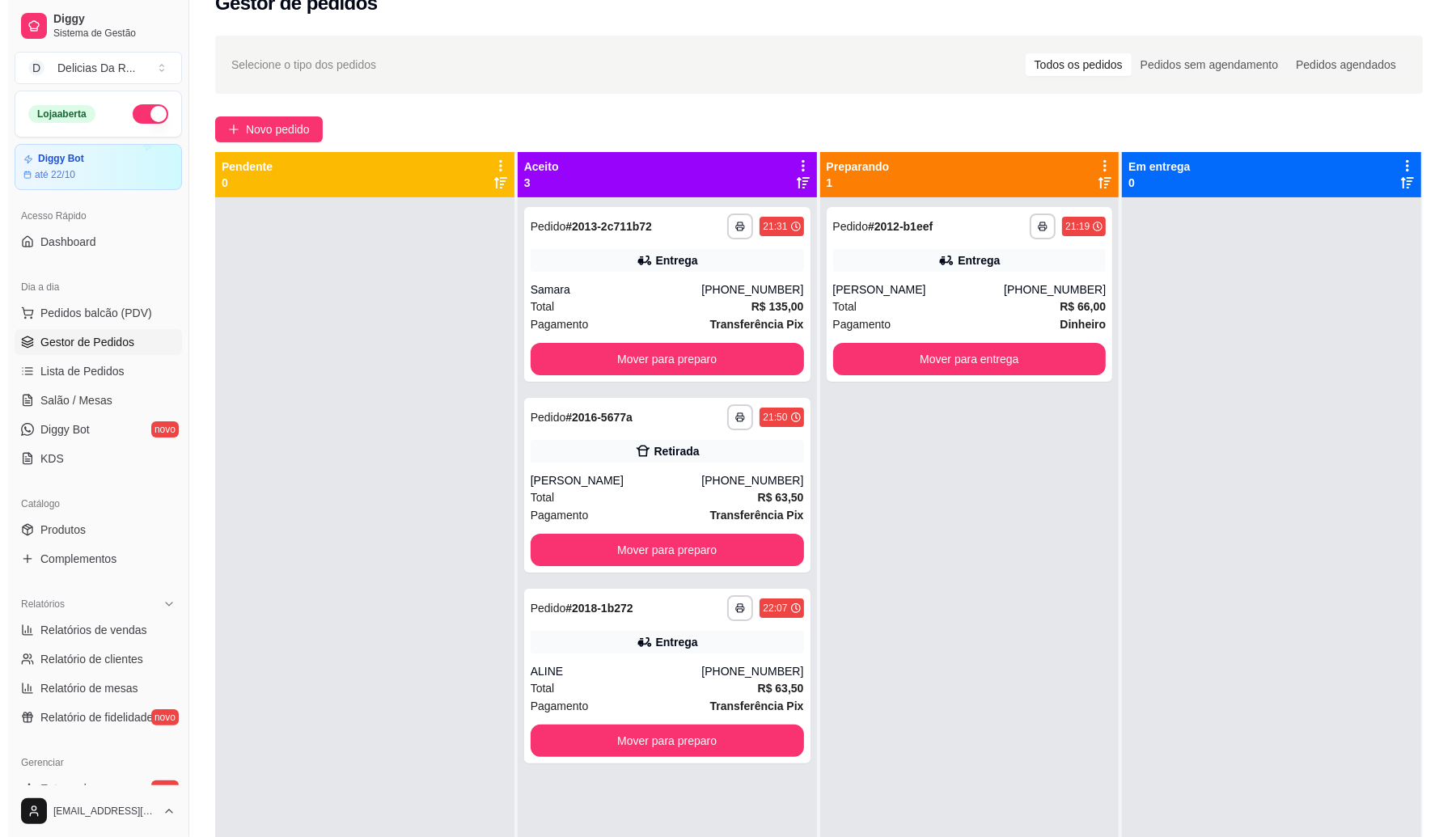
scroll to position [0, 0]
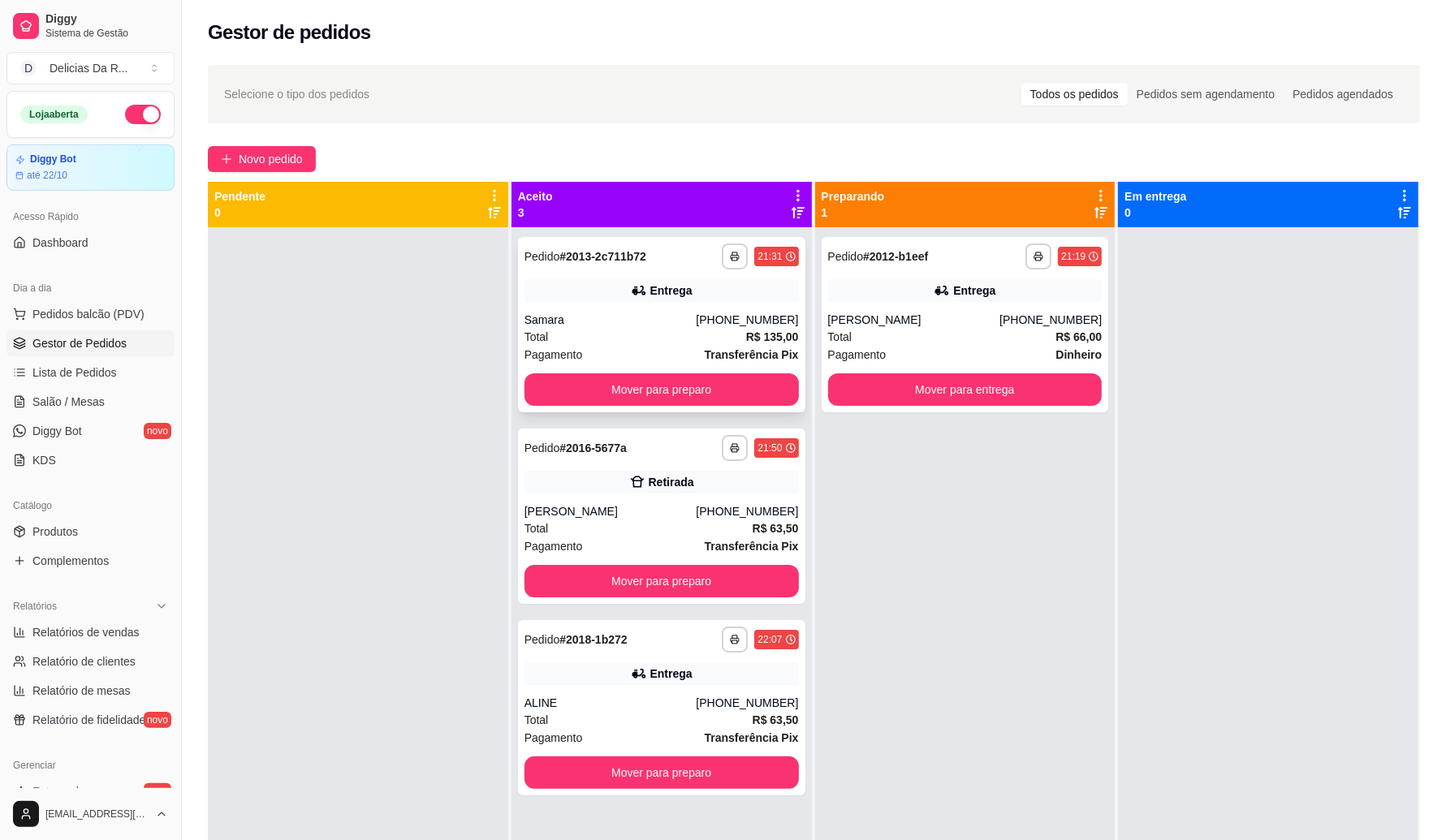
click at [651, 312] on div "Samara" at bounding box center [610, 319] width 172 height 16
click at [865, 310] on div "**********" at bounding box center [965, 325] width 287 height 175
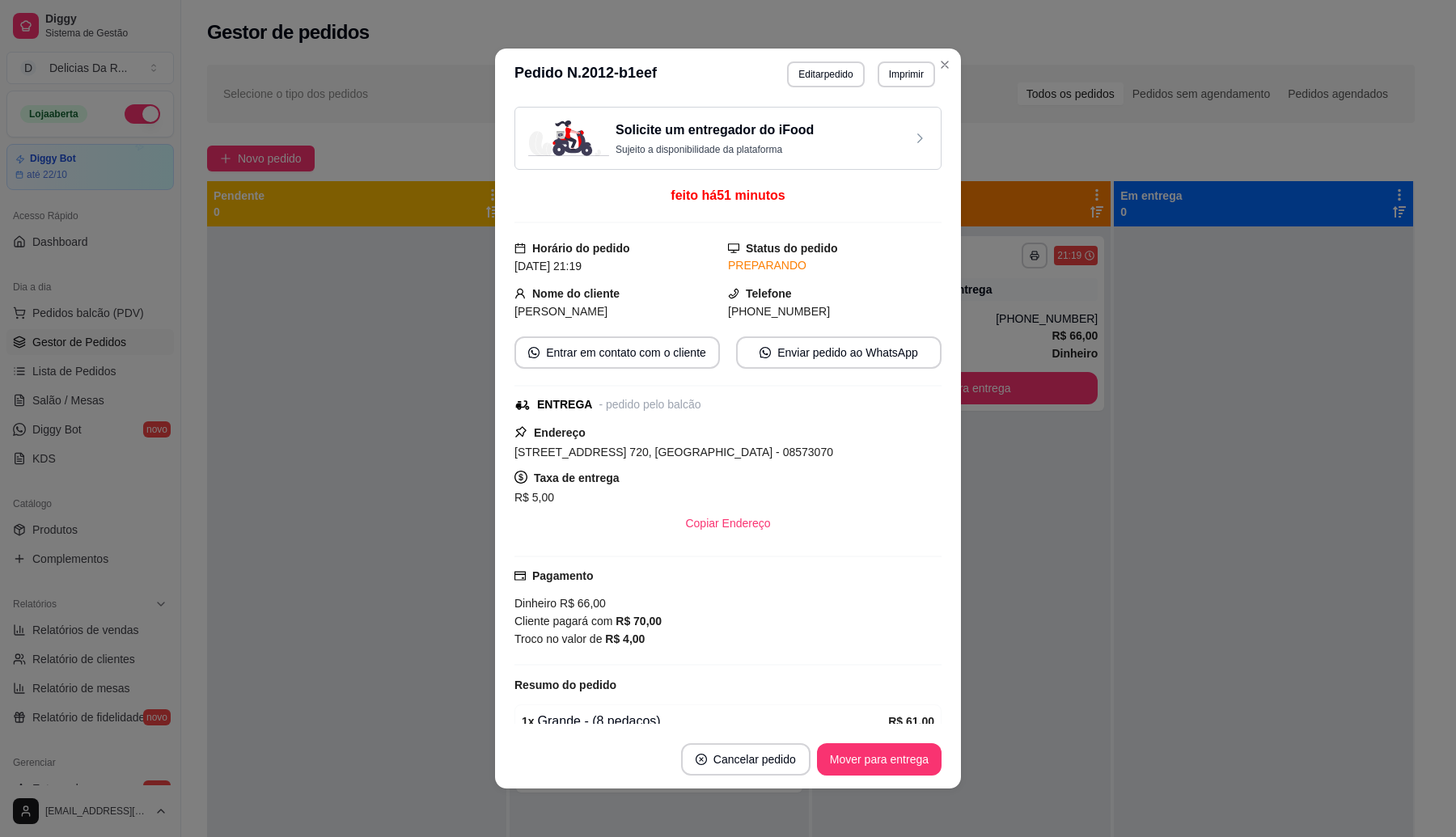
scroll to position [229, 0]
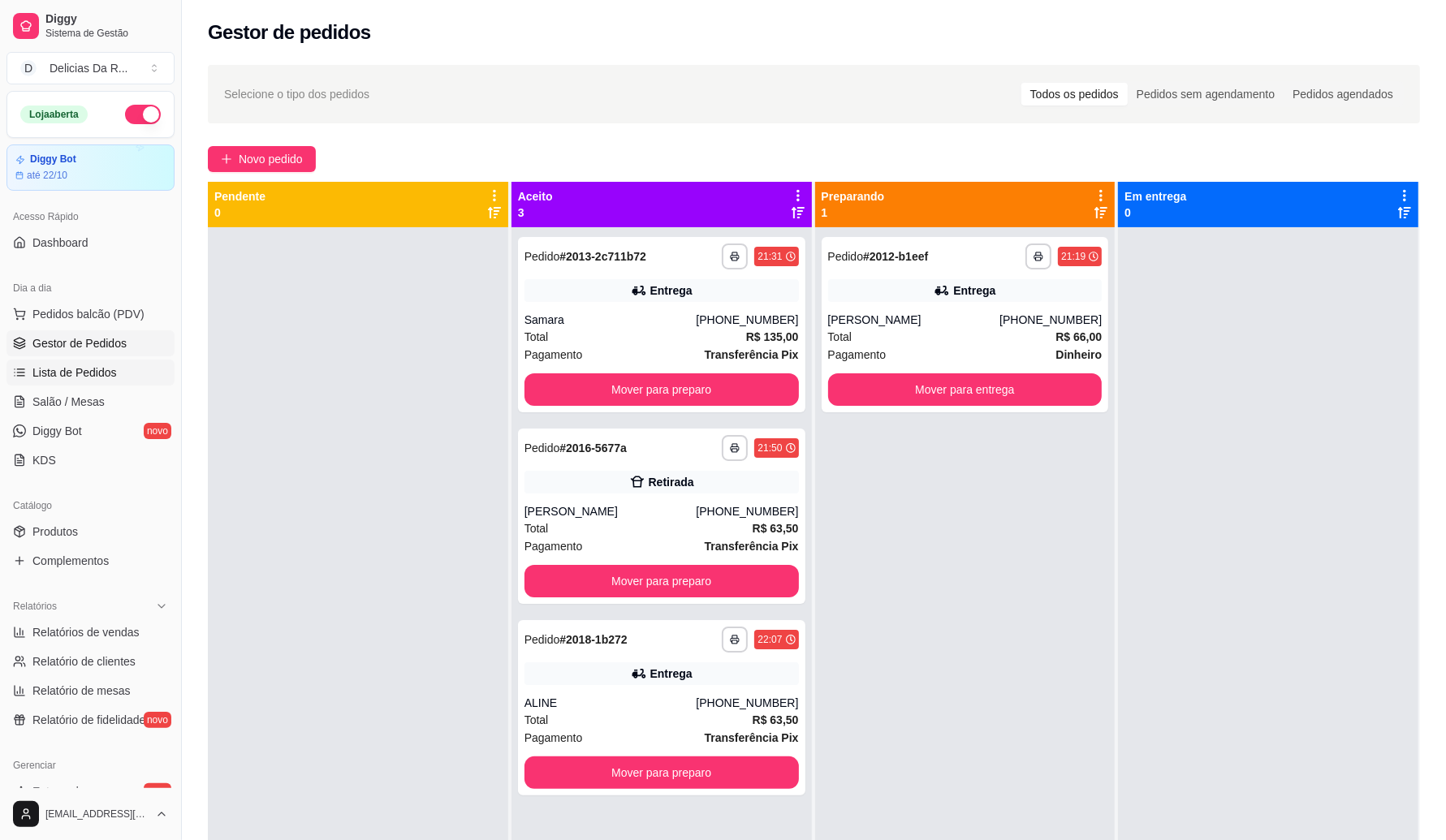
click at [126, 369] on link "Lista de Pedidos" at bounding box center [90, 372] width 168 height 26
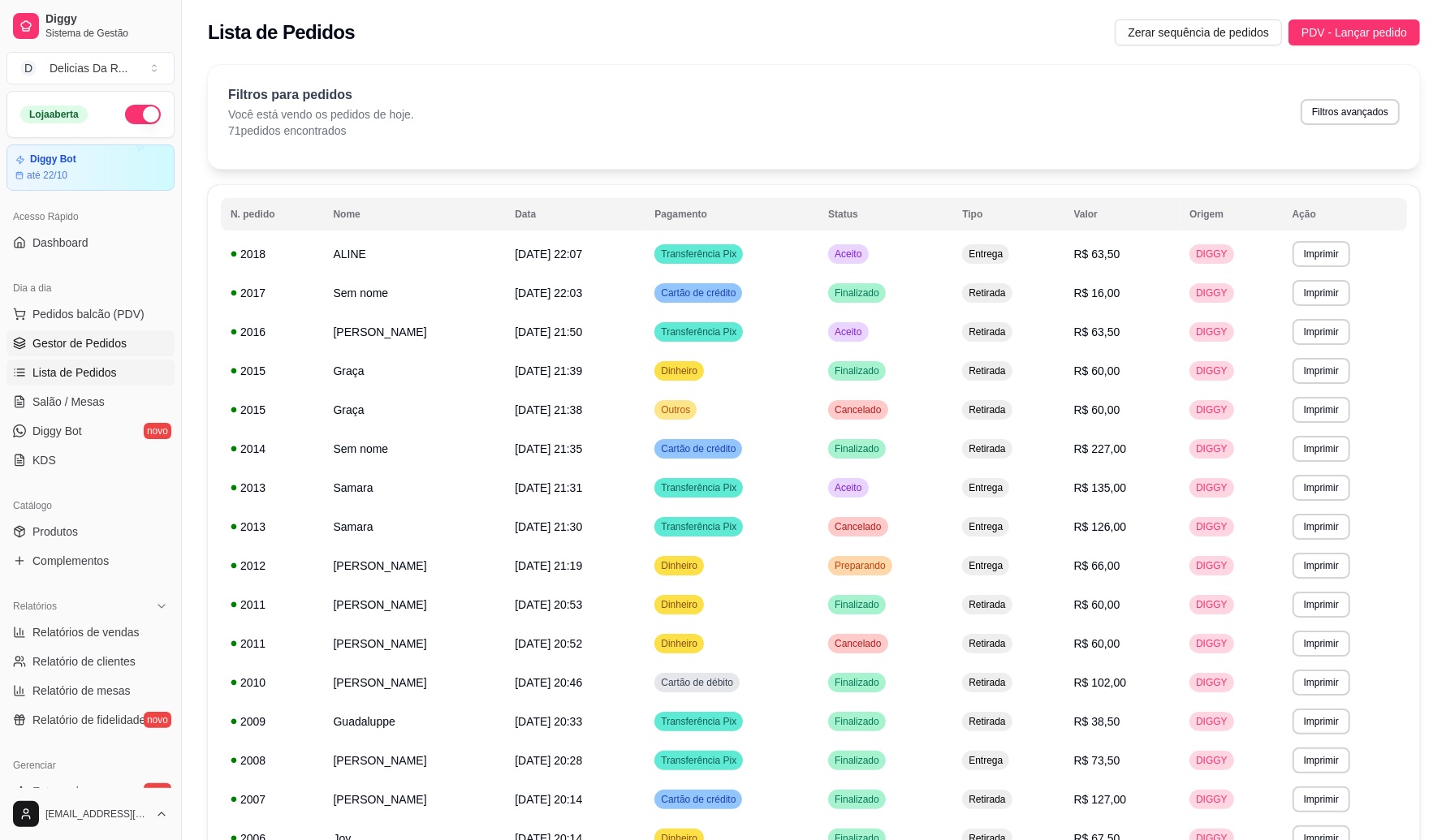
click at [46, 342] on span "Gestor de Pedidos" at bounding box center [79, 344] width 94 height 16
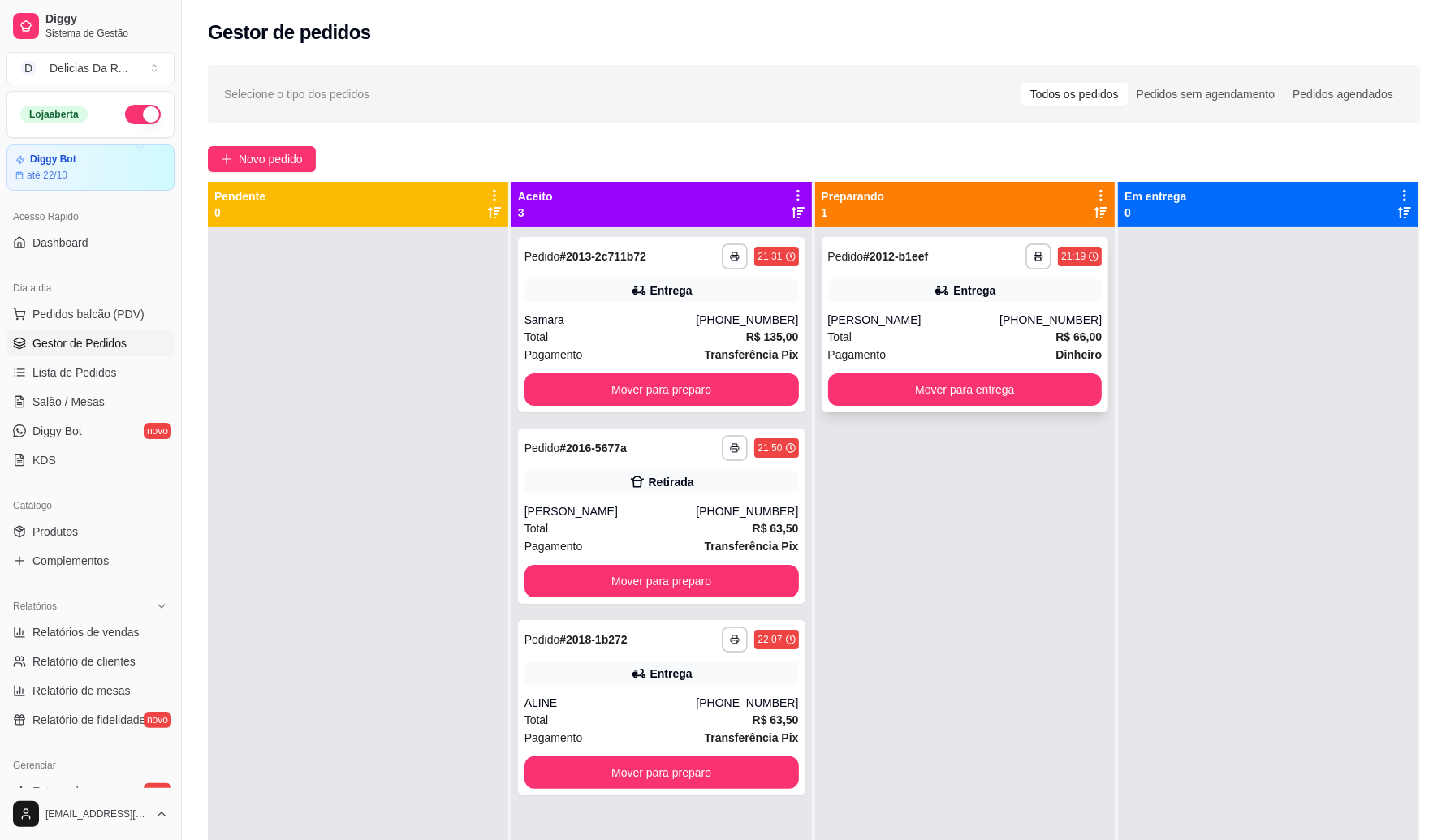
click at [1014, 335] on div "Total R$ 66,00" at bounding box center [965, 337] width 275 height 18
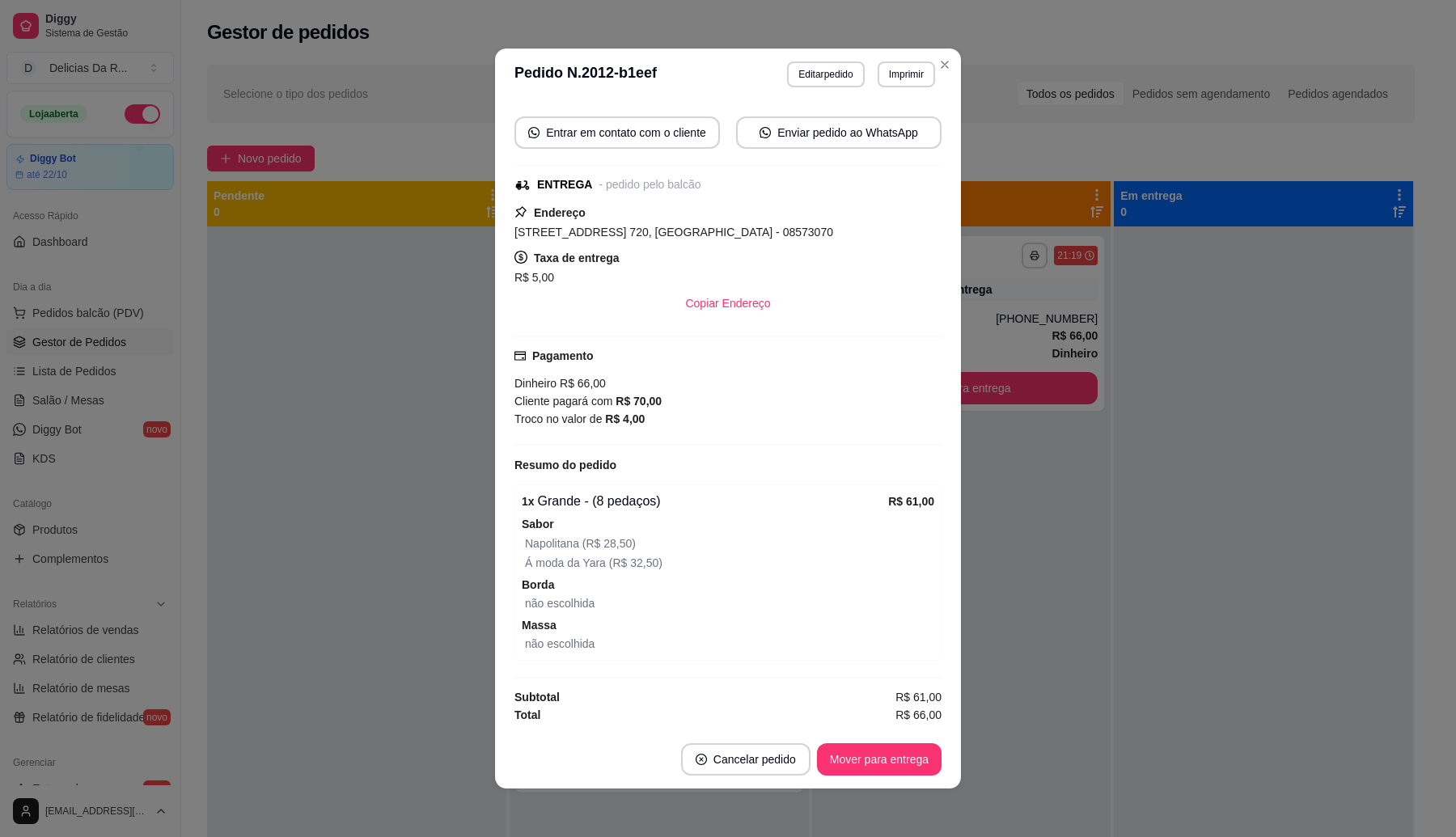
scroll to position [229, 0]
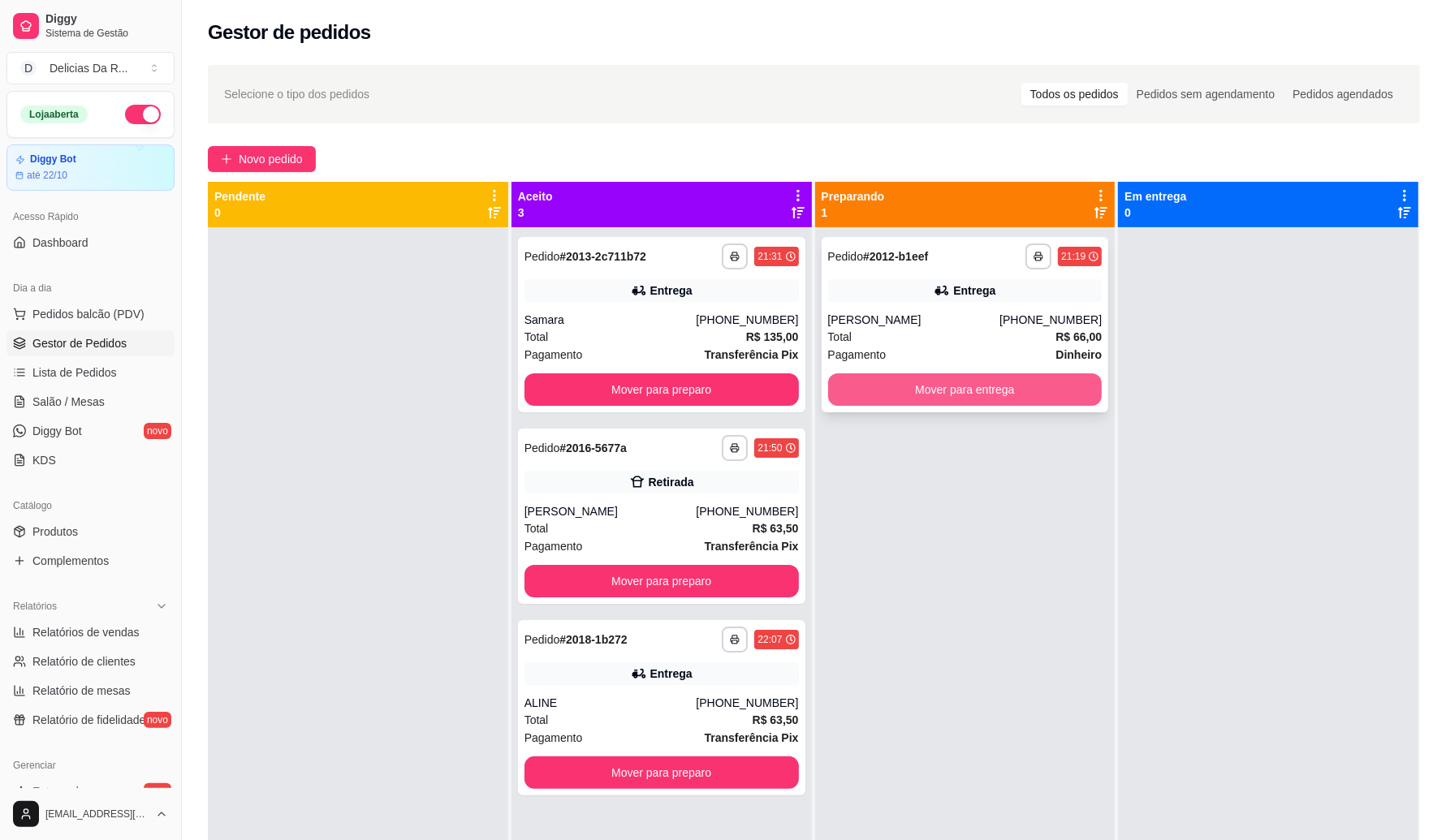
click at [1059, 386] on button "Mover para entrega" at bounding box center [965, 389] width 275 height 32
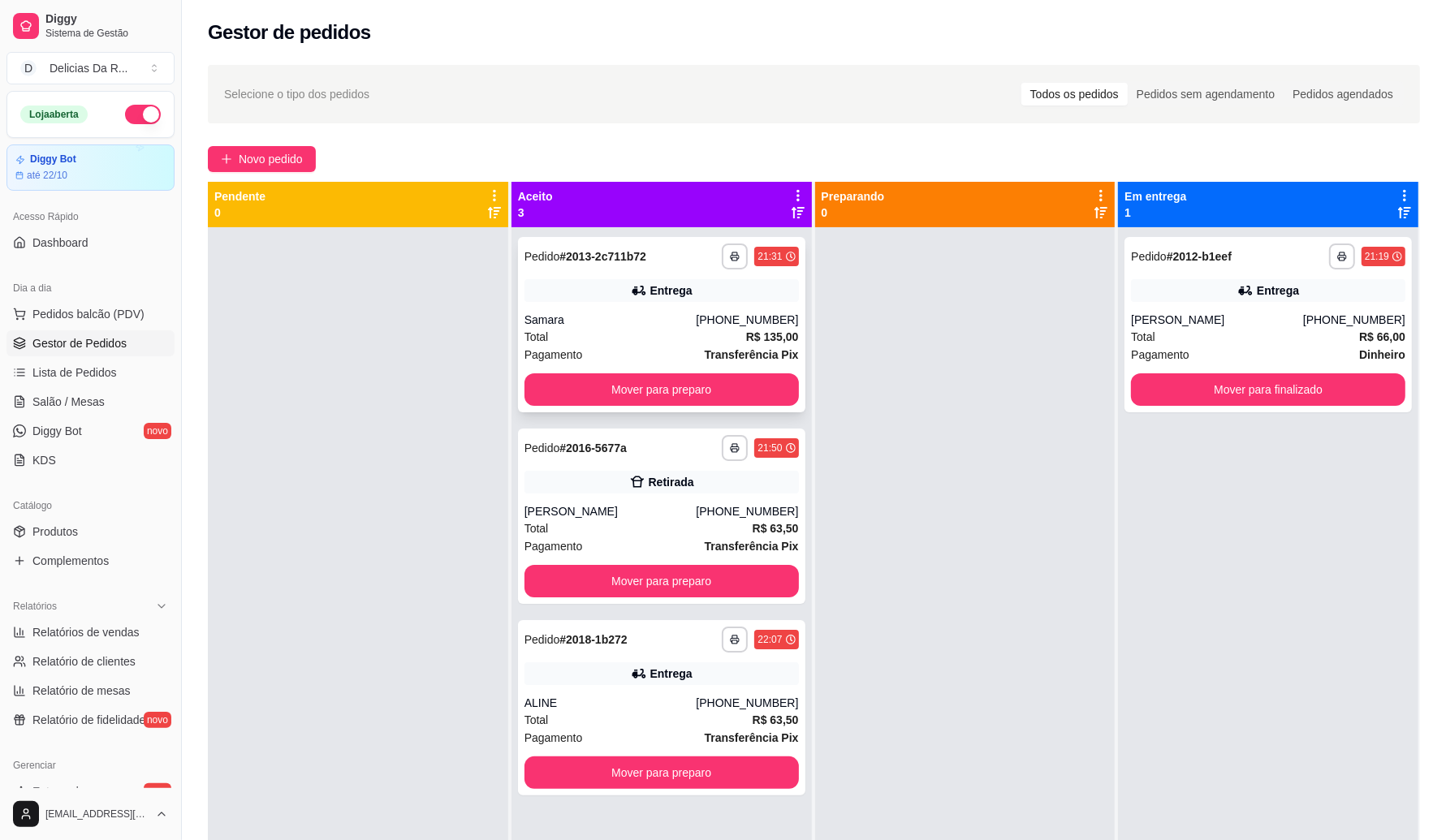
click at [696, 305] on div "**********" at bounding box center [661, 325] width 287 height 175
click at [743, 516] on div "[PHONE_NUMBER]" at bounding box center [747, 512] width 102 height 16
click at [680, 721] on div "Total R$ 63,50" at bounding box center [661, 720] width 275 height 18
click at [735, 590] on button "Mover para preparo" at bounding box center [661, 581] width 275 height 32
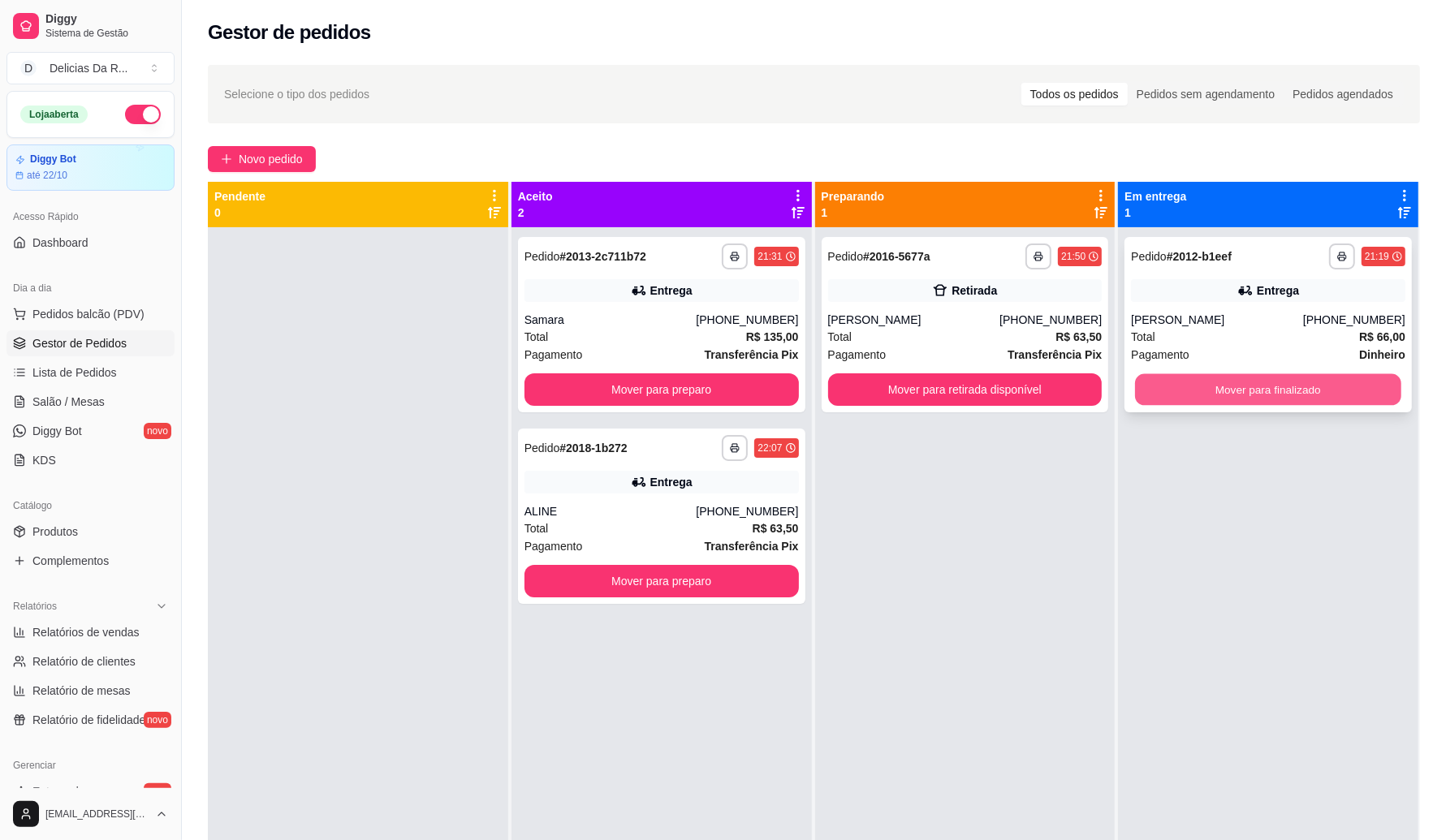
click at [1269, 386] on button "Mover para finalizado" at bounding box center [1269, 389] width 267 height 31
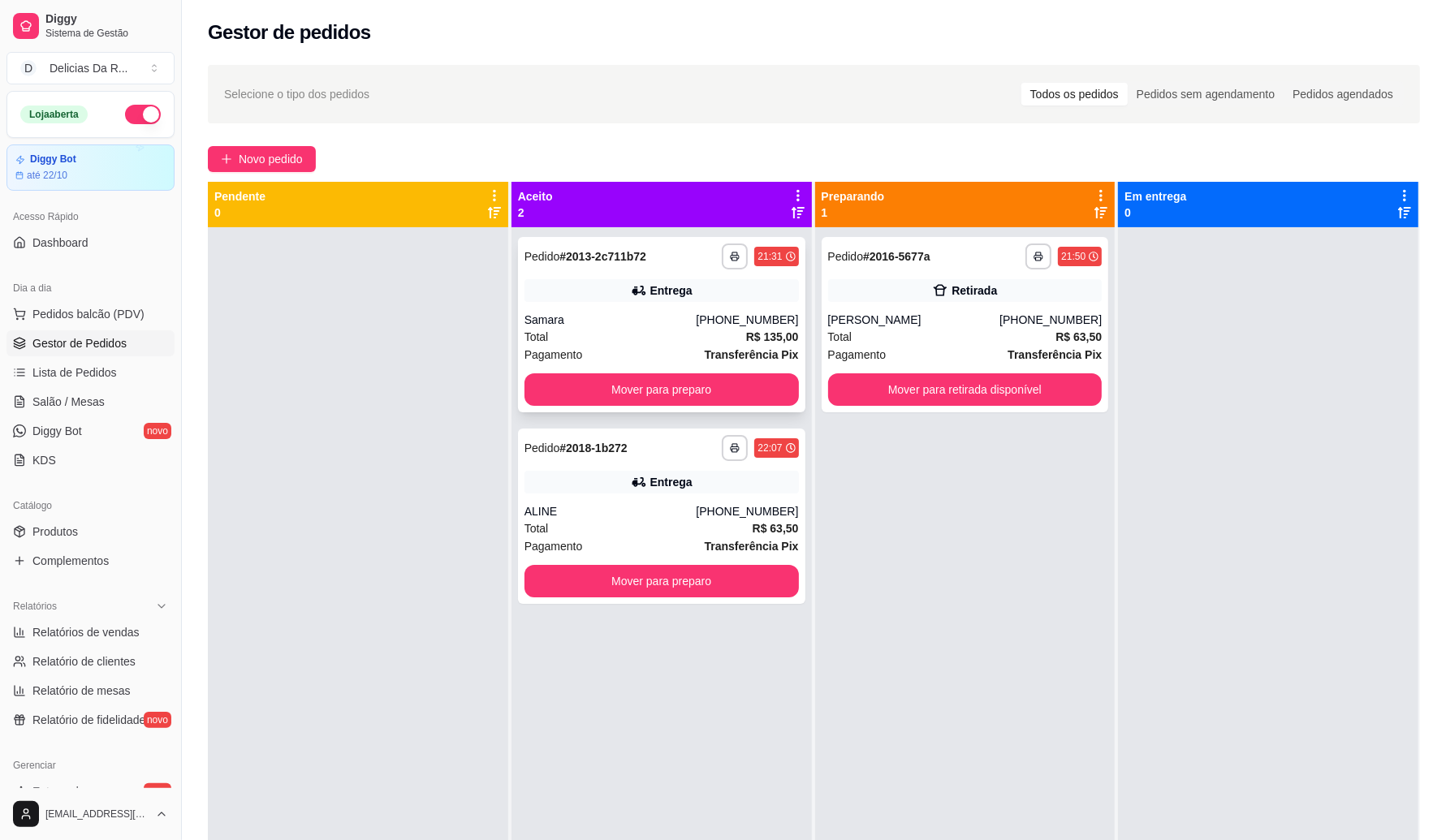
click at [752, 318] on div "[PHONE_NUMBER]" at bounding box center [747, 319] width 102 height 16
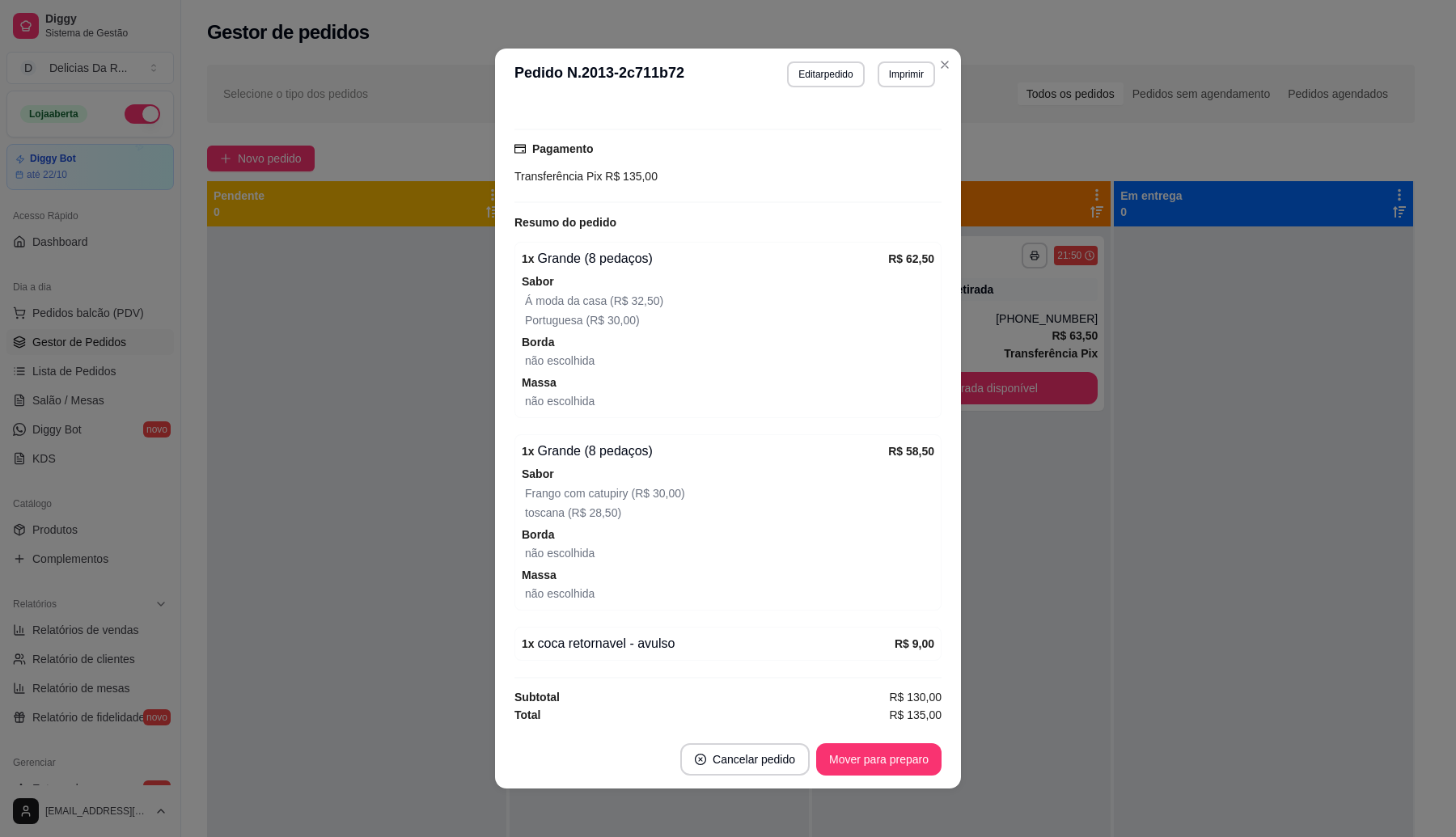
scroll to position [3, 0]
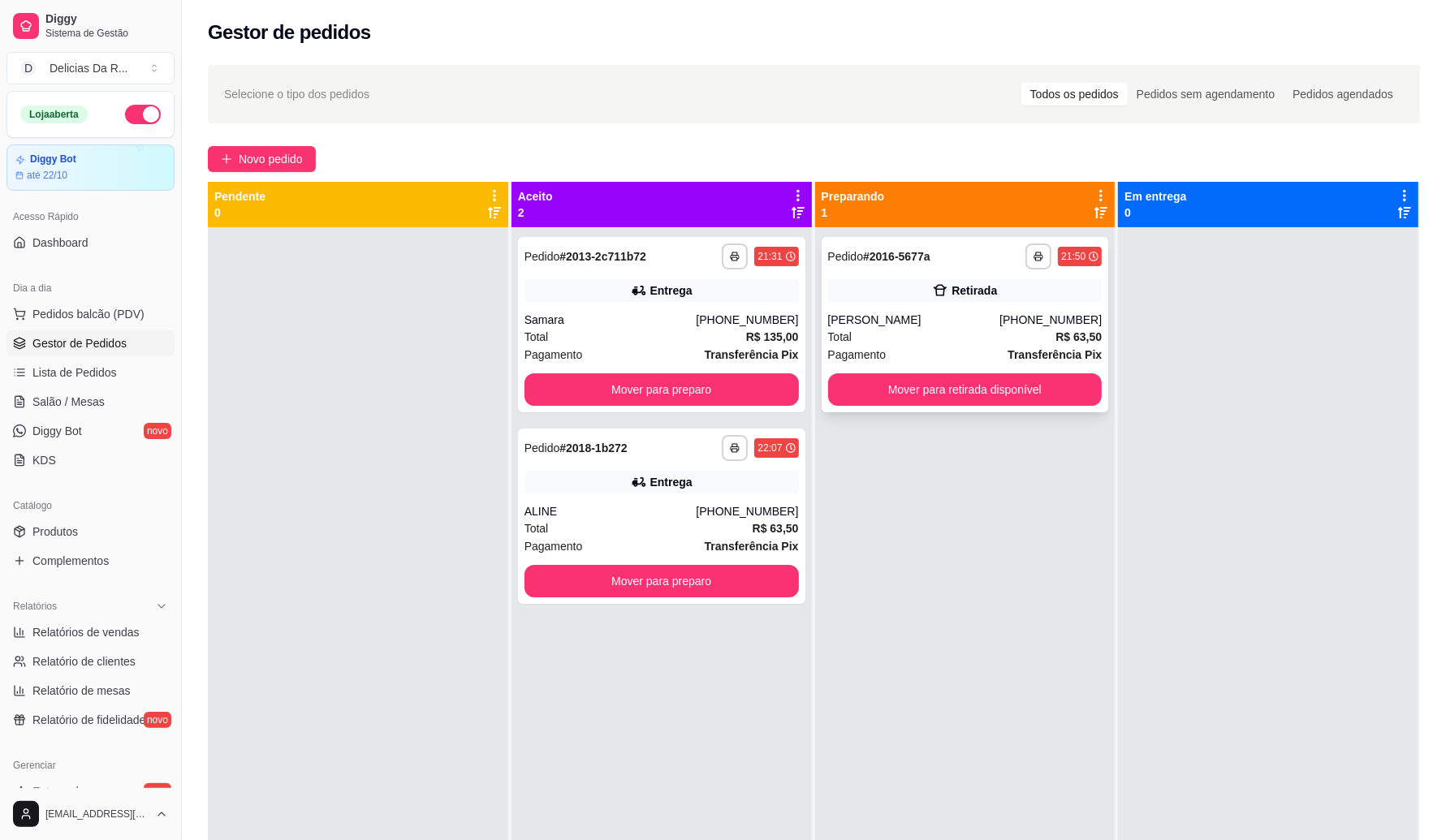
click at [967, 338] on div "Total R$ 63,50" at bounding box center [965, 337] width 275 height 18
click at [987, 384] on button "Mover para retirada disponível" at bounding box center [965, 389] width 267 height 31
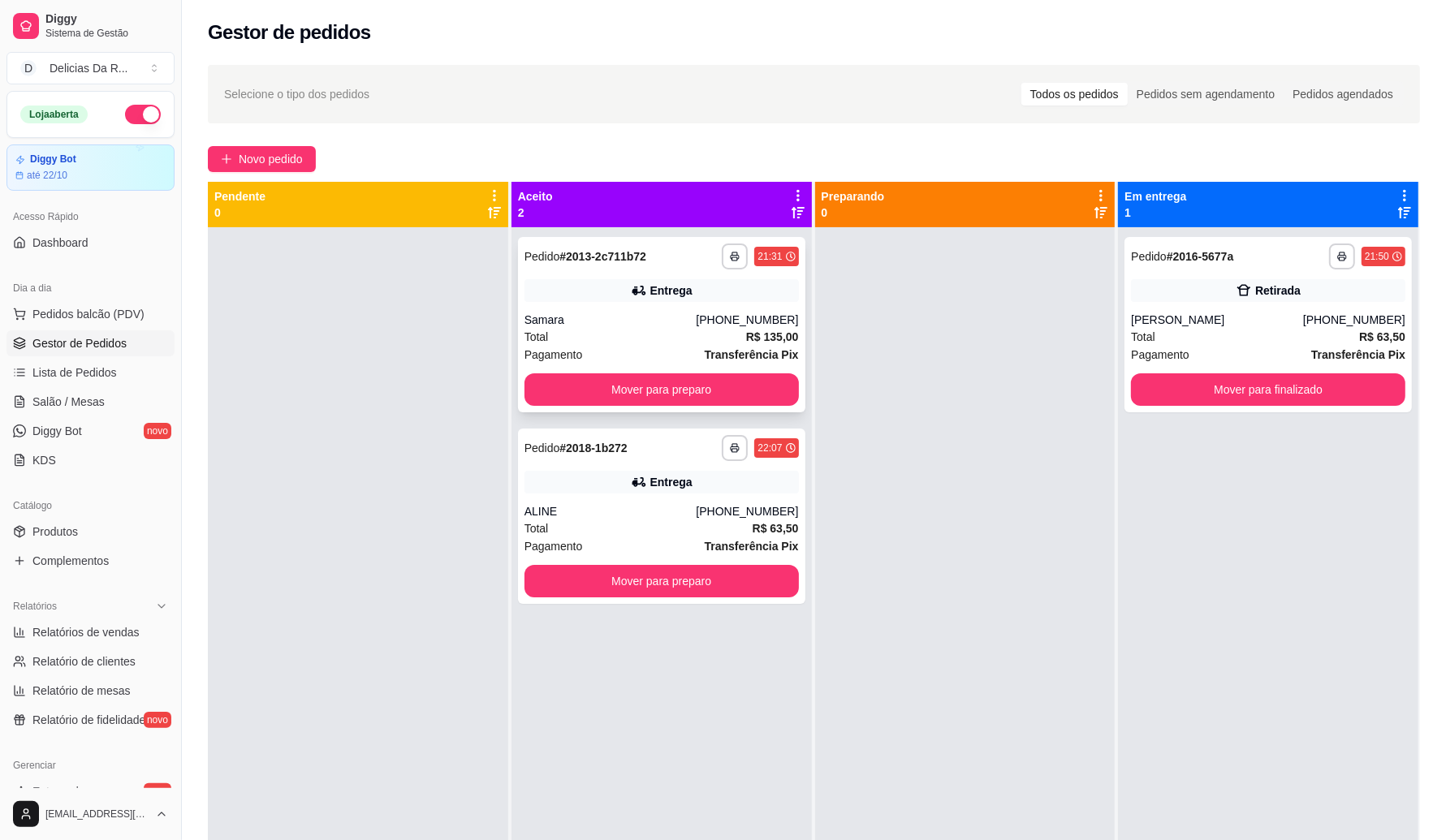
click at [752, 348] on strong "Transferência Pix" at bounding box center [752, 354] width 94 height 13
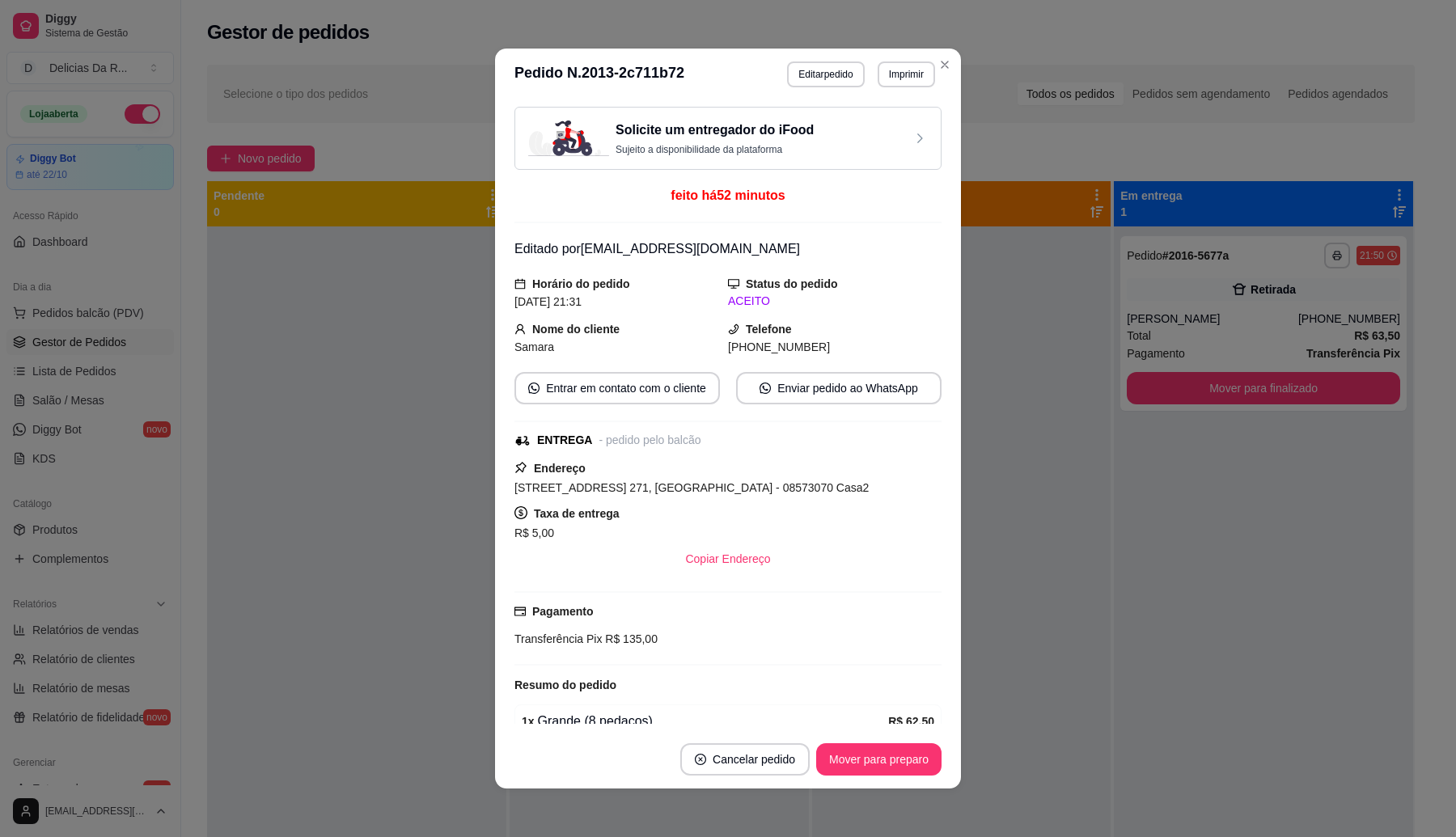
scroll to position [475, 0]
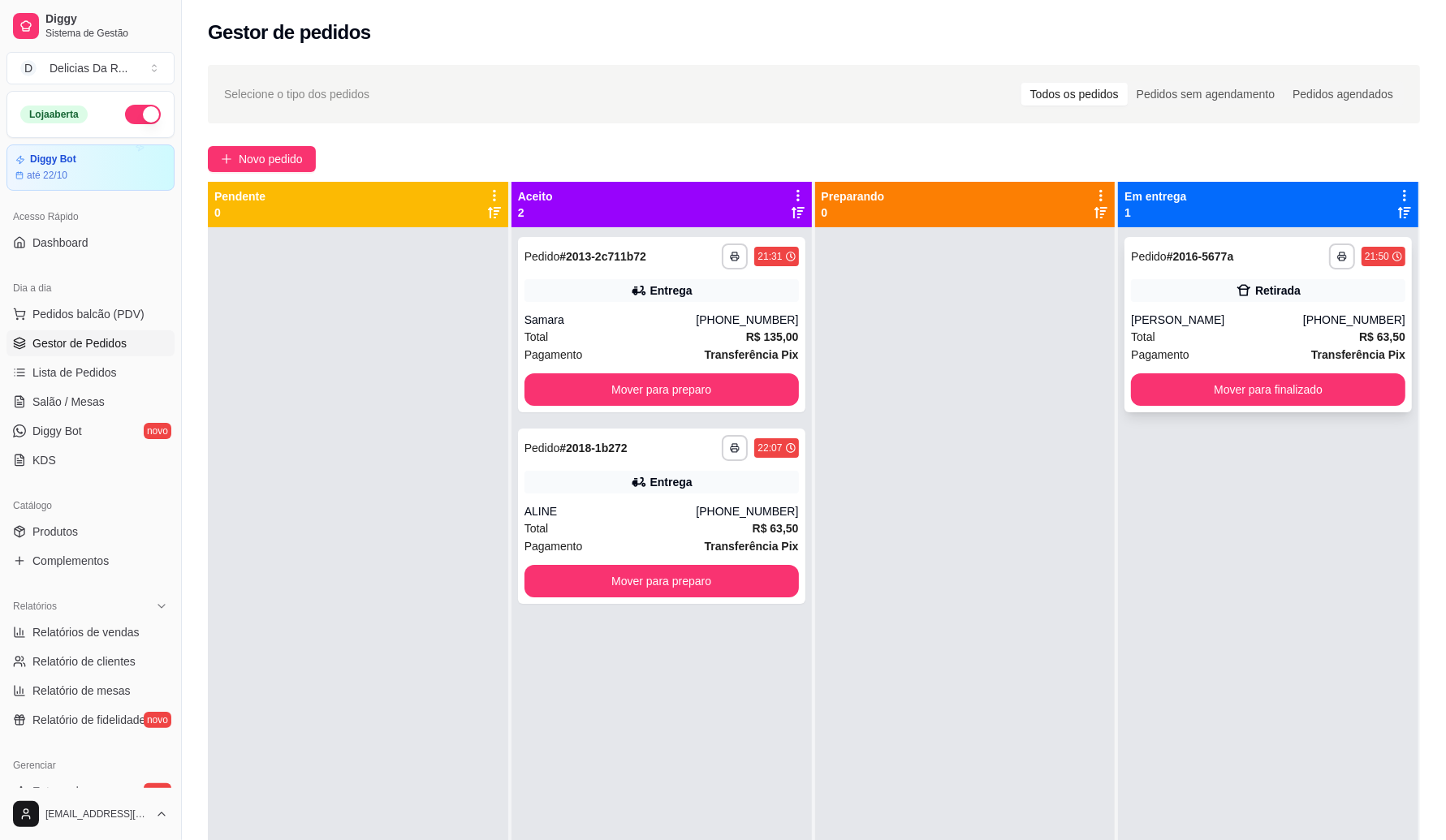
click at [1312, 320] on div "[PHONE_NUMBER]" at bounding box center [1355, 319] width 102 height 16
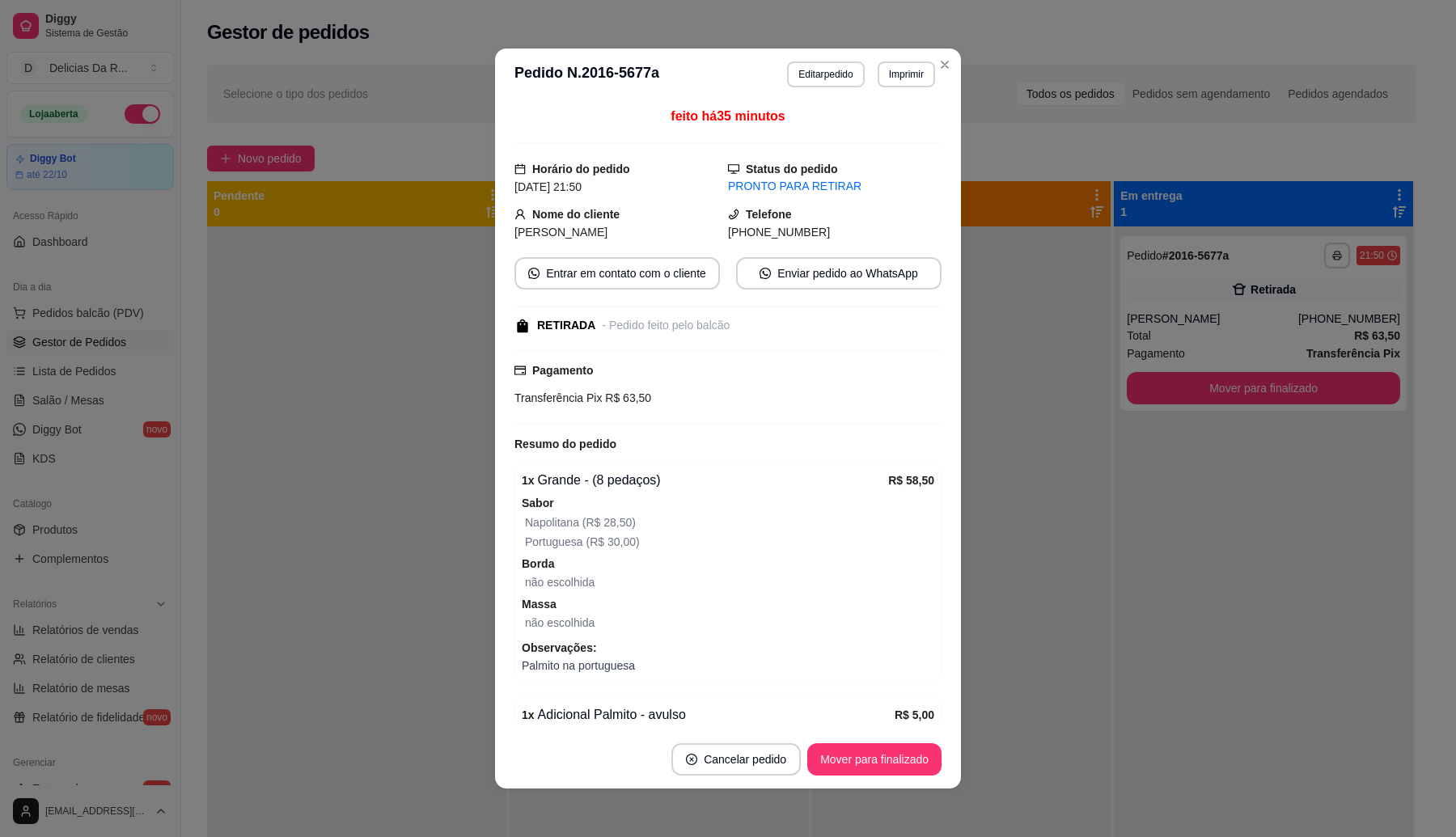
scroll to position [78, 0]
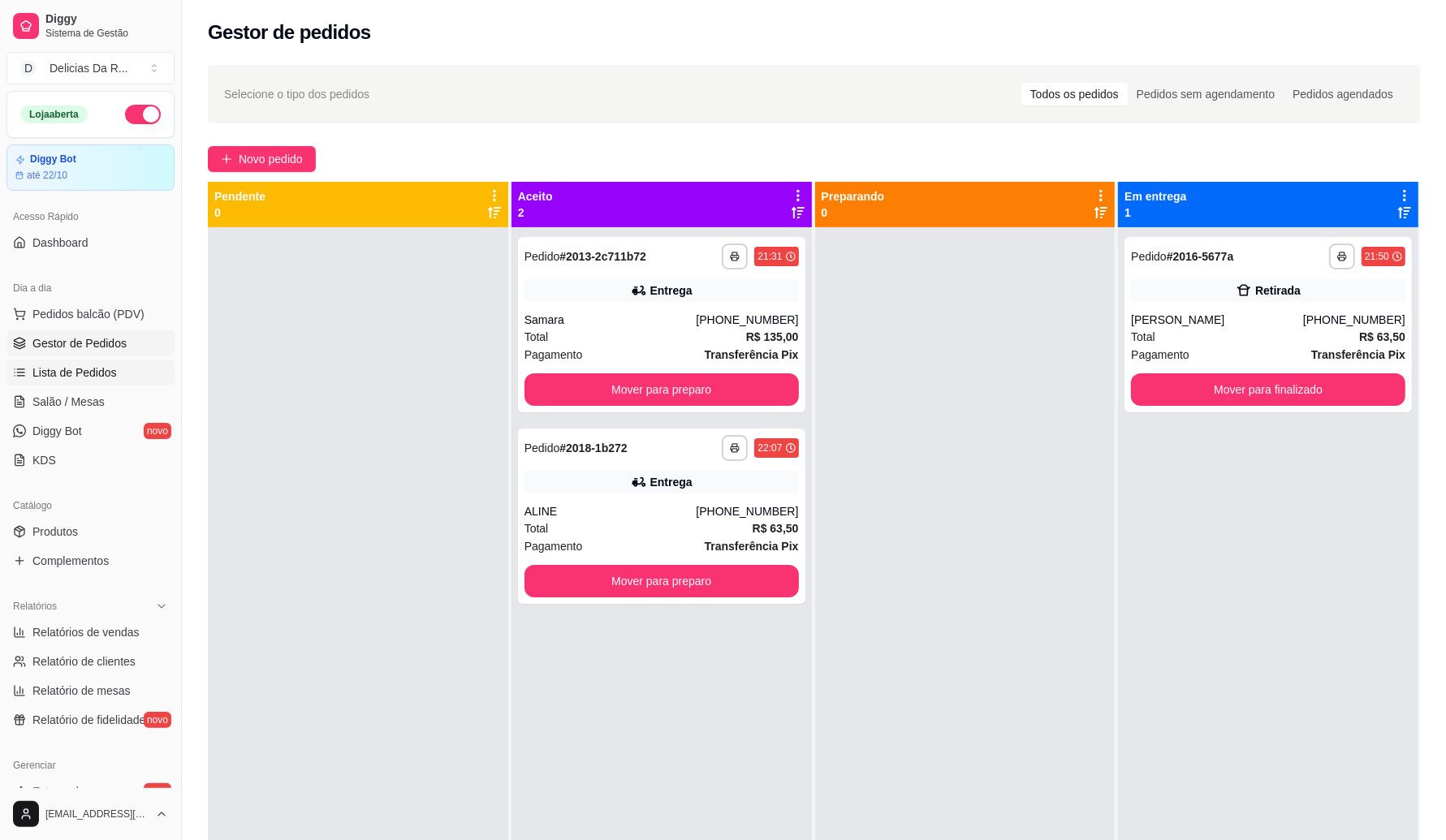
click at [96, 370] on span "Lista de Pedidos" at bounding box center [74, 372] width 84 height 16
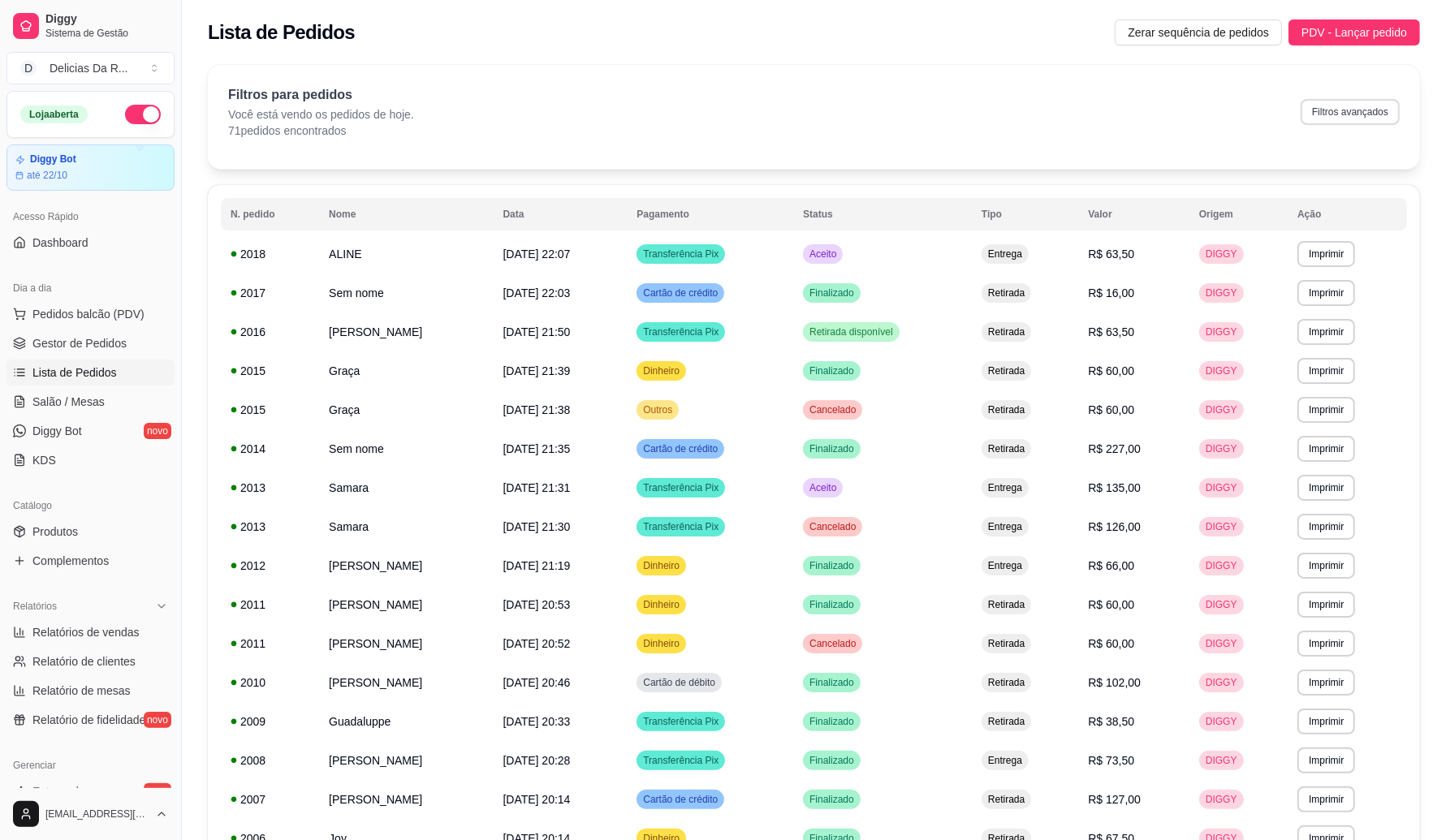
click at [1325, 103] on button "Filtros avançados" at bounding box center [1350, 112] width 99 height 26
select select "0"
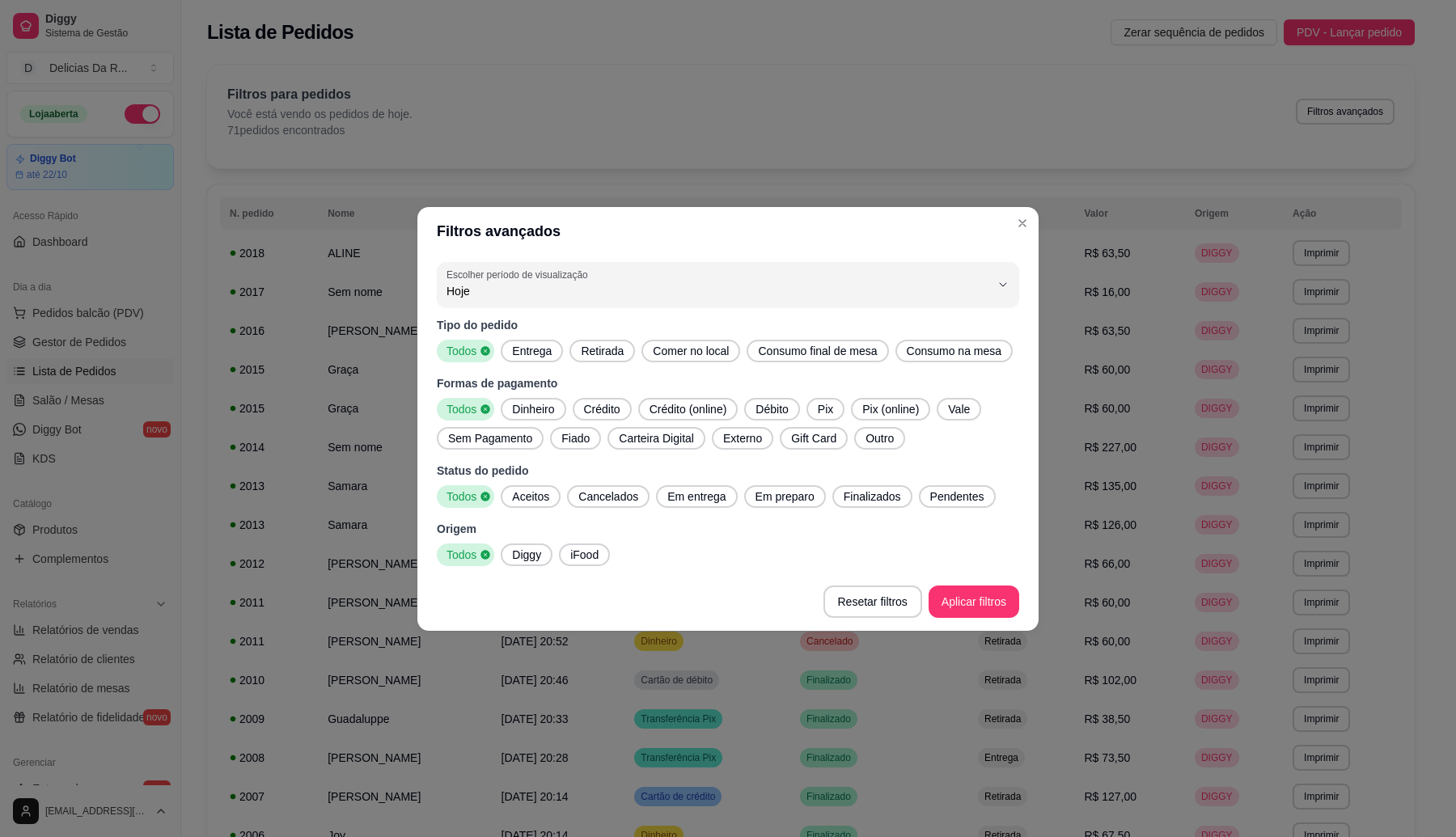
click at [596, 352] on span "Retirada" at bounding box center [601, 351] width 56 height 16
click at [862, 495] on span "Finalizados" at bounding box center [871, 496] width 70 height 16
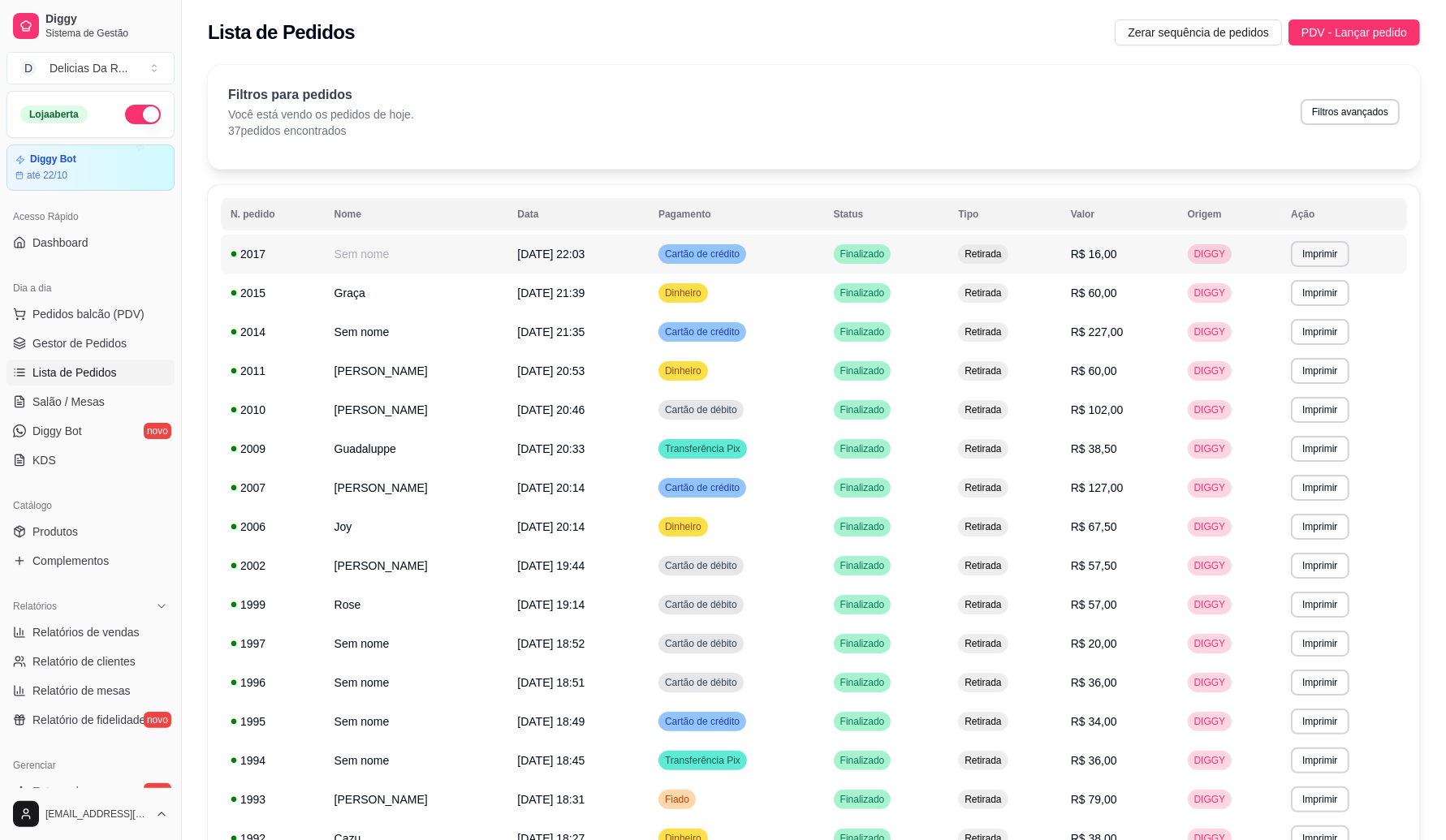
click at [1042, 254] on td "Retirada" at bounding box center [1004, 254] width 112 height 39
click at [1083, 299] on td "R$ 60,00" at bounding box center [1119, 293] width 117 height 39
click at [1056, 334] on td "Retirada" at bounding box center [1004, 332] width 112 height 39
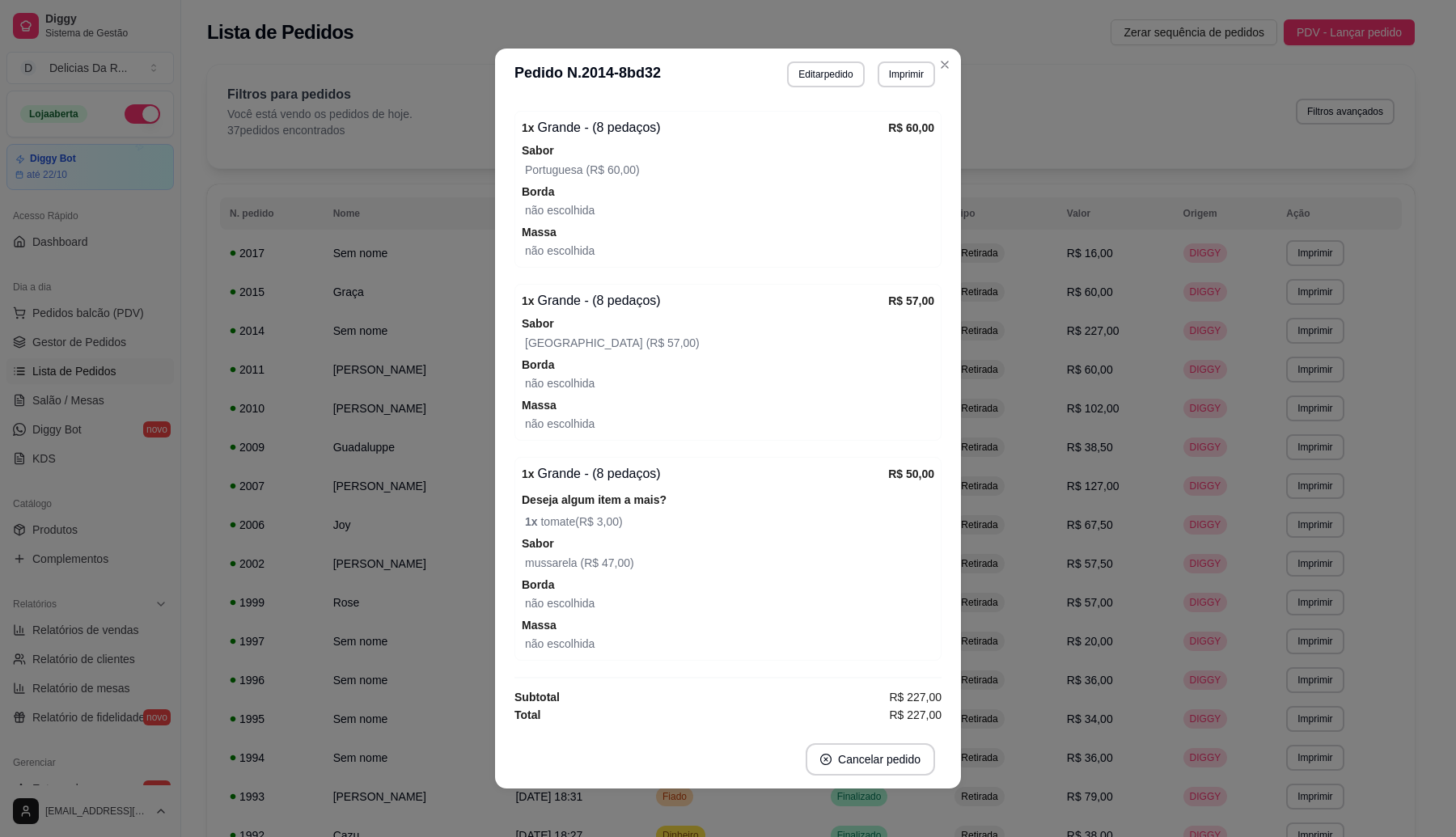
scroll to position [3, 0]
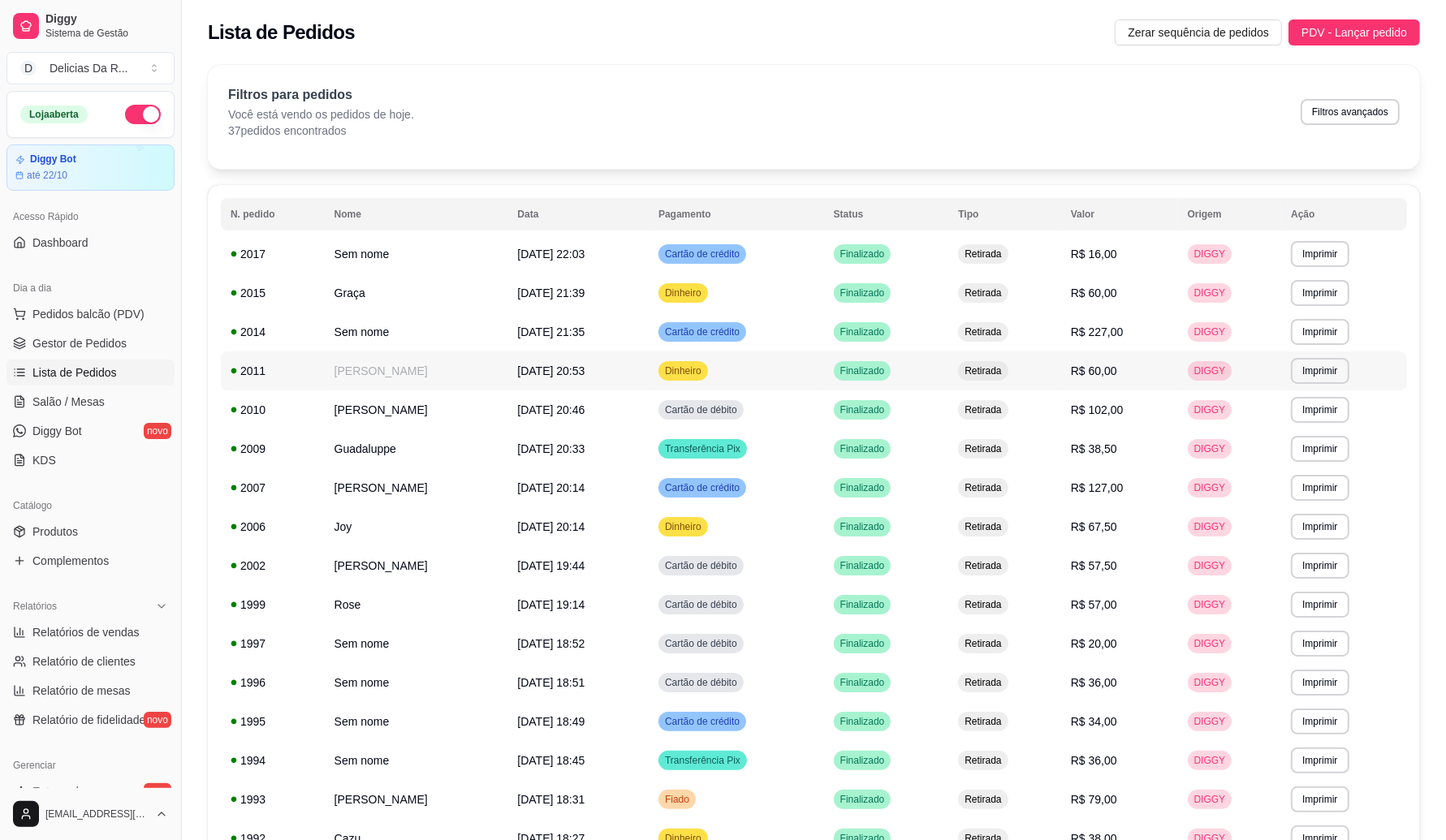
click at [1060, 361] on td "Retirada" at bounding box center [1004, 371] width 112 height 39
click at [1060, 408] on td "Retirada" at bounding box center [1004, 411] width 112 height 39
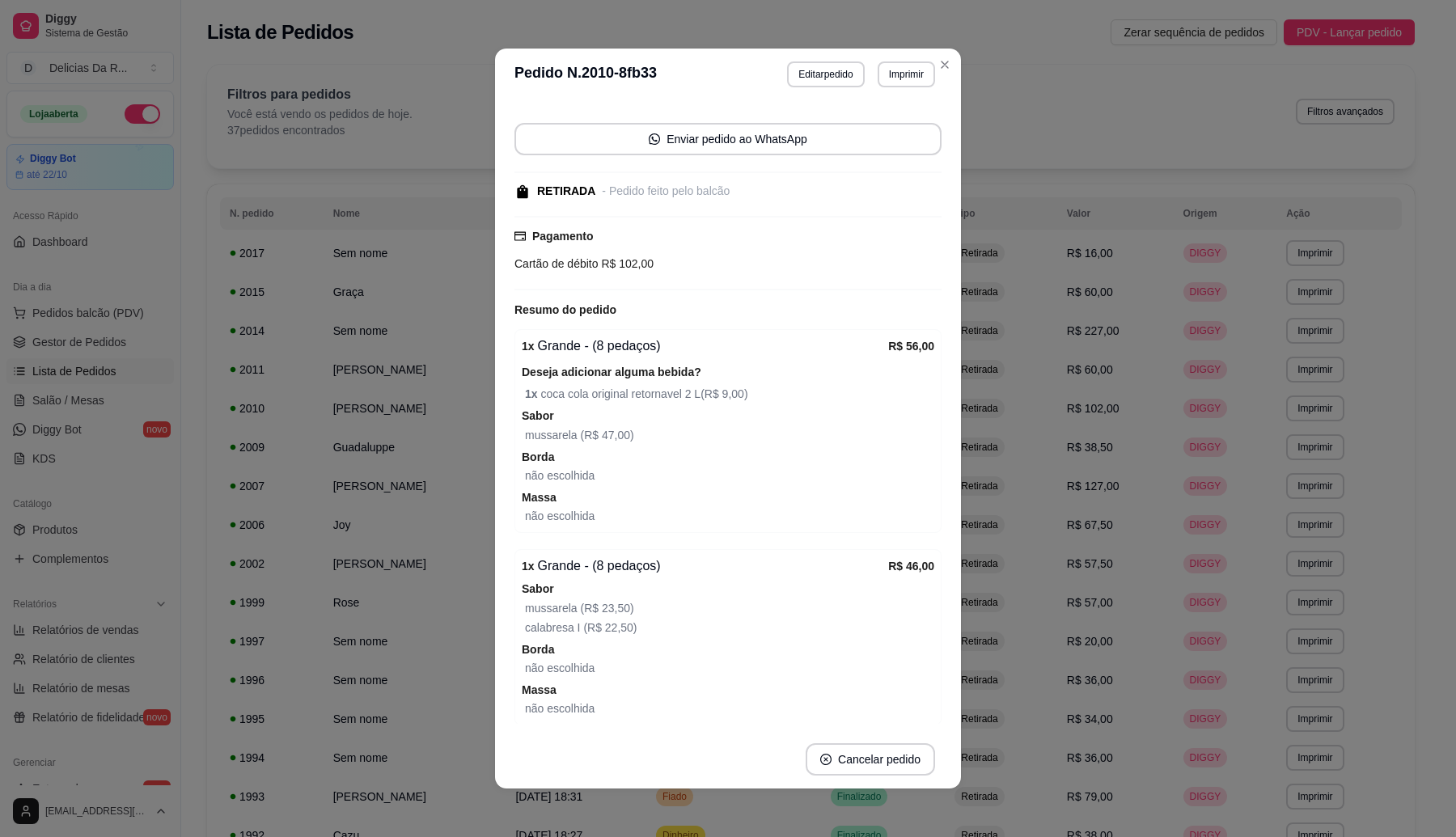
scroll to position [101, 0]
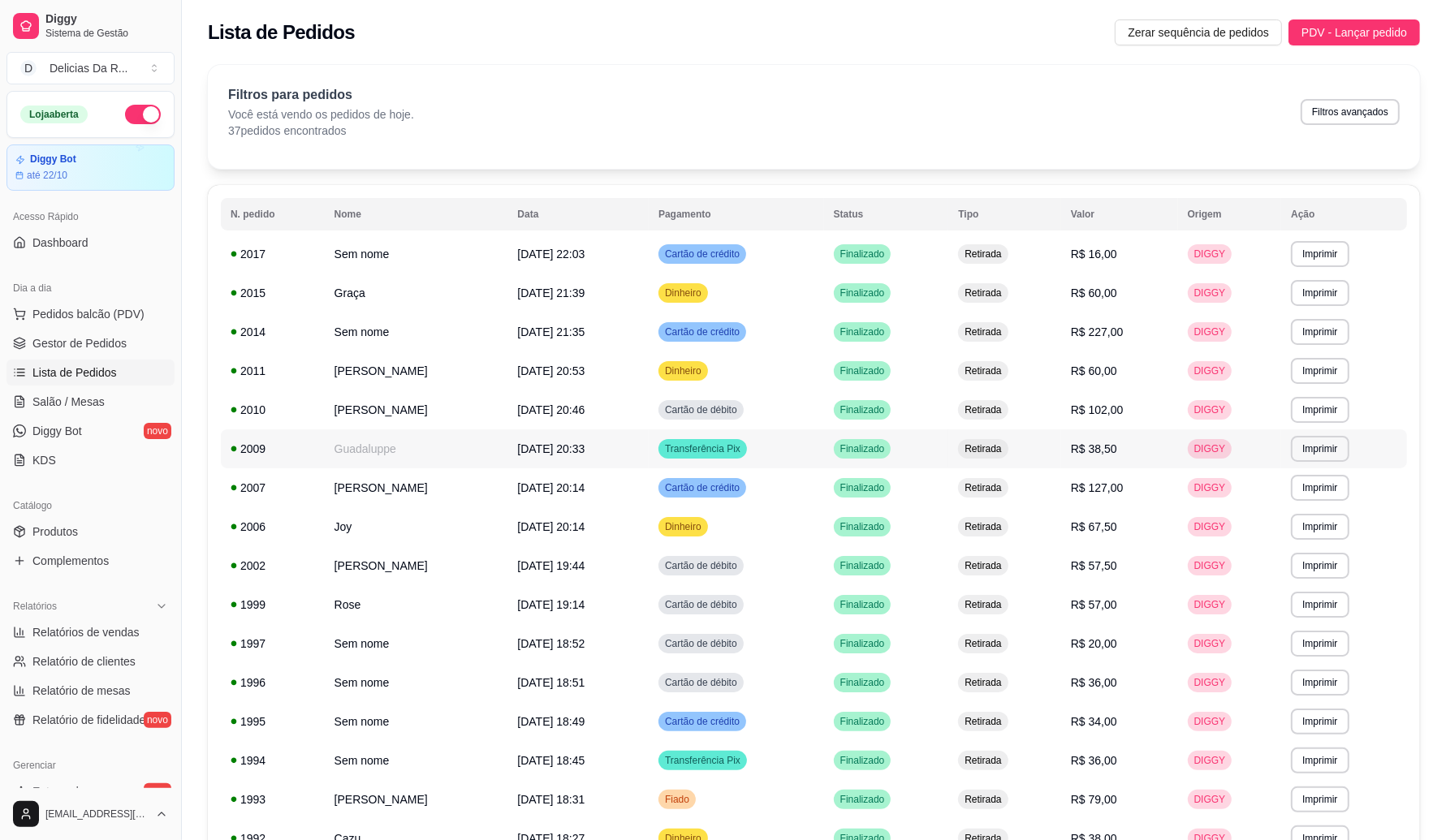
click at [1060, 443] on td "Retirada" at bounding box center [1004, 449] width 112 height 39
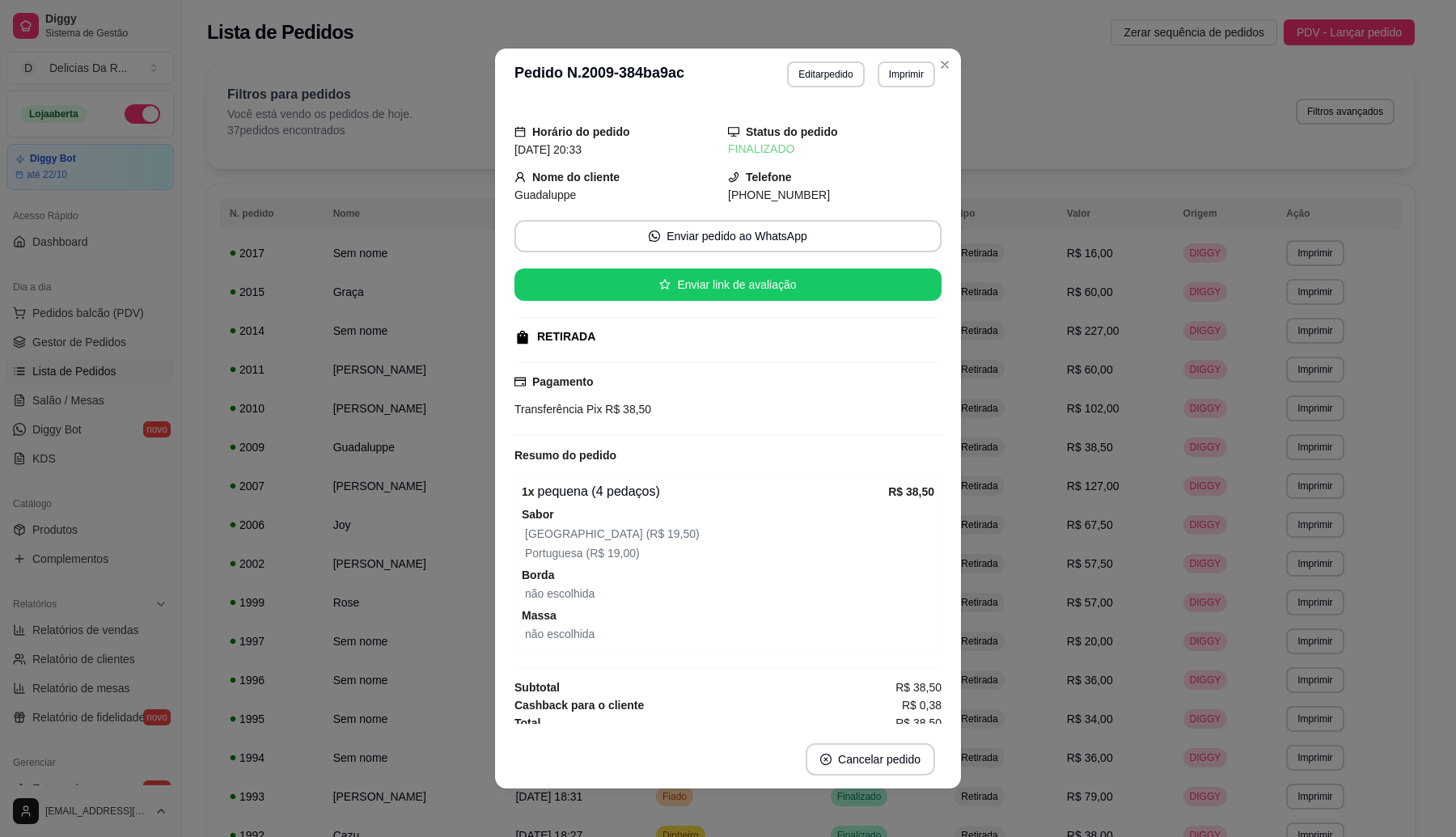
scroll to position [13, 0]
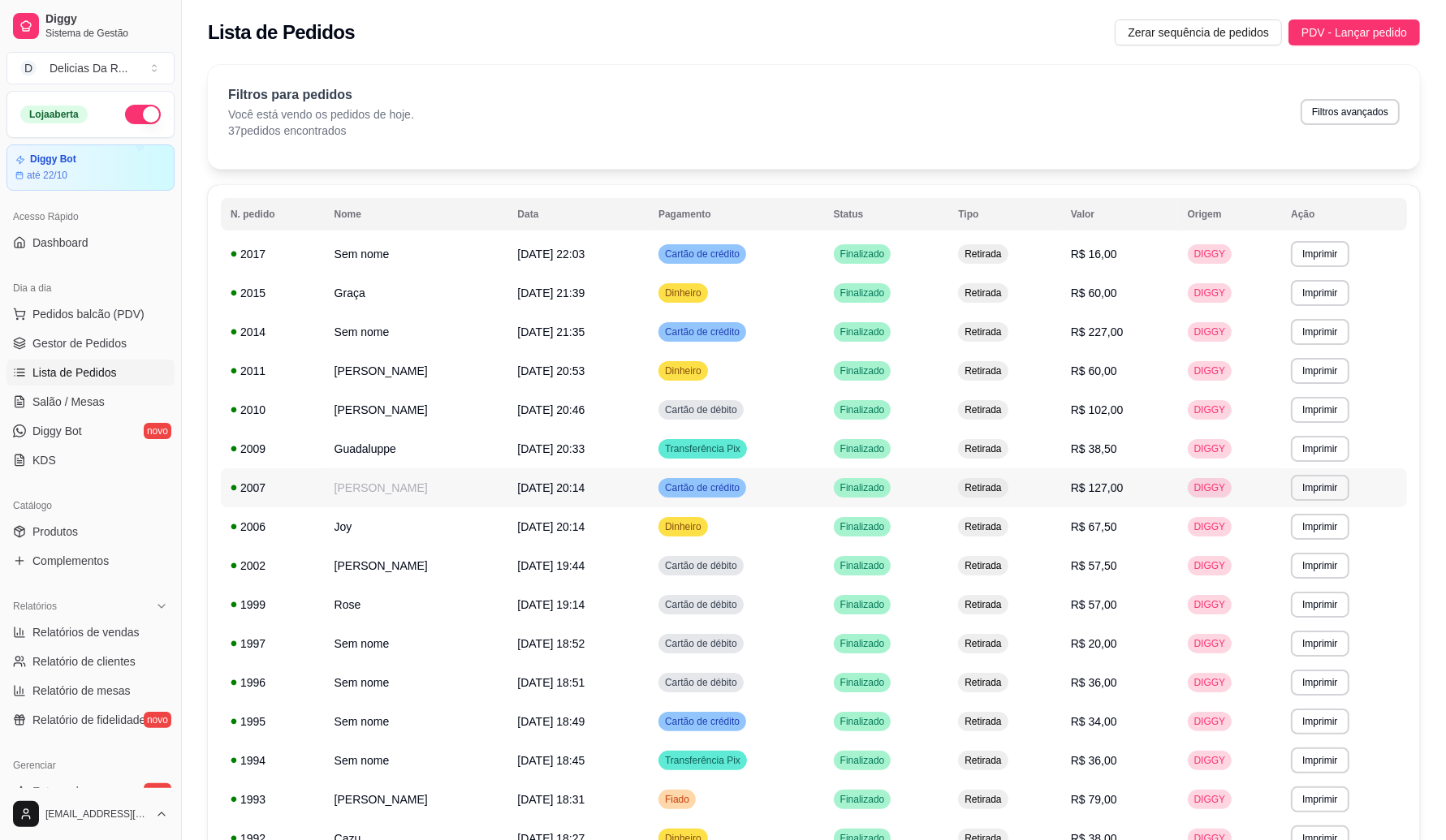
click at [1060, 488] on td "Retirada" at bounding box center [1004, 488] width 112 height 39
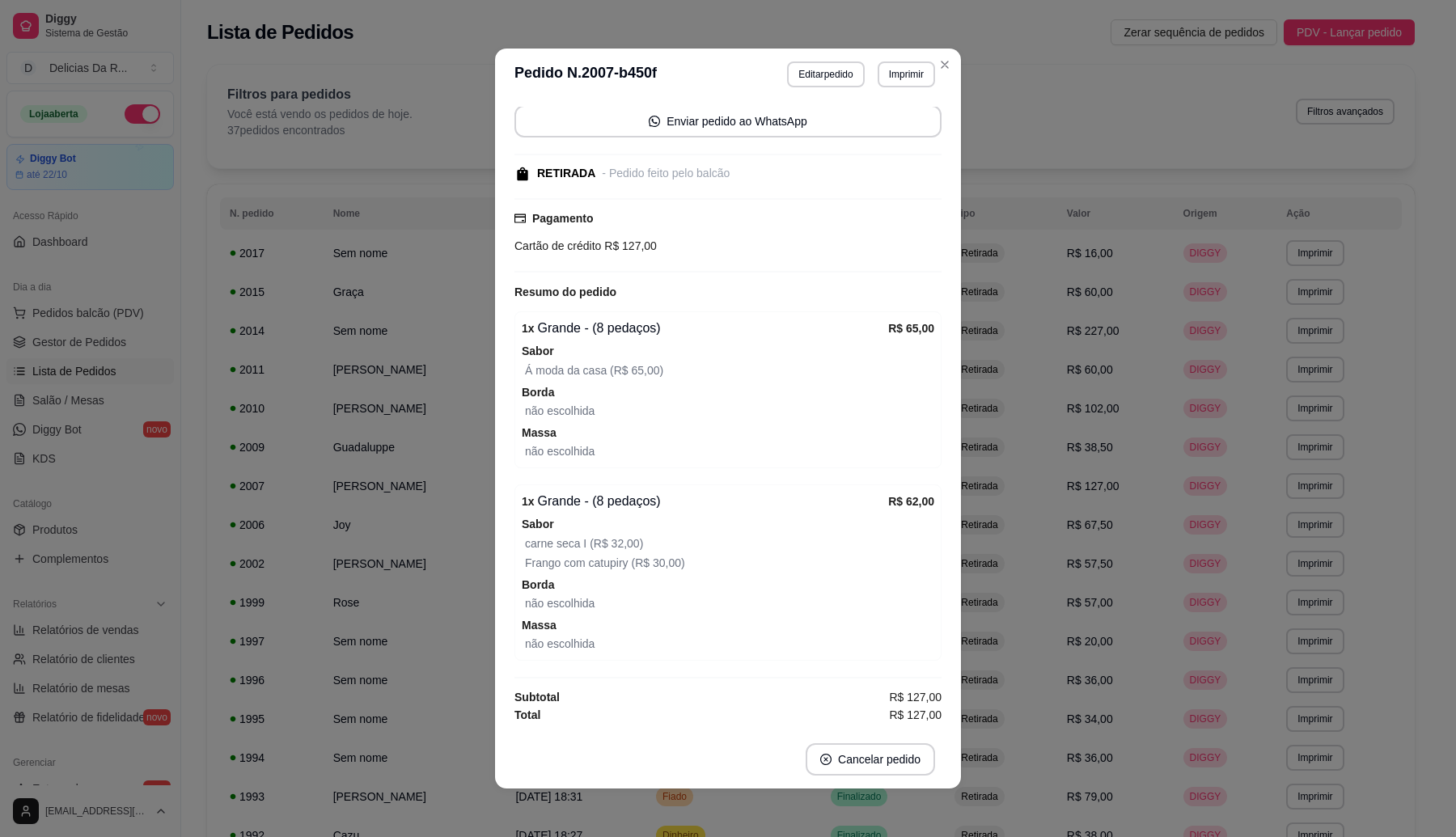
scroll to position [3, 0]
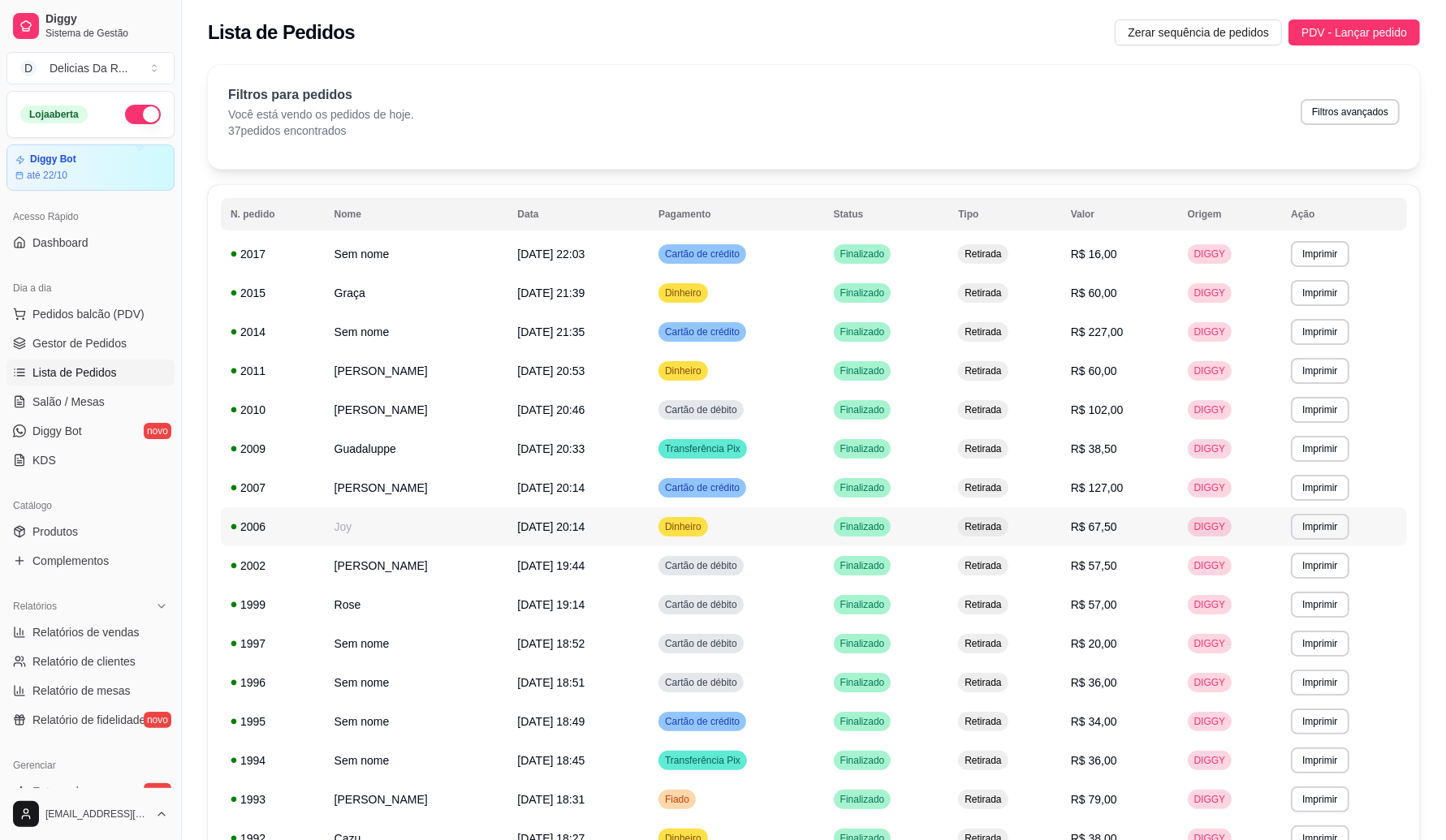
click at [1060, 530] on td "Retirada" at bounding box center [1004, 527] width 112 height 39
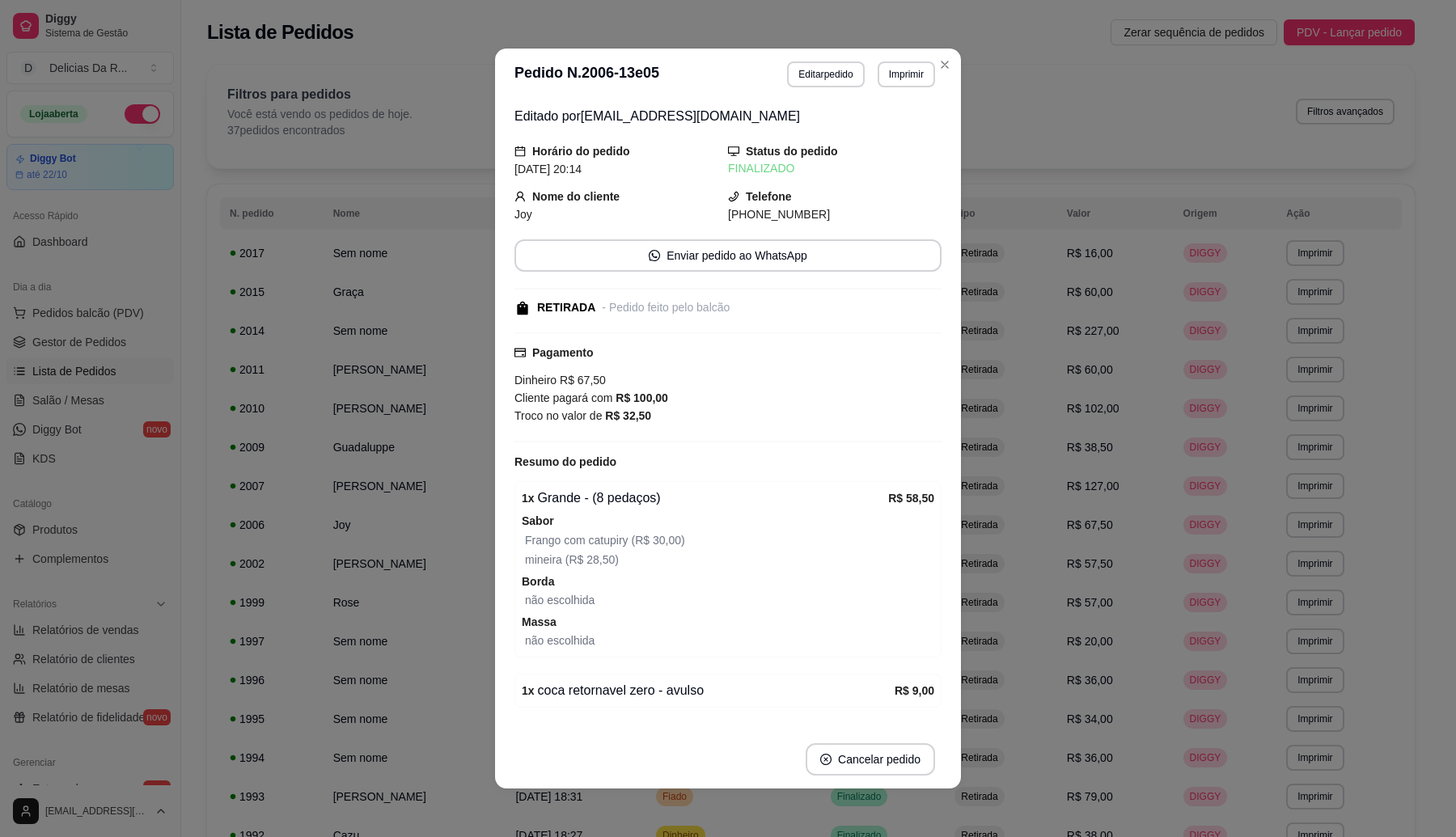
scroll to position [54, 0]
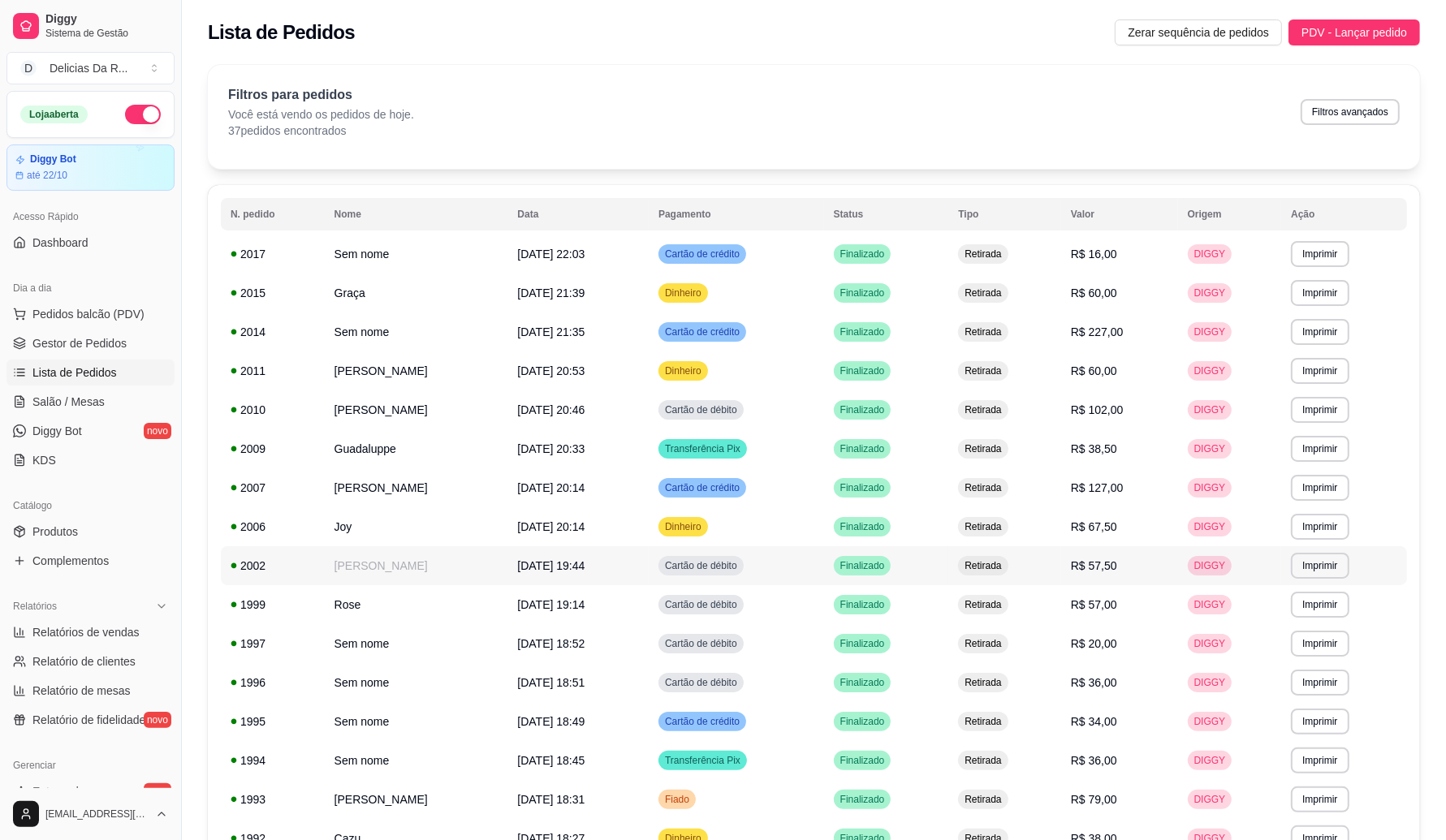
click at [1157, 564] on td "R$ 57,50" at bounding box center [1119, 566] width 117 height 39
click at [1146, 607] on td "R$ 57,00" at bounding box center [1119, 605] width 117 height 39
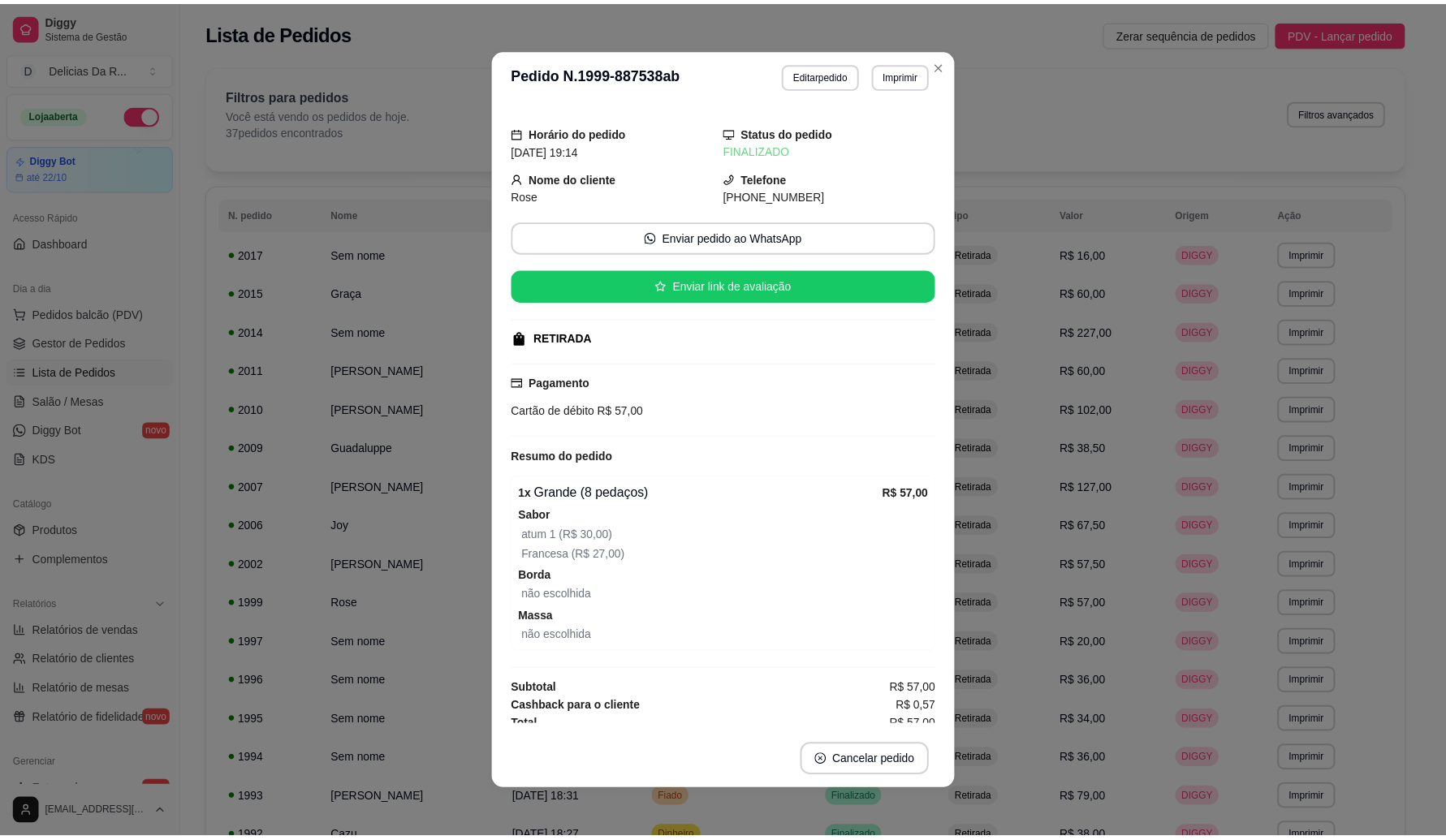
scroll to position [13, 0]
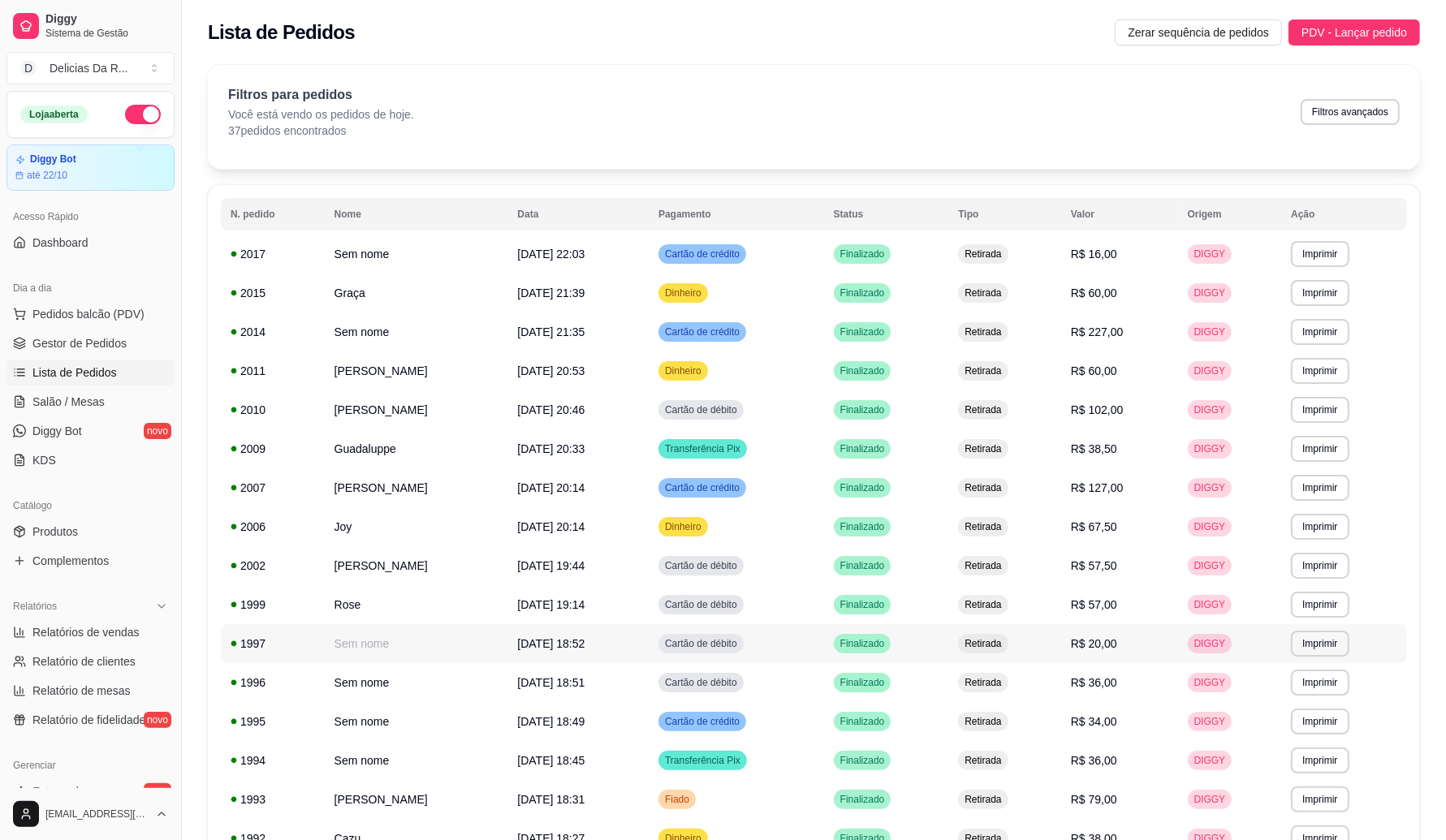
click at [1152, 651] on td "R$ 20,00" at bounding box center [1119, 644] width 117 height 39
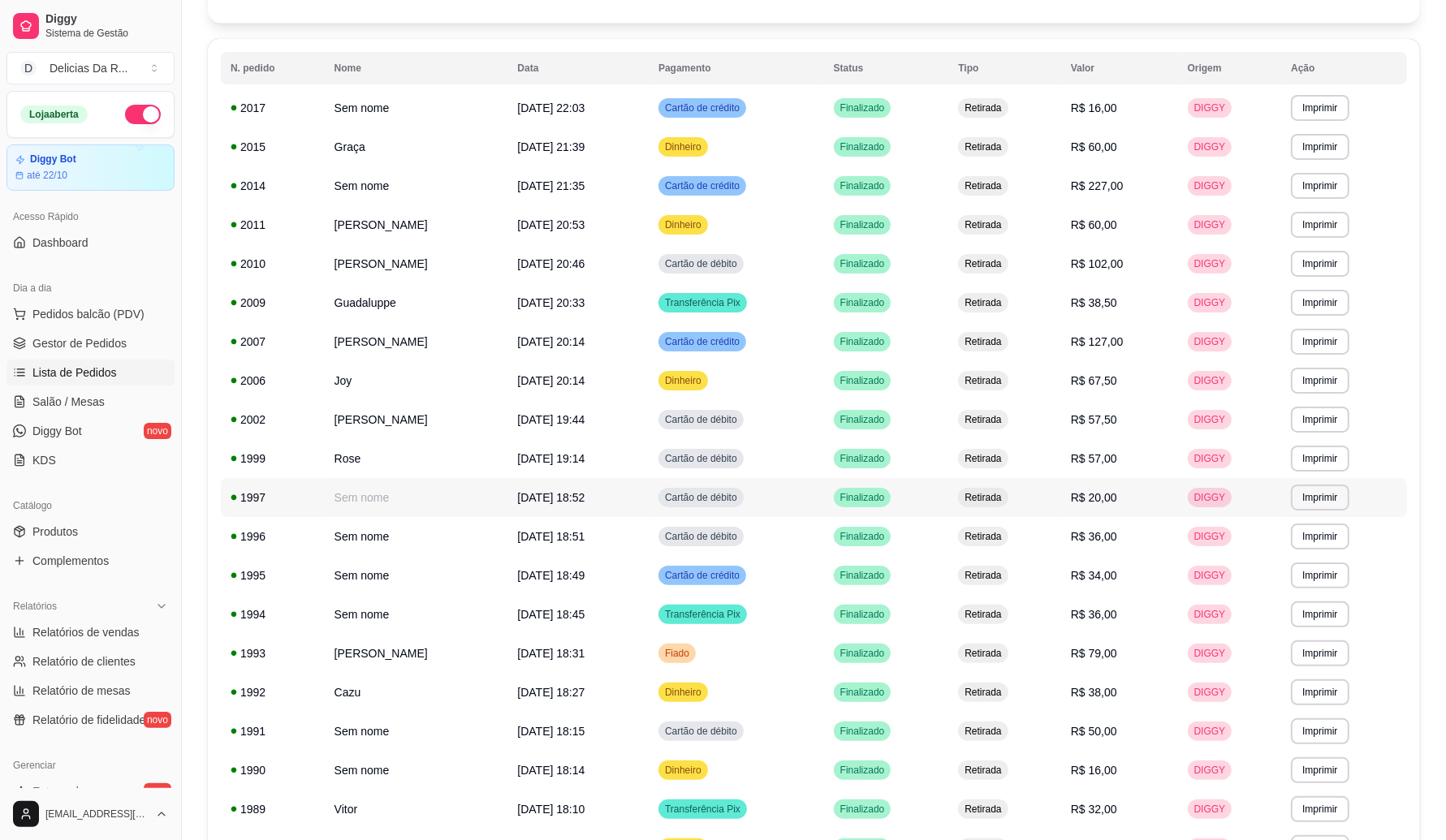
scroll to position [203, 0]
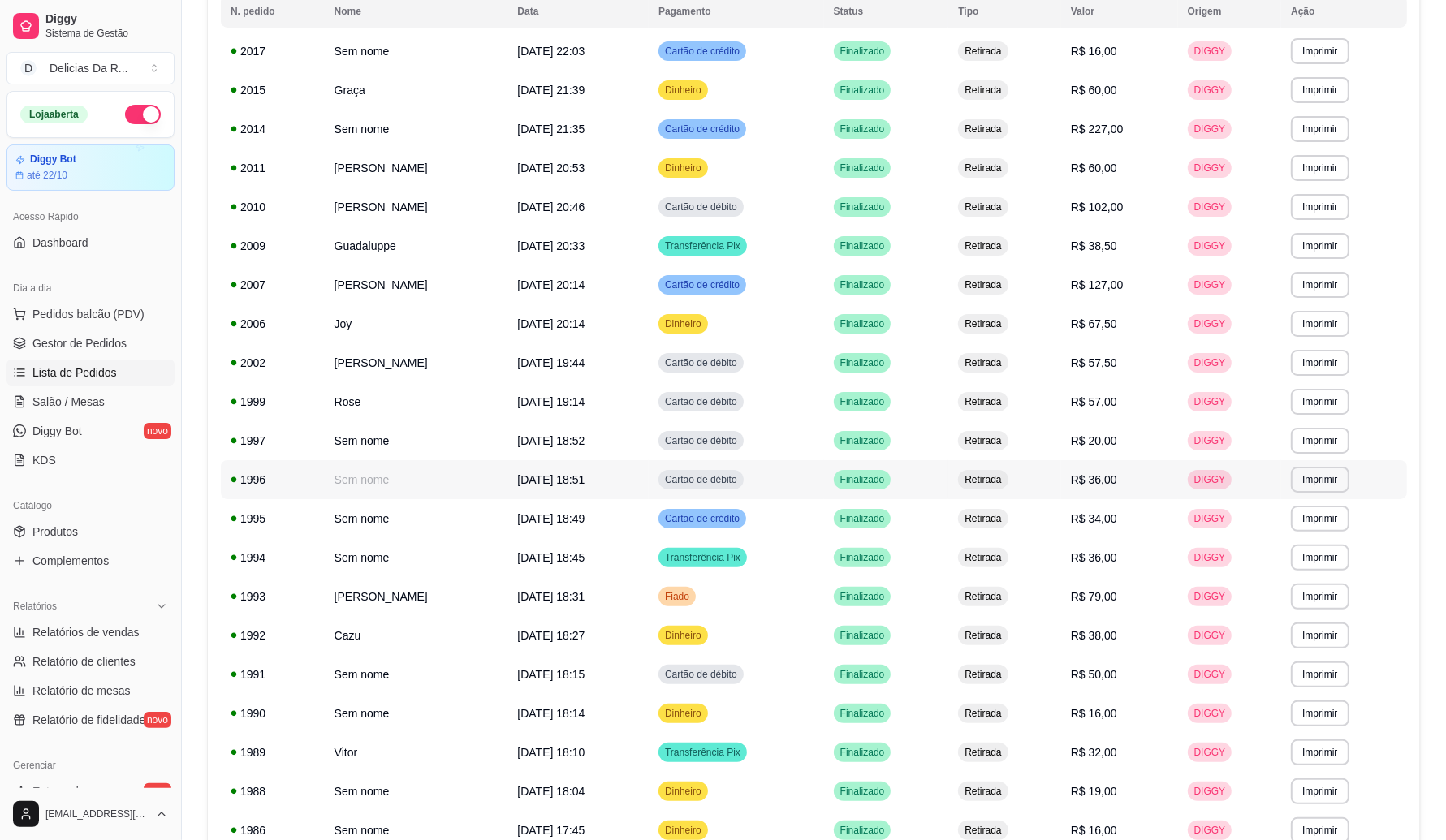
click at [1175, 478] on td "R$ 36,00" at bounding box center [1119, 480] width 117 height 39
click at [1167, 505] on td "R$ 34,00" at bounding box center [1119, 519] width 117 height 39
click at [1170, 558] on td "R$ 36,00" at bounding box center [1119, 558] width 117 height 39
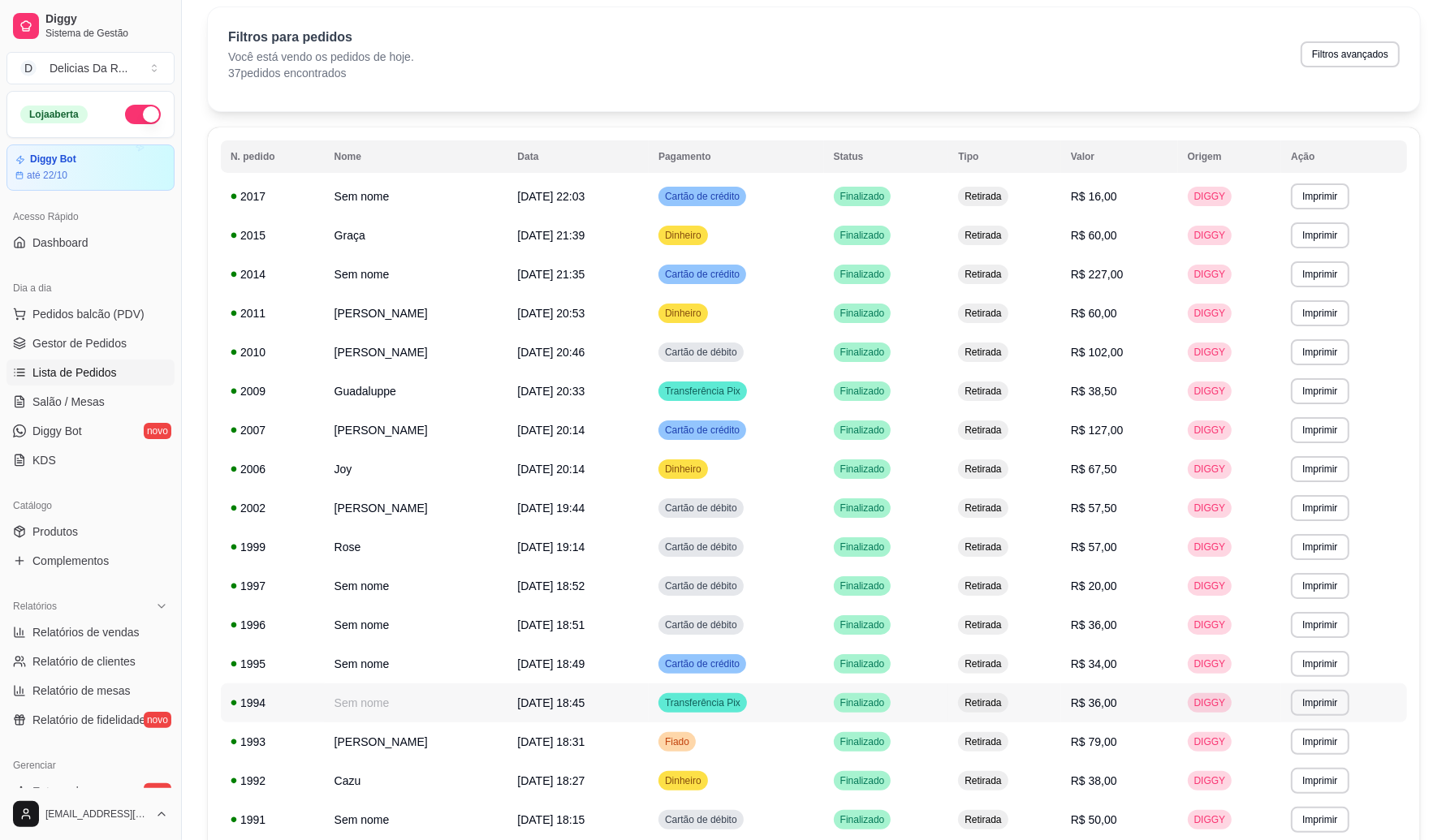
scroll to position [0, 0]
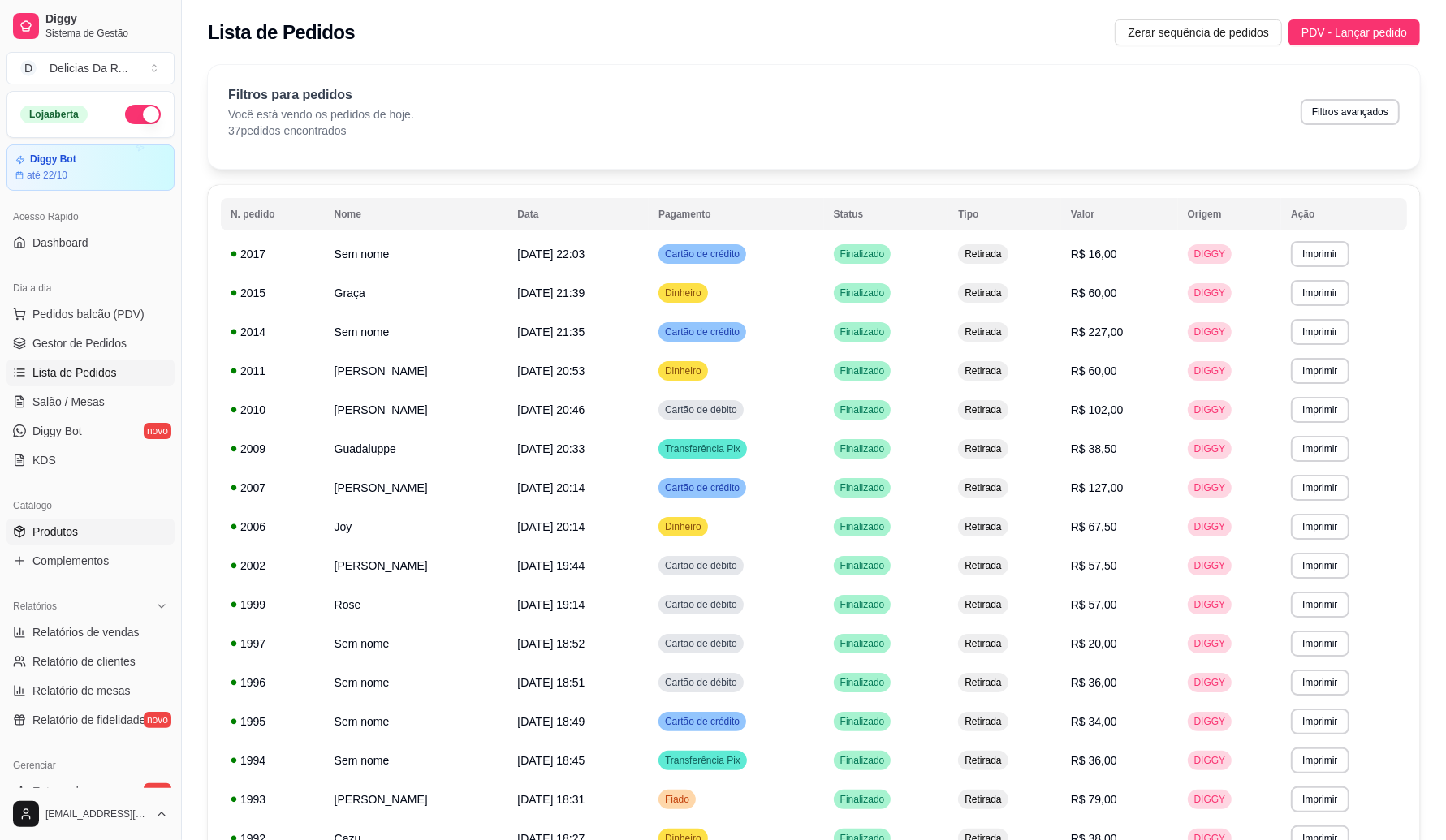
click at [55, 539] on span "Produtos" at bounding box center [55, 531] width 46 height 16
click at [58, 556] on span "Complementos" at bounding box center [70, 561] width 76 height 16
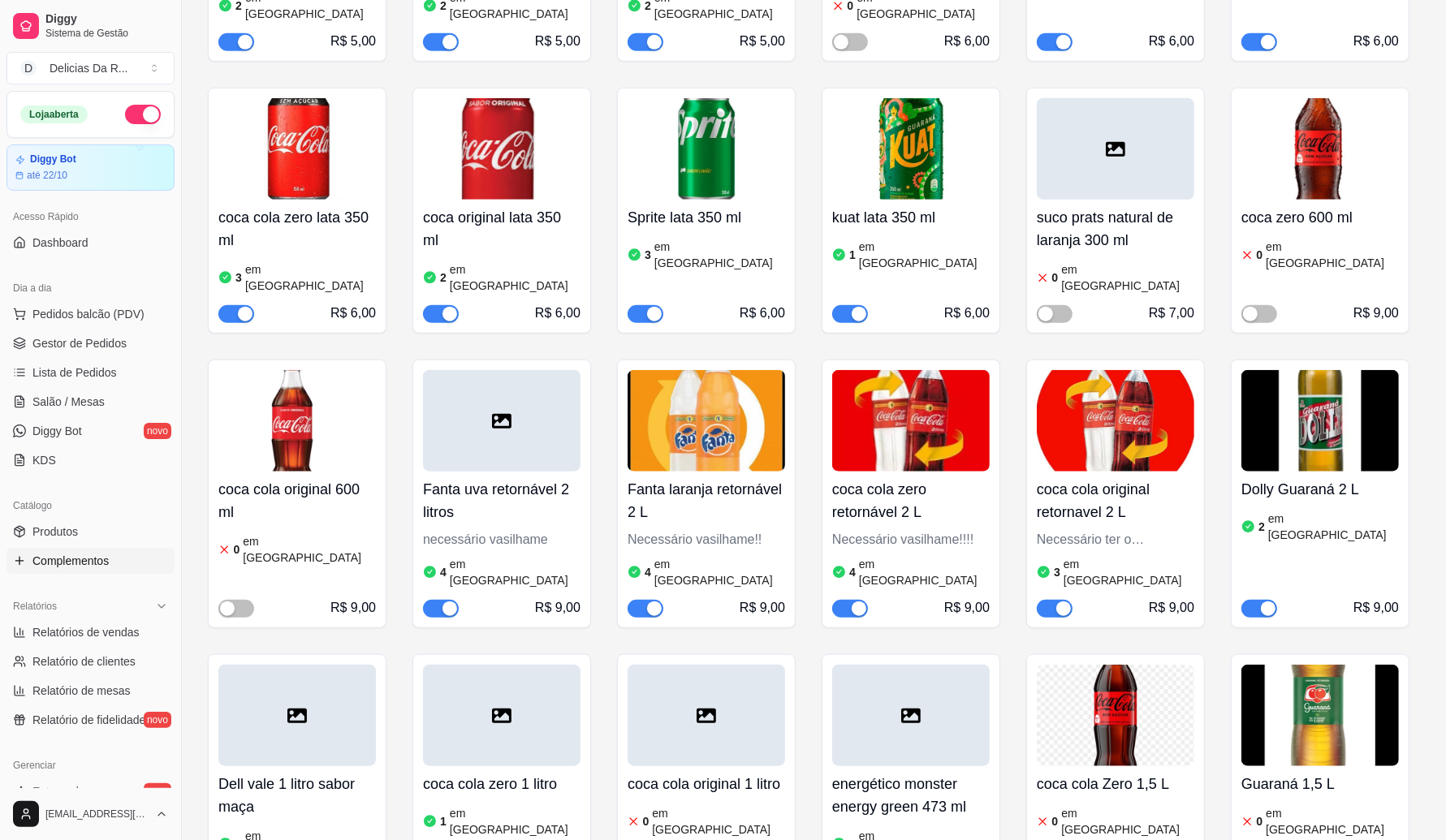
scroll to position [1319, 0]
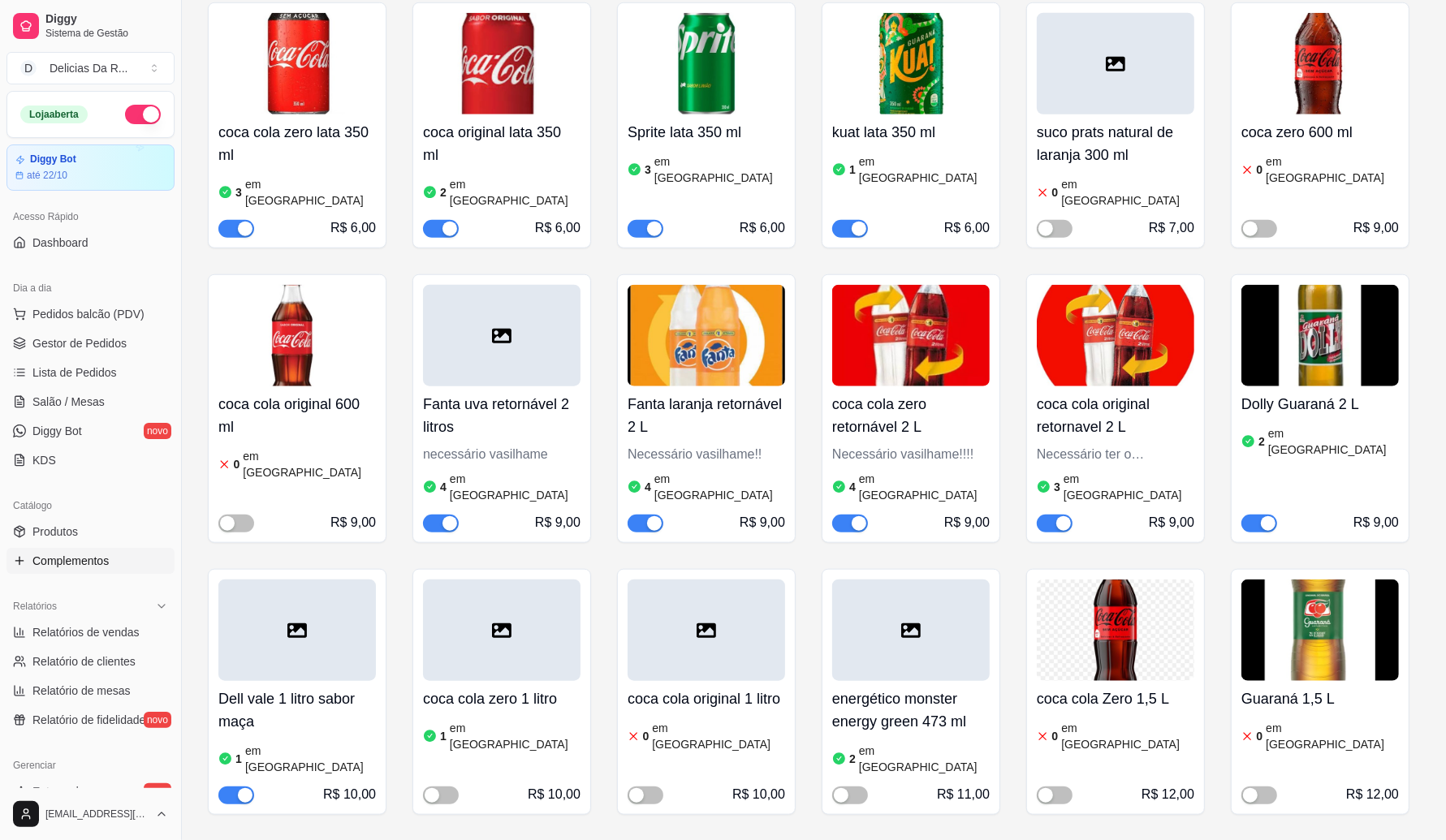
click at [1119, 393] on h4 "coca cola original retornavel 2 L" at bounding box center [1116, 415] width 157 height 46
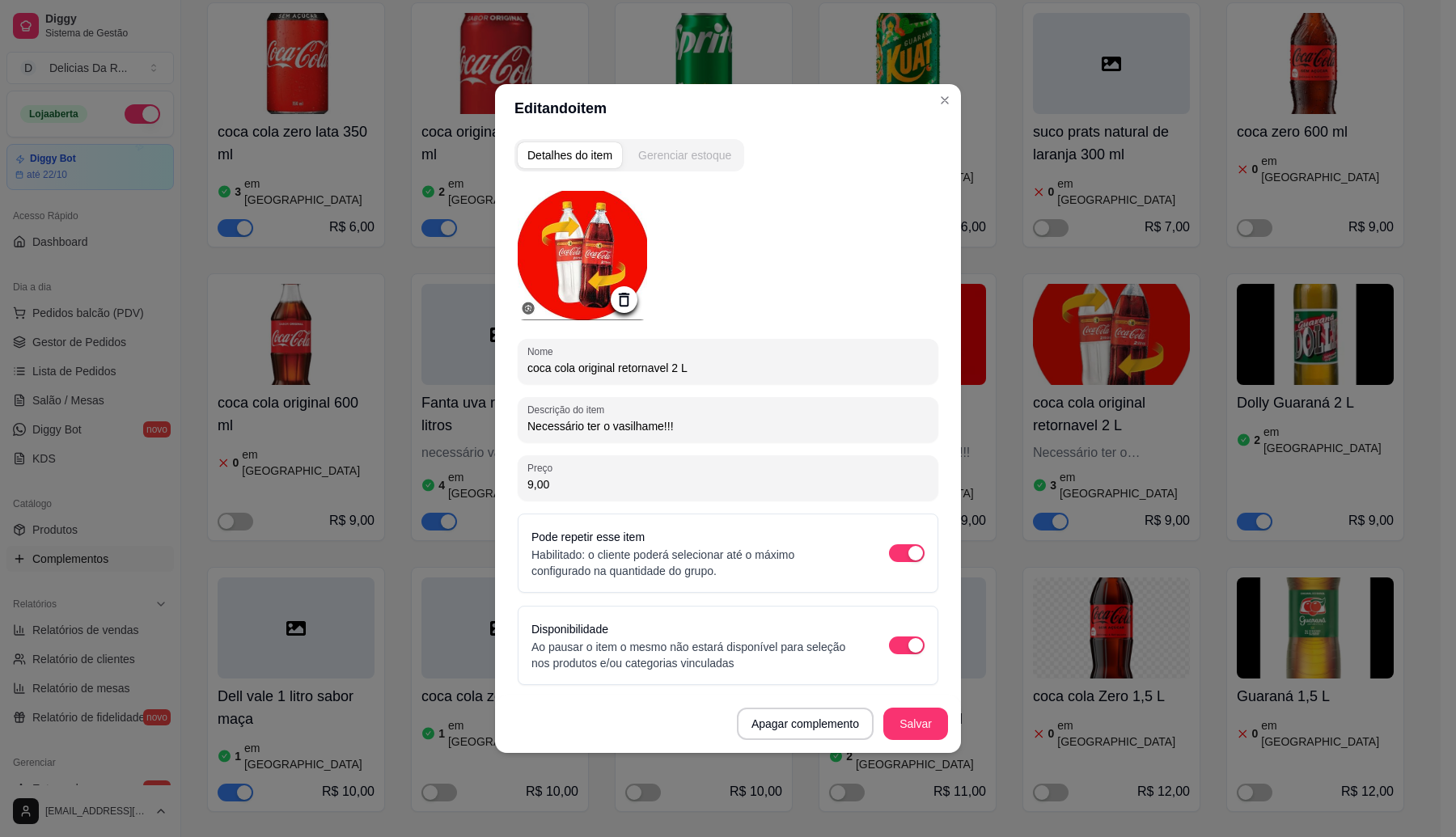
click at [696, 166] on button "Gerenciar estoque" at bounding box center [684, 155] width 112 height 26
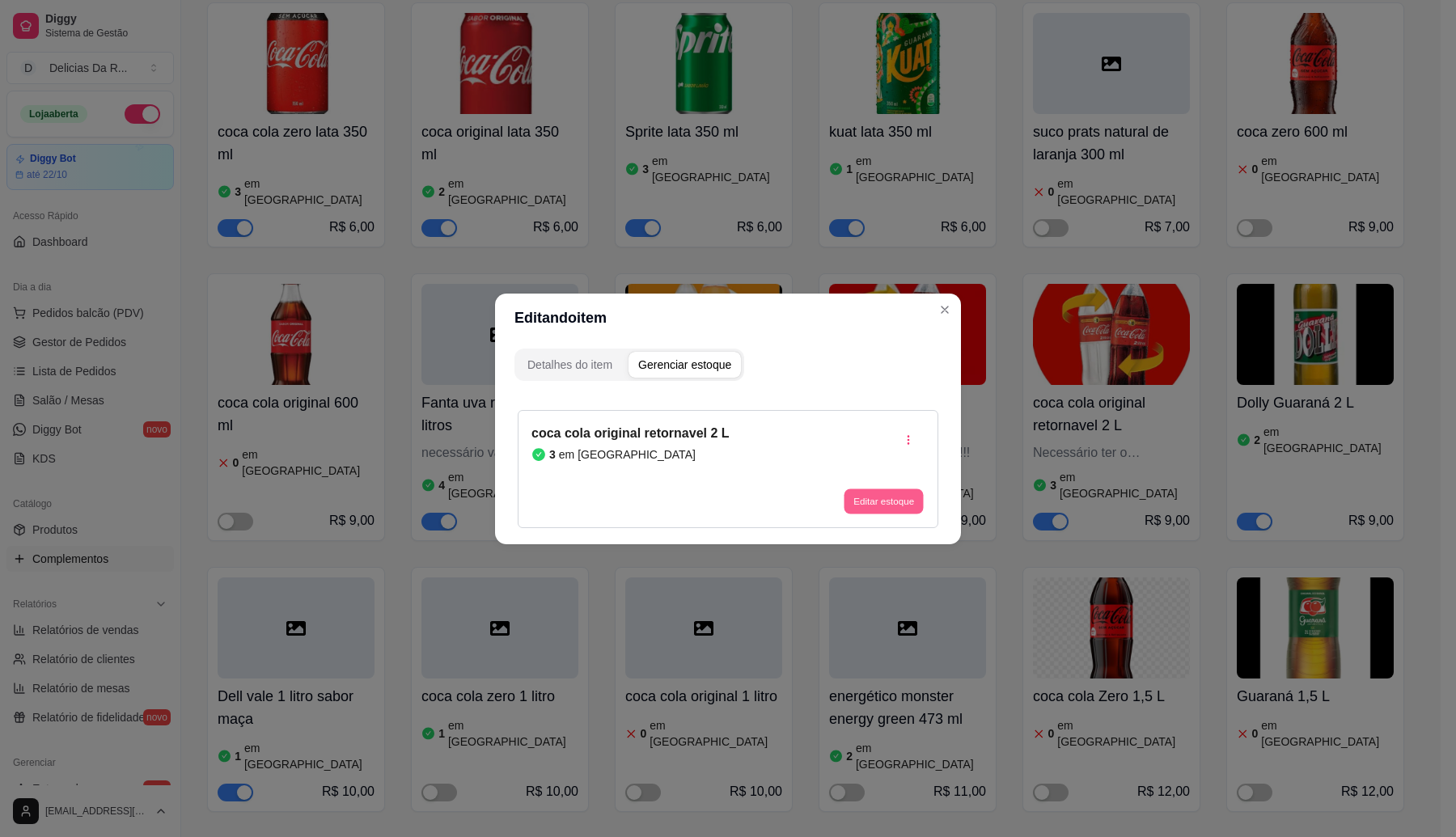
click at [875, 500] on button "Editar estoque" at bounding box center [883, 501] width 79 height 25
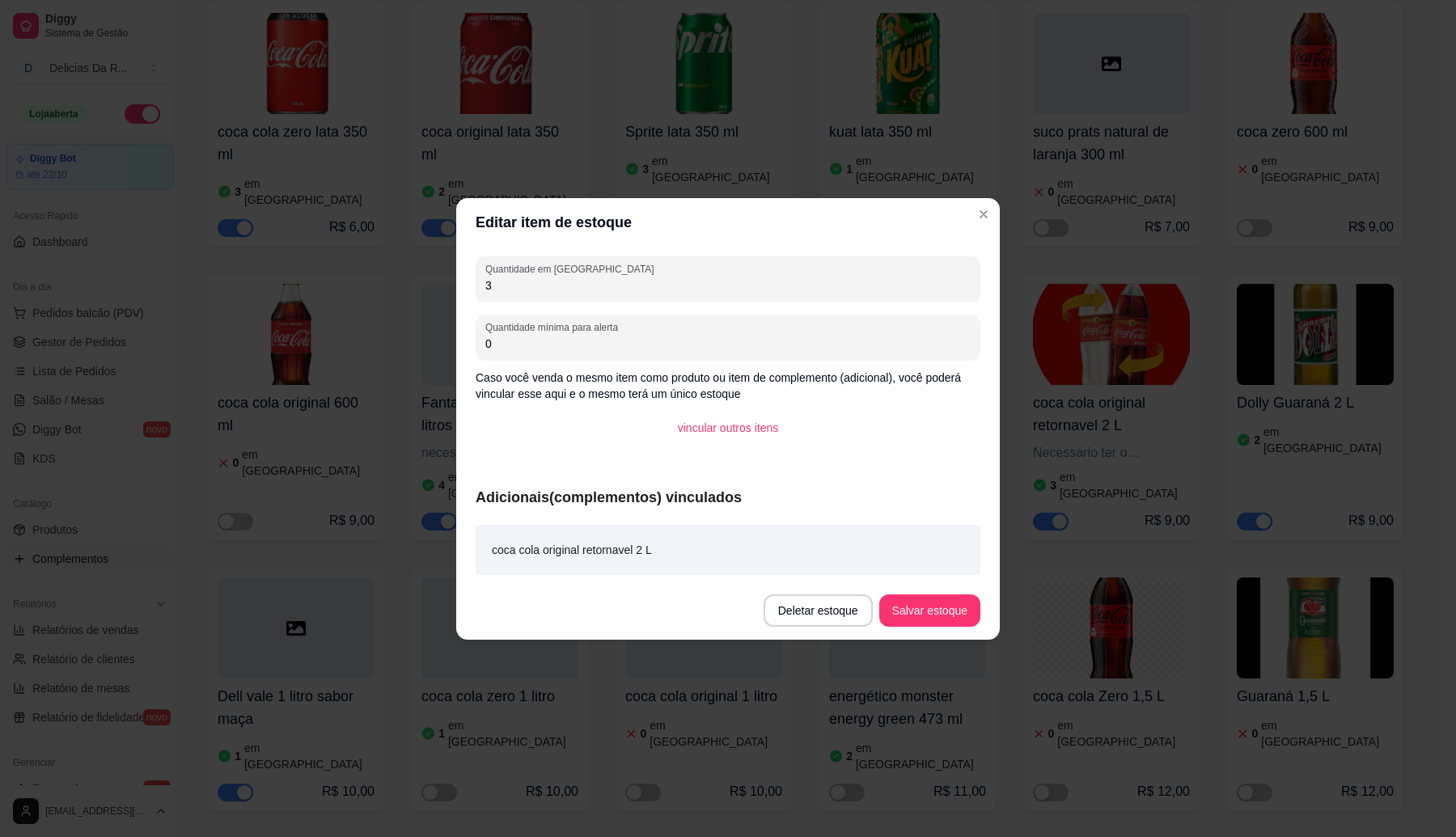
click at [527, 285] on input "3" at bounding box center [728, 285] width 486 height 16
type input "1"
type input "2"
click at [919, 609] on button "Salvar estoque" at bounding box center [928, 610] width 99 height 31
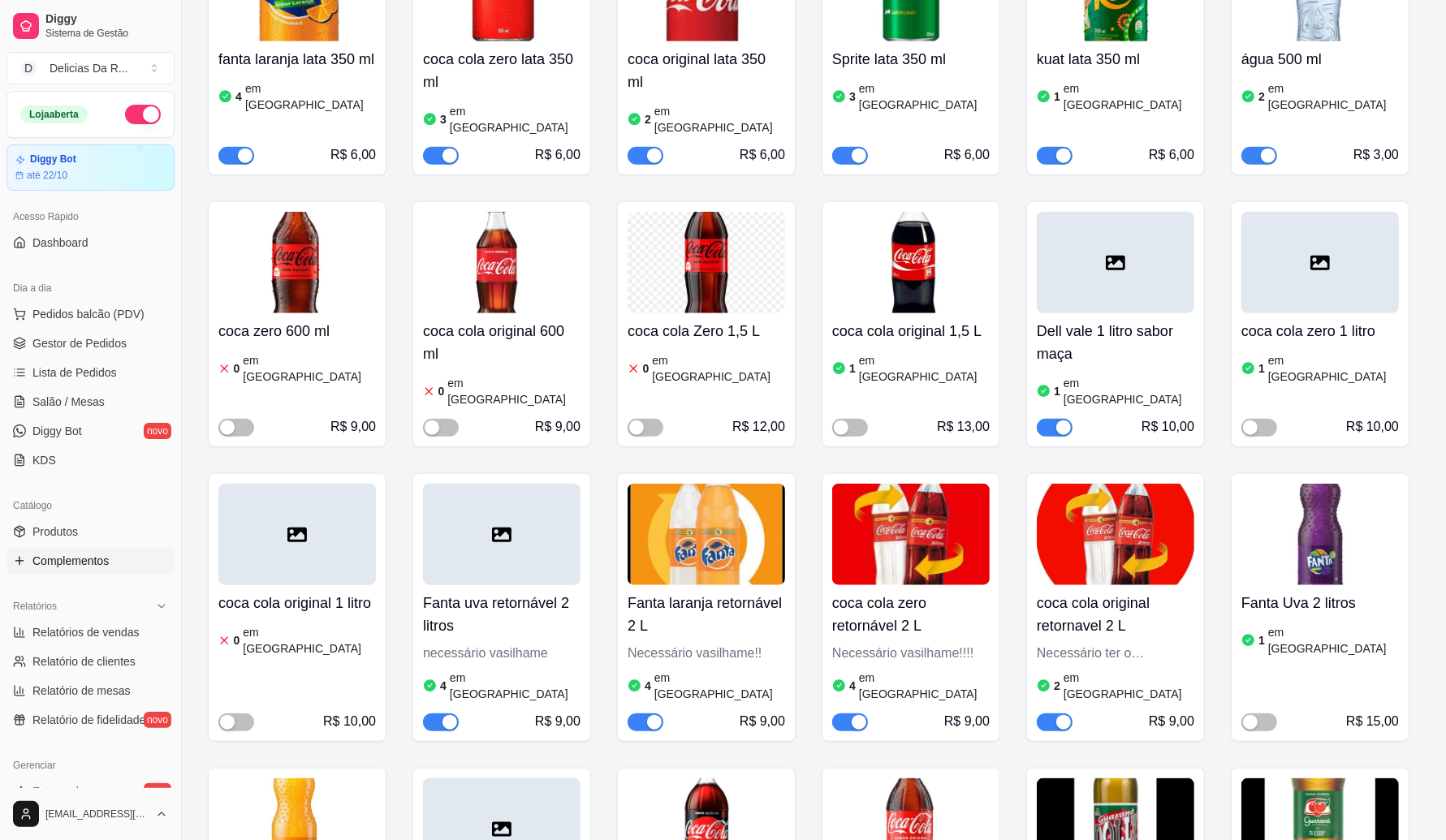
scroll to position [1726, 0]
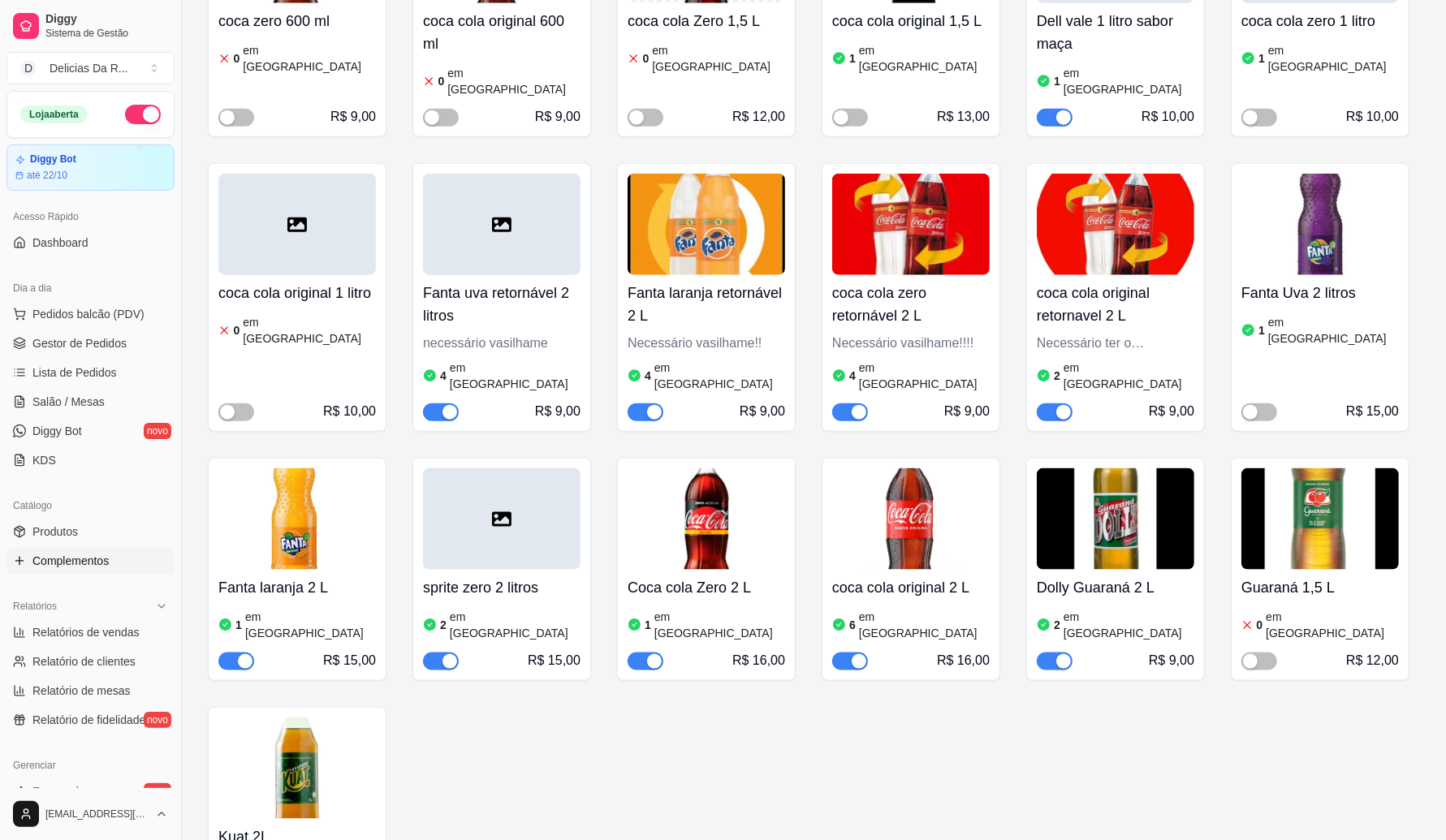
click at [954, 609] on div "6 em [GEOGRAPHIC_DATA]" at bounding box center [911, 625] width 157 height 32
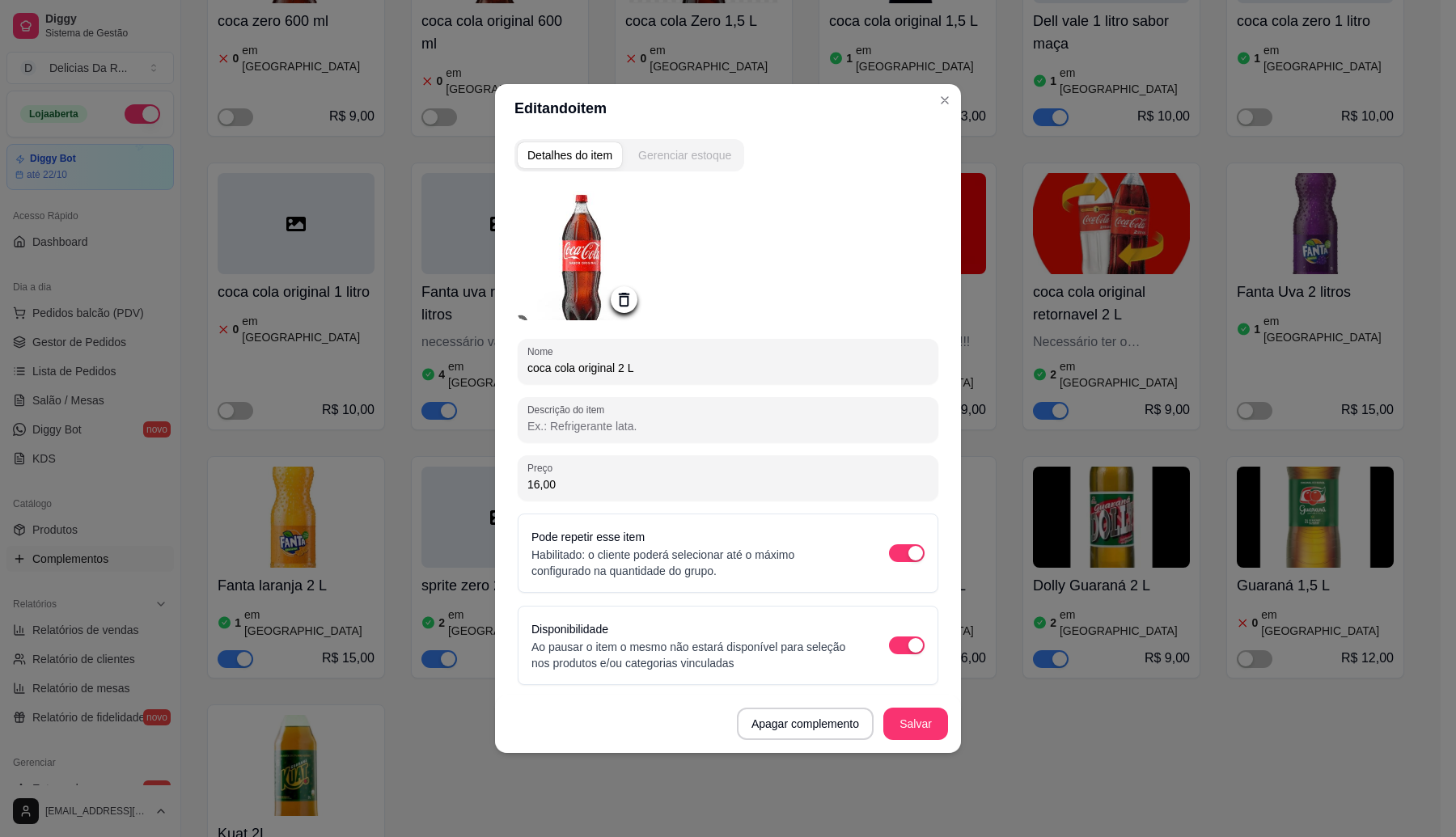
click at [699, 155] on div "Gerenciar estoque" at bounding box center [684, 155] width 93 height 16
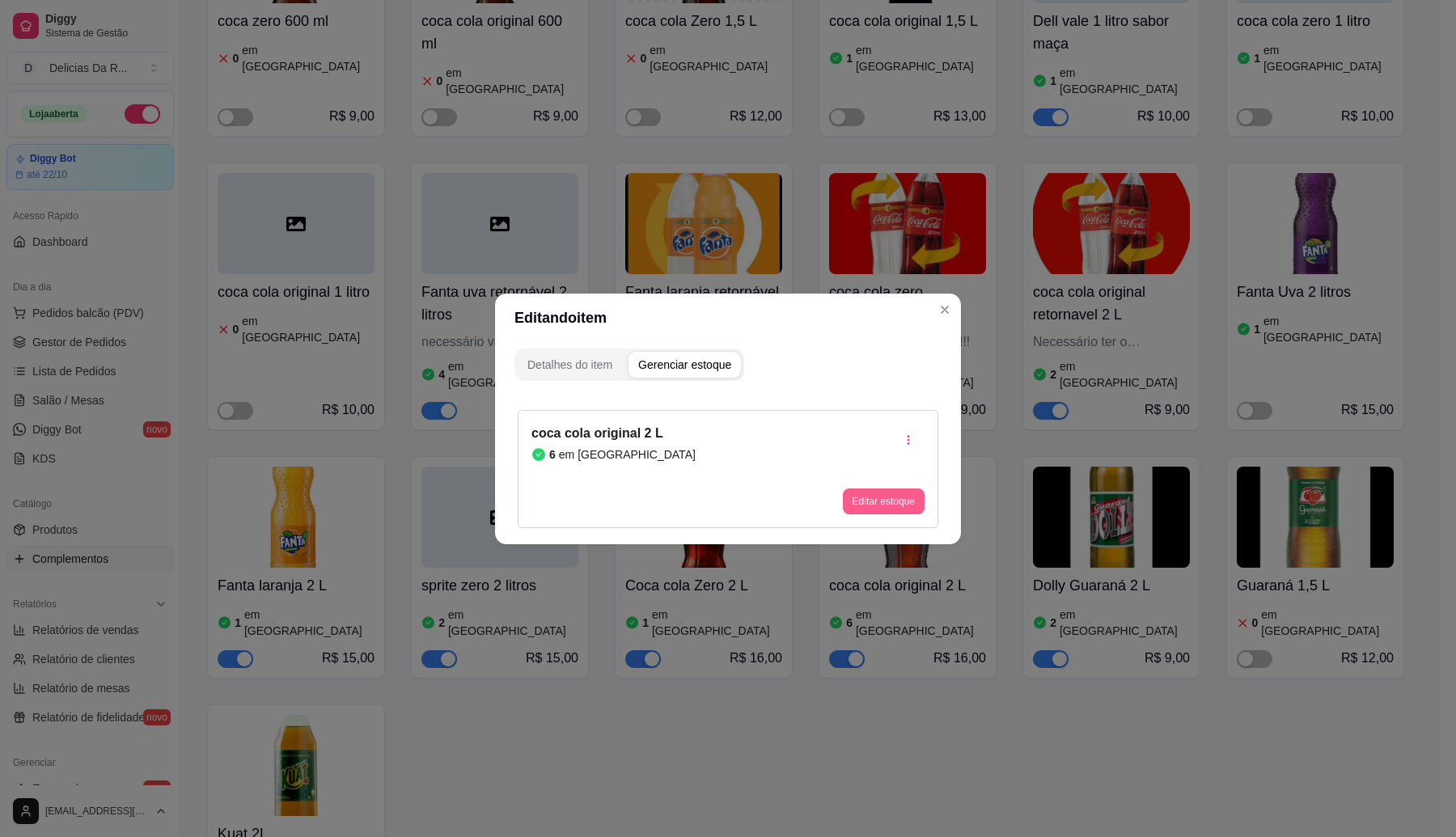
click at [871, 496] on button "Editar estoque" at bounding box center [884, 501] width 82 height 26
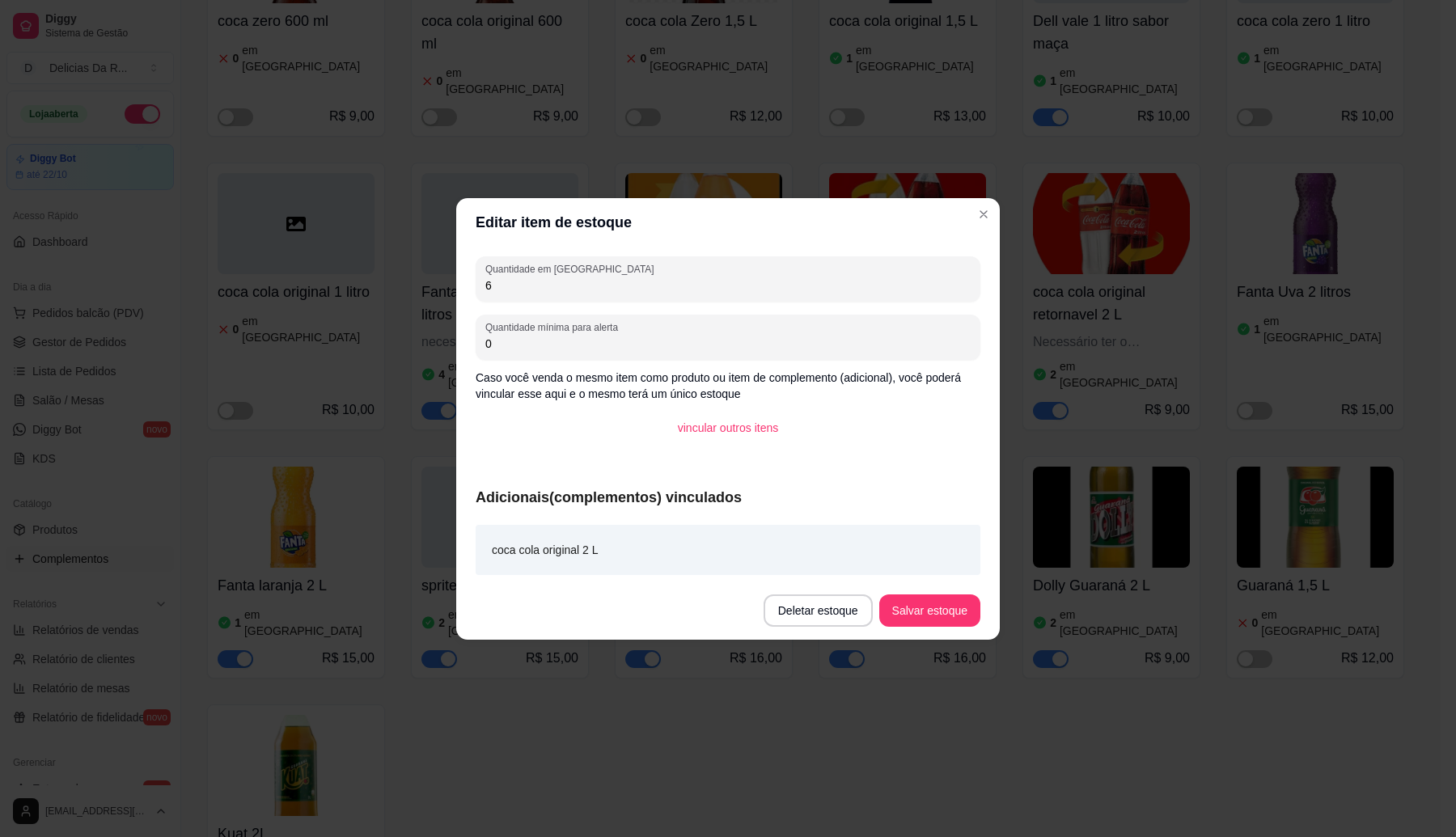
click at [548, 293] on input "6" at bounding box center [728, 285] width 486 height 16
type input "5"
click at [928, 604] on button "Salvar estoque" at bounding box center [928, 610] width 99 height 31
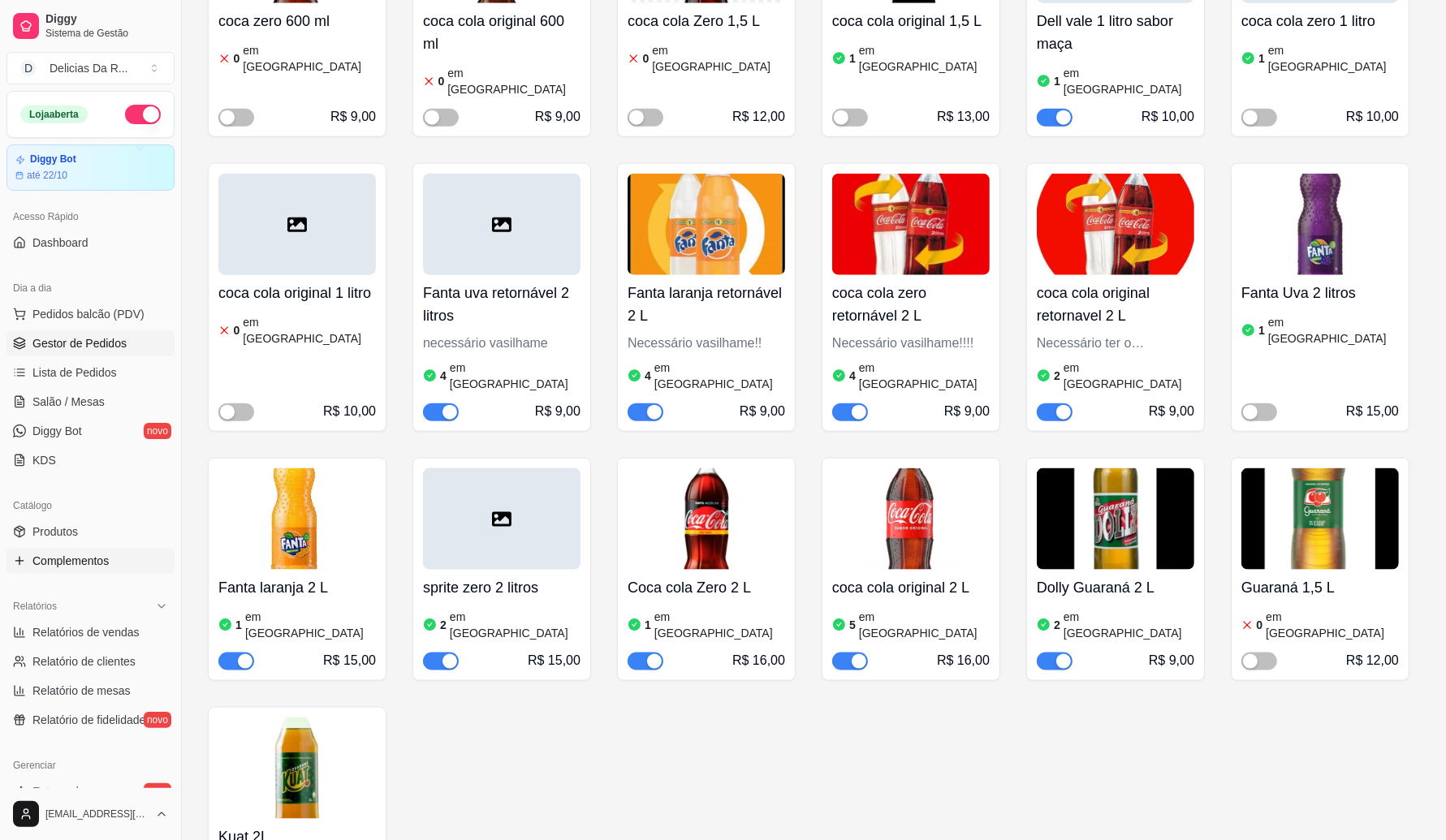
click at [55, 339] on span "Gestor de Pedidos" at bounding box center [79, 344] width 94 height 16
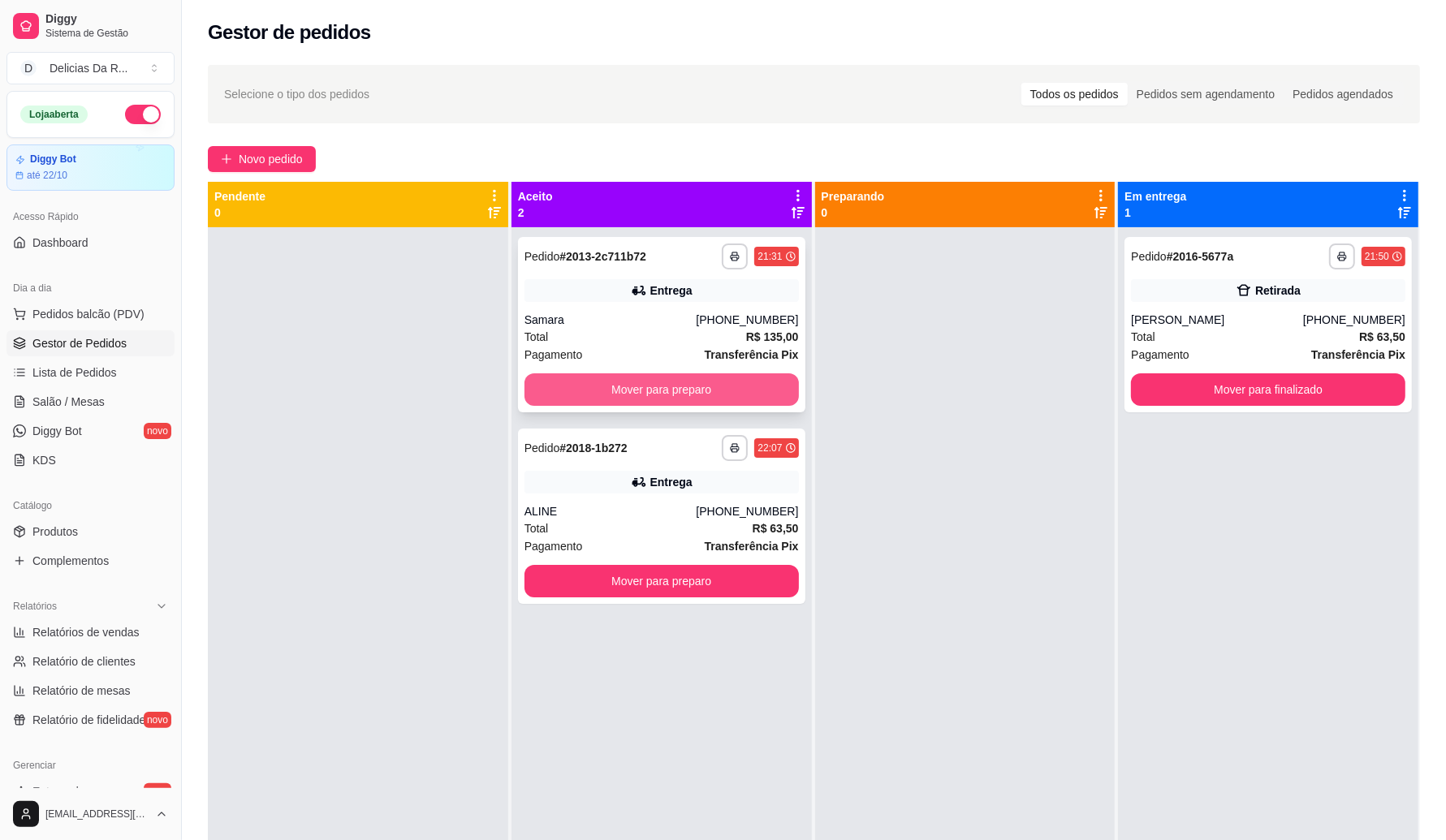
click at [651, 391] on button "Mover para preparo" at bounding box center [661, 389] width 275 height 32
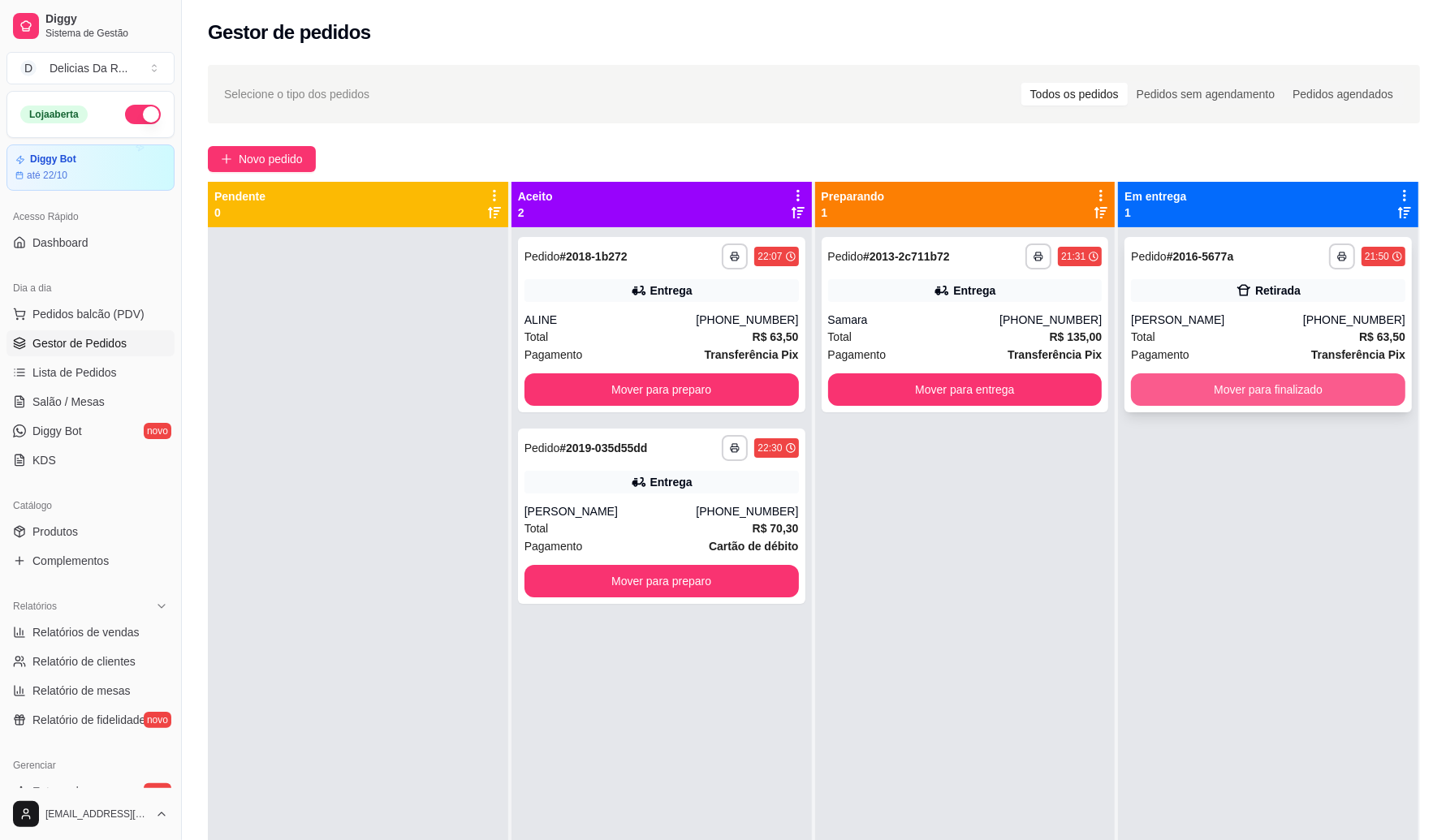
click at [1170, 382] on button "Mover para finalizado" at bounding box center [1268, 389] width 275 height 32
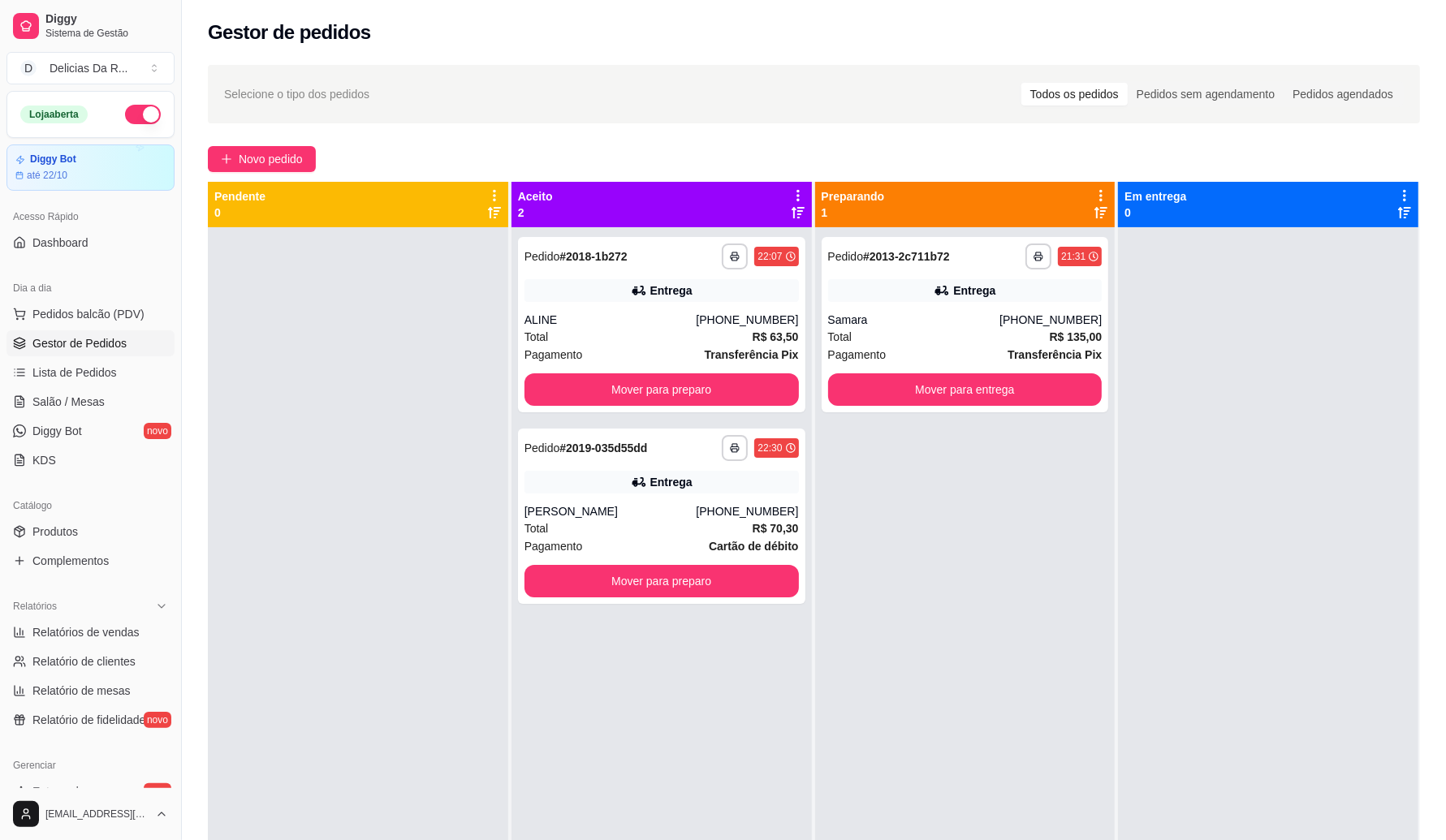
click at [1168, 488] on div at bounding box center [1269, 647] width 301 height 840
click at [782, 530] on strong "R$ 70,30" at bounding box center [776, 529] width 47 height 13
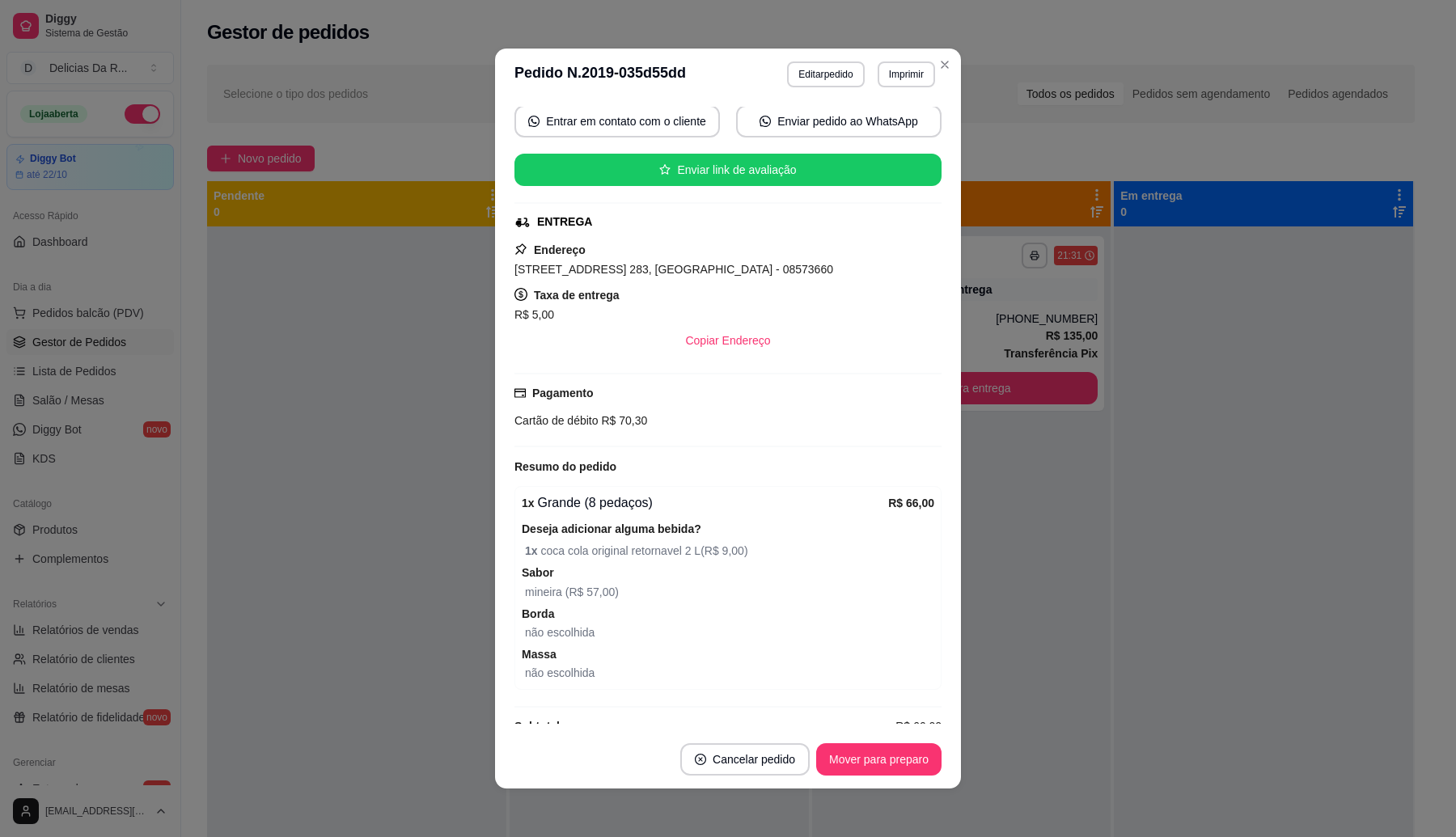
scroll to position [304, 0]
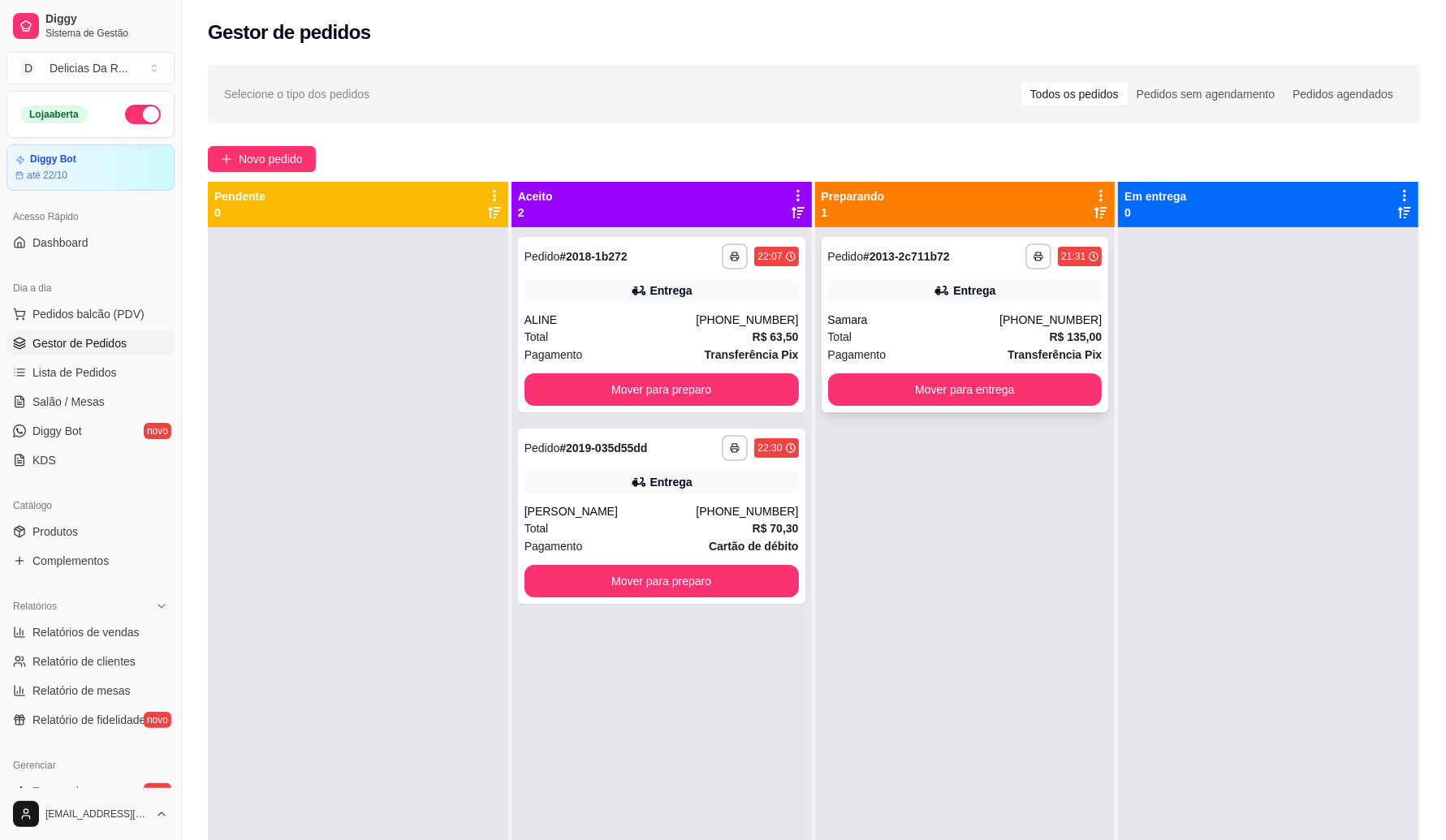
click at [897, 335] on div "Total R$ 135,00" at bounding box center [965, 337] width 275 height 18
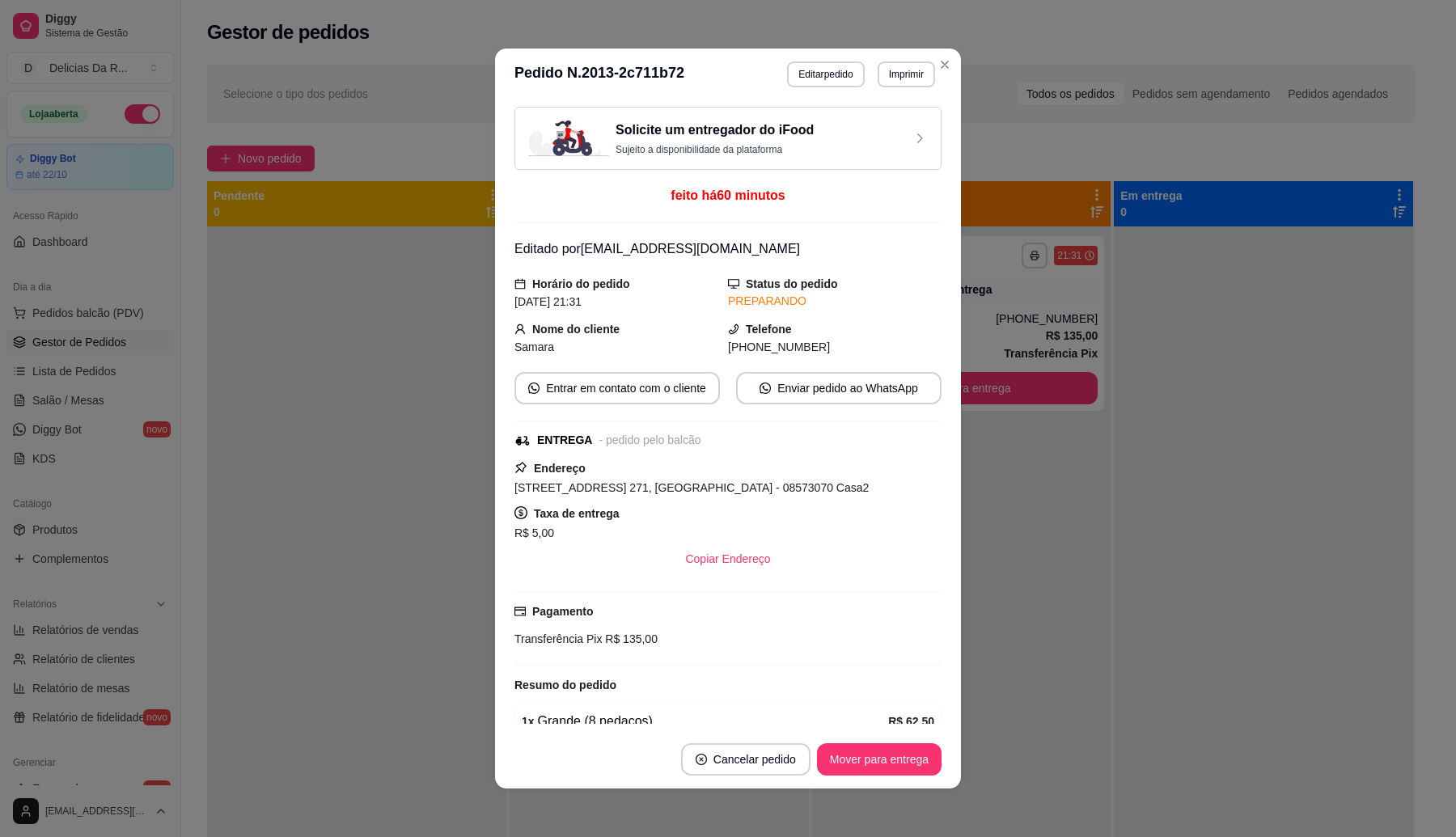
scroll to position [475, 0]
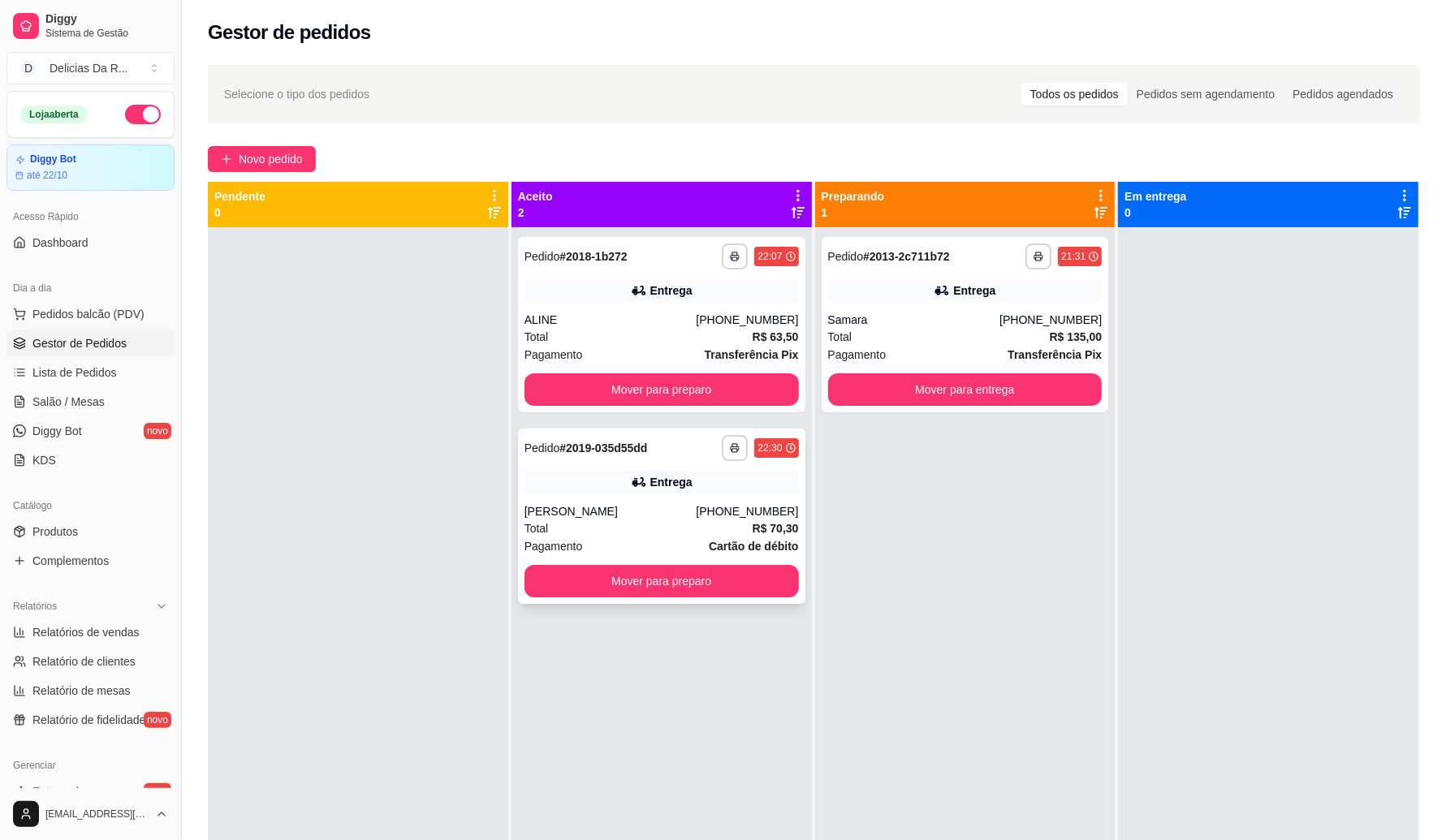
click at [785, 533] on strong "R$ 70,30" at bounding box center [776, 529] width 47 height 13
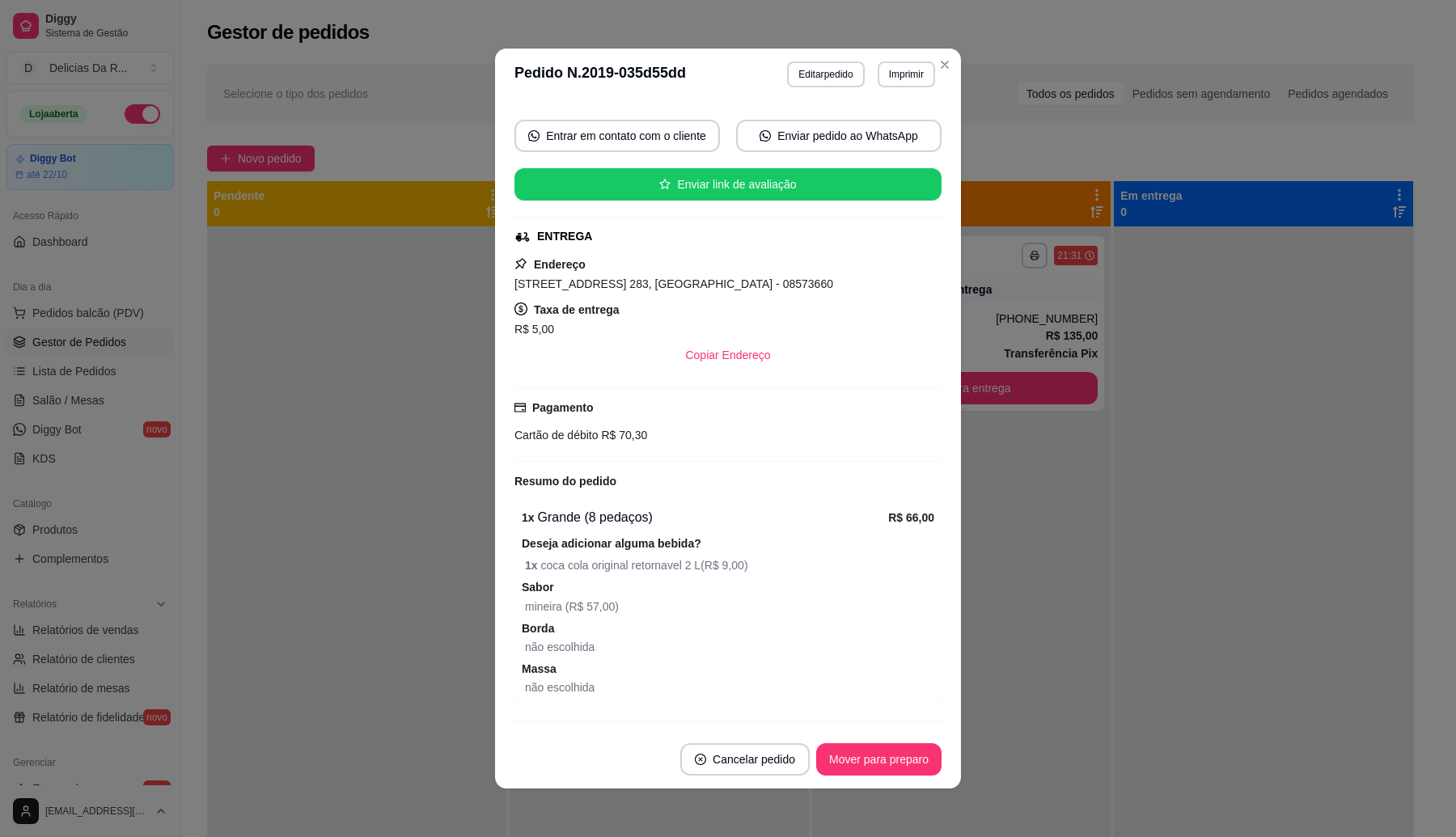
scroll to position [304, 0]
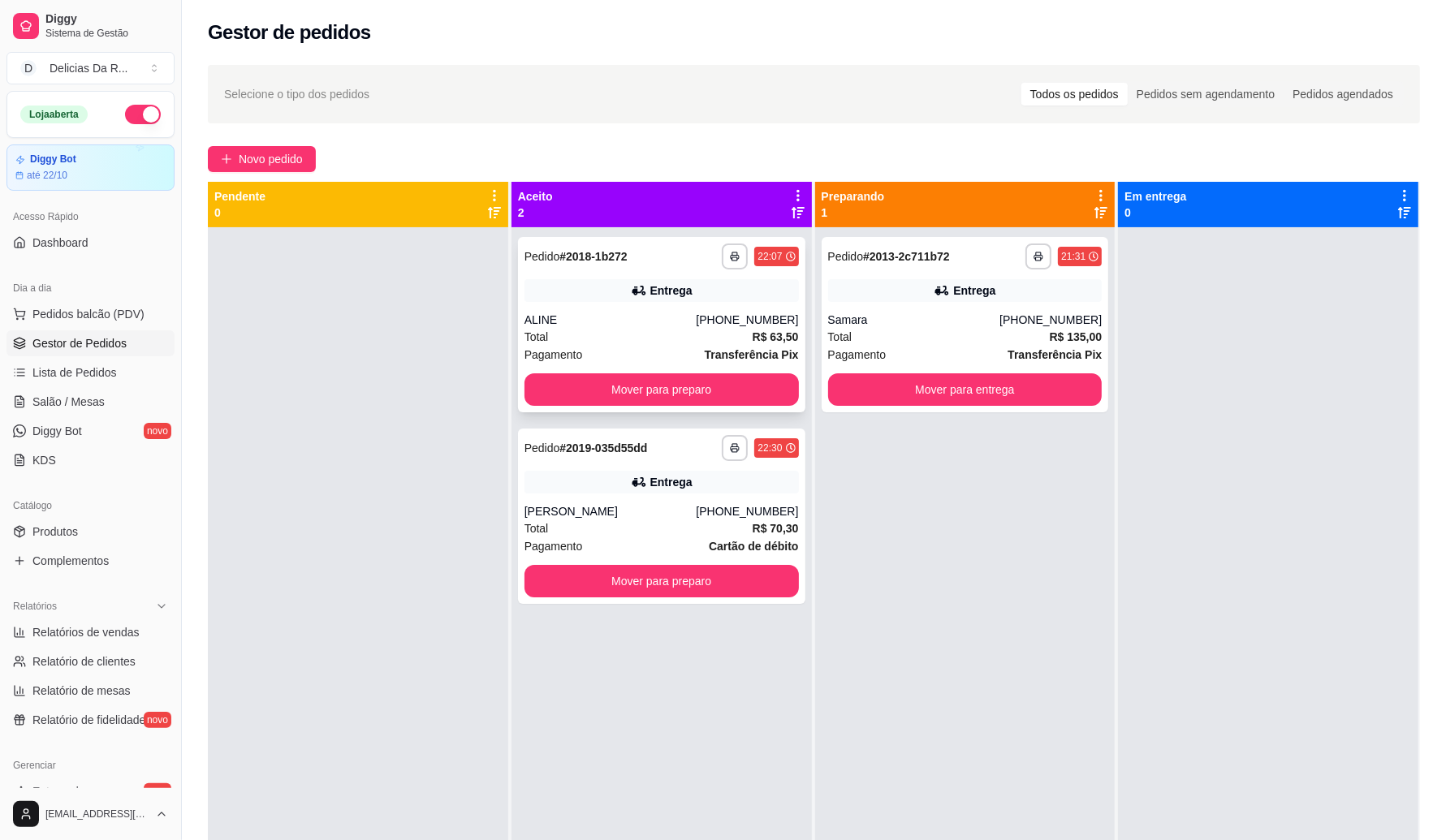
click at [668, 320] on div "ALINE" at bounding box center [610, 319] width 172 height 16
click at [918, 384] on button "Mover para entrega" at bounding box center [965, 389] width 275 height 32
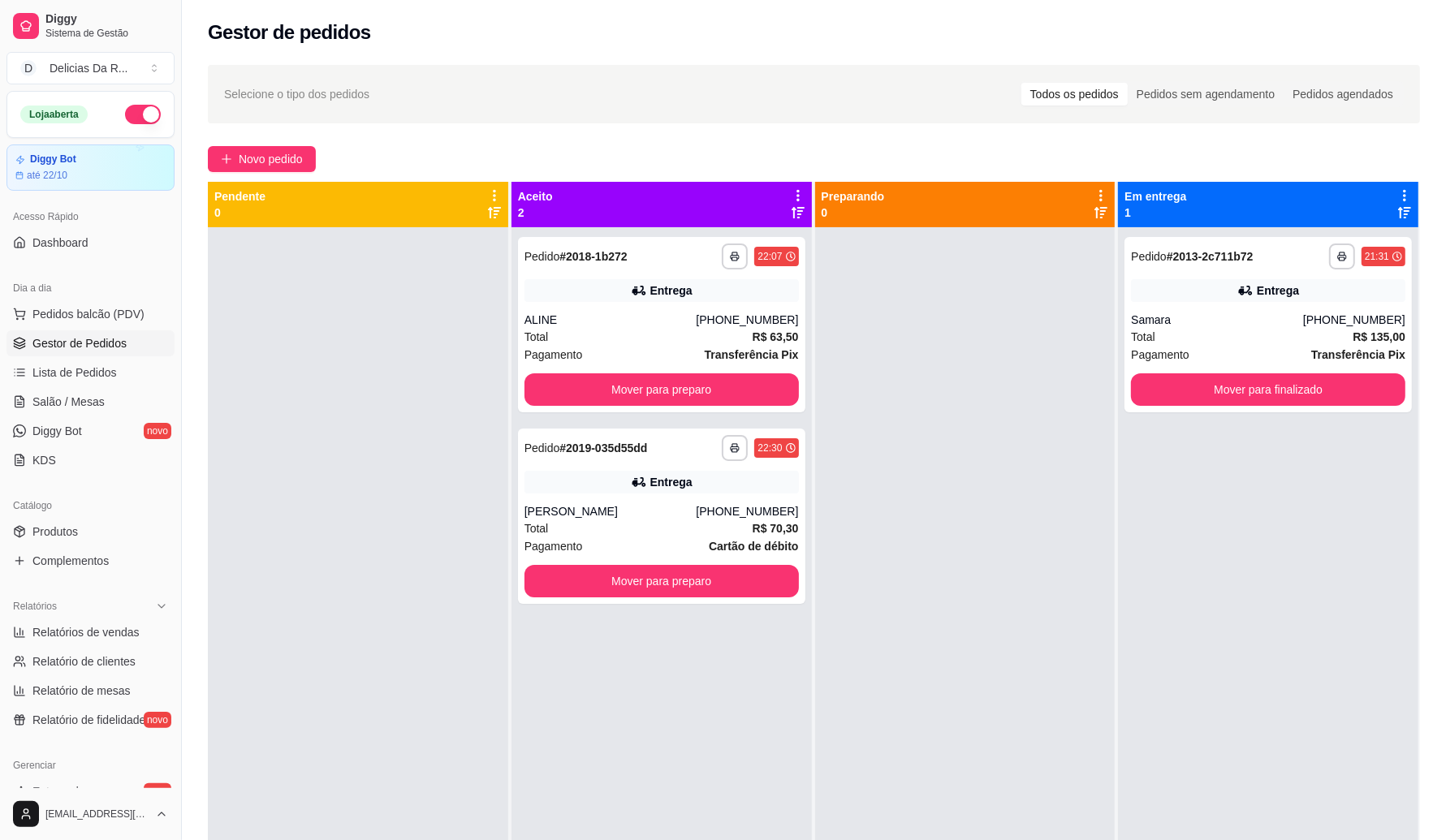
click at [943, 423] on div at bounding box center [965, 647] width 301 height 840
click at [690, 388] on button "Mover para preparo" at bounding box center [661, 389] width 275 height 32
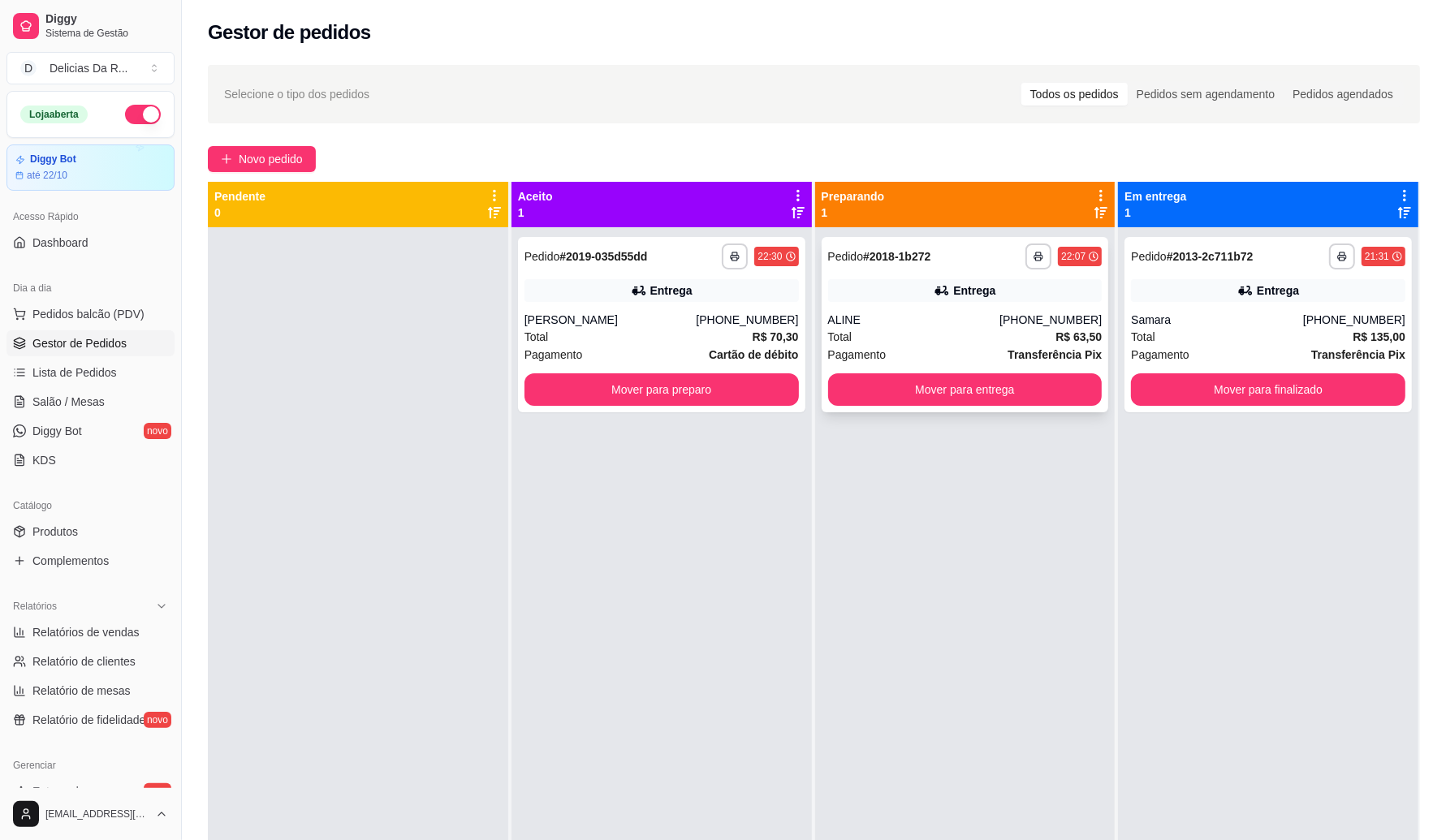
click at [893, 327] on div "ALINE" at bounding box center [914, 319] width 172 height 16
click at [880, 318] on div "ALINE" at bounding box center [914, 319] width 172 height 16
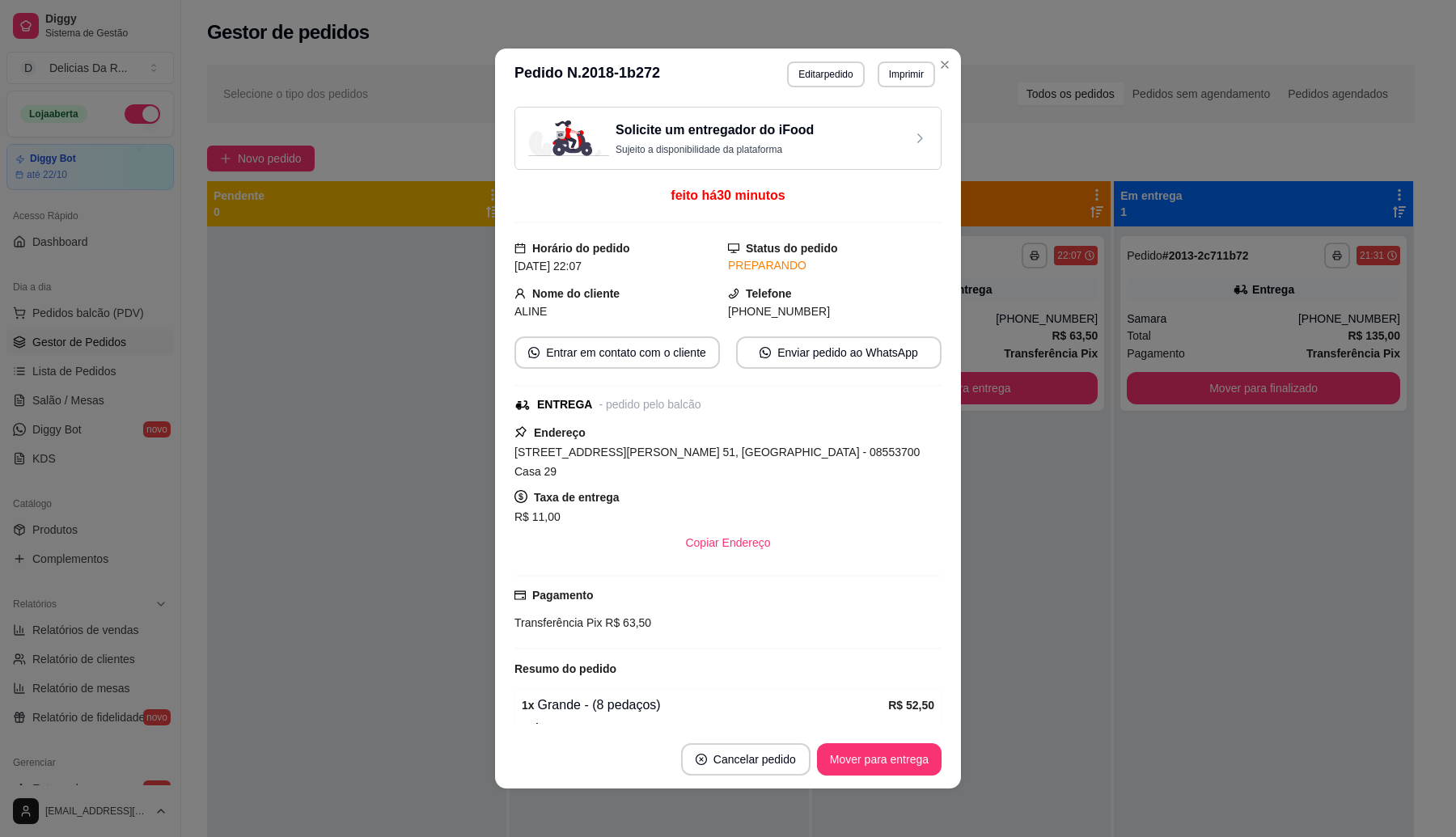
scroll to position [235, 0]
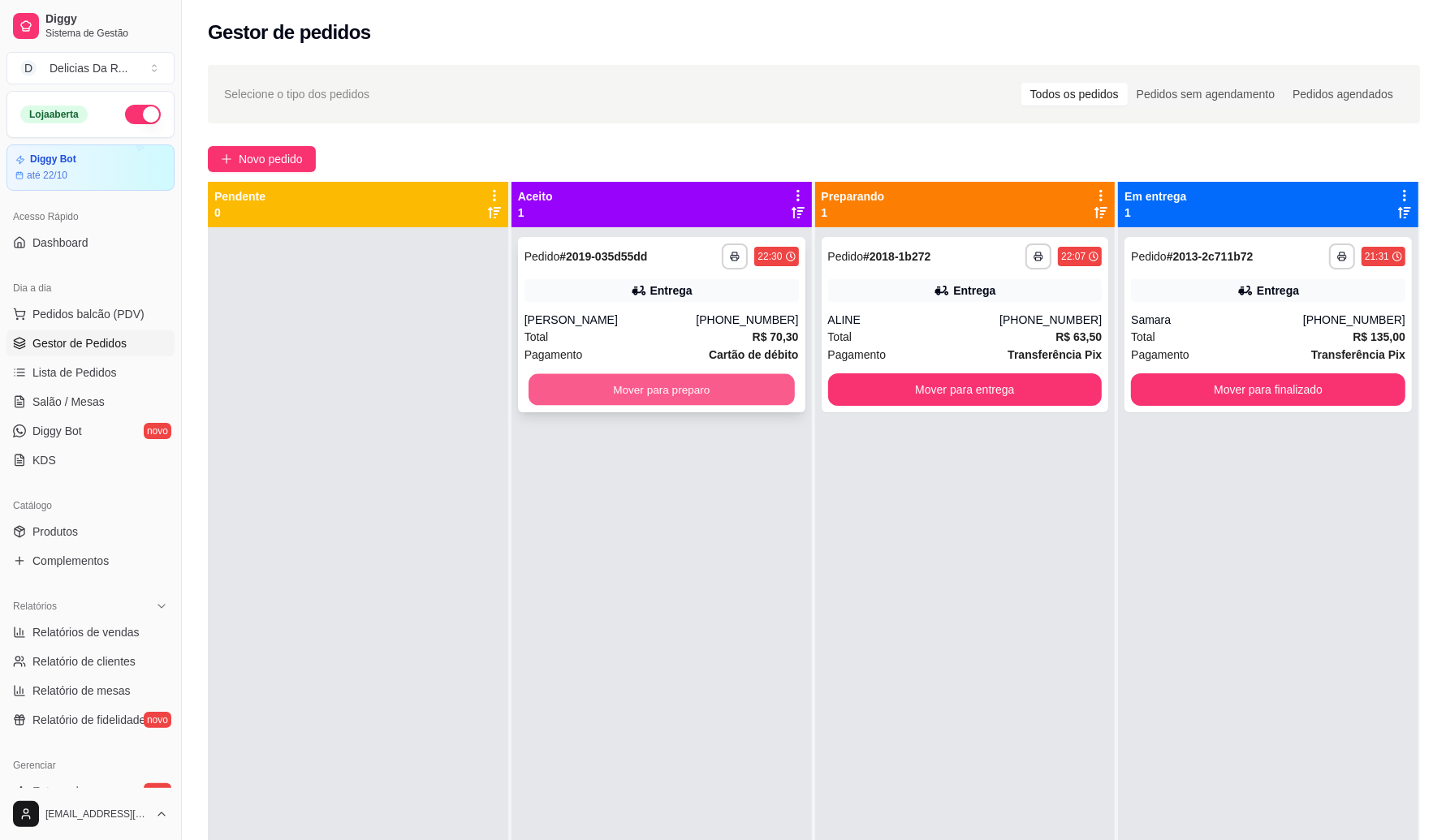
click at [707, 395] on button "Mover para preparo" at bounding box center [662, 389] width 267 height 31
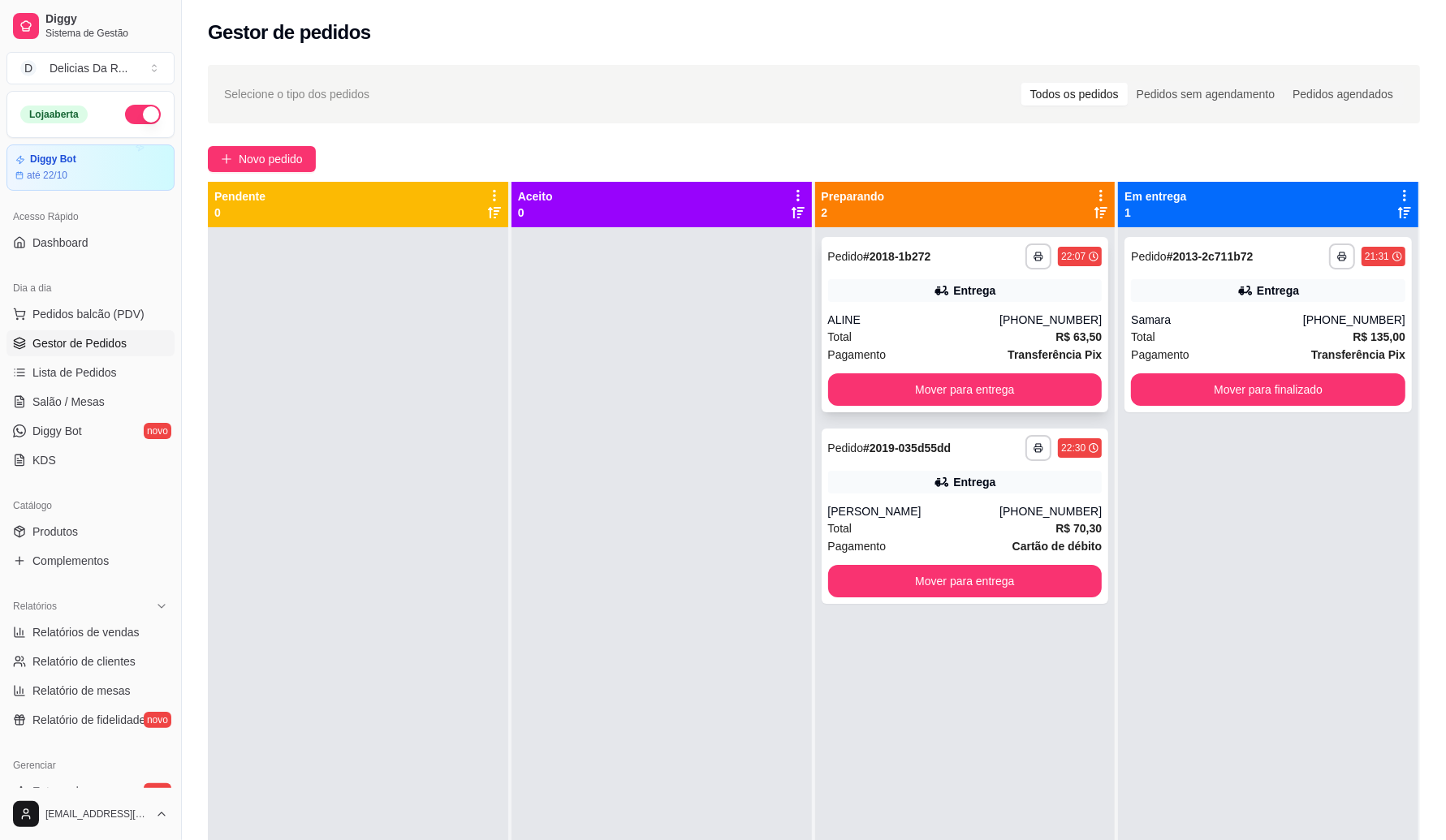
click at [959, 309] on div "**********" at bounding box center [965, 325] width 287 height 175
click at [1066, 486] on div "Entrega" at bounding box center [965, 481] width 275 height 22
click at [1334, 382] on button "Mover para finalizado" at bounding box center [1268, 389] width 275 height 32
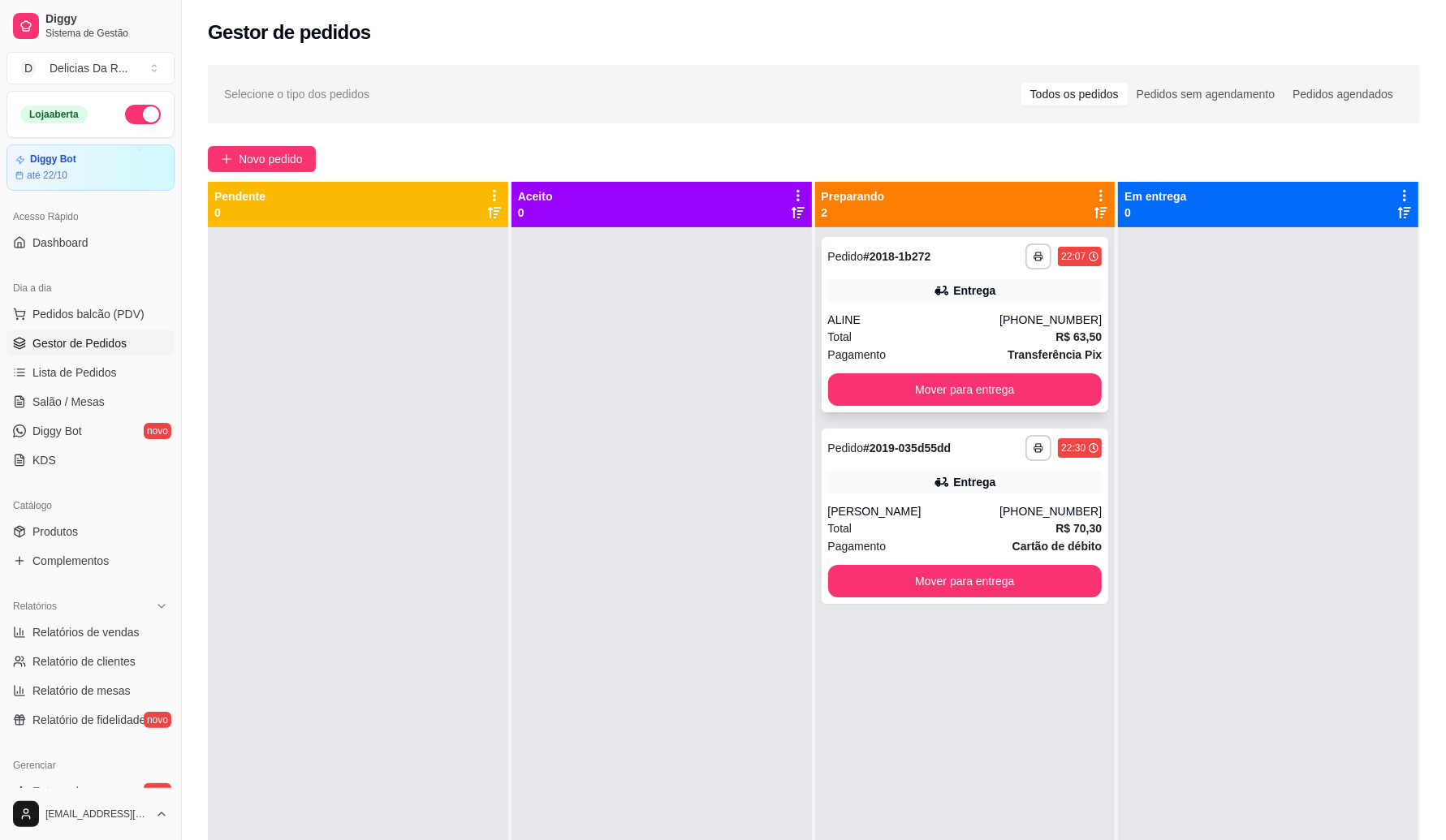
click at [1032, 318] on div "[PHONE_NUMBER]" at bounding box center [1050, 319] width 102 height 16
click at [1045, 494] on div "**********" at bounding box center [965, 516] width 287 height 175
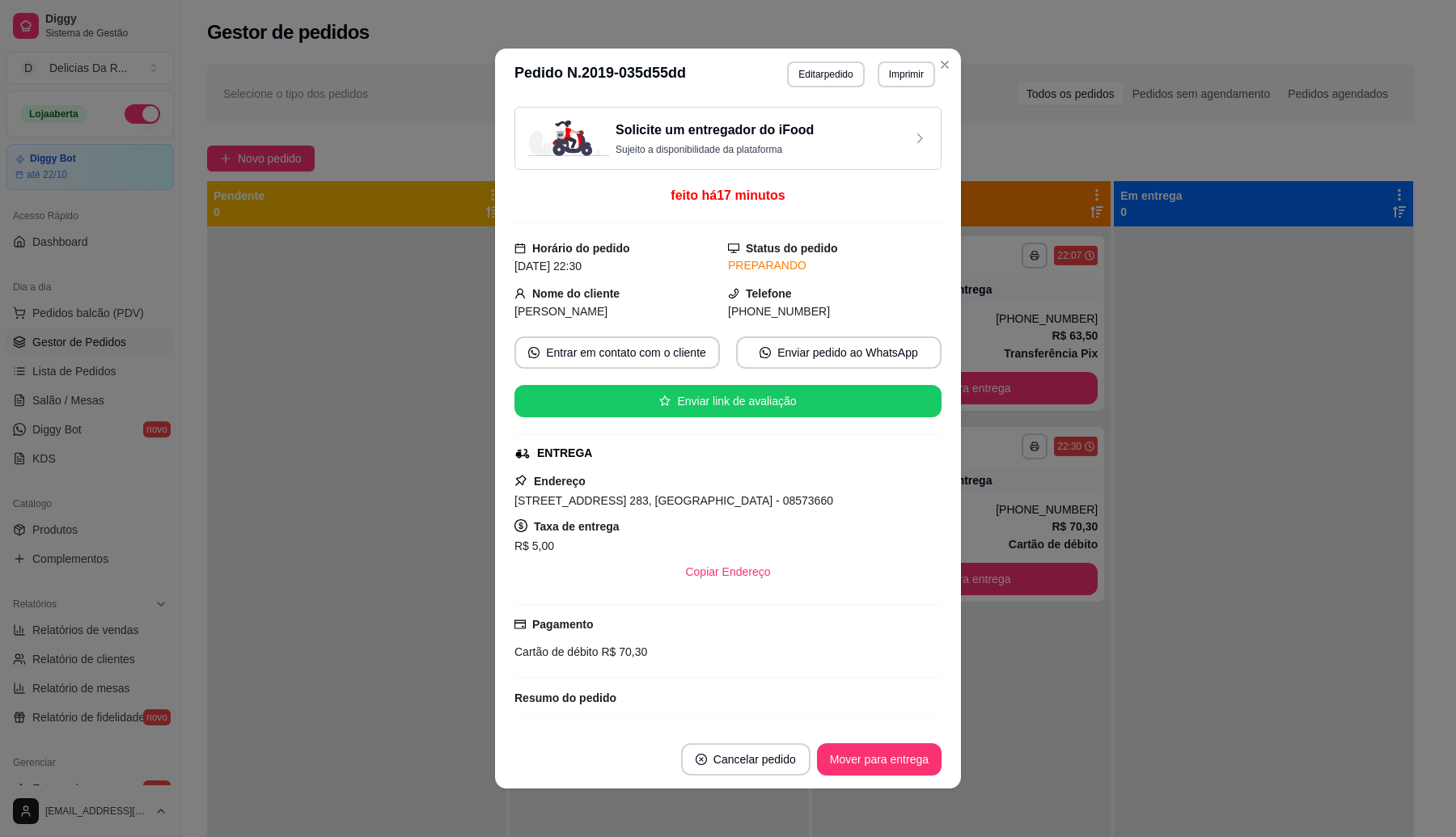
scroll to position [304, 0]
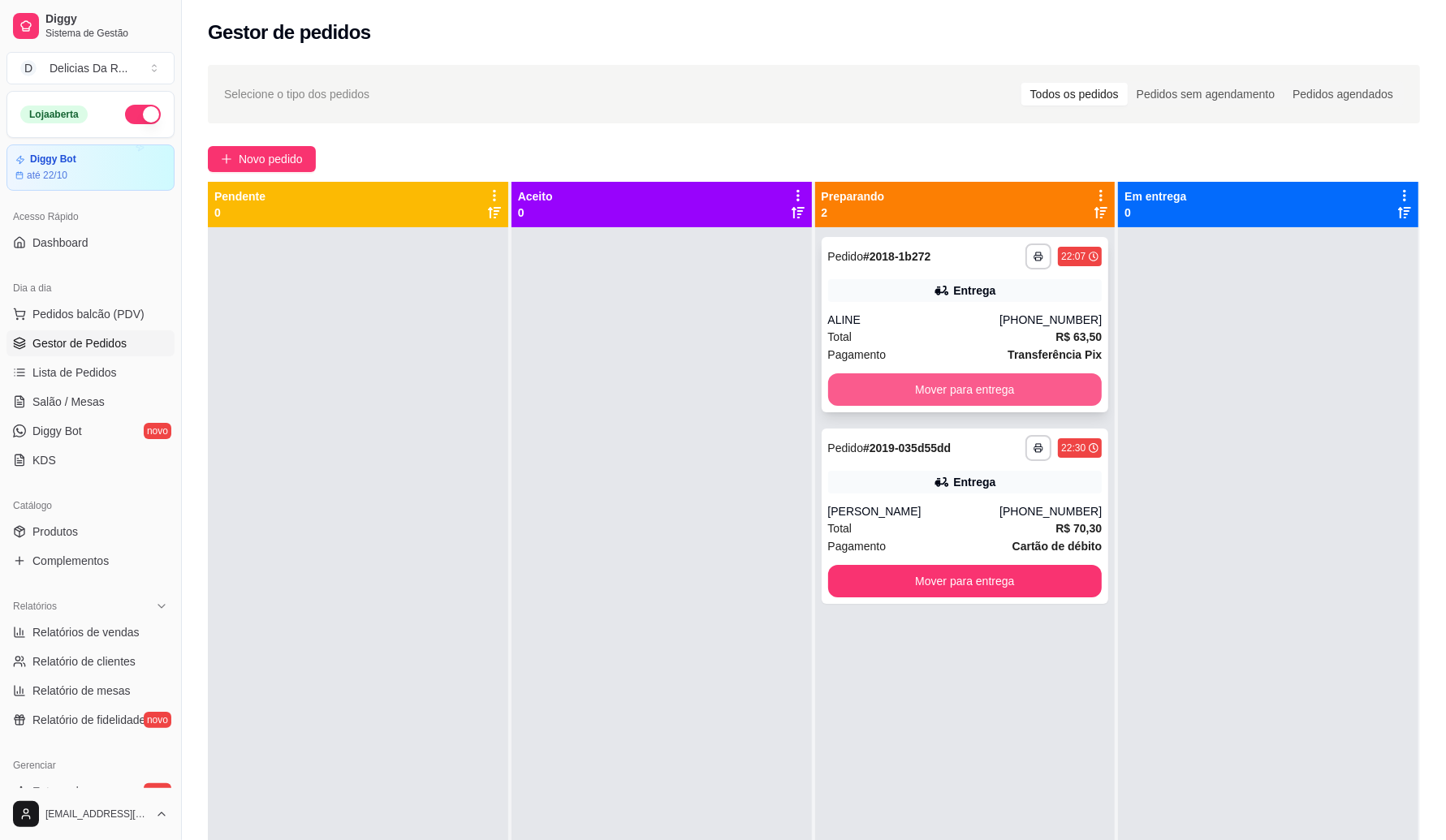
click at [931, 382] on button "Mover para entrega" at bounding box center [965, 389] width 275 height 32
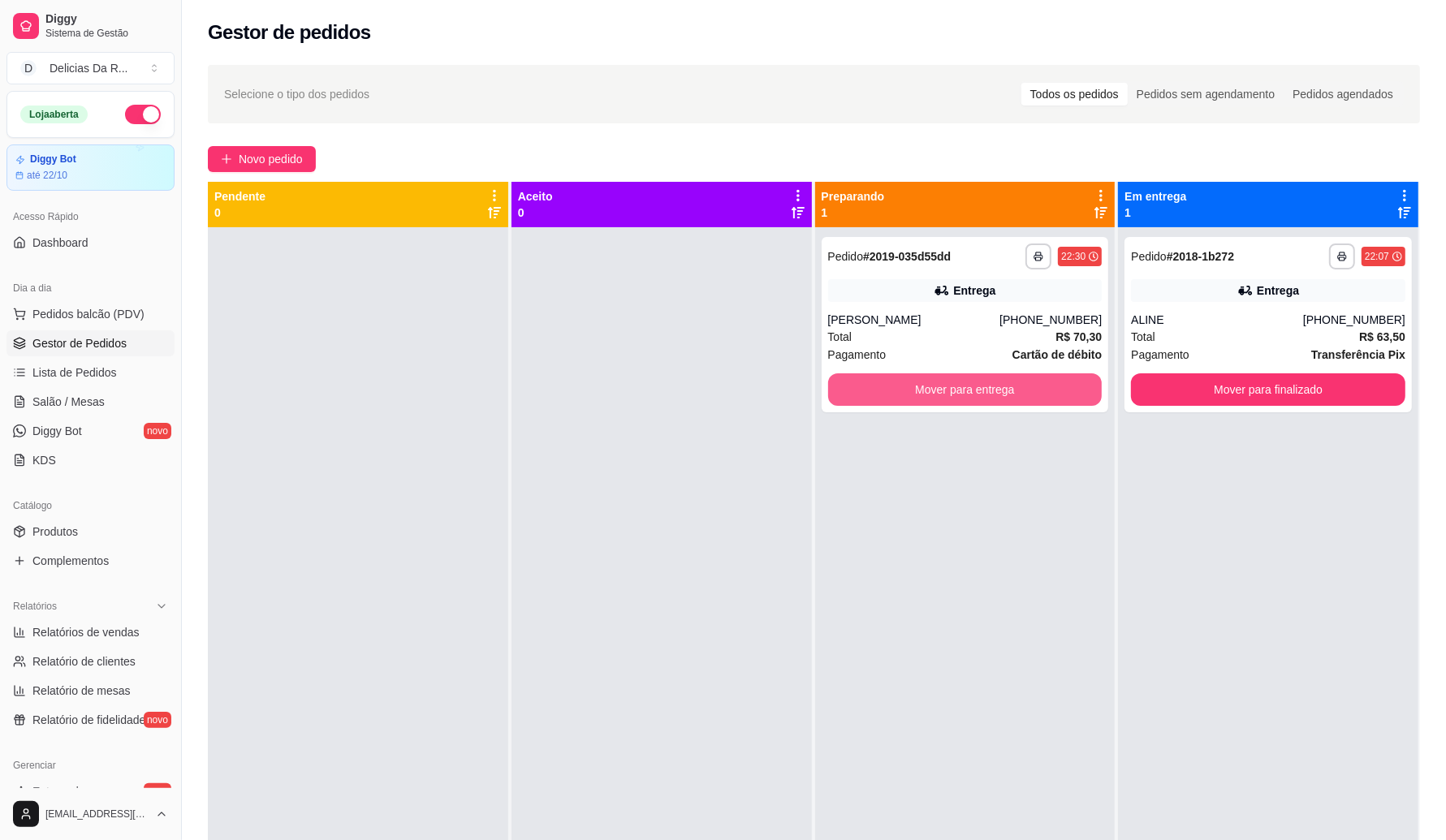
click at [931, 382] on button "Mover para entrega" at bounding box center [965, 389] width 275 height 32
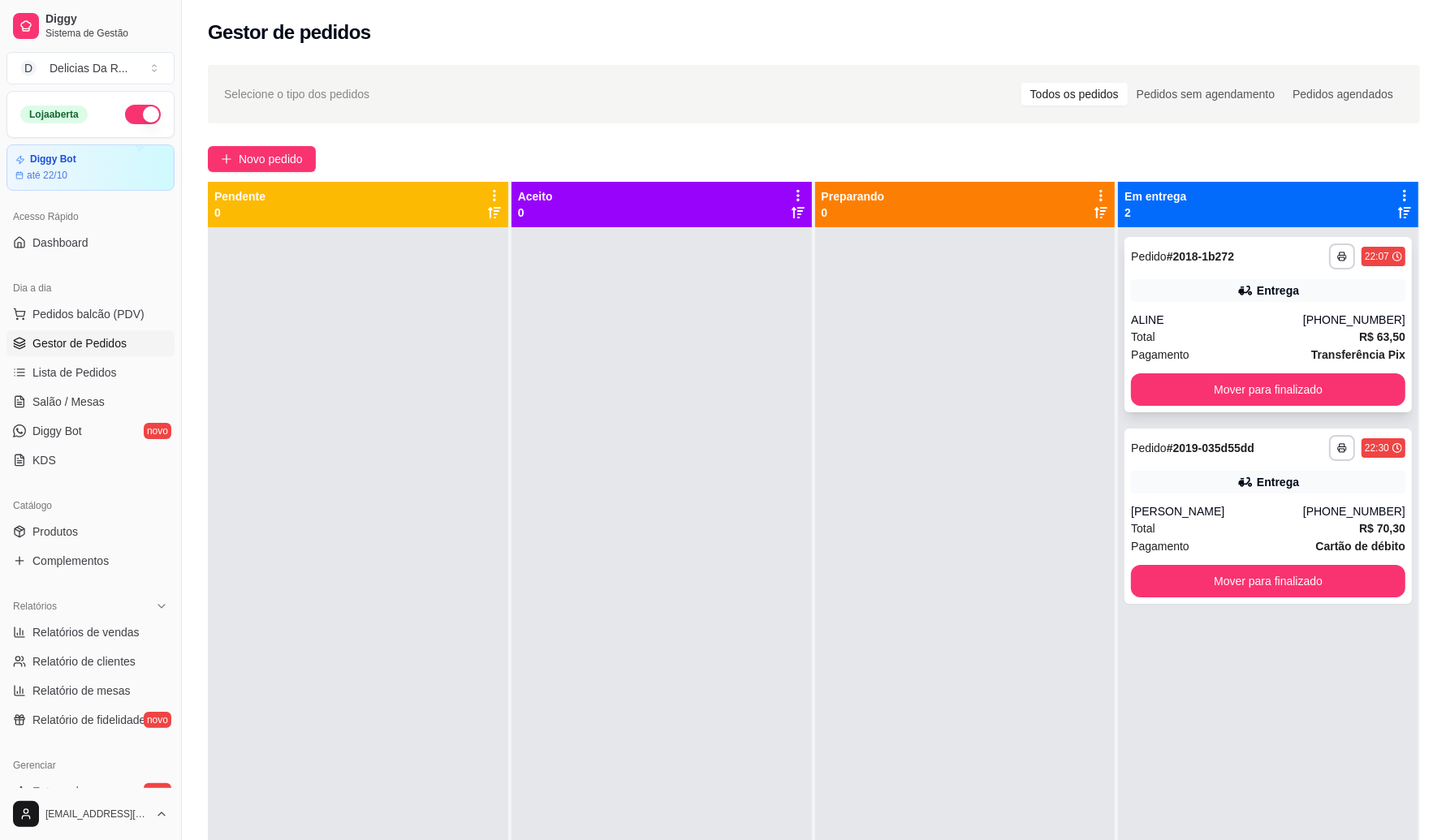
click at [1163, 338] on div "Total R$ 63,50" at bounding box center [1268, 337] width 275 height 18
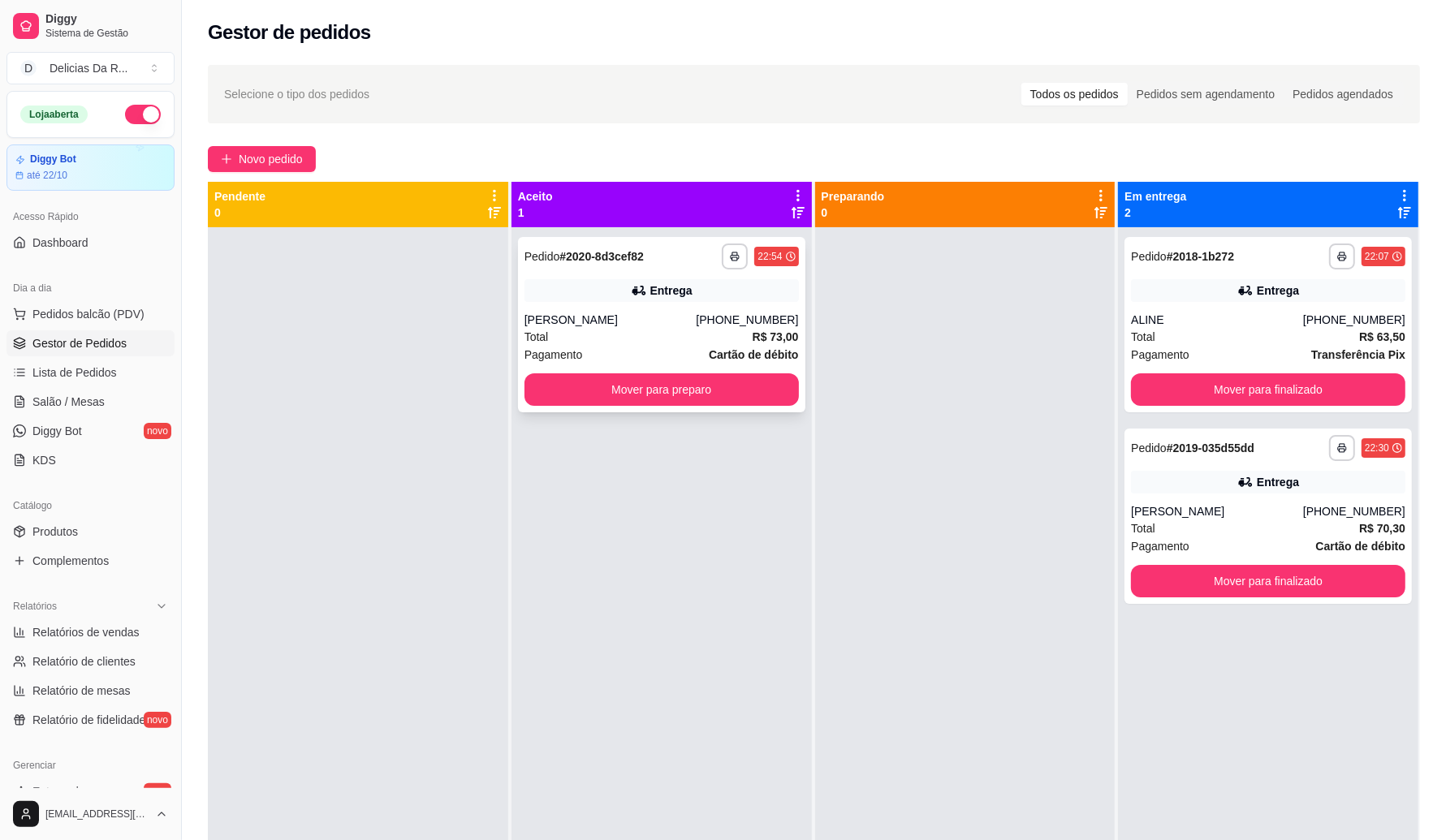
click at [703, 341] on div "Total R$ 73,00" at bounding box center [661, 337] width 275 height 18
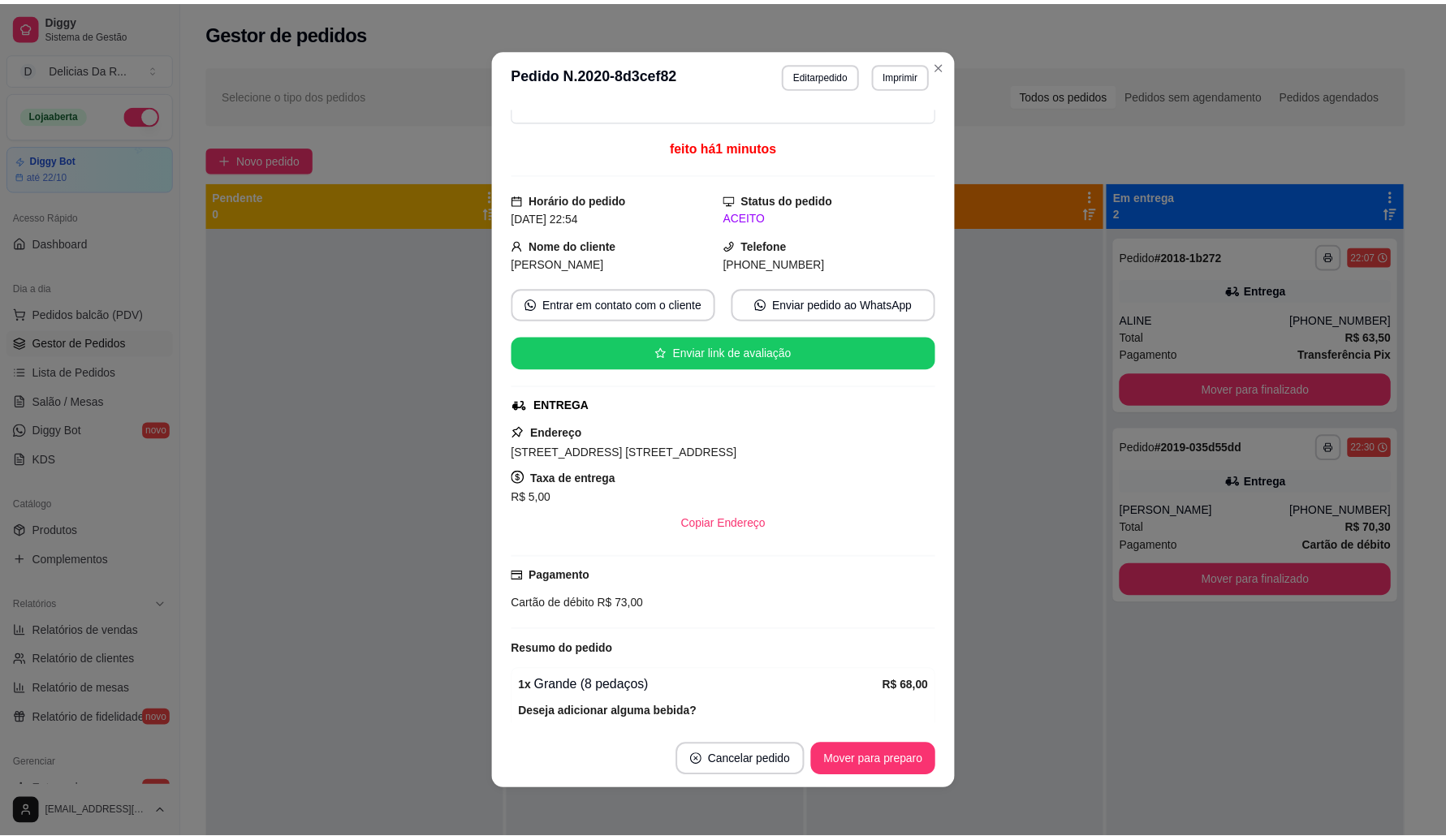
scroll to position [46, 0]
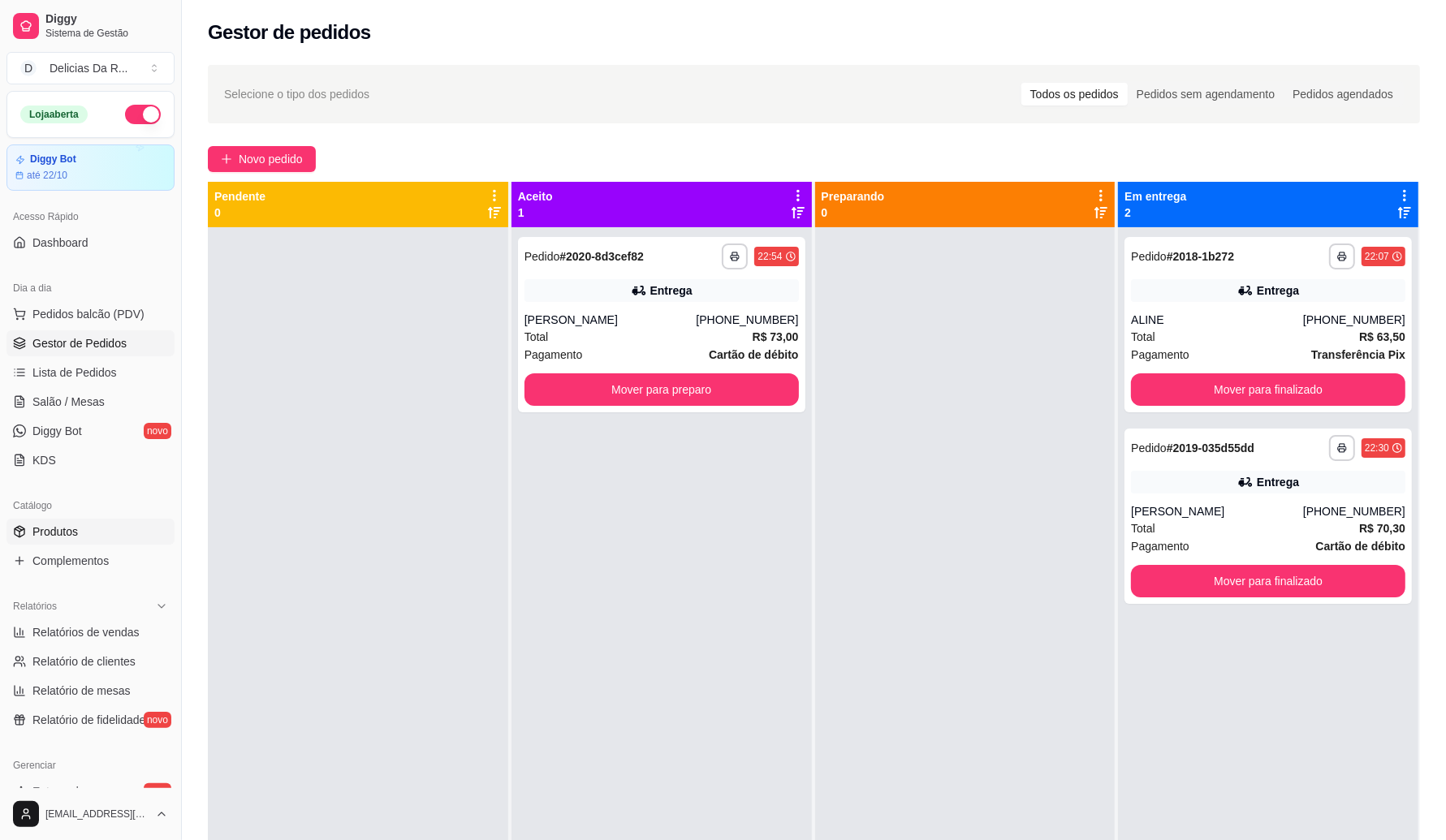
click at [78, 523] on link "Produtos" at bounding box center [90, 531] width 168 height 26
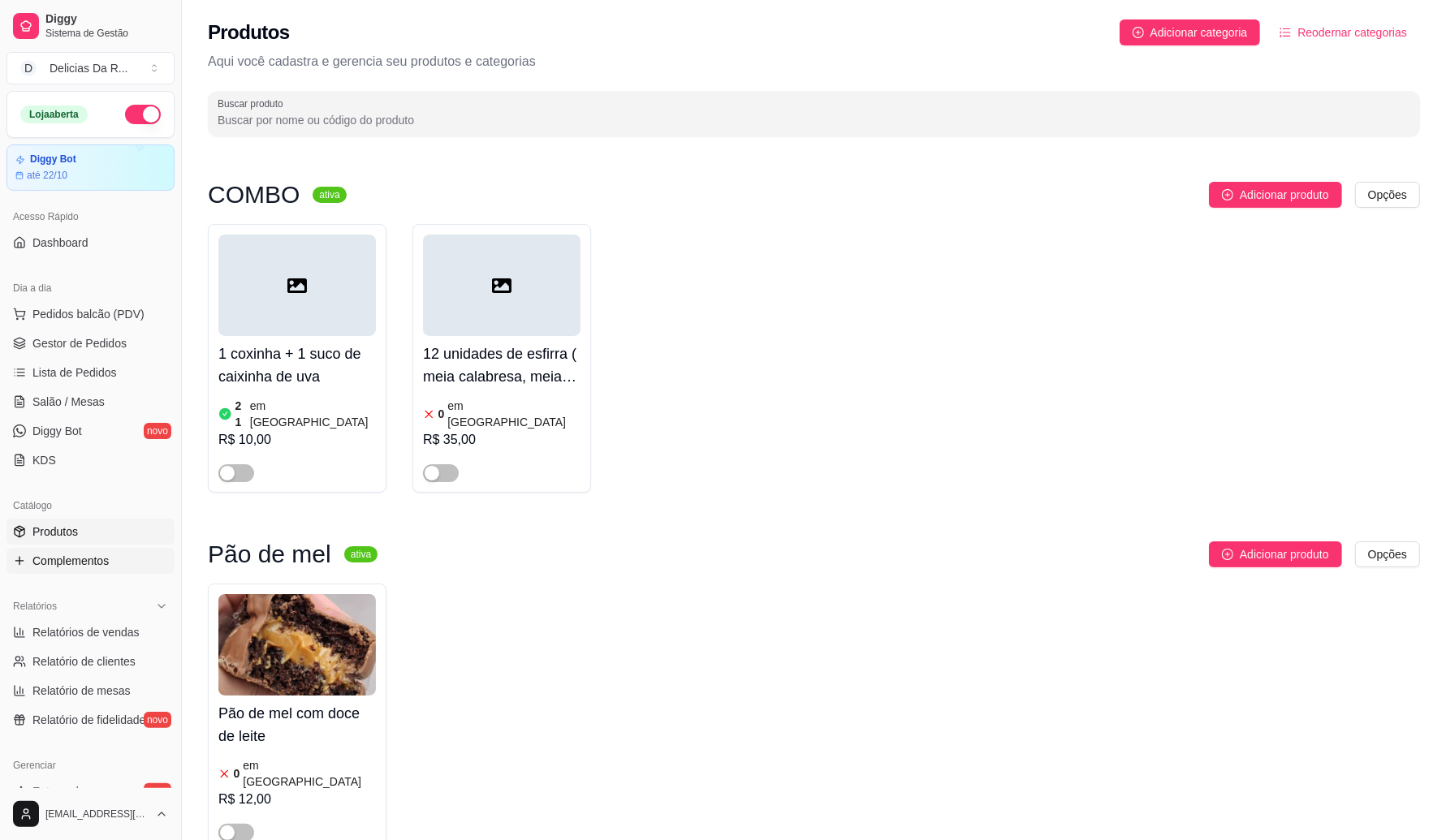
click at [59, 562] on span "Complementos" at bounding box center [70, 561] width 76 height 16
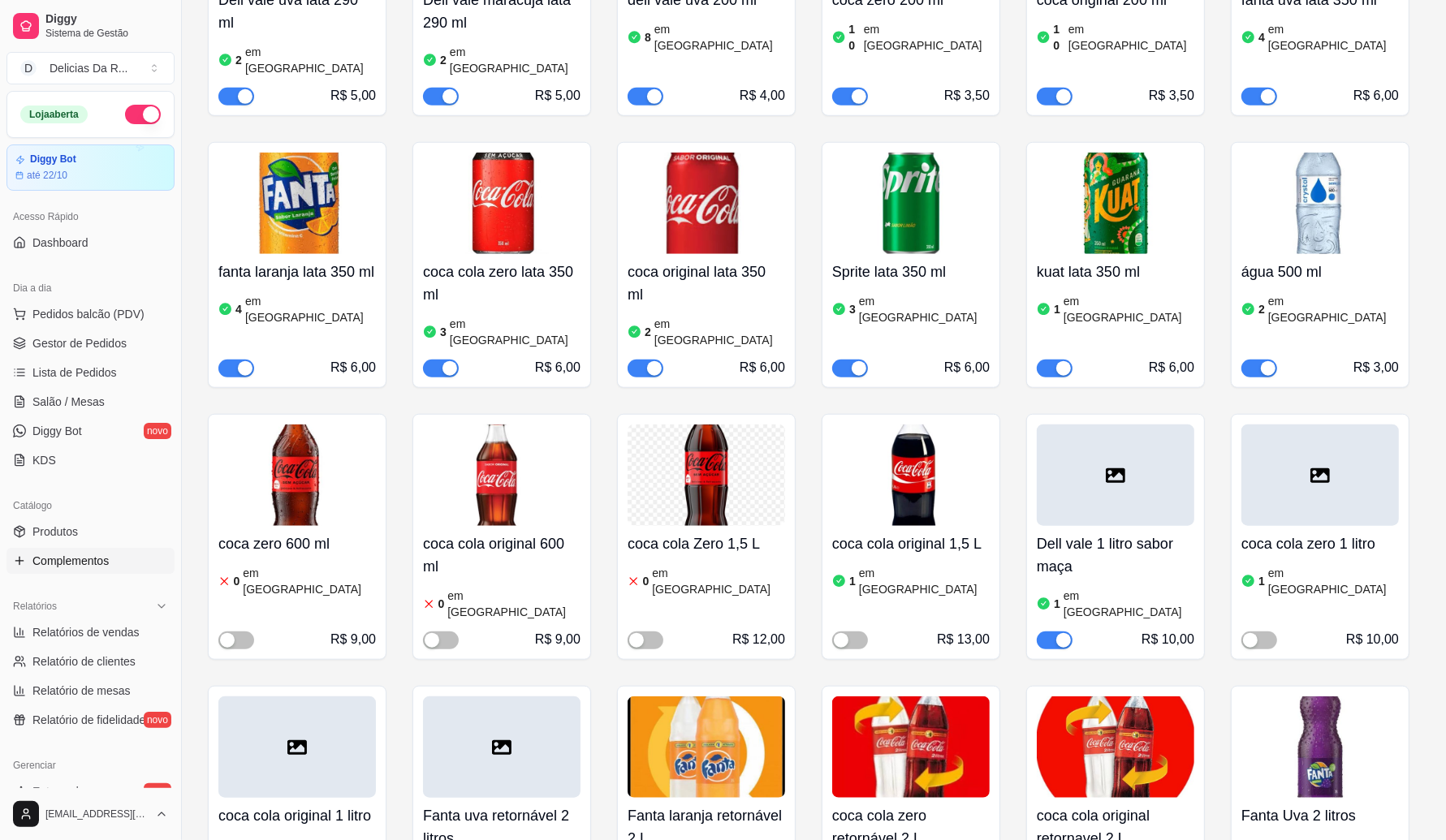
scroll to position [1523, 0]
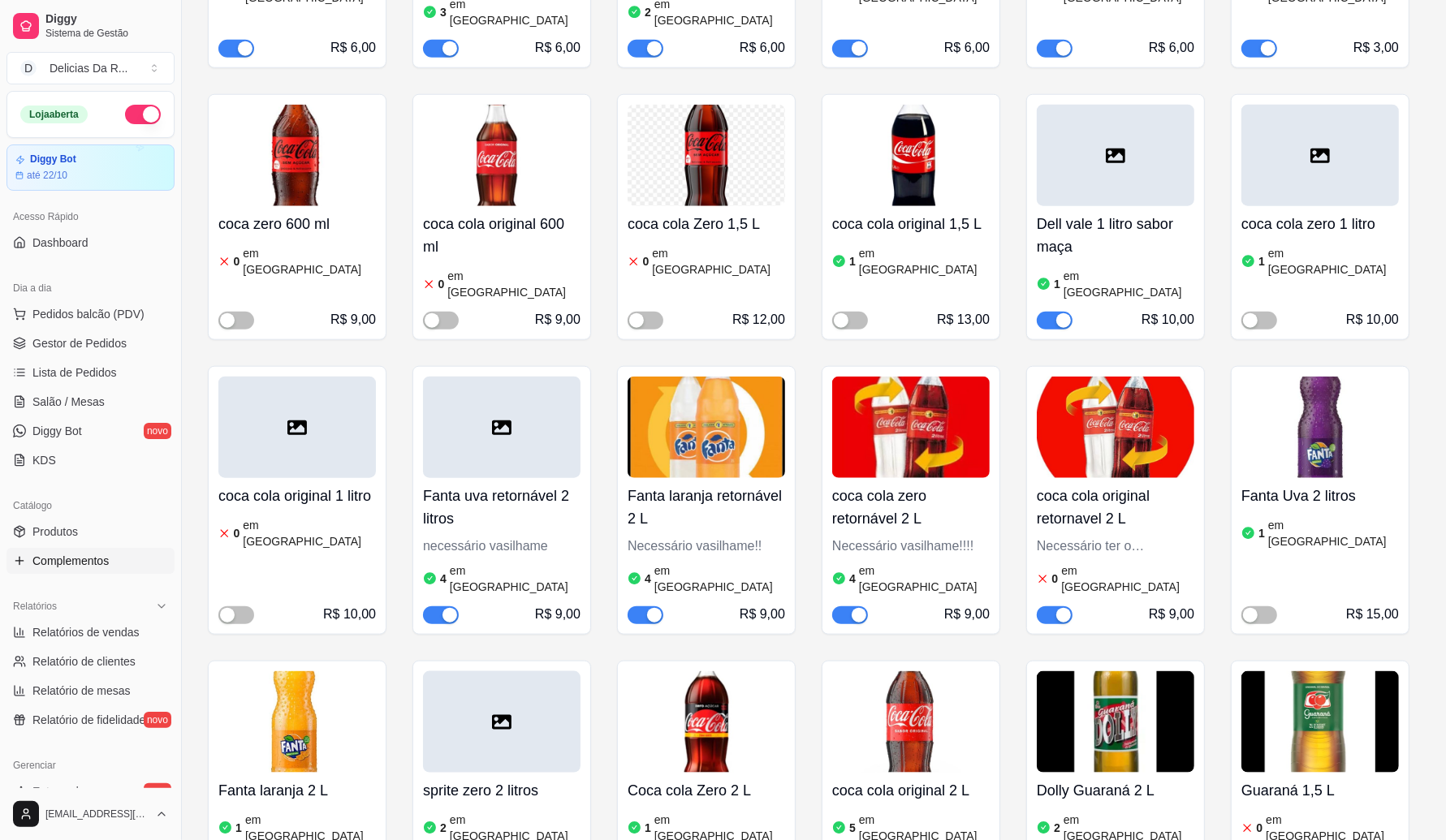
click at [1058, 608] on div "button" at bounding box center [1064, 615] width 14 height 14
click at [93, 346] on span "Gestor de Pedidos" at bounding box center [79, 344] width 94 height 16
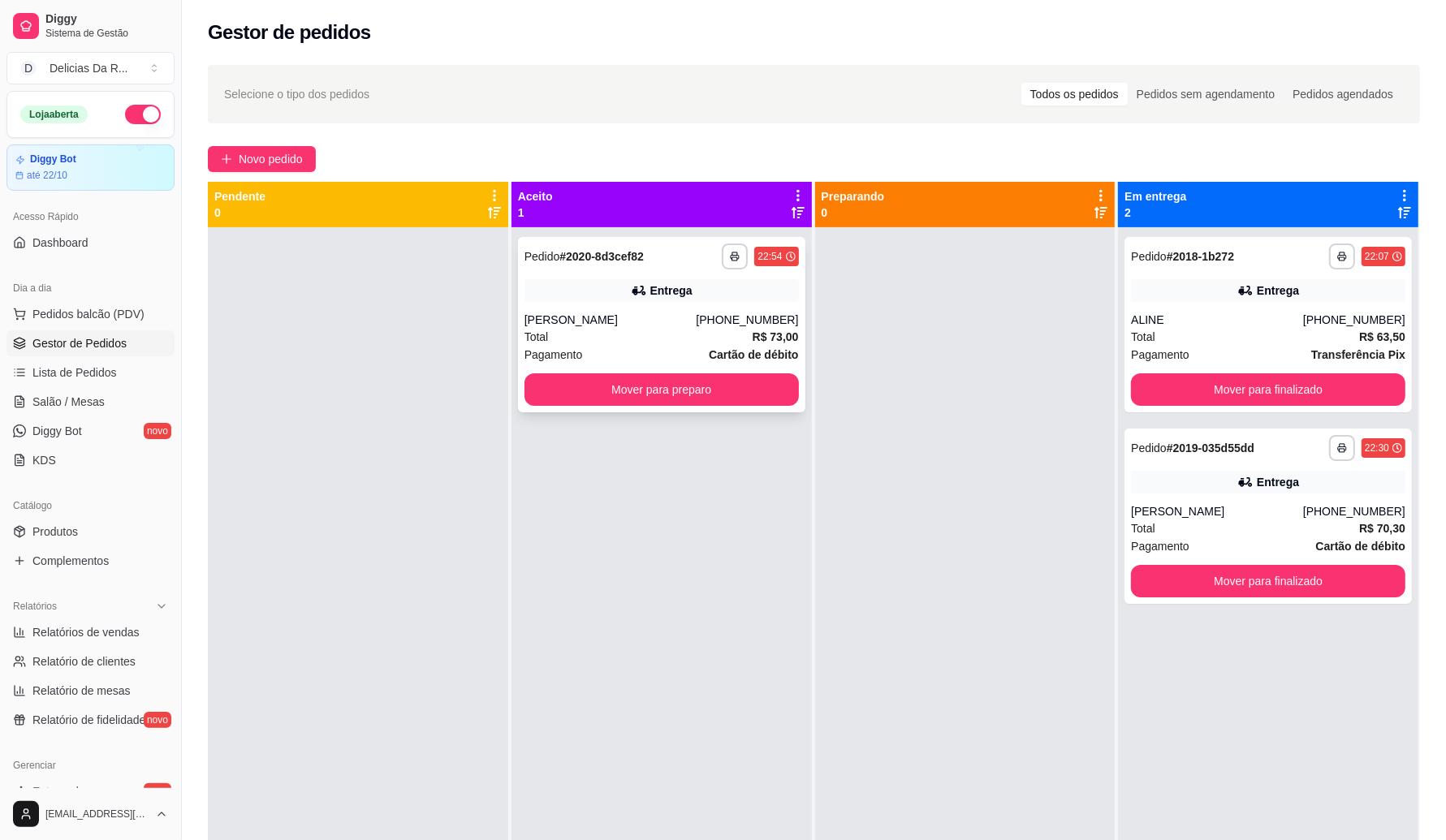
click at [555, 294] on div "Entrega" at bounding box center [661, 290] width 275 height 22
click at [709, 327] on div "[PHONE_NUMBER]" at bounding box center [747, 319] width 102 height 16
click at [1260, 386] on button "Mover para finalizado" at bounding box center [1268, 389] width 275 height 32
click at [1255, 382] on div "Mover para finalizado" at bounding box center [1268, 389] width 275 height 32
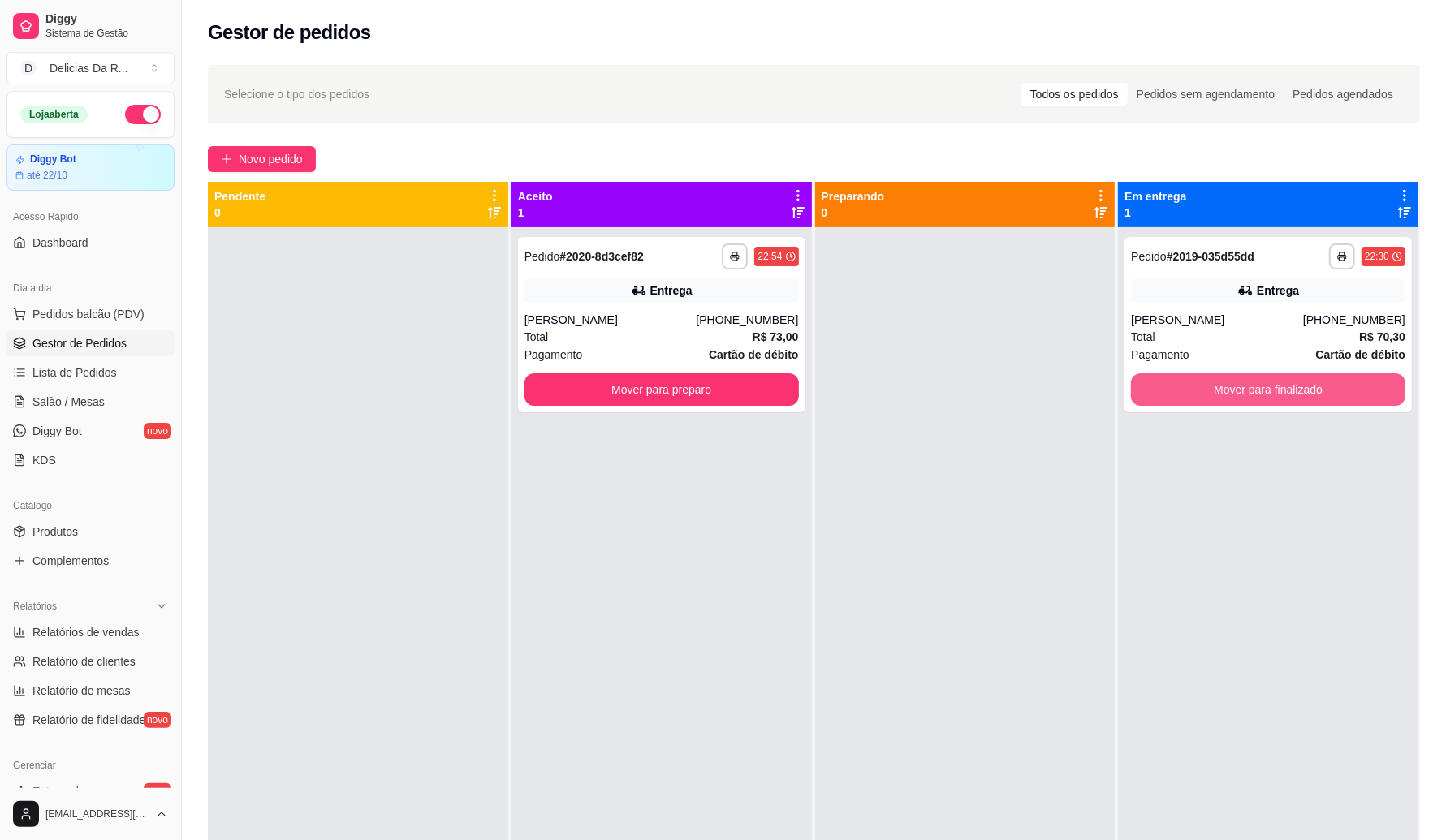
click at [1255, 382] on button "Mover para finalizado" at bounding box center [1268, 389] width 275 height 32
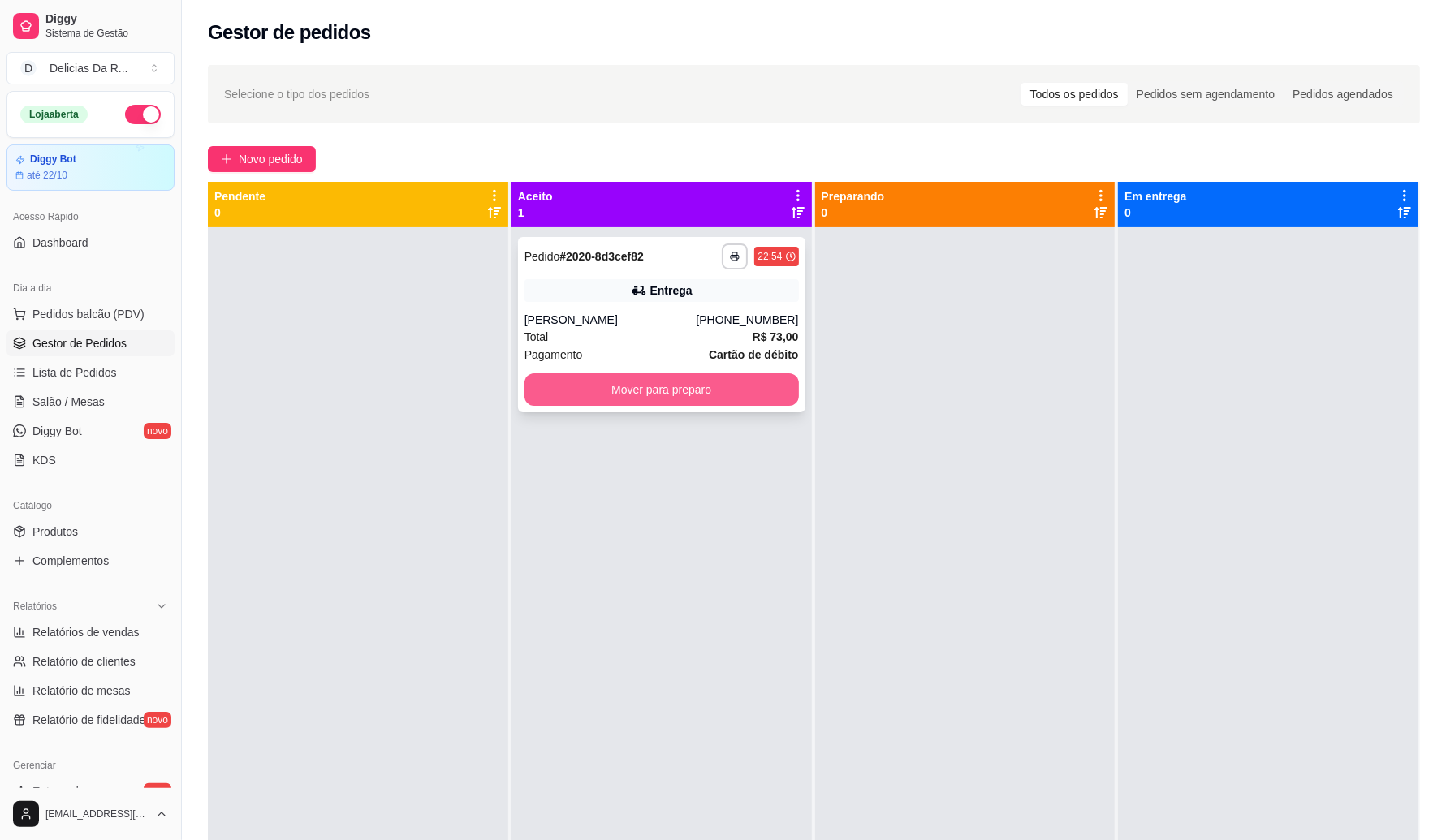
click at [736, 382] on button "Mover para preparo" at bounding box center [661, 389] width 275 height 32
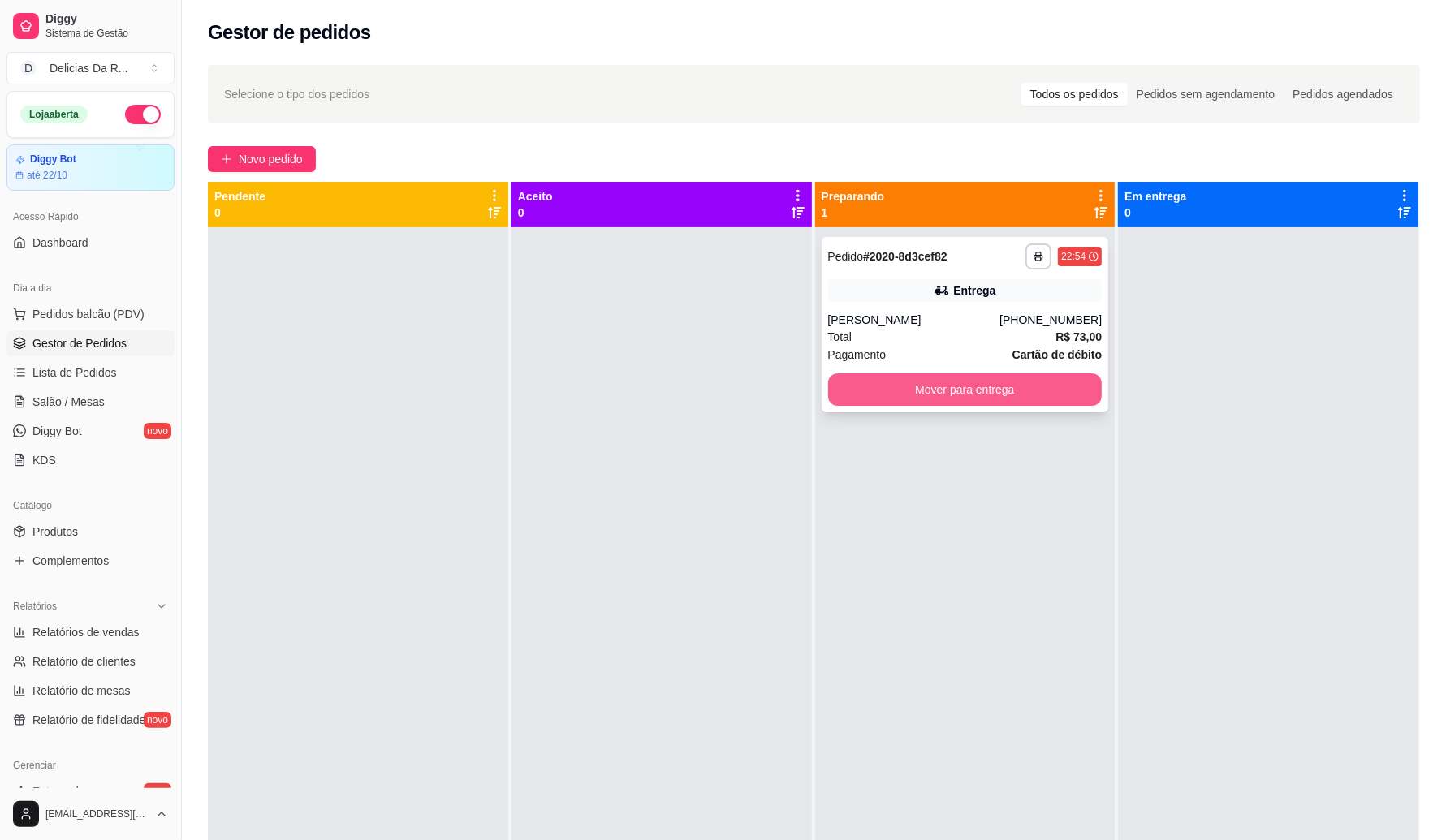
click at [1006, 395] on button "Mover para entrega" at bounding box center [965, 389] width 275 height 32
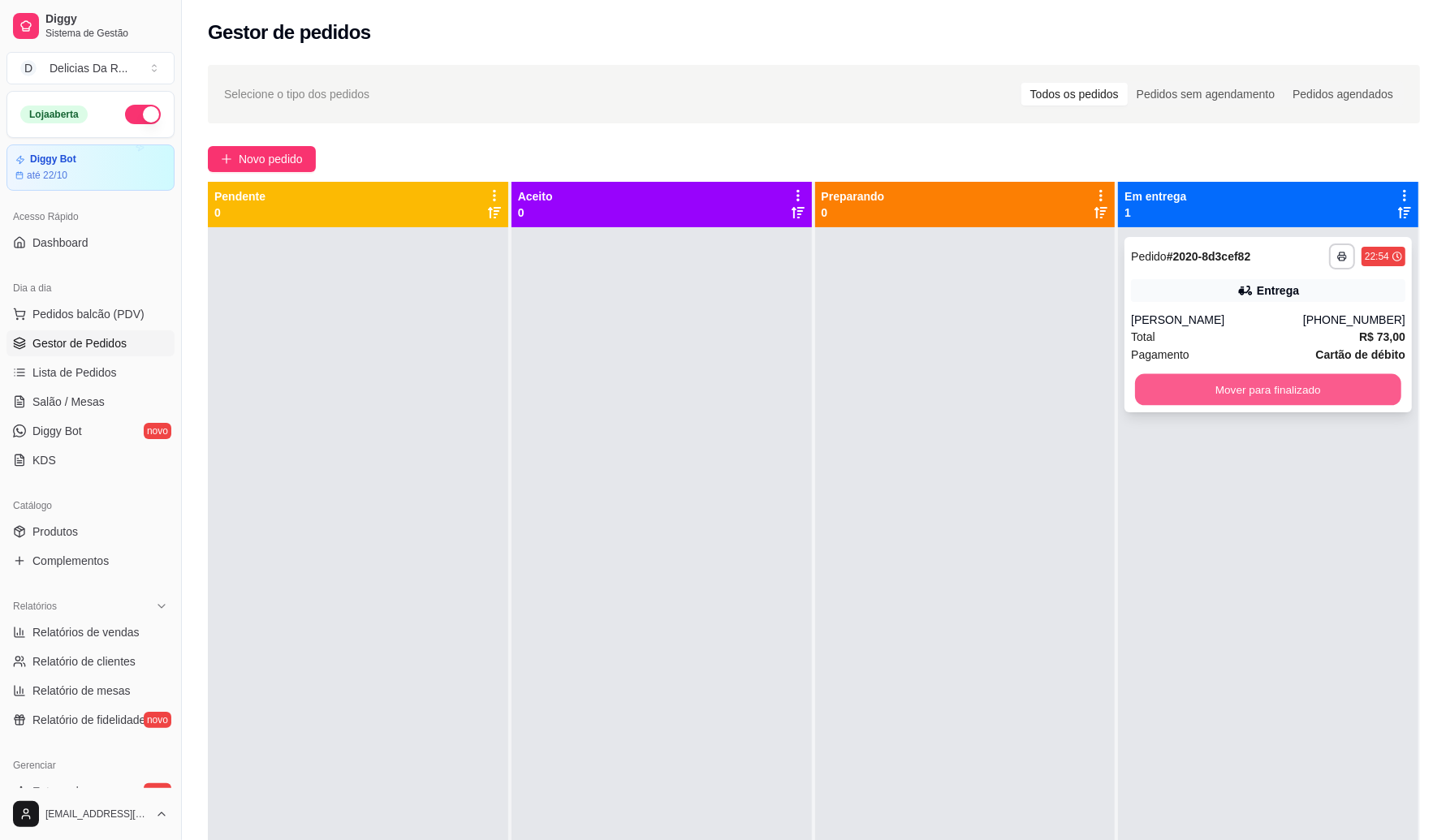
click at [1236, 400] on button "Mover para finalizado" at bounding box center [1269, 389] width 267 height 31
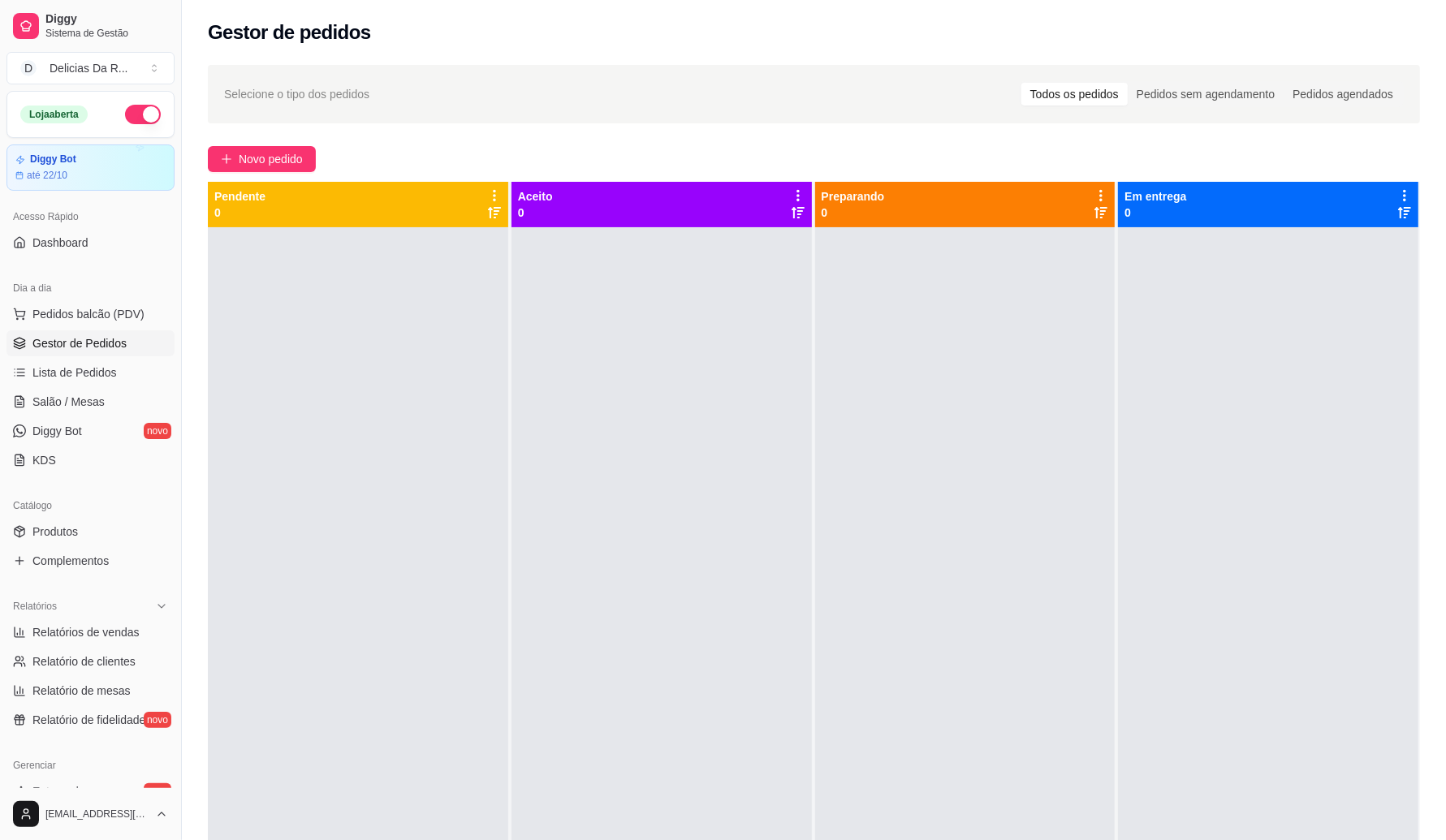
click at [132, 115] on button "button" at bounding box center [143, 115] width 36 height 20
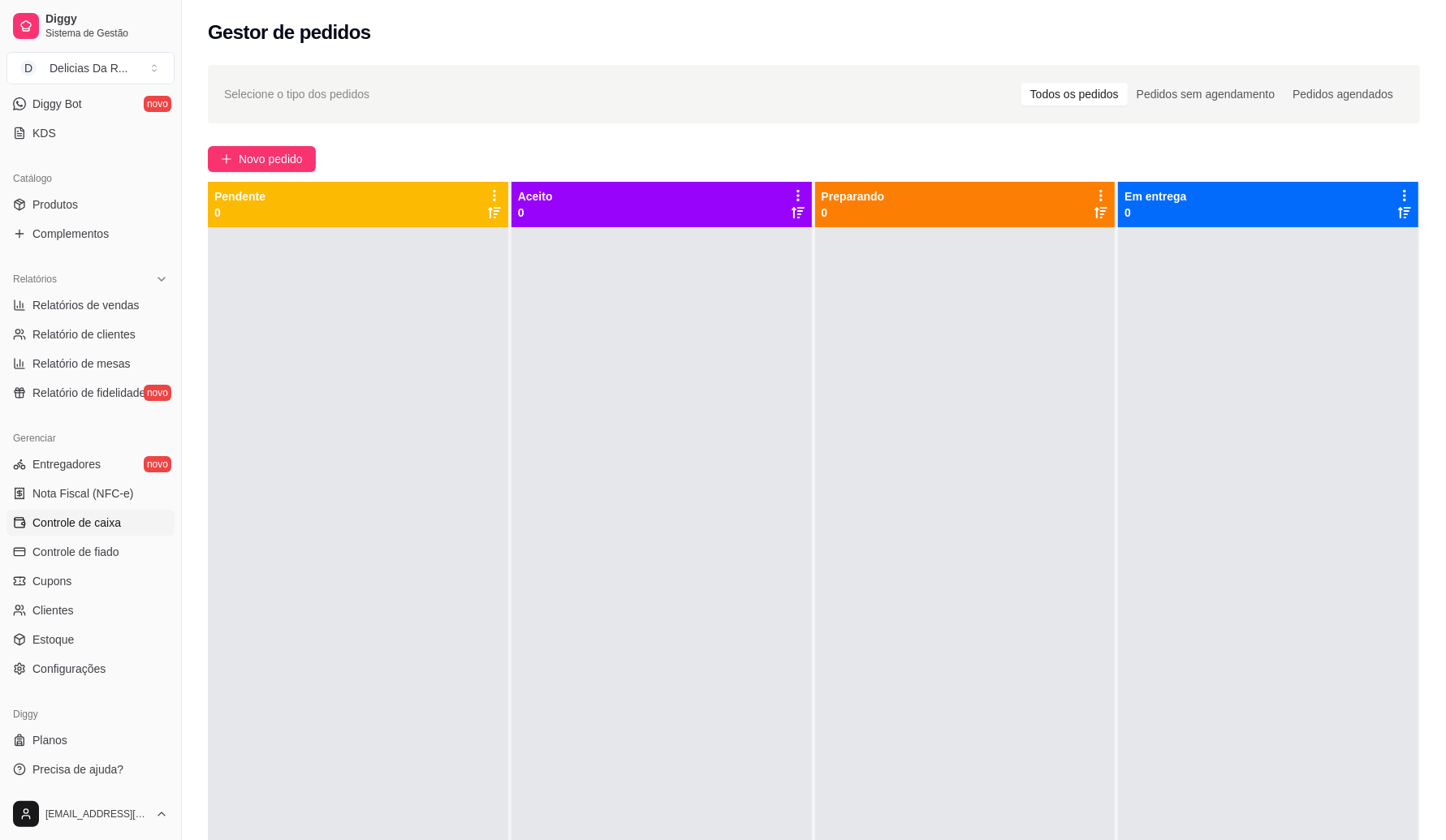
click at [110, 522] on span "Controle de caixa" at bounding box center [76, 522] width 89 height 16
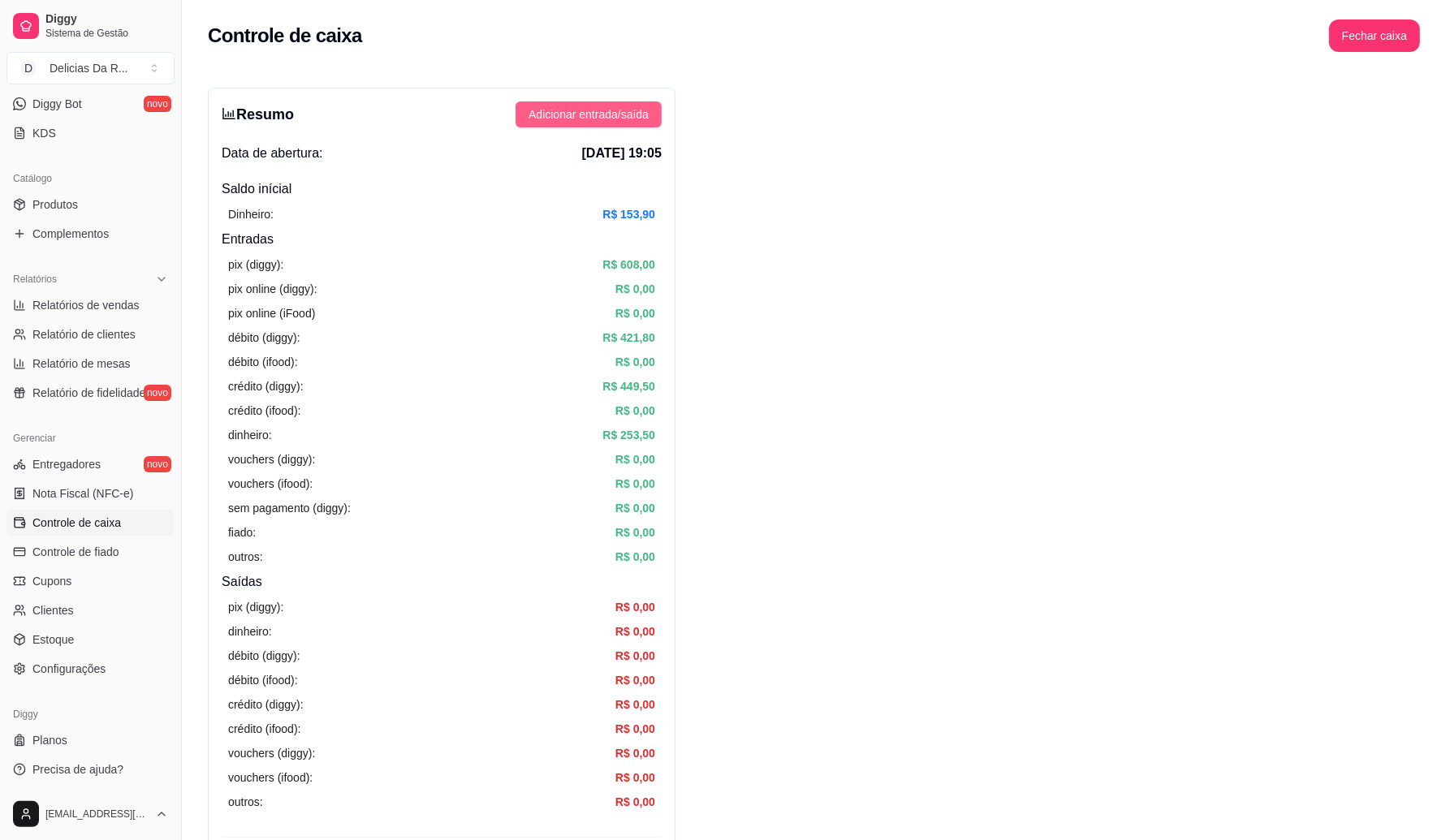
click at [591, 112] on span "Adicionar entrada/saída" at bounding box center [589, 115] width 120 height 18
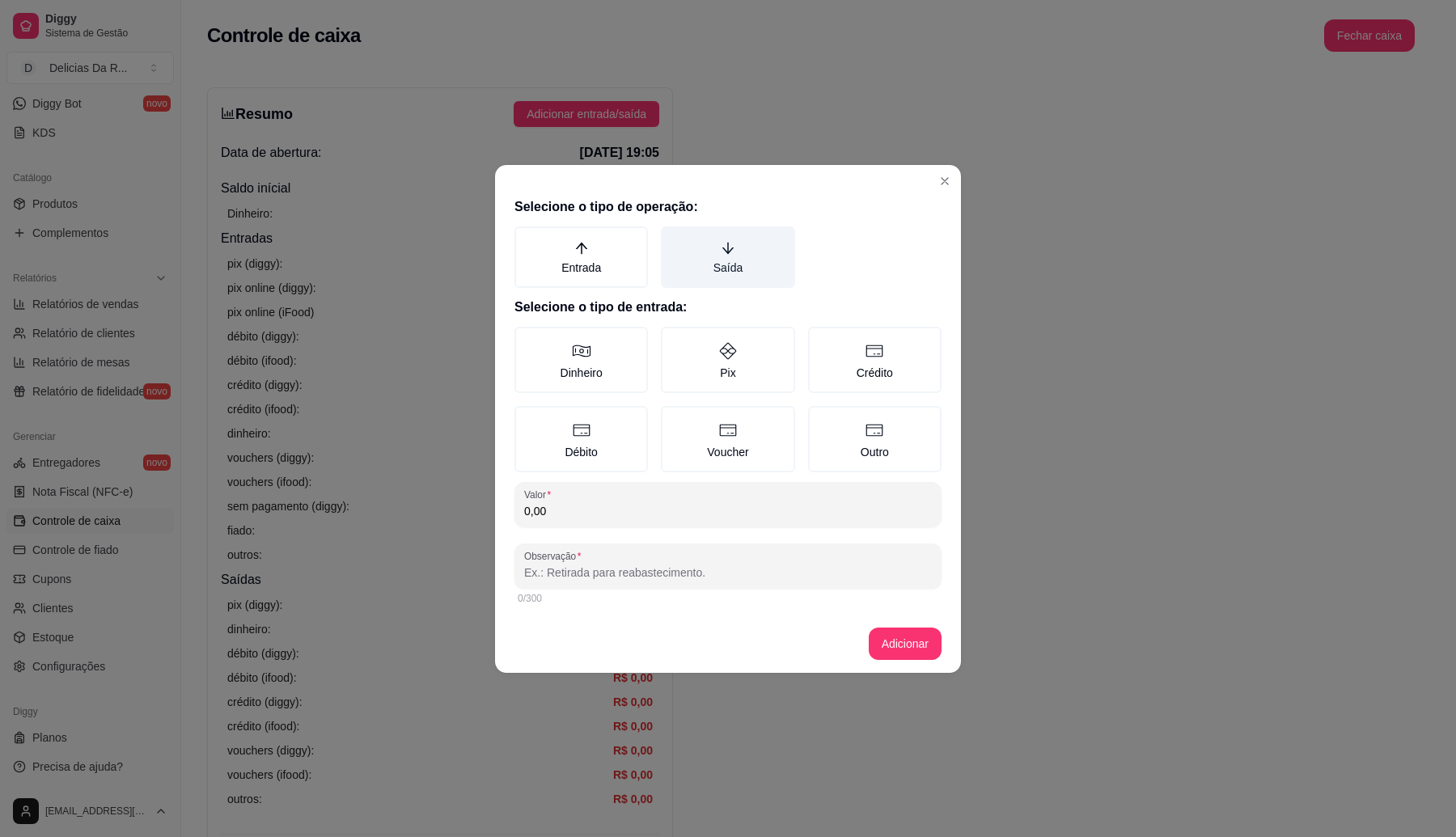
click at [740, 256] on label "Saída" at bounding box center [727, 257] width 134 height 62
click at [673, 239] on button "Saída" at bounding box center [667, 232] width 13 height 13
click at [594, 357] on label "Dinheiro" at bounding box center [581, 360] width 134 height 66
click at [527, 339] on button "Dinheiro" at bounding box center [519, 332] width 13 height 13
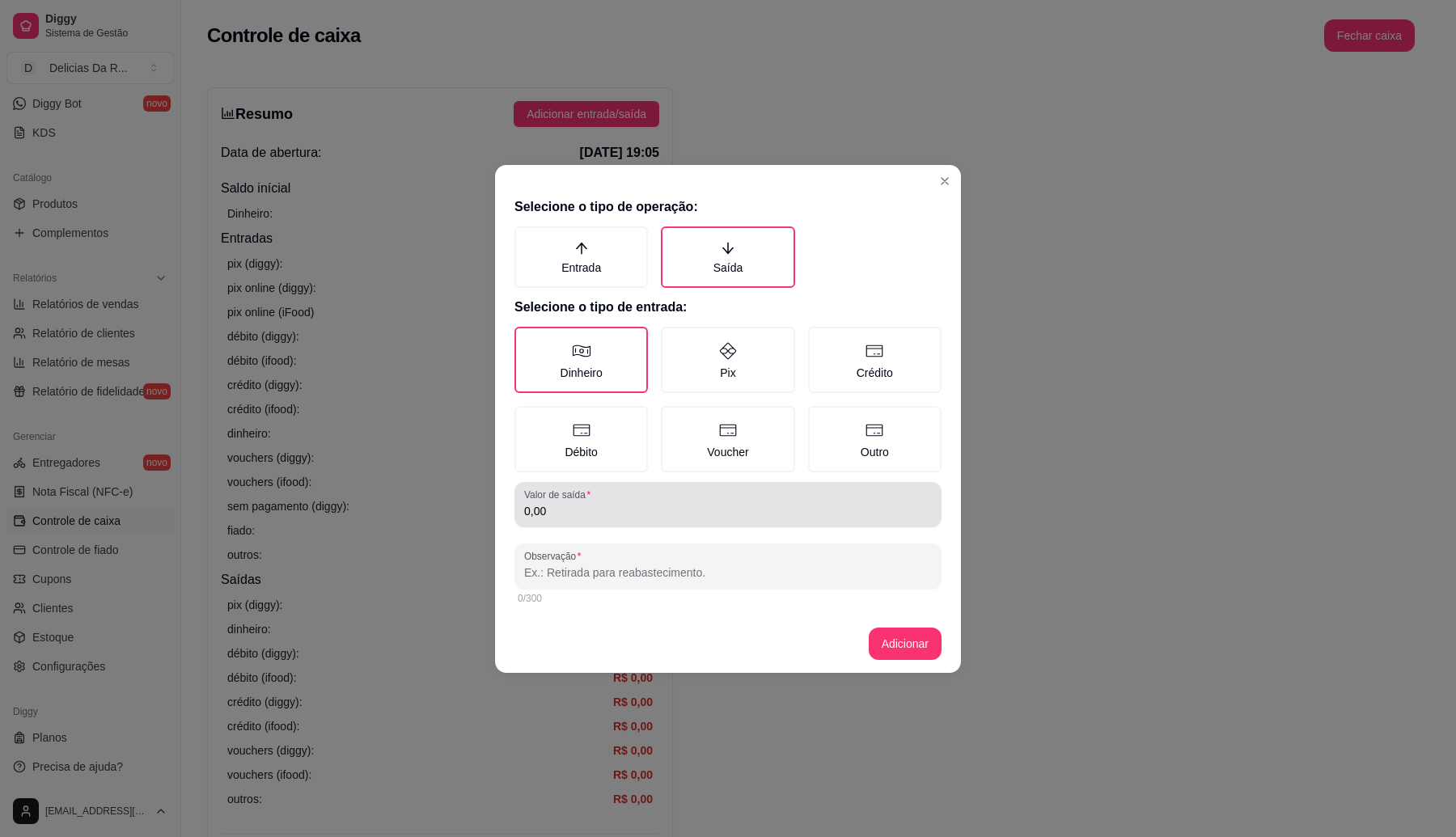
click at [563, 513] on input "0,00" at bounding box center [727, 511] width 407 height 16
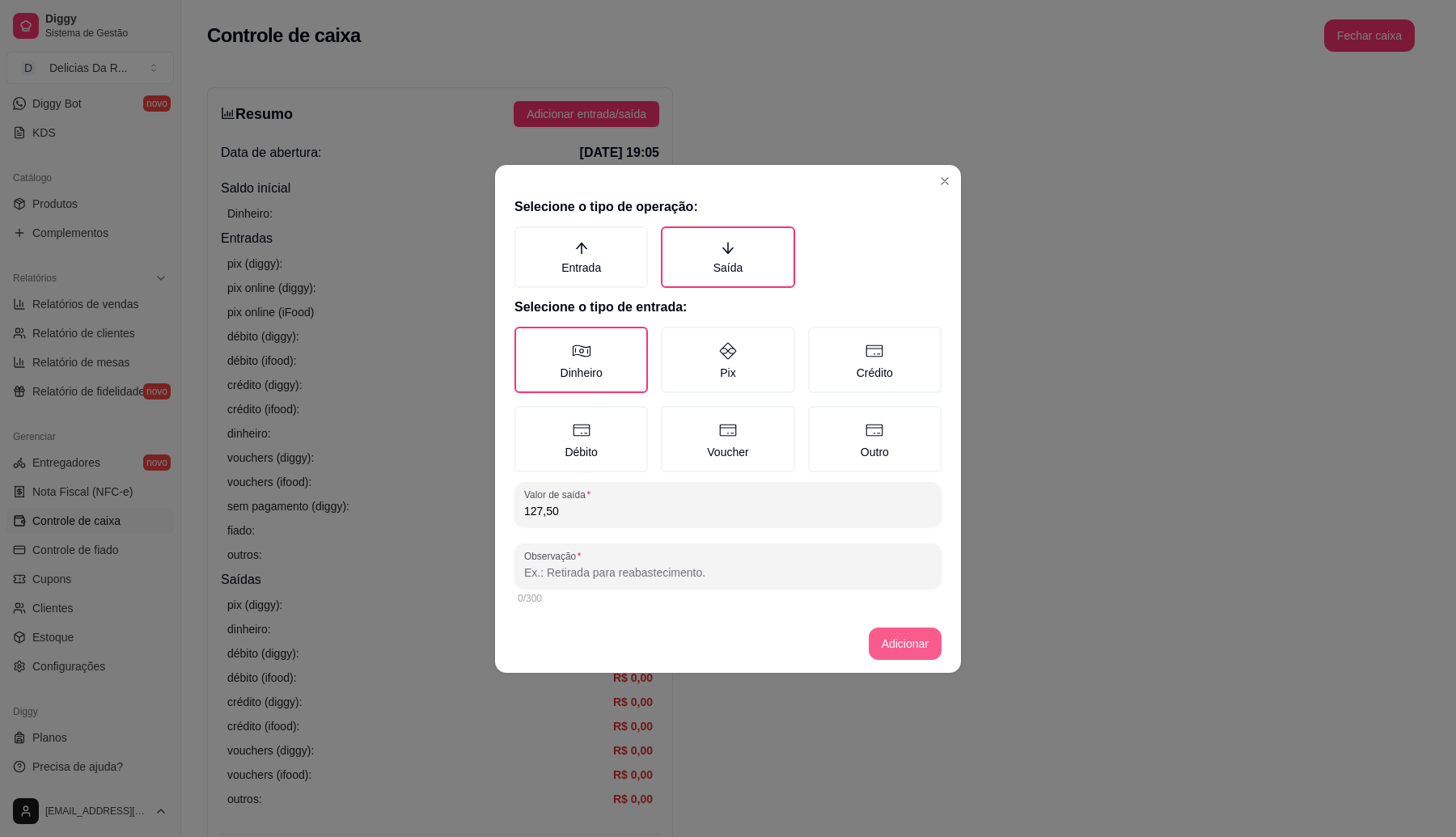
type input "127,50"
click at [920, 650] on button "Adicionar" at bounding box center [905, 644] width 73 height 32
click at [722, 579] on input "Observação" at bounding box center [727, 572] width 407 height 16
type input "ENTREGA"
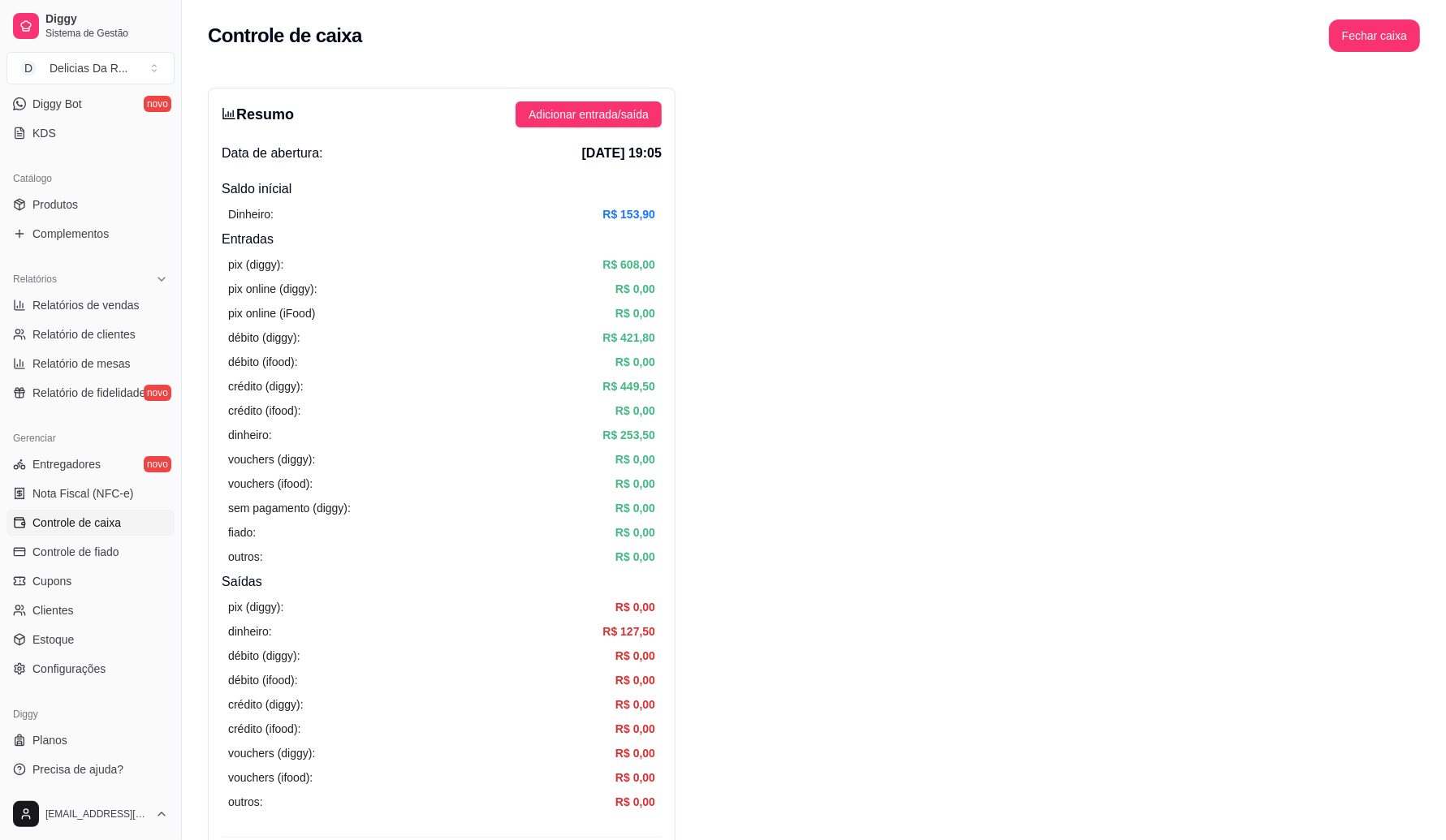
scroll to position [101, 0]
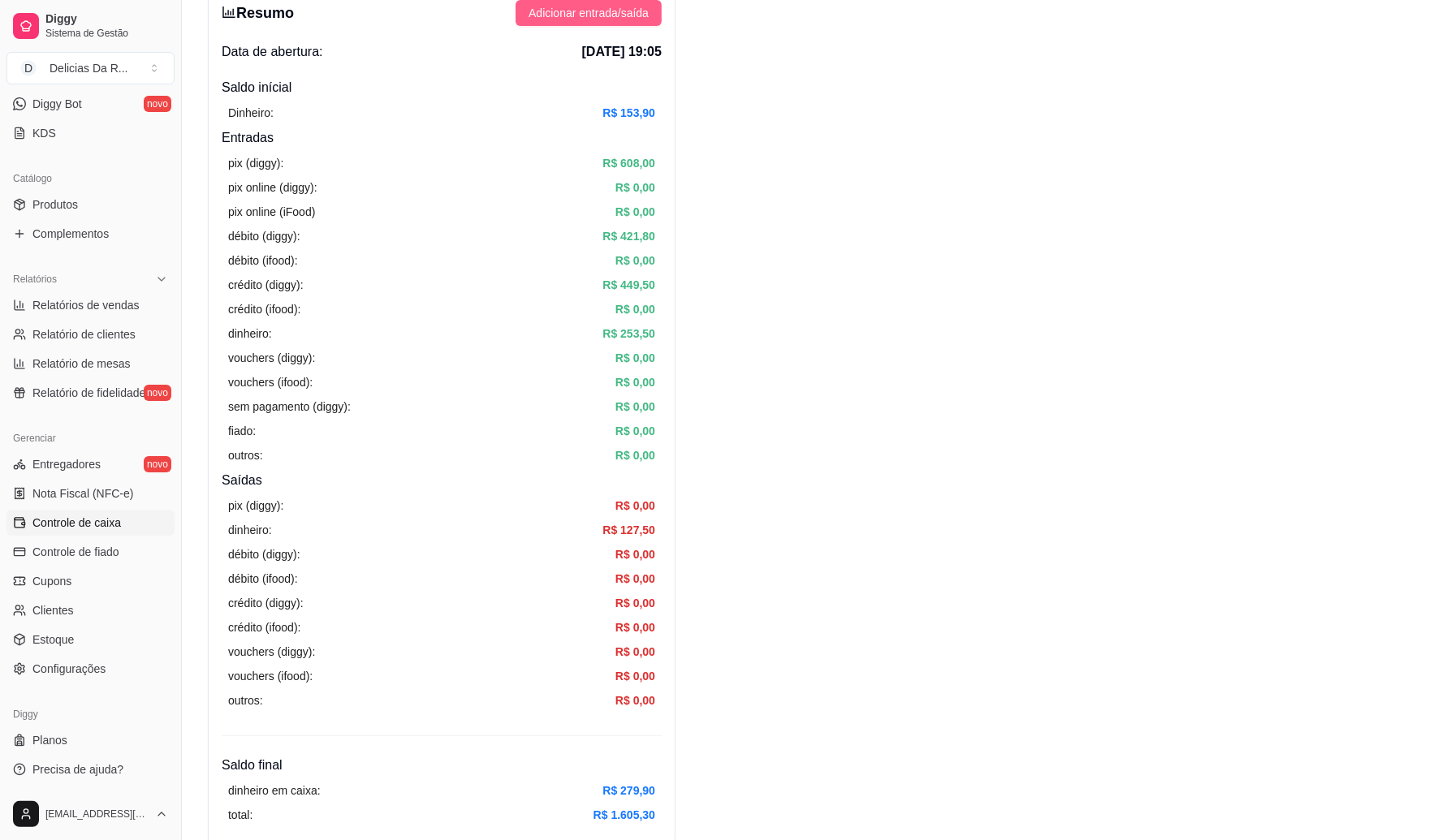
click at [533, 19] on span "Adicionar entrada/saída" at bounding box center [589, 13] width 120 height 18
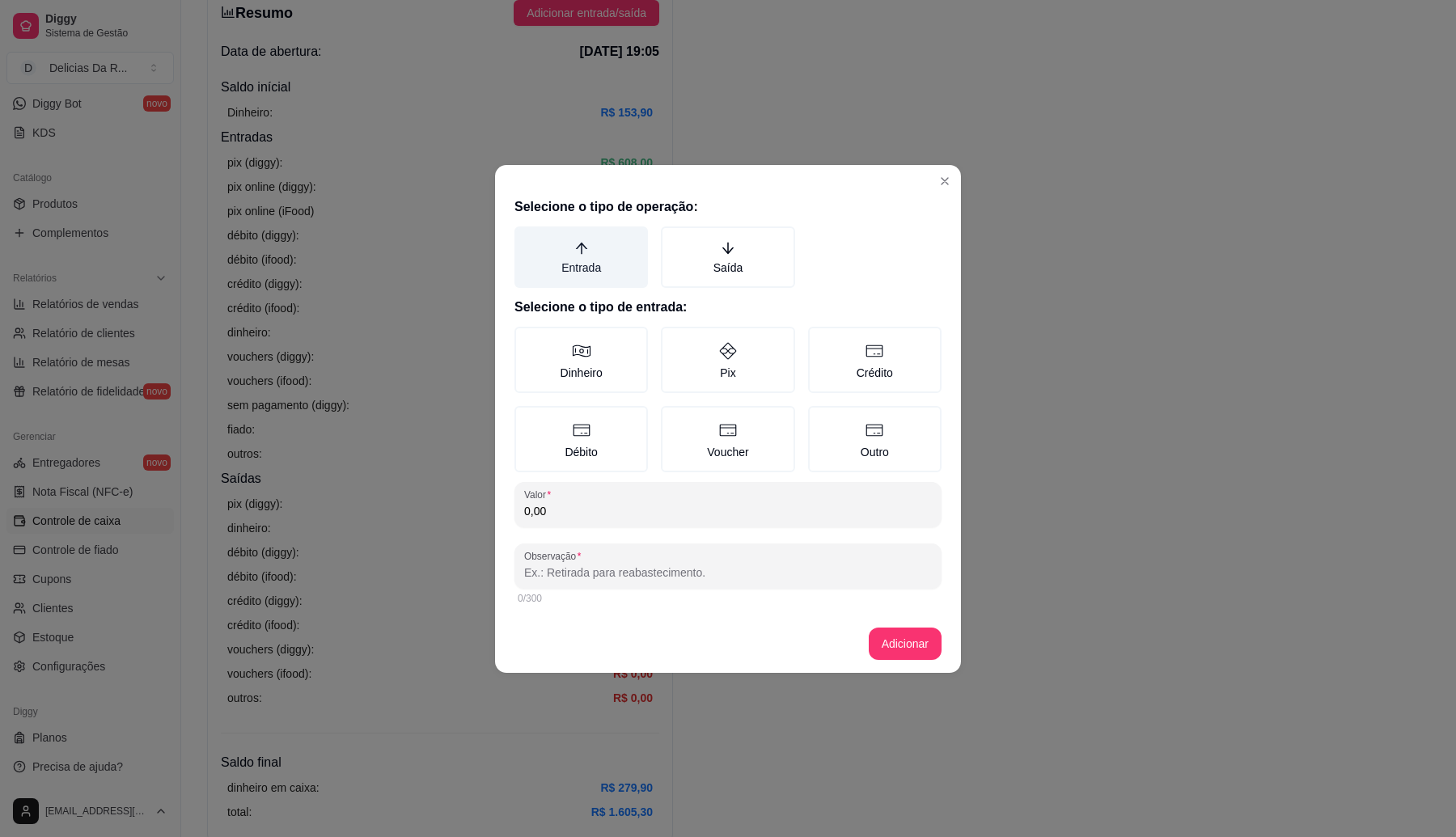
click at [579, 244] on icon "arrow-up" at bounding box center [581, 248] width 14 height 14
click at [527, 239] on button "Entrada" at bounding box center [519, 232] width 13 height 13
click at [584, 349] on icon at bounding box center [582, 351] width 20 height 20
click at [527, 339] on button "Dinheiro" at bounding box center [519, 332] width 13 height 13
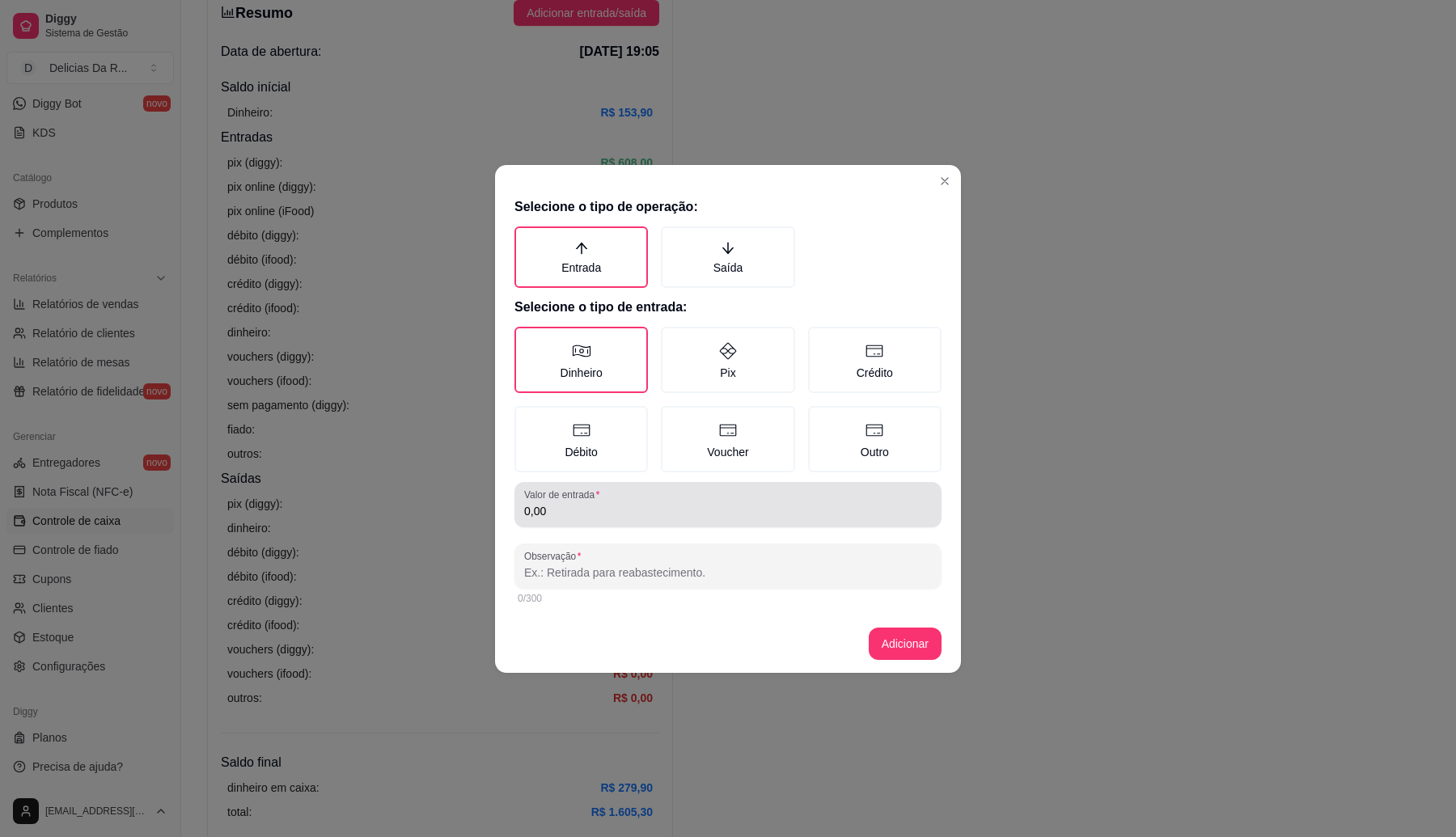
click at [546, 503] on input "0,00" at bounding box center [727, 511] width 407 height 16
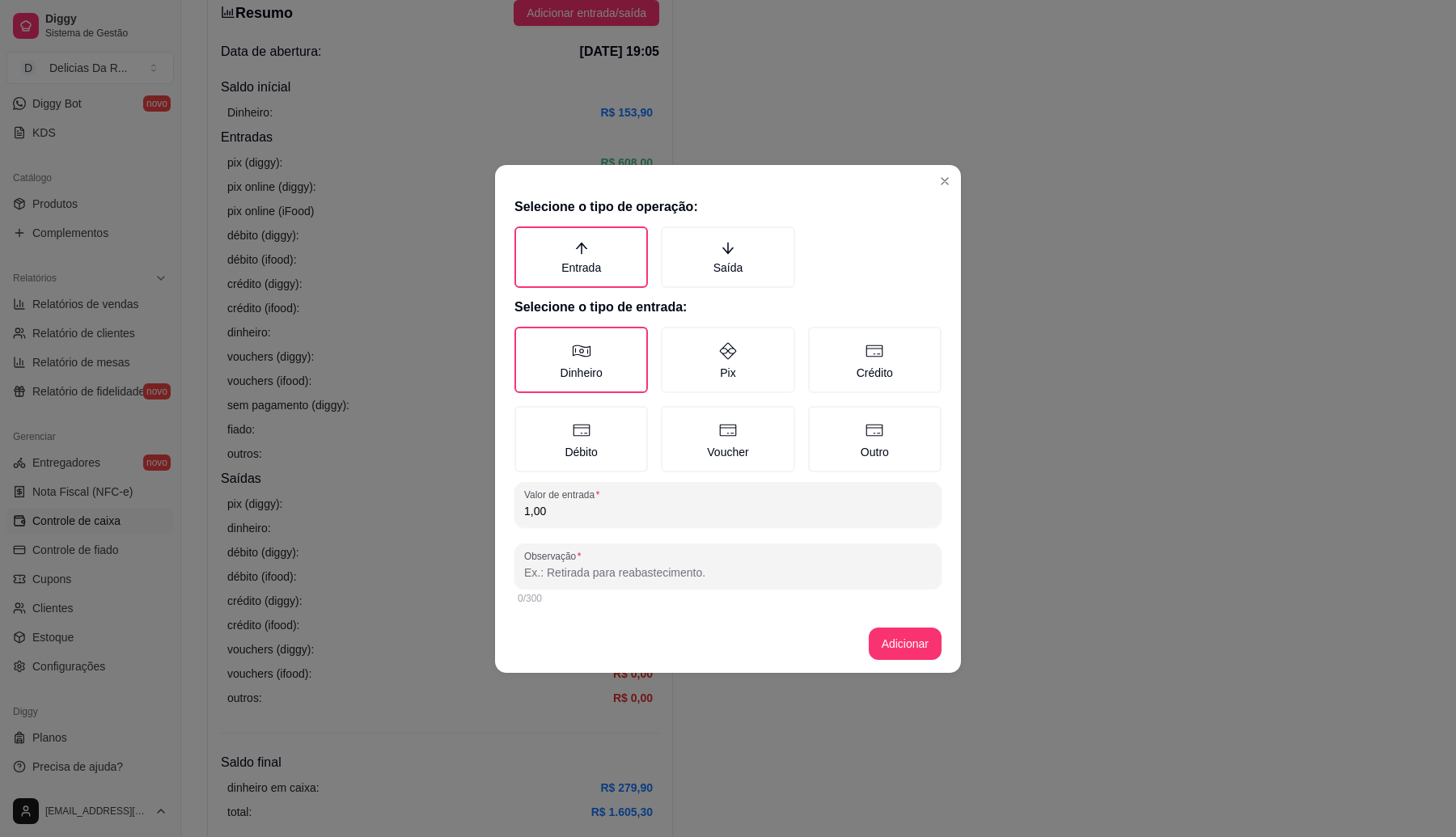
type input "1,00"
click at [599, 568] on input "Observação" at bounding box center [727, 572] width 407 height 16
type input "TROCO"
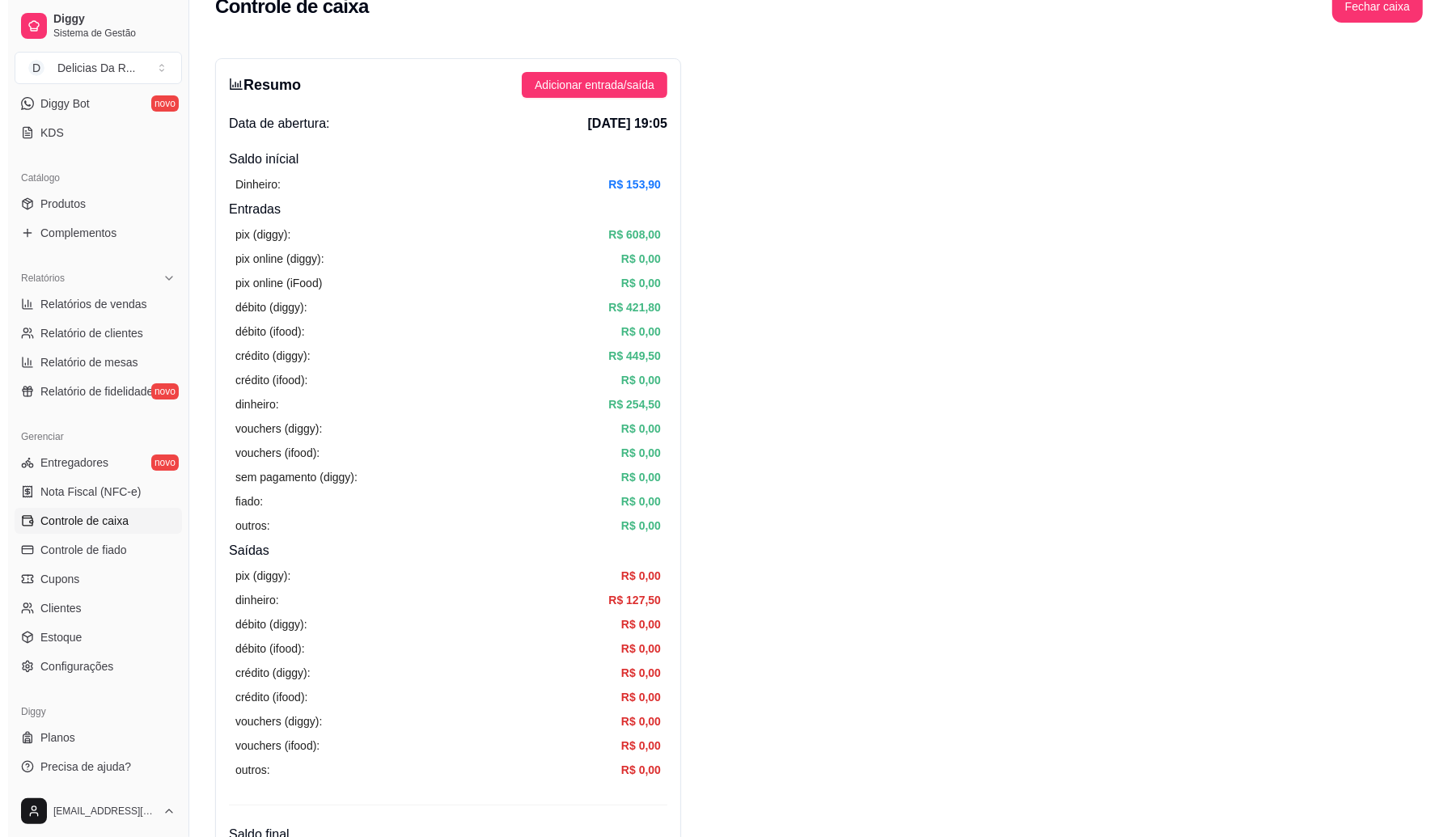
scroll to position [0, 0]
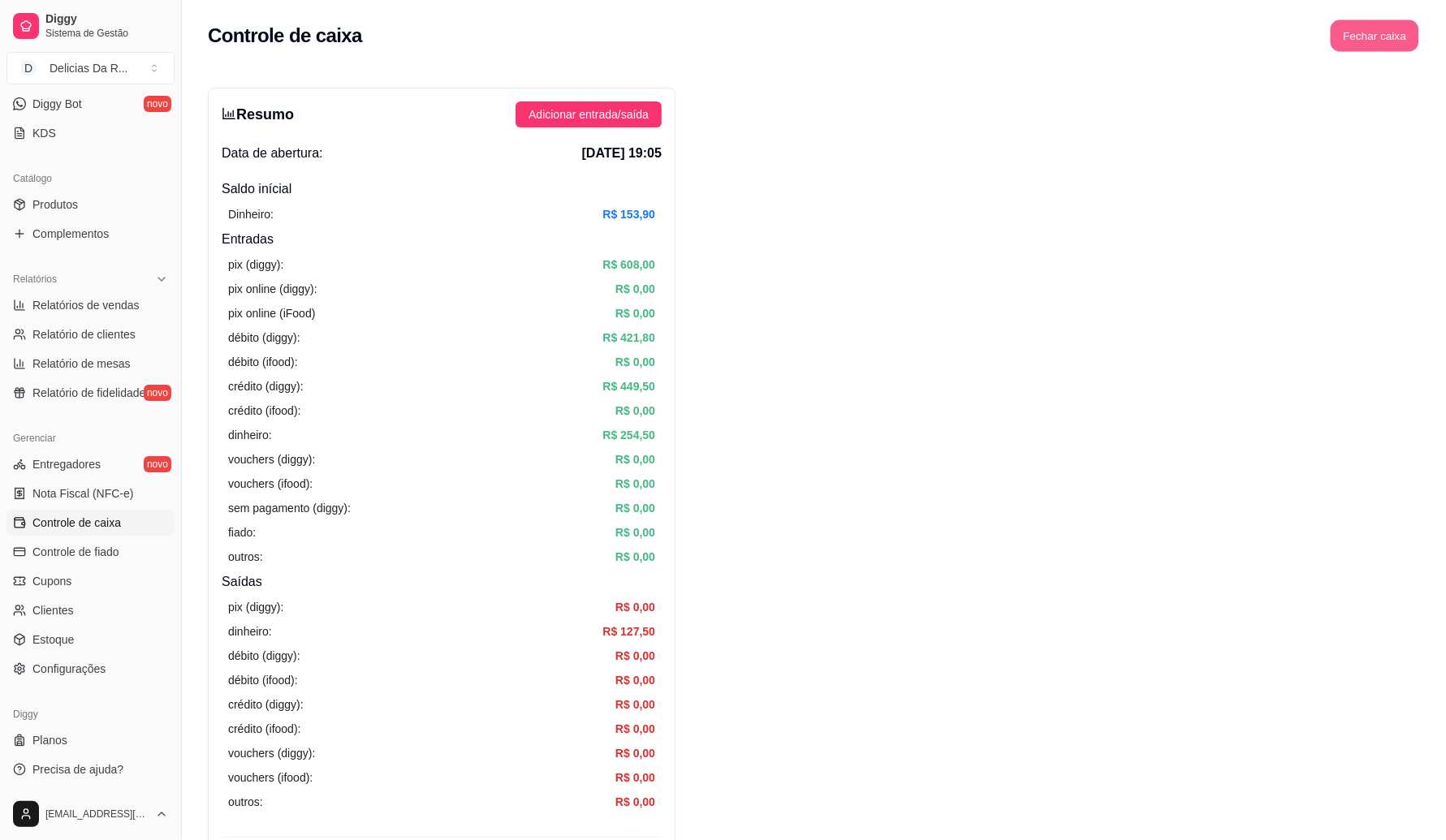
click at [1368, 45] on button "Fechar caixa" at bounding box center [1374, 36] width 89 height 31
click at [1416, 136] on span "Sim" at bounding box center [1420, 145] width 20 height 18
